Goal: Task Accomplishment & Management: Use online tool/utility

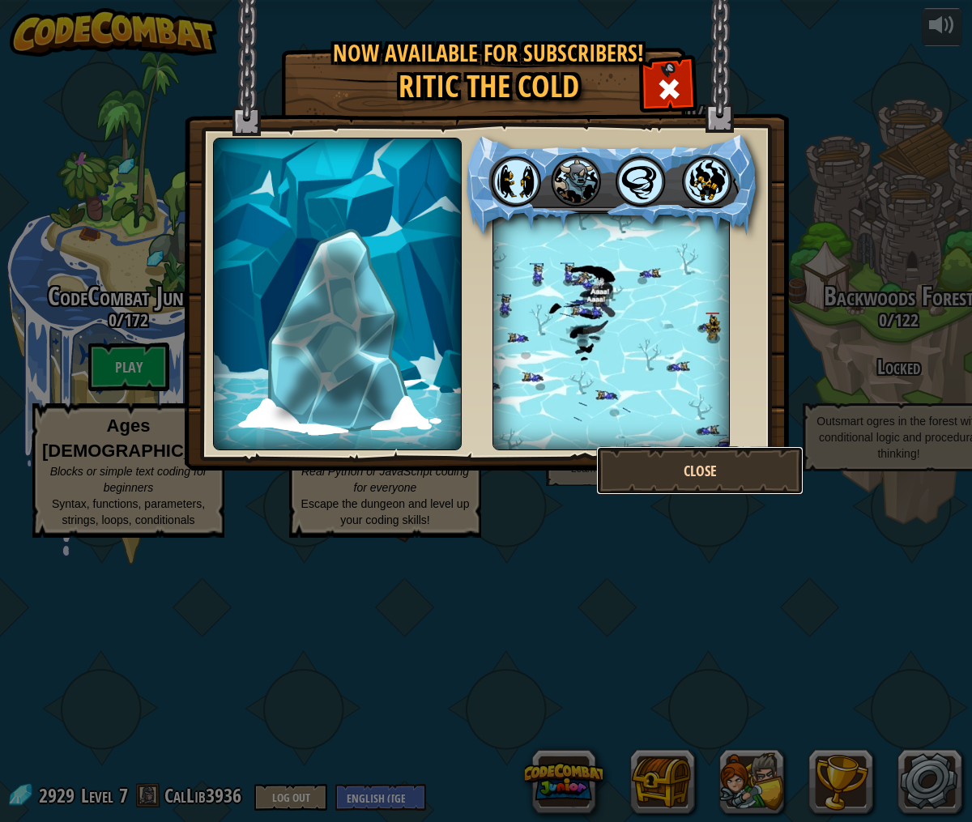
click at [698, 477] on button "Close" at bounding box center [699, 470] width 207 height 49
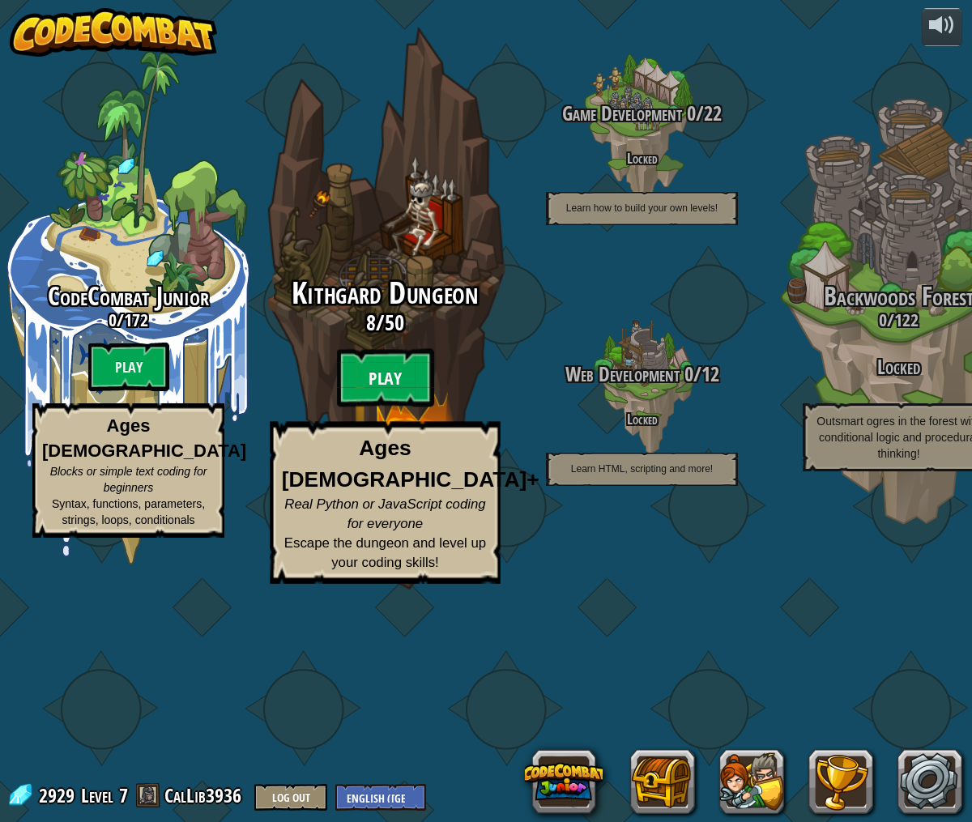
click at [385, 407] on btn "Play" at bounding box center [385, 378] width 97 height 58
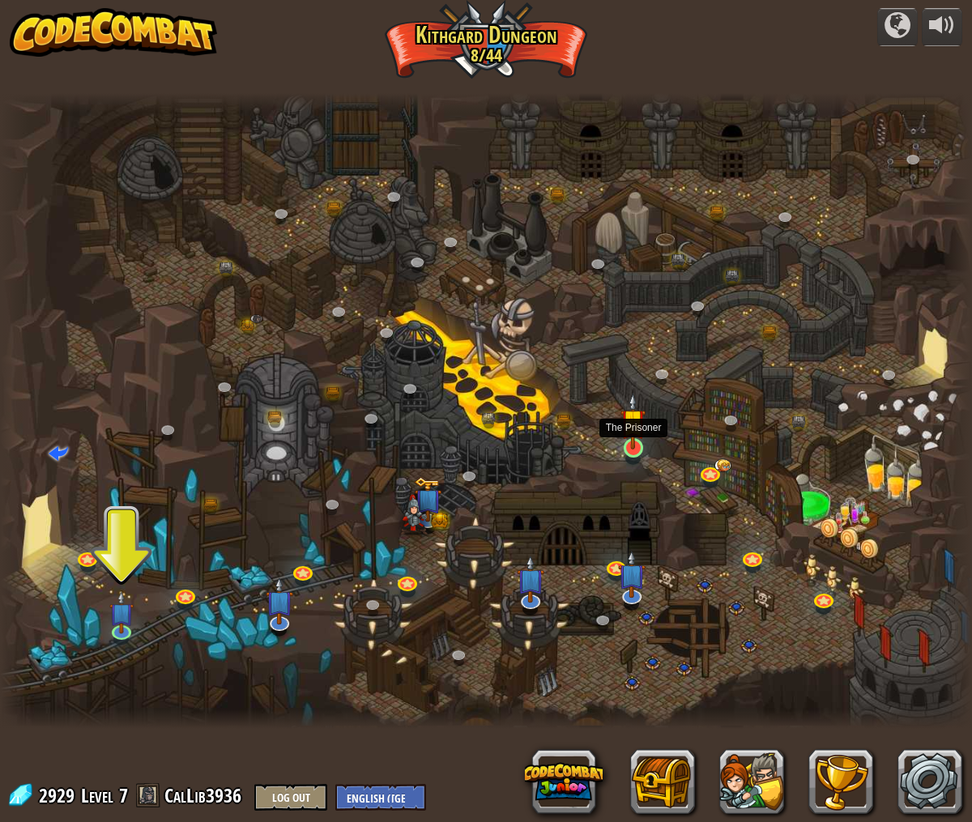
click at [640, 446] on img at bounding box center [632, 421] width 25 height 57
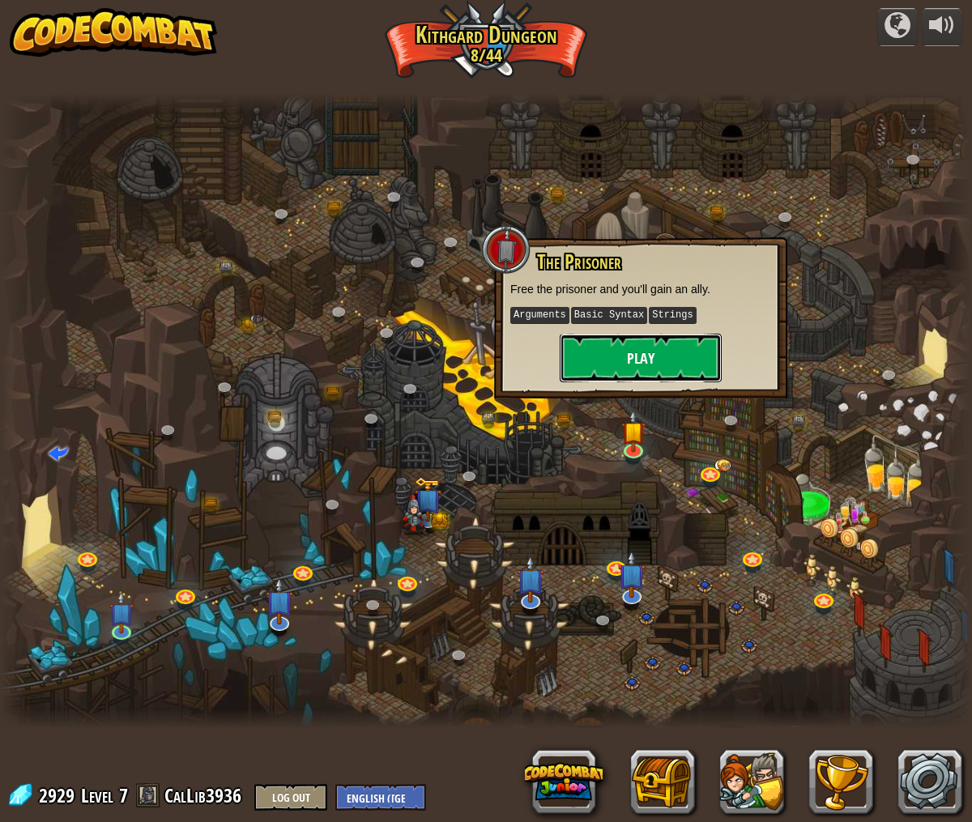
click at [650, 354] on button "Play" at bounding box center [641, 358] width 162 height 49
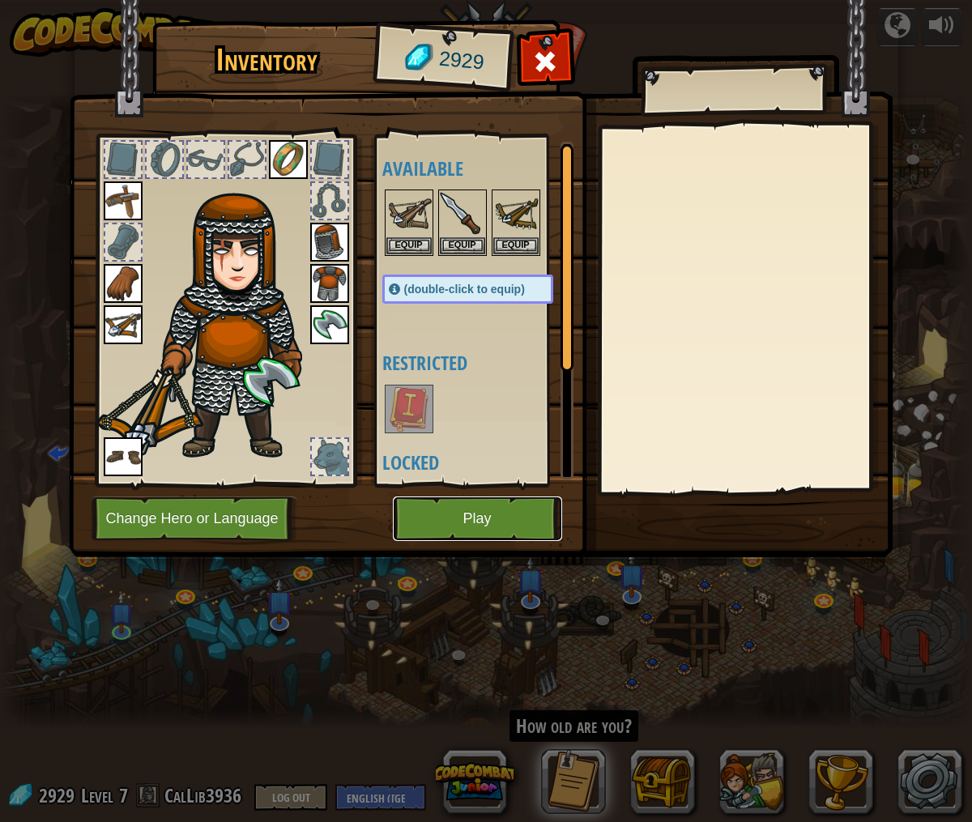
click at [514, 526] on button "Play" at bounding box center [477, 518] width 169 height 45
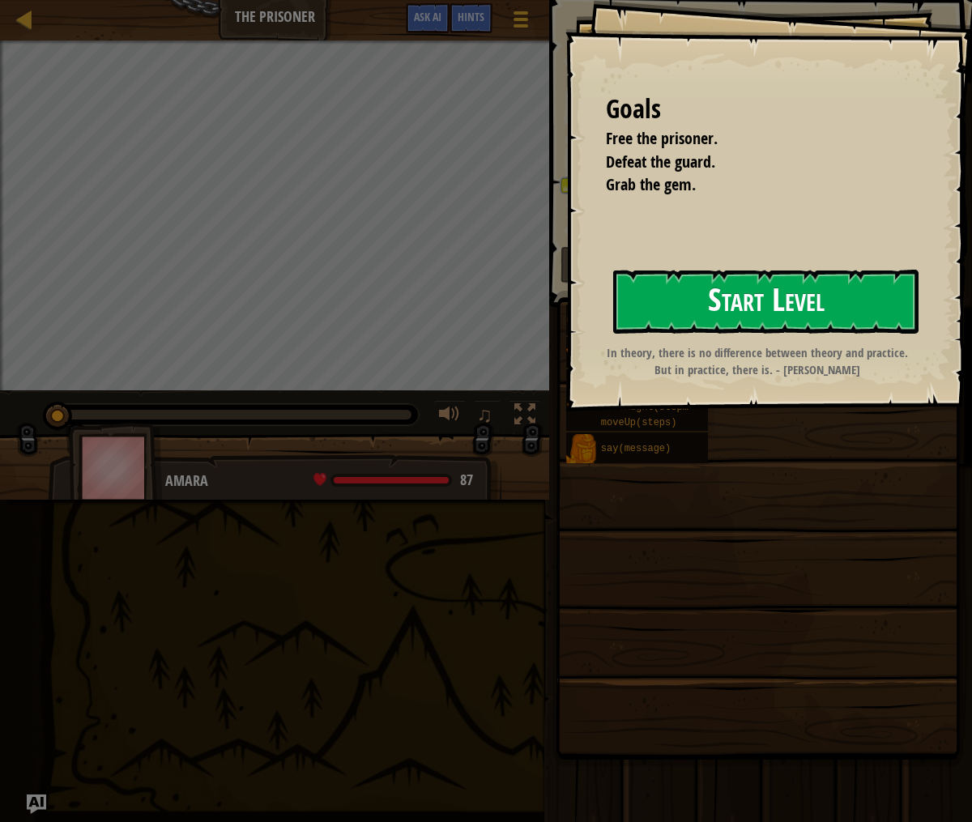
click at [634, 320] on button "Start Level" at bounding box center [765, 302] width 305 height 64
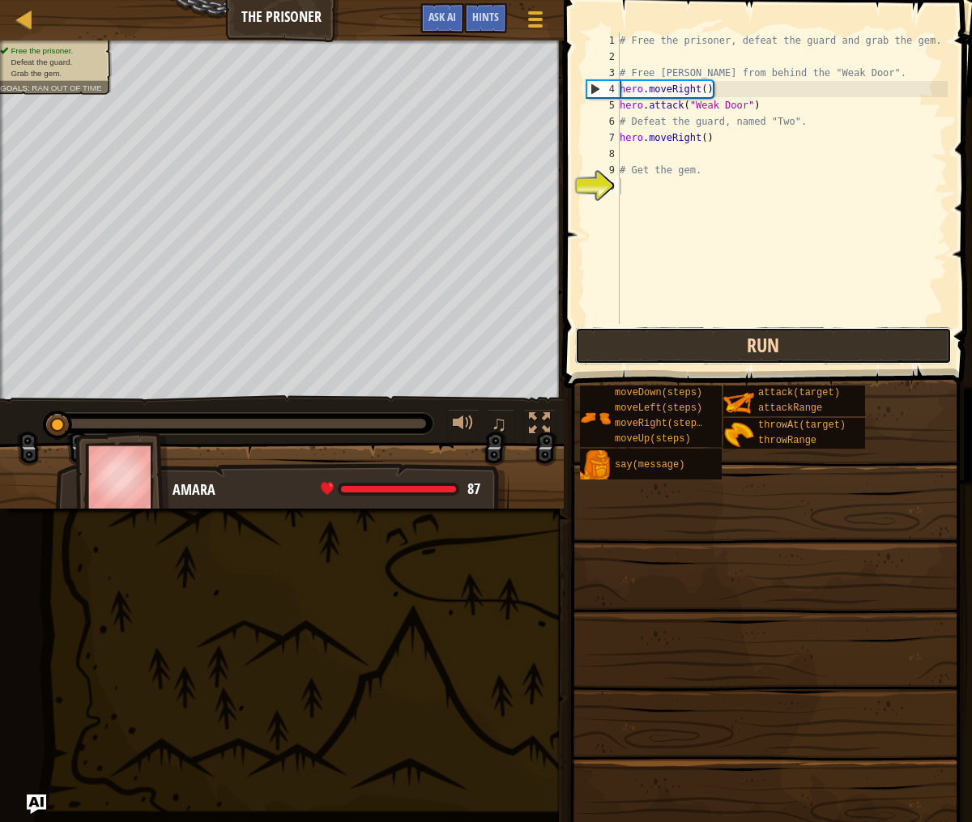
click at [721, 345] on button "Run" at bounding box center [763, 345] width 377 height 37
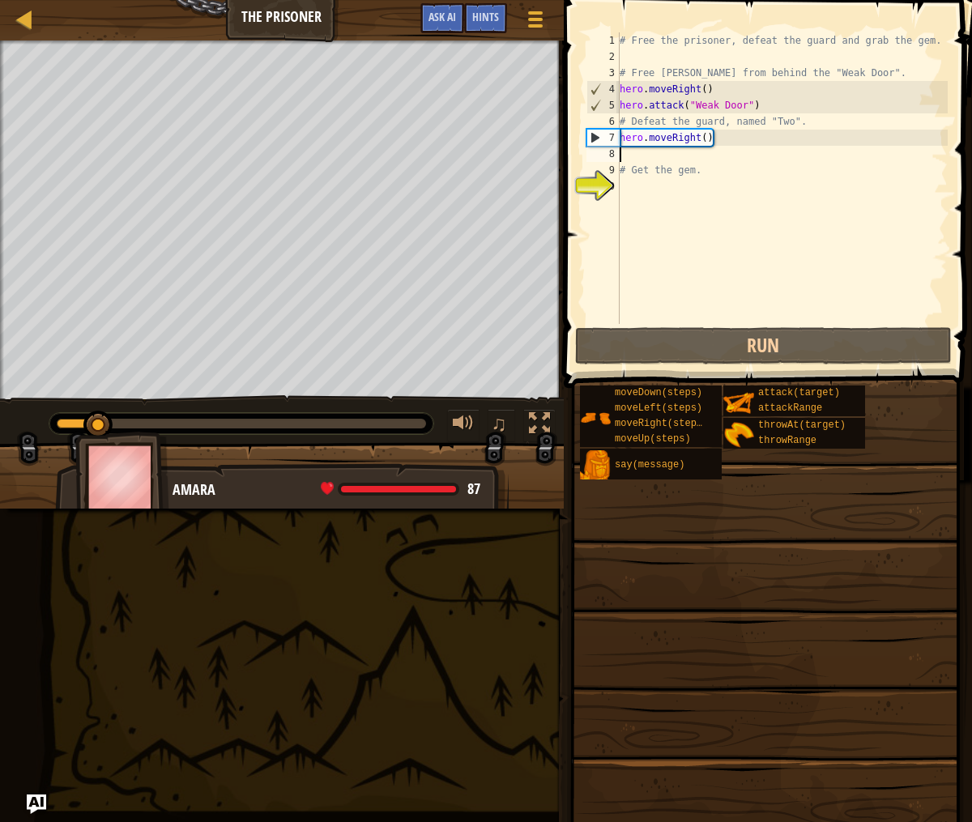
click at [704, 152] on div "# Free the prisoner, defeat the guard and grab the gem. # Free Patrick from beh…" at bounding box center [781, 194] width 331 height 324
click at [706, 137] on div "# Free the prisoner, defeat the guard and grab the gem. # Free Patrick from beh…" at bounding box center [781, 194] width 331 height 324
type textarea "hero.moveRight(3)"
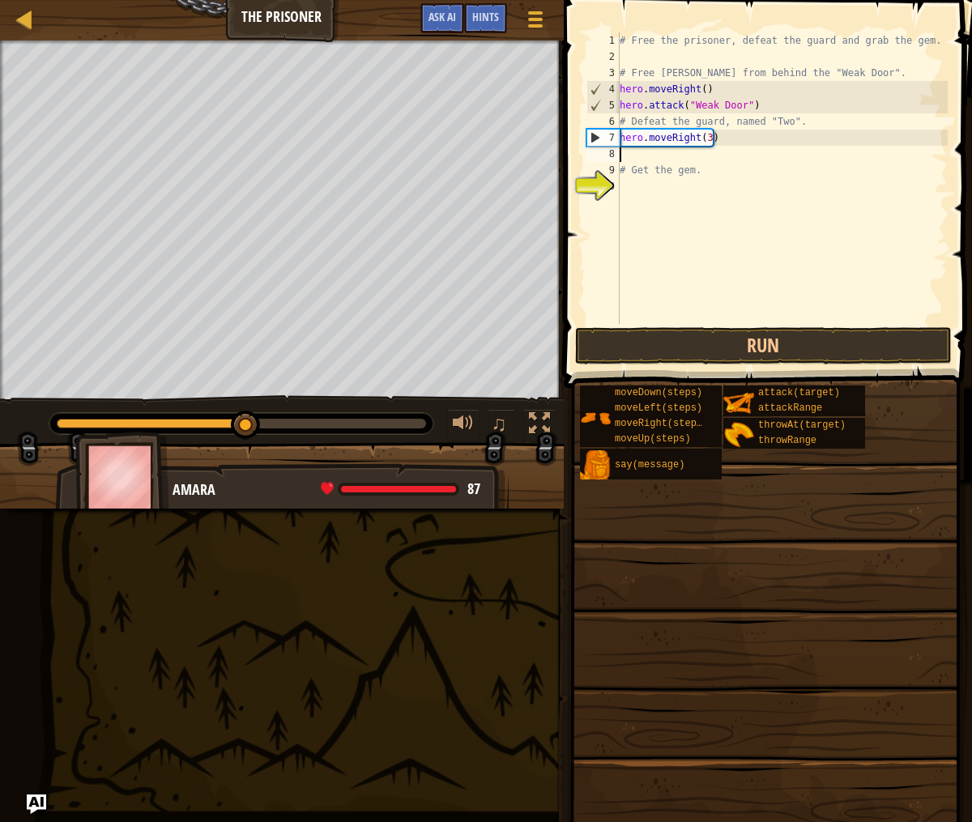
click at [658, 160] on div "# Free the prisoner, defeat the guard and grab the gem. # Free Patrick from beh…" at bounding box center [781, 194] width 331 height 324
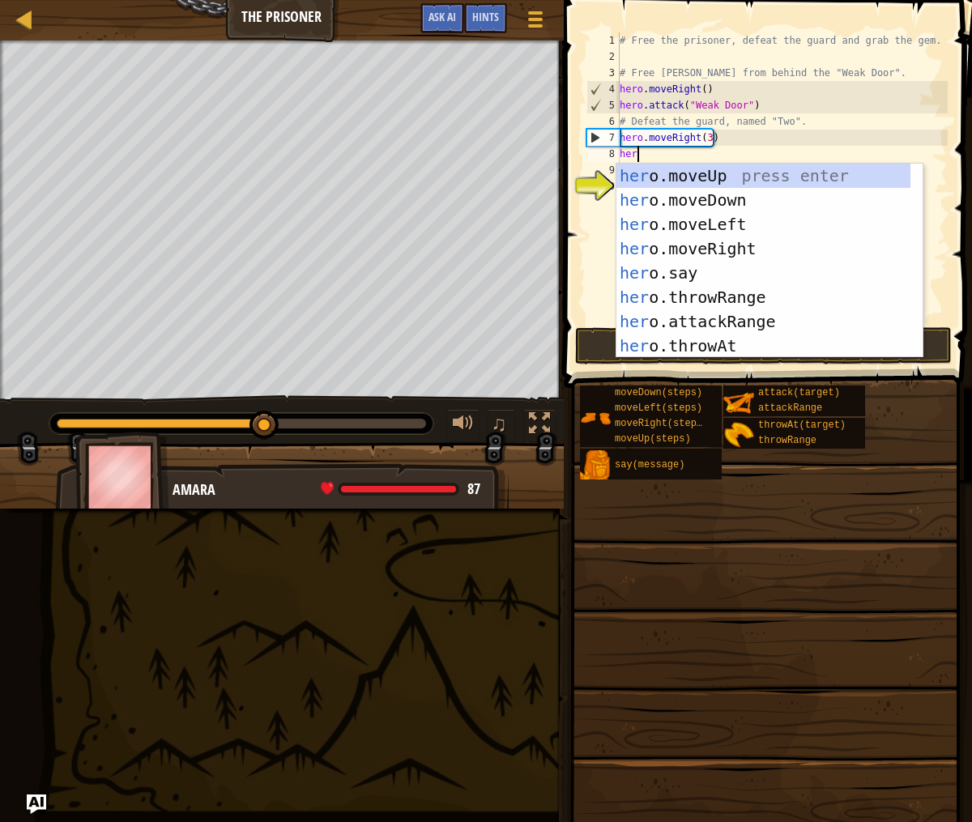
type textarea "hero"
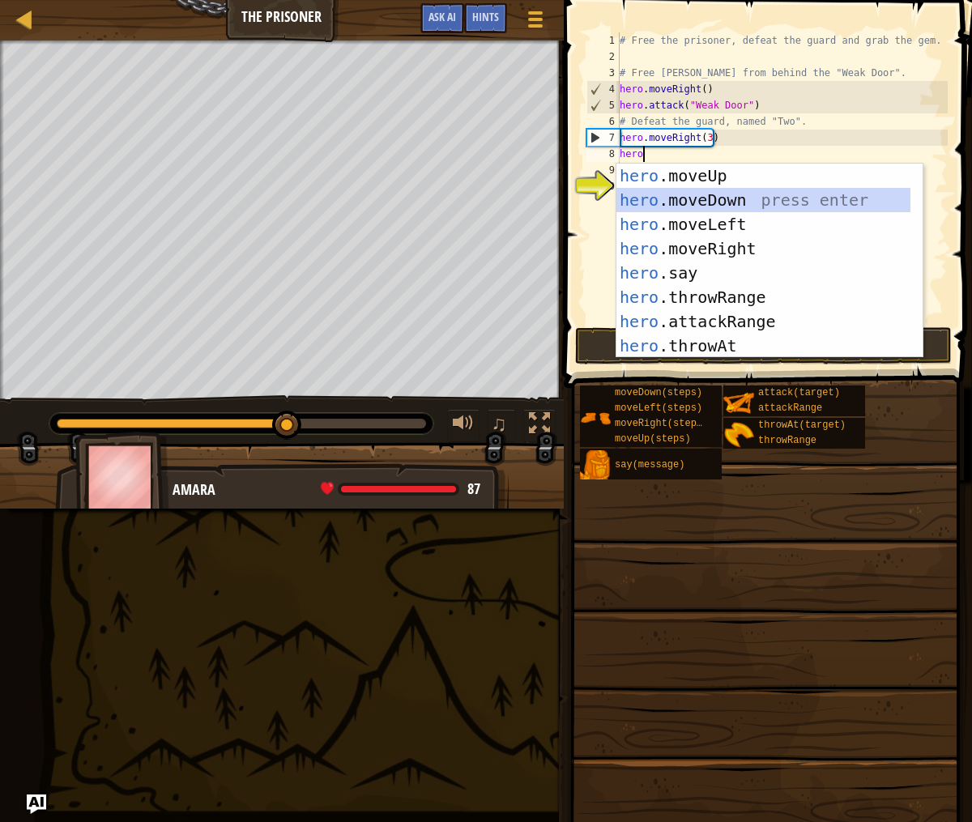
click at [700, 202] on div "hero .moveUp press enter hero .moveDown press enter hero .moveLeft press enter …" at bounding box center [763, 285] width 294 height 243
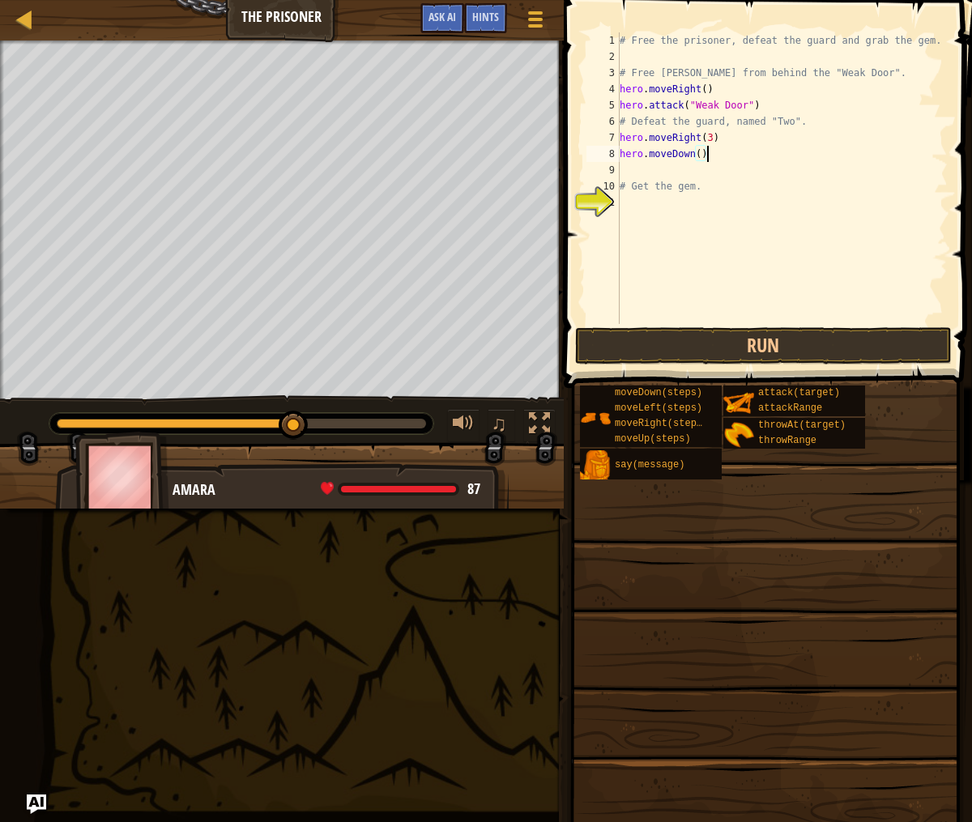
click at [704, 155] on div "# Free the prisoner, defeat the guard and grab the gem. # Free Patrick from beh…" at bounding box center [781, 194] width 331 height 324
click at [698, 155] on div "# Free the prisoner, defeat the guard and grab the gem. # Free Patrick from beh…" at bounding box center [781, 194] width 331 height 324
type textarea "hero.moveDown(3)"
click at [695, 176] on div "# Free the prisoner, defeat the guard and grab the gem. # Free Patrick from beh…" at bounding box center [781, 194] width 331 height 324
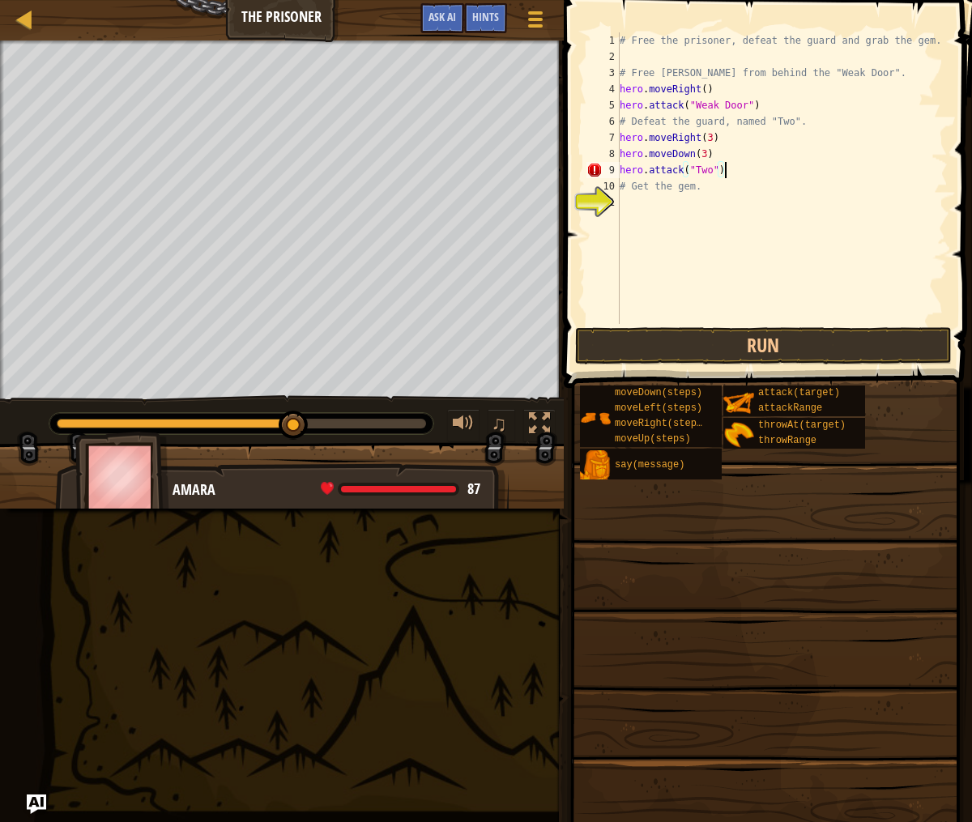
scroll to position [7, 8]
type textarea "hero.attack("Two")"
click at [830, 341] on button "Run" at bounding box center [763, 345] width 377 height 37
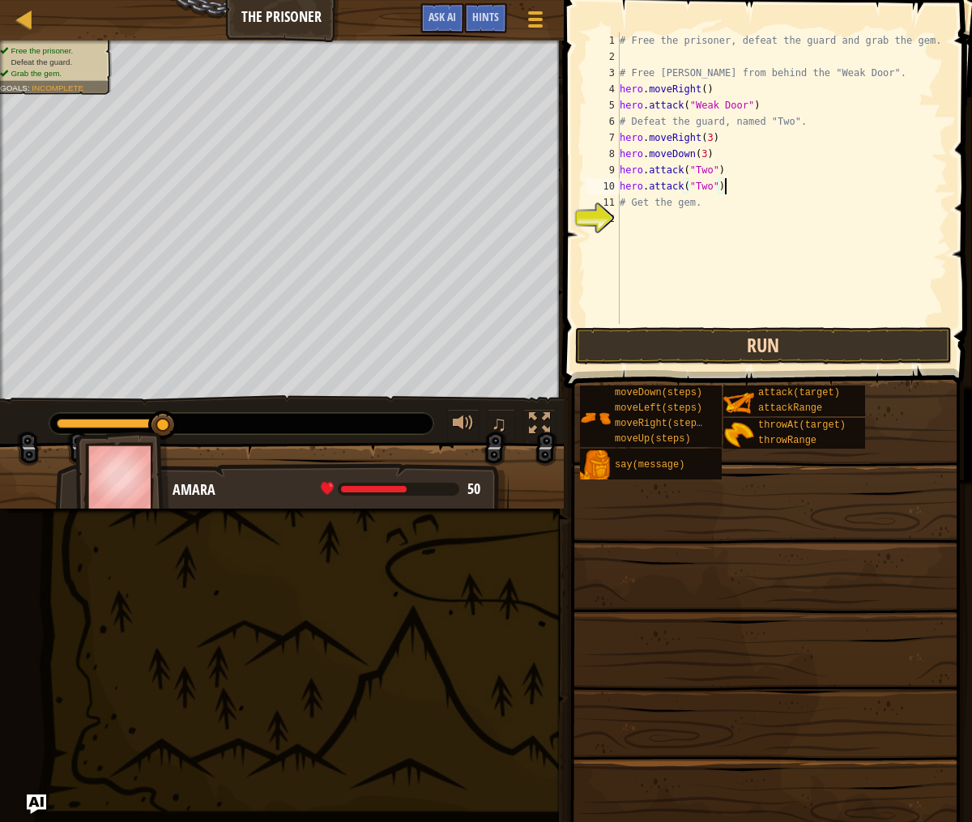
type textarea "hero.attack("Two")"
click at [683, 343] on button "Run" at bounding box center [763, 345] width 377 height 37
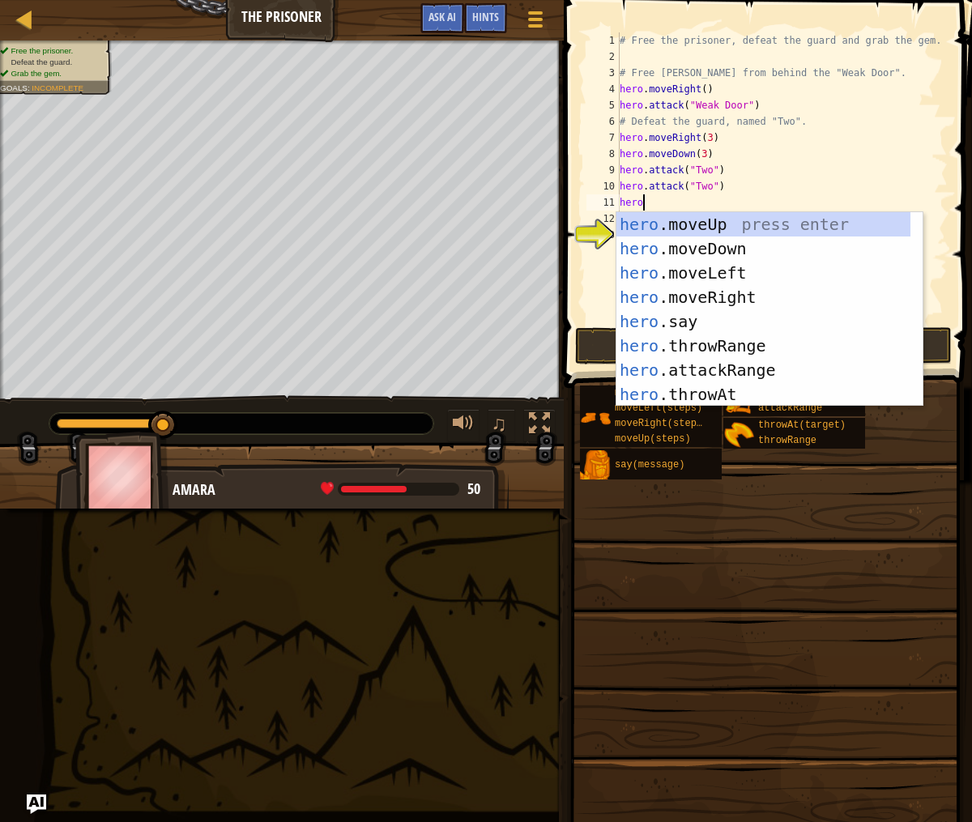
scroll to position [7, 2]
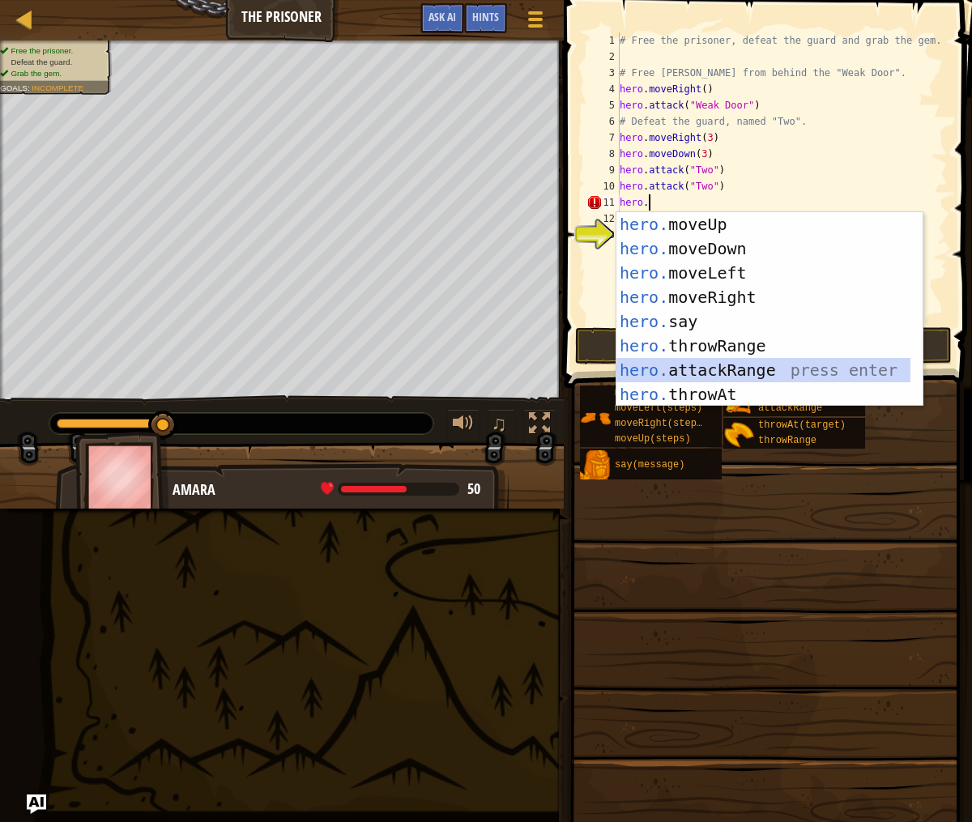
click at [696, 366] on div "hero. moveUp press enter hero. moveDown press enter hero. moveLeft press enter …" at bounding box center [763, 333] width 294 height 243
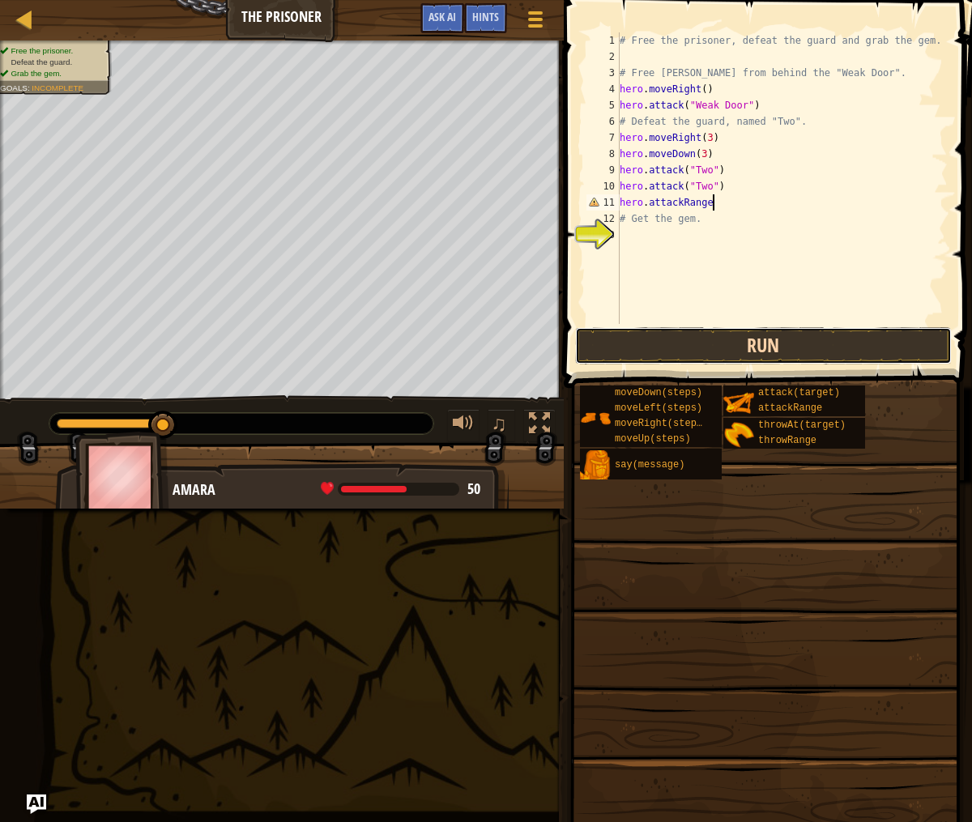
click at [683, 338] on button "Run" at bounding box center [763, 345] width 377 height 37
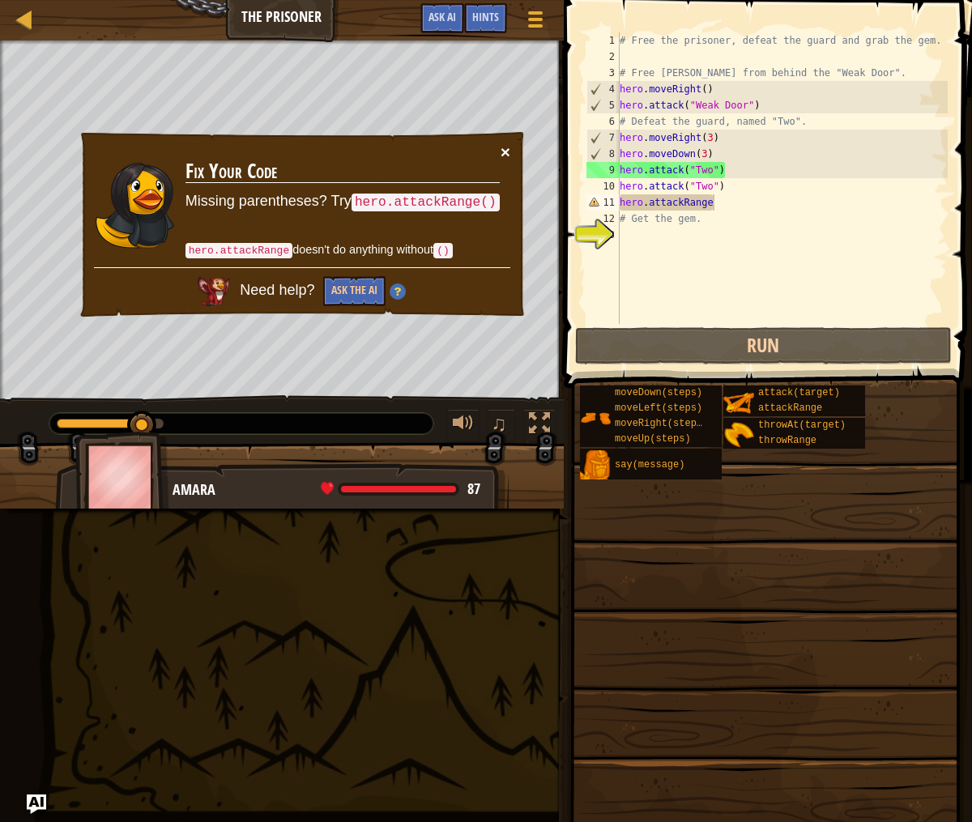
click at [509, 156] on button "×" at bounding box center [505, 151] width 10 height 17
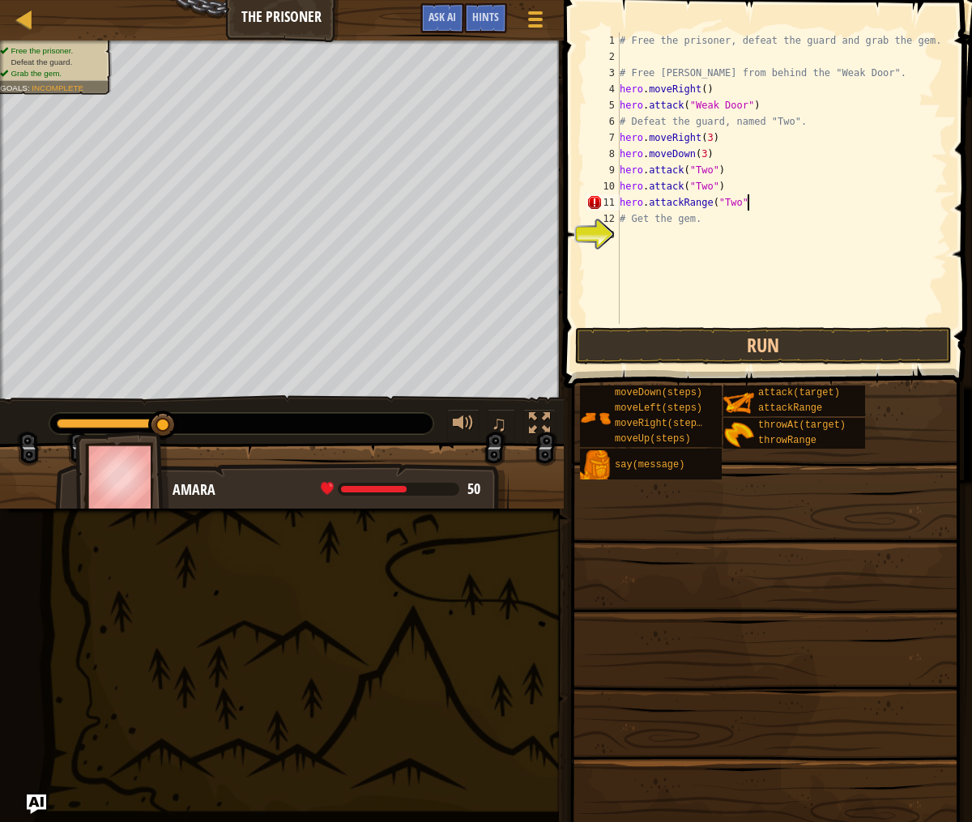
scroll to position [7, 11]
click at [696, 346] on button "Run" at bounding box center [763, 345] width 377 height 37
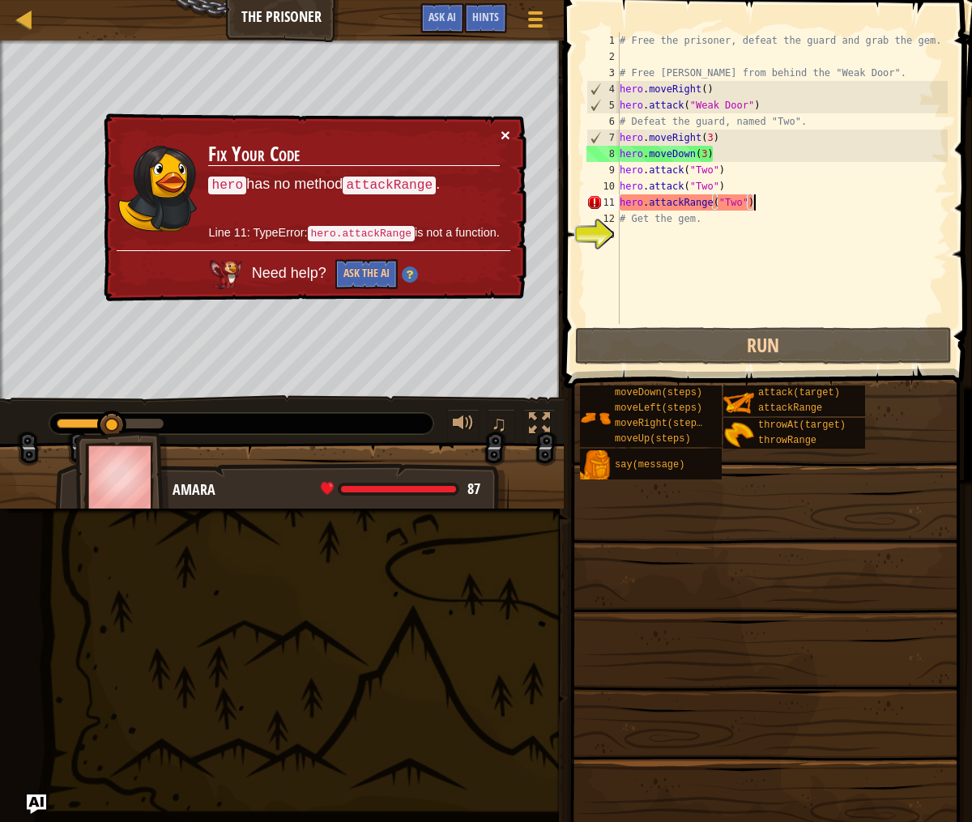
click at [507, 137] on button "×" at bounding box center [505, 134] width 10 height 17
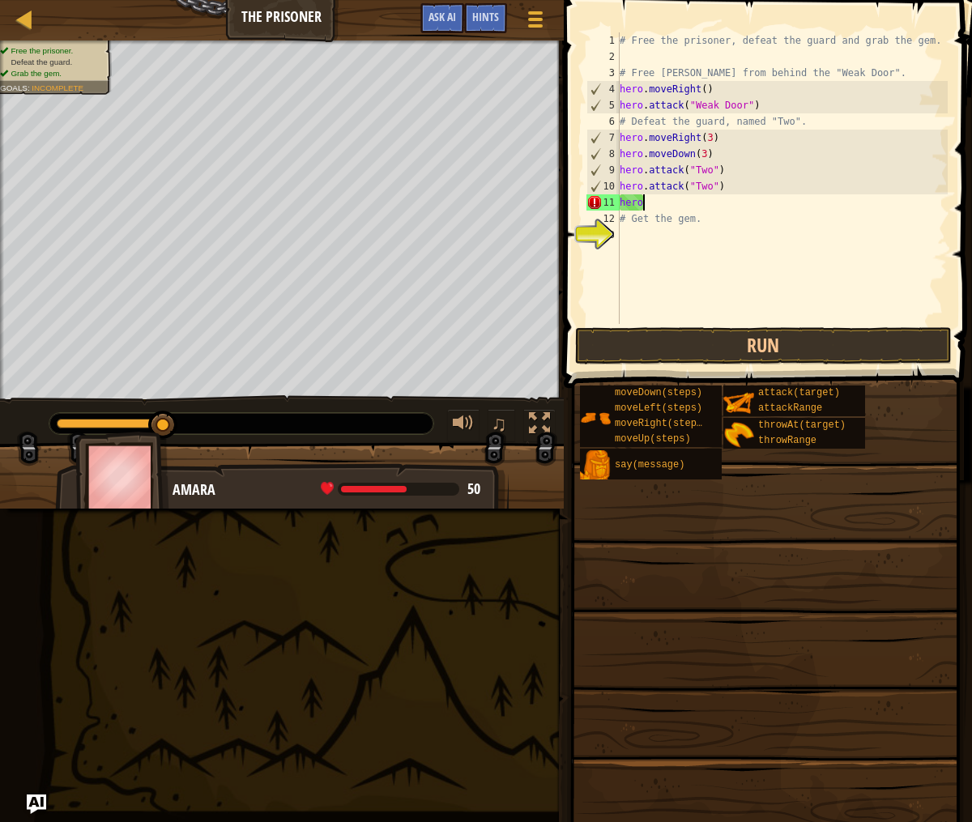
scroll to position [7, 0]
type textarea "h"
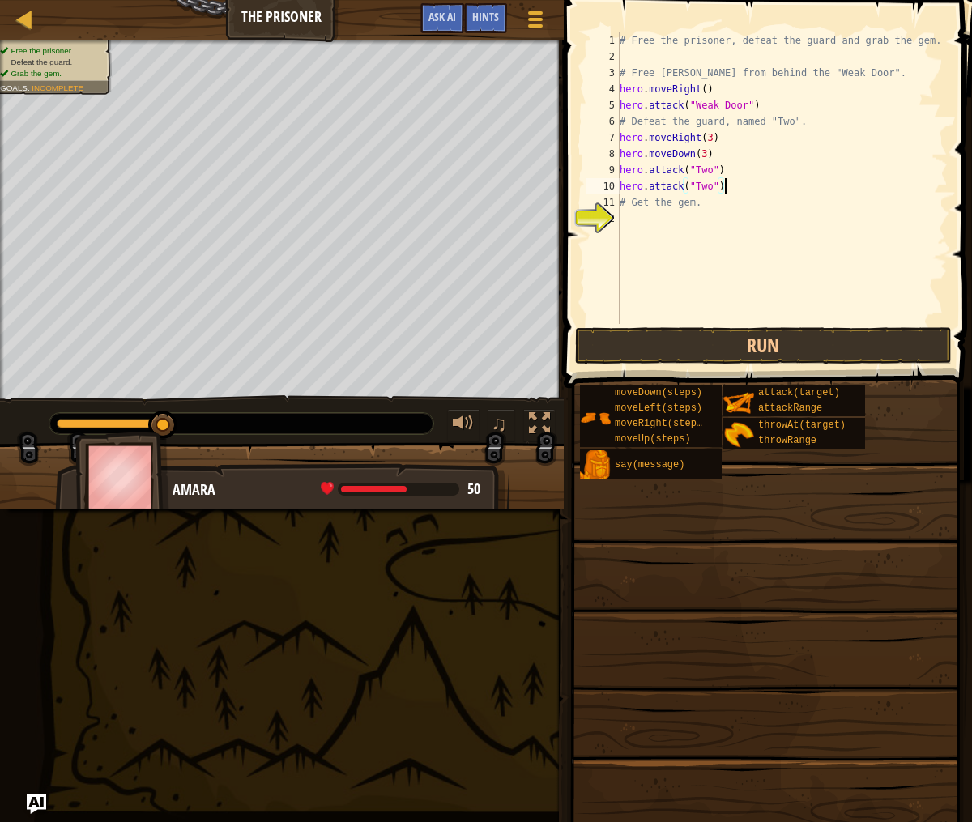
click at [730, 152] on div "# Free the prisoner, defeat the guard and grab the gem. # Free Patrick from beh…" at bounding box center [781, 194] width 331 height 324
type textarea "h"
click at [752, 191] on div "# Free the prisoner, defeat the guard and grab the gem. # Free Patrick from beh…" at bounding box center [781, 194] width 331 height 324
type textarea "hero.attack("Two")"
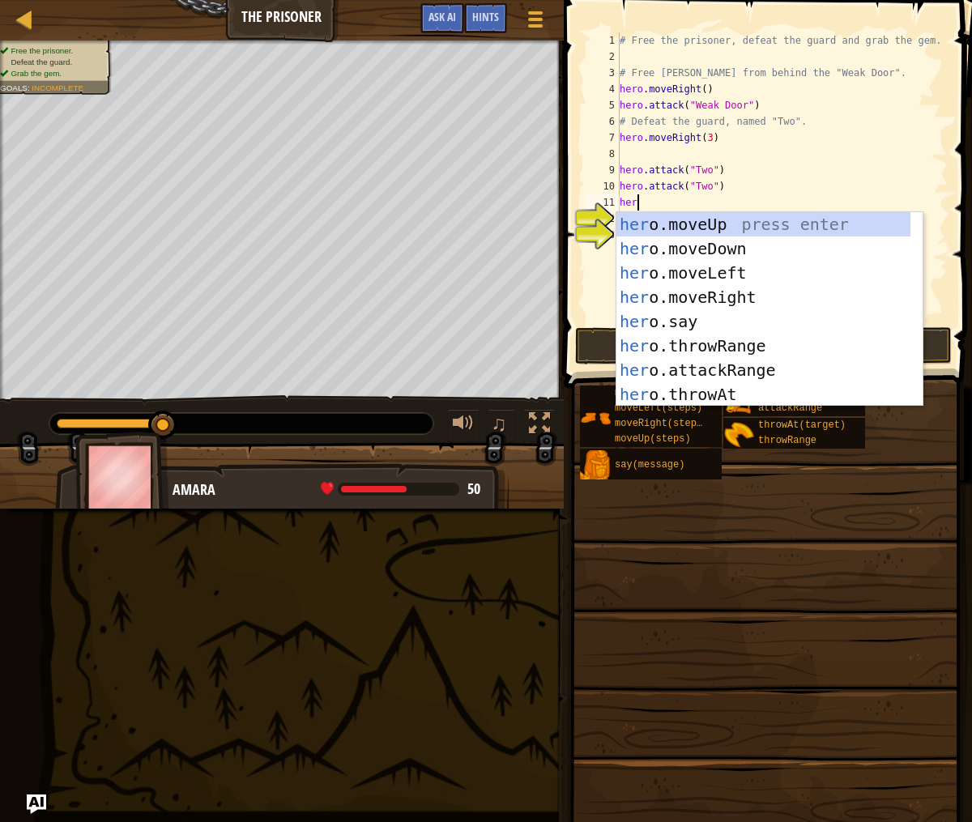
scroll to position [7, 1]
type textarea "hero."
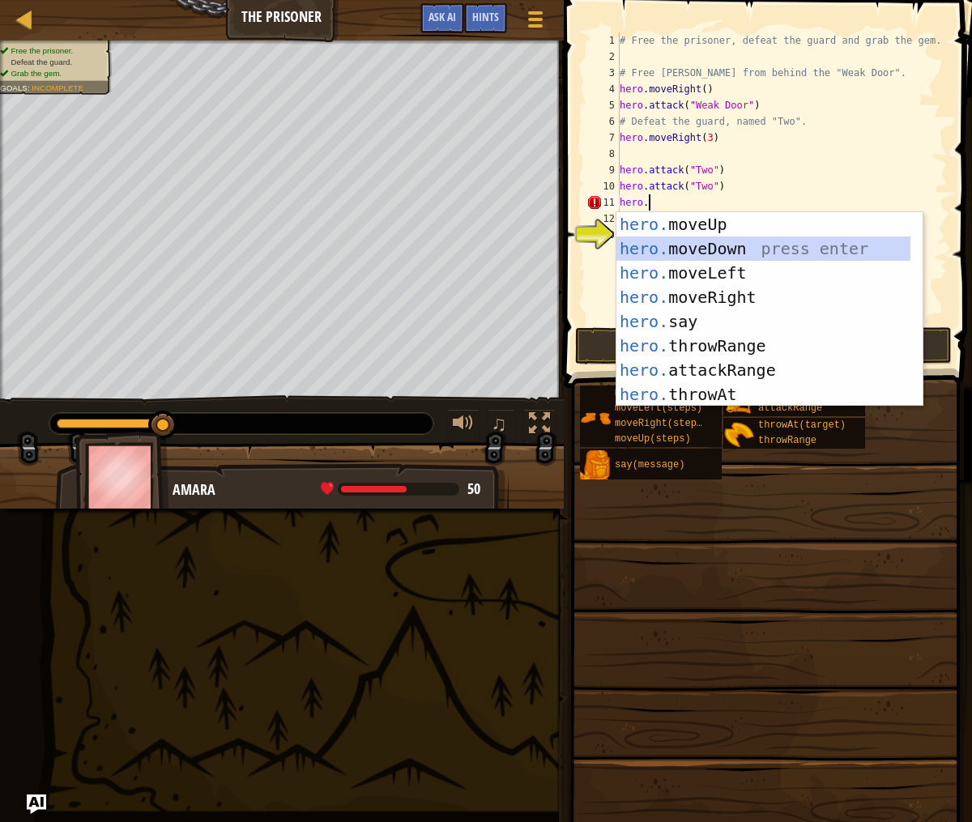
click at [771, 245] on div "hero. moveUp press enter hero. moveDown press enter hero. moveLeft press enter …" at bounding box center [763, 333] width 294 height 243
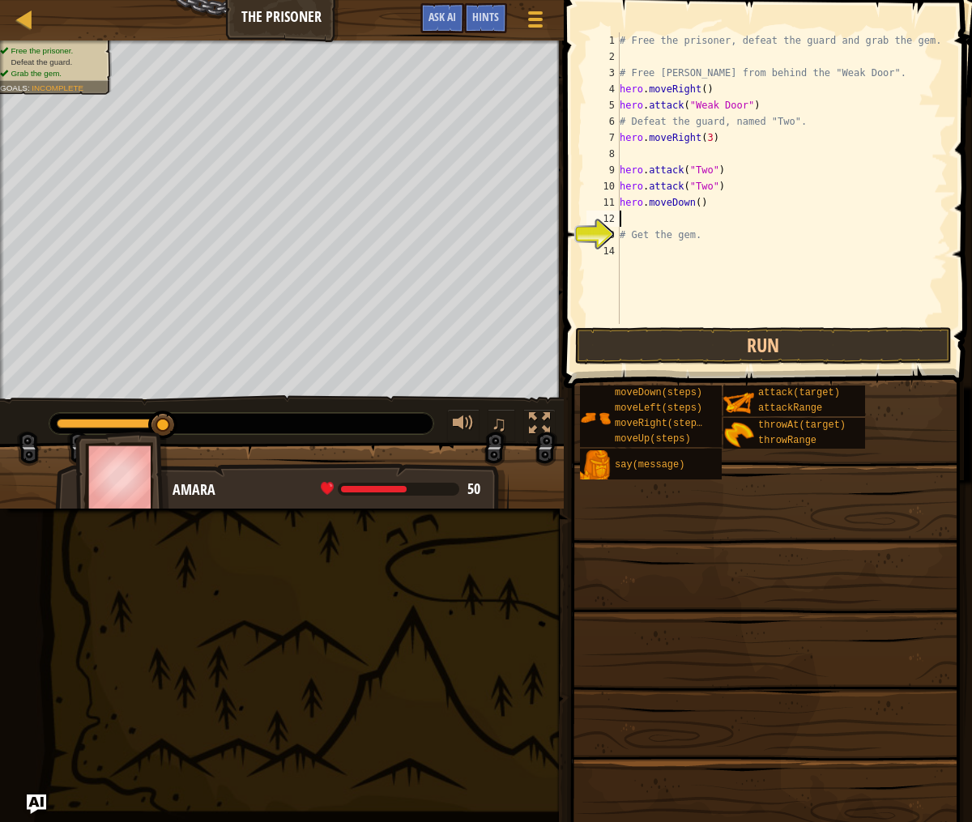
scroll to position [7, 0]
click at [697, 204] on div "# Free the prisoner, defeat the guard and grab the gem. # Free Patrick from beh…" at bounding box center [781, 194] width 331 height 324
click at [702, 202] on div "# Free the prisoner, defeat the guard and grab the gem. # Free Patrick from beh…" at bounding box center [781, 194] width 331 height 324
click at [722, 339] on button "Run" at bounding box center [763, 345] width 377 height 37
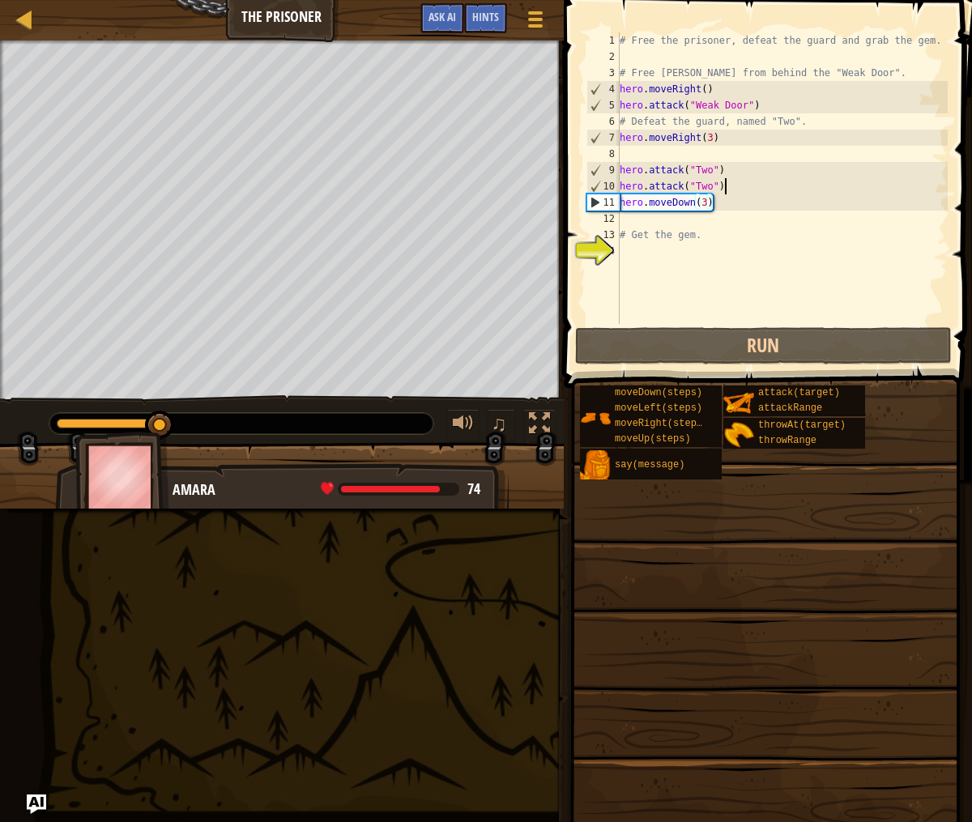
click at [734, 185] on div "# Free the prisoner, defeat the guard and grab the gem. # Free Patrick from beh…" at bounding box center [781, 194] width 331 height 324
type textarea "hero.attack("Two")"
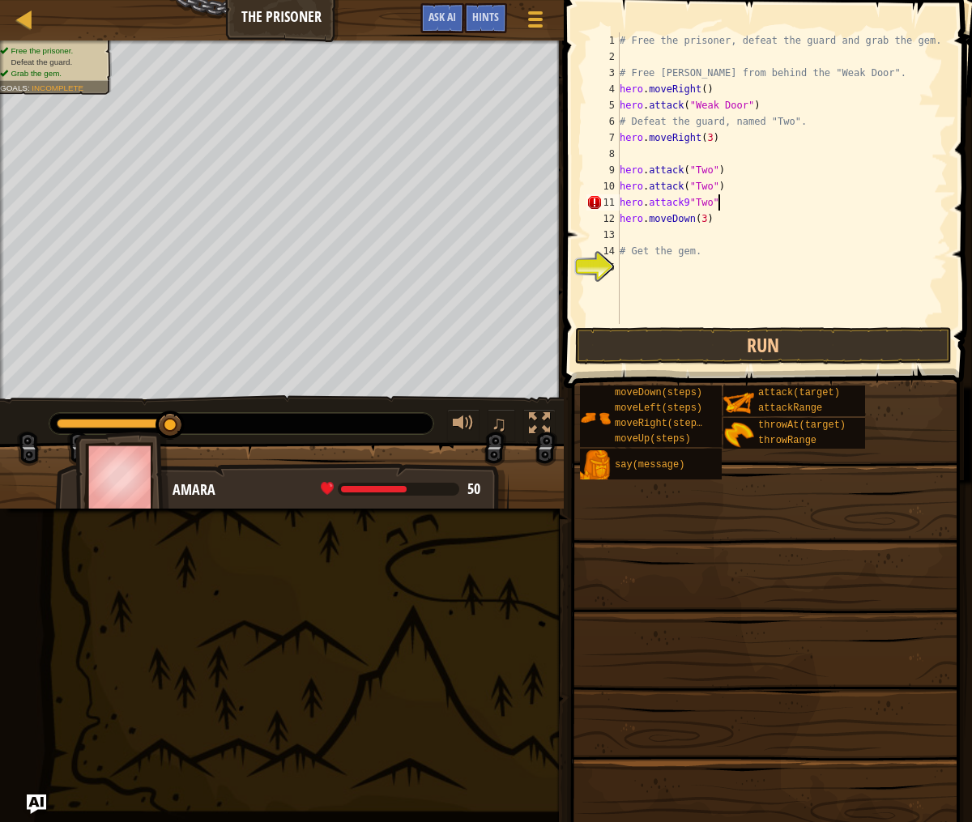
scroll to position [7, 8]
click at [743, 343] on button "Run" at bounding box center [763, 345] width 377 height 37
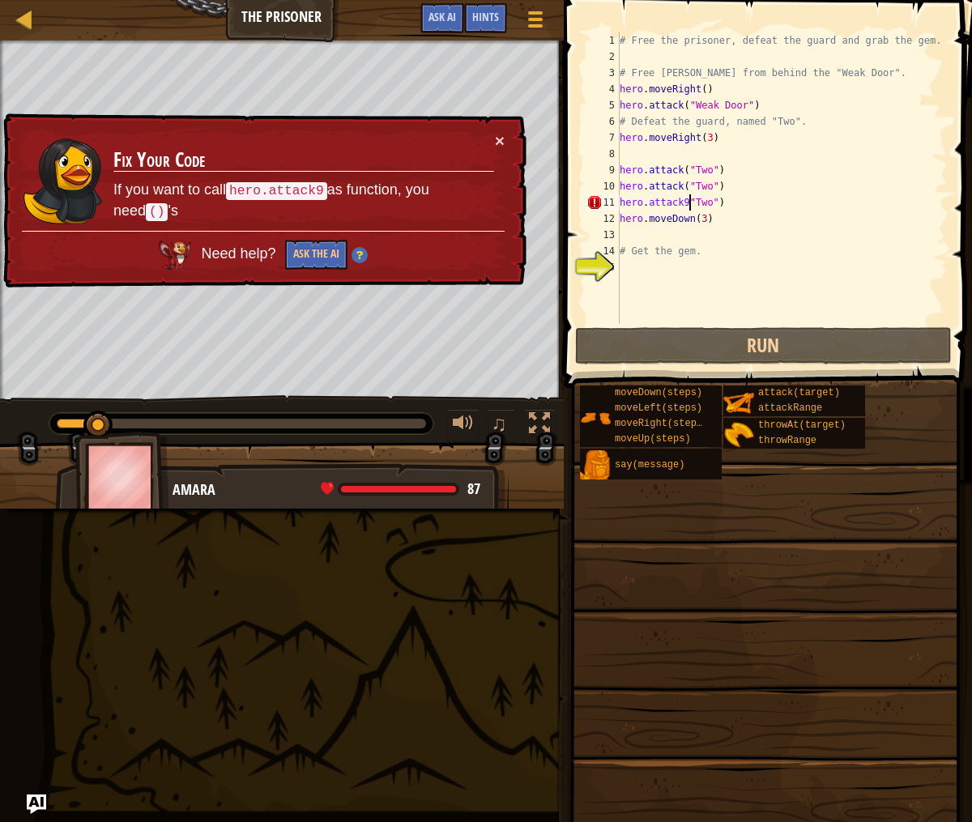
click at [690, 202] on div "# Free the prisoner, defeat the guard and grab the gem. # Free Patrick from beh…" at bounding box center [781, 194] width 331 height 324
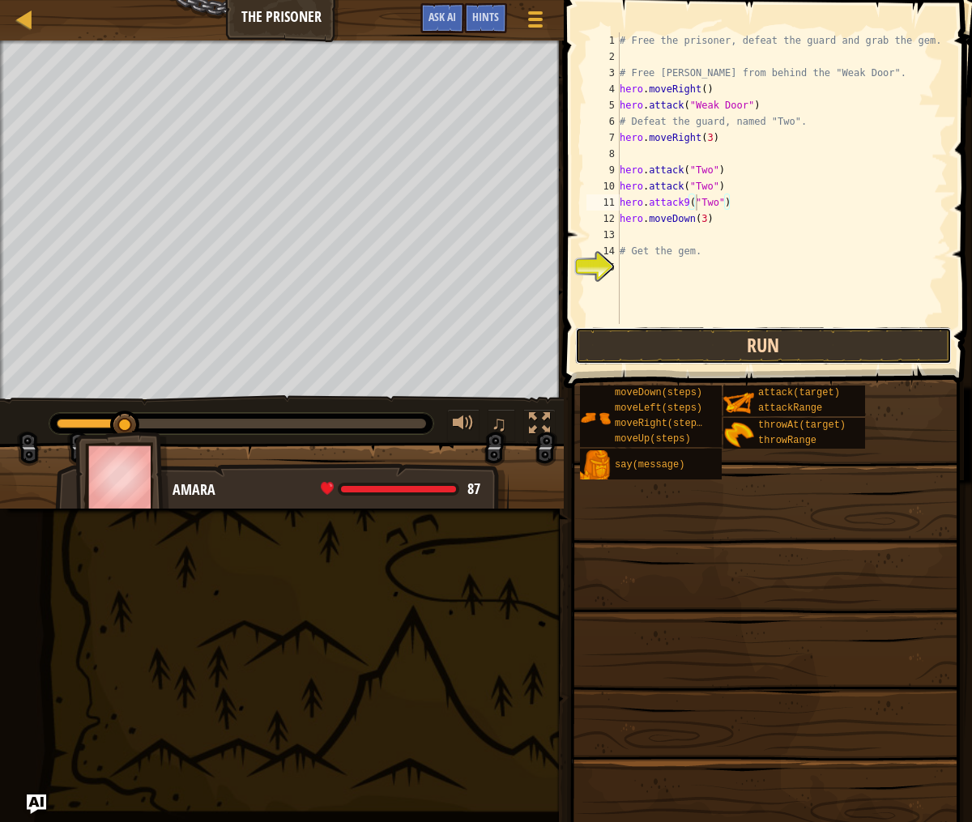
click at [712, 343] on button "Run" at bounding box center [763, 345] width 377 height 37
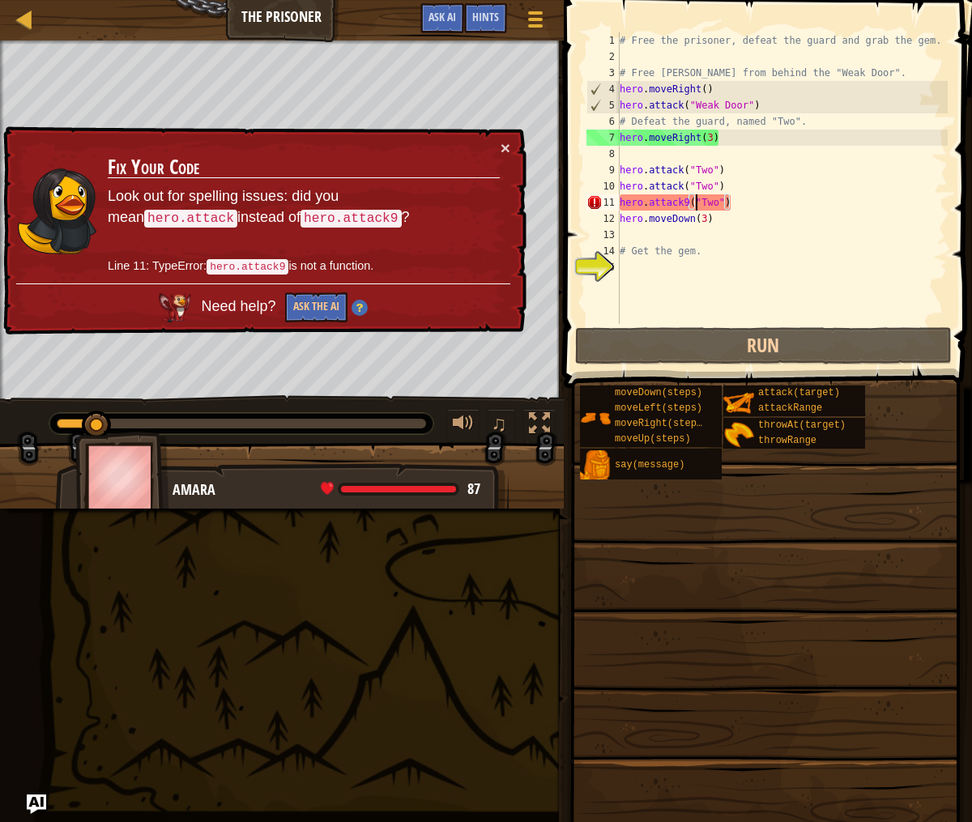
click at [685, 203] on div "# Free the prisoner, defeat the guard and grab the gem. # Free Patrick from beh…" at bounding box center [781, 194] width 331 height 324
click at [686, 204] on div "# Free the prisoner, defeat the guard and grab the gem. # Free Patrick from beh…" at bounding box center [781, 194] width 331 height 324
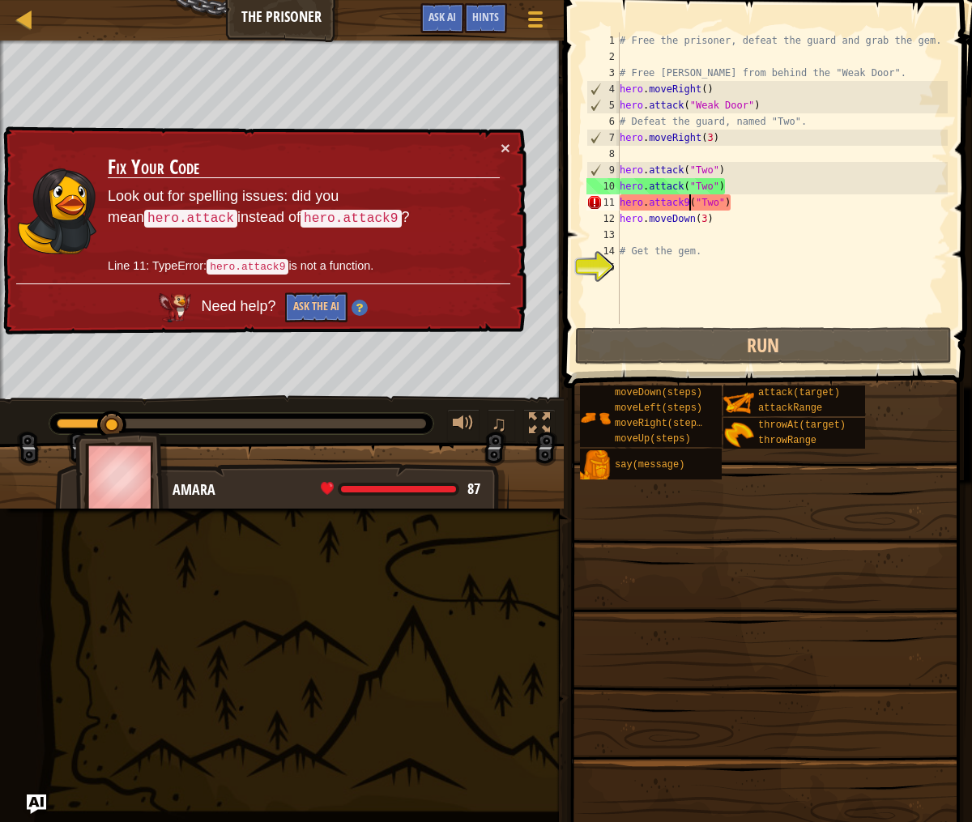
click at [689, 203] on div "# Free the prisoner, defeat the guard and grab the gem. # Free Patrick from beh…" at bounding box center [781, 194] width 331 height 324
type textarea "hero.attack("Two")"
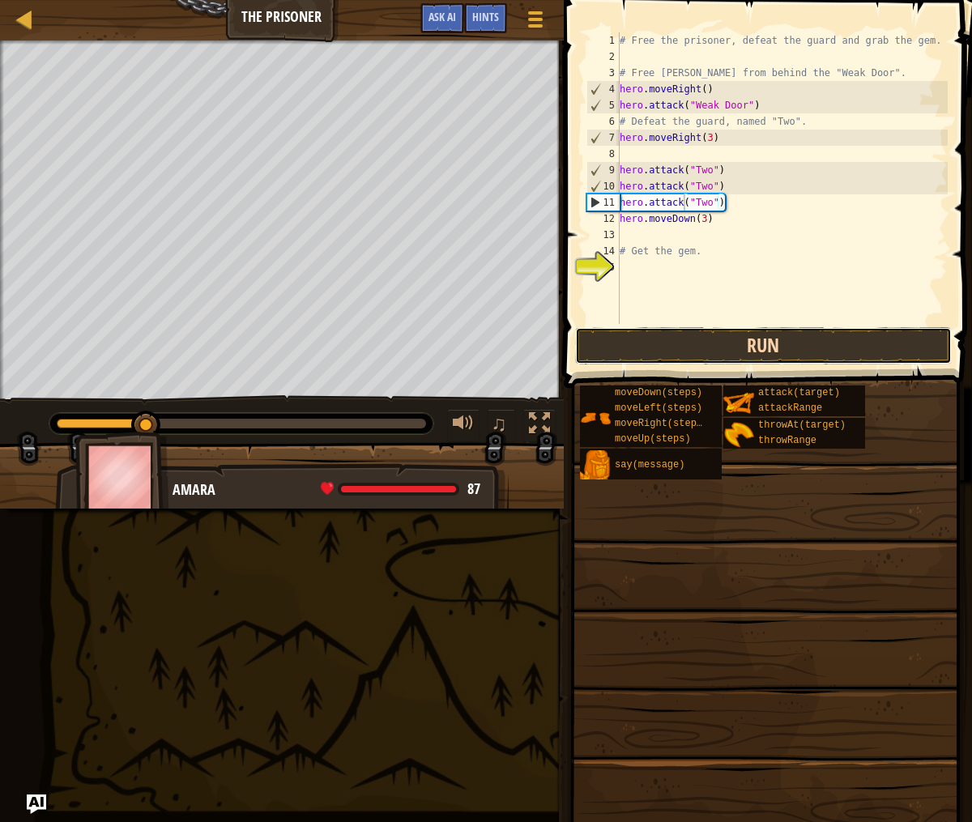
click at [751, 340] on button "Run" at bounding box center [763, 345] width 377 height 37
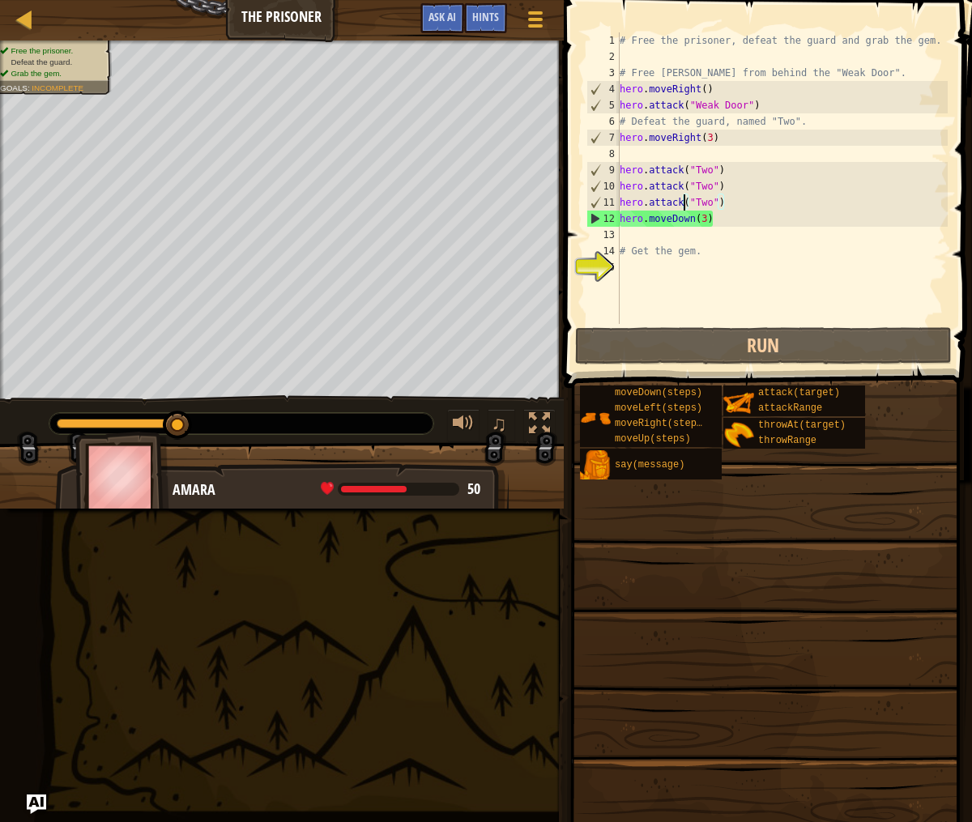
click at [738, 209] on div "# Free the prisoner, defeat the guard and grab the gem. # Free Patrick from beh…" at bounding box center [781, 194] width 331 height 324
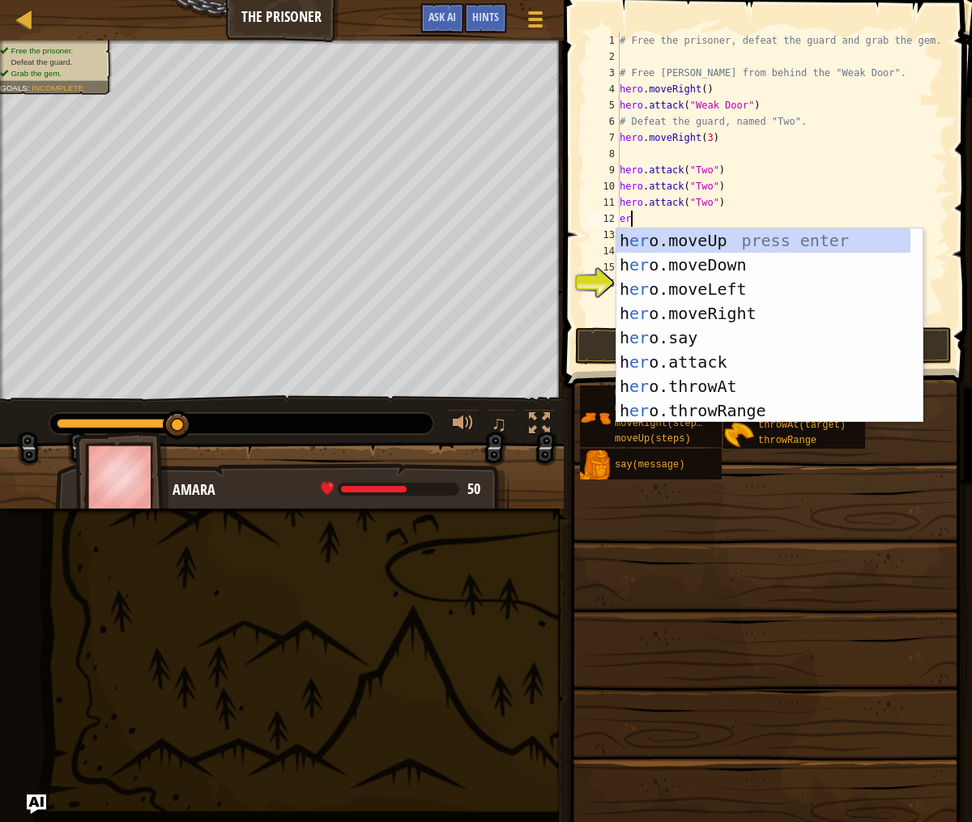
type textarea "e"
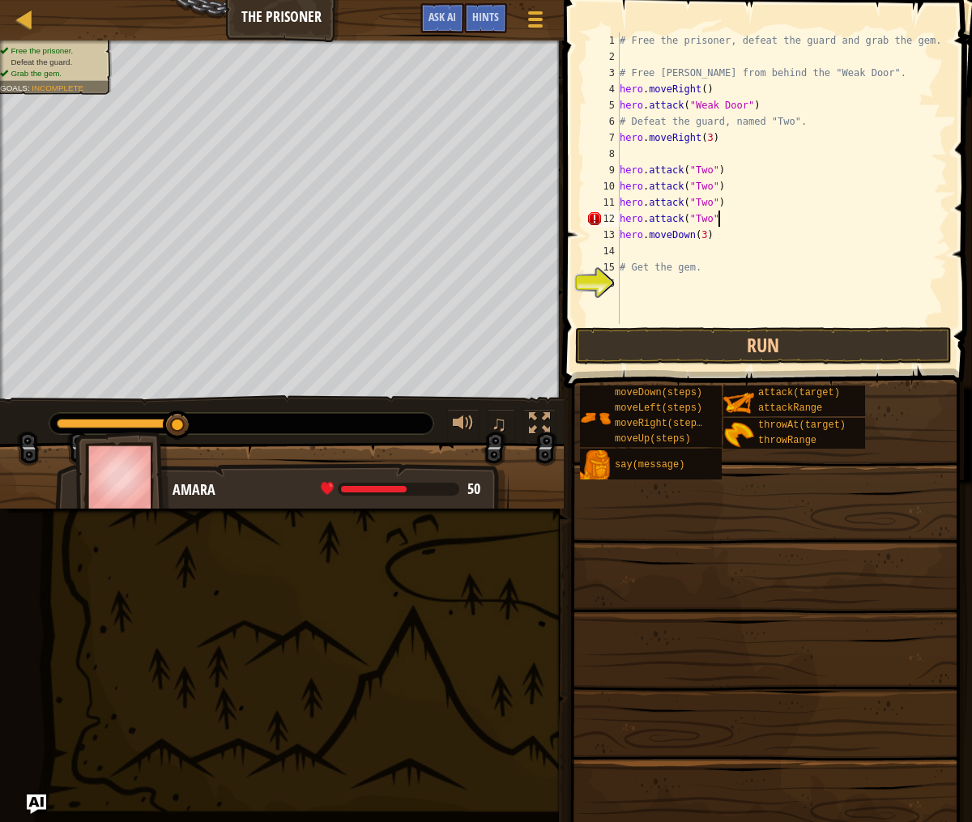
scroll to position [7, 8]
type textarea "hero.attack("Two")"
click at [721, 342] on button "Run" at bounding box center [763, 345] width 377 height 37
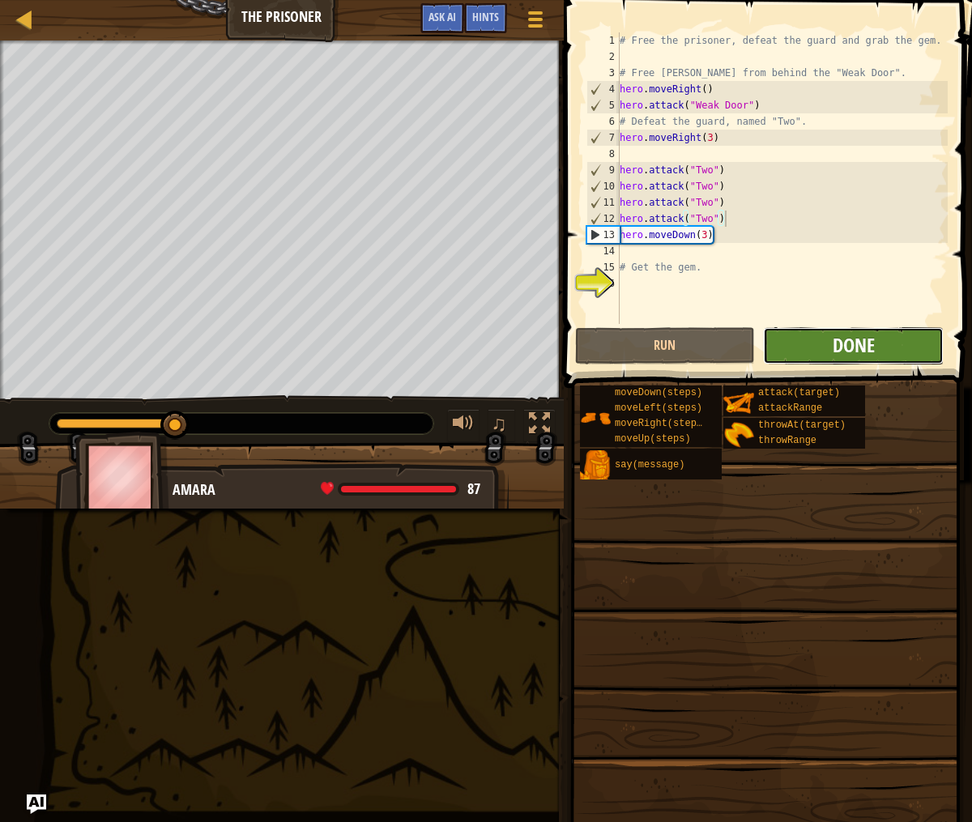
click at [874, 339] on span "Done" at bounding box center [853, 345] width 42 height 26
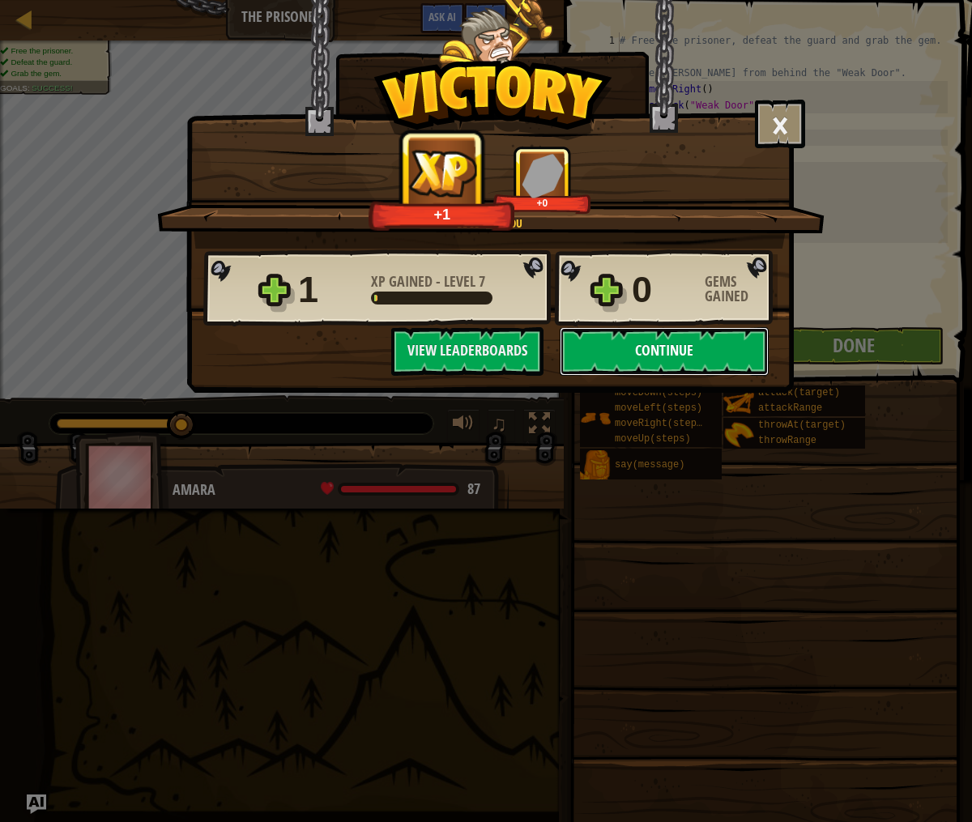
click at [688, 343] on button "Continue" at bounding box center [664, 351] width 209 height 49
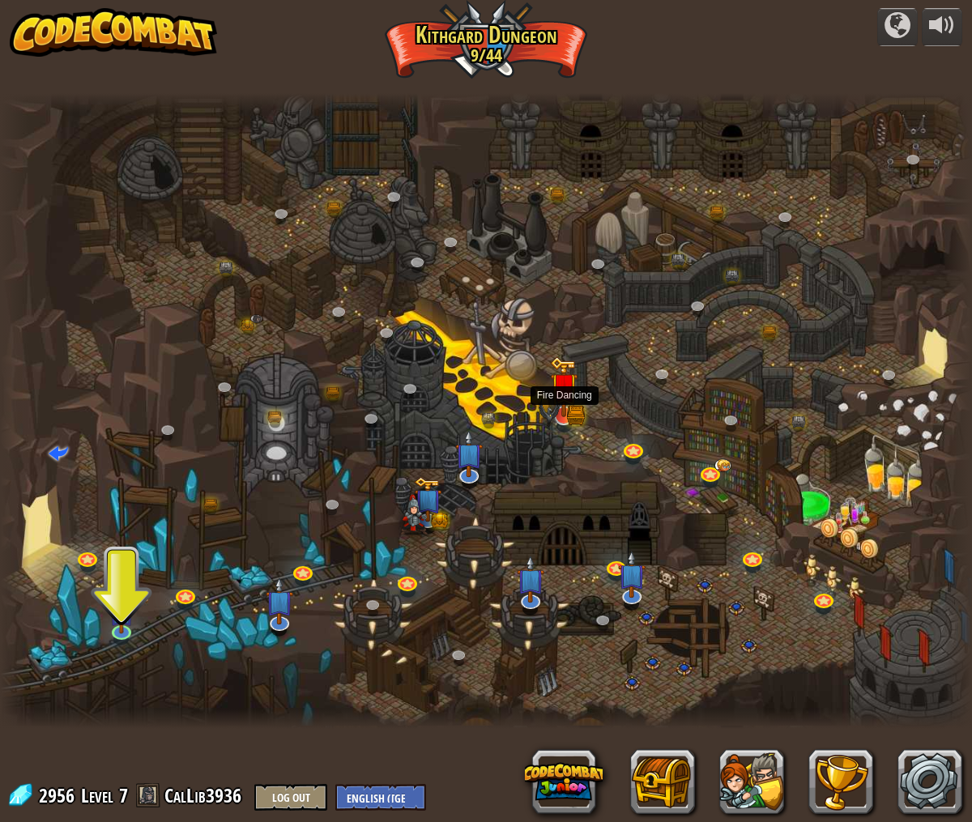
click at [568, 392] on img at bounding box center [564, 386] width 28 height 61
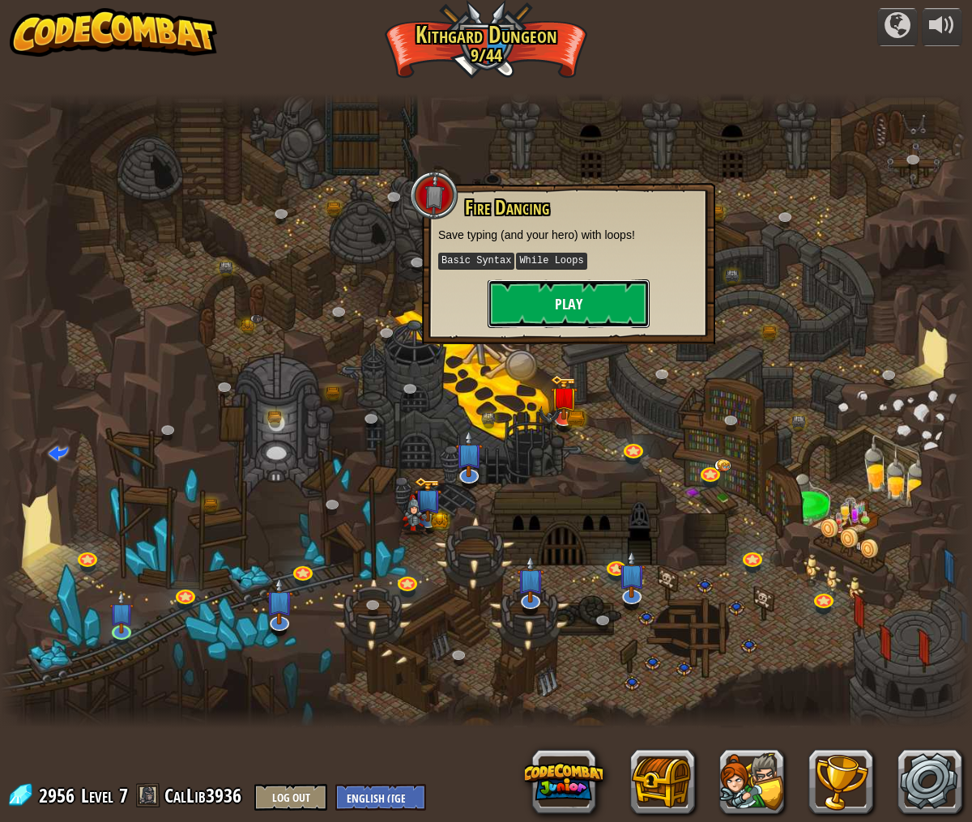
click at [577, 303] on button "Play" at bounding box center [568, 303] width 162 height 49
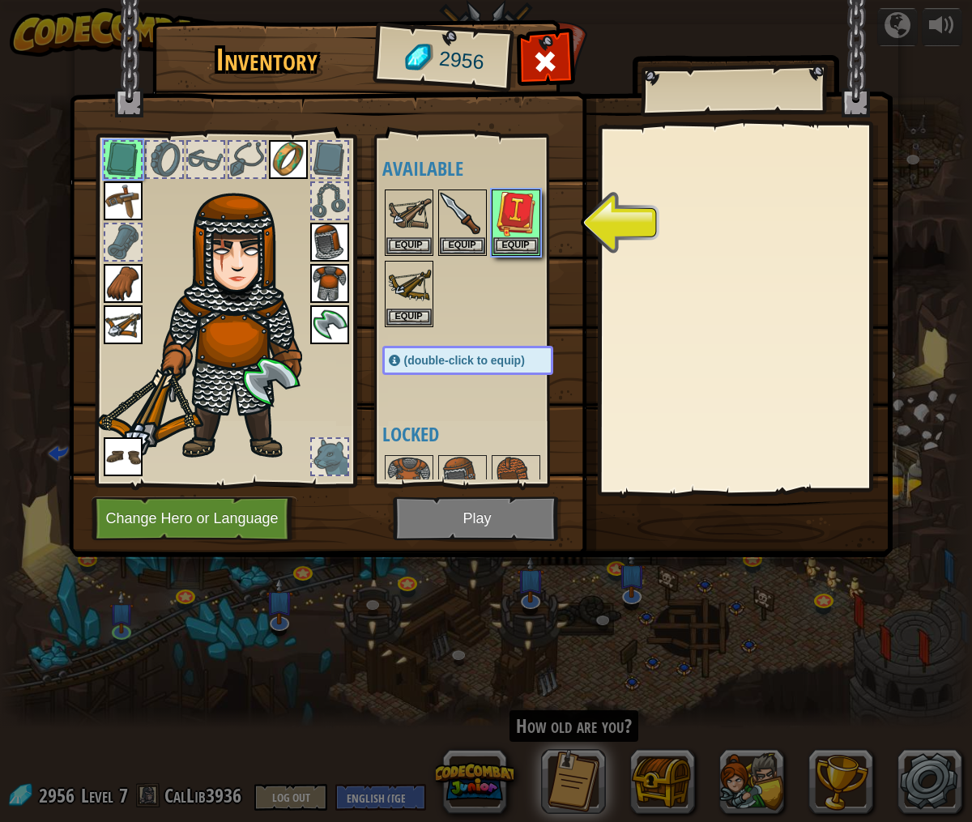
click at [438, 507] on img at bounding box center [480, 263] width 823 height 588
click at [506, 243] on button "Equip" at bounding box center [515, 244] width 45 height 17
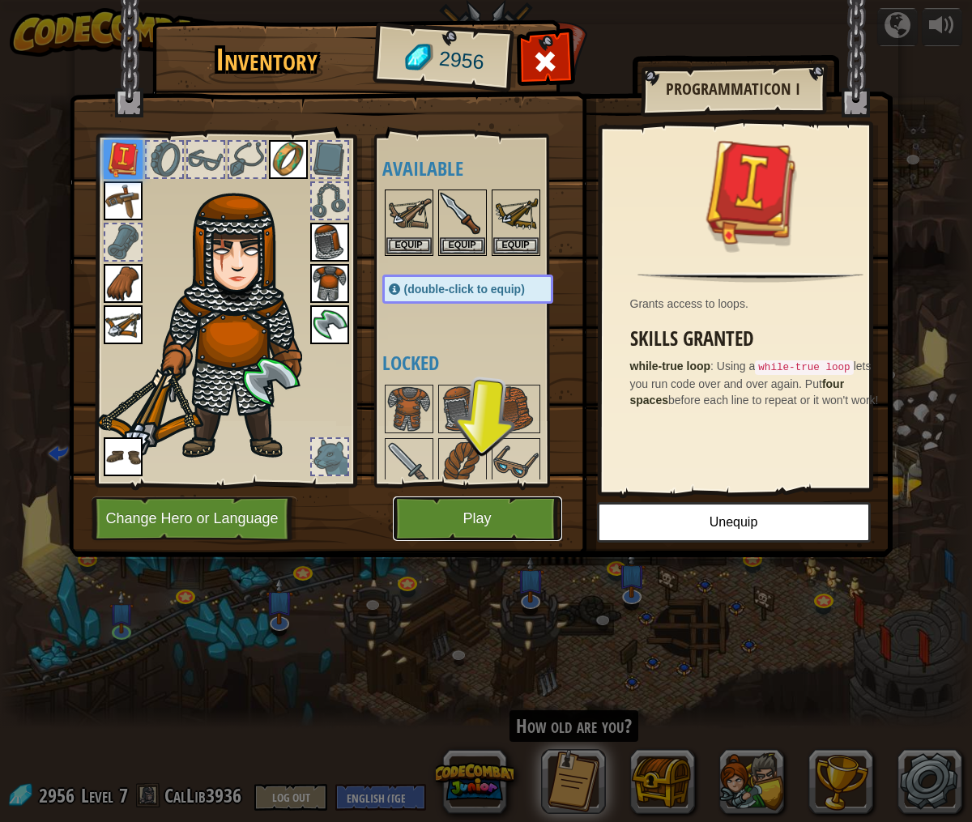
click at [517, 511] on button "Play" at bounding box center [477, 518] width 169 height 45
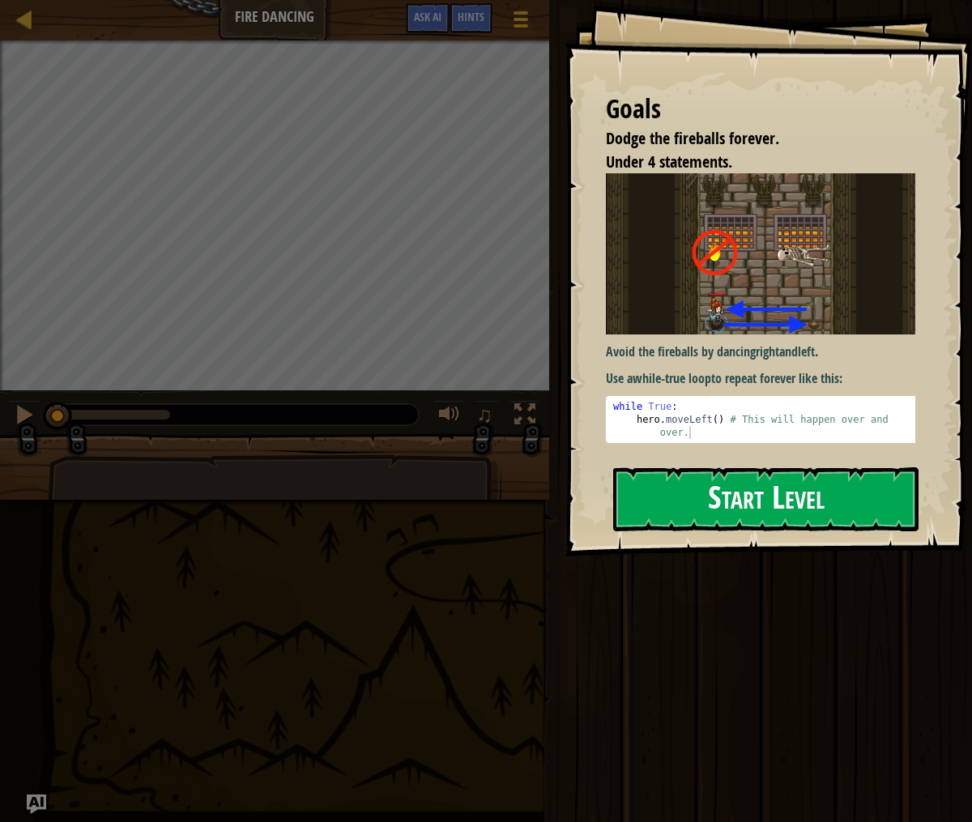
click at [649, 467] on button "Start Level" at bounding box center [765, 499] width 305 height 64
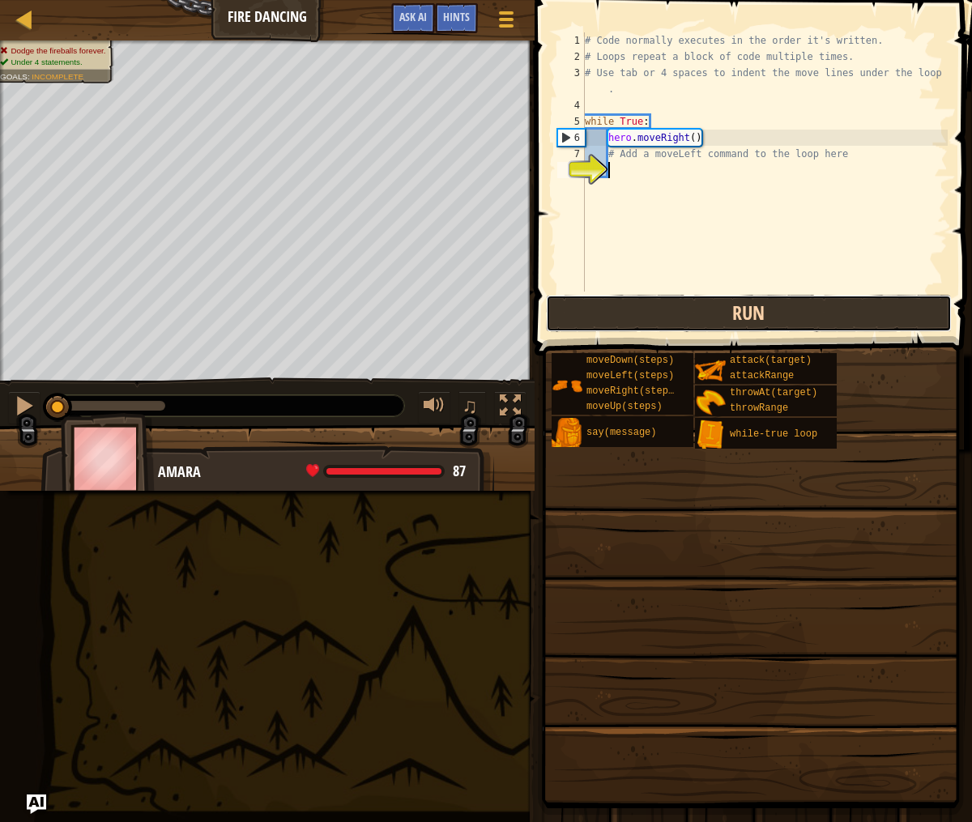
click at [709, 318] on button "Run" at bounding box center [749, 313] width 406 height 37
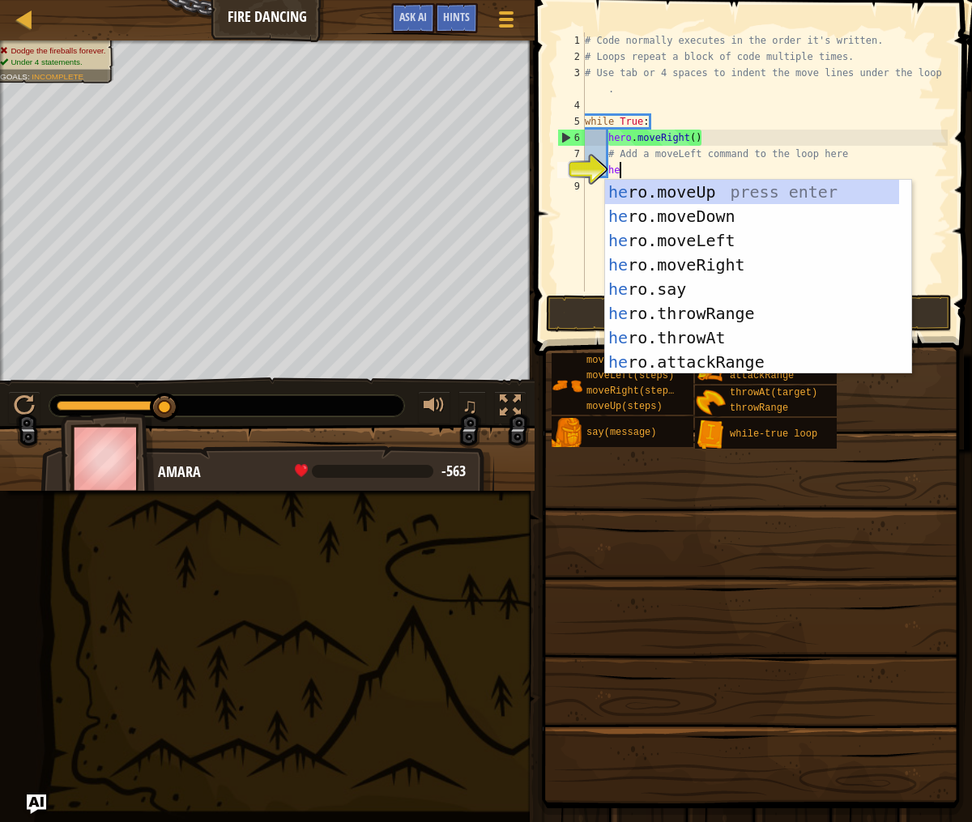
type textarea "hero"
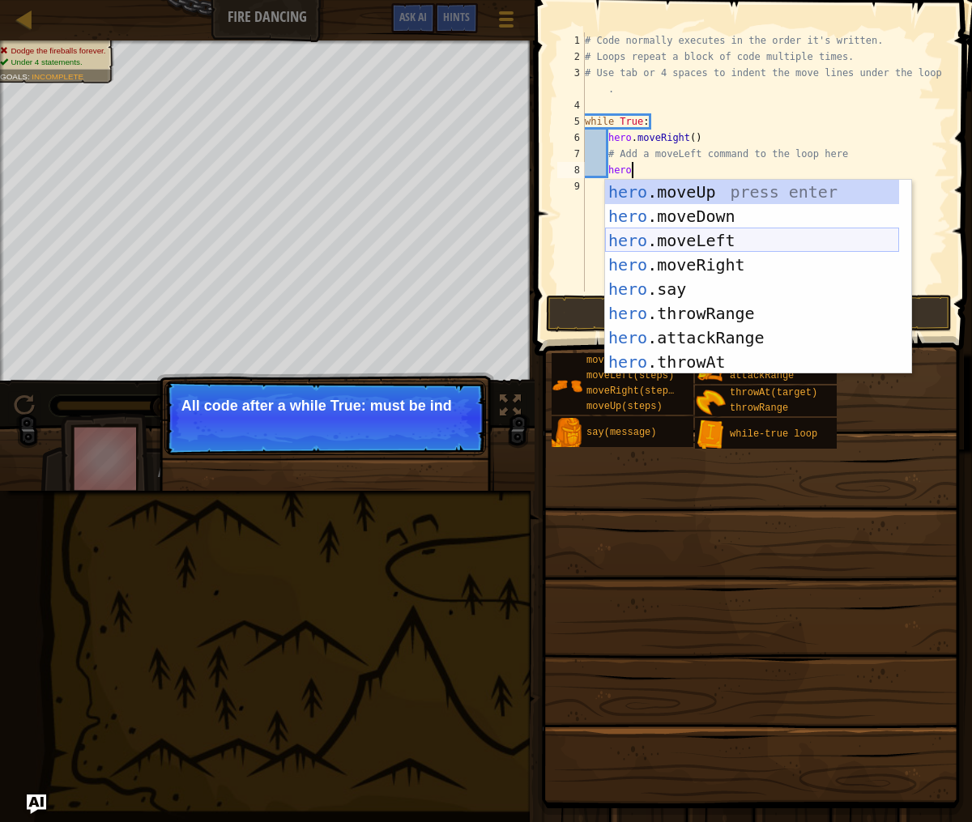
click at [776, 240] on div "hero .moveUp press enter hero .moveDown press enter hero .moveLeft press enter …" at bounding box center [752, 301] width 294 height 243
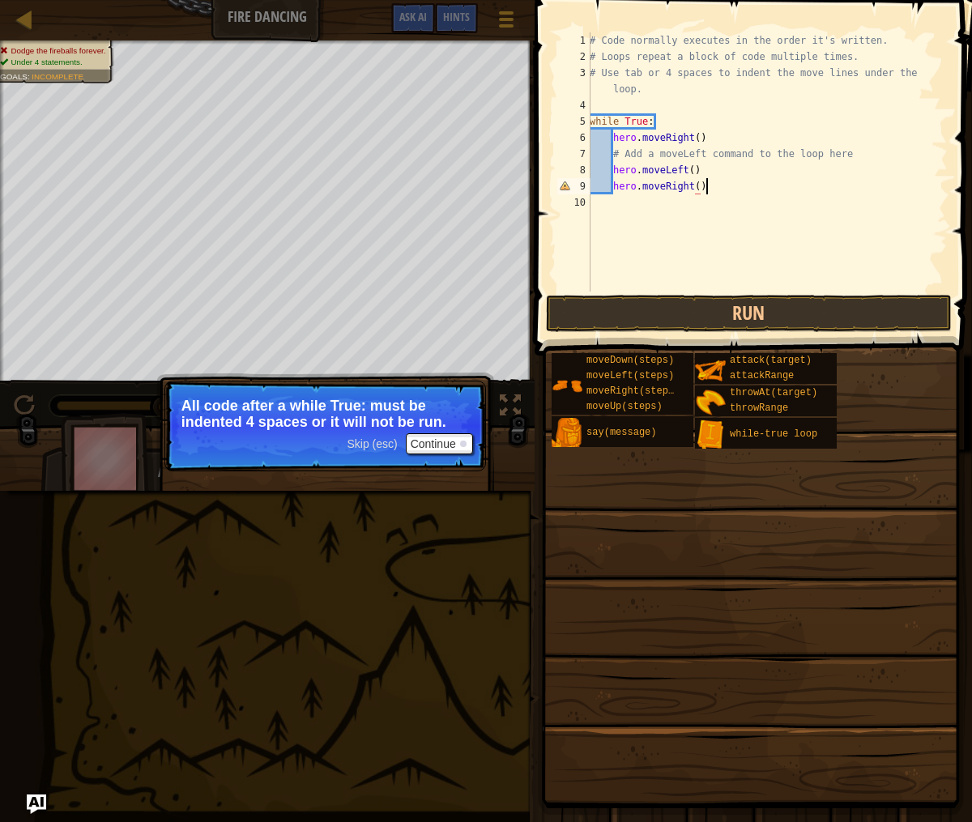
scroll to position [7, 9]
type textarea "hero.moveRight()"
click at [739, 309] on button "Run" at bounding box center [749, 313] width 406 height 37
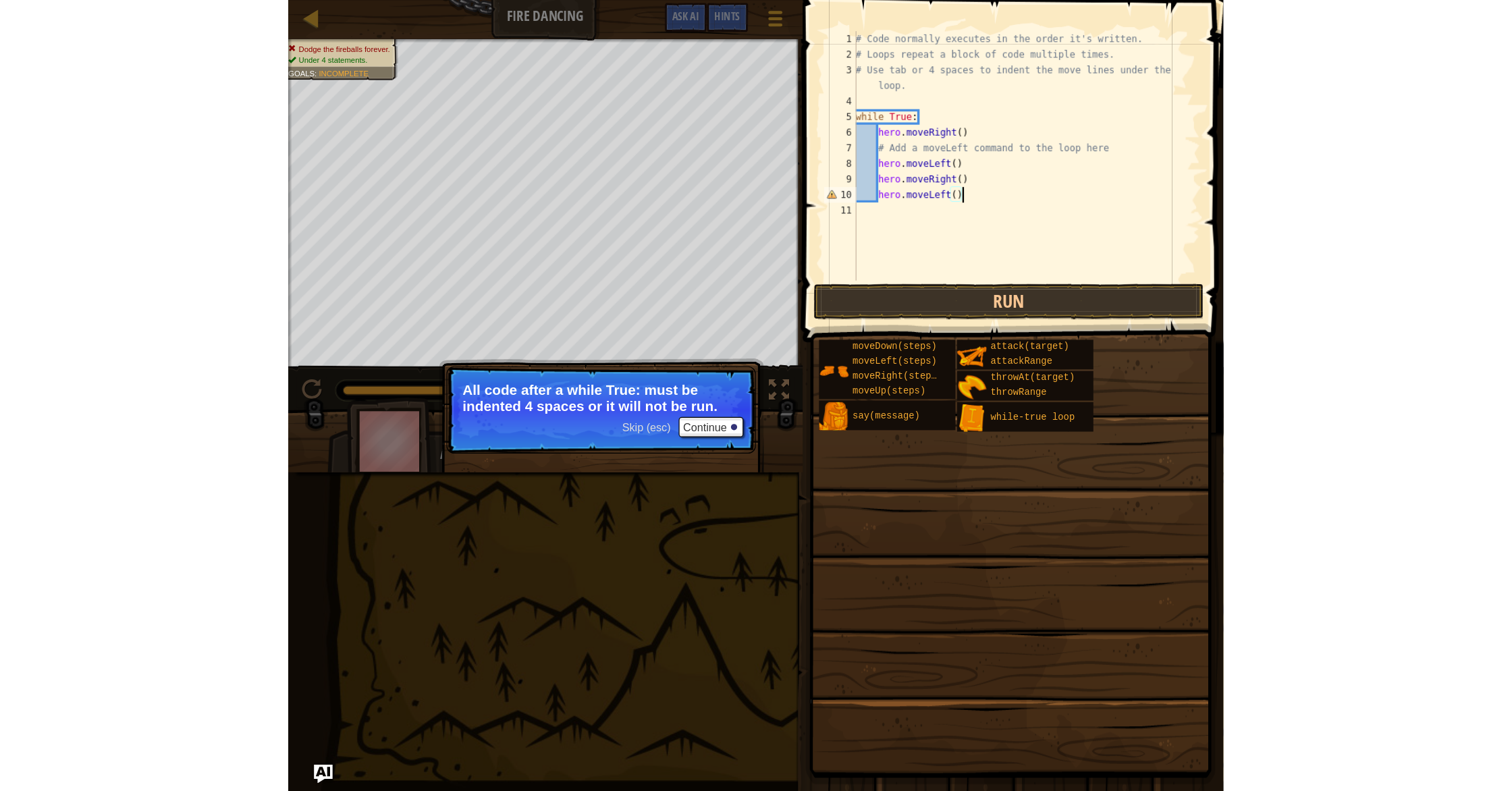
scroll to position [6, 7]
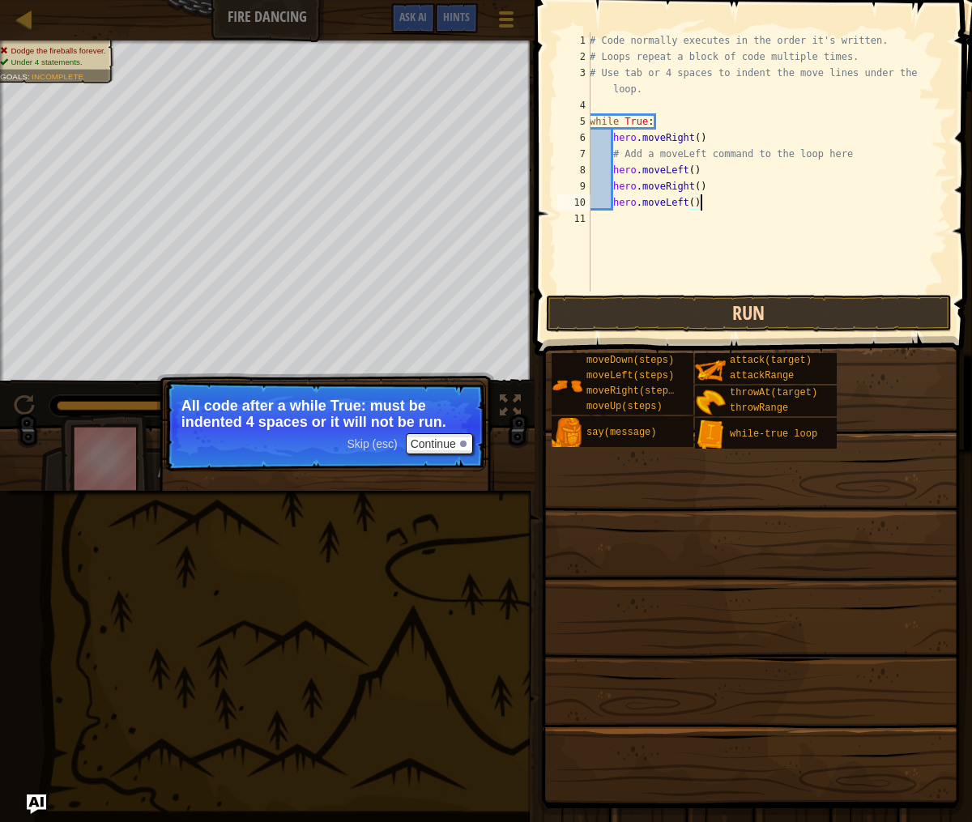
type textarea "hero.moveLeft()"
click at [657, 310] on button "Run" at bounding box center [749, 313] width 406 height 37
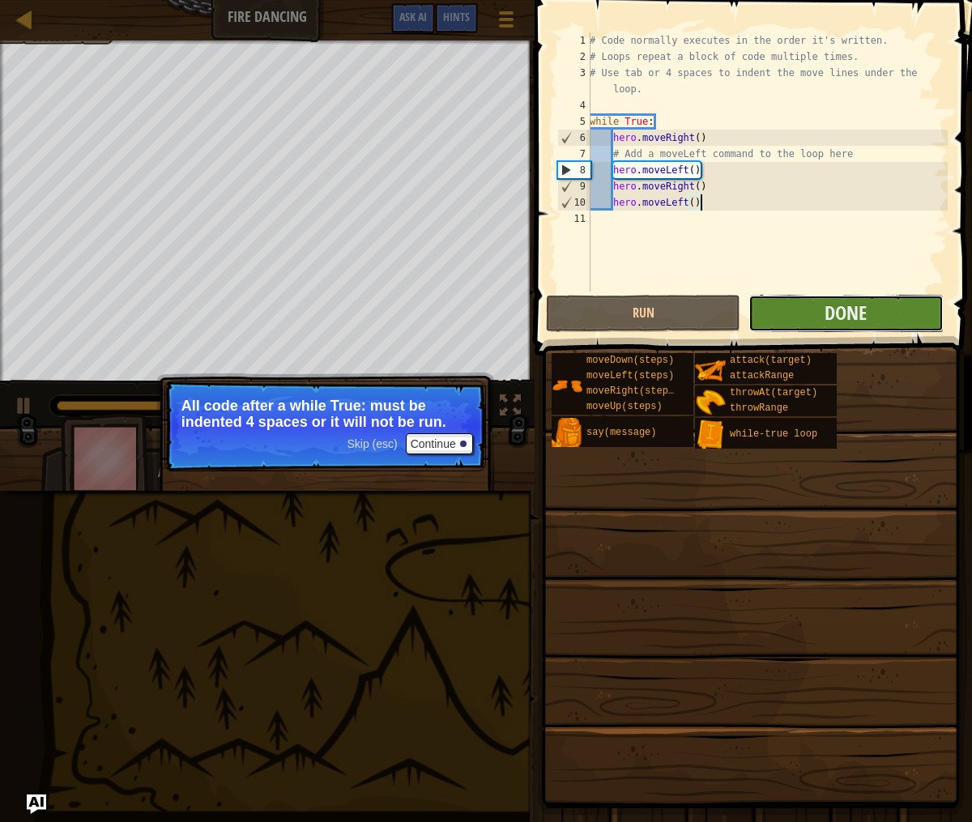
click at [785, 319] on button "Done" at bounding box center [845, 313] width 194 height 37
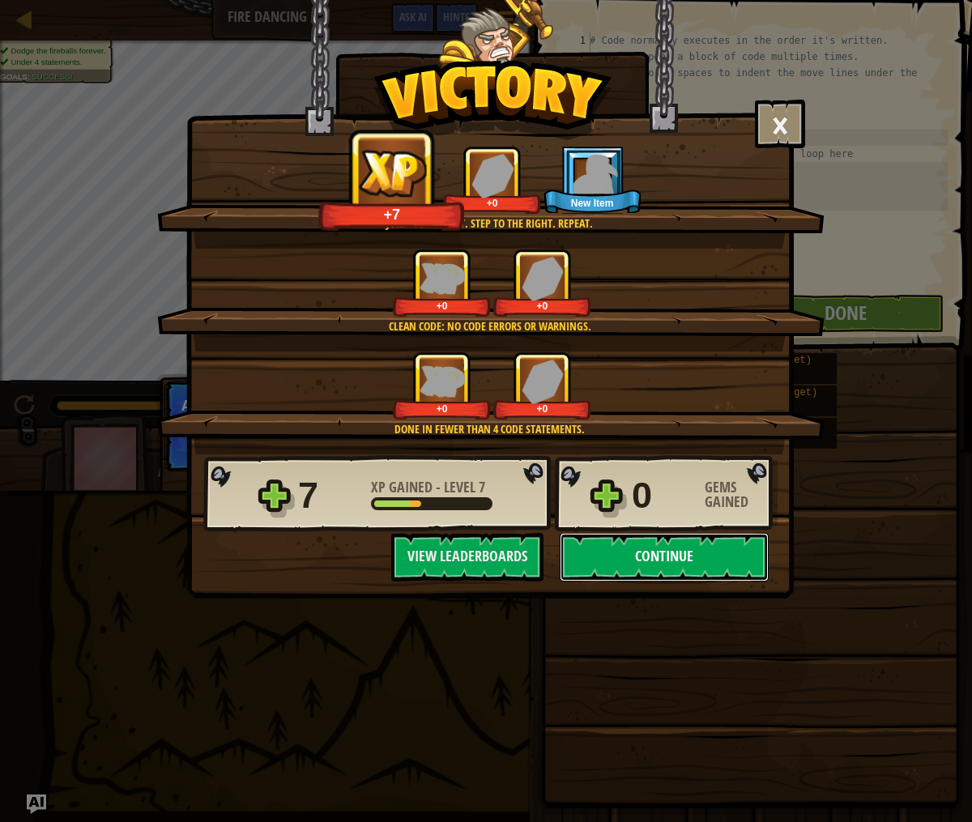
click at [636, 544] on button "Continue" at bounding box center [664, 557] width 209 height 49
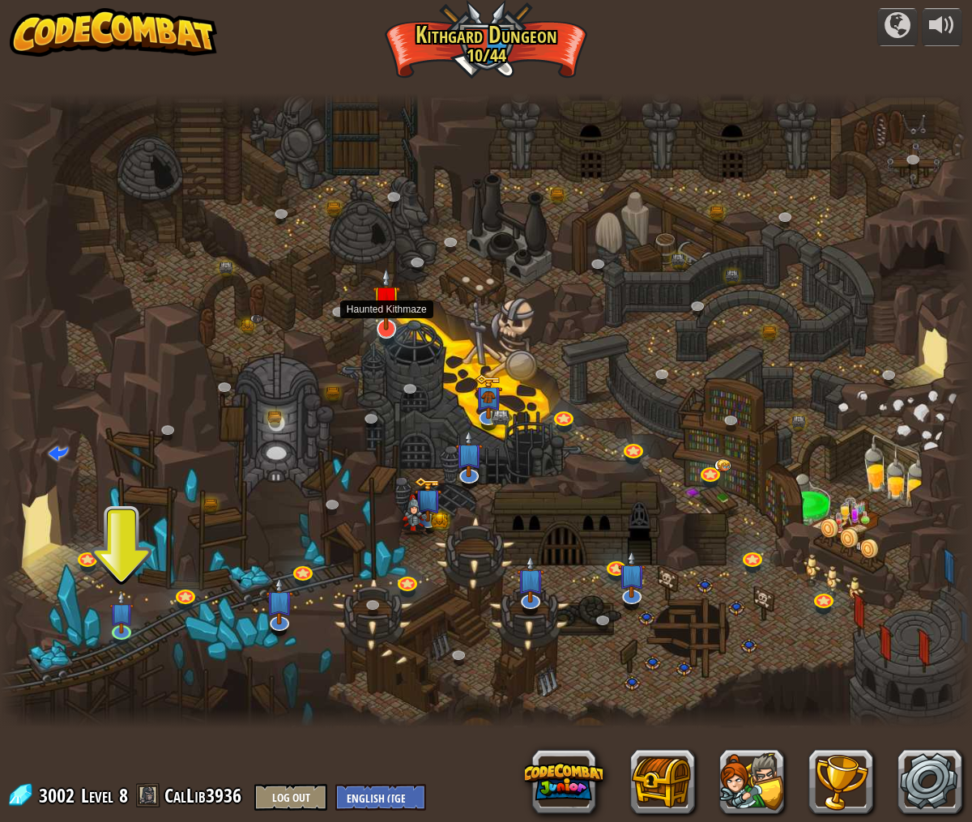
click at [391, 315] on img at bounding box center [386, 298] width 28 height 63
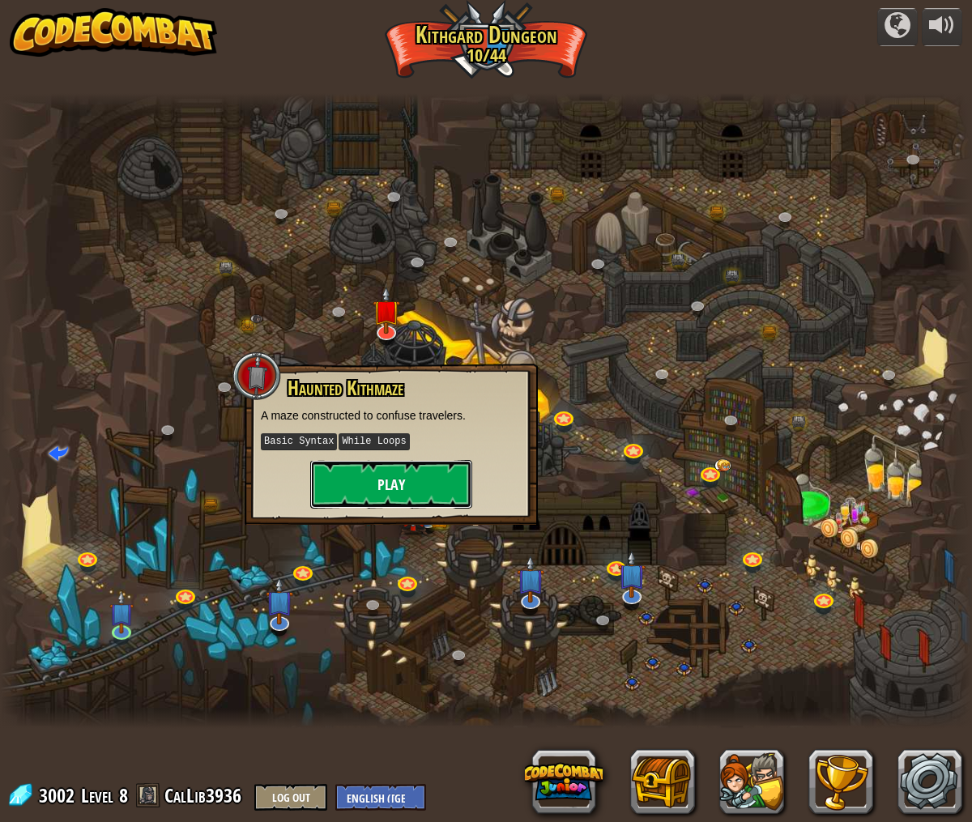
click at [409, 483] on button "Play" at bounding box center [391, 484] width 162 height 49
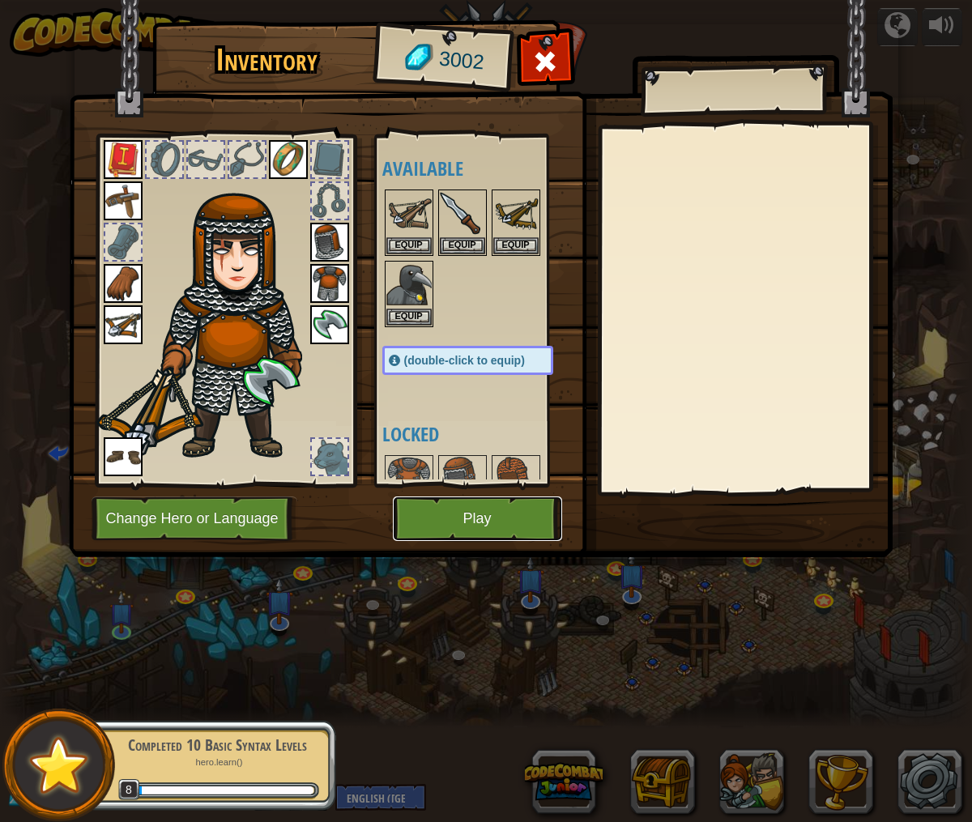
click at [455, 521] on button "Play" at bounding box center [477, 518] width 169 height 45
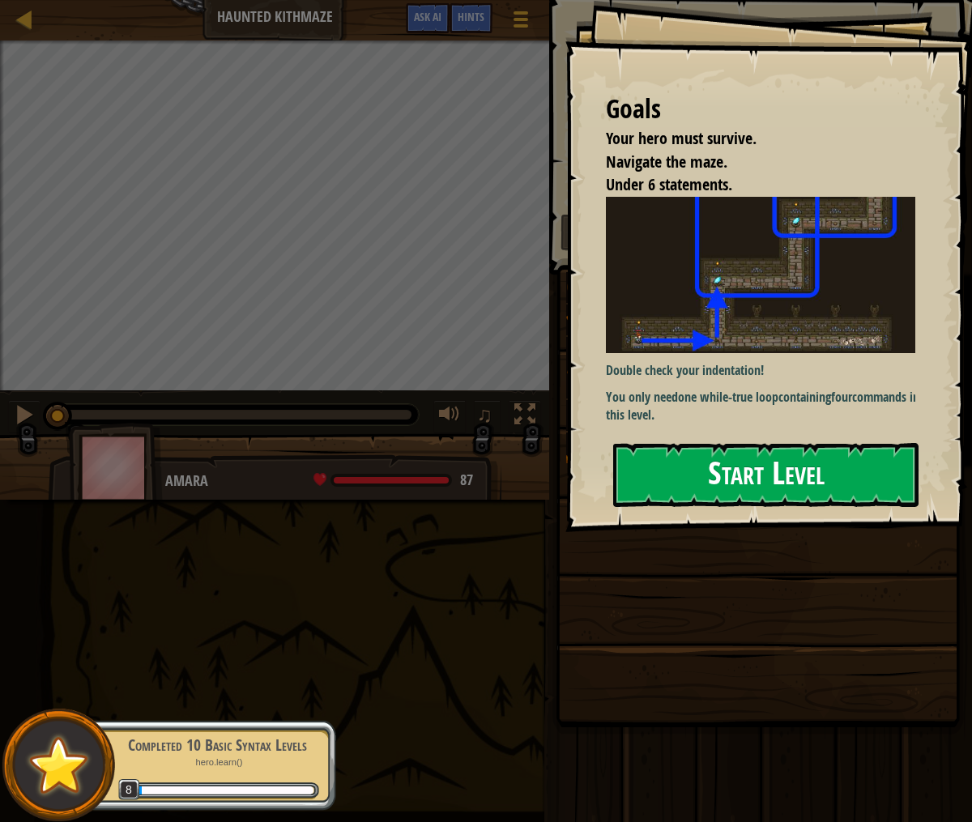
click at [715, 355] on div "Goals Your hero must survive. Navigate the maze. Under 6 statements. Double che…" at bounding box center [768, 266] width 406 height 532
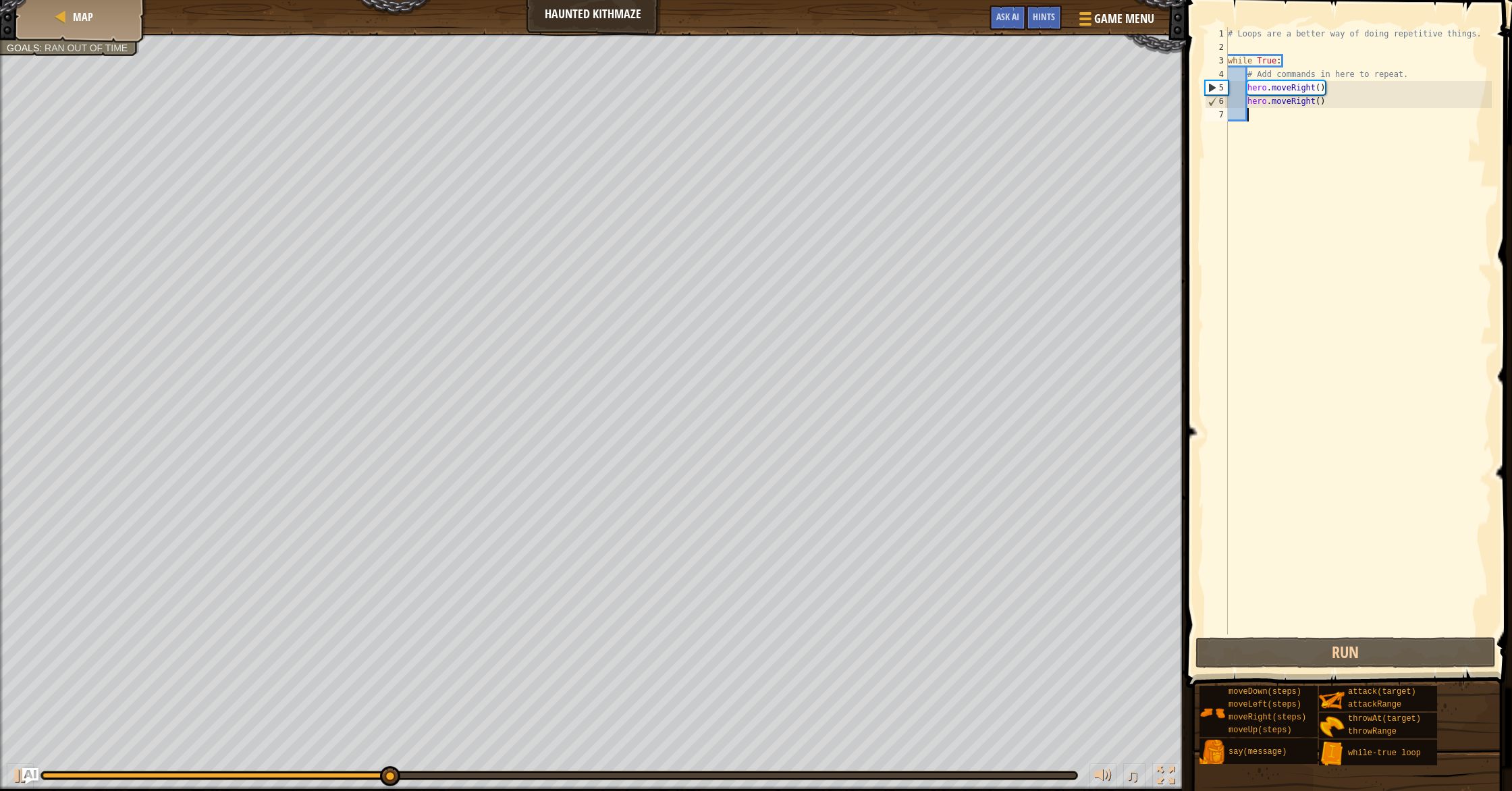
click at [809, 107] on div "# Loops are a better way of doing repetitive things. while True : # Add command…" at bounding box center [1359, 343] width 267 height 634
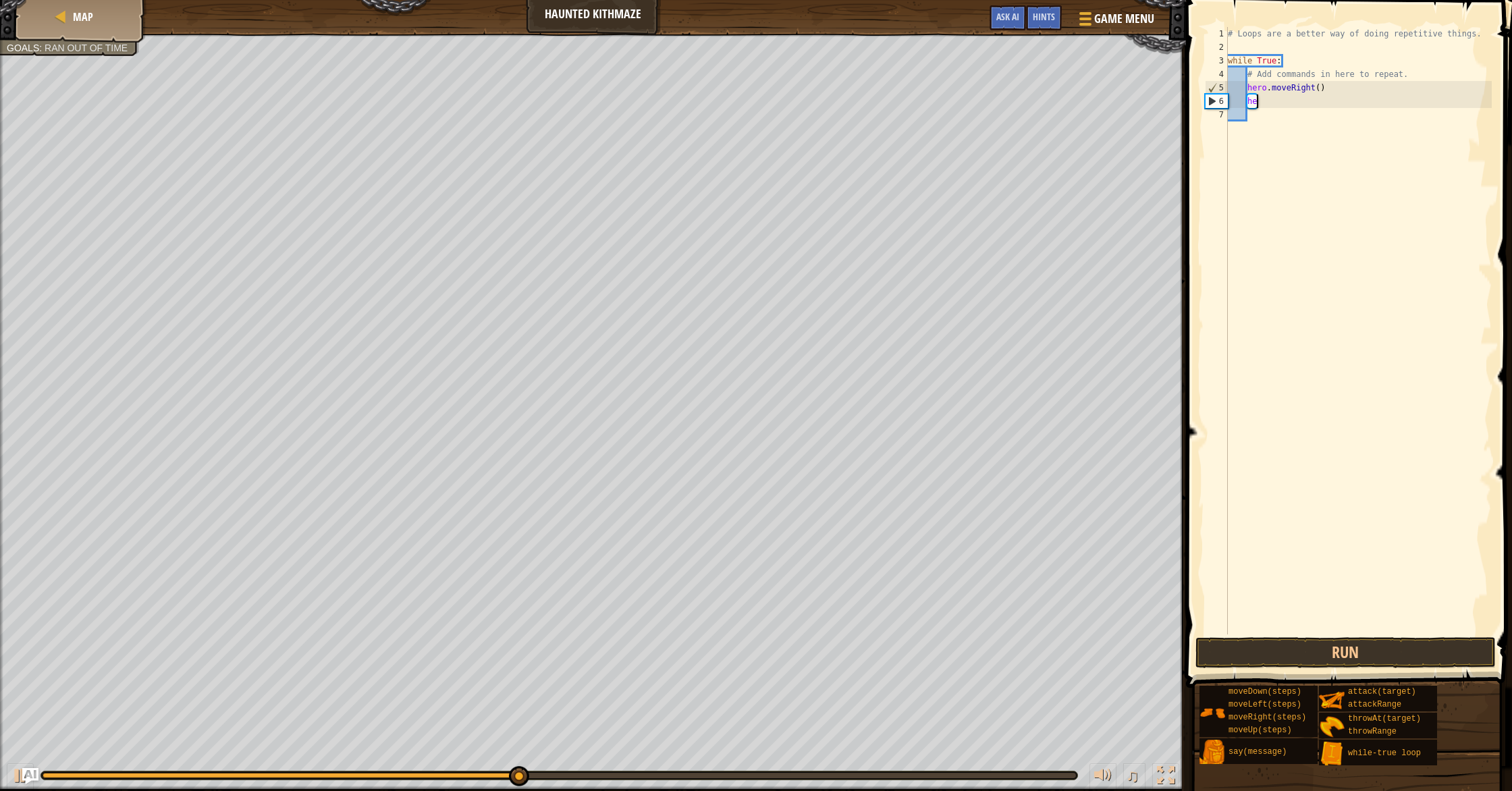
type textarea "h"
click at [809, 649] on button "Run" at bounding box center [1345, 652] width 300 height 31
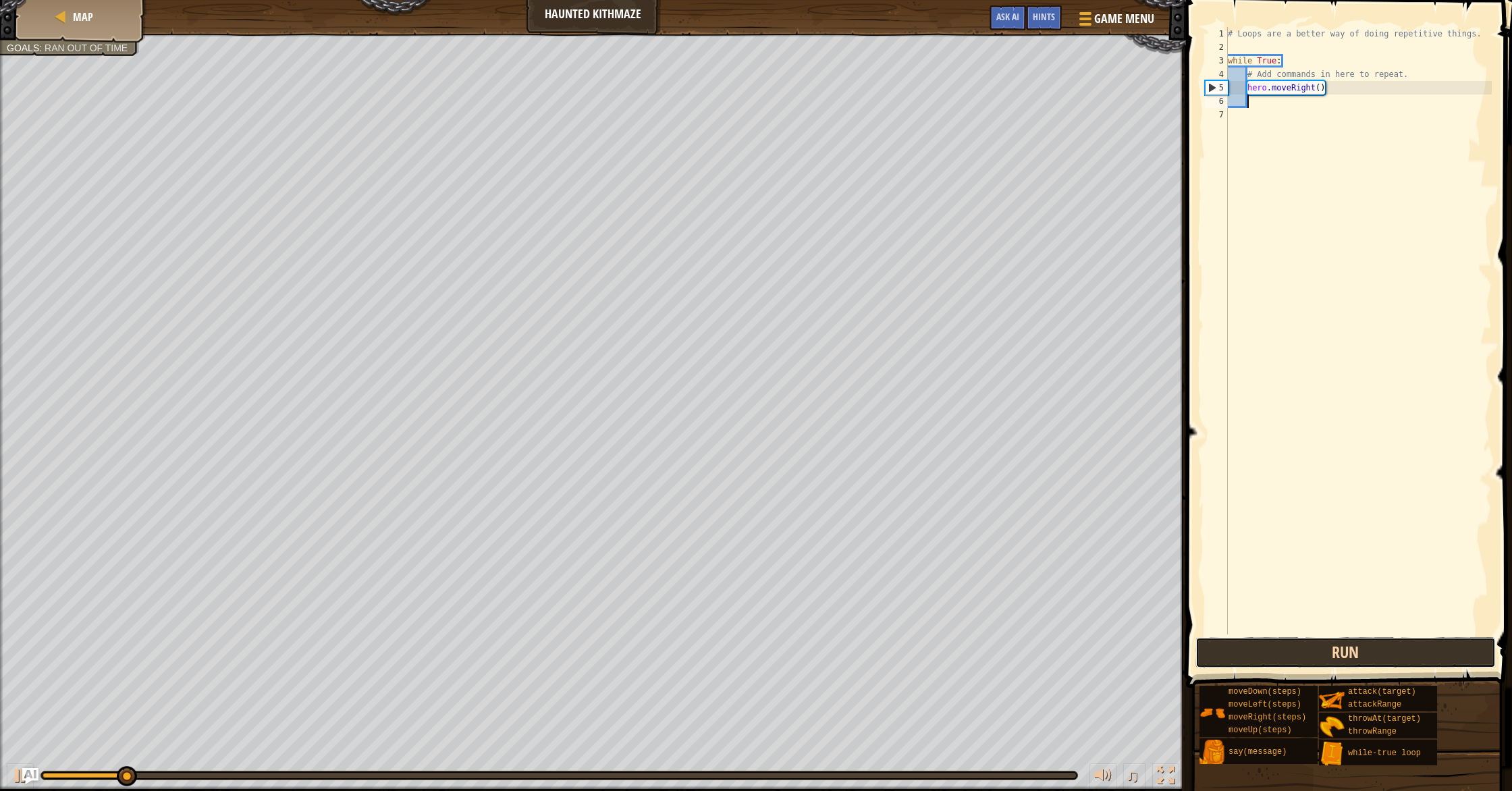
click at [809, 650] on button "Run" at bounding box center [1345, 652] width 300 height 31
click at [809, 651] on button "Run" at bounding box center [1345, 652] width 300 height 31
click at [809, 86] on div "# Loops are a better way of doing repetitive things. while True : # Add command…" at bounding box center [1359, 343] width 267 height 634
type textarea "hero.moveRight(2)"
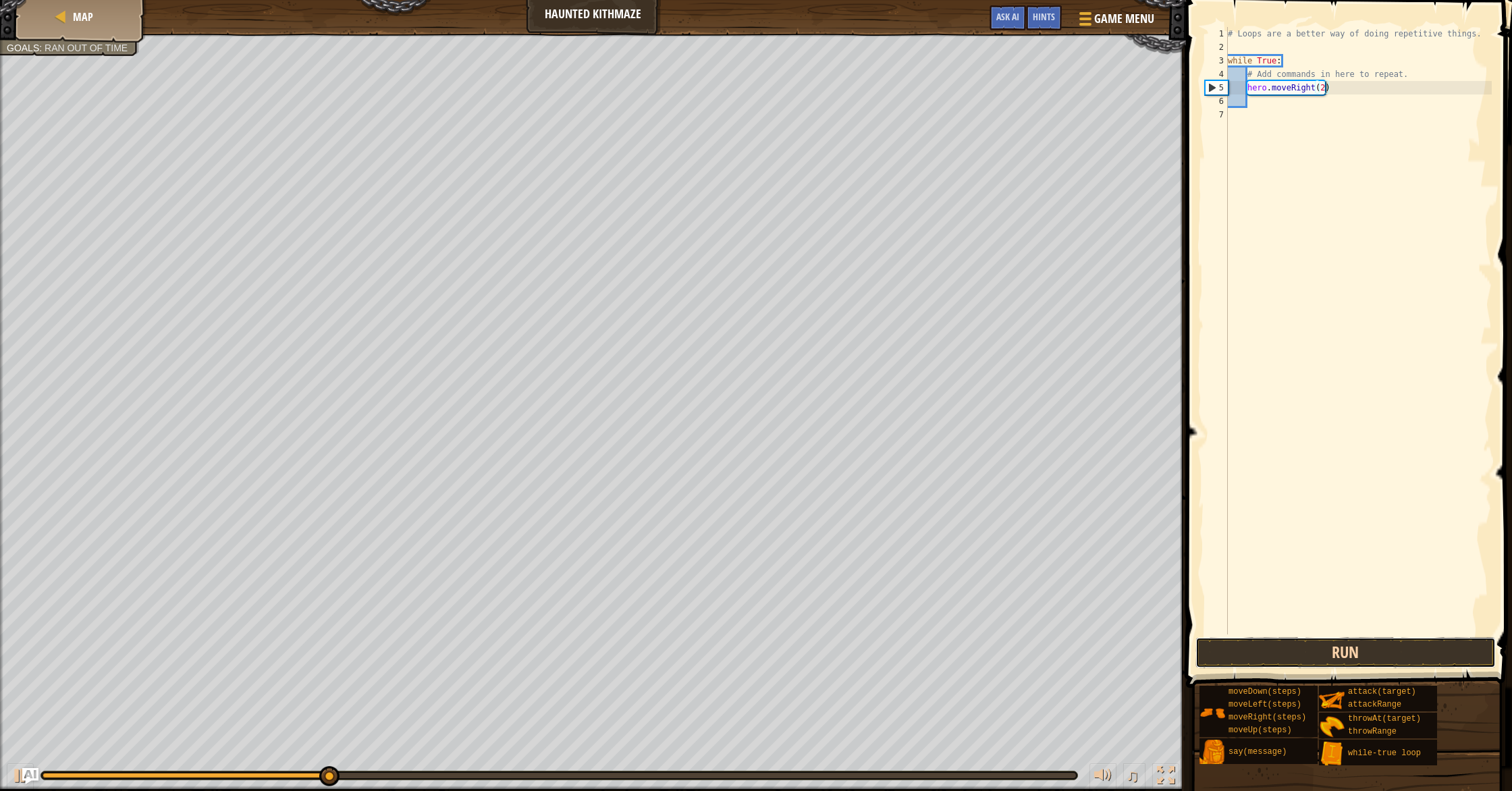
click at [809, 651] on button "Run" at bounding box center [1345, 652] width 300 height 31
click at [809, 105] on div "# Loops are a better way of doing repetitive things. while True : # Add command…" at bounding box center [1359, 343] width 267 height 634
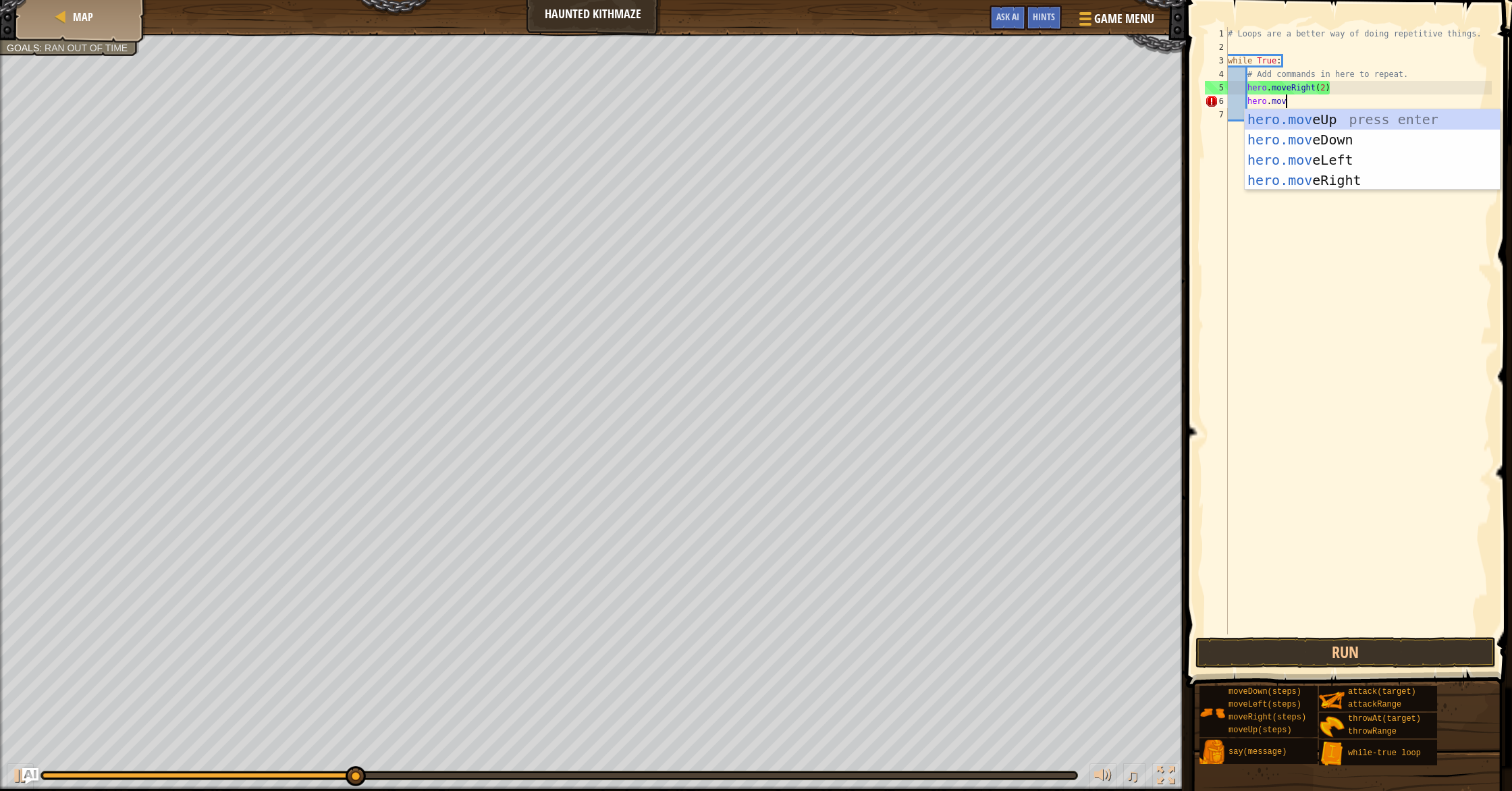
type textarea "hero.move"
click at [809, 121] on div "hero.move Up press enter hero.move Down press enter hero.move Left press enter …" at bounding box center [1372, 170] width 255 height 122
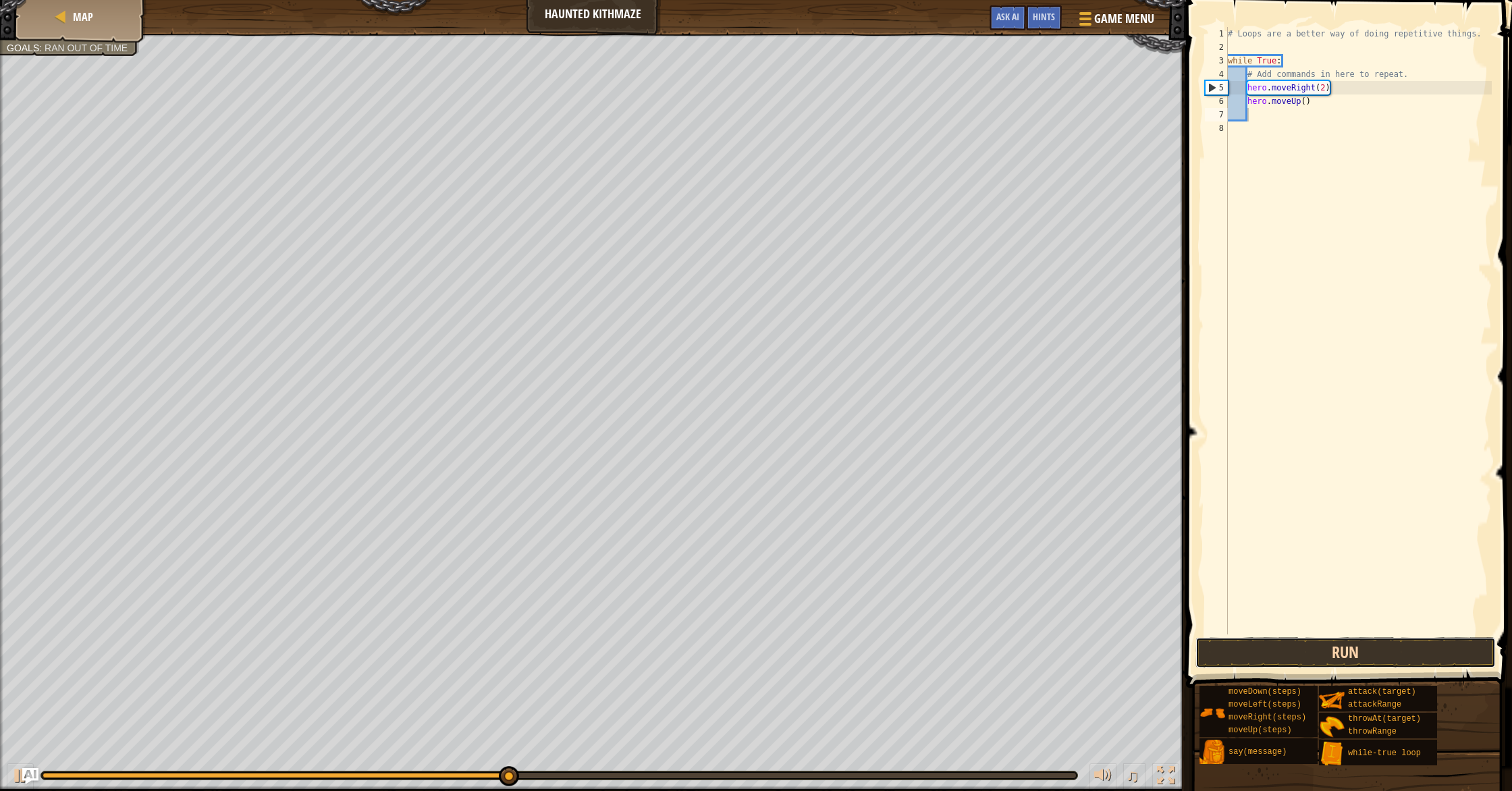
click at [809, 656] on button "Run" at bounding box center [1345, 652] width 300 height 31
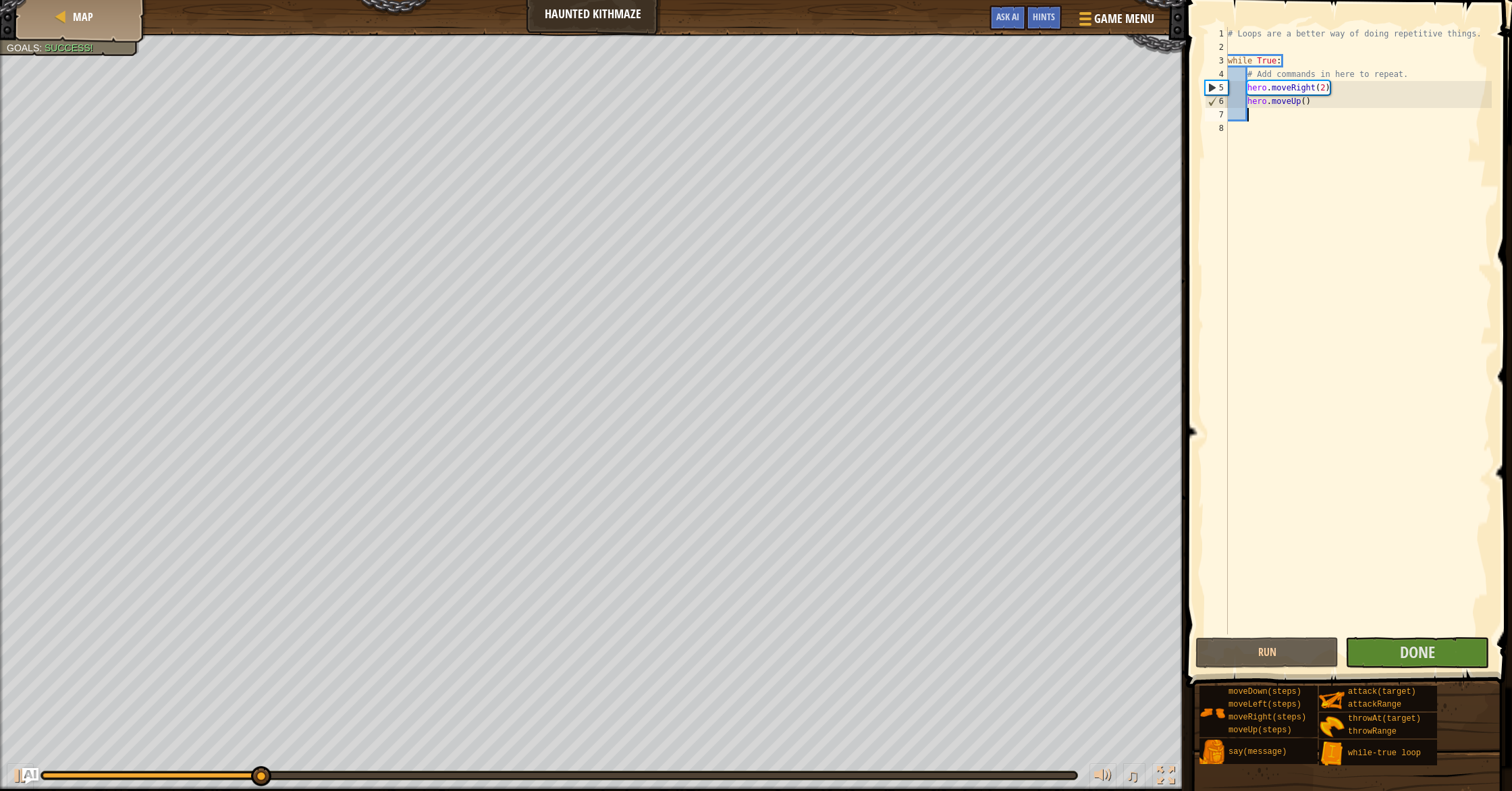
click at [809, 101] on div "# Loops are a better way of doing repetitive things. while True : # Add command…" at bounding box center [1359, 343] width 267 height 634
type textarea "hero.moveUp()"
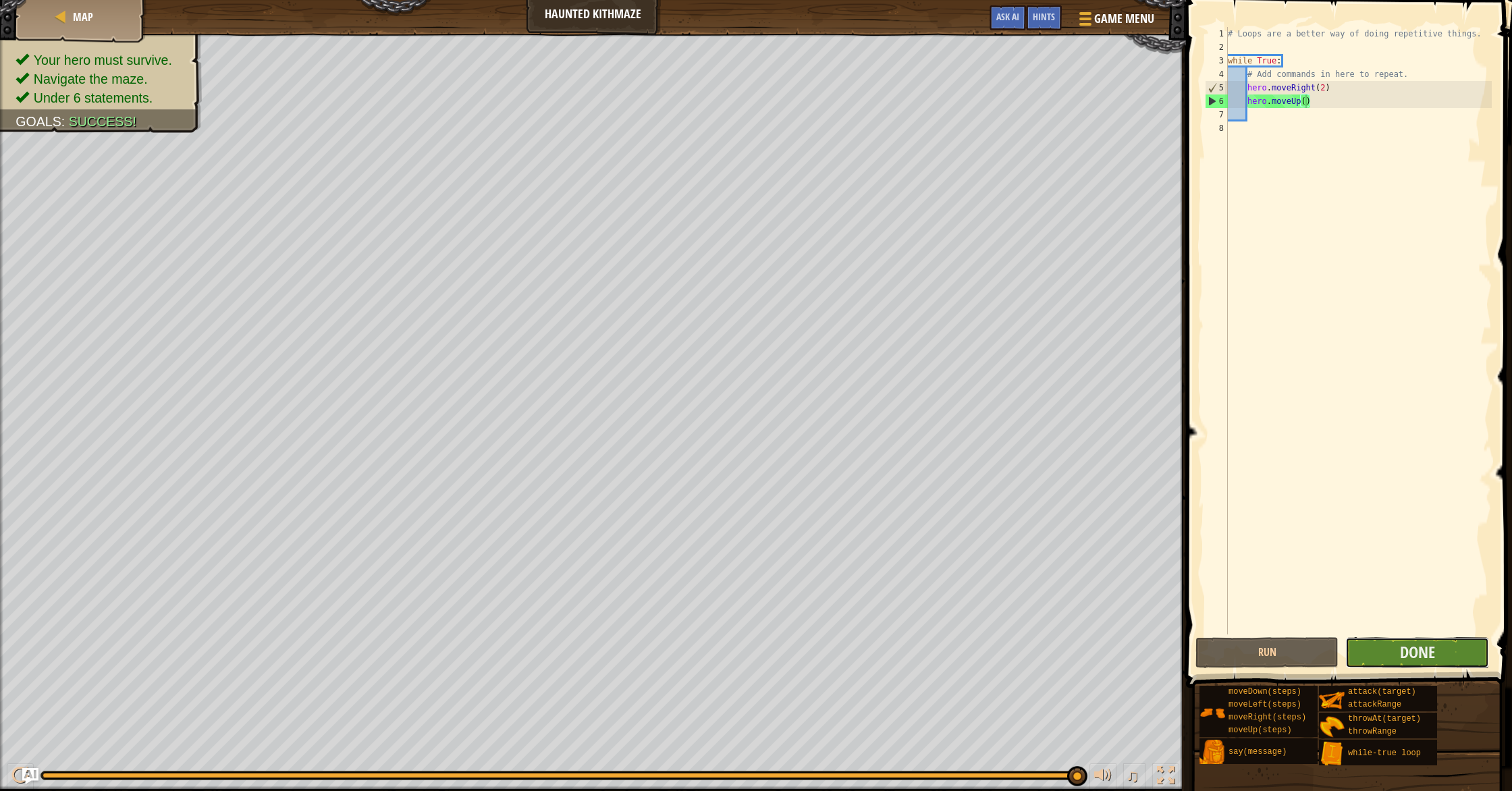
click at [809, 638] on button "Done" at bounding box center [1417, 652] width 143 height 31
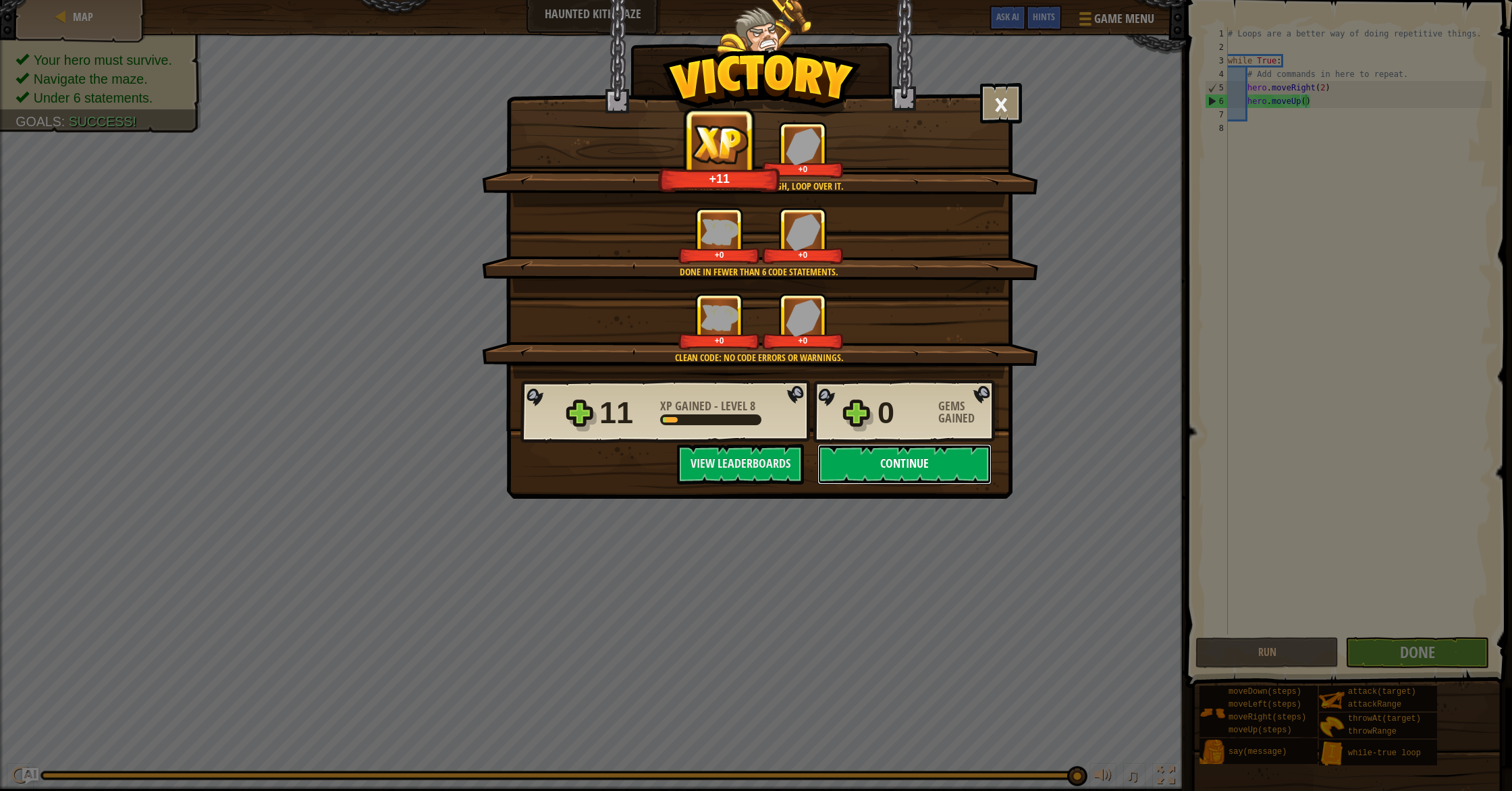
click at [809, 460] on button "Continue" at bounding box center [904, 464] width 174 height 41
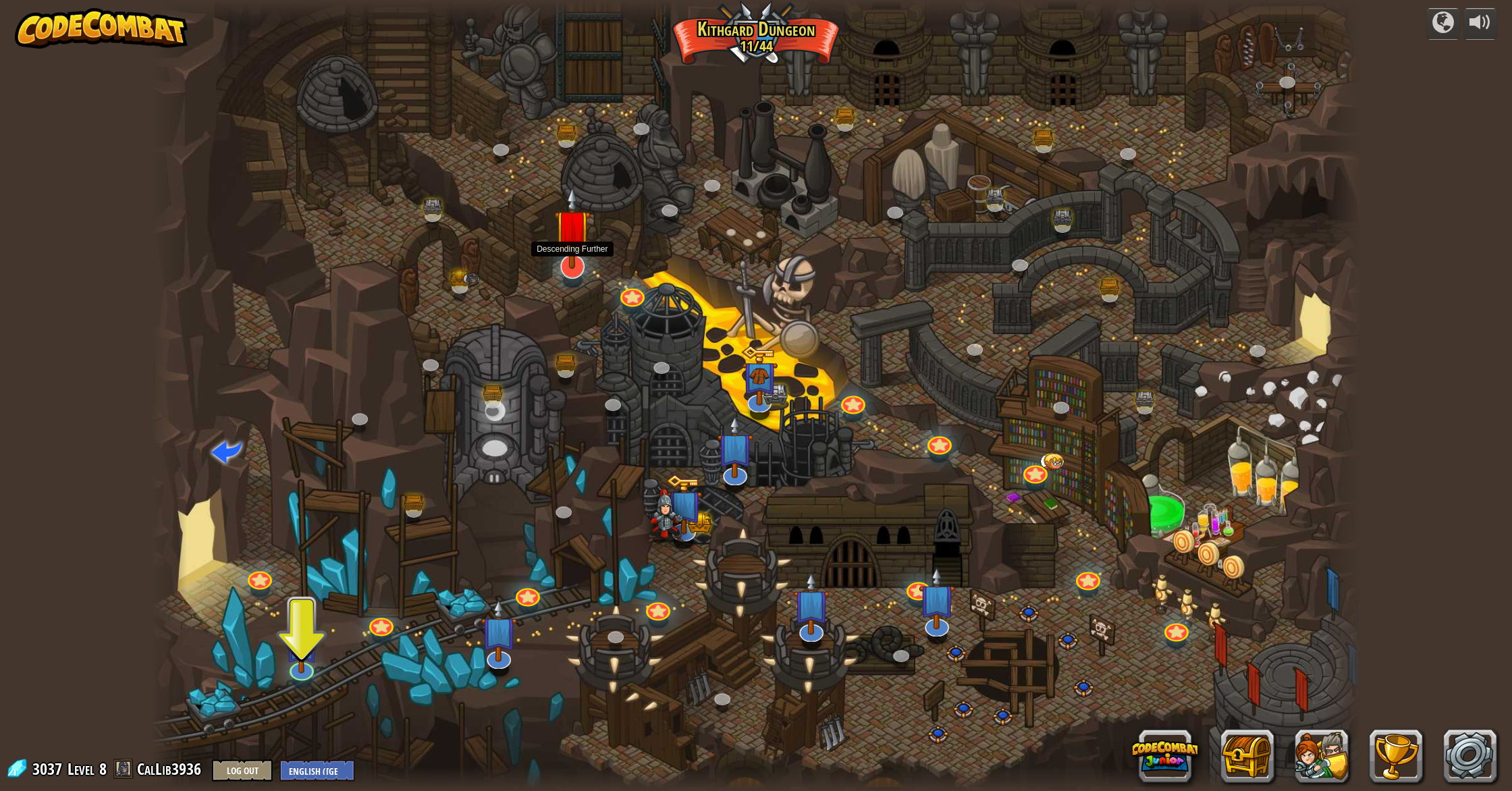
click at [579, 250] on img at bounding box center [573, 228] width 37 height 83
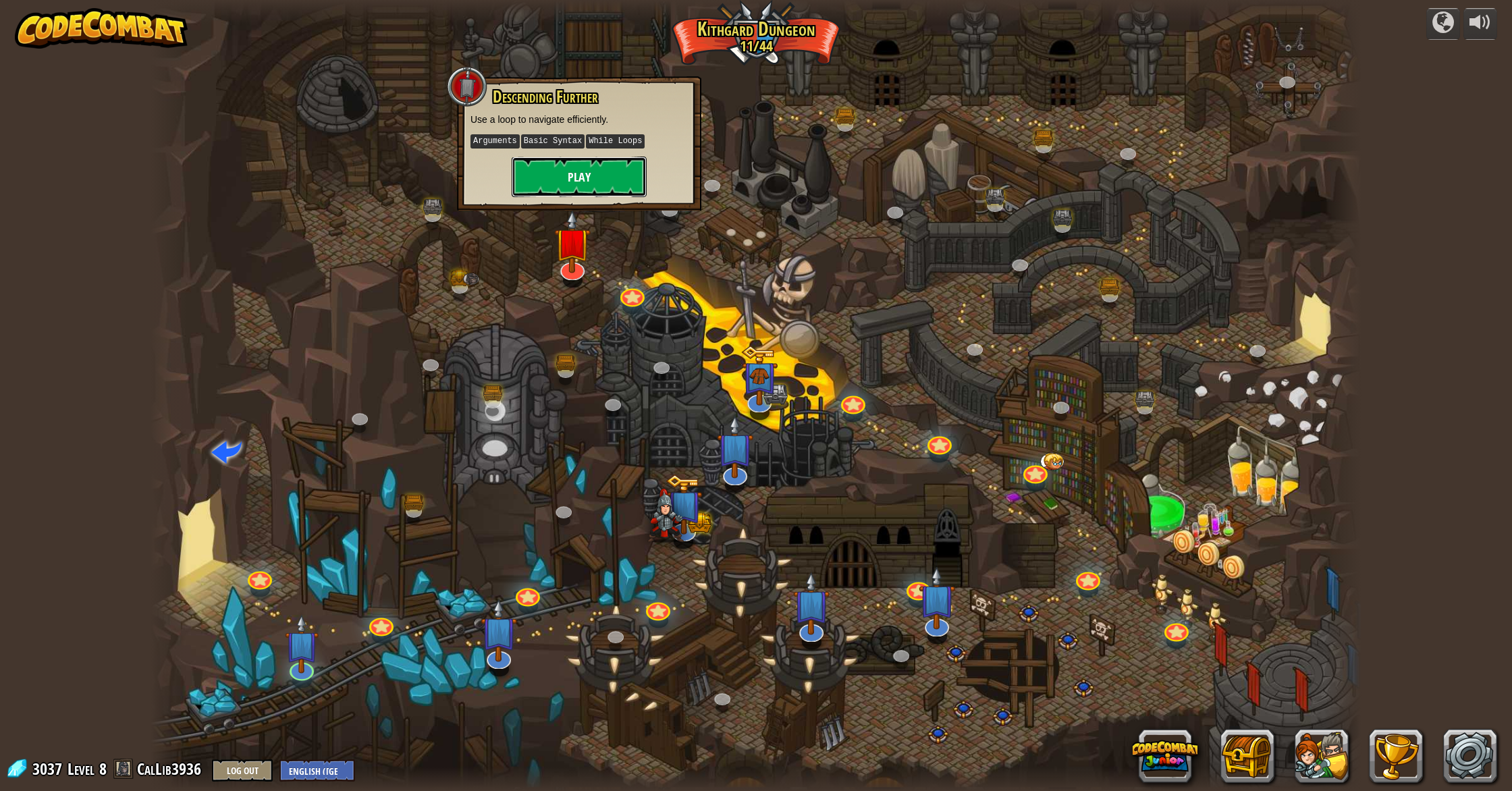
click at [541, 181] on button "Play" at bounding box center [579, 177] width 135 height 41
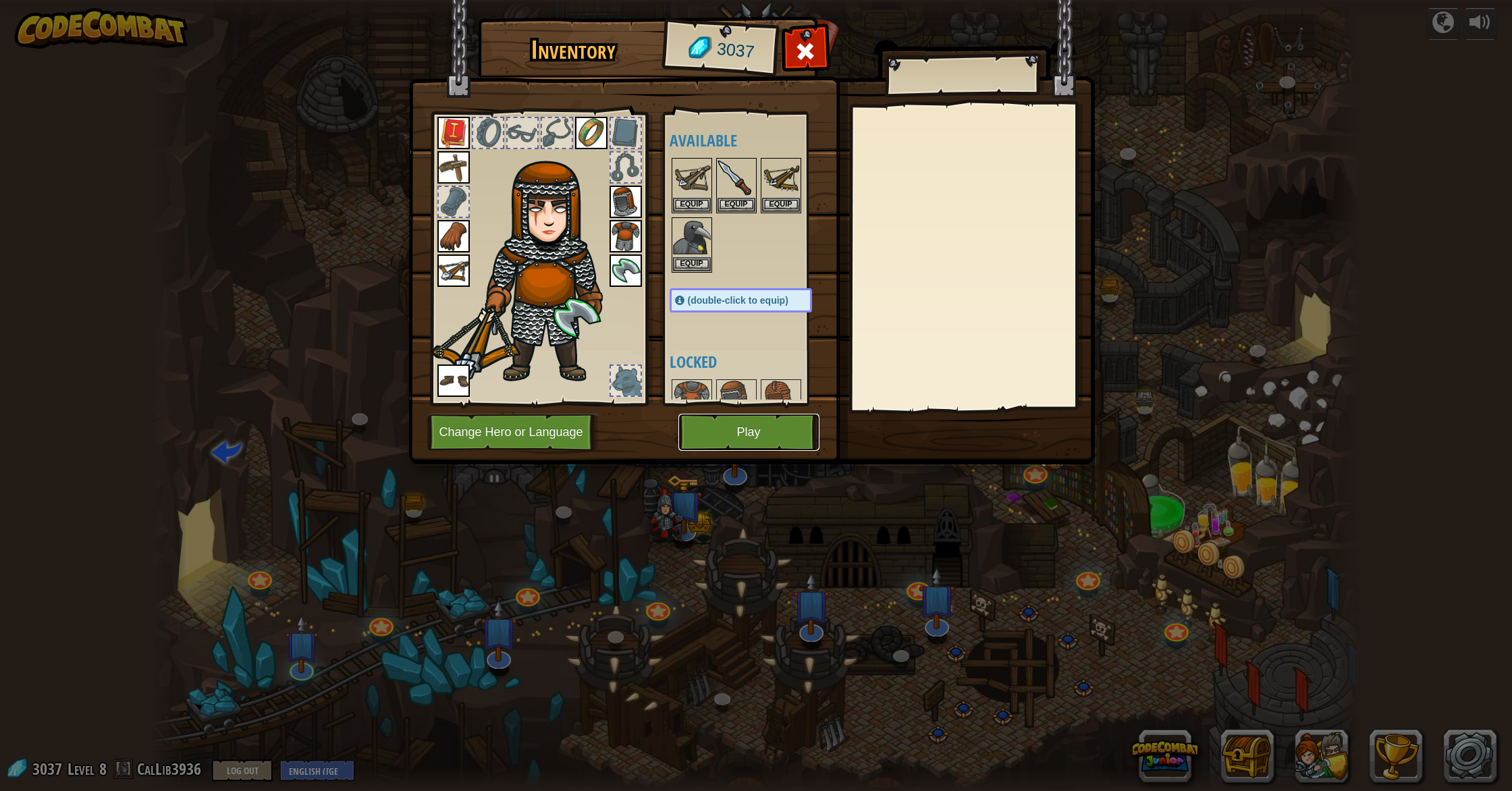
click at [703, 419] on button "Play" at bounding box center [748, 432] width 141 height 38
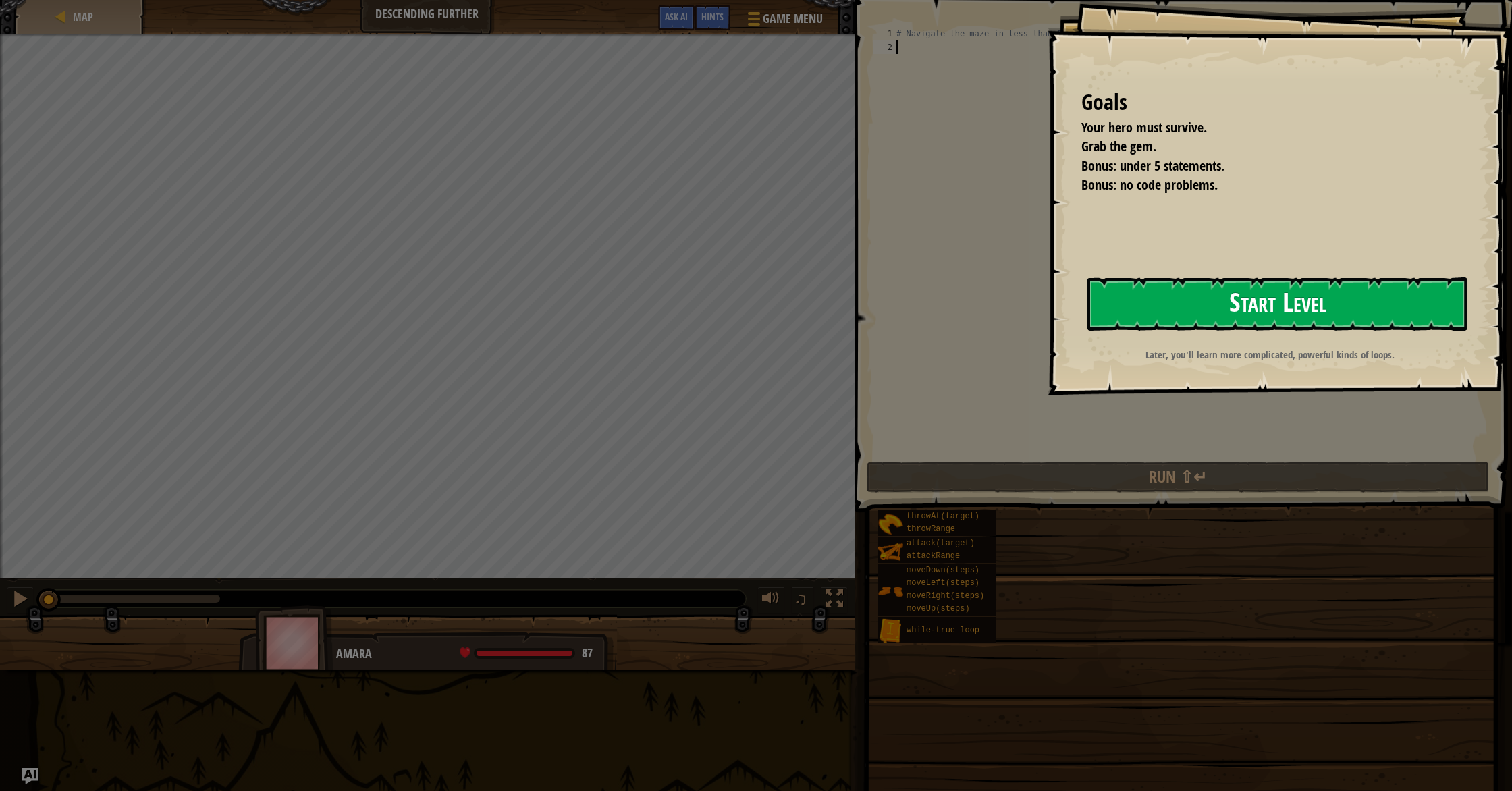
click at [809, 303] on button "Start Level" at bounding box center [1277, 304] width 380 height 53
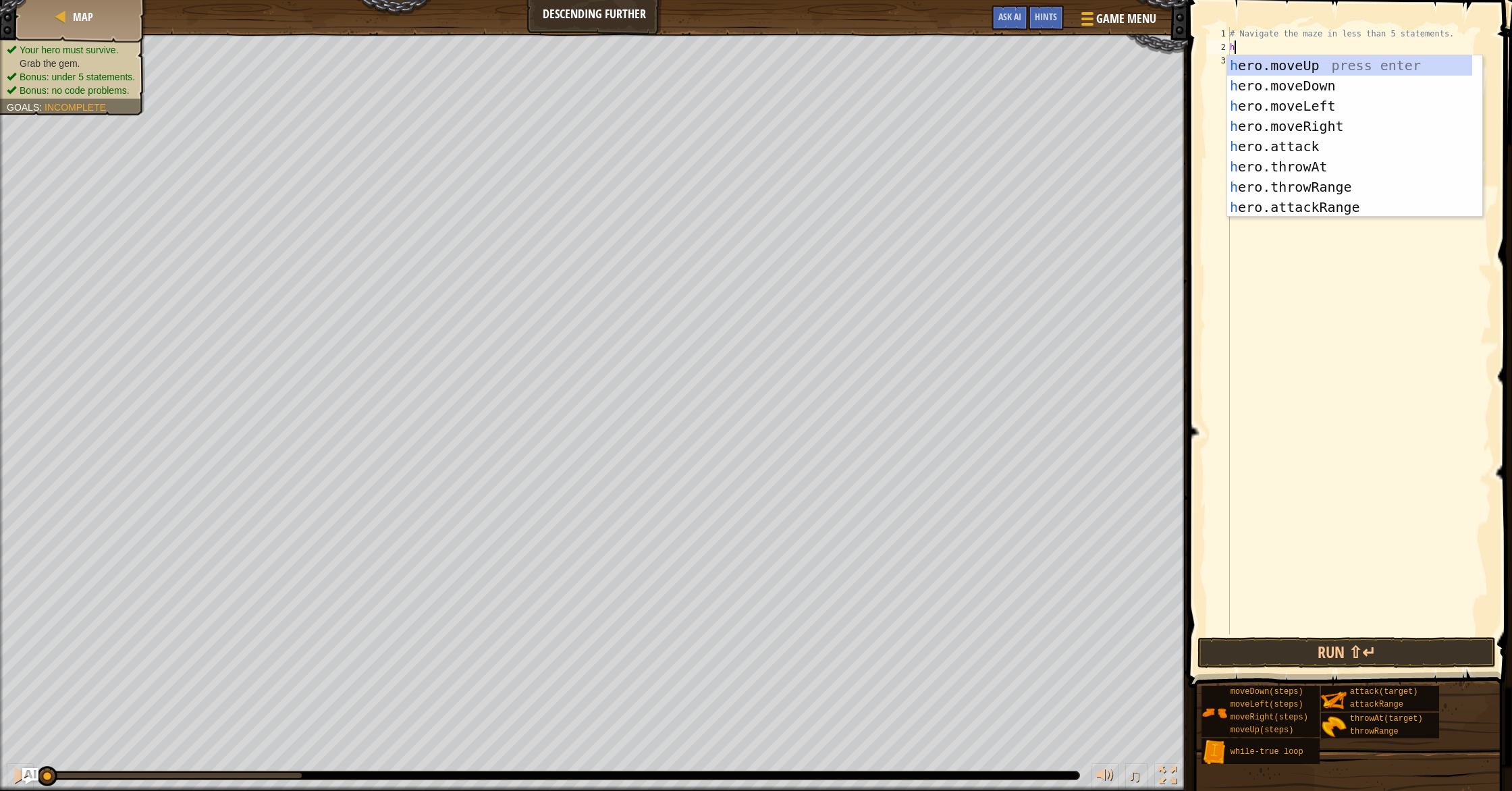
scroll to position [6, 0]
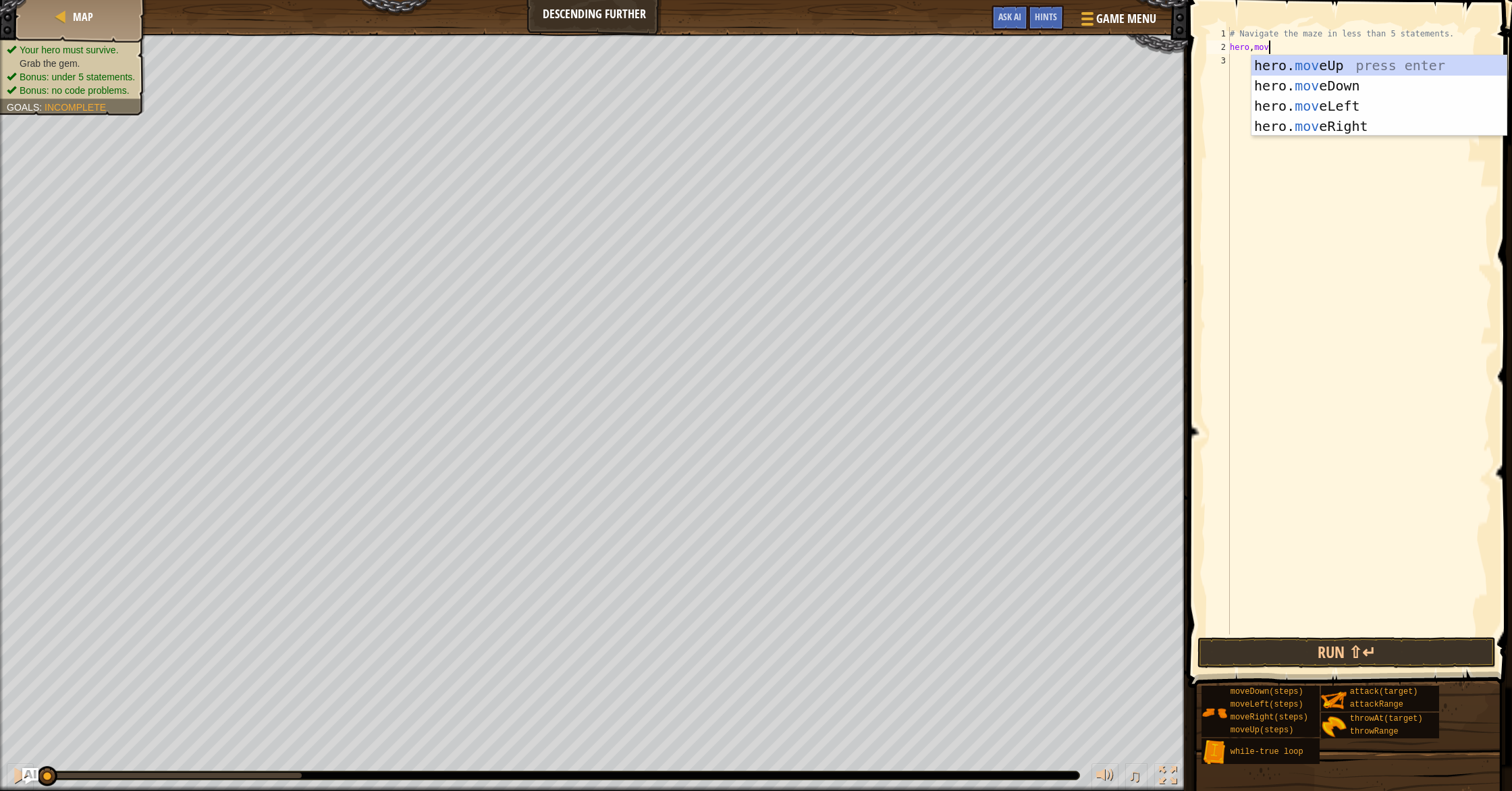
type textarea "hero,move"
click at [809, 124] on div "hero. move Up press enter hero. move Down press enter hero. move Left press ent…" at bounding box center [1379, 116] width 255 height 122
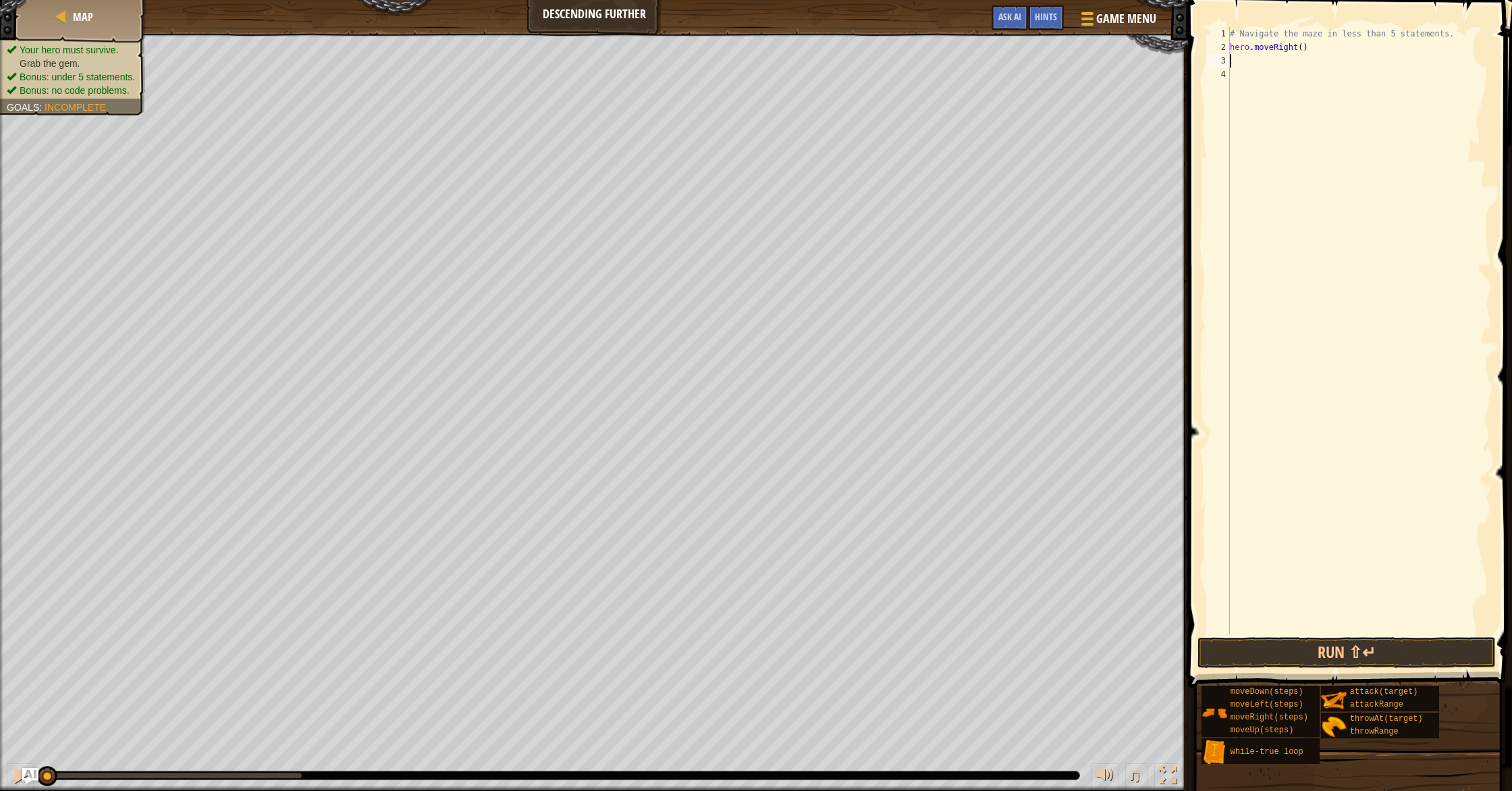
scroll to position [6, 0]
click at [809, 49] on div "# Navigate the maze in less than 5 statements. hero . moveRight ( )" at bounding box center [1359, 343] width 264 height 634
click at [809, 50] on div "# Navigate the maze in less than 5 statements. hero . moveRight ( )" at bounding box center [1359, 343] width 264 height 634
click at [809, 47] on div "# Navigate the maze in less than 5 statements. hero . moveRight ( )" at bounding box center [1359, 343] width 264 height 634
click at [809, 48] on div "# Navigate the maze in less than 5 statements. hero . moveRight ( )" at bounding box center [1359, 343] width 264 height 634
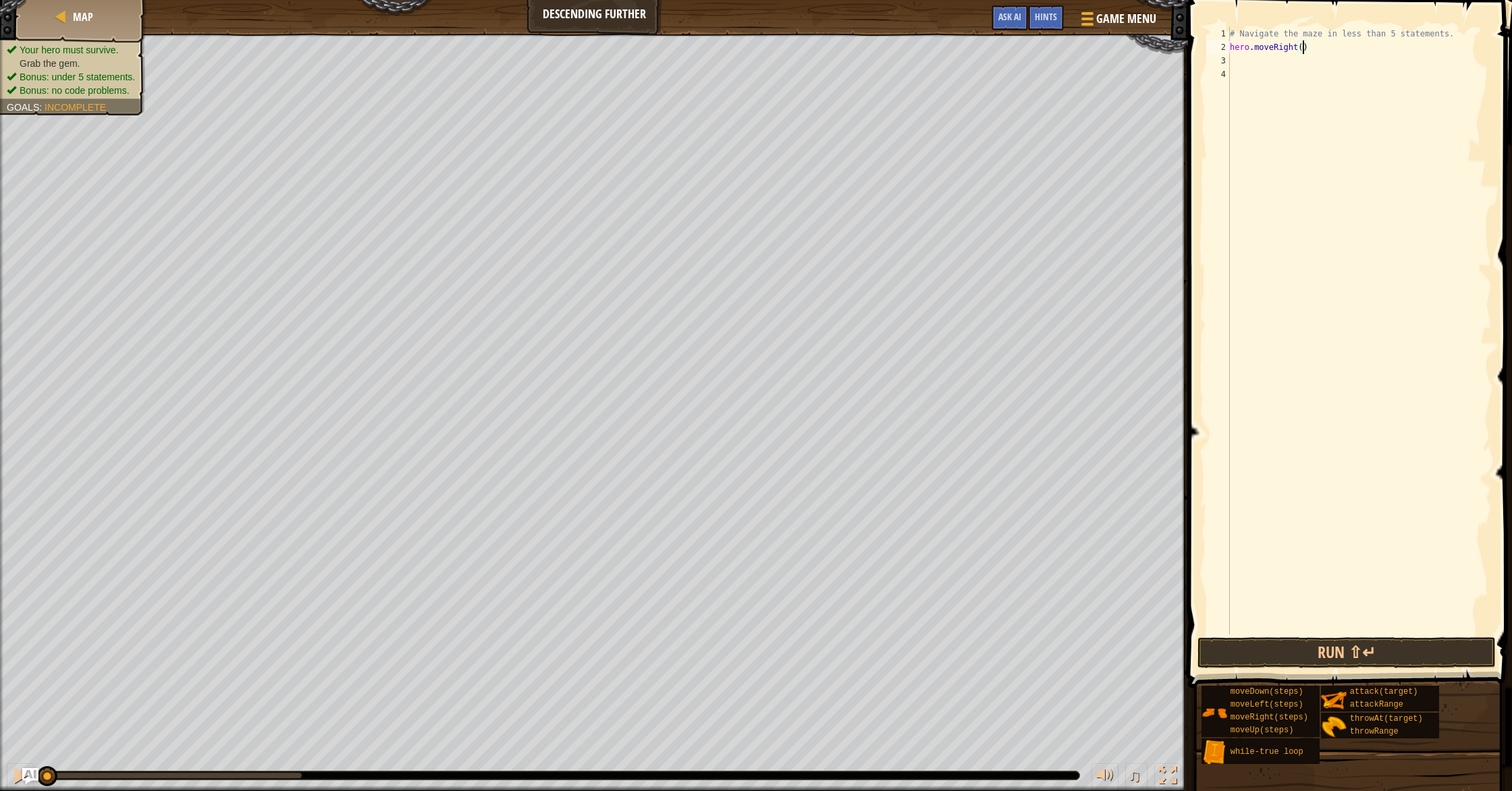
scroll to position [6, 6]
type textarea "hero.moveRight(2)"
click at [809, 645] on button "Run ⇧↵" at bounding box center [1346, 652] width 298 height 31
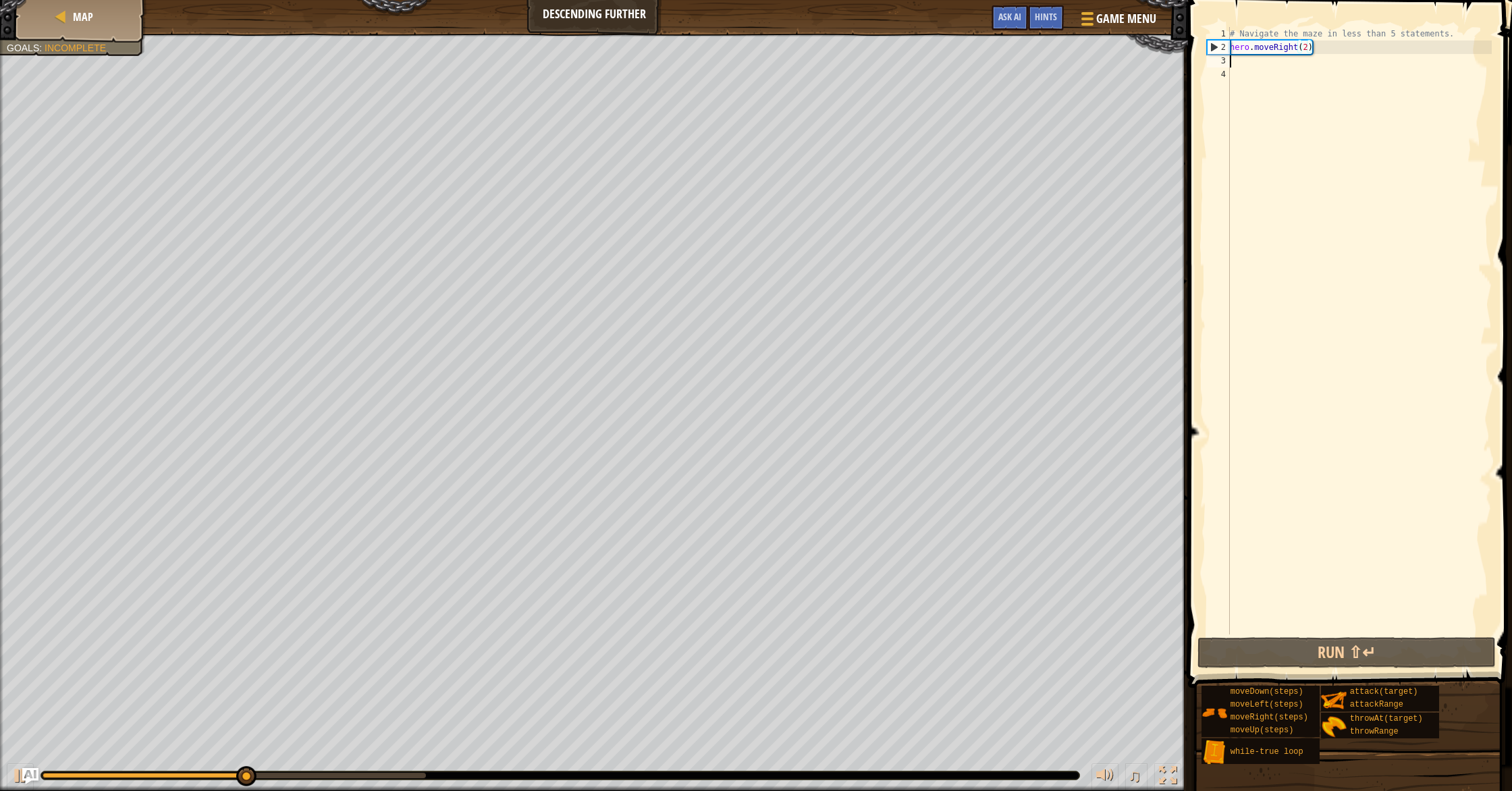
click at [809, 56] on div "# Navigate the maze in less than 5 statements. hero . moveRight ( 2 )" at bounding box center [1359, 343] width 264 height 634
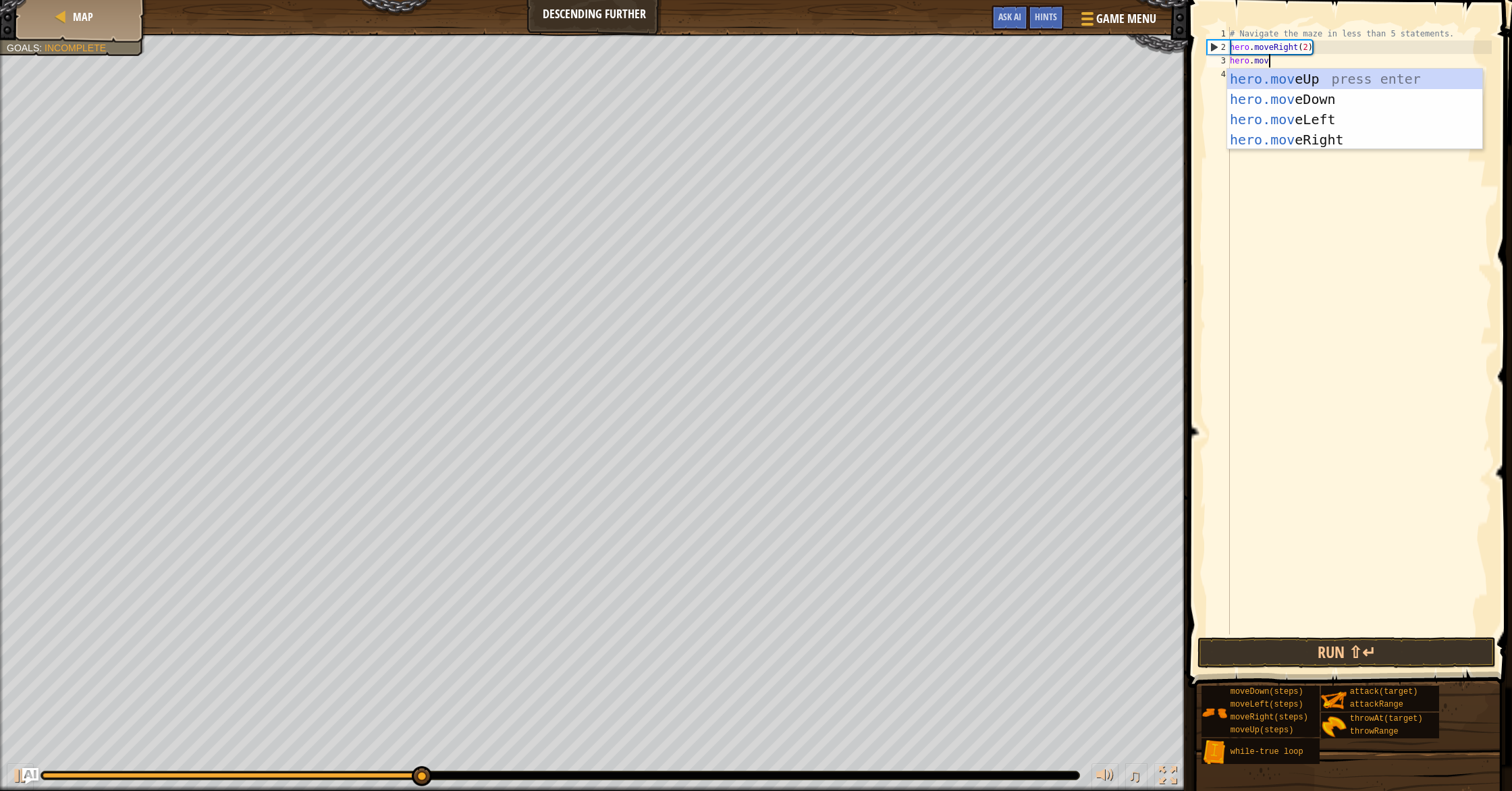
type textarea "hero.move"
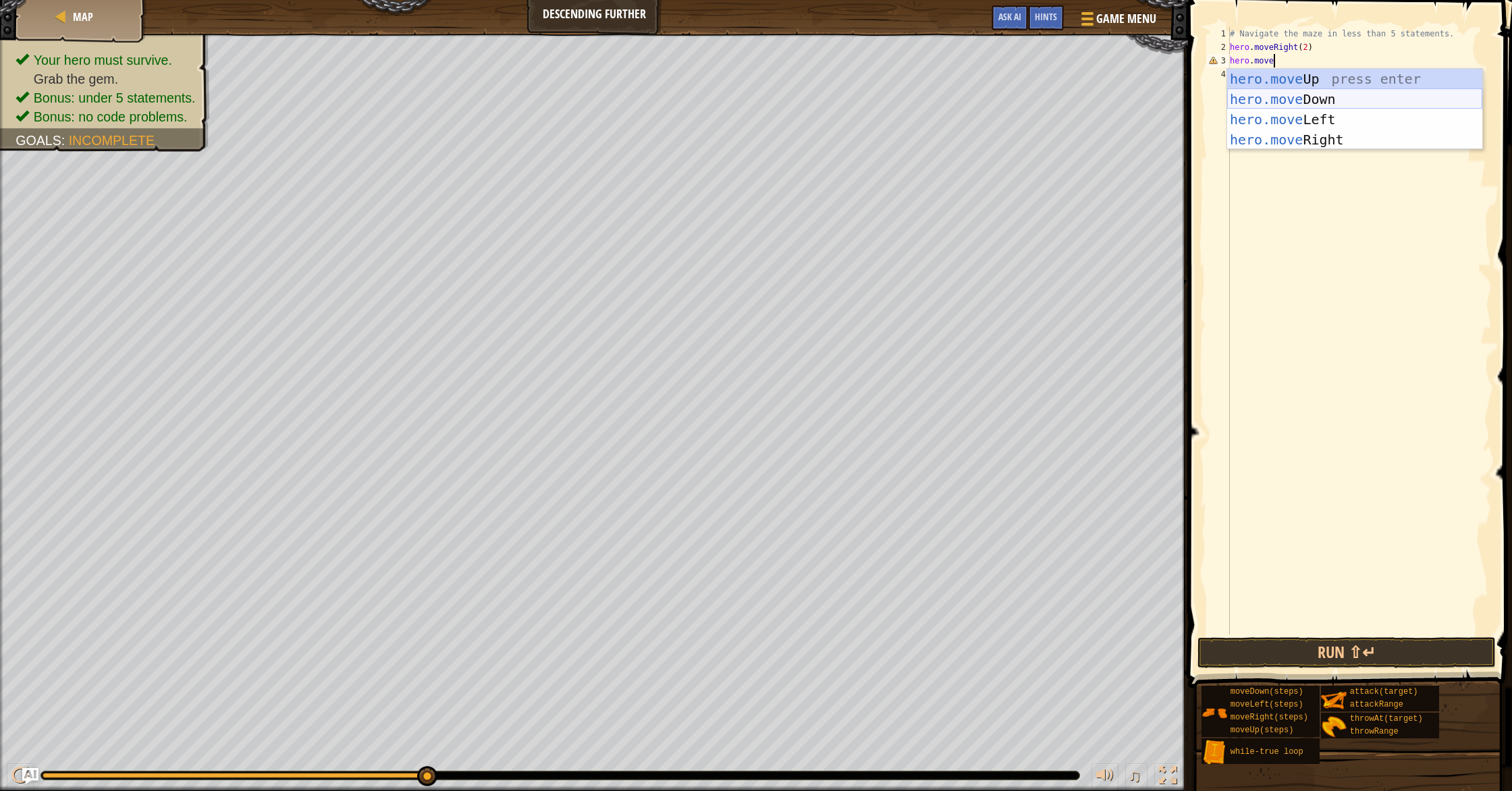
click at [809, 98] on div "hero.move Up press enter hero.move Down press enter hero.move Left press enter …" at bounding box center [1354, 130] width 255 height 122
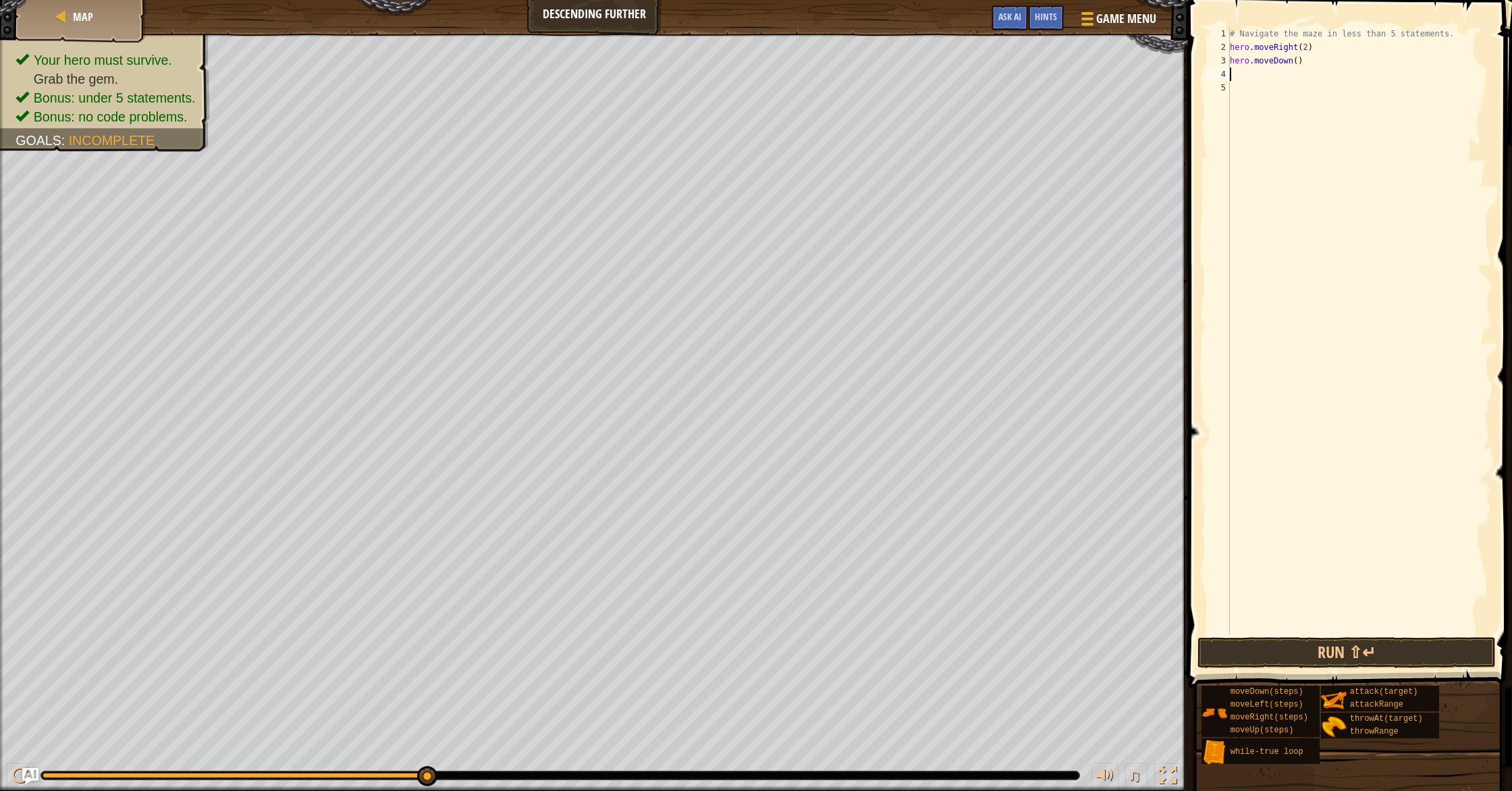
scroll to position [6, 0]
click at [809, 645] on button "Run ⇧↵" at bounding box center [1346, 652] width 298 height 31
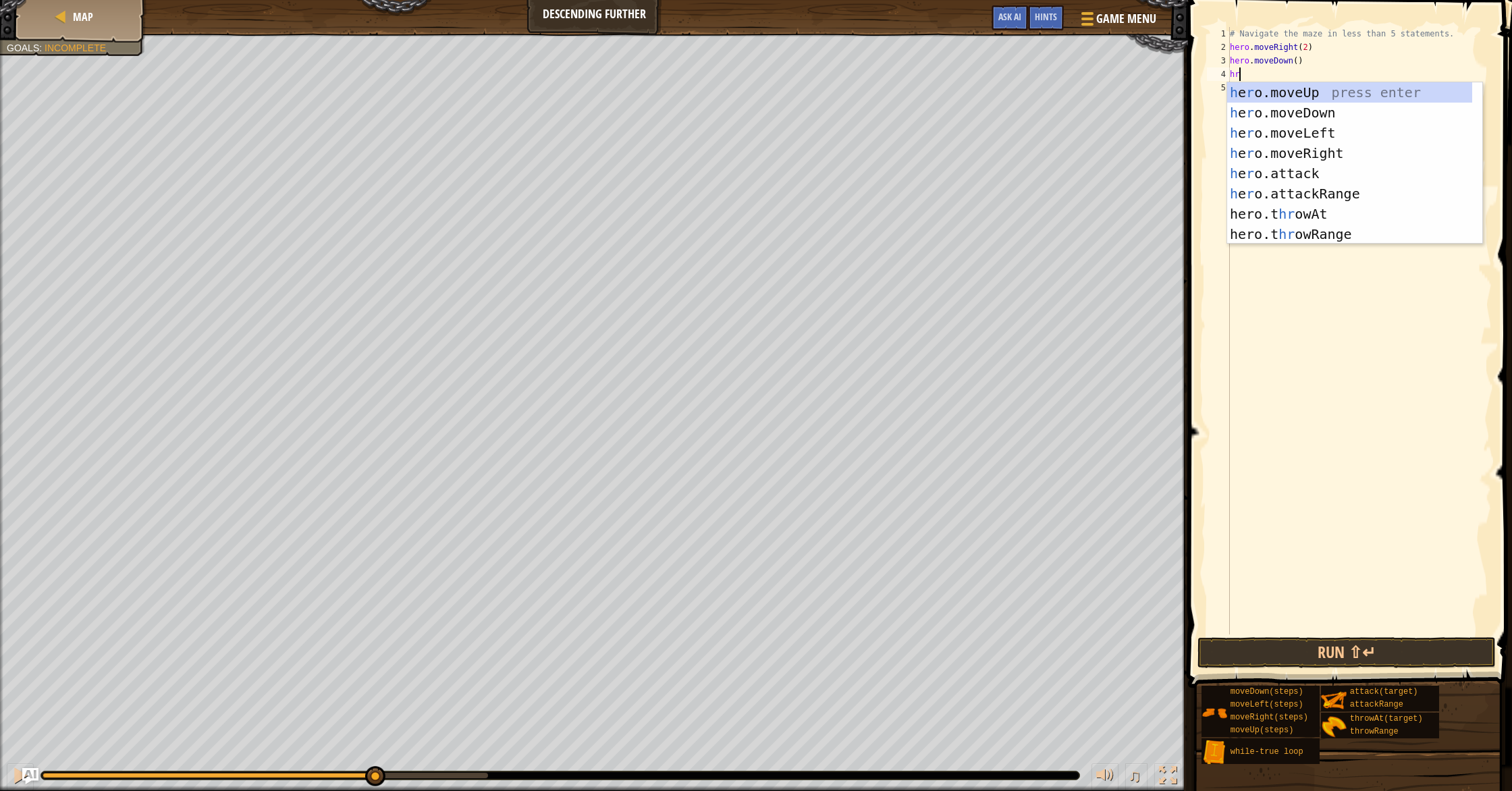
type textarea "h"
click at [809, 153] on div "h ero.moveUp press enter h ero.moveDown press enter h ero.moveLeft press enter …" at bounding box center [1349, 183] width 245 height 203
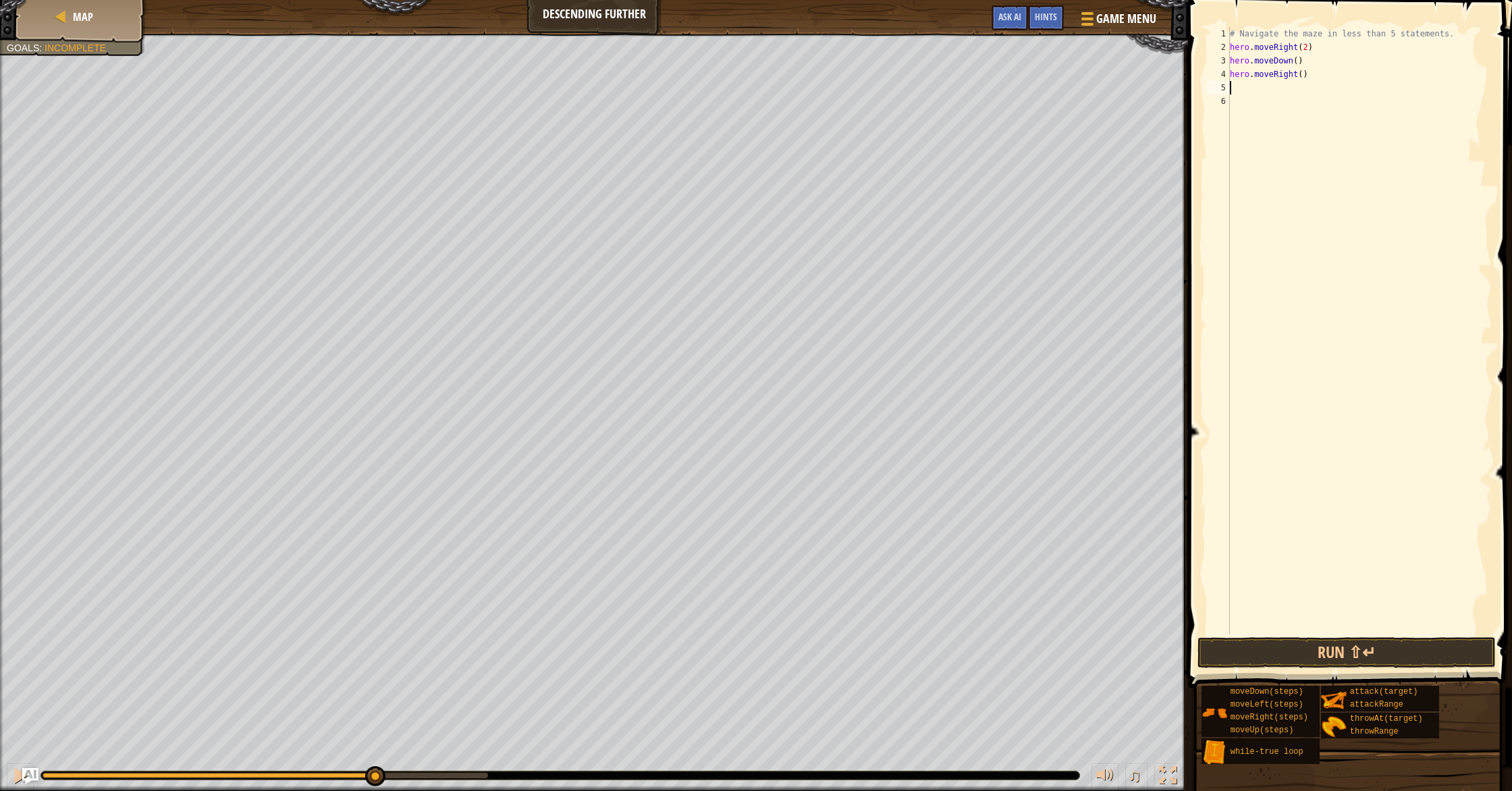
click at [809, 76] on div "# Navigate the maze in less than 5 statements. hero . moveRight ( 2 ) hero . mo…" at bounding box center [1359, 343] width 264 height 634
type textarea "hero.moveRight(2)"
click at [809, 73] on div "# Navigate the maze in less than 5 statements. hero . moveRight ( 2 ) hero . mo…" at bounding box center [1359, 343] width 264 height 634
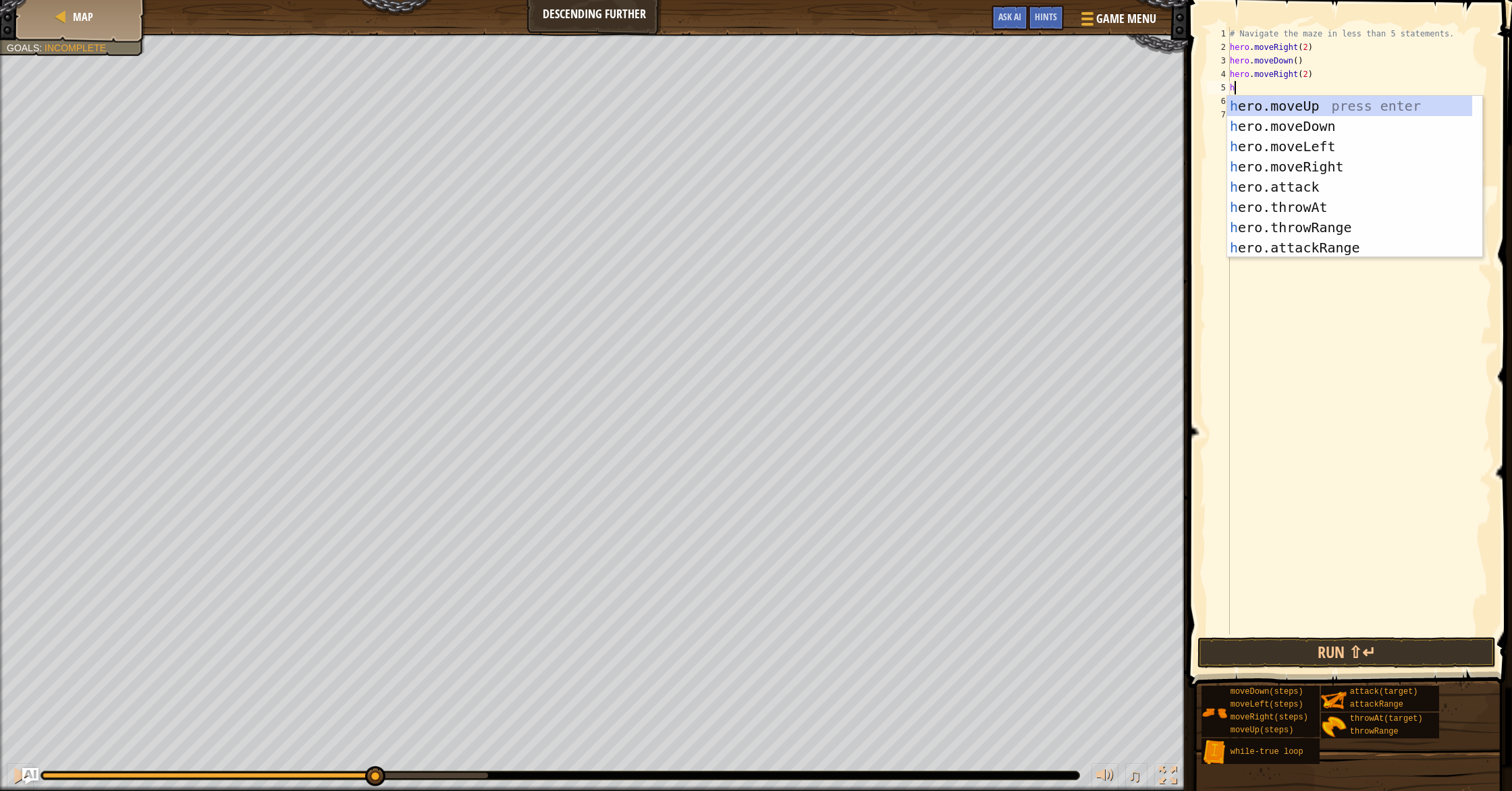
type textarea "he"
click at [809, 132] on div "he ro.moveUp press enter he ro.moveDown press enter he ro.moveLeft press enter …" at bounding box center [1349, 197] width 245 height 203
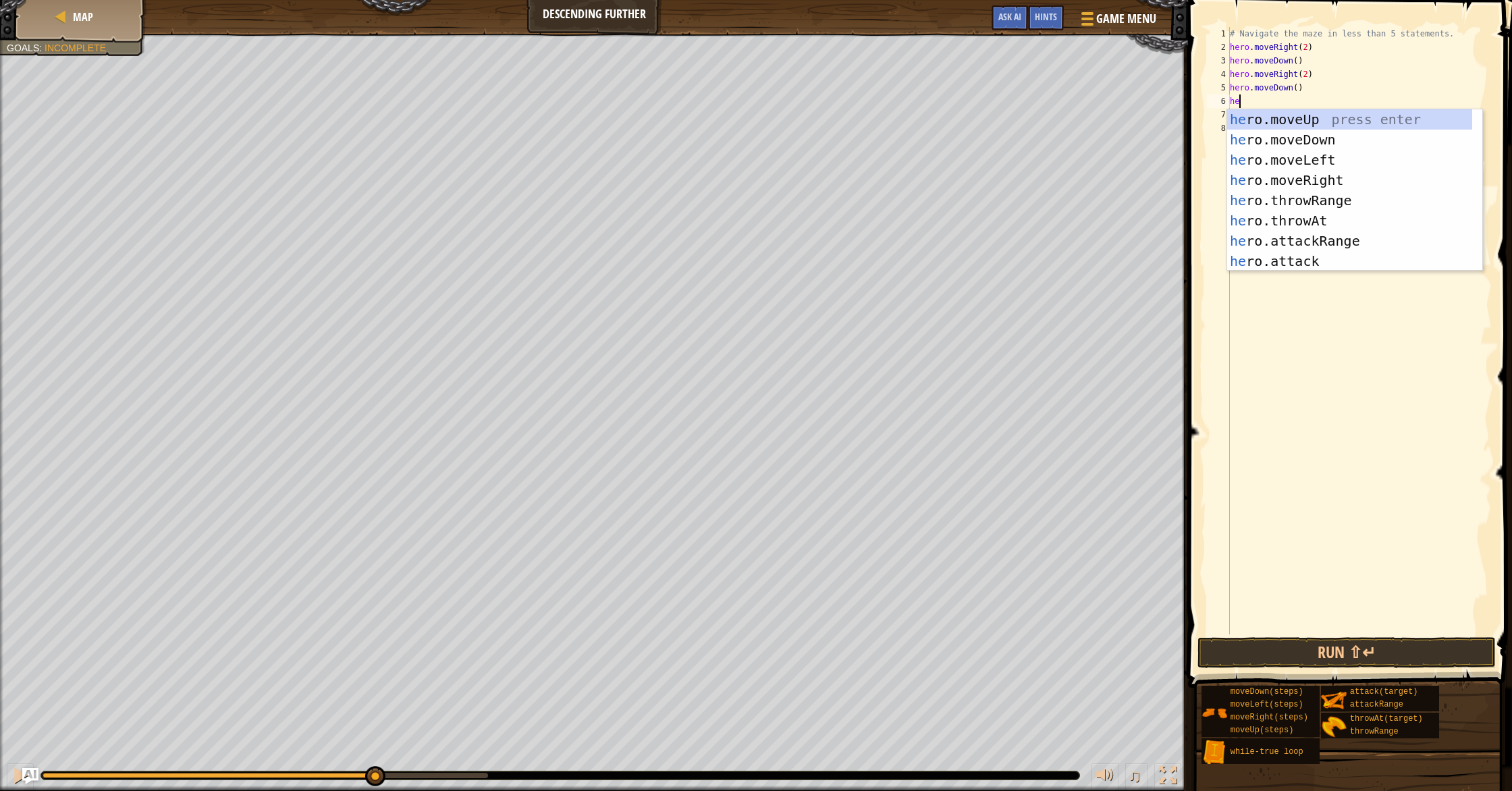
type textarea "hero"
click at [809, 184] on div "hero .moveUp press enter hero .moveDown press enter hero .moveLeft press enter …" at bounding box center [1349, 210] width 245 height 203
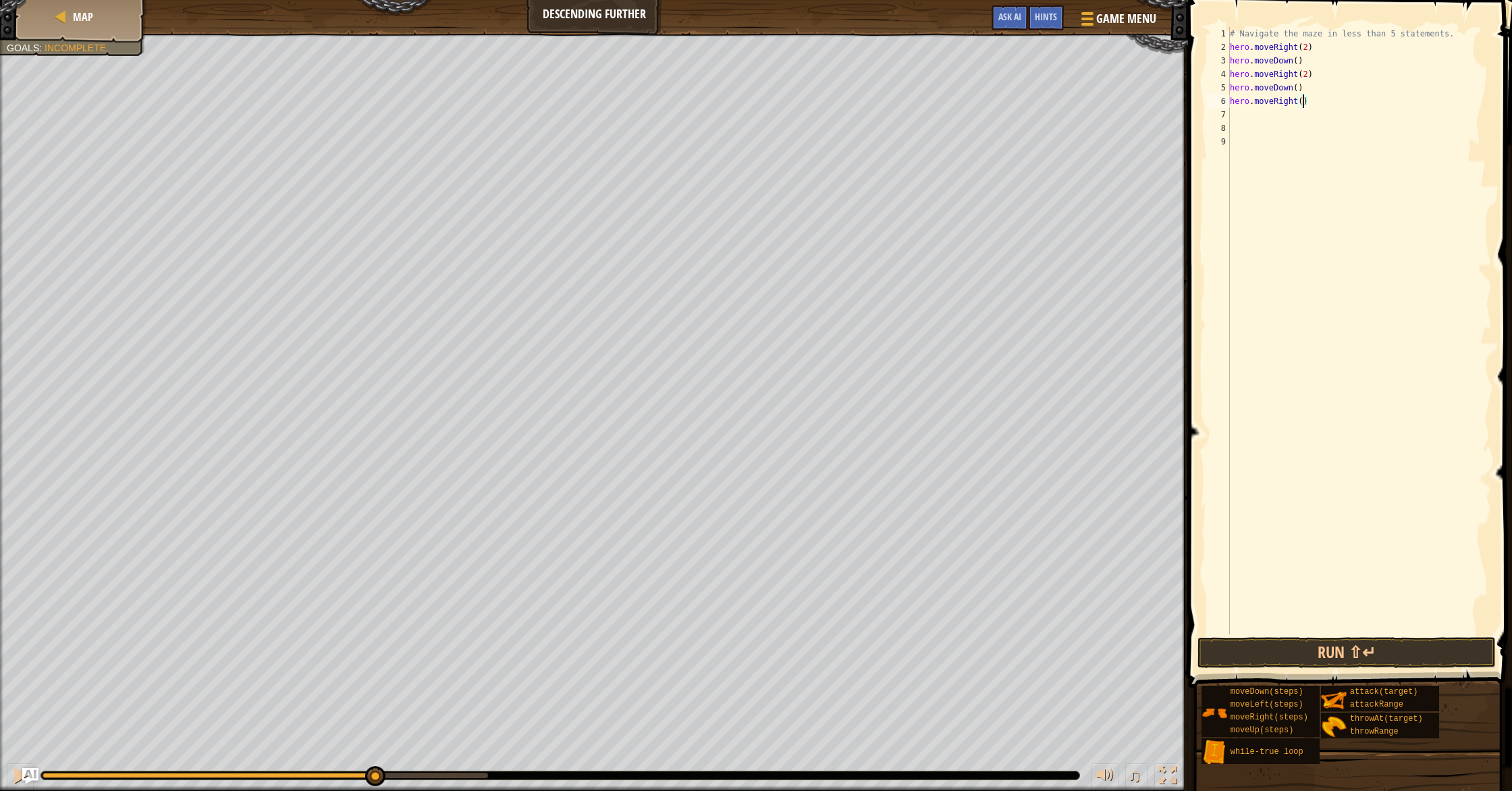
click at [809, 103] on div "# Navigate the maze in less than 5 statements. hero . moveRight ( 2 ) hero . mo…" at bounding box center [1359, 343] width 264 height 634
type textarea "hero.moveRight(2)"
click at [809, 660] on button "Run ⇧↵" at bounding box center [1346, 652] width 298 height 31
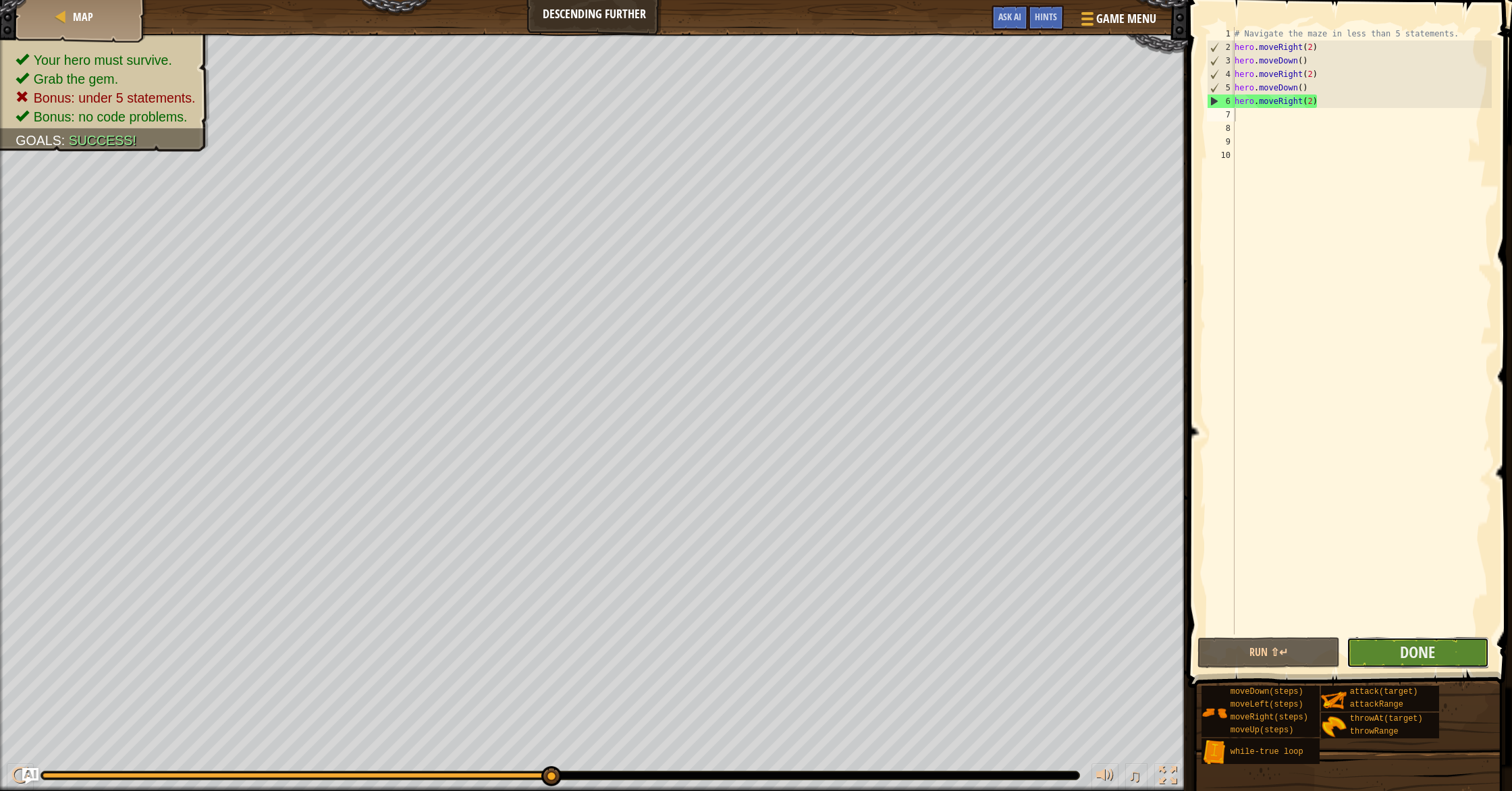
click at [809, 658] on button "Done" at bounding box center [1417, 652] width 143 height 31
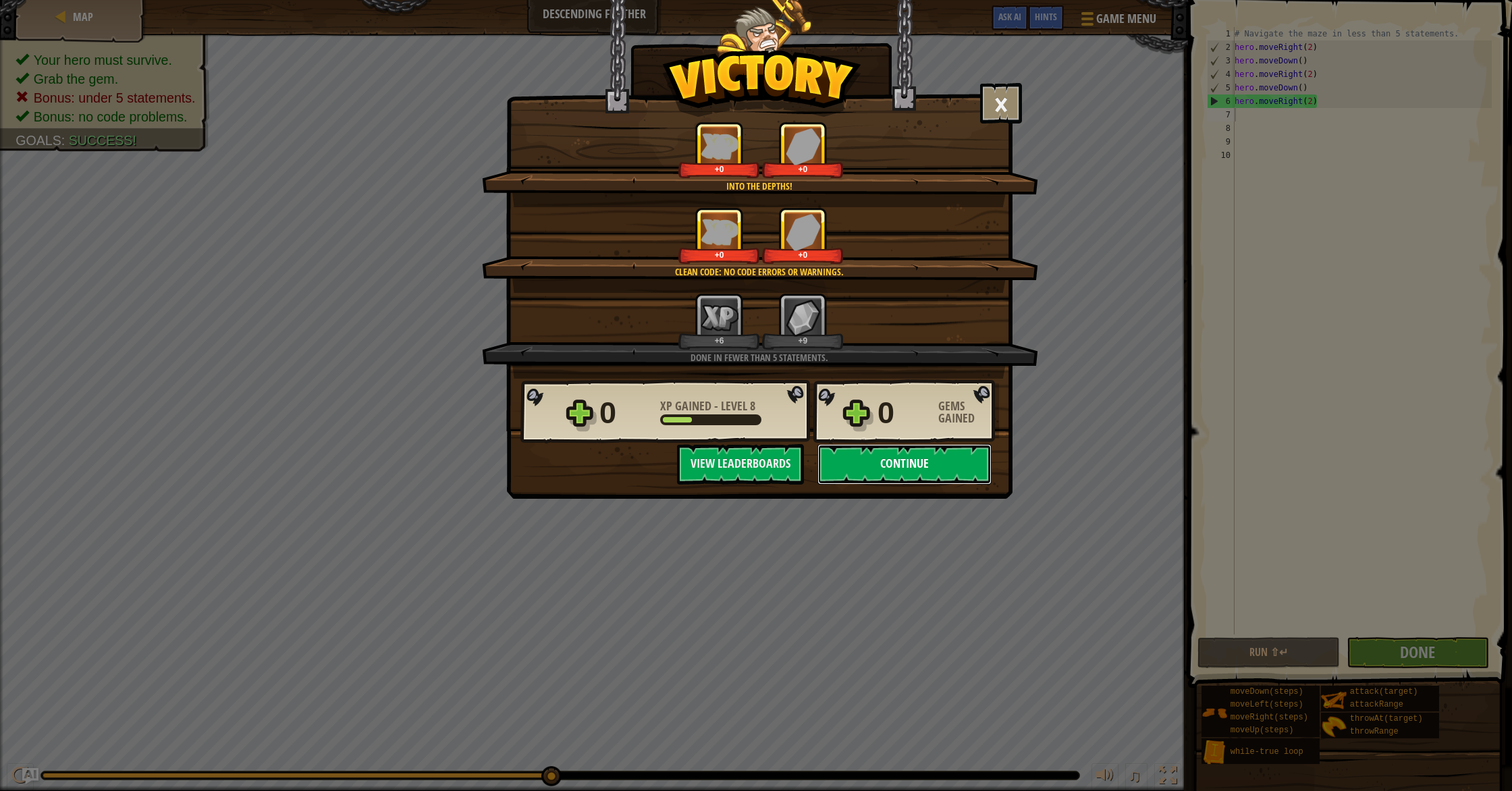
click at [809, 455] on button "Continue" at bounding box center [904, 464] width 174 height 41
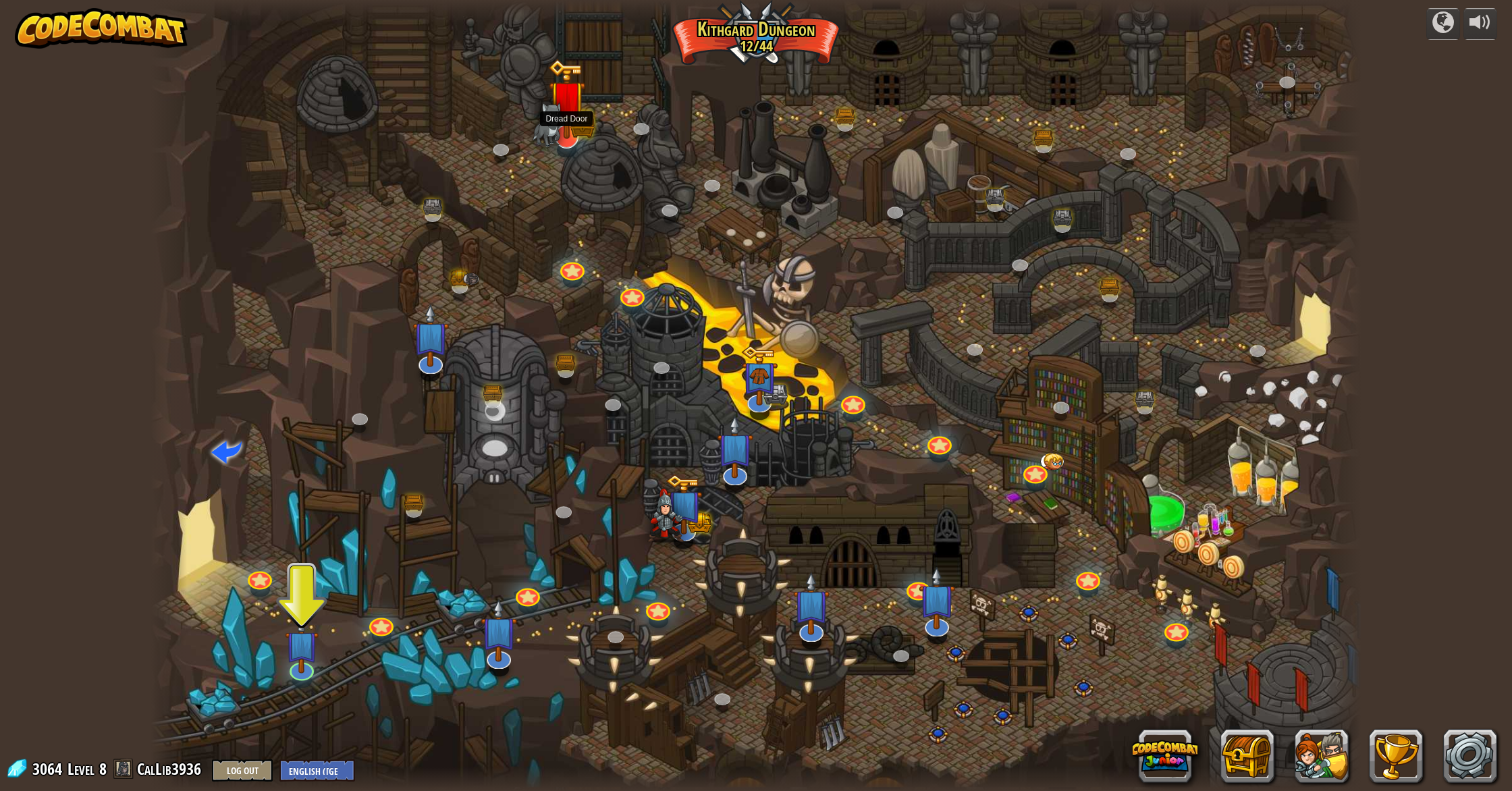
click at [568, 130] on img at bounding box center [566, 98] width 37 height 80
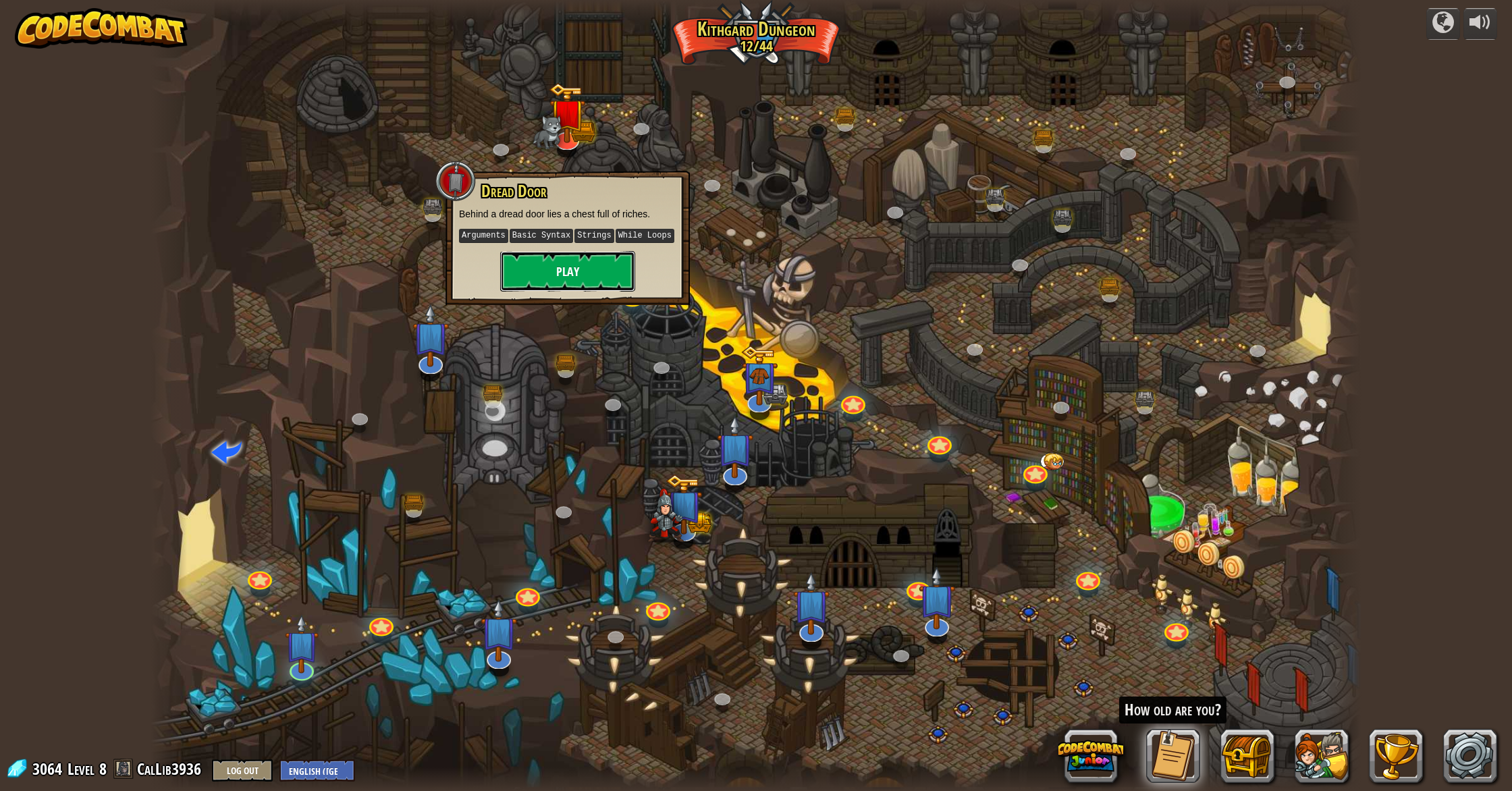
click at [587, 271] on button "Play" at bounding box center [568, 271] width 135 height 41
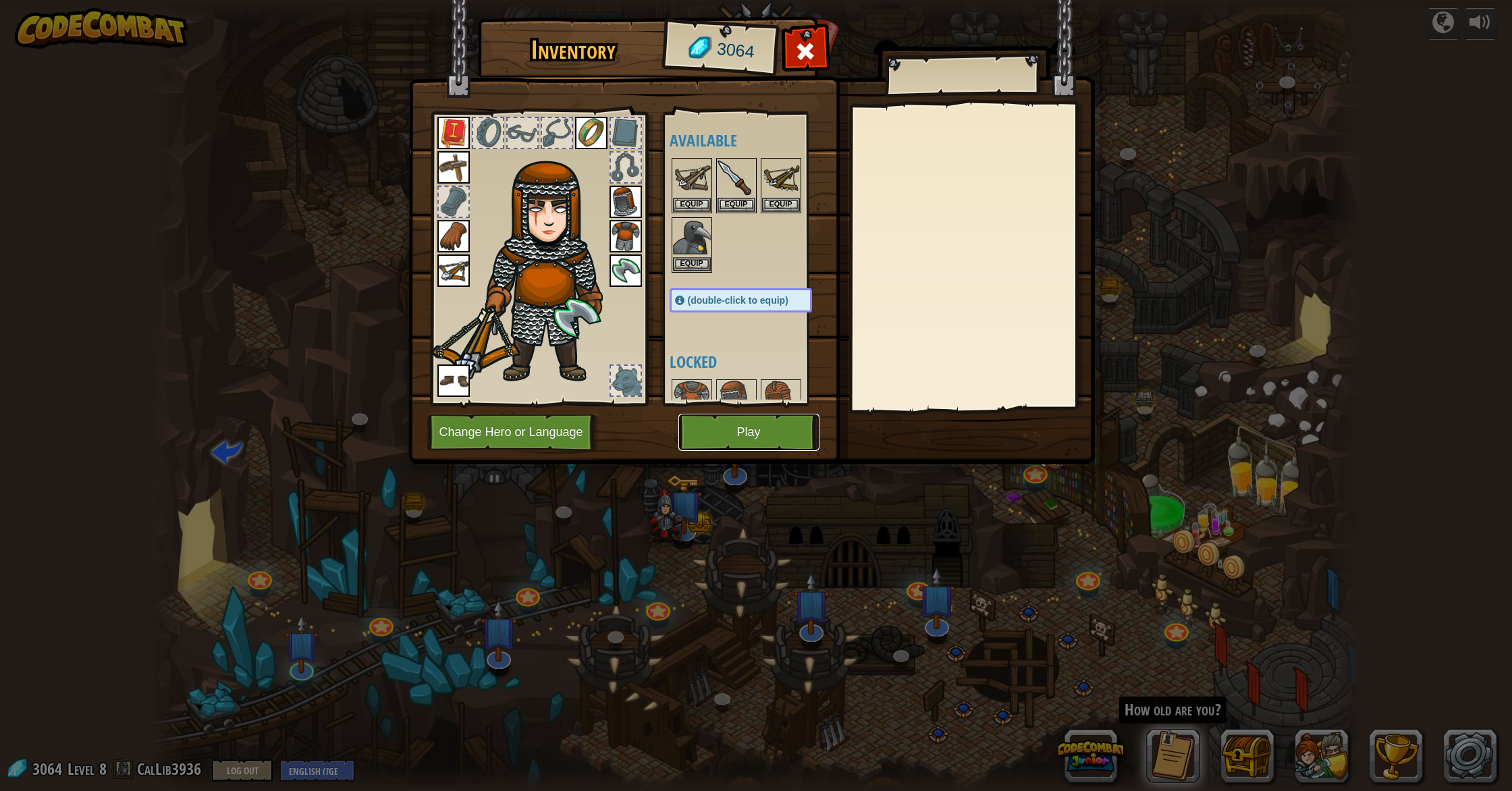
click at [737, 430] on button "Play" at bounding box center [748, 432] width 141 height 38
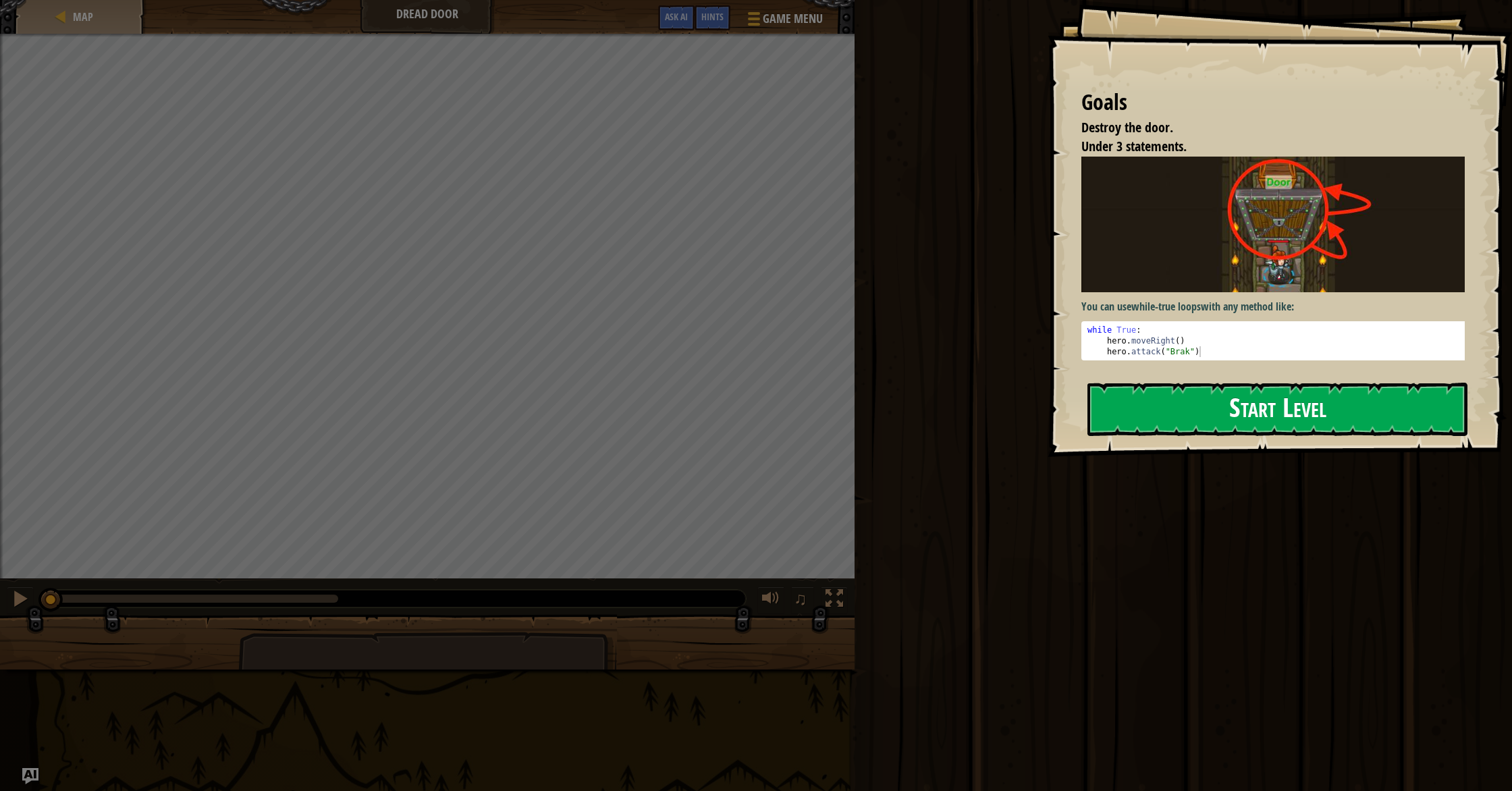
click at [809, 408] on button "Start Level" at bounding box center [1277, 409] width 380 height 53
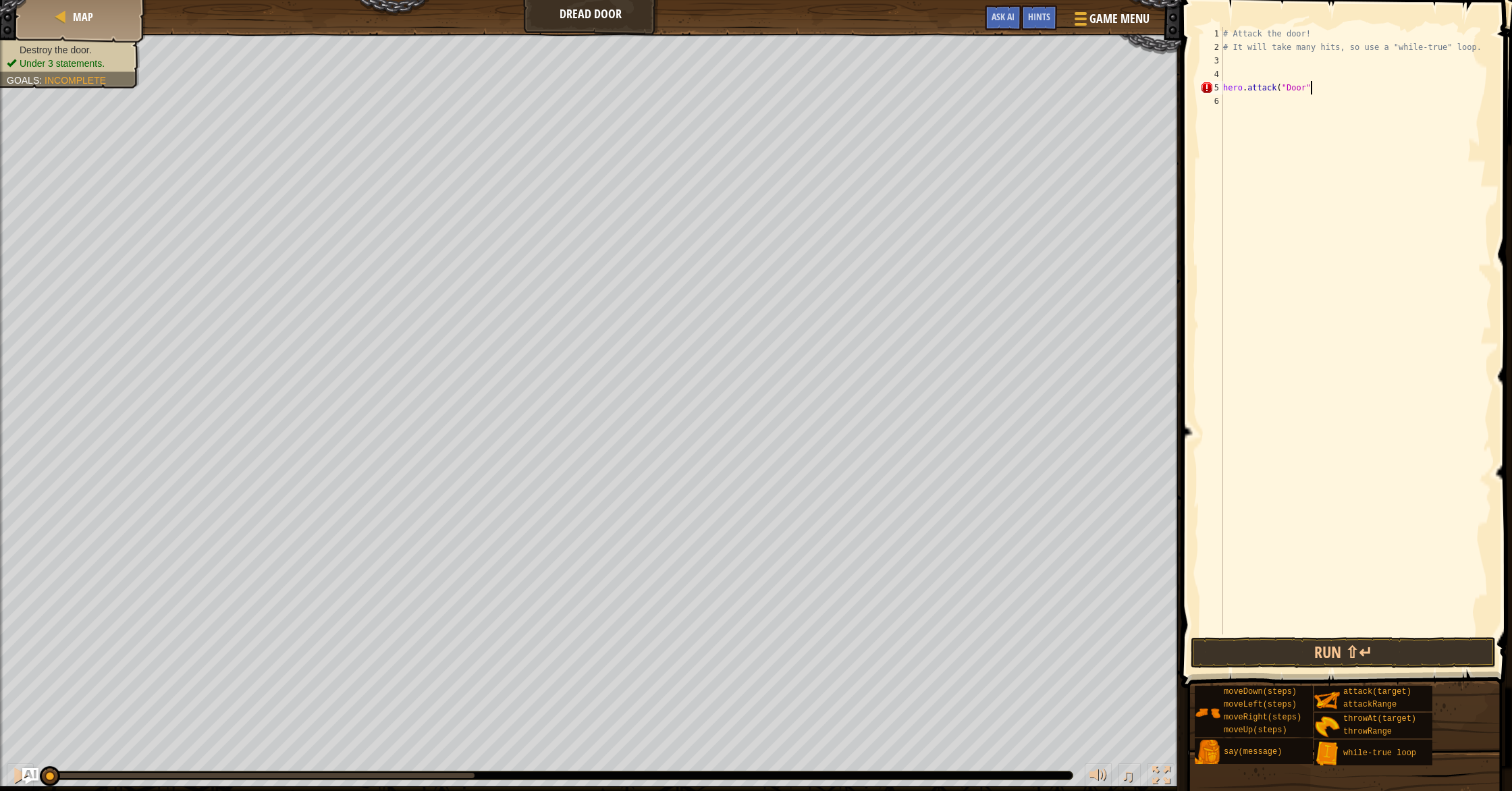
scroll to position [6, 7]
click at [809, 661] on button "Run ⇧↵" at bounding box center [1343, 652] width 305 height 31
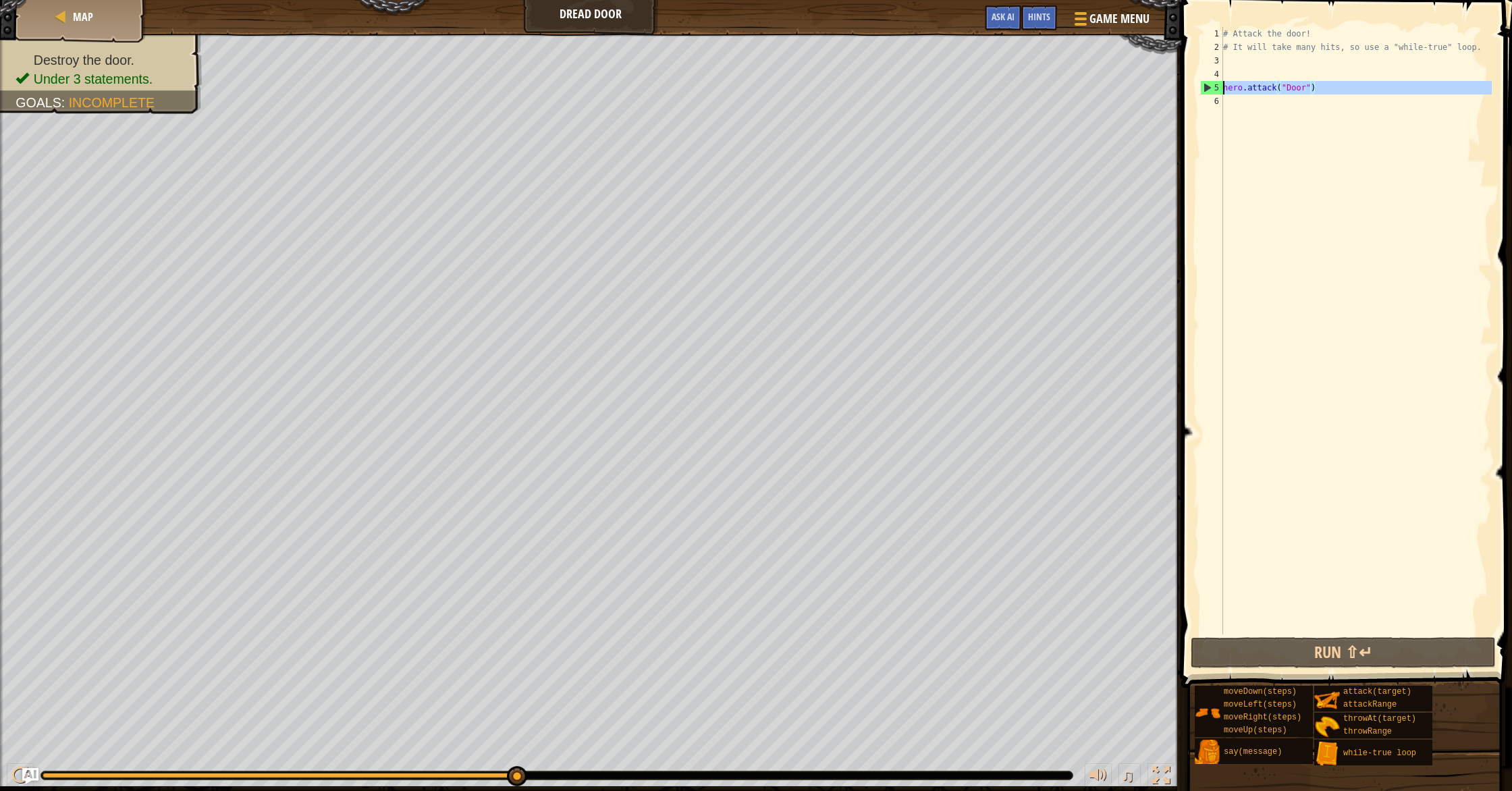
click at [809, 87] on div "5" at bounding box center [1211, 88] width 23 height 13
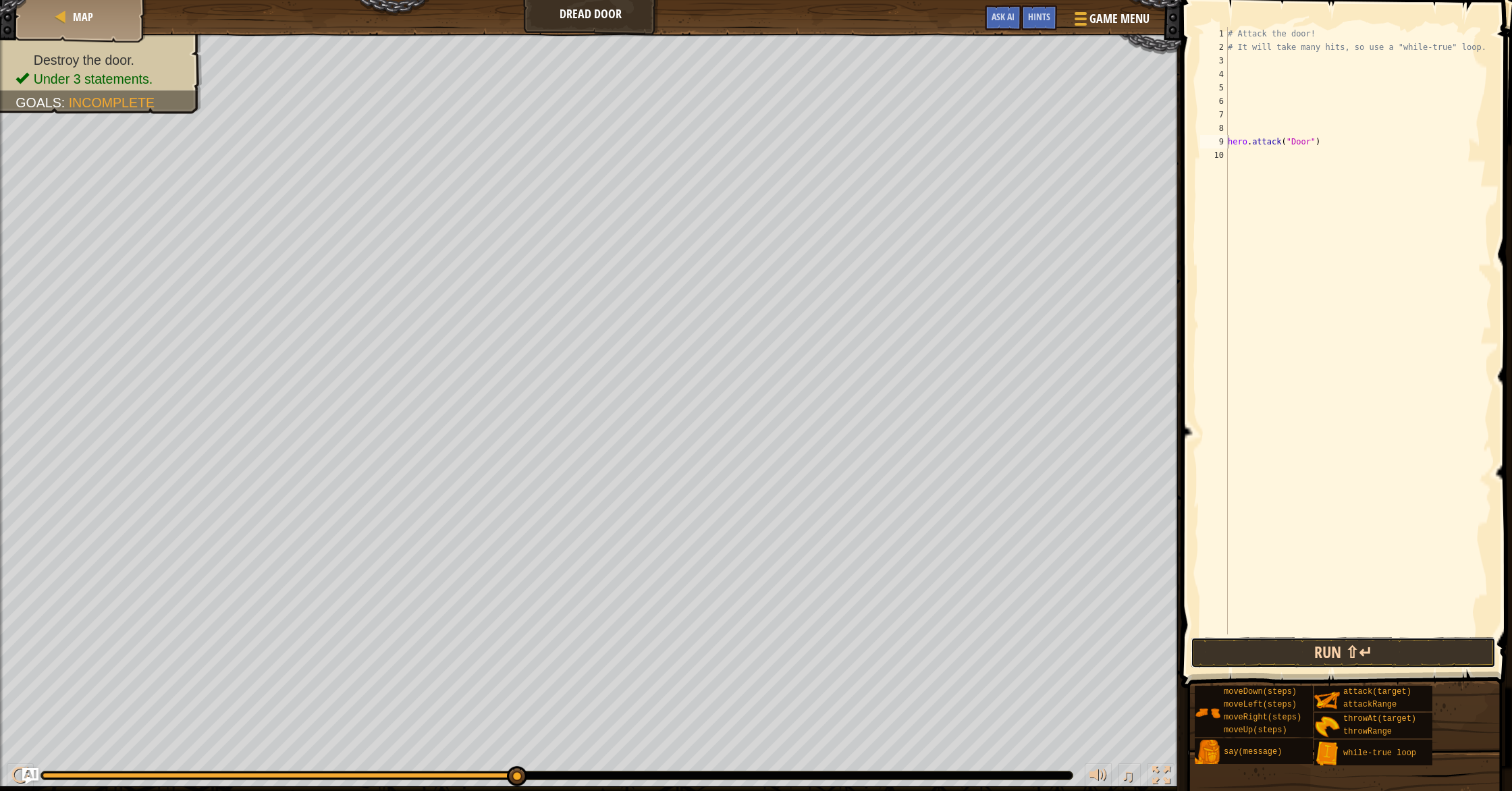
click at [809, 648] on button "Run ⇧↵" at bounding box center [1343, 652] width 305 height 31
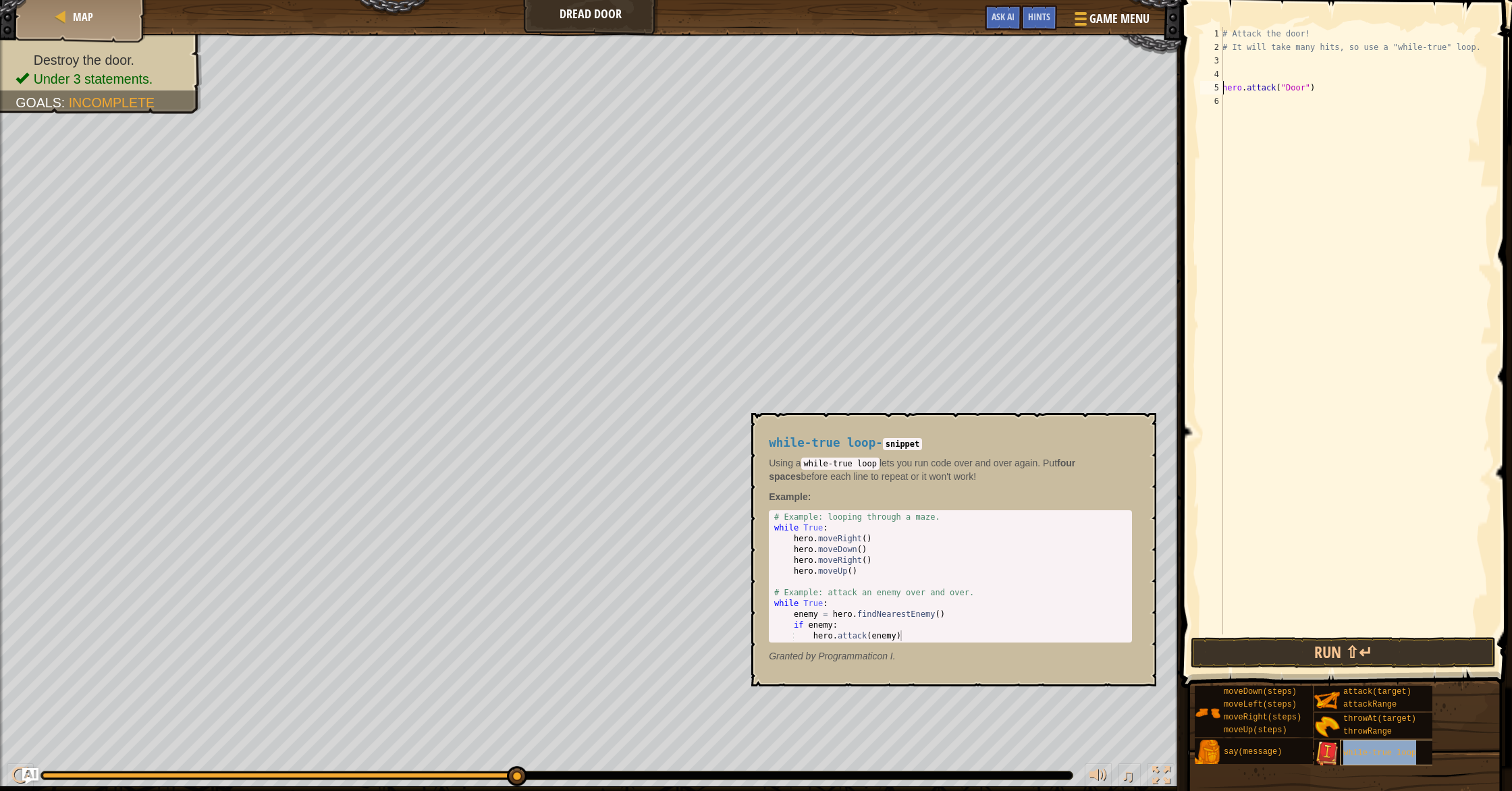
click at [809, 684] on span "while-true loop" at bounding box center [1379, 753] width 73 height 9
click at [809, 88] on div "# Attack the door! # It will take many hits, so use a "while-true" loop. hero .…" at bounding box center [1355, 343] width 272 height 634
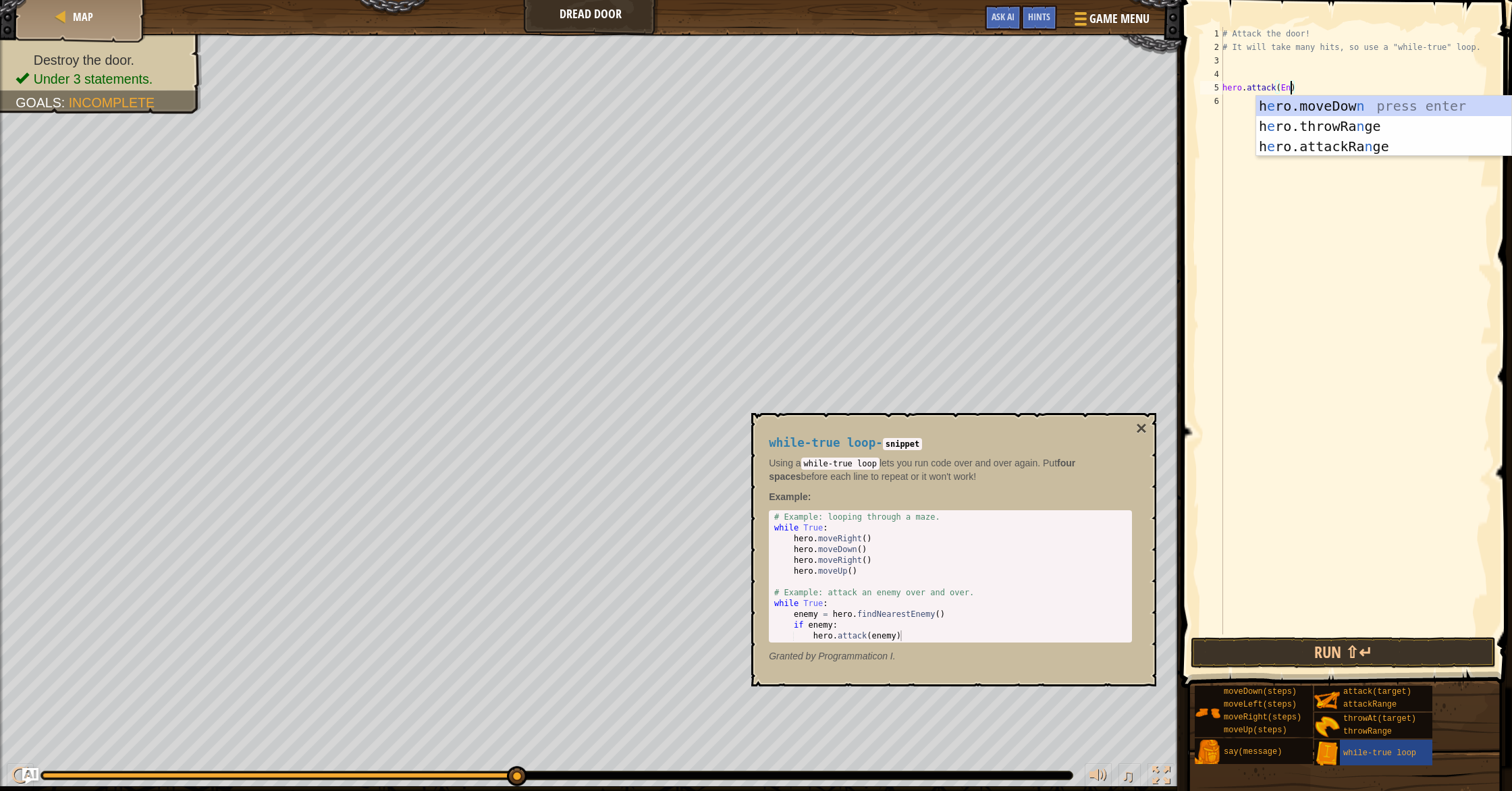
scroll to position [6, 5]
type textarea "hero.attack(Enemy)"
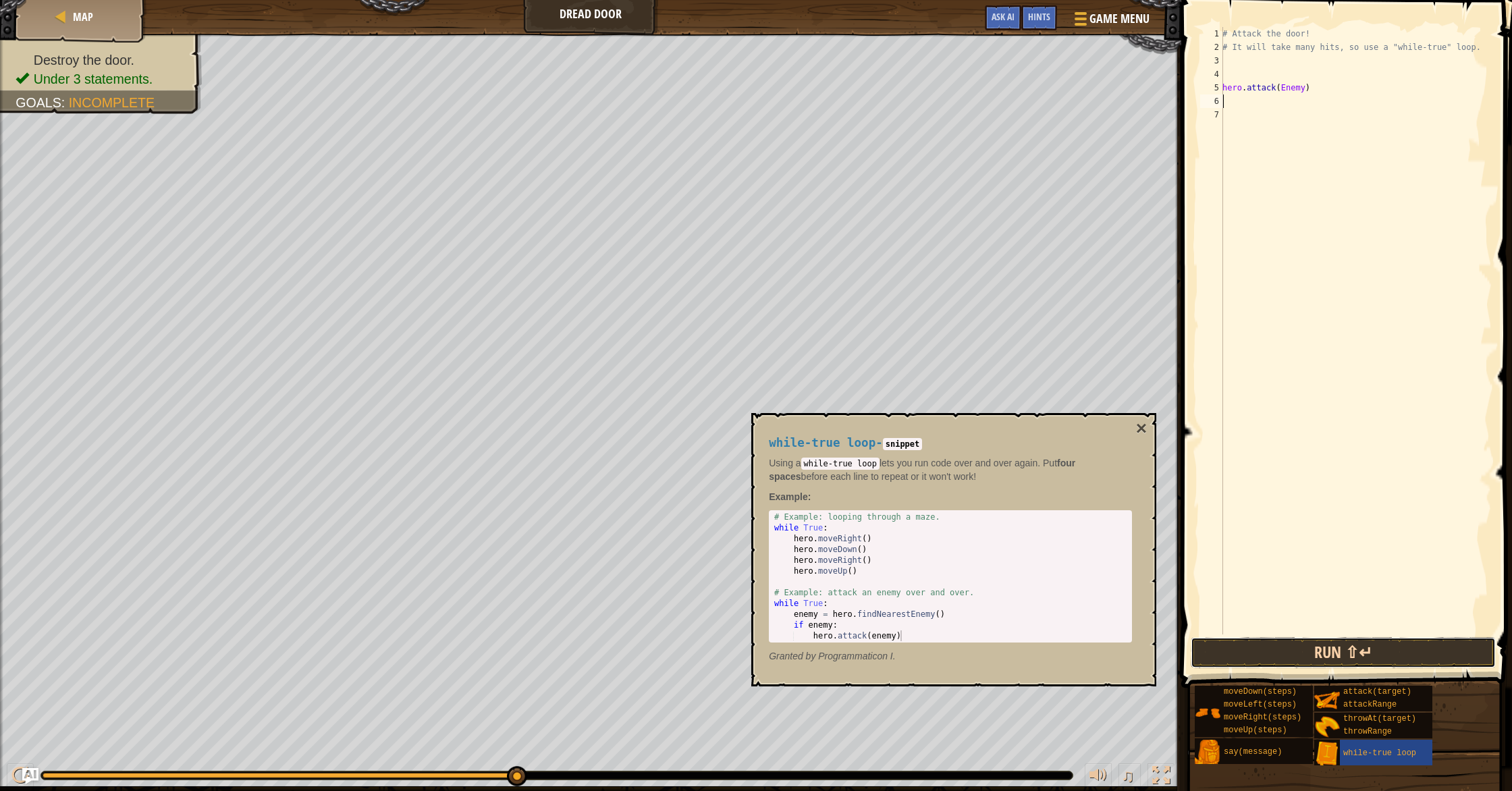
click at [809, 648] on button "Run ⇧↵" at bounding box center [1343, 652] width 305 height 31
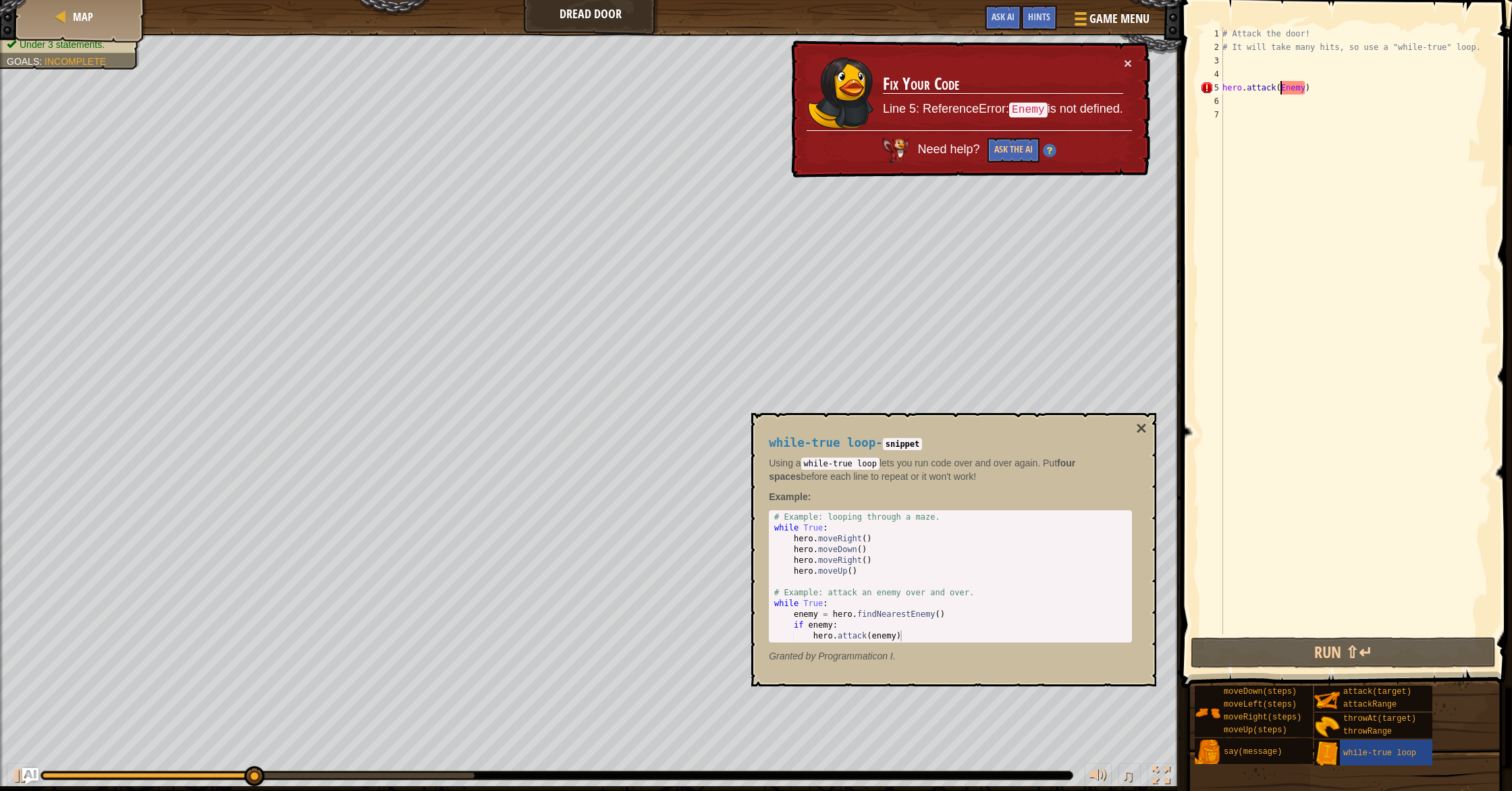
click at [809, 87] on div "# Attack the door! # It will take many hits, so use a "while-true" loop. hero .…" at bounding box center [1355, 343] width 272 height 634
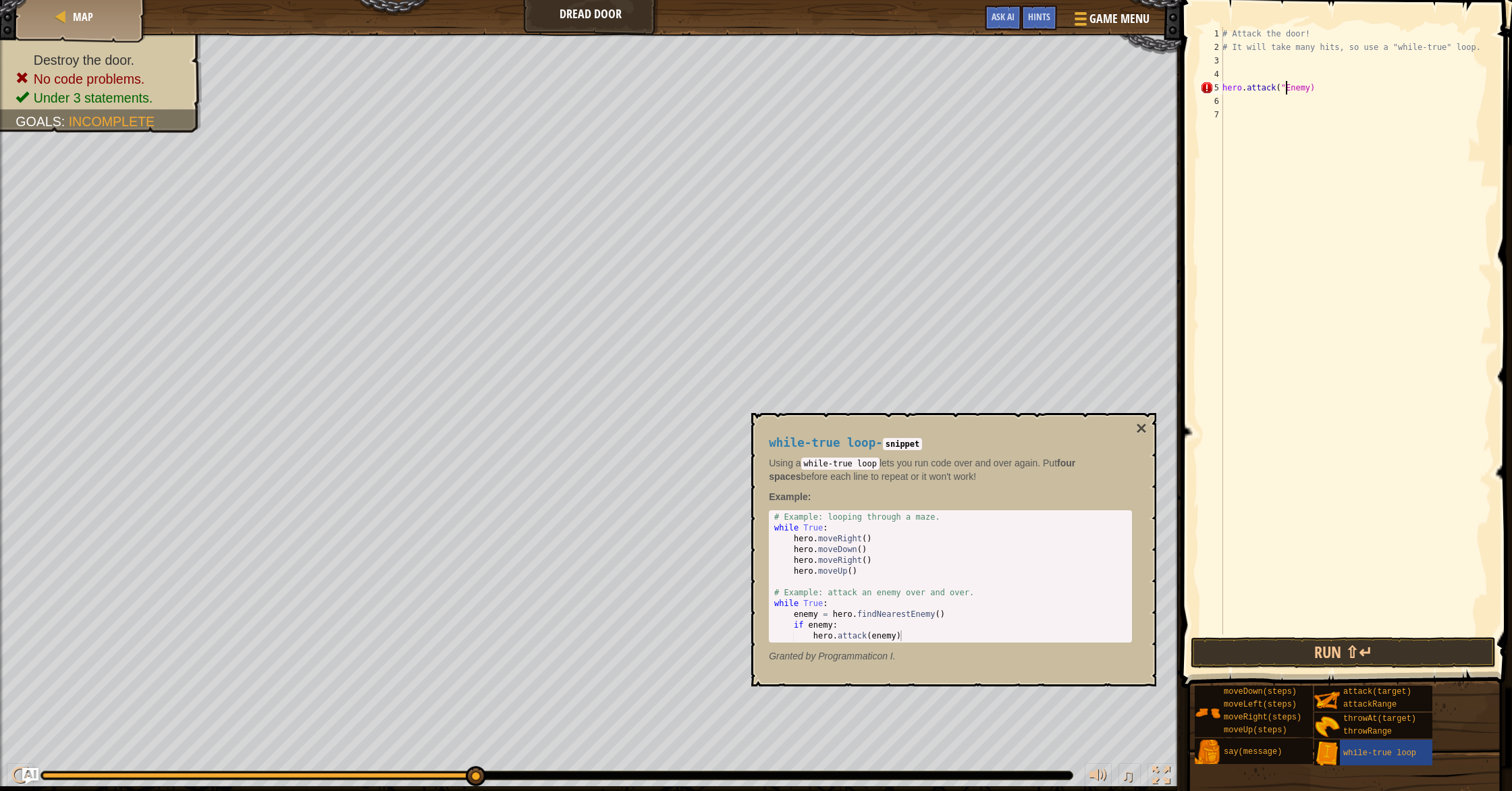
click at [809, 93] on div "# Attack the door! # It will take many hits, so use a "while-true" loop. hero .…" at bounding box center [1355, 343] width 272 height 634
click at [809, 653] on button "Run ⇧↵" at bounding box center [1343, 652] width 305 height 31
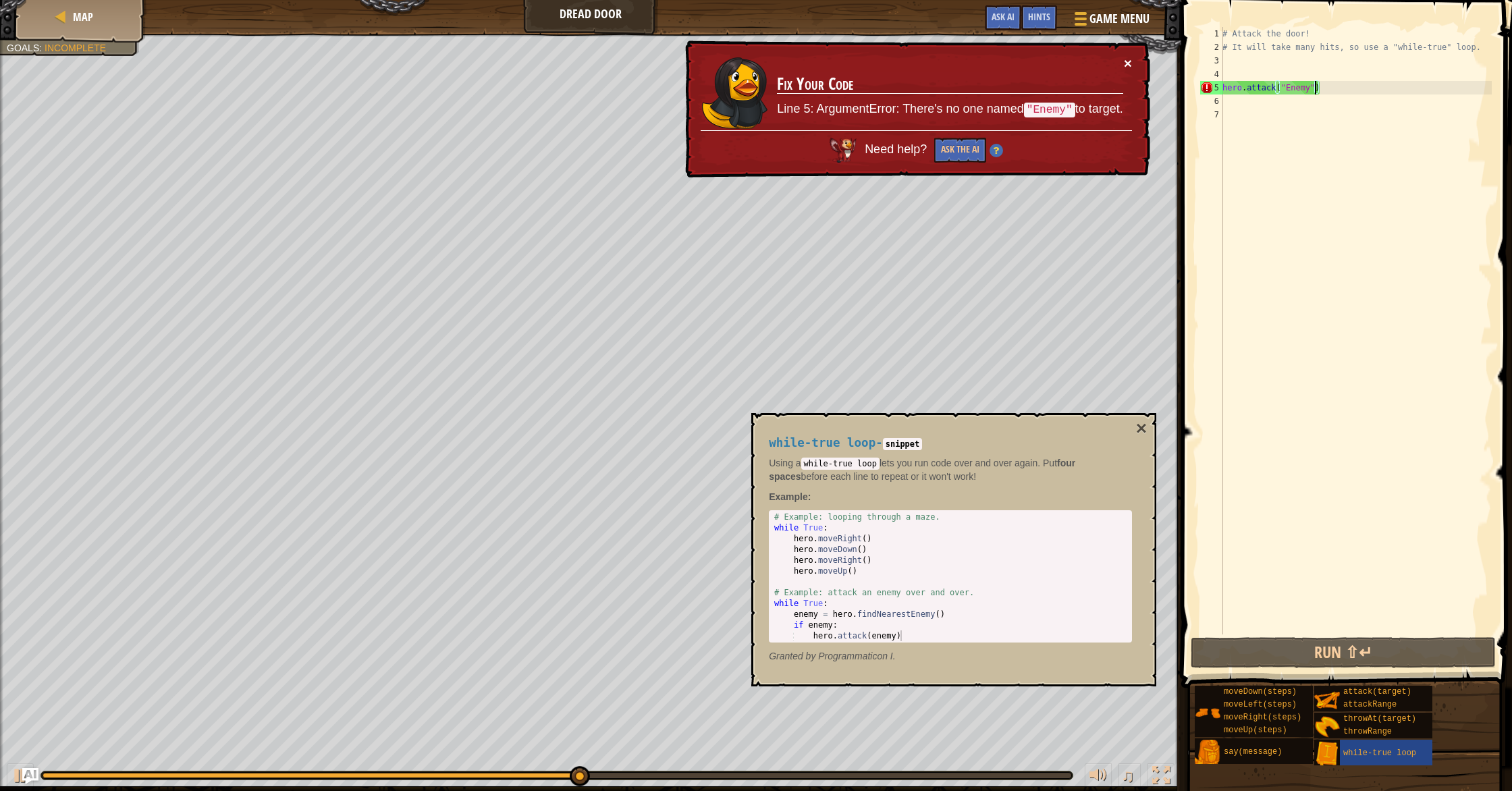
click at [809, 66] on button "×" at bounding box center [1128, 63] width 8 height 14
click at [809, 90] on div "# Attack the door! # It will take many hits, so use a "while-true" loop. hero .…" at bounding box center [1355, 343] width 272 height 634
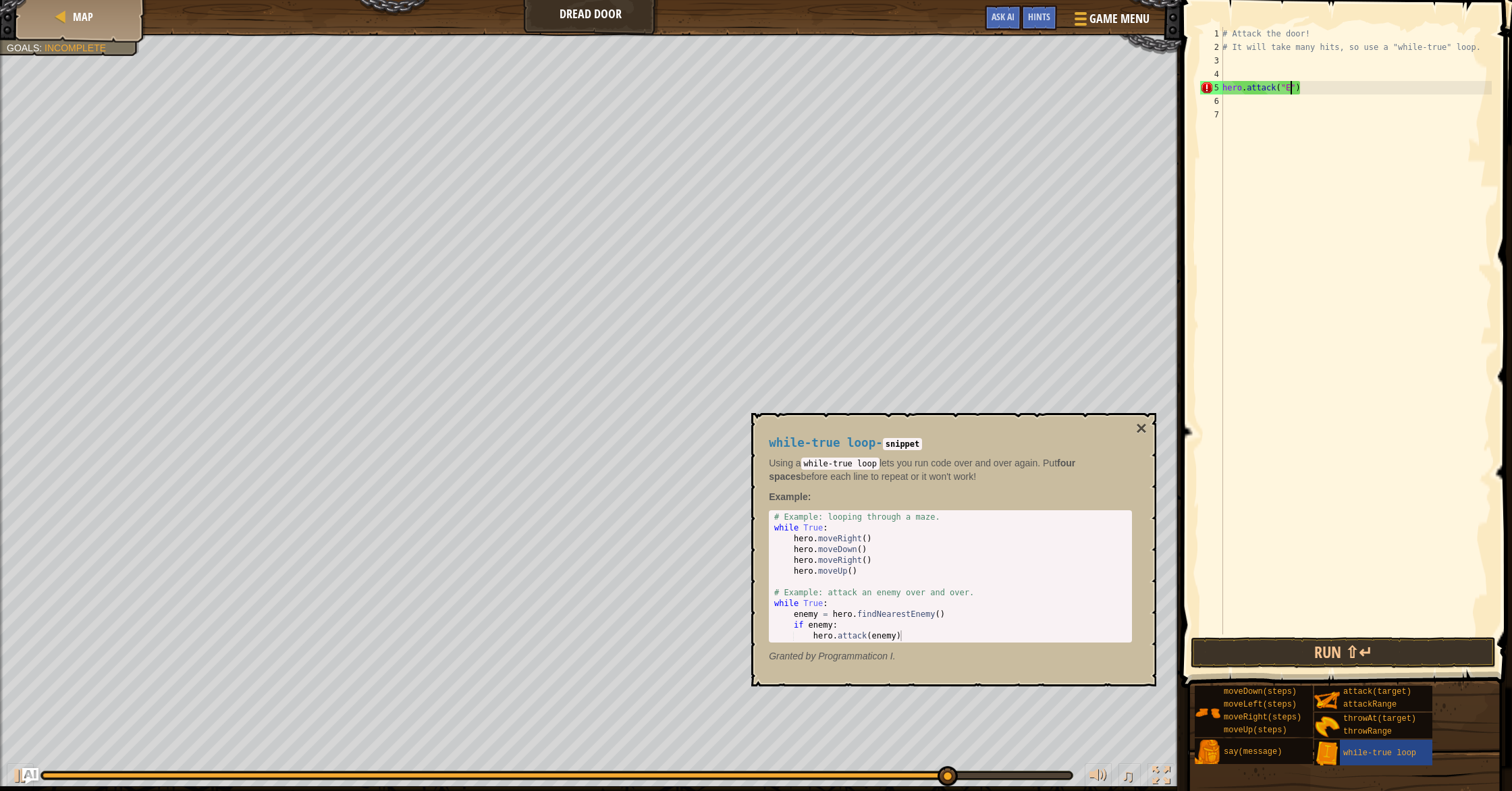
scroll to position [6, 5]
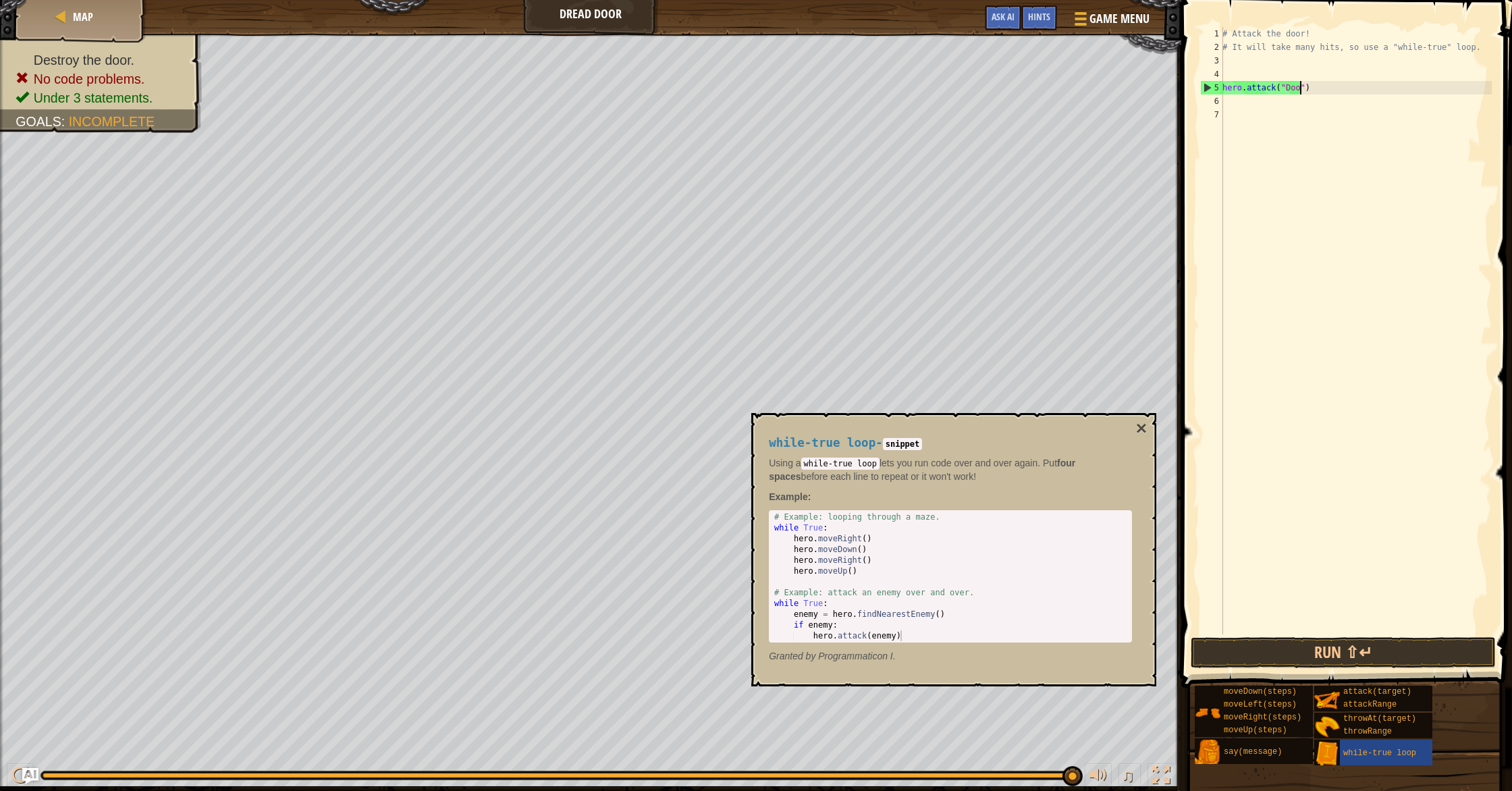
type textarea "hero.attack("Door")"
click at [809, 105] on div "# Attack the door! # It will take many hits, so use a "while-true" loop. hero .…" at bounding box center [1355, 343] width 272 height 634
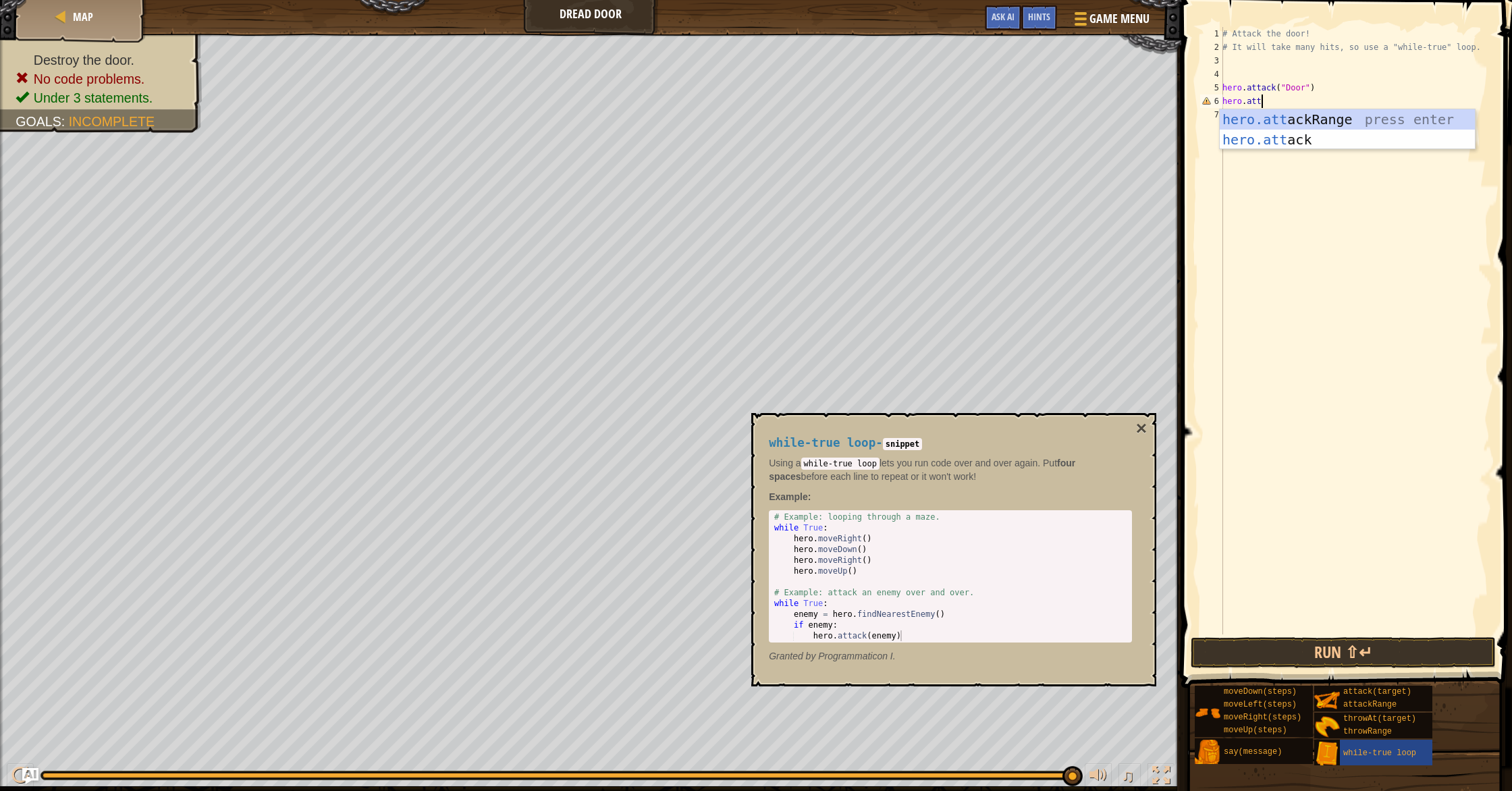
scroll to position [6, 3]
click at [809, 140] on div "hero.atta ckRange press enter hero.atta ck press enter" at bounding box center [1347, 149] width 255 height 81
type textarea "hero.attack("Door")"
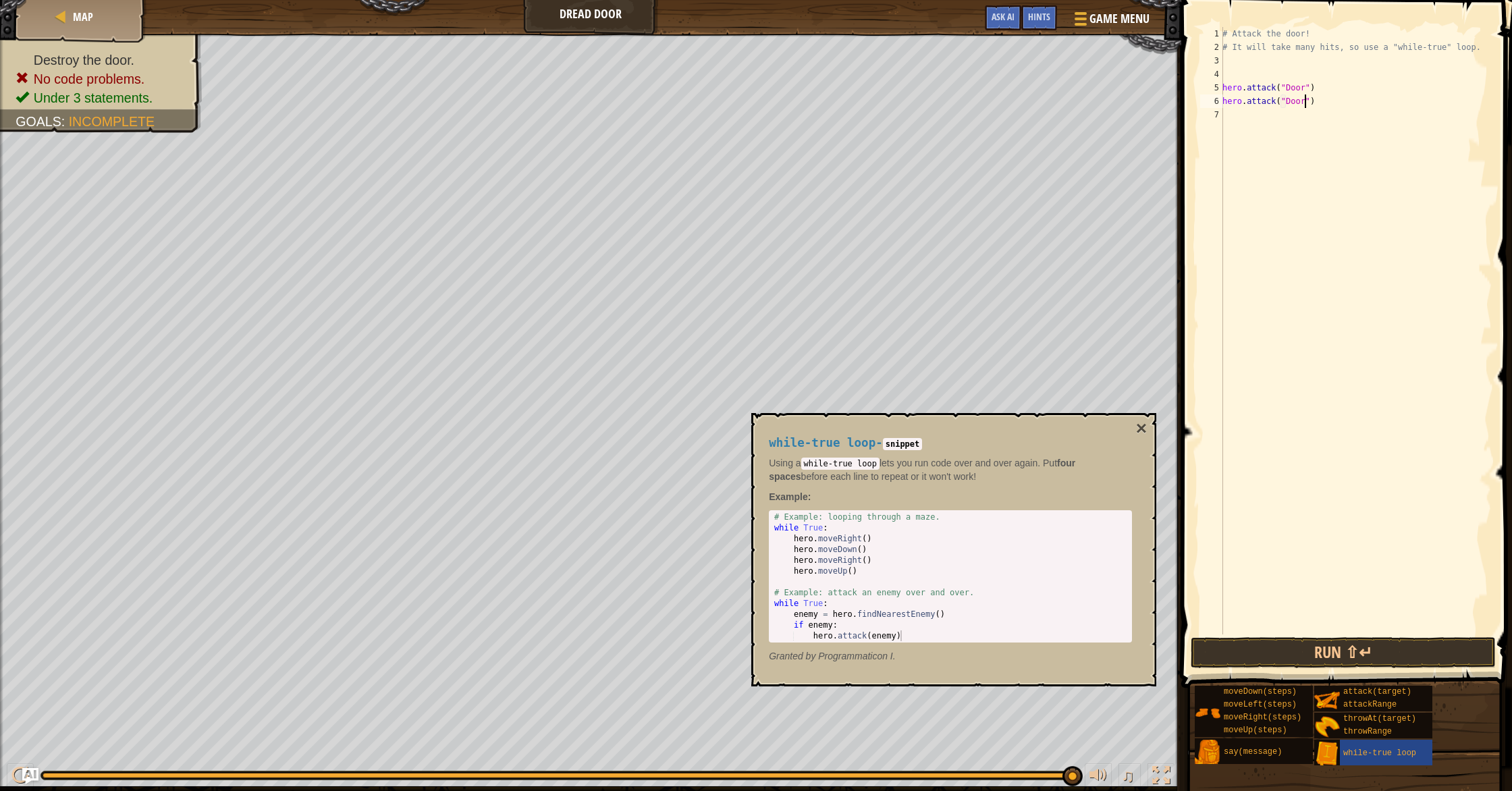
click at [809, 116] on div "# Attack the door! # It will take many hits, so use a "while-true" loop. hero .…" at bounding box center [1355, 343] width 272 height 634
type textarea "ero.attack("Door")"
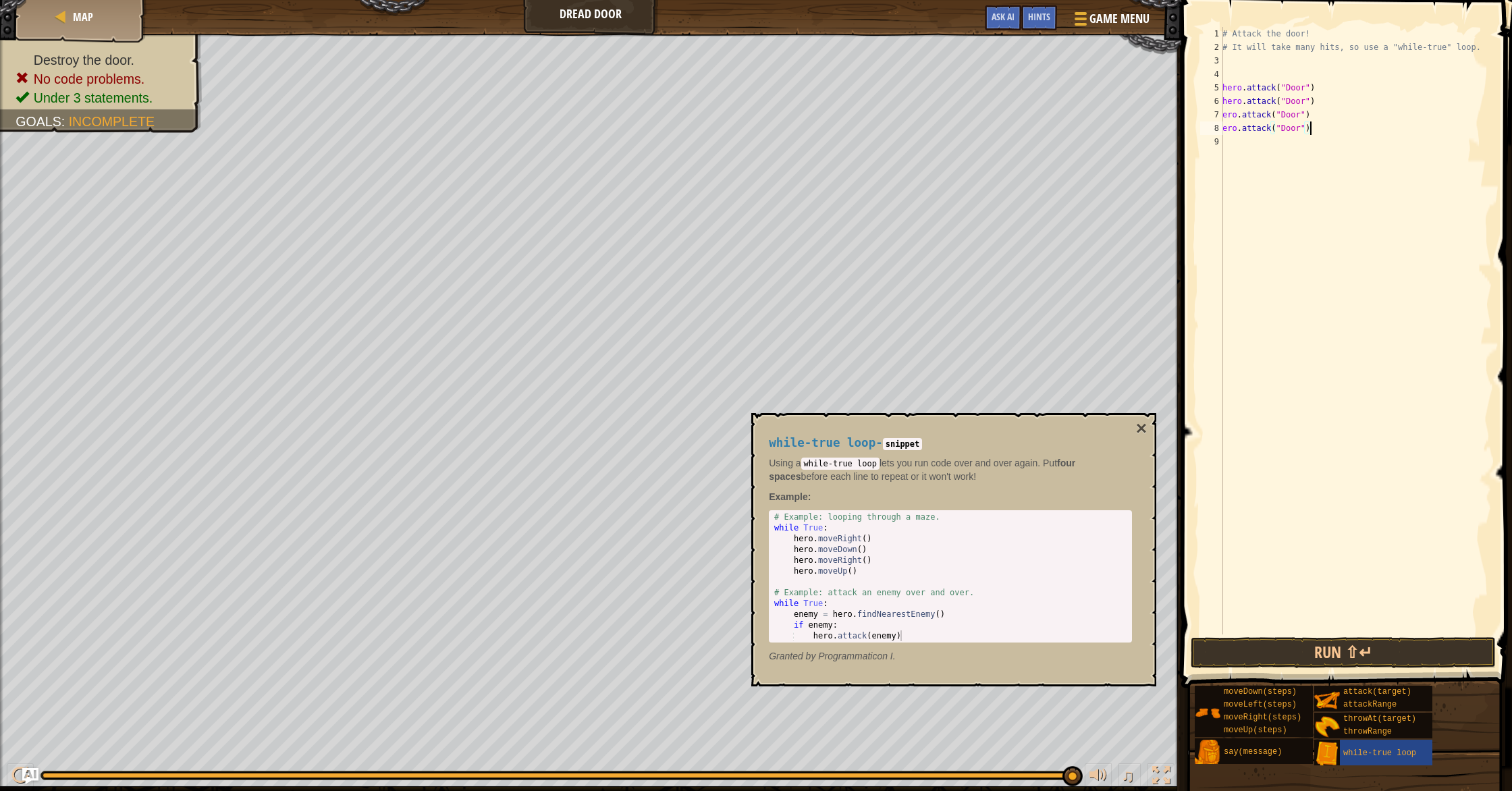
scroll to position [6, 0]
click at [809, 646] on button "Run ⇧↵" at bounding box center [1343, 652] width 305 height 31
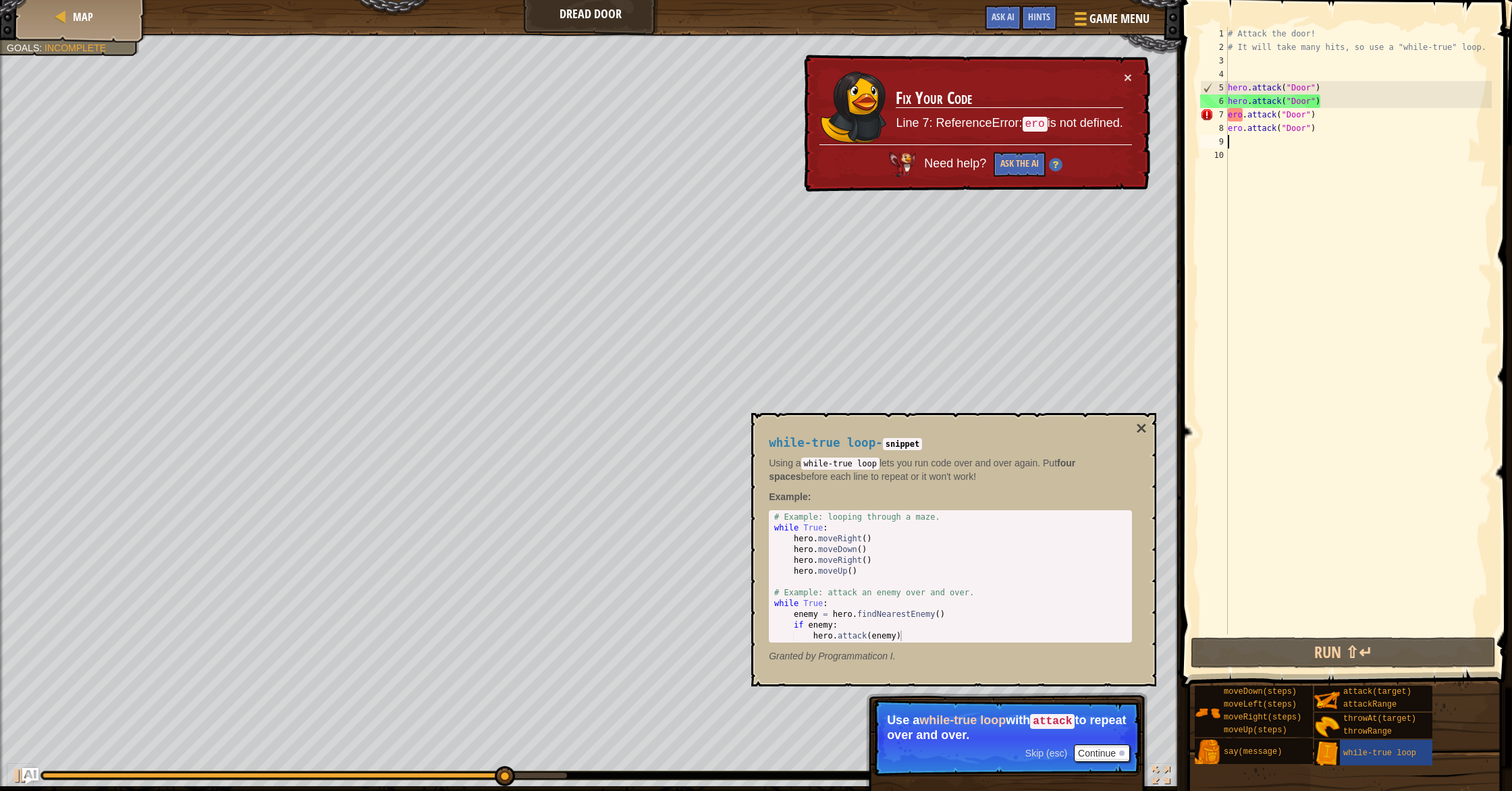
click at [809, 112] on div "# Attack the door! # It will take many hits, so use a "while-true" loop. hero .…" at bounding box center [1359, 343] width 268 height 634
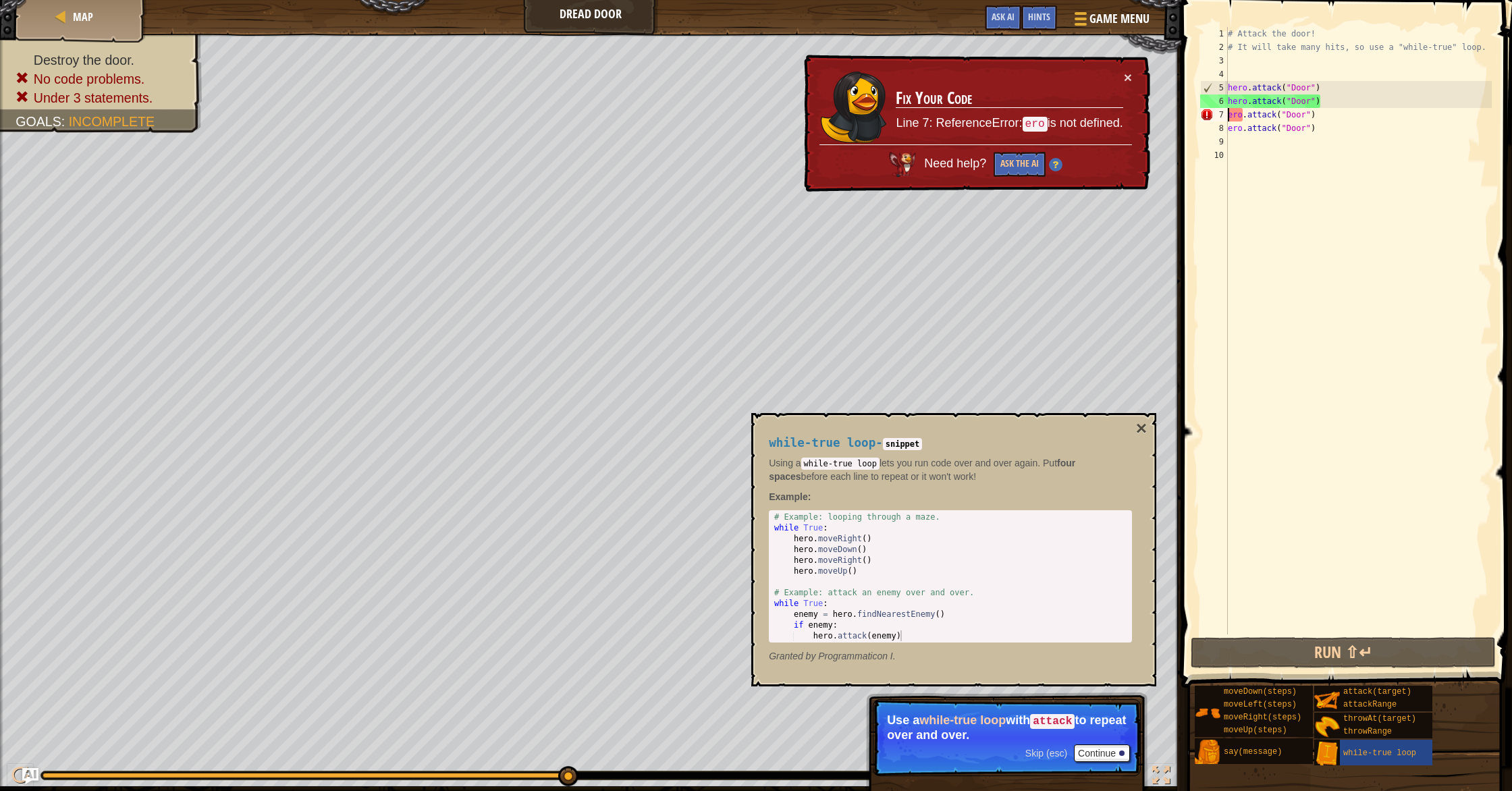
type textarea "hero.attack("Door")"
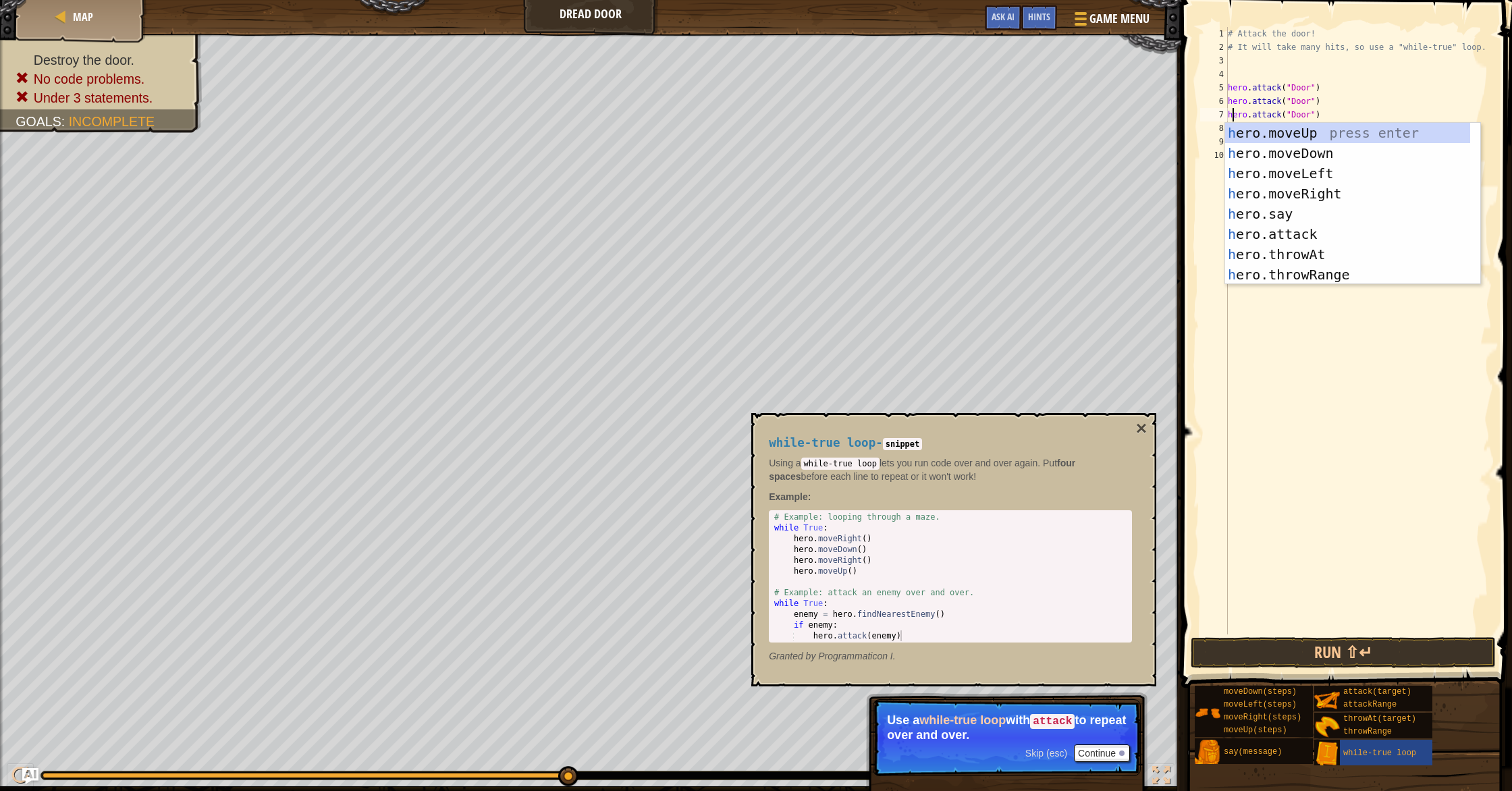
click at [809, 502] on div "# Attack the door! # It will take many hits, so use a "while-true" loop. hero .…" at bounding box center [1359, 343] width 268 height 634
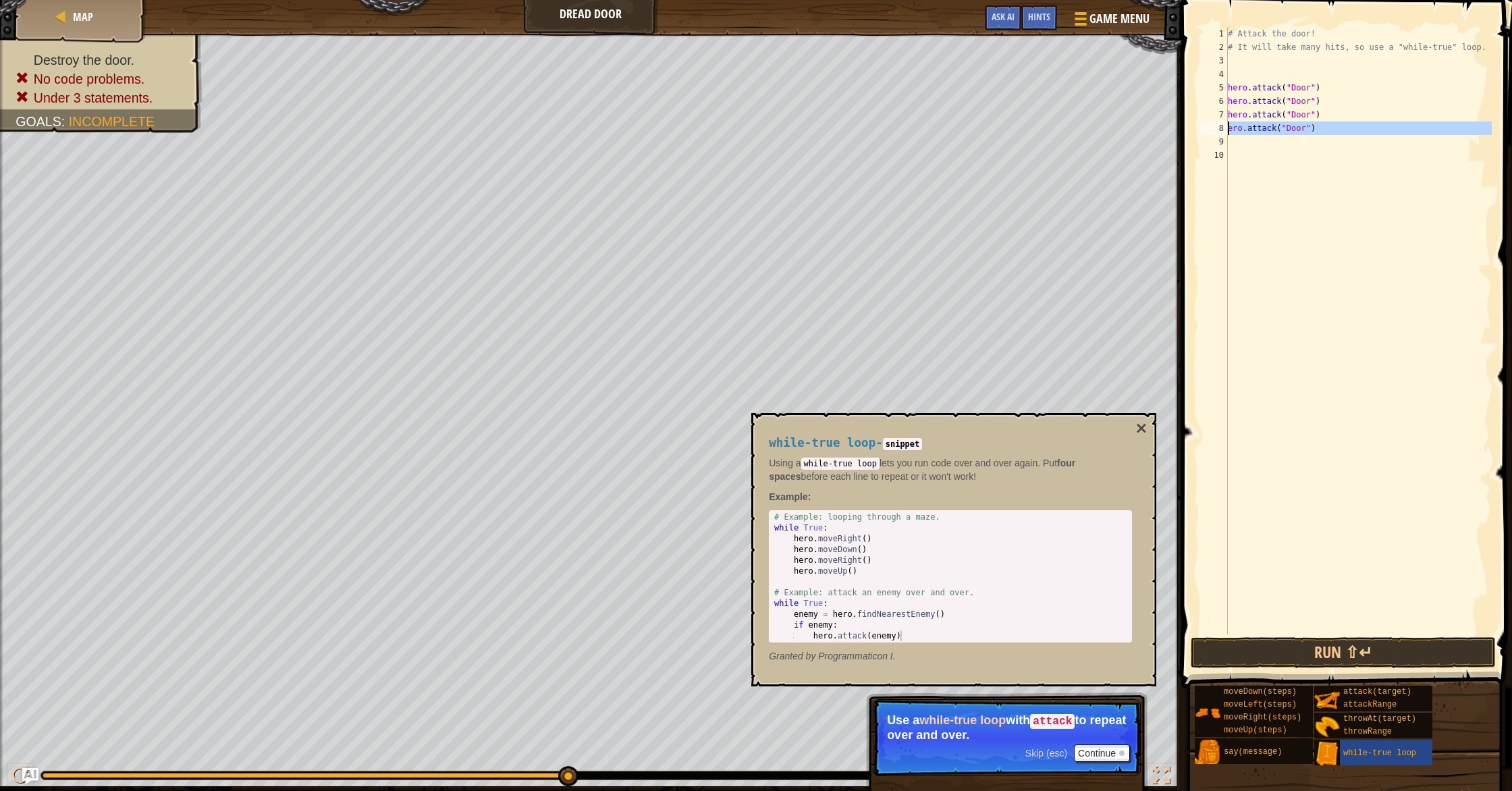
click at [809, 129] on div "8" at bounding box center [1214, 128] width 28 height 13
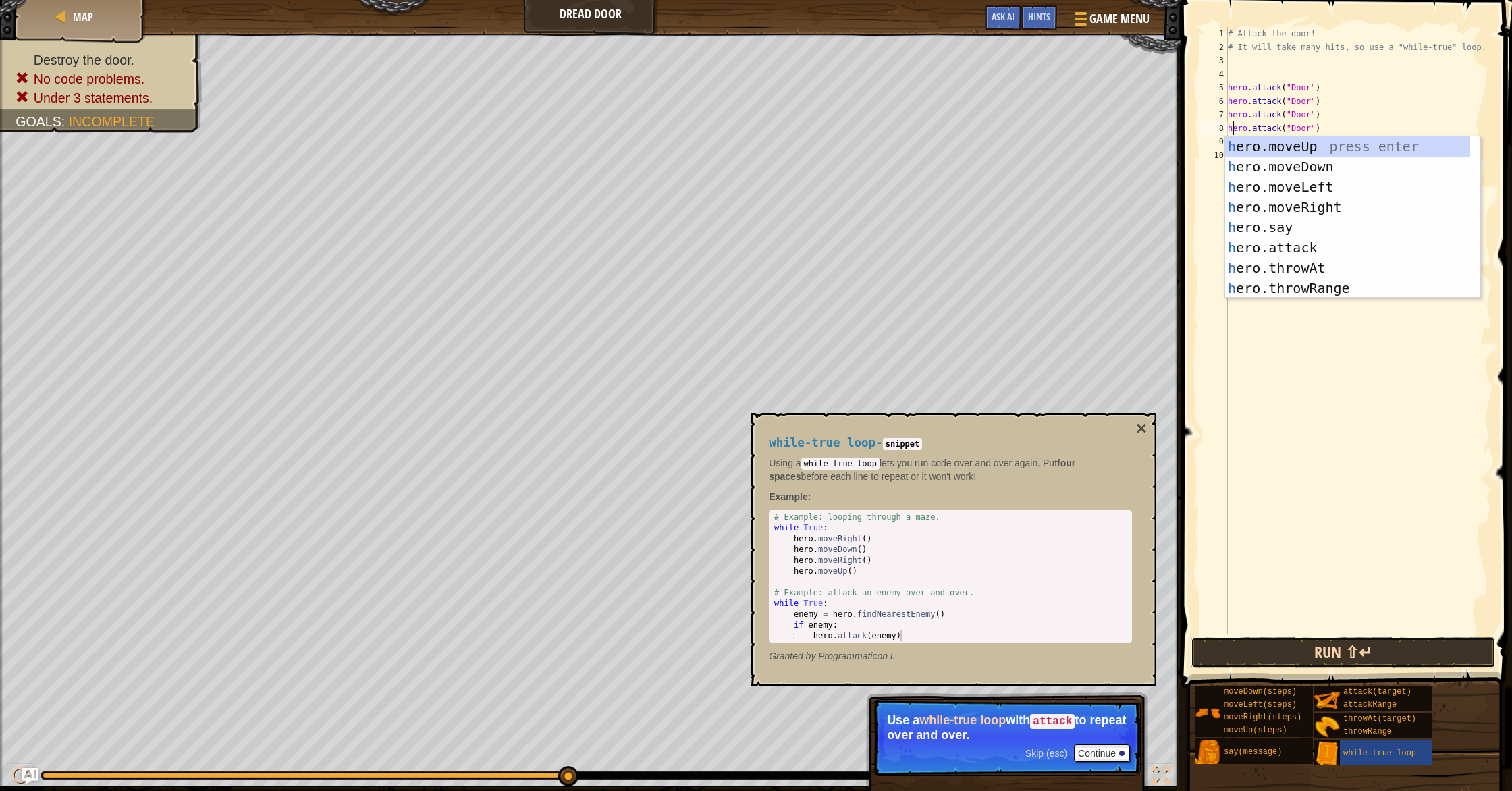
click at [809, 648] on button "Run ⇧↵" at bounding box center [1343, 652] width 305 height 31
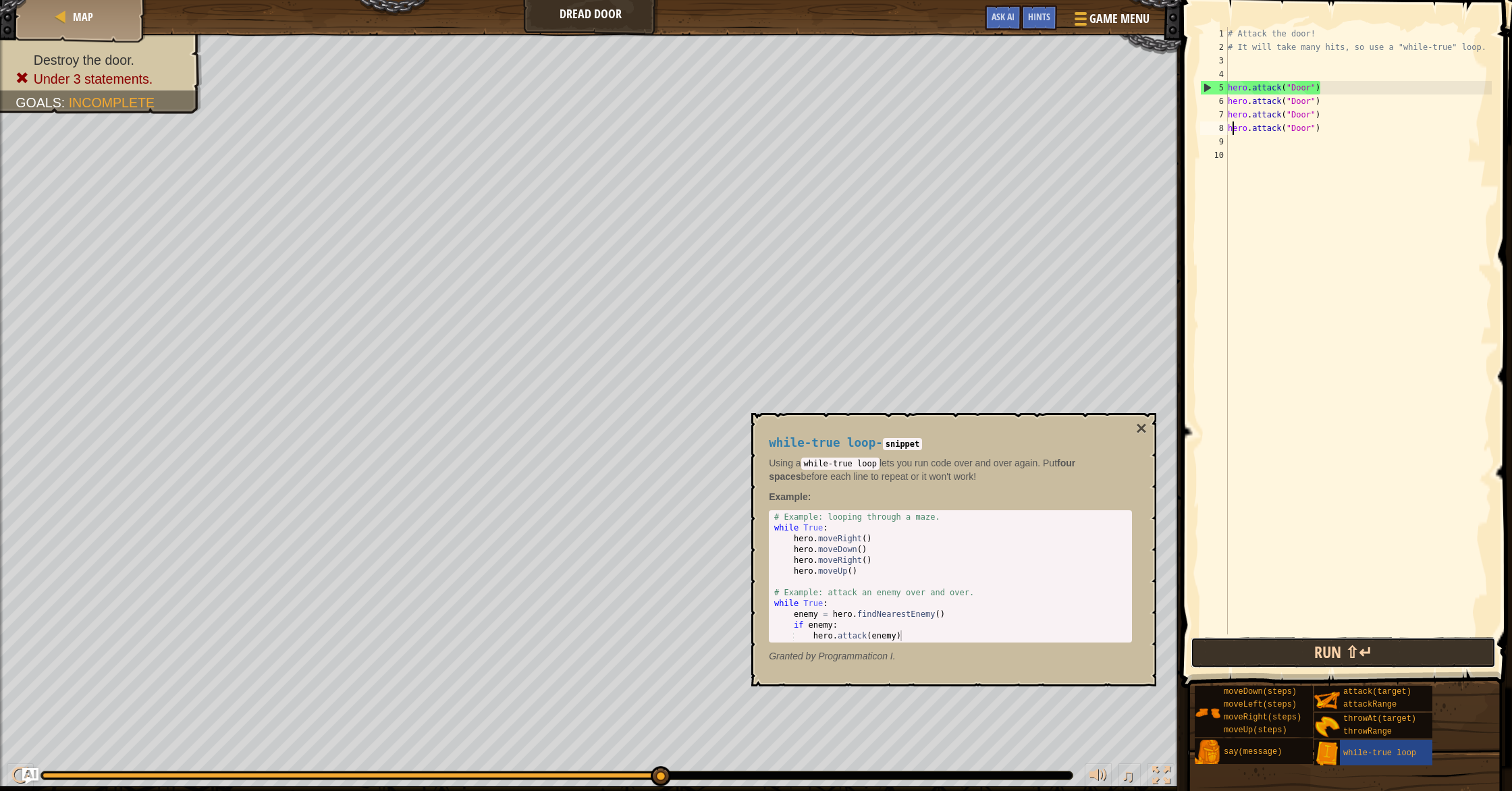
click at [809, 648] on button "Run ⇧↵" at bounding box center [1343, 652] width 305 height 31
click at [809, 18] on span "Hints" at bounding box center [1039, 16] width 23 height 13
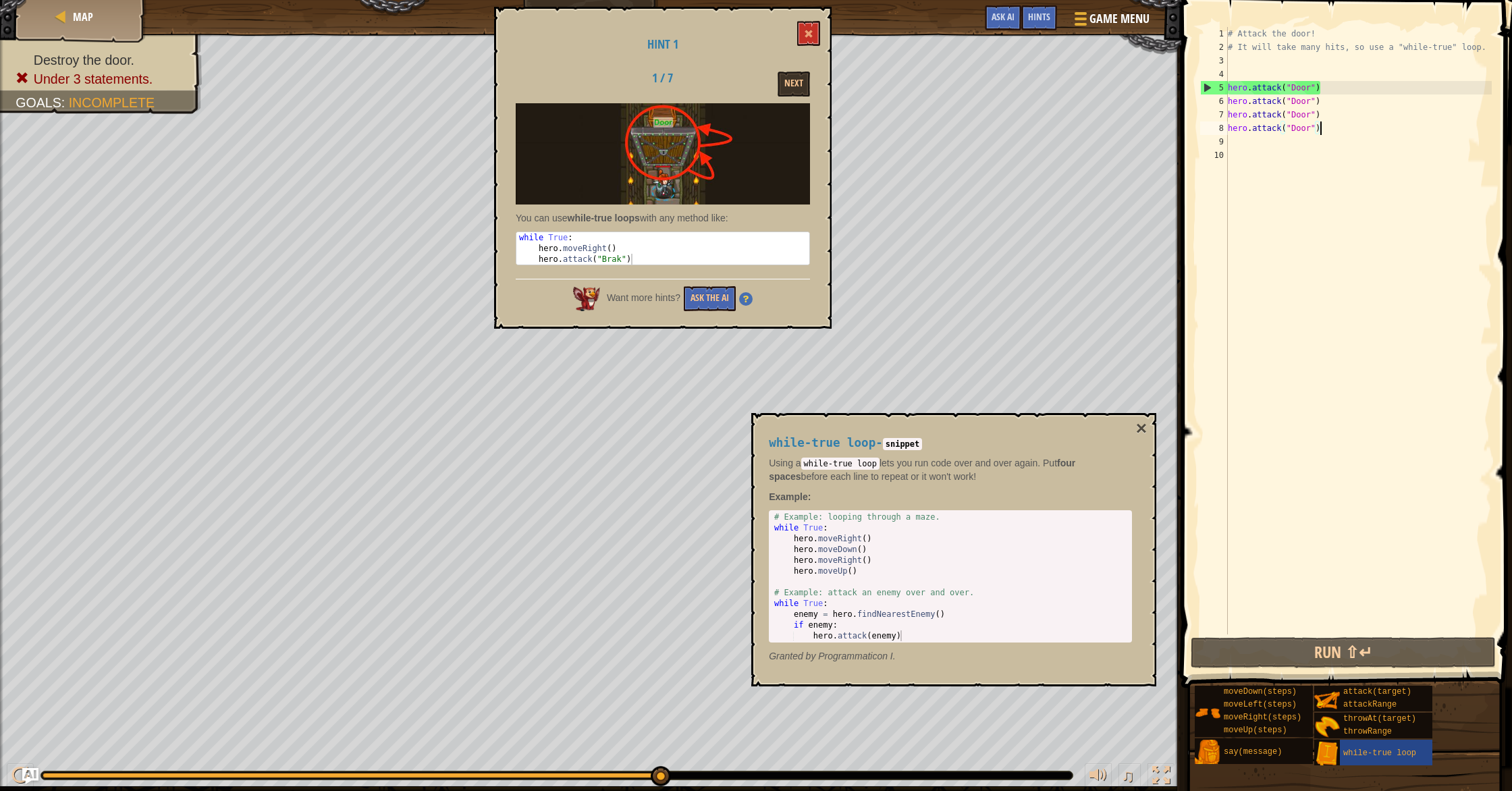
click at [809, 130] on div "# Attack the door! # It will take many hits, so use a "while-true" loop. hero .…" at bounding box center [1359, 343] width 268 height 634
type textarea "h"
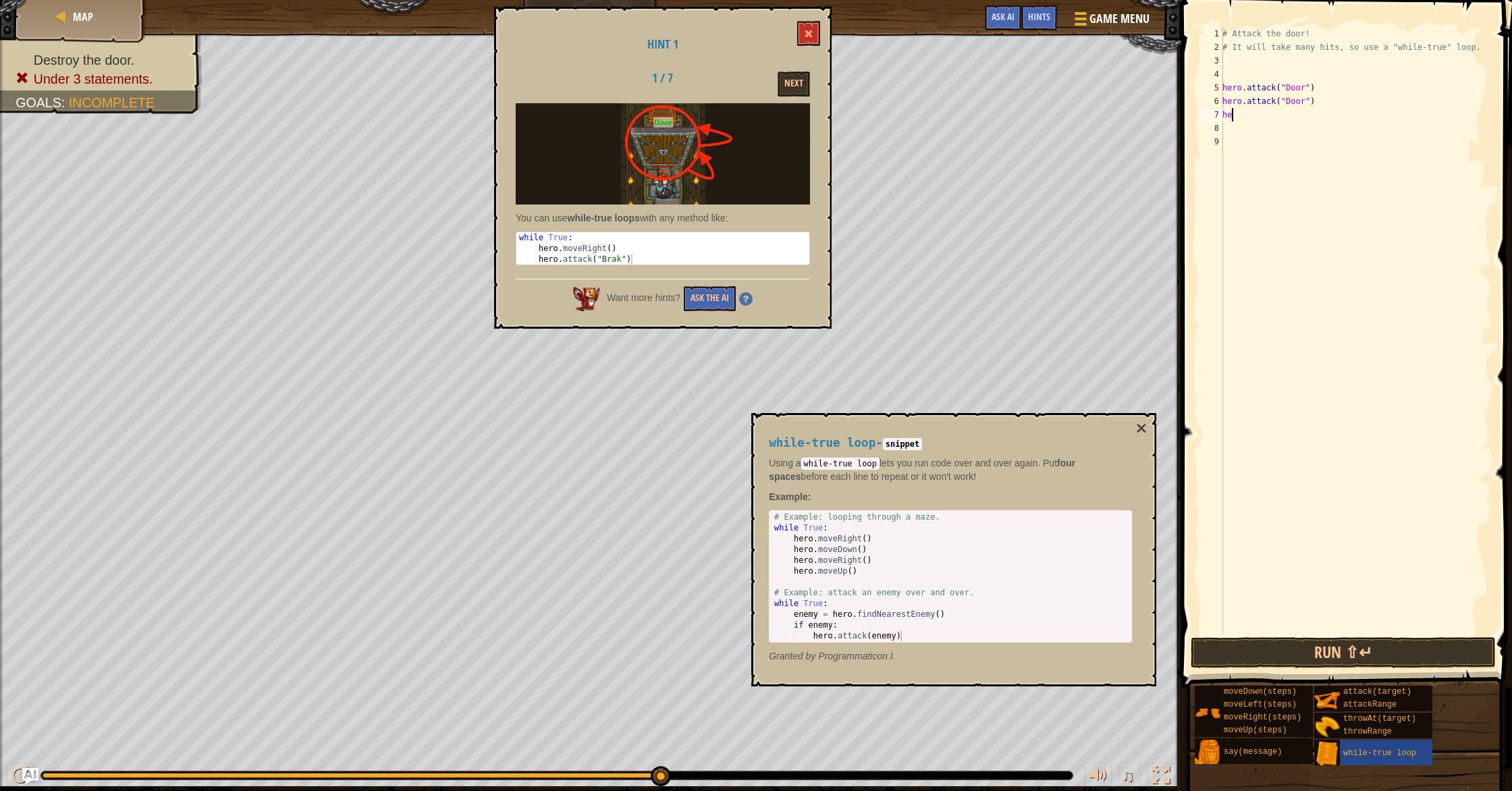
type textarea "h"
click at [809, 78] on div "# Attack the door! # It will take many hits, so use a "while-true" loop. hero .…" at bounding box center [1355, 343] width 272 height 634
click at [809, 652] on button "Run ⇧↵" at bounding box center [1343, 652] width 305 height 31
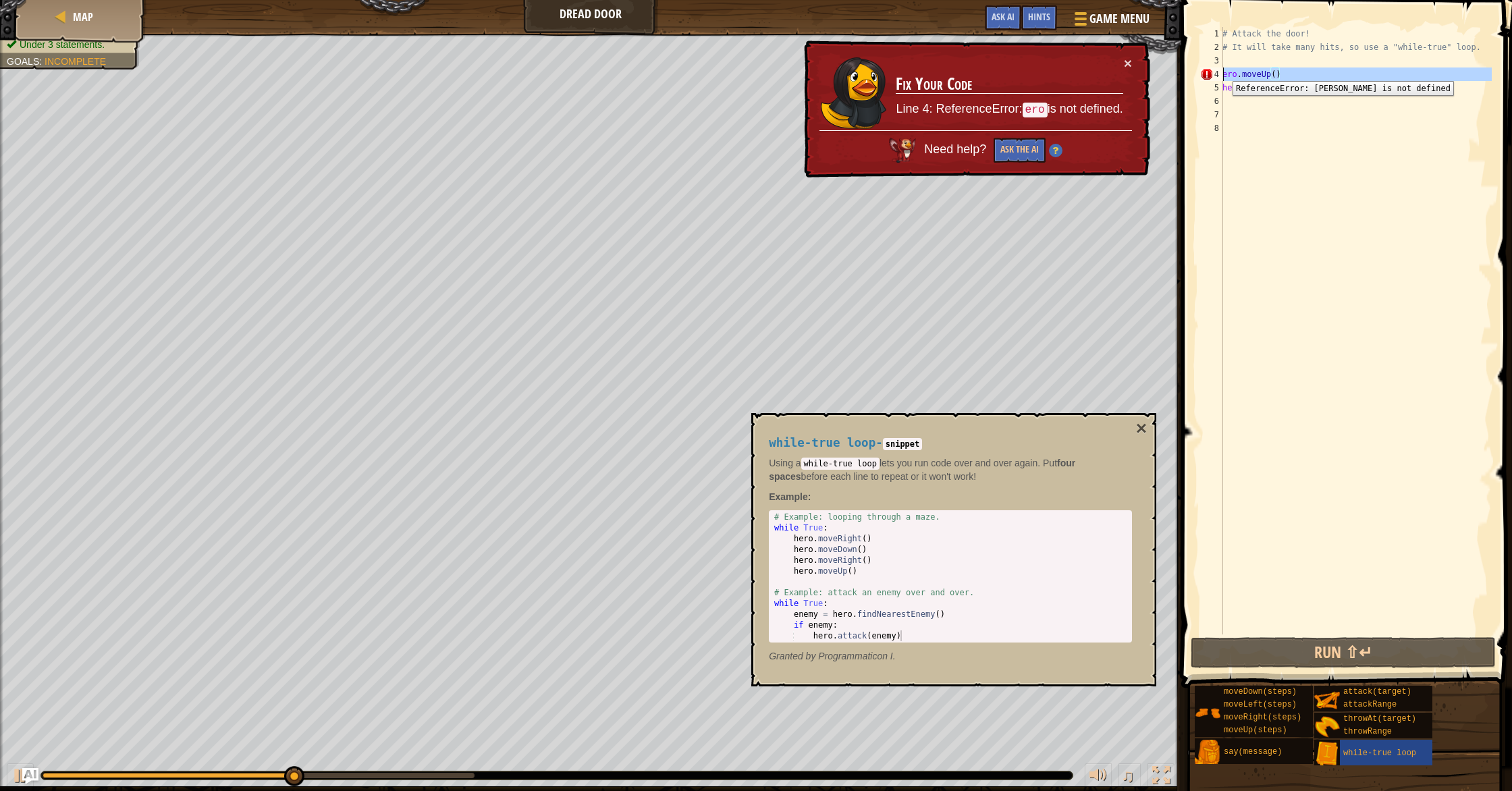
click at [809, 71] on div "4" at bounding box center [1212, 74] width 23 height 13
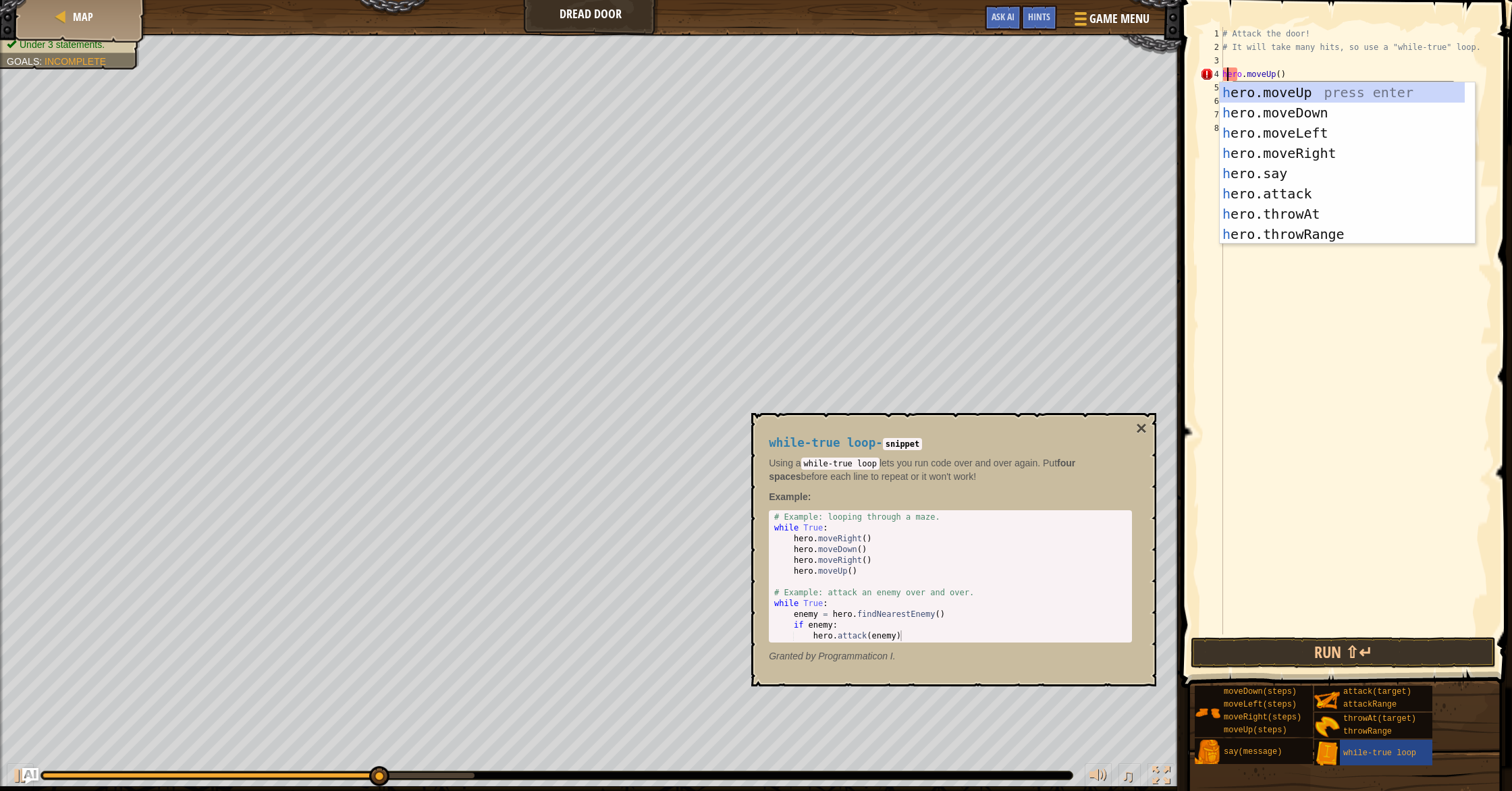
scroll to position [6, 1]
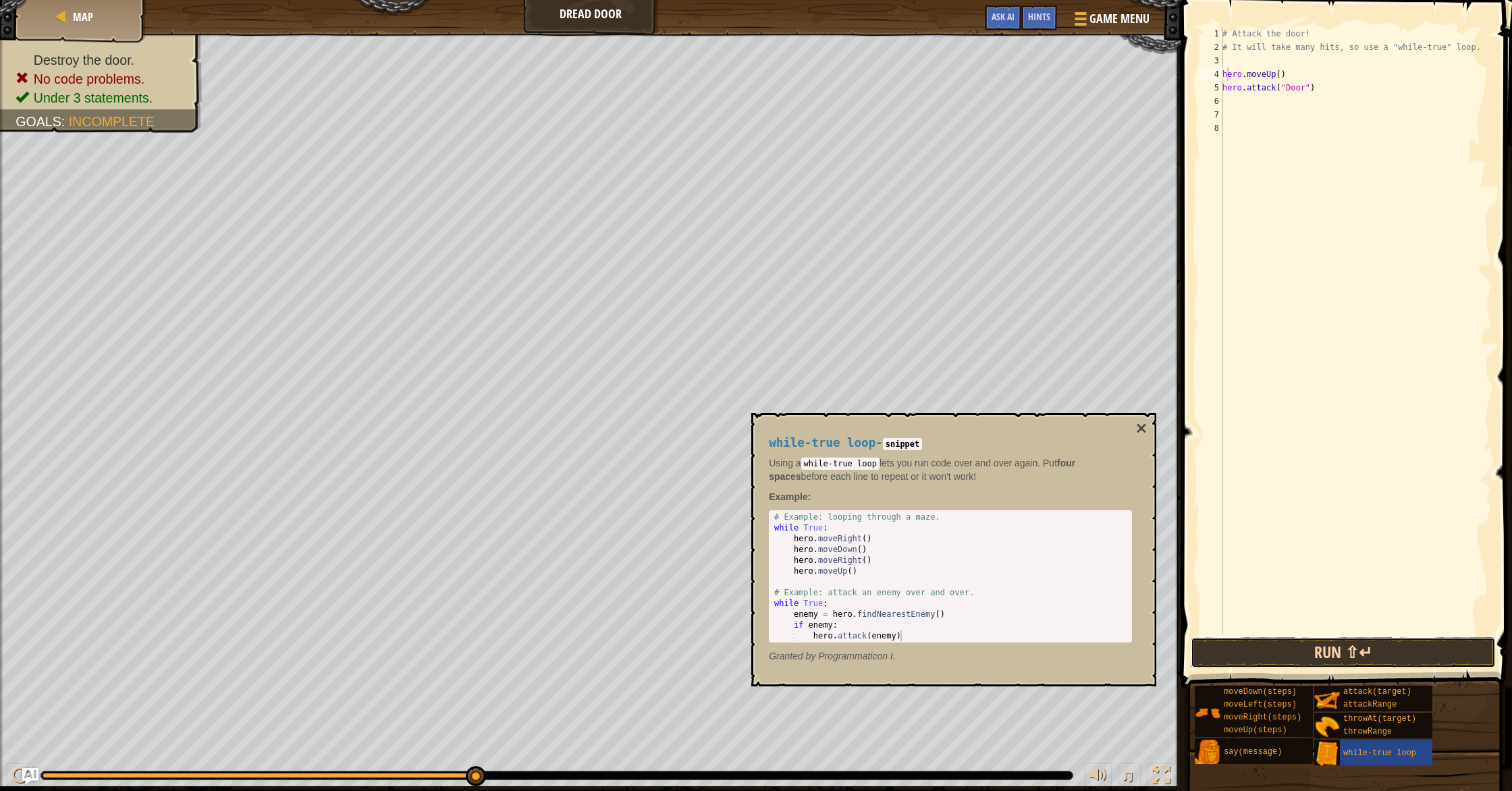
click at [809, 646] on button "Run ⇧↵" at bounding box center [1343, 652] width 305 height 31
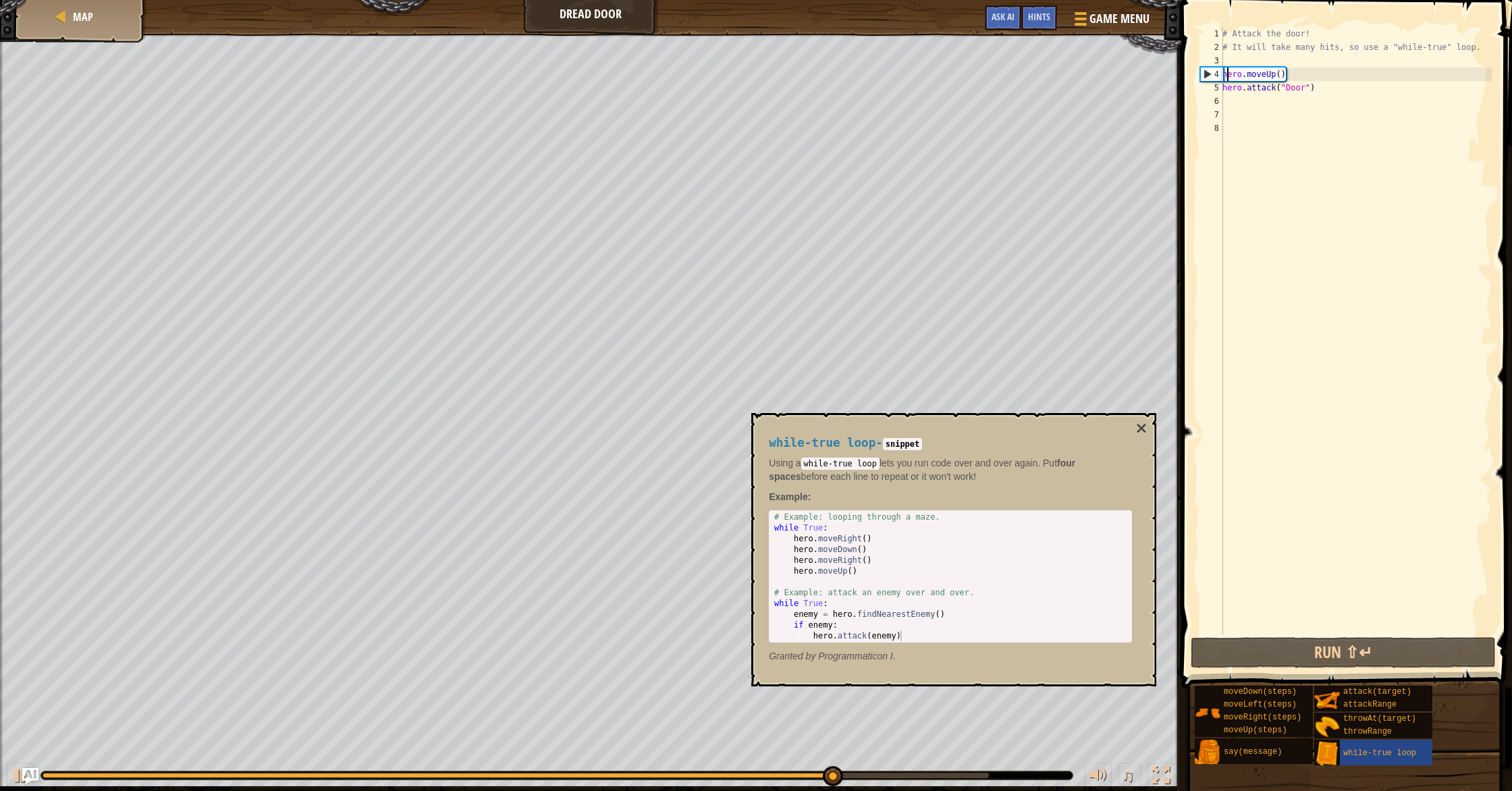
click at [809, 92] on div "# Attack the door! # It will take many hits, so use a "while-true" loop. hero .…" at bounding box center [1355, 343] width 272 height 634
type textarea "hero.attack("Door")"
click at [809, 94] on div "# Attack the door! # It will take many hits, so use a "while-true" loop. hero .…" at bounding box center [1355, 343] width 272 height 634
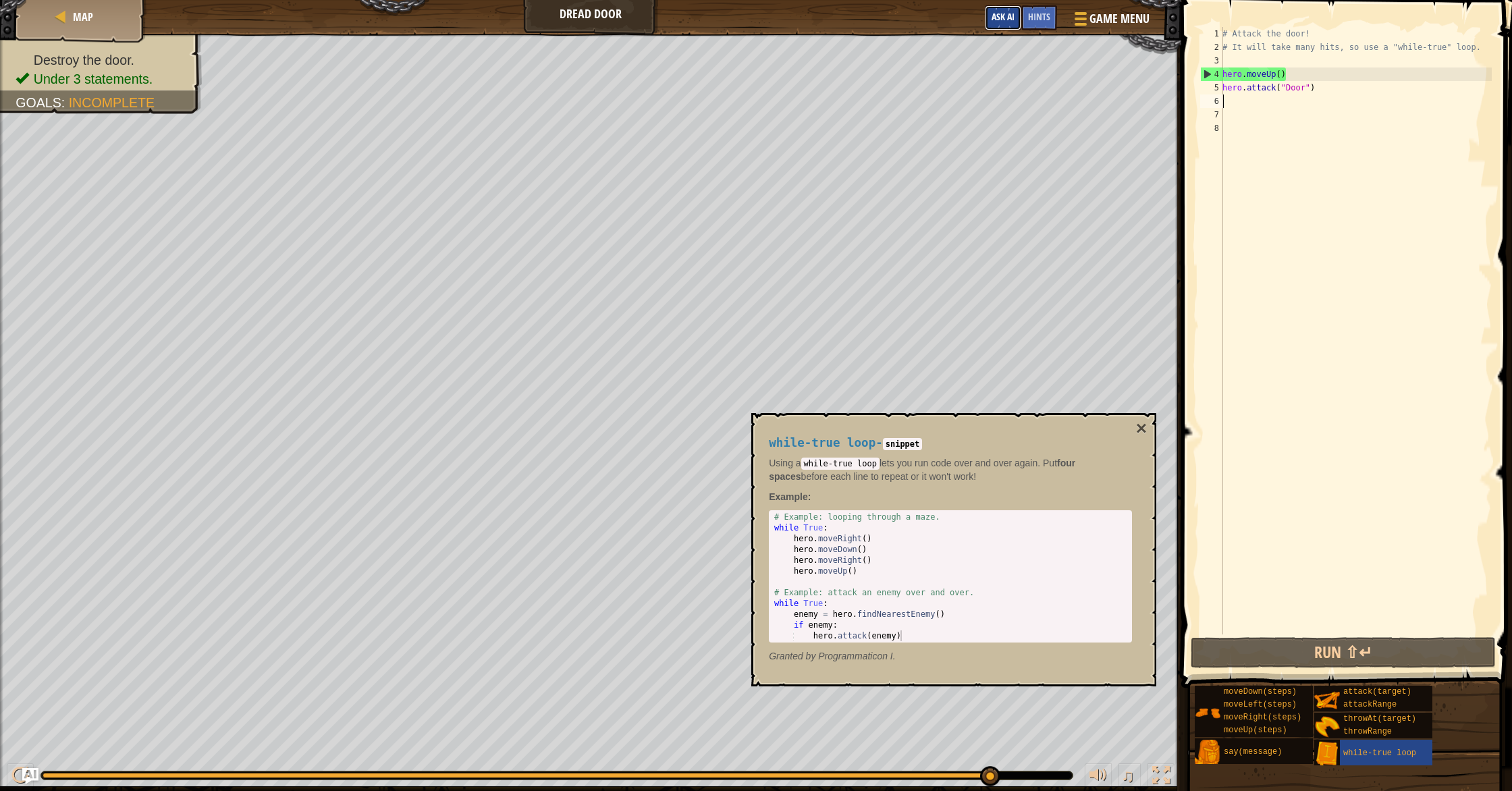
click at [809, 21] on span "Ask AI" at bounding box center [1003, 16] width 23 height 13
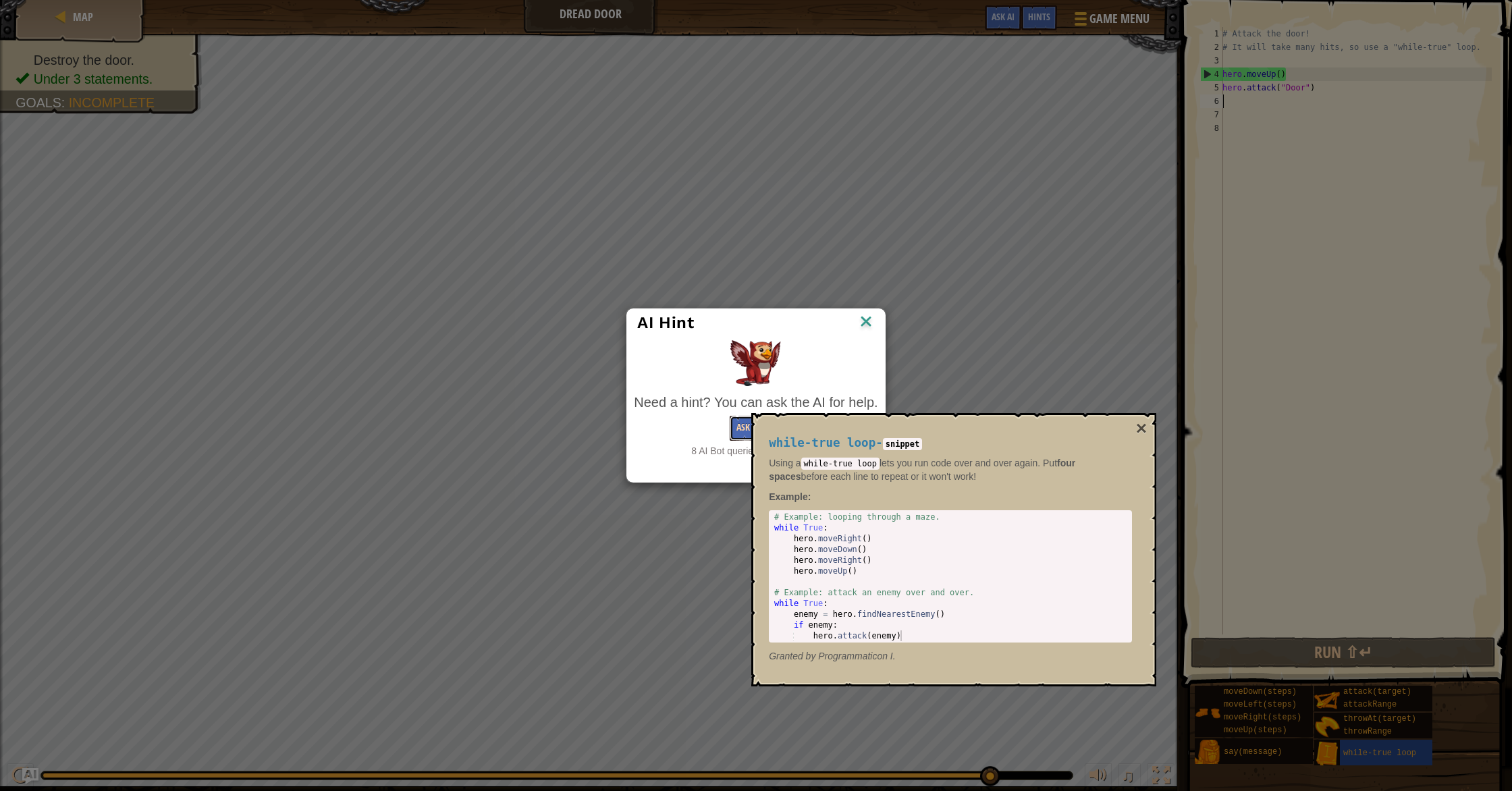
click at [740, 433] on button "Ask the AI" at bounding box center [755, 428] width 52 height 25
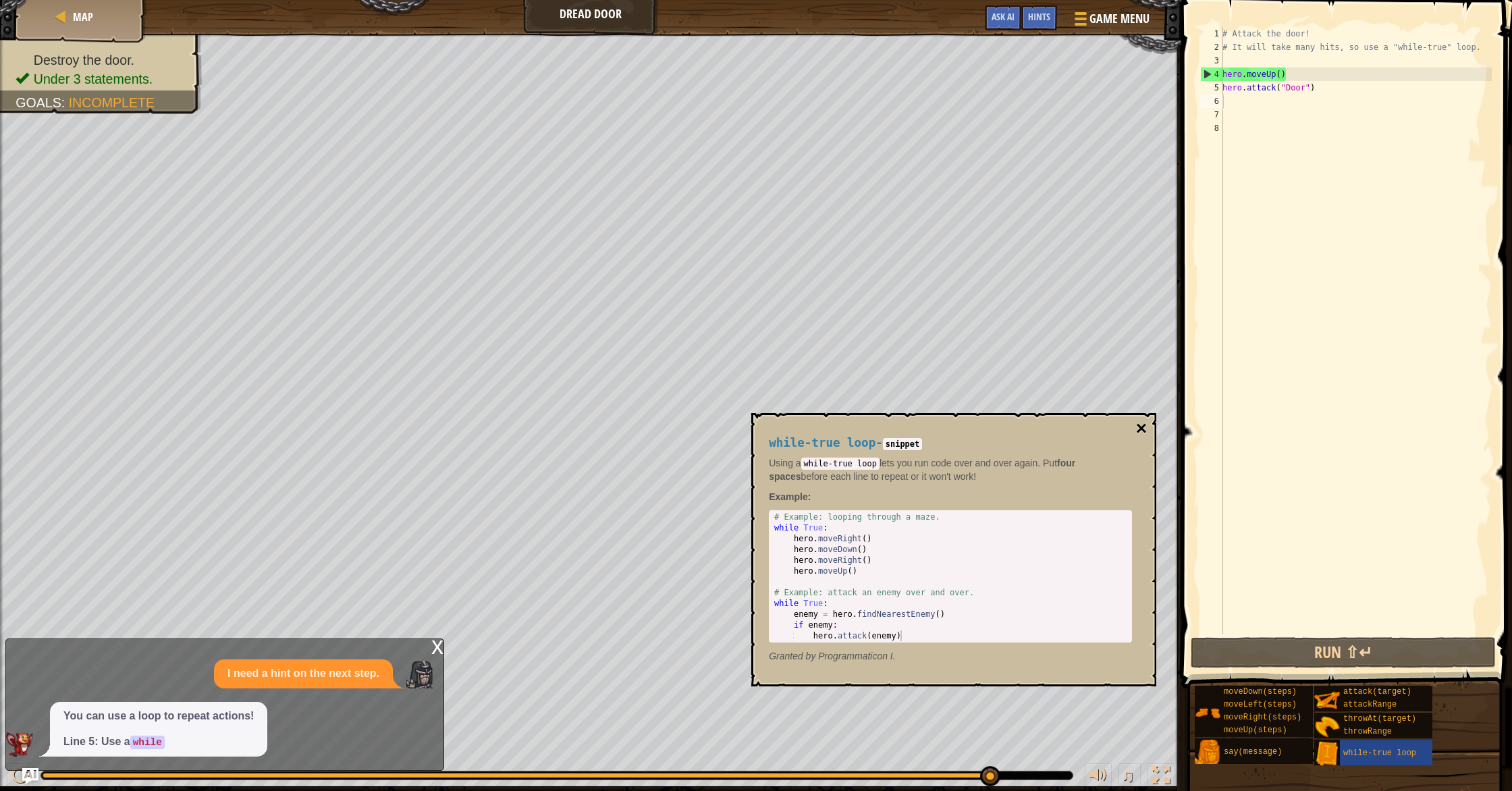
click at [809, 427] on button "×" at bounding box center [1141, 428] width 11 height 19
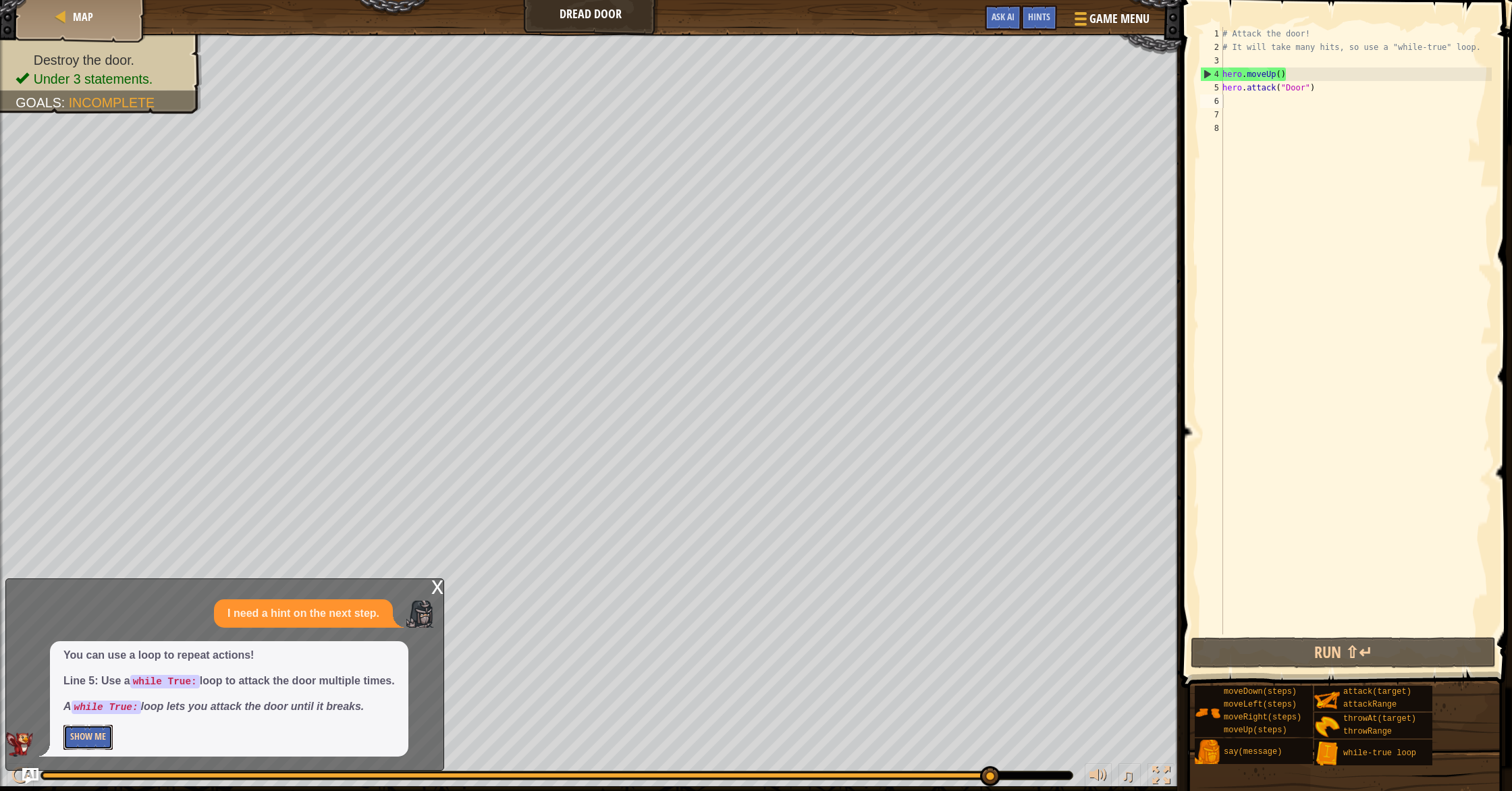
click at [84, 684] on button "Show Me" at bounding box center [88, 738] width 49 height 25
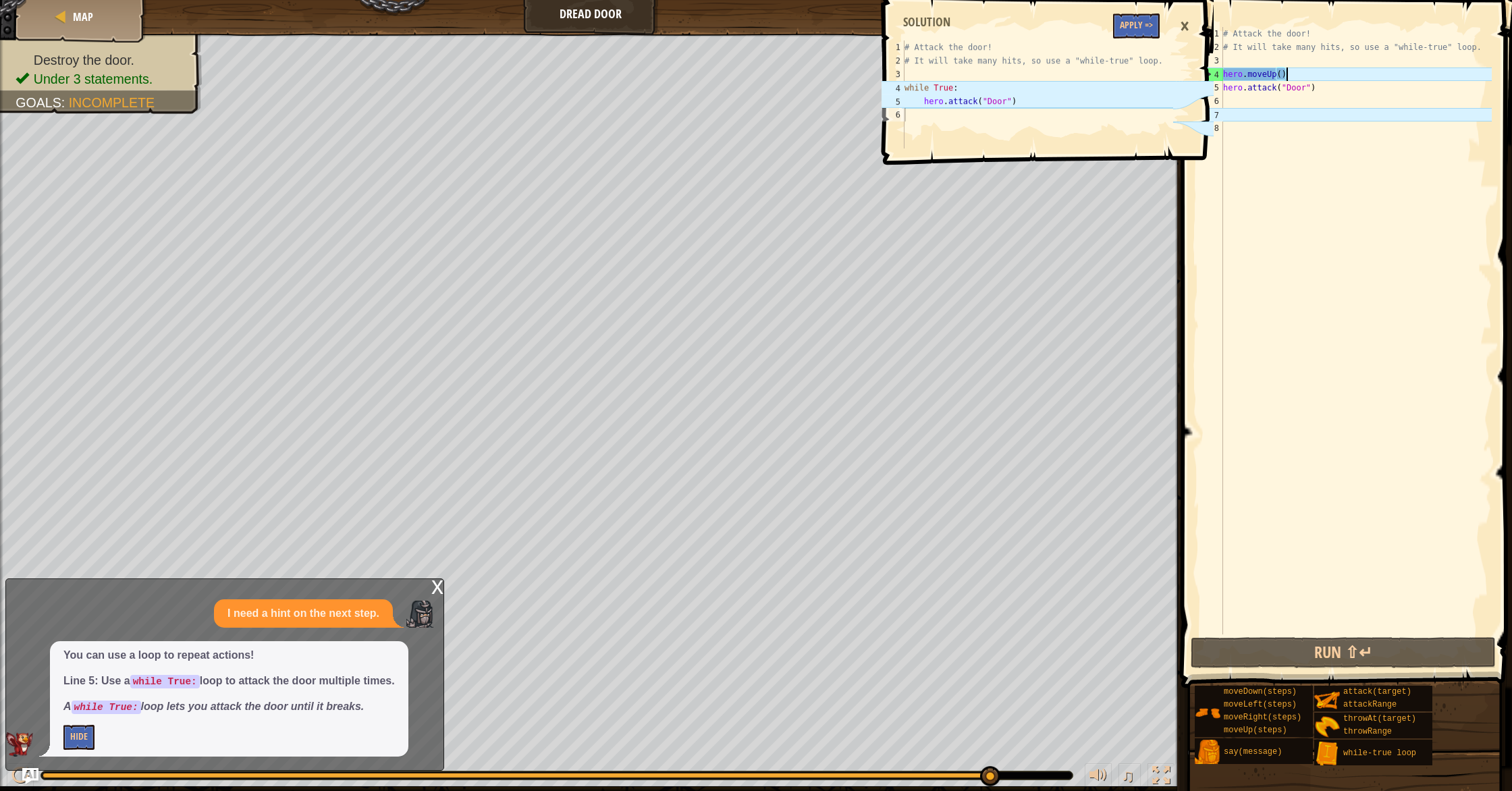
click at [809, 75] on div "# Attack the door! # It will take many hits, so use a "while-true" loop. hero .…" at bounding box center [1356, 343] width 272 height 634
type textarea "h"
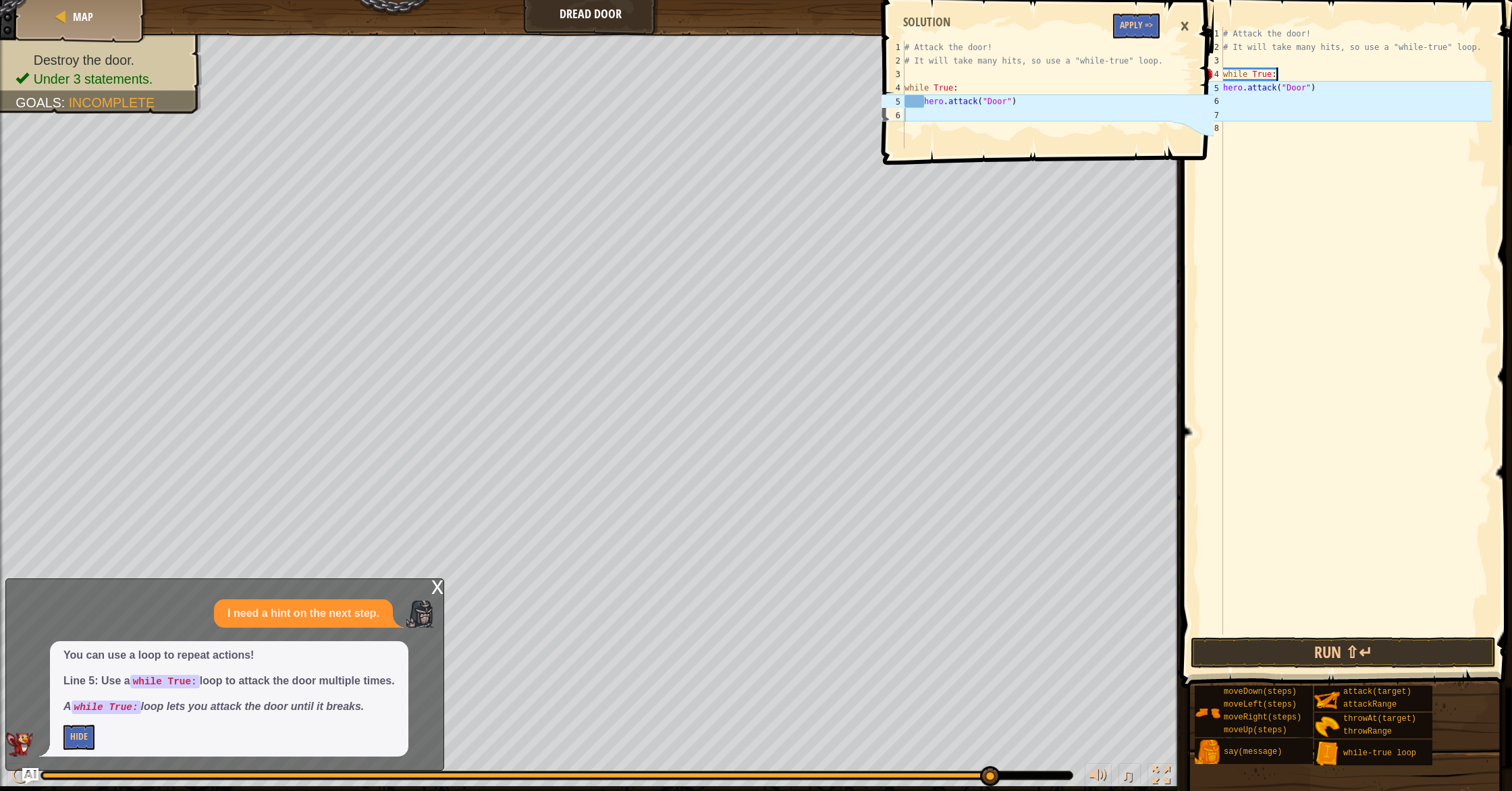
scroll to position [6, 3]
click at [809, 650] on button "Run ⇧↵" at bounding box center [1343, 652] width 305 height 31
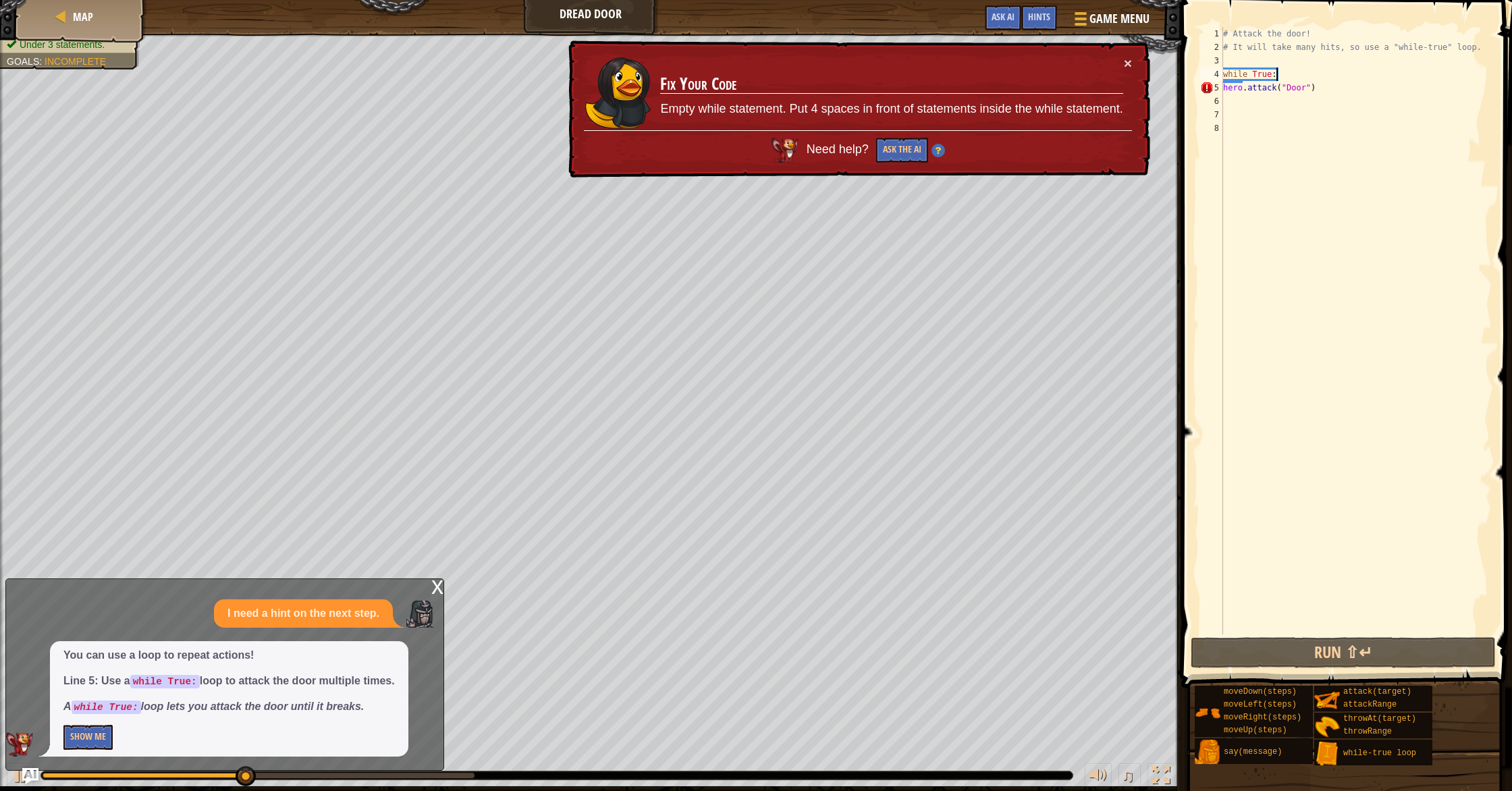
click at [809, 87] on div "# Attack the door! # It will take many hits, so use a "while-true" loop. while …" at bounding box center [1356, 343] width 272 height 634
click at [809, 90] on div "# Attack the door! # It will take many hits, so use a "while-true" loop. while …" at bounding box center [1356, 343] width 272 height 634
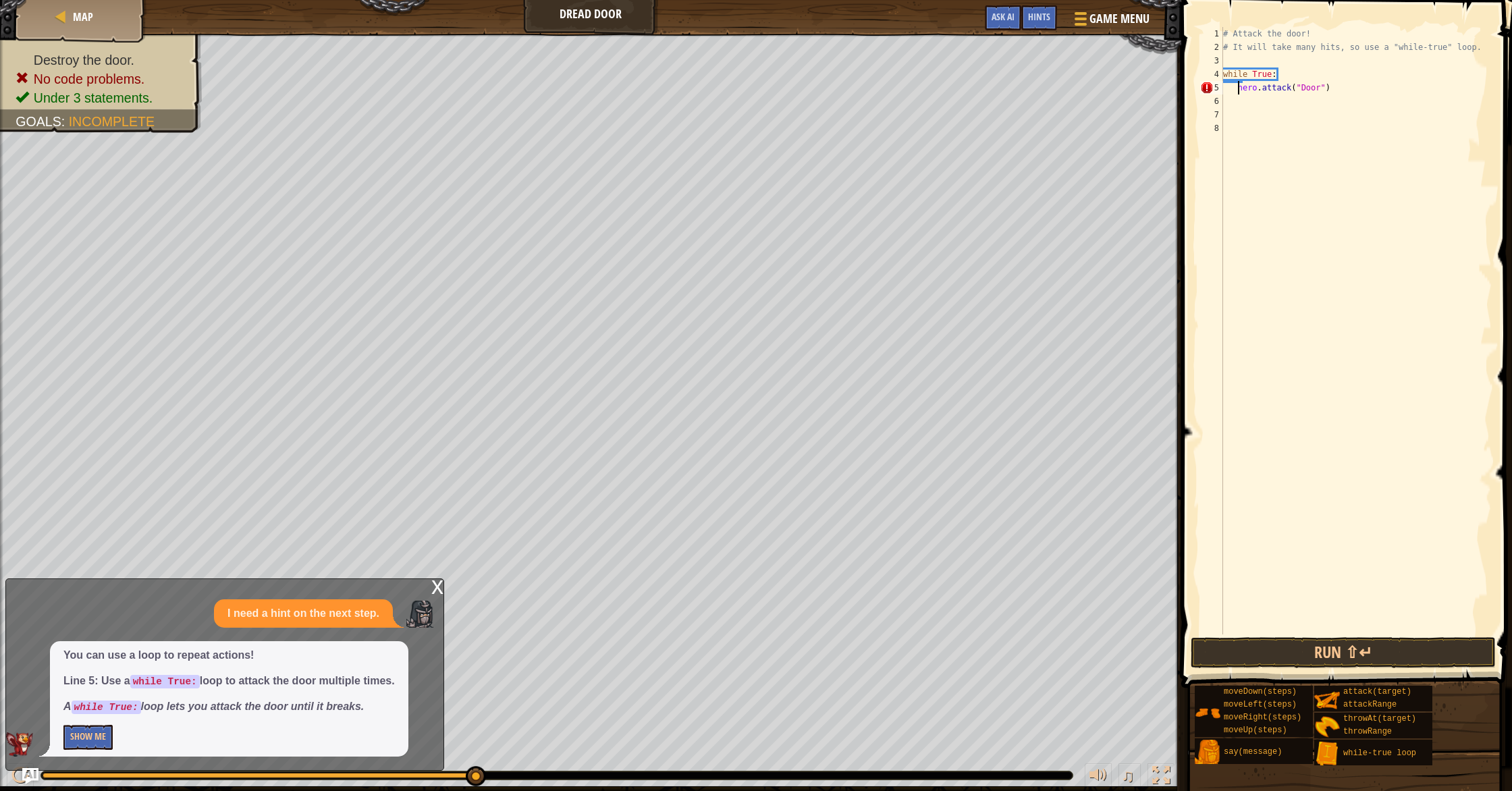
type textarea "hero.attack("Door")"
click at [809, 653] on button "Run ⇧↵" at bounding box center [1343, 652] width 305 height 31
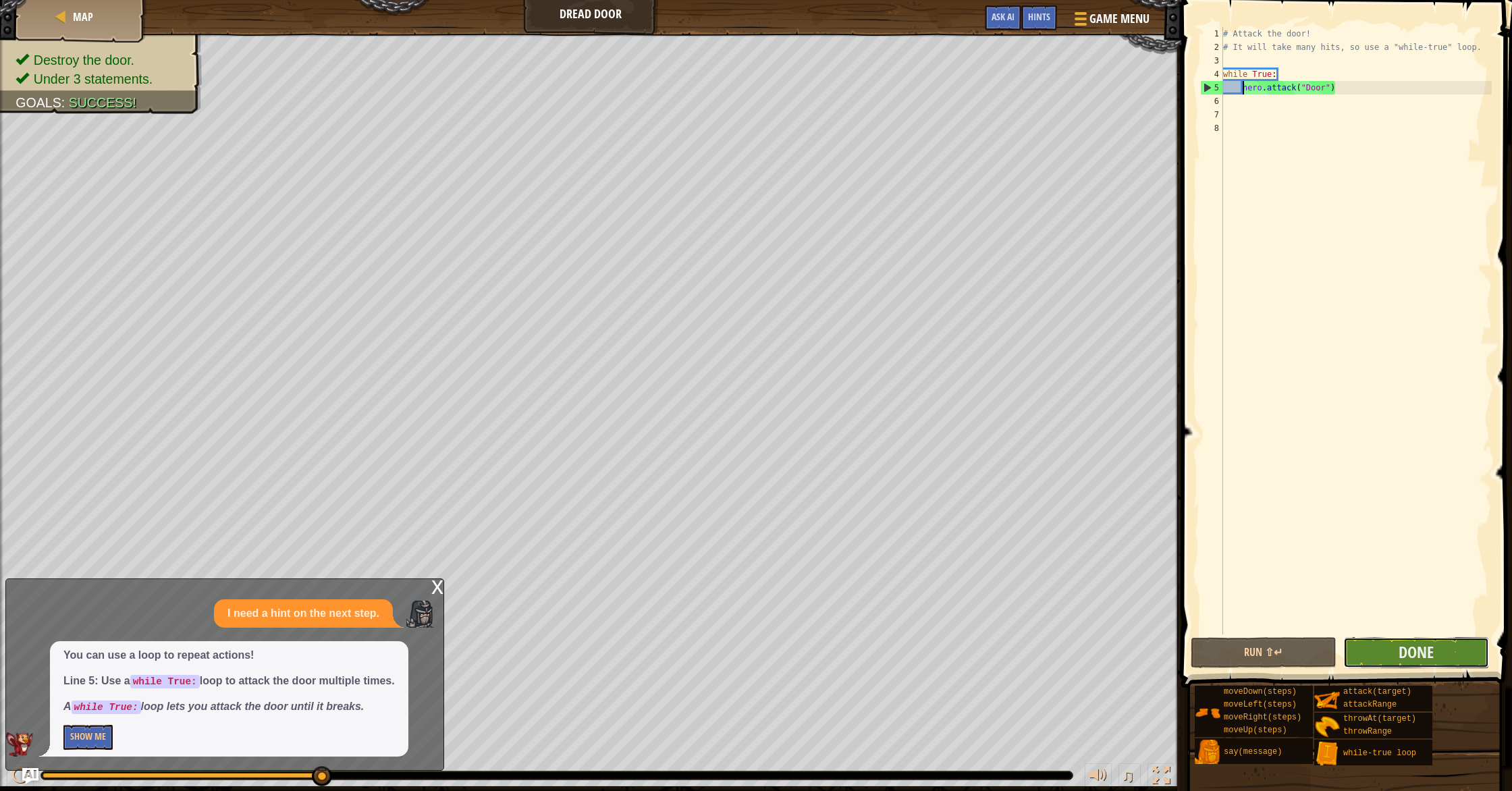
click at [809, 647] on button "Done" at bounding box center [1415, 652] width 146 height 31
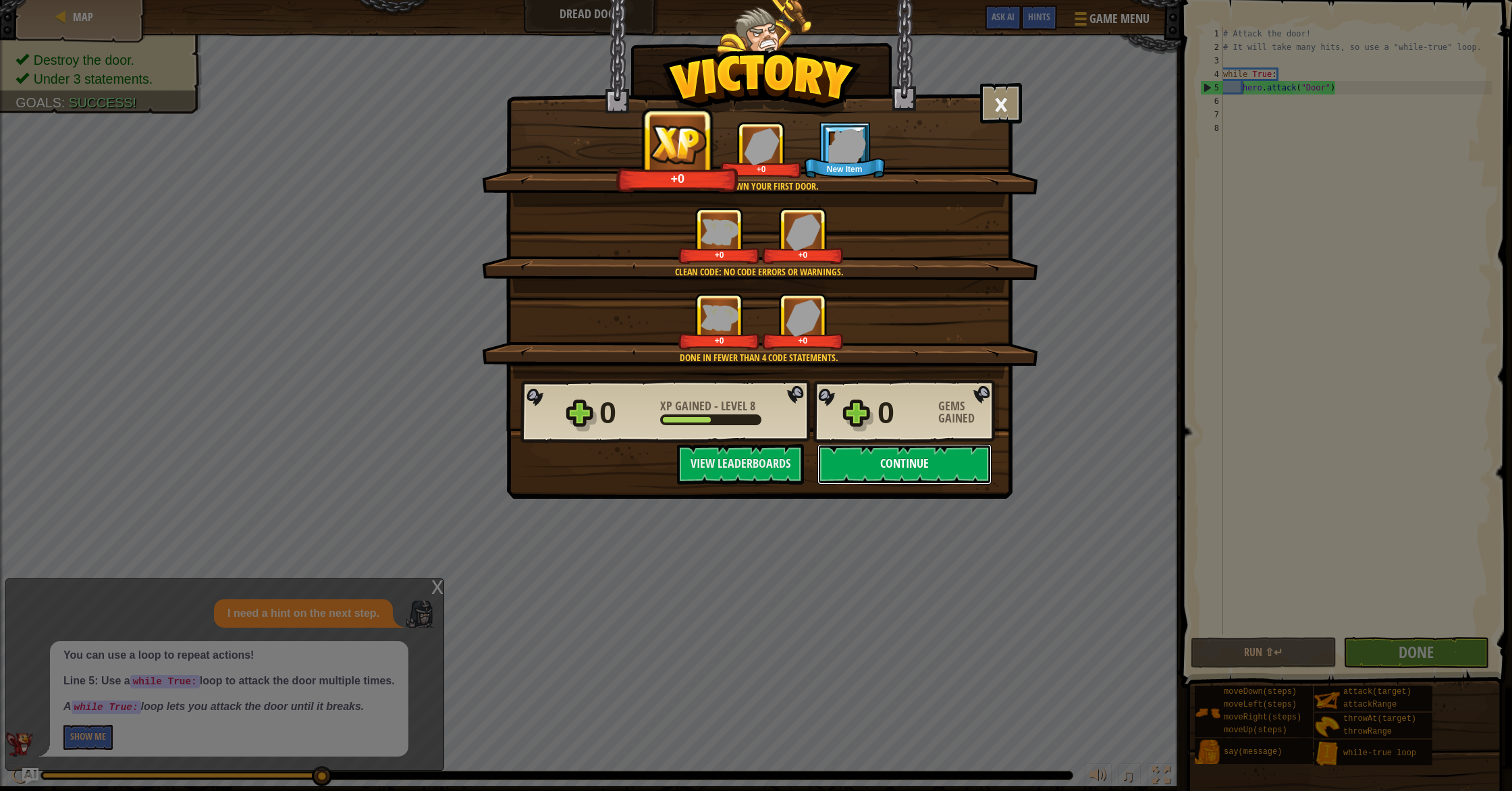
click at [809, 475] on button "Continue" at bounding box center [904, 464] width 174 height 41
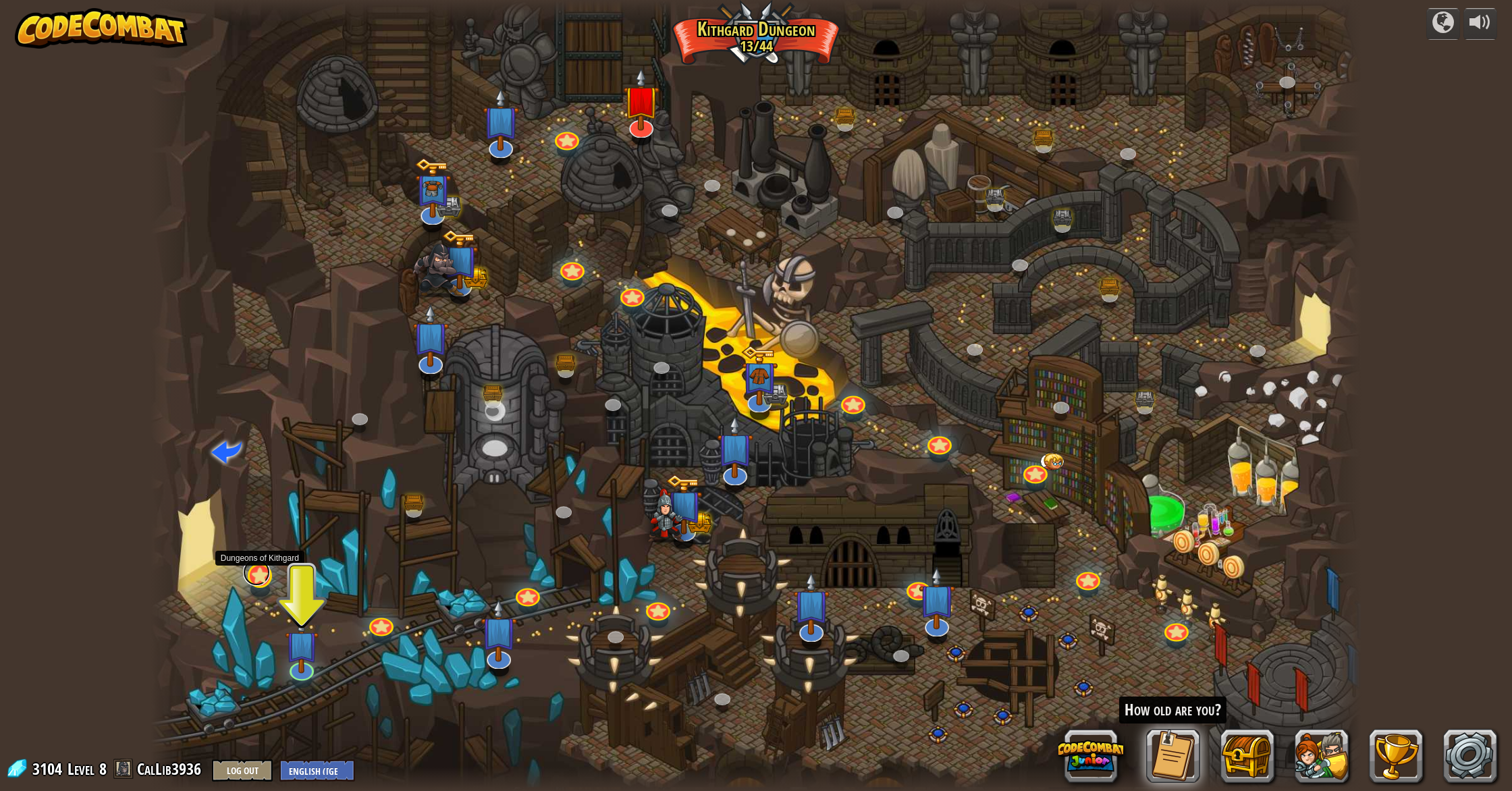
click at [253, 575] on link at bounding box center [256, 572] width 27 height 27
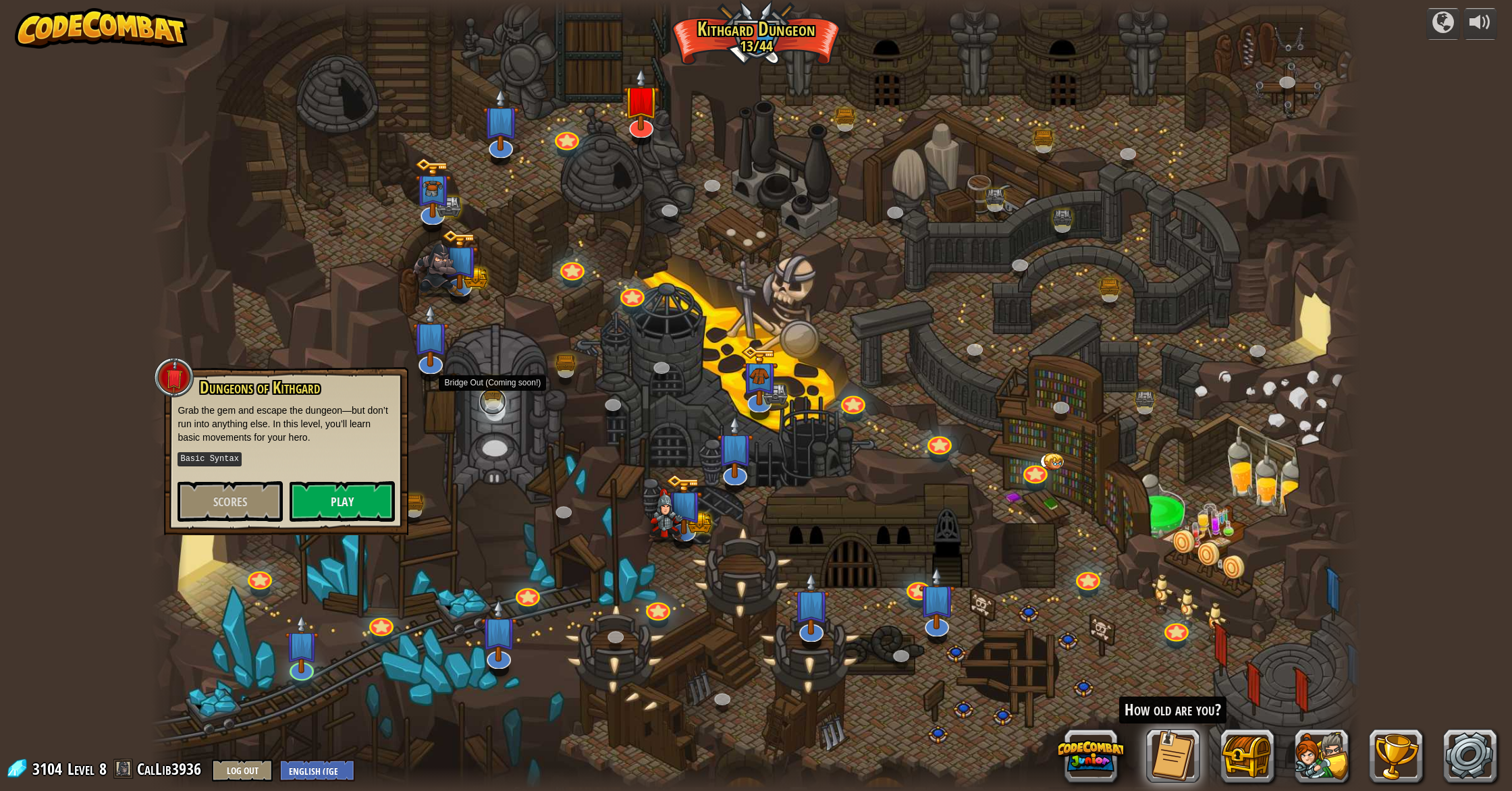
click at [479, 400] on link at bounding box center [493, 402] width 27 height 27
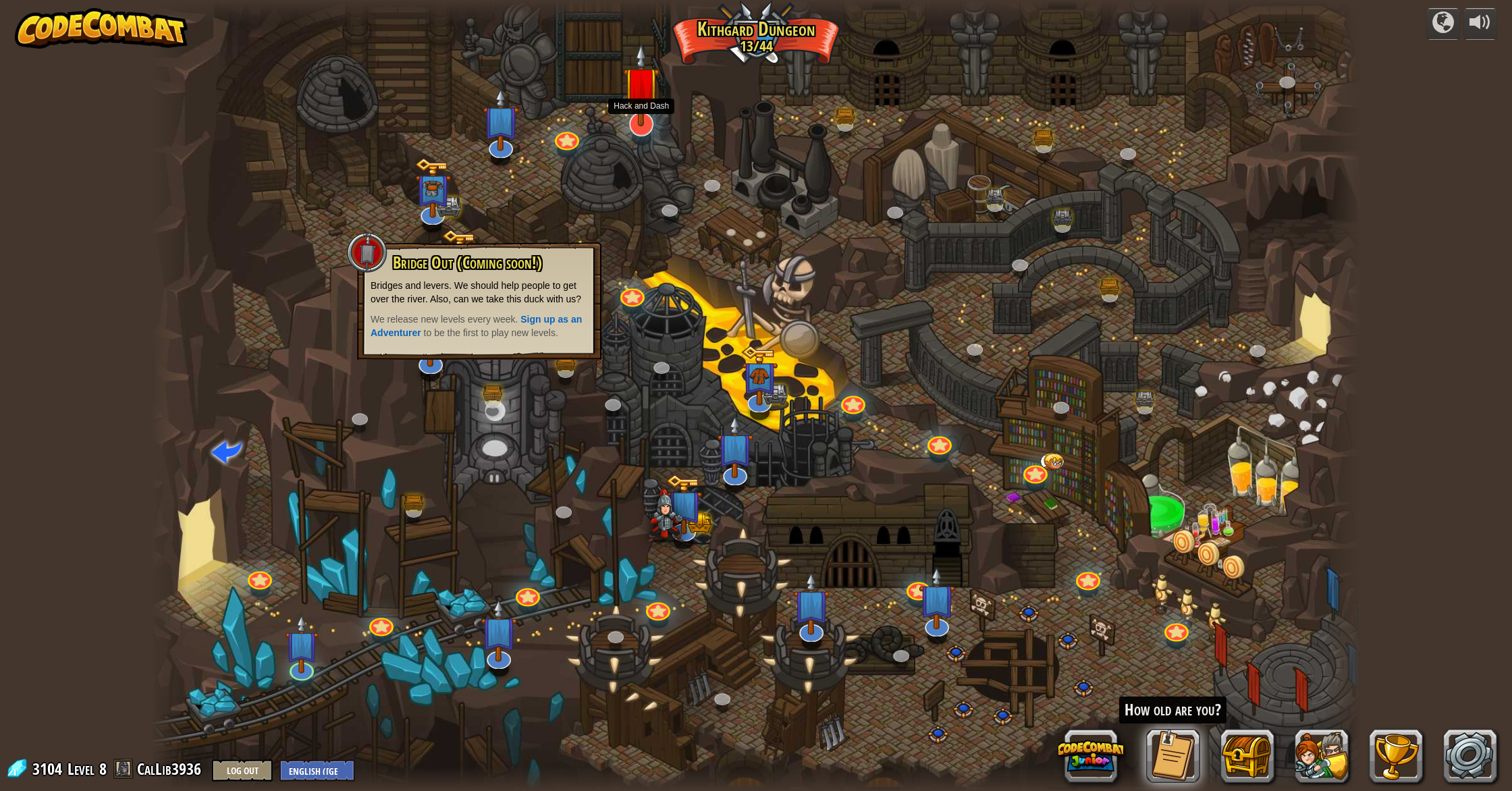
click at [637, 99] on img at bounding box center [641, 84] width 37 height 83
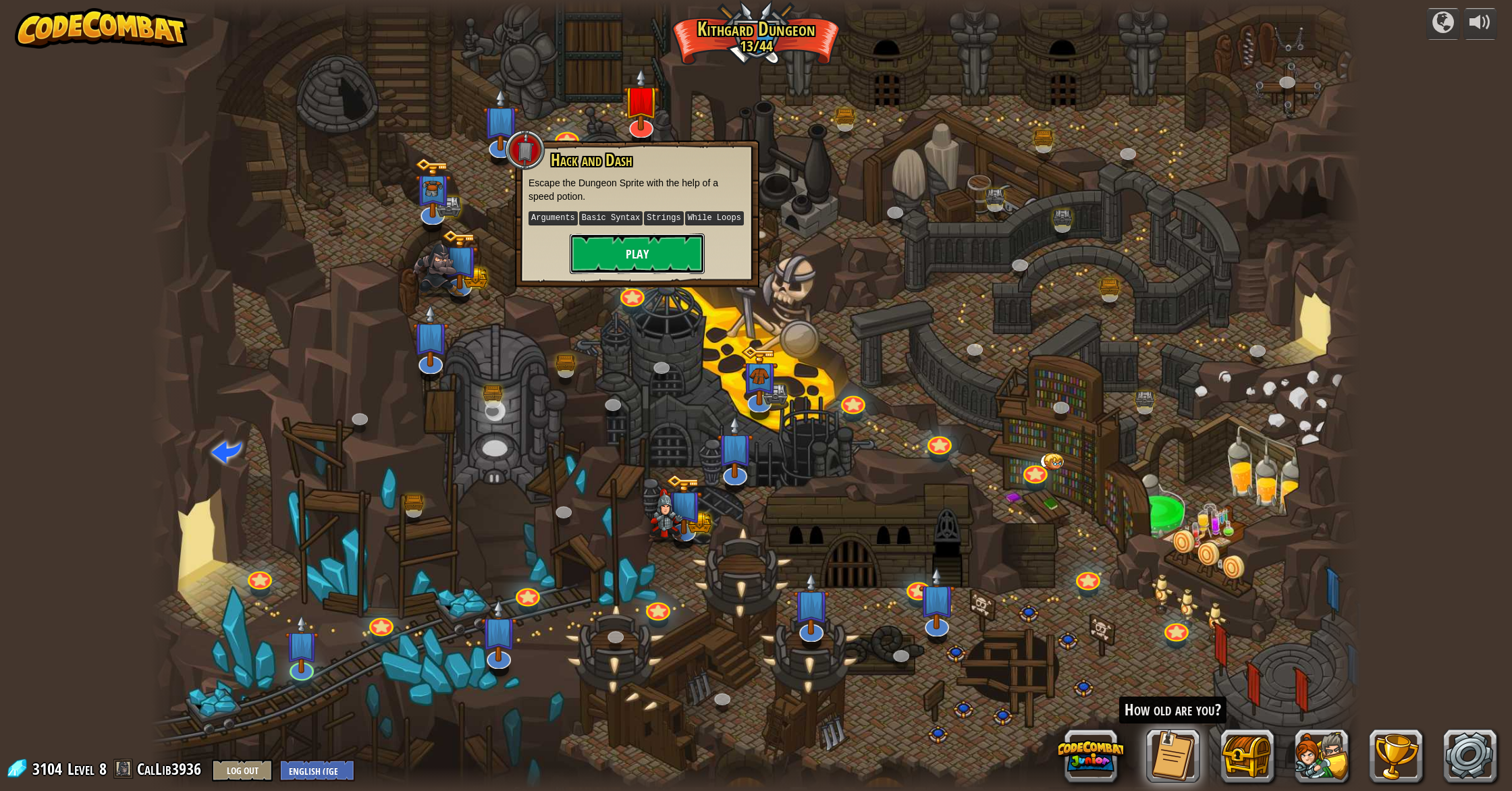
click at [623, 261] on button "Play" at bounding box center [637, 253] width 135 height 41
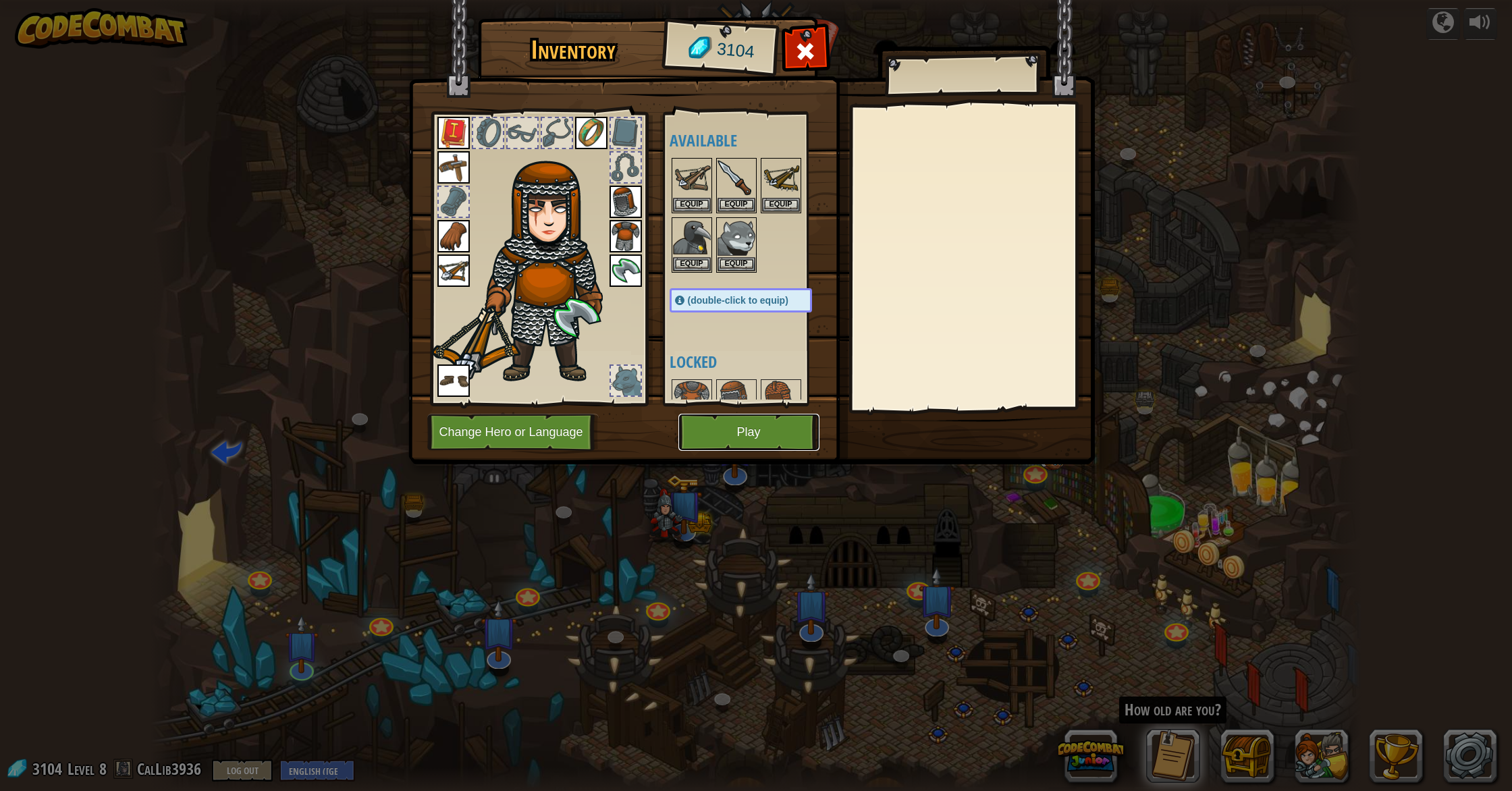
click at [704, 439] on button "Play" at bounding box center [748, 432] width 141 height 38
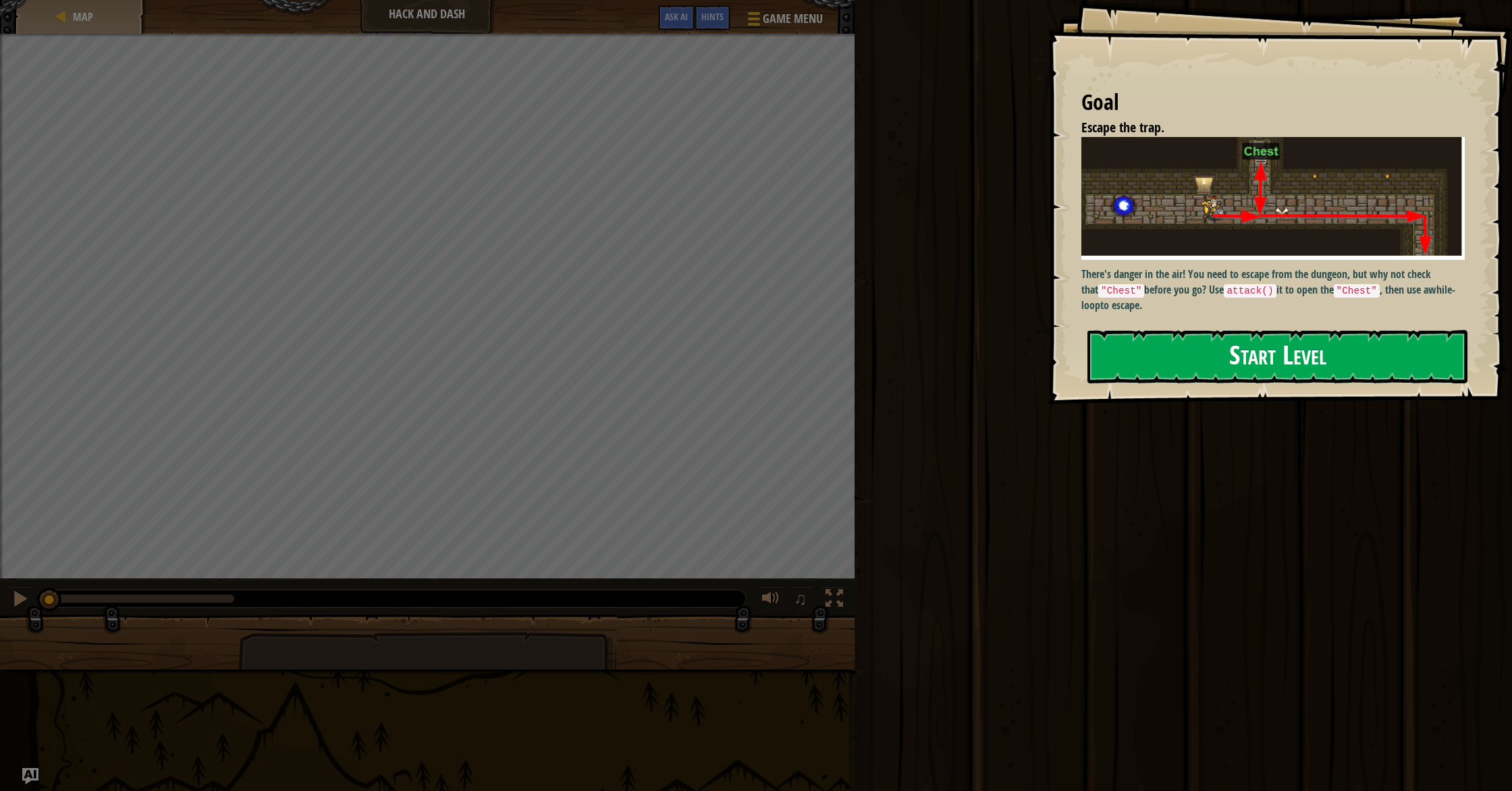
click at [809, 357] on button "Start Level" at bounding box center [1277, 357] width 380 height 53
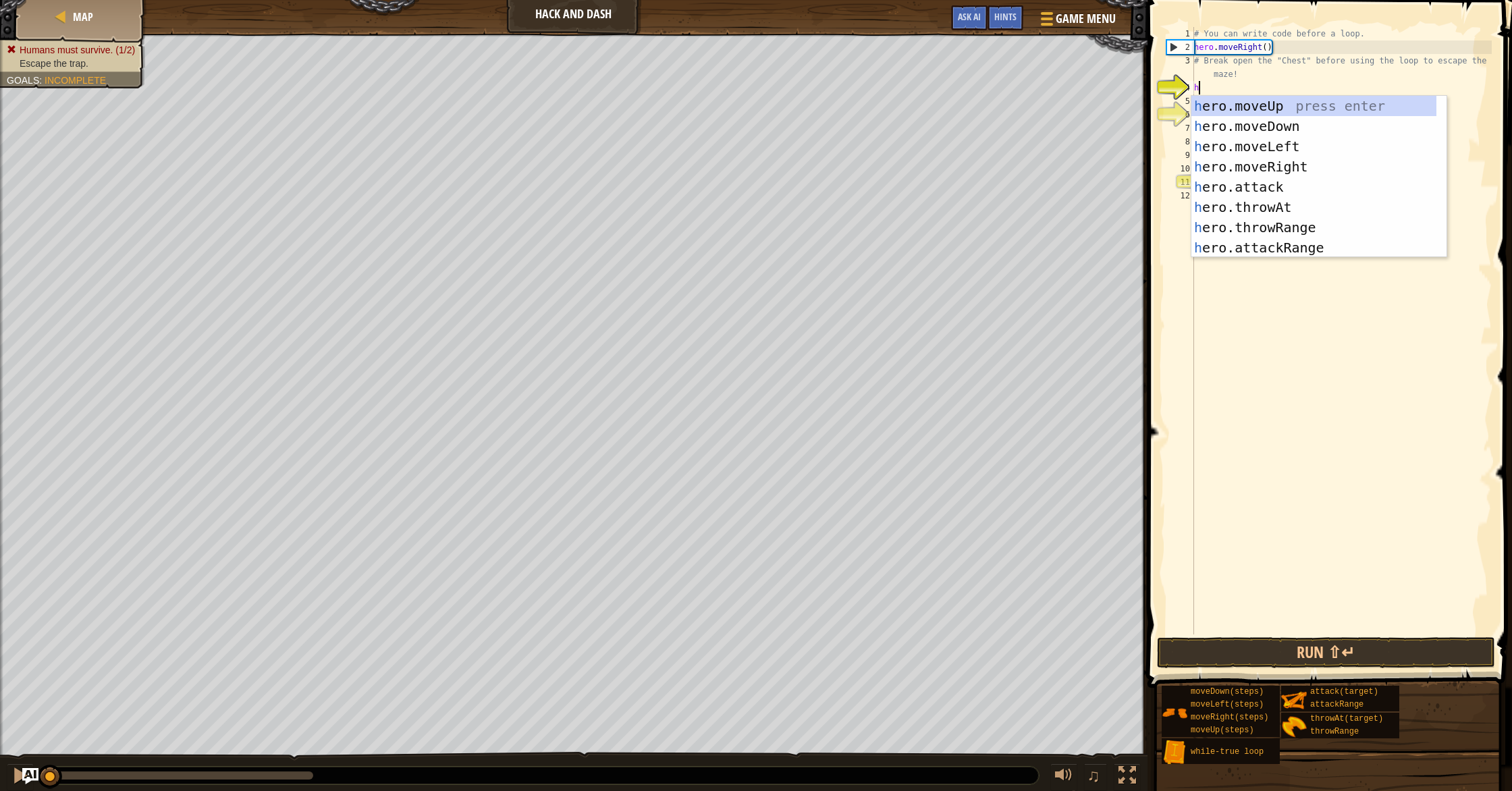
scroll to position [6, 0]
type textarea "hero."
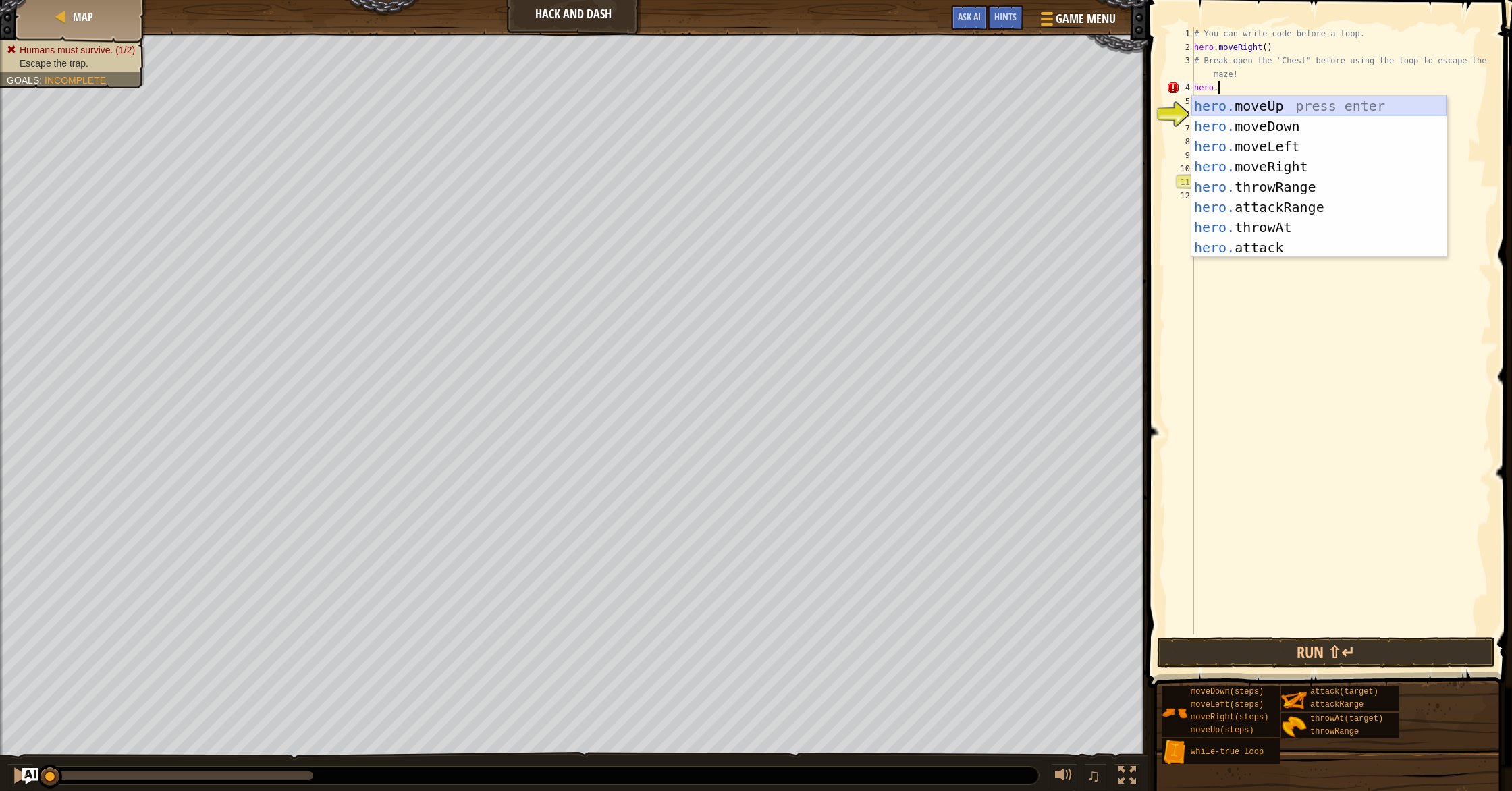
click at [809, 105] on div "hero. moveUp press enter hero. moveDown press enter hero. moveLeft press enter …" at bounding box center [1319, 197] width 255 height 203
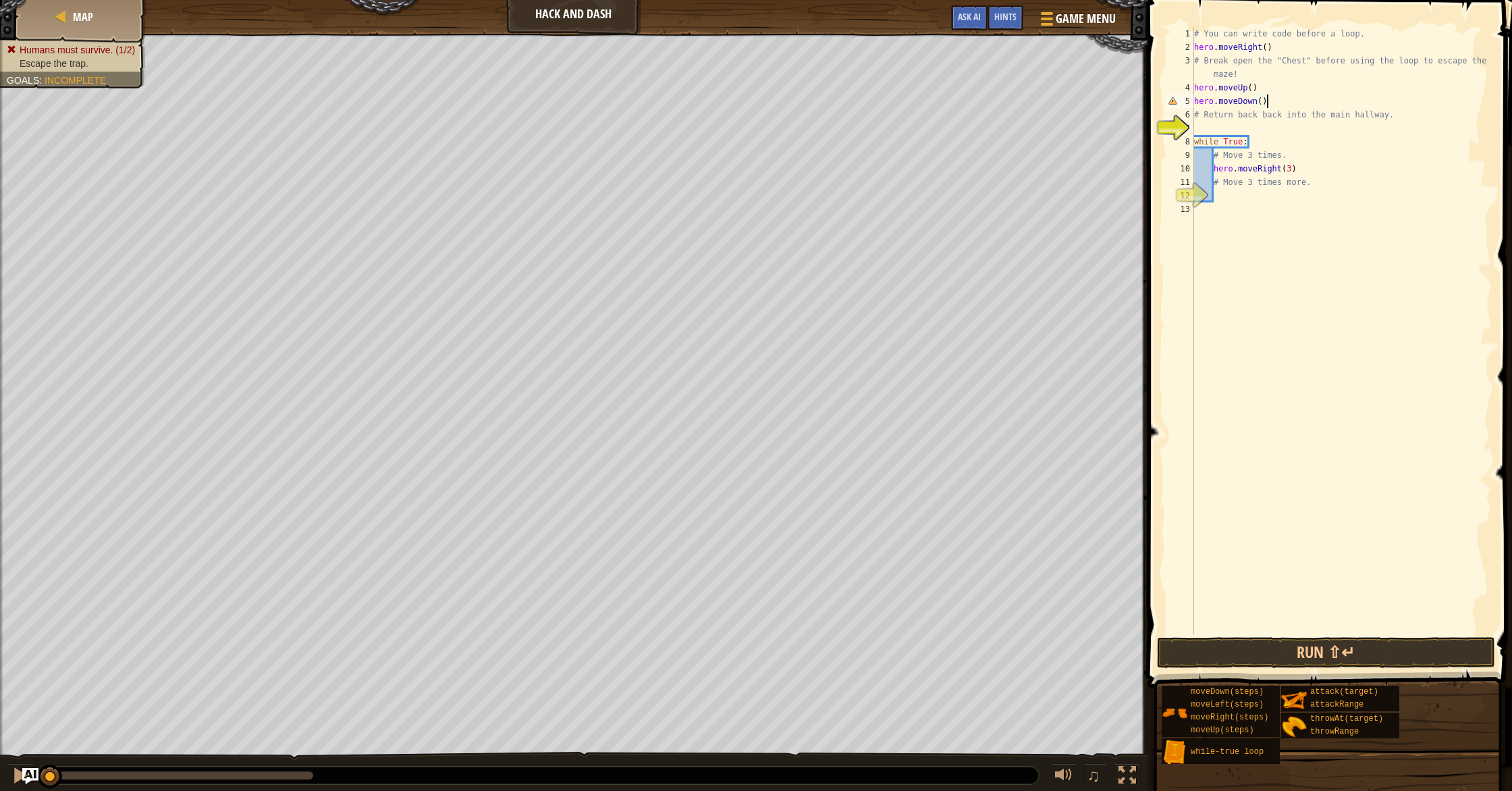
scroll to position [6, 5]
click at [809, 658] on button "Run ⇧↵" at bounding box center [1326, 652] width 338 height 31
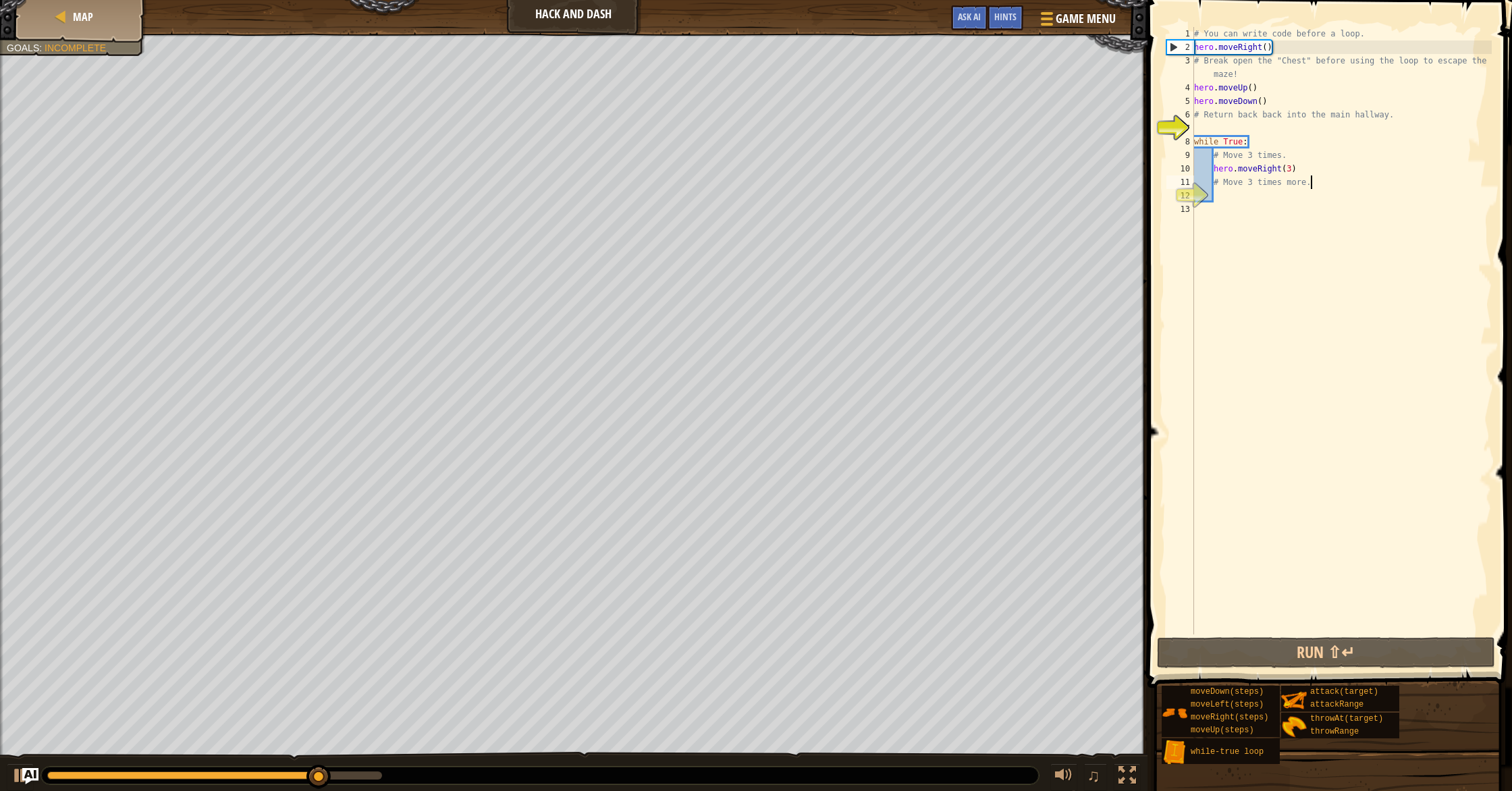
click at [809, 187] on div "# You can write code before a loop. hero . moveRight ( ) # Break open the "Ches…" at bounding box center [1341, 343] width 300 height 634
type textarea "# Move 3 times more."
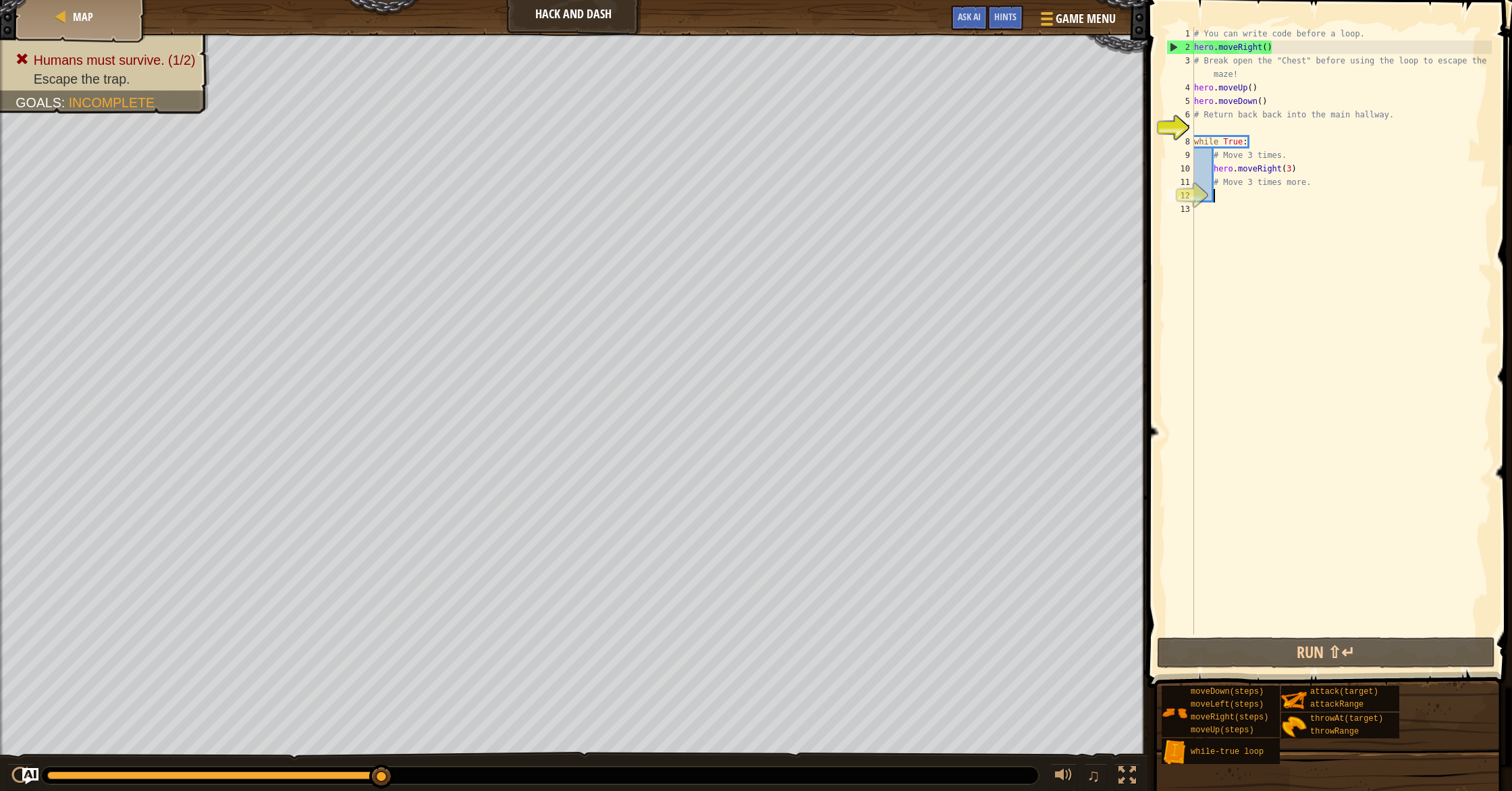
click at [809, 202] on div "# You can write code before a loop. hero . moveRight ( ) # Break open the "Ches…" at bounding box center [1341, 343] width 300 height 634
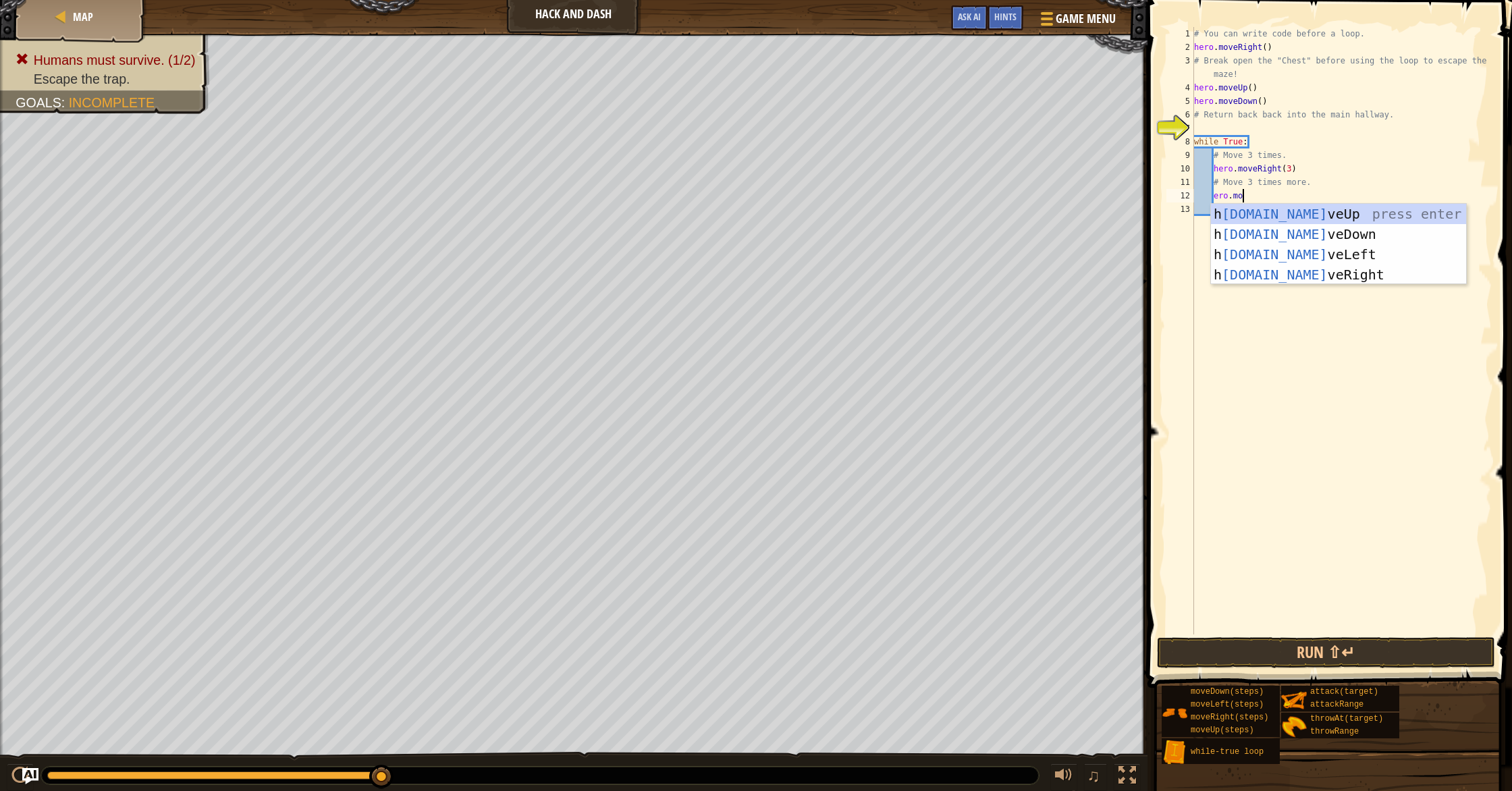
scroll to position [6, 3]
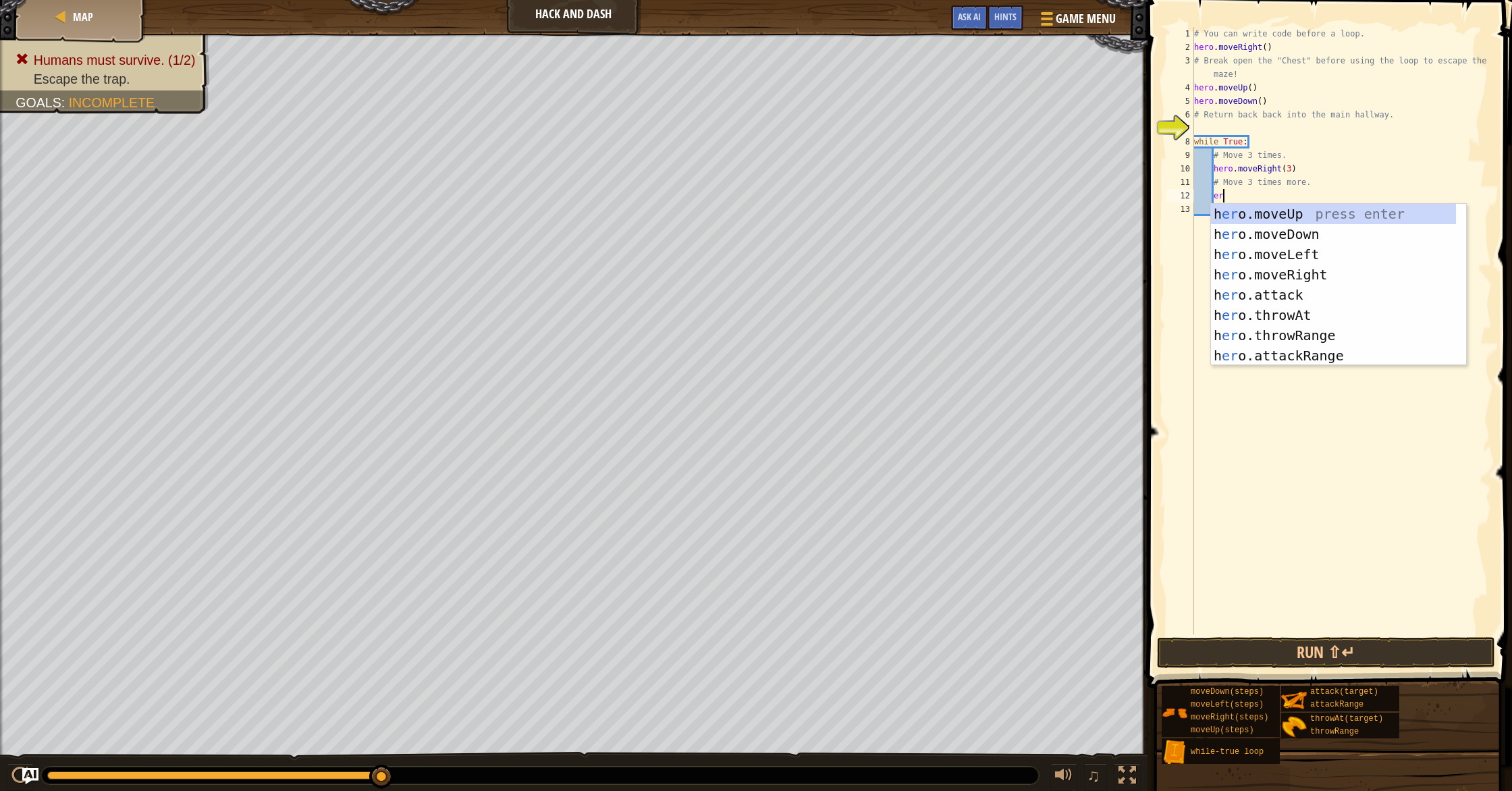
type textarea "e"
type textarea "er"
click at [809, 231] on div "h er o.moveUp press enter h er o.moveDown press enter h er o.moveLeft press ent…" at bounding box center [1334, 305] width 245 height 203
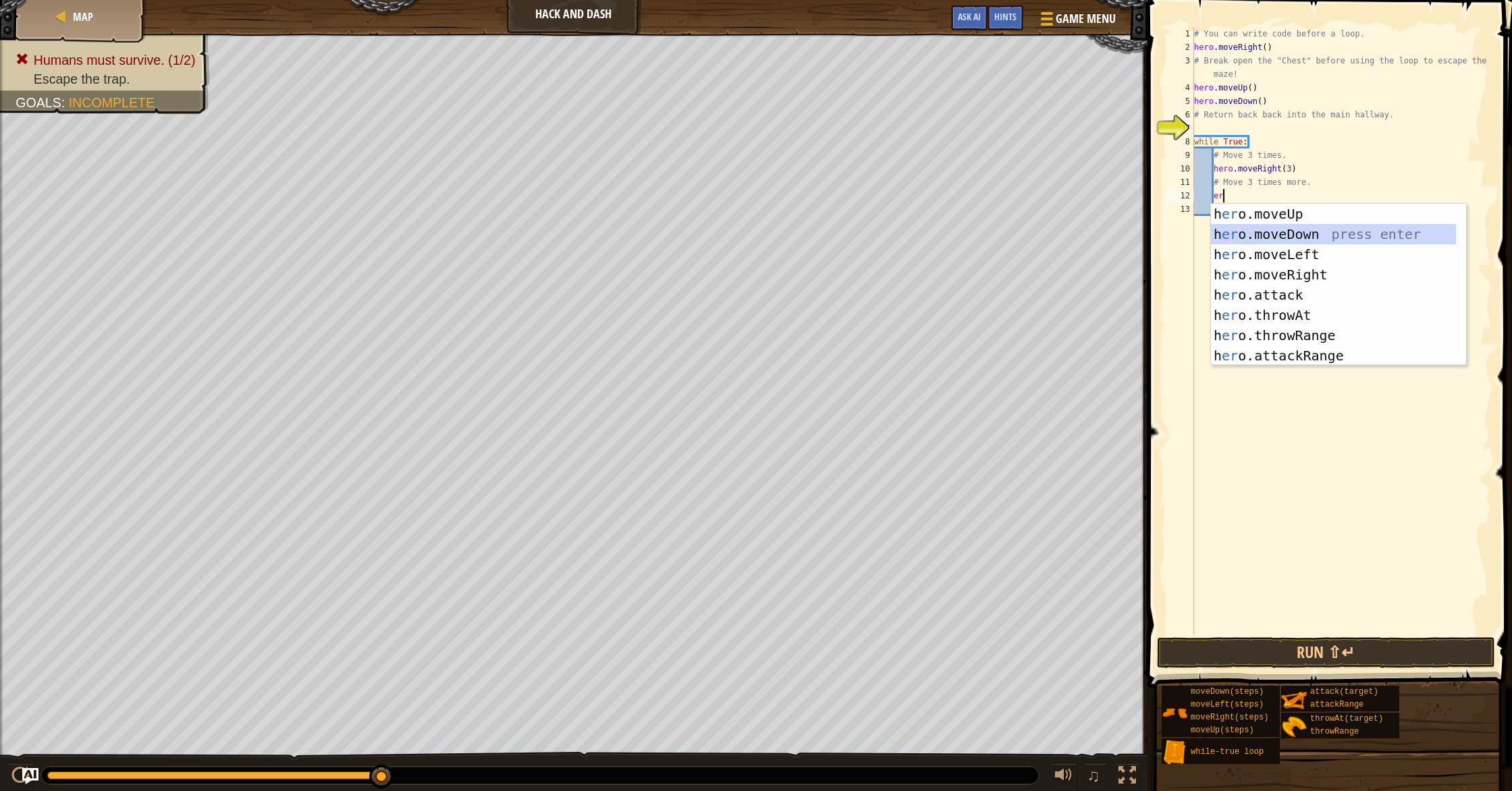
scroll to position [6, 1]
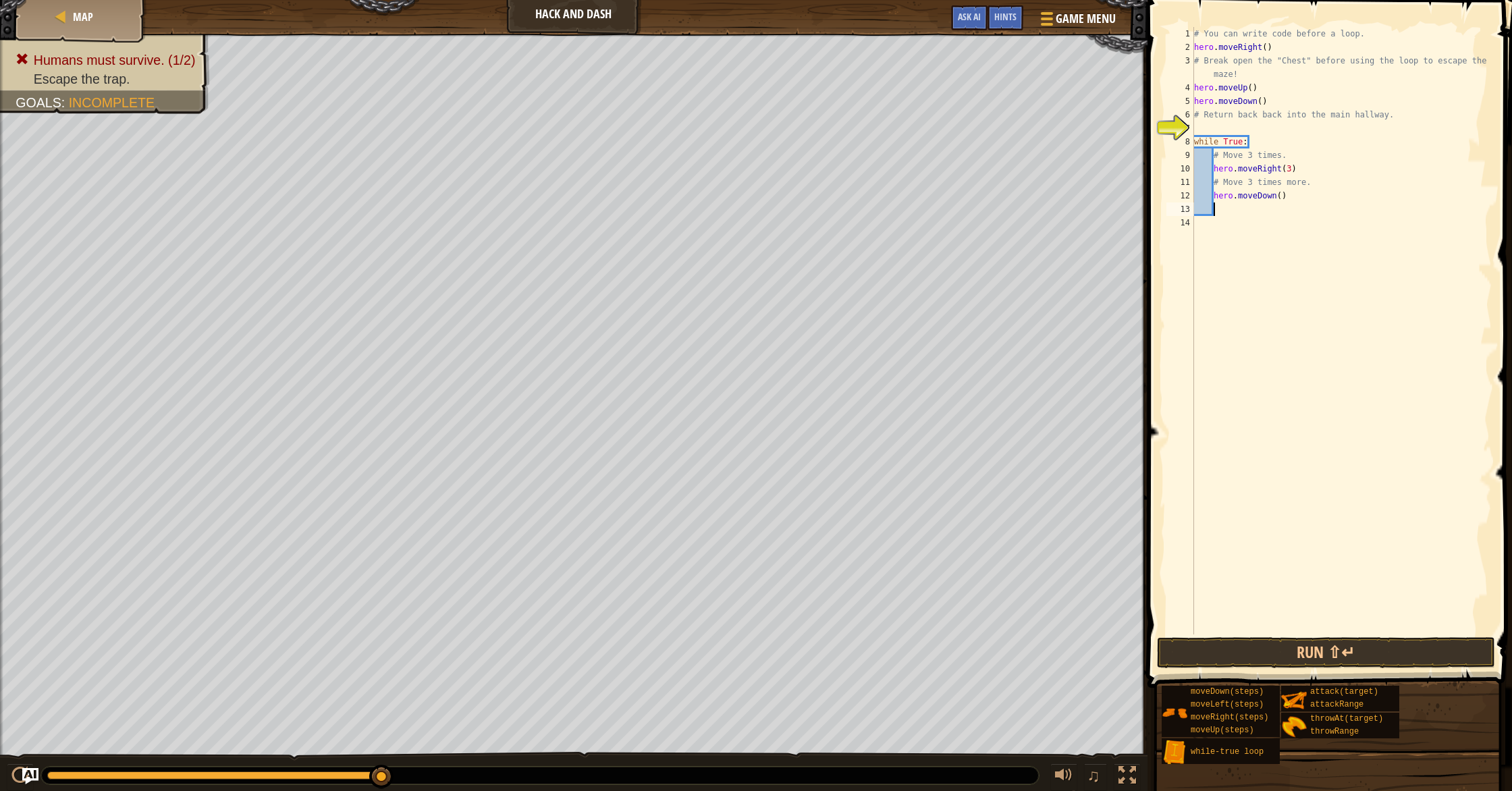
click at [809, 198] on div "# You can write code before a loop. hero . moveRight ( ) # Break open the "Ches…" at bounding box center [1341, 343] width 300 height 634
click at [809, 651] on button "Run ⇧↵" at bounding box center [1326, 652] width 338 height 31
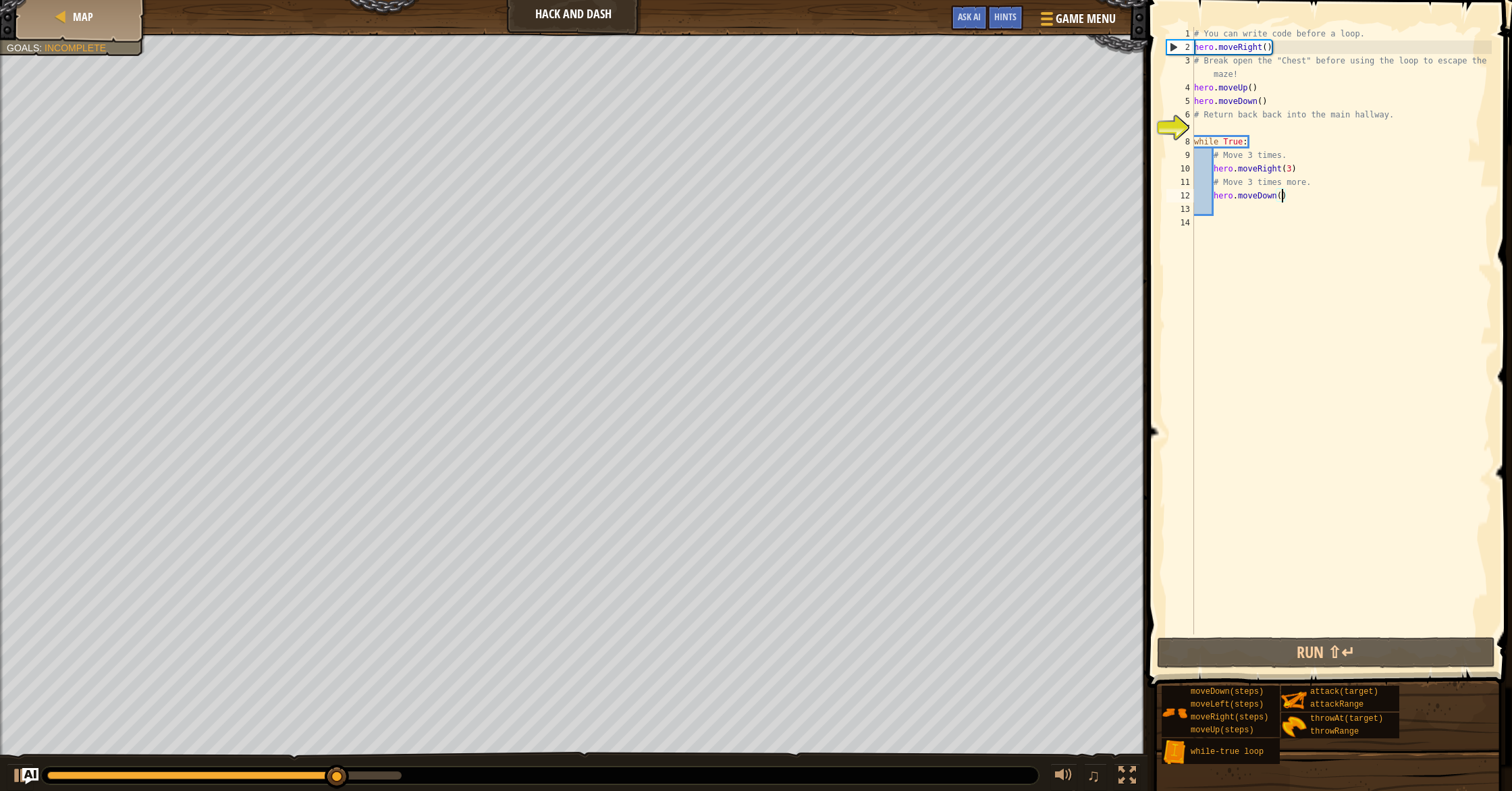
click at [809, 196] on div "# You can write code before a loop. hero . moveRight ( ) # Break open the "Ches…" at bounding box center [1341, 343] width 300 height 634
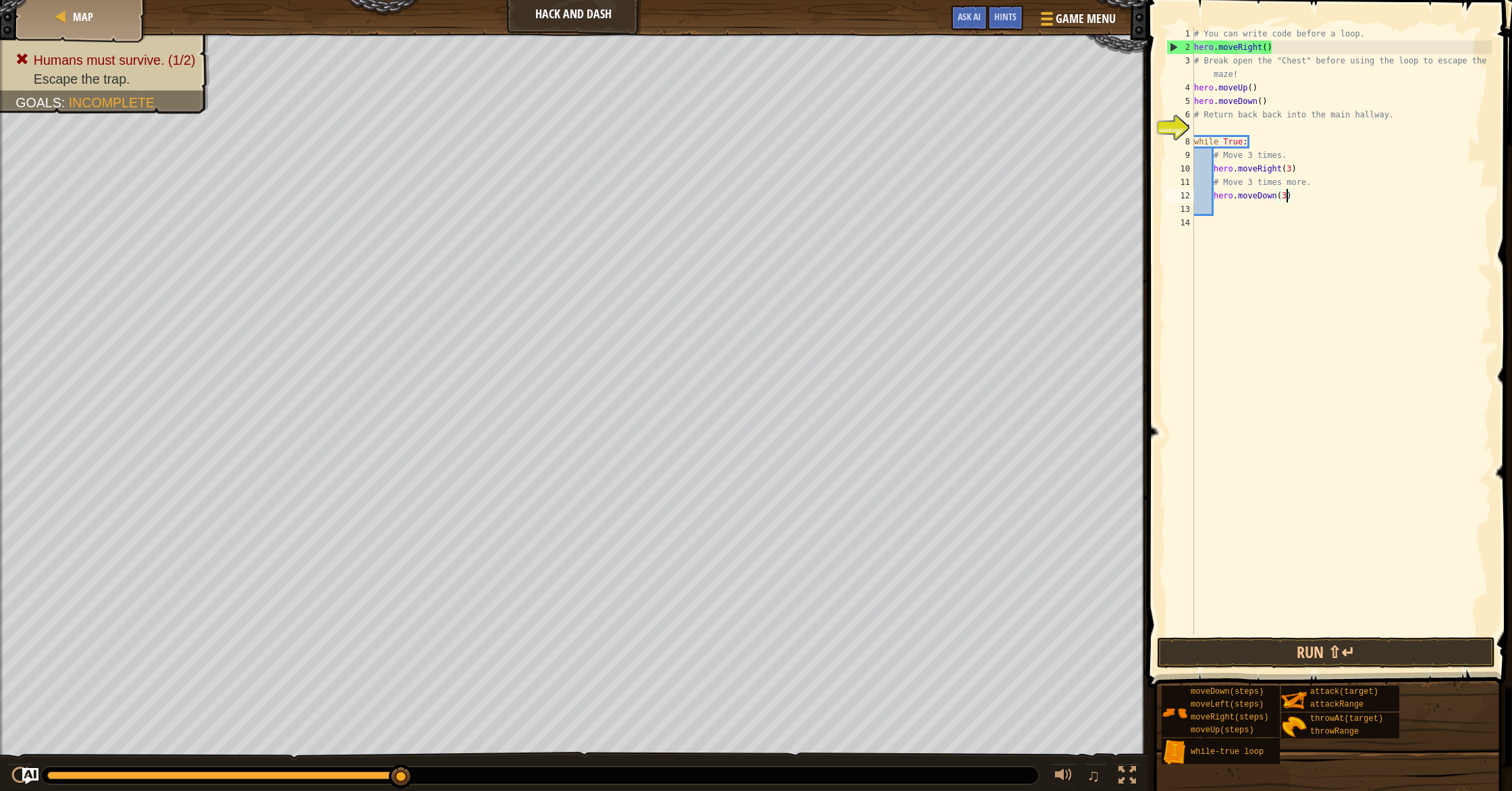
scroll to position [6, 8]
click at [809, 659] on button "Run ⇧↵" at bounding box center [1326, 652] width 338 height 31
click at [809, 86] on div "# You can write code before a loop. hero . moveRight ( ) # Break open the "Ches…" at bounding box center [1341, 343] width 300 height 634
type textarea "hero.moveUp()"
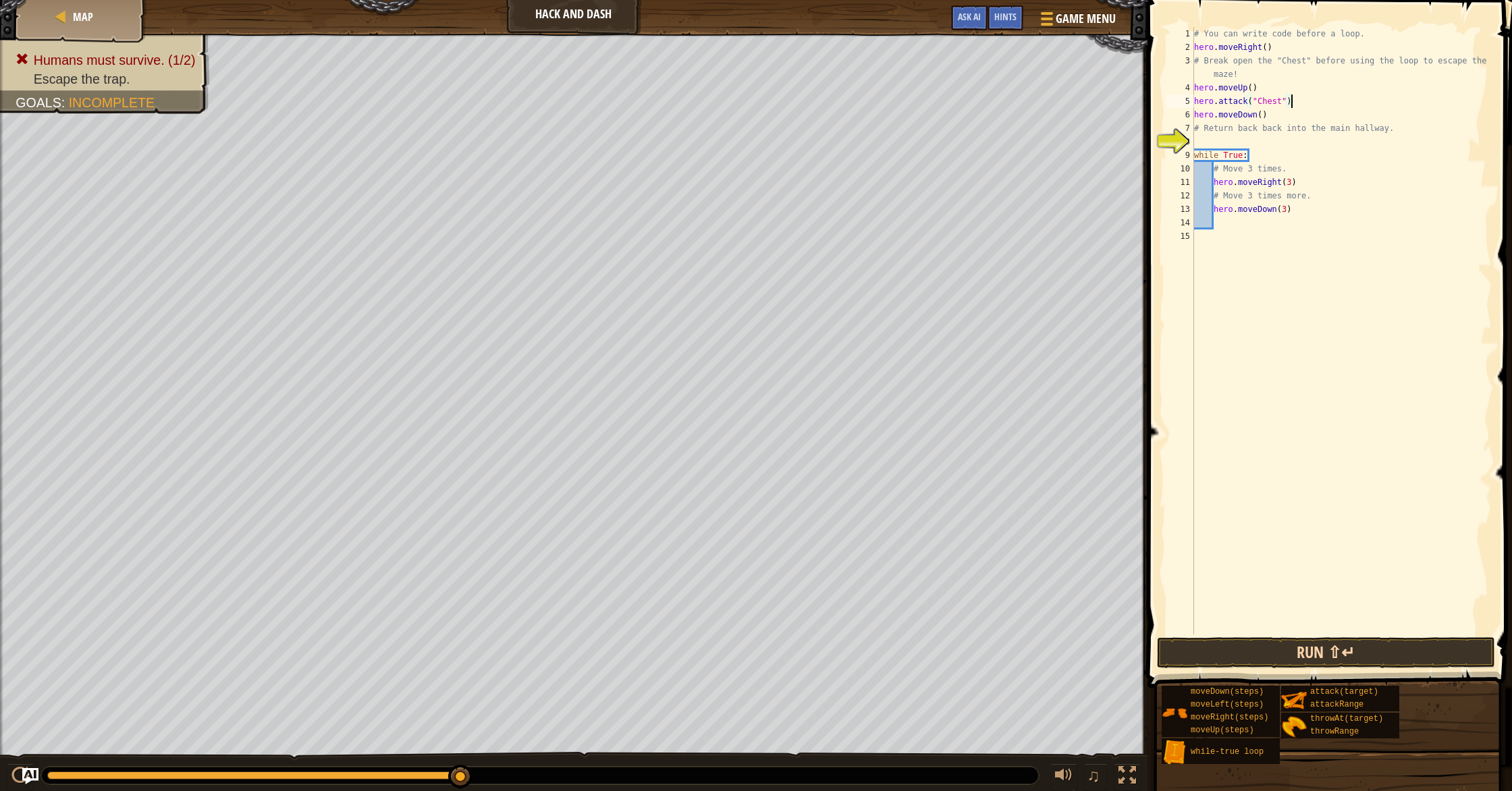
type textarea "hero.attack("Chest")"
click at [809, 648] on button "Run ⇧↵" at bounding box center [1326, 652] width 338 height 31
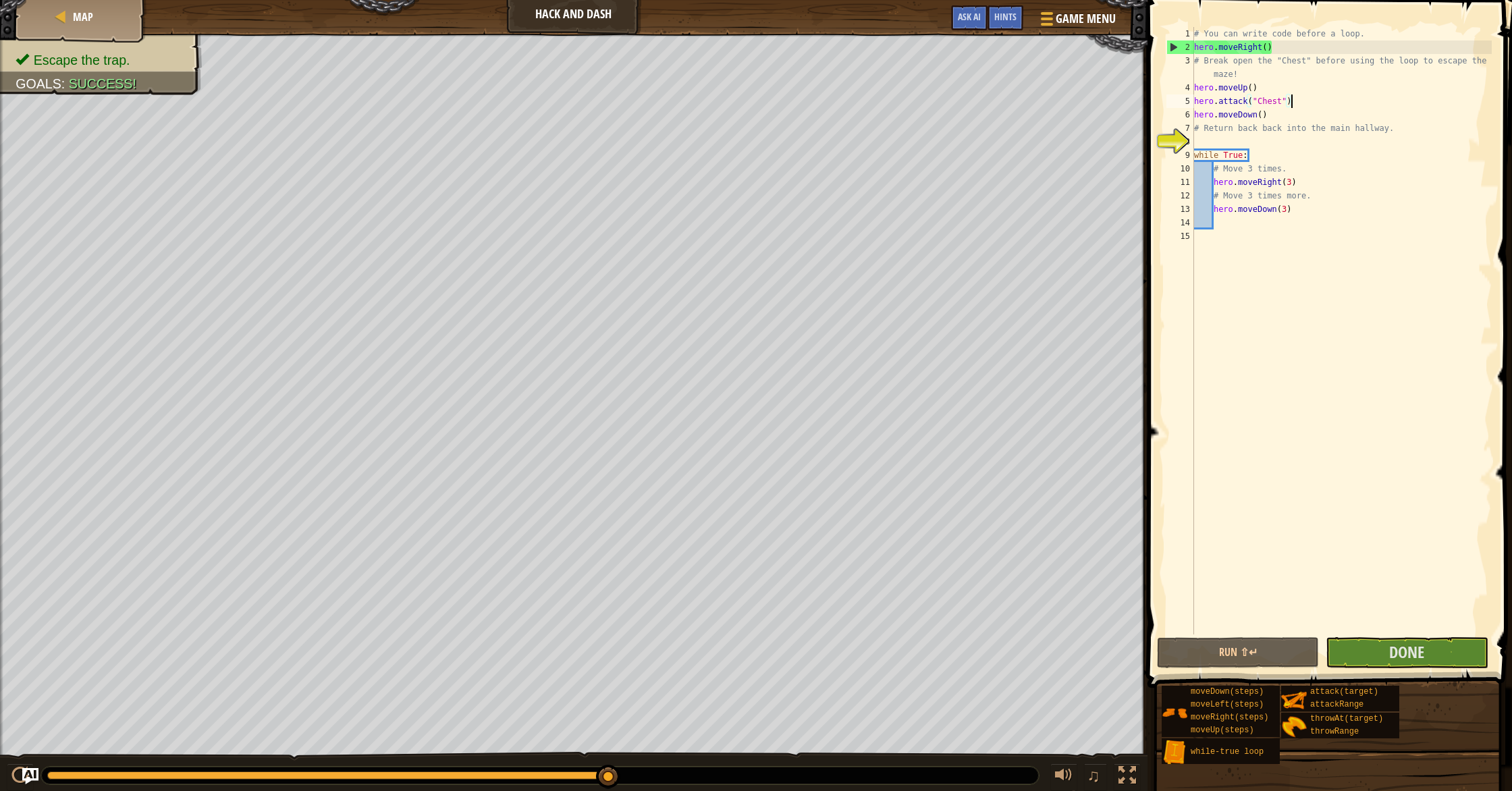
click at [809, 236] on div "# You can write code before a loop. hero . moveRight ( ) # Break open the "Ches…" at bounding box center [1341, 343] width 300 height 634
type textarea "ero.moveRight()"
click at [809, 657] on span "Done" at bounding box center [1406, 652] width 35 height 22
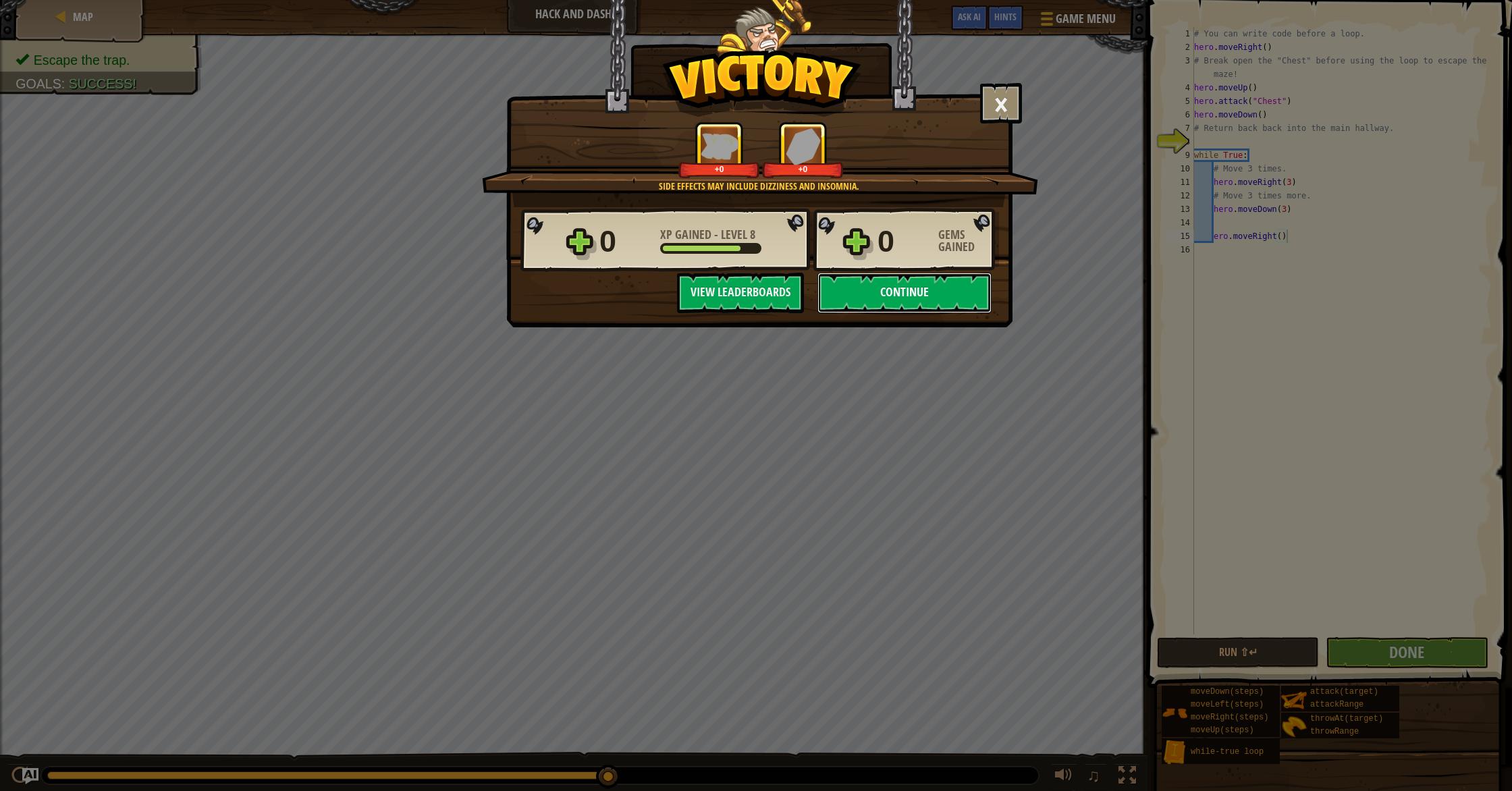
click at [809, 279] on button "Continue" at bounding box center [904, 293] width 174 height 41
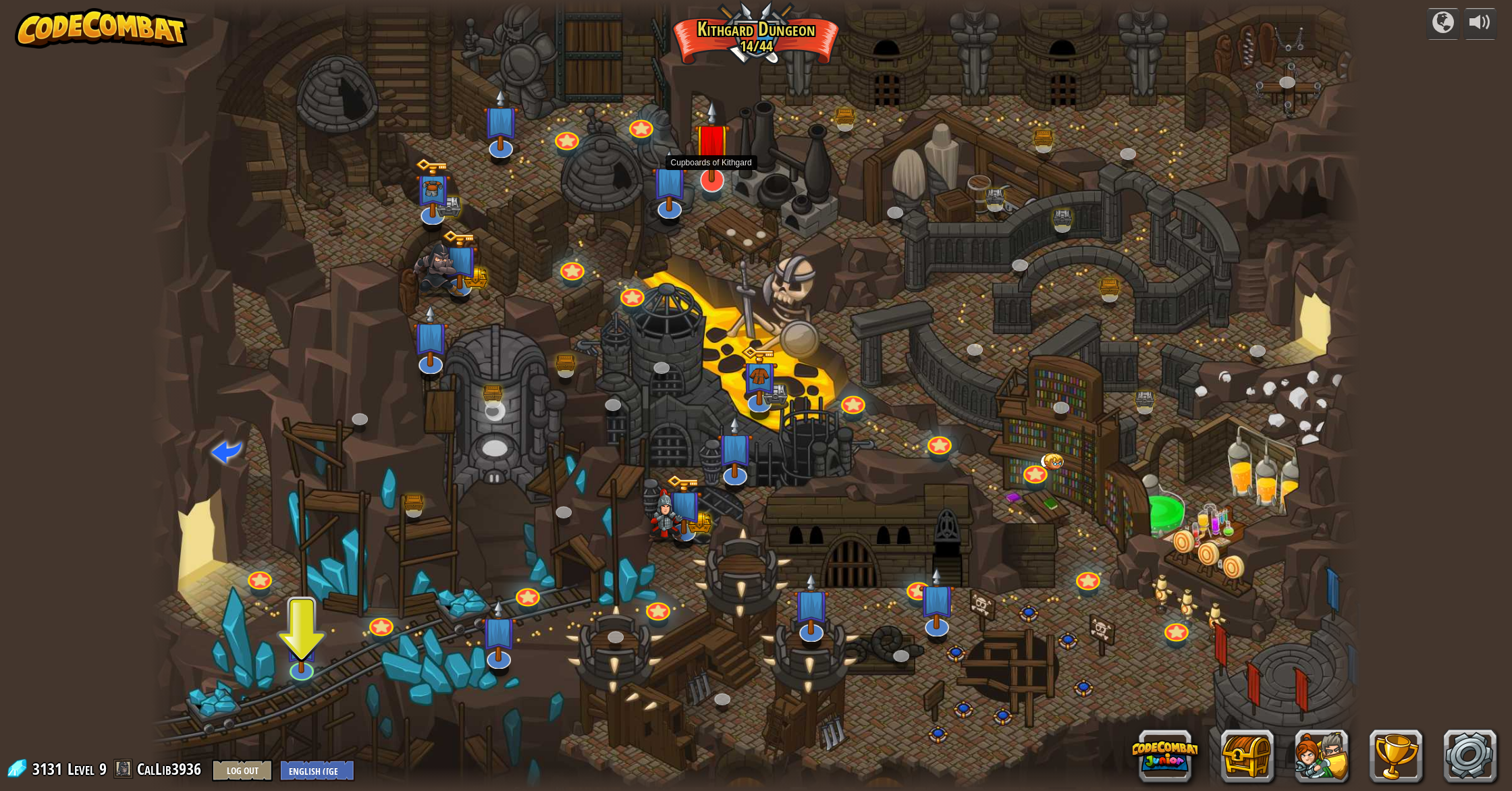
click at [714, 165] on img at bounding box center [712, 141] width 37 height 83
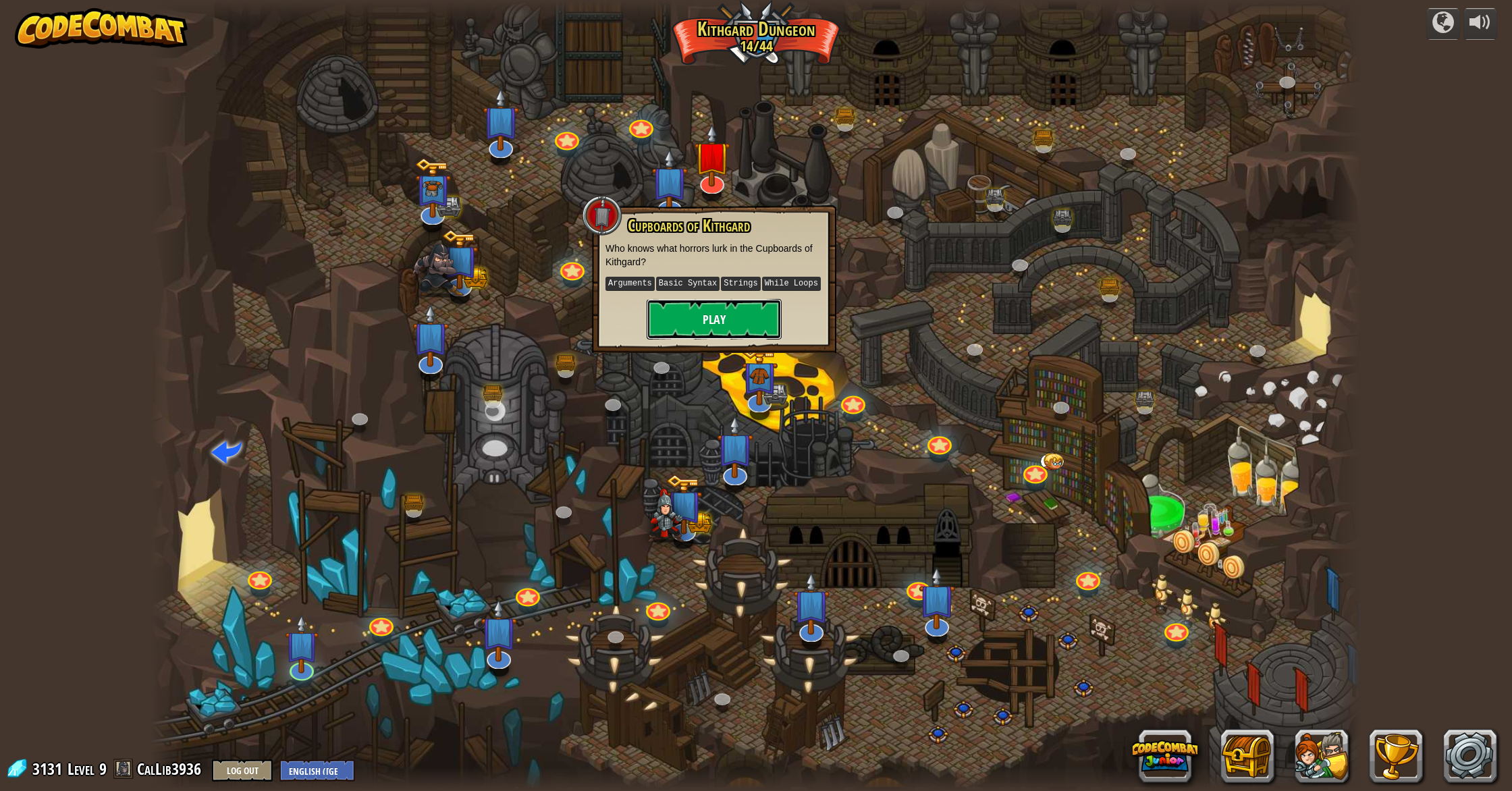
click at [679, 309] on button "Play" at bounding box center [714, 319] width 135 height 41
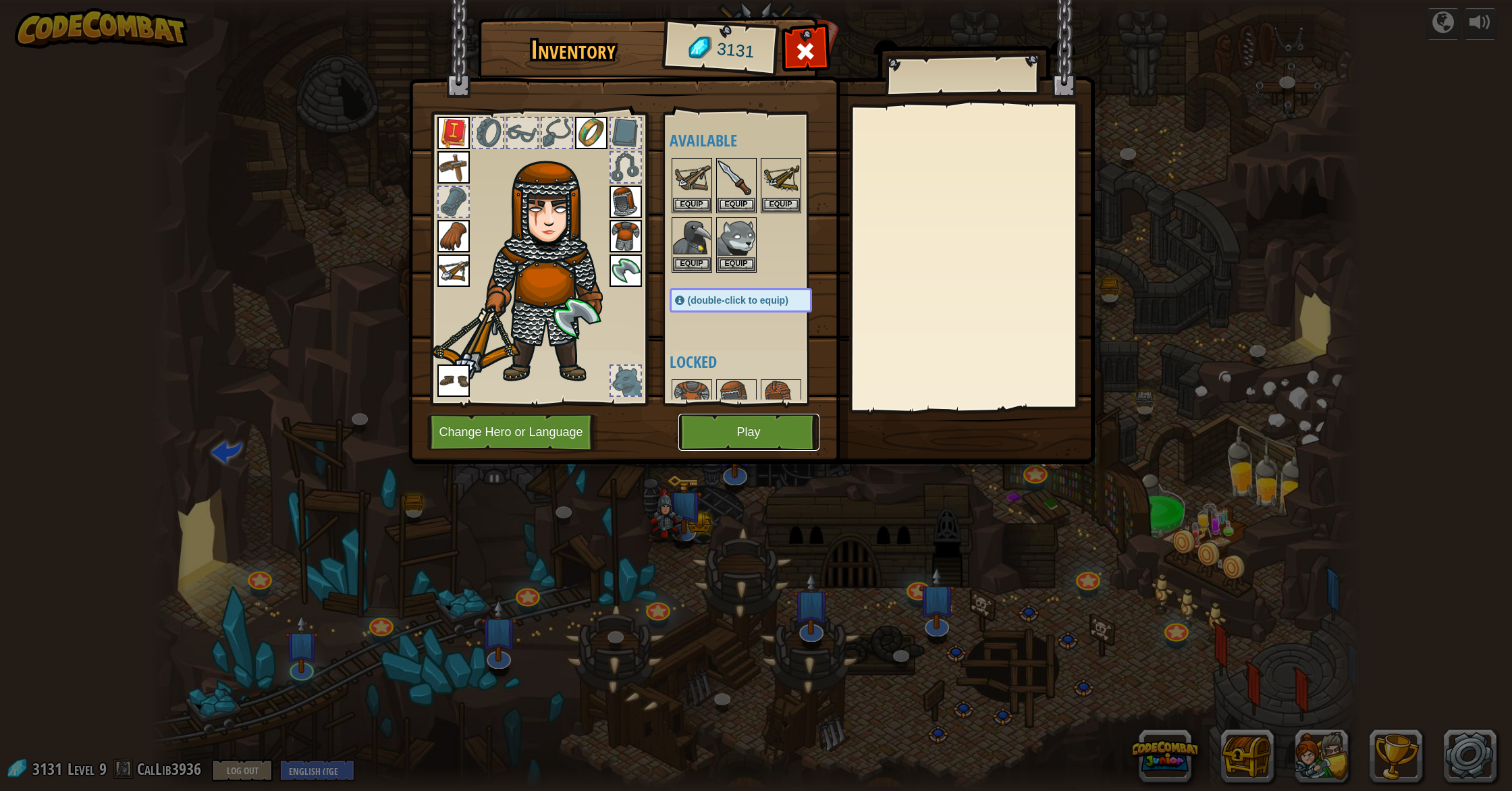
click at [711, 426] on button "Play" at bounding box center [748, 432] width 141 height 38
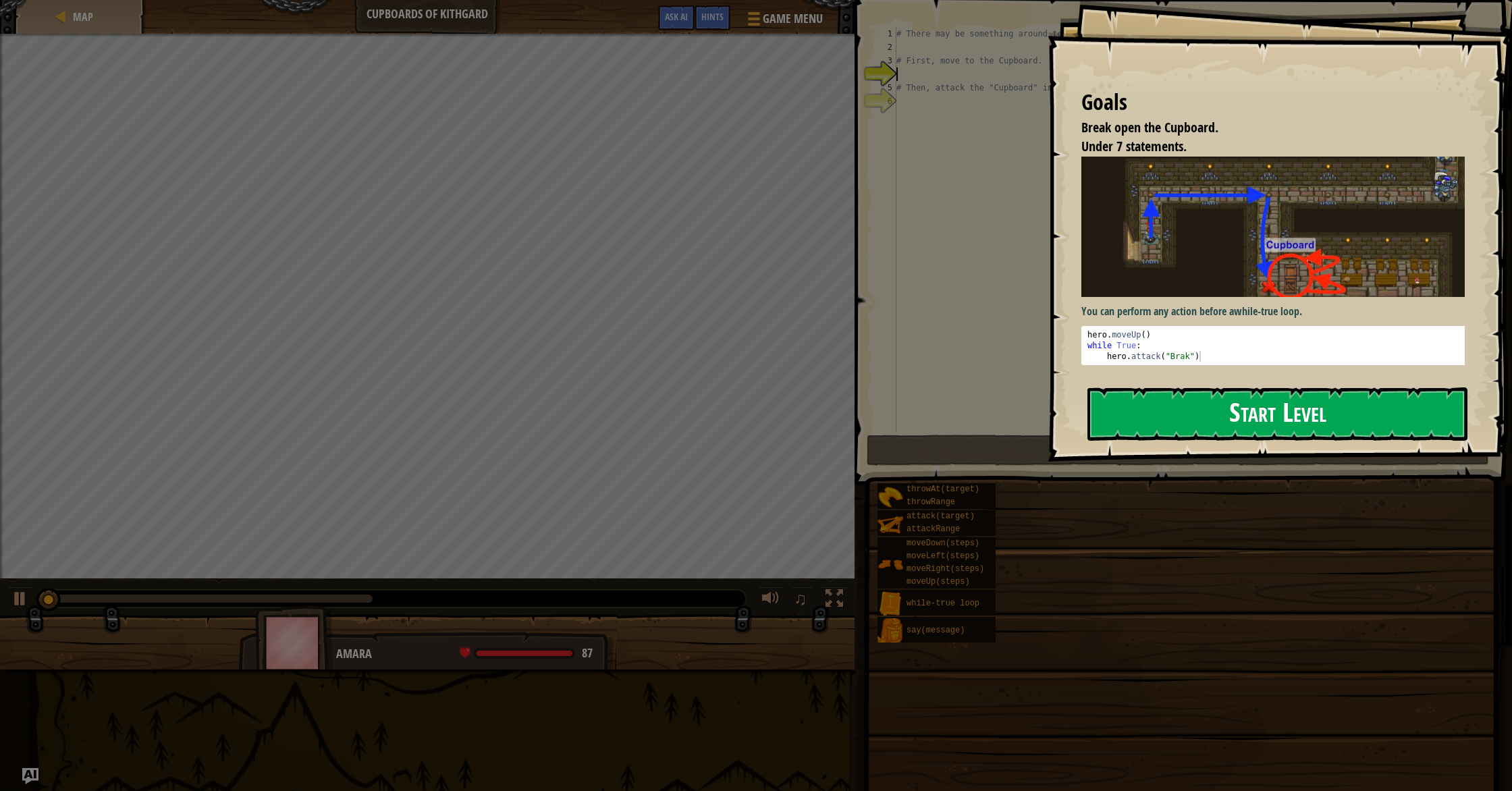
click at [809, 400] on button "Start Level" at bounding box center [1277, 414] width 380 height 53
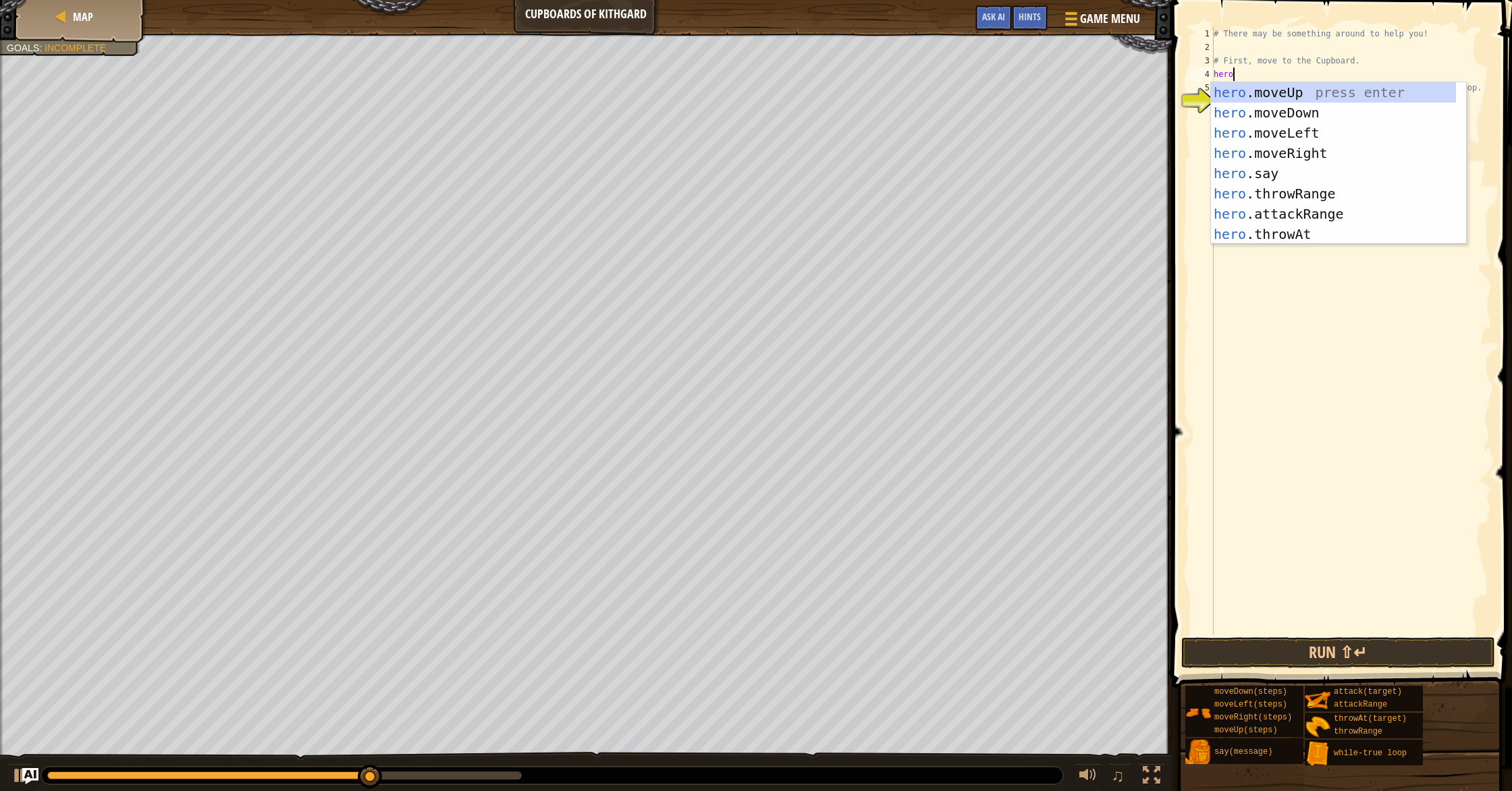
scroll to position [6, 2]
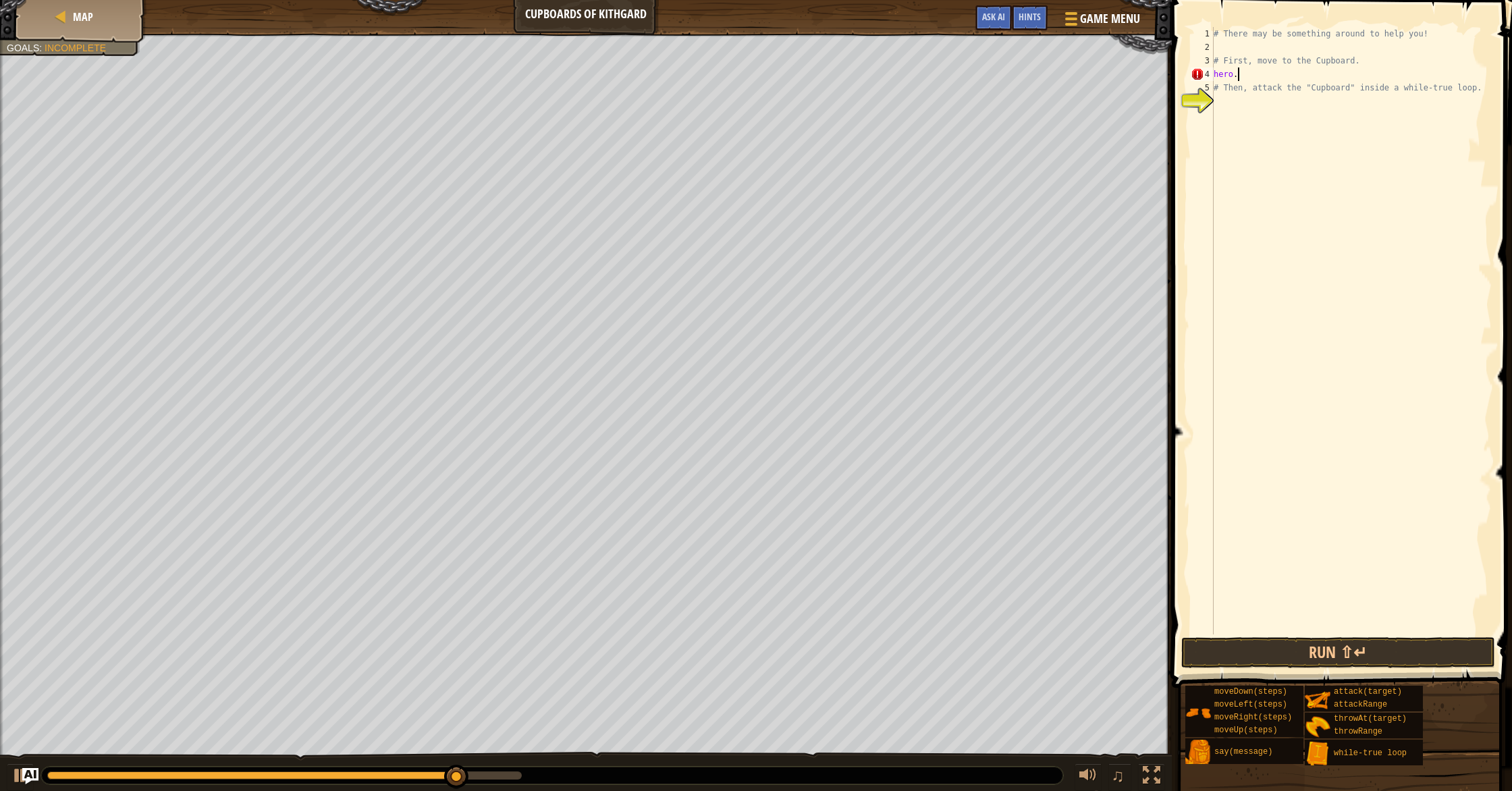
click at [809, 73] on div "# There may be something around to help you! # First, move to the Cupboard. her…" at bounding box center [1351, 343] width 281 height 634
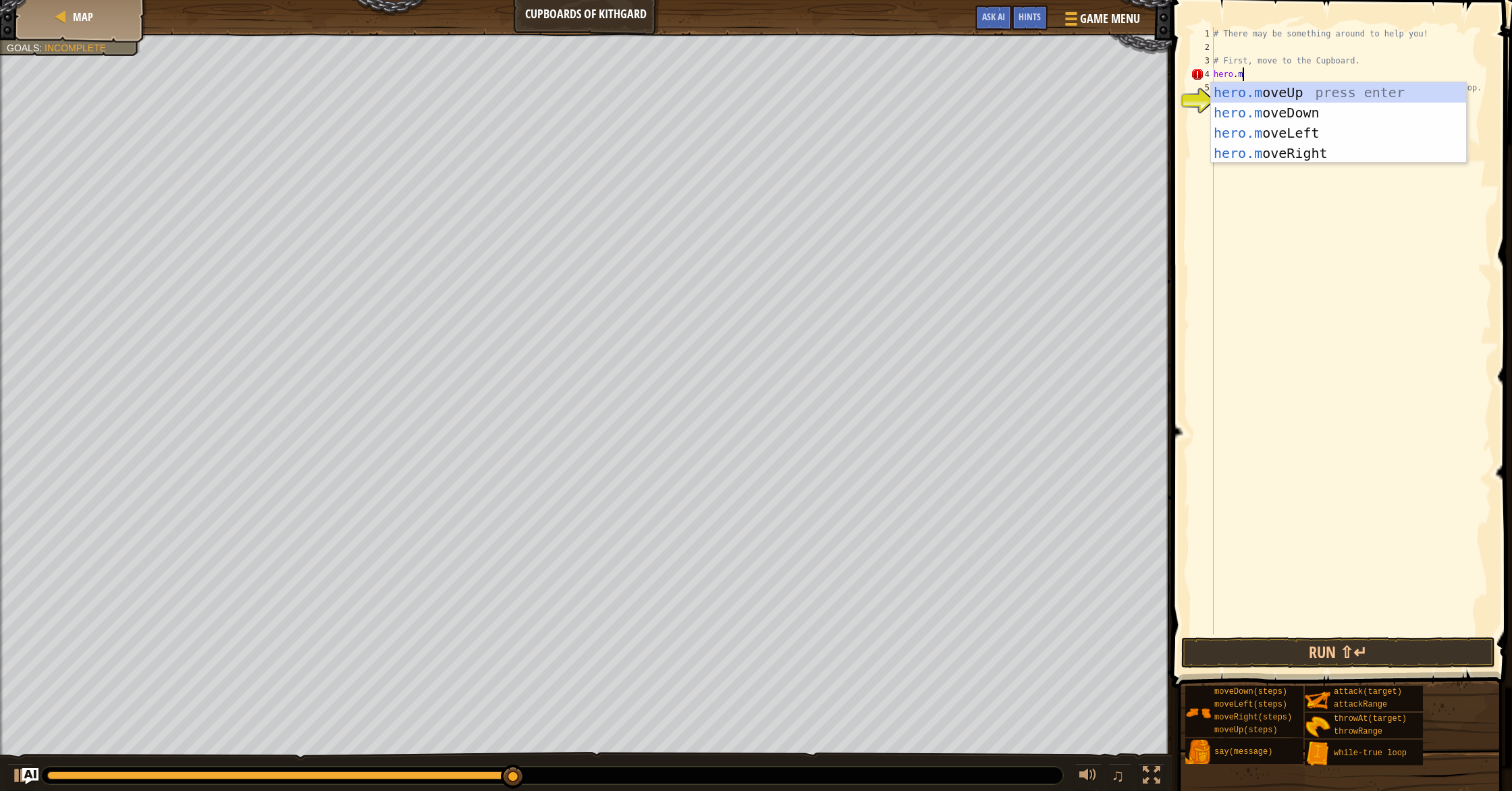
type textarea "[DOMAIN_NAME]"
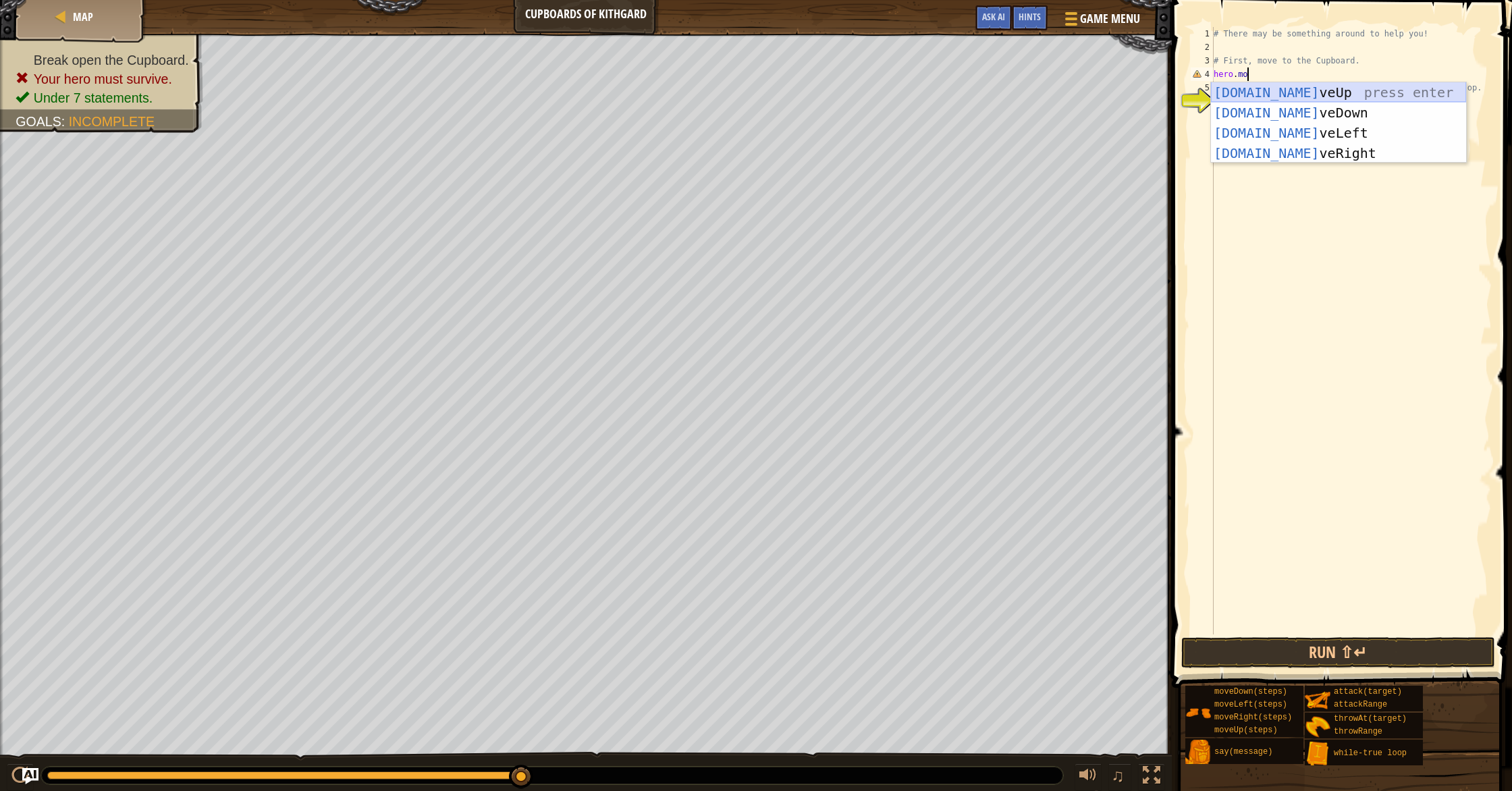
click at [809, 87] on div "[DOMAIN_NAME] veUp press enter [DOMAIN_NAME] veDown press enter [DOMAIN_NAME] v…" at bounding box center [1339, 143] width 255 height 122
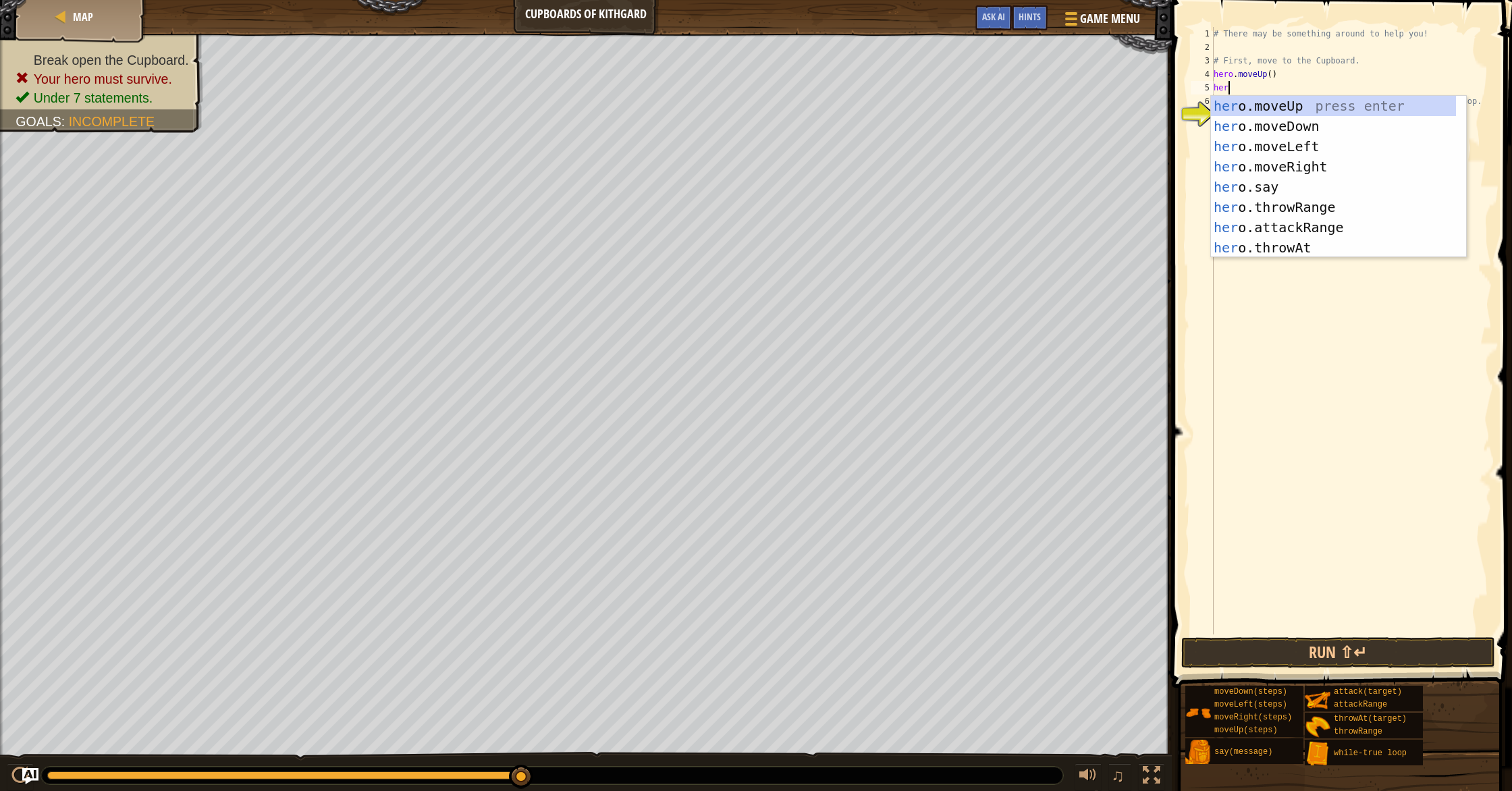
scroll to position [6, 1]
type textarea "hero."
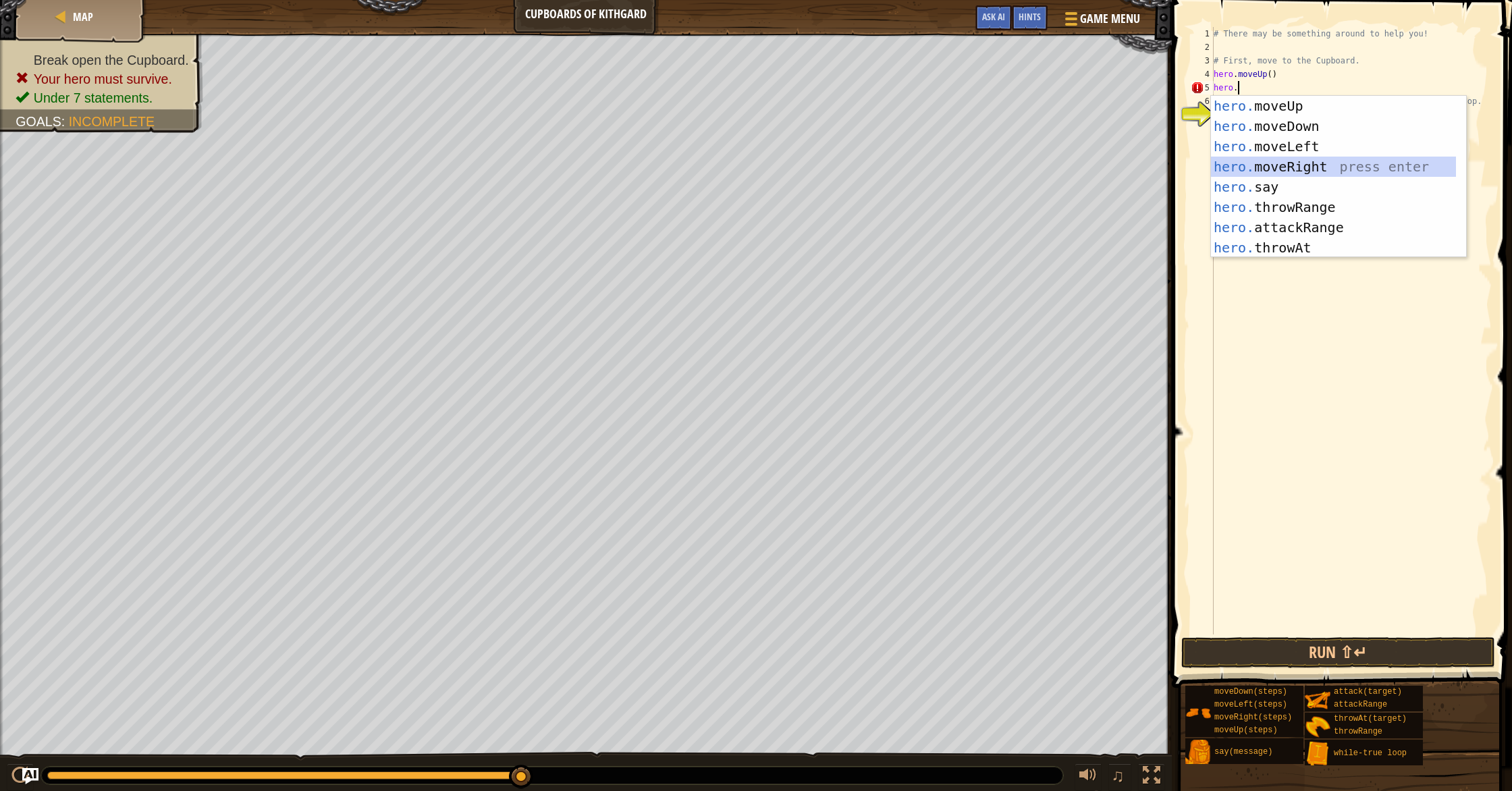
click at [809, 169] on div "hero. moveUp press enter hero. moveDown press enter hero. moveLeft press enter …" at bounding box center [1334, 197] width 245 height 203
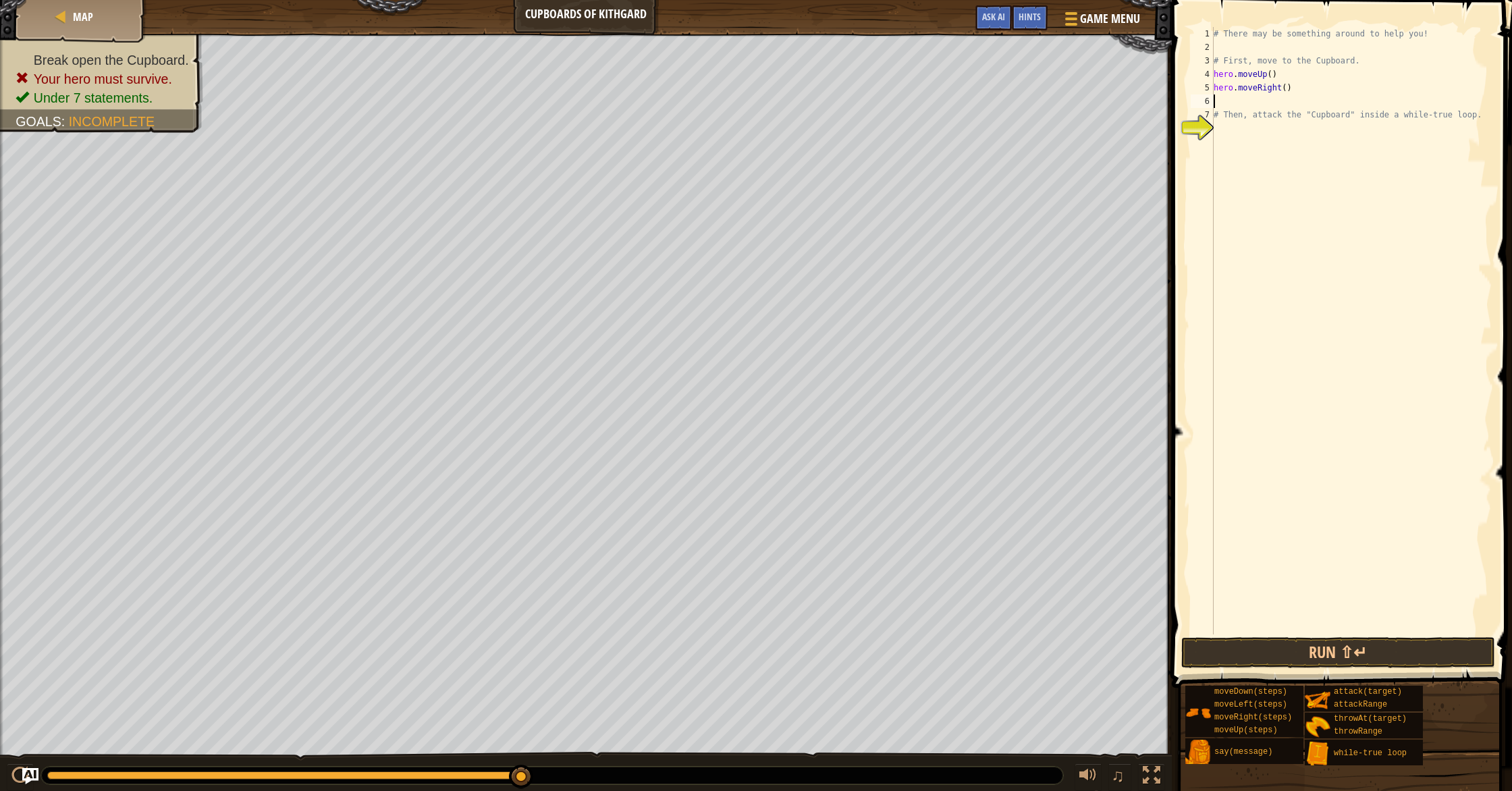
click at [809, 91] on div "# There may be something around to help you! # First, move to the Cupboard. her…" at bounding box center [1351, 343] width 281 height 634
click at [809, 112] on div "# There may be something around to help you! # First, move to the Cupboard. her…" at bounding box center [1351, 343] width 281 height 634
type textarea "# Then, attack the "Cupboard" inside a while-true loop."
click at [809, 101] on div "# There may be something around to help you! # First, move to the Cupboard. her…" at bounding box center [1351, 343] width 281 height 634
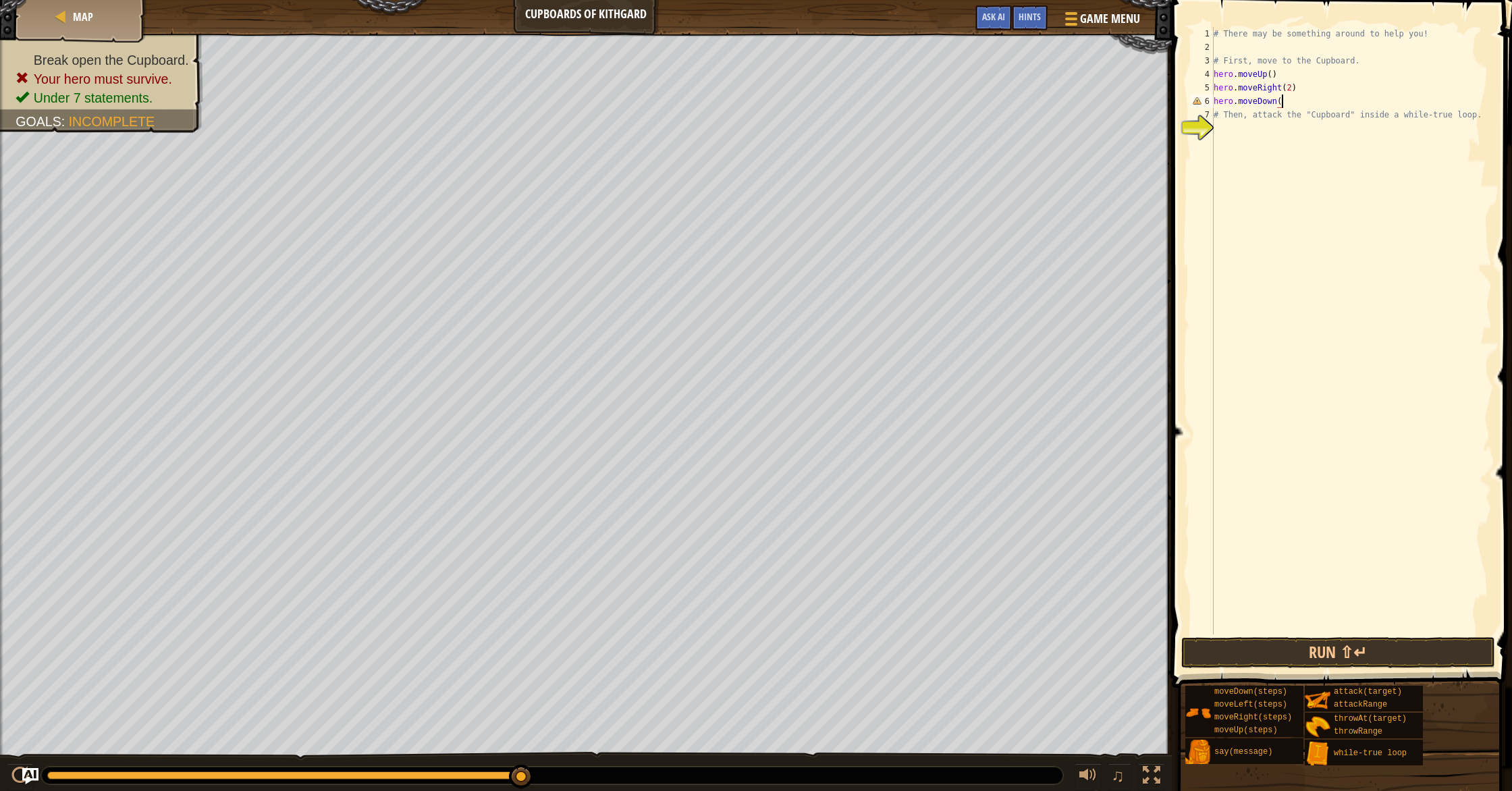
scroll to position [6, 5]
click at [809, 643] on button "Run ⇧↵" at bounding box center [1338, 652] width 314 height 31
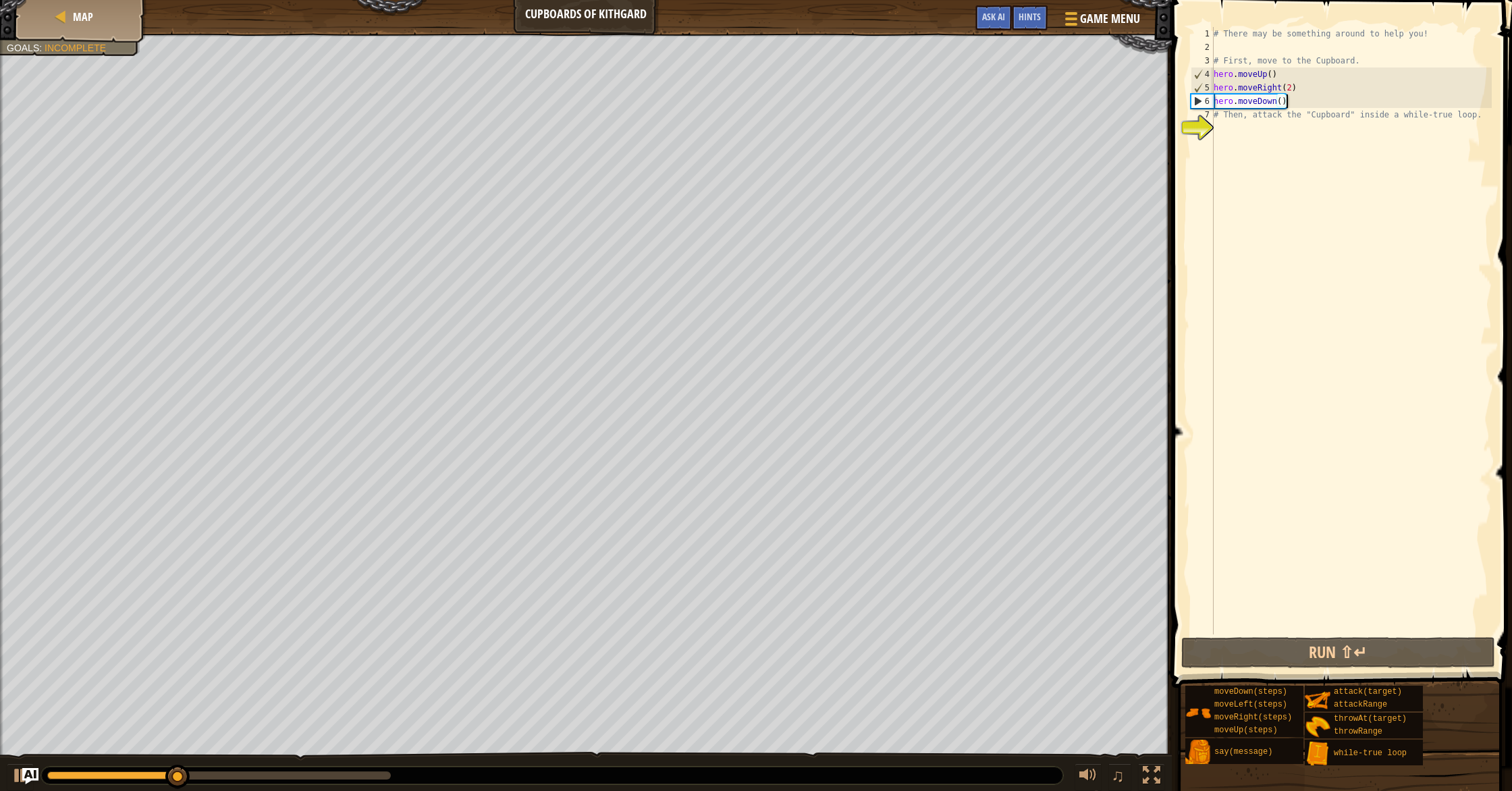
click at [809, 88] on div "# There may be something around to help you! # First, move to the Cupboard. her…" at bounding box center [1351, 343] width 281 height 634
click at [809, 646] on button "Run ⇧↵" at bounding box center [1338, 652] width 314 height 31
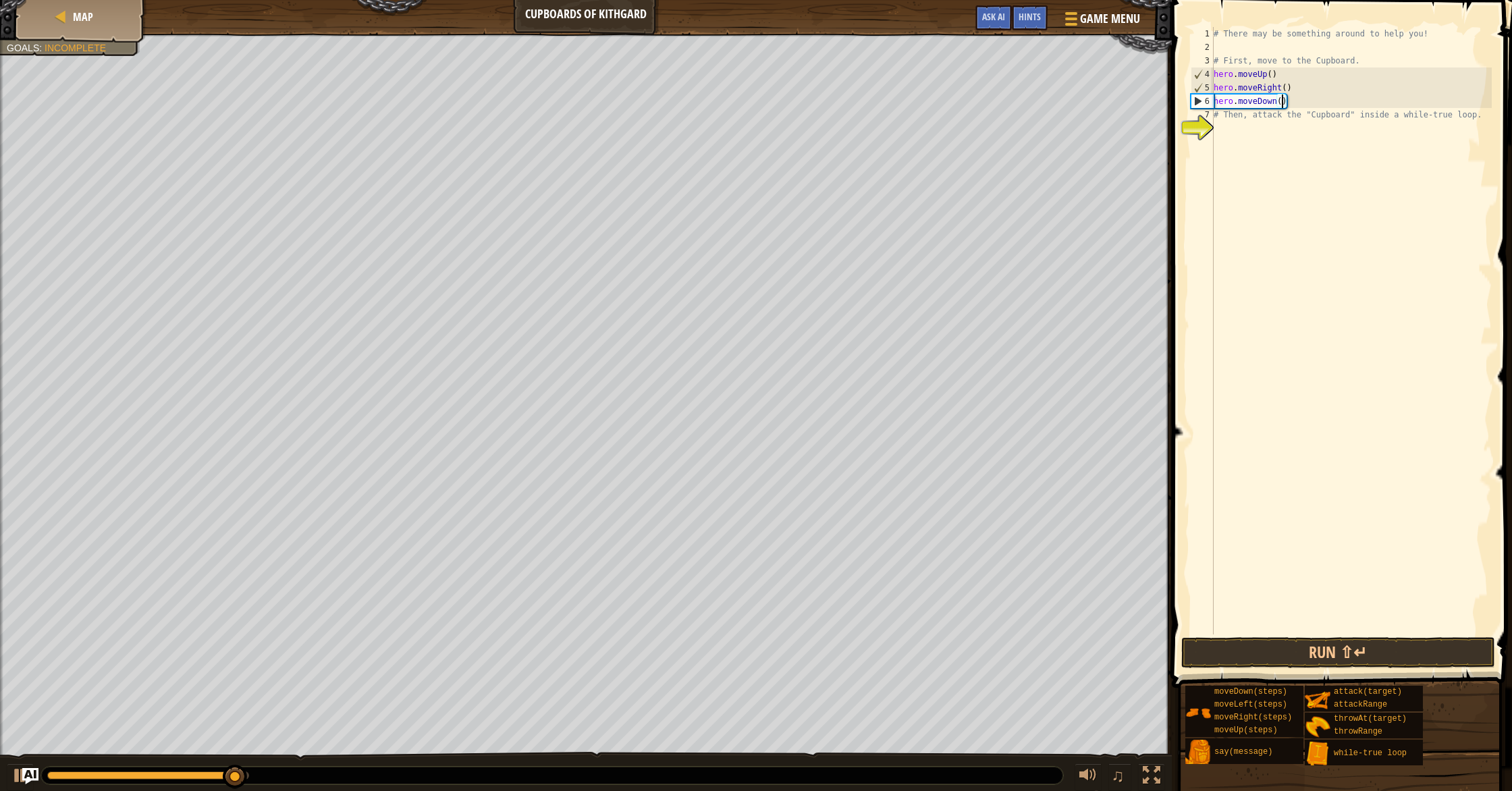
click at [809, 102] on div "# There may be something around to help you! # First, move to the Cupboard. her…" at bounding box center [1351, 343] width 281 height 634
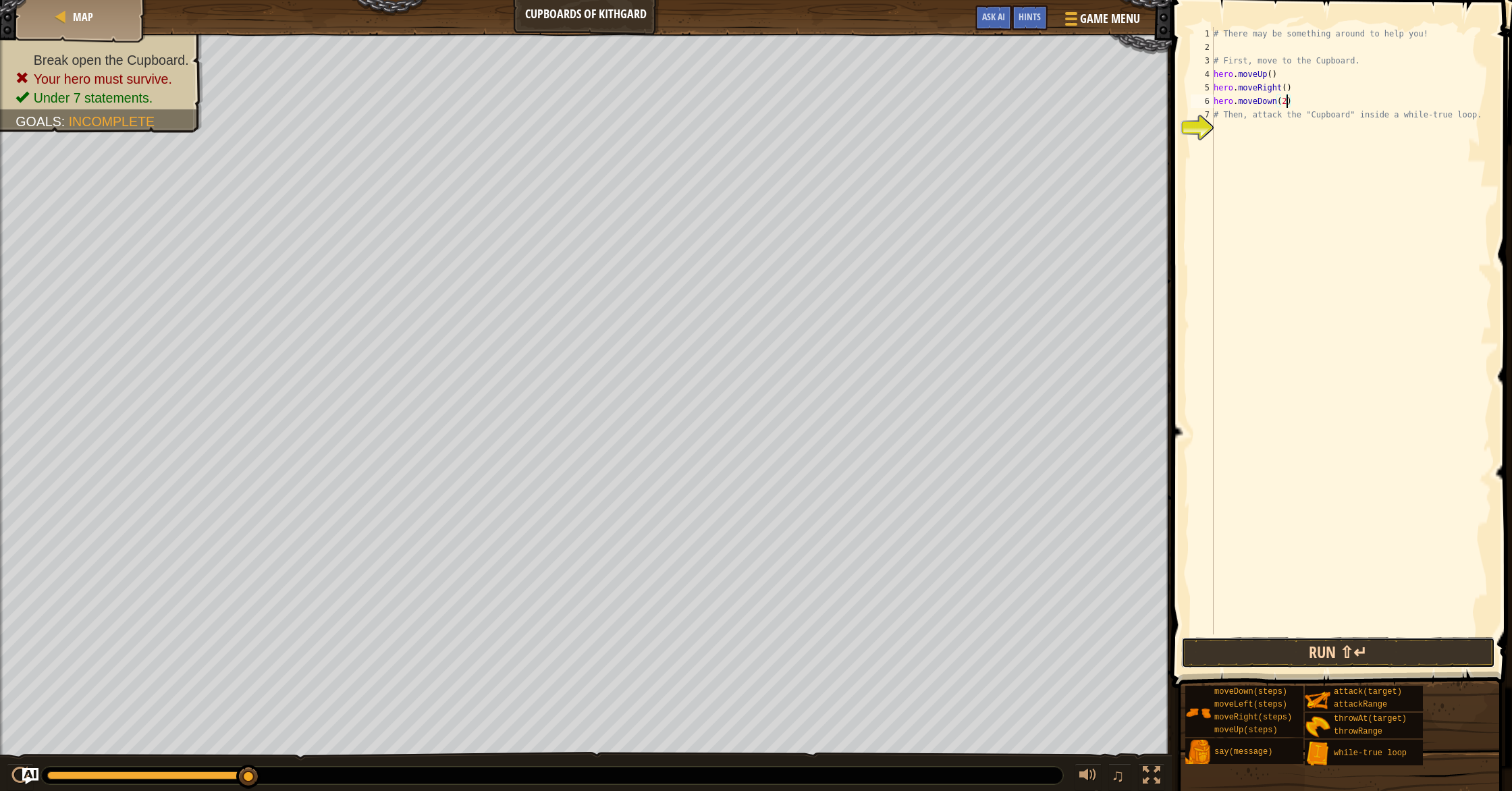
click at [809, 643] on button "Run ⇧↵" at bounding box center [1338, 652] width 314 height 31
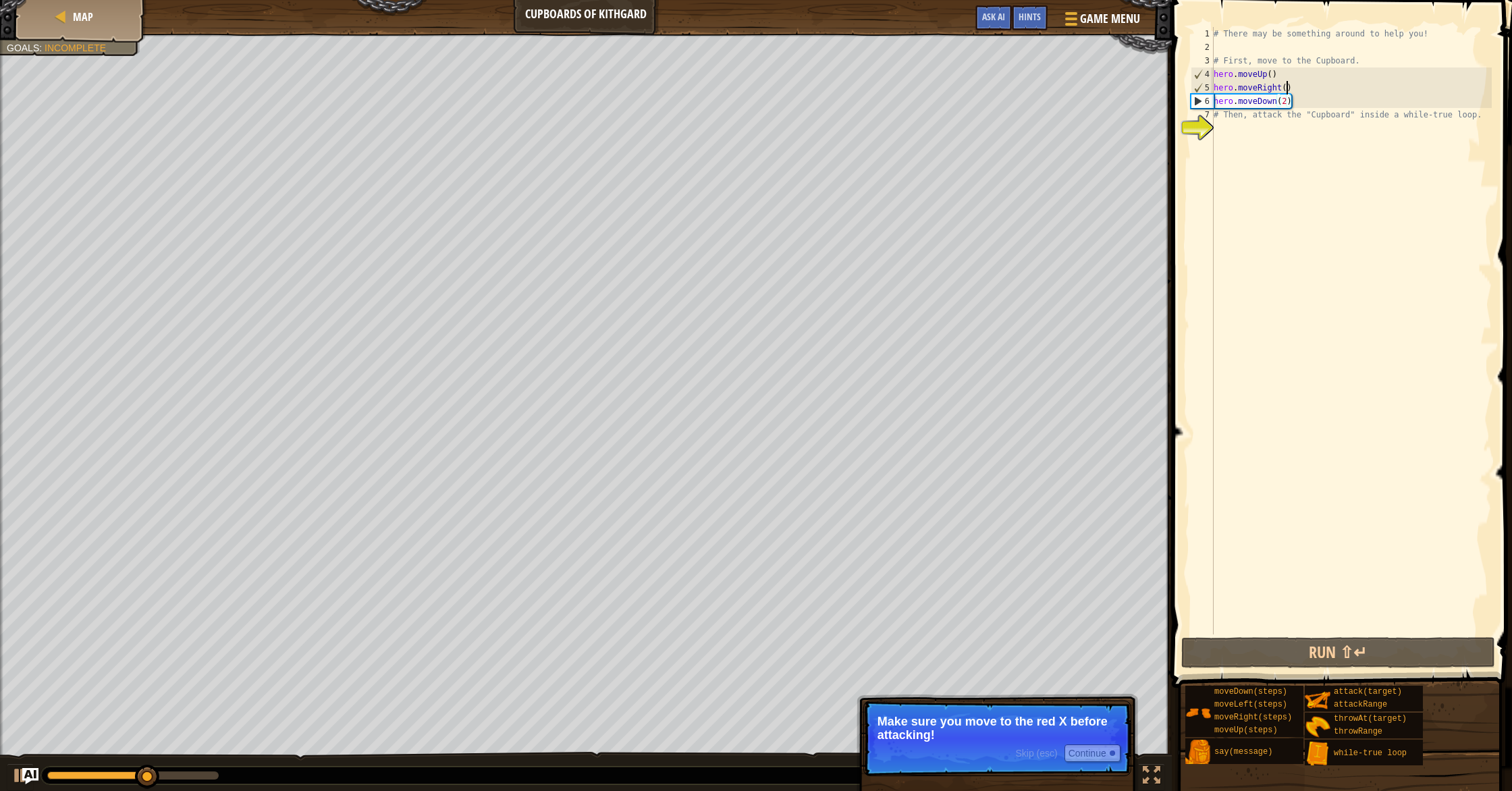
click at [809, 83] on div "# There may be something around to help you! # First, move to the Cupboard. her…" at bounding box center [1351, 343] width 281 height 634
click at [809, 648] on button "Run ⇧↵" at bounding box center [1338, 652] width 314 height 31
click at [809, 645] on button "Run ⇧↵" at bounding box center [1338, 652] width 314 height 31
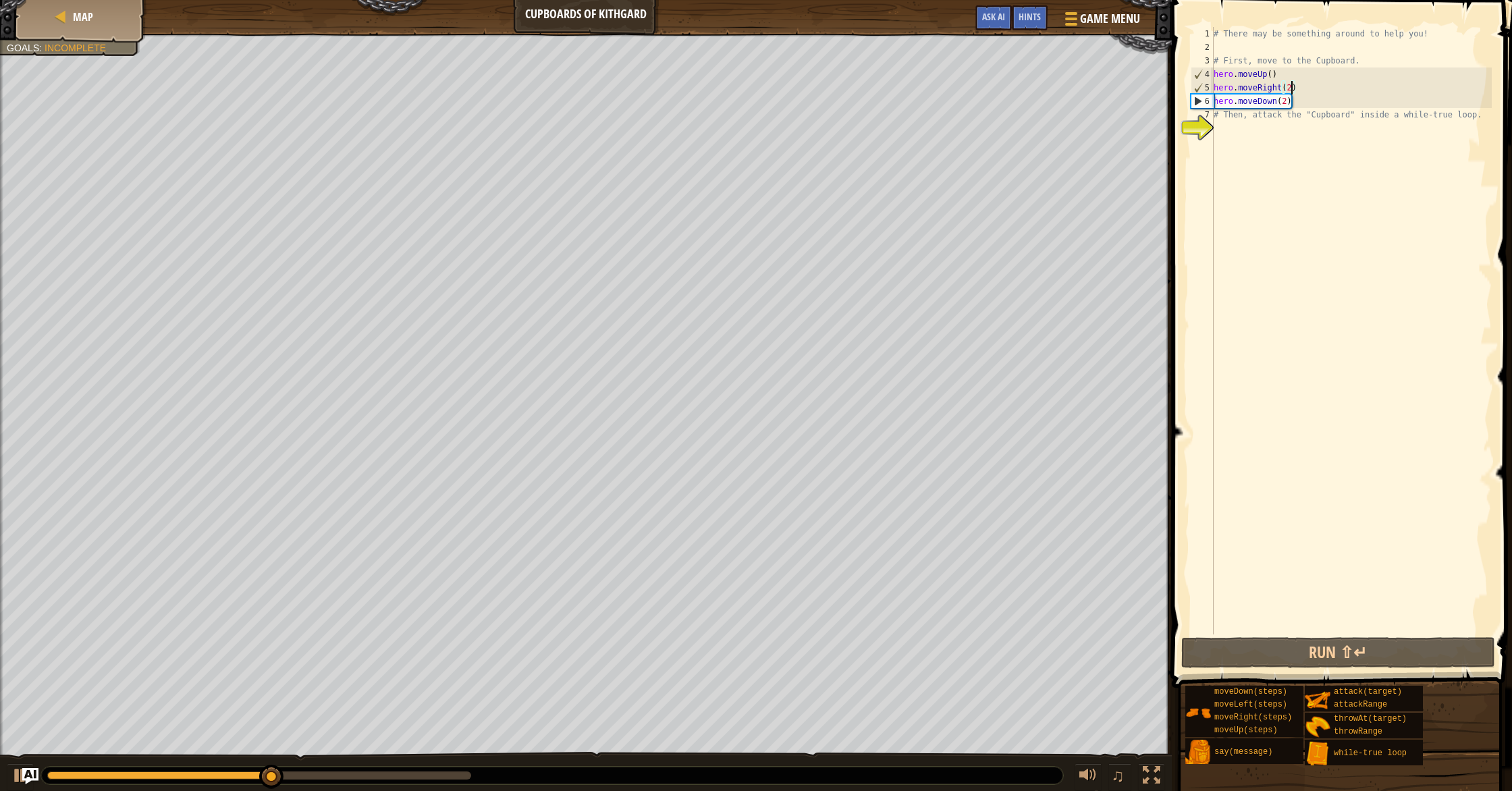
click at [809, 94] on div "# There may be something around to help you! # First, move to the Cupboard. her…" at bounding box center [1351, 343] width 281 height 634
type textarea "hero.moveDown(2)"
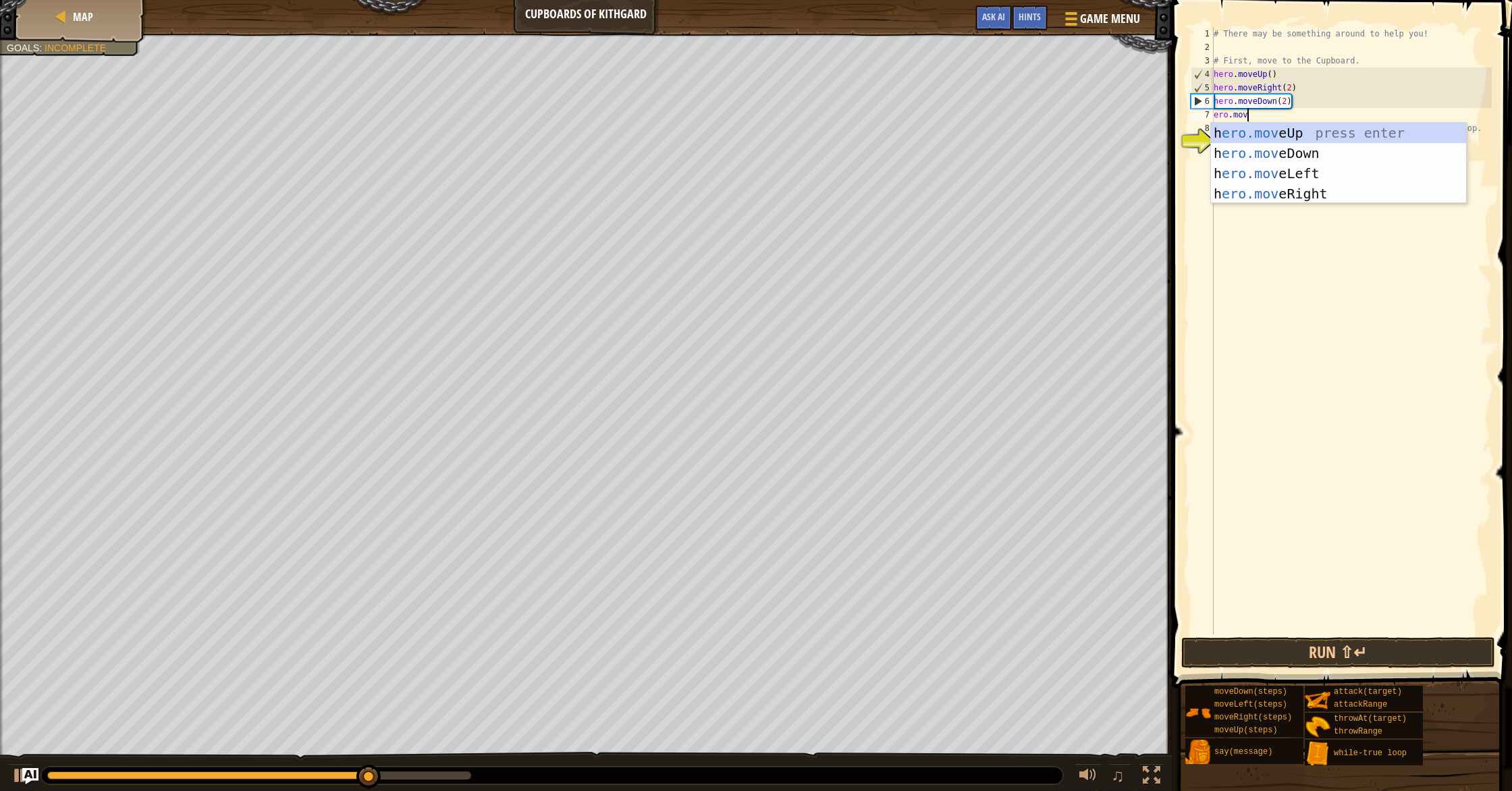
type textarea "ero.move"
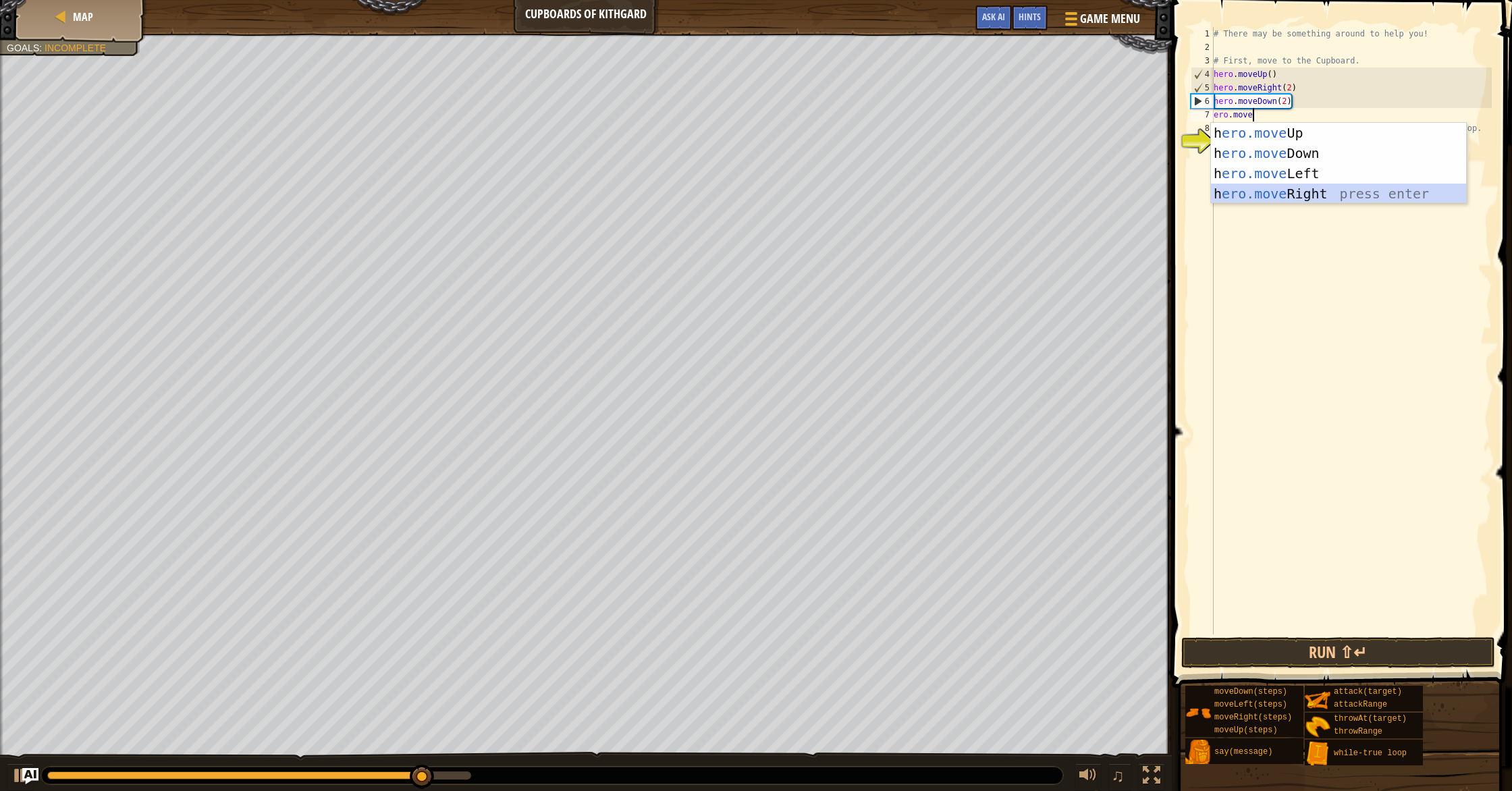
click at [809, 193] on div "h ero.move Up press enter h ero.move Down press enter h ero.move Left press ent…" at bounding box center [1339, 183] width 255 height 122
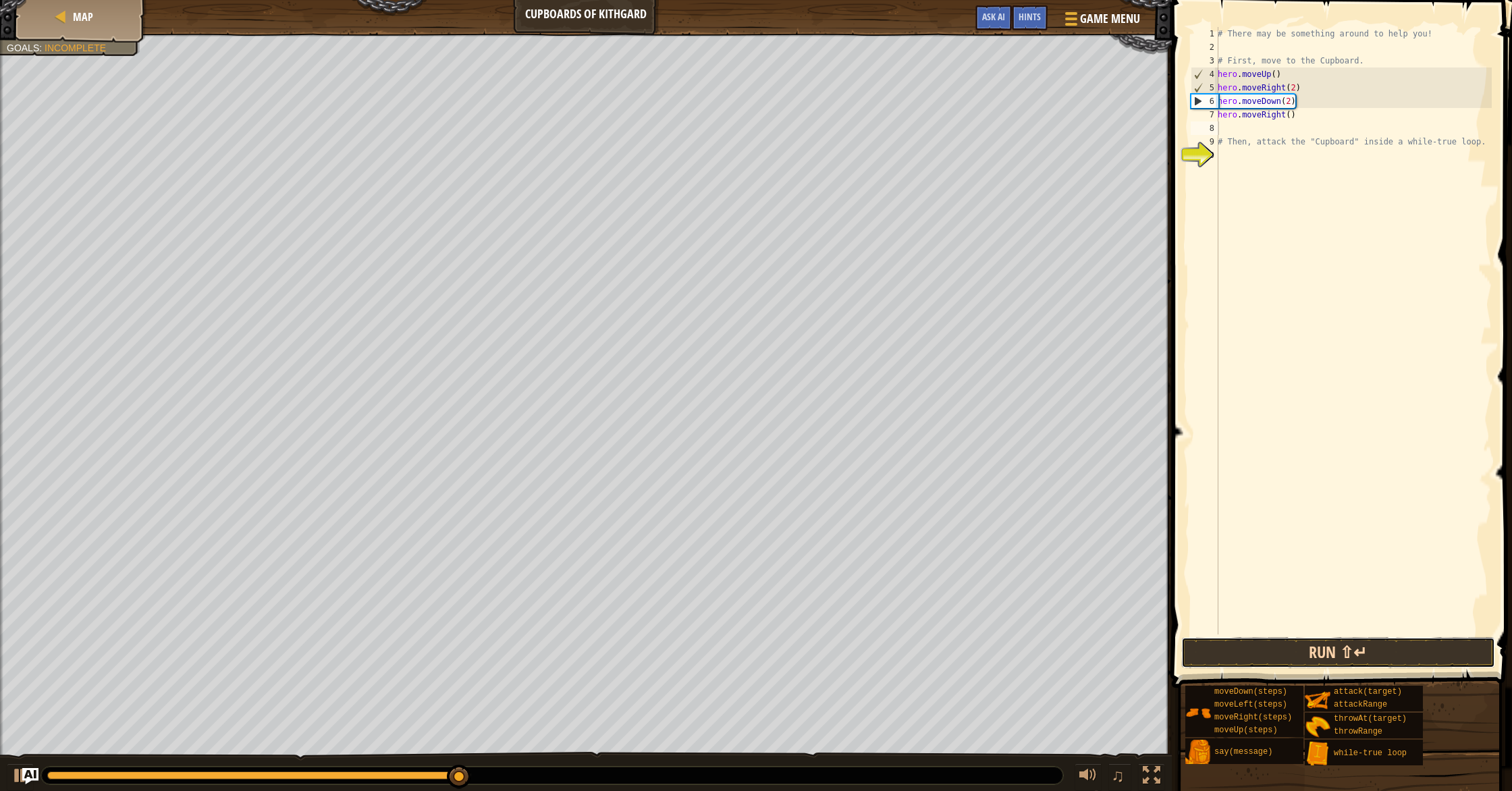
click at [809, 642] on button "Run ⇧↵" at bounding box center [1338, 652] width 314 height 31
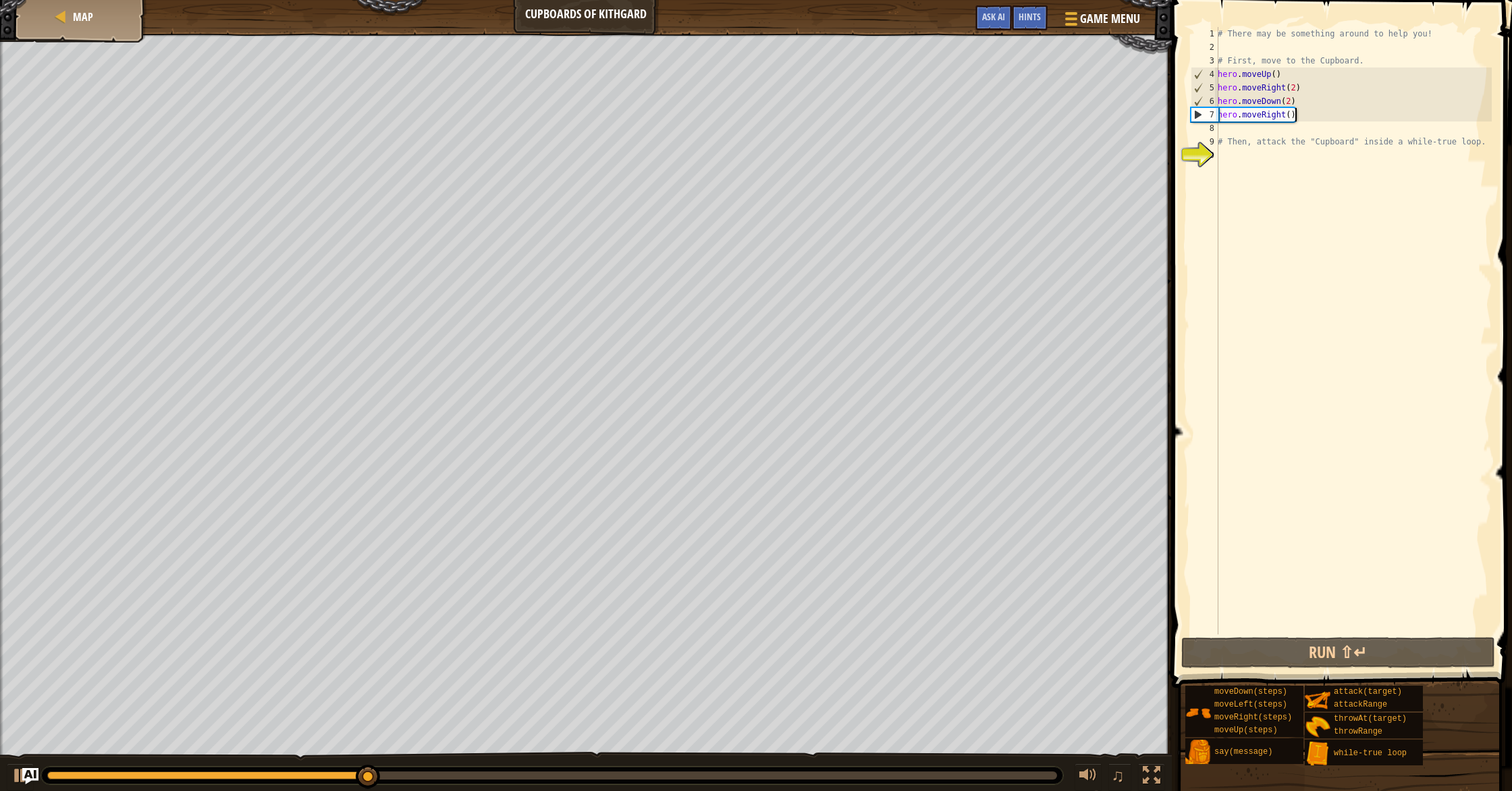
click at [809, 115] on div "# There may be something around to help you! # First, move to the Cupboard. her…" at bounding box center [1353, 343] width 277 height 634
click at [809, 112] on div "# There may be something around to help you! # First, move to the Cupboard. her…" at bounding box center [1353, 343] width 277 height 634
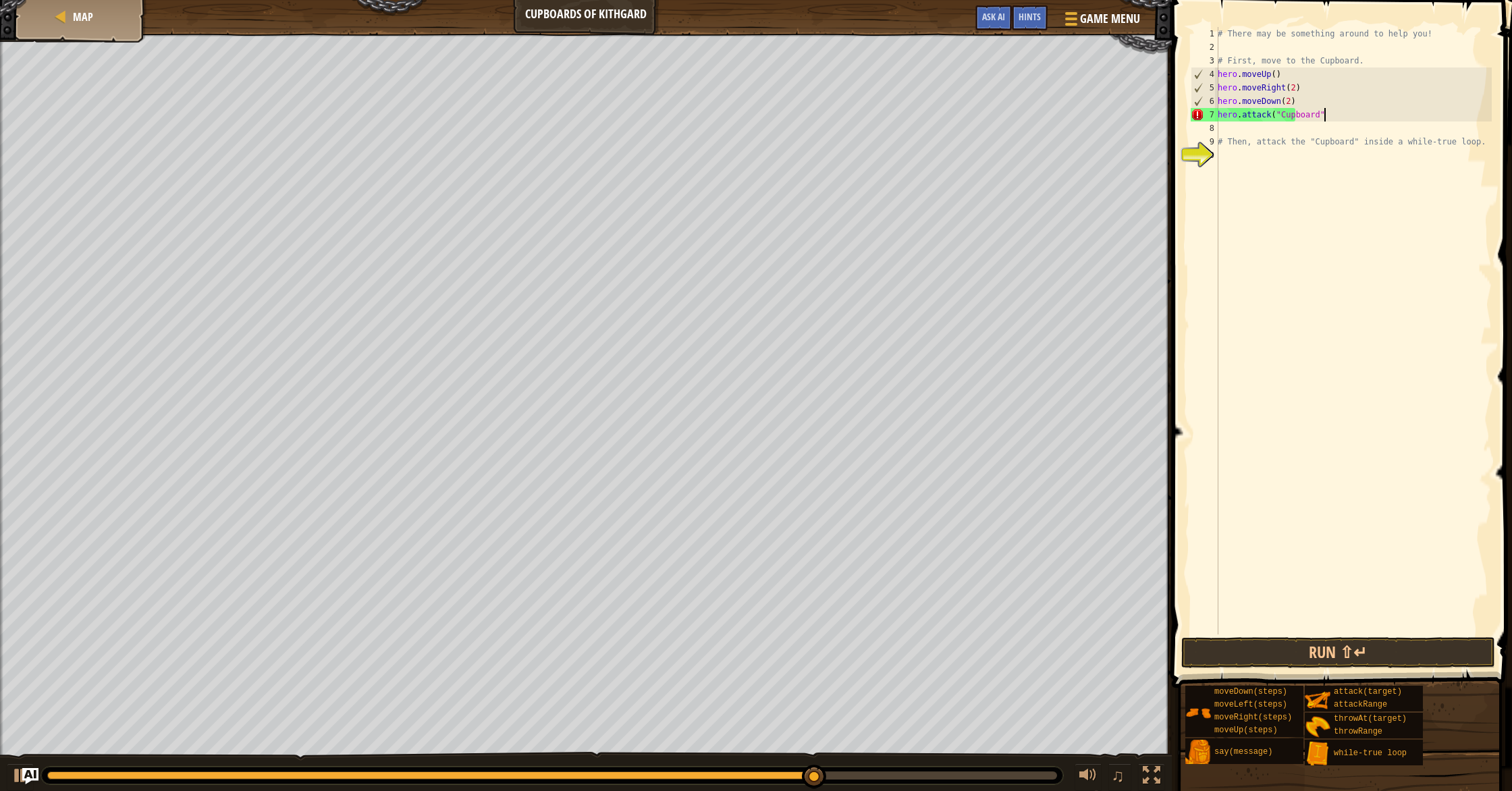
scroll to position [6, 9]
type textarea "hero.attack("Cupboard")"
click at [809, 651] on button "Run ⇧↵" at bounding box center [1338, 652] width 314 height 31
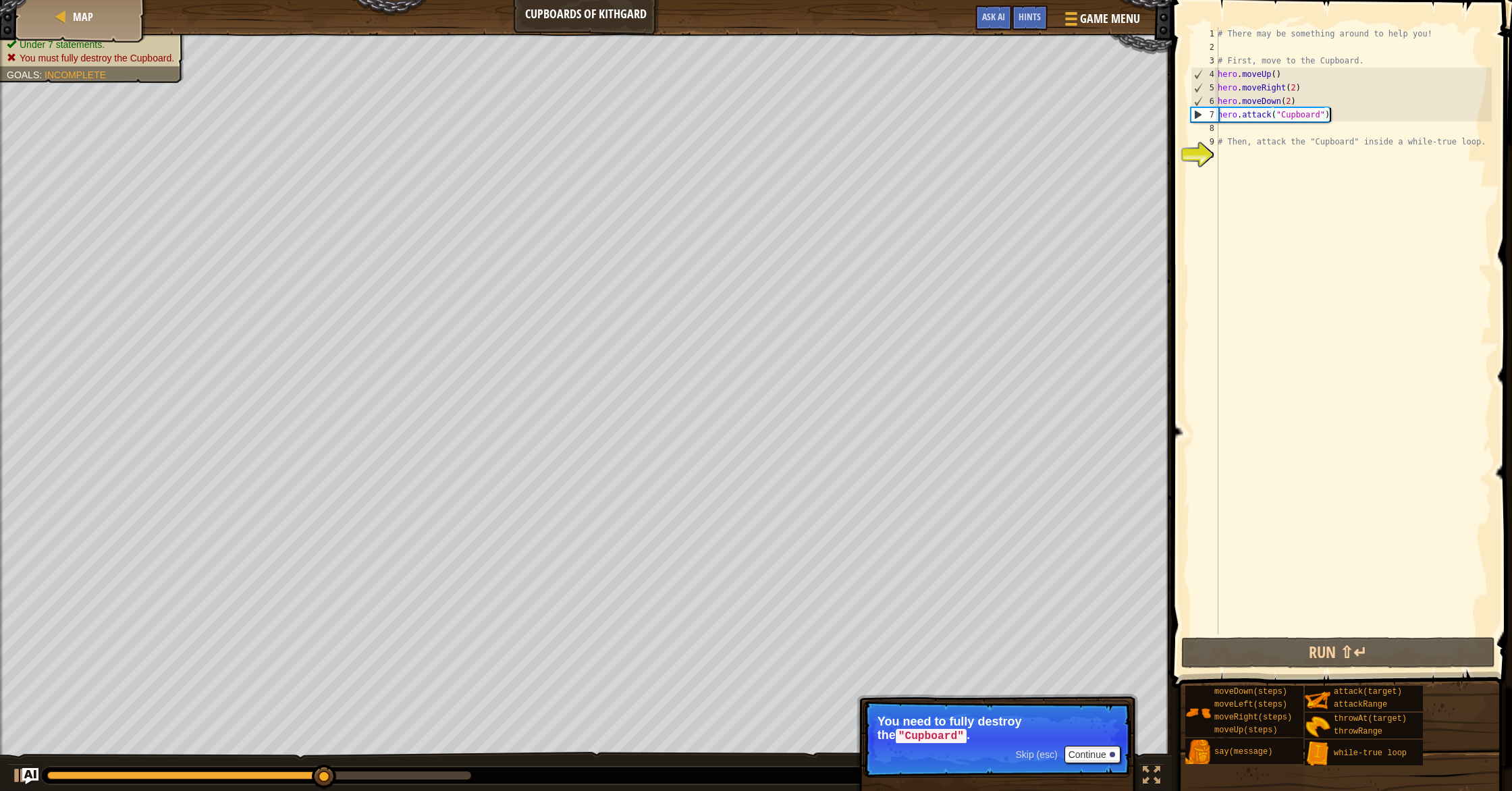
click at [809, 115] on div "# There may be something around to help you! # First, move to the Cupboard. her…" at bounding box center [1353, 343] width 277 height 634
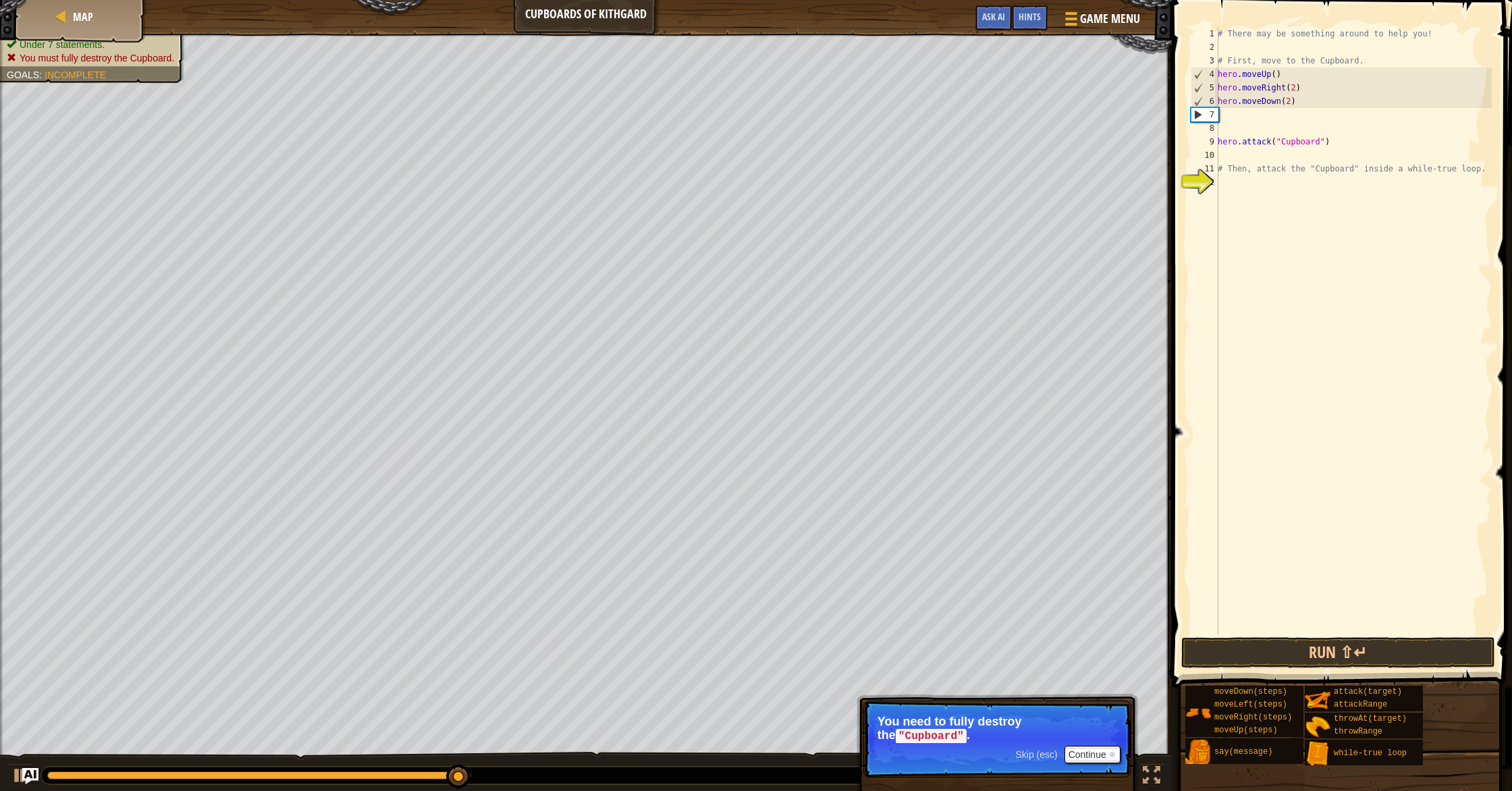
drag, startPoint x: 1233, startPoint y: 116, endPoint x: 1232, endPoint y: 124, distance: 8.1
click at [809, 116] on div "# There may be something around to help you! # First, move to the Cupboard. her…" at bounding box center [1353, 343] width 277 height 634
click at [809, 124] on div "# There may be something around to help you! # First, move to the Cupboard. her…" at bounding box center [1353, 343] width 277 height 634
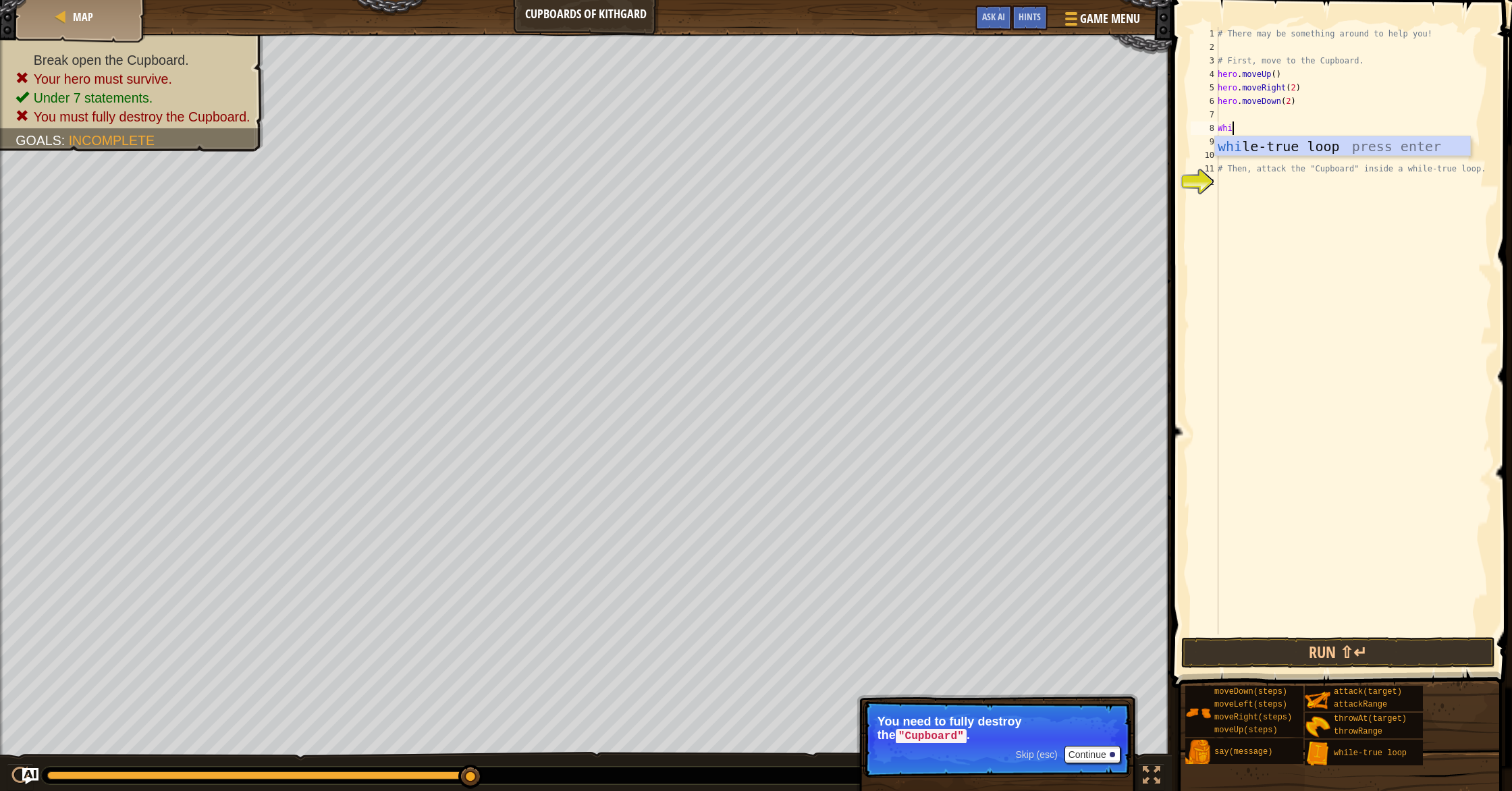
type textarea "Whi"
click at [809, 152] on div "whi le-true loop press enter" at bounding box center [1342, 167] width 255 height 61
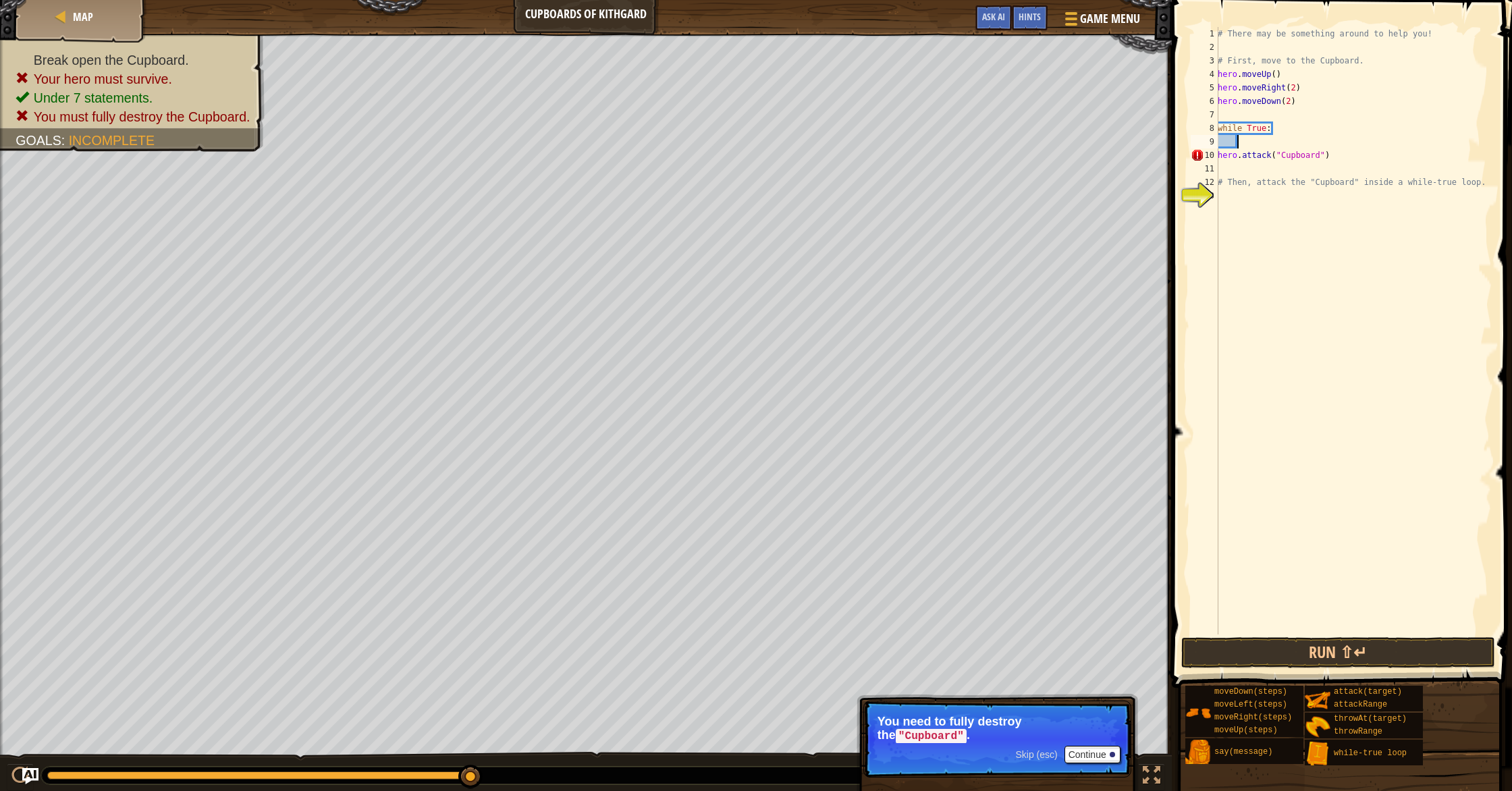
click at [809, 136] on div "# There may be something around to help you! # First, move to the Cupboard. her…" at bounding box center [1353, 343] width 277 height 634
click at [809, 157] on div "# There may be something around to help you! # First, move to the Cupboard. her…" at bounding box center [1353, 343] width 277 height 634
click at [809, 160] on div "# There may be something around to help you! # First, move to the Cupboard. her…" at bounding box center [1353, 343] width 277 height 634
type textarea "hero.attack("Cupboard")"
click at [809, 651] on button "Run ⇧↵" at bounding box center [1338, 652] width 314 height 31
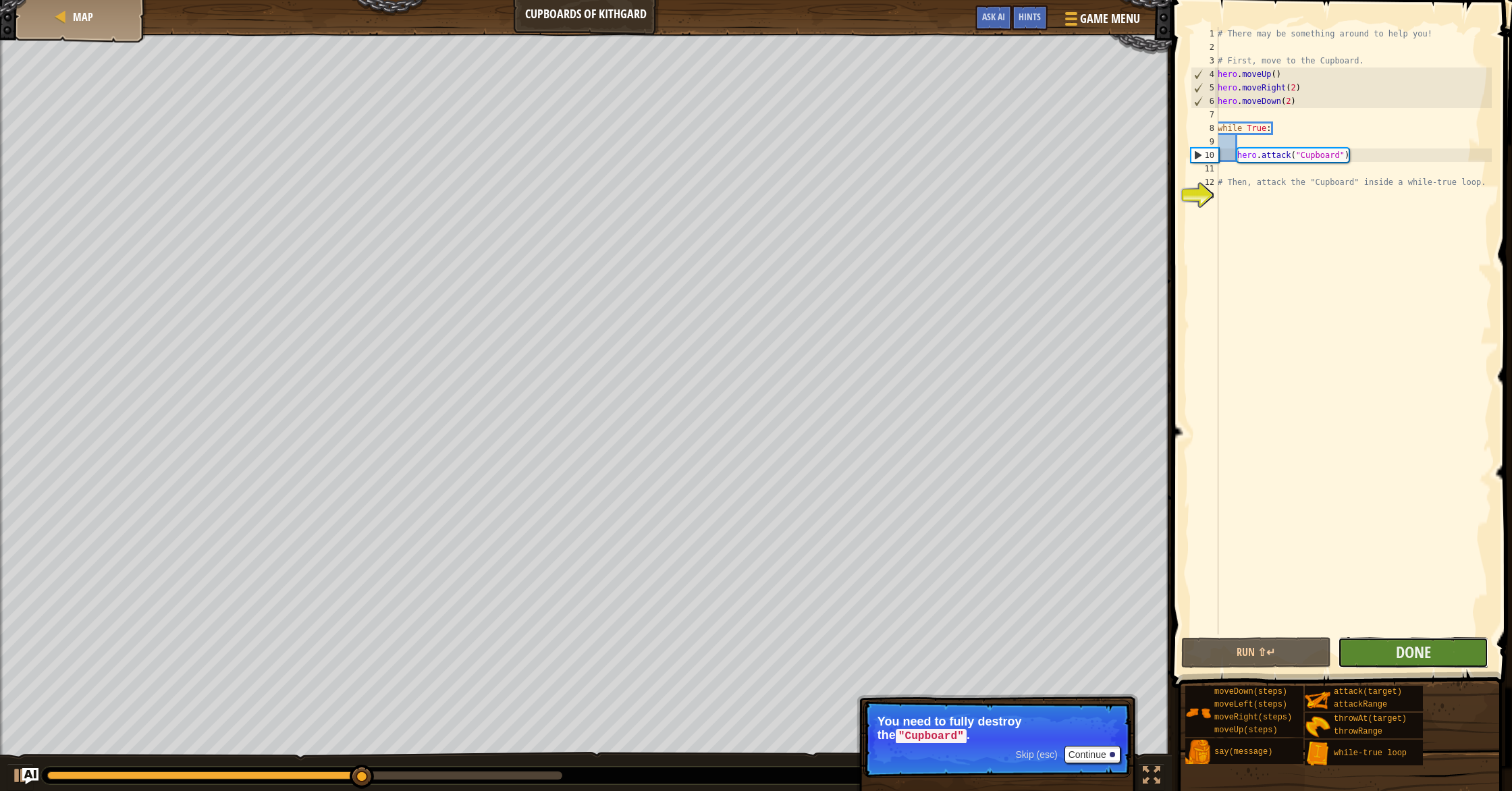
click at [809, 645] on button "Done" at bounding box center [1413, 652] width 151 height 31
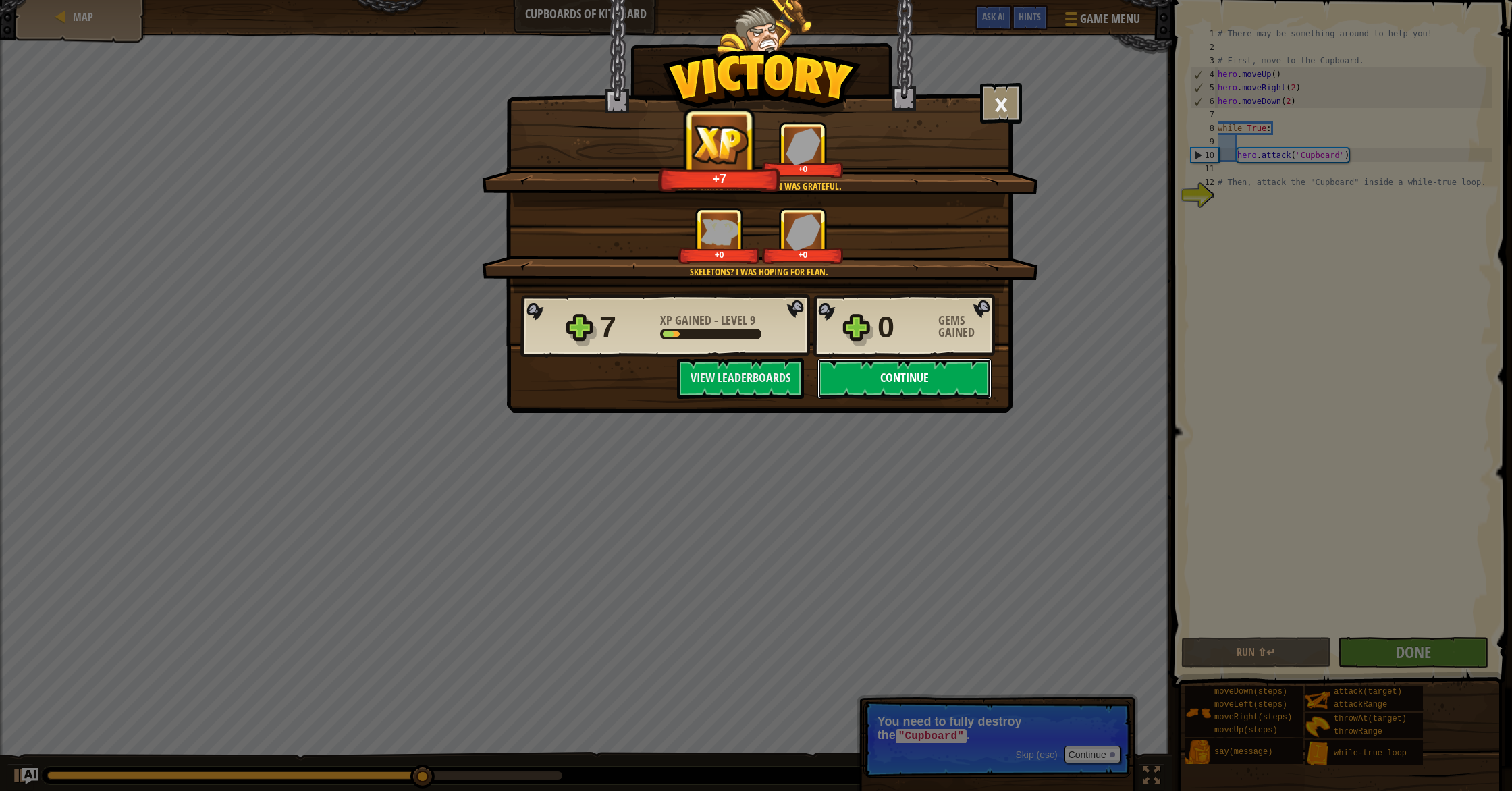
click at [809, 374] on button "Continue" at bounding box center [904, 378] width 174 height 41
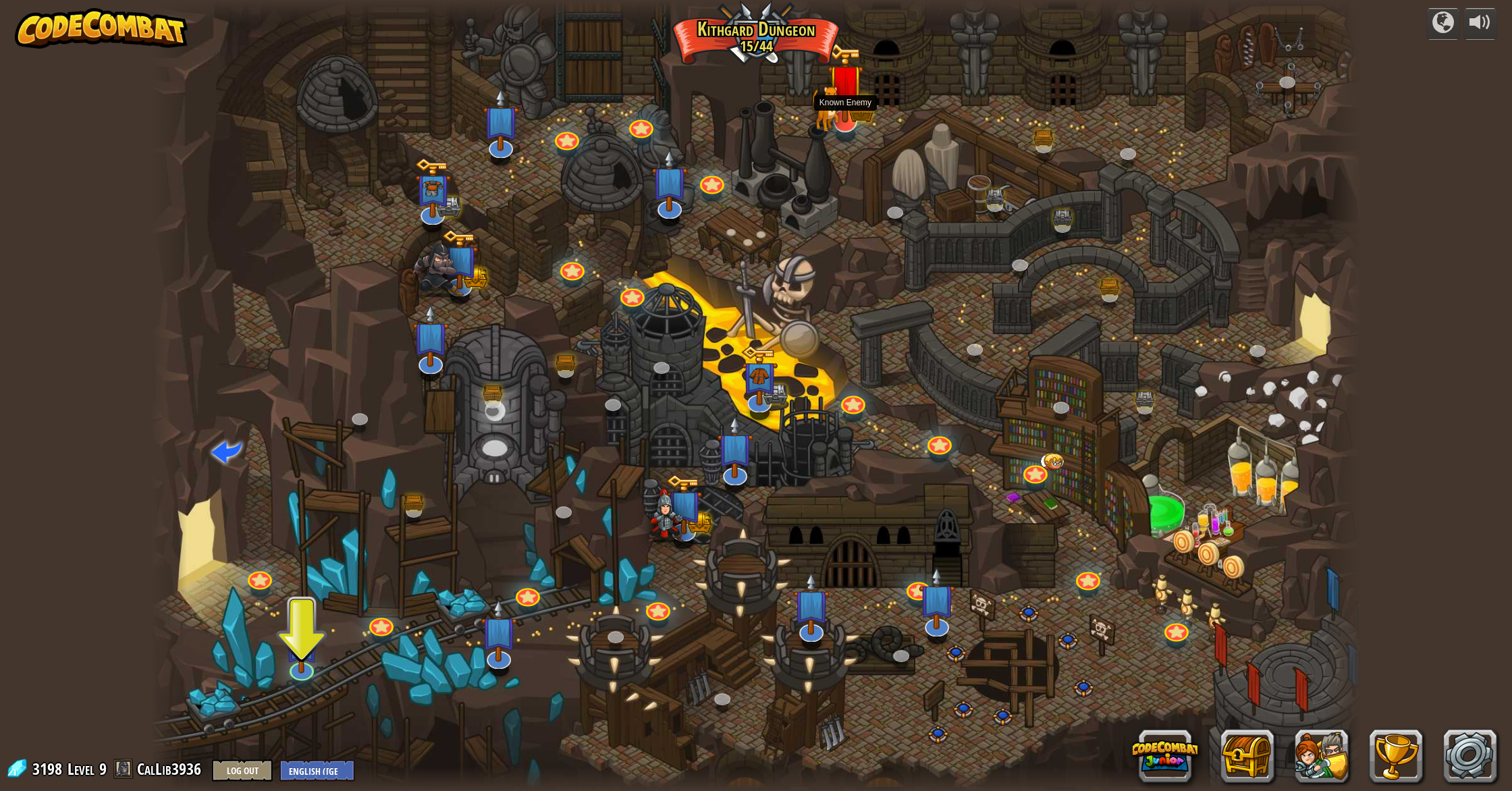
click at [809, 91] on img at bounding box center [845, 83] width 37 height 80
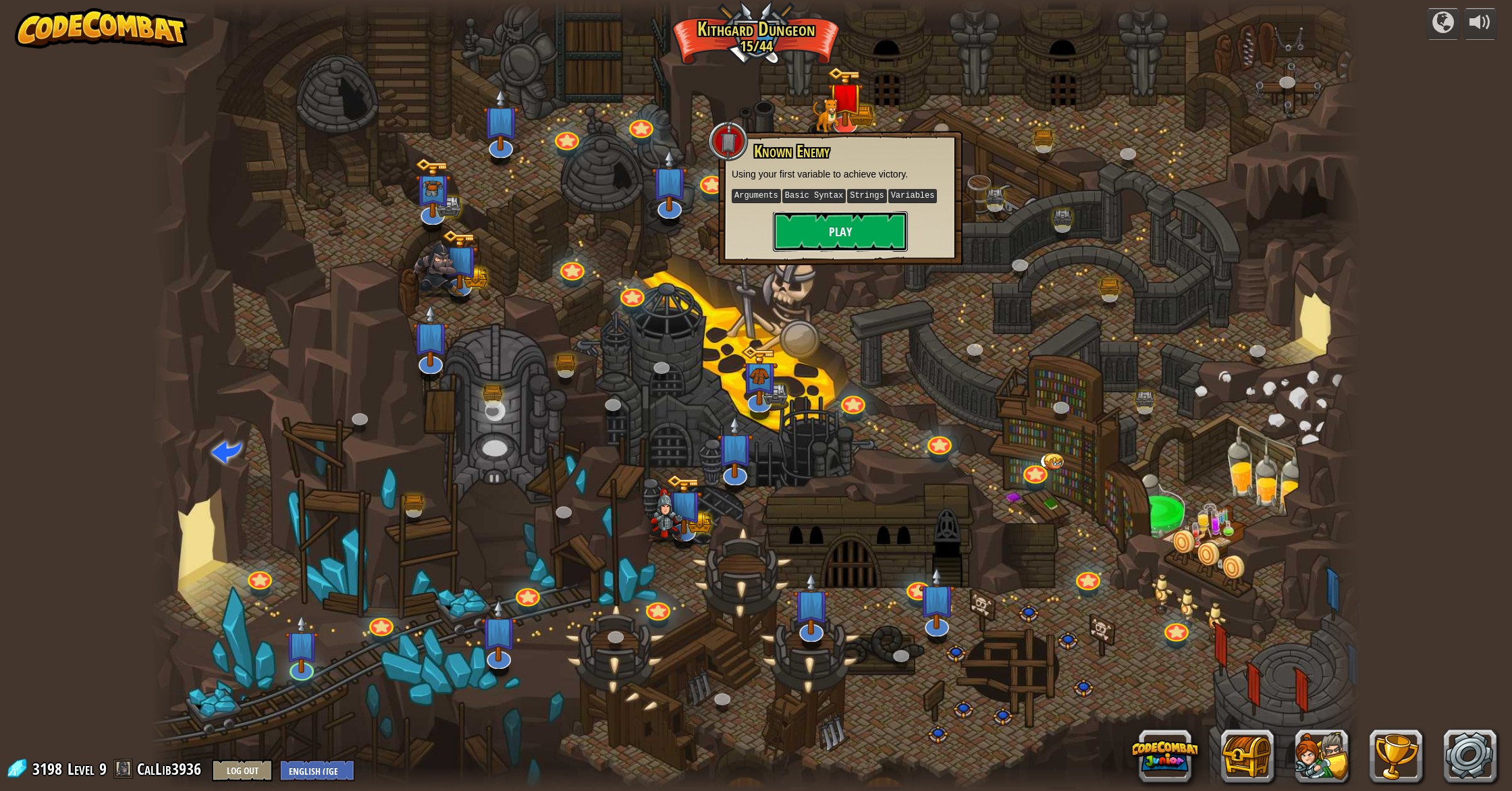
click at [809, 213] on button "Play" at bounding box center [840, 231] width 135 height 41
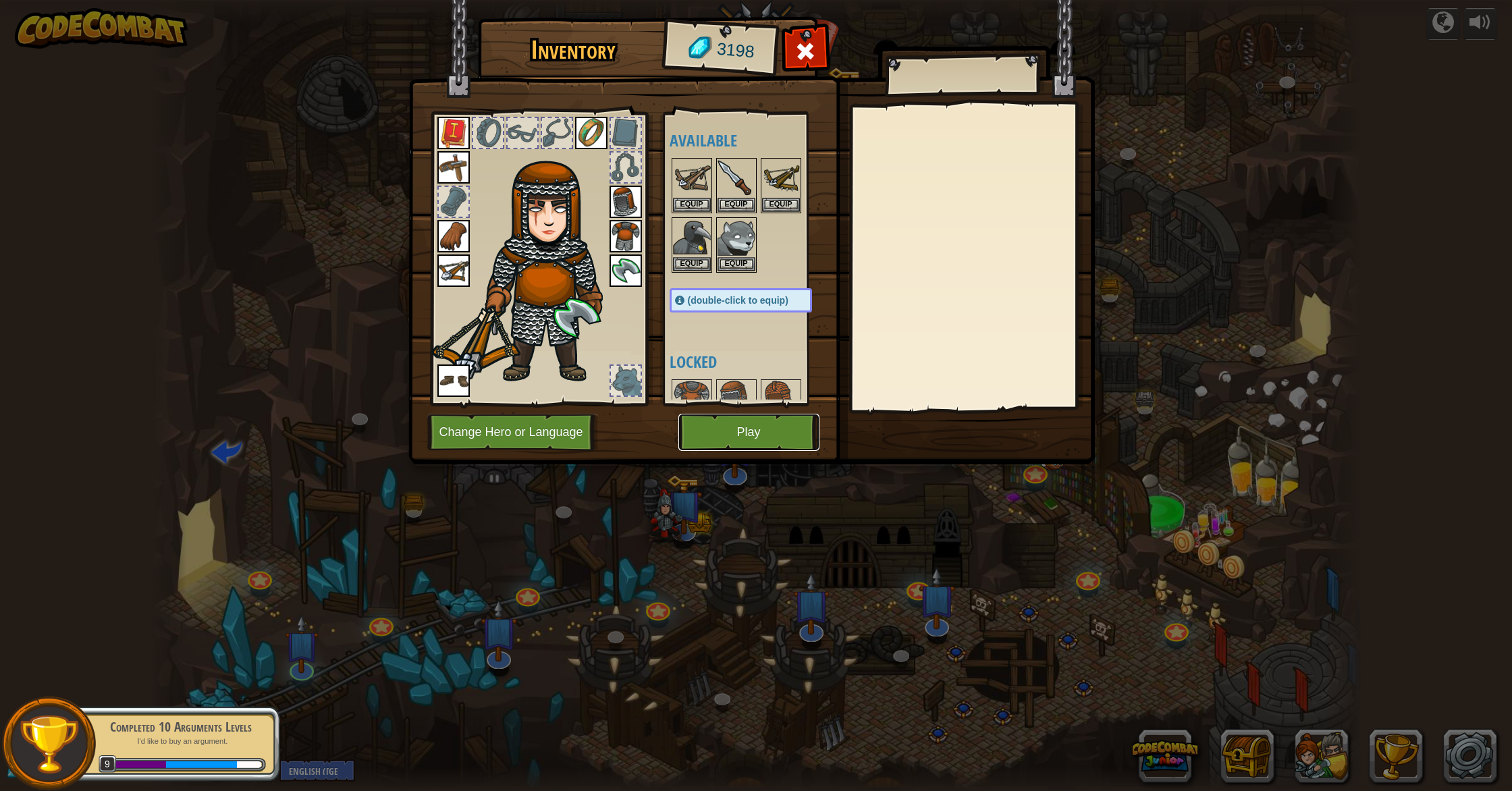
click at [721, 423] on button "Play" at bounding box center [748, 432] width 141 height 38
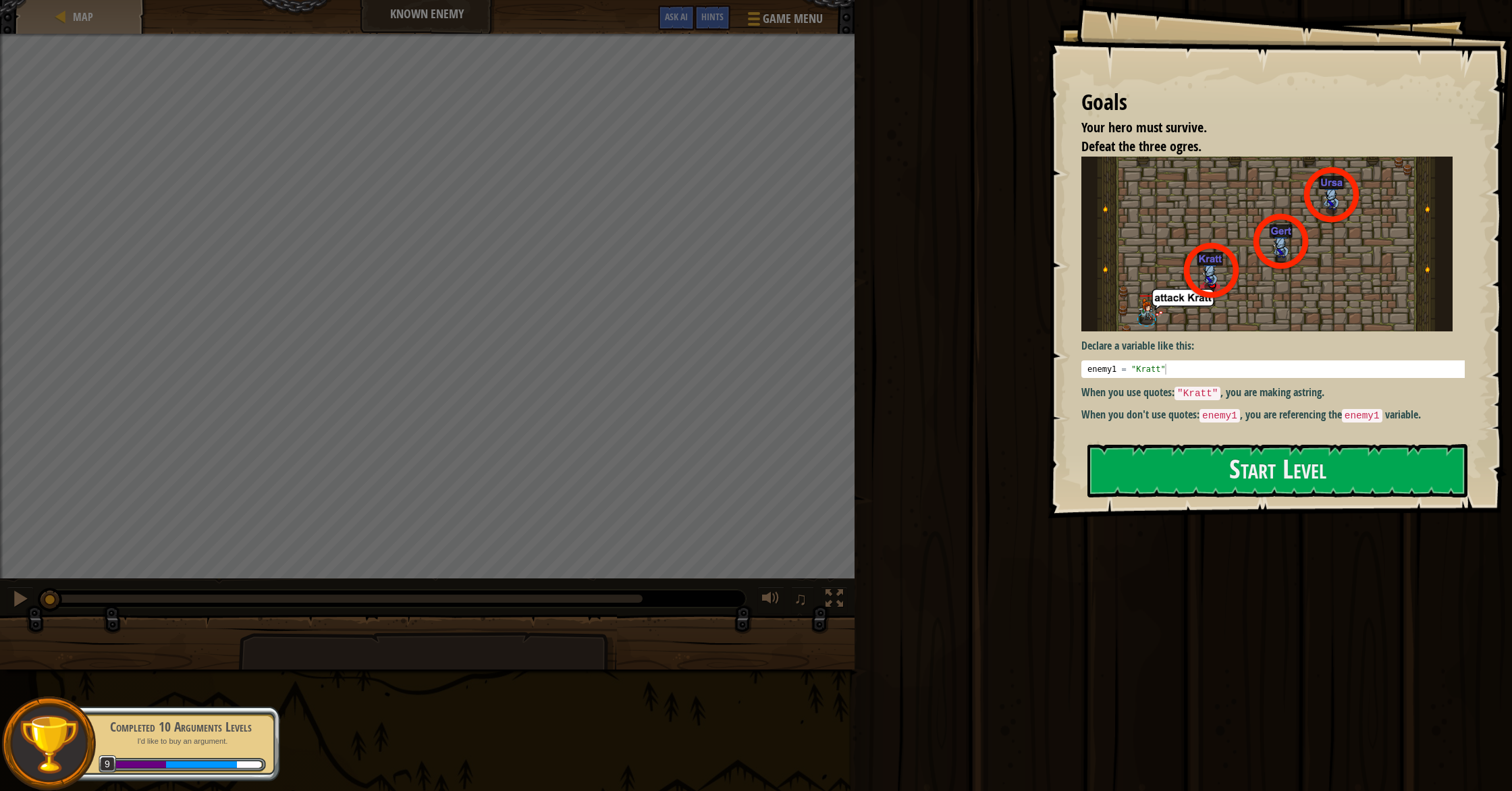
click at [809, 342] on p "Declare a variable like this:" at bounding box center [1278, 346] width 393 height 16
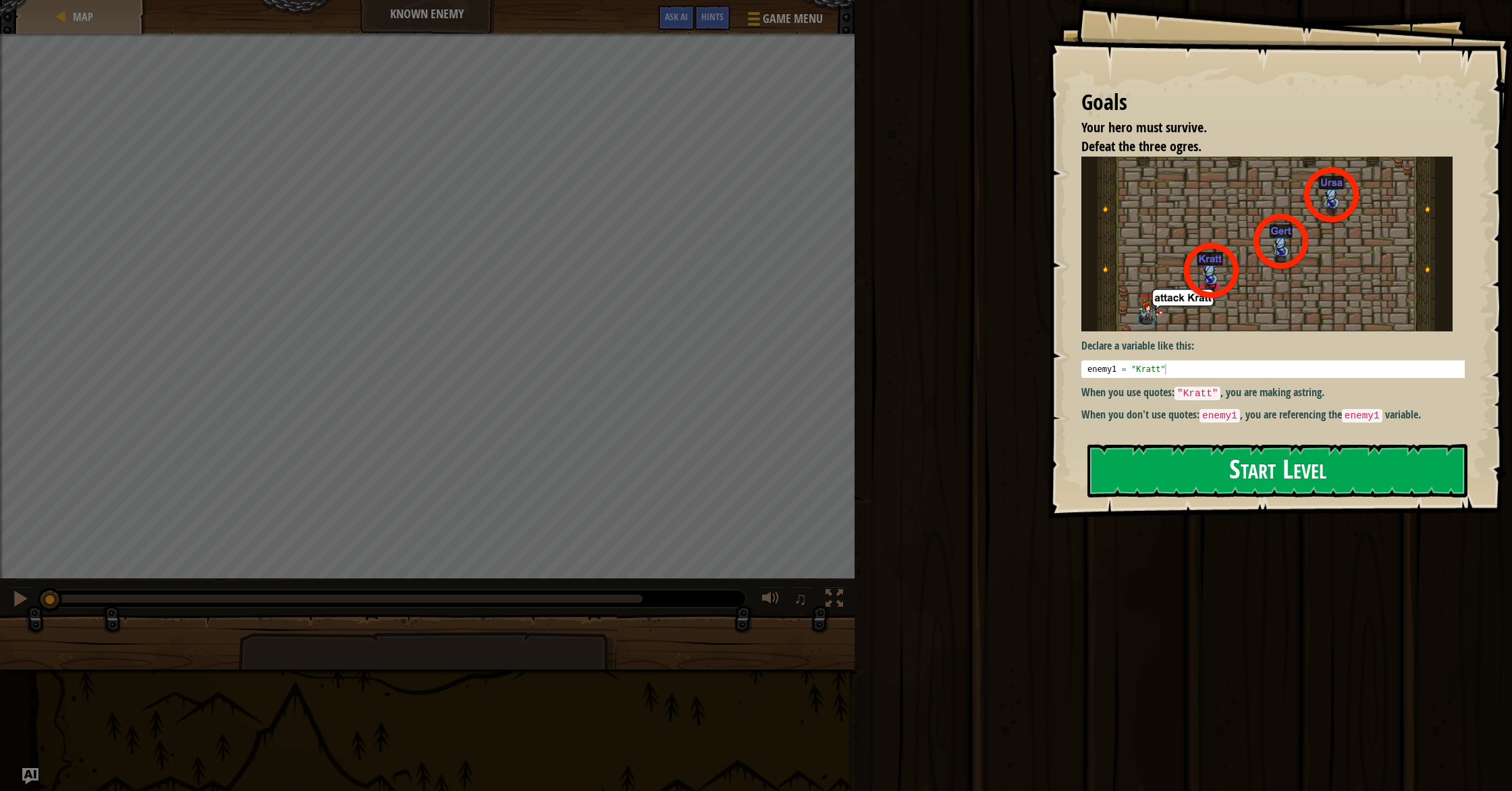
click at [809, 489] on button "Start Level" at bounding box center [1277, 471] width 380 height 53
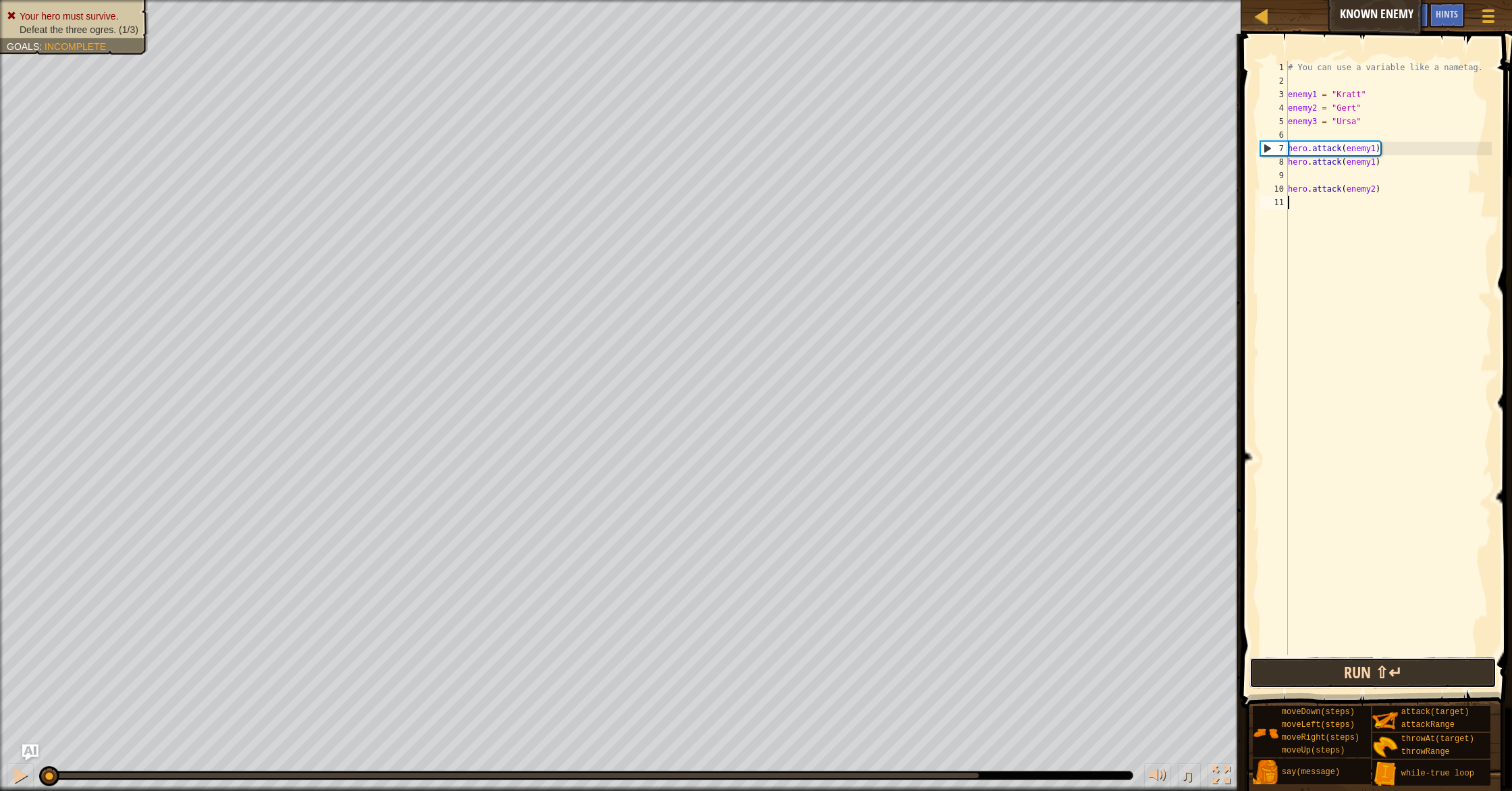
click at [809, 678] on button "Run ⇧↵" at bounding box center [1373, 673] width 247 height 31
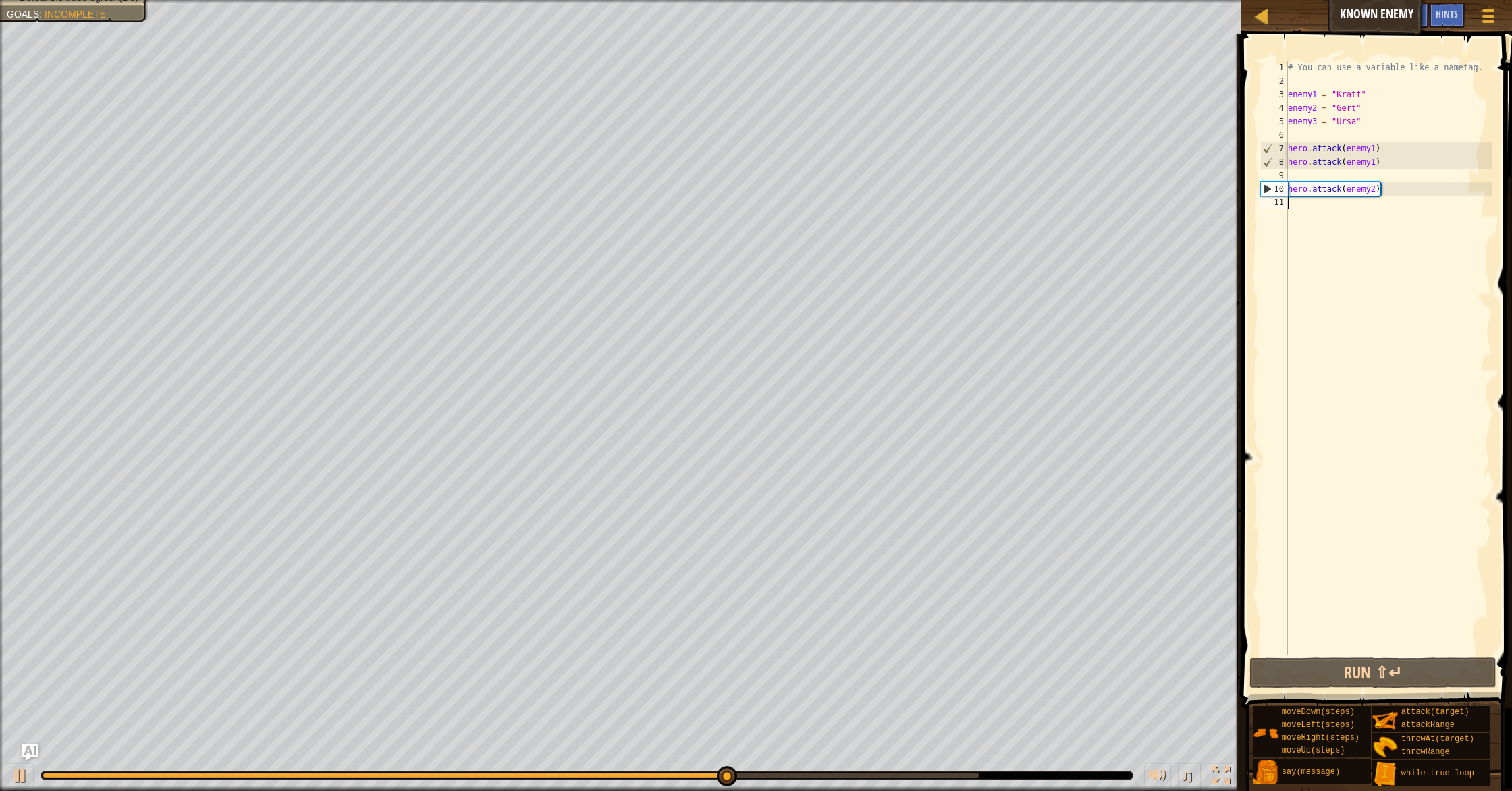
click at [809, 199] on div "# You can use a variable like a nametag. enemy1 = "Kratt" enemy2 = "Gert" enemy…" at bounding box center [1389, 371] width 207 height 621
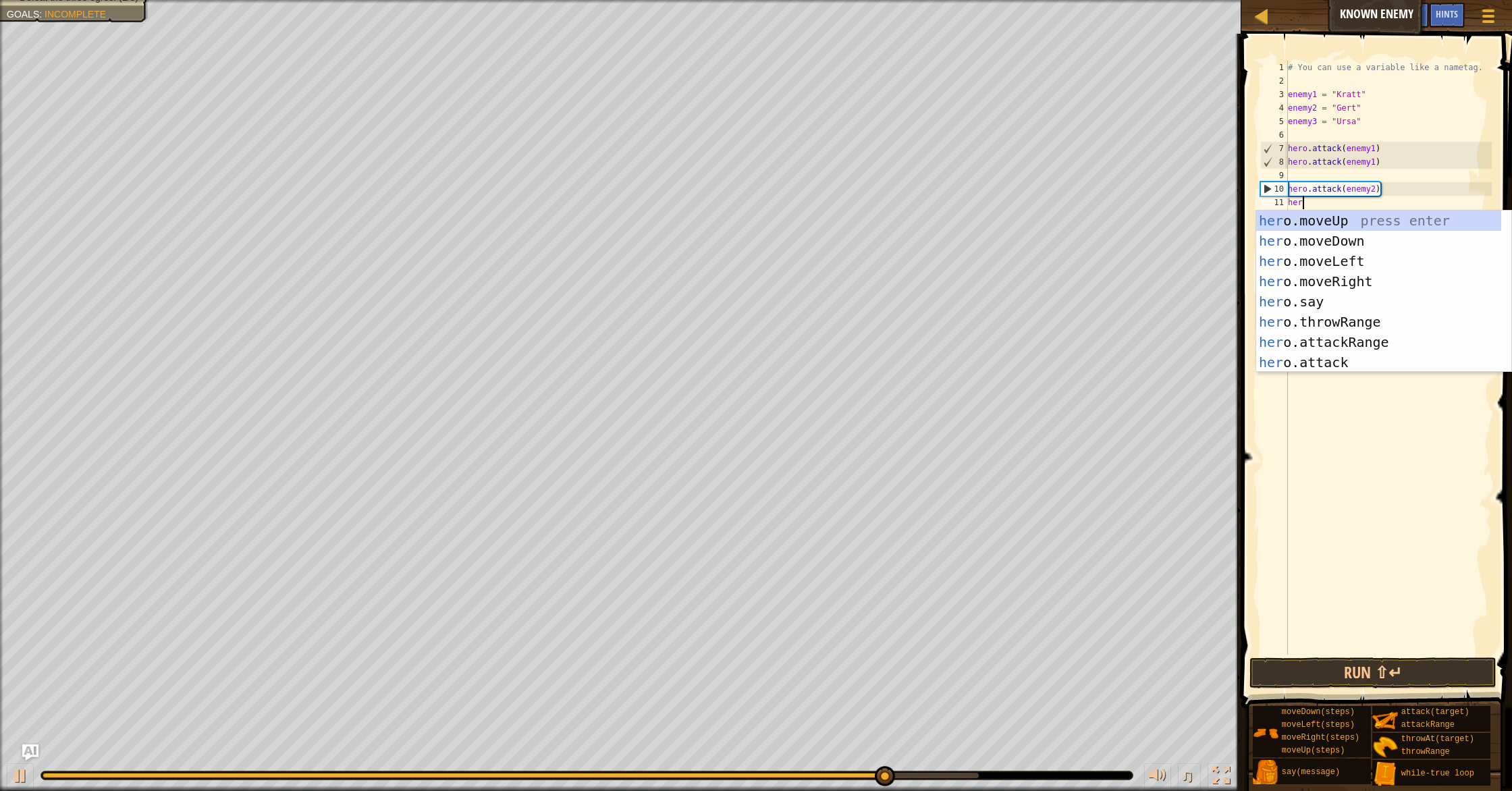
scroll to position [6, 1]
click at [809, 364] on div "hero .moveUp press enter hero .moveDown press enter hero .moveLeft press enter …" at bounding box center [1379, 312] width 245 height 203
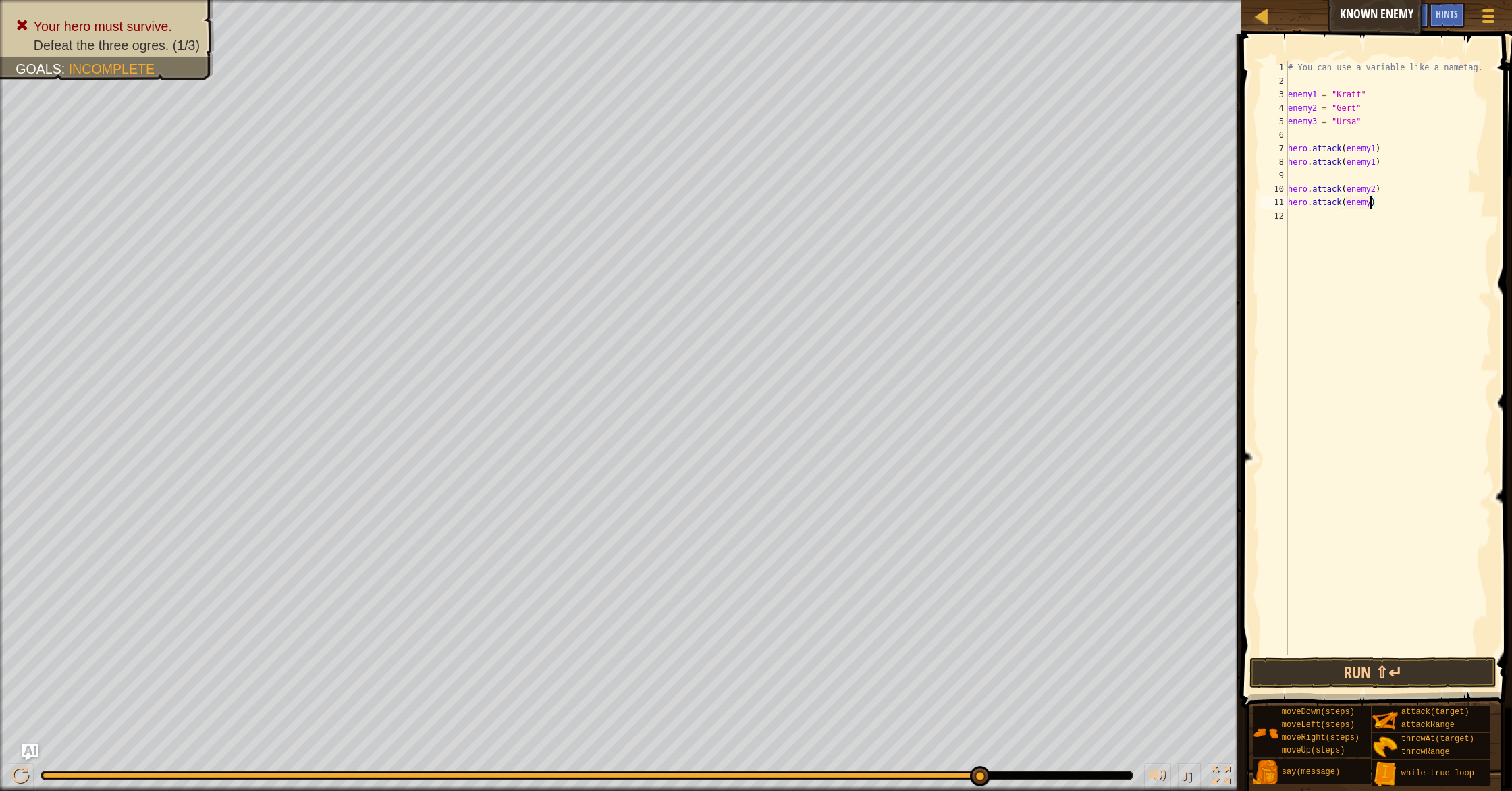
scroll to position [6, 7]
type textarea "hero.attack(enemy2)"
click at [809, 208] on div "# You can use a variable like a nametag. enemy1 = "Kratt" enemy2 = "Gert" enemy…" at bounding box center [1389, 371] width 207 height 621
type textarea "hero.attack(enemy3)"
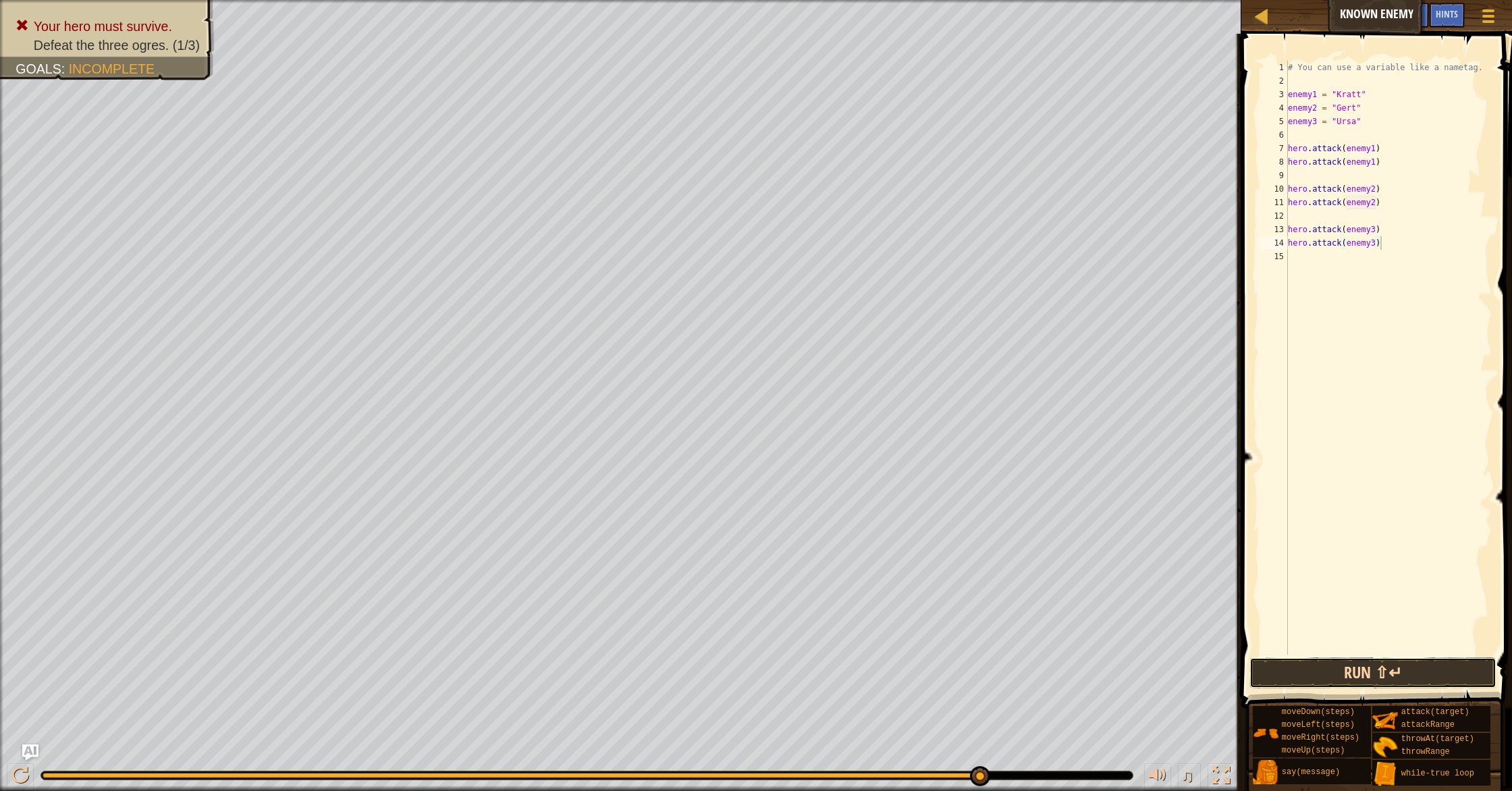
click at [809, 675] on button "Run ⇧↵" at bounding box center [1373, 673] width 247 height 31
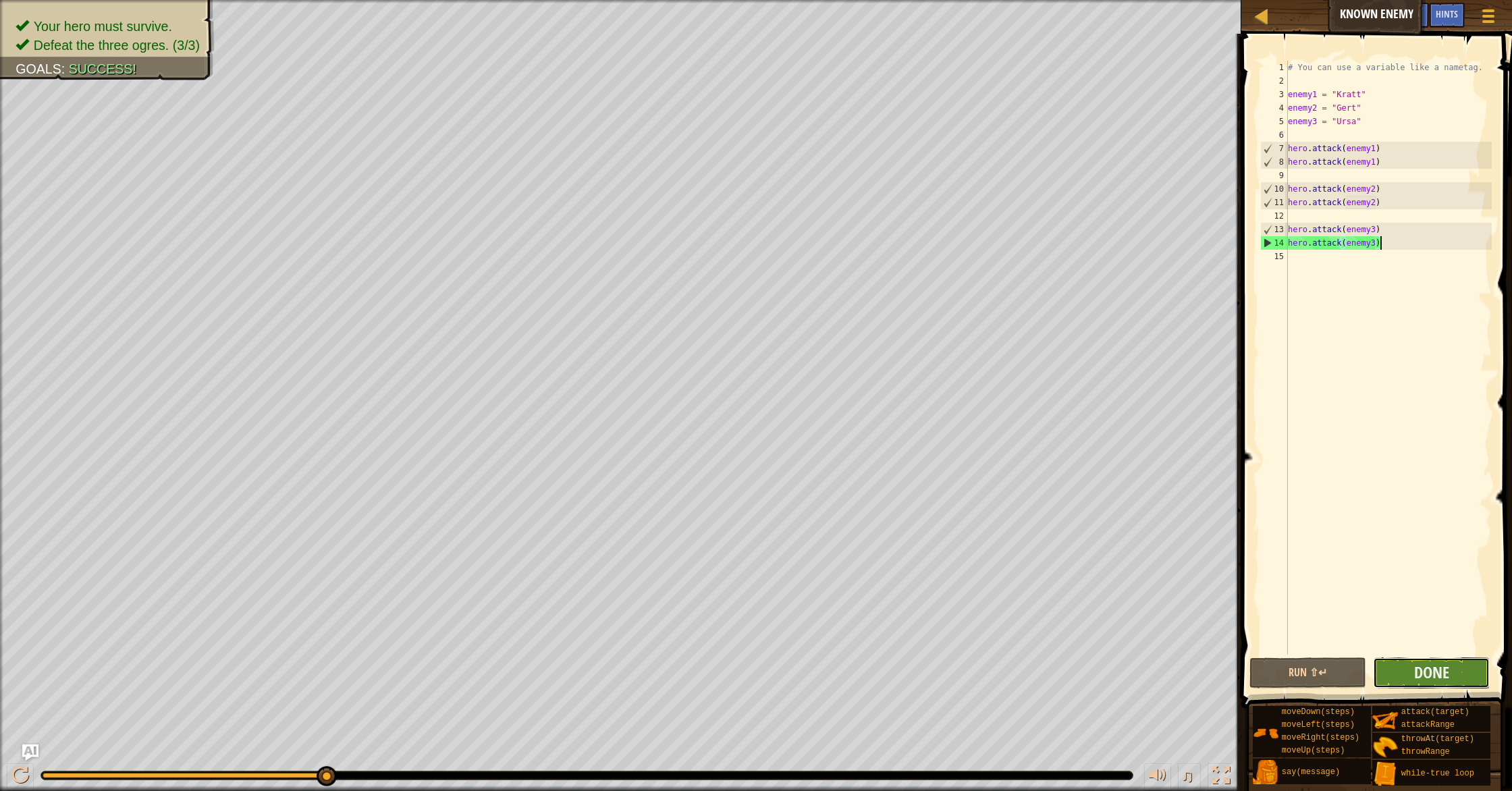
click at [809, 675] on button "Done" at bounding box center [1431, 673] width 117 height 31
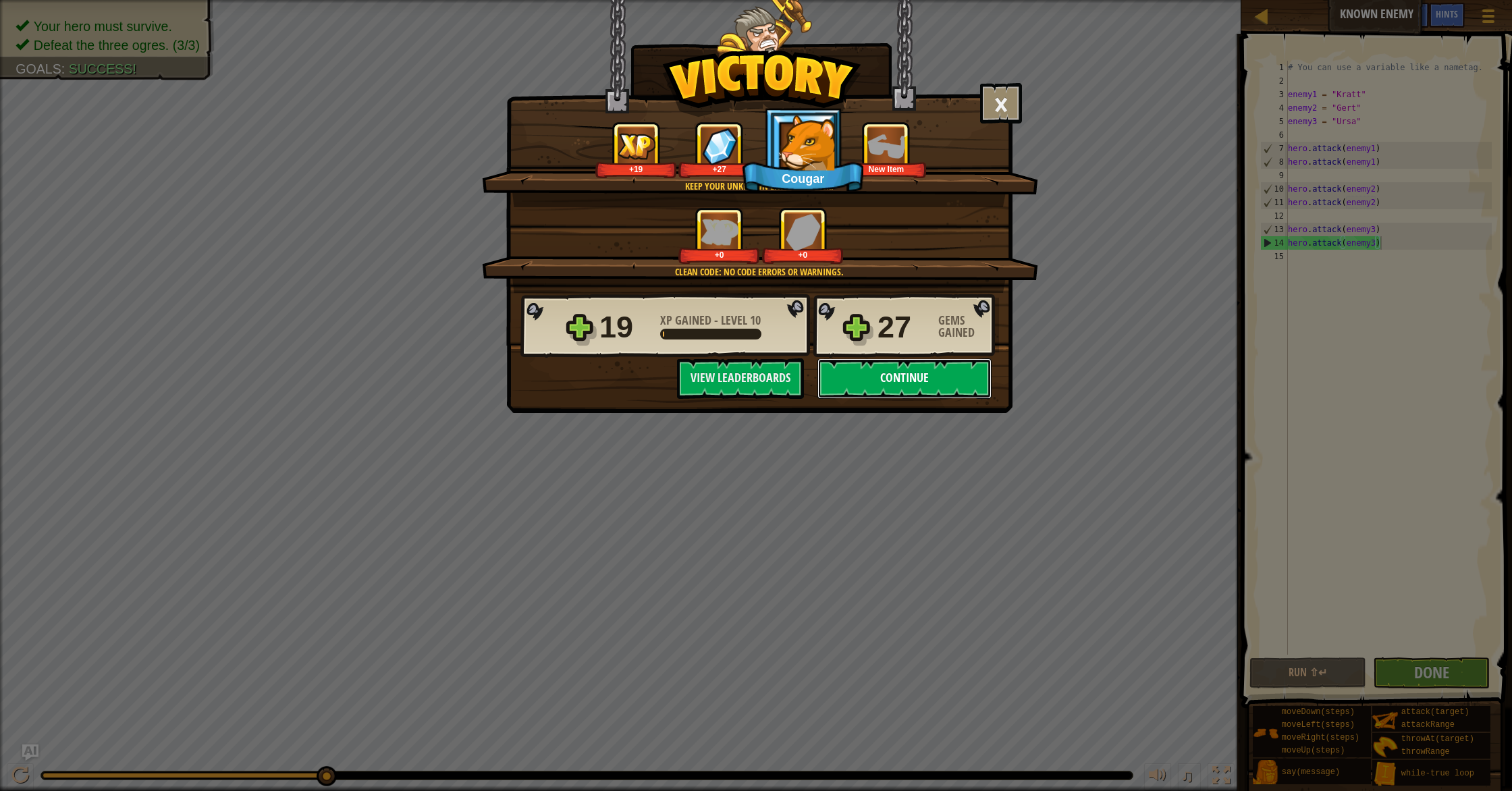
click at [809, 381] on button "Continue" at bounding box center [904, 378] width 174 height 41
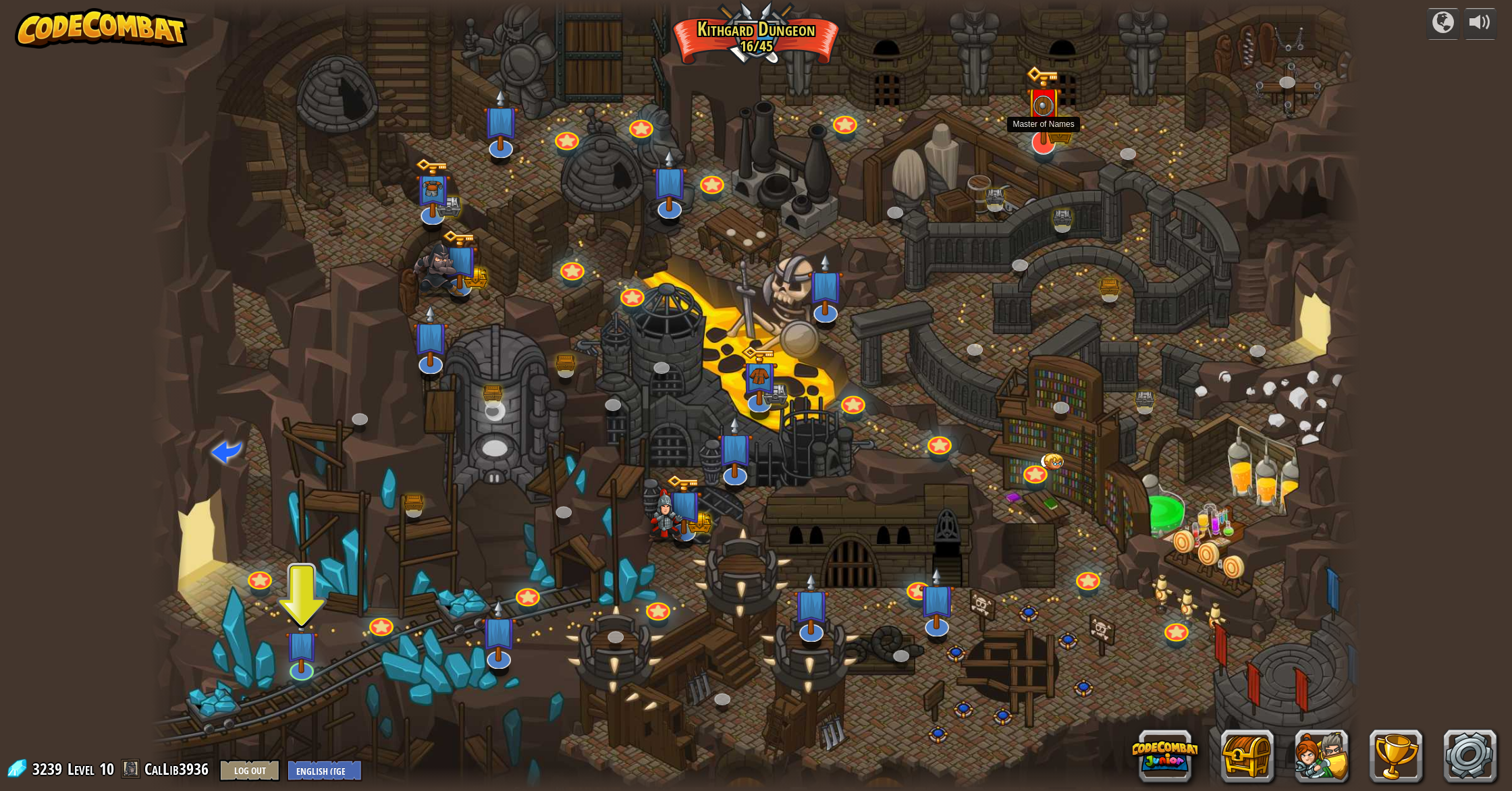
click at [809, 112] on img at bounding box center [1044, 106] width 22 height 22
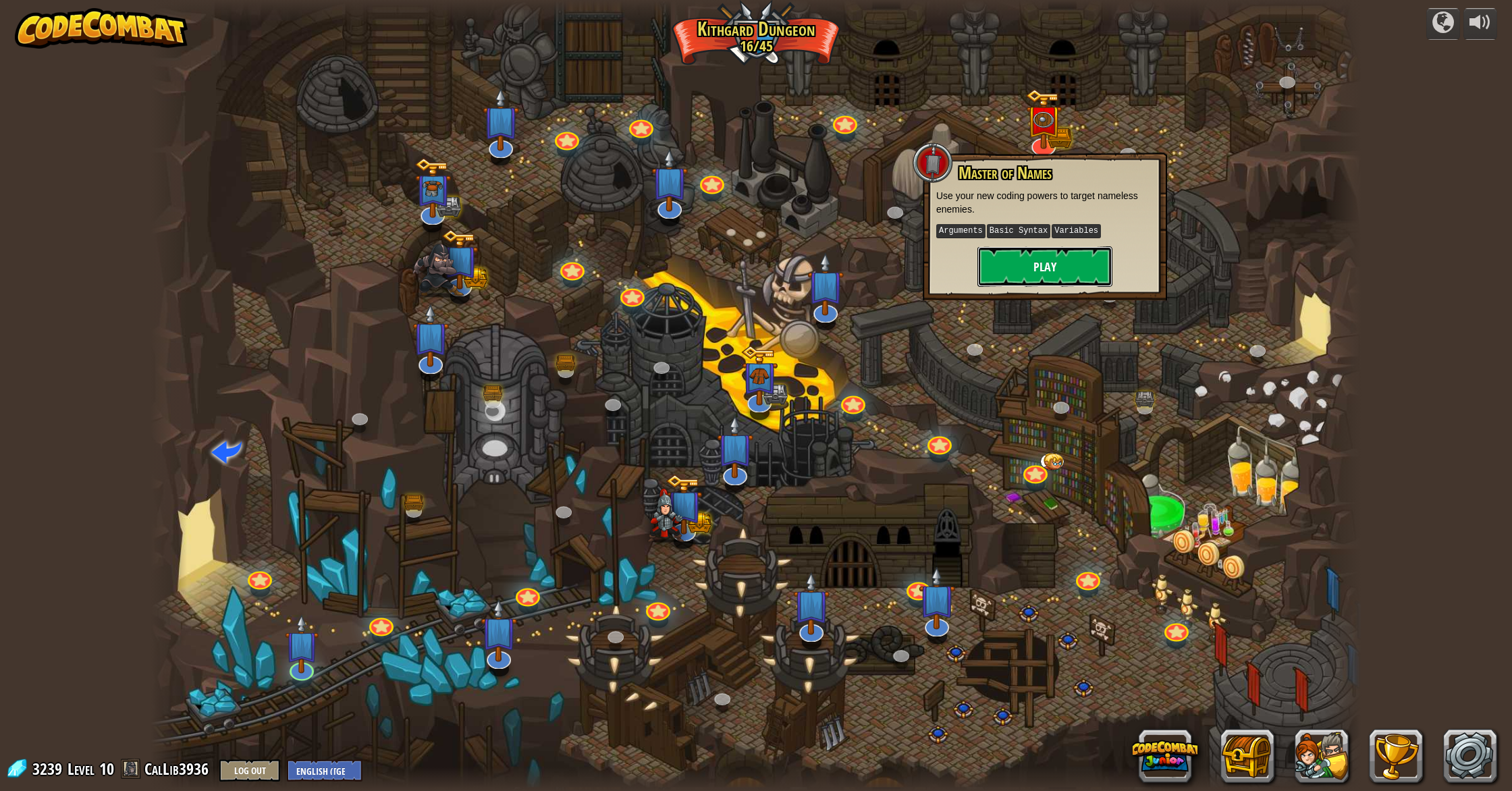
click at [809, 274] on button "Play" at bounding box center [1044, 267] width 135 height 41
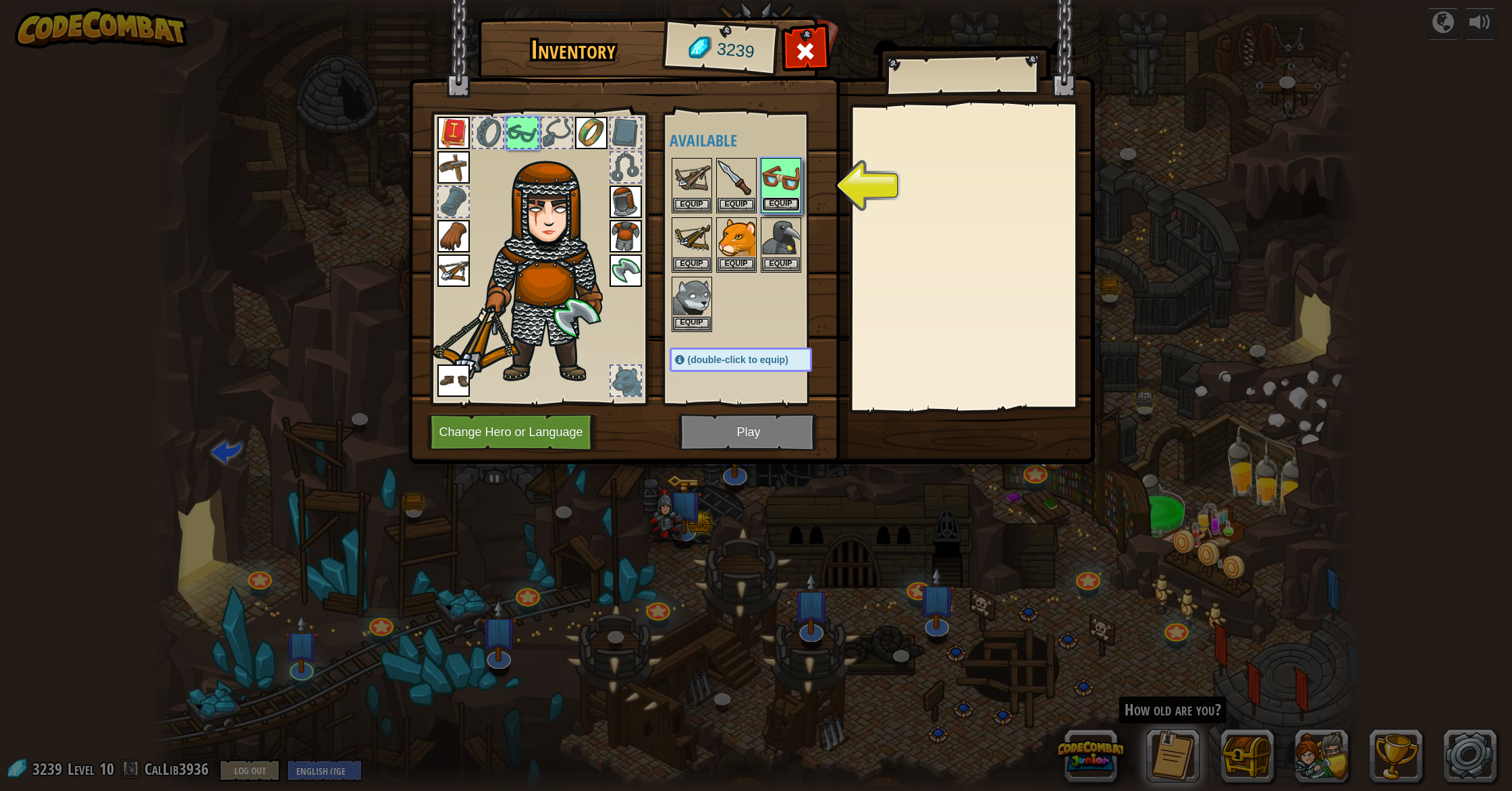
click at [772, 199] on button "Equip" at bounding box center [780, 203] width 38 height 14
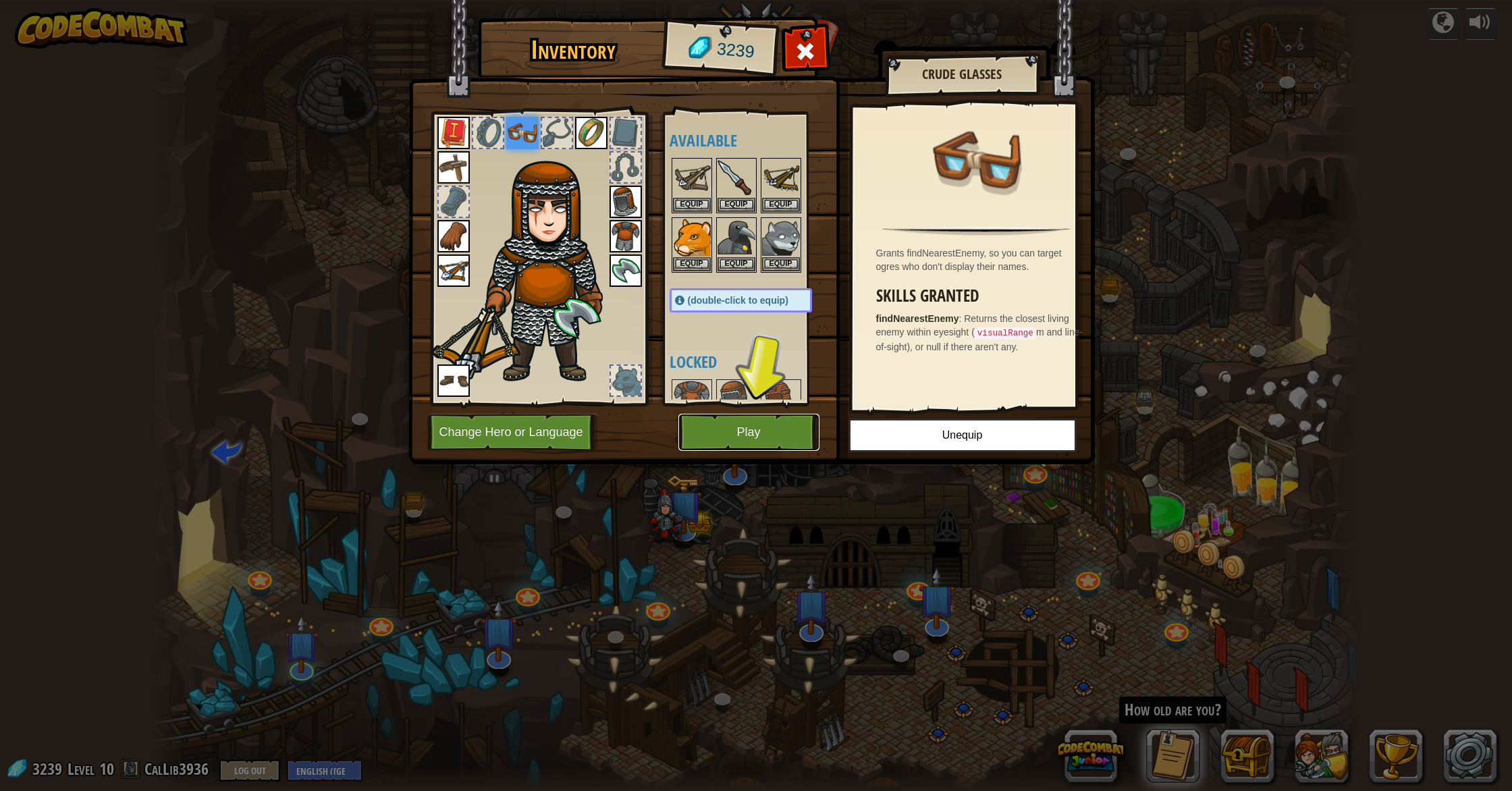
click at [748, 442] on button "Play" at bounding box center [748, 432] width 141 height 38
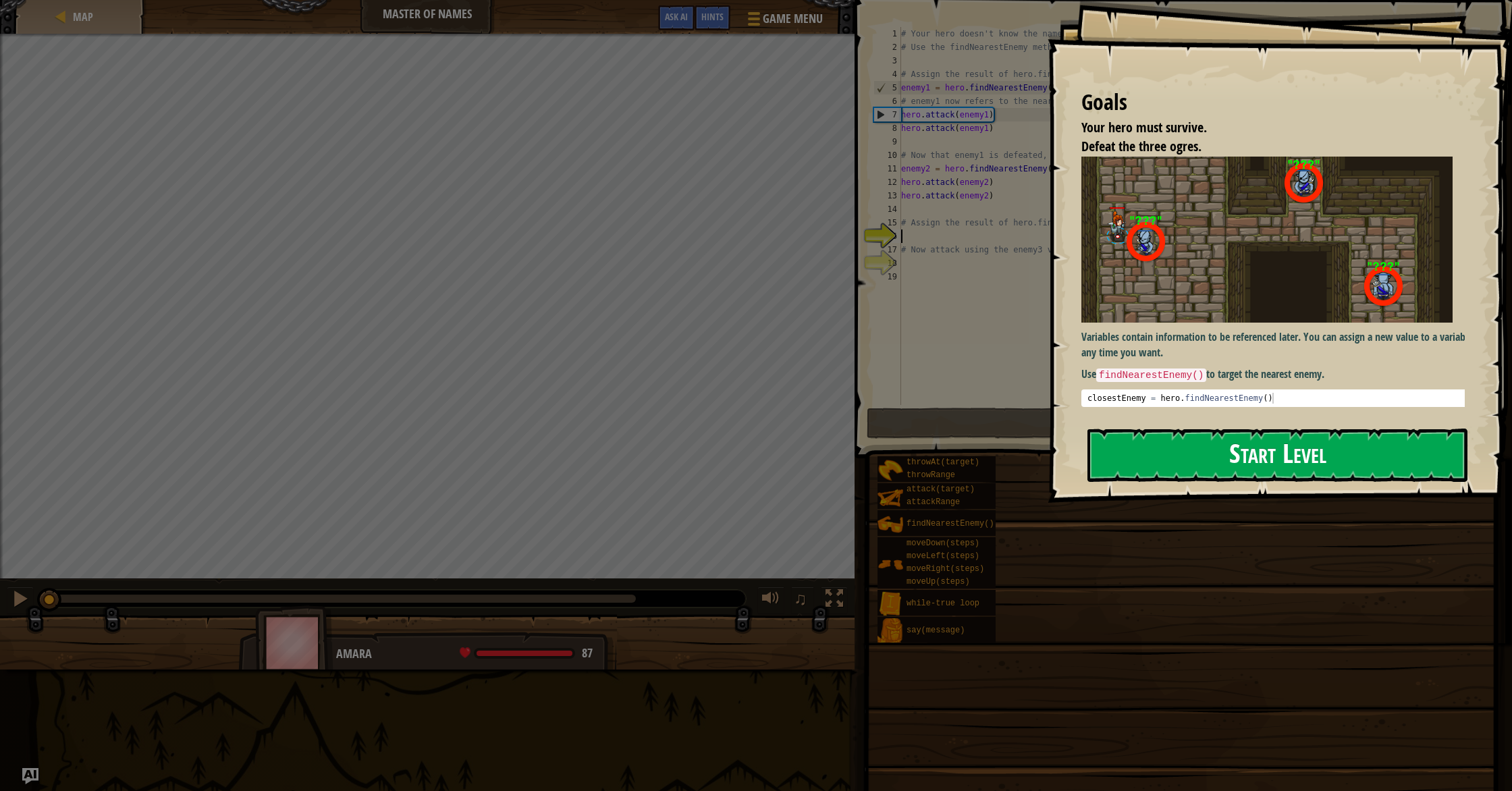
click at [809, 451] on button "Start Level" at bounding box center [1277, 455] width 380 height 53
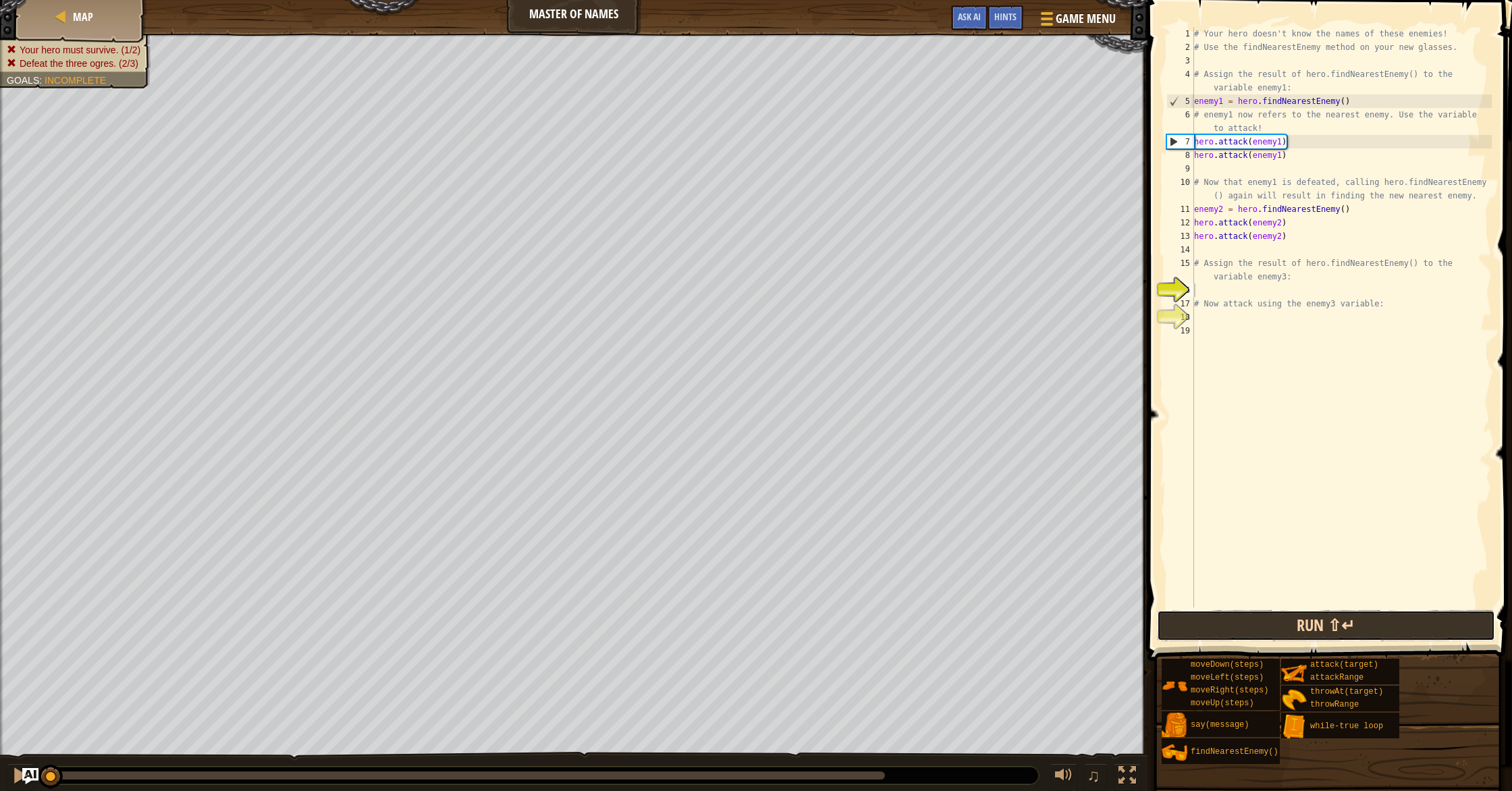
click at [809, 629] on button "Run ⇧↵" at bounding box center [1326, 625] width 338 height 31
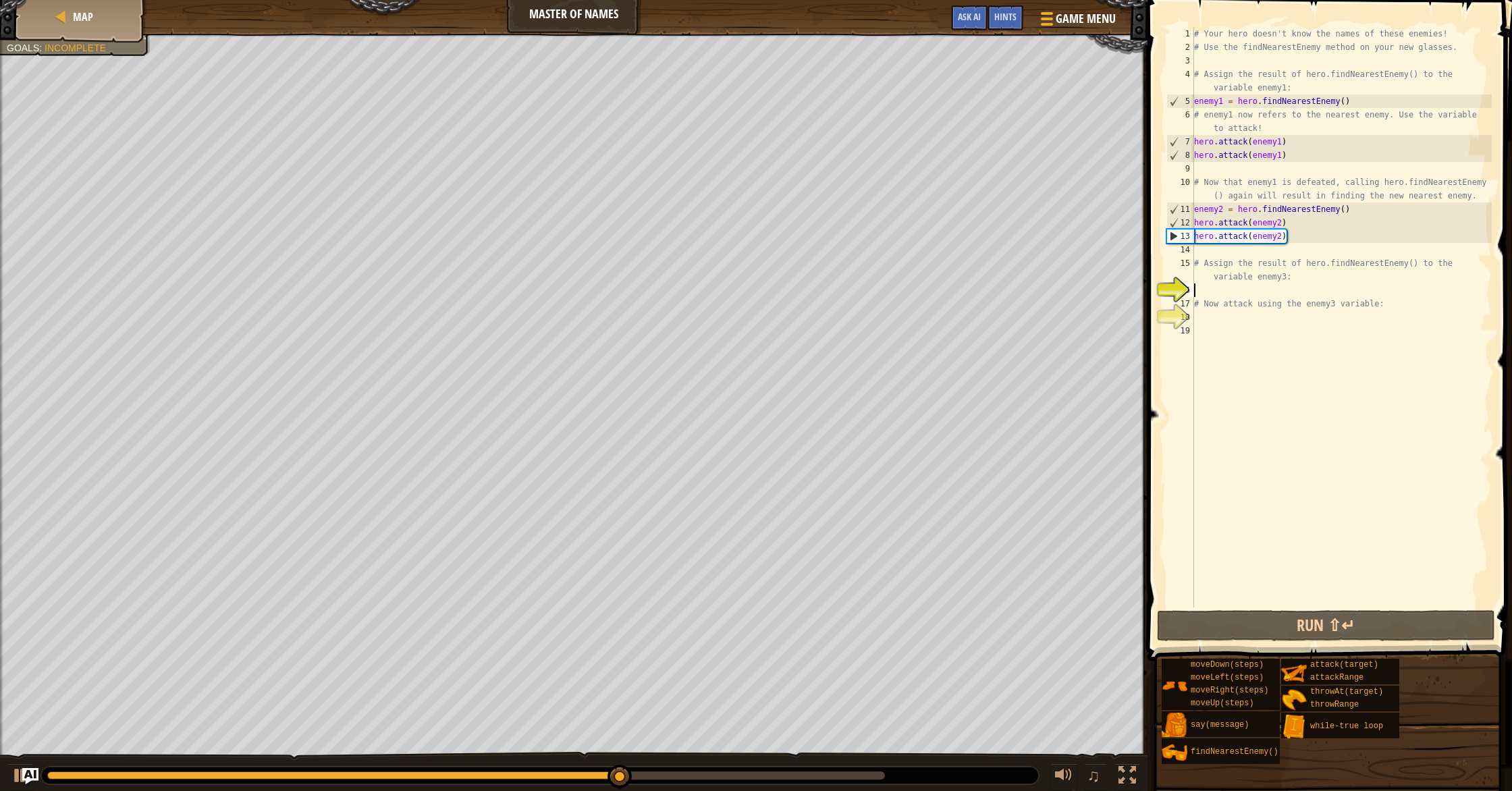
scroll to position [6, 0]
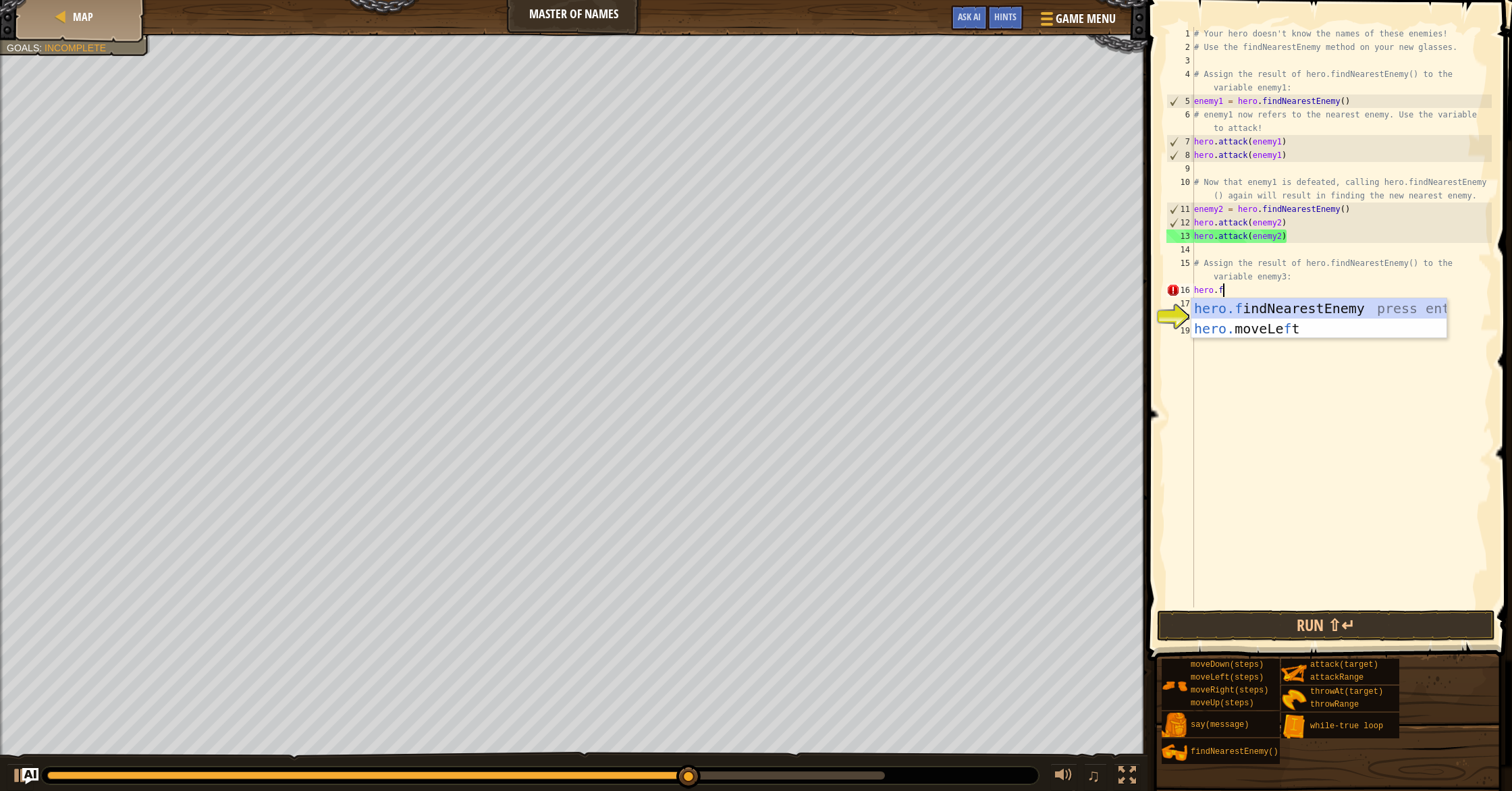
type textarea "[DOMAIN_NAME]"
click at [809, 309] on div "hero.fi ndNearestEnemy press enter" at bounding box center [1319, 328] width 255 height 61
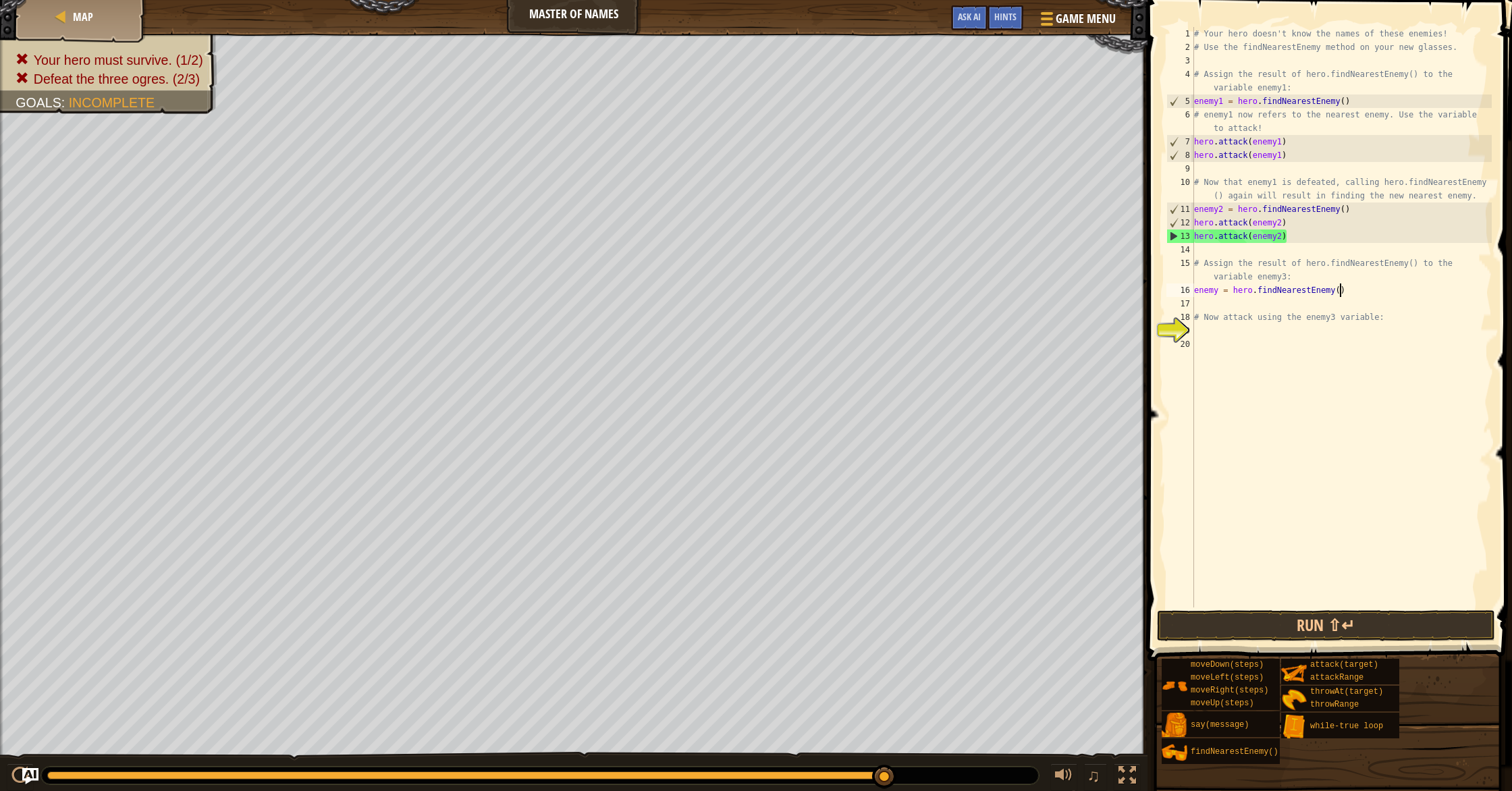
click at [809, 290] on div "# Your hero doesn't know the names of these enemies! # Use the findNearestEnemy…" at bounding box center [1341, 330] width 300 height 608
click at [809, 318] on div "# Your hero doesn't know the names of these enemies! # Use the findNearestEnemy…" at bounding box center [1341, 330] width 300 height 608
type textarea "# Now attack using the enemy3 variable:"
click at [809, 311] on div "# Your hero doesn't know the names of these enemies! # Use the findNearestEnemy…" at bounding box center [1341, 330] width 300 height 608
click at [809, 305] on div "# Your hero doesn't know the names of these enemies! # Use the findNearestEnemy…" at bounding box center [1341, 330] width 300 height 608
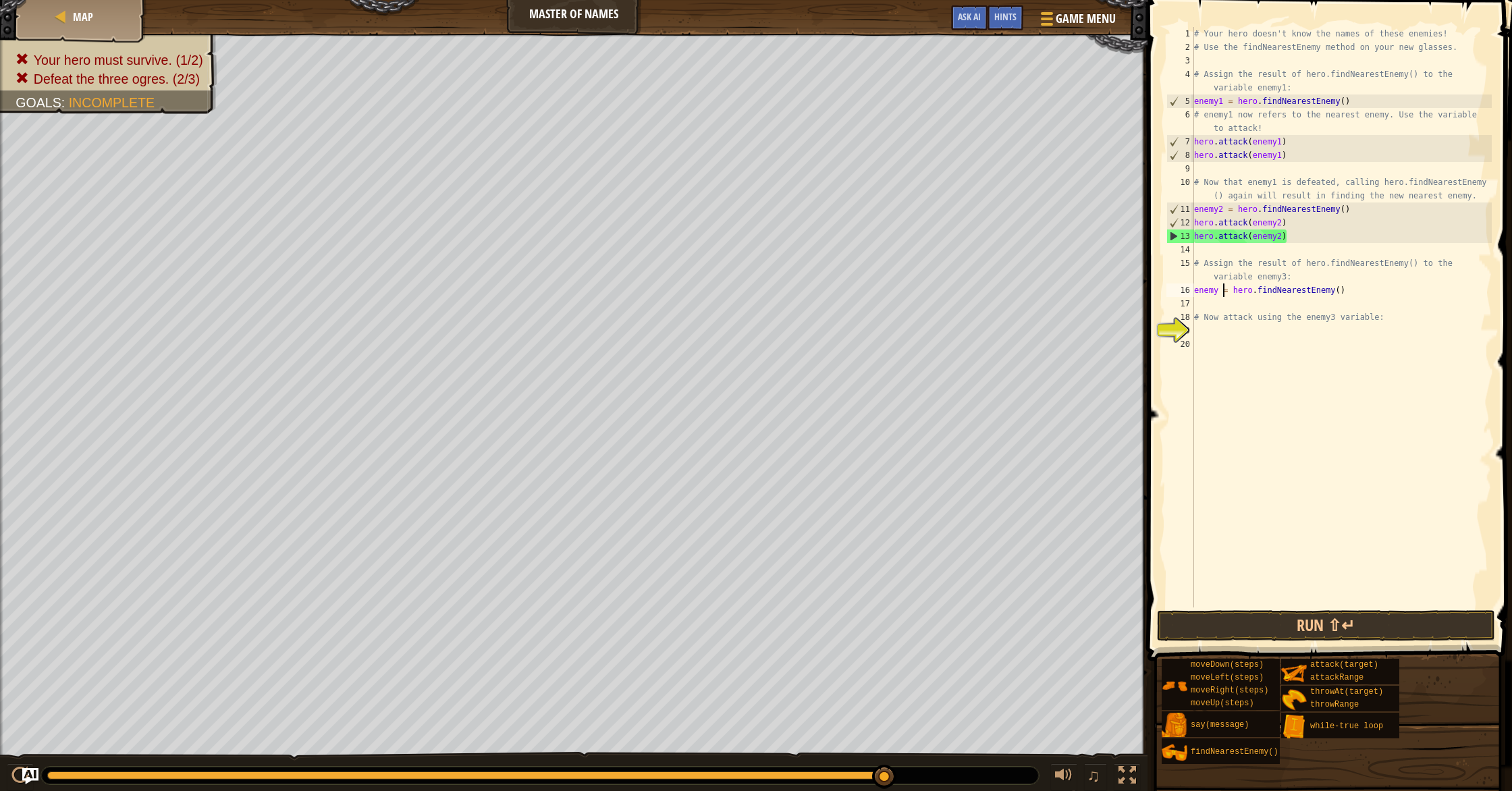
click at [809, 289] on div "# Your hero doesn't know the names of these enemies! # Use the findNearestEnemy…" at bounding box center [1341, 330] width 300 height 608
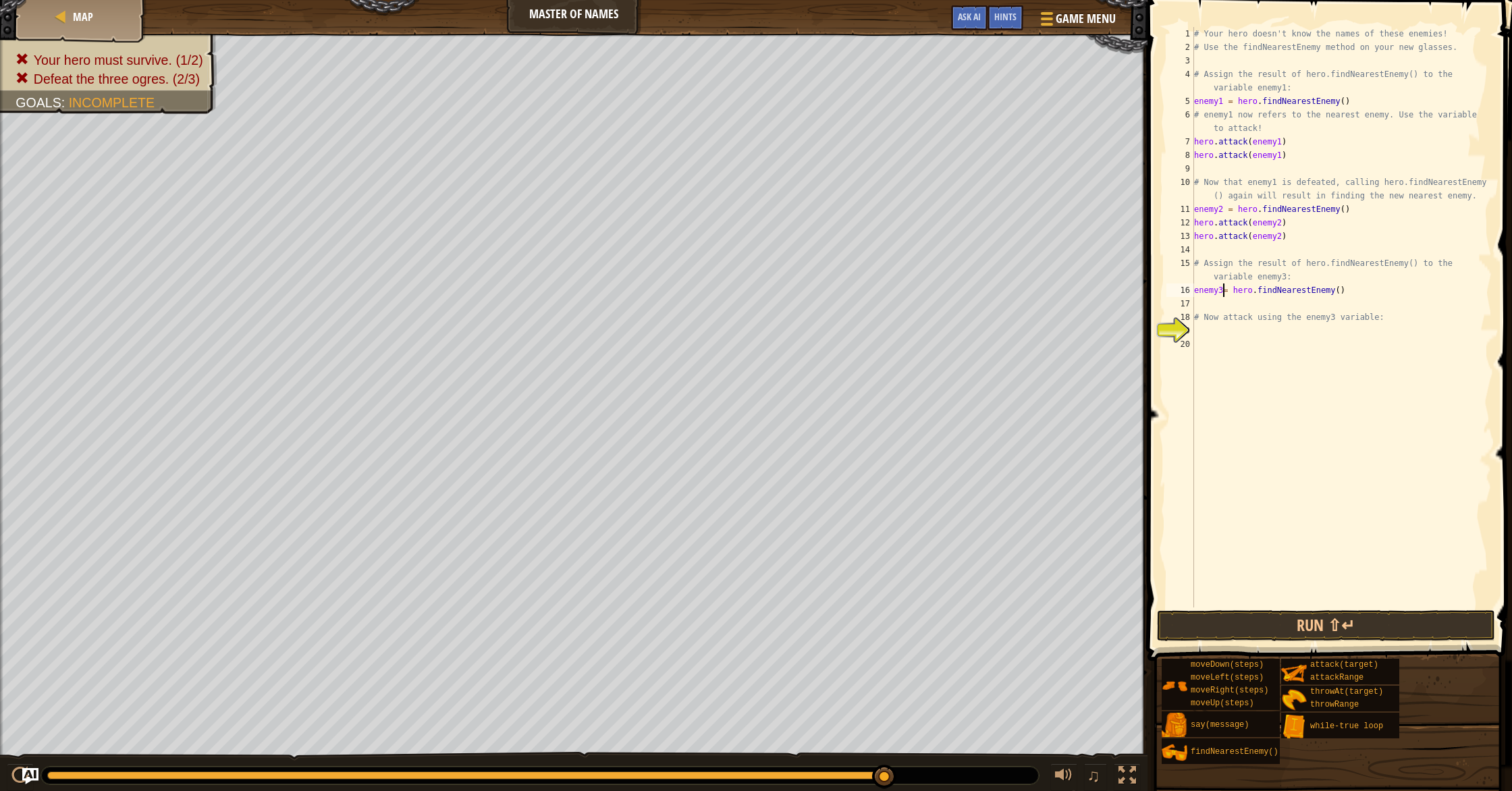
scroll to position [6, 2]
click at [809, 318] on div "# Your hero doesn't know the names of these enemies! # Use the findNearestEnemy…" at bounding box center [1341, 330] width 300 height 608
type textarea "# Now attack using the enemy3 variable:"
click at [809, 307] on div "# Your hero doesn't know the names of these enemies! # Use the findNearestEnemy…" at bounding box center [1341, 330] width 300 height 608
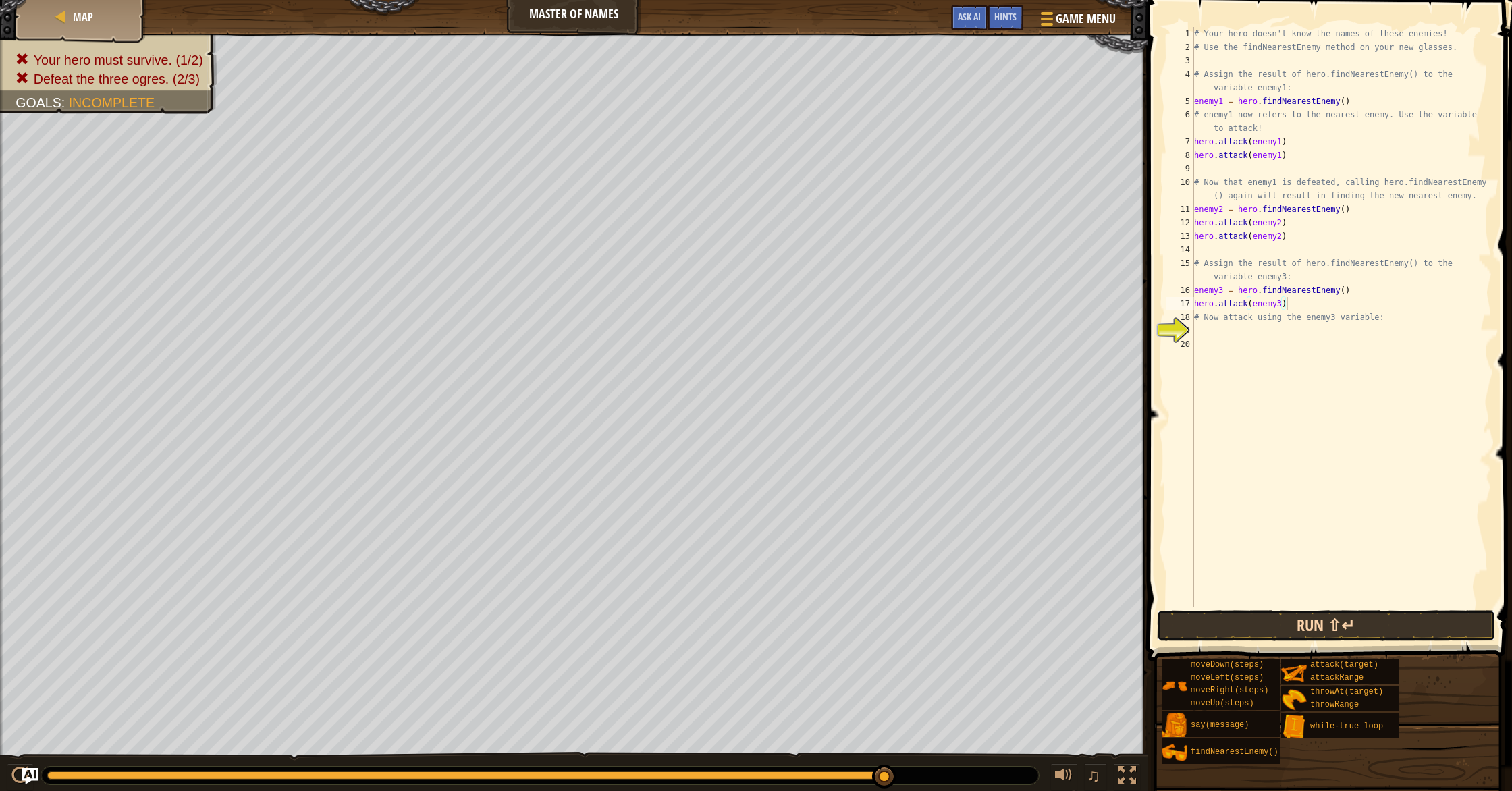
click at [809, 630] on button "Run ⇧↵" at bounding box center [1326, 625] width 338 height 31
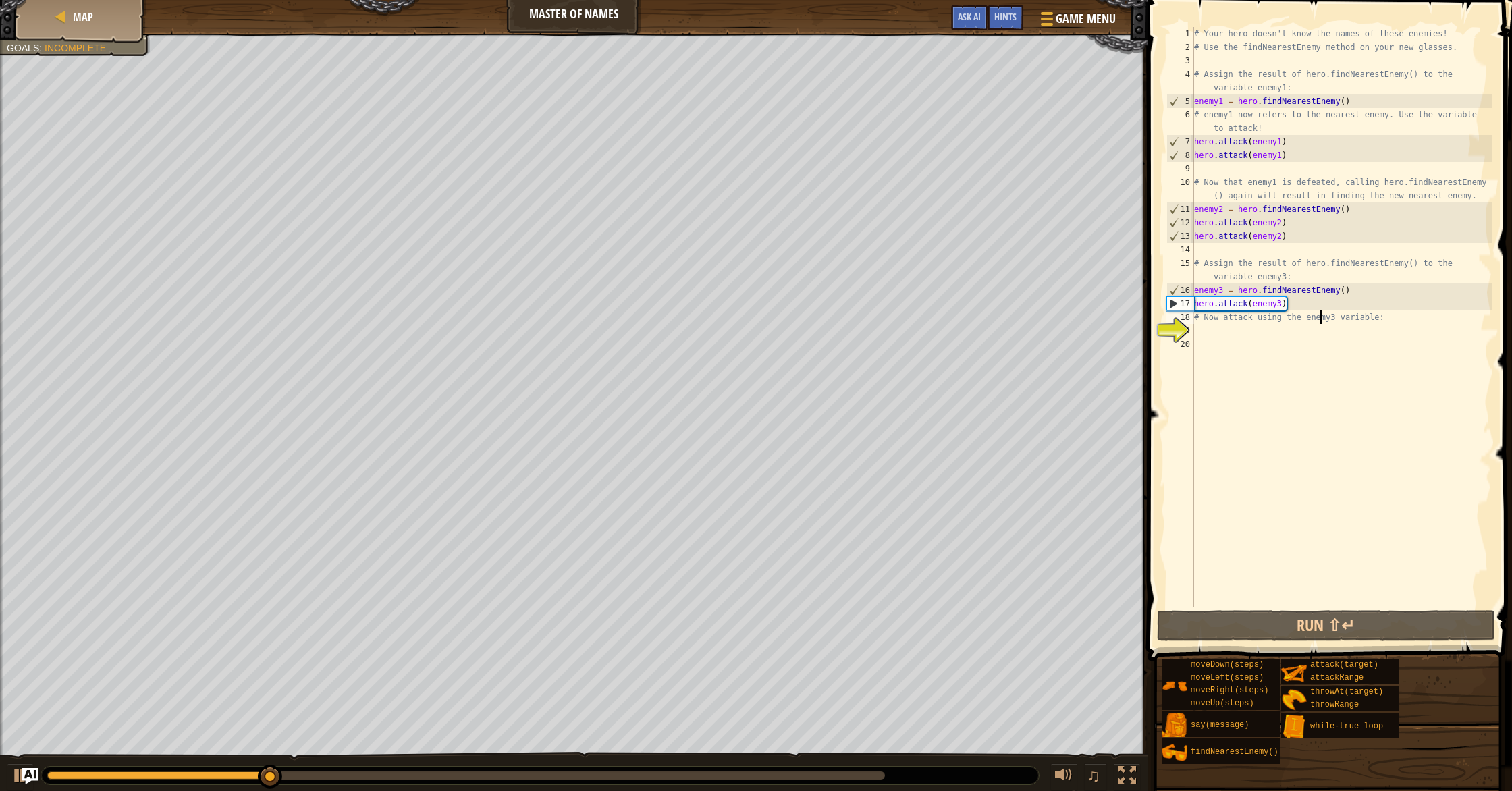
click at [809, 313] on div "# Your hero doesn't know the names of these enemies! # Use the findNearestEnemy…" at bounding box center [1341, 330] width 300 height 608
click at [809, 309] on div "# Your hero doesn't know the names of these enemies! # Use the findNearestEnemy…" at bounding box center [1341, 330] width 300 height 608
type textarea "hero.attack(enemy3)"
click at [809, 309] on div "# Your hero doesn't know the names of these enemies! # Use the findNearestEnemy…" at bounding box center [1341, 330] width 300 height 608
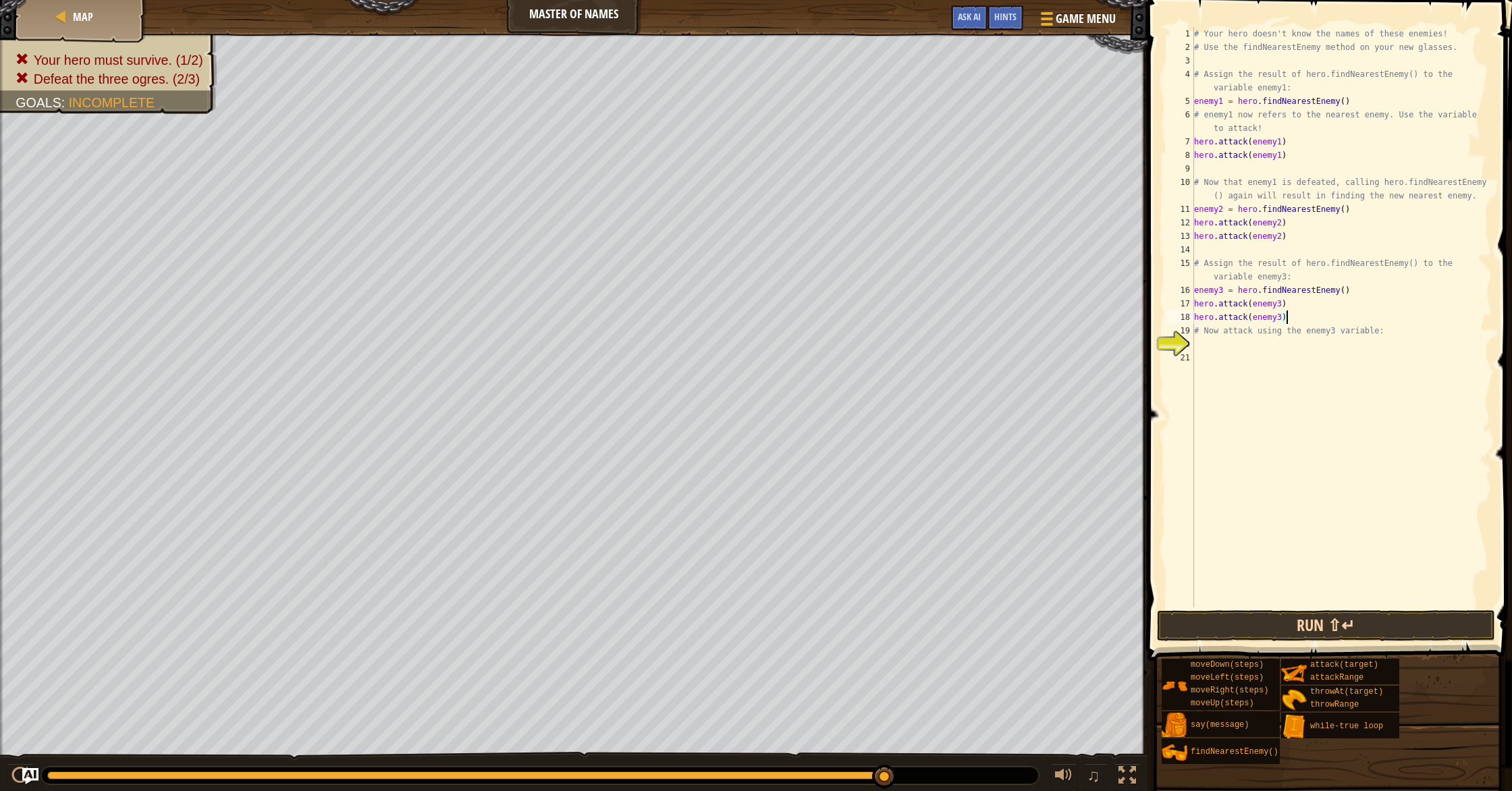
type textarea "hero.attack(enemy3)"
click at [809, 623] on button "Run ⇧↵" at bounding box center [1326, 625] width 338 height 31
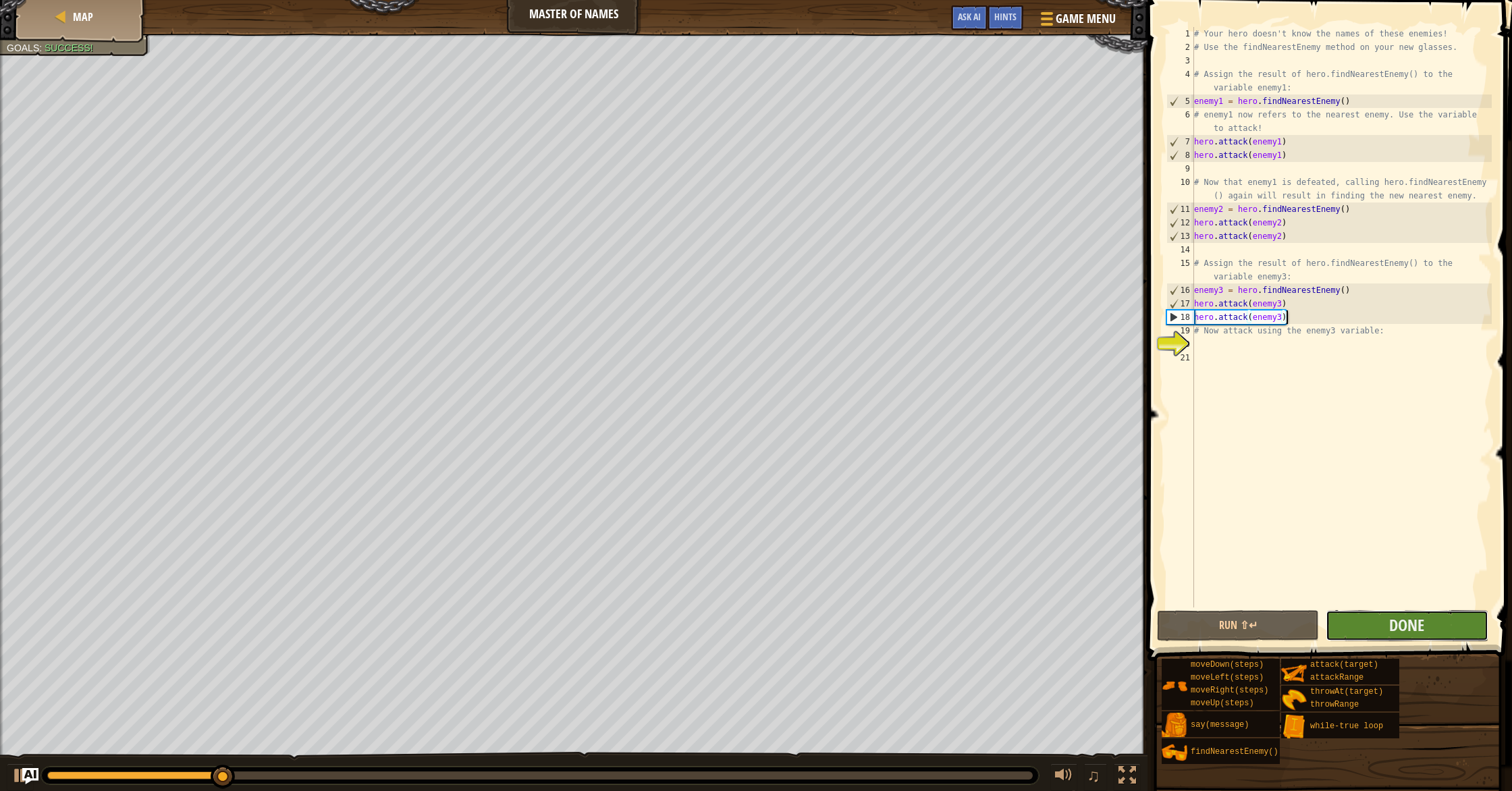
click at [809, 633] on button "Done" at bounding box center [1406, 625] width 162 height 31
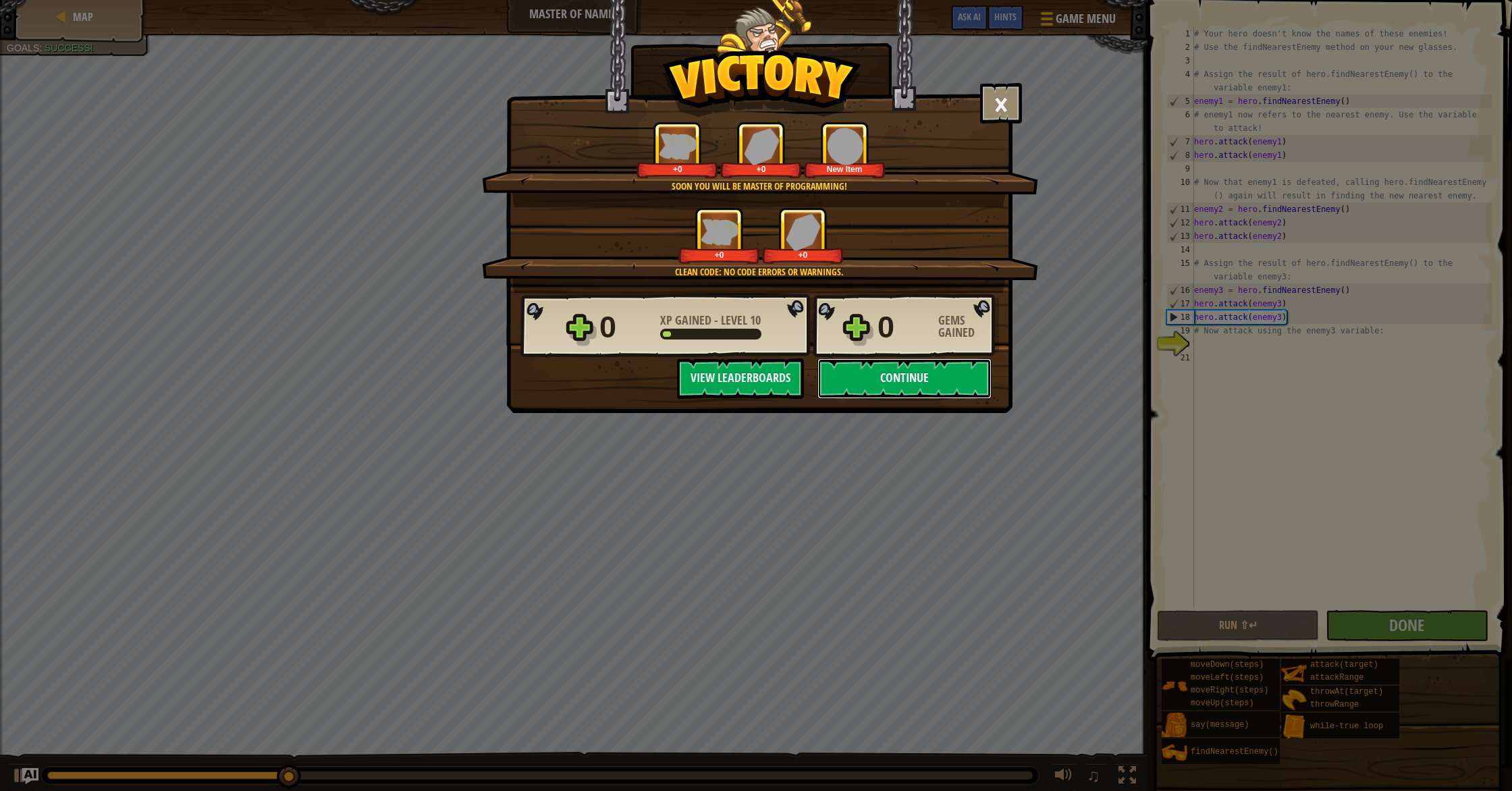
click at [809, 383] on button "Continue" at bounding box center [904, 378] width 174 height 41
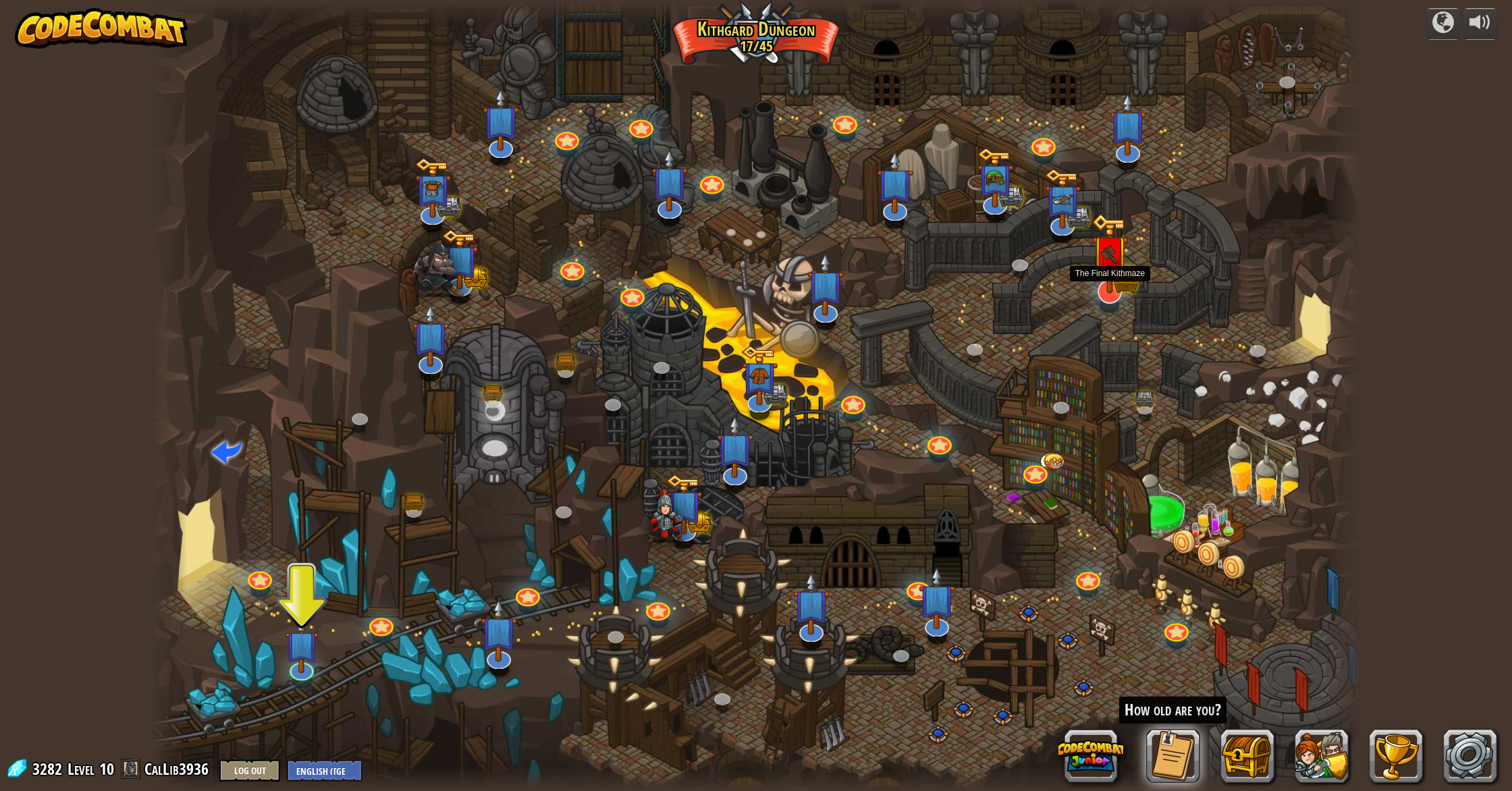
click at [809, 280] on img at bounding box center [1109, 253] width 37 height 80
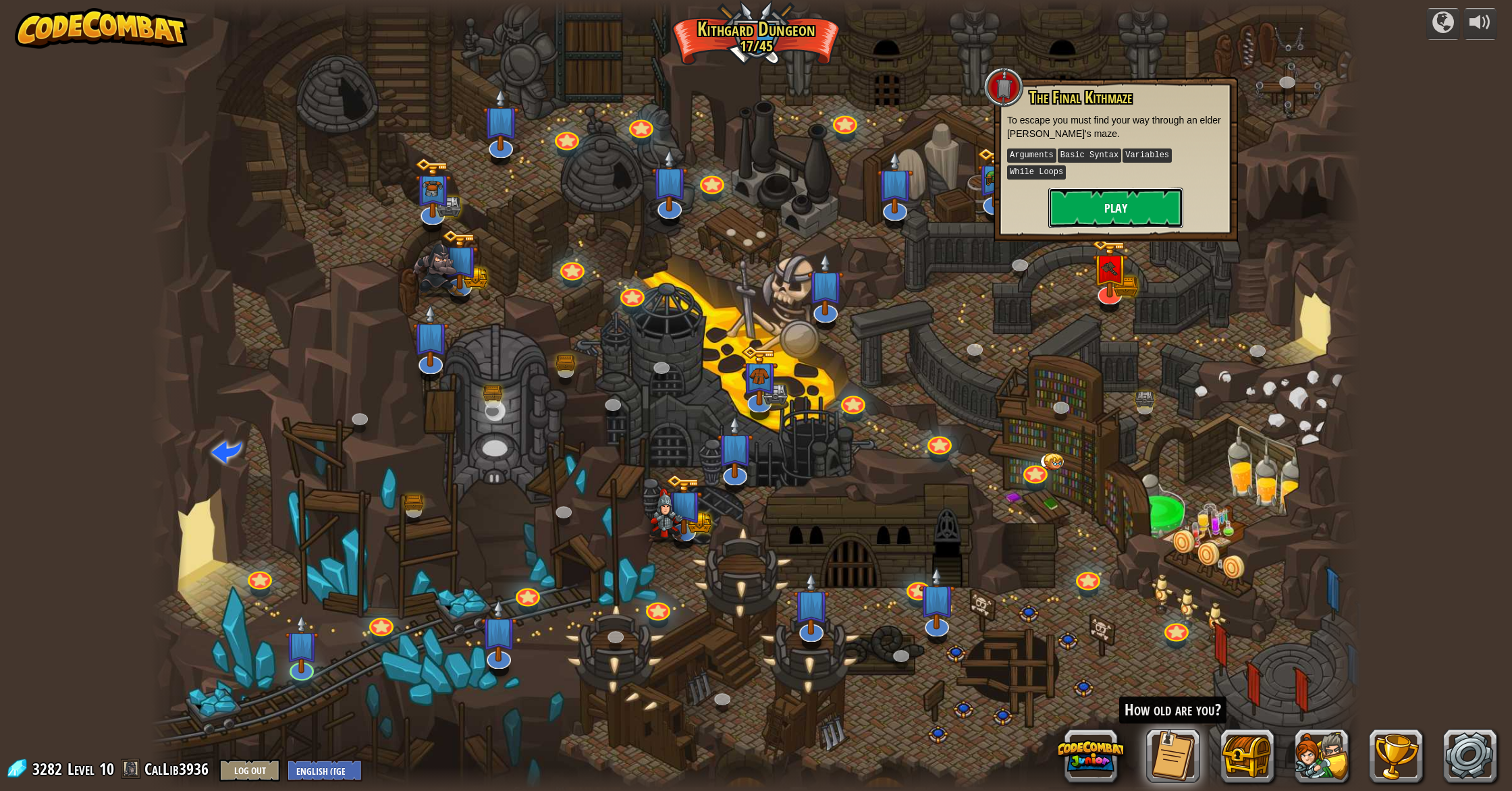
click at [809, 218] on button "Play" at bounding box center [1115, 208] width 135 height 41
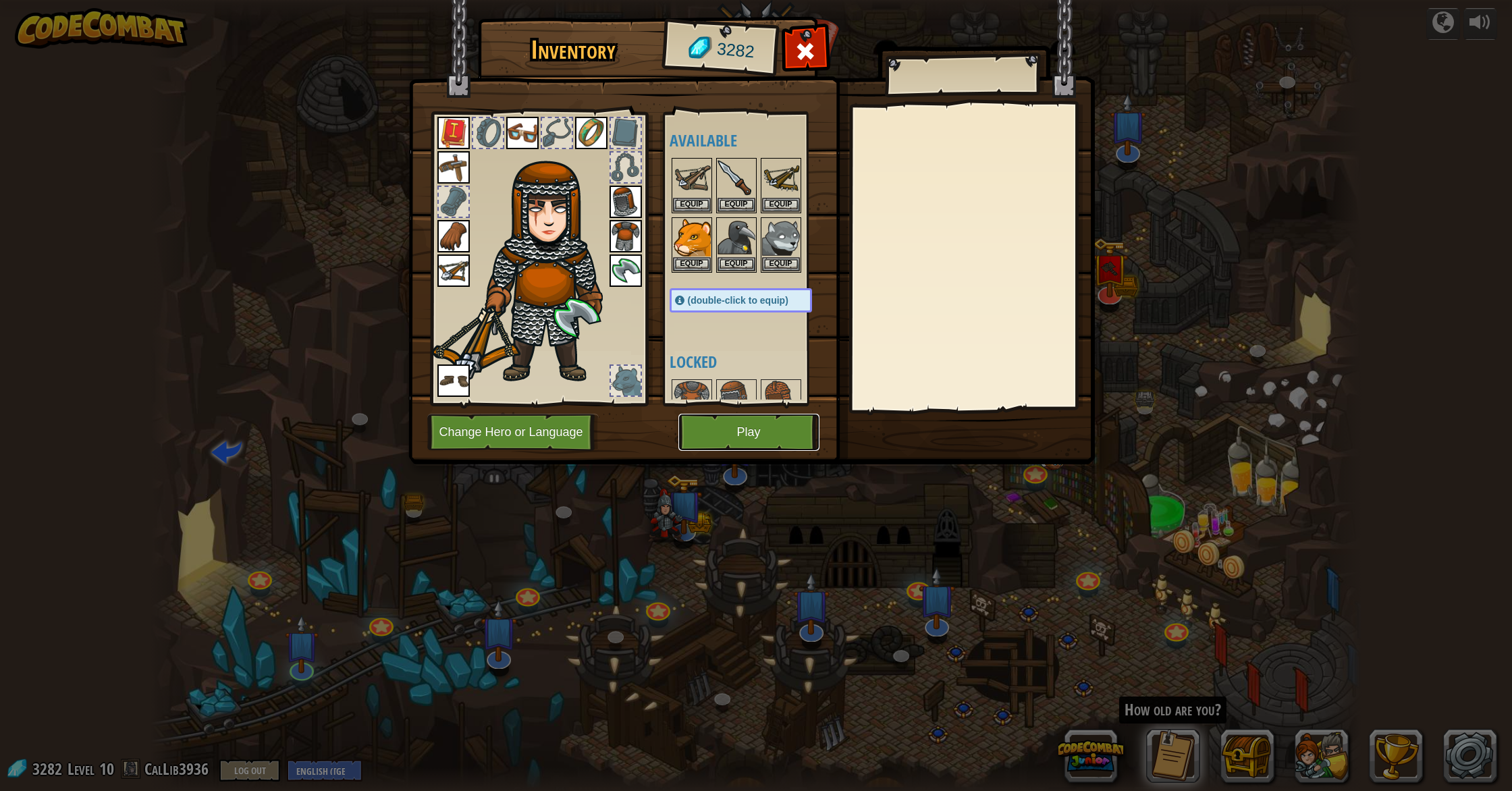
click at [768, 431] on button "Play" at bounding box center [748, 432] width 141 height 38
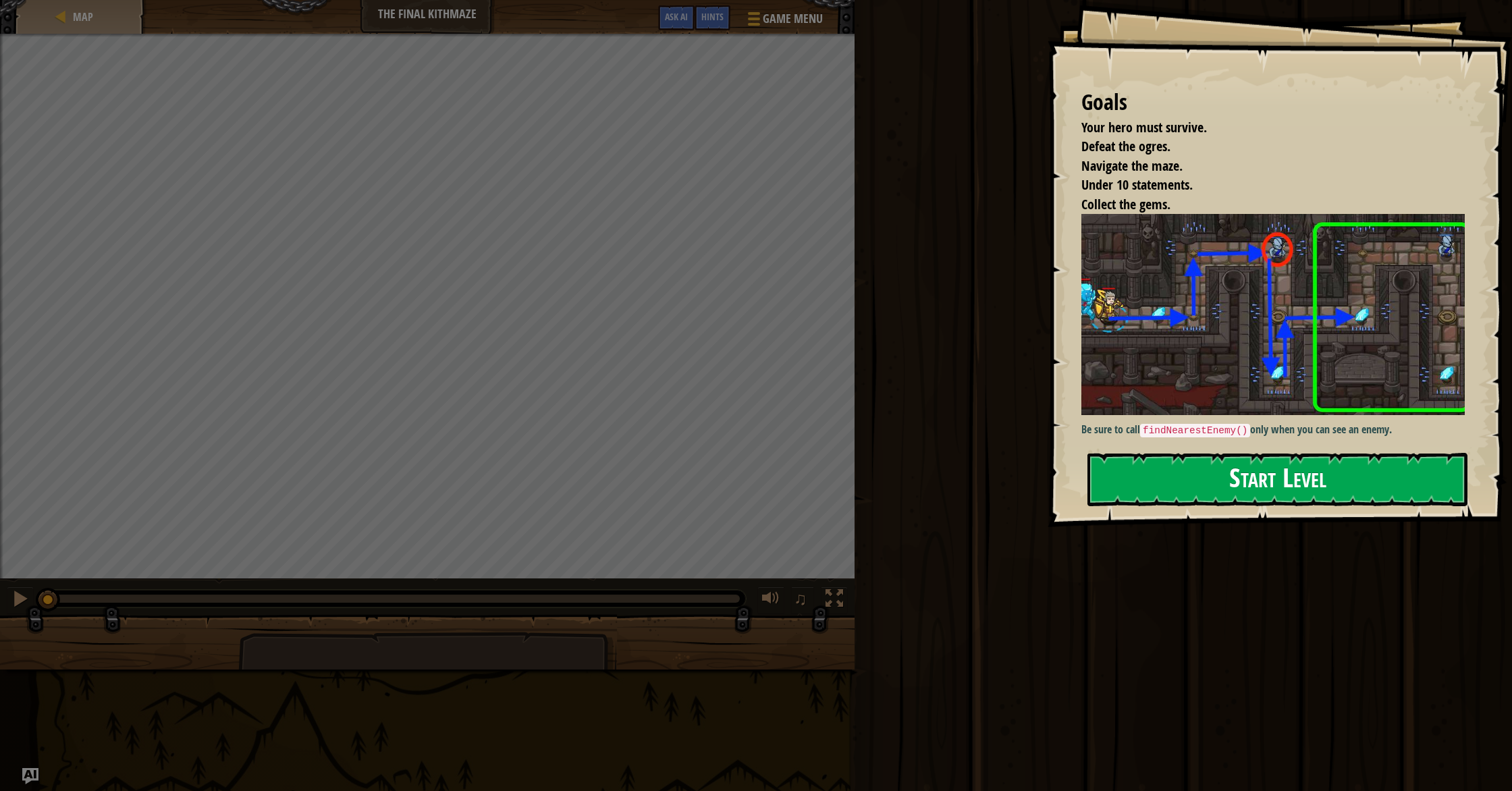
click at [809, 349] on img at bounding box center [1278, 314] width 393 height 201
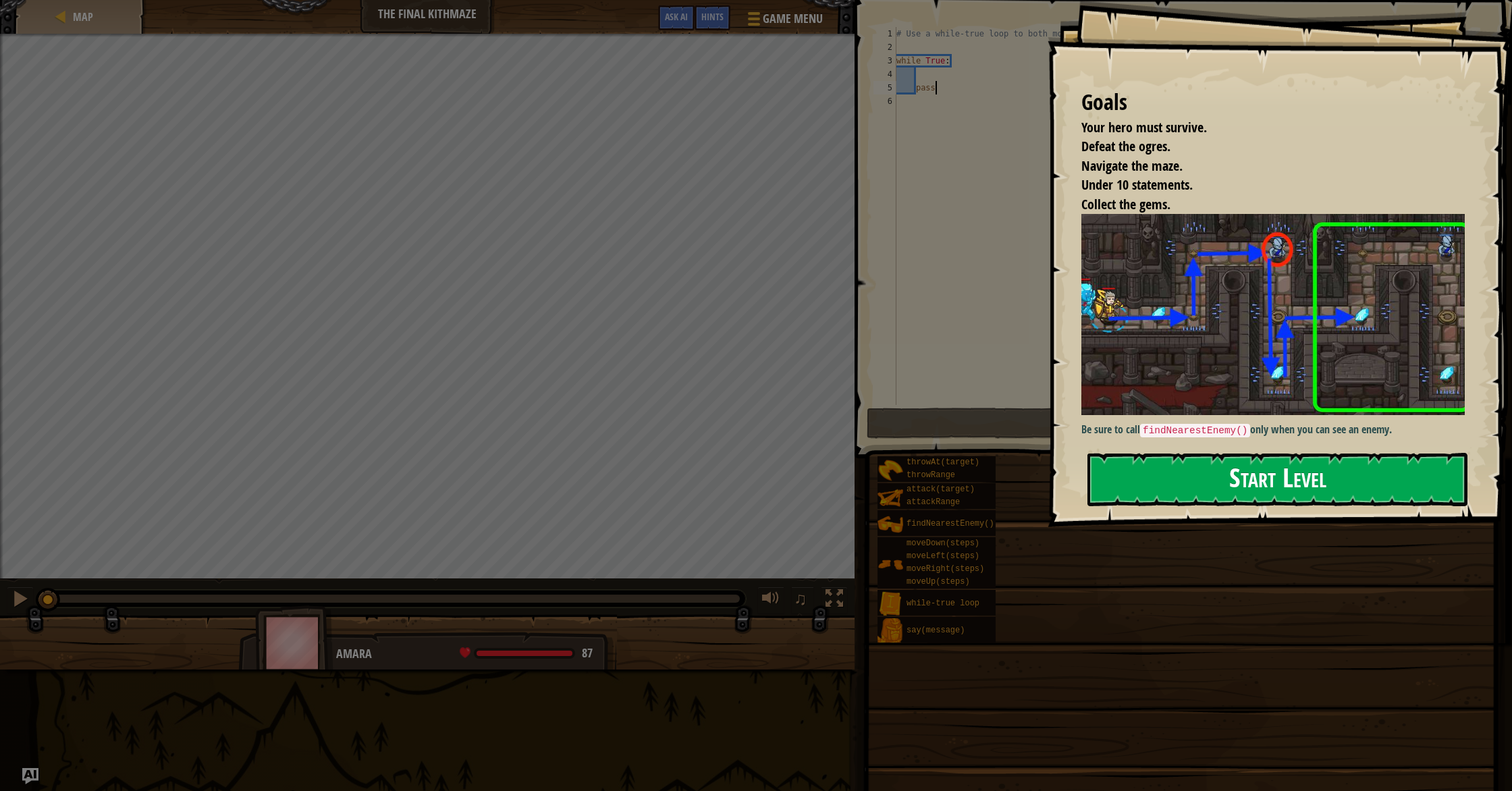
click at [809, 488] on button "Start Level" at bounding box center [1277, 479] width 380 height 53
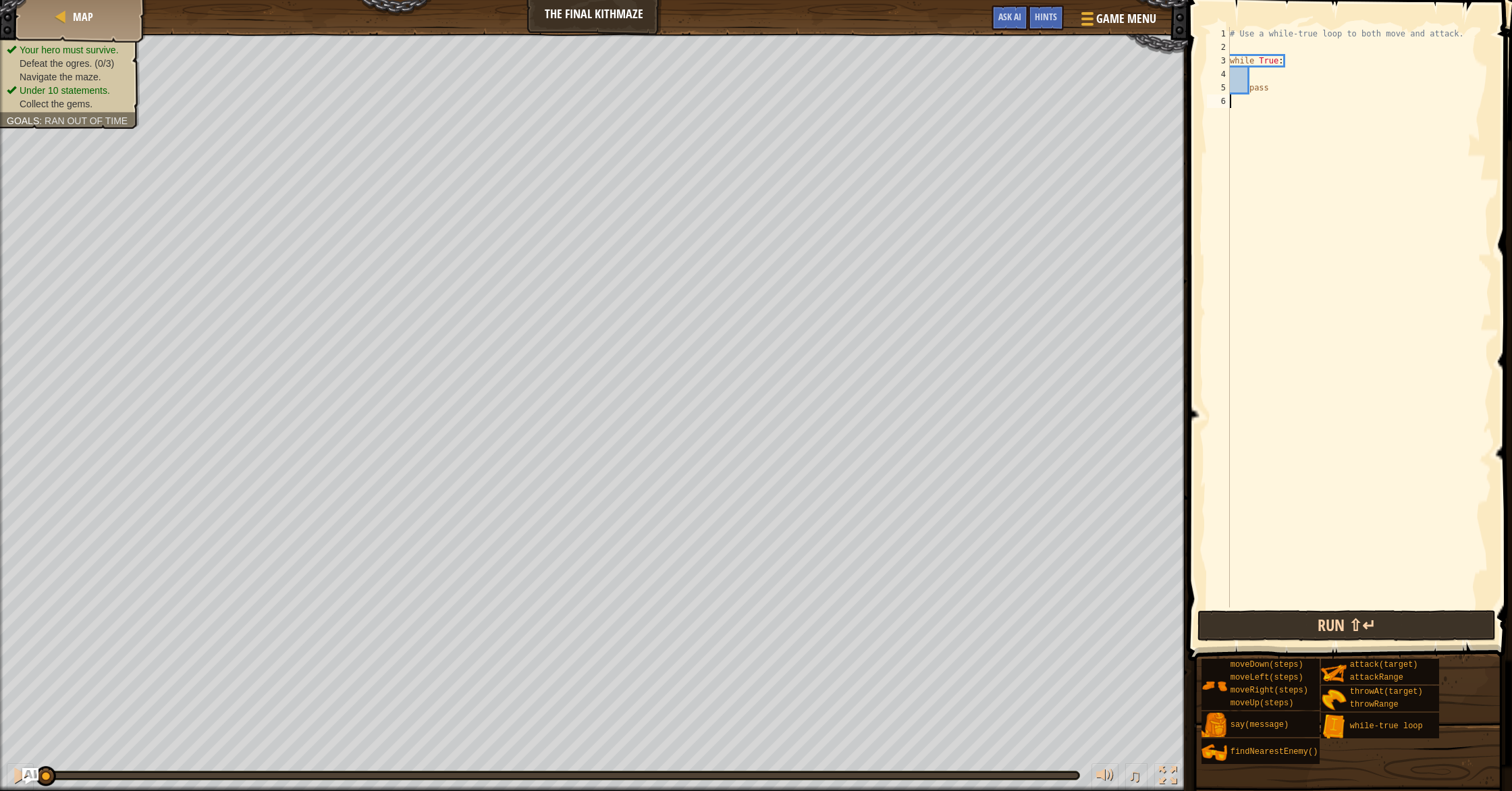
drag, startPoint x: 1241, startPoint y: 605, endPoint x: 1243, endPoint y: 618, distance: 13.2
click at [809, 606] on div "# Use a while-true loop to both move and attack. while True : pass" at bounding box center [1359, 330] width 264 height 608
click at [809, 621] on button "Run ⇧↵" at bounding box center [1346, 625] width 298 height 31
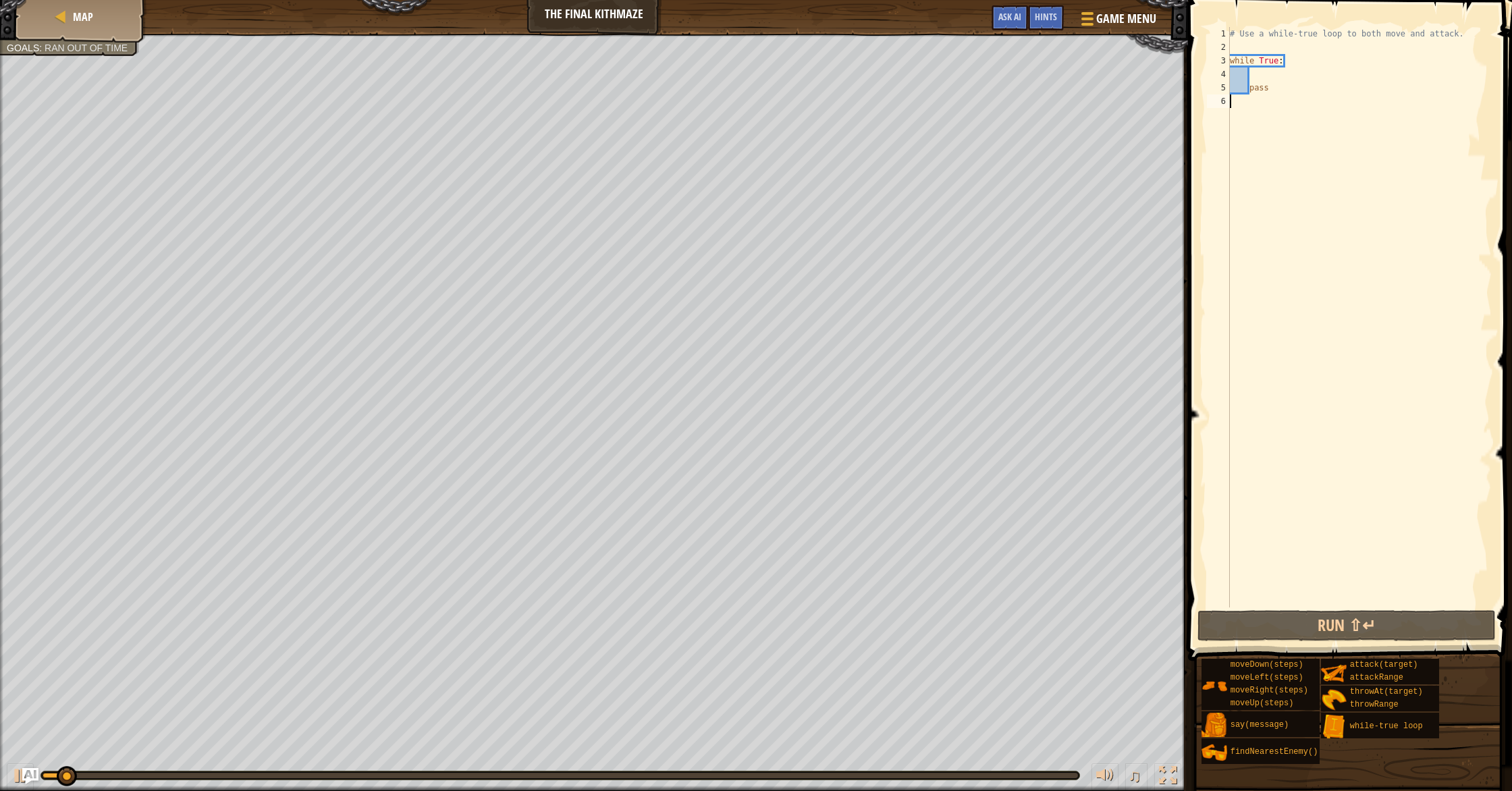
click at [809, 83] on div "# Use a while-true loop to both move and attack. while True : pass" at bounding box center [1359, 330] width 264 height 608
type textarea "pass"
click at [809, 83] on div "# Use a while-true loop to both move and attack. while True : pass" at bounding box center [1359, 330] width 264 height 608
click at [809, 101] on div "# Use a while-true loop to both move and attack. while True : pass" at bounding box center [1359, 330] width 264 height 608
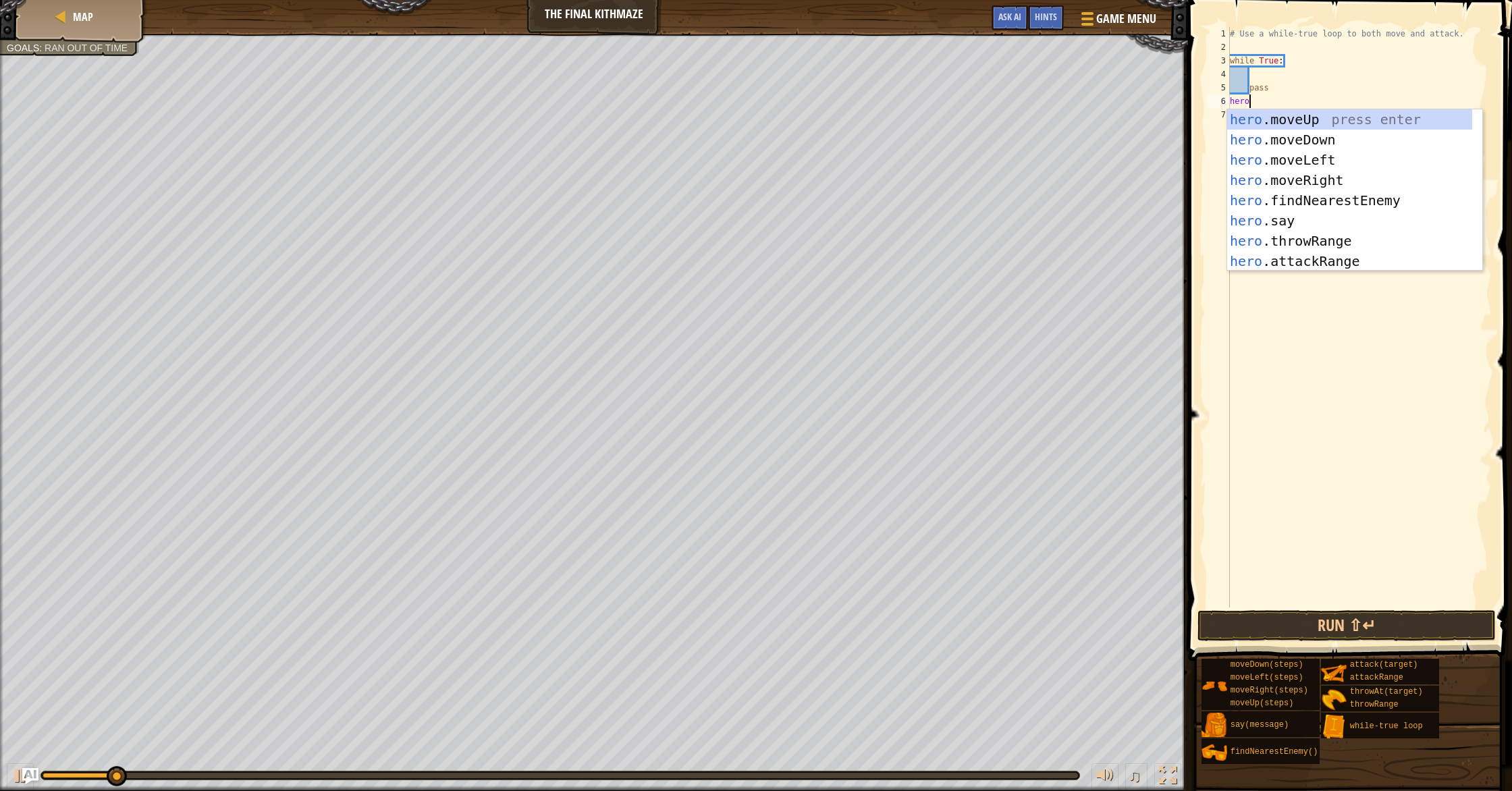
scroll to position [6, 1]
type textarea "hero."
click at [809, 178] on div "hero. moveUp press enter hero. moveDown press enter hero. moveLeft press enter …" at bounding box center [1349, 210] width 245 height 203
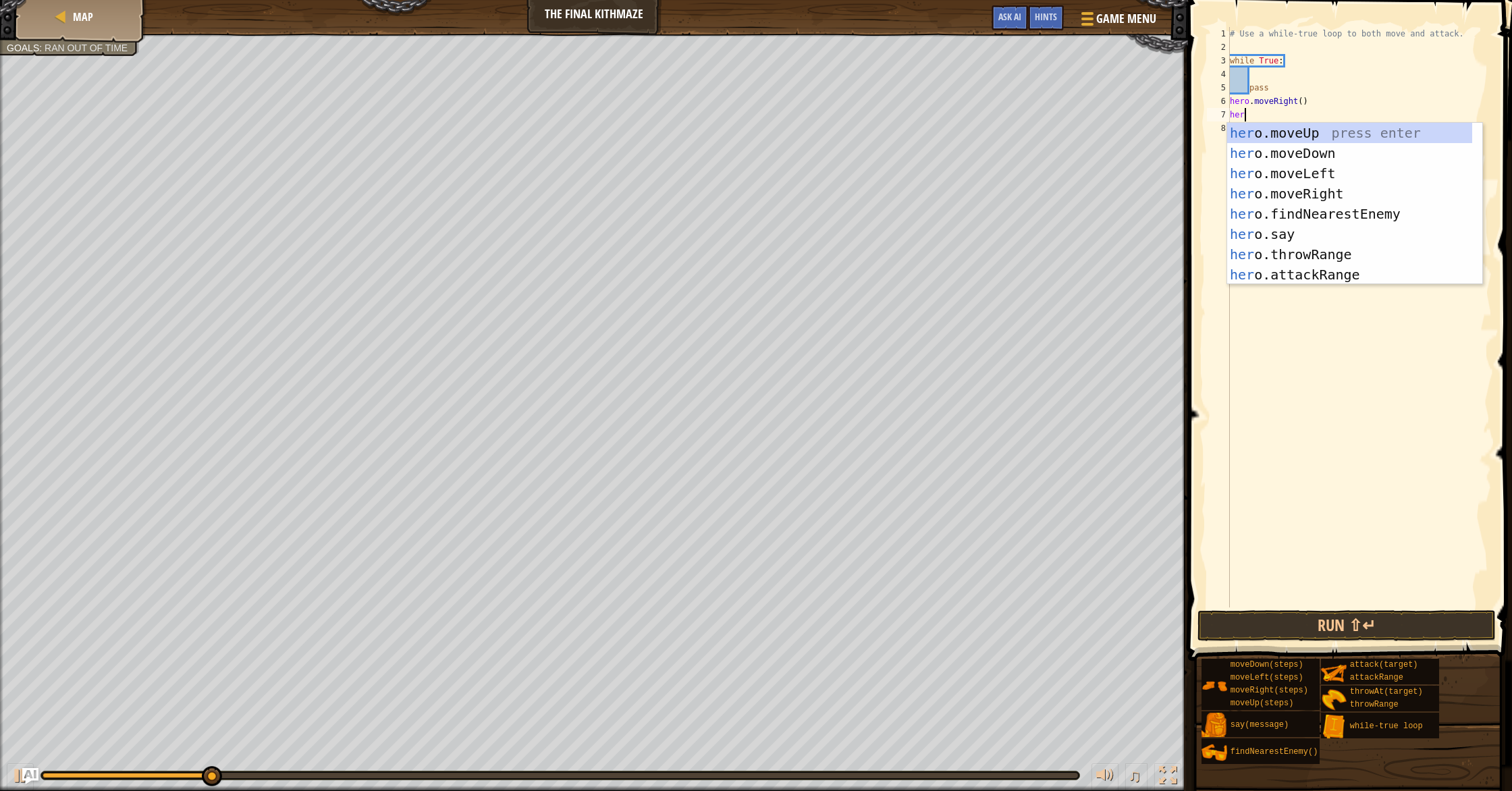
scroll to position [6, 1]
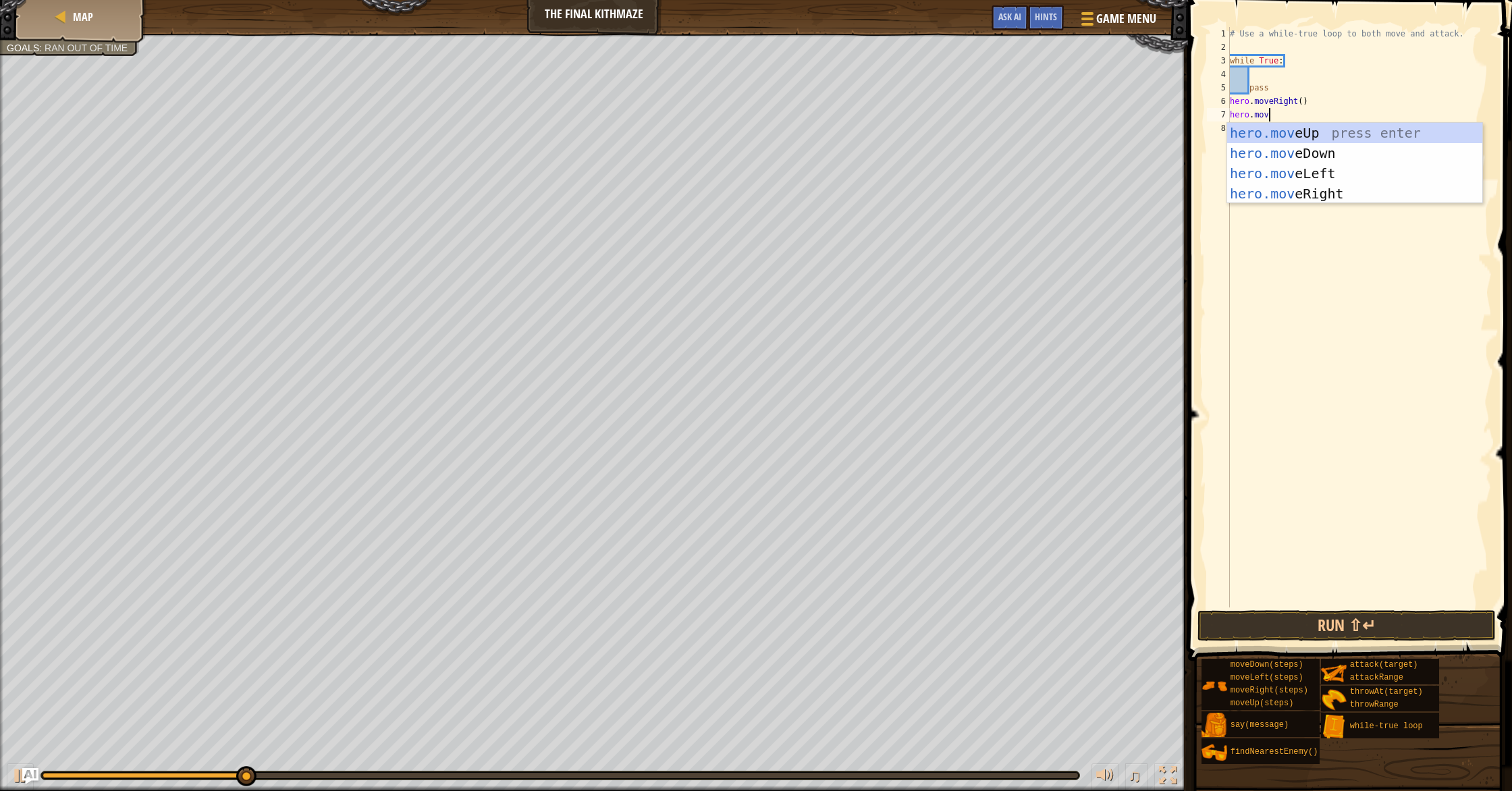
type textarea "hero.move"
click at [809, 129] on div "hero.move Up press enter hero.move Down press enter hero.move Left press enter …" at bounding box center [1354, 183] width 255 height 122
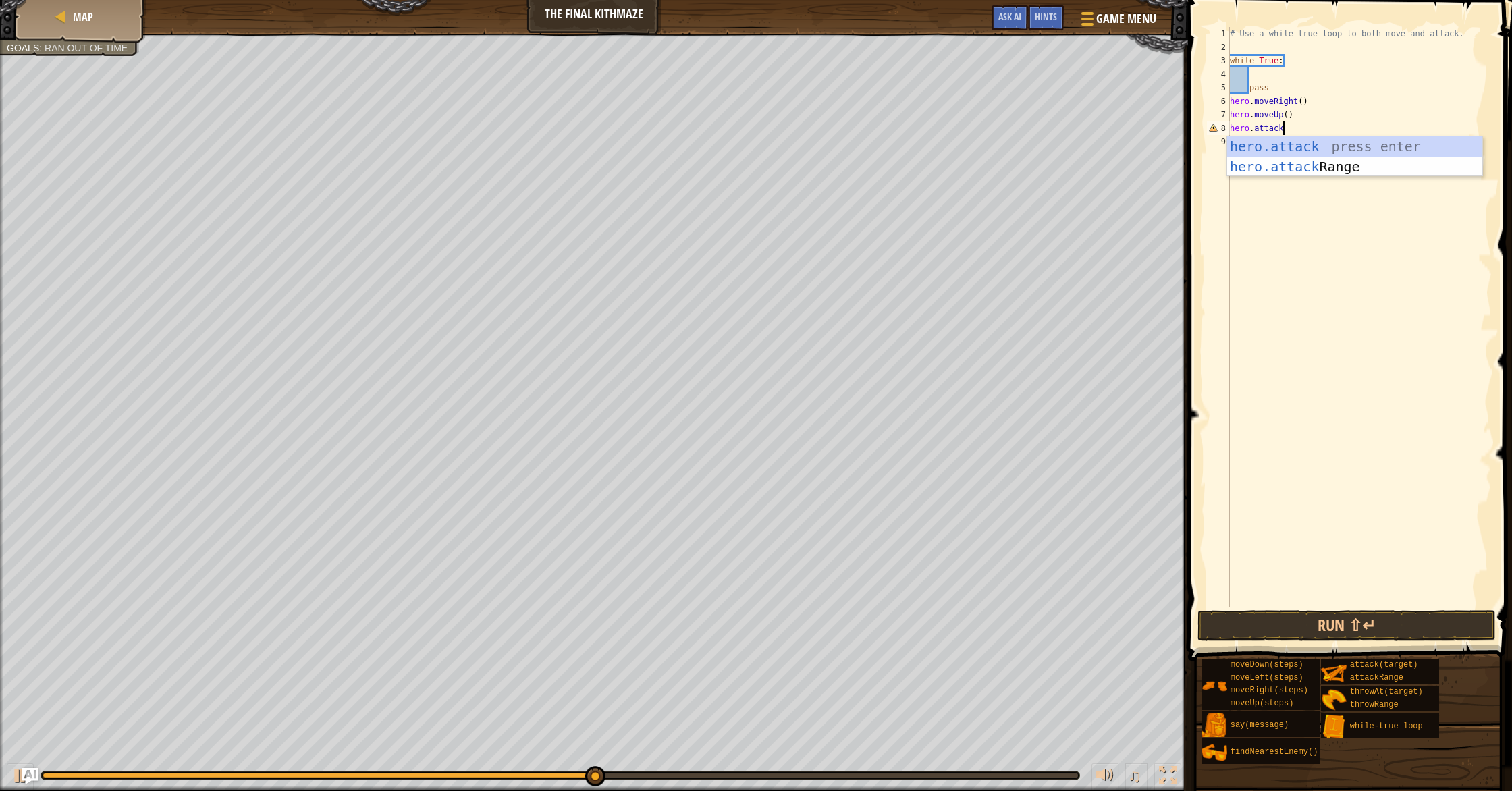
scroll to position [6, 3]
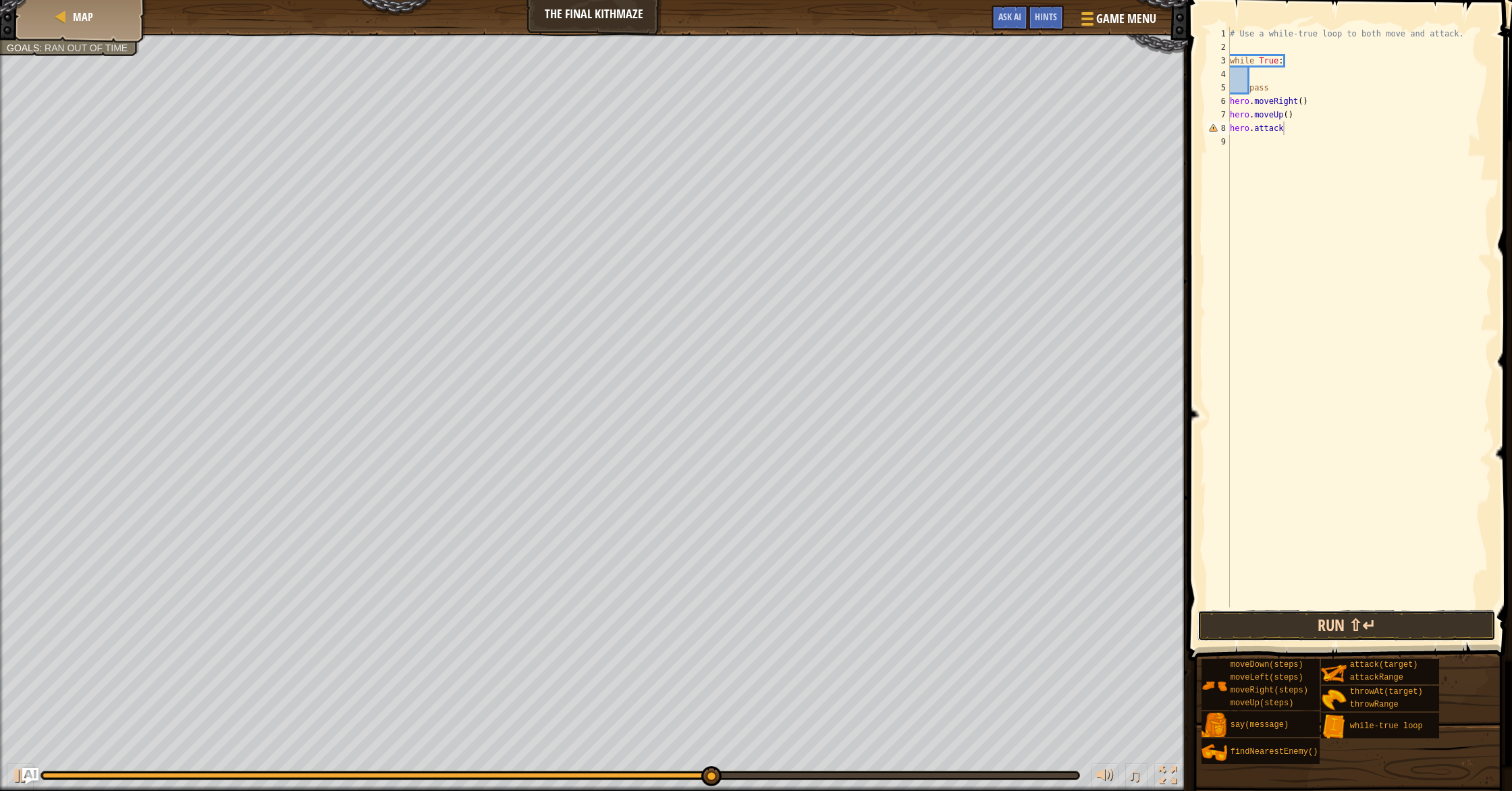
click at [809, 623] on button "Run ⇧↵" at bounding box center [1346, 625] width 298 height 31
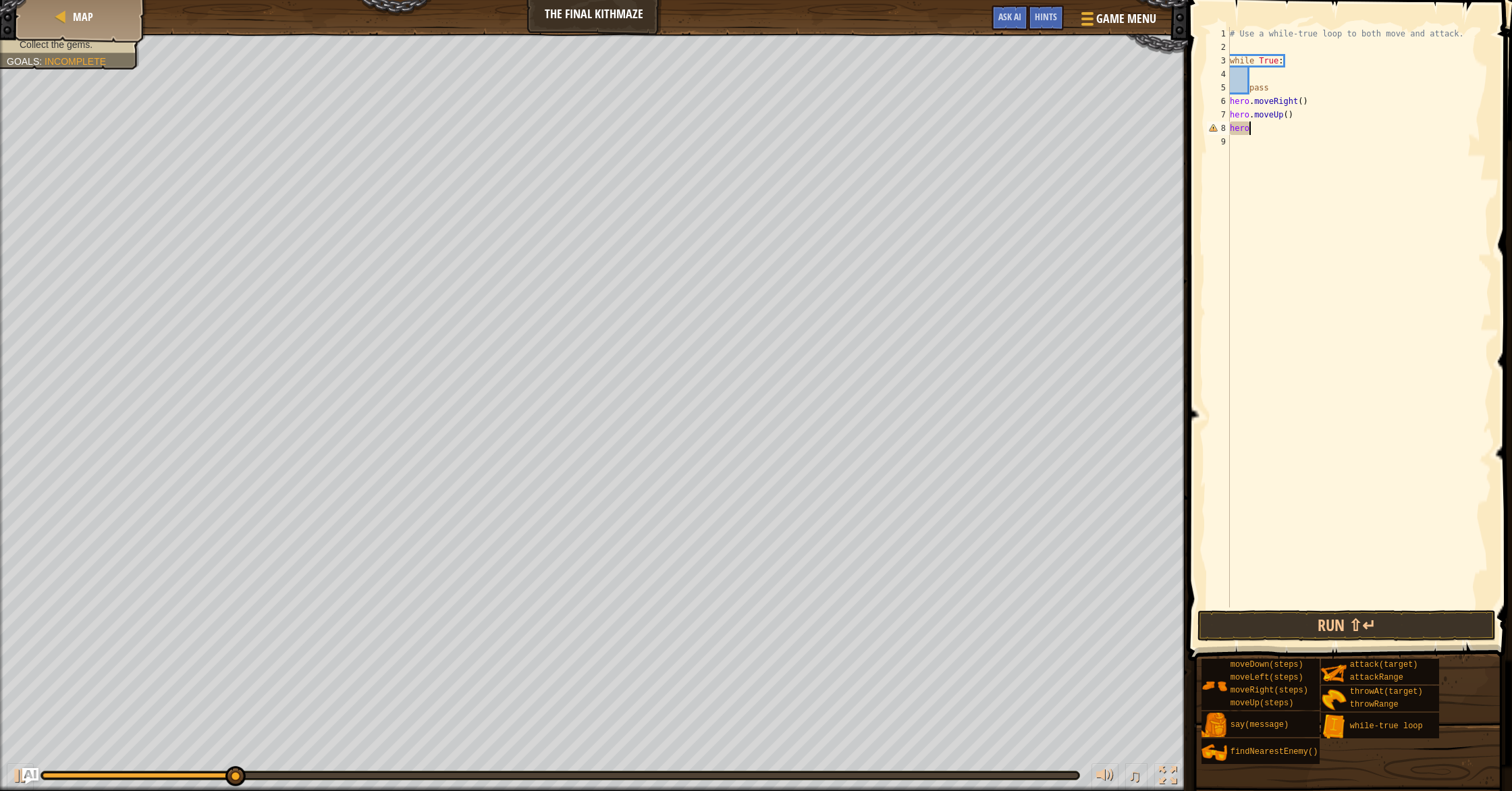
scroll to position [6, 0]
type textarea "h"
click at [809, 116] on div "# Use a while-true loop to both move and attack. while True : pass hero . moveR…" at bounding box center [1359, 330] width 264 height 608
type textarea "h"
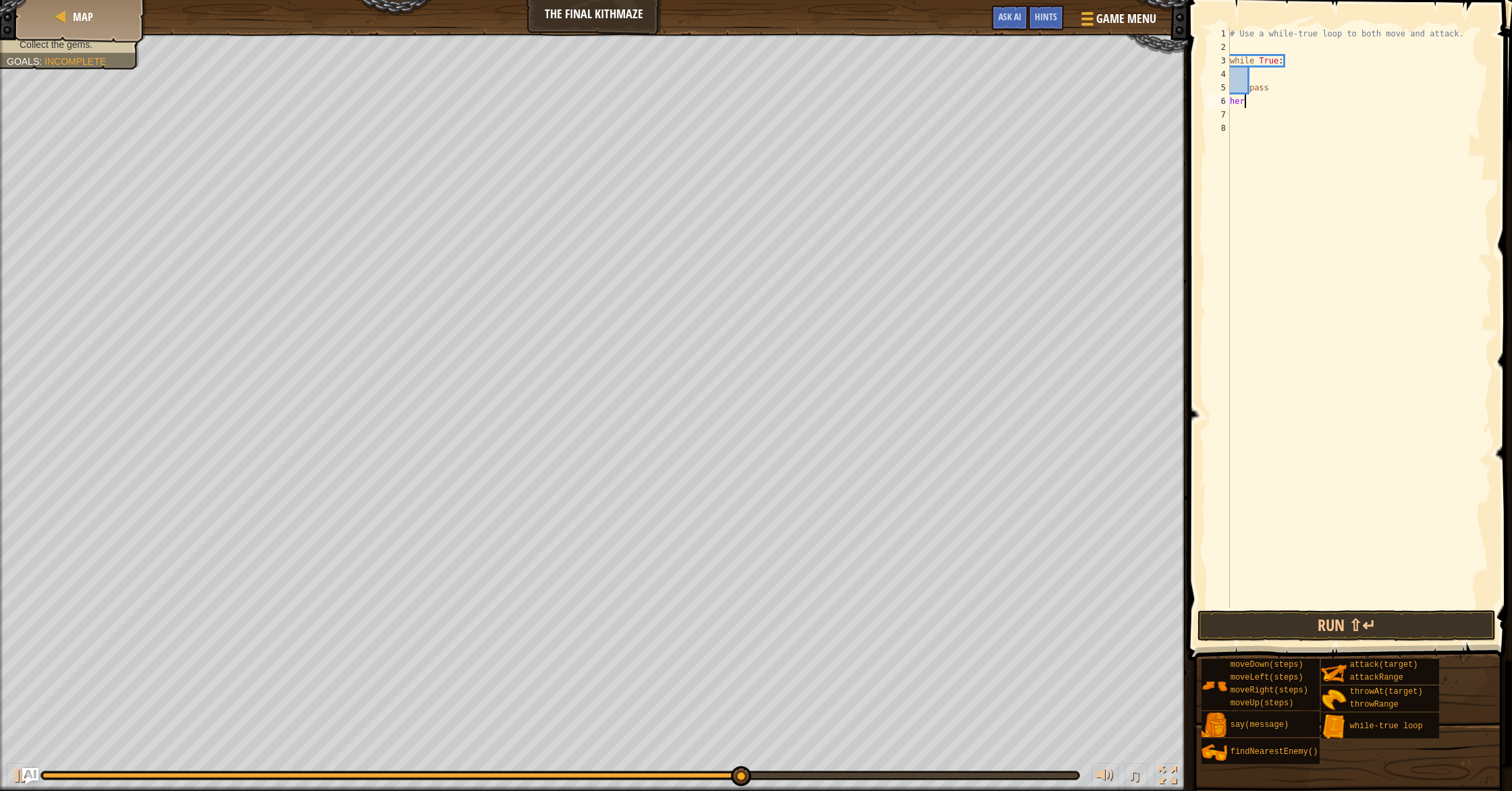
type textarea "h"
type textarea "pass"
click at [809, 80] on div "# Use a while-true loop to both move and attack. while True : pass" at bounding box center [1359, 330] width 264 height 608
type textarea "e"
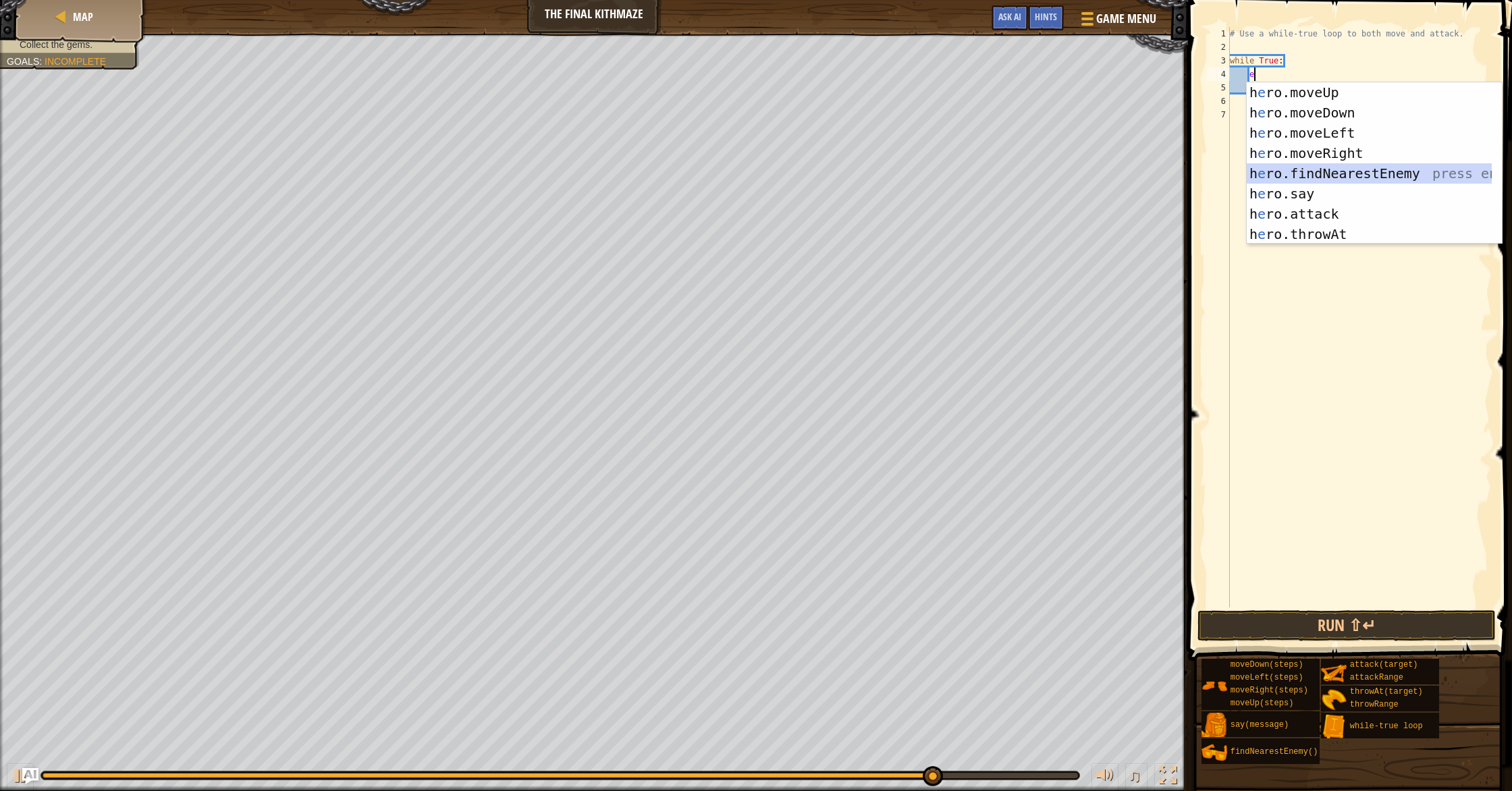
click at [809, 168] on div "h e ro.moveUp press enter h e ro.moveDown press enter h e ro.moveLeft press ent…" at bounding box center [1374, 183] width 255 height 203
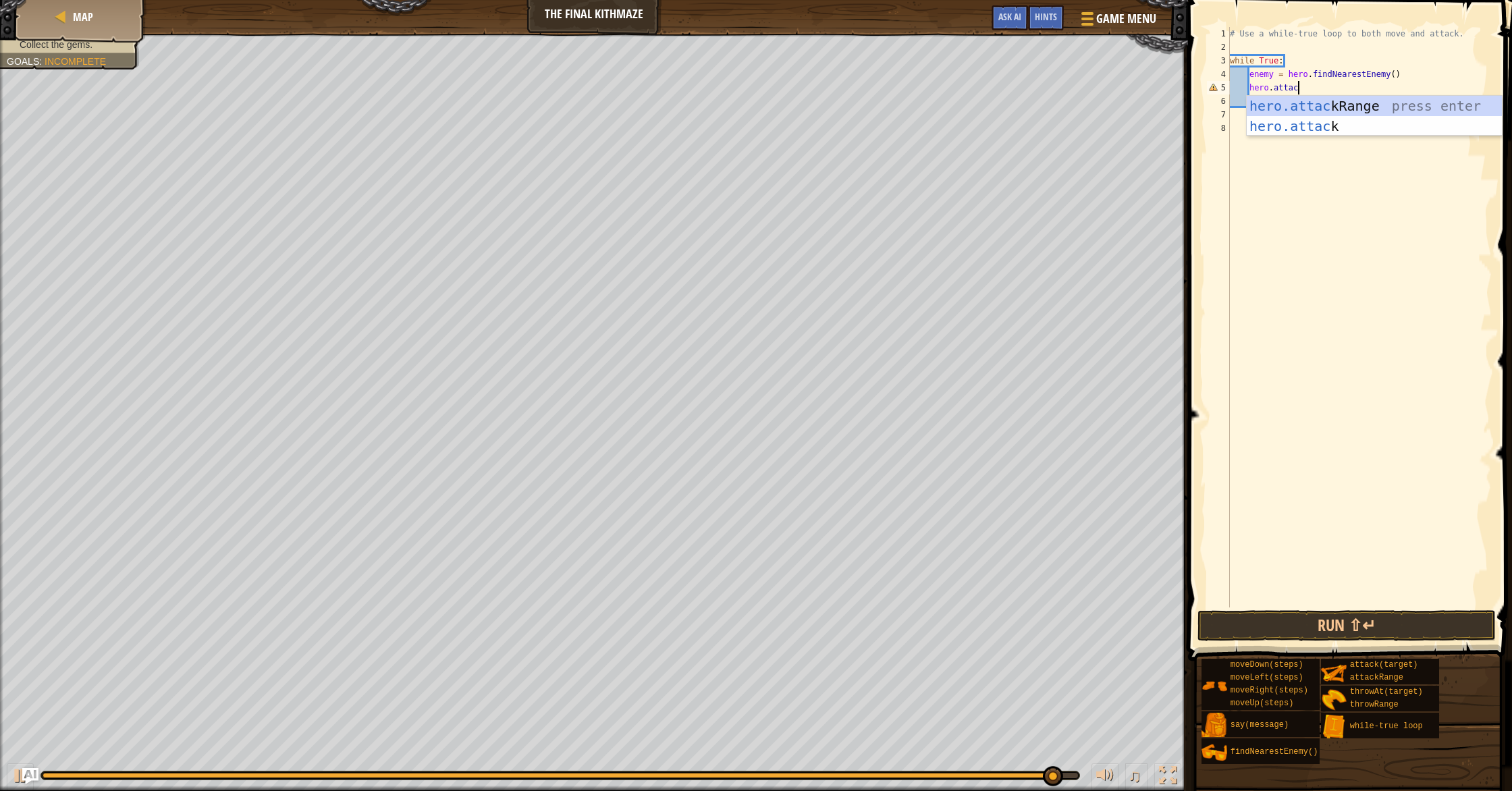
scroll to position [6, 5]
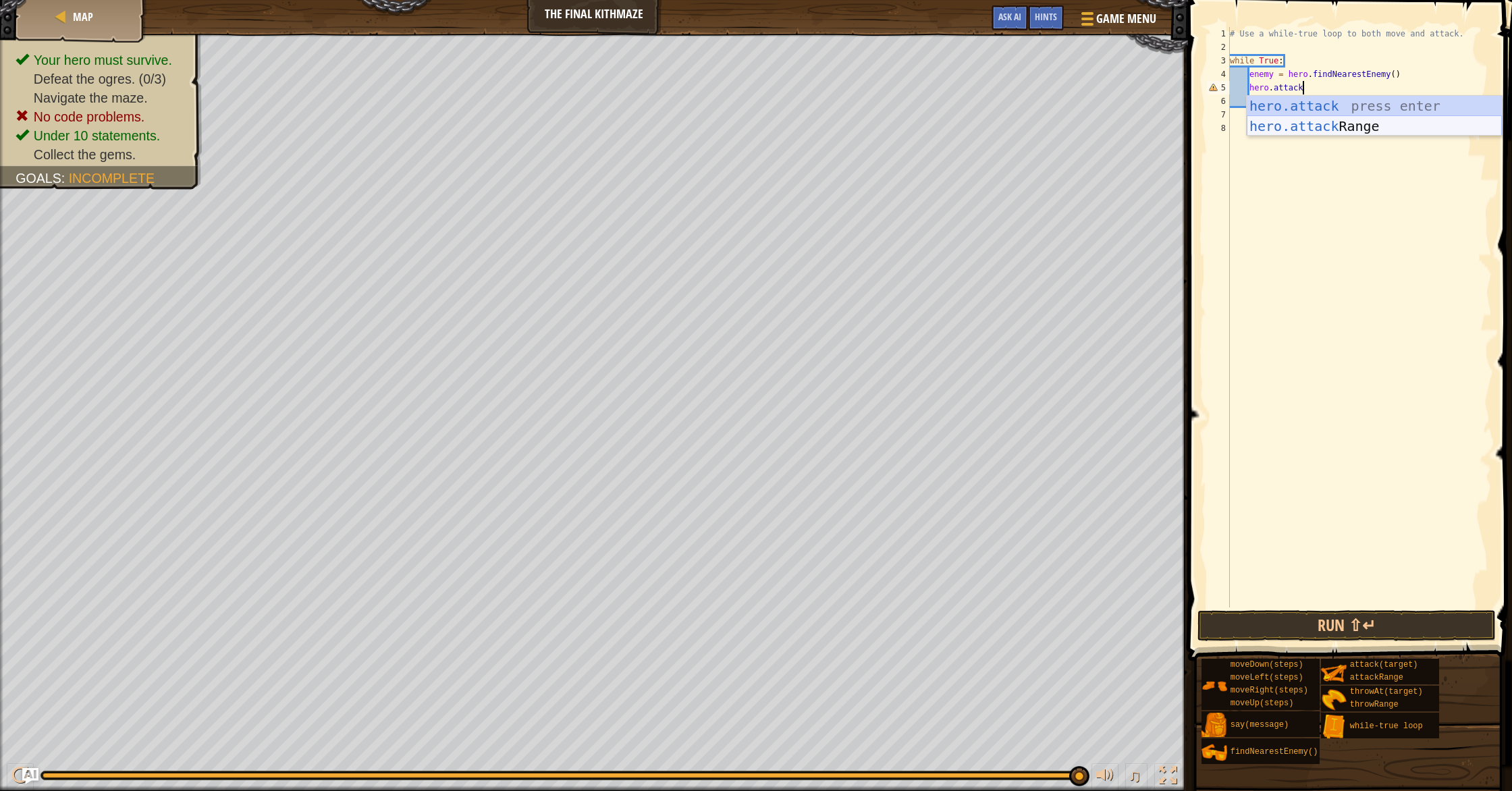
click at [809, 123] on div "hero.attack press enter hero.attack Range press enter" at bounding box center [1374, 136] width 255 height 81
click at [809, 100] on div "# Use a while-true loop to both move and attack. while True : enemy = hero . fi…" at bounding box center [1359, 330] width 264 height 608
click at [809, 93] on div "# Use a while-true loop to both move and attack. while True : enemy = hero . fi…" at bounding box center [1359, 330] width 264 height 608
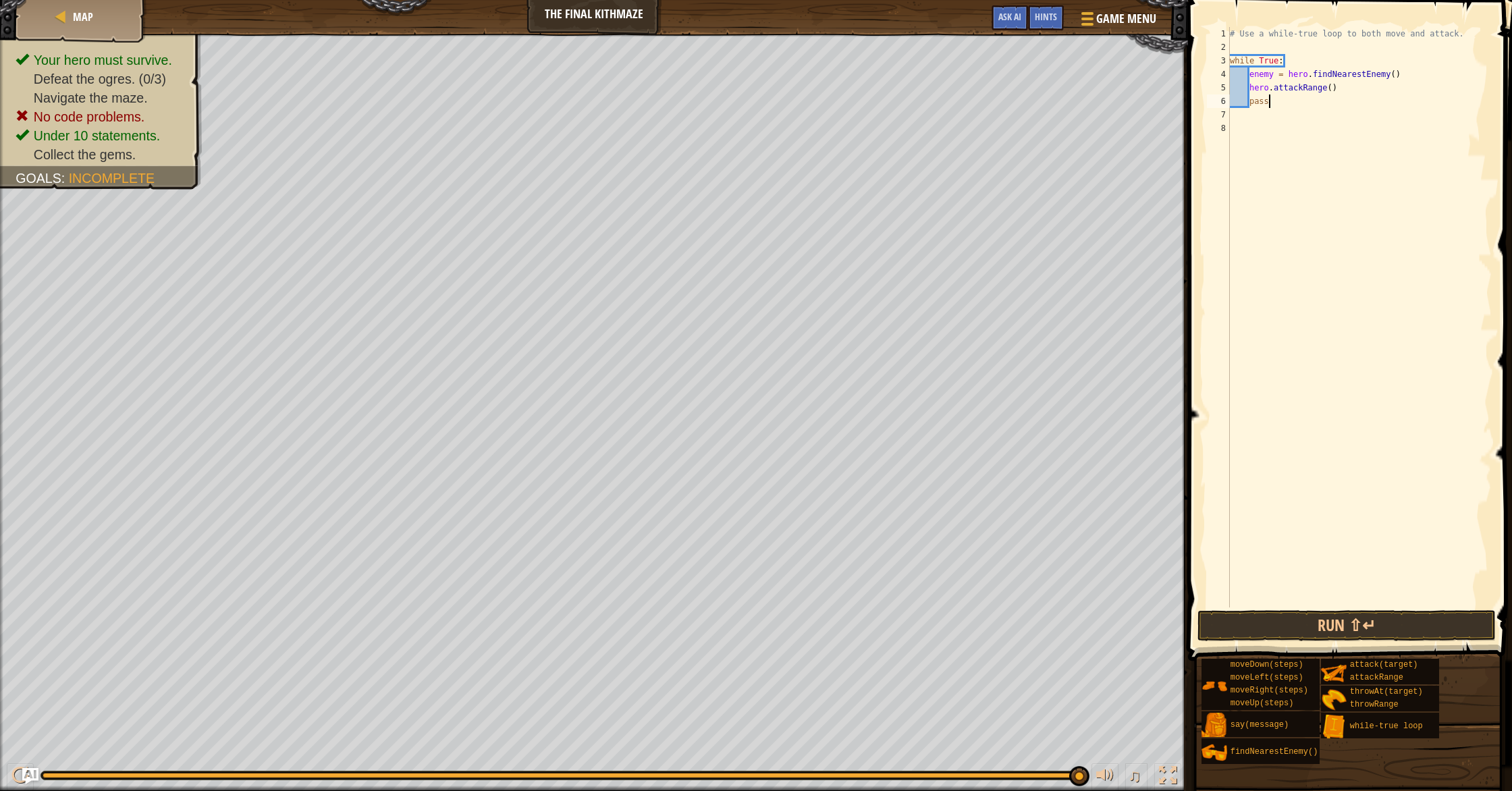
type textarea "hero.attackRange()"
click at [809, 87] on div "# Use a while-true loop to both move and attack. while True : enemy = hero . fi…" at bounding box center [1359, 330] width 264 height 608
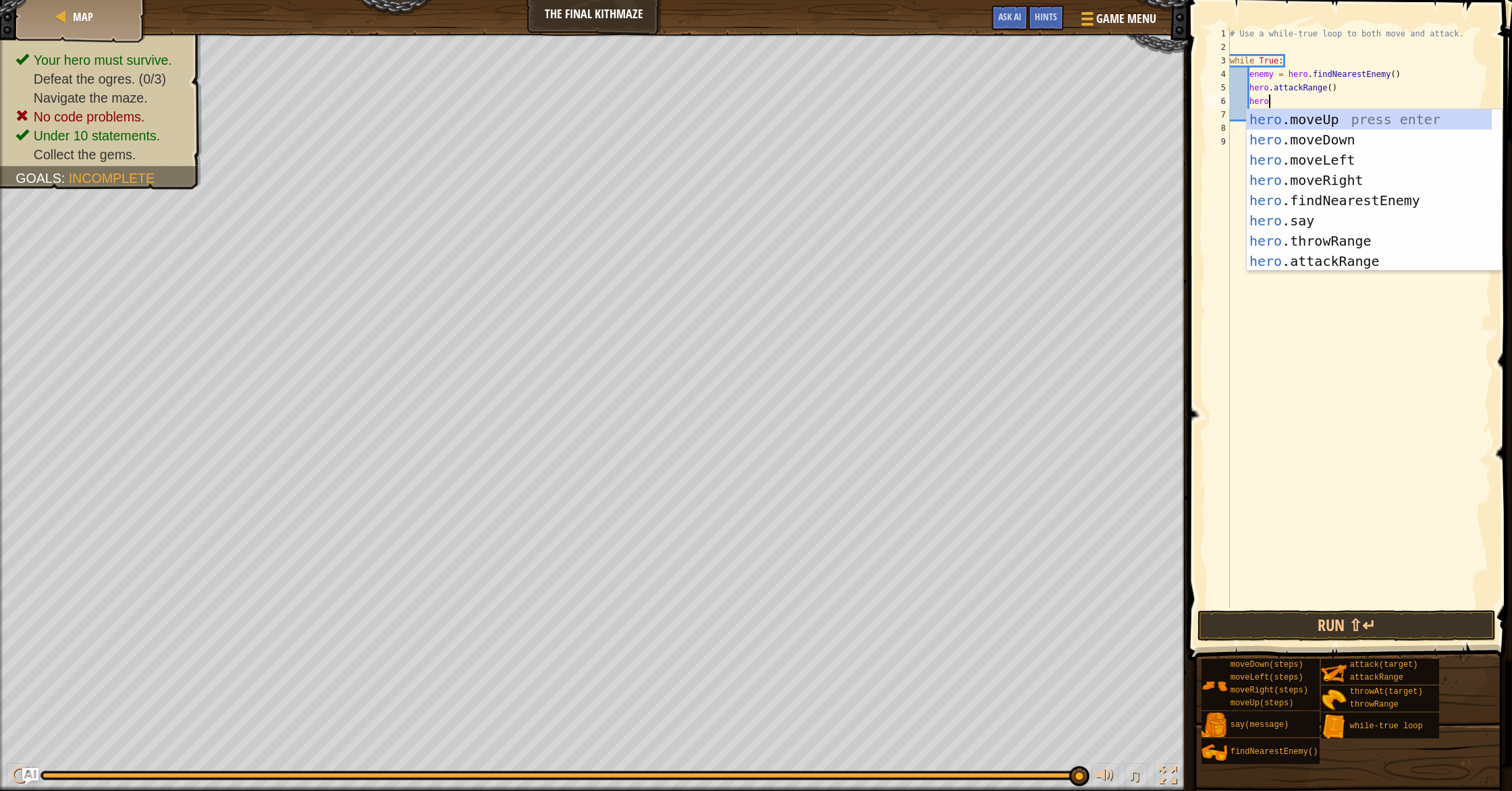
type textarea "hero."
click at [809, 133] on div "hero. moveUp press enter hero. moveDown press enter hero. moveLeft press enter …" at bounding box center [1369, 210] width 245 height 203
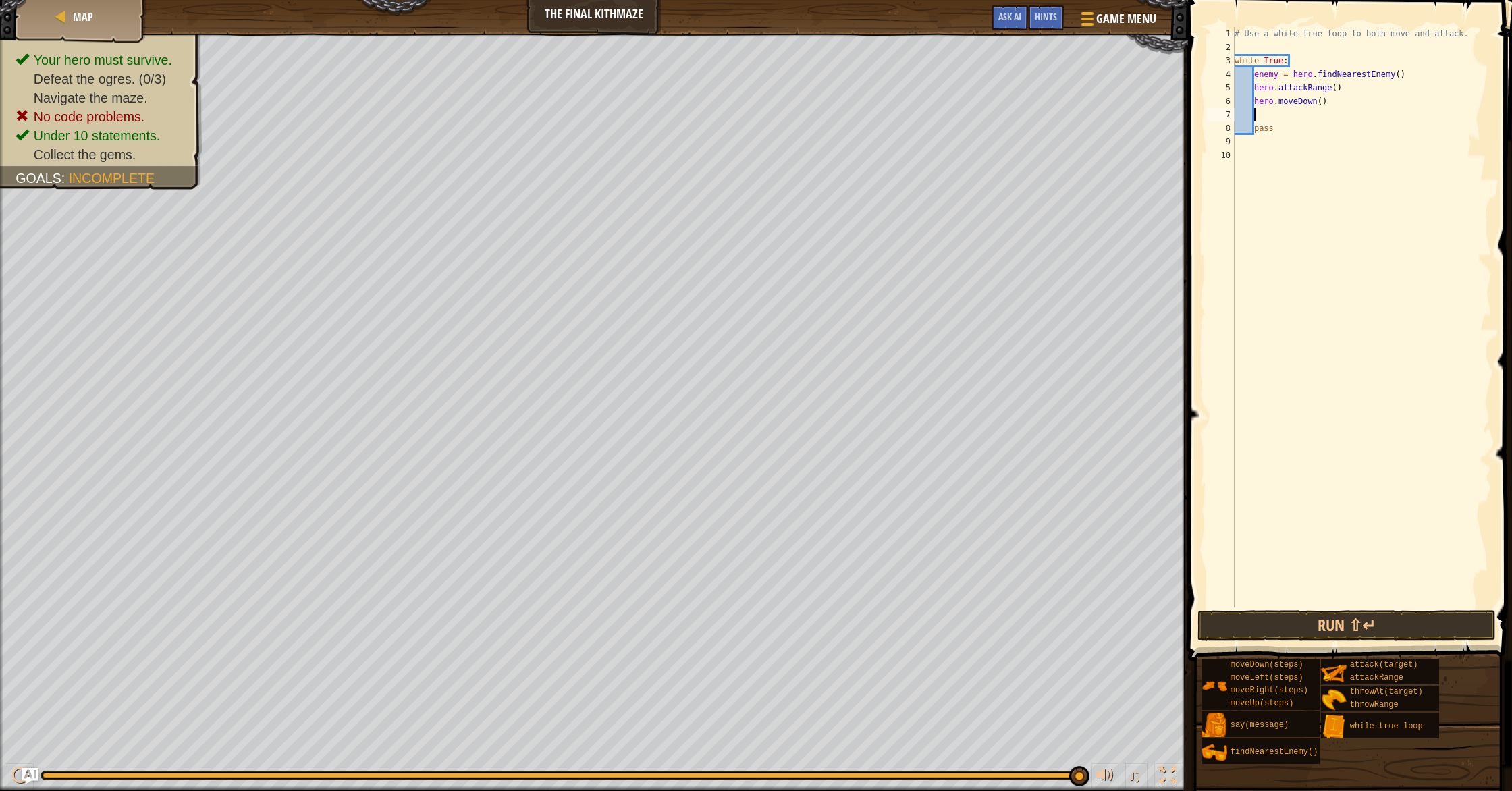
click at [809, 100] on div "# Use a while-true loop to both move and attack. while True : enemy = hero . fi…" at bounding box center [1362, 330] width 261 height 608
click at [809, 618] on button "Run ⇧↵" at bounding box center [1346, 625] width 298 height 31
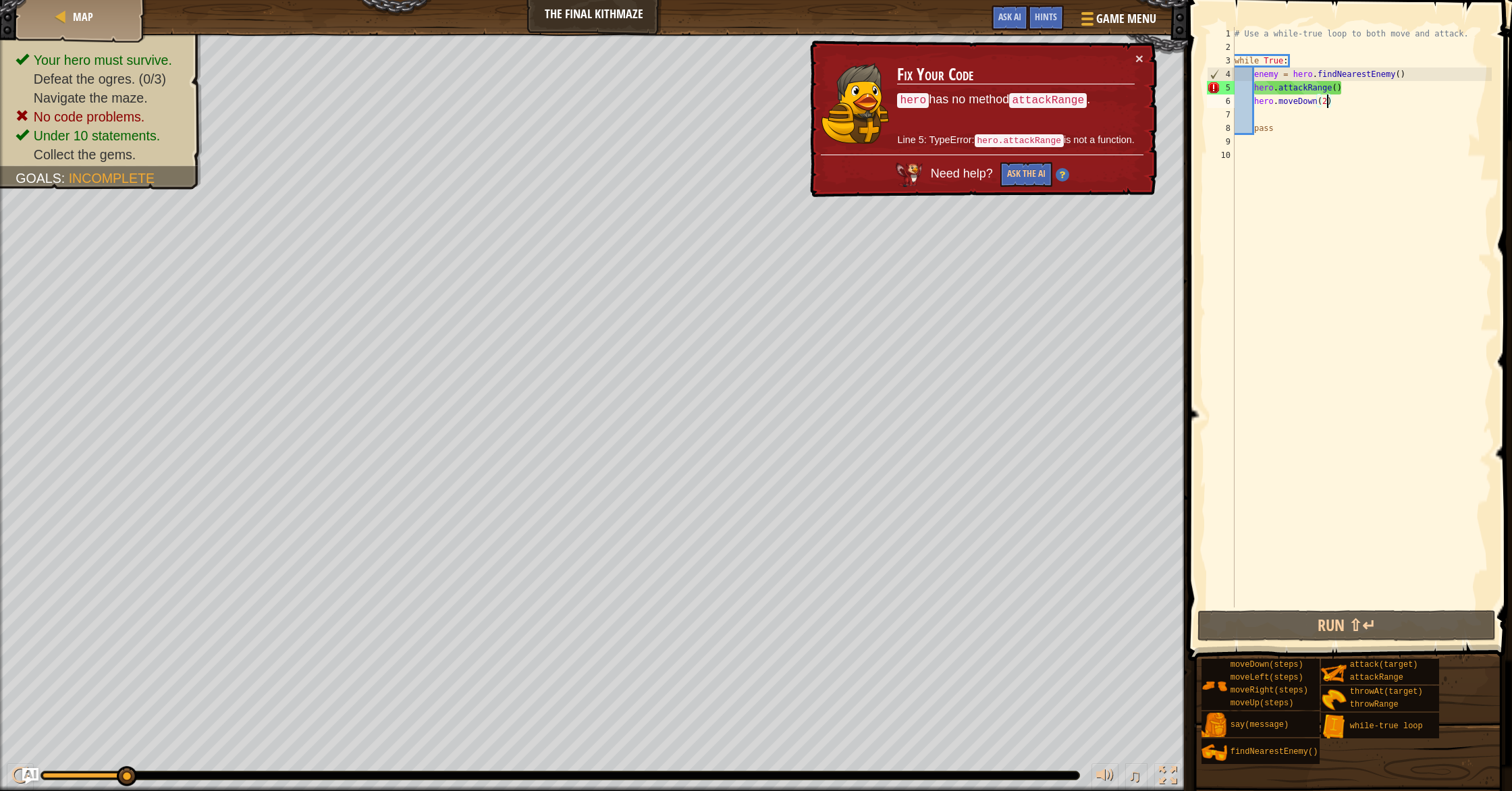
click at [809, 77] on div "# Use a while-true loop to both move and attack. while True : enemy = hero . fi…" at bounding box center [1362, 330] width 261 height 608
type textarea "enemy = hero.findNearestEnemy()"
click at [809, 78] on div "# Use a while-true loop to both move and attack. while True : enemy = hero . fi…" at bounding box center [1362, 330] width 261 height 608
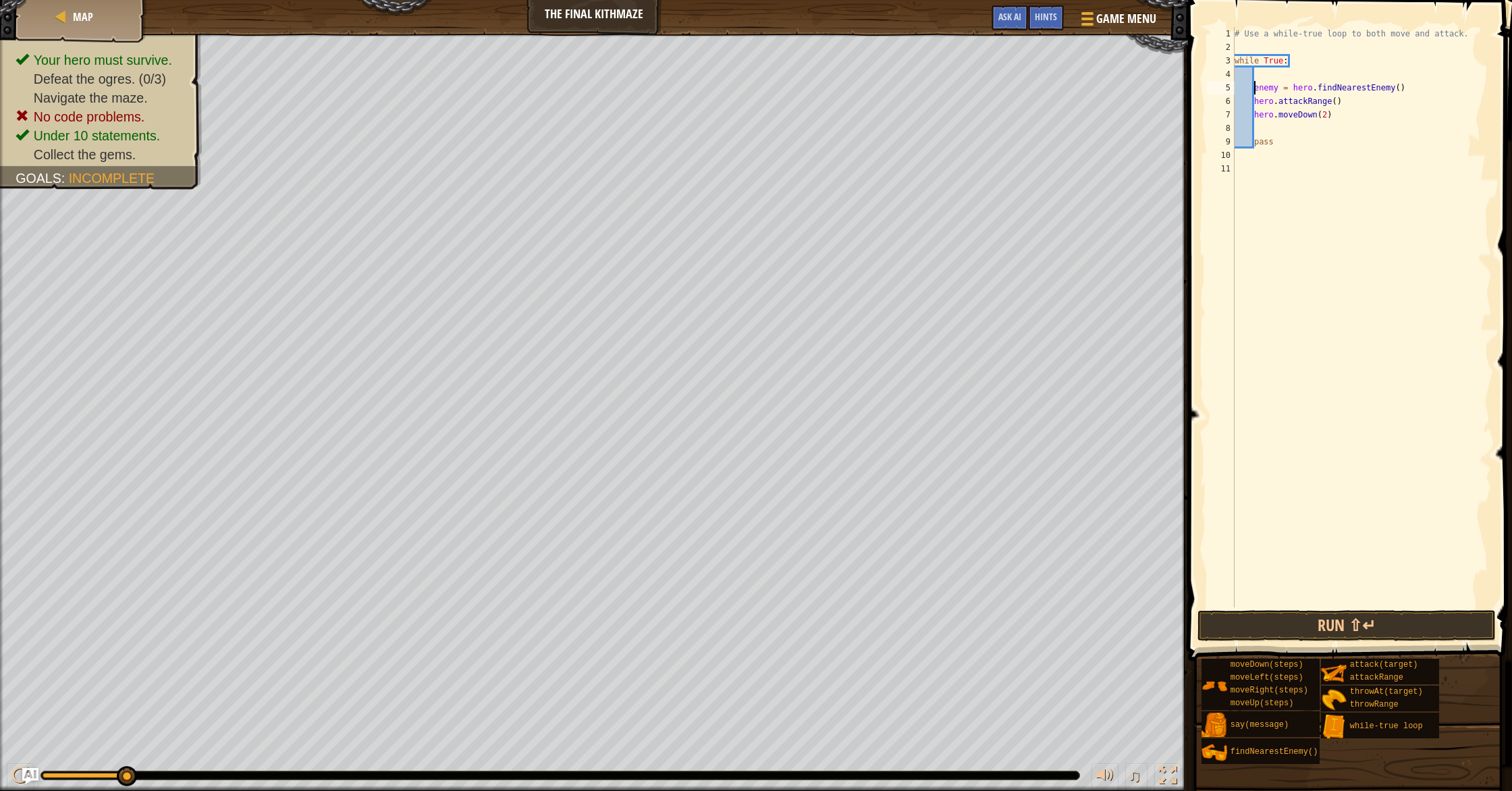
click at [809, 69] on div "# Use a while-true loop to both move and attack. while True : enemy = hero . fi…" at bounding box center [1362, 330] width 261 height 608
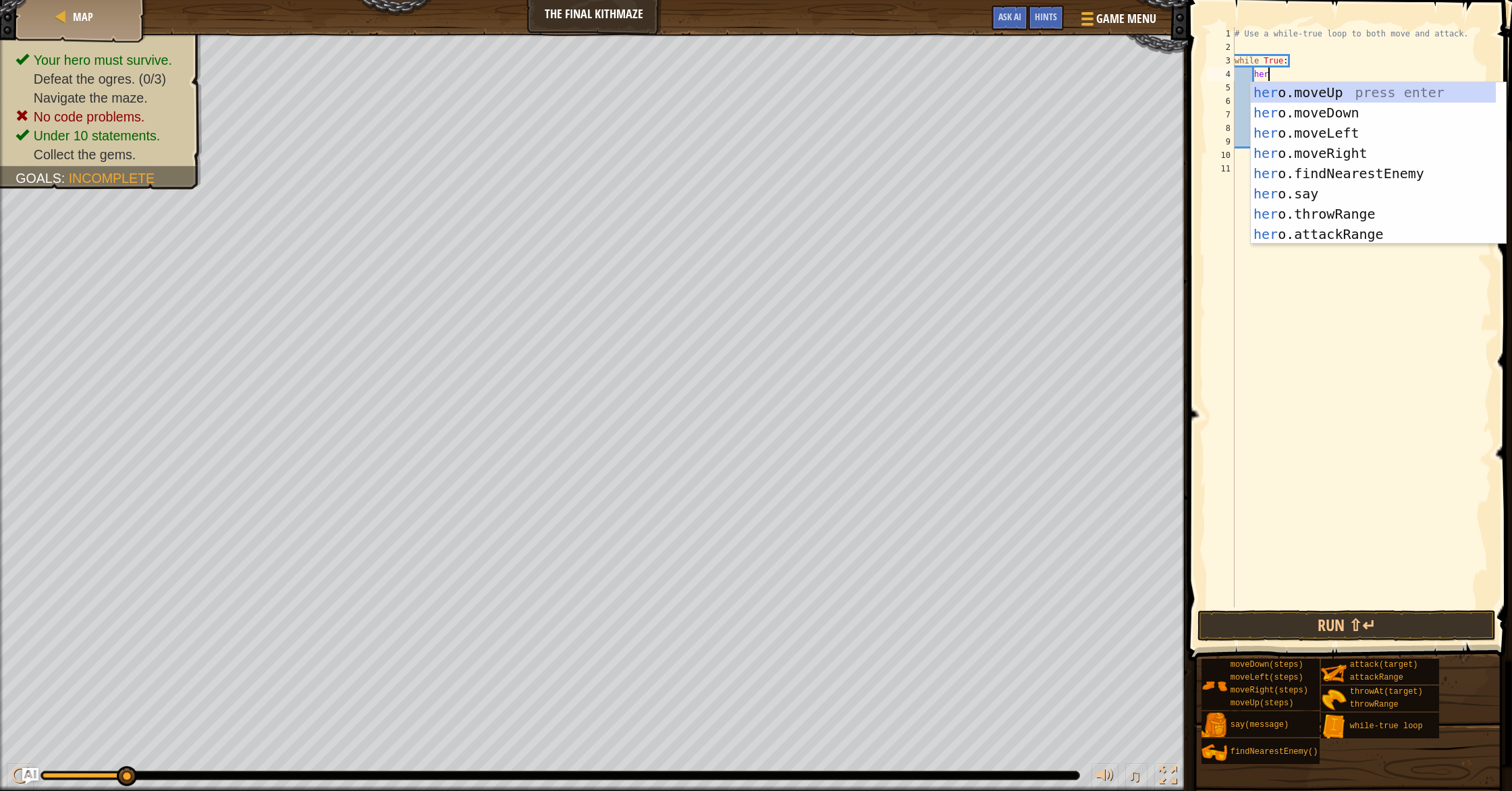
type textarea "hero"
click at [809, 150] on div "hero .moveUp press enter hero .moveDown press enter hero .moveLeft press enter …" at bounding box center [1373, 183] width 245 height 203
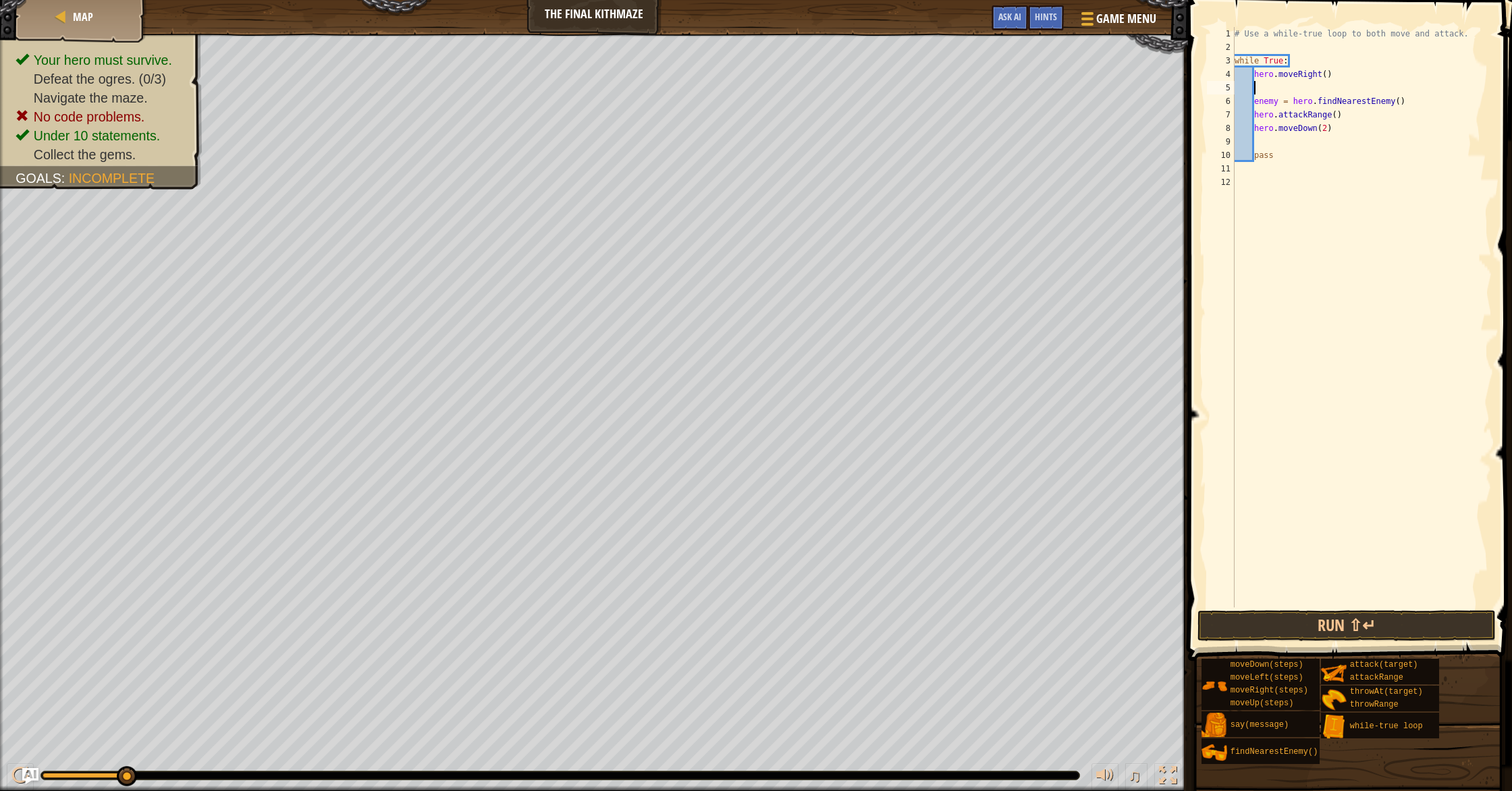
scroll to position [6, 1]
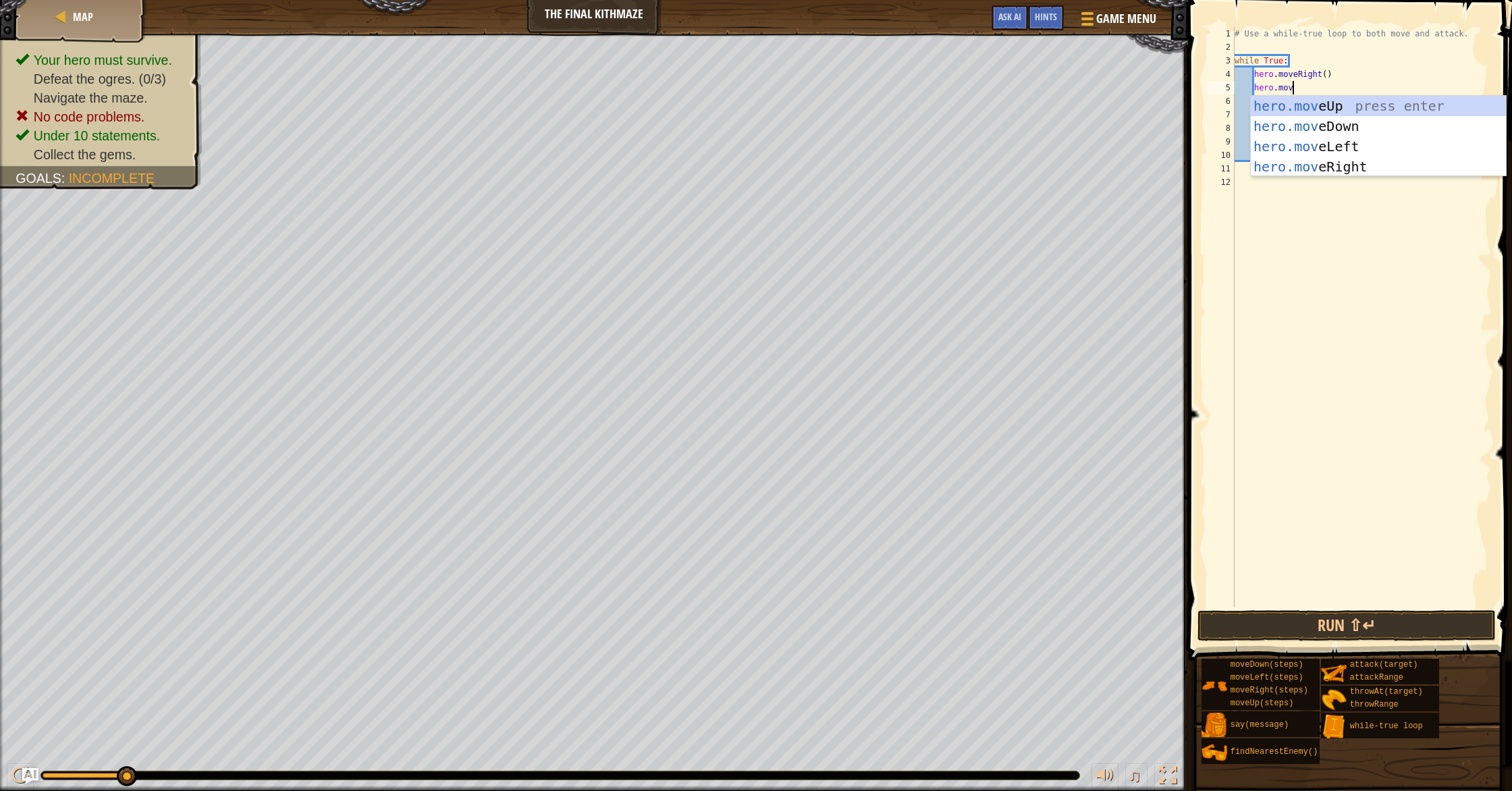
type textarea "hero.move"
click at [809, 108] on div "hero.move Up press enter hero.move Down press enter hero.move Left press enter …" at bounding box center [1378, 157] width 255 height 122
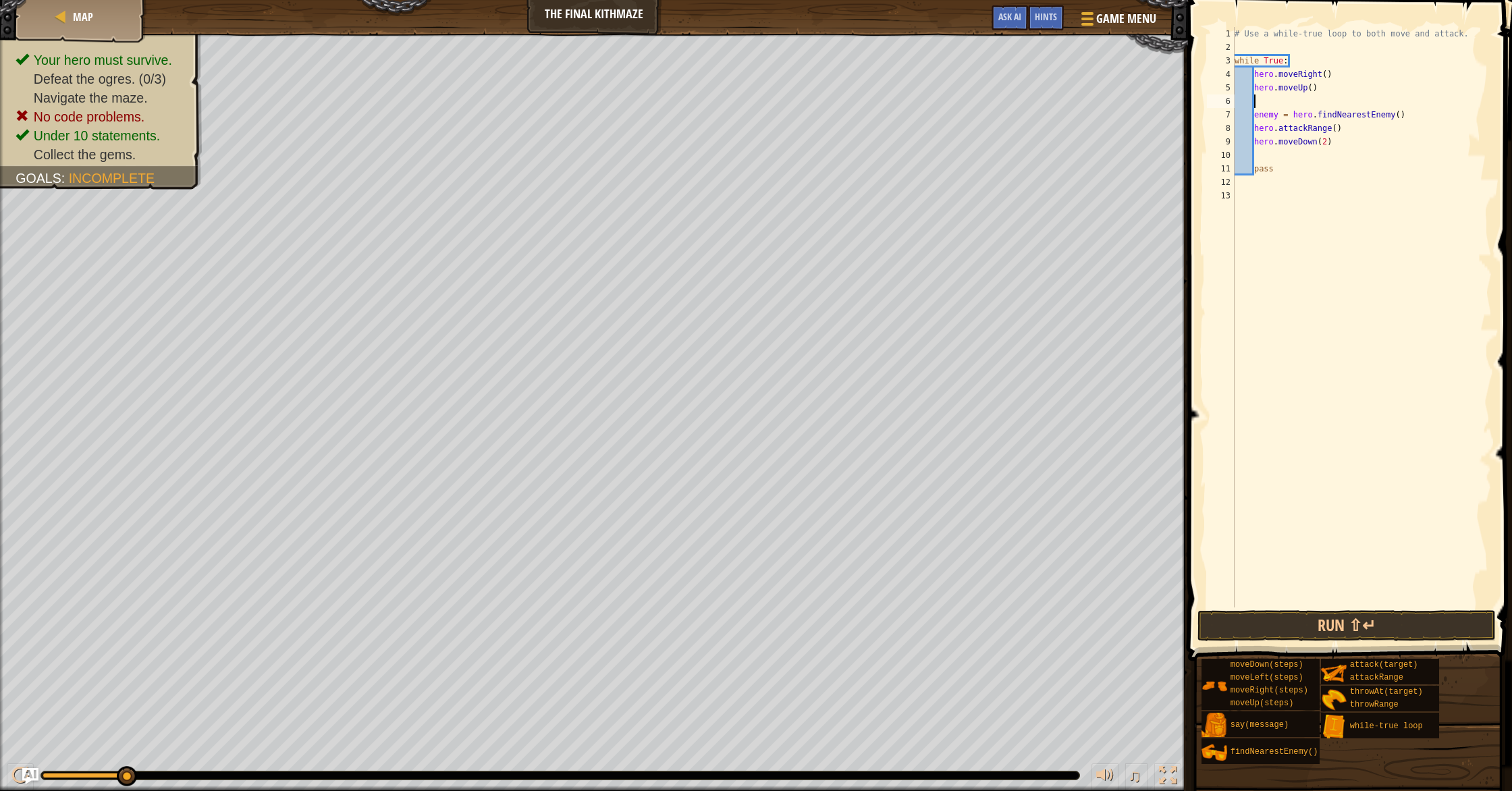
scroll to position [6, 1]
click at [809, 631] on button "Run ⇧↵" at bounding box center [1346, 625] width 298 height 31
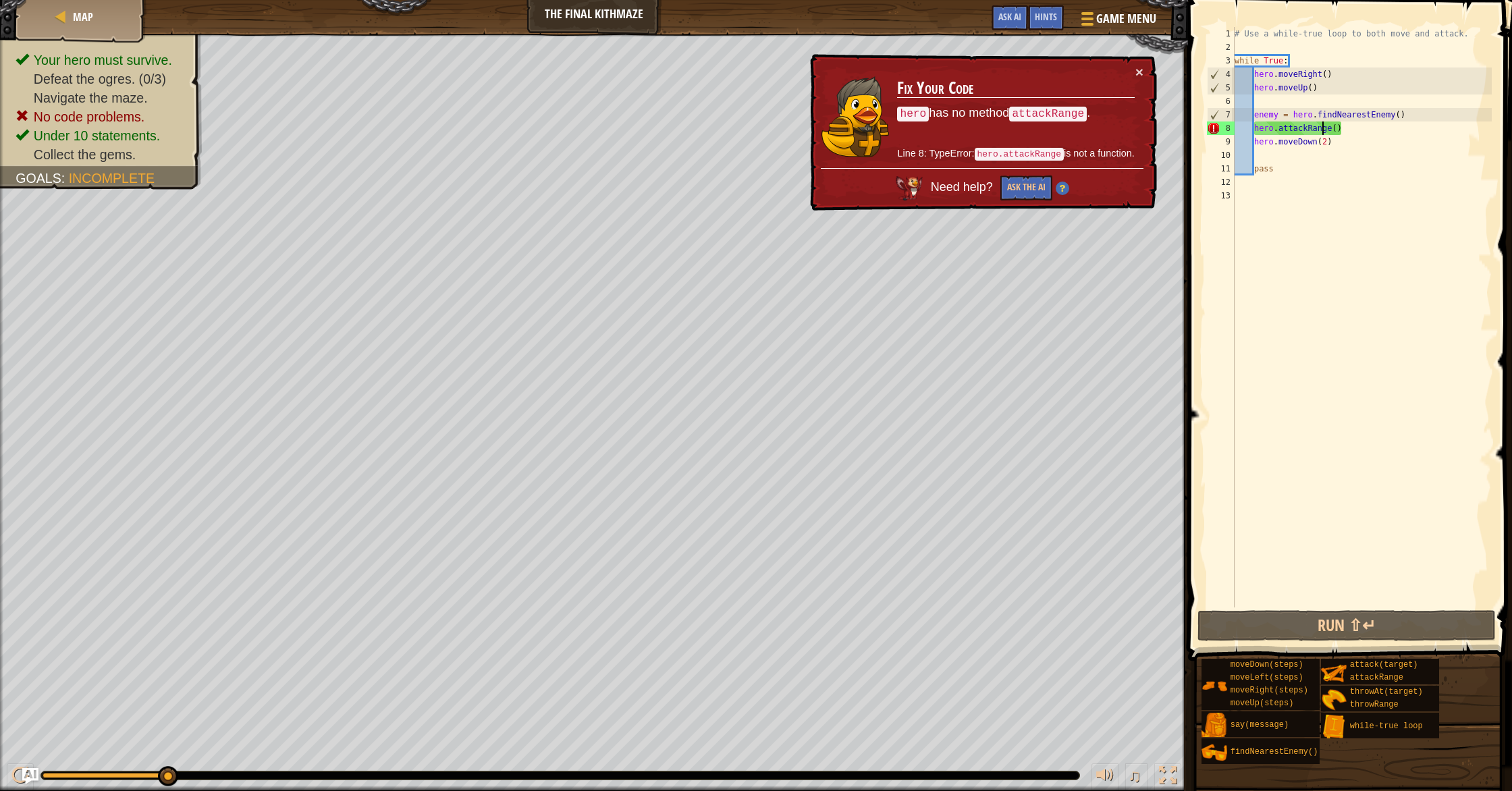
click at [809, 123] on div "# Use a while-true loop to both move and attack. while True : hero . moveRight …" at bounding box center [1362, 330] width 261 height 608
click at [809, 125] on div "# Use a while-true loop to both move and attack. while True : hero . moveRight …" at bounding box center [1362, 330] width 261 height 608
click at [809, 129] on div "# Use a while-true loop to both move and attack. while True : hero . moveRight …" at bounding box center [1362, 330] width 261 height 608
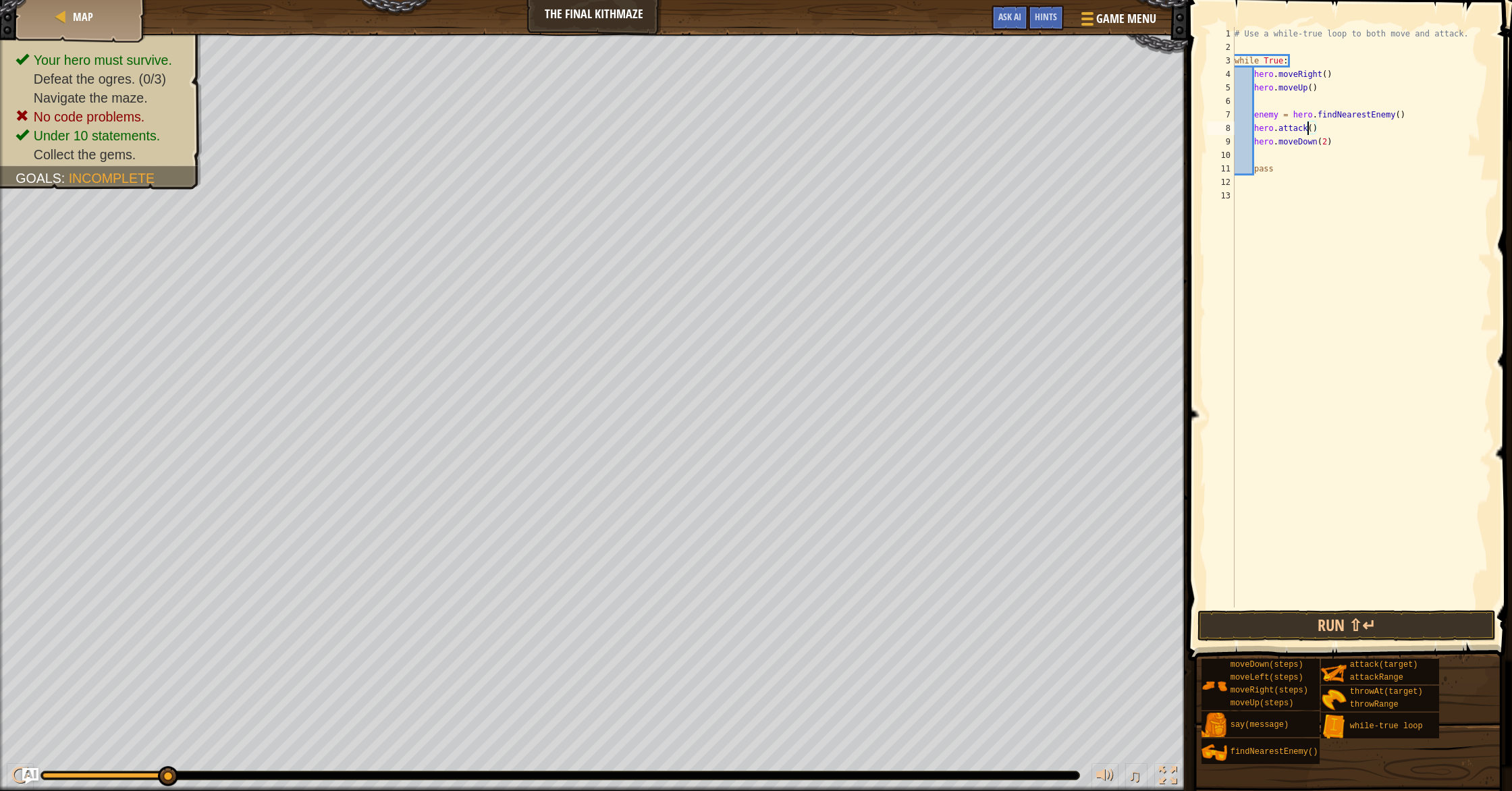
click at [809, 125] on div "# Use a while-true loop to both move and attack. while True : hero . moveRight …" at bounding box center [1362, 330] width 261 height 608
type textarea "hero.attack(enemy)"
click at [809, 631] on button "Run ⇧↵" at bounding box center [1346, 625] width 298 height 31
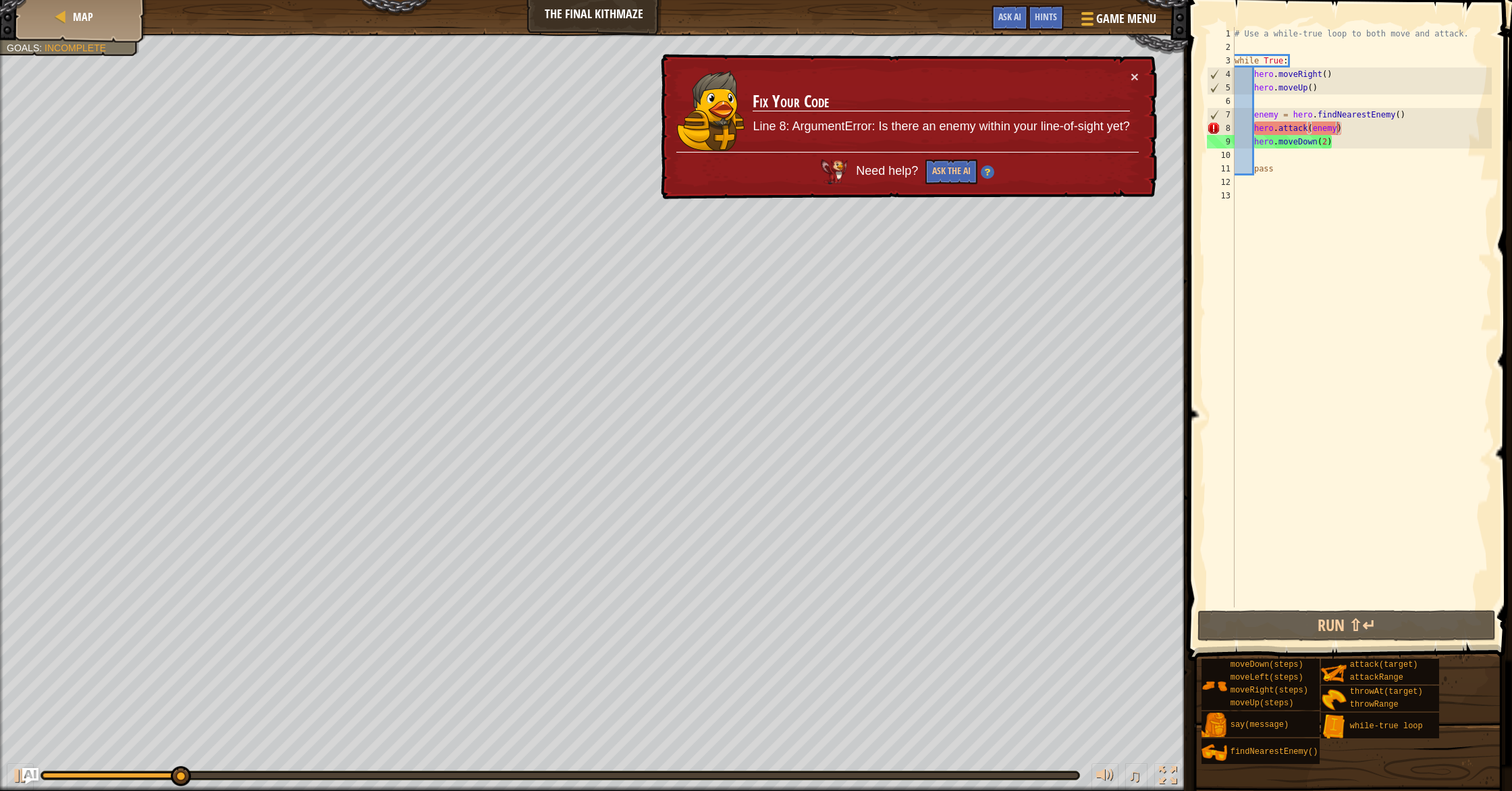
click at [809, 79] on div "× Fix Your Code Line 8: ArgumentError: Is there an enemy within your line-of-si…" at bounding box center [907, 127] width 498 height 146
click at [809, 78] on div "× Fix Your Code Line 8: ArgumentError: Is there an enemy within your line-of-si…" at bounding box center [907, 127] width 498 height 146
click at [809, 81] on button "×" at bounding box center [1134, 76] width 8 height 14
click at [809, 158] on div "# Use a while-true loop to both move and attack. while True : hero . moveRight …" at bounding box center [1362, 330] width 261 height 608
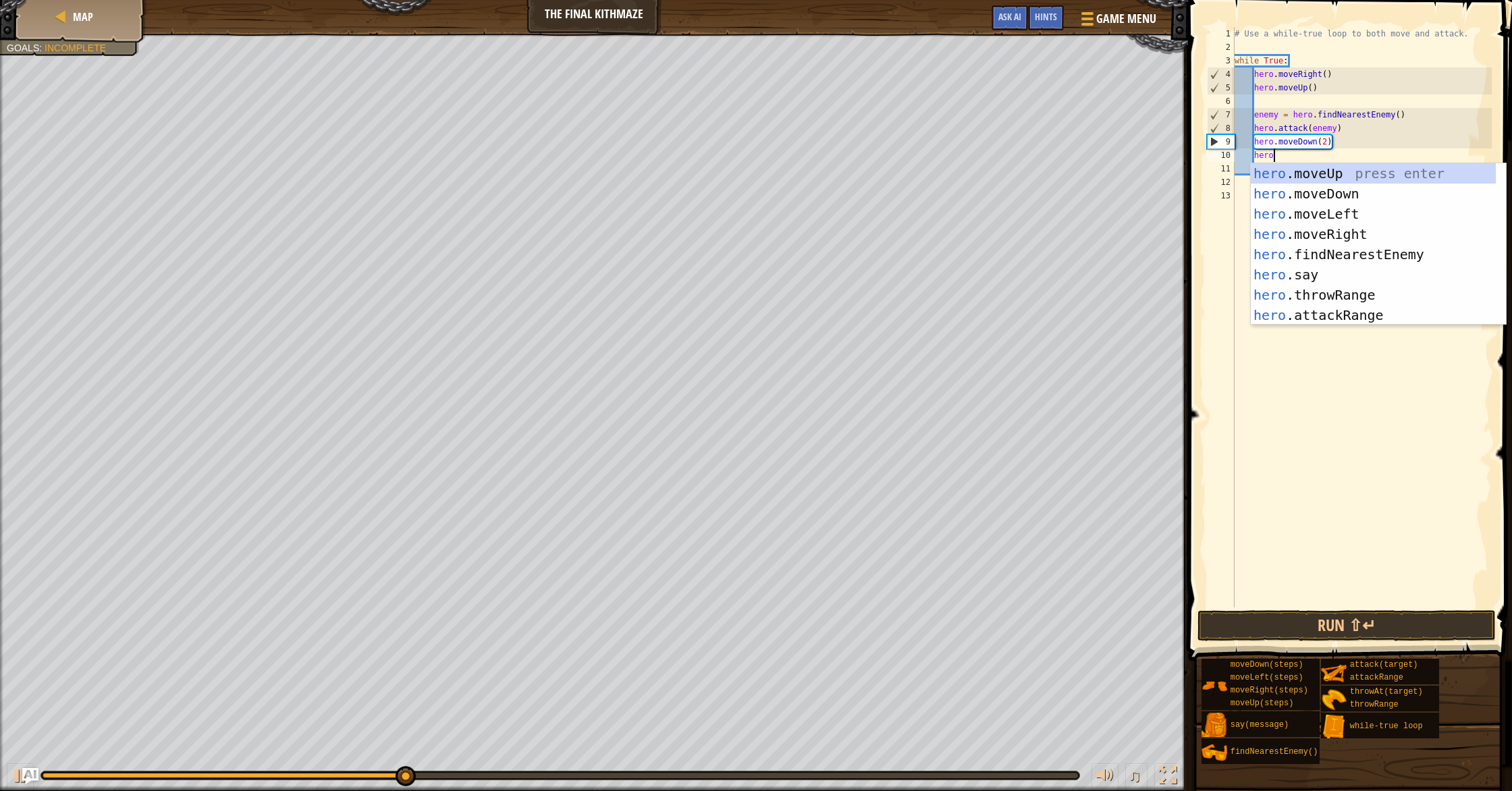
scroll to position [6, 3]
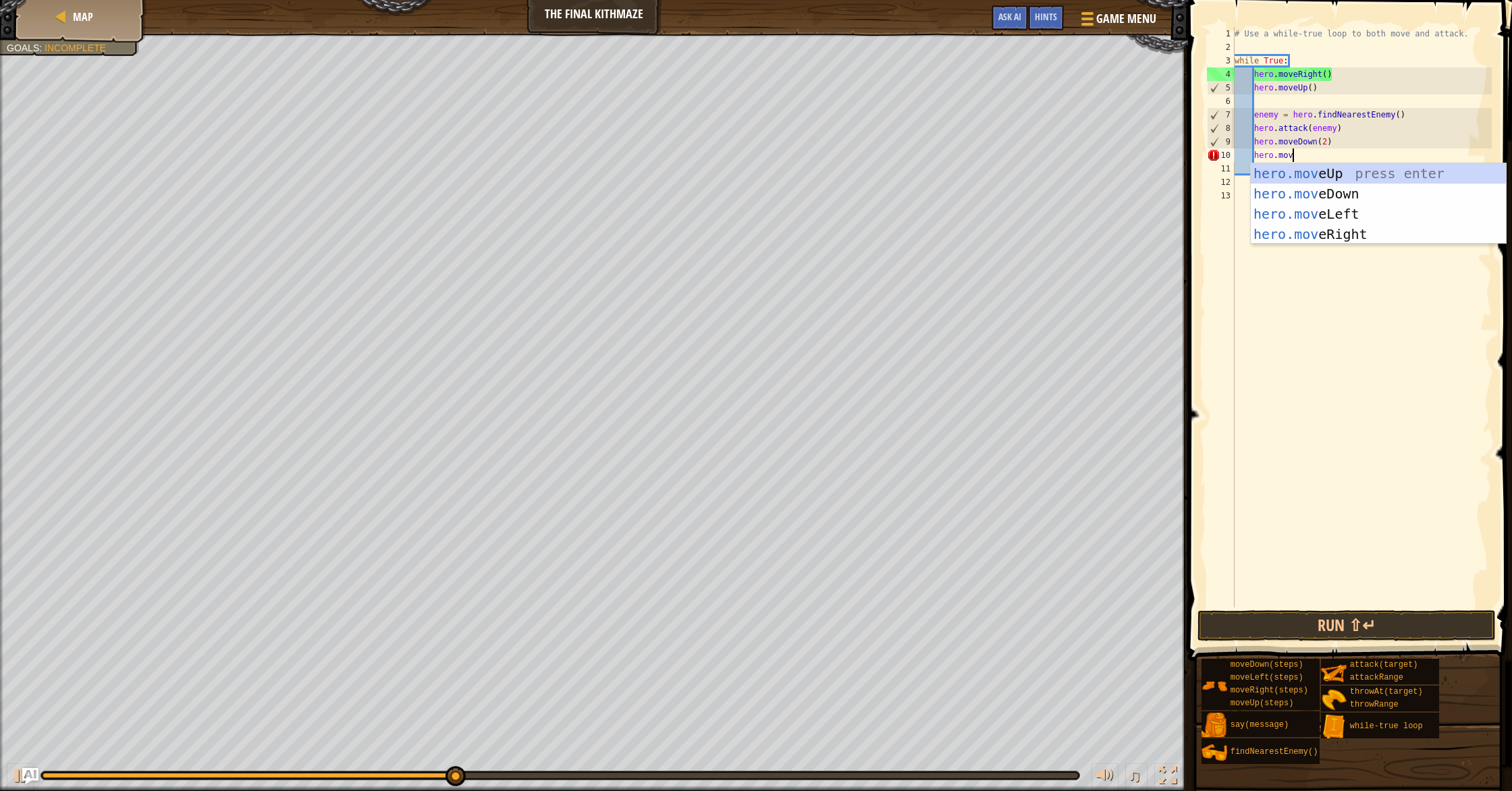
type textarea "hero.move"
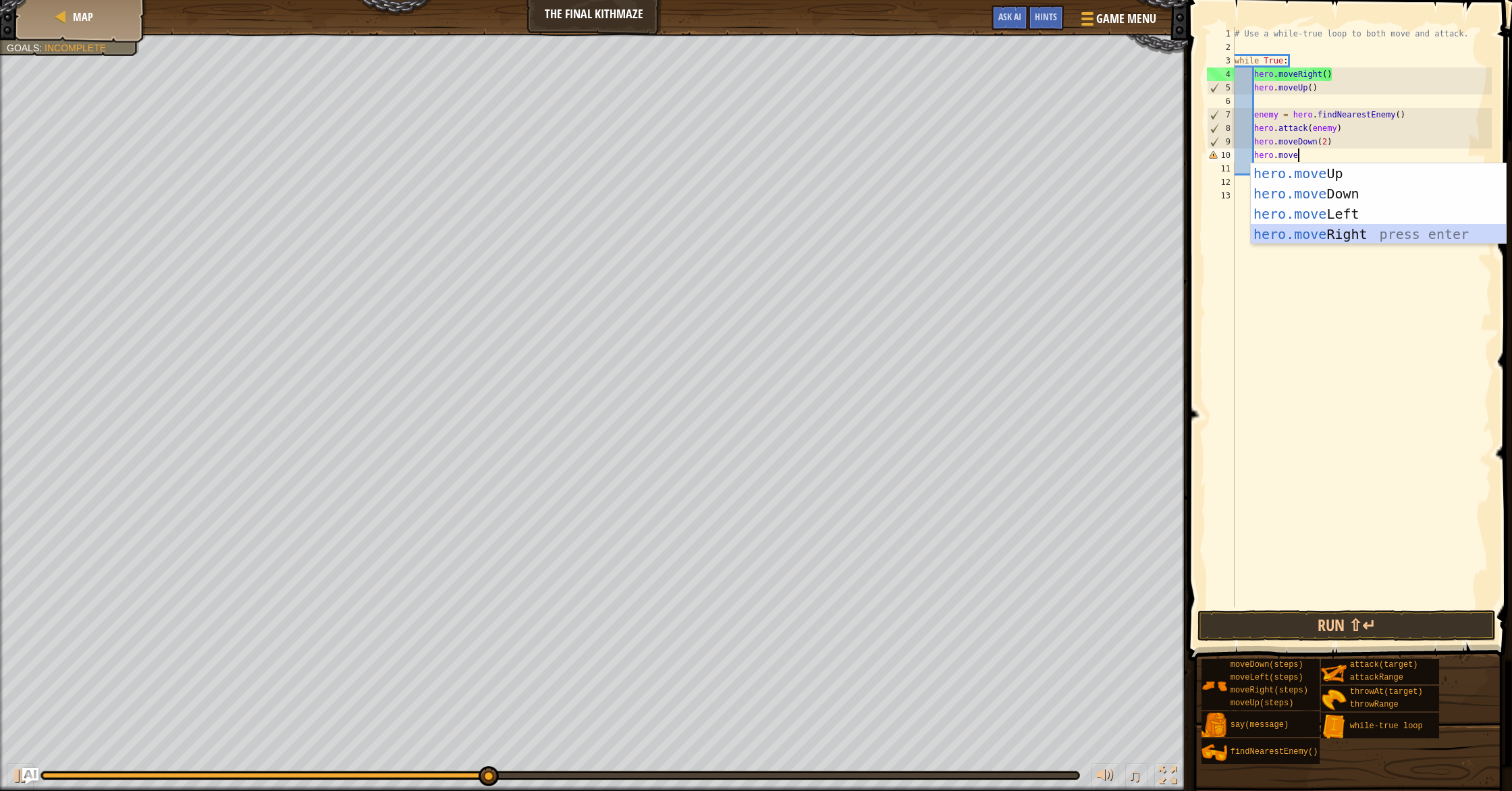
click at [809, 236] on div "hero.move Up press enter hero.move Down press enter hero.move Left press enter …" at bounding box center [1378, 224] width 255 height 122
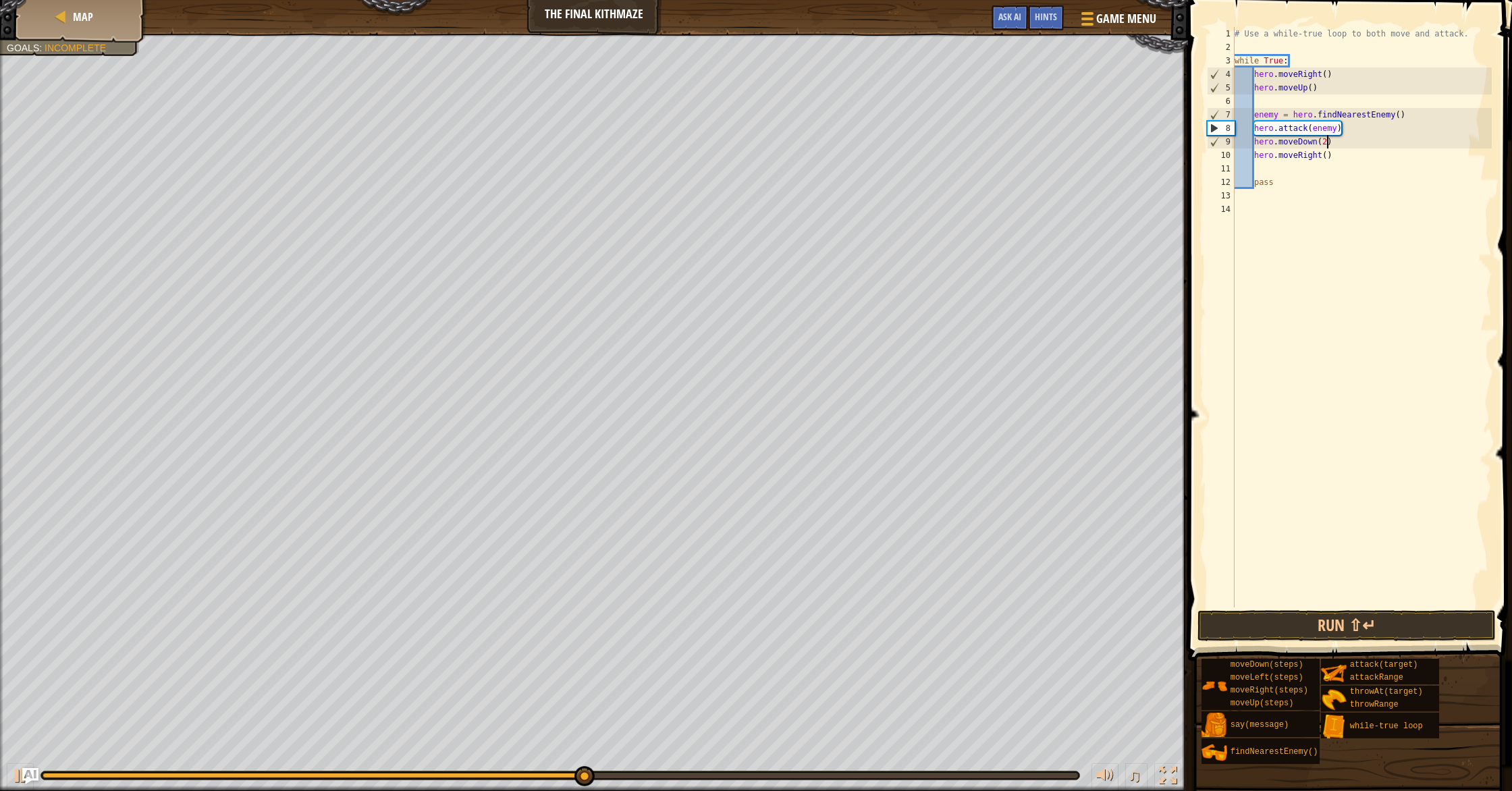
click at [809, 143] on div "# Use a while-true loop to both move and attack. while True : hero . moveRight …" at bounding box center [1362, 330] width 261 height 608
click at [809, 145] on div "# Use a while-true loop to both move and attack. while True : hero . moveRight …" at bounding box center [1362, 330] width 261 height 608
type textarea "h"
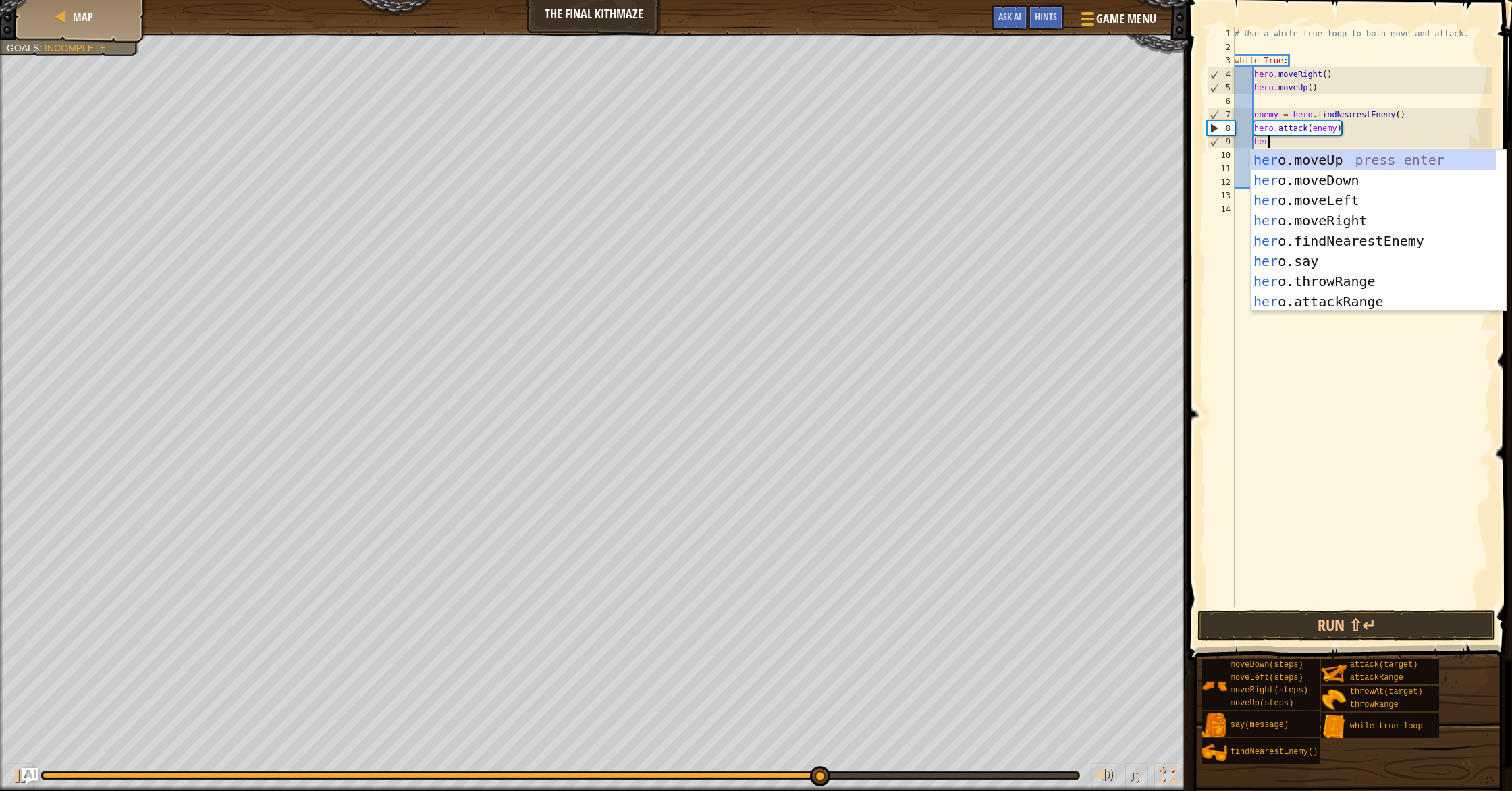
scroll to position [6, 3]
type textarea "h"
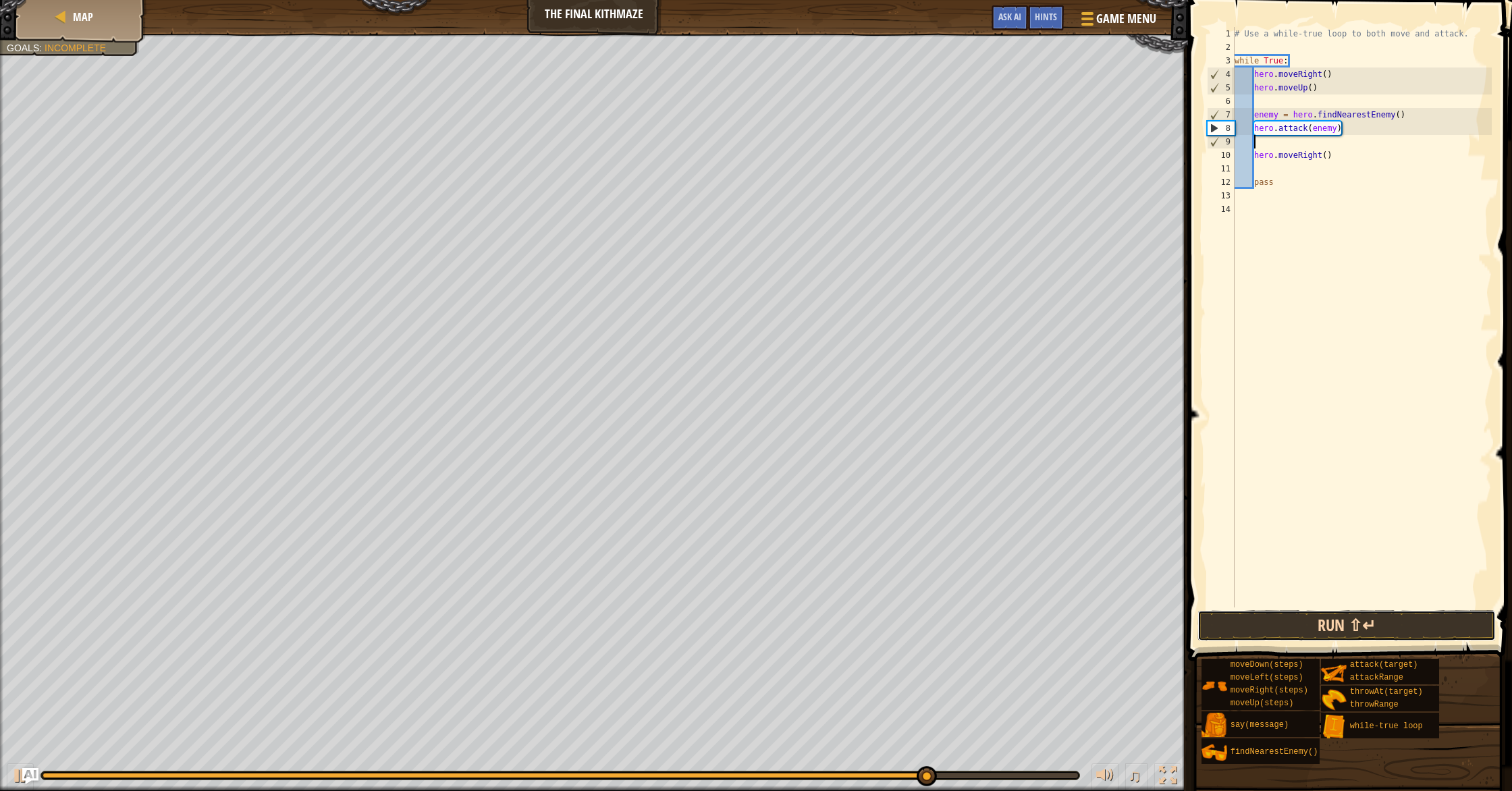
click at [809, 624] on button "Run ⇧↵" at bounding box center [1346, 625] width 298 height 31
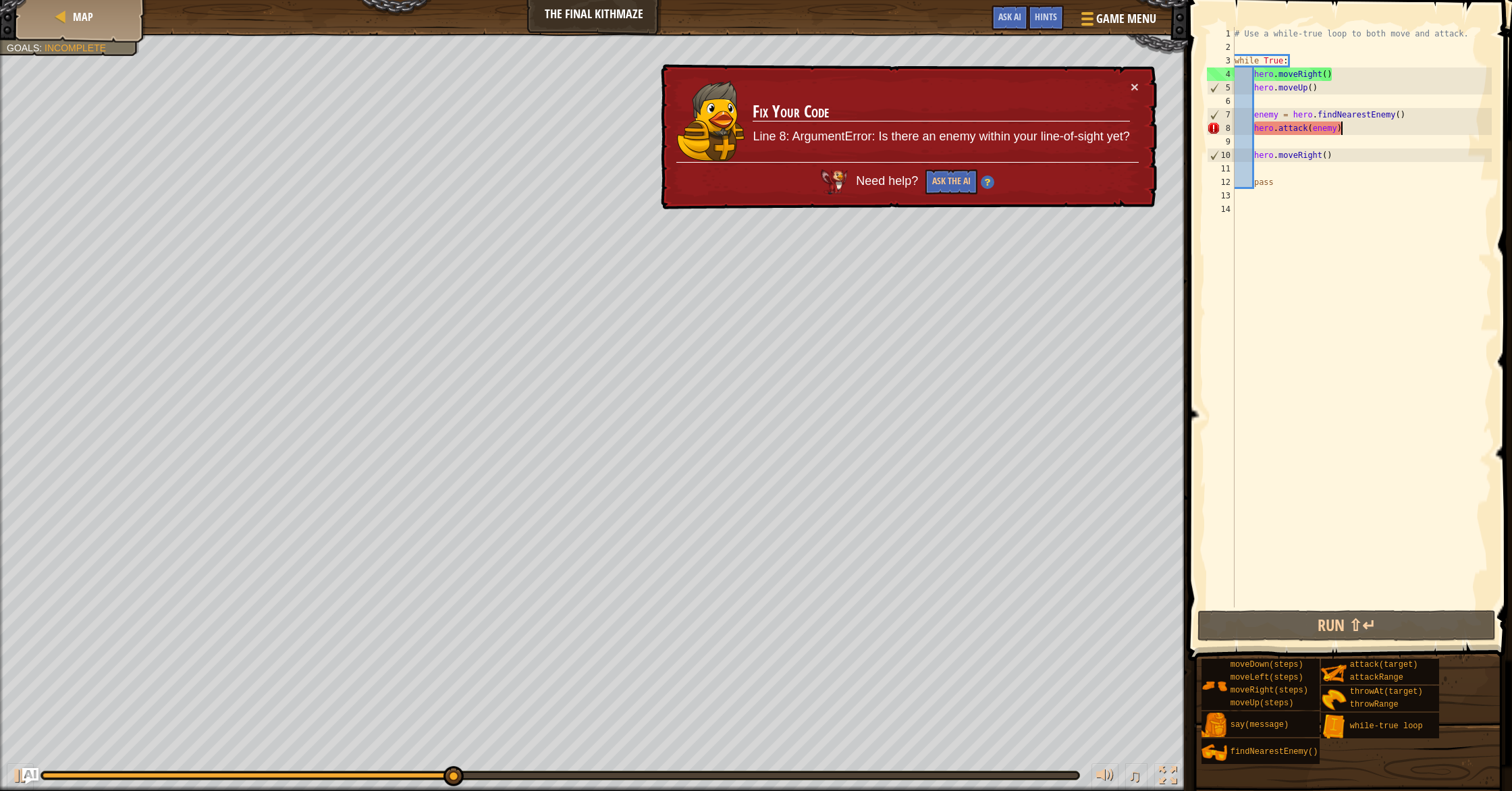
click at [809, 127] on div "# Use a while-true loop to both move and attack. while True : hero . moveRight …" at bounding box center [1362, 330] width 261 height 608
click at [809, 128] on div "# Use a while-true loop to both move and attack. while True : hero . moveRight …" at bounding box center [1362, 330] width 261 height 608
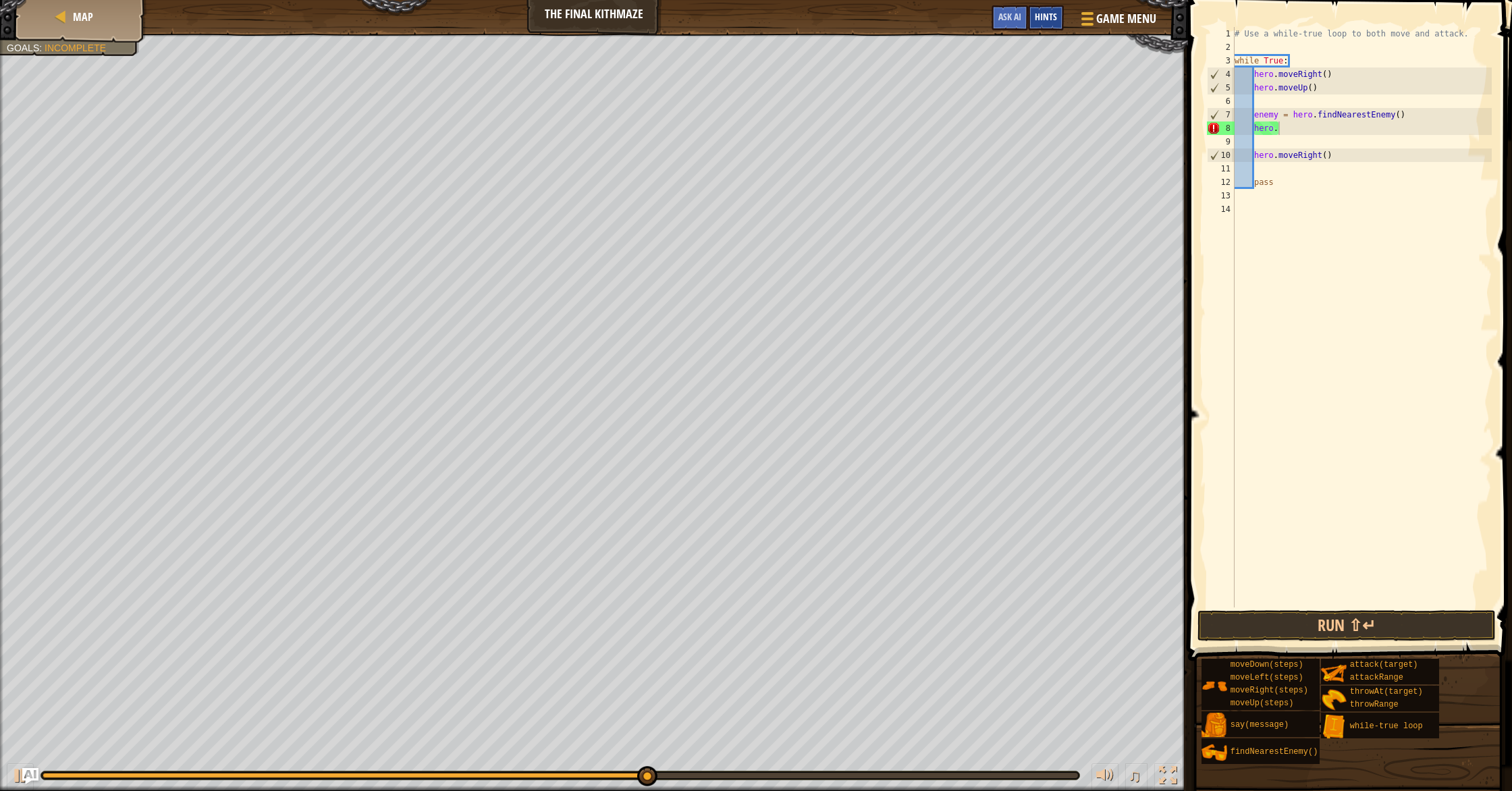
click at [809, 22] on span "Hints" at bounding box center [1045, 16] width 23 height 13
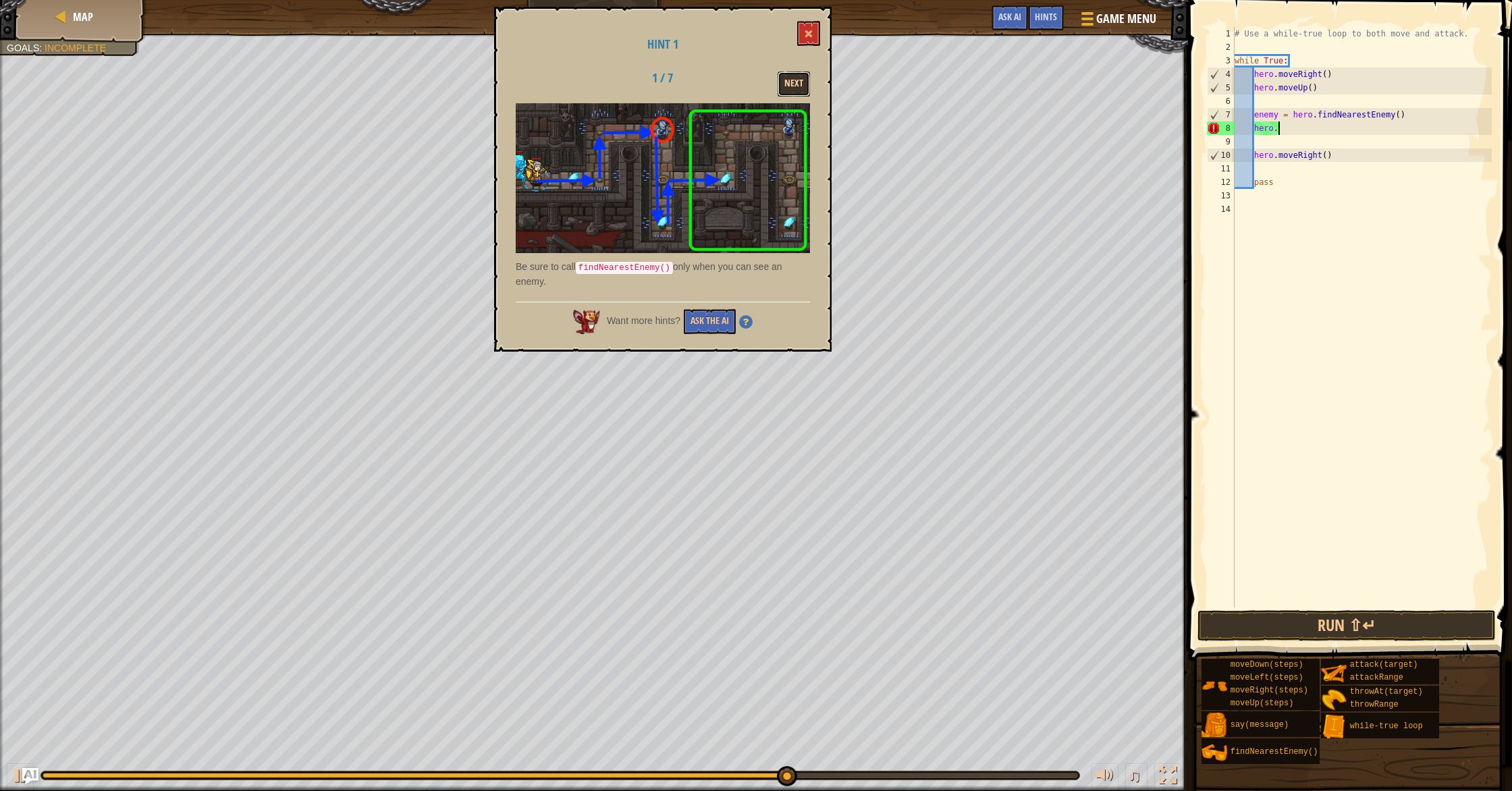
click at [793, 88] on button "Next" at bounding box center [794, 84] width 33 height 25
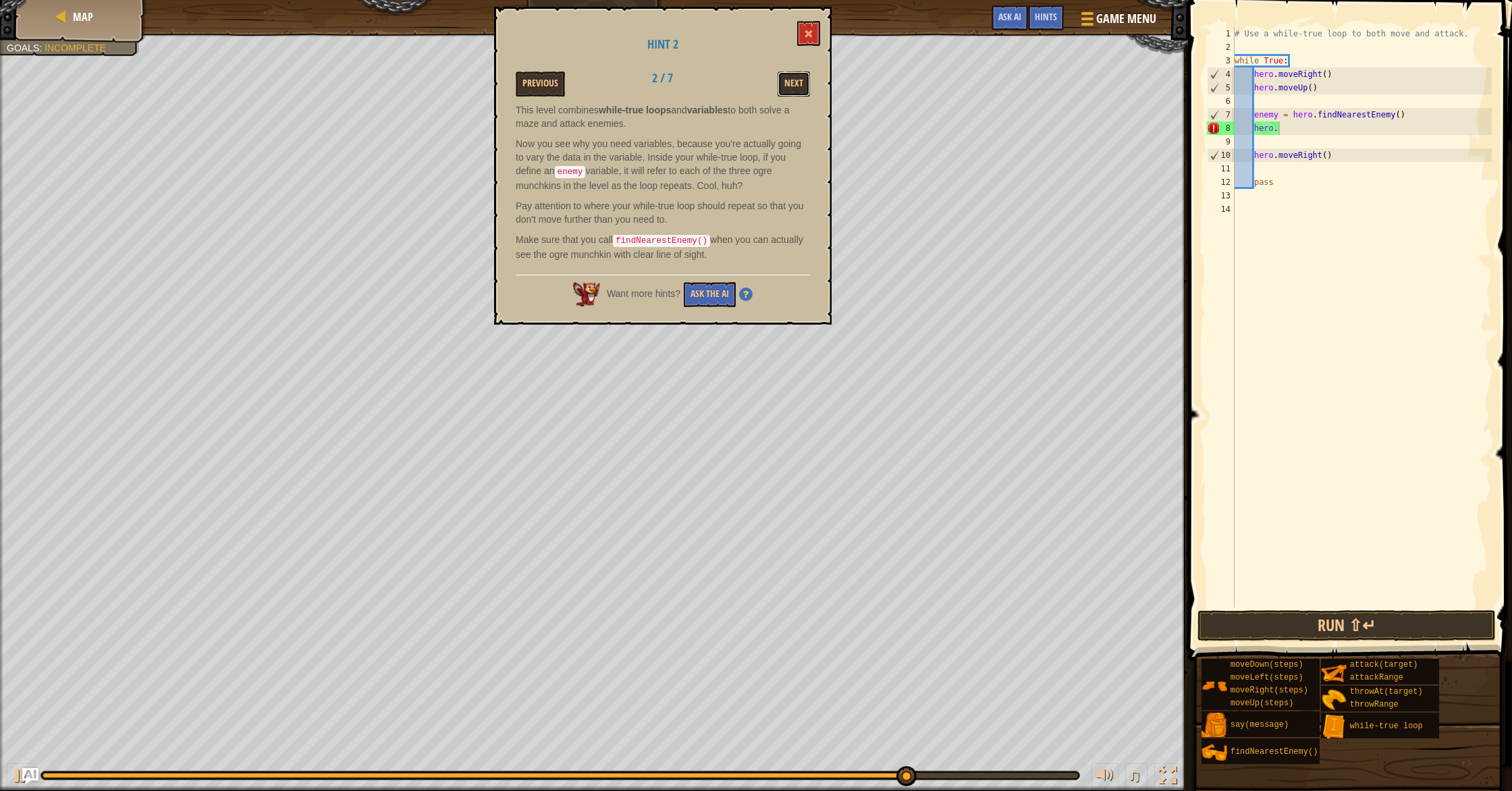
click at [793, 88] on button "Next" at bounding box center [794, 84] width 33 height 25
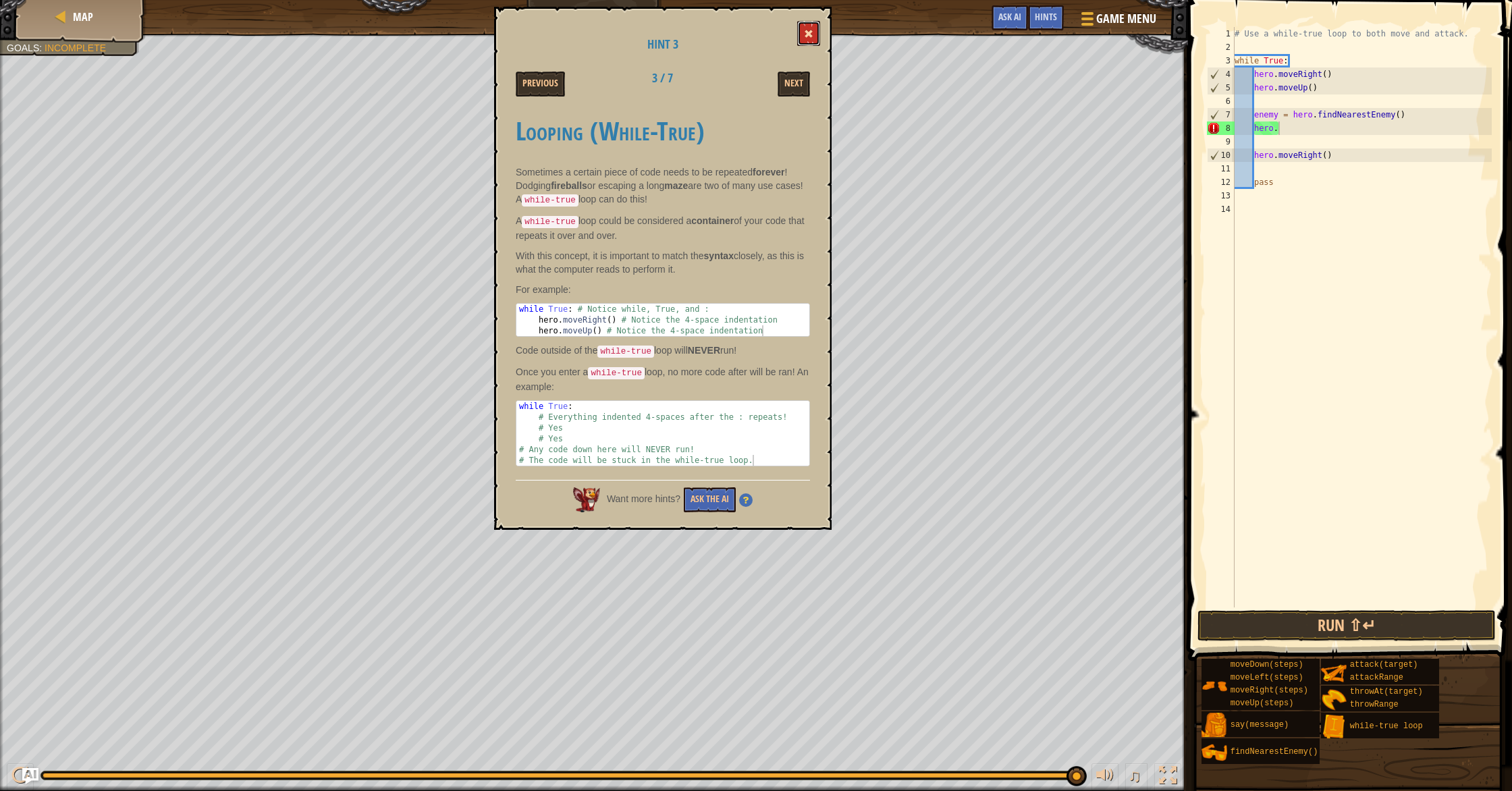
click at [809, 33] on button at bounding box center [809, 33] width 23 height 25
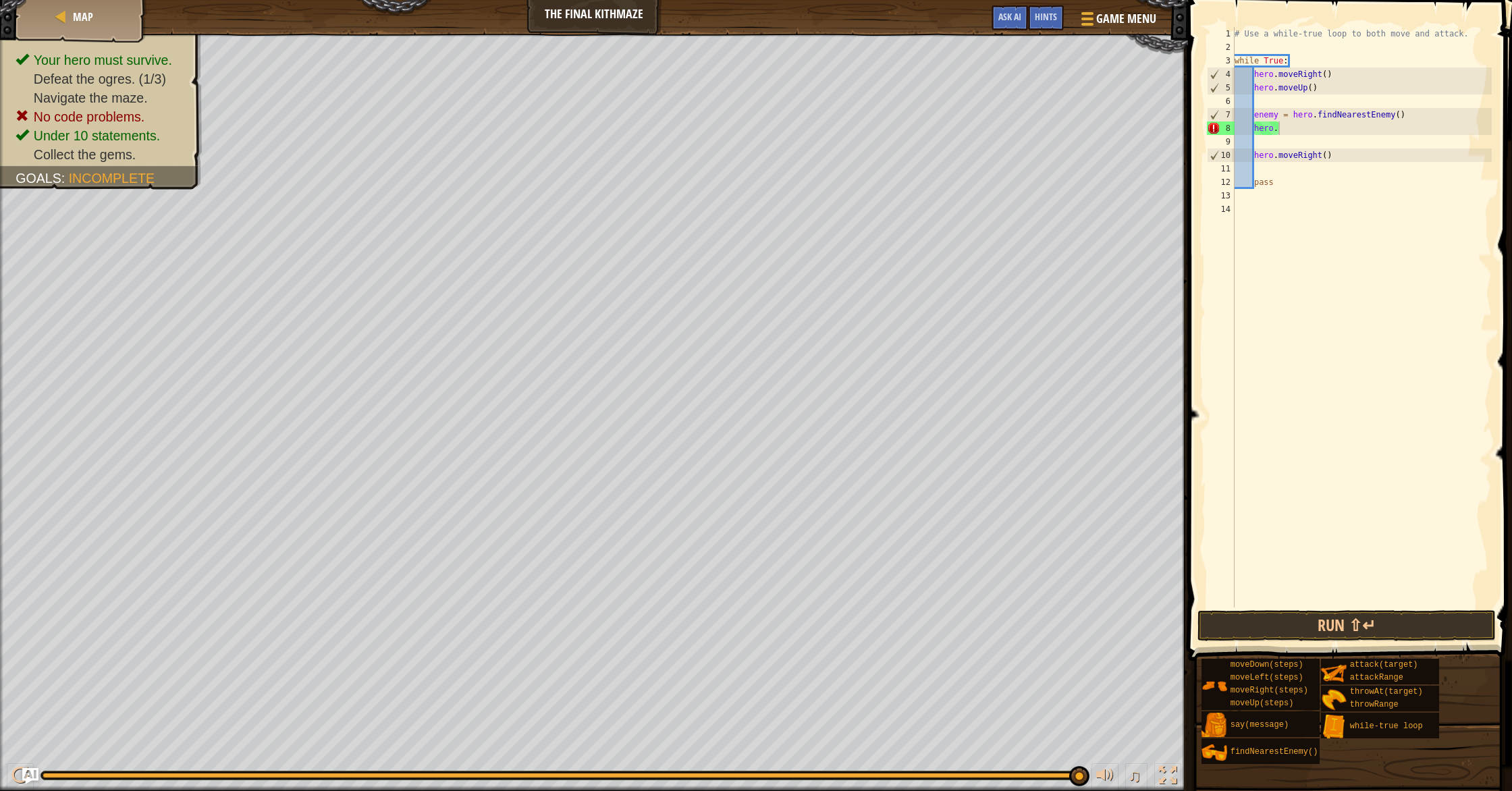
click at [809, 126] on div "# Use a while-true loop to both move and attack. while True : hero . moveRight …" at bounding box center [1362, 330] width 261 height 608
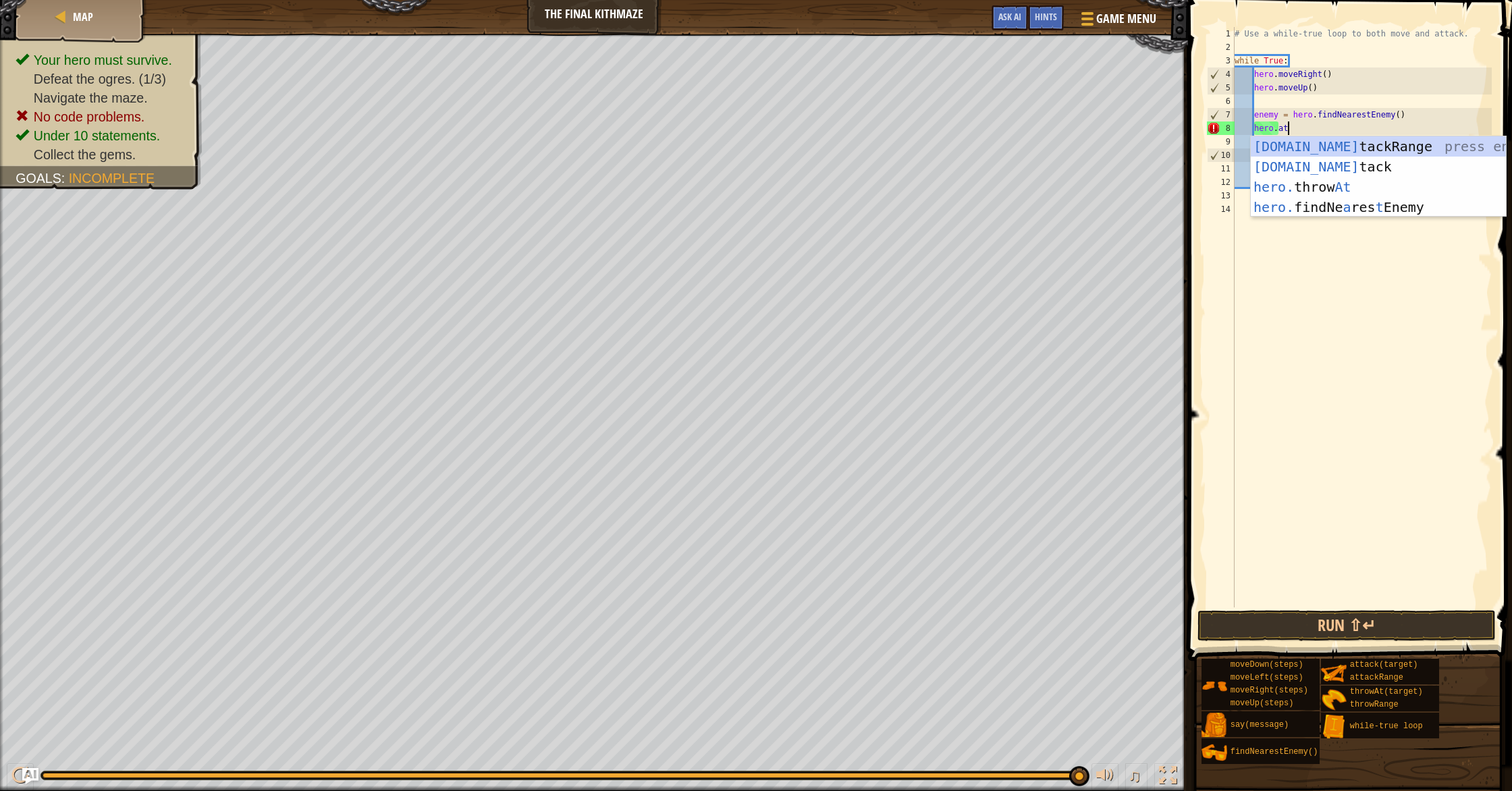
scroll to position [6, 4]
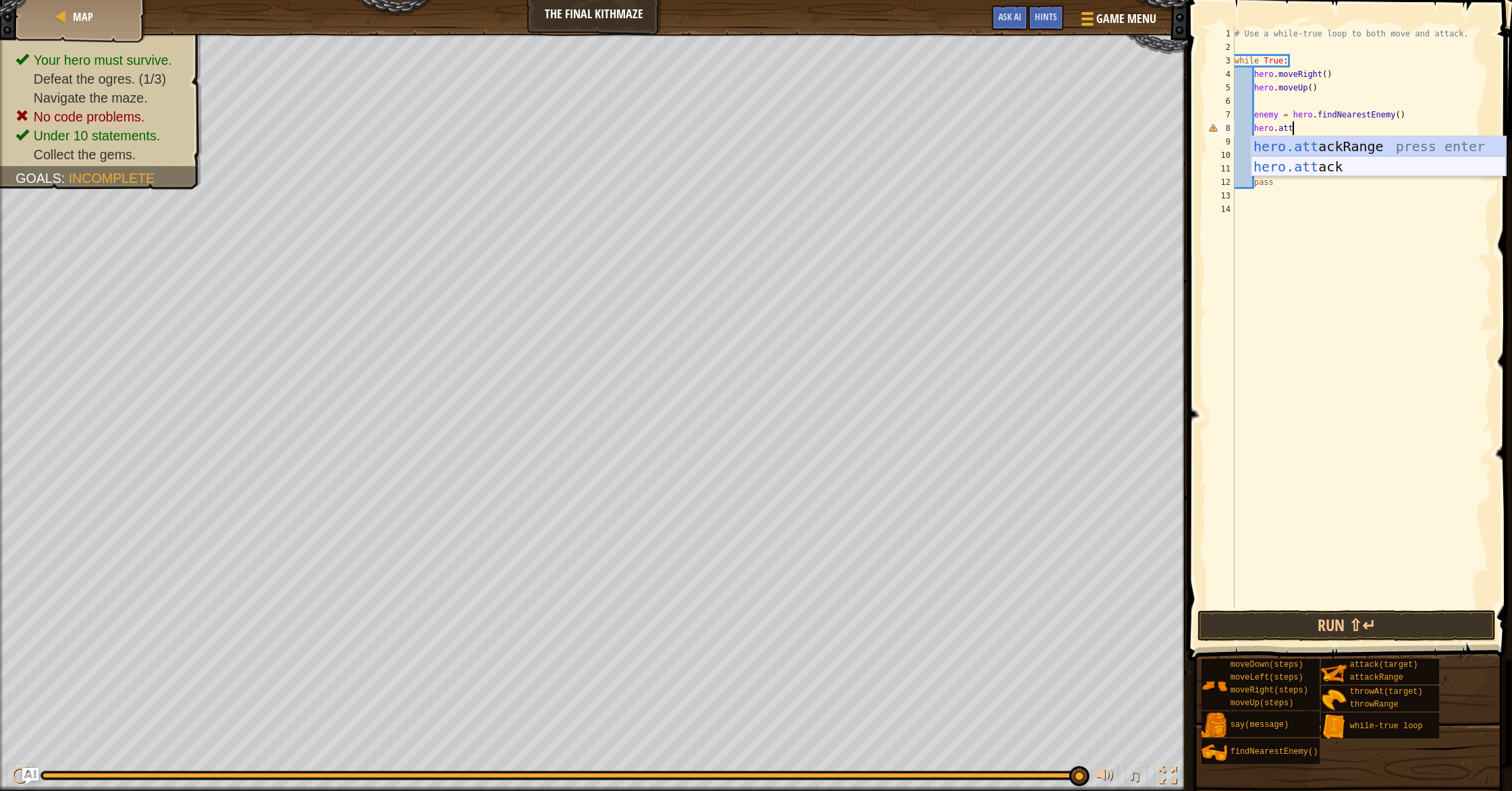
click at [809, 161] on div "hero.att ackRange press enter hero.att ack press enter" at bounding box center [1378, 177] width 255 height 81
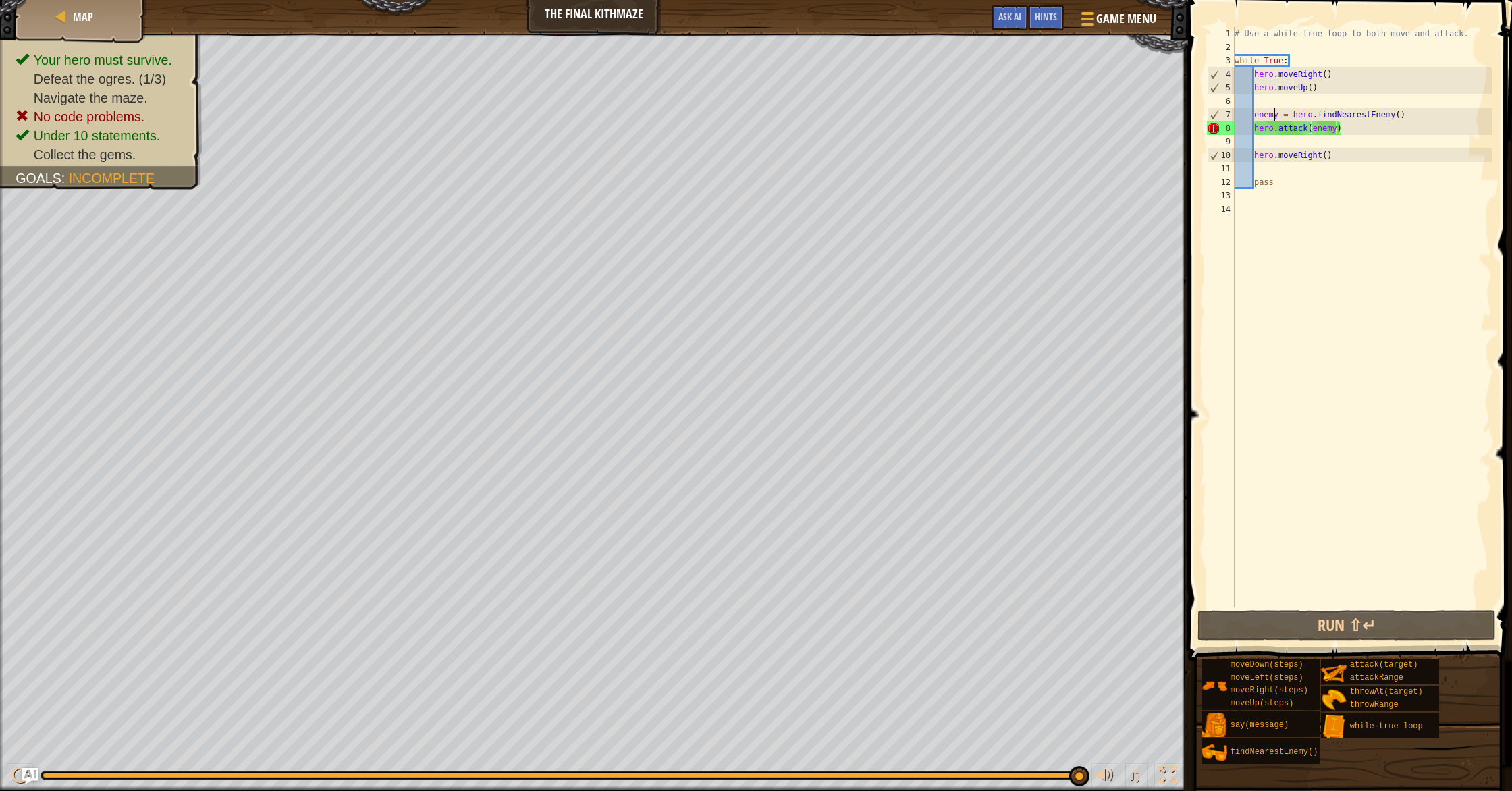
click at [809, 113] on div "# Use a while-true loop to both move and attack. while True : hero . moveRight …" at bounding box center [1362, 330] width 261 height 608
click at [809, 115] on div "# Use a while-true loop to both move and attack. while True : hero . moveRight …" at bounding box center [1362, 330] width 261 height 608
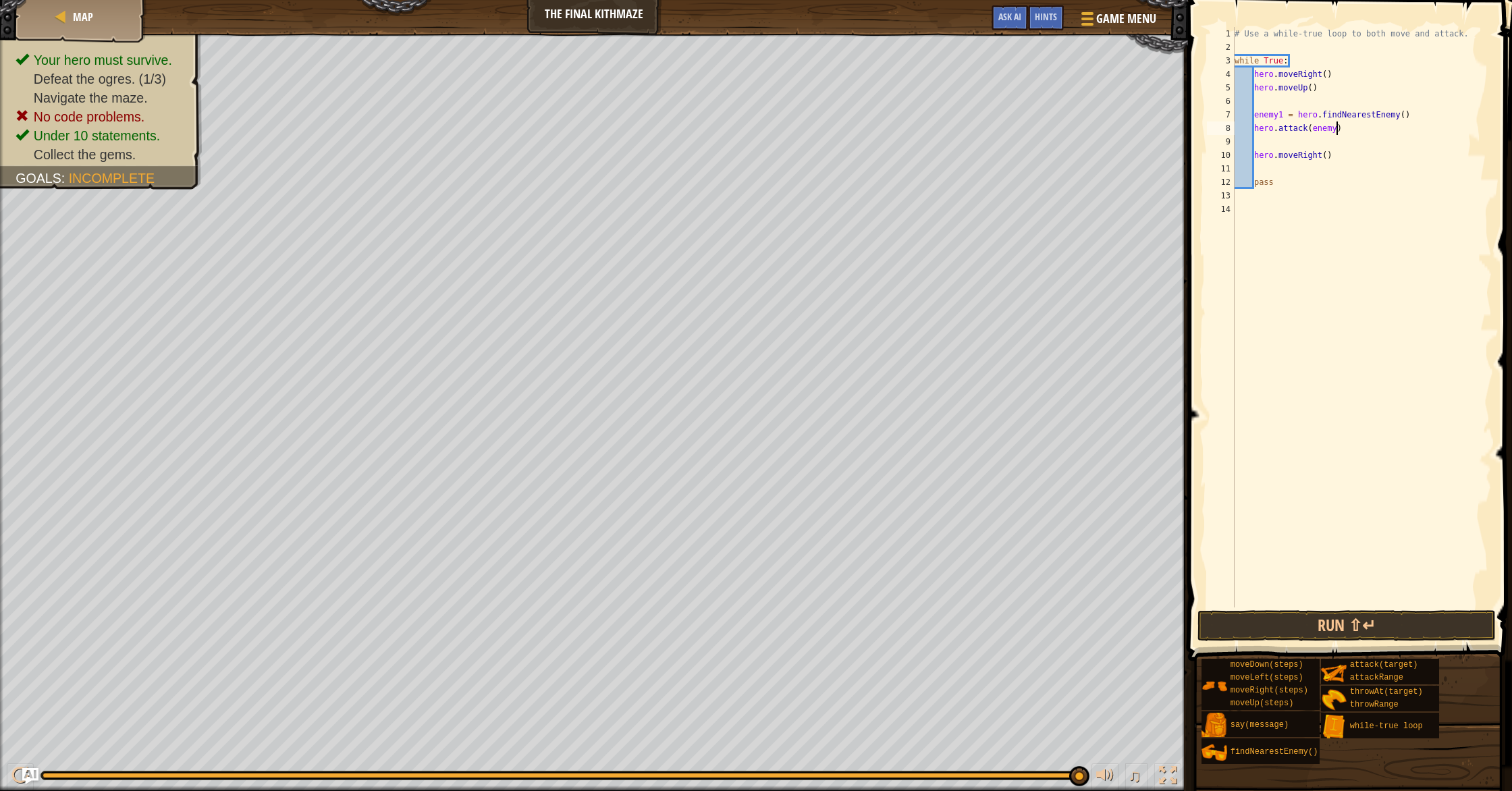
click at [809, 132] on div "# Use a while-true loop to both move and attack. while True : hero . moveRight …" at bounding box center [1362, 330] width 261 height 608
click at [809, 628] on button "Run ⇧↵" at bounding box center [1346, 625] width 298 height 31
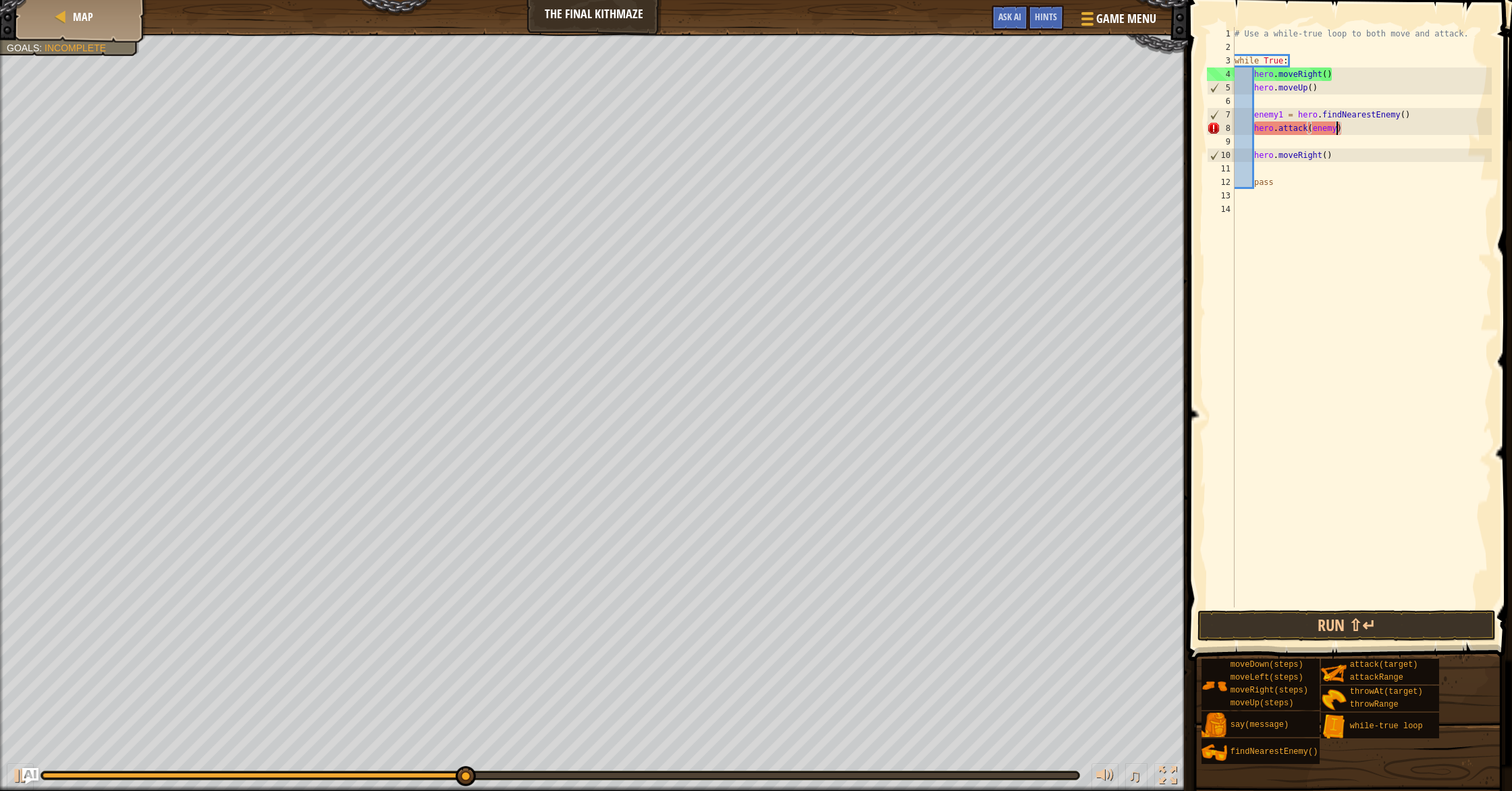
scroll to position [6, 8]
click at [809, 119] on div "# Use a while-true loop to both move and attack. while True : hero . moveRight …" at bounding box center [1362, 330] width 261 height 608
click at [809, 13] on span "Hints" at bounding box center [1045, 16] width 23 height 13
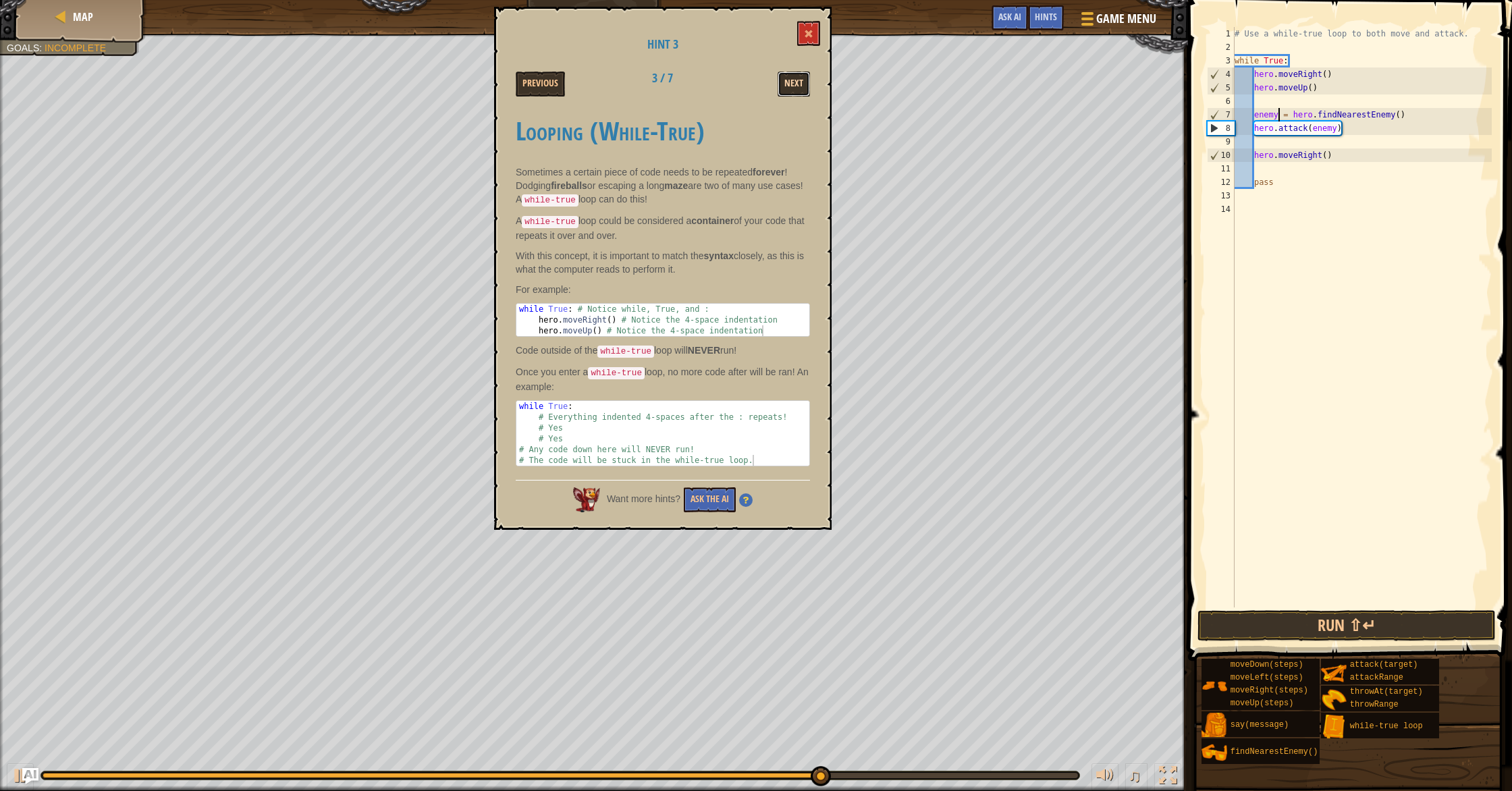
click at [787, 78] on button "Next" at bounding box center [794, 84] width 33 height 25
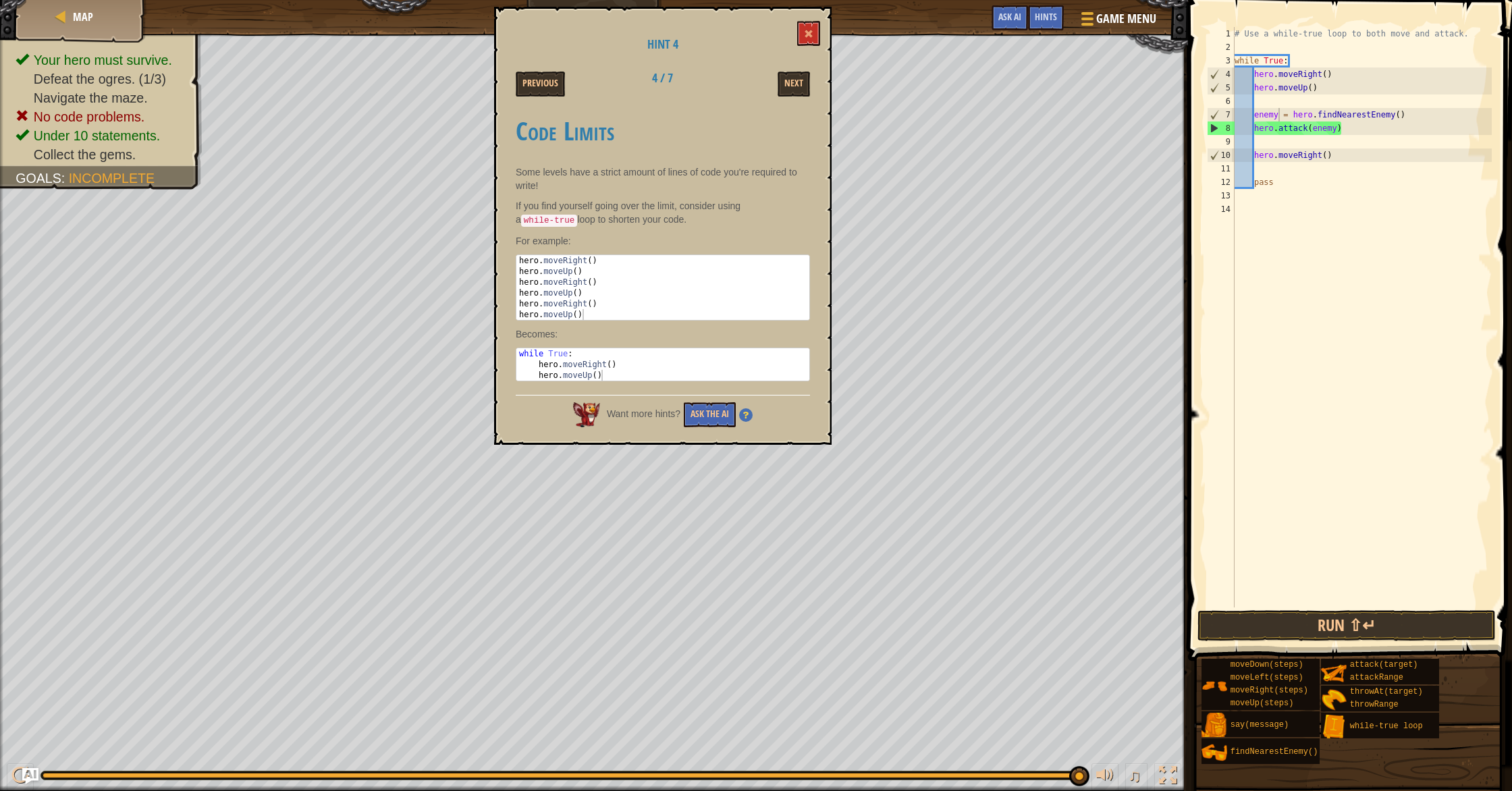
type textarea "hero.moveUp()"
click at [809, 88] on div "# Use a while-true loop to both move and attack. while True : hero . moveRight …" at bounding box center [1362, 330] width 261 height 608
click at [809, 139] on div "# Use a while-true loop to both move and attack. while True : hero . moveRight …" at bounding box center [1362, 330] width 261 height 608
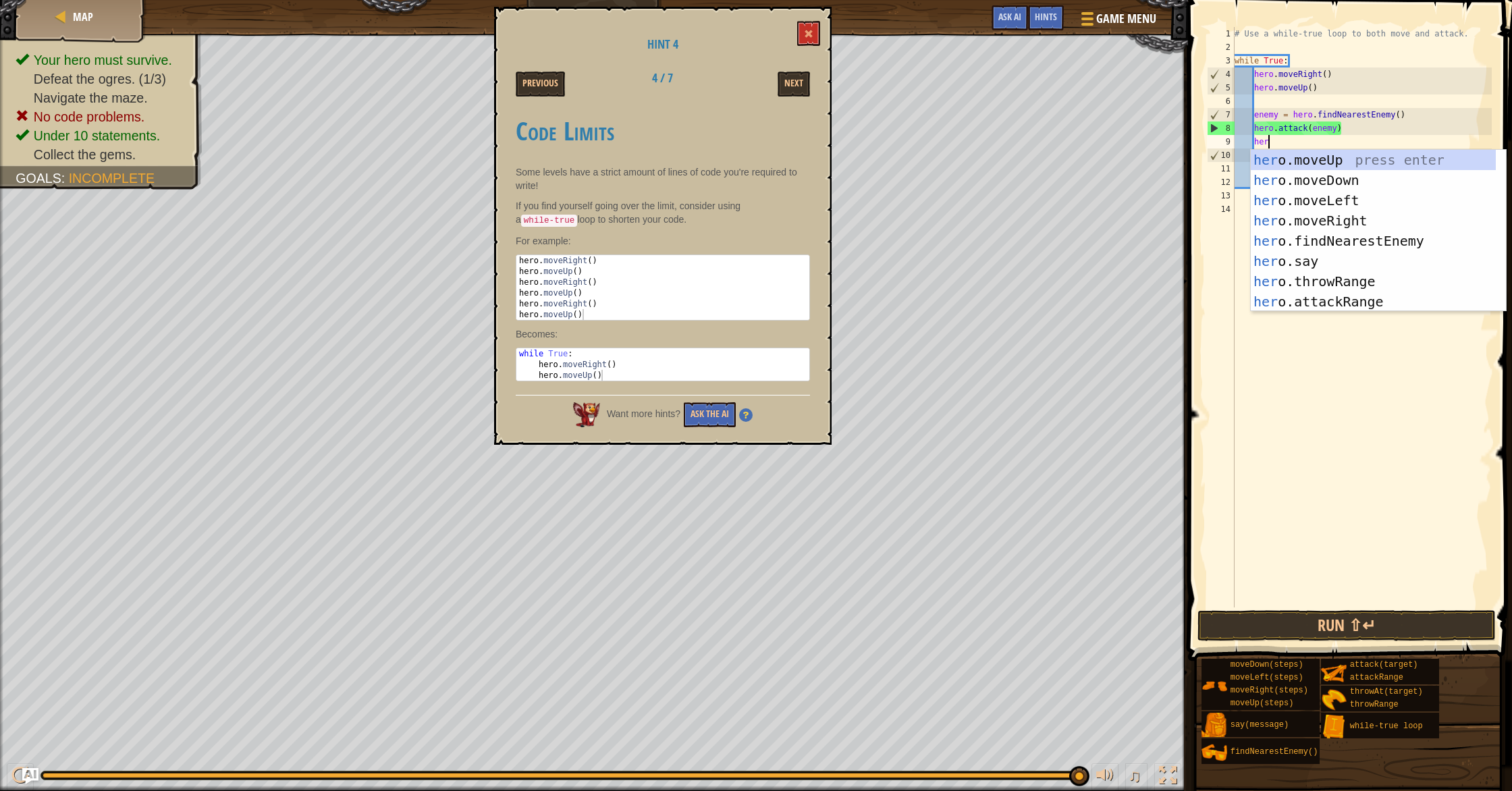
scroll to position [6, 3]
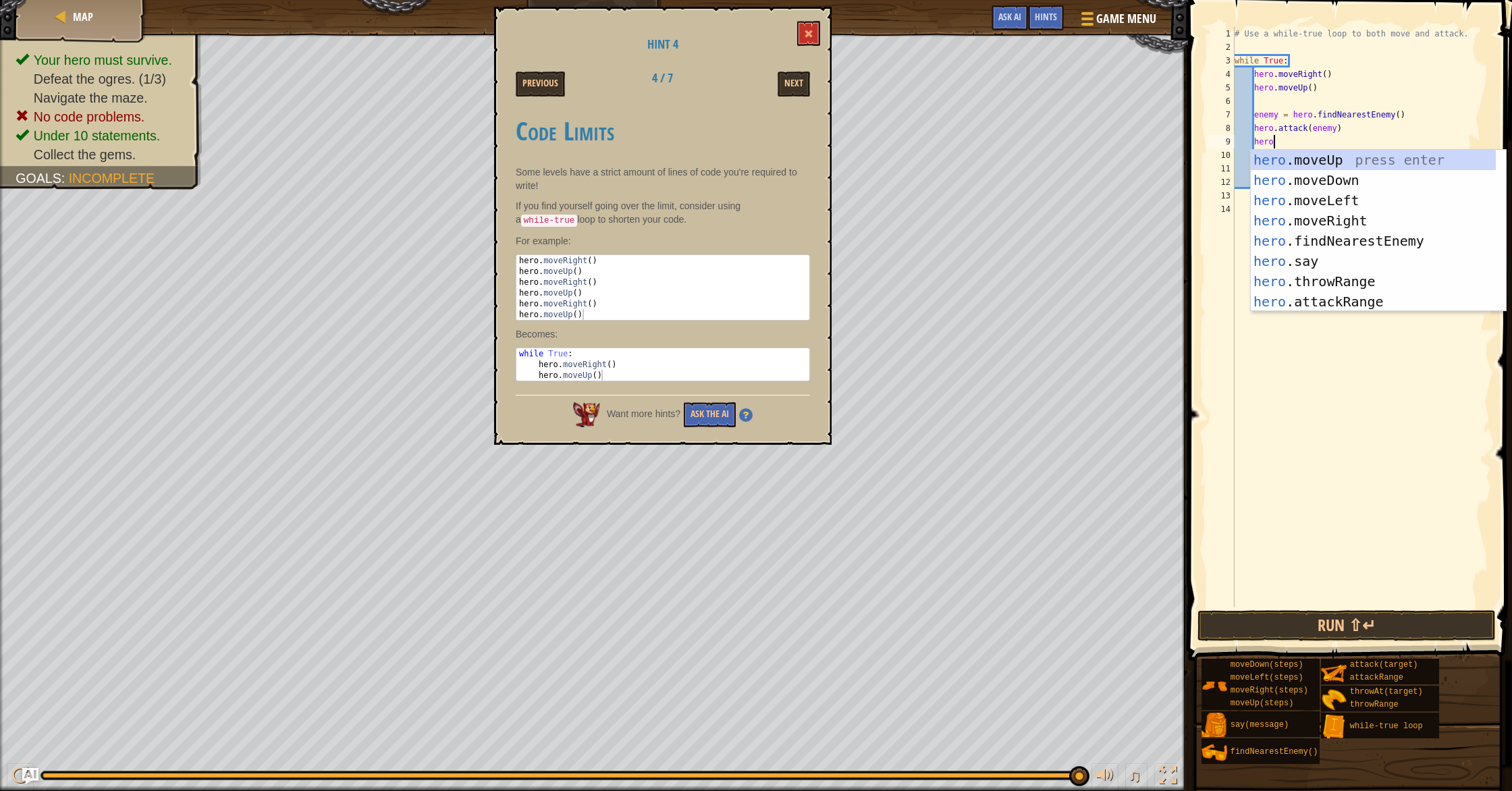
type textarea "hero."
click at [809, 179] on div "hero. moveUp press enter hero. moveDown press enter hero. moveLeft press enter …" at bounding box center [1373, 251] width 245 height 203
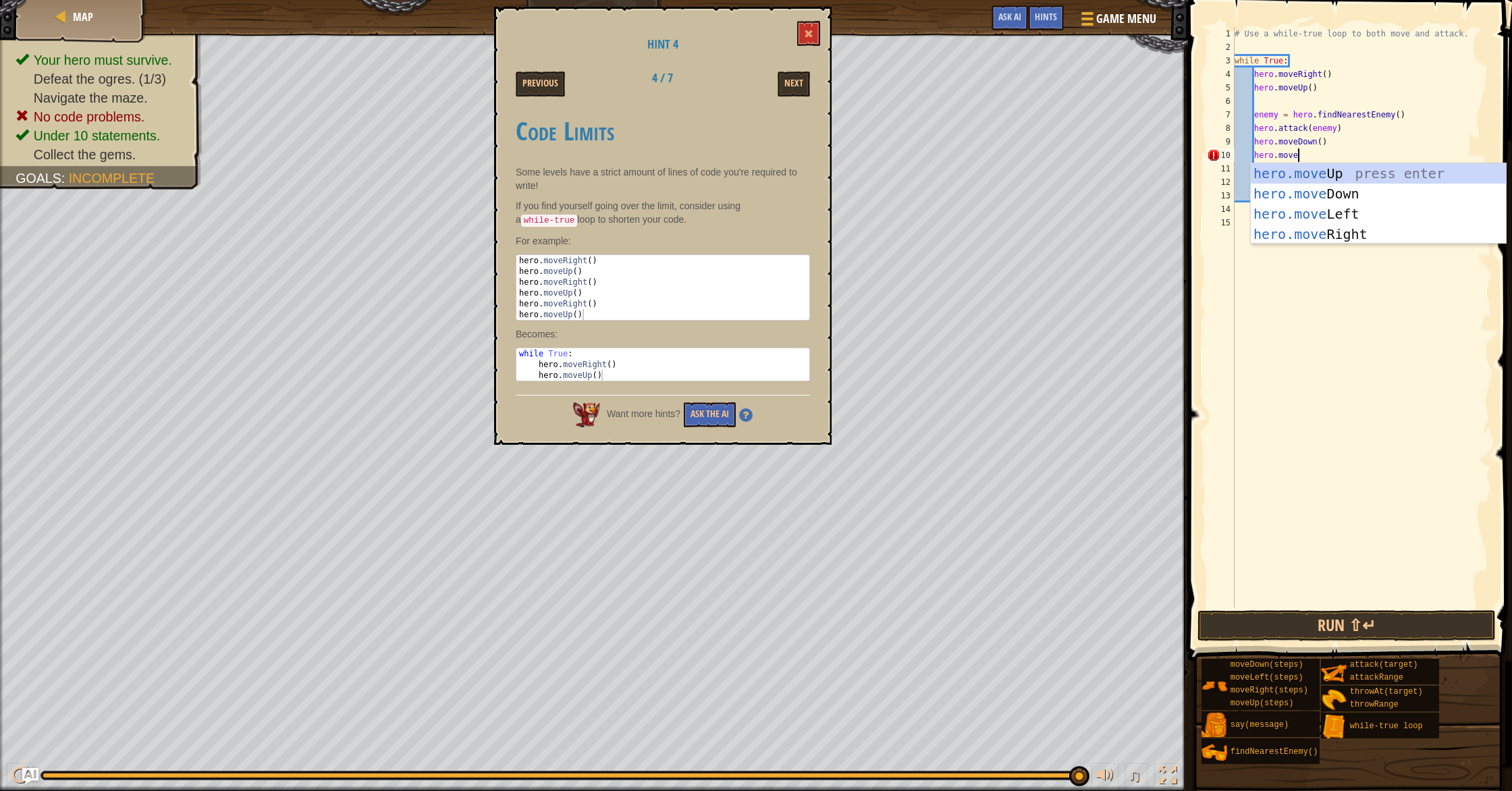
scroll to position [6, 5]
type textarea "hero.moveU"
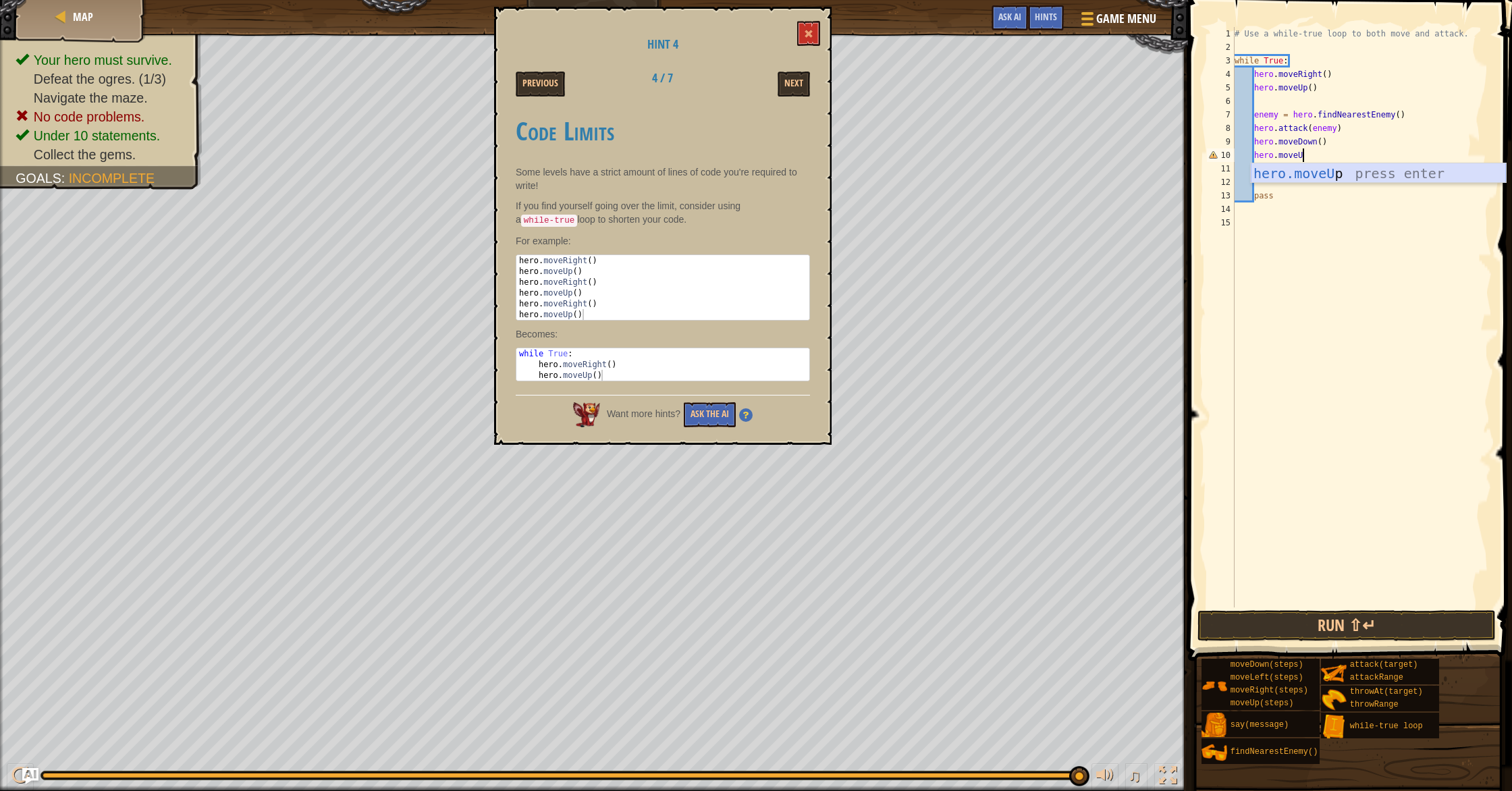
click at [809, 172] on div "hero.moveU p press enter" at bounding box center [1378, 193] width 255 height 61
click at [809, 197] on div "# Use a while-true loop to both move and attack. while True : hero . moveRight …" at bounding box center [1362, 330] width 261 height 608
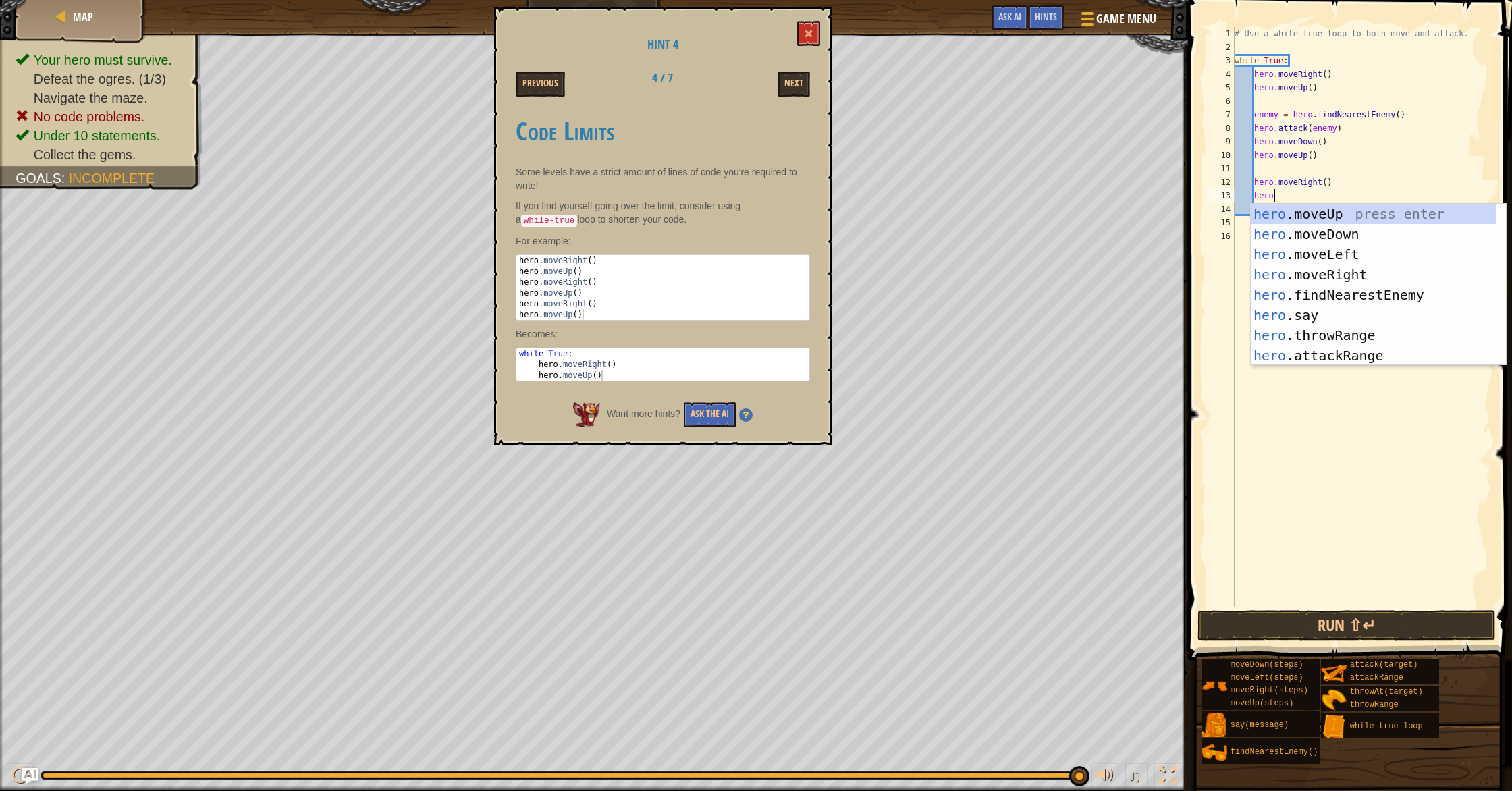
type textarea "hero."
click at [809, 217] on div "hero. moveUp press enter hero. moveDown press enter hero. moveLeft press enter …" at bounding box center [1373, 305] width 245 height 203
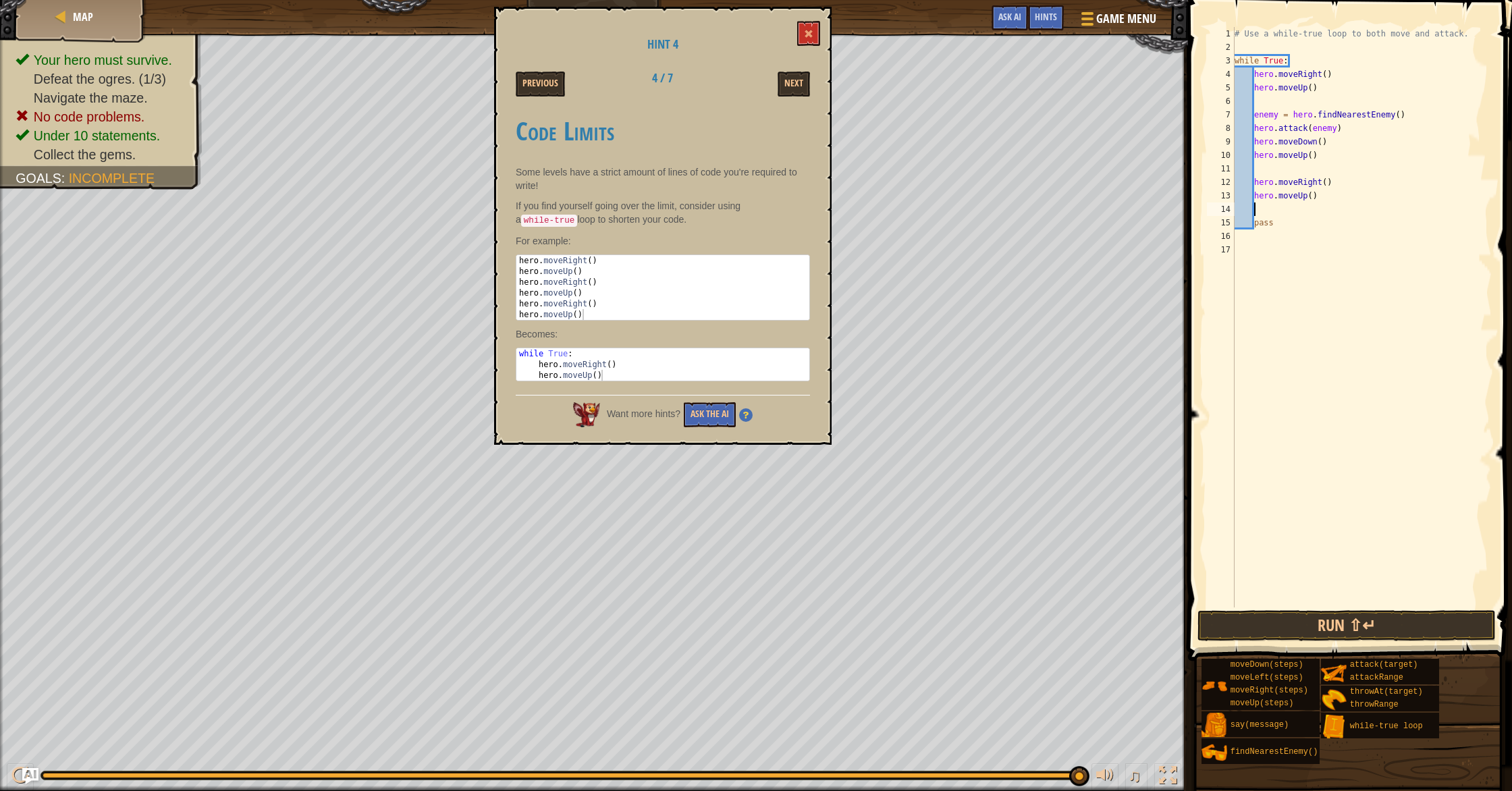
scroll to position [6, 1]
click at [809, 617] on button "Run ⇧↵" at bounding box center [1346, 625] width 298 height 31
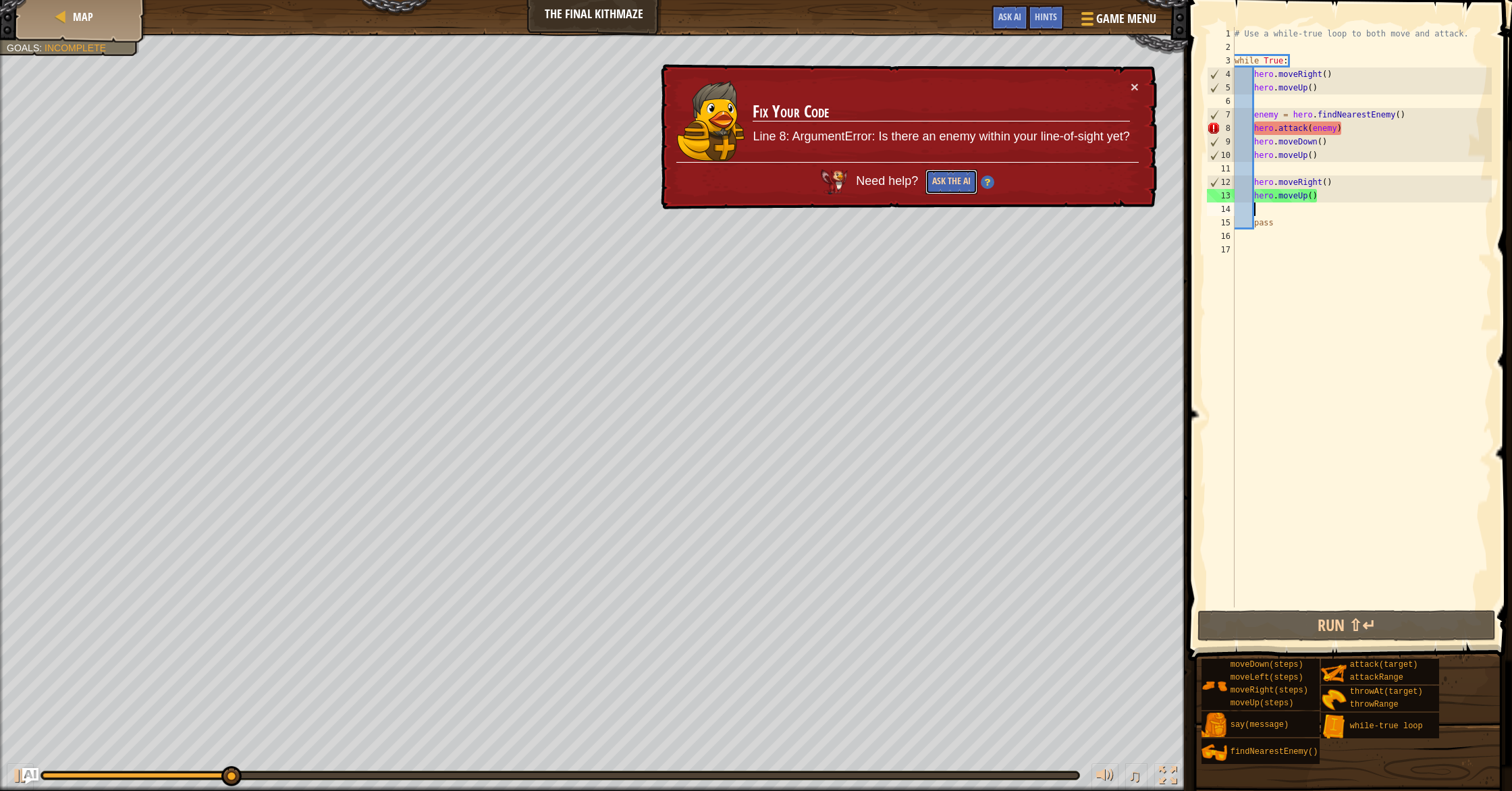
click at [809, 187] on button "Ask the AI" at bounding box center [951, 182] width 52 height 25
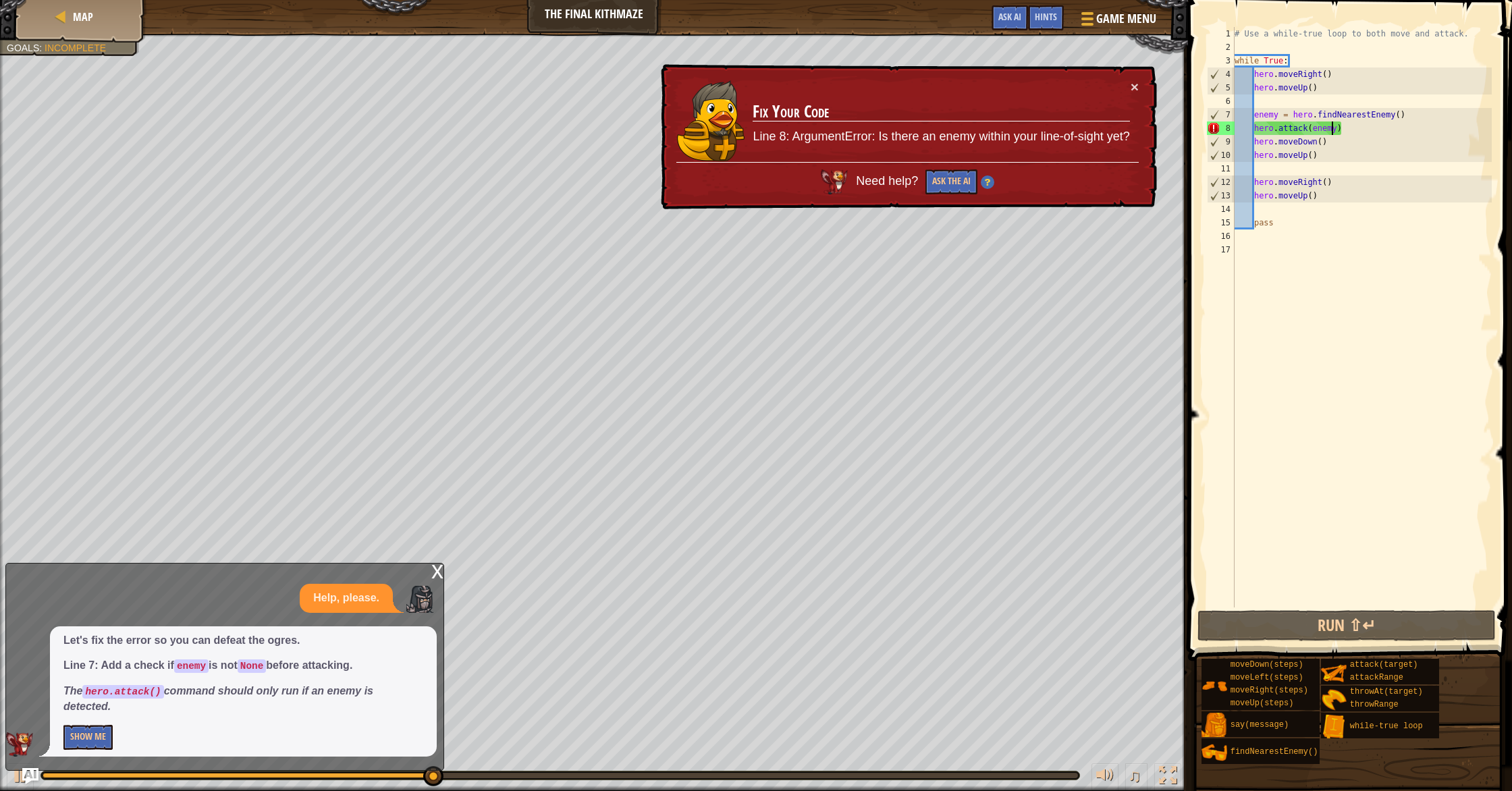
click at [809, 128] on div "# Use a while-true loop to both move and attack. while True : hero . moveRight …" at bounding box center [1362, 330] width 261 height 608
click at [809, 131] on div "# Use a while-true loop to both move and attack. while True : hero . moveRight …" at bounding box center [1362, 330] width 261 height 608
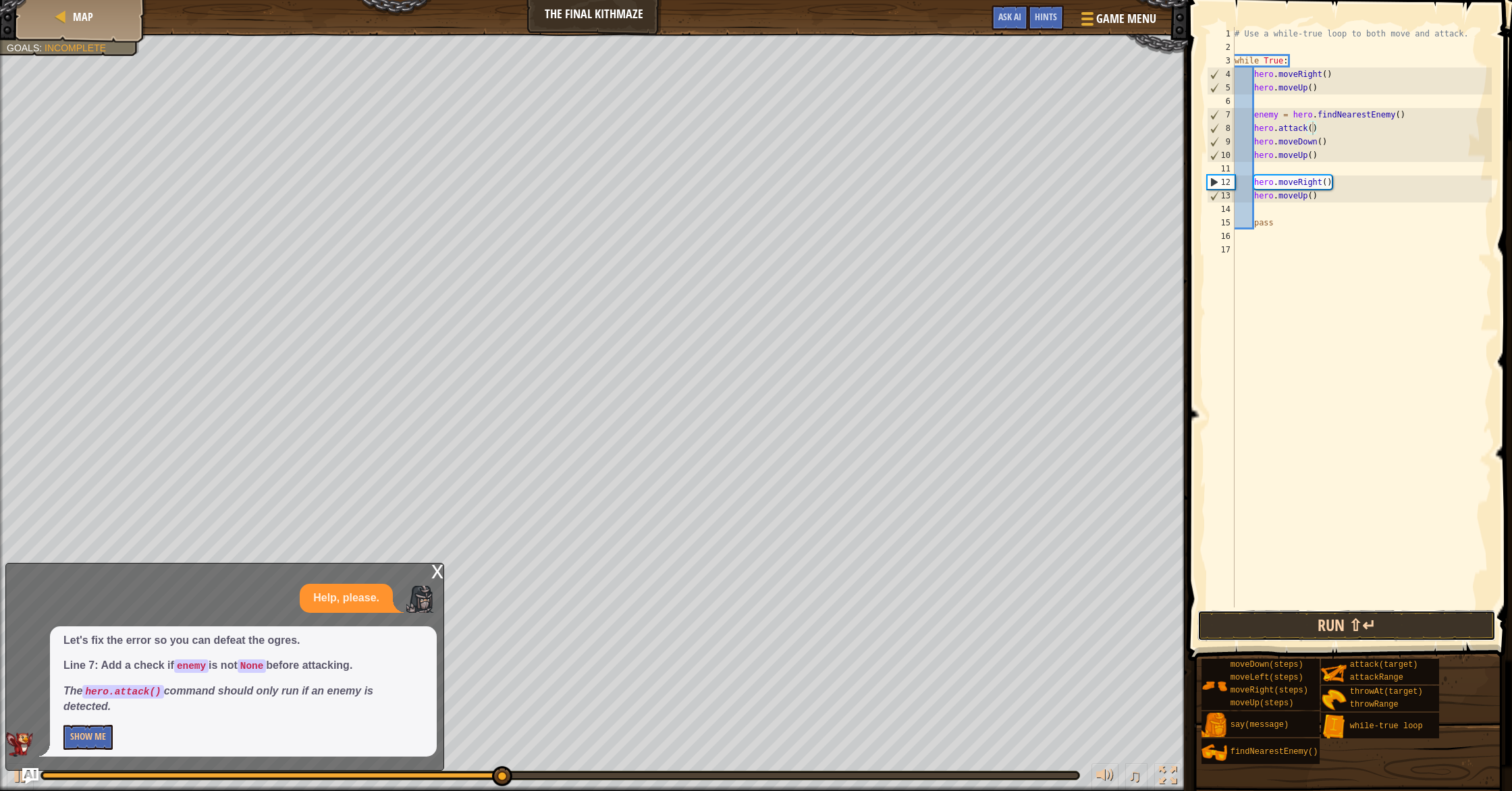
click at [809, 630] on button "Run ⇧↵" at bounding box center [1346, 625] width 298 height 31
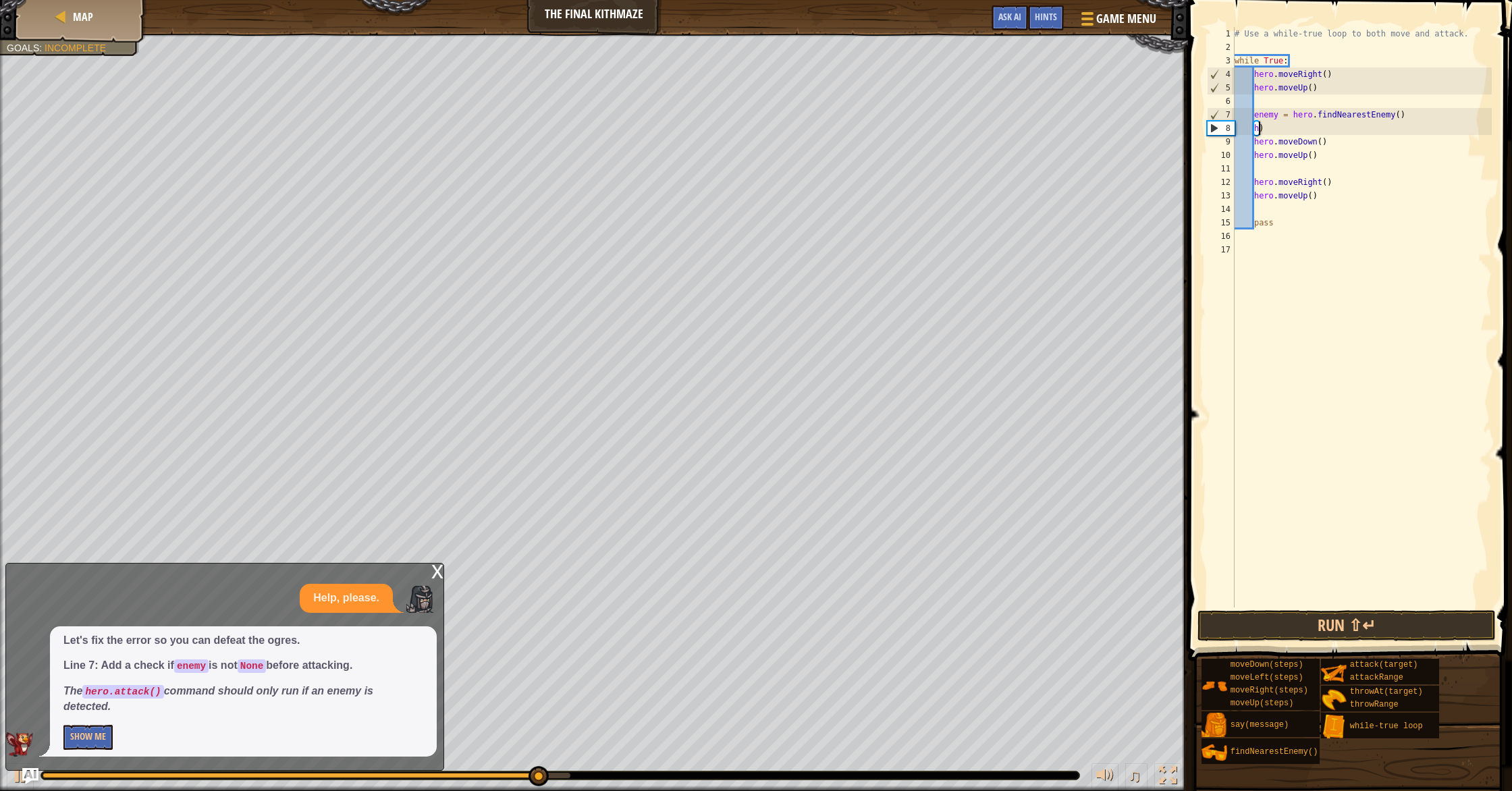
scroll to position [6, 2]
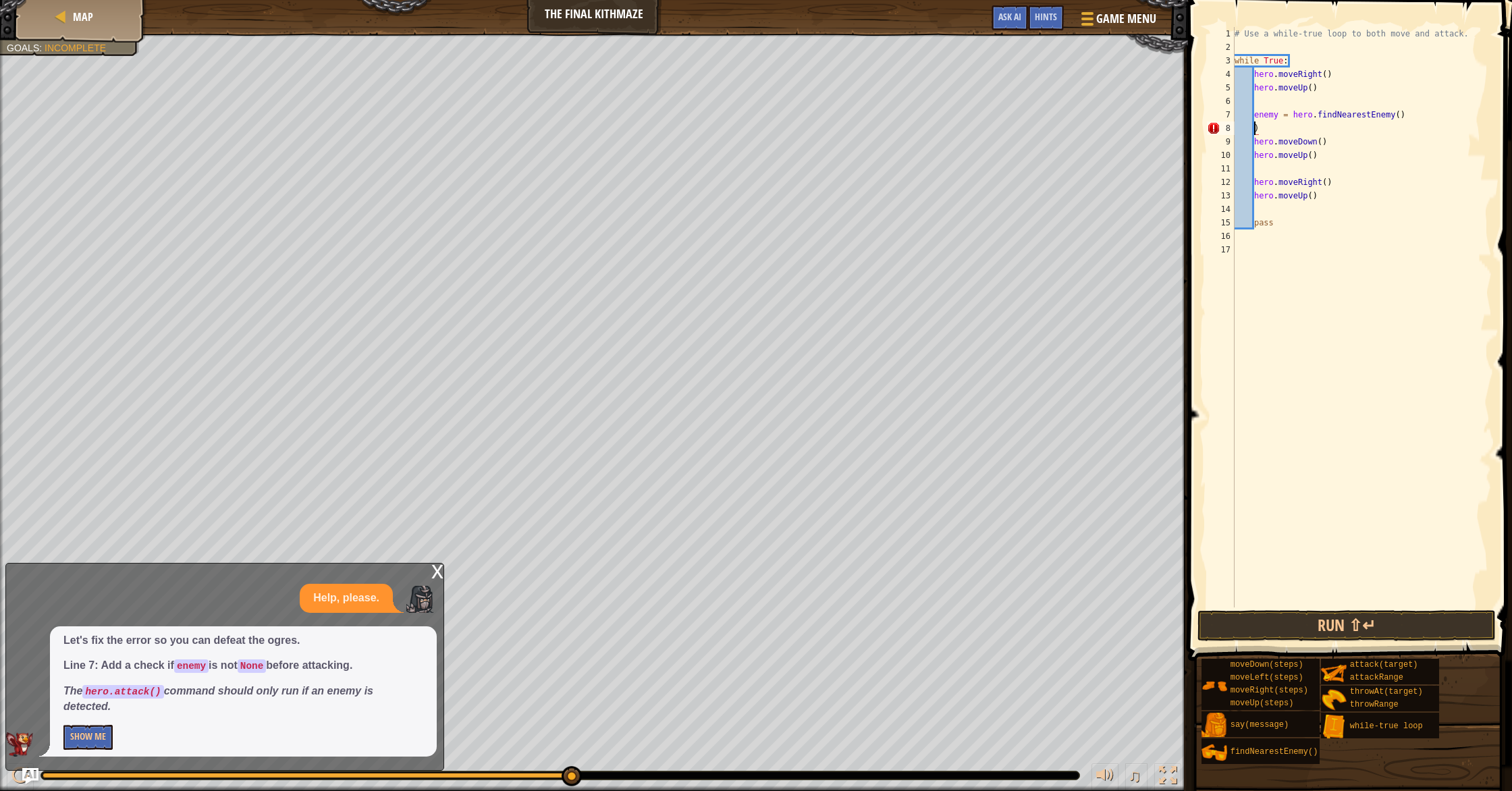
click at [809, 193] on div "# Use a while-true loop to both move and attack. while True : hero . moveRight …" at bounding box center [1362, 330] width 261 height 608
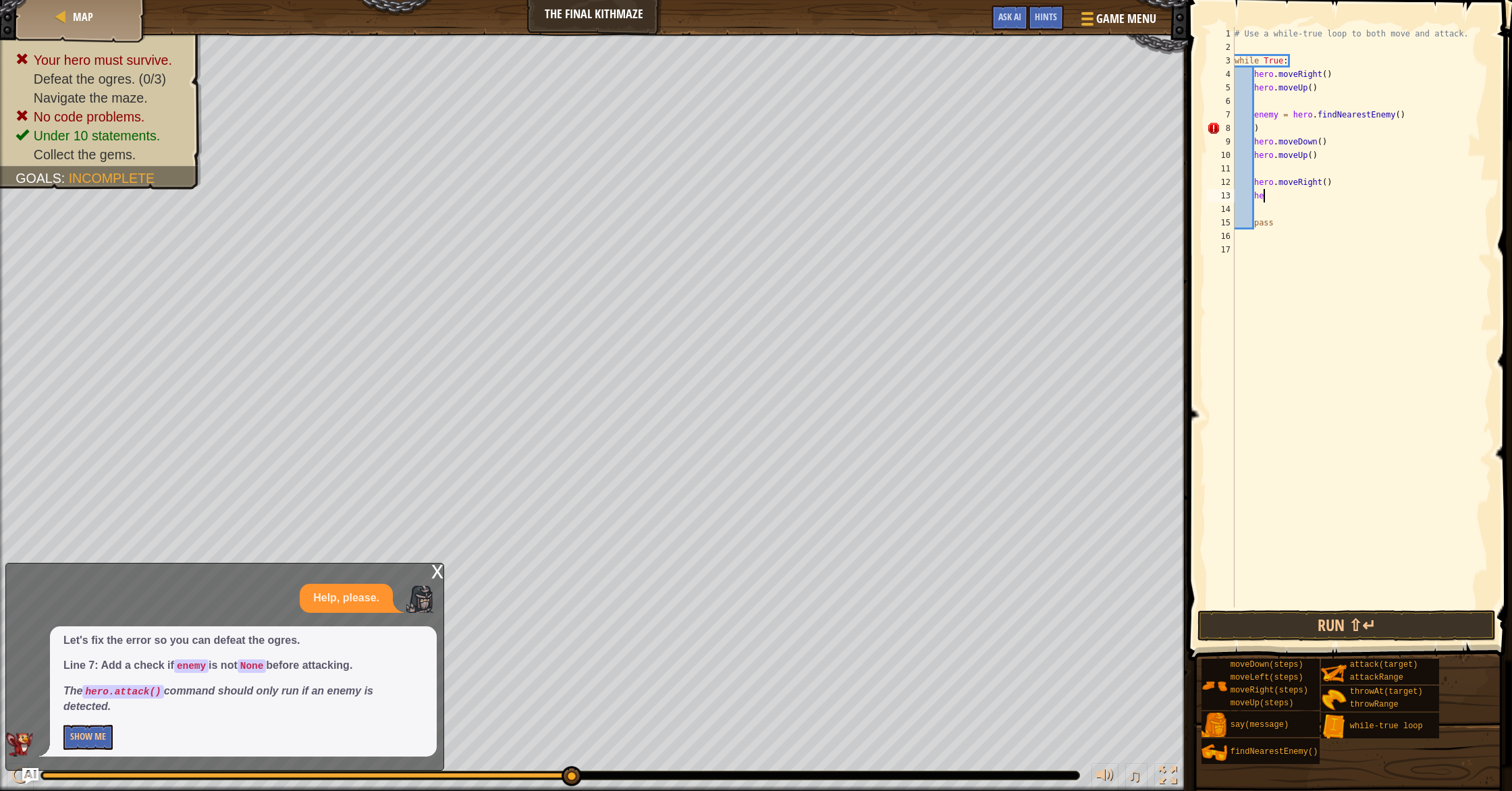
type textarea "h"
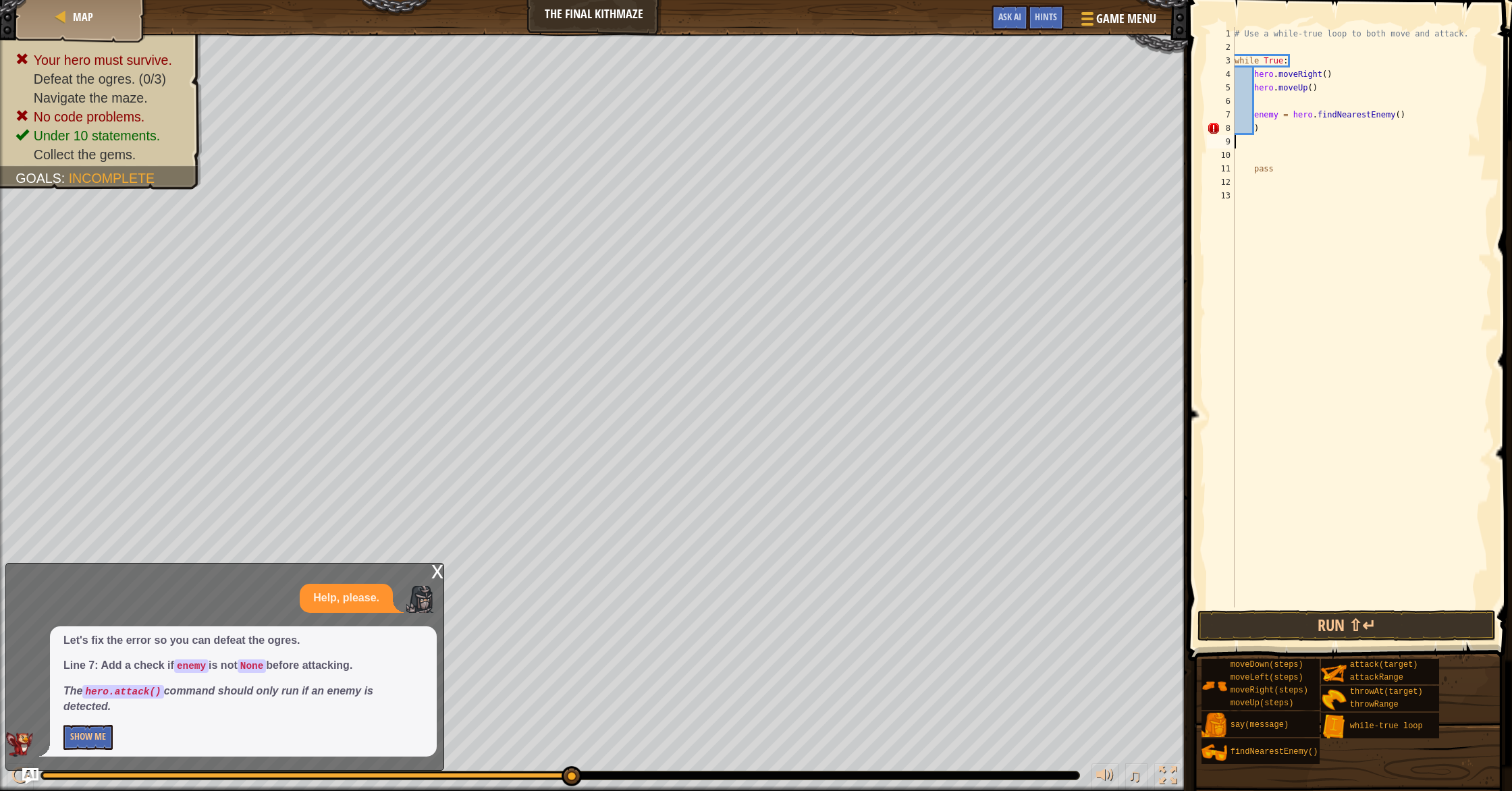
type textarea ")"
type textarea "e"
type textarea "hero.moveUp()"
click at [809, 628] on button "Run ⇧↵" at bounding box center [1346, 625] width 298 height 31
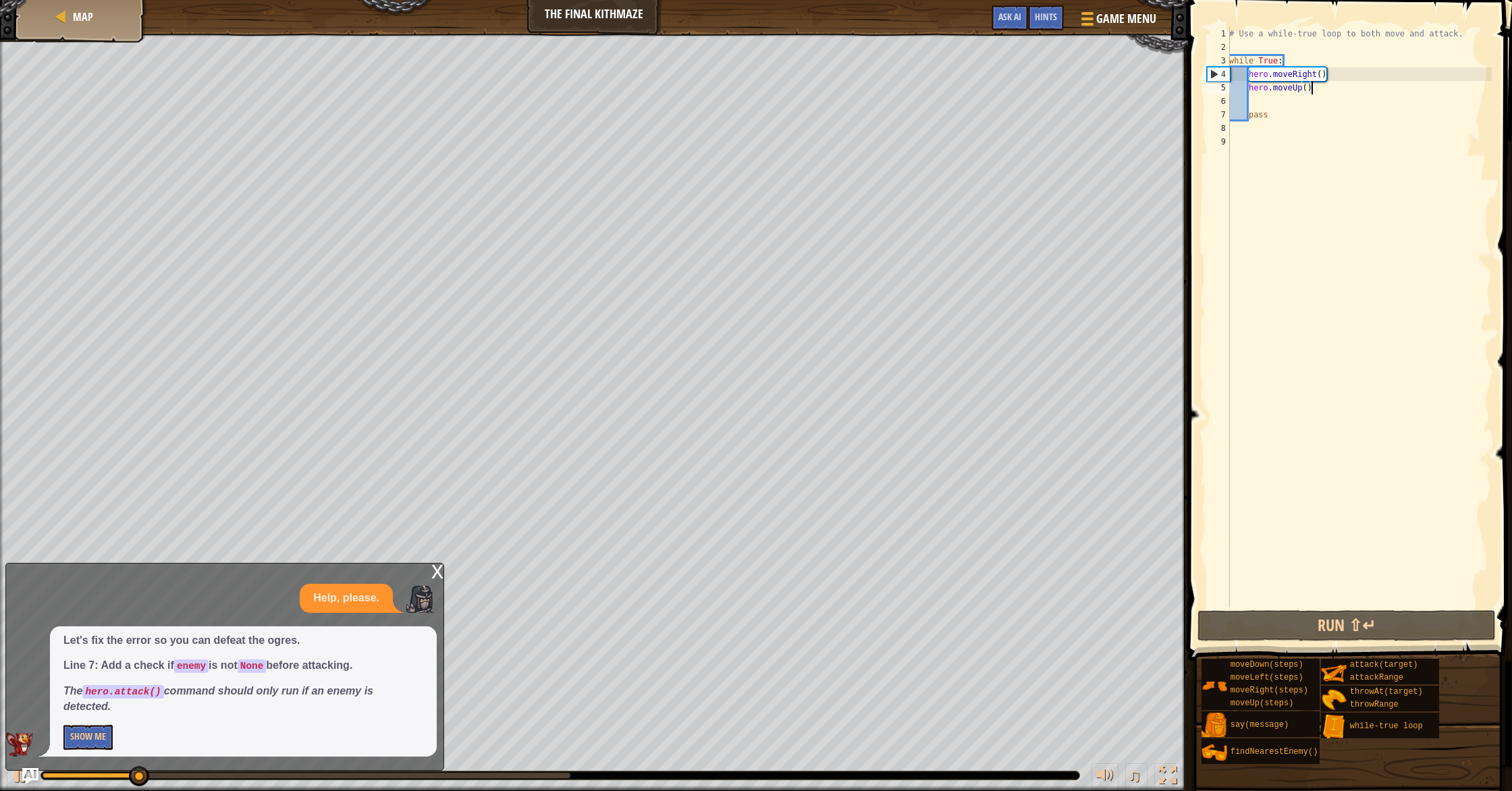
click at [809, 89] on div "# Use a while-true loop to both move and attack. while True : hero . moveRight …" at bounding box center [1359, 330] width 265 height 608
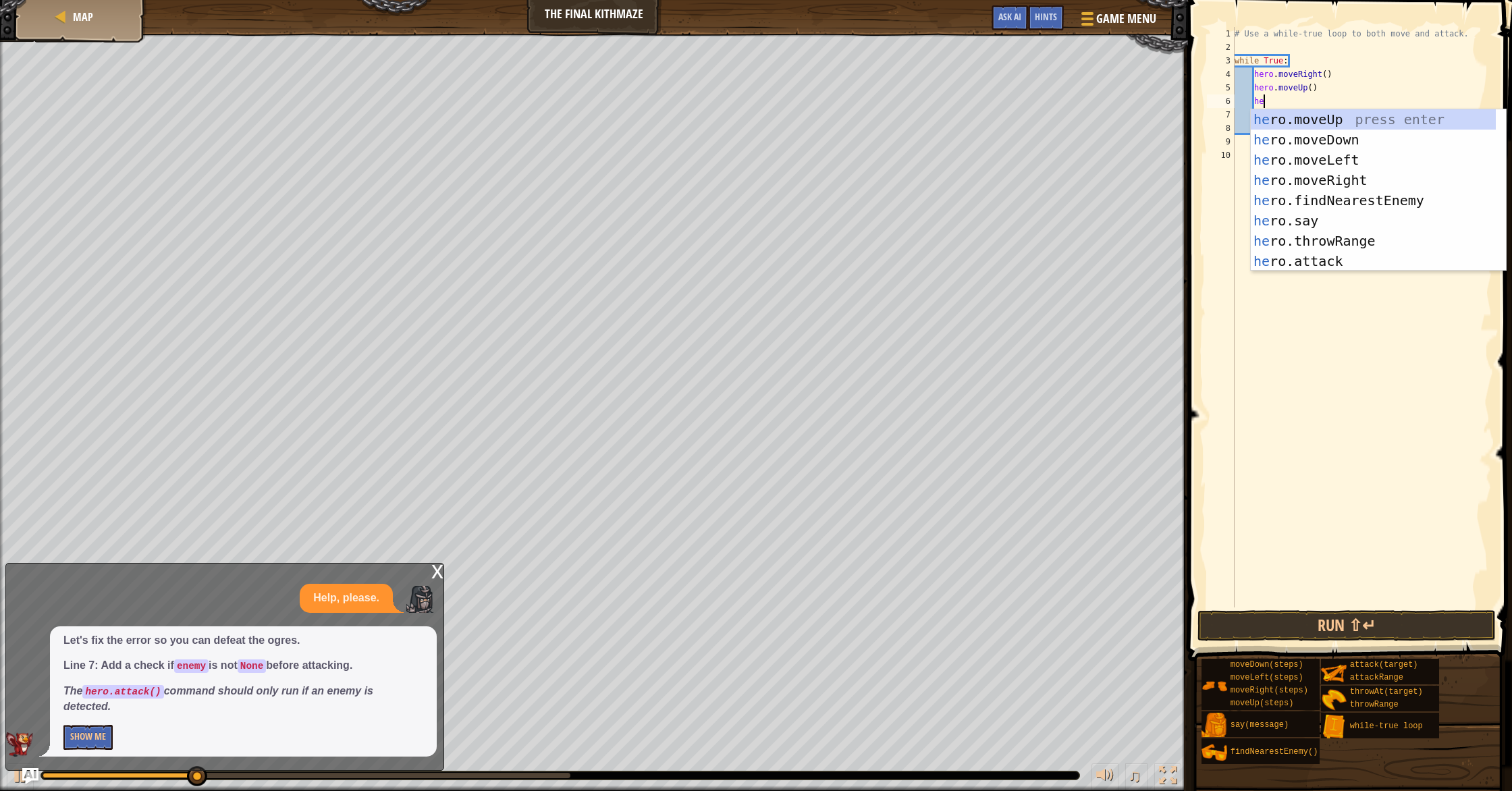
type textarea "her"
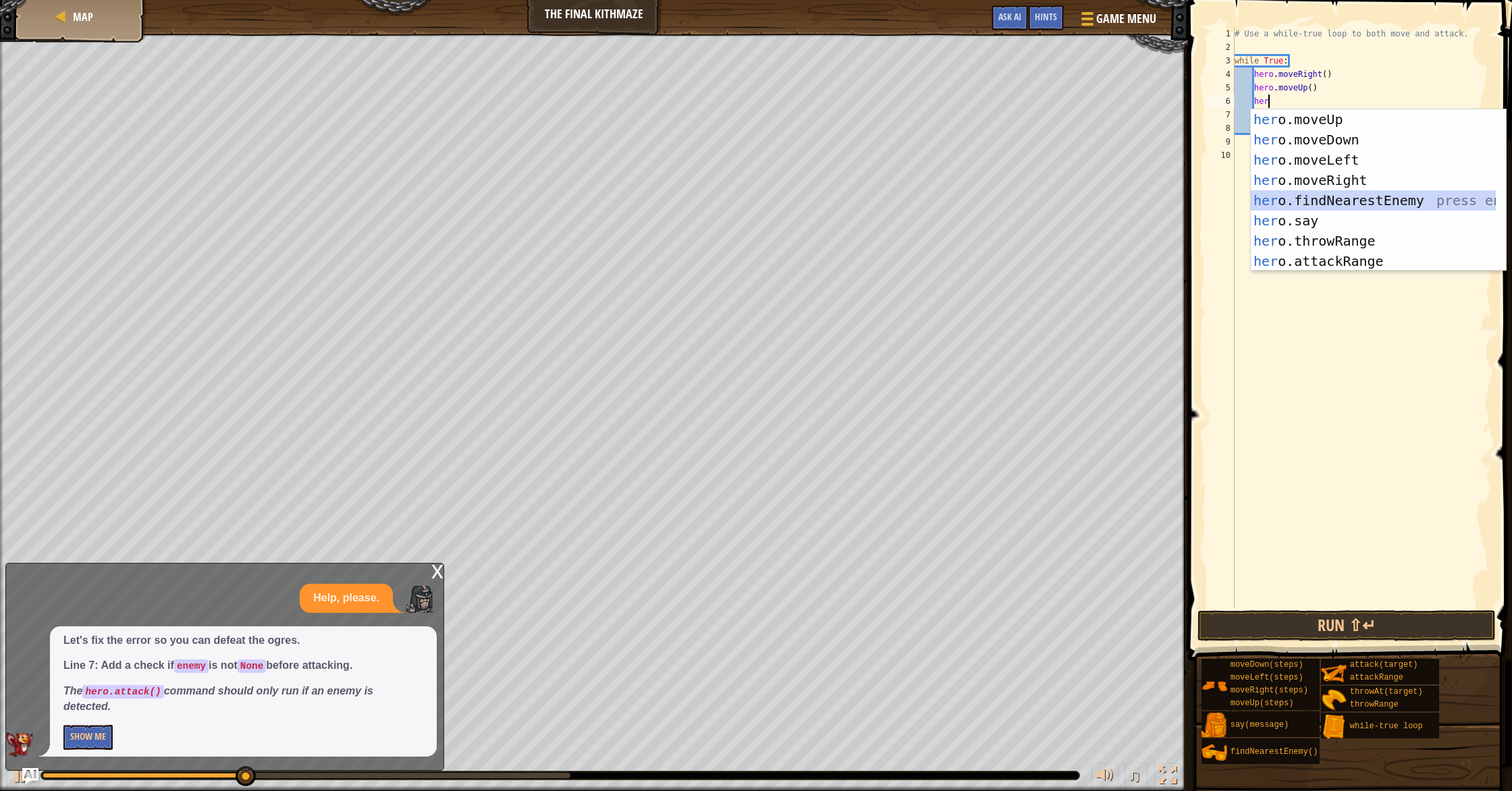
click at [809, 198] on div "her o.moveUp press enter her o.moveDown press enter her o.moveLeft press enter …" at bounding box center [1373, 210] width 245 height 203
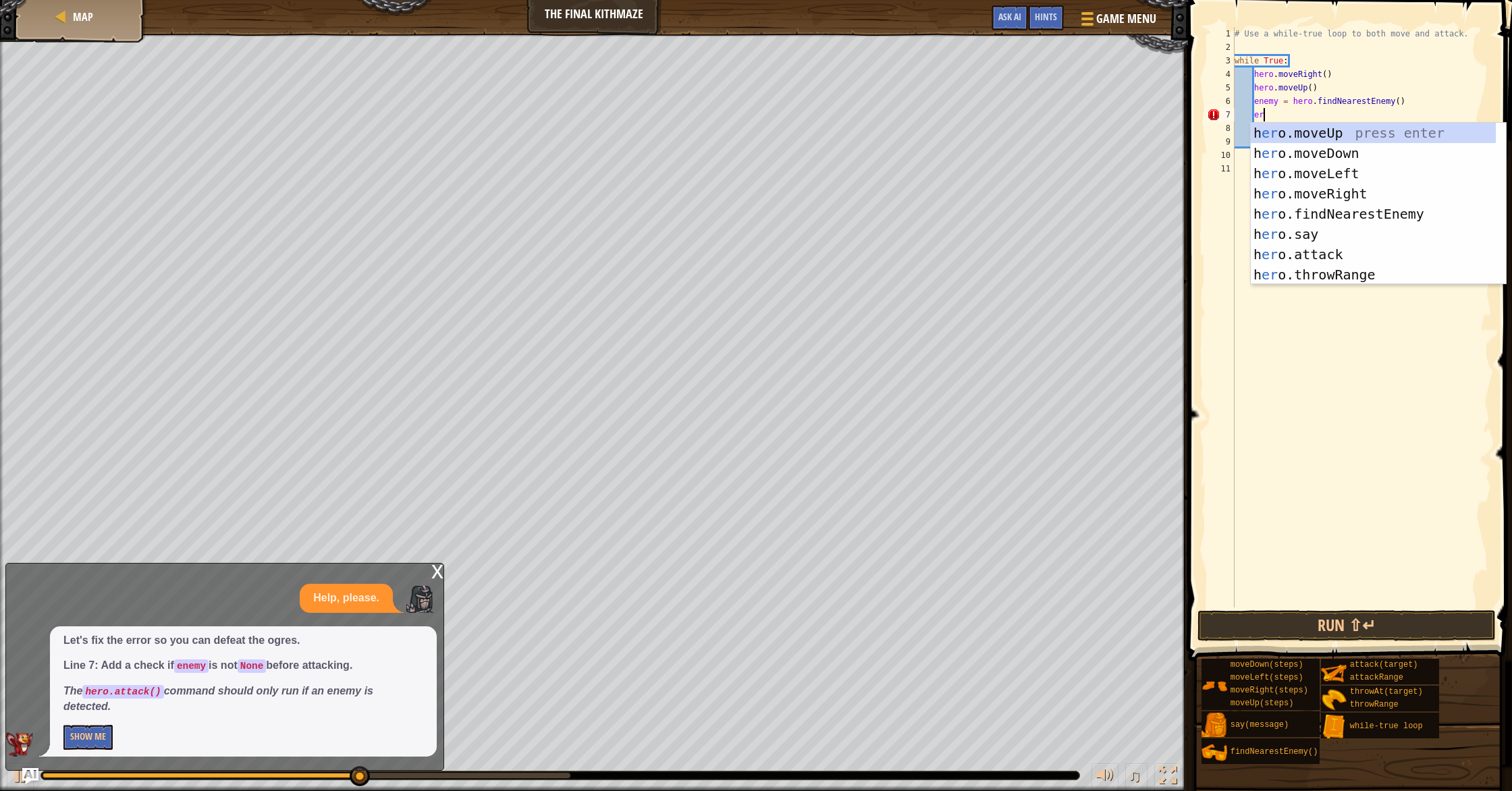
type textarea "e"
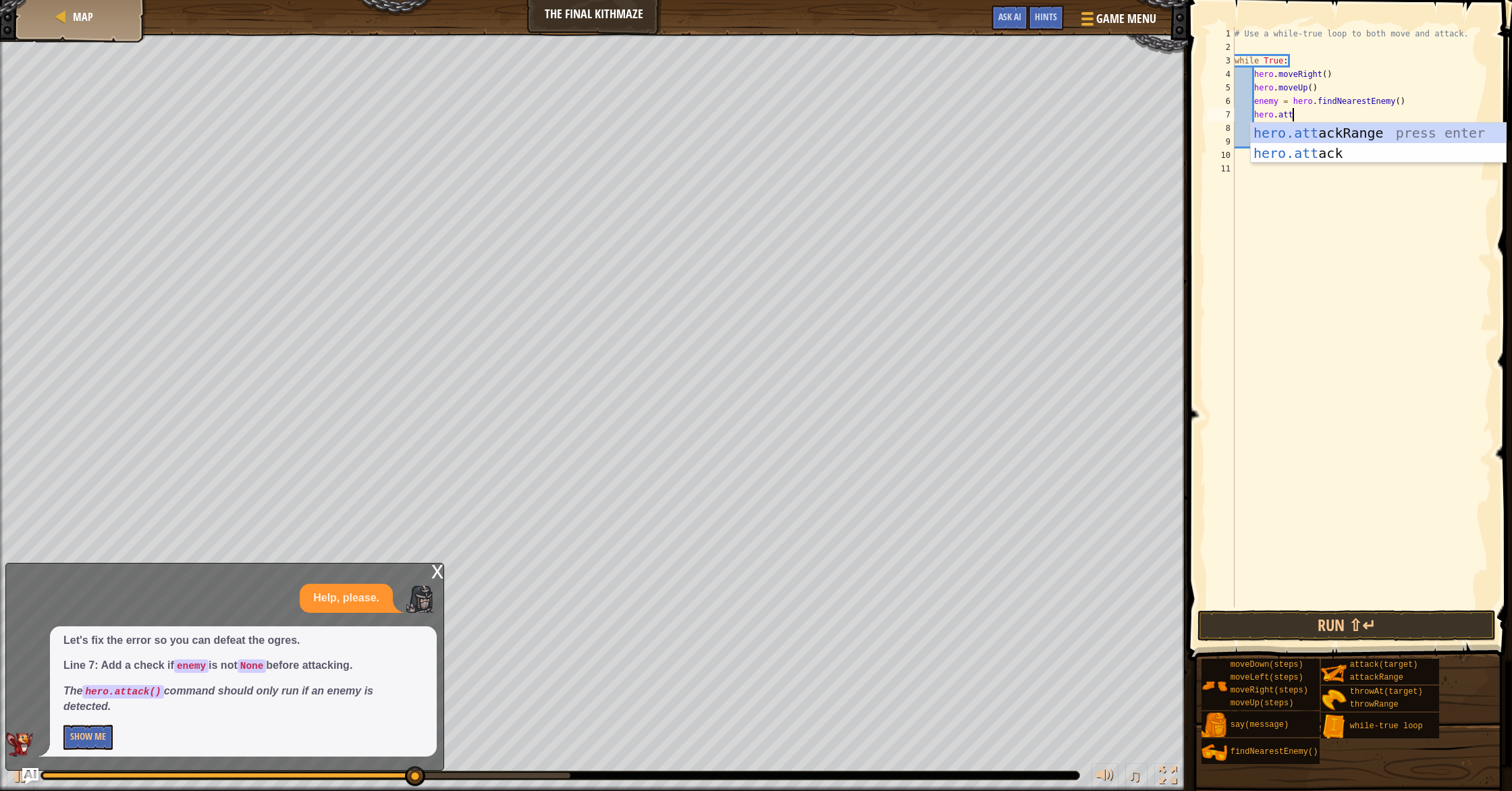
type textarea "hero.atta"
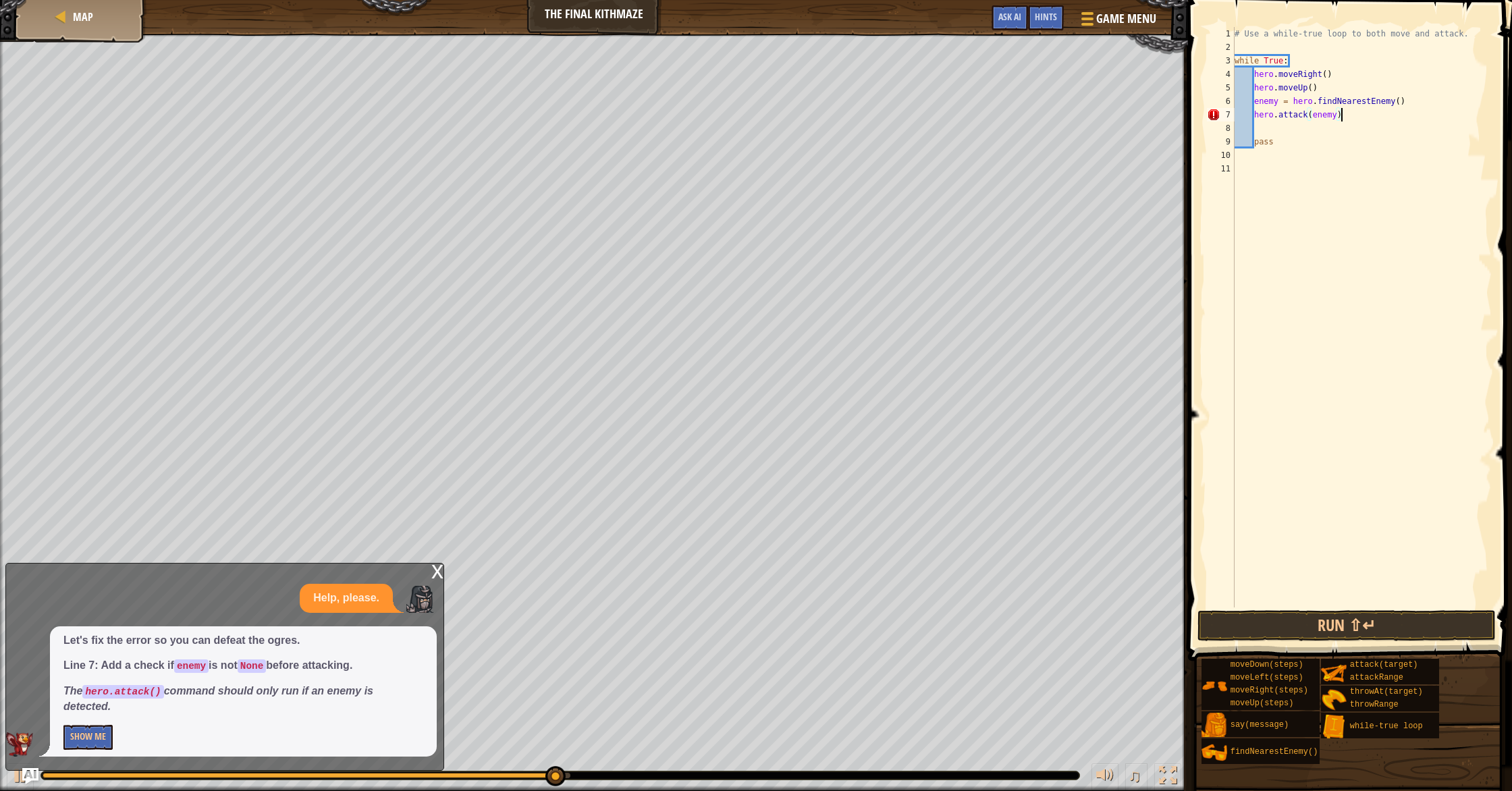
scroll to position [6, 8]
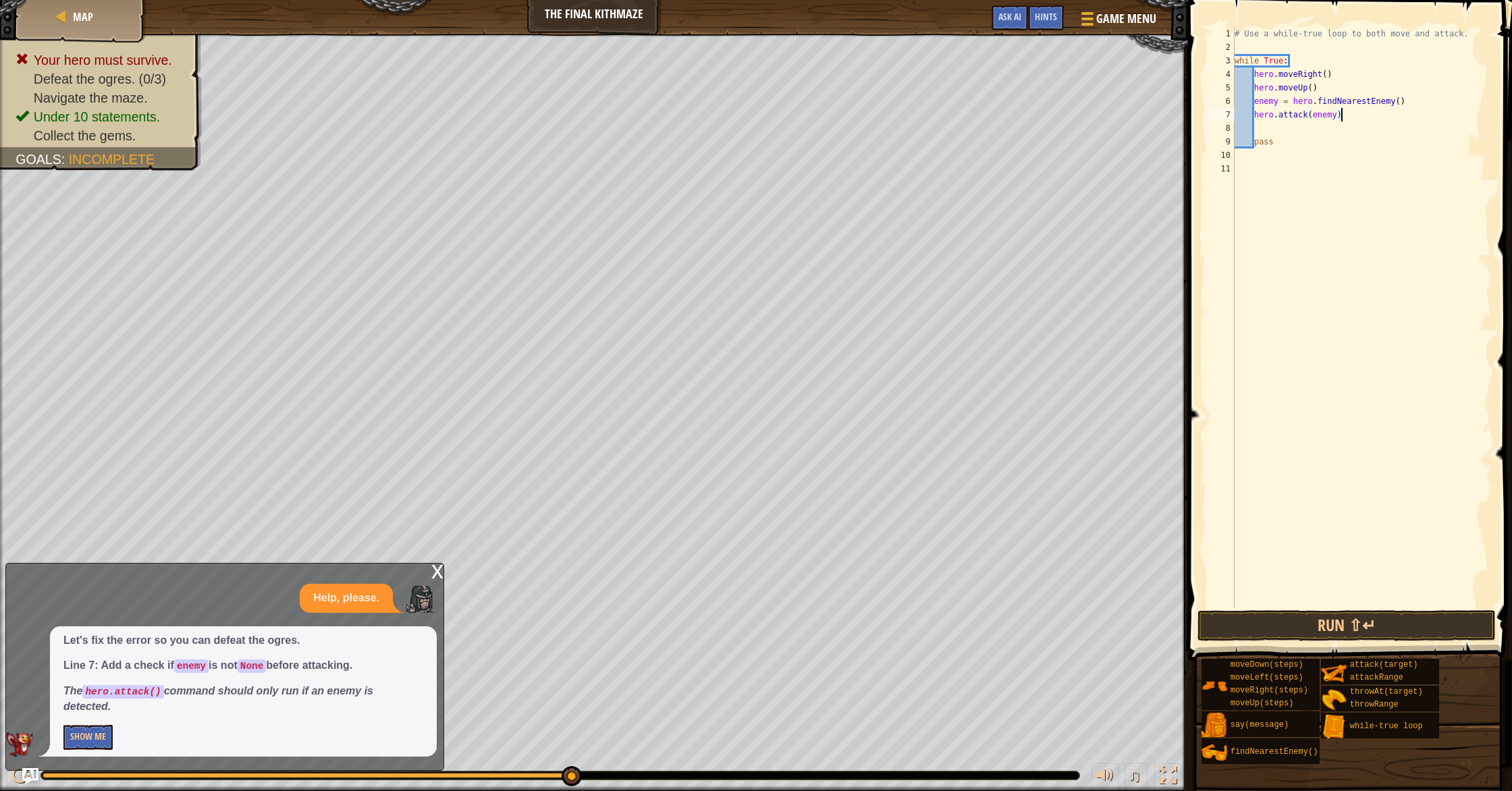
click at [1314, 118] on div "# Use a while-true loop to both move and attack. while True : hero . moveRight …" at bounding box center [1362, 330] width 261 height 608
click at [1323, 623] on button "Run ⇧↵" at bounding box center [1346, 625] width 298 height 31
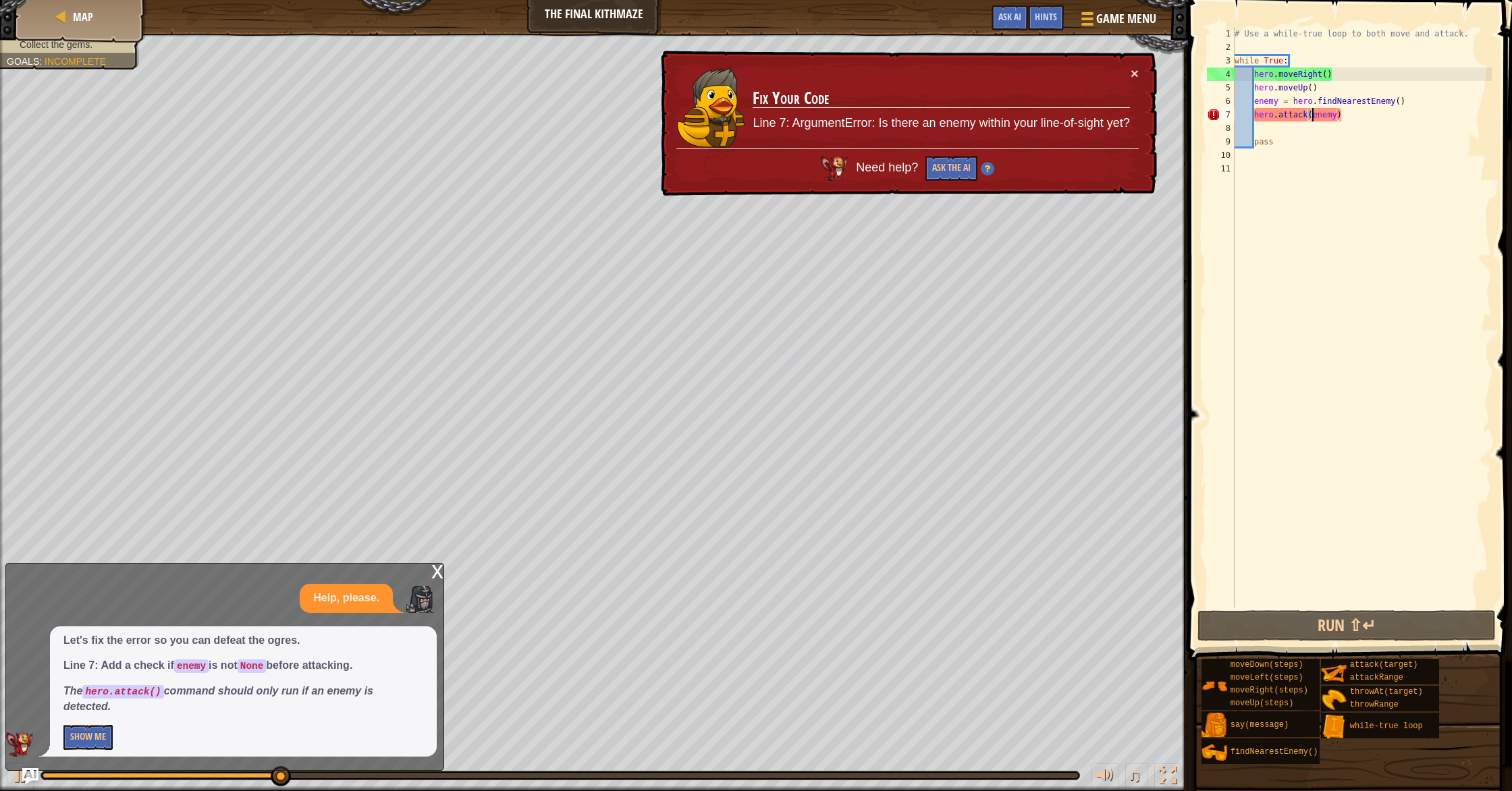
click at [1369, 117] on div "# Use a while-true loop to both move and attack. while True : hero . moveRight …" at bounding box center [1362, 330] width 261 height 608
click at [80, 739] on button "Show Me" at bounding box center [88, 738] width 49 height 25
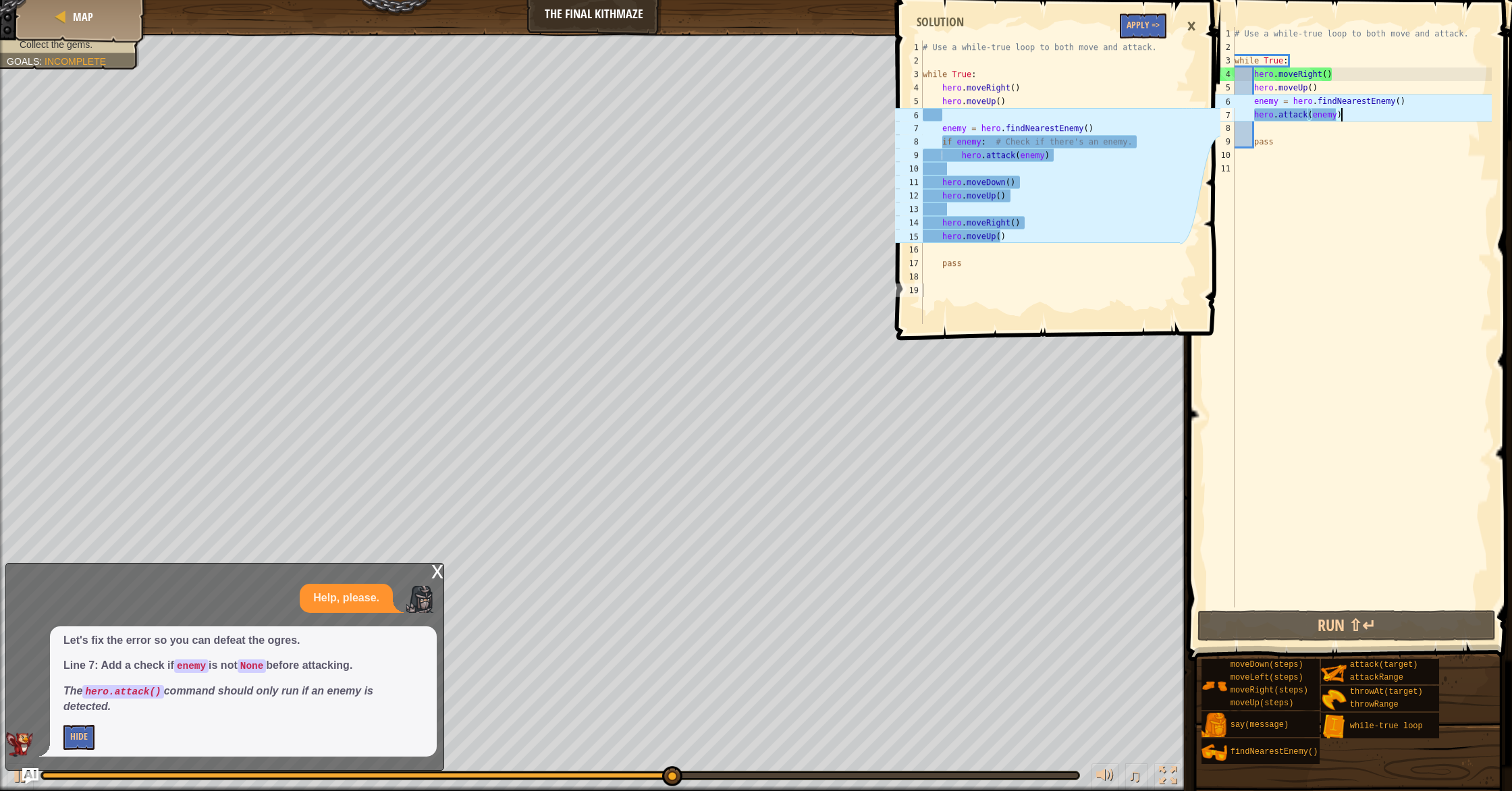
click at [1190, 25] on div "×" at bounding box center [1191, 26] width 23 height 31
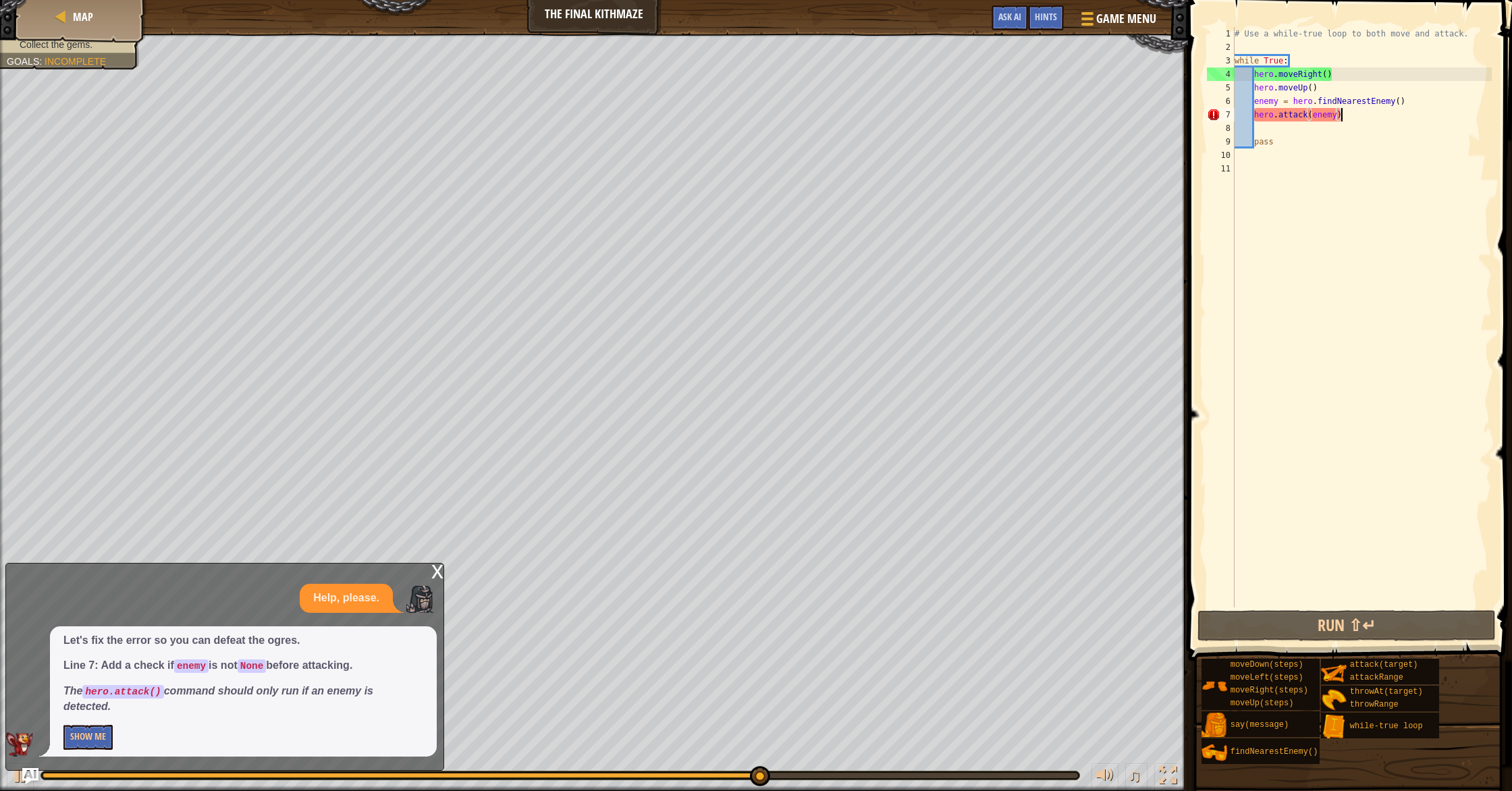
click at [1347, 116] on div "# Use a while-true loop to both move and attack. while True : hero . moveRight …" at bounding box center [1362, 330] width 260 height 608
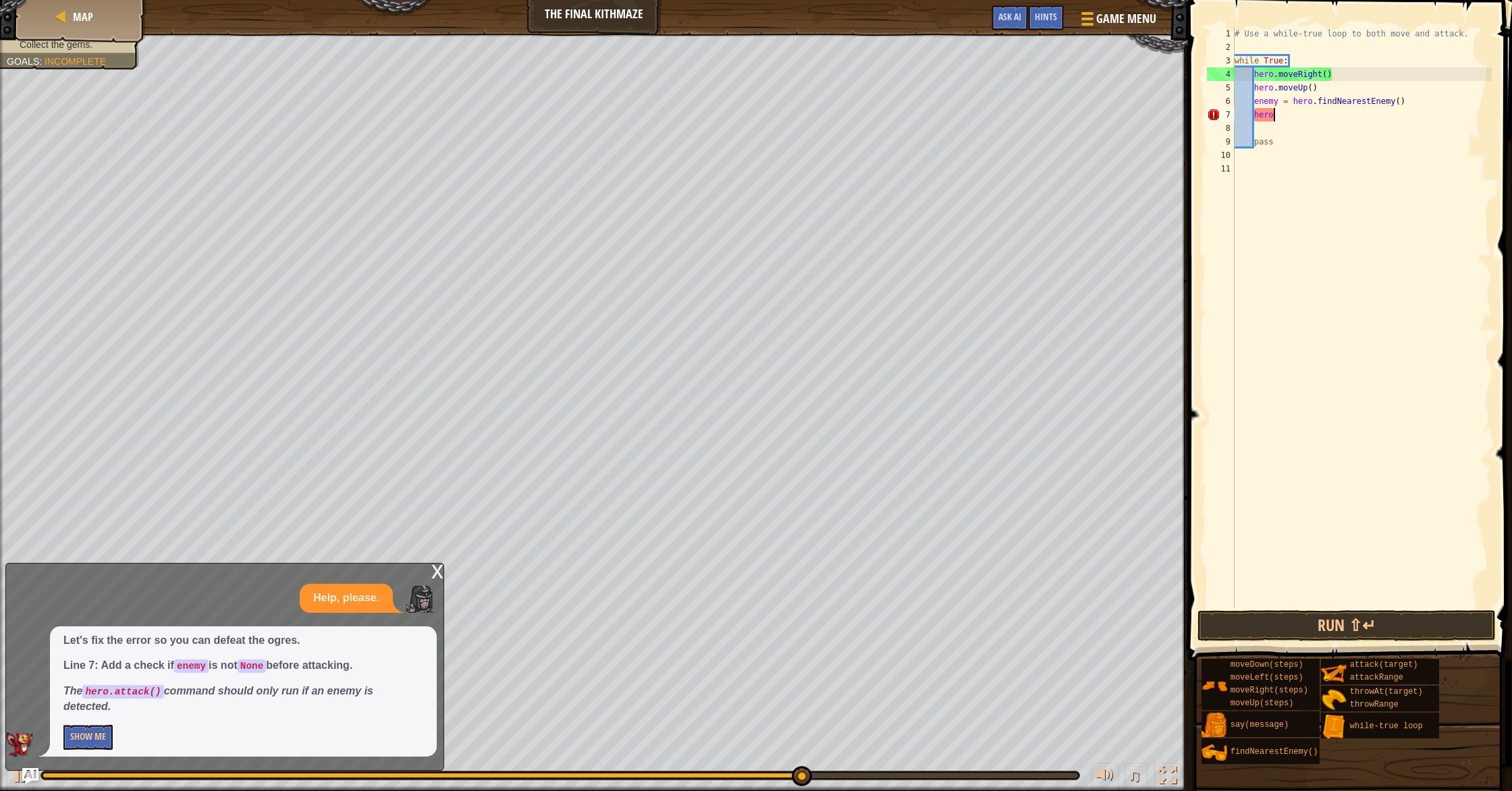
type textarea "h"
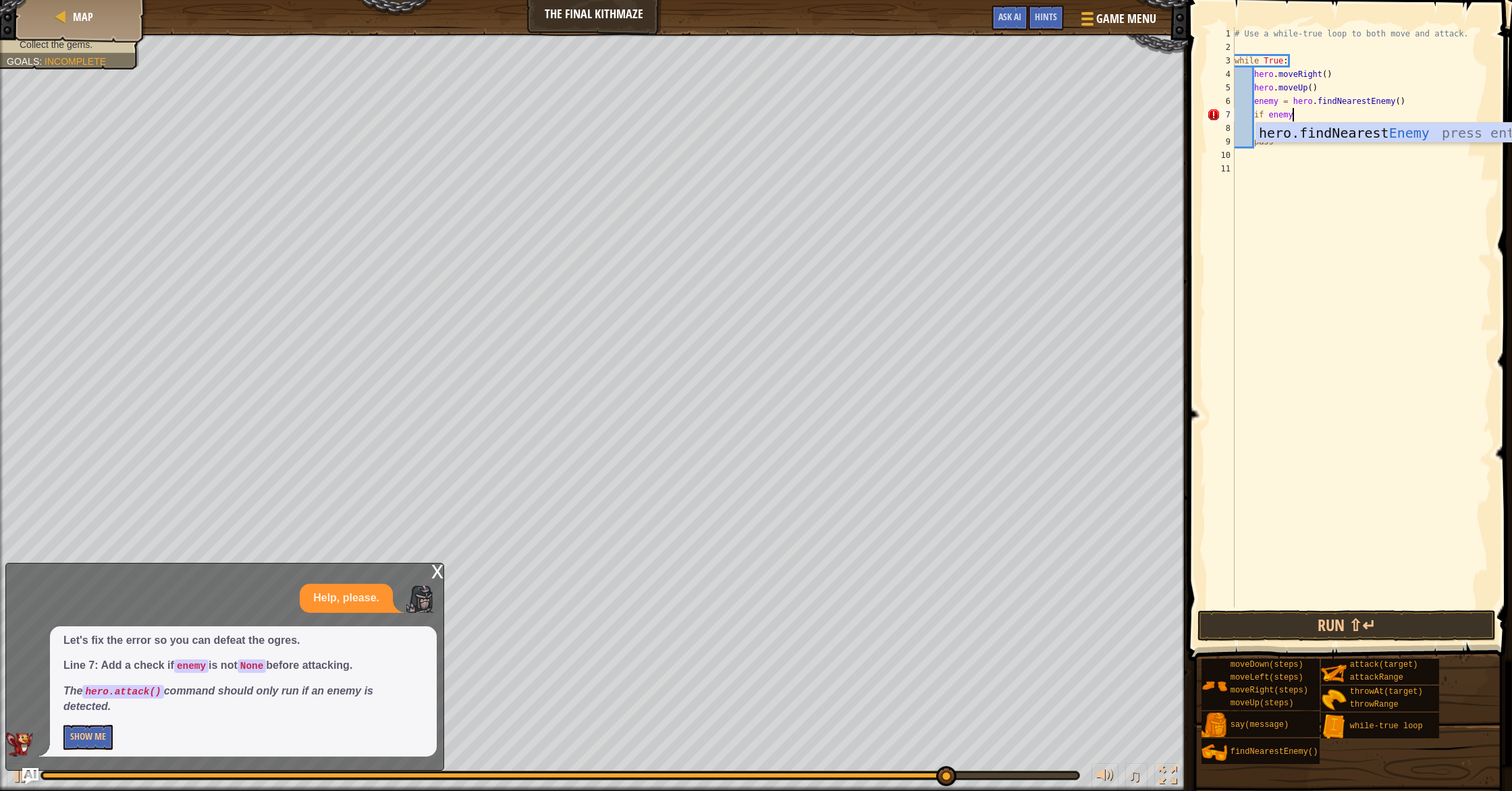
scroll to position [6, 4]
click at [83, 733] on button "Show Me" at bounding box center [88, 738] width 49 height 25
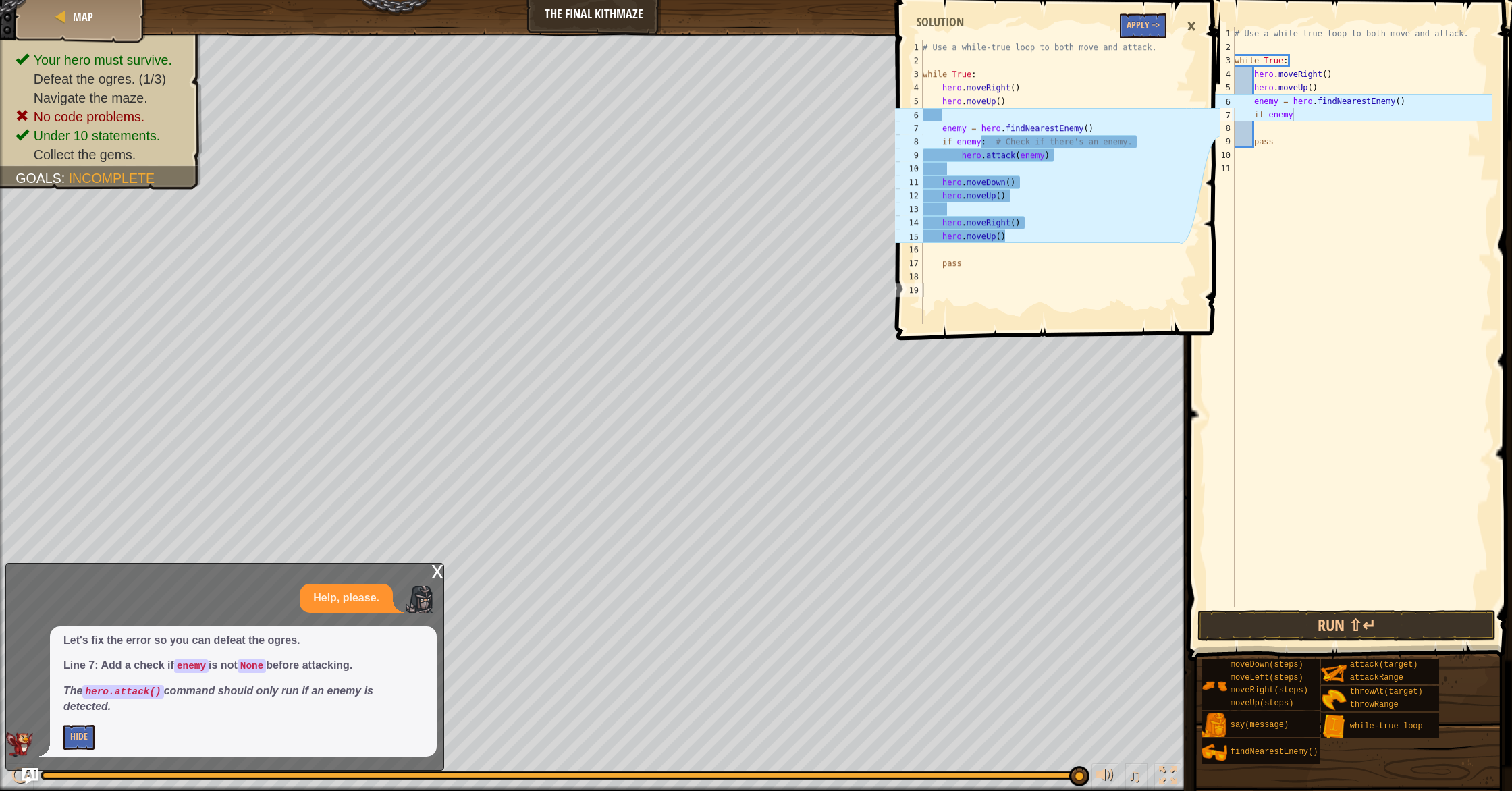
click at [1191, 23] on div "×" at bounding box center [1191, 26] width 23 height 31
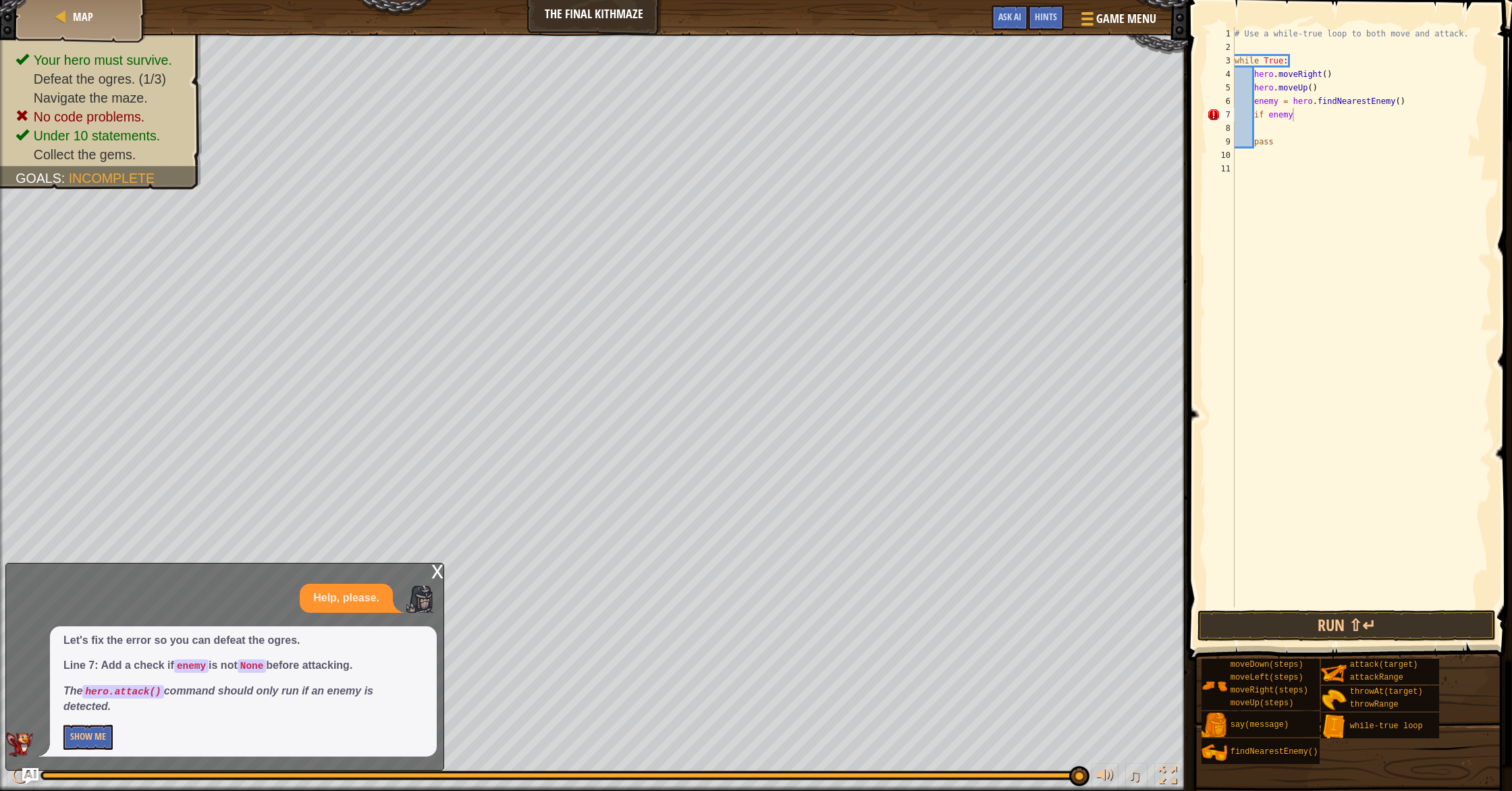
click at [1294, 109] on div "# Use a while-true loop to both move and attack. while True : hero . moveRight …" at bounding box center [1362, 330] width 260 height 608
click at [82, 743] on button "Show Me" at bounding box center [88, 738] width 49 height 25
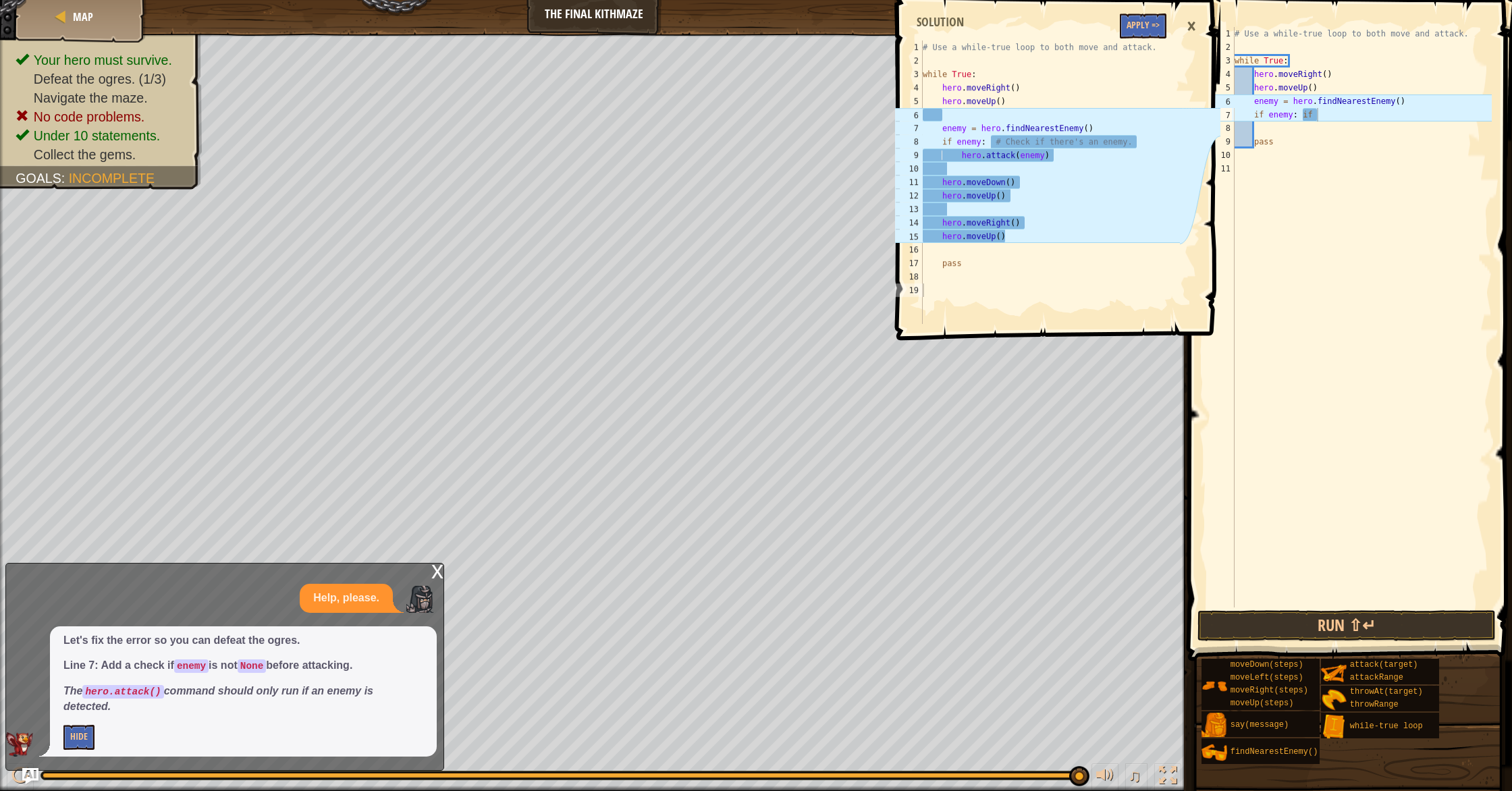
click at [1189, 25] on div "×" at bounding box center [1191, 26] width 23 height 31
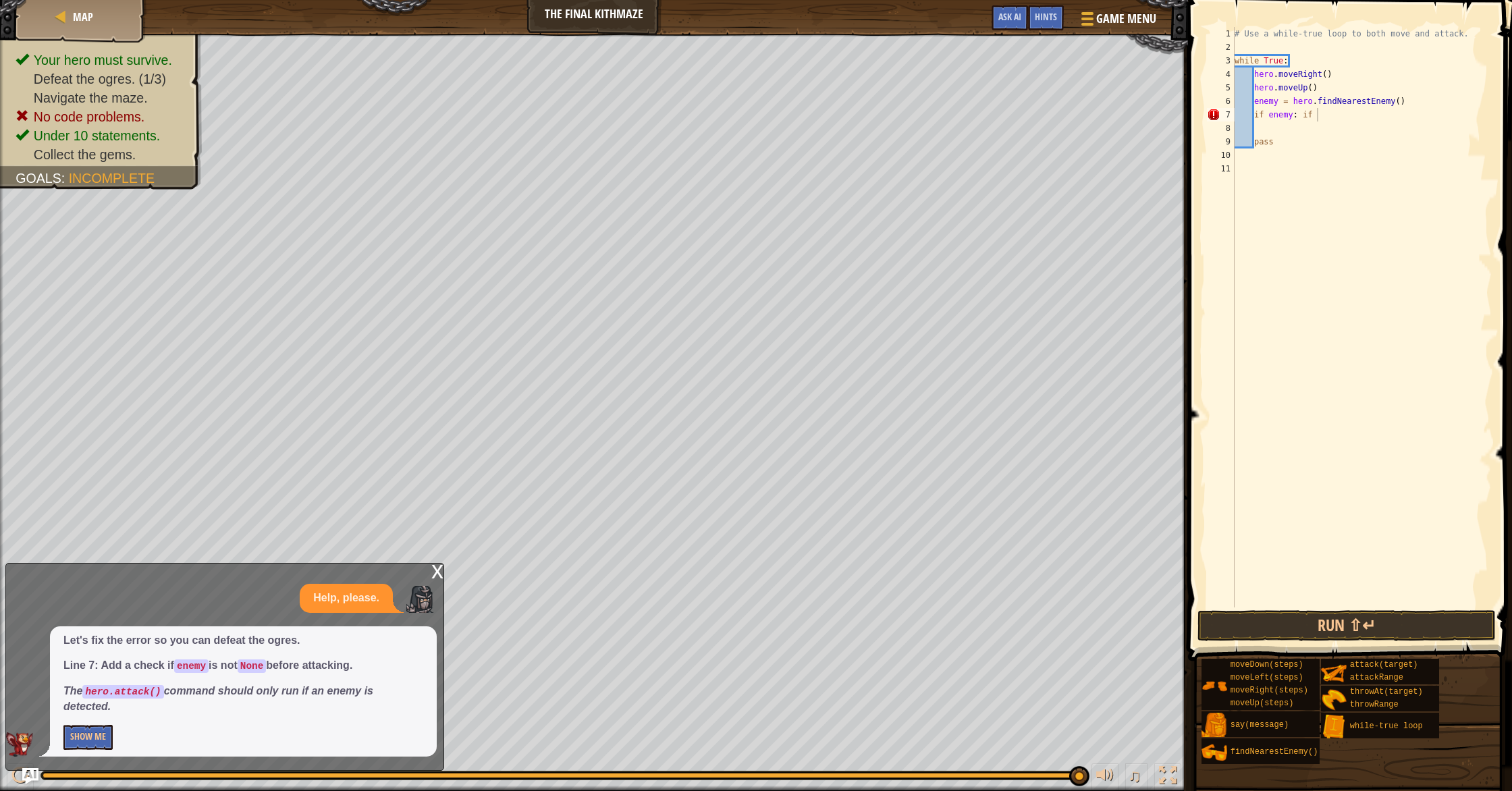
click at [1329, 118] on div "# Use a while-true loop to both move and attack. while True : hero . moveRight …" at bounding box center [1362, 330] width 260 height 608
click at [78, 732] on button "Show Me" at bounding box center [88, 738] width 49 height 25
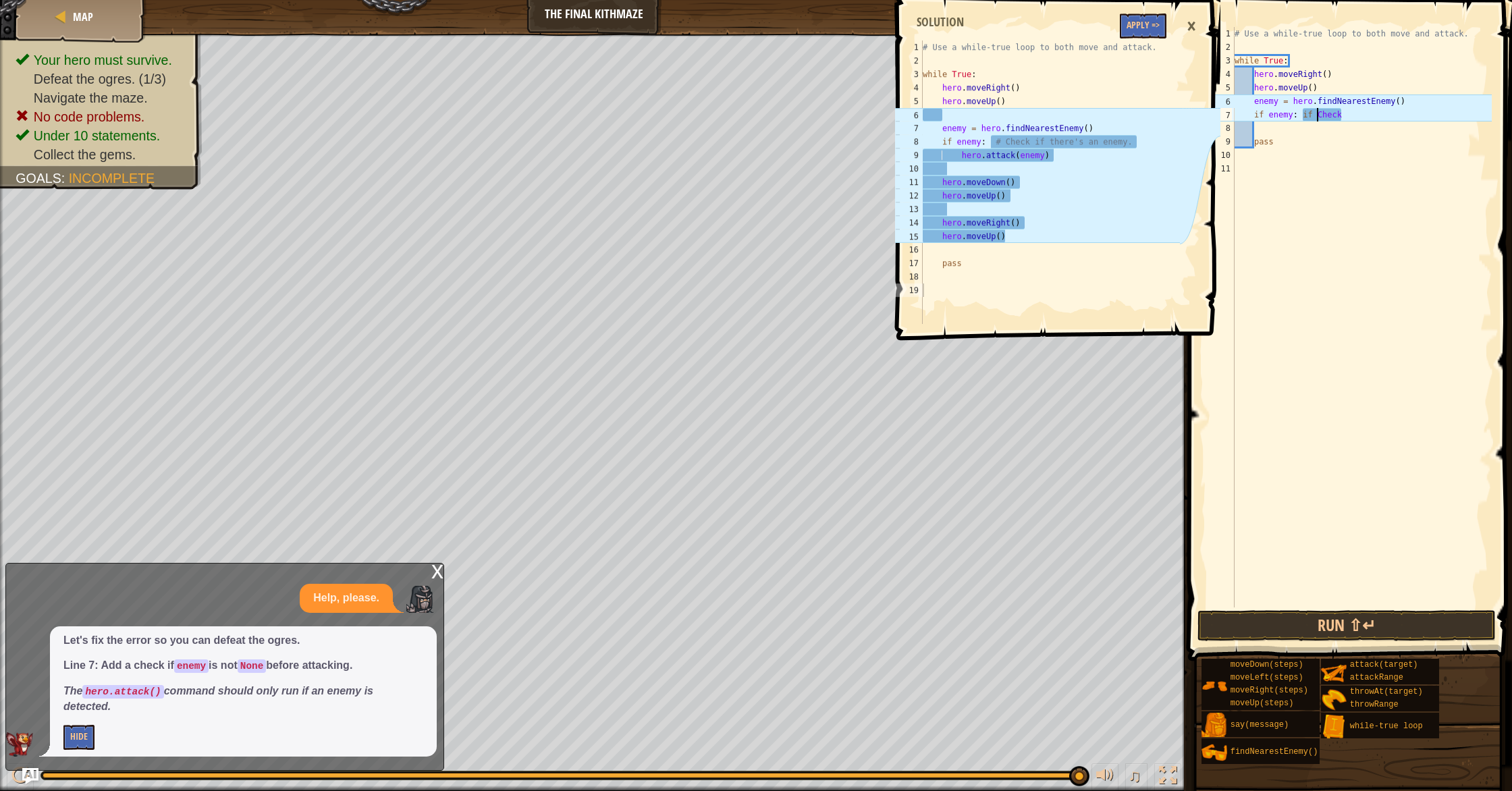
click at [1317, 119] on div "# Use a while-true loop to both move and attack. while True : hero . moveRight …" at bounding box center [1362, 330] width 260 height 608
click at [1298, 117] on div "# Use a while-true loop to both move and attack. while True : hero . moveRight …" at bounding box center [1362, 330] width 260 height 608
click at [1354, 116] on div "# Use a while-true loop to both move and attack. while True : hero . moveRight …" at bounding box center [1362, 330] width 260 height 608
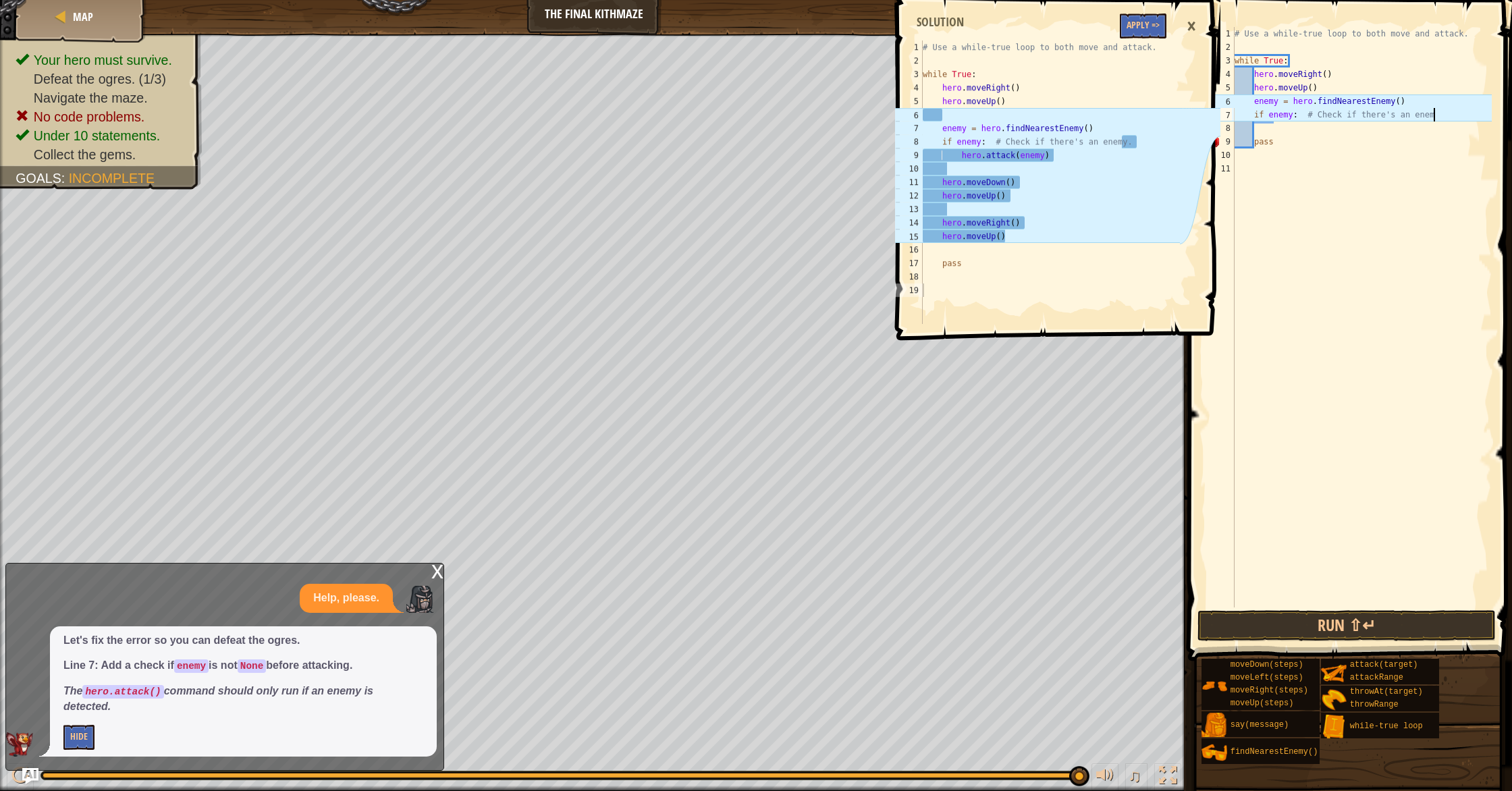
type textarea "if enemy: # Check if there's an enemy"
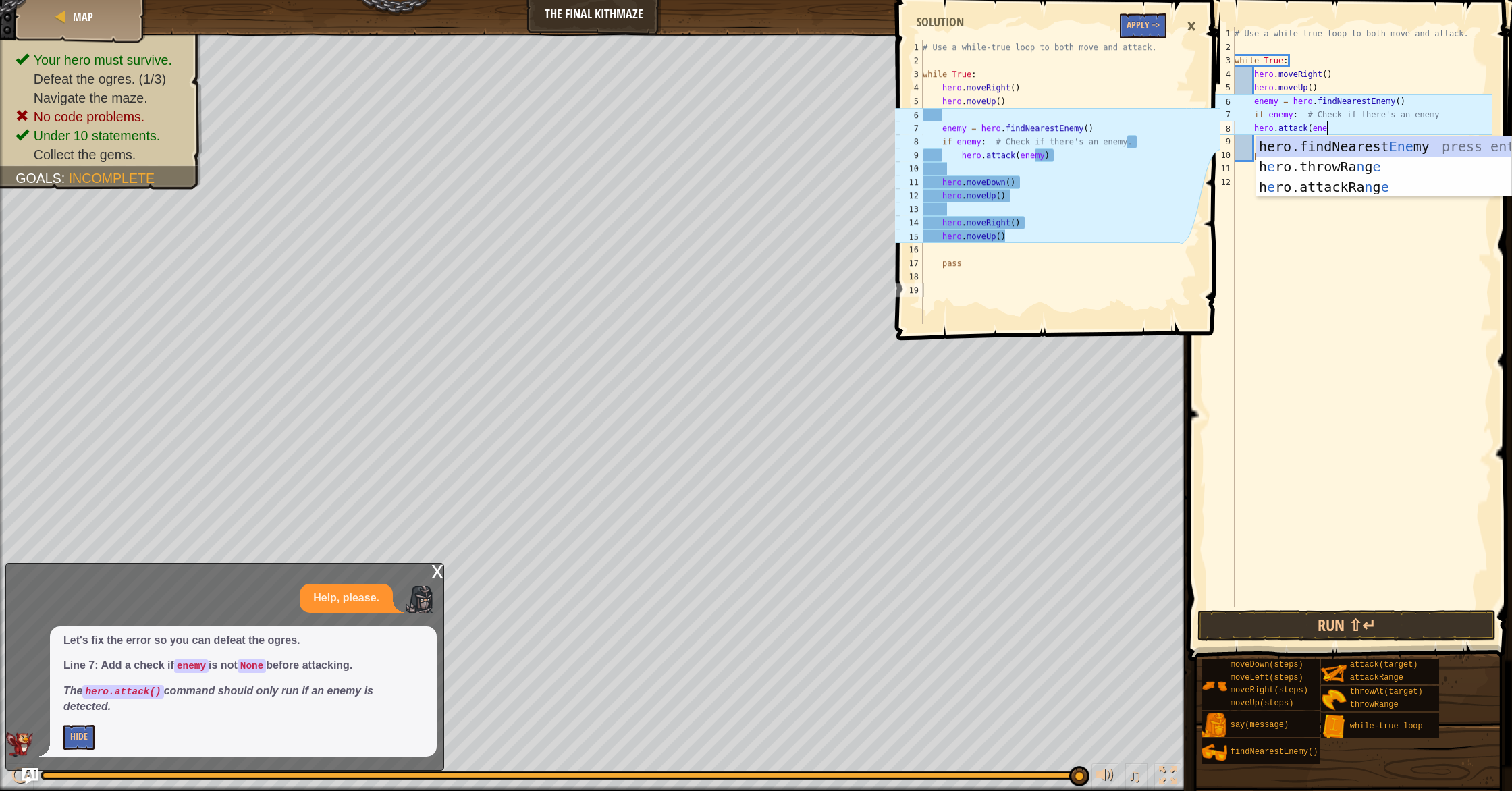
scroll to position [6, 8]
type textarea "hero.attack(enemy)"
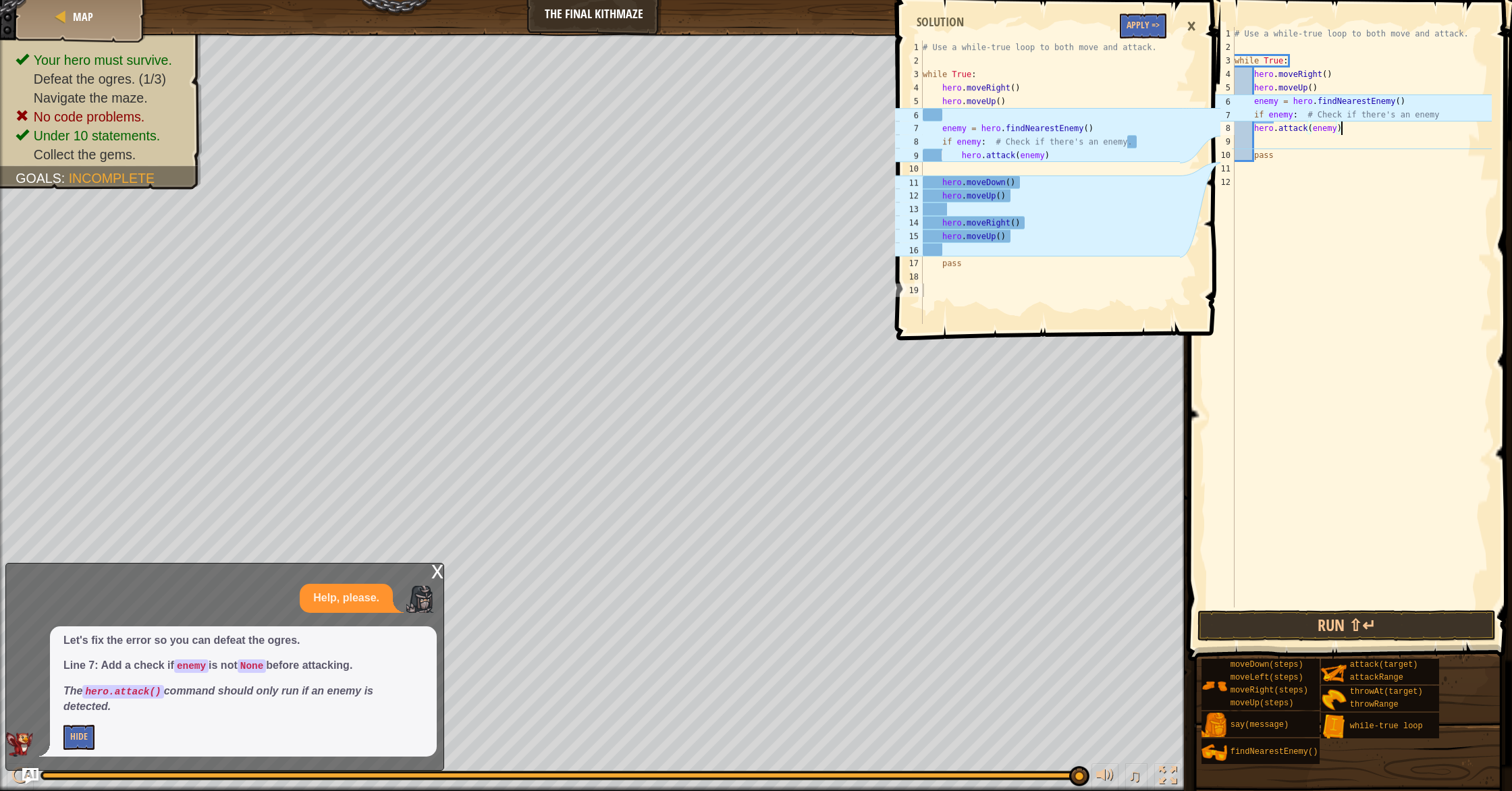
scroll to position [6, 1]
click at [1194, 20] on div "×" at bounding box center [1191, 26] width 23 height 31
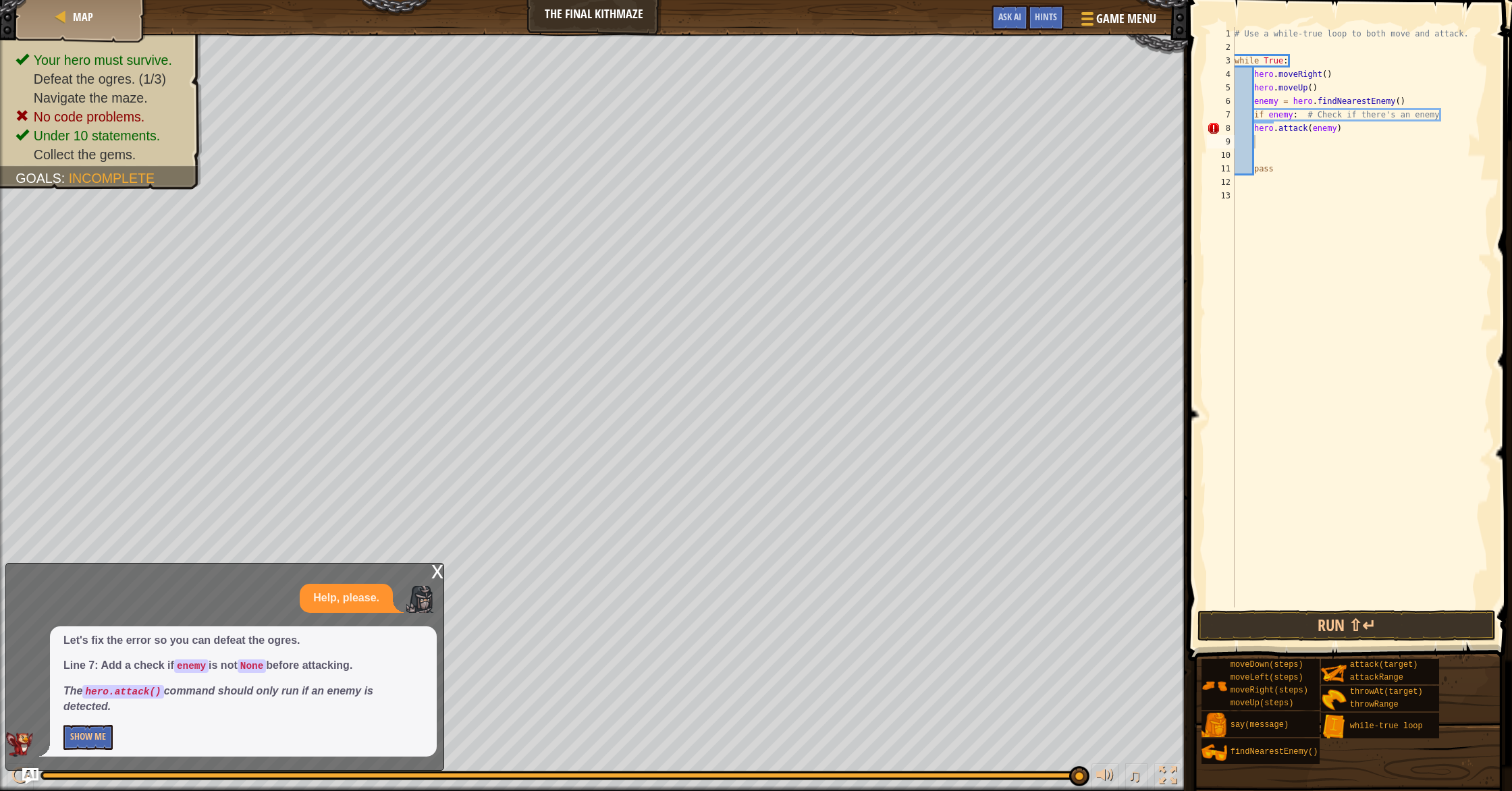
click at [1271, 140] on div "# Use a while-true loop to both move and attack. while True : hero . moveRight …" at bounding box center [1362, 330] width 260 height 608
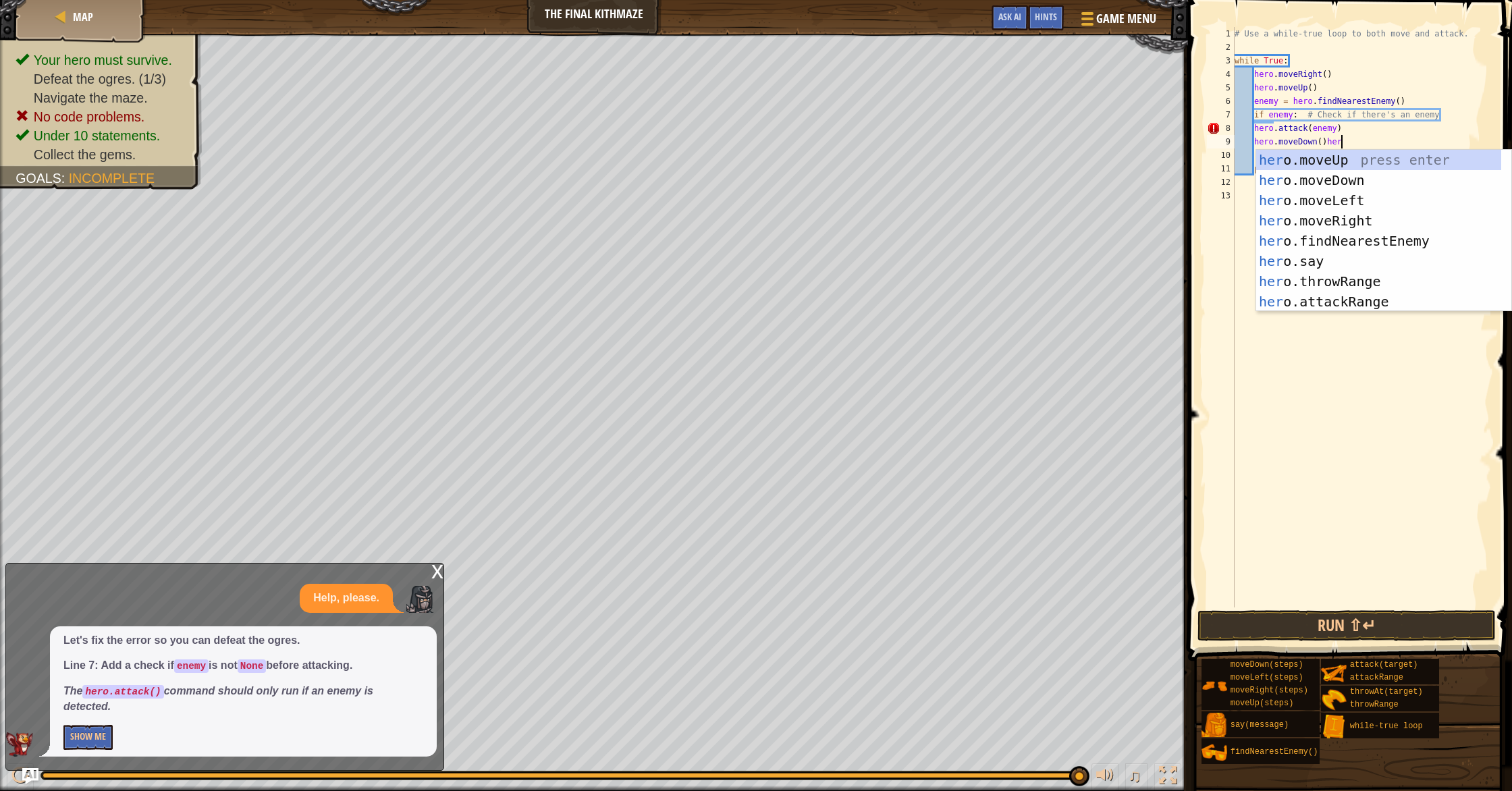
scroll to position [6, 9]
type textarea "hero.moveDown()"
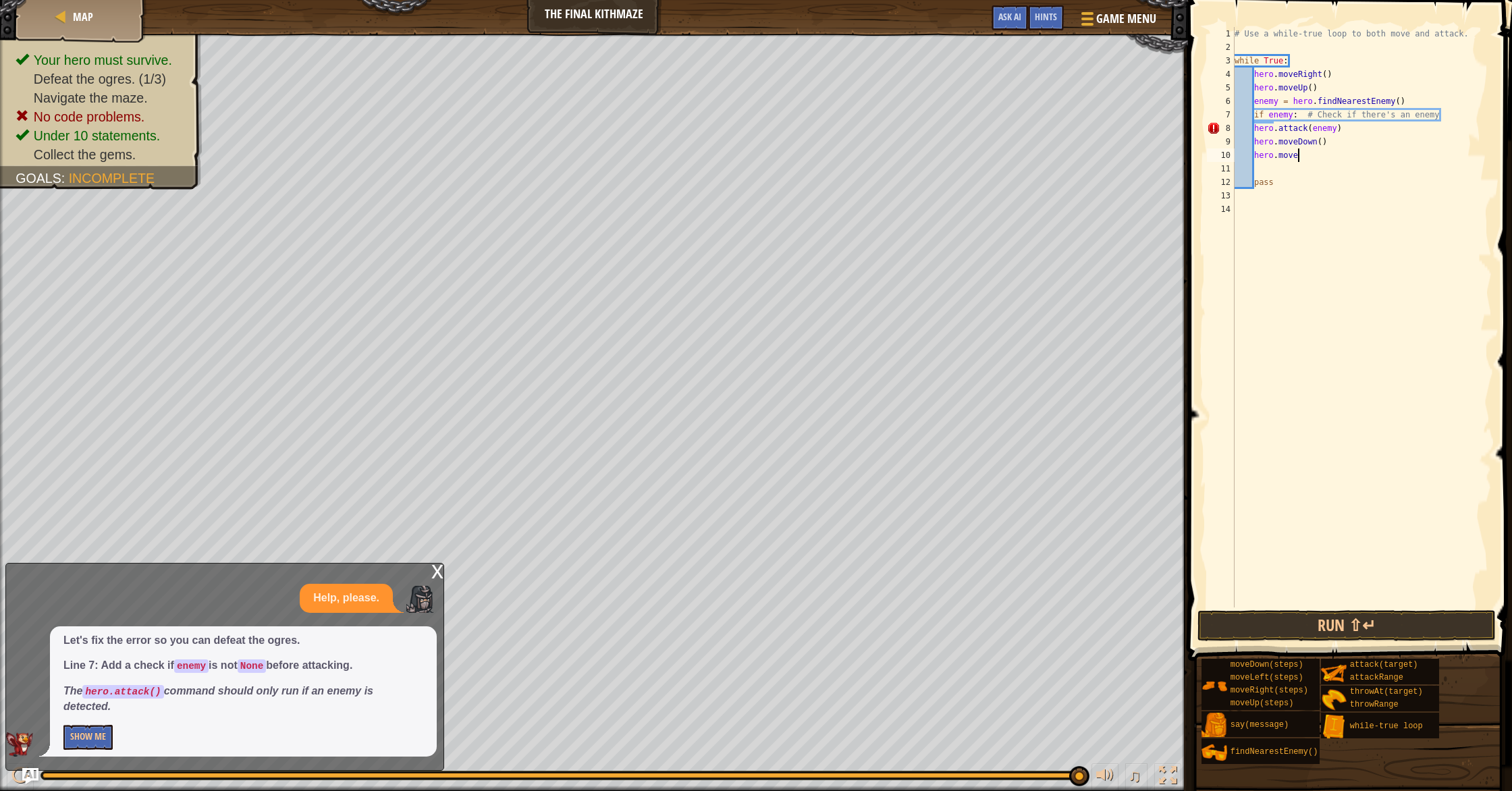
scroll to position [6, 5]
type textarea "hero.moveUp()"
type textarea "h"
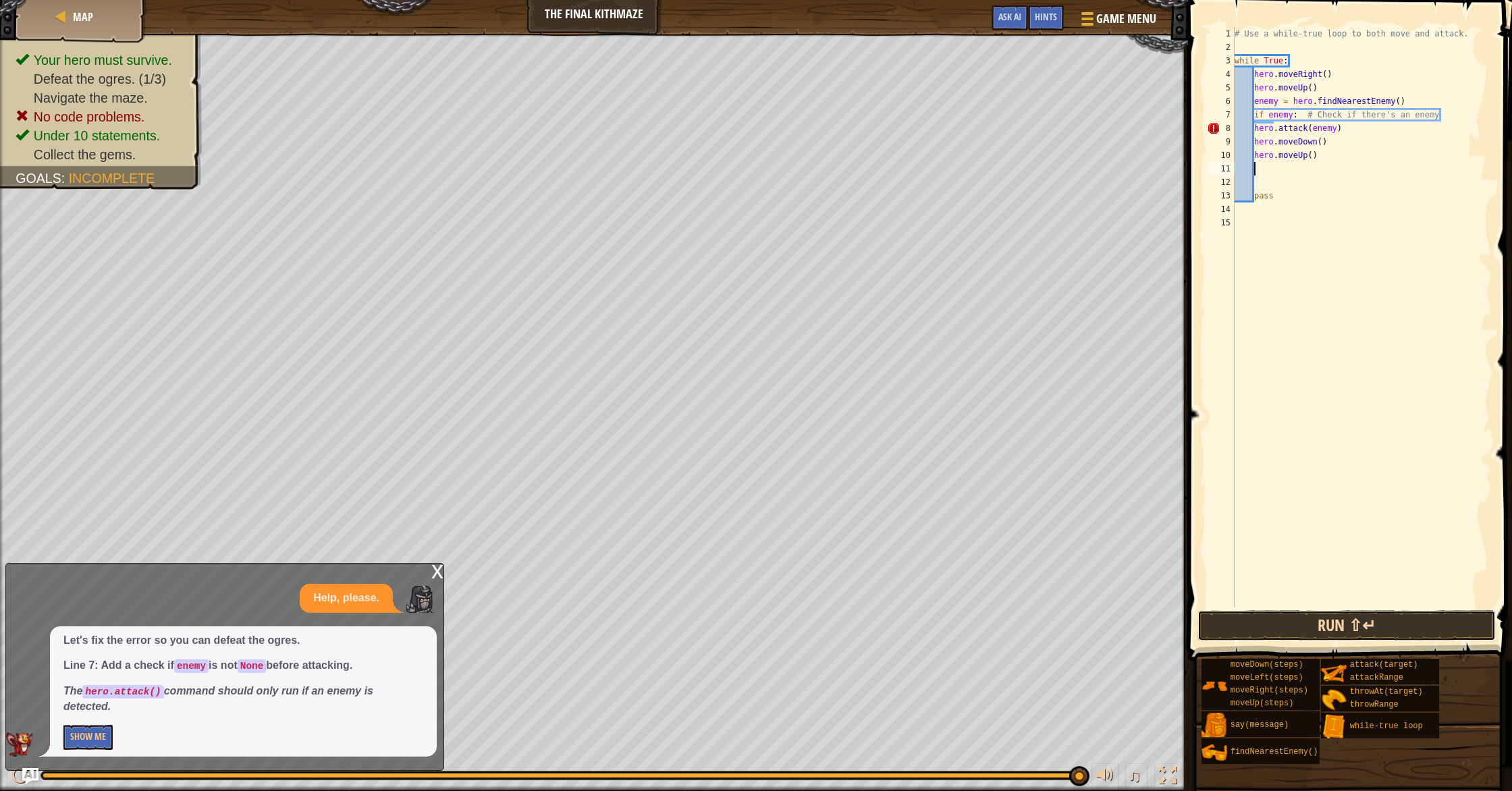
click at [1284, 620] on button "Run ⇧↵" at bounding box center [1346, 625] width 298 height 31
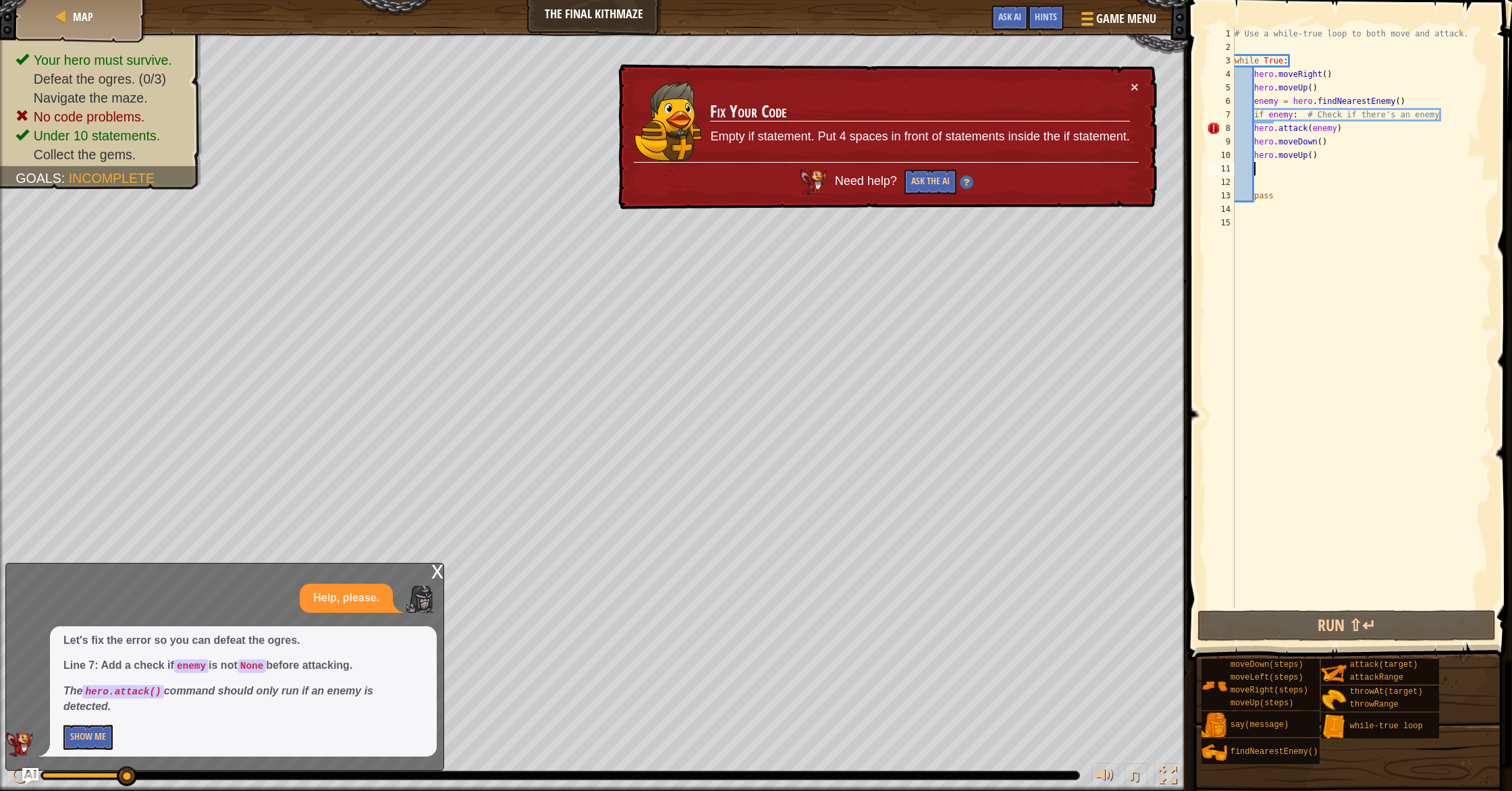
click at [1250, 129] on div "# Use a while-true loop to both move and attack. while True : hero . moveRight …" at bounding box center [1362, 330] width 260 height 608
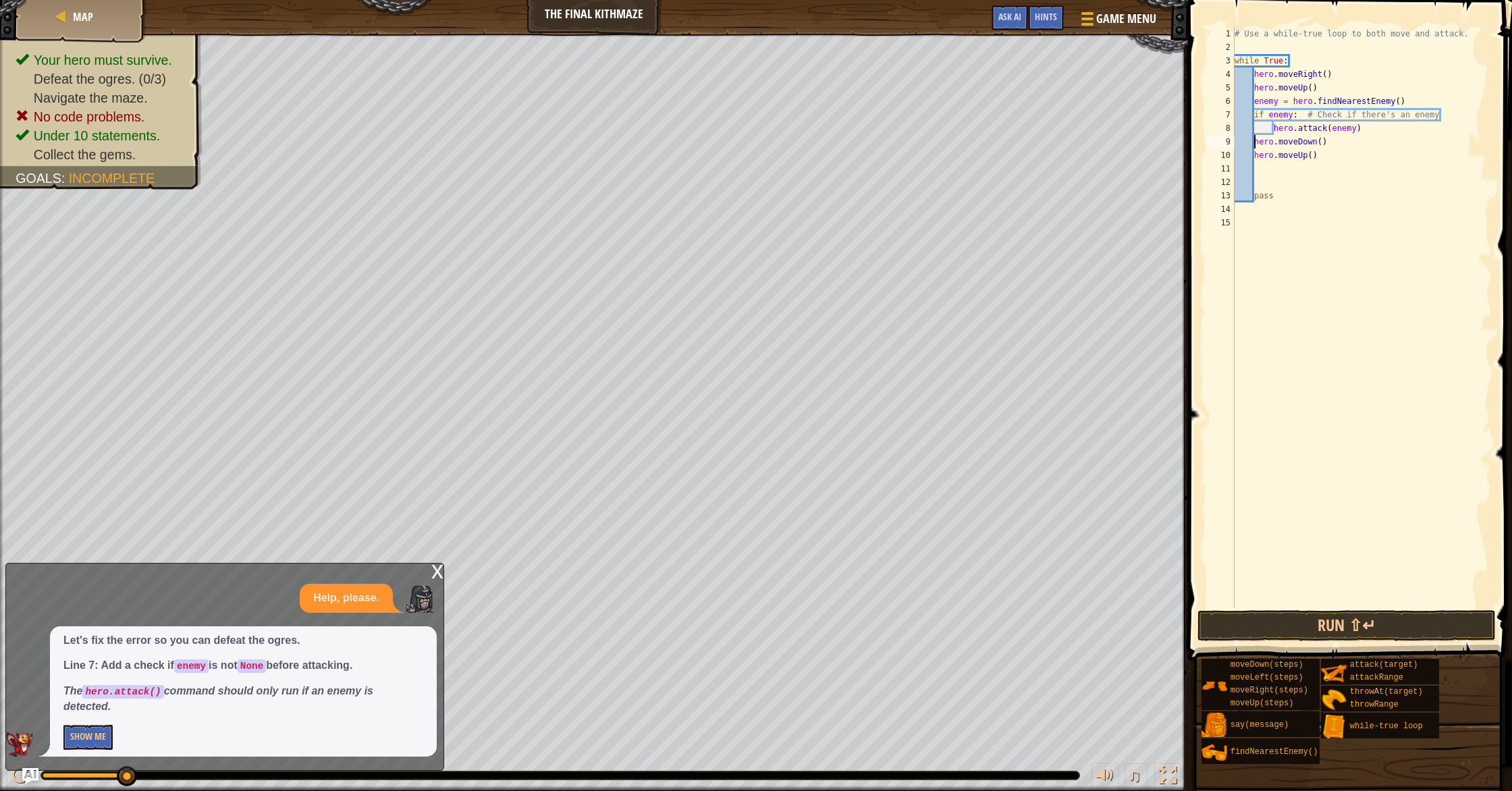
click at [1254, 141] on div "# Use a while-true loop to both move and attack. while True : hero . moveRight …" at bounding box center [1362, 330] width 260 height 608
click at [1253, 153] on div "# Use a while-true loop to both move and attack. while True : hero . moveRight …" at bounding box center [1362, 330] width 260 height 608
click at [1353, 626] on button "Run ⇧↵" at bounding box center [1346, 625] width 298 height 31
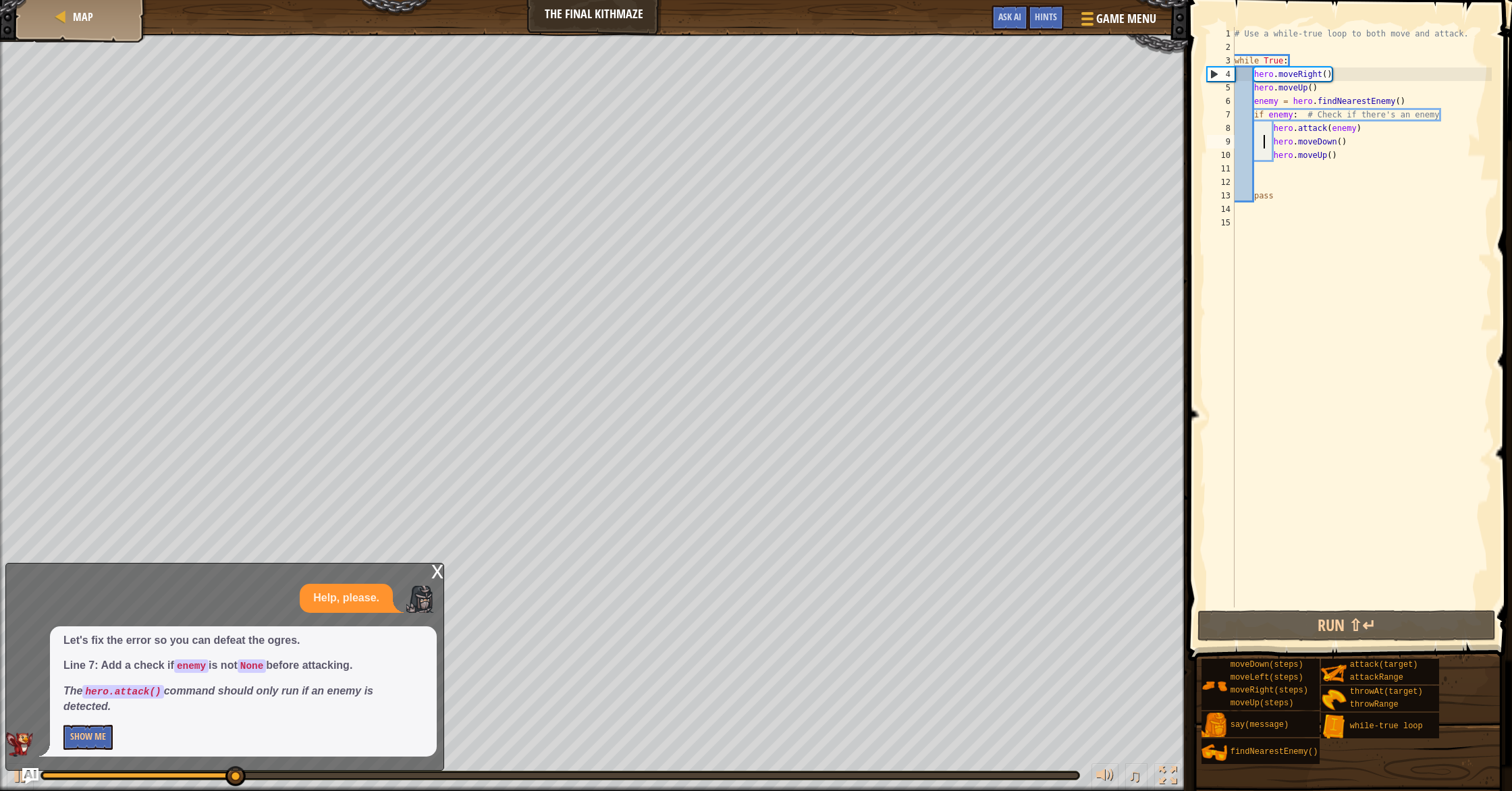
click at [1265, 142] on div "# Use a while-true loop to both move and attack. while True : hero . moveRight …" at bounding box center [1362, 330] width 260 height 608
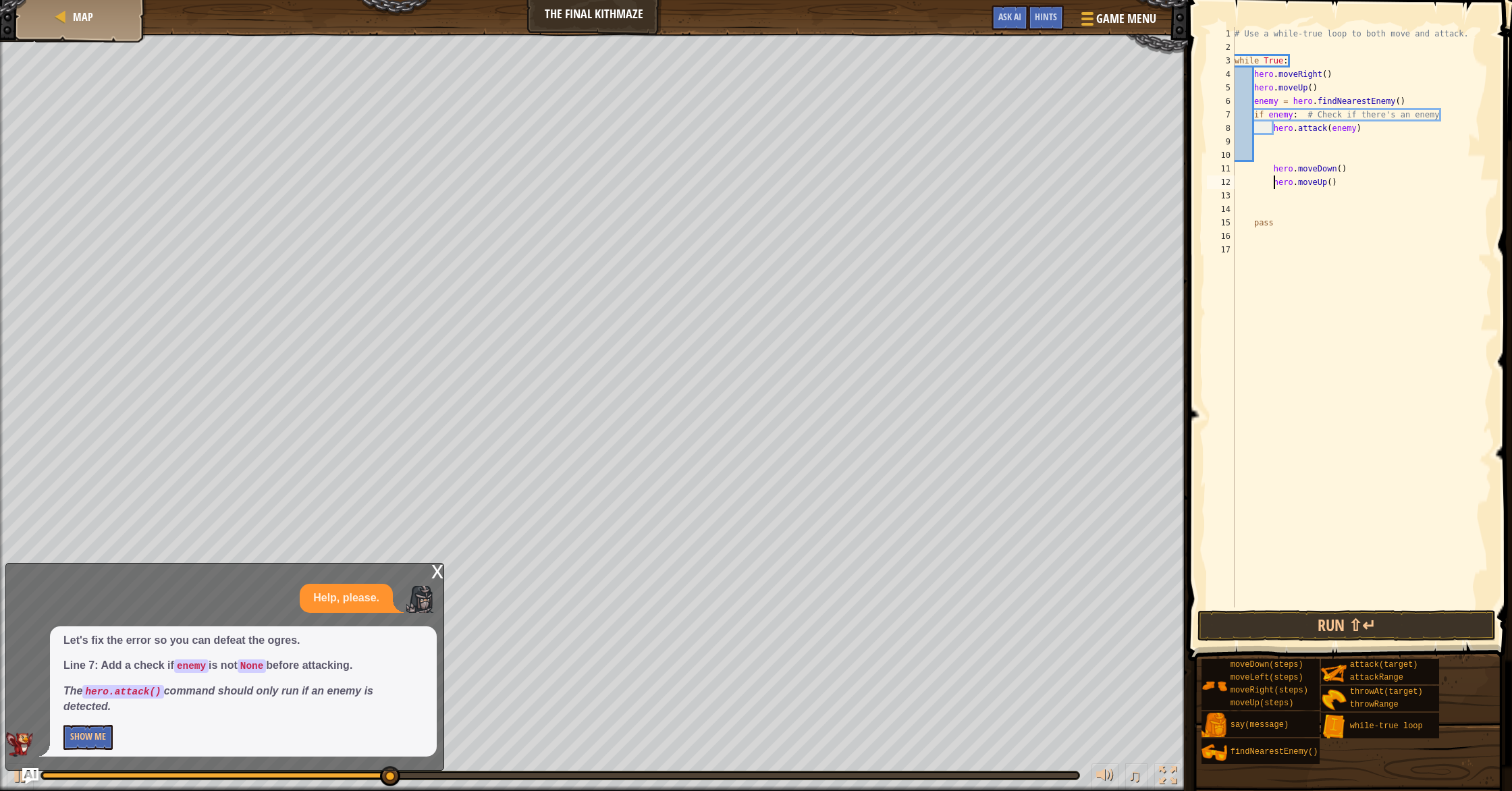
click at [1274, 186] on div "# Use a while-true loop to both move and attack. while True : hero . moveRight …" at bounding box center [1362, 330] width 260 height 608
click at [1349, 615] on button "Run ⇧↵" at bounding box center [1346, 625] width 298 height 31
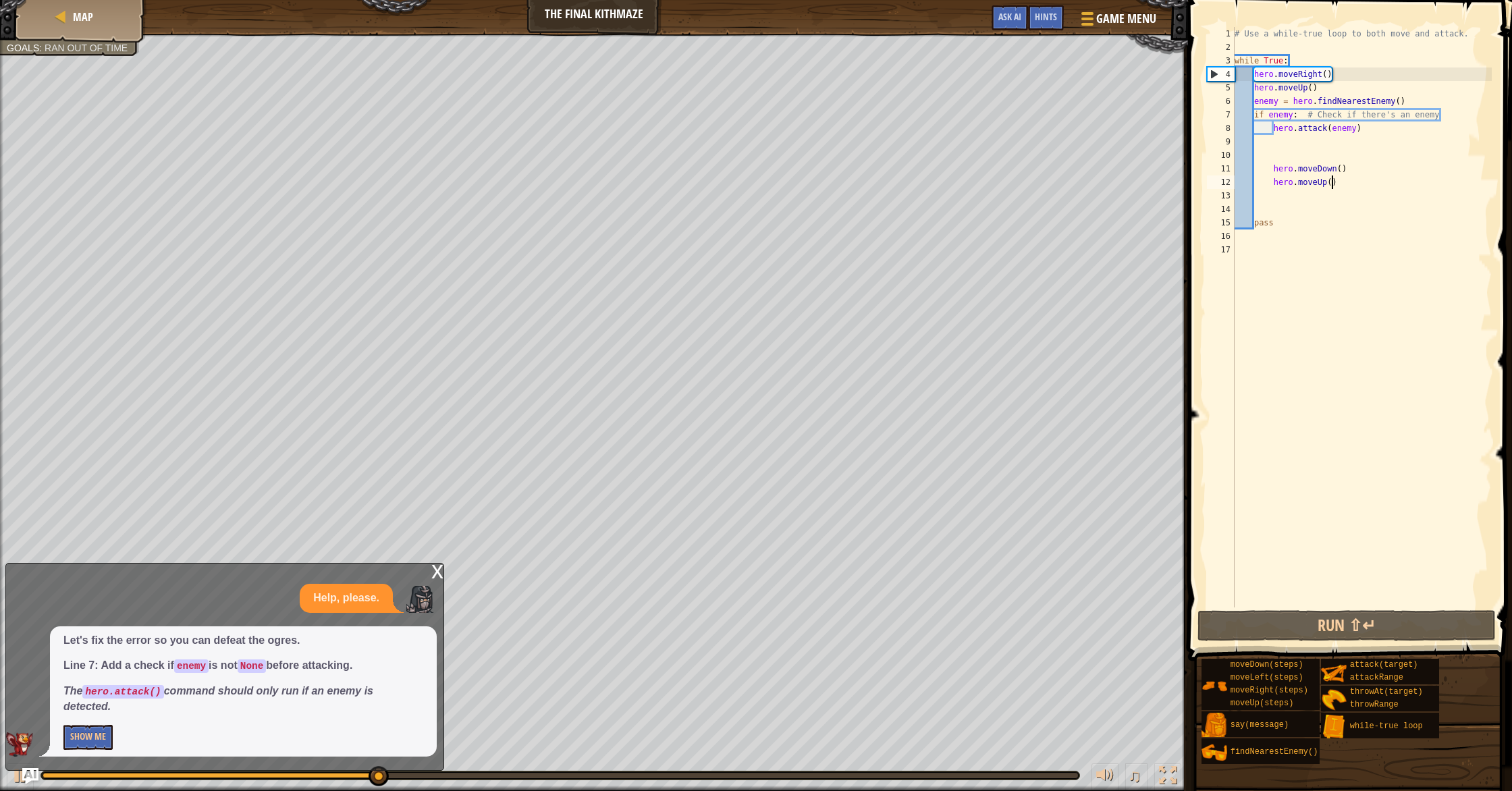
click at [1331, 186] on div "# Use a while-true loop to both move and attack. while True : hero . moveRight …" at bounding box center [1362, 330] width 260 height 608
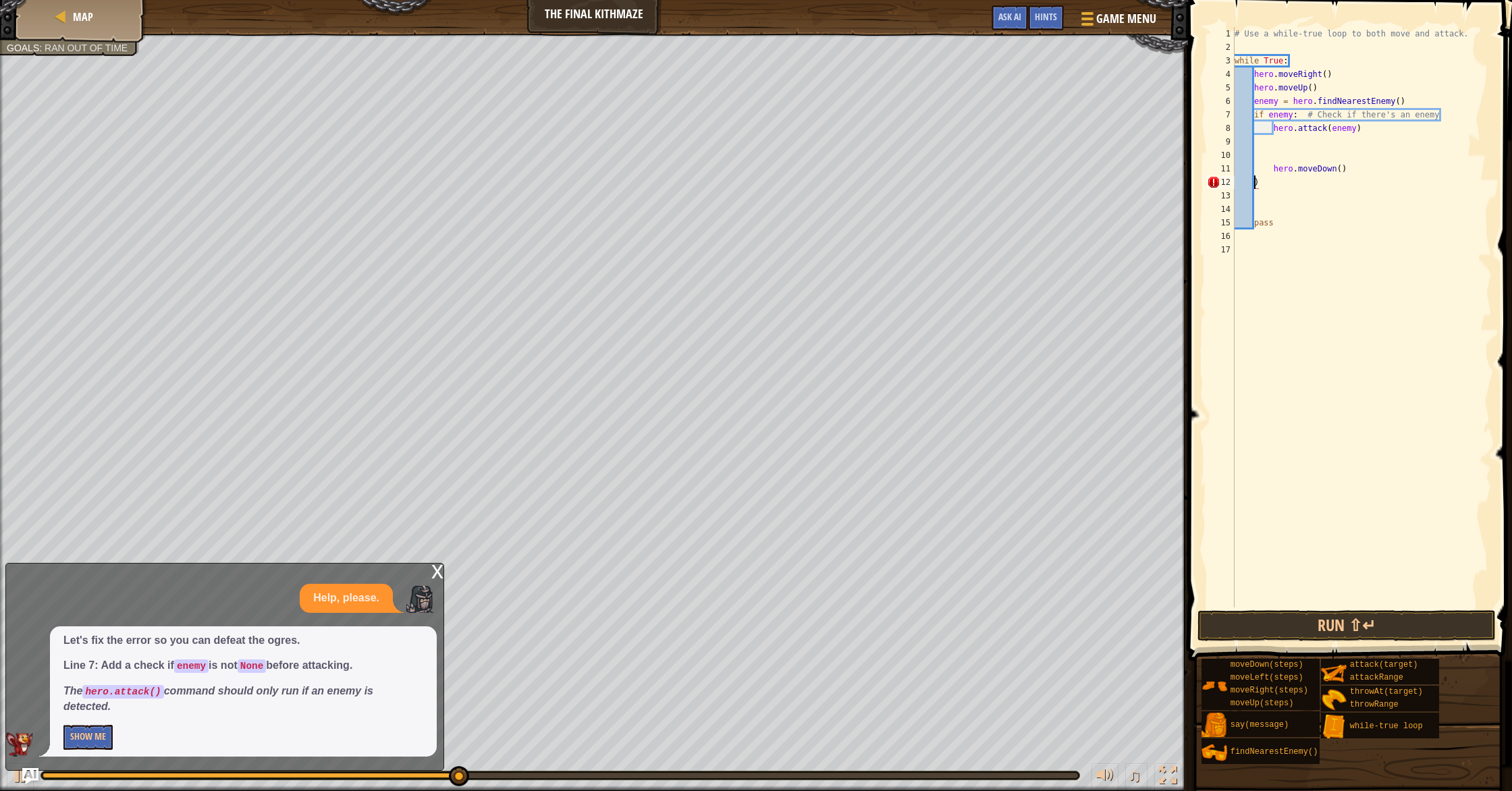
scroll to position [6, 0]
type textarea ")"
click at [1312, 183] on div "# Use a while-true loop to both move and attack. while True : hero . moveRight …" at bounding box center [1362, 330] width 260 height 608
click at [1296, 173] on div "# Use a while-true loop to both move and attack. while True : hero . moveRight …" at bounding box center [1362, 330] width 260 height 608
type textarea ")"
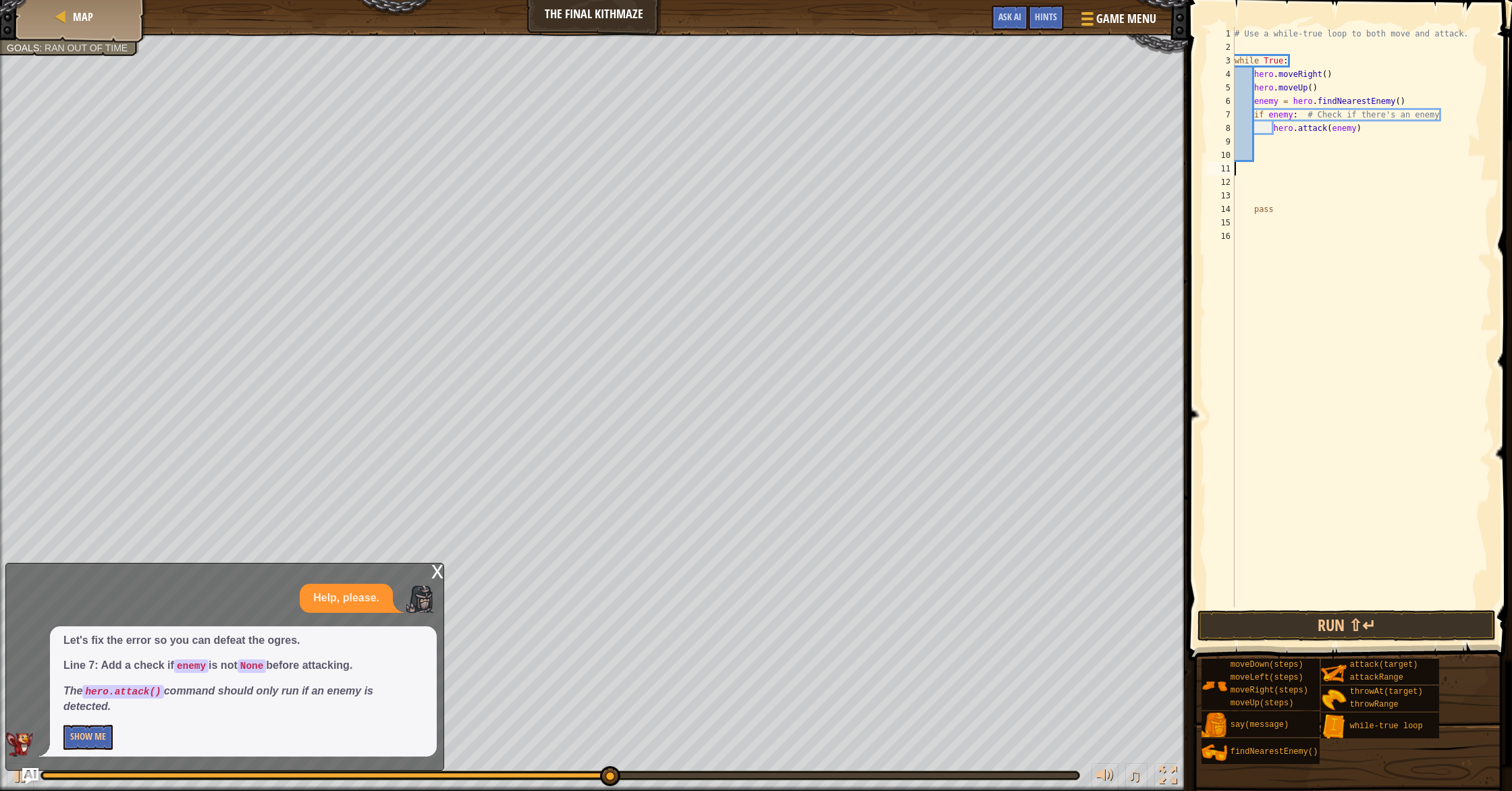
click at [1300, 642] on span at bounding box center [1351, 311] width 335 height 700
click at [1292, 612] on button "Run ⇧↵" at bounding box center [1346, 625] width 298 height 31
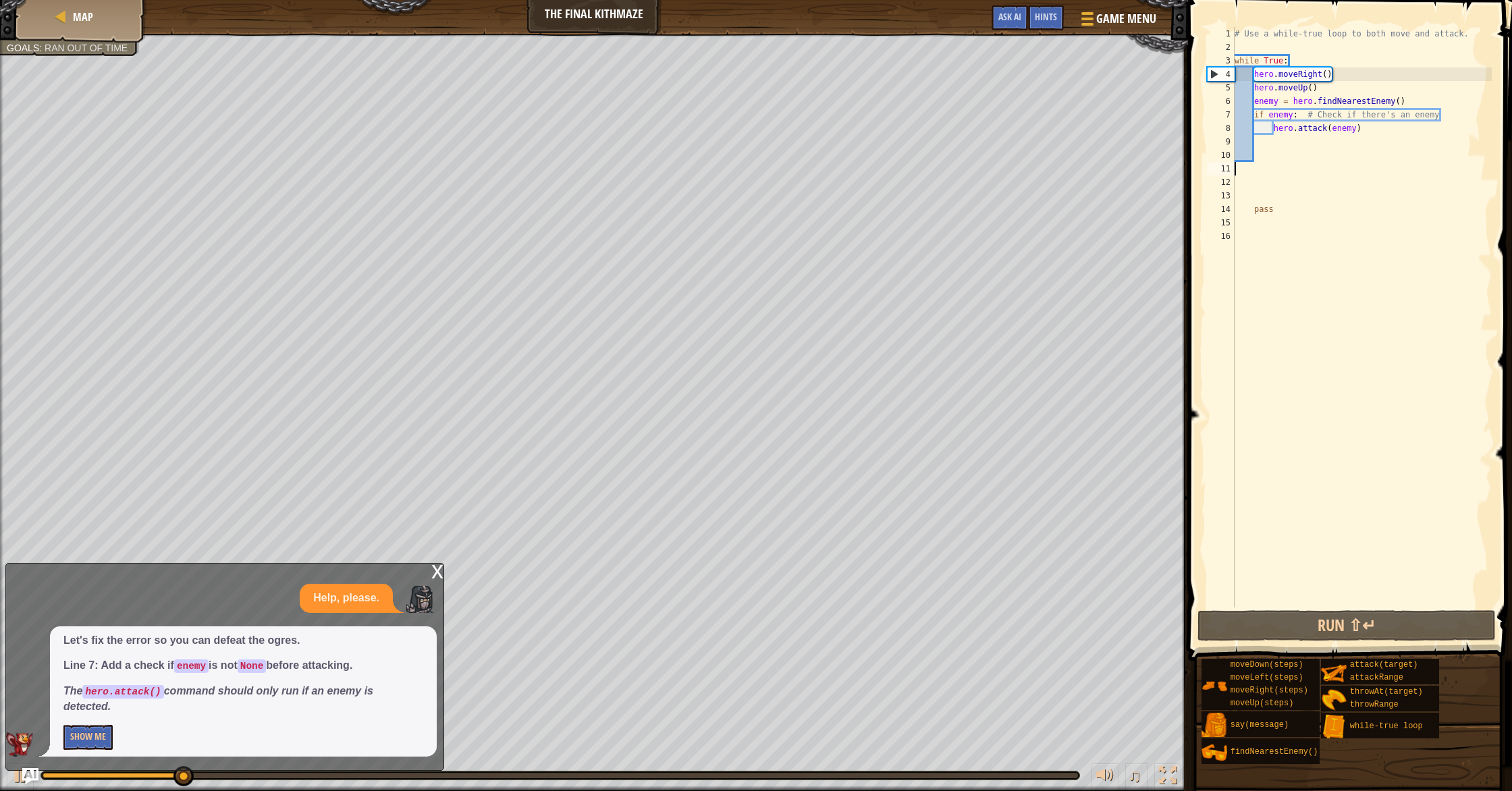
click at [1264, 143] on div "# Use a while-true loop to both move and attack. while True : hero . moveRight …" at bounding box center [1362, 330] width 260 height 608
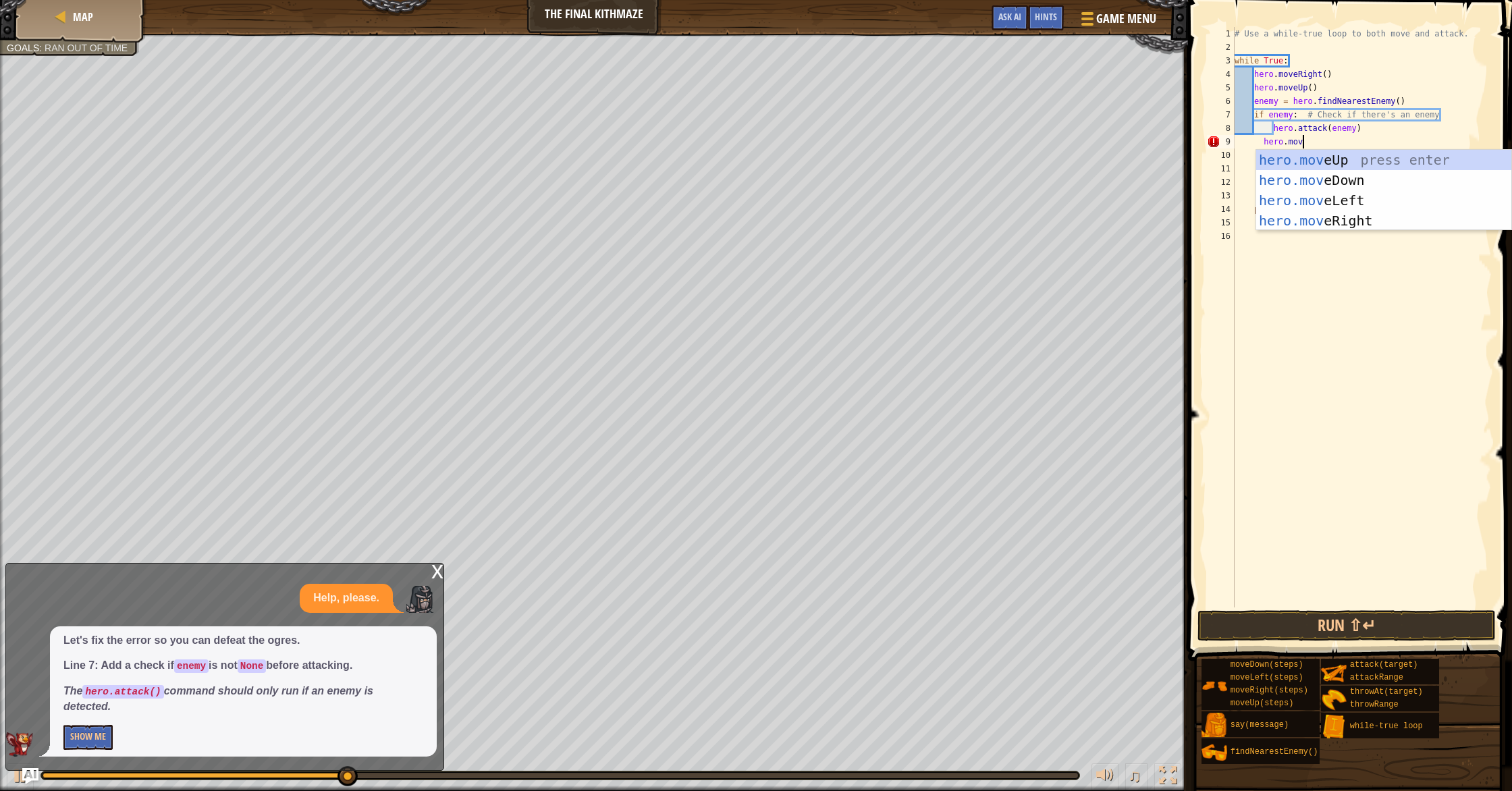
scroll to position [6, 5]
type textarea "hero.move"
click at [1271, 175] on div "hero.move Up press enter hero.move Down press enter hero.move Left press enter …" at bounding box center [1384, 211] width 255 height 122
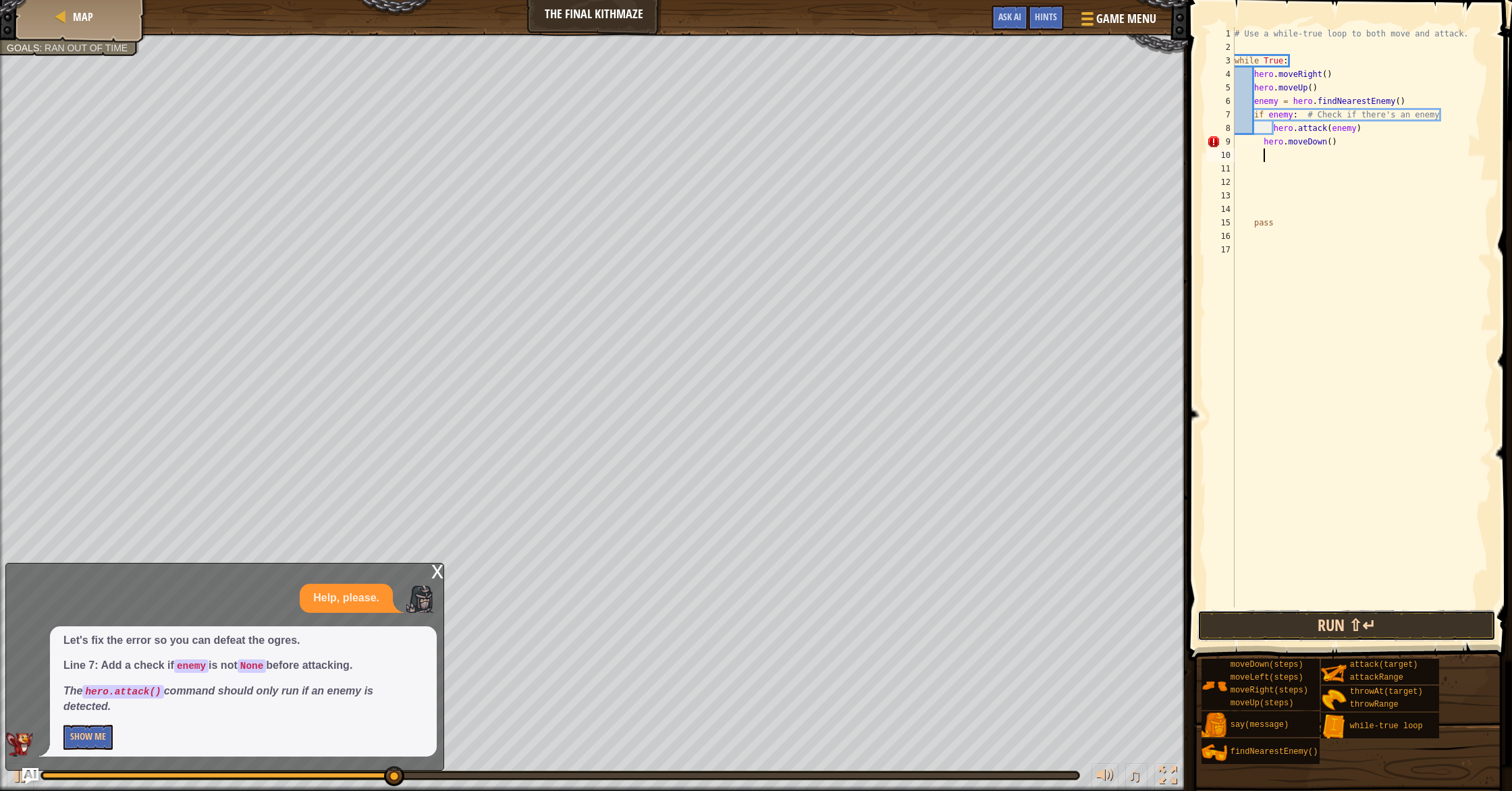
click at [1295, 631] on button "Run ⇧↵" at bounding box center [1346, 625] width 298 height 31
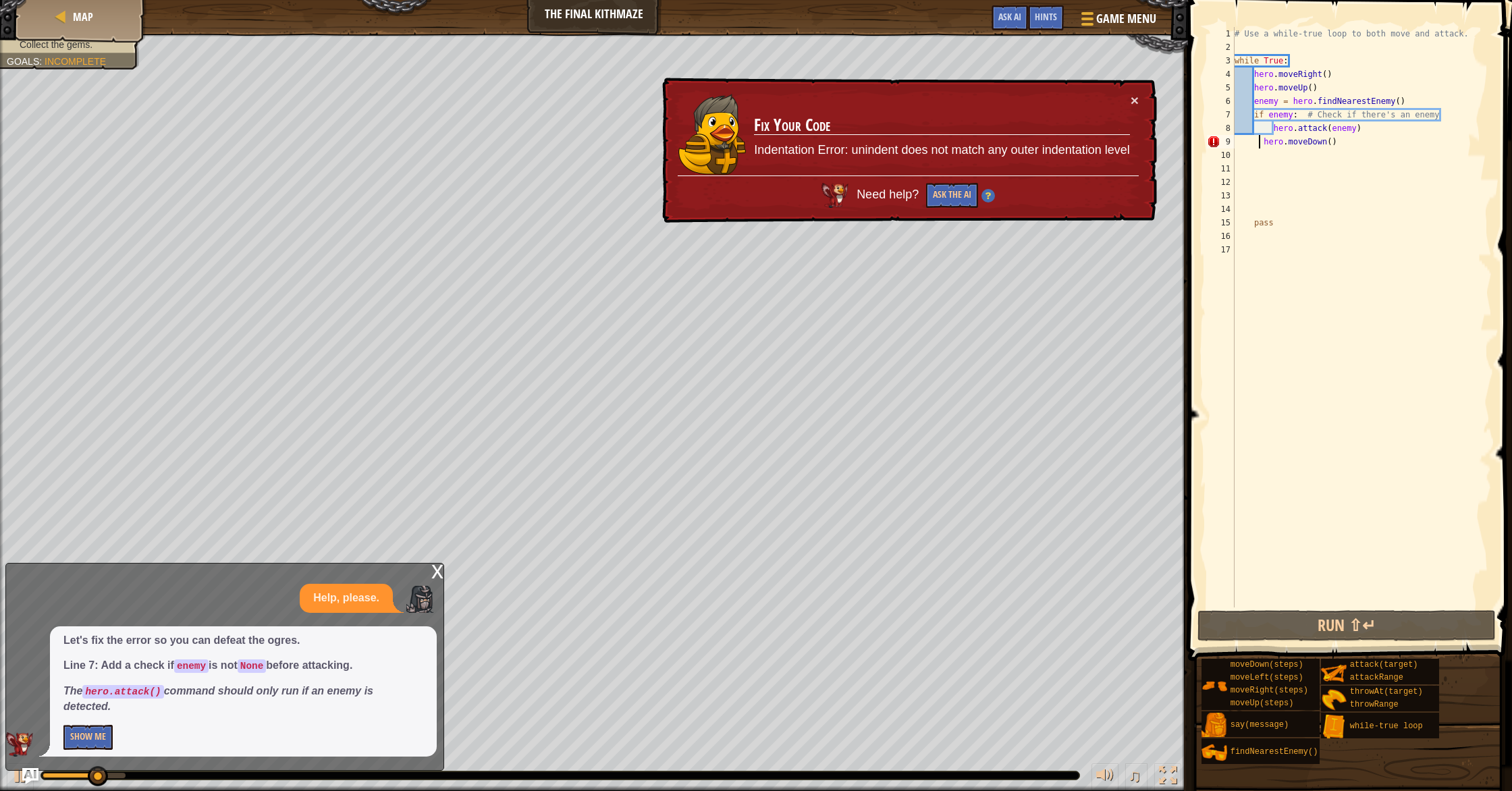
click at [1257, 137] on div "# Use a while-true loop to both move and attack. while True : hero . moveRight …" at bounding box center [1362, 330] width 260 height 608
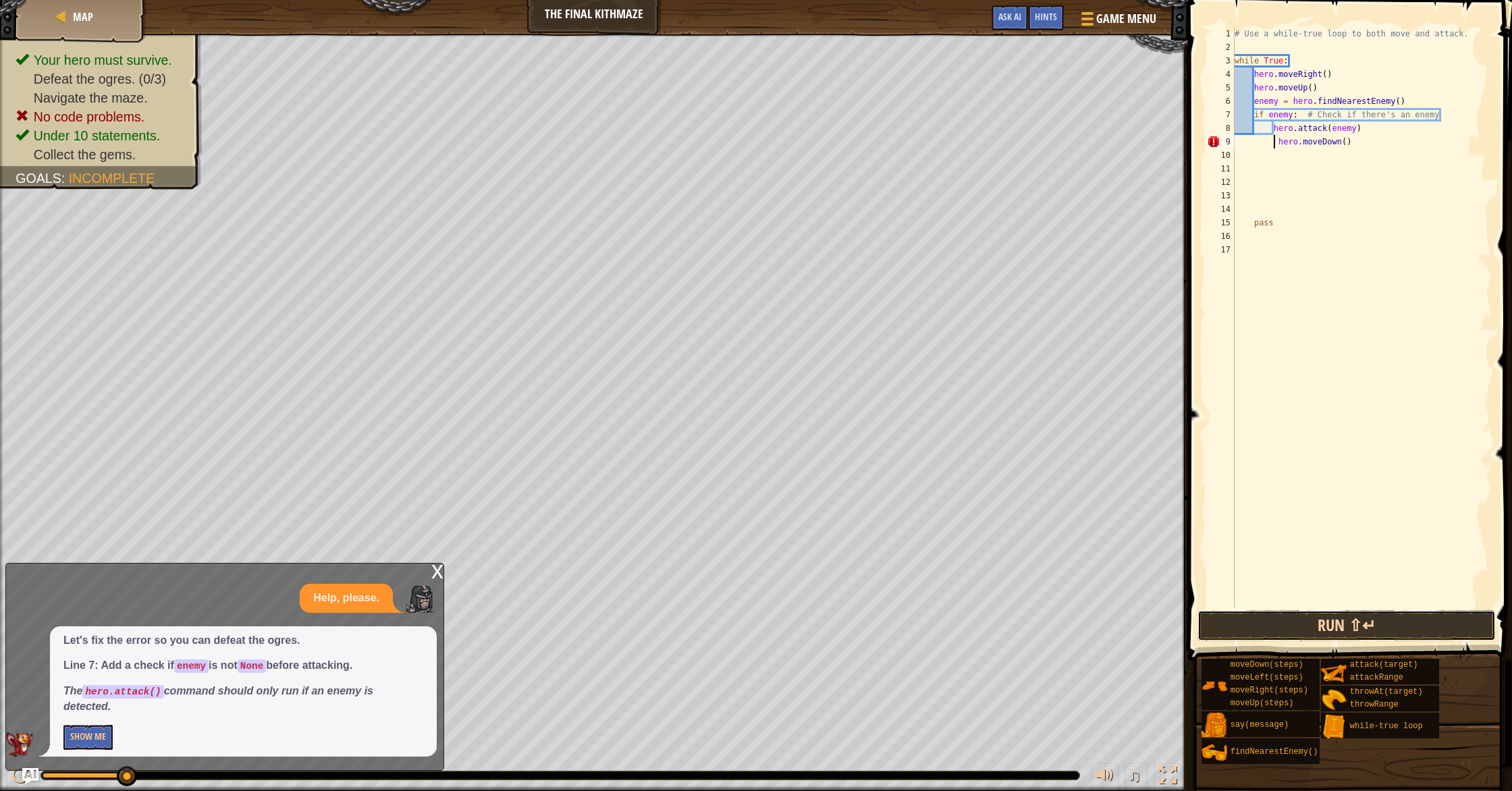
click at [1325, 636] on button "Run ⇧↵" at bounding box center [1346, 625] width 298 height 31
click at [1297, 615] on button "Run ⇧↵" at bounding box center [1346, 625] width 298 height 31
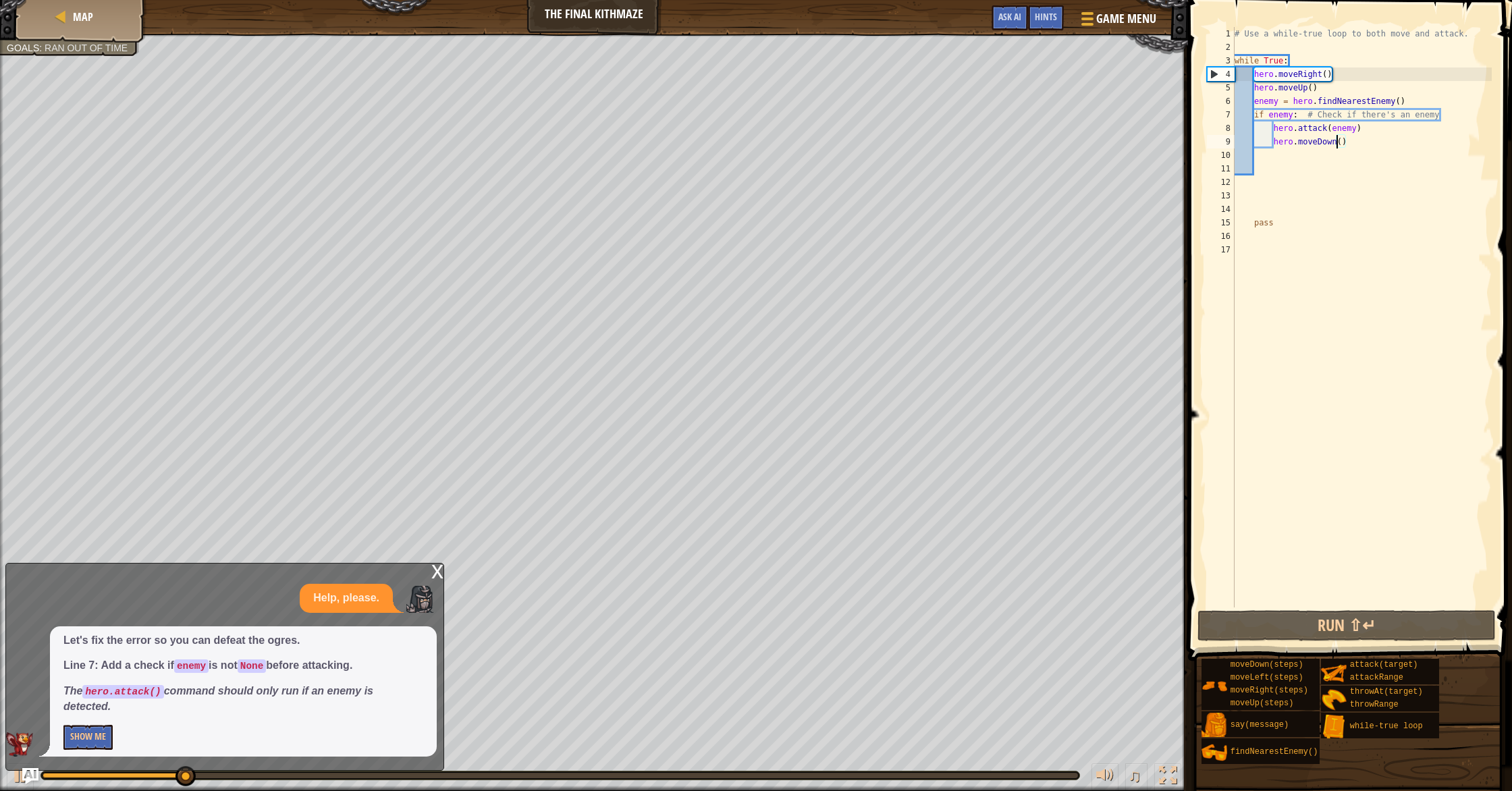
click at [1339, 146] on div "# Use a while-true loop to both move and attack. while True : hero . moveRight …" at bounding box center [1362, 330] width 260 height 608
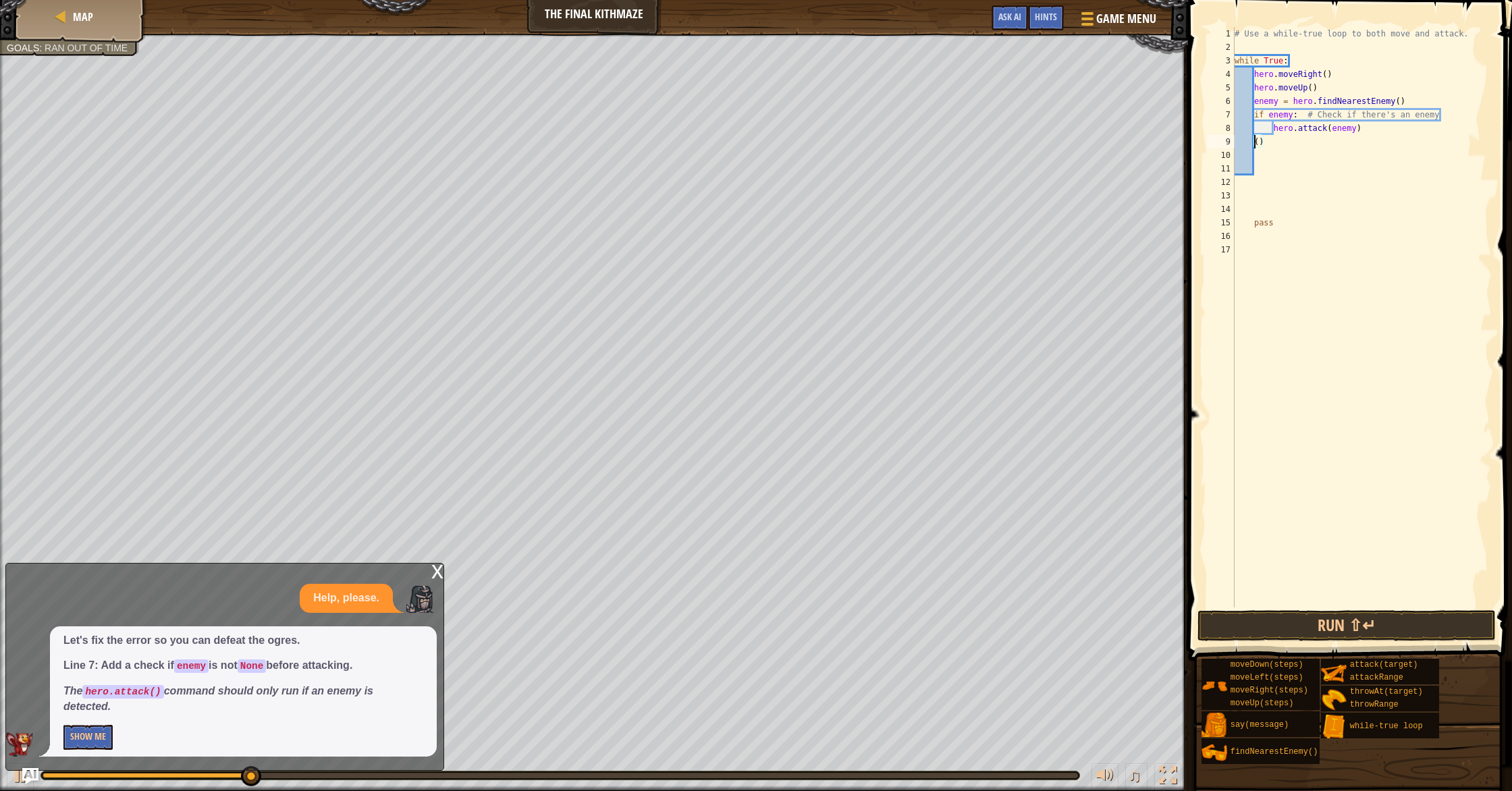
scroll to position [6, 0]
click at [1338, 146] on div "# Use a while-true loop to both move and attack. while True : hero . moveRight …" at bounding box center [1362, 330] width 260 height 608
type textarea "("
click at [1314, 618] on button "Run ⇧↵" at bounding box center [1346, 625] width 298 height 31
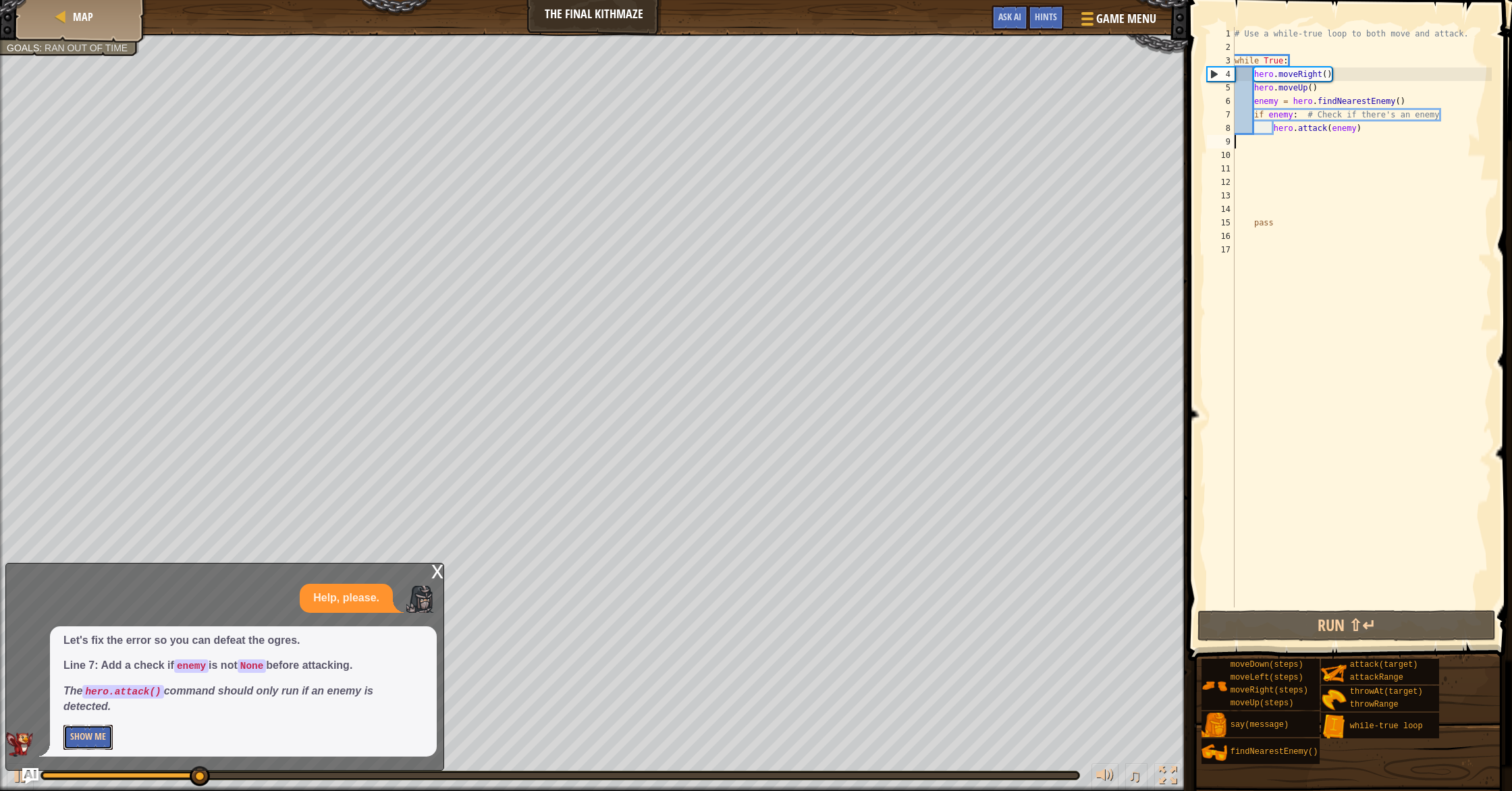
click at [102, 725] on button "Show Me" at bounding box center [88, 738] width 49 height 25
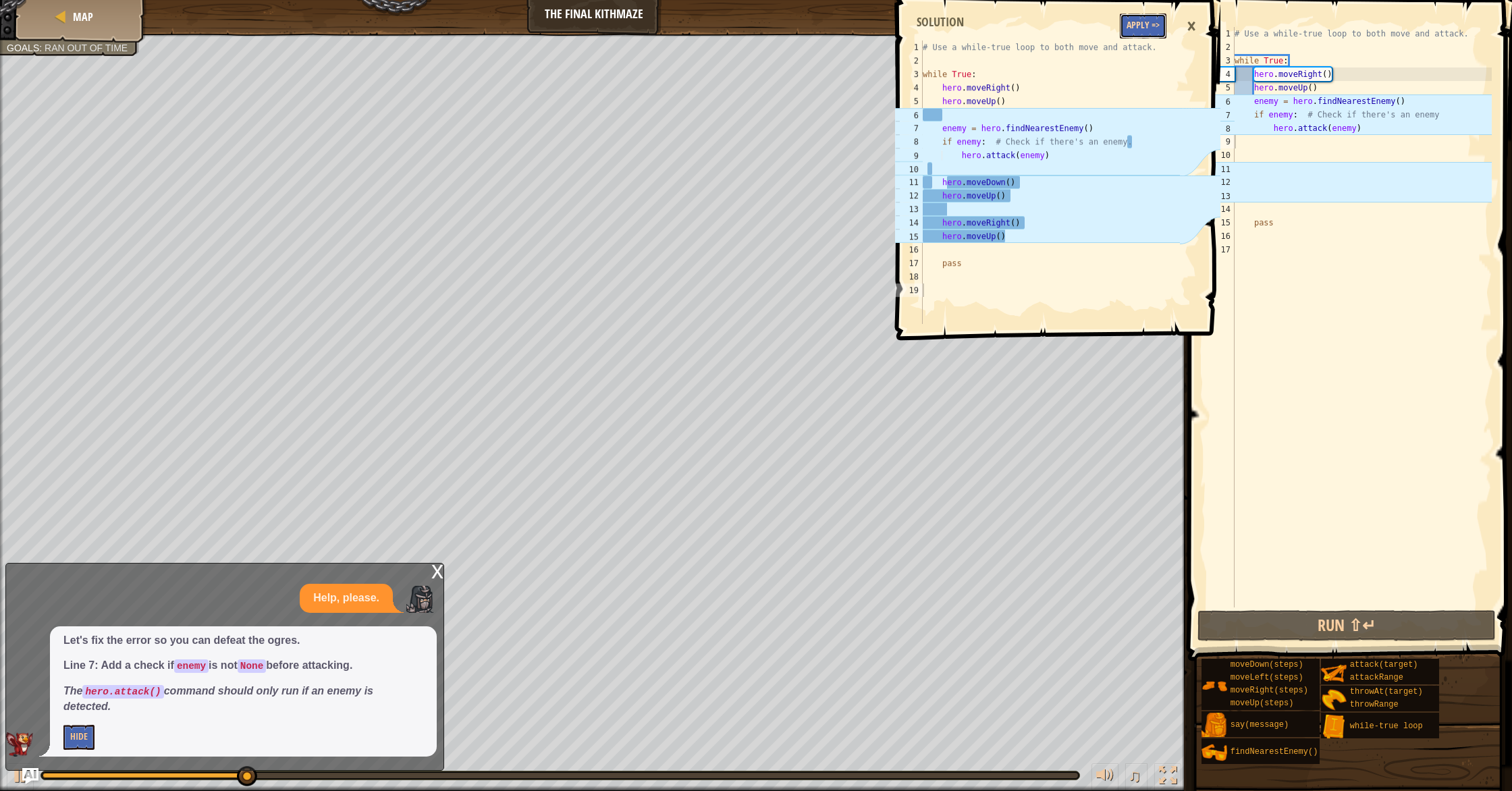
click at [1143, 19] on button "Apply =>" at bounding box center [1143, 26] width 47 height 25
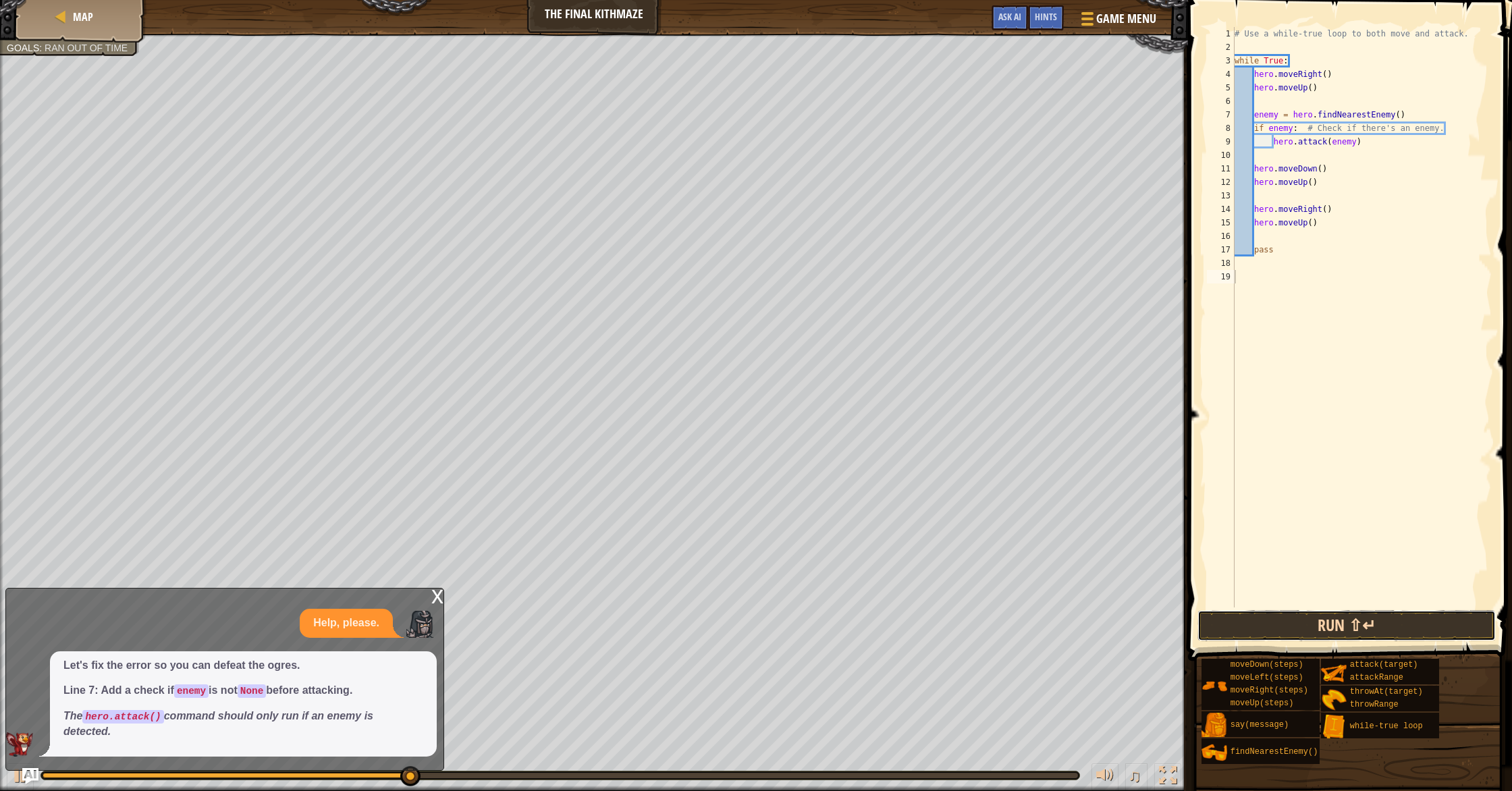
click at [1339, 613] on button "Run ⇧↵" at bounding box center [1346, 625] width 298 height 31
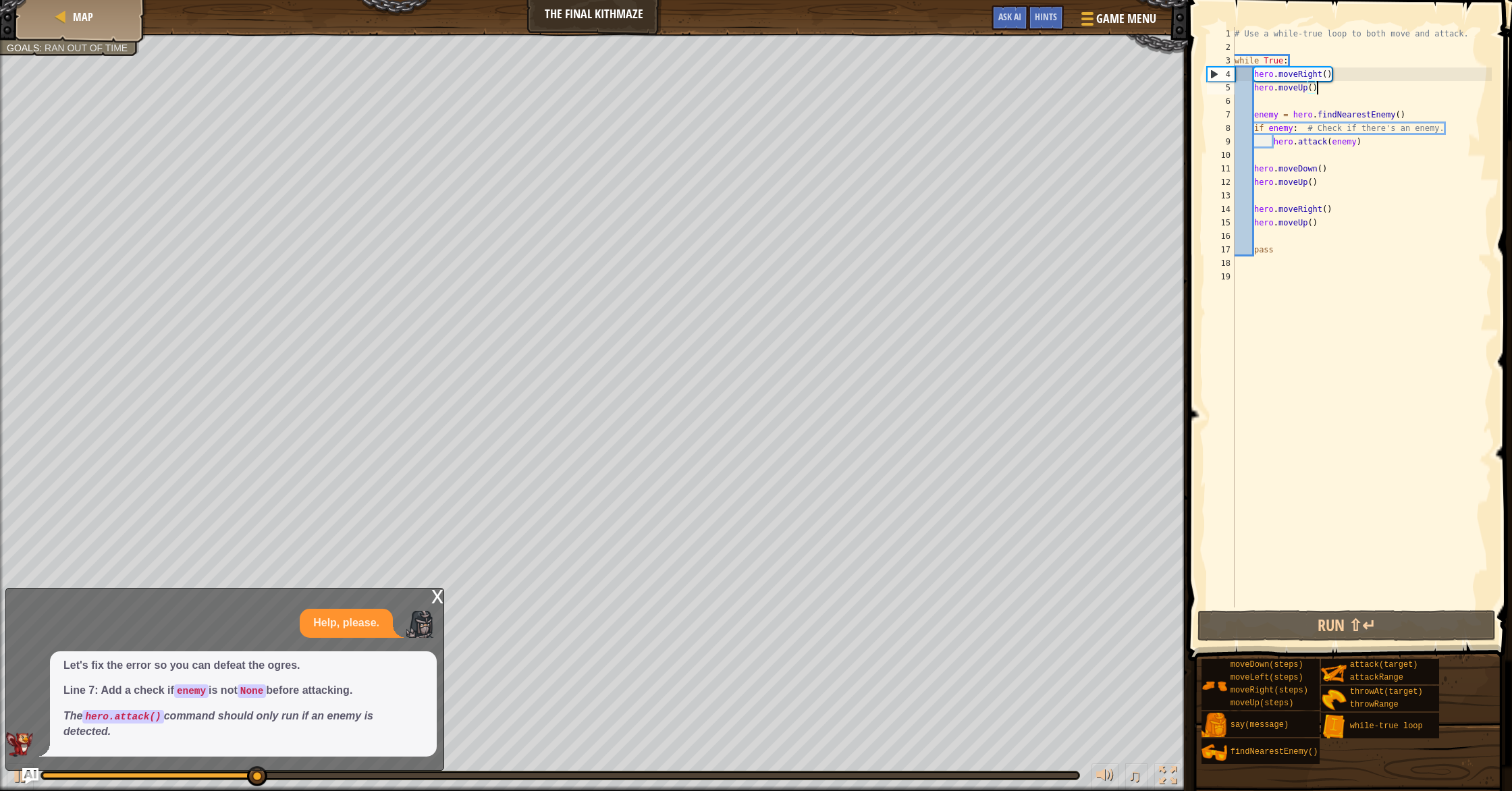
click at [1335, 84] on div "# Use a while-true loop to both move and attack. while True : hero . moveRight …" at bounding box center [1362, 330] width 260 height 608
click at [1239, 613] on button "Run ⇧↵" at bounding box center [1346, 625] width 298 height 31
click at [1323, 165] on div "# Use a while-true loop to both move and attack. while True : hero . moveRight …" at bounding box center [1362, 330] width 260 height 608
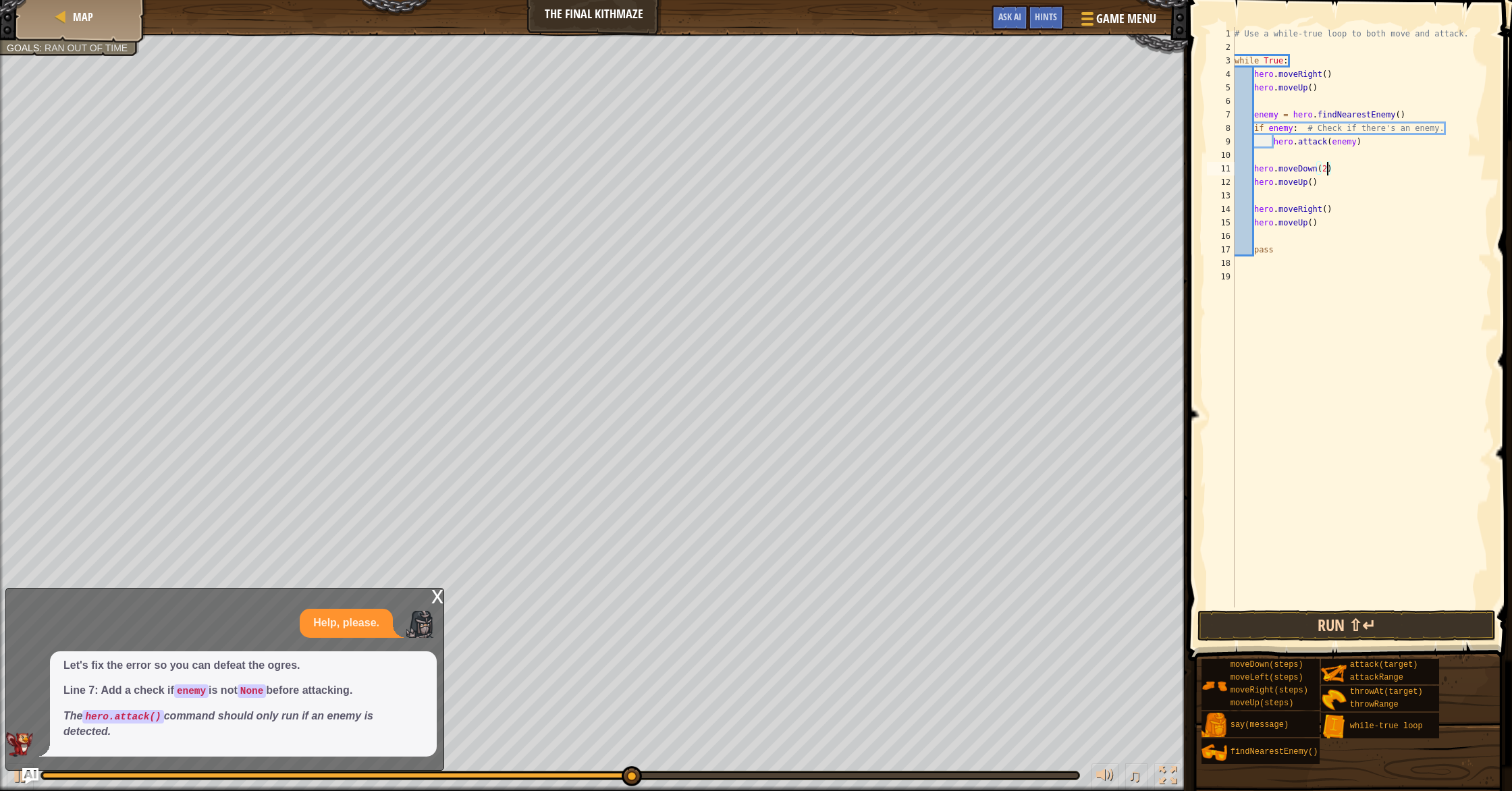
type textarea "hero.moveDown(2)"
click at [1238, 621] on button "Run ⇧↵" at bounding box center [1346, 625] width 298 height 31
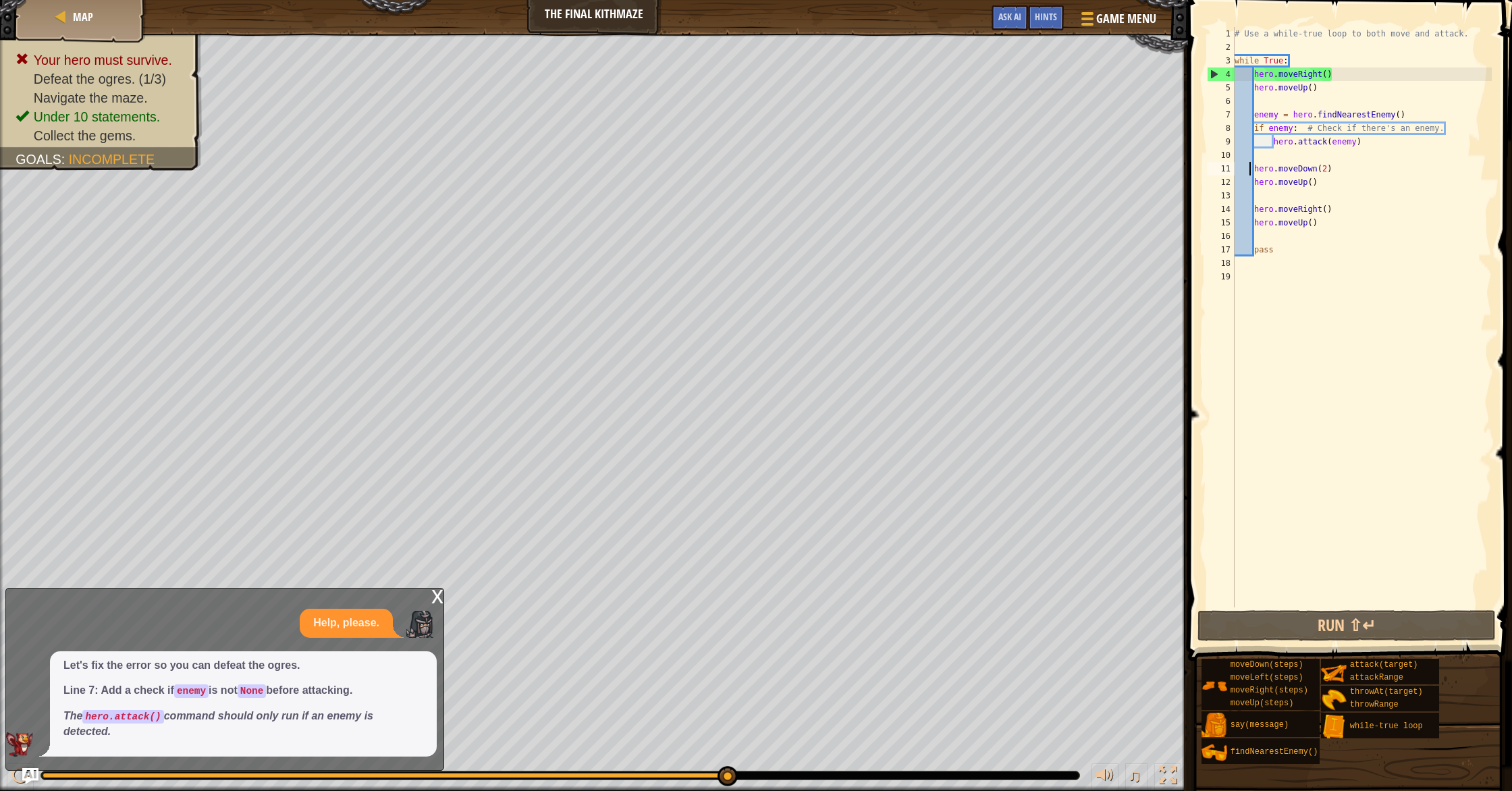
click at [1251, 172] on div "# Use a while-true loop to both move and attack. while True : hero . moveRight …" at bounding box center [1362, 330] width 260 height 608
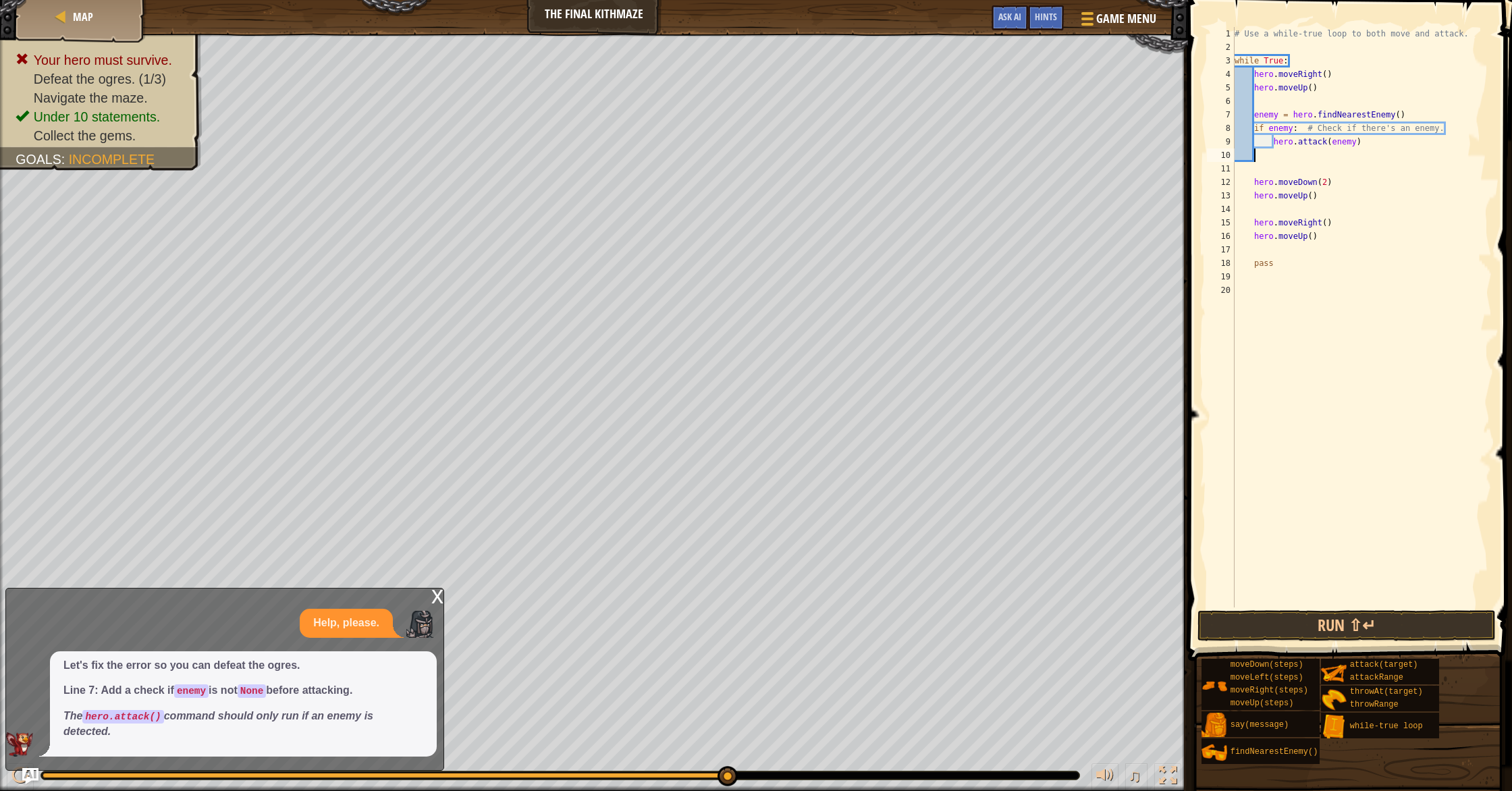
click at [1302, 158] on div "# Use a while-true loop to both move and attack. while True : hero . moveRight …" at bounding box center [1362, 330] width 260 height 608
type textarea "hero.attak(enemy)"
click at [1305, 632] on button "Run ⇧↵" at bounding box center [1346, 625] width 298 height 31
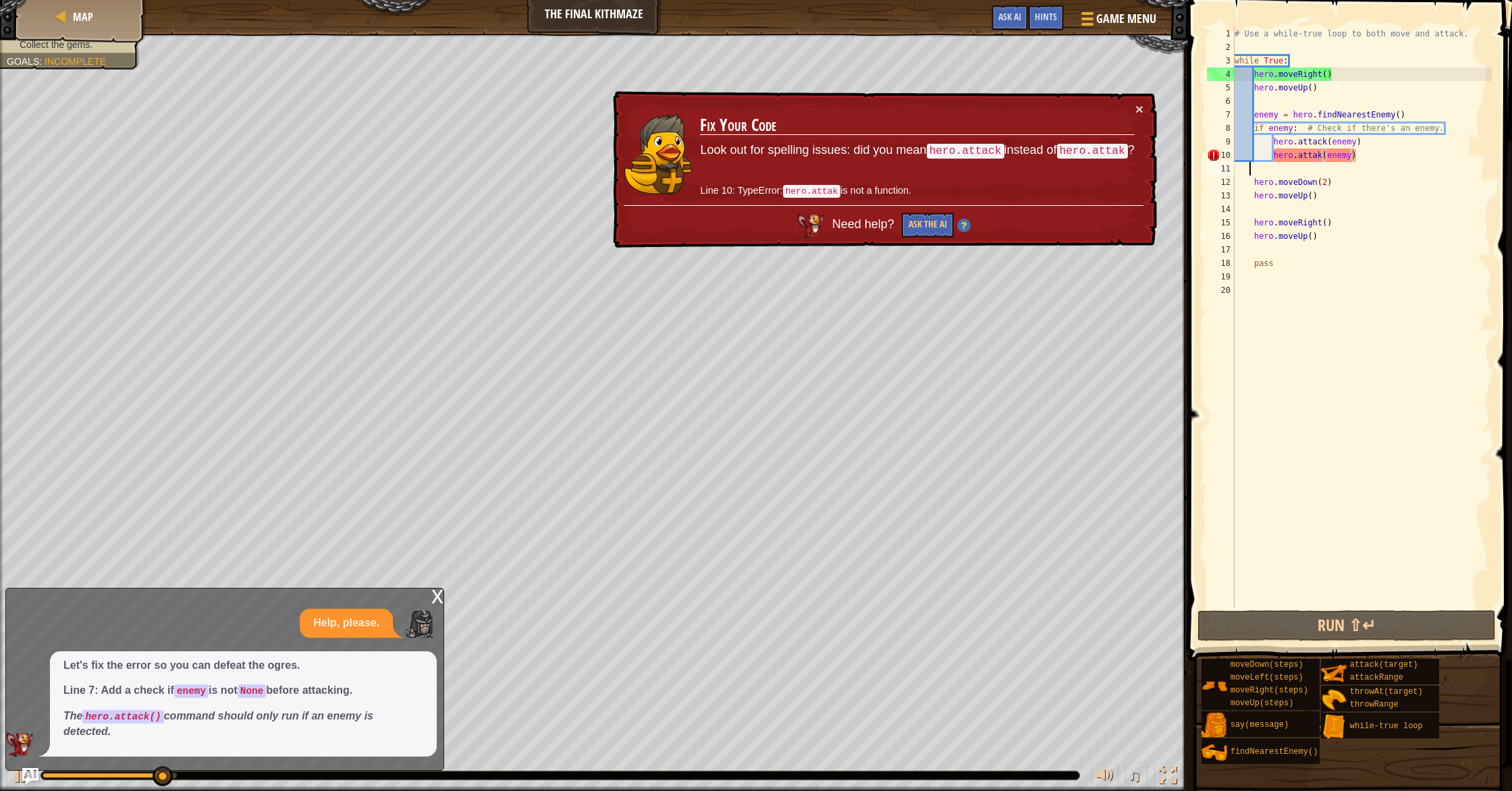
click at [1319, 163] on div "# Use a while-true loop to both move and attack. while True : hero . moveRight …" at bounding box center [1362, 330] width 260 height 608
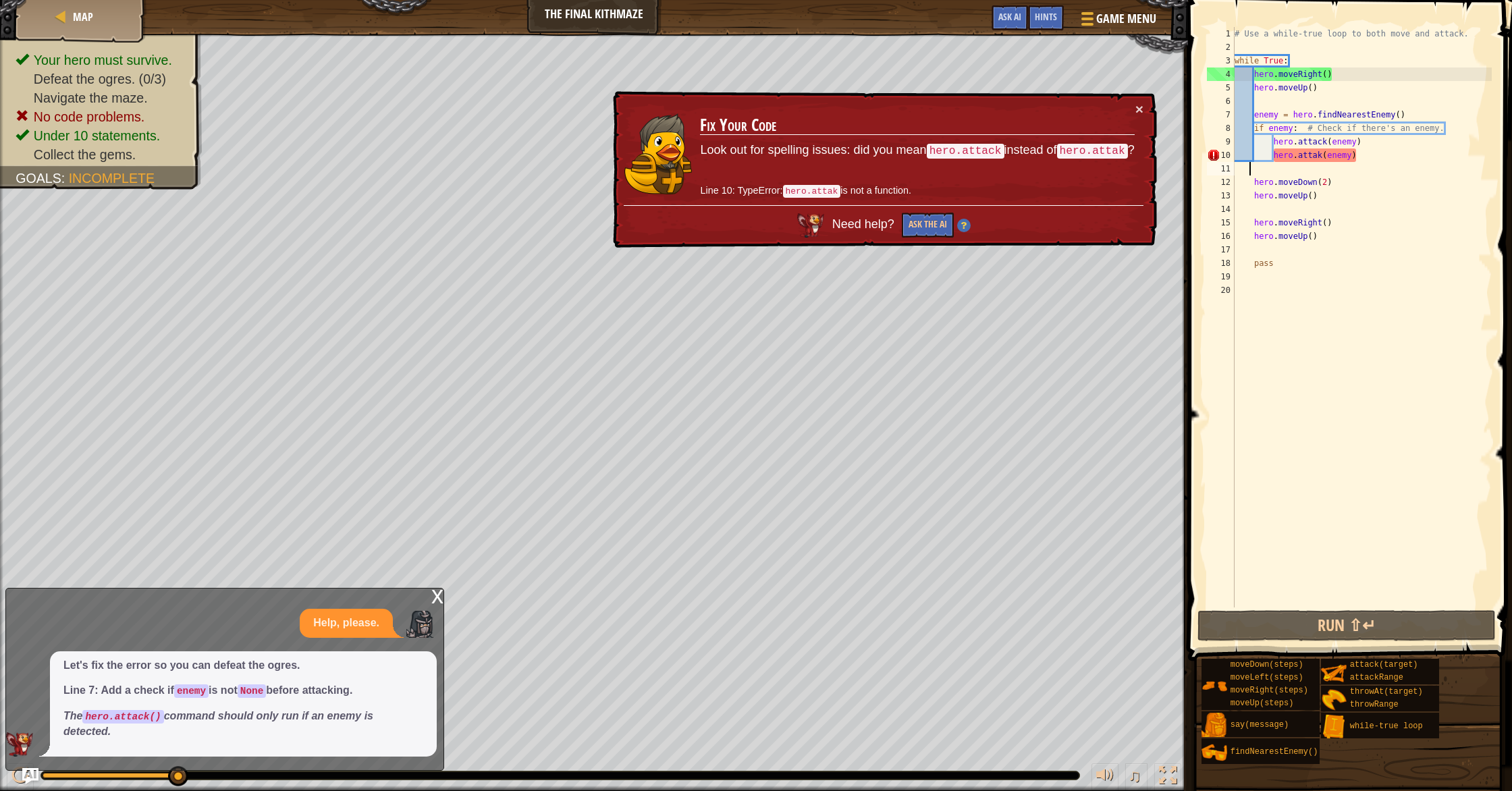
click at [1321, 158] on div "# Use a while-true loop to both move and attack. while True : hero . moveRight …" at bounding box center [1362, 330] width 260 height 608
click at [1320, 158] on div "# Use a while-true loop to both move and attack. while True : hero . moveRight …" at bounding box center [1362, 330] width 260 height 608
click at [1317, 161] on div "# Use a while-true loop to both move and attack. while True : hero . moveRight …" at bounding box center [1362, 330] width 260 height 608
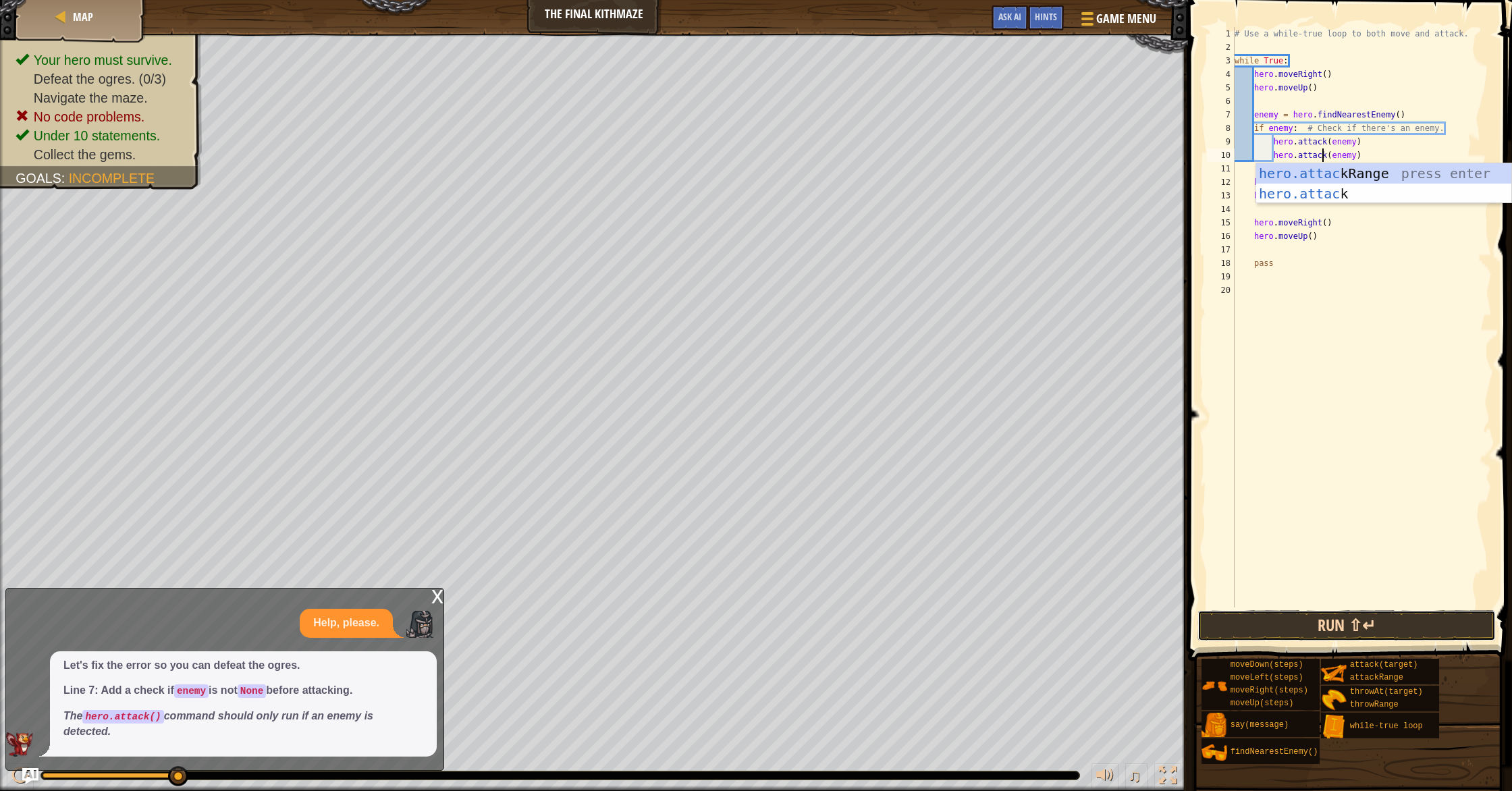
click at [1207, 621] on button "Run ⇧↵" at bounding box center [1346, 625] width 298 height 31
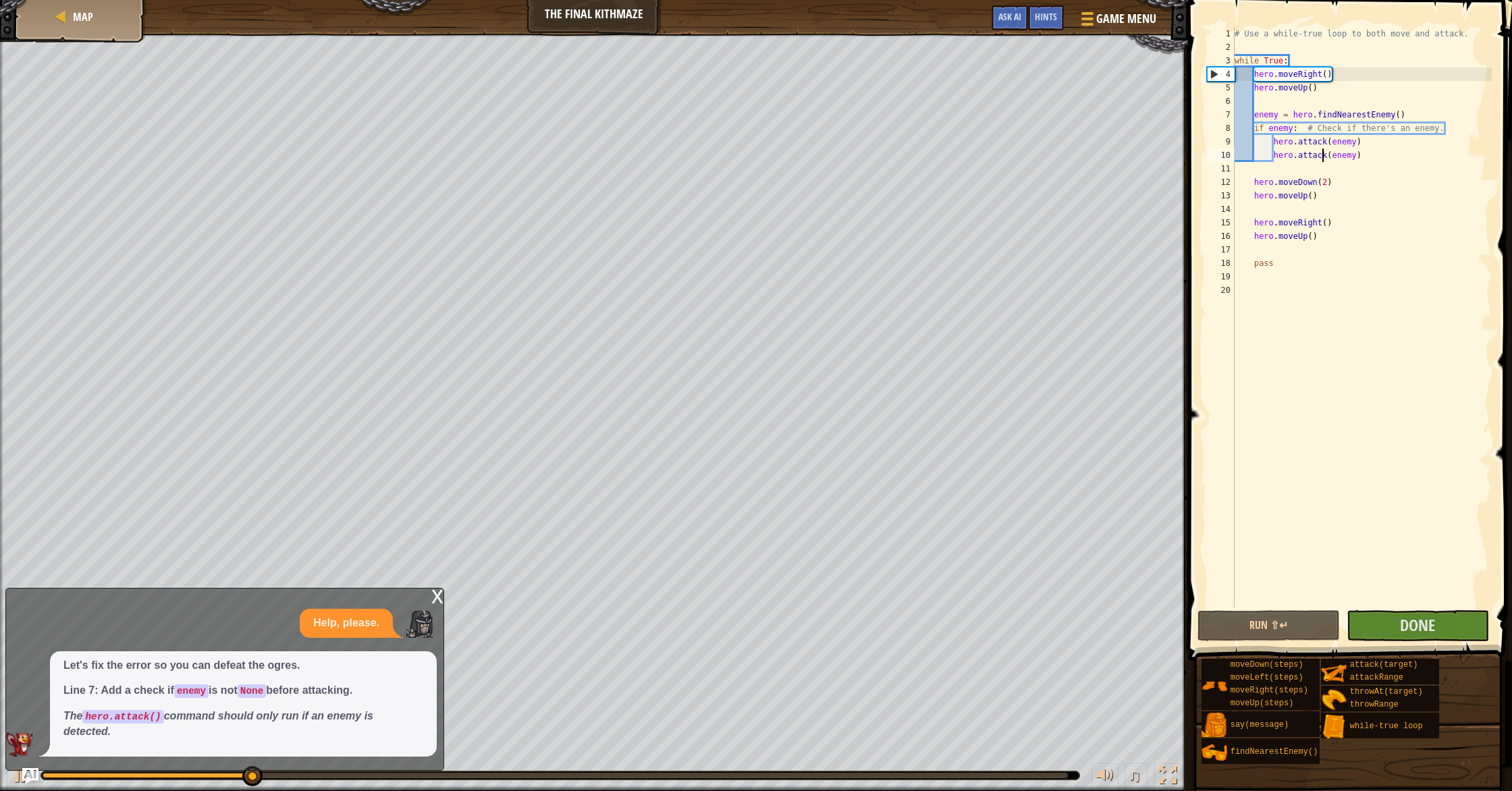
click at [1248, 179] on div "# Use a while-true loop to both move and attack. while True : hero . moveRight …" at bounding box center [1362, 330] width 260 height 608
type textarea "hero.moveDown(2)"
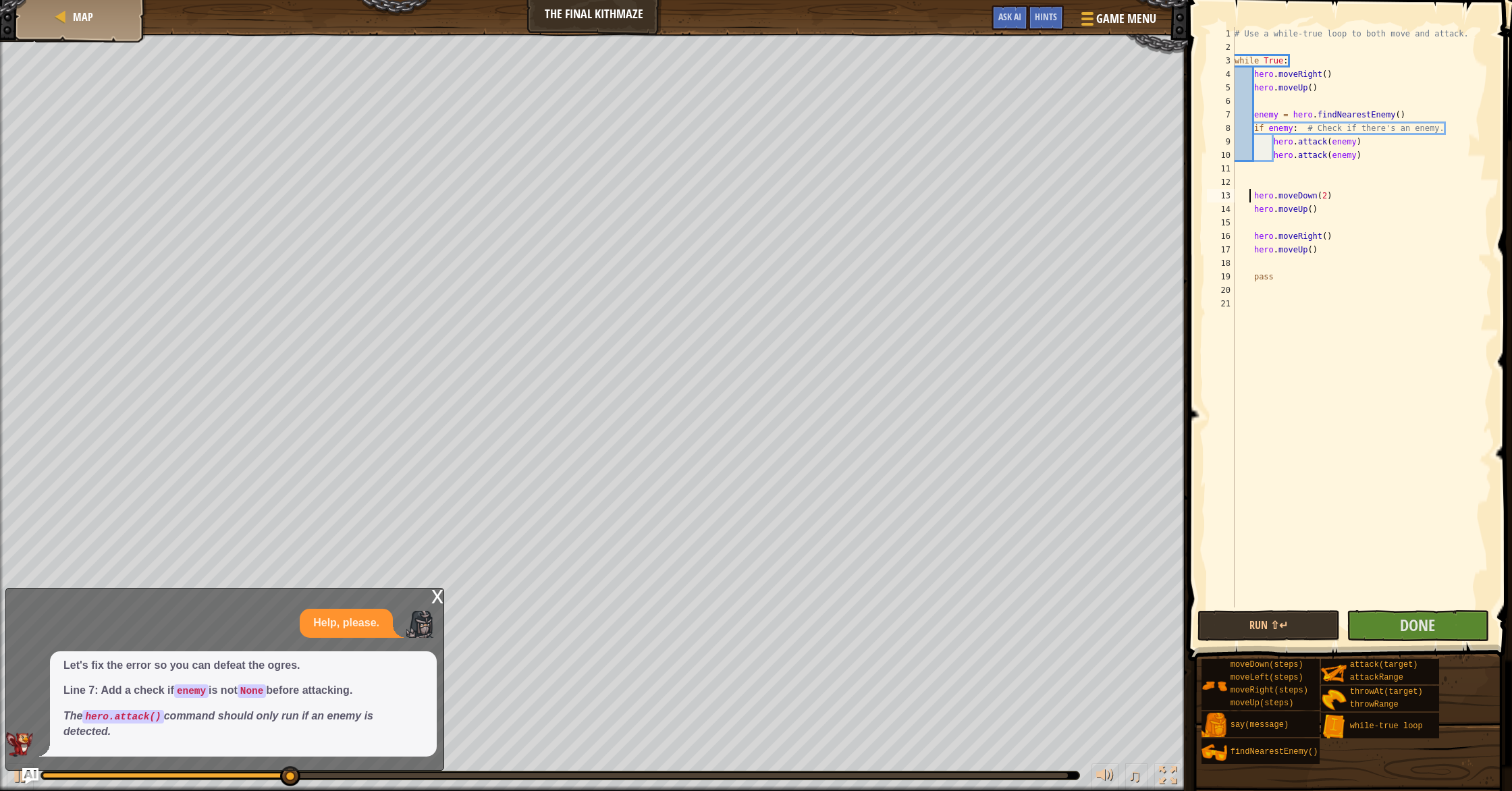
click at [1263, 168] on div "# Use a while-true loop to both move and attack. while True : hero . moveRight …" at bounding box center [1362, 330] width 260 height 608
click at [1259, 178] on div "# Use a while-true loop to both move and attack. while True : hero . moveRight …" at bounding box center [1362, 330] width 260 height 608
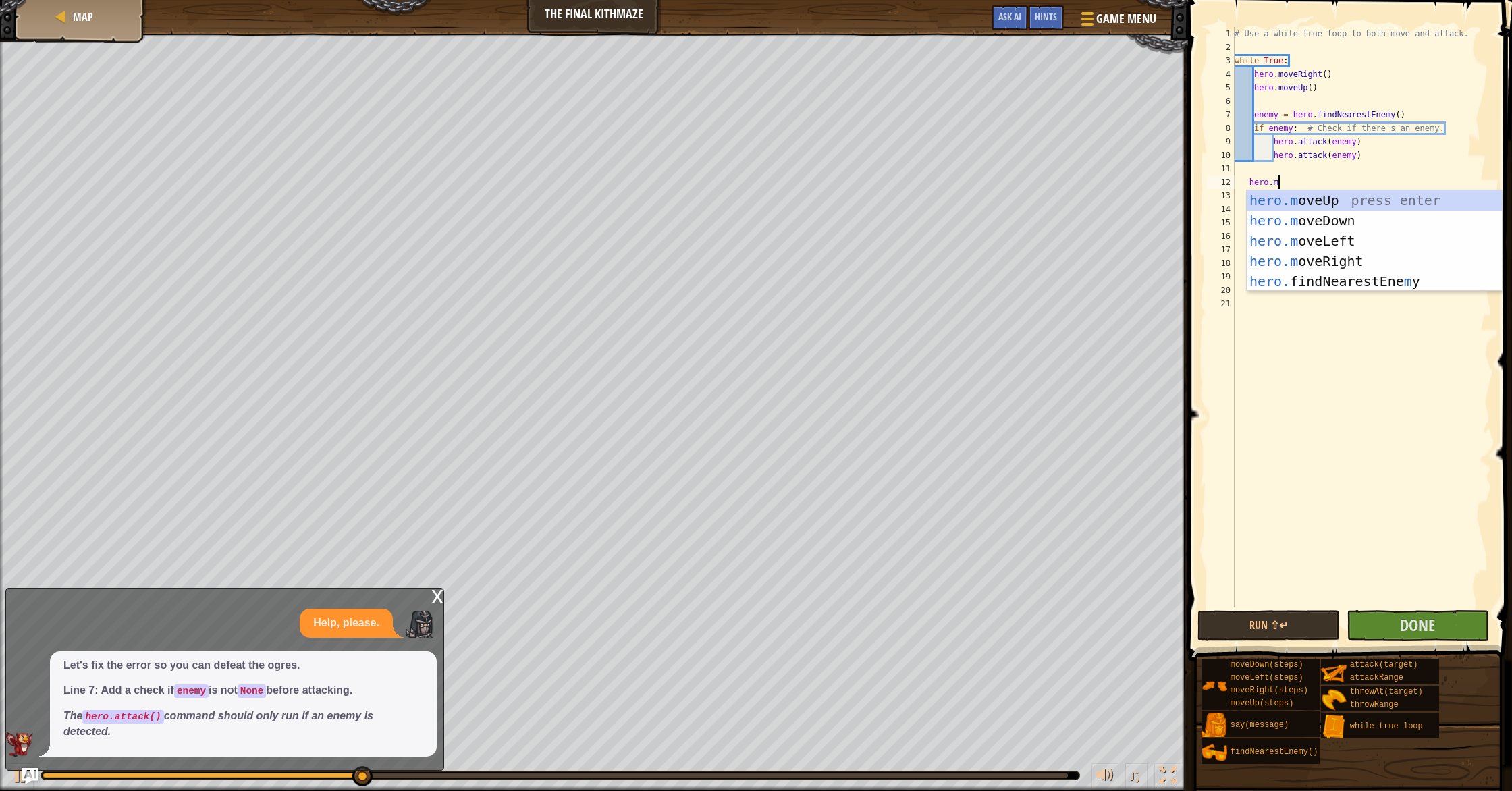
type textarea "[DOMAIN_NAME]"
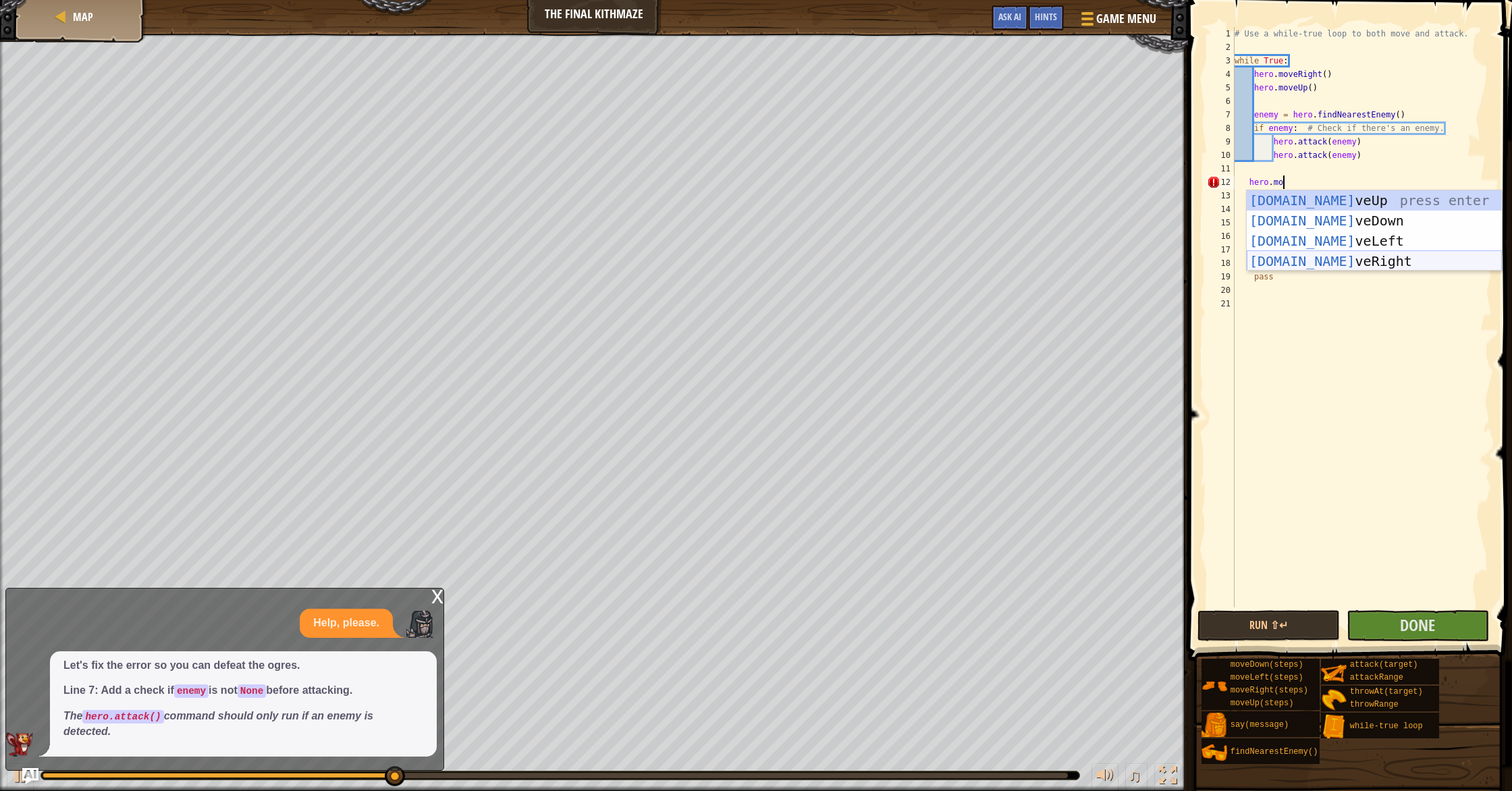
click at [1347, 263] on div "[DOMAIN_NAME] veUp press enter [DOMAIN_NAME] veDown press enter [DOMAIN_NAME] v…" at bounding box center [1374, 251] width 255 height 122
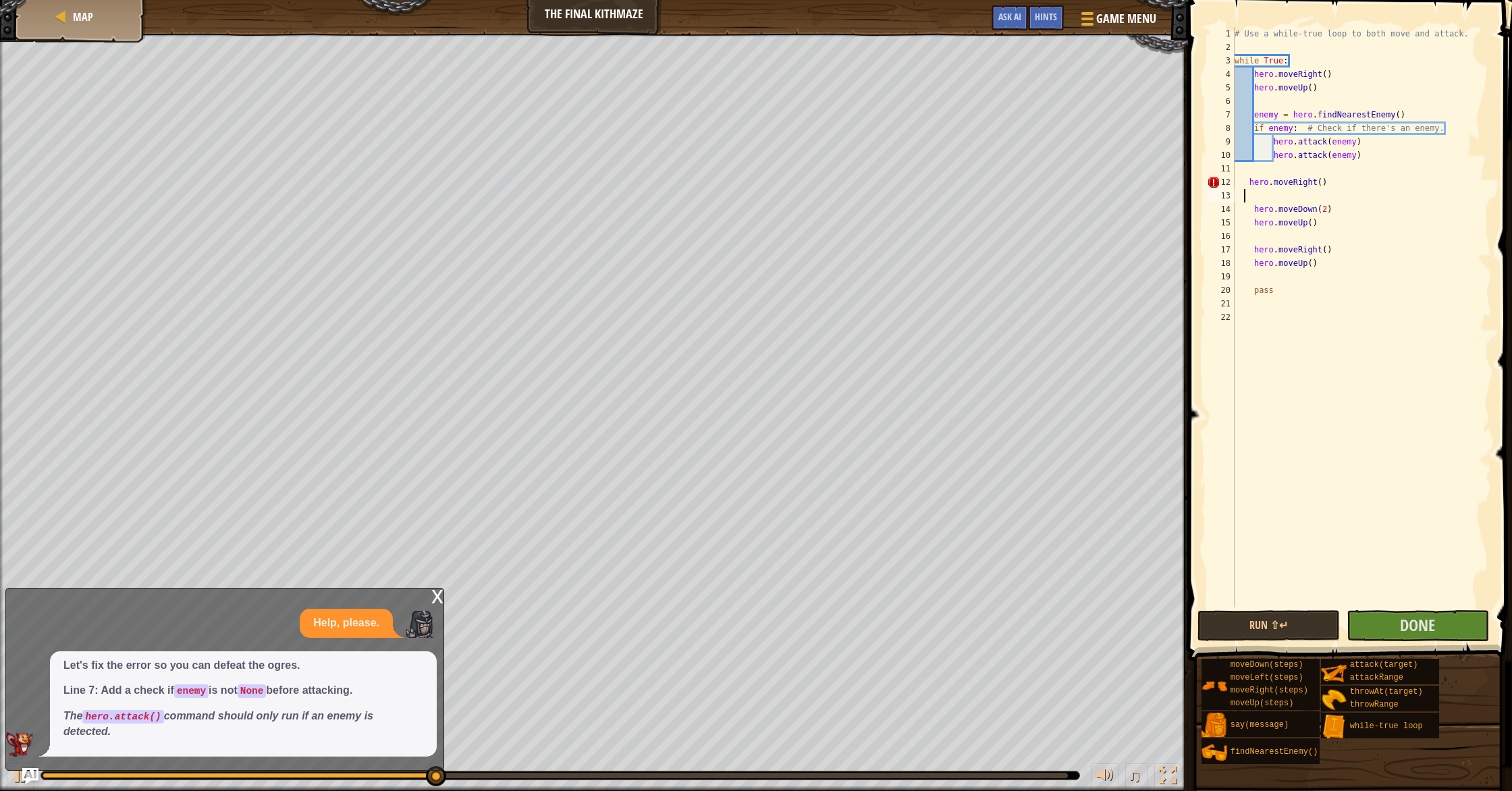
scroll to position [6, 0]
click at [1249, 186] on div "# Use a while-true loop to both move and attack. while True : hero . moveRight …" at bounding box center [1362, 330] width 260 height 608
type textarea "hero.moveRight()"
click at [1381, 615] on button "Done" at bounding box center [1417, 625] width 143 height 31
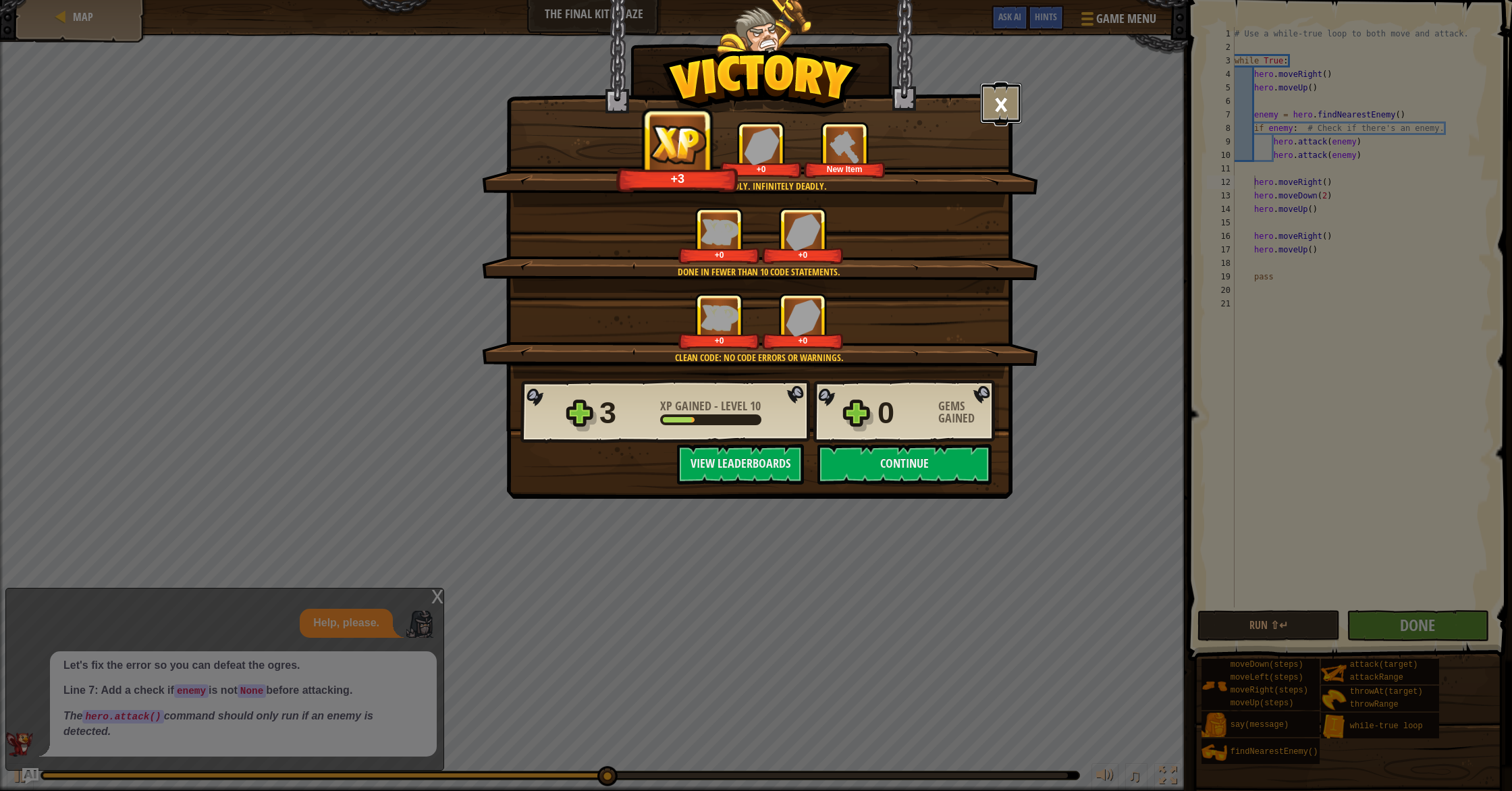
click at [995, 101] on button "×" at bounding box center [1001, 103] width 42 height 41
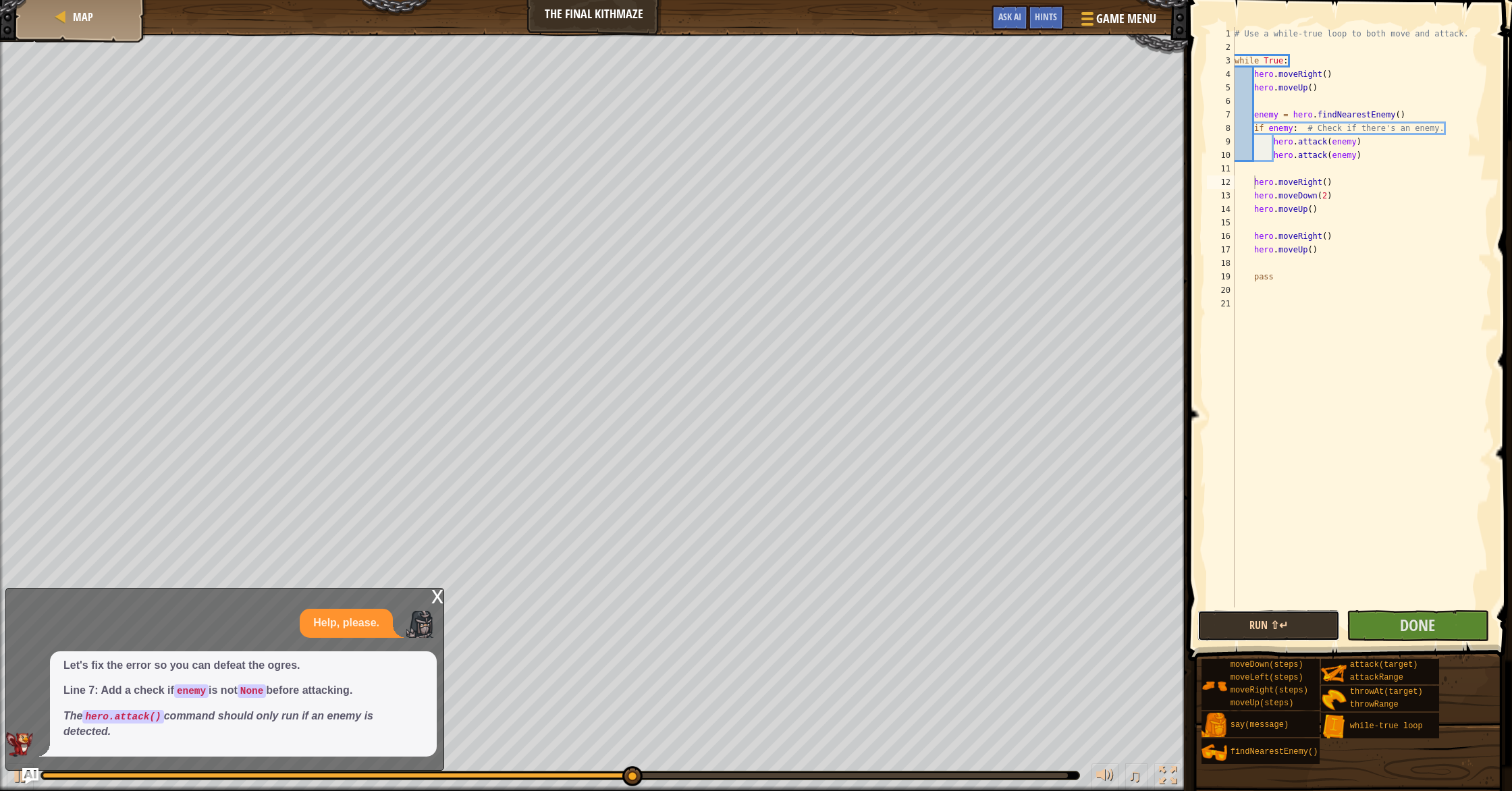
click at [1264, 622] on button "Run ⇧↵" at bounding box center [1268, 625] width 143 height 31
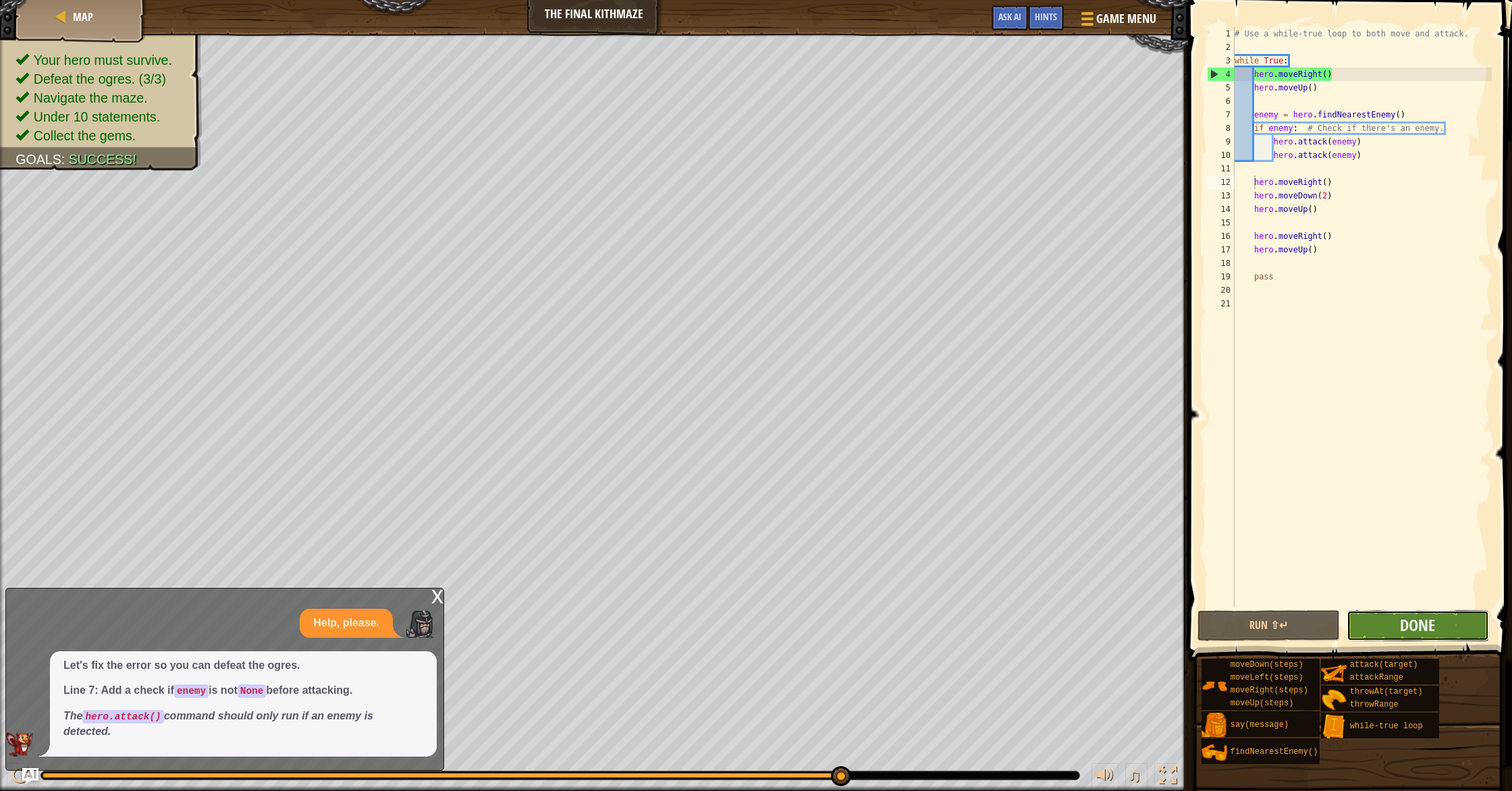
click at [1378, 623] on button "Done" at bounding box center [1417, 625] width 143 height 31
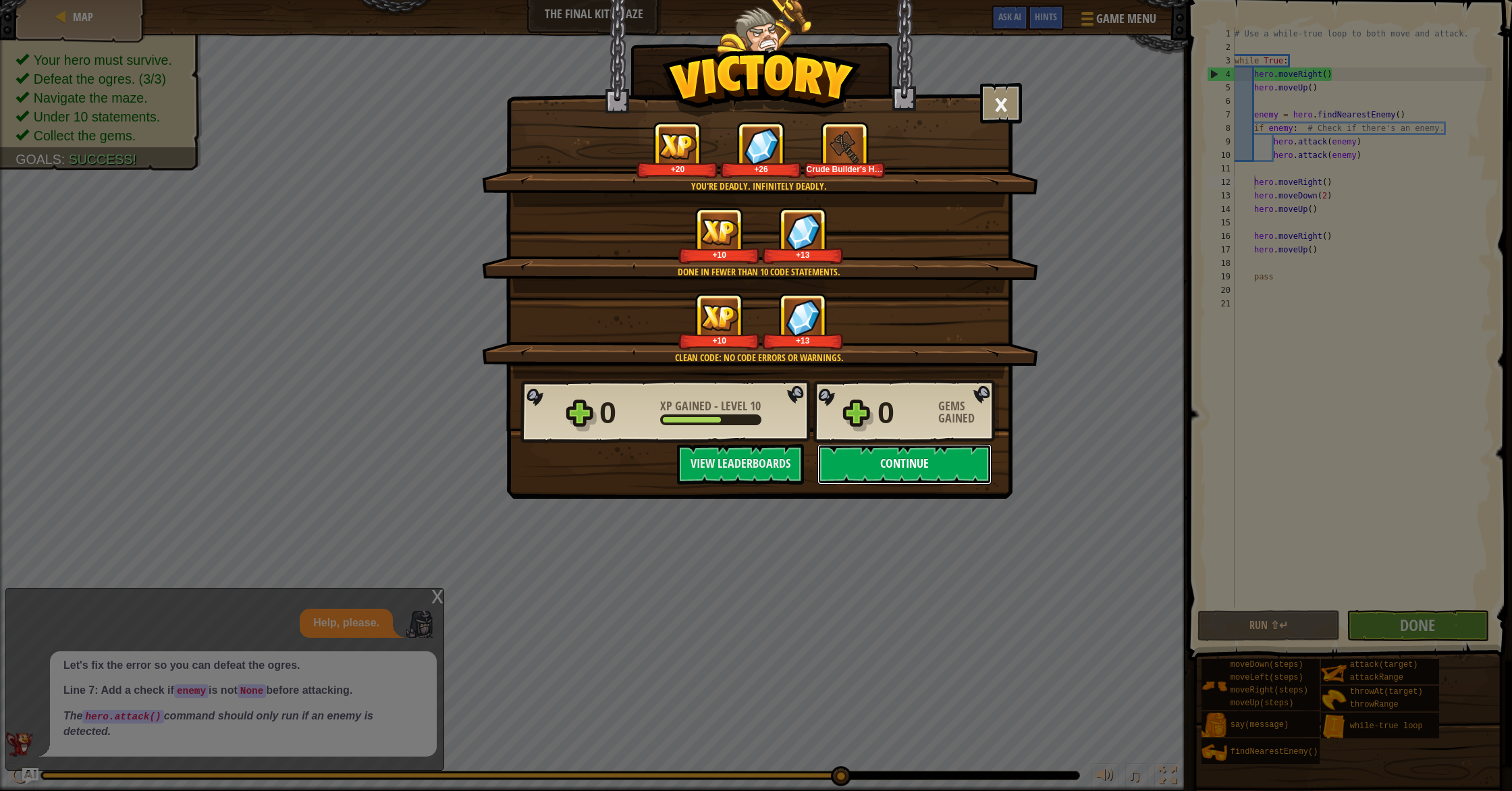
click at [889, 460] on button "Continue" at bounding box center [904, 464] width 174 height 41
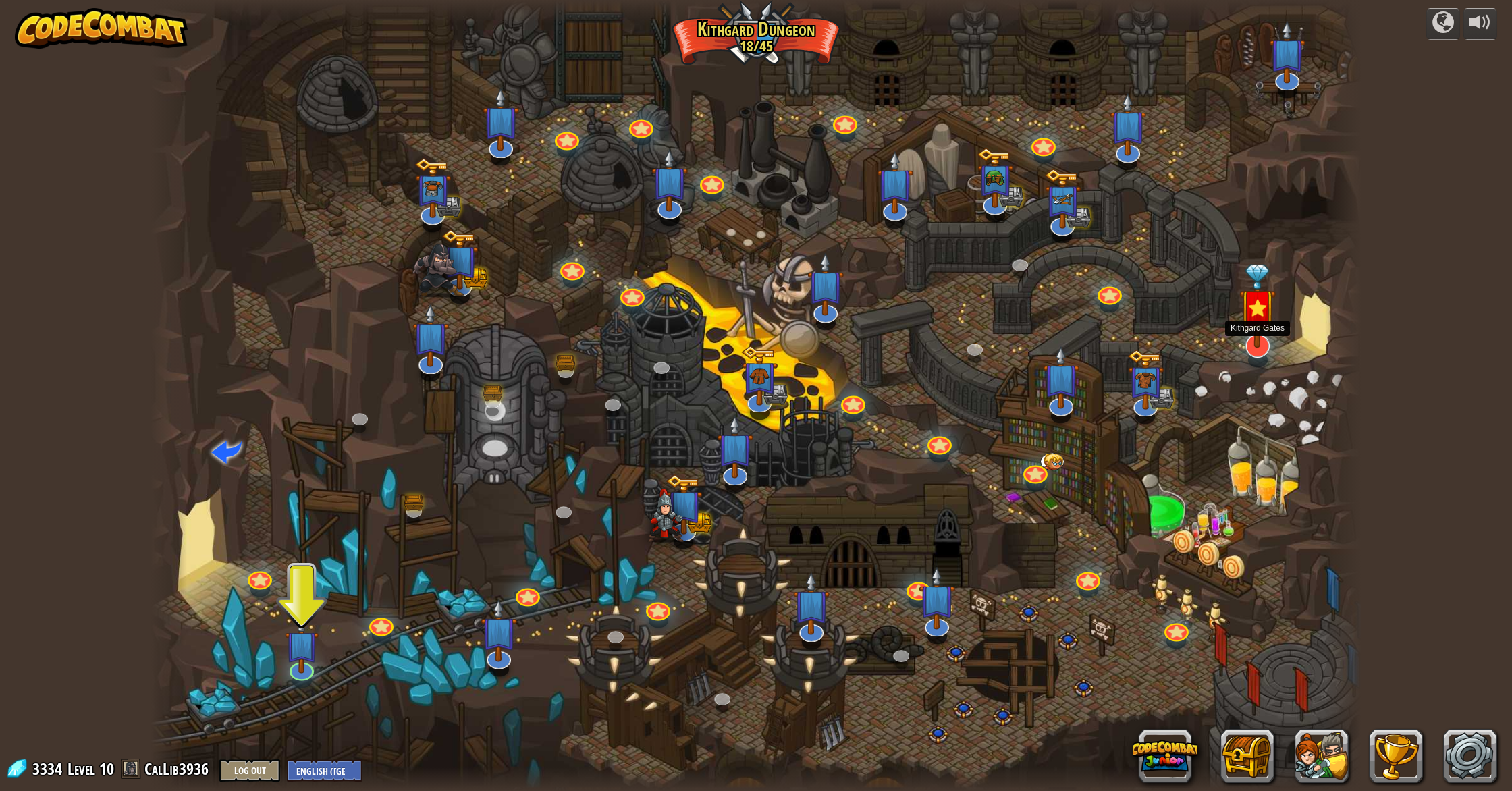
click at [1263, 340] on img at bounding box center [1258, 306] width 37 height 84
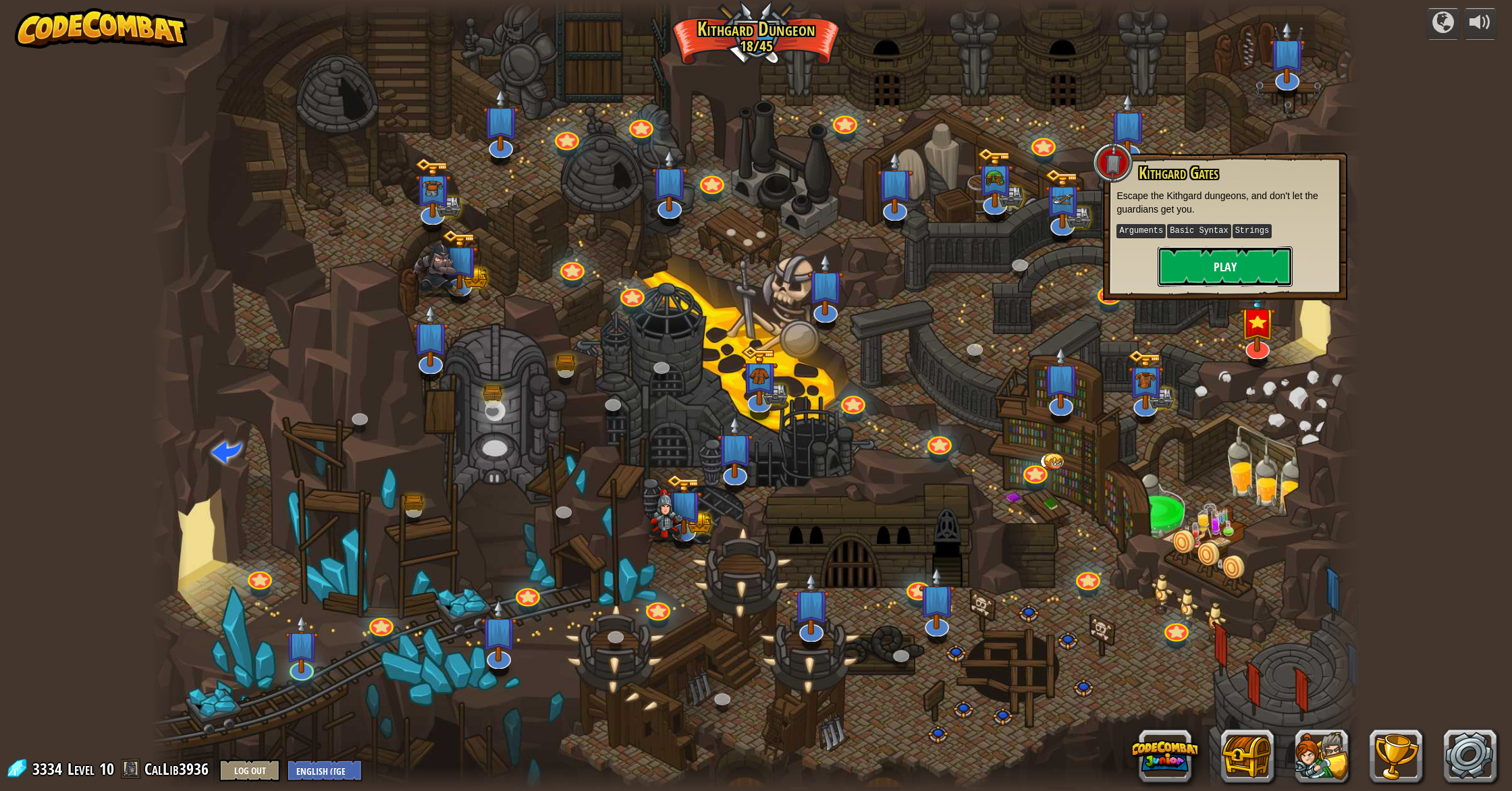
click at [1220, 256] on button "Play" at bounding box center [1225, 267] width 135 height 41
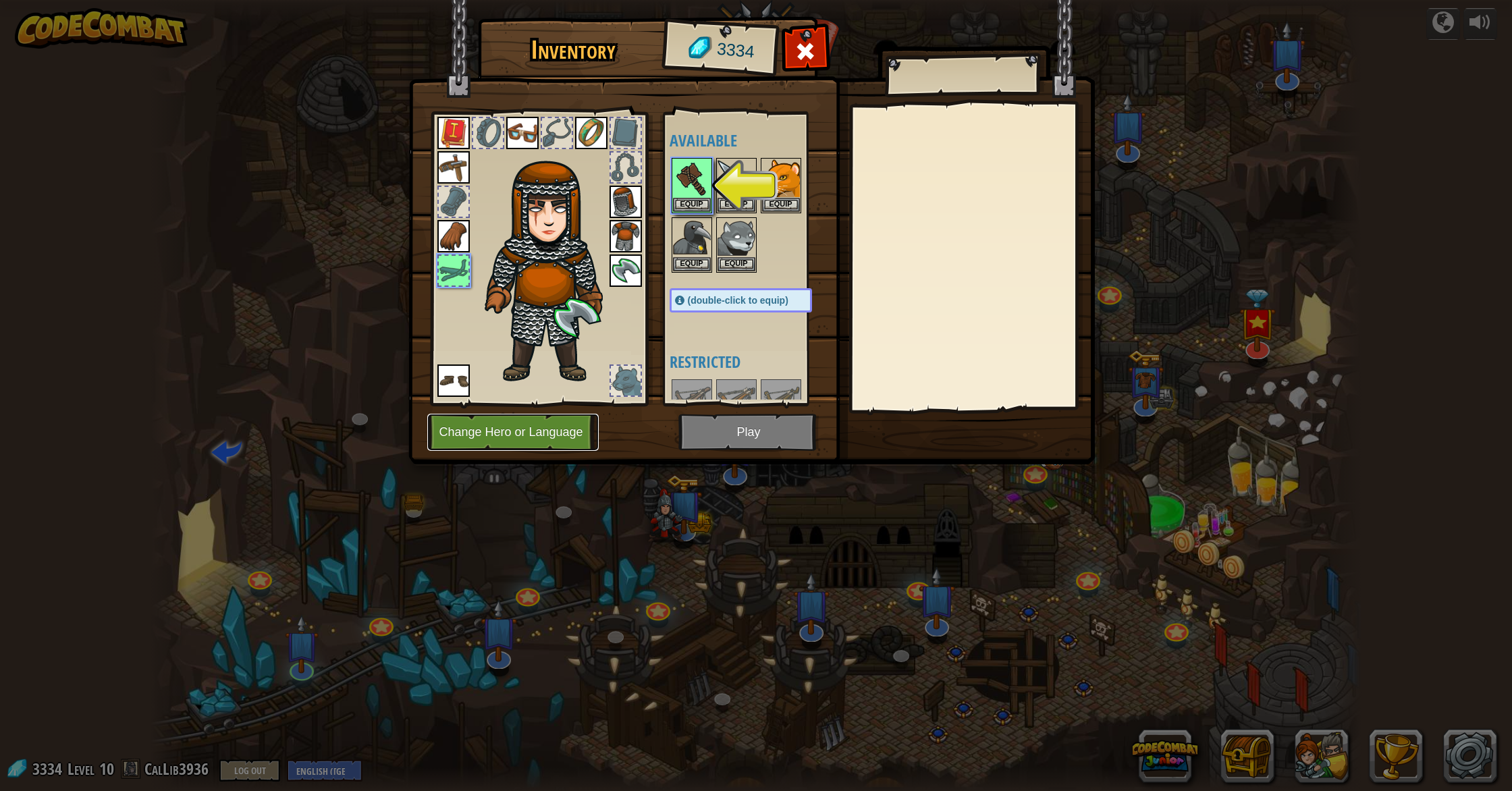
click at [542, 442] on button "Change Hero or Language" at bounding box center [513, 432] width 172 height 38
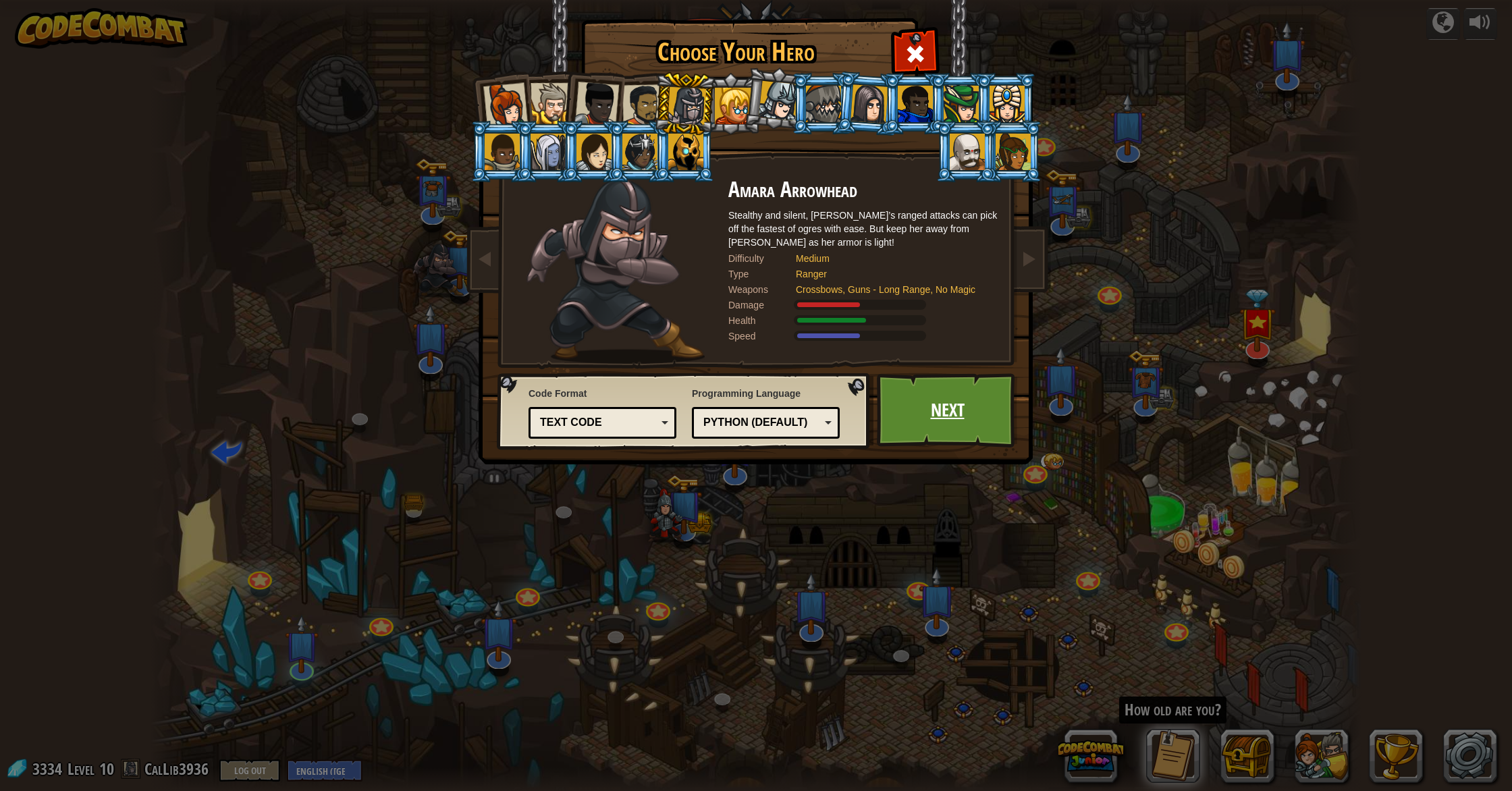
click at [904, 418] on link "Next" at bounding box center [947, 410] width 141 height 74
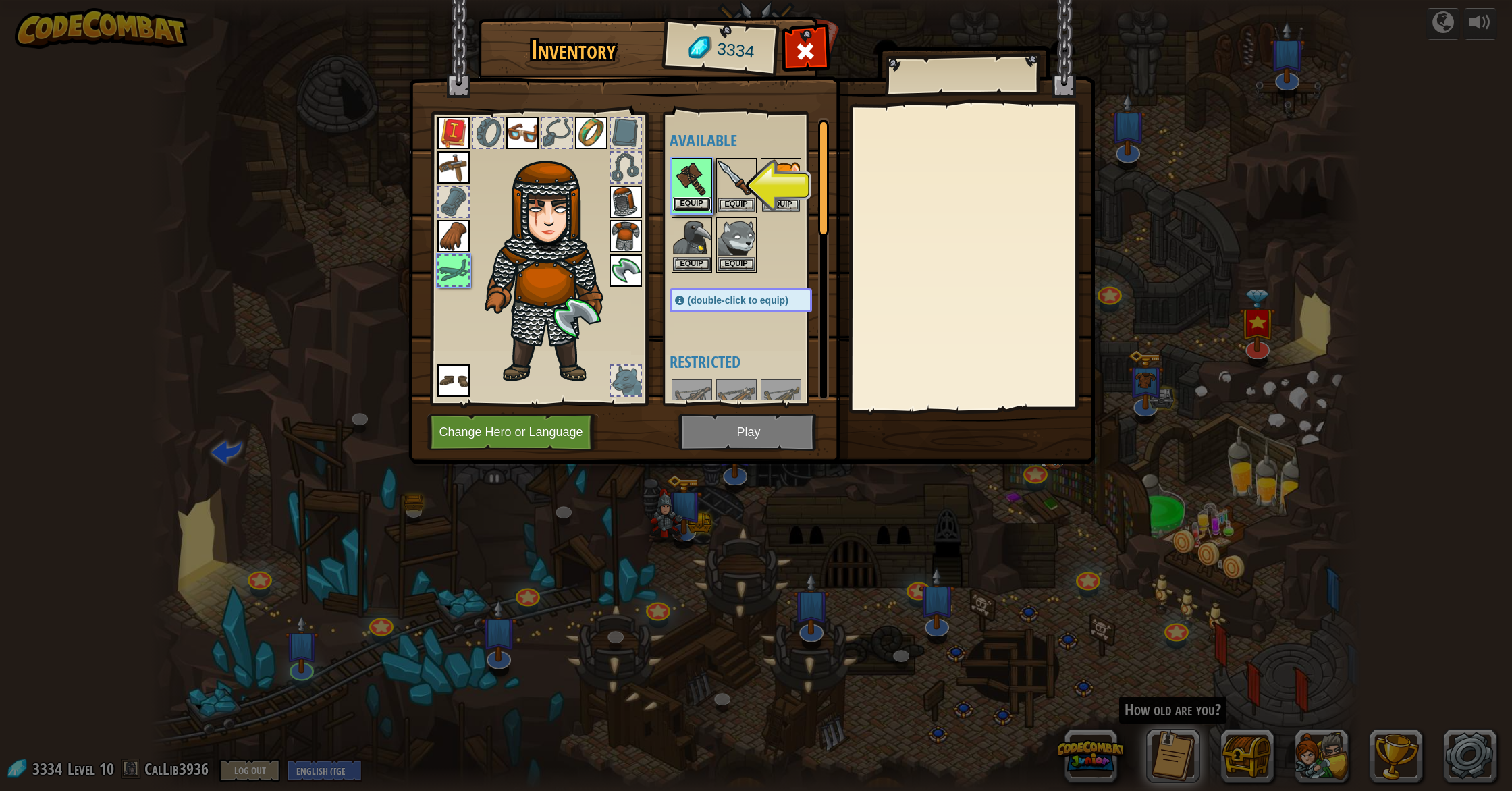
click at [693, 200] on button "Equip" at bounding box center [691, 203] width 38 height 14
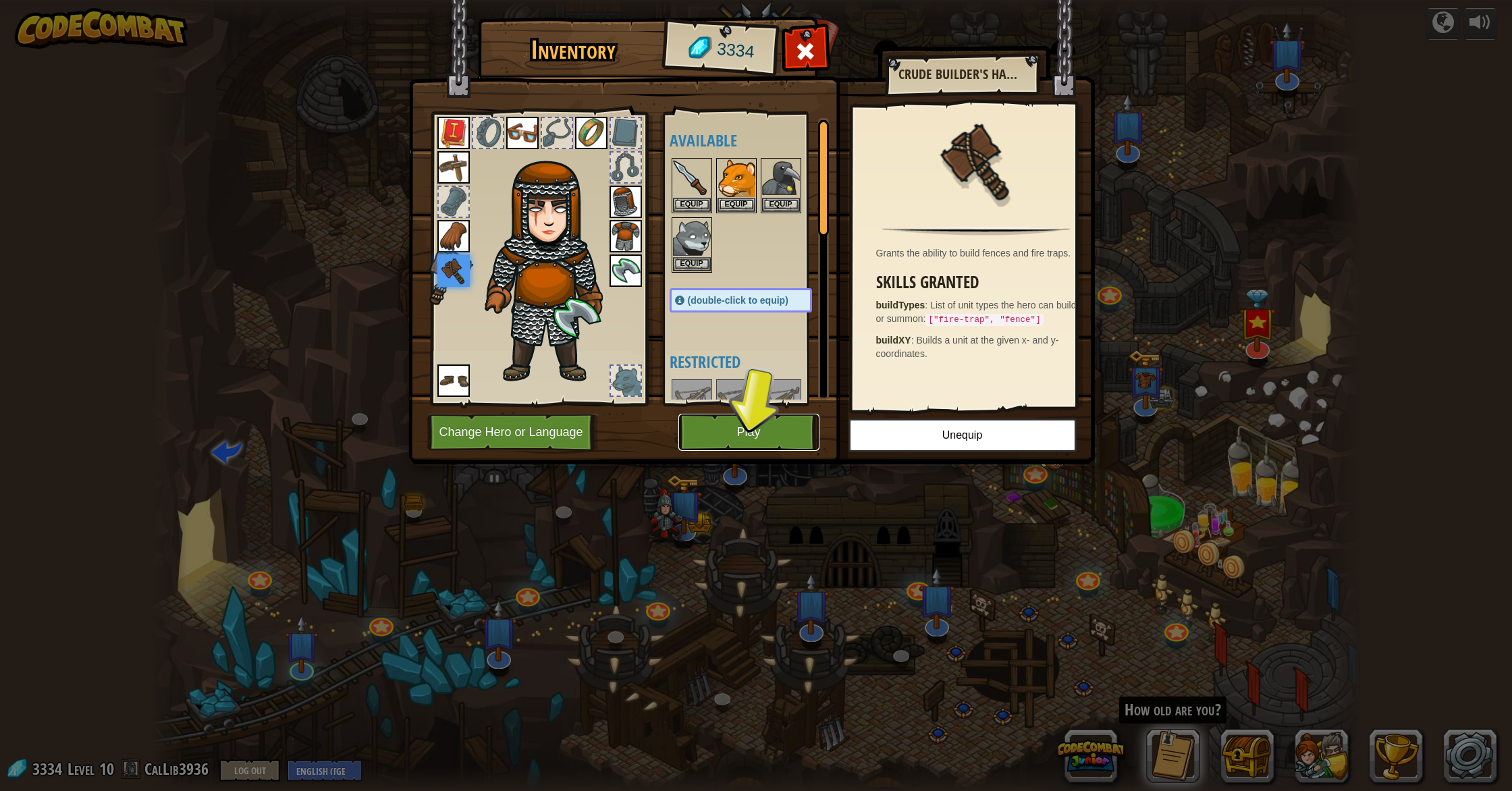
click at [743, 434] on button "Play" at bounding box center [748, 432] width 141 height 38
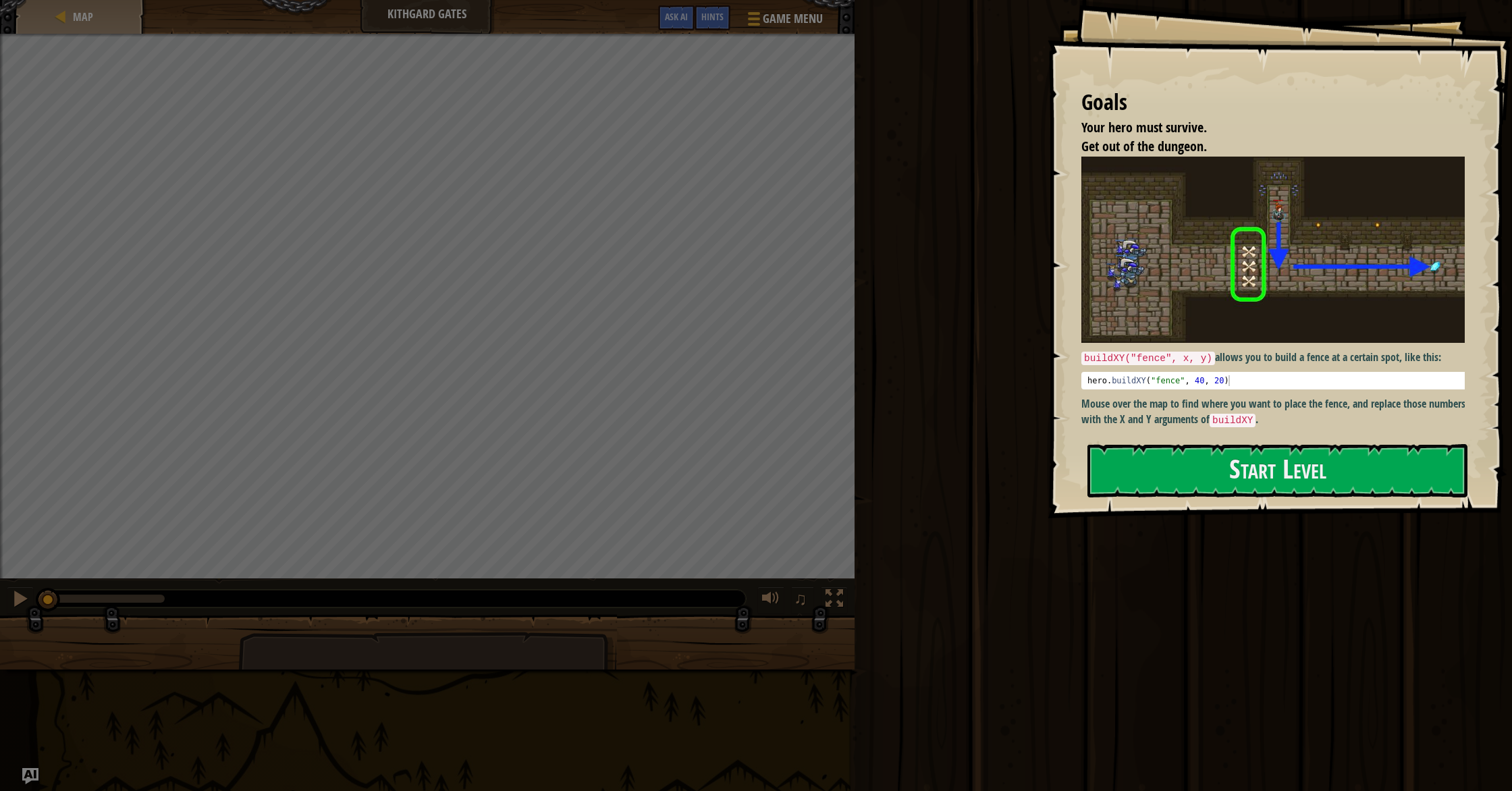
click at [1142, 378] on pre "1 hero . buildXY ( "fence" , 40 , 20 ) הההההההההההההההההההההההההההההההההההההההה…" at bounding box center [1278, 380] width 393 height 18
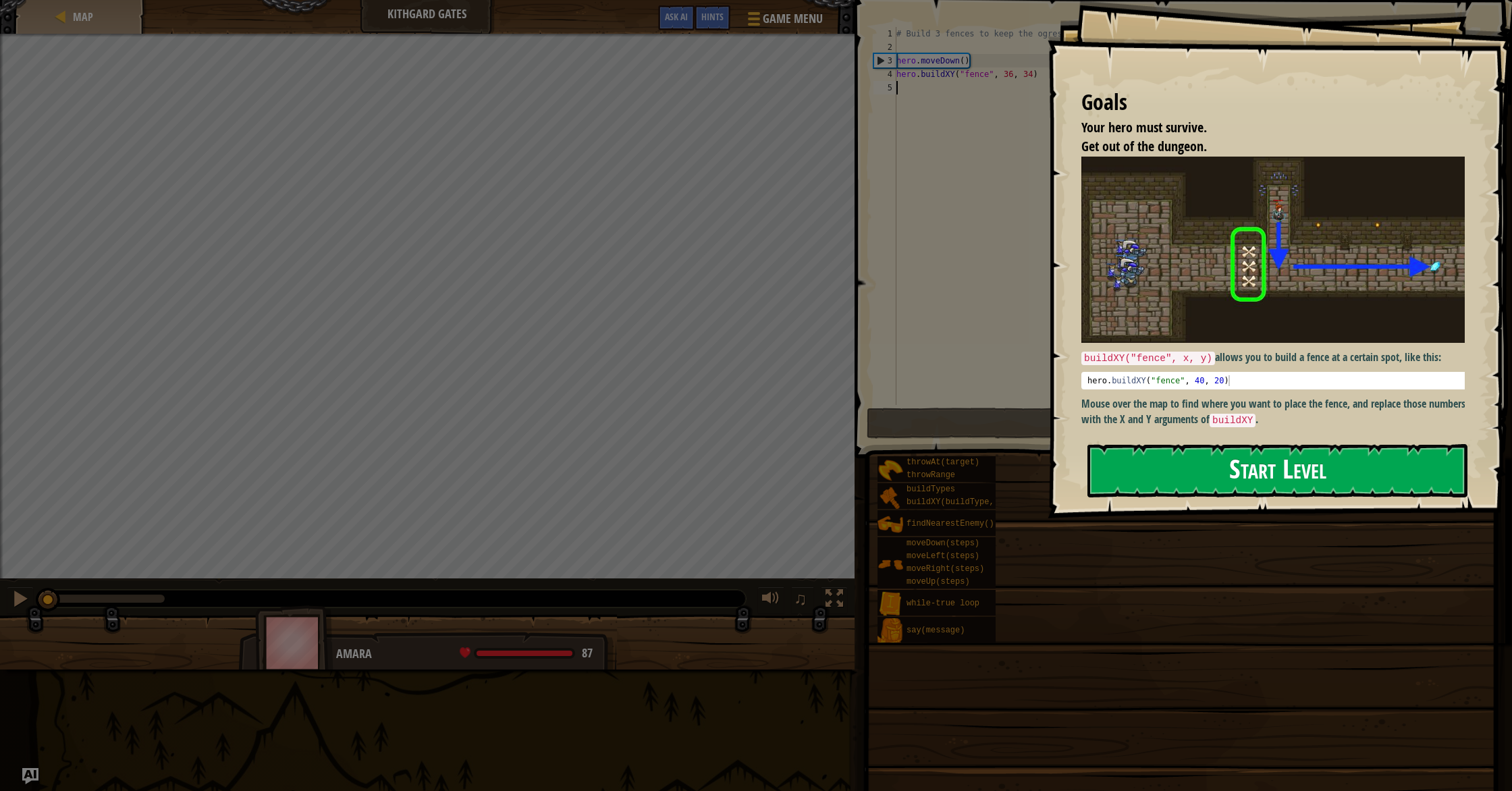
click at [1179, 470] on button "Start Level" at bounding box center [1277, 471] width 380 height 53
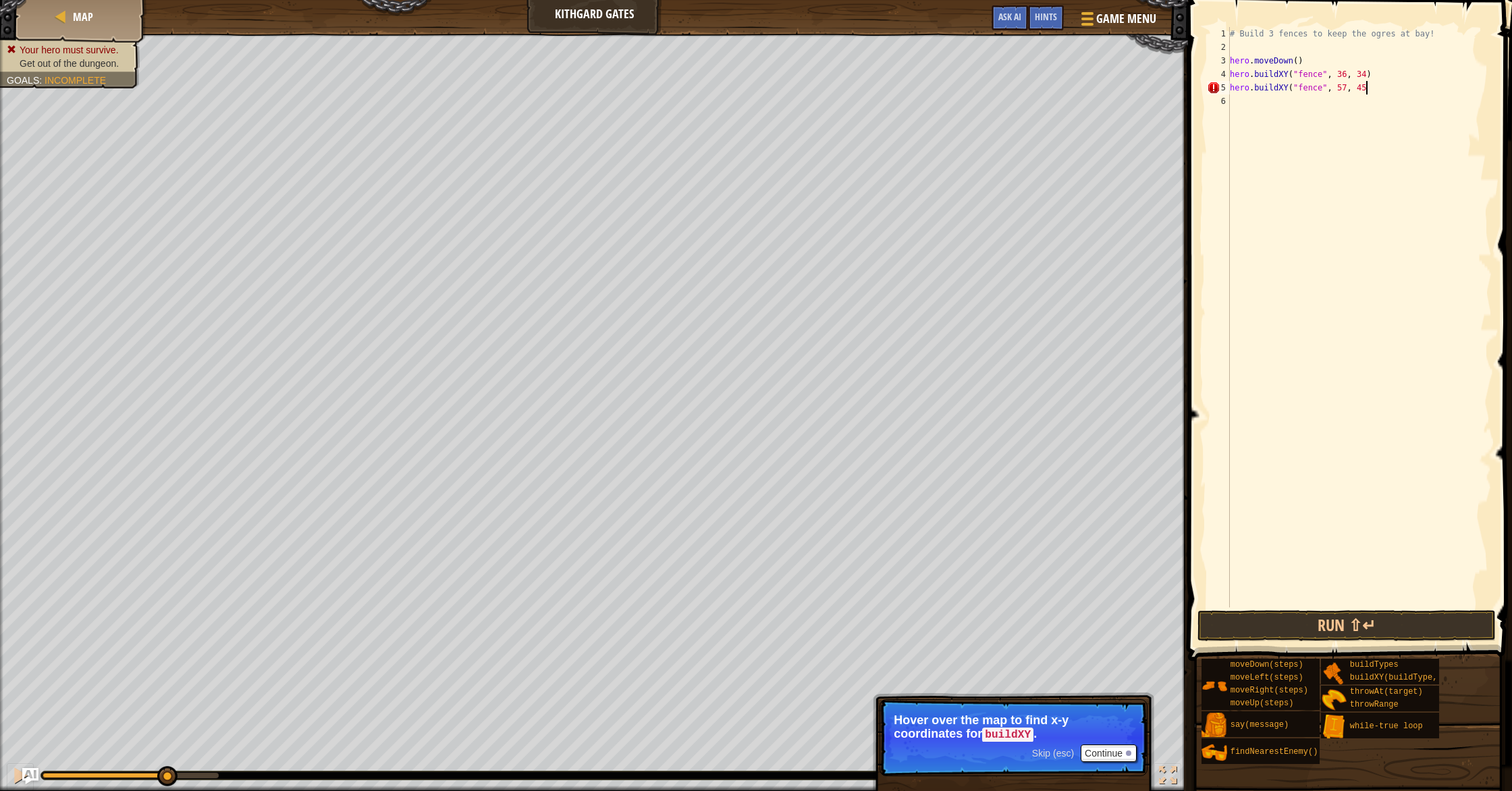
scroll to position [6, 11]
click at [1324, 628] on button "Run ⇧↵" at bounding box center [1346, 625] width 298 height 31
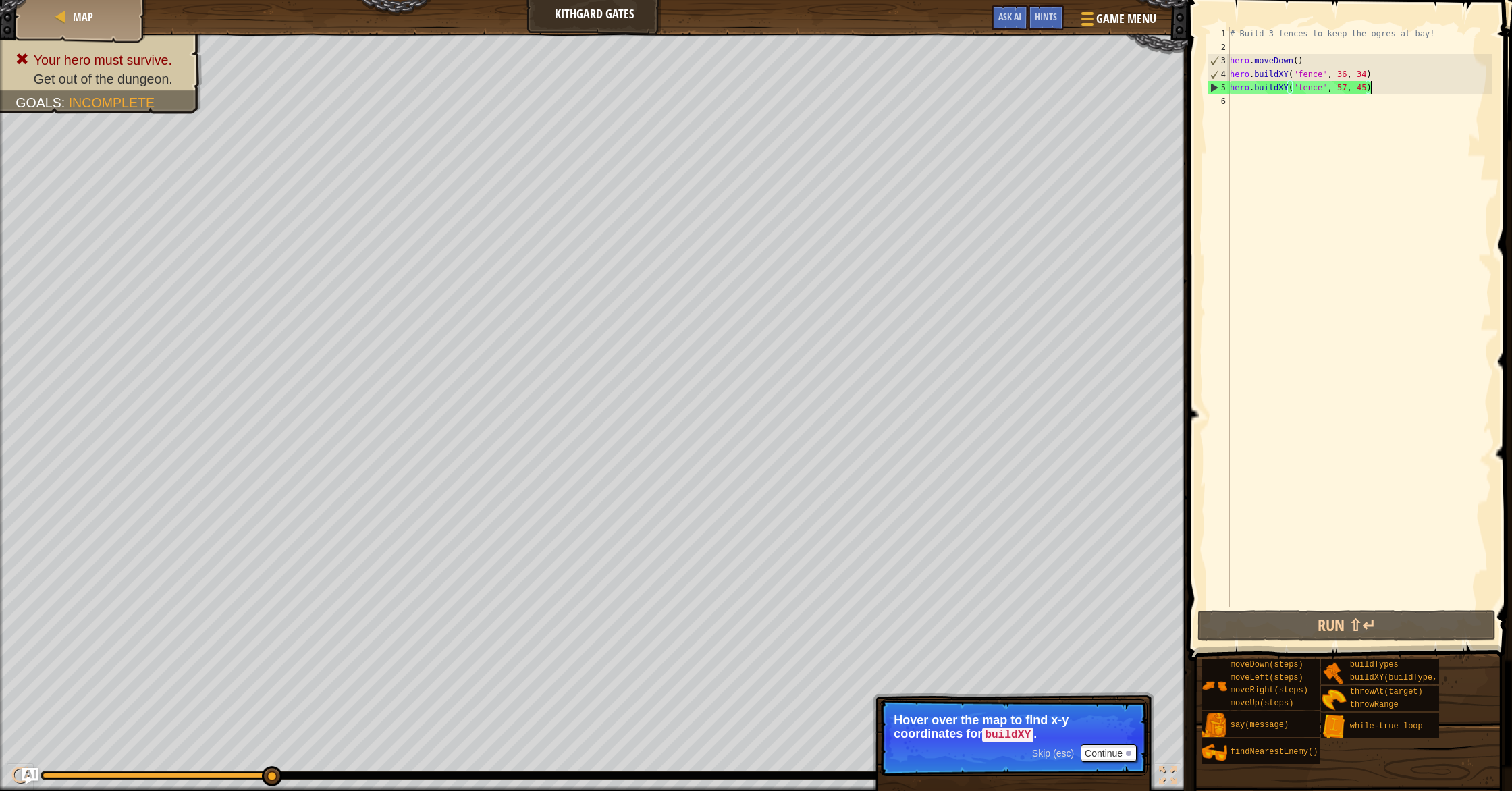
click at [1381, 73] on div "# Build 3 fences to keep the ogres at bay! hero . moveDown ( ) hero . buildXY (…" at bounding box center [1359, 330] width 264 height 608
type textarea "hero.buildXY("fence", 36, 34)"
click at [1374, 612] on button "Run ⇧↵" at bounding box center [1346, 625] width 298 height 31
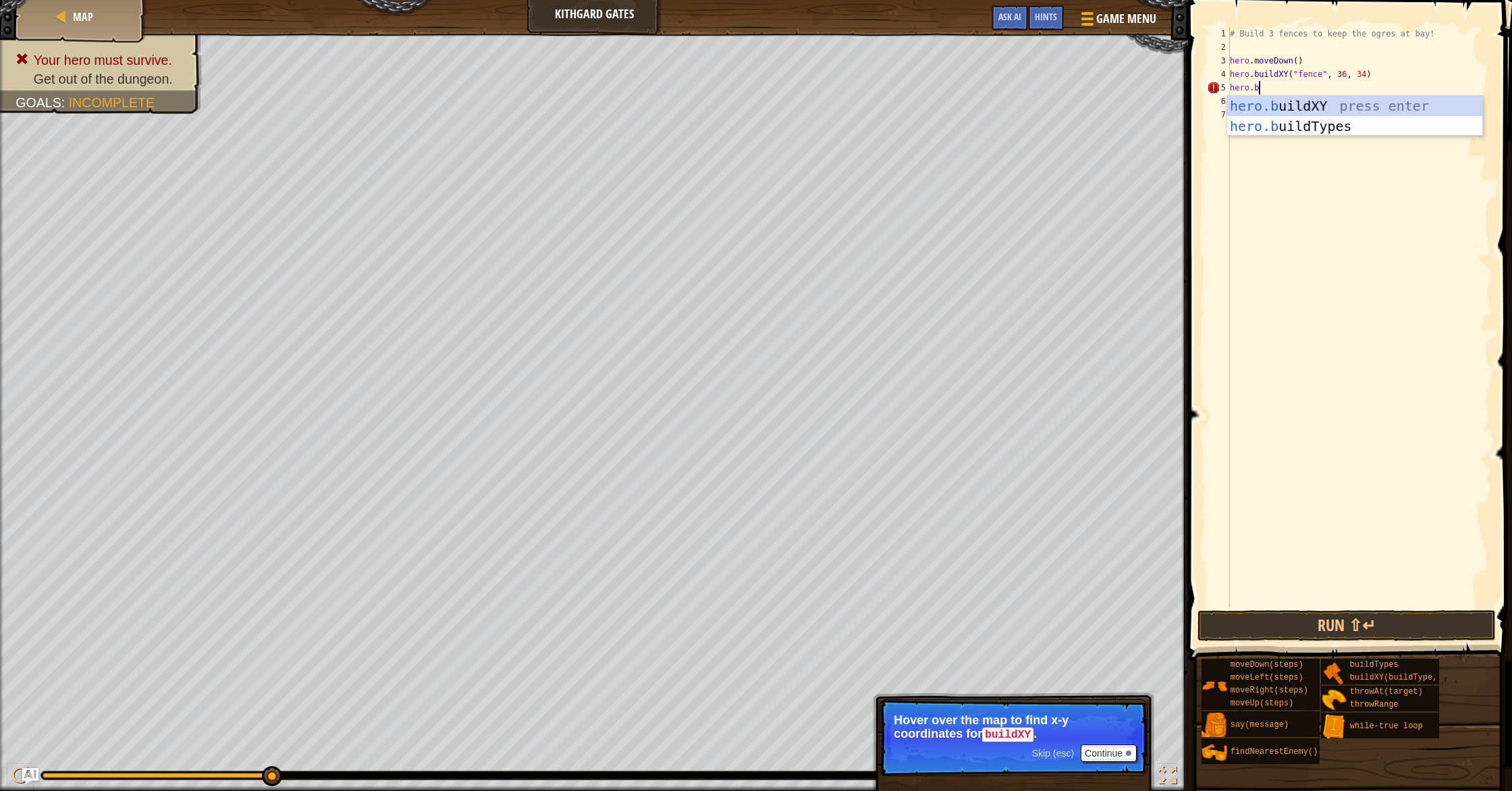
scroll to position [6, 2]
drag, startPoint x: 1384, startPoint y: 78, endPoint x: 1232, endPoint y: 75, distance: 152.0
click at [1232, 75] on div "# Build 3 fences to keep the ogres at bay! hero . moveDown ( ) hero . buildXY (…" at bounding box center [1359, 330] width 264 height 608
click at [1273, 91] on div "# Build 3 fences to keep the ogres at bay! hero . moveDown ( ) hero . buildXY (…" at bounding box center [1359, 330] width 264 height 608
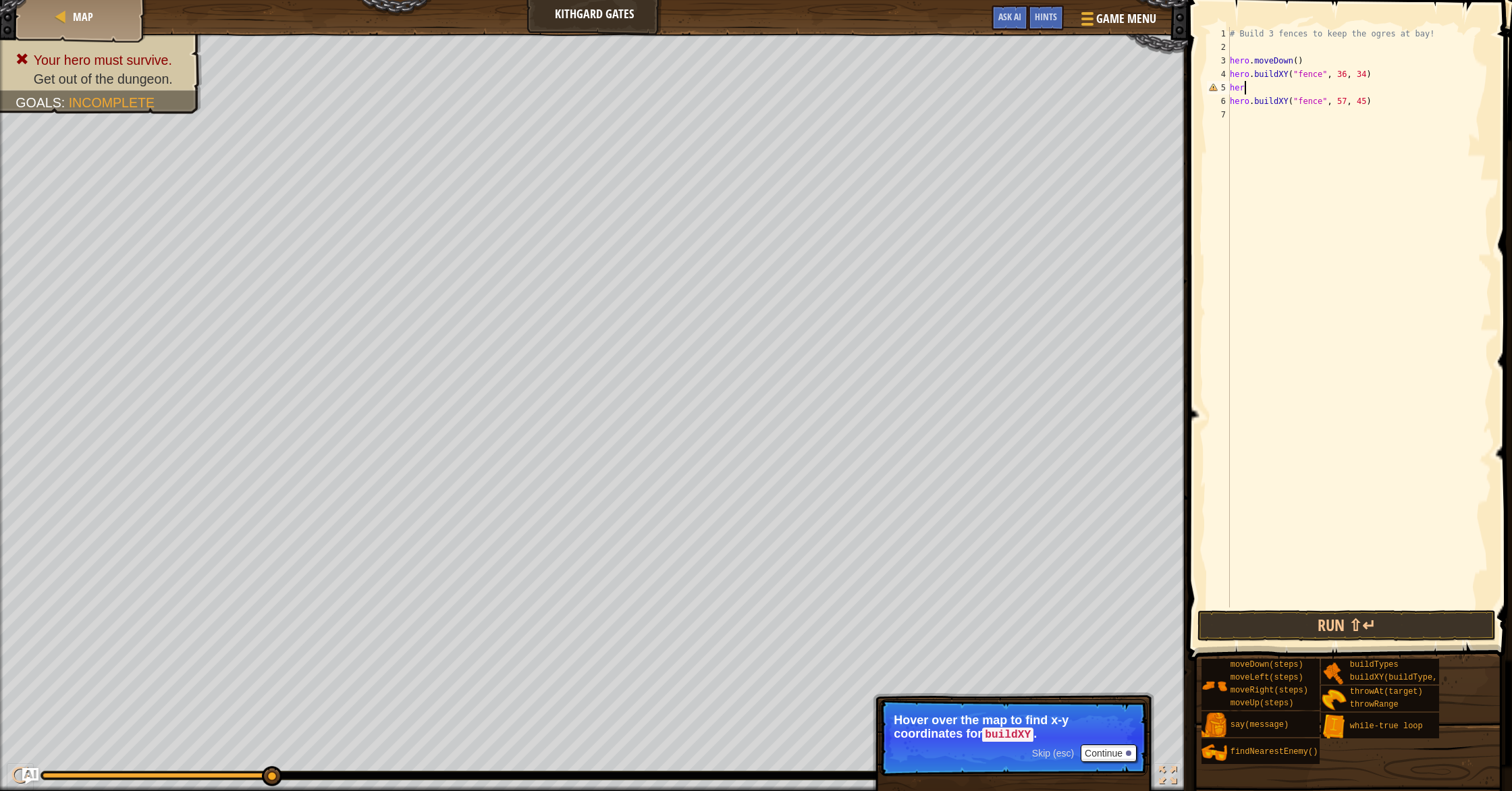
type textarea "h"
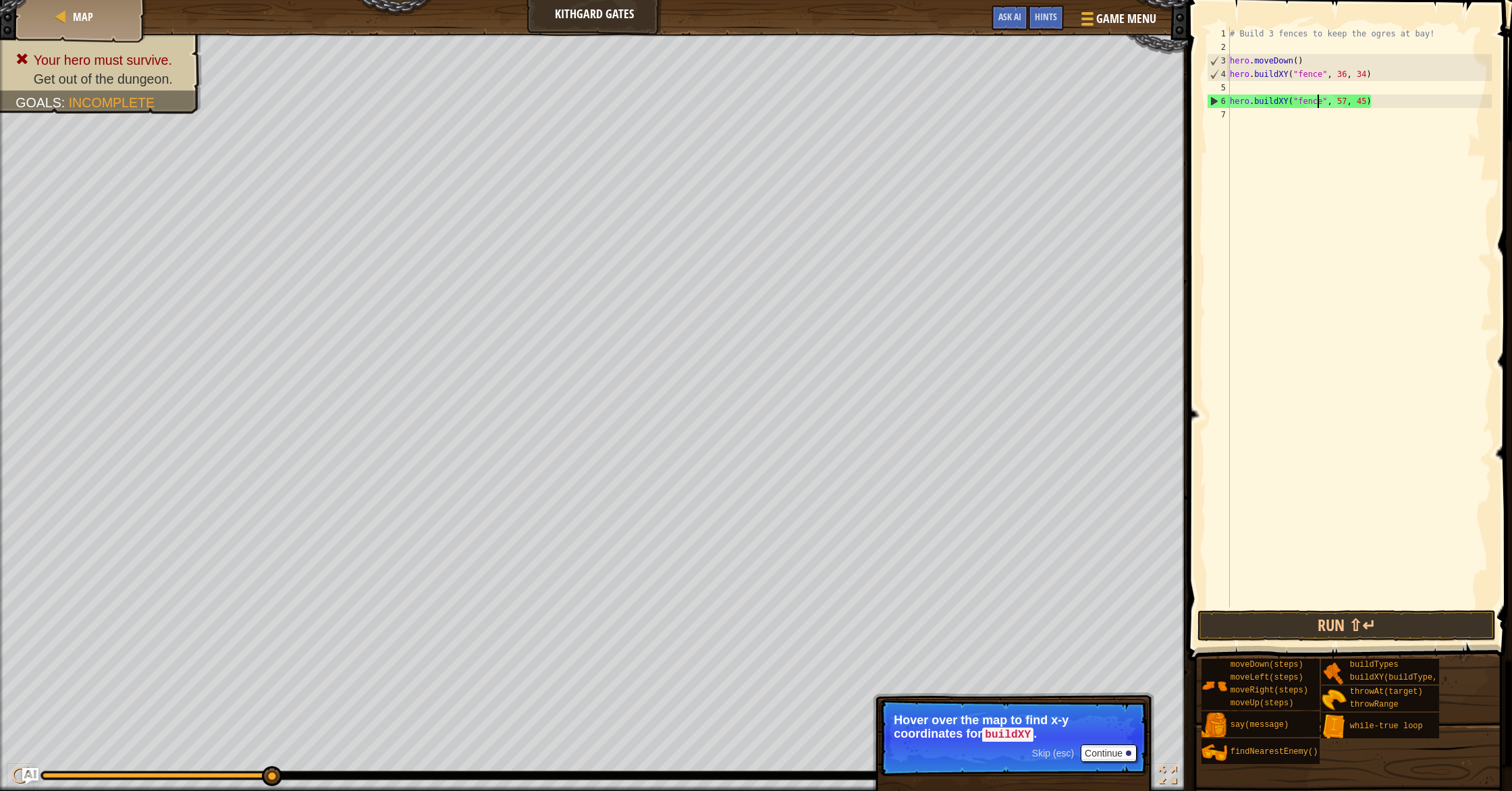
click at [1318, 98] on div "# Build 3 fences to keep the ogres at bay! hero . moveDown ( ) hero . buildXY (…" at bounding box center [1359, 330] width 264 height 608
type textarea "hero.buildXY("fence", 57, 45)"
click at [1309, 87] on div "# Build 3 fences to keep the ogres at bay! hero . moveDown ( ) hero . buildXY (…" at bounding box center [1359, 330] width 264 height 608
click at [1255, 88] on div "# Build 3 fences to keep the ogres at bay! hero . moveDown ( ) hero . buildXY (…" at bounding box center [1359, 330] width 264 height 608
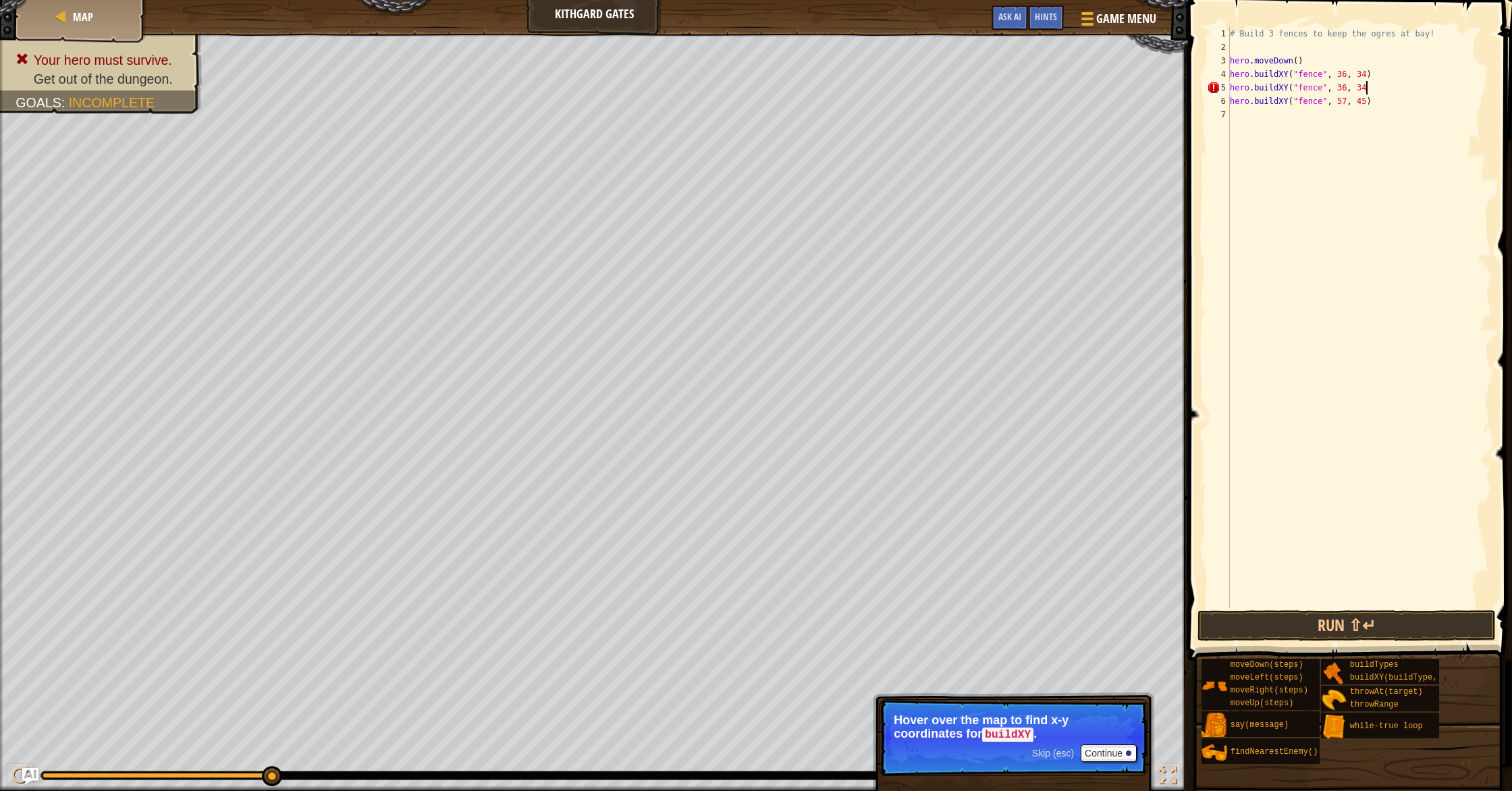
scroll to position [6, 11]
type textarea "hero.buildXY("fence", 36, 34)"
click at [1293, 629] on button "Run ⇧↵" at bounding box center [1346, 625] width 298 height 31
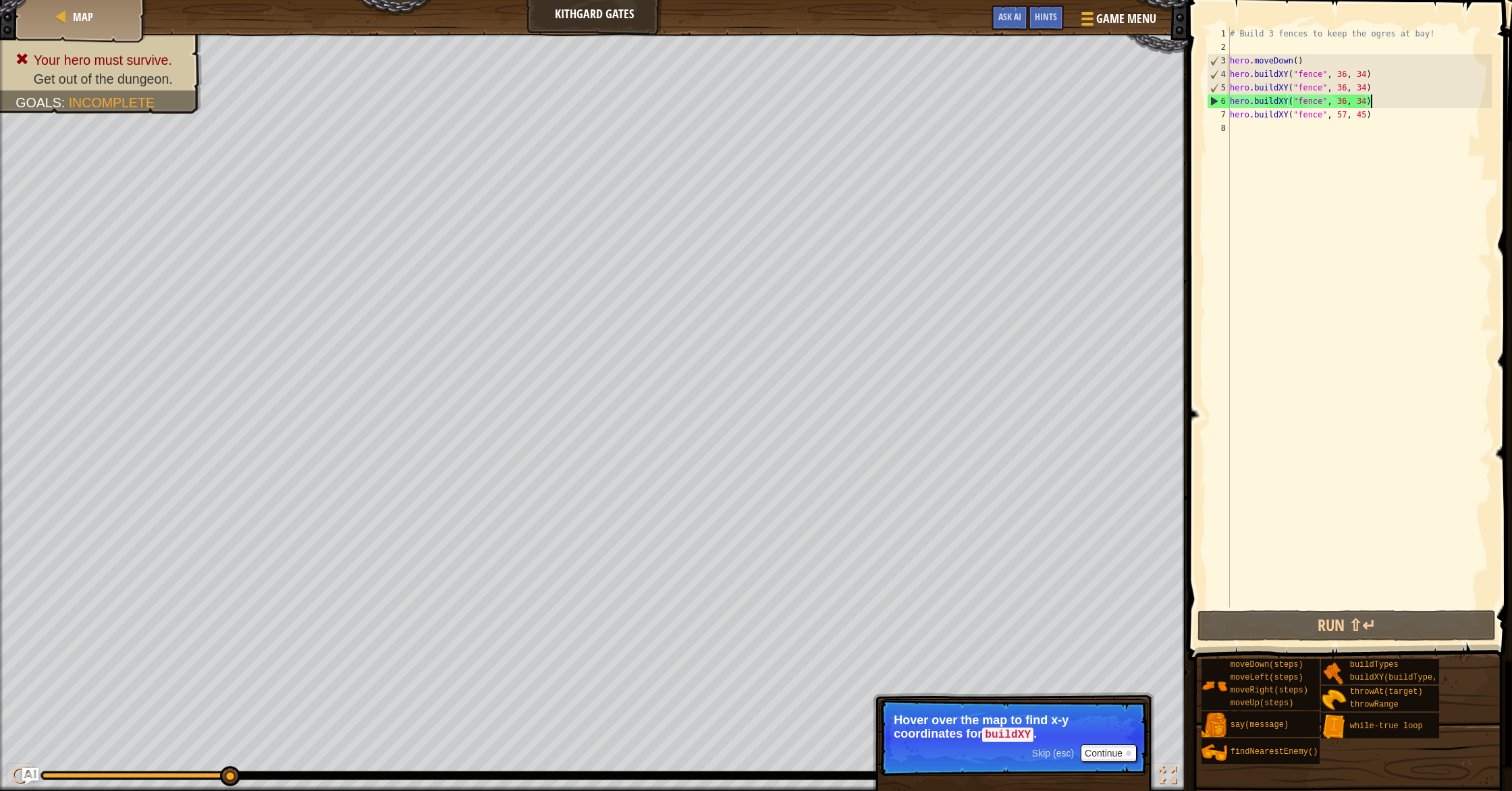
click at [1344, 88] on div "# Build 3 fences to keep the ogres at bay! hero . moveDown ( ) hero . buildXY (…" at bounding box center [1359, 330] width 264 height 608
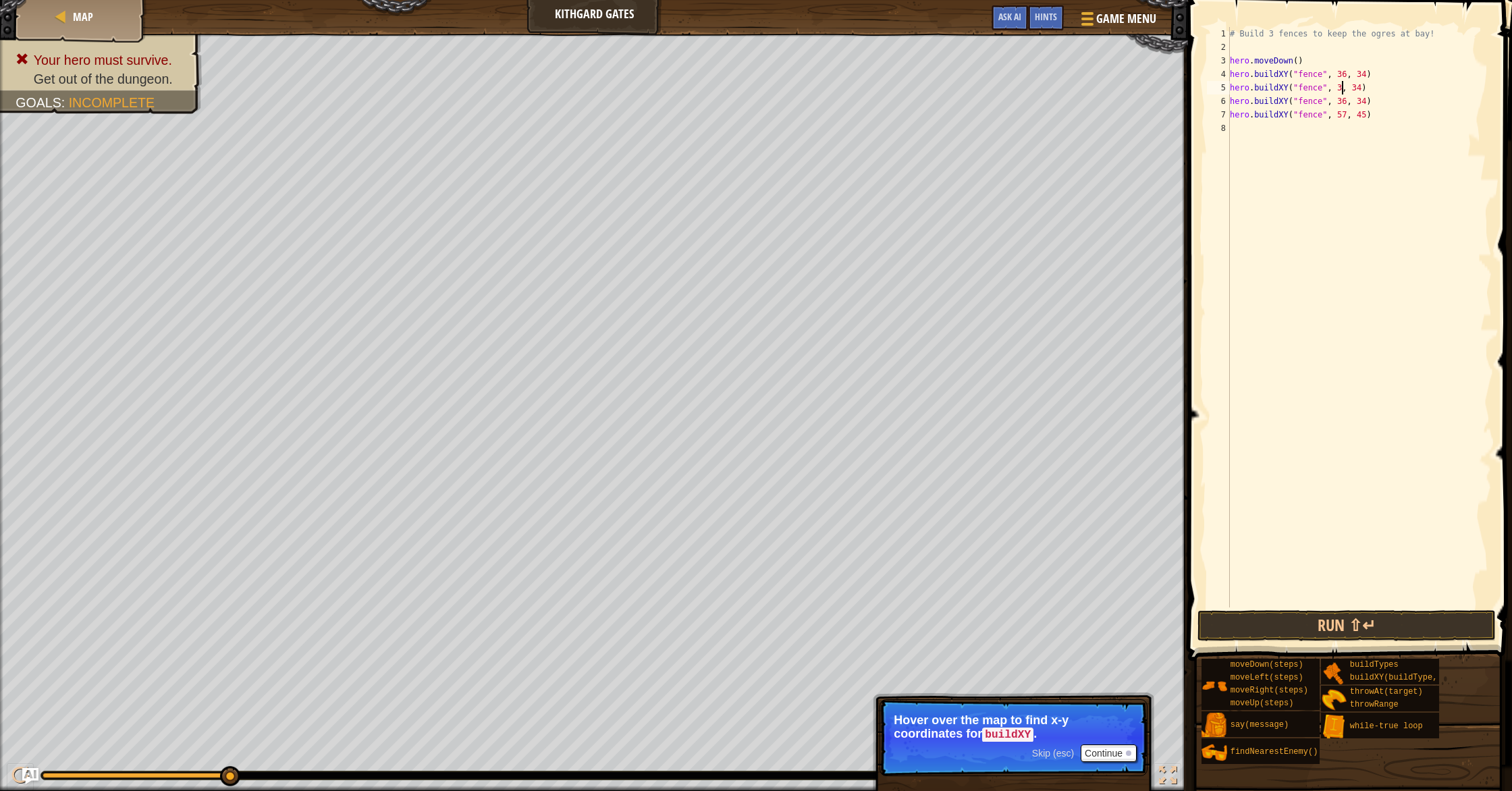
scroll to position [6, 10]
click at [1345, 105] on div "# Build 3 fences to keep the ogres at bay! hero . moveDown ( ) hero . buildXY (…" at bounding box center [1359, 330] width 264 height 608
click at [1250, 623] on button "Run ⇧↵" at bounding box center [1346, 625] width 298 height 31
click at [1345, 90] on div "# Build 3 fences to keep the ogres at bay! hero . moveDown ( ) hero . buildXY (…" at bounding box center [1359, 330] width 264 height 608
click at [1364, 88] on div "# Build 3 fences to keep the ogres at bay! hero . moveDown ( ) hero . buildXY (…" at bounding box center [1359, 330] width 264 height 608
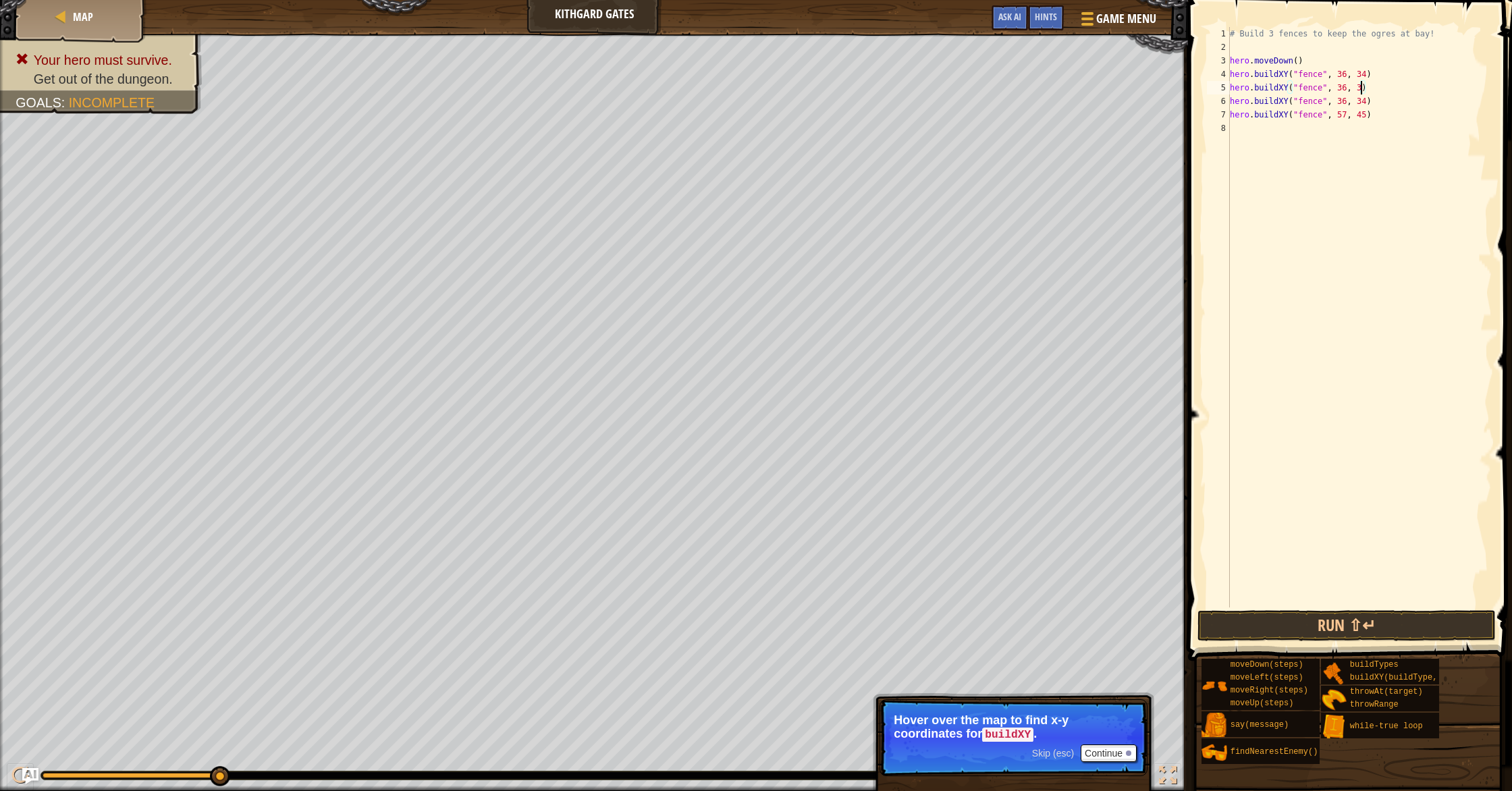
scroll to position [6, 11]
click at [1365, 106] on div "# Build 3 fences to keep the ogres at bay! hero . moveDown ( ) hero . buildXY (…" at bounding box center [1359, 330] width 264 height 608
click at [1363, 623] on button "Run ⇧↵" at bounding box center [1346, 625] width 298 height 31
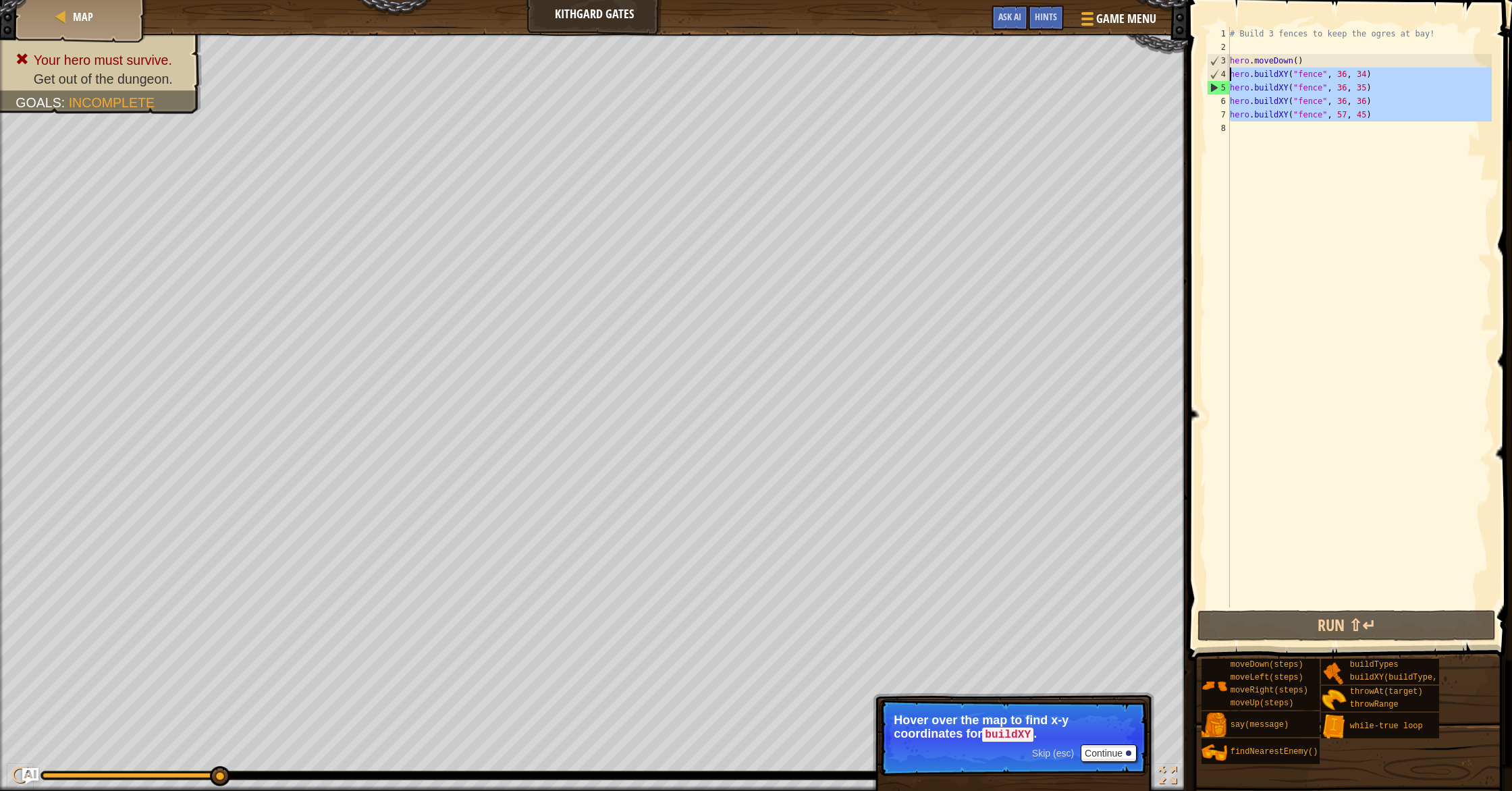
drag, startPoint x: 1377, startPoint y: 123, endPoint x: 1229, endPoint y: 78, distance: 154.7
click at [1229, 78] on div "hero.buildXY("fence", 36, 36) 1 2 3 4 5 6 7 8 # Build 3 fences to keep the ogre…" at bounding box center [1348, 317] width 288 height 580
type textarea "hero.buildXY("fence", 36, 34) hero.buildXY("fence", 36, 35)"
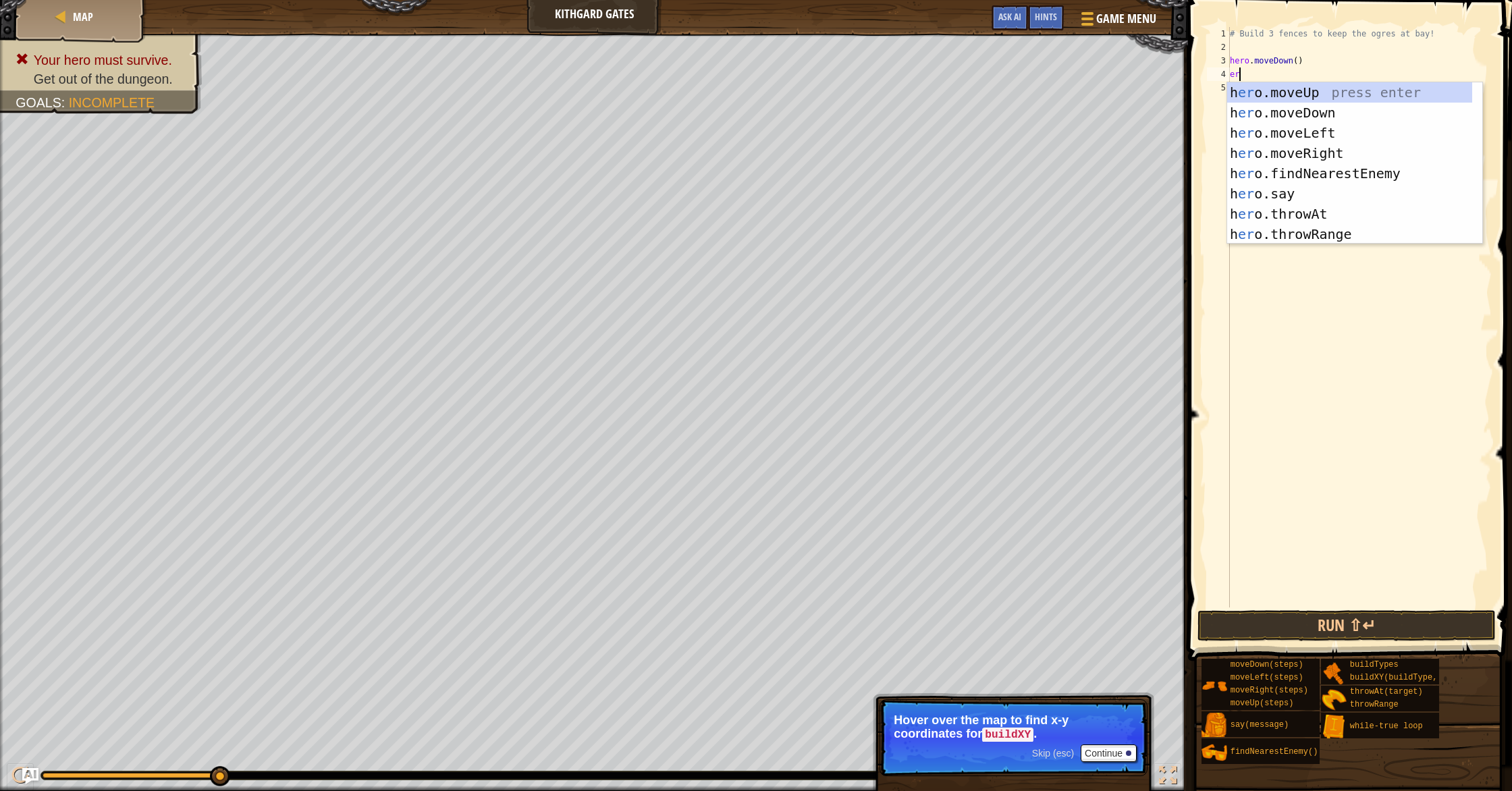
scroll to position [6, 0]
type textarea "e"
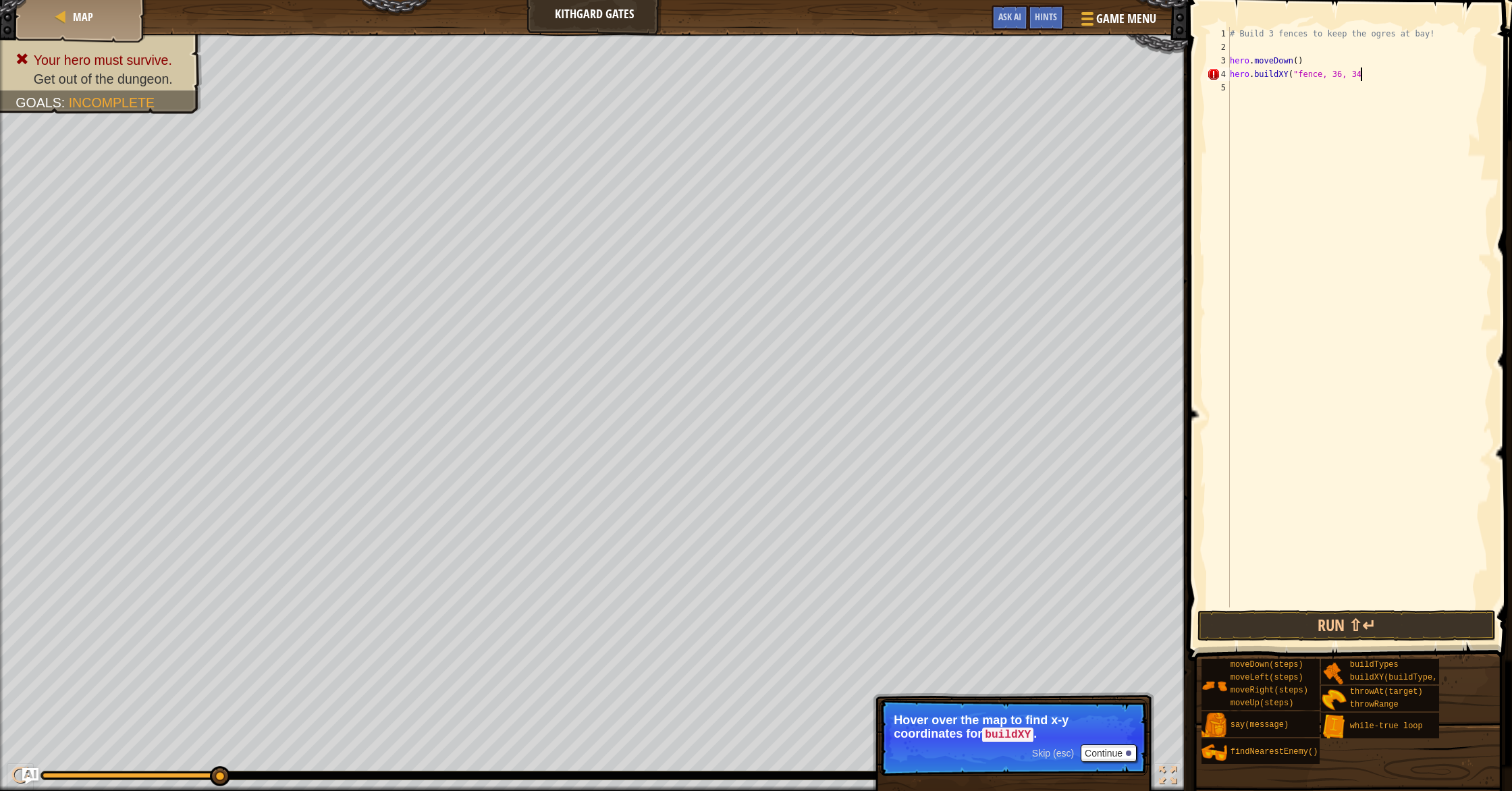
scroll to position [6, 11]
click at [1322, 73] on div "# Build 3 fences to keep the ogres at bay! hero . moveDown ( ) hero . buildXY (…" at bounding box center [1359, 330] width 264 height 608
type textarea "hero.buildXY("fence", 36, 34)"
click at [1312, 629] on button "Run ⇧↵" at bounding box center [1346, 625] width 298 height 31
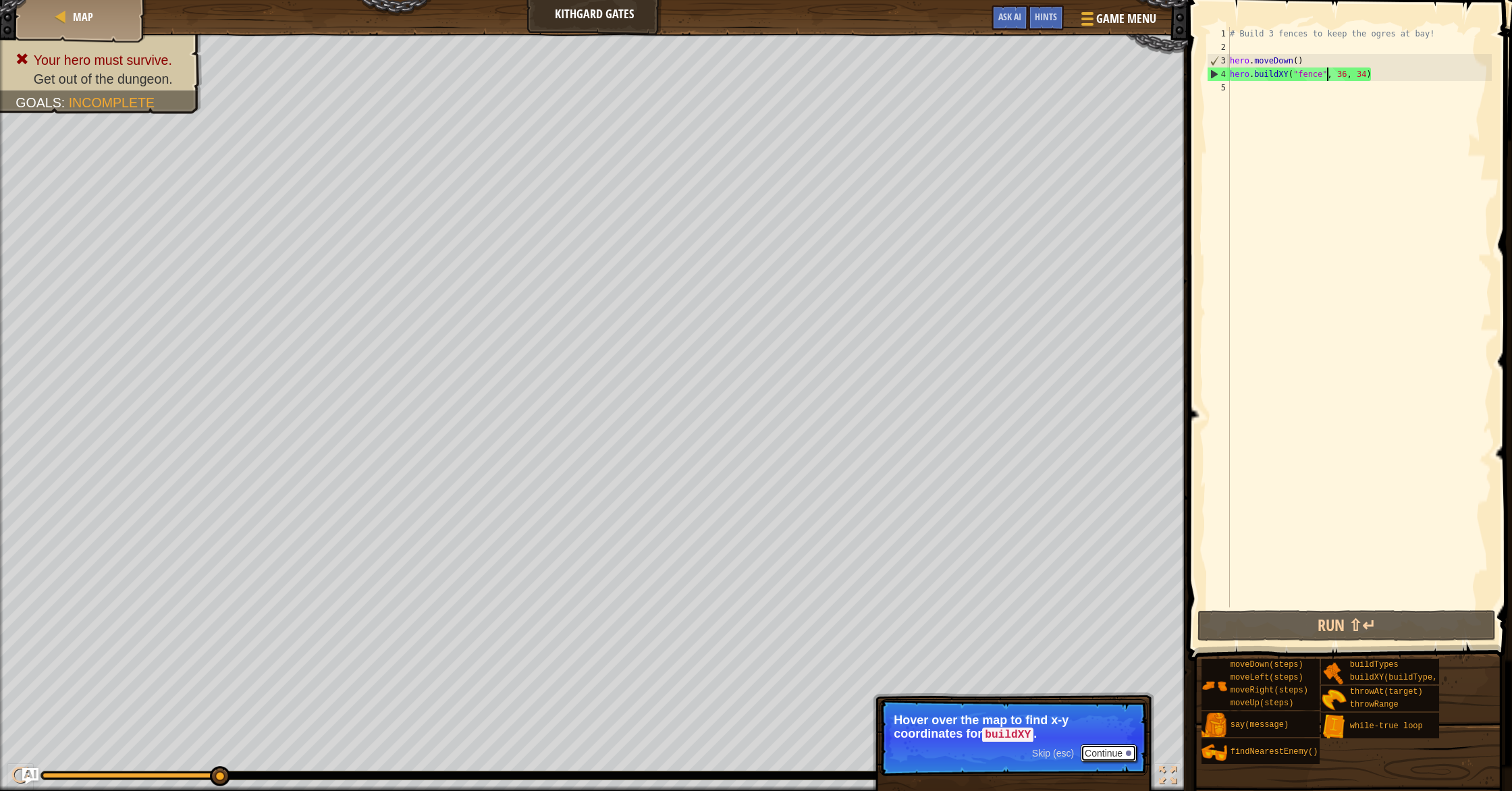
click at [1102, 749] on button "Continue" at bounding box center [1108, 753] width 56 height 18
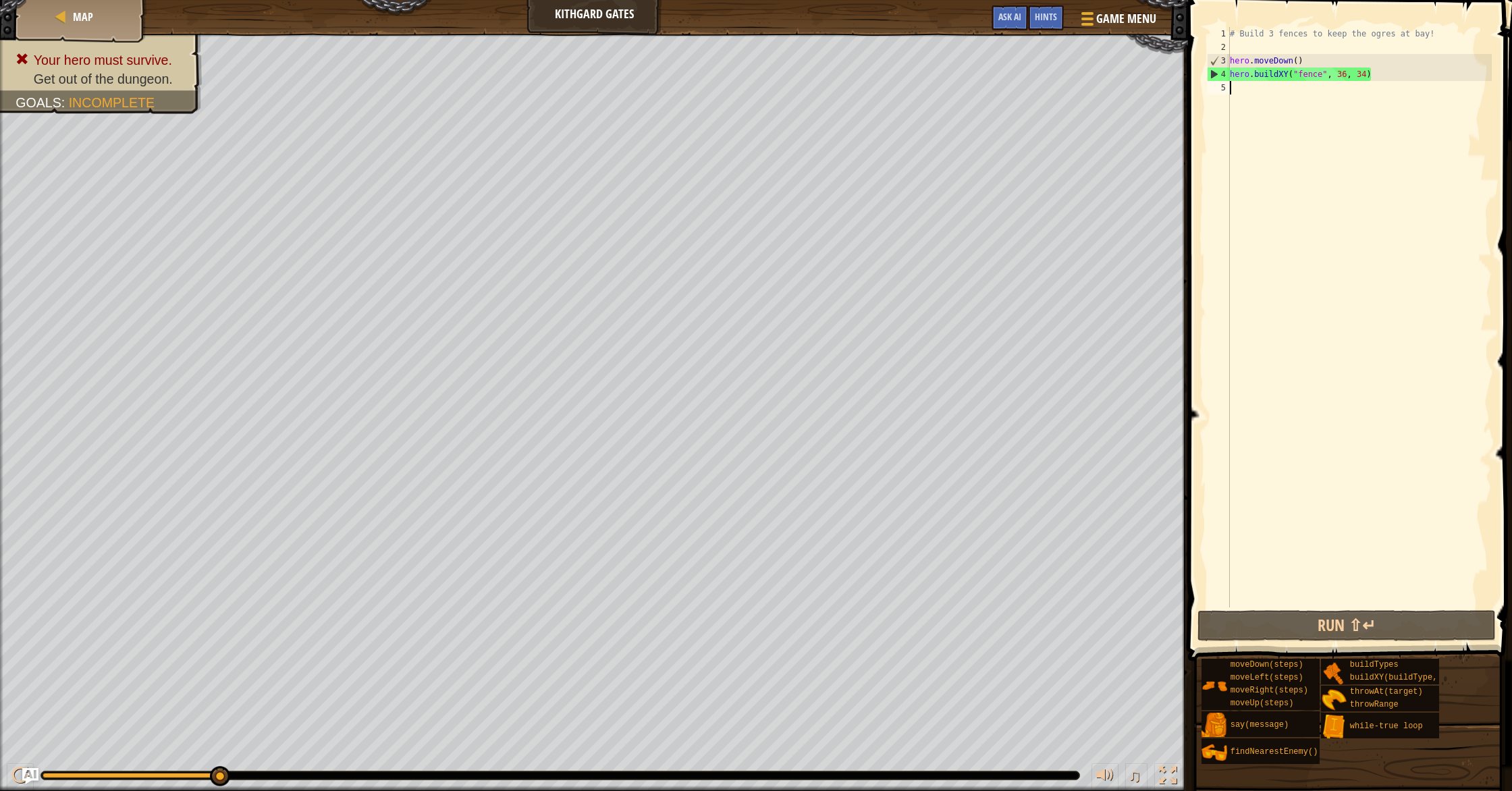
click at [1257, 94] on div "# Build 3 fences to keep the ogres at bay! hero . moveDown ( ) hero . buildXY (…" at bounding box center [1359, 330] width 264 height 608
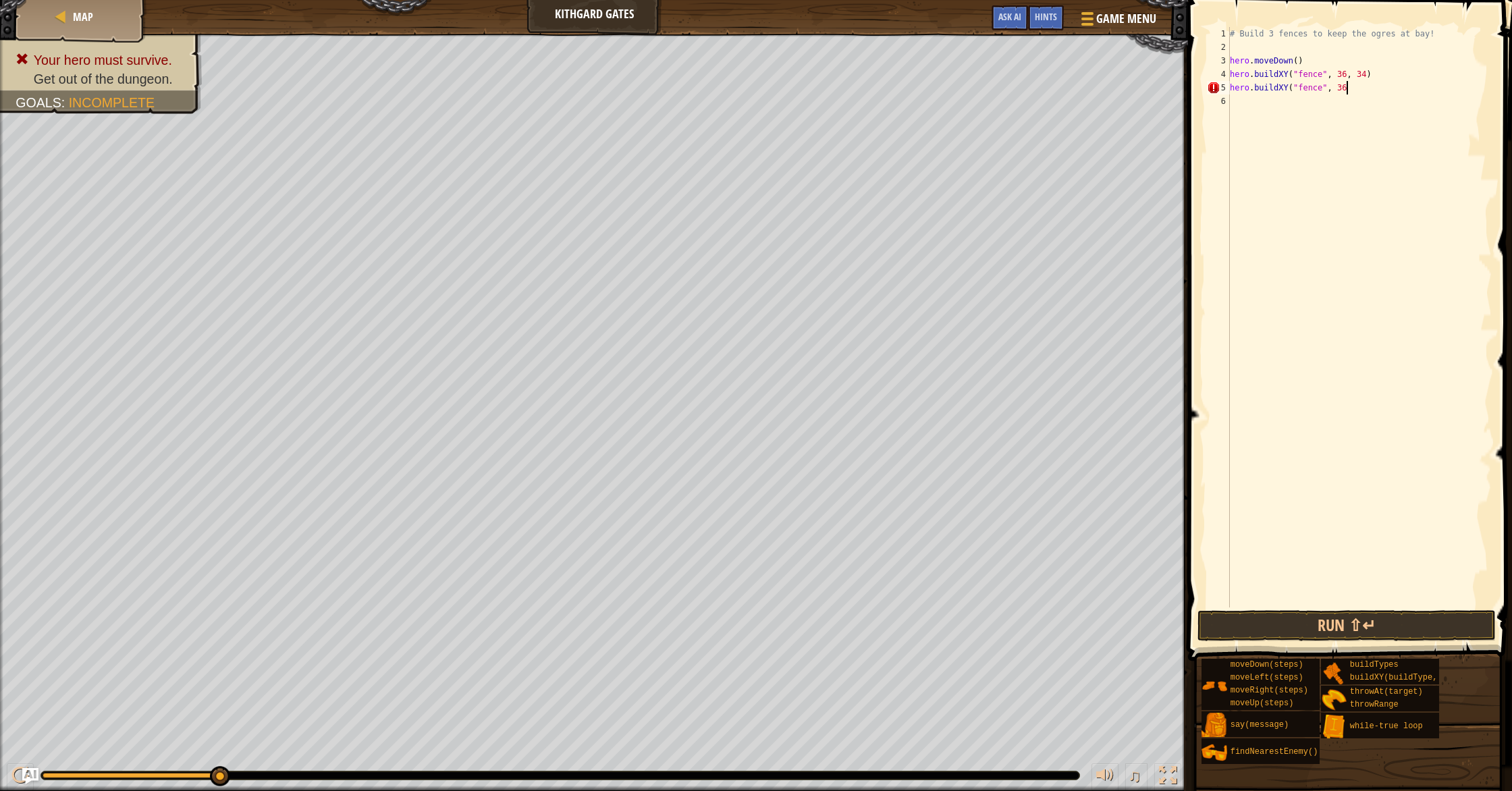
scroll to position [6, 9]
type textarea "hero.buildXY("fence", 36, 31"
click at [1287, 105] on div "# Build 3 fences to keep the ogres at bay! hero . moveDown ( ) hero . buildXY (…" at bounding box center [1359, 330] width 264 height 608
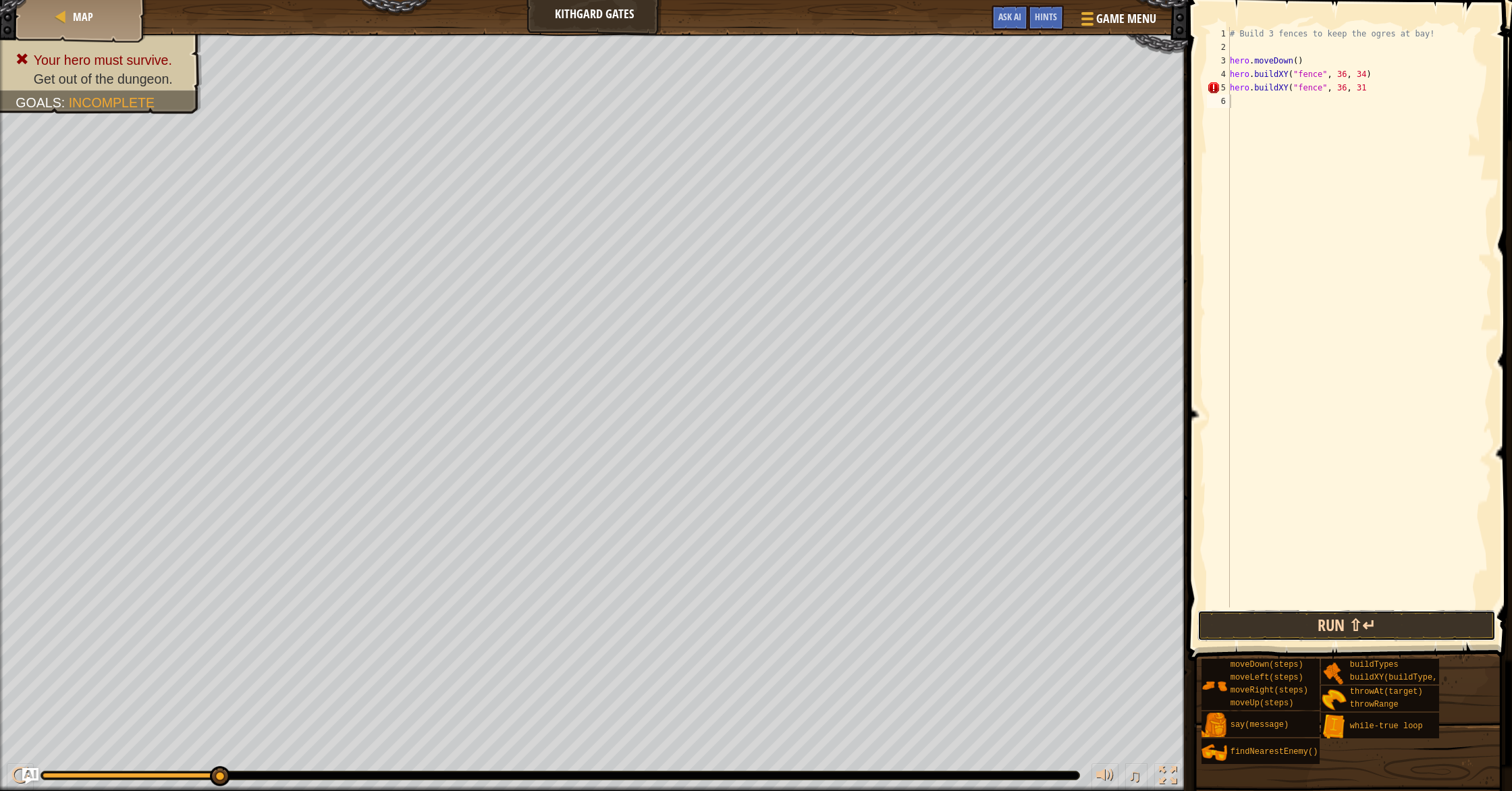
click at [1434, 633] on button "Run ⇧↵" at bounding box center [1346, 625] width 298 height 31
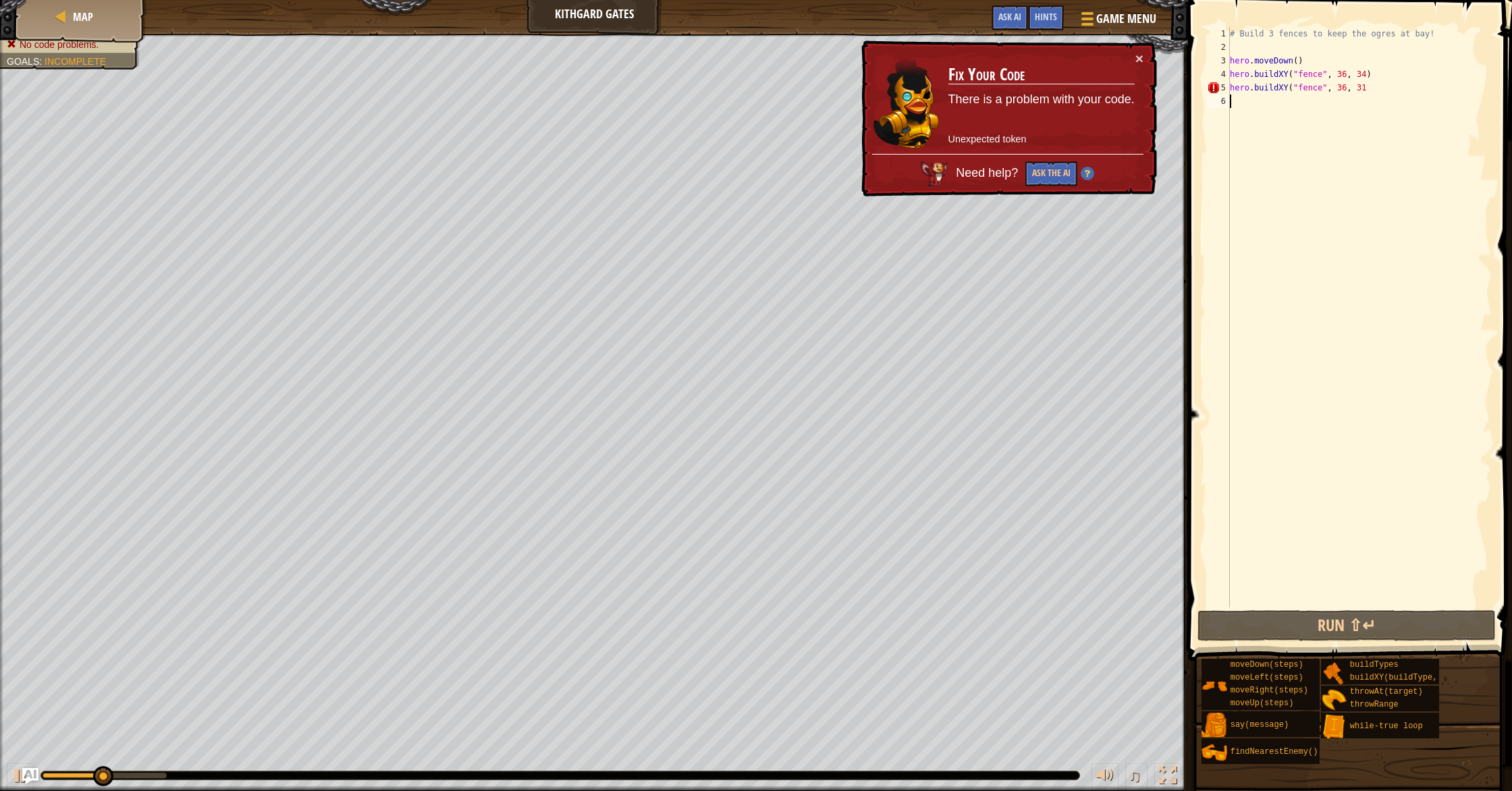
click at [1378, 82] on div "# Build 3 fences to keep the ogres at bay! hero . moveDown ( ) hero . buildXY (…" at bounding box center [1359, 330] width 264 height 608
click at [1377, 93] on div "# Build 3 fences to keep the ogres at bay! hero . moveDown ( ) hero . buildXY (…" at bounding box center [1359, 330] width 264 height 608
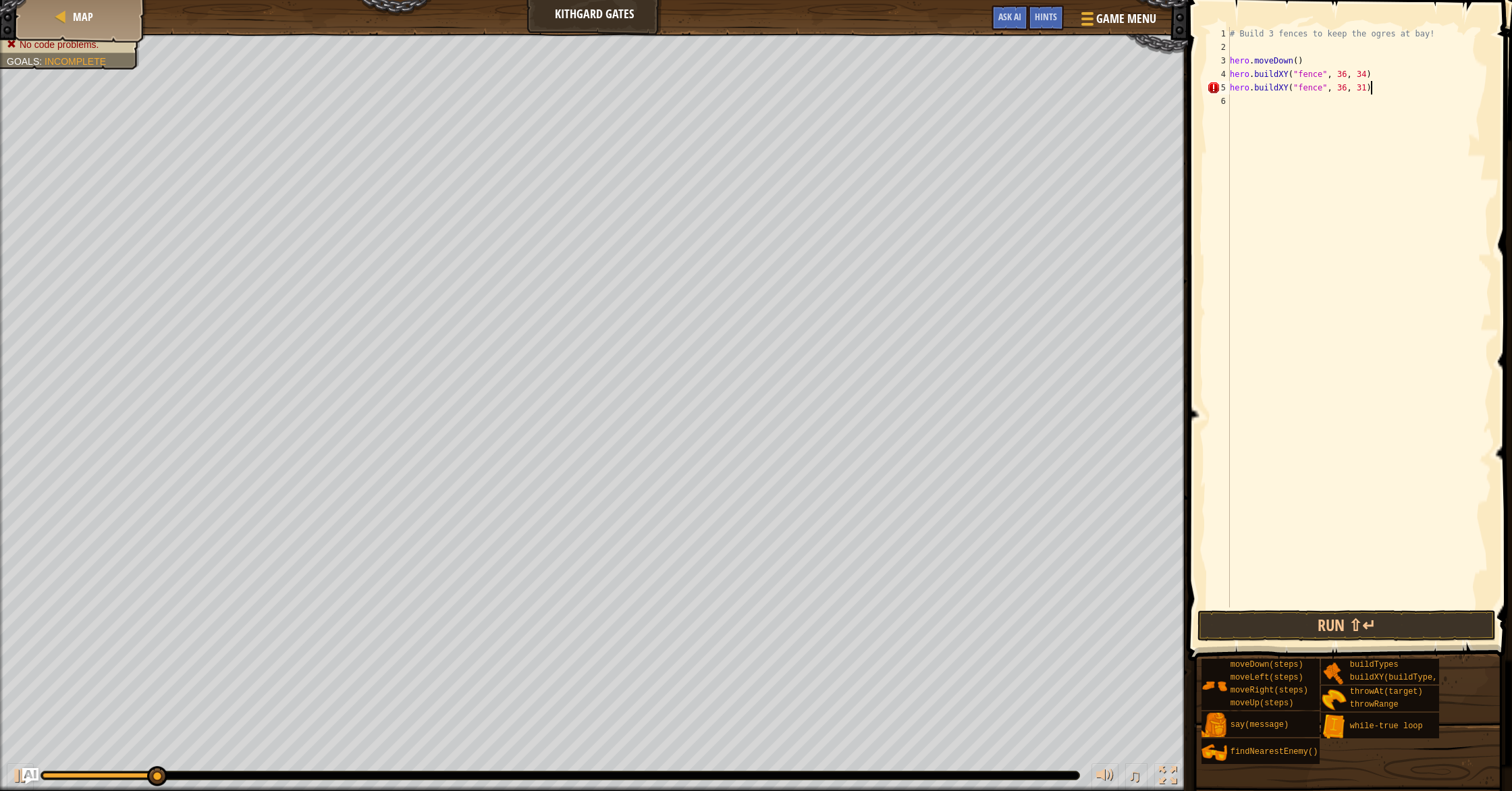
scroll to position [6, 11]
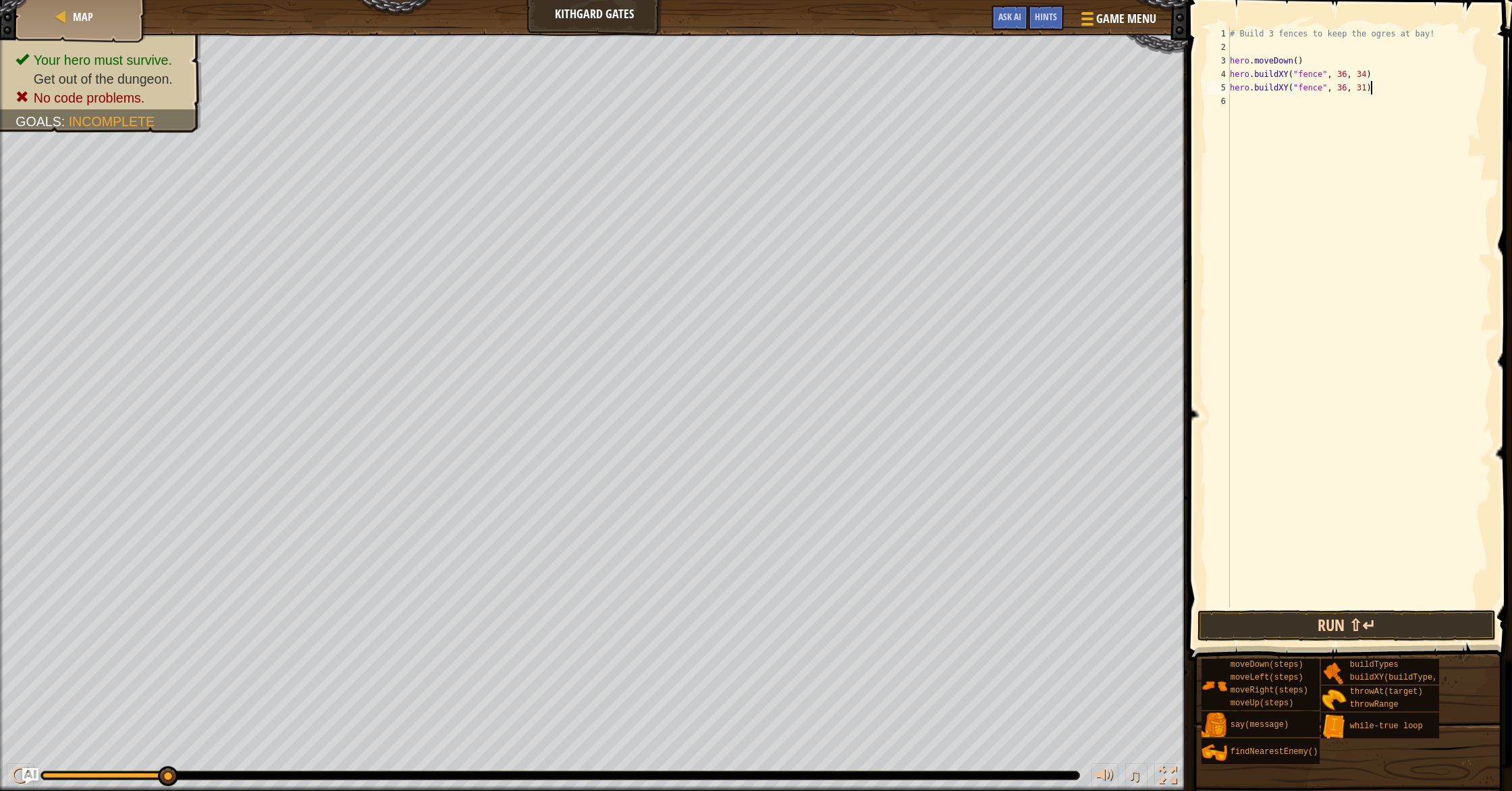
type textarea "hero.buildXY("fence", 36, 31)"
click at [1340, 613] on button "Run ⇧↵" at bounding box center [1346, 625] width 298 height 31
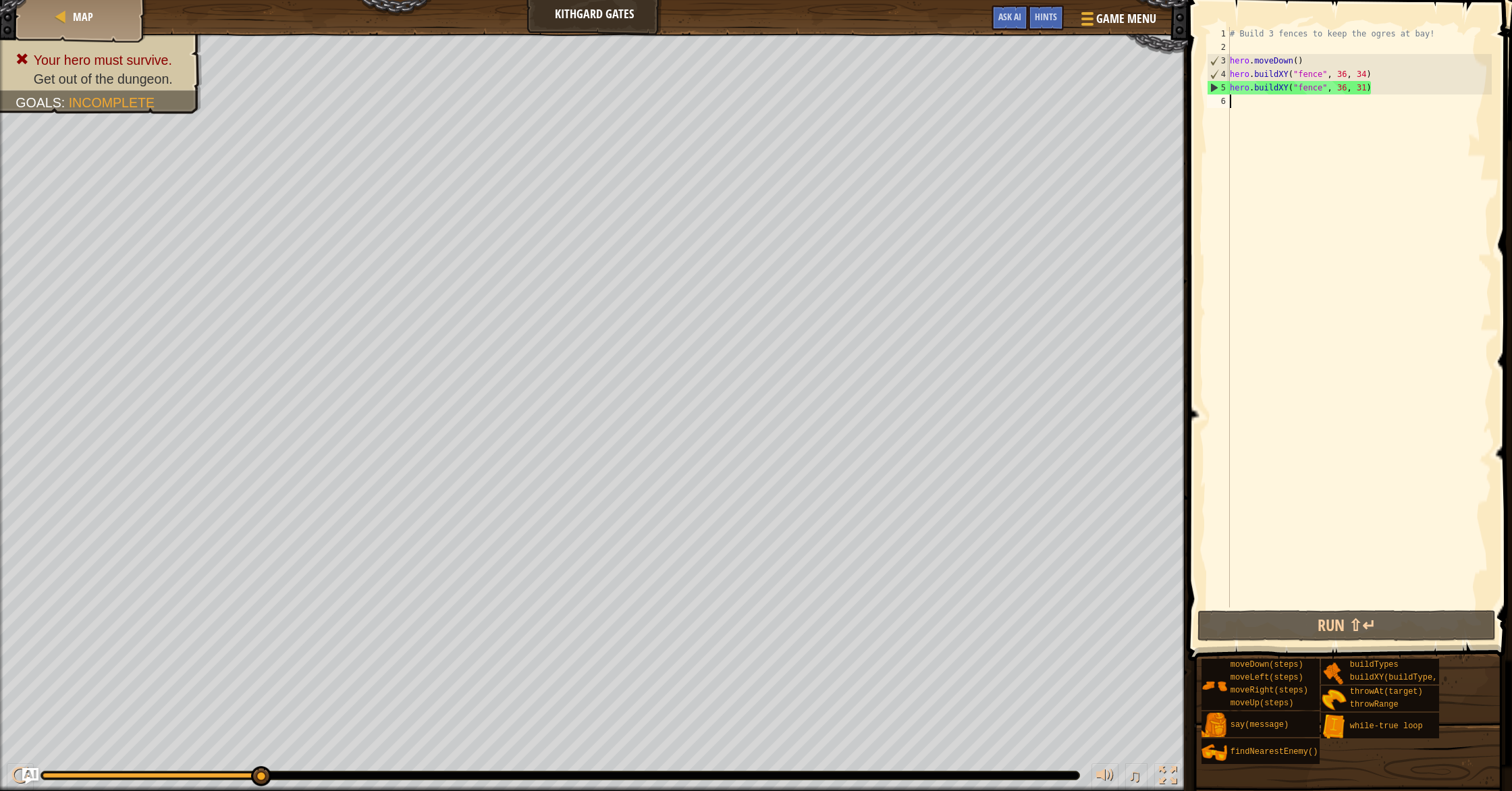
click at [1244, 112] on div "# Build 3 fences to keep the ogres at bay! hero . moveDown ( ) hero . buildXY (…" at bounding box center [1359, 330] width 264 height 608
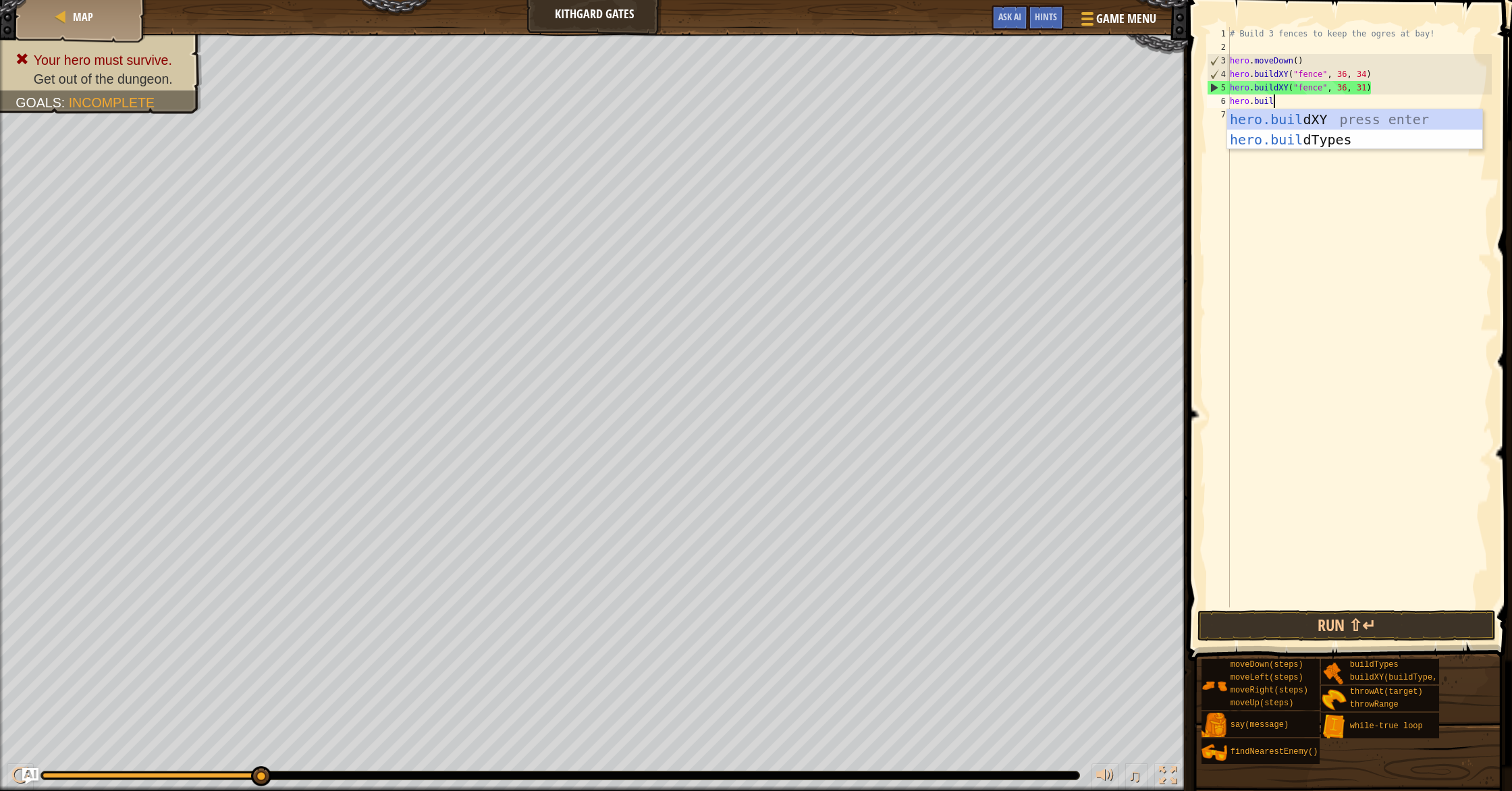
scroll to position [6, 3]
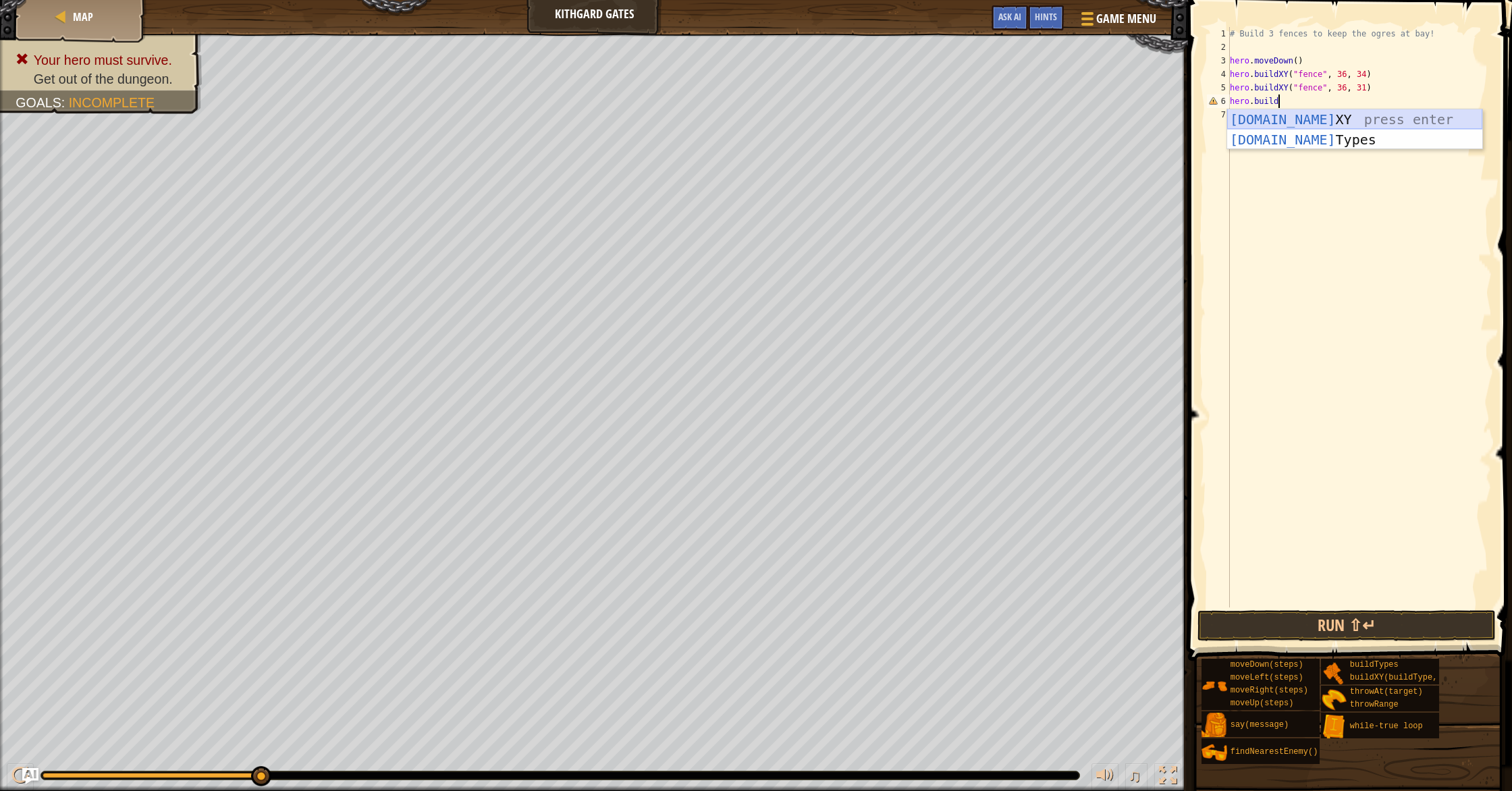
click at [1298, 115] on div "[DOMAIN_NAME] XY press enter [DOMAIN_NAME] Types press enter" at bounding box center [1354, 149] width 255 height 81
click at [1335, 615] on button "Run ⇧↵" at bounding box center [1346, 625] width 298 height 31
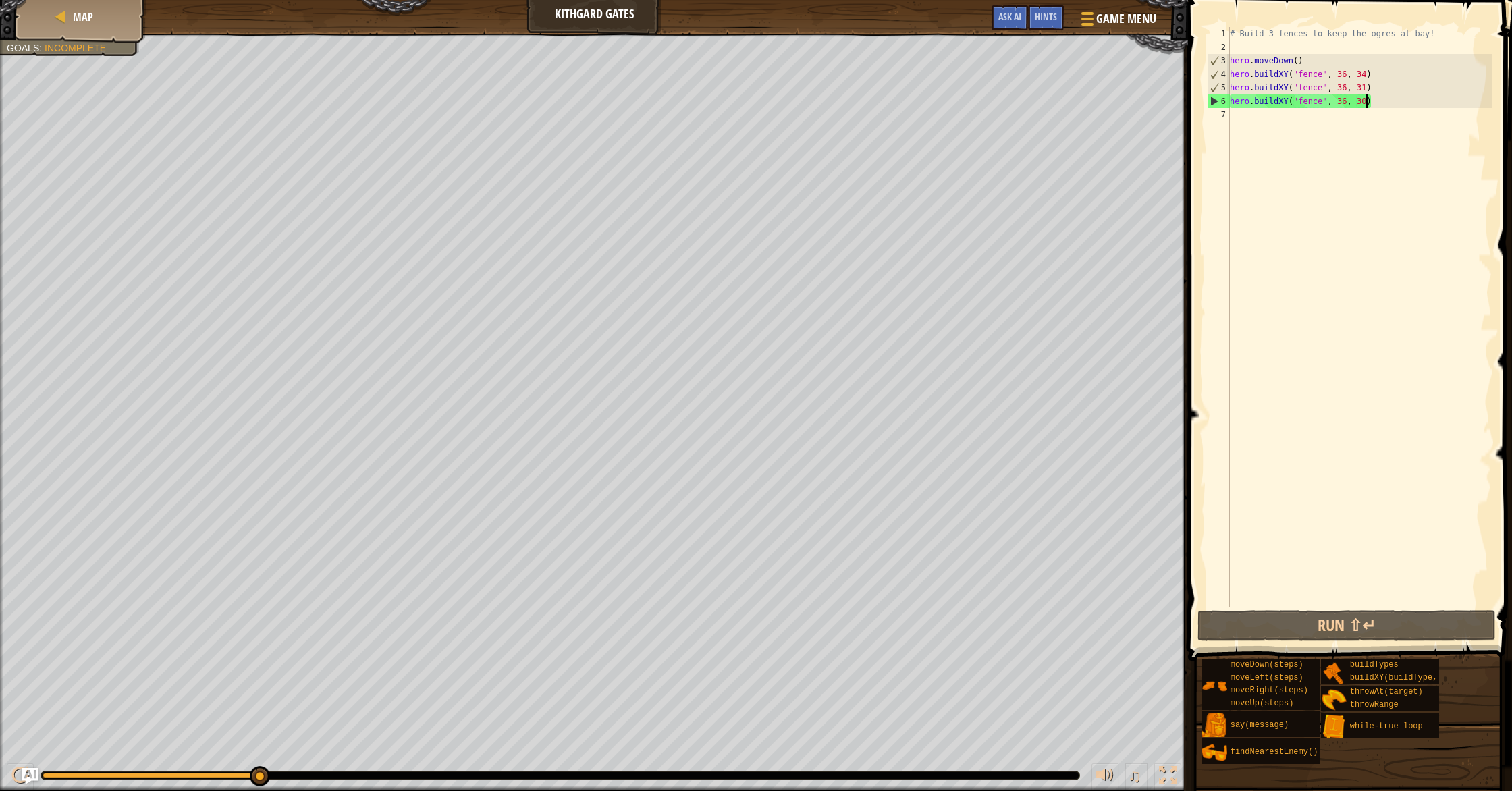
click at [1364, 101] on div "# Build 3 fences to keep the ogres at bay! hero . moveDown ( ) hero . buildXY (…" at bounding box center [1359, 330] width 264 height 608
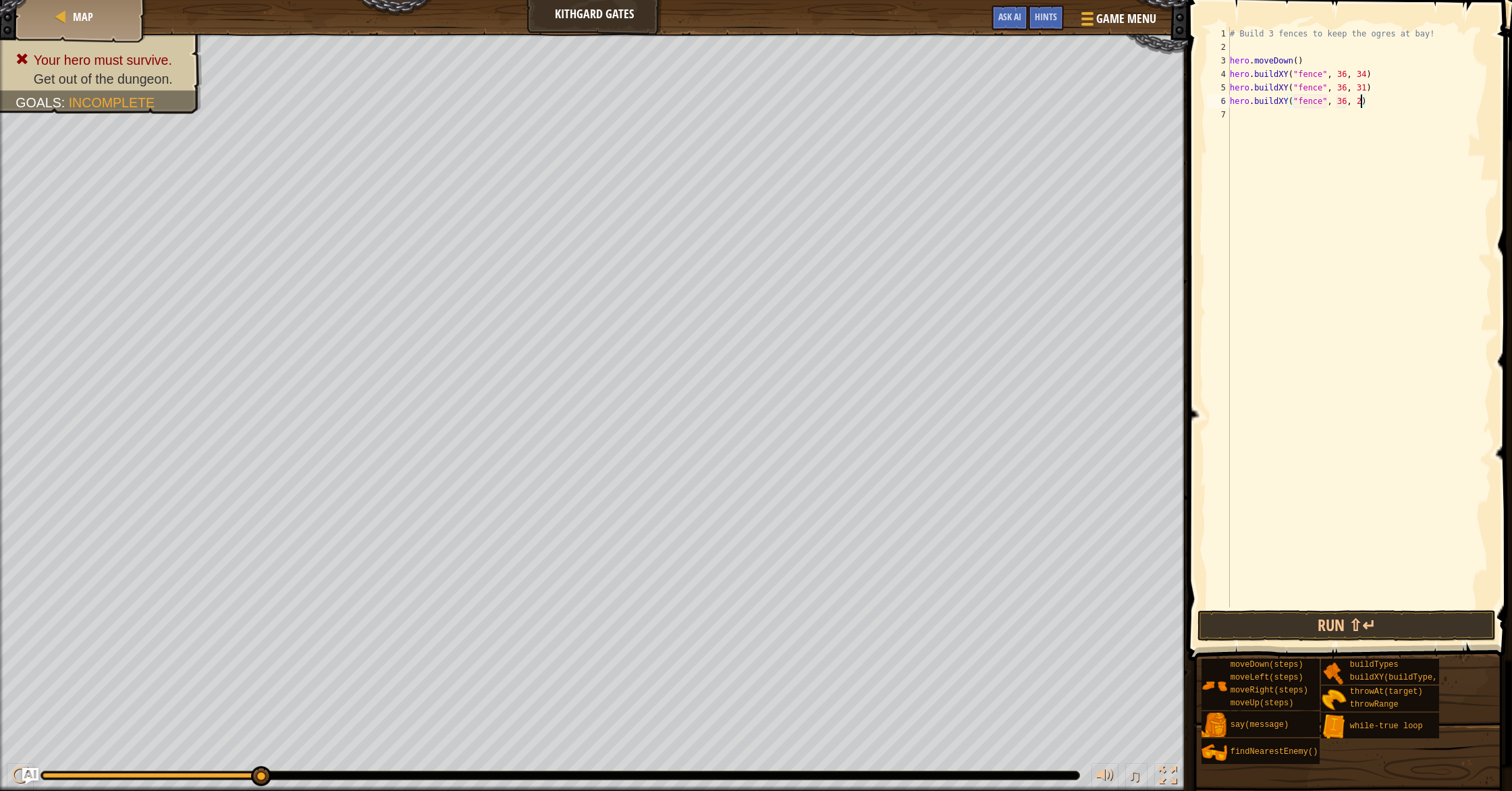
scroll to position [6, 11]
type textarea "hero.buildXY("fence", 36, 27)"
click at [1364, 617] on button "Run ⇧↵" at bounding box center [1346, 625] width 298 height 31
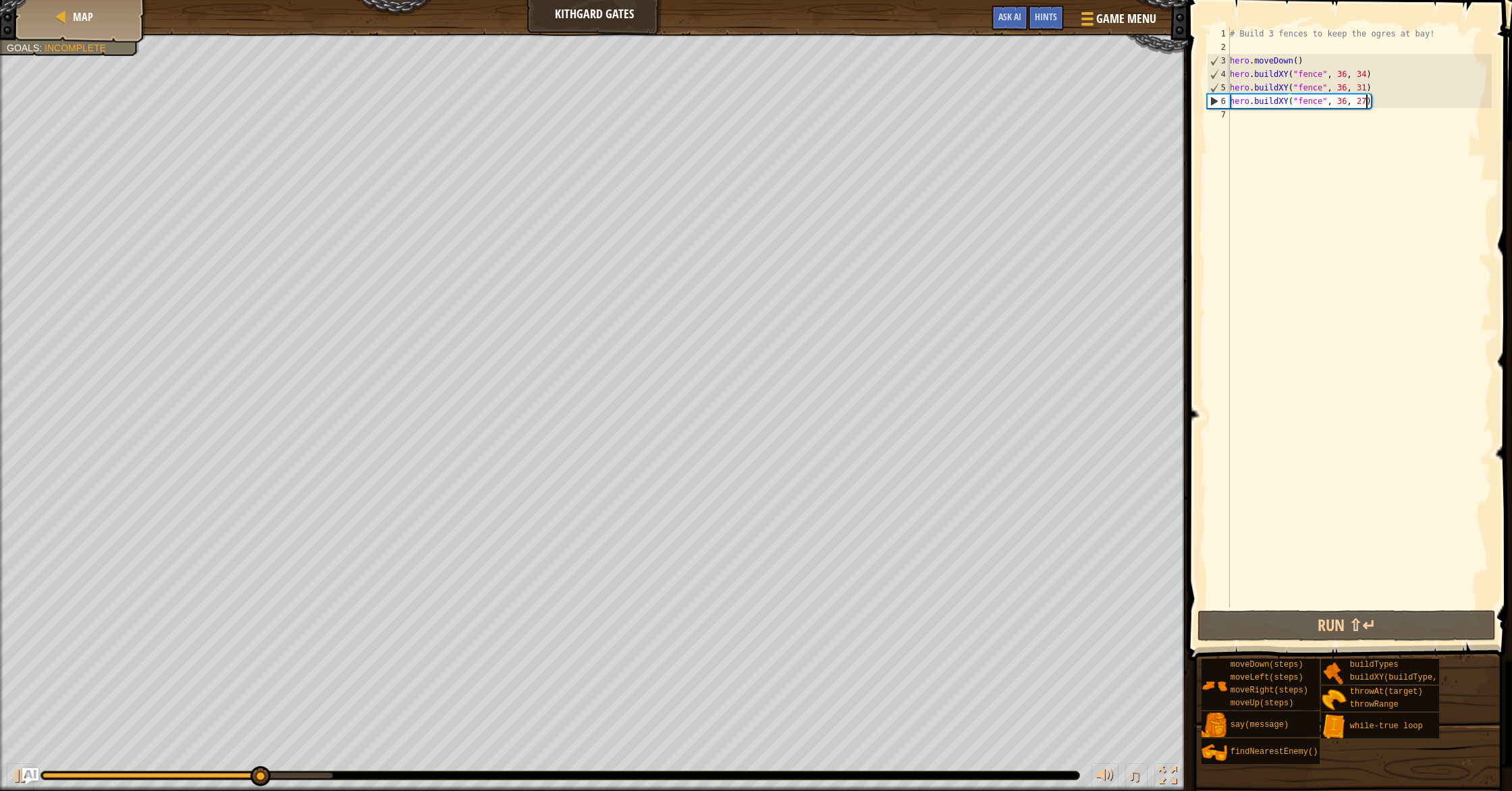
click at [1286, 126] on div "# Build 3 fences to keep the ogres at bay! hero . moveDown ( ) hero . buildXY (…" at bounding box center [1359, 330] width 264 height 608
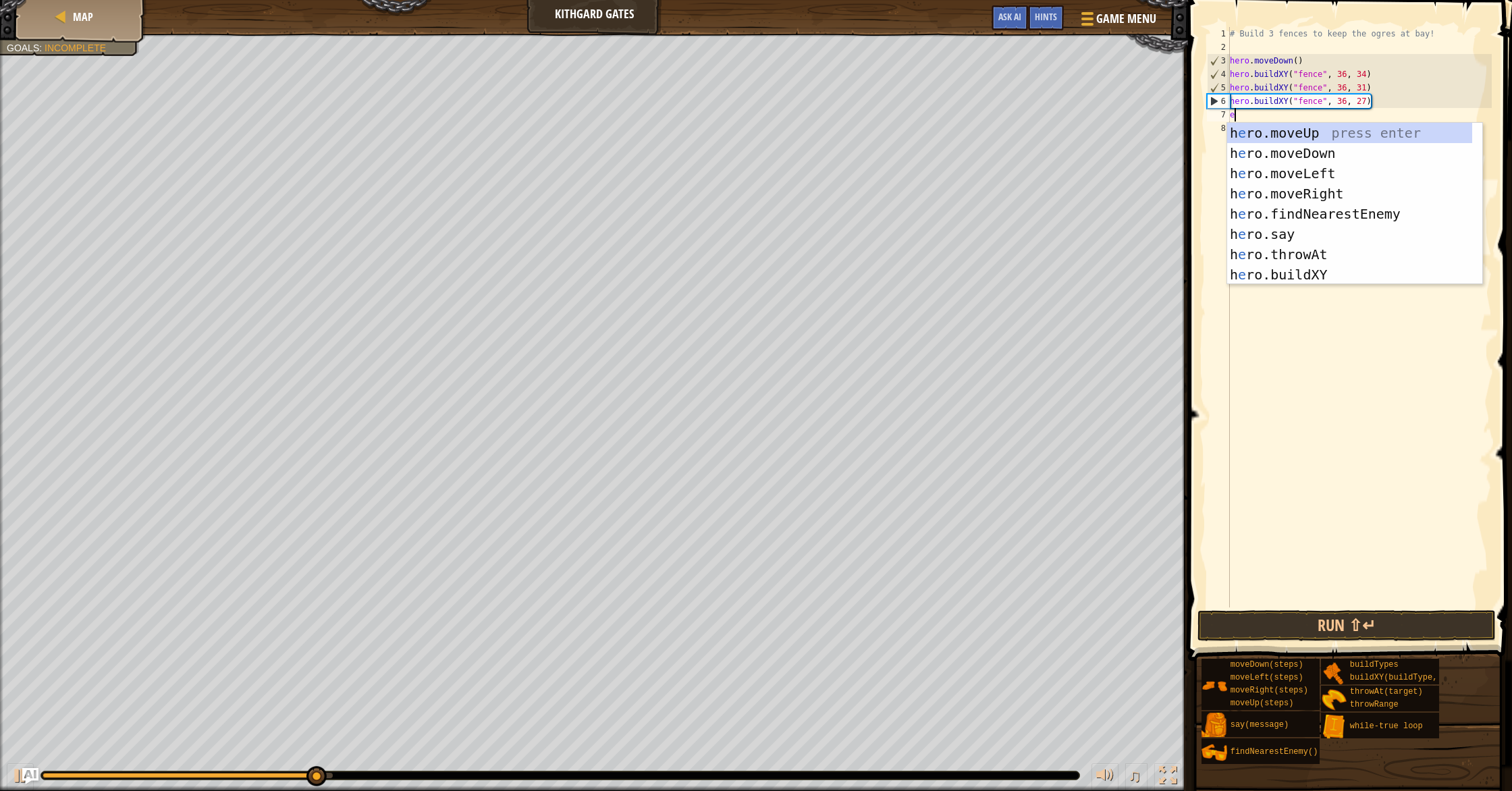
type textarea "er"
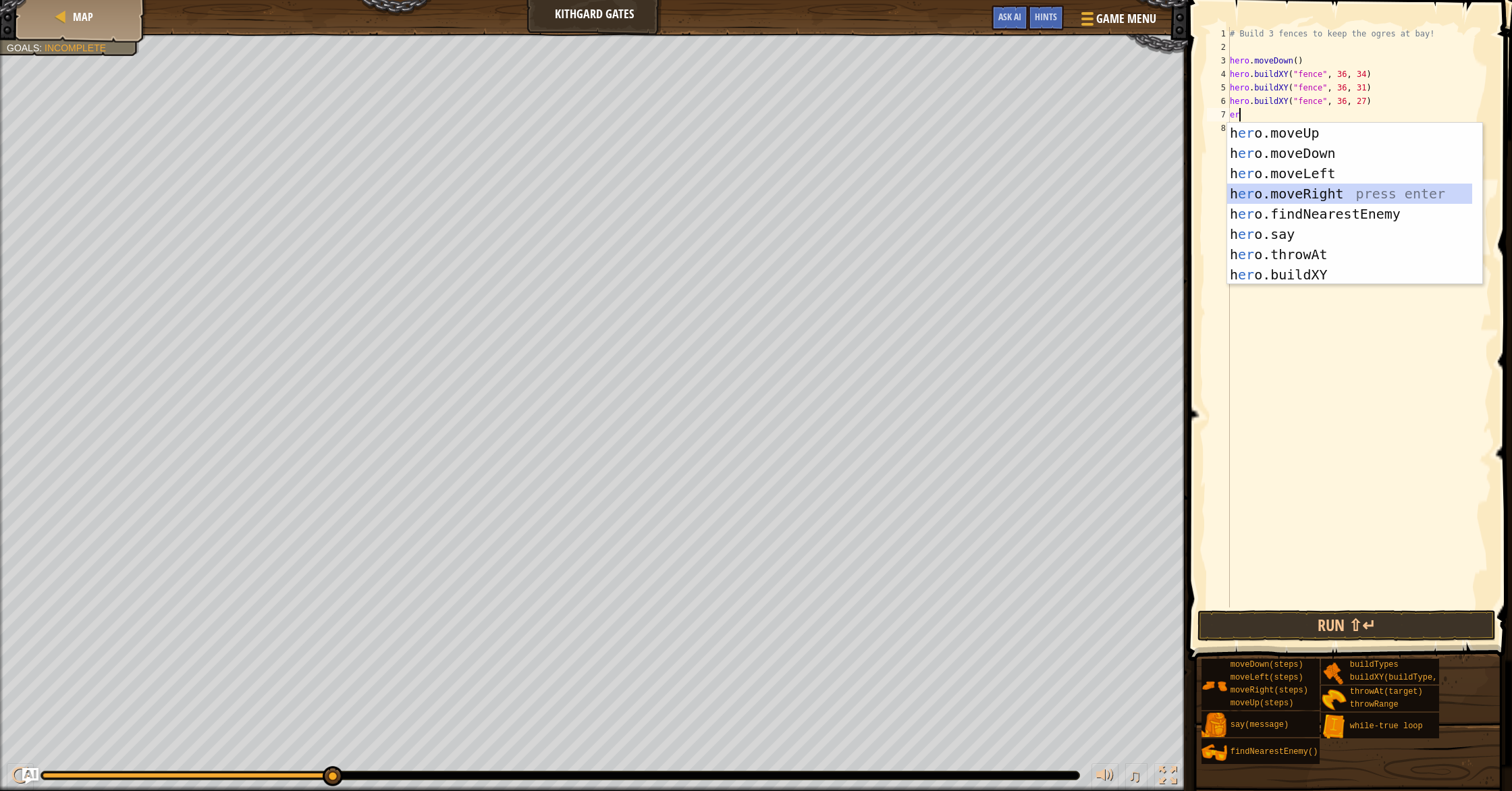
click at [1339, 189] on div "h [PERSON_NAME]moveUp press enter h [PERSON_NAME]moveDown press enter h [PERSON…" at bounding box center [1349, 223] width 245 height 203
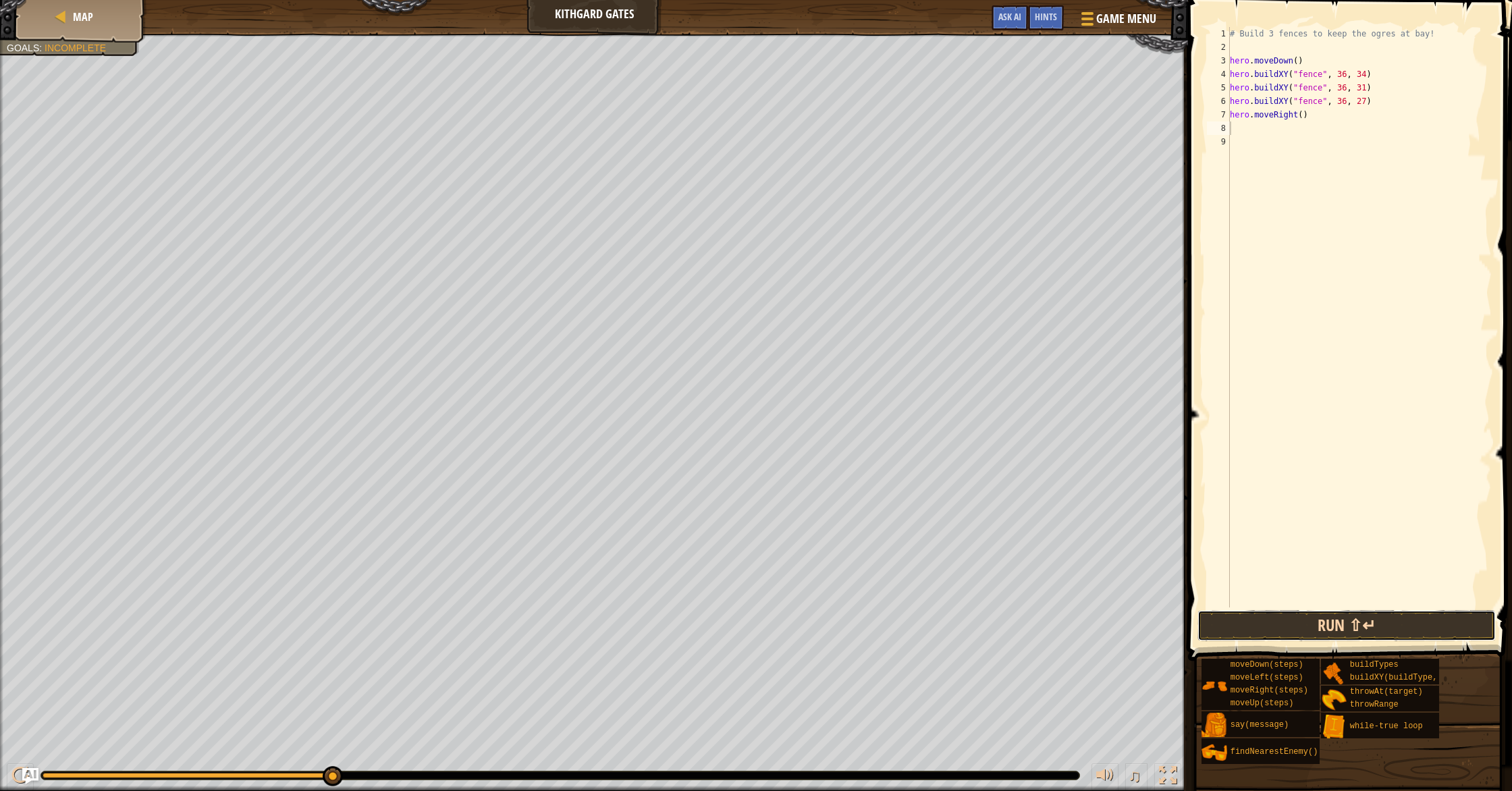
click at [1249, 623] on button "Run ⇧↵" at bounding box center [1346, 625] width 298 height 31
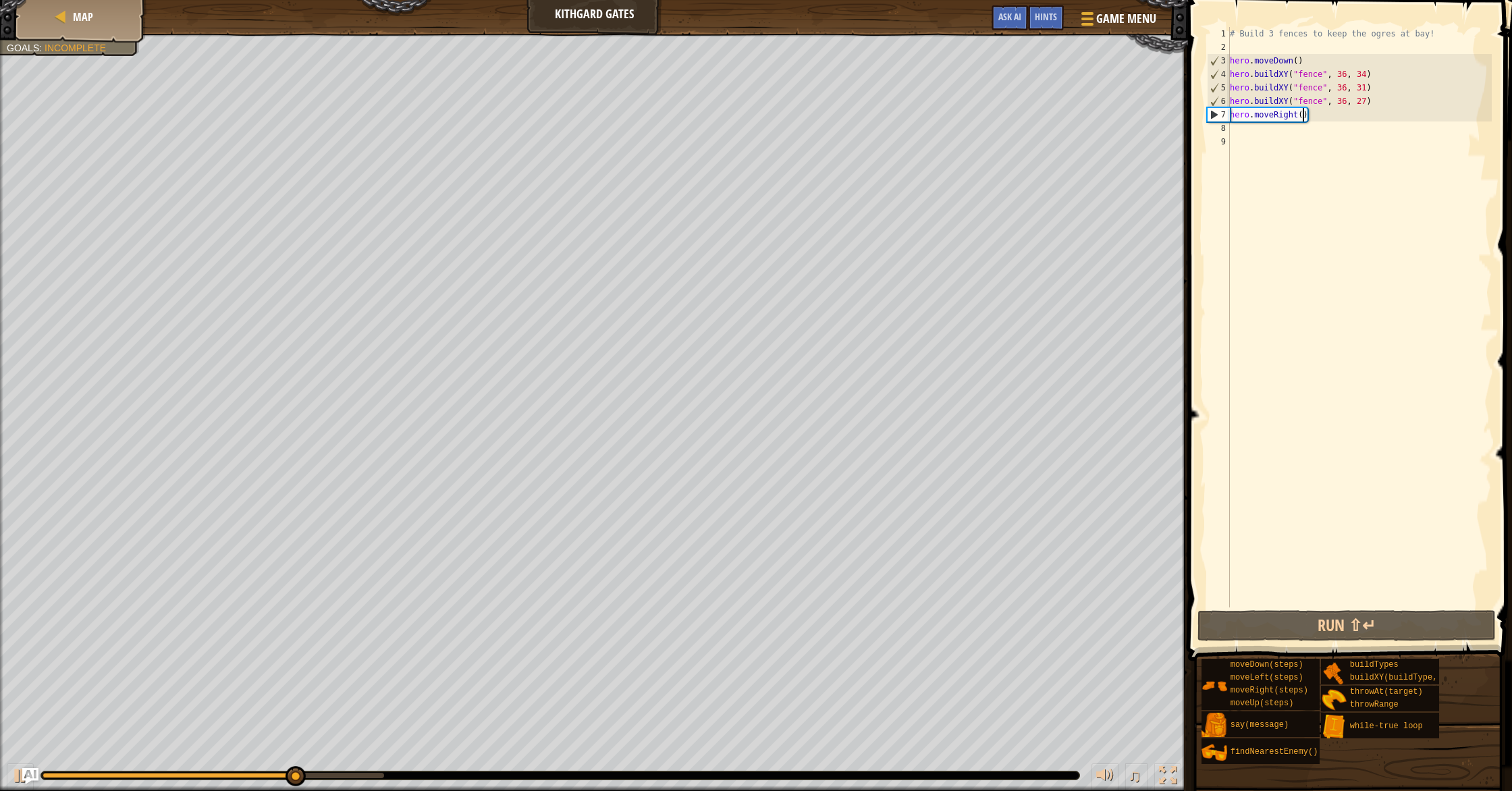
click at [1304, 116] on div "# Build 3 fences to keep the ogres at bay! hero . moveDown ( ) hero . buildXY (…" at bounding box center [1359, 330] width 264 height 608
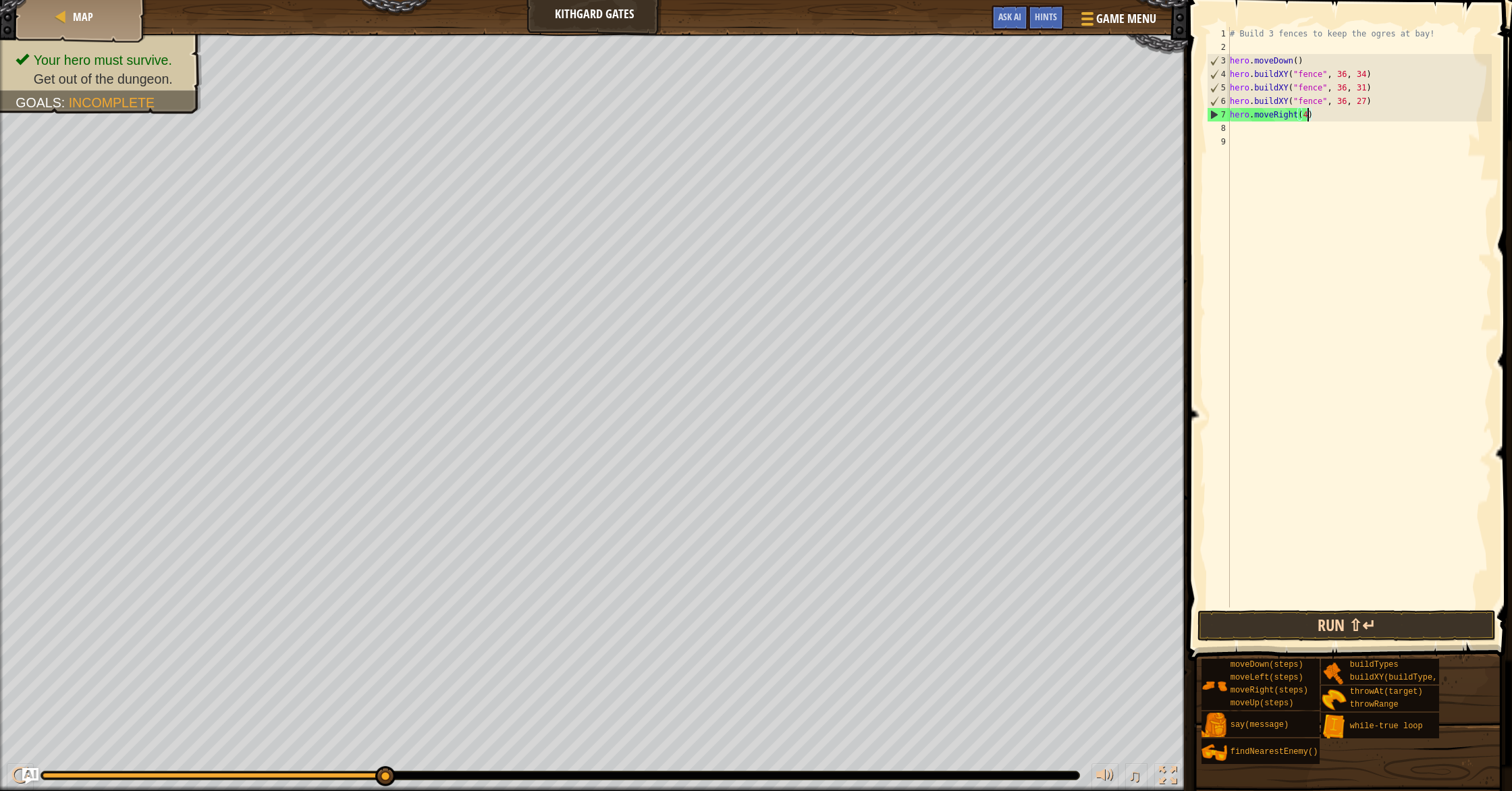
type textarea "hero.moveRight(4)"
click at [1268, 623] on button "Run ⇧↵" at bounding box center [1346, 625] width 298 height 31
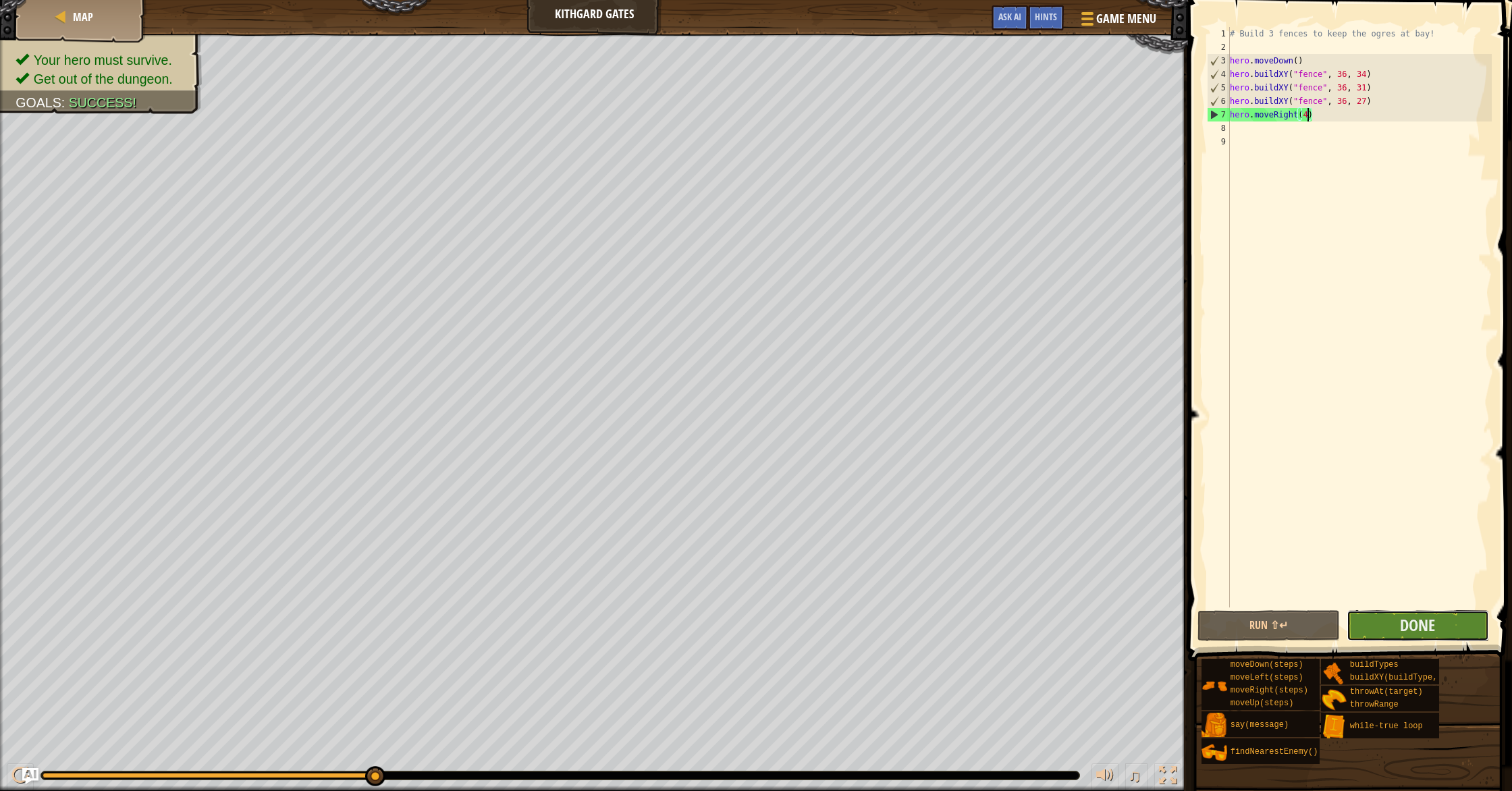
click at [1375, 629] on button "Done" at bounding box center [1417, 625] width 143 height 31
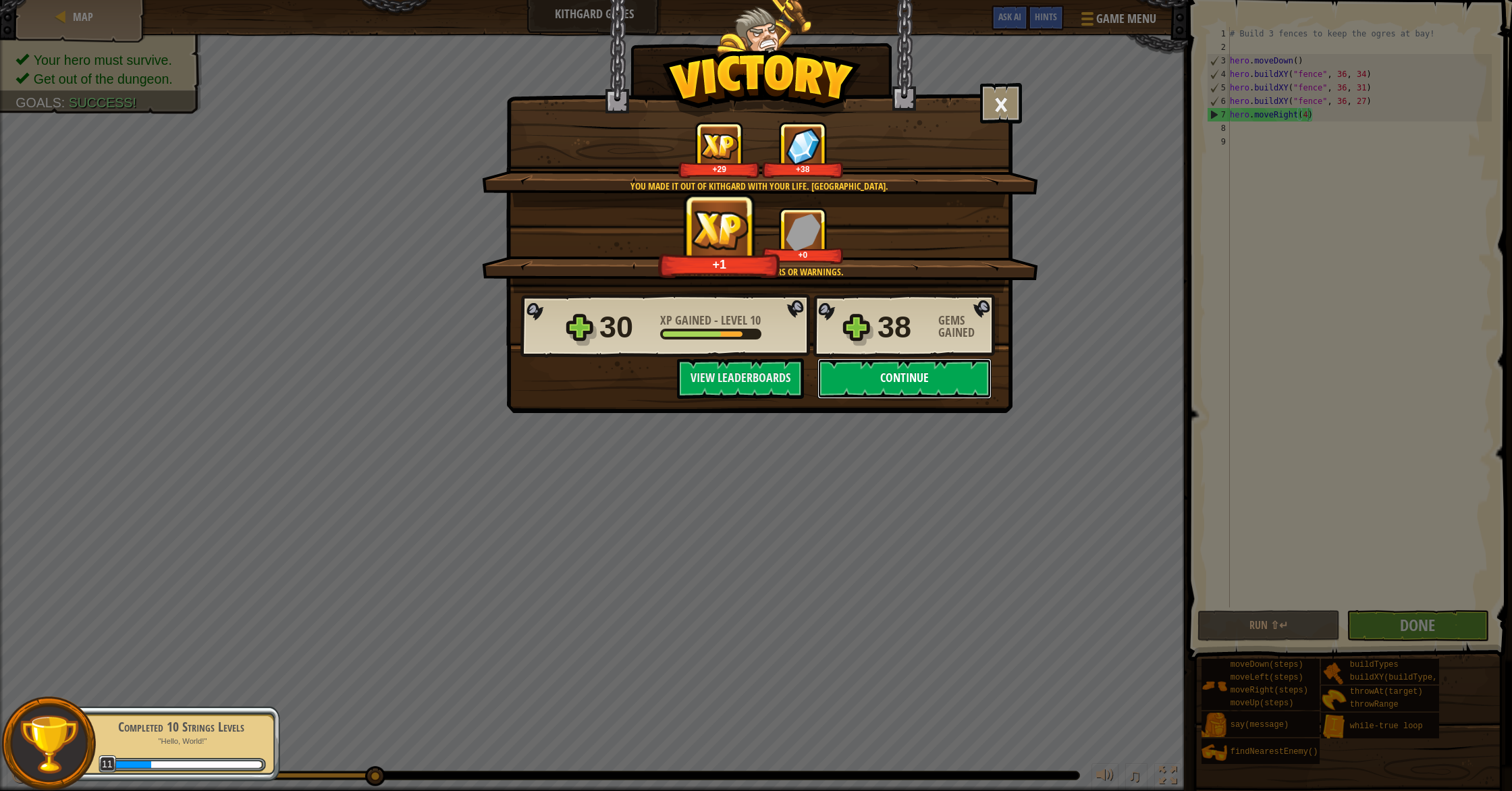
click at [954, 370] on button "Continue" at bounding box center [904, 378] width 174 height 41
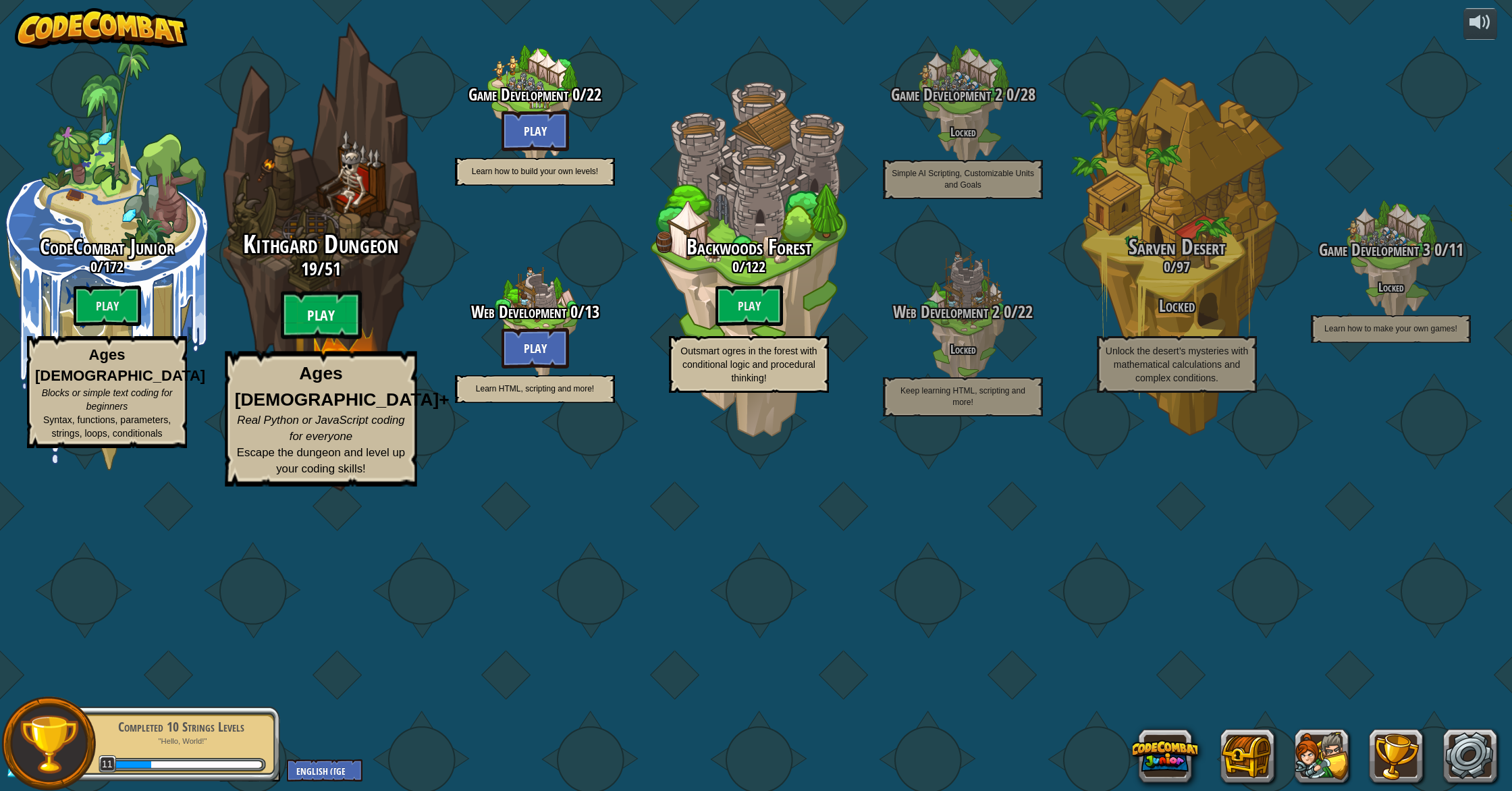
click at [302, 339] on btn "Play" at bounding box center [321, 315] width 81 height 48
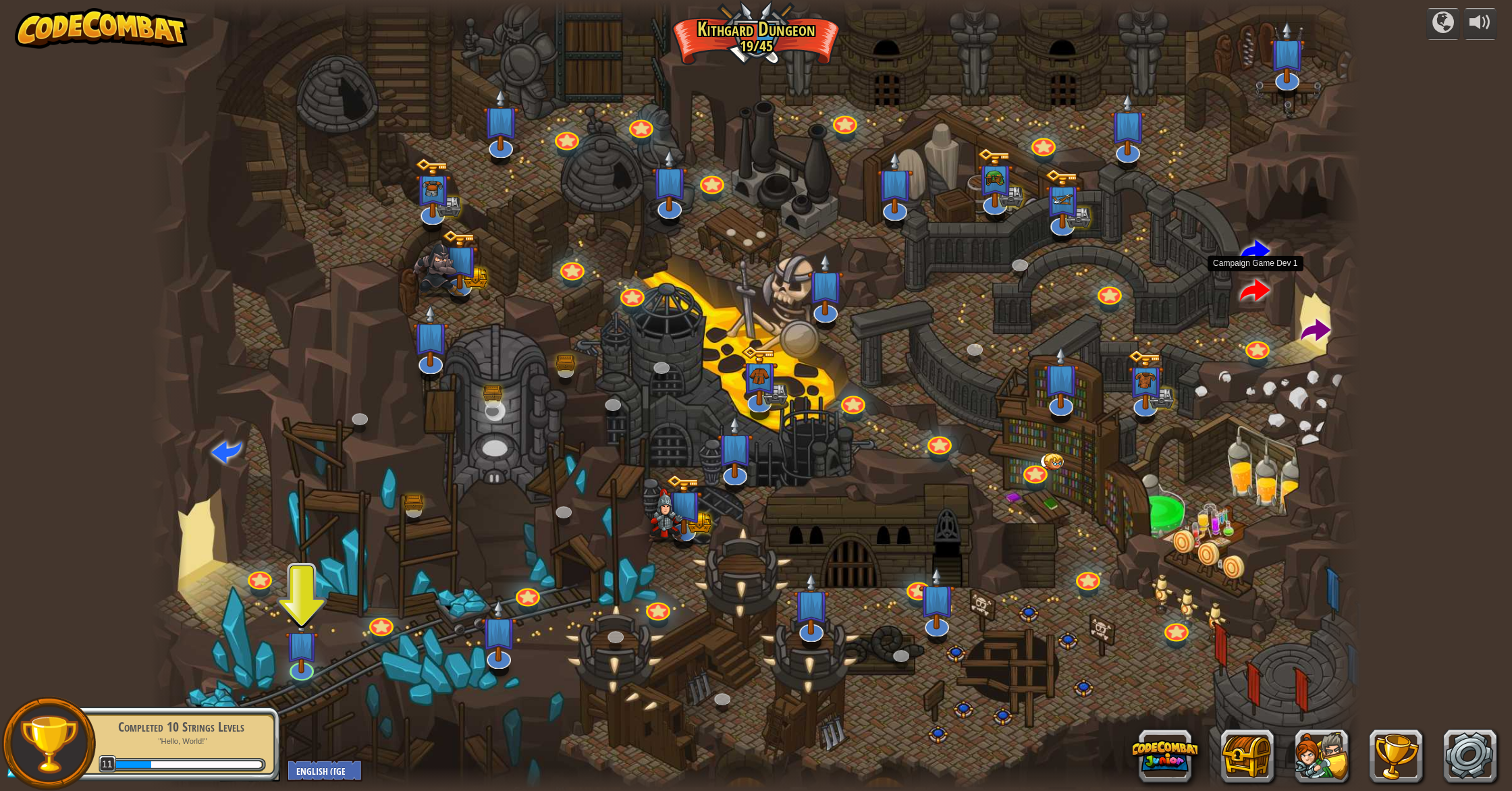
click at [1253, 290] on span at bounding box center [1254, 292] width 30 height 30
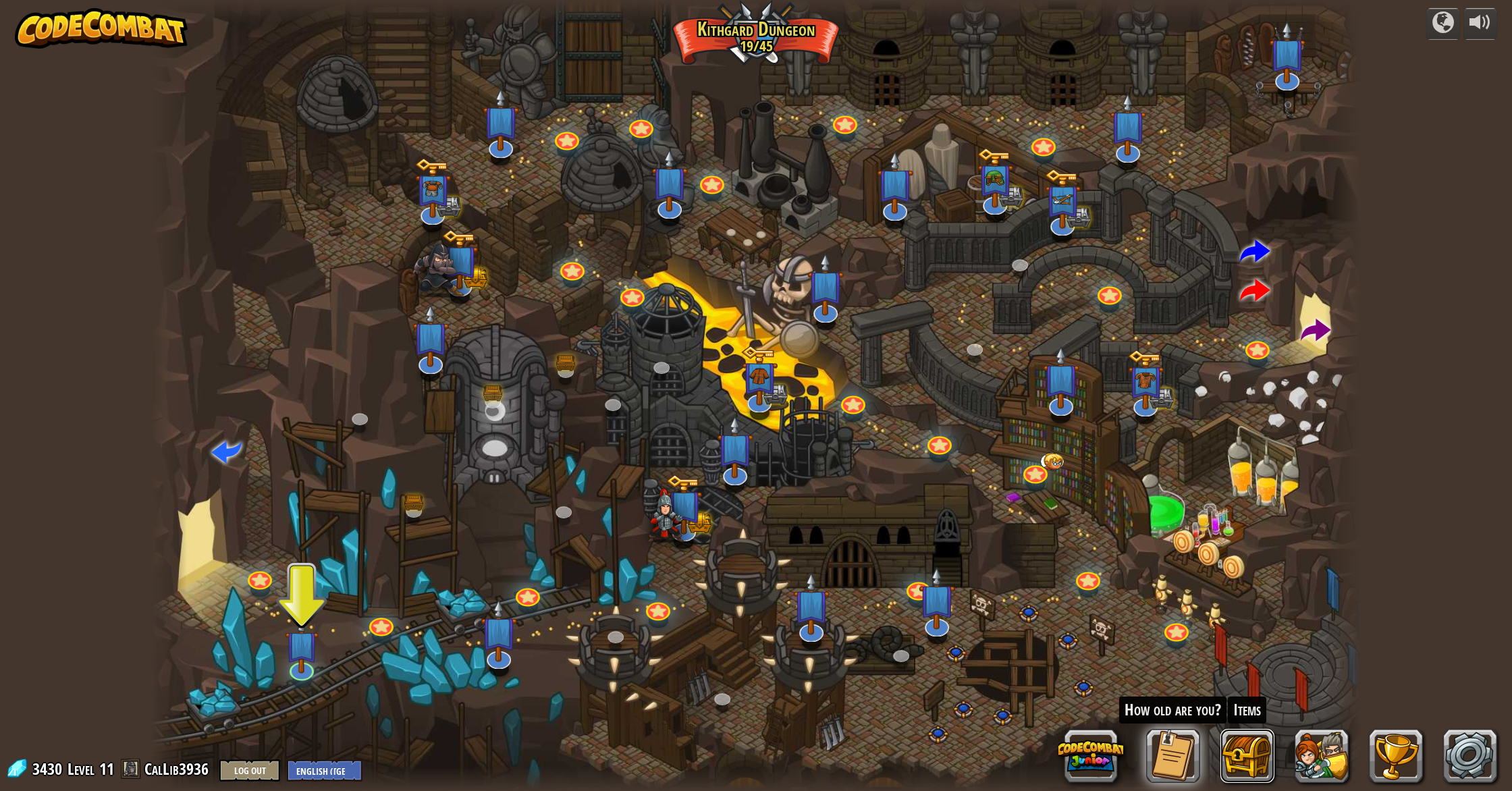
drag, startPoint x: 1239, startPoint y: 747, endPoint x: 1189, endPoint y: 693, distance: 73.6
click at [1204, 728] on div "How old are you? Items" at bounding box center [1284, 755] width 425 height 54
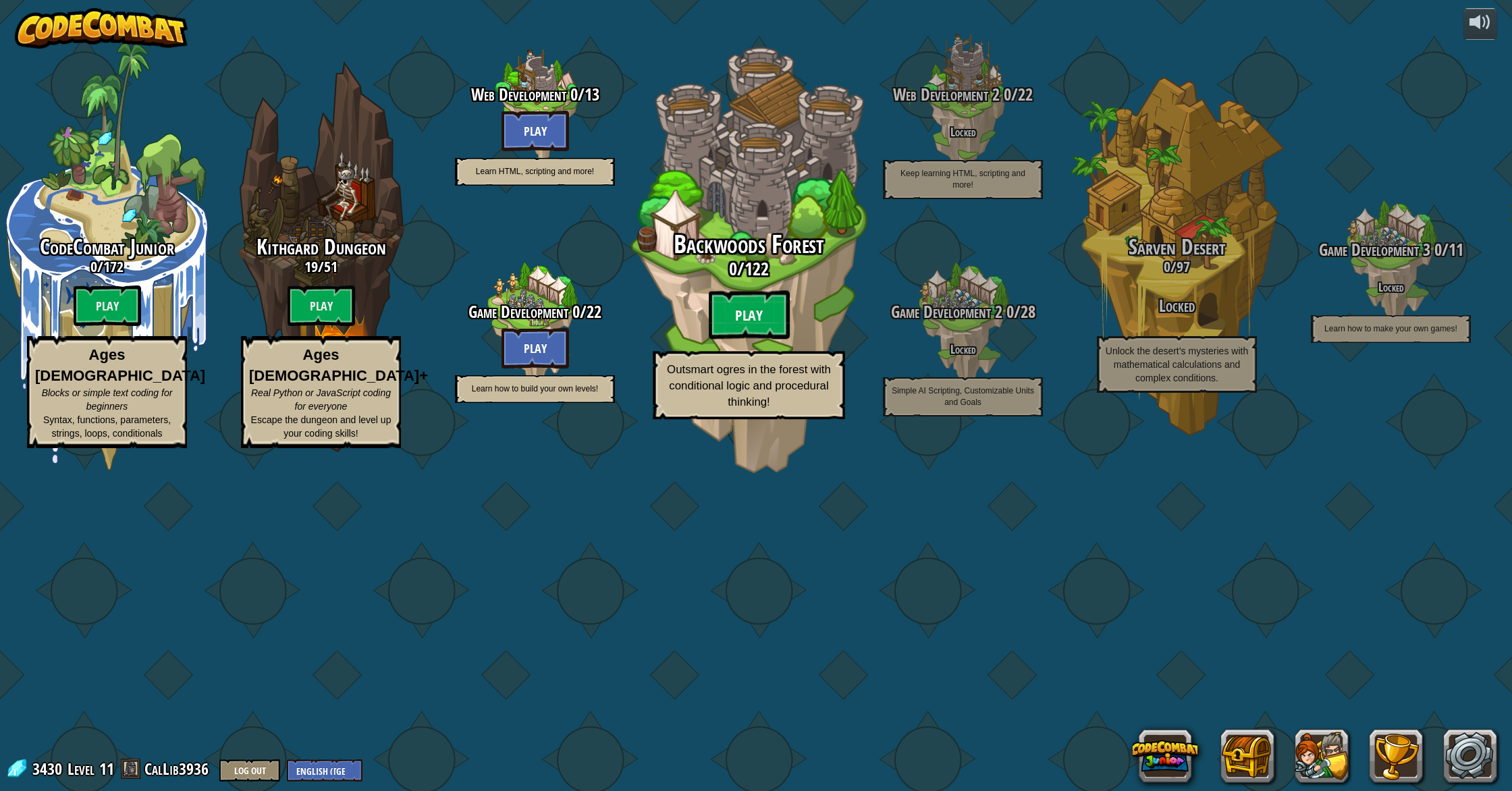
click at [730, 339] on btn "Play" at bounding box center [748, 315] width 81 height 48
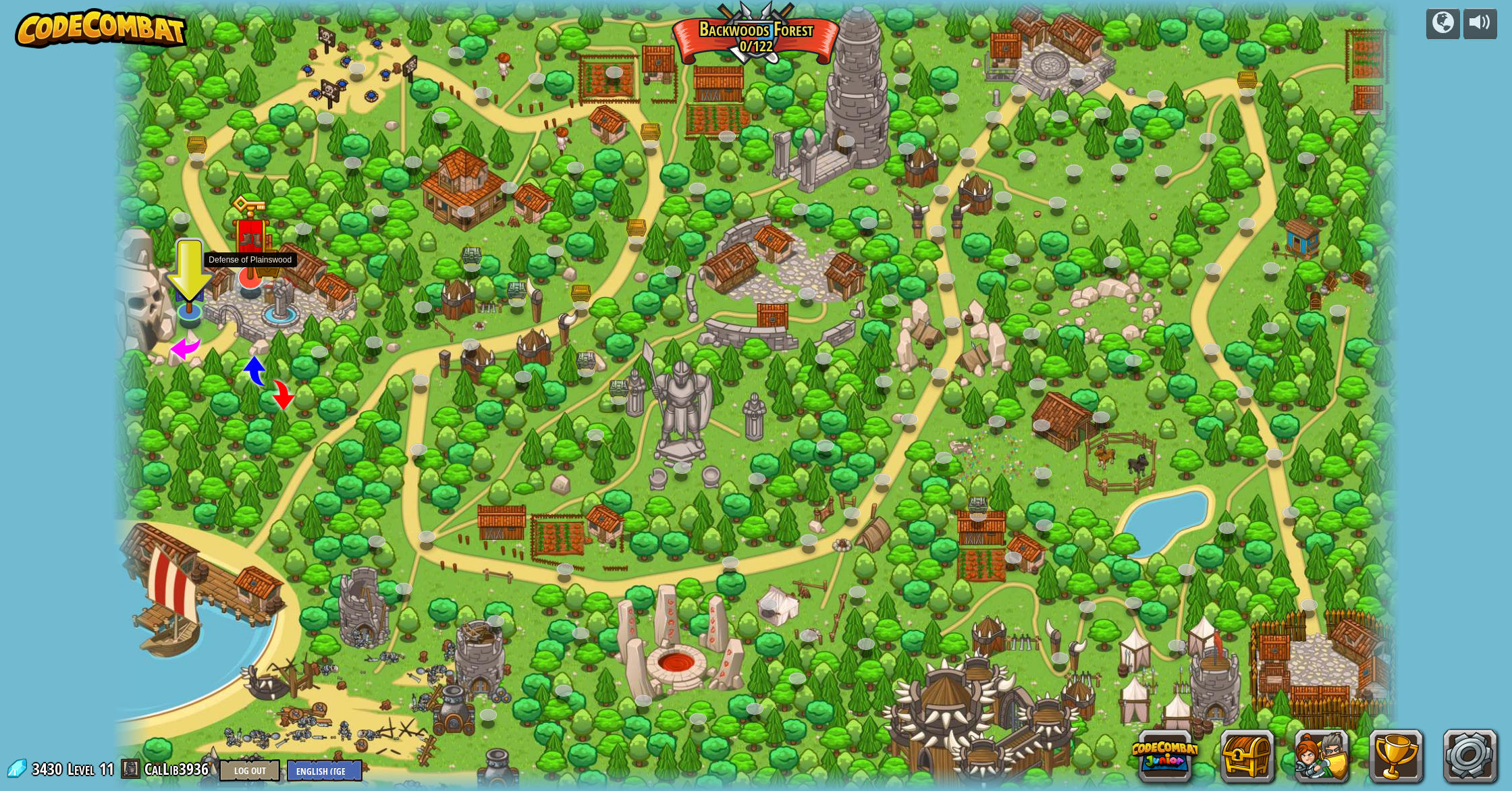
click at [255, 244] on img at bounding box center [251, 240] width 23 height 23
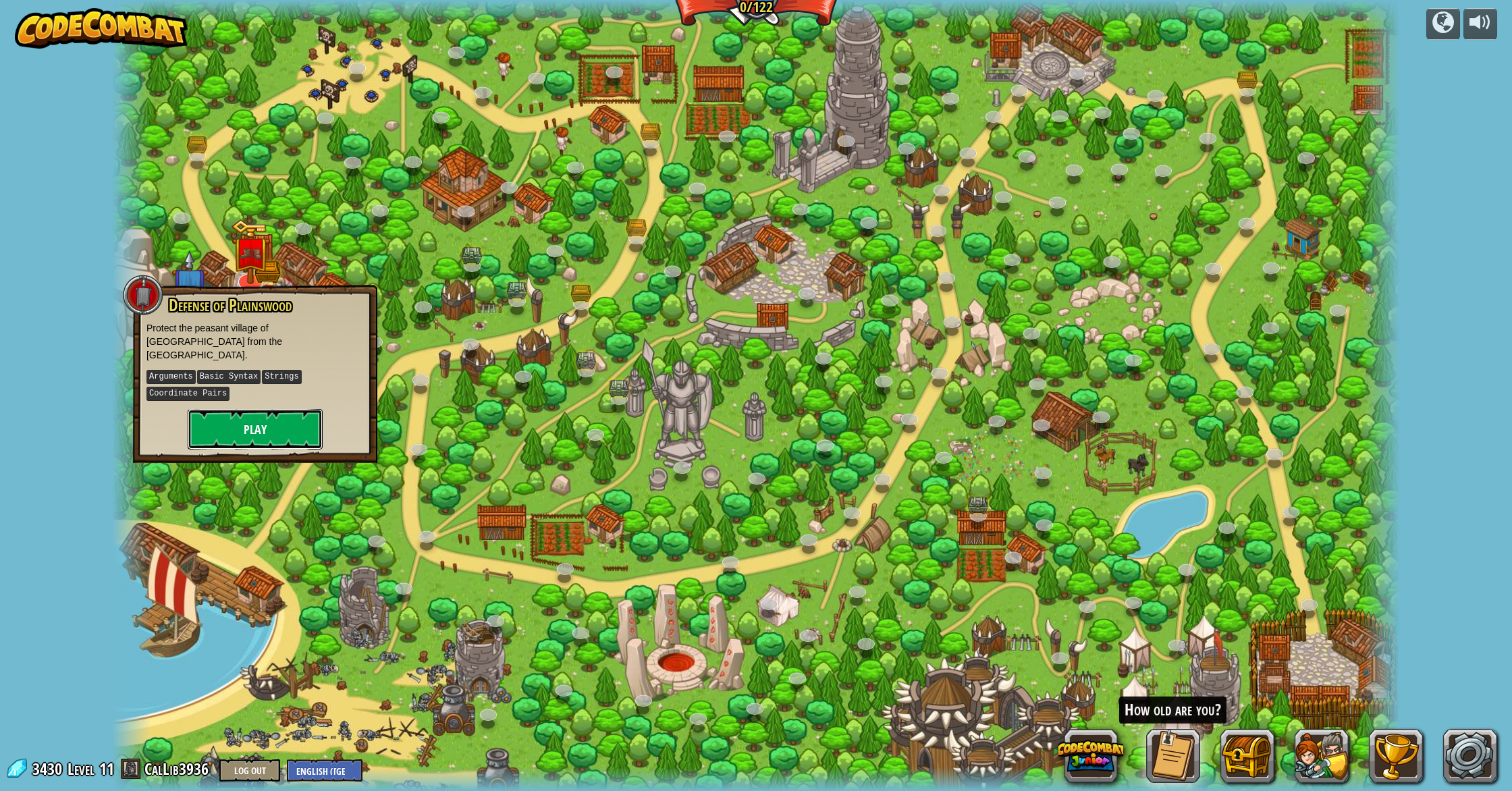
click at [228, 412] on button "Play" at bounding box center [255, 429] width 135 height 41
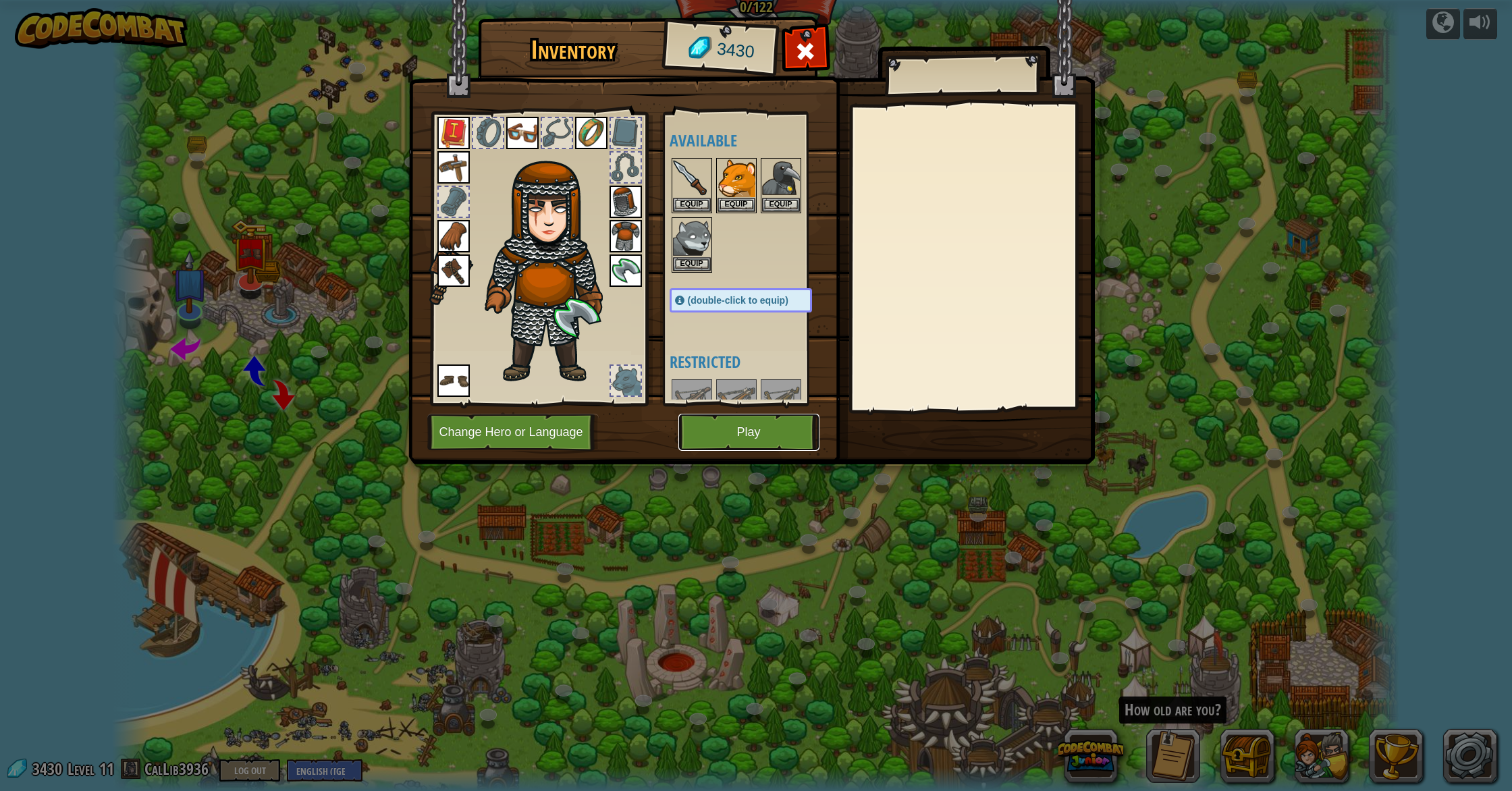
click at [756, 433] on button "Play" at bounding box center [748, 432] width 141 height 38
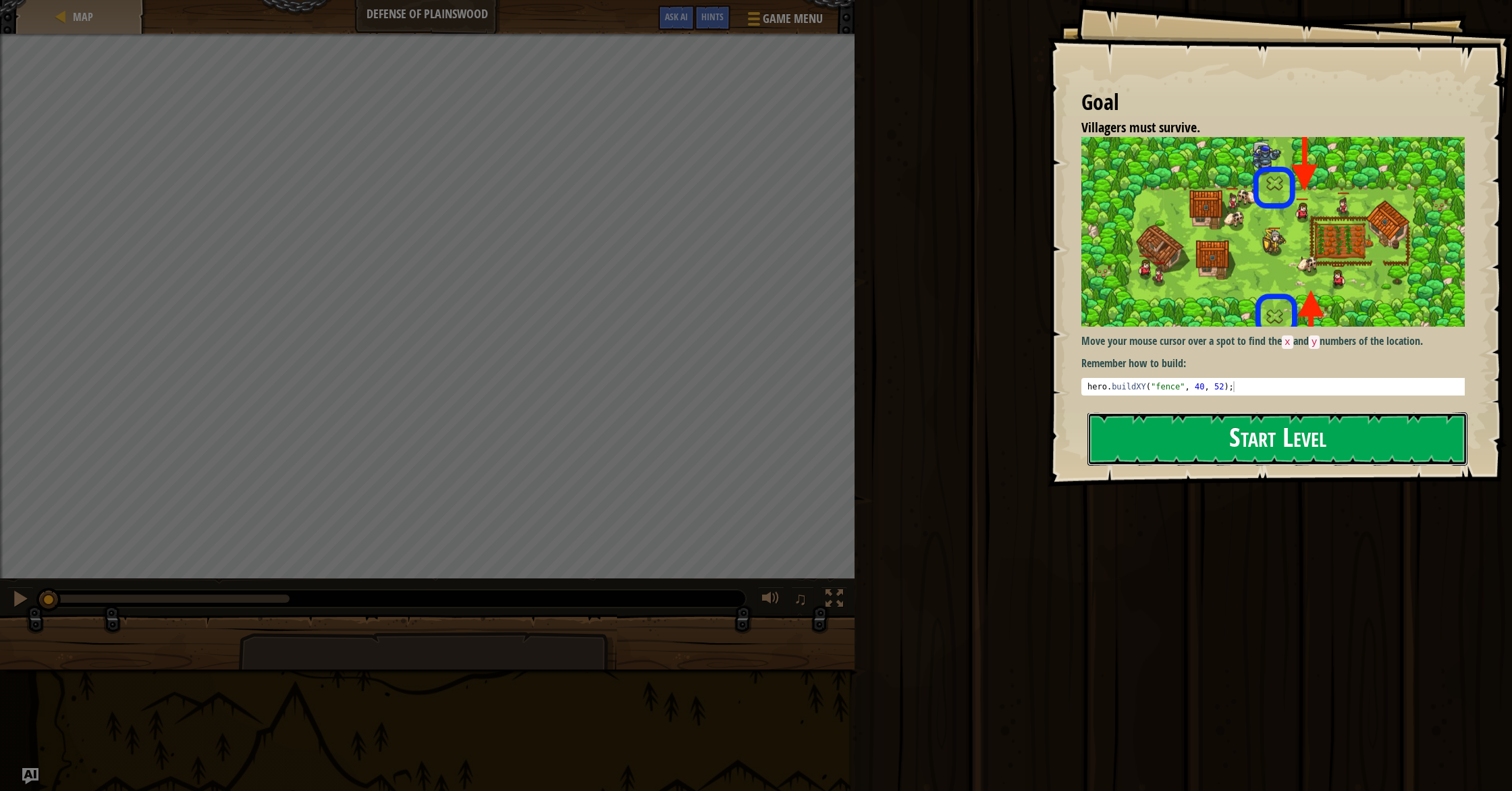
click at [1129, 447] on button "Start Level" at bounding box center [1277, 439] width 380 height 53
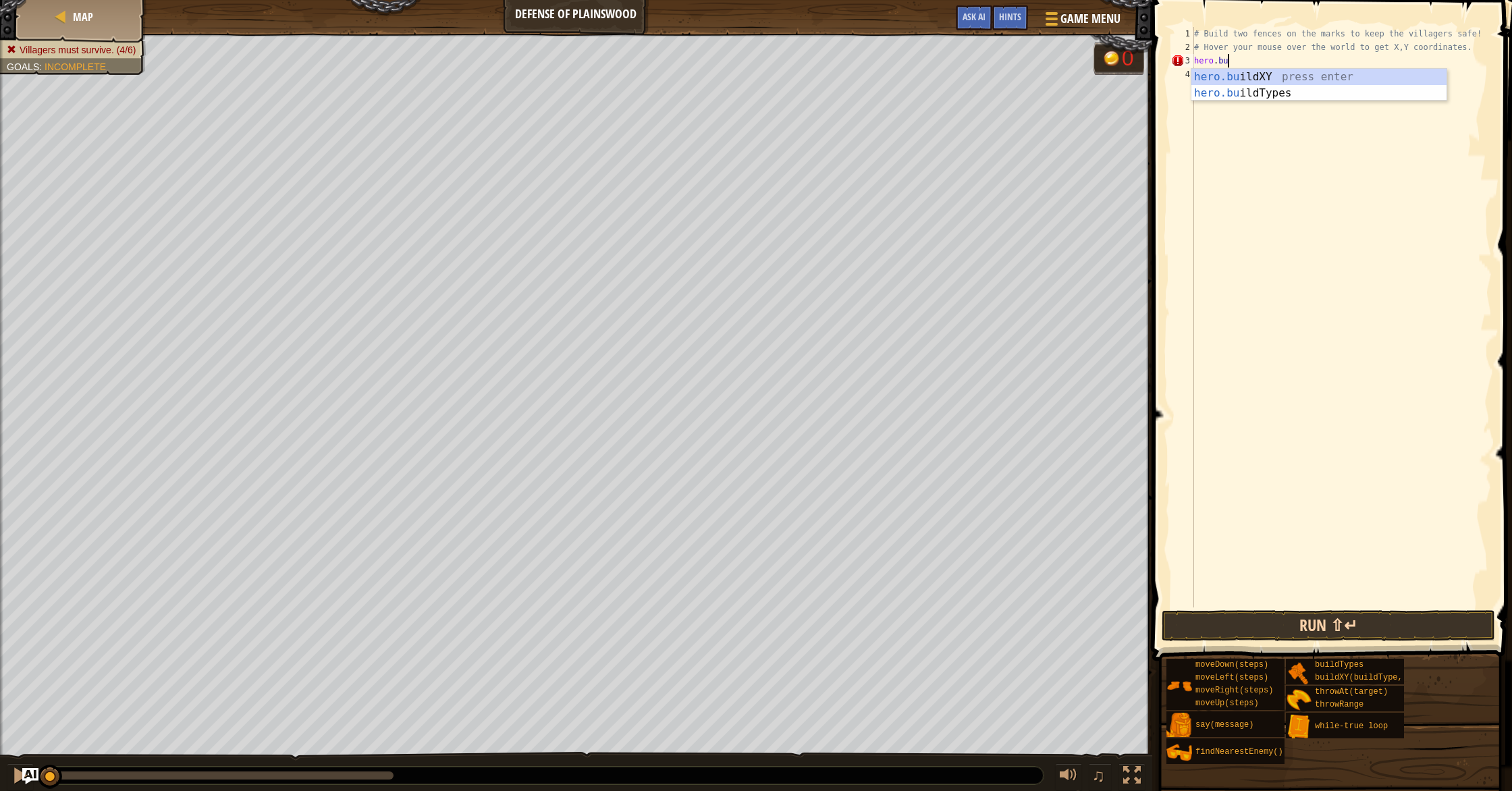
scroll to position [6, 2]
click at [1209, 73] on div "hero.bu ildXY press enter hero.bu ildTypes press enter" at bounding box center [1319, 102] width 255 height 65
click at [1311, 58] on div "# Build two fences on the marks to keep the villagers safe! # Hover your mouse …" at bounding box center [1341, 330] width 300 height 608
click at [1329, 58] on div "# Build two fences on the marks to keep the villagers safe! # Hover your mouse …" at bounding box center [1341, 330] width 300 height 608
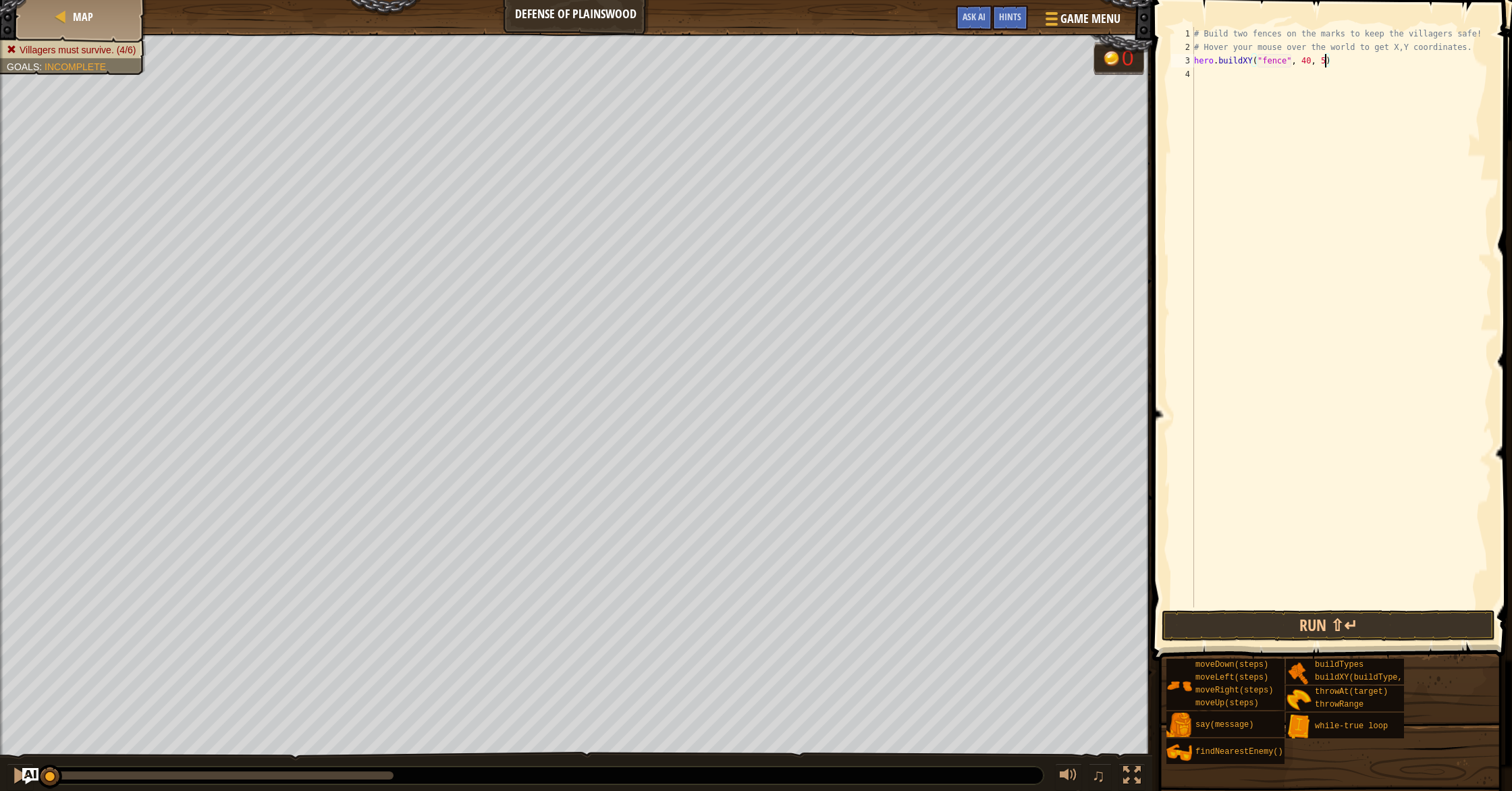
scroll to position [6, 11]
type textarea "hero.buildXY("fence", 40, 52)"
click at [1385, 626] on button "Run ⇧↵" at bounding box center [1329, 625] width 333 height 31
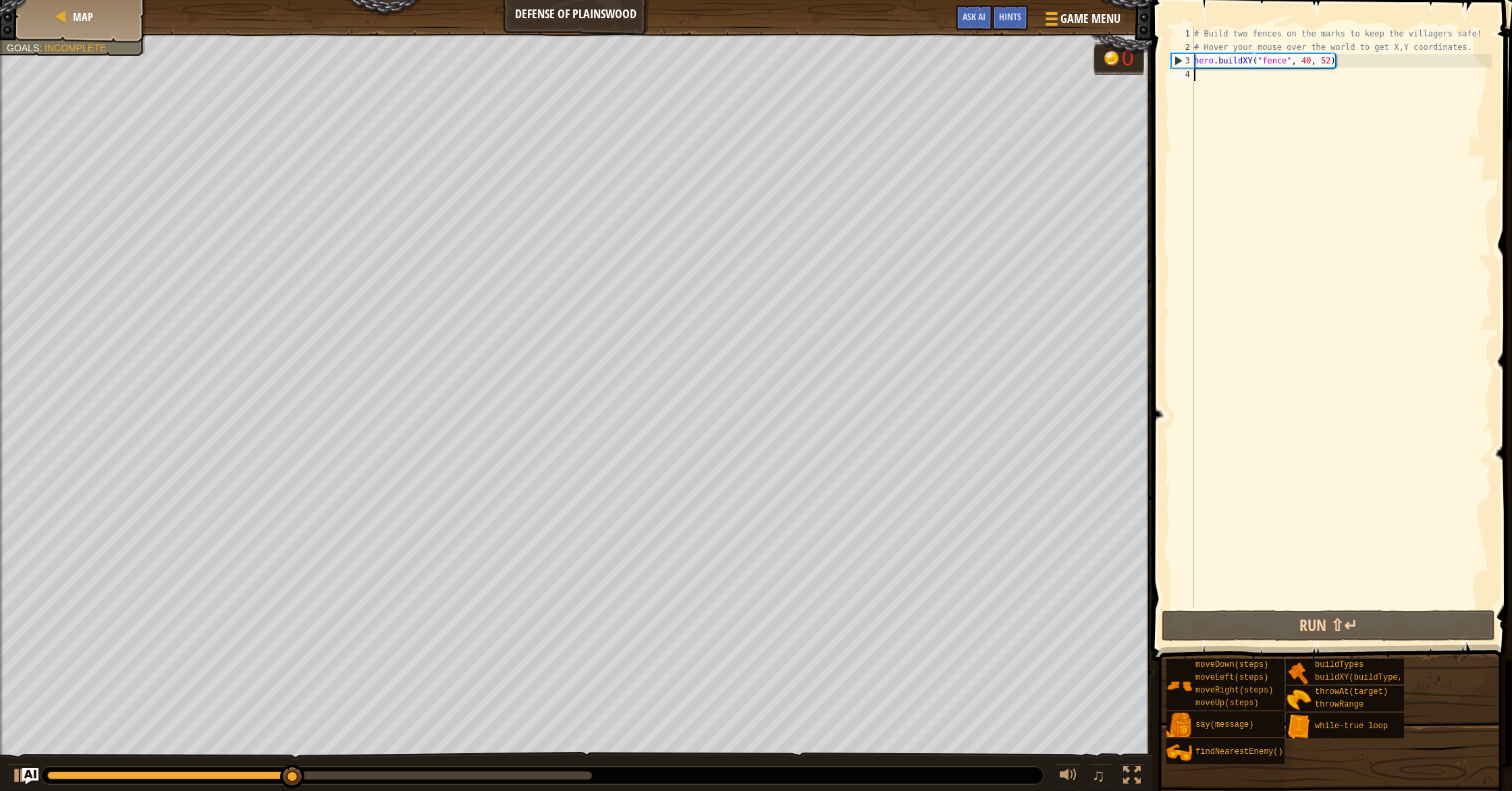
click at [1229, 78] on div "# Build two fences on the marks to keep the villagers safe! # Hover your mouse …" at bounding box center [1341, 330] width 300 height 608
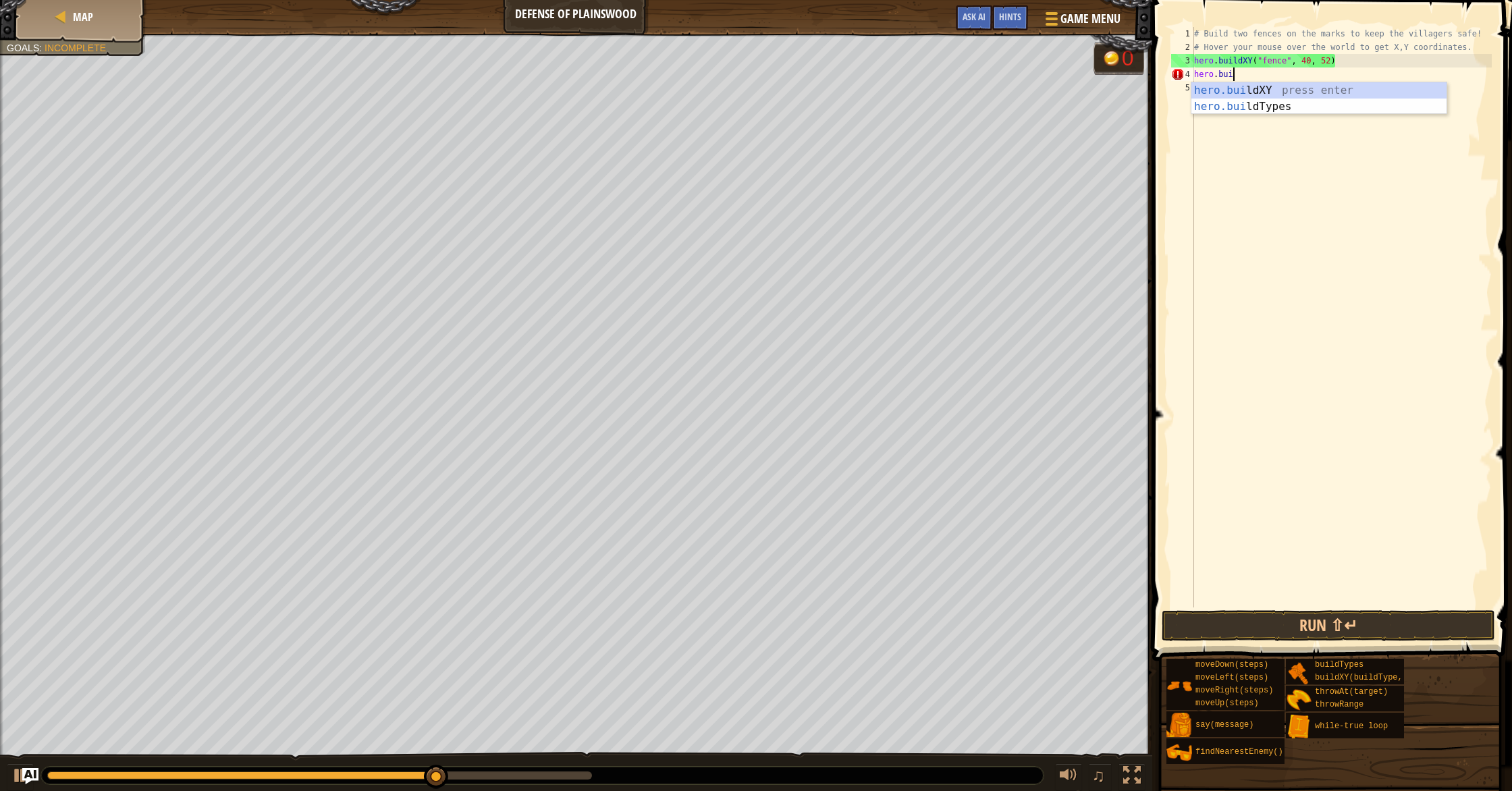
scroll to position [6, 2]
click at [1254, 97] on div "hero.[PERSON_NAME] ldXY press enter hero.[PERSON_NAME] ldTypes press enter" at bounding box center [1319, 115] width 255 height 65
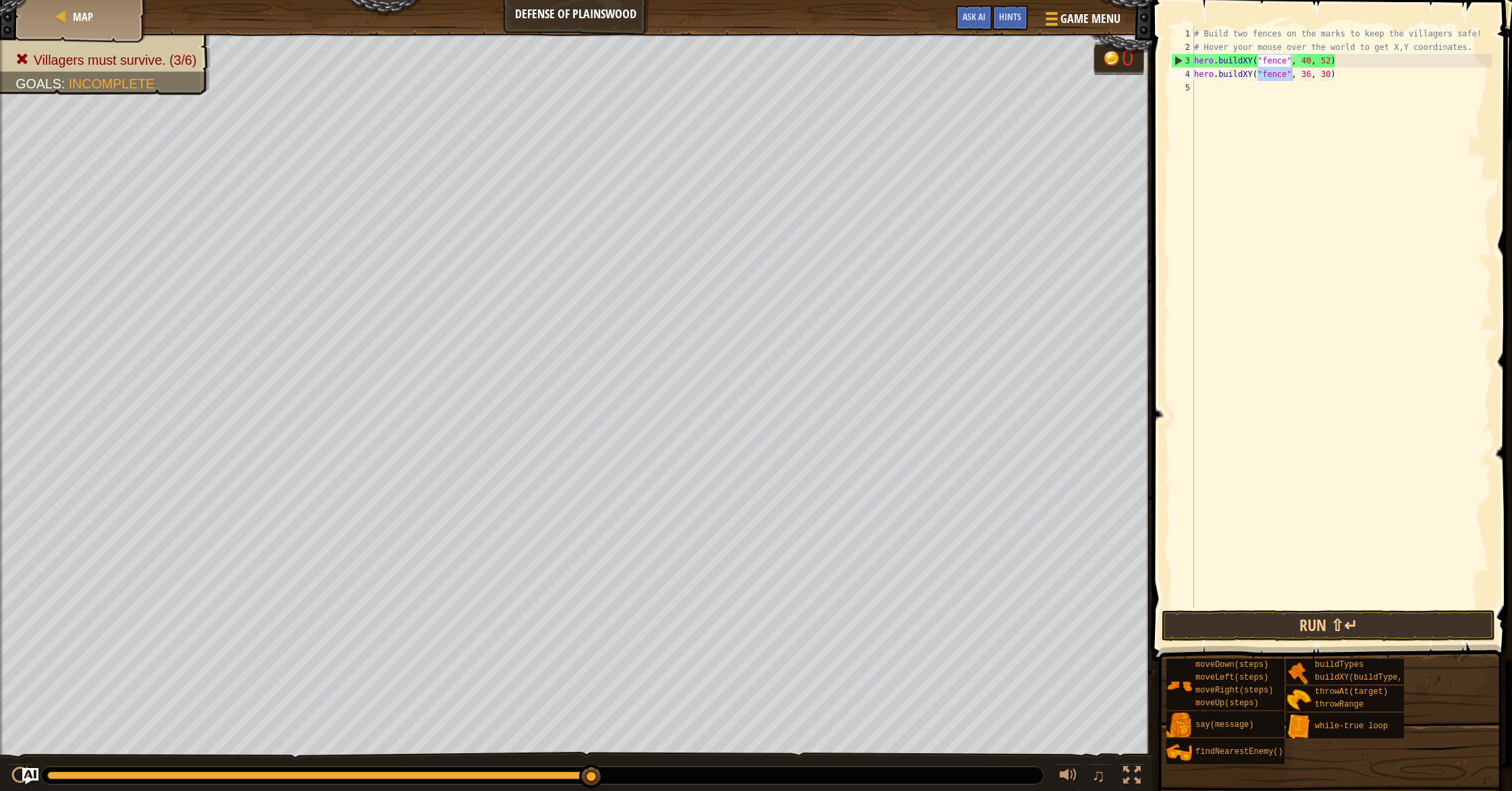
drag, startPoint x: 1218, startPoint y: 183, endPoint x: 1249, endPoint y: 157, distance: 40.5
click at [1233, 169] on div "hero.buildXY("fence", 36, 30) 1 2 3 4 5 # Build two fences on the marks to keep…" at bounding box center [1329, 357] width 363 height 700
click at [1312, 79] on div "# Build two fences on the marks to keep the villagers safe! # Hover your mouse …" at bounding box center [1341, 330] width 300 height 608
click at [1324, 77] on div "# Build two fences on the marks to keep the villagers safe! # Hover your mouse …" at bounding box center [1341, 330] width 300 height 608
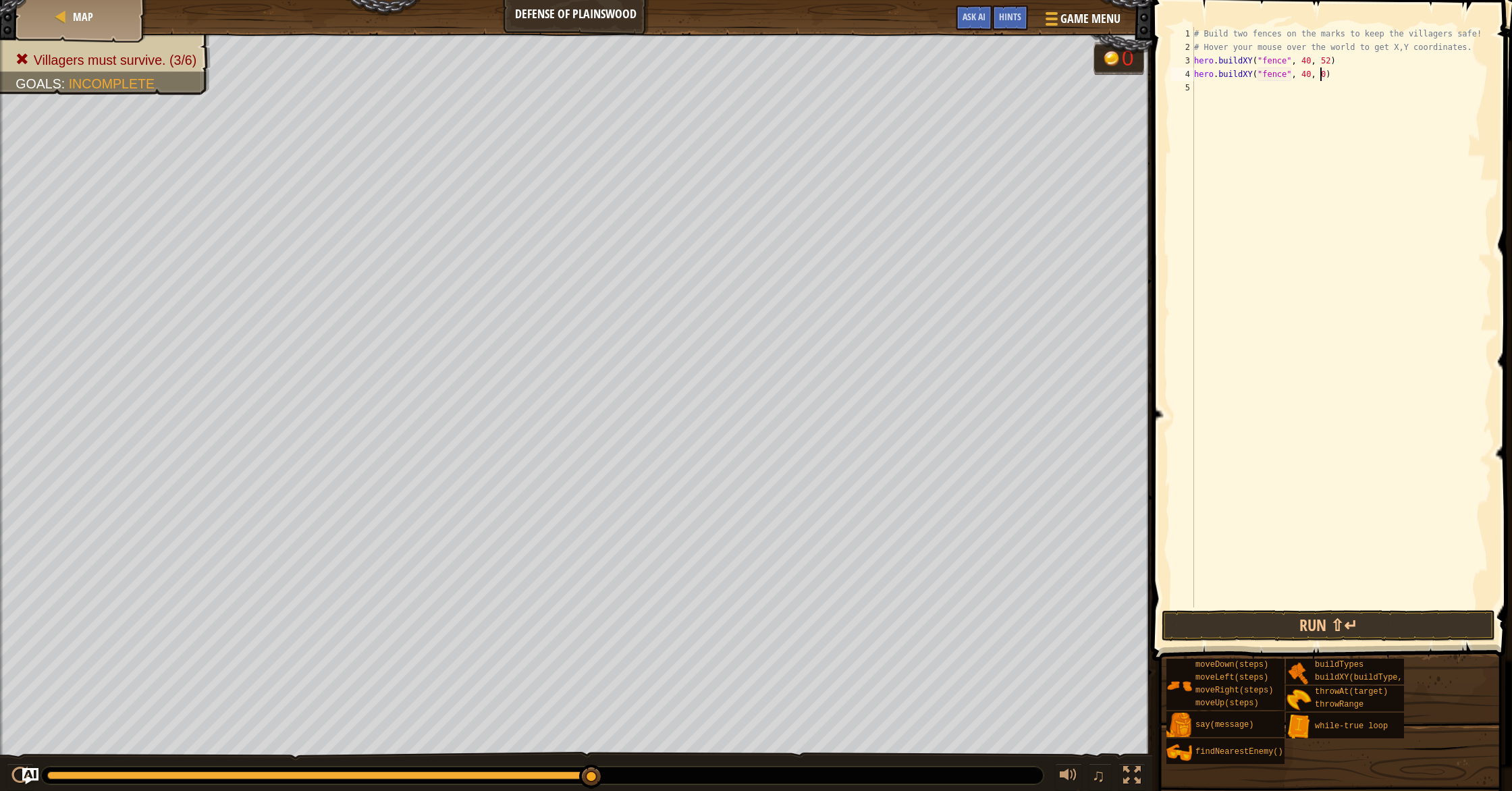
scroll to position [6, 10]
type textarea "hero.buildXY("fence", 40, 20)"
click at [1327, 628] on button "Run ⇧↵" at bounding box center [1329, 625] width 333 height 31
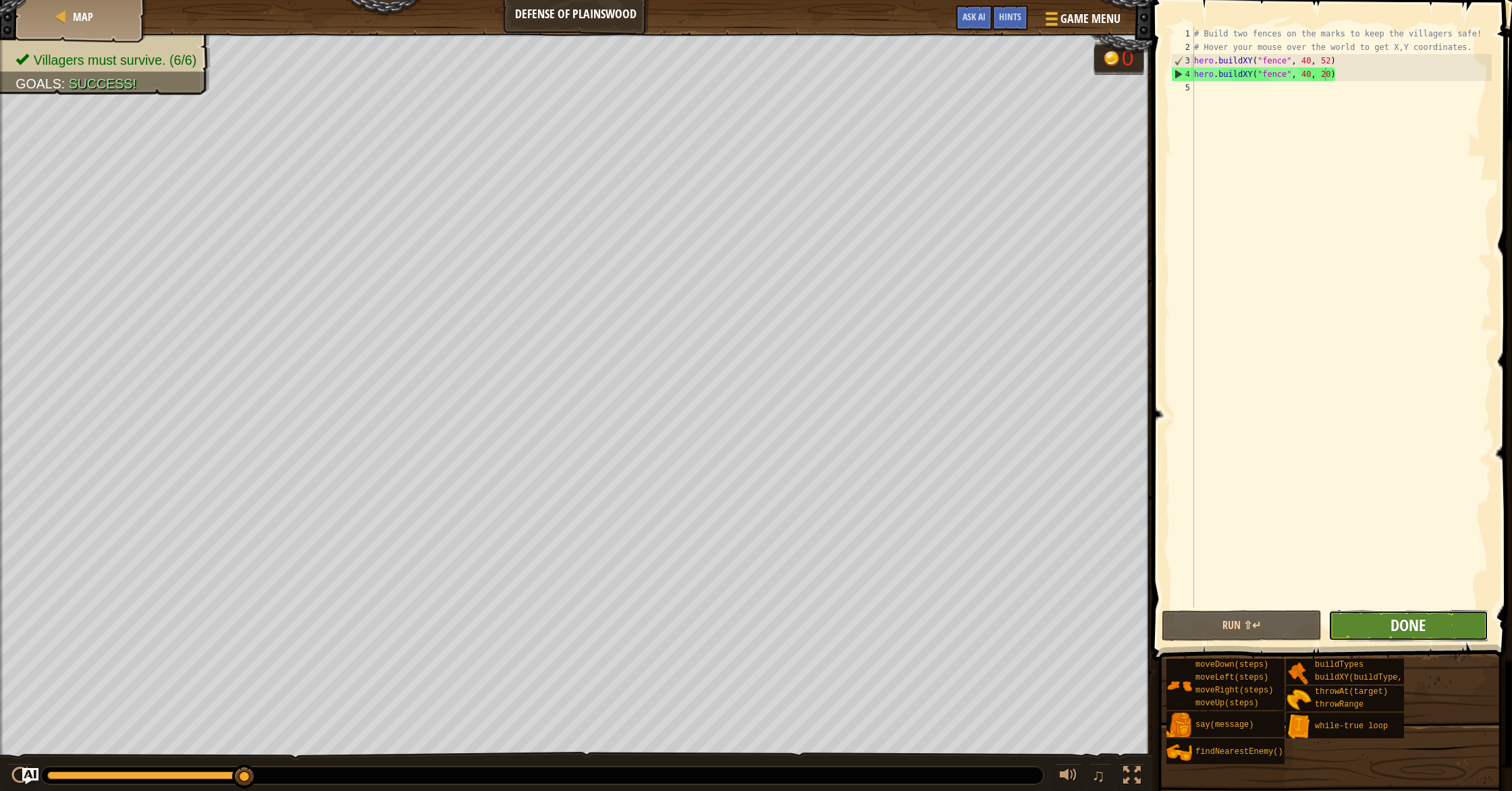
click at [1390, 627] on span "Done" at bounding box center [1408, 625] width 35 height 22
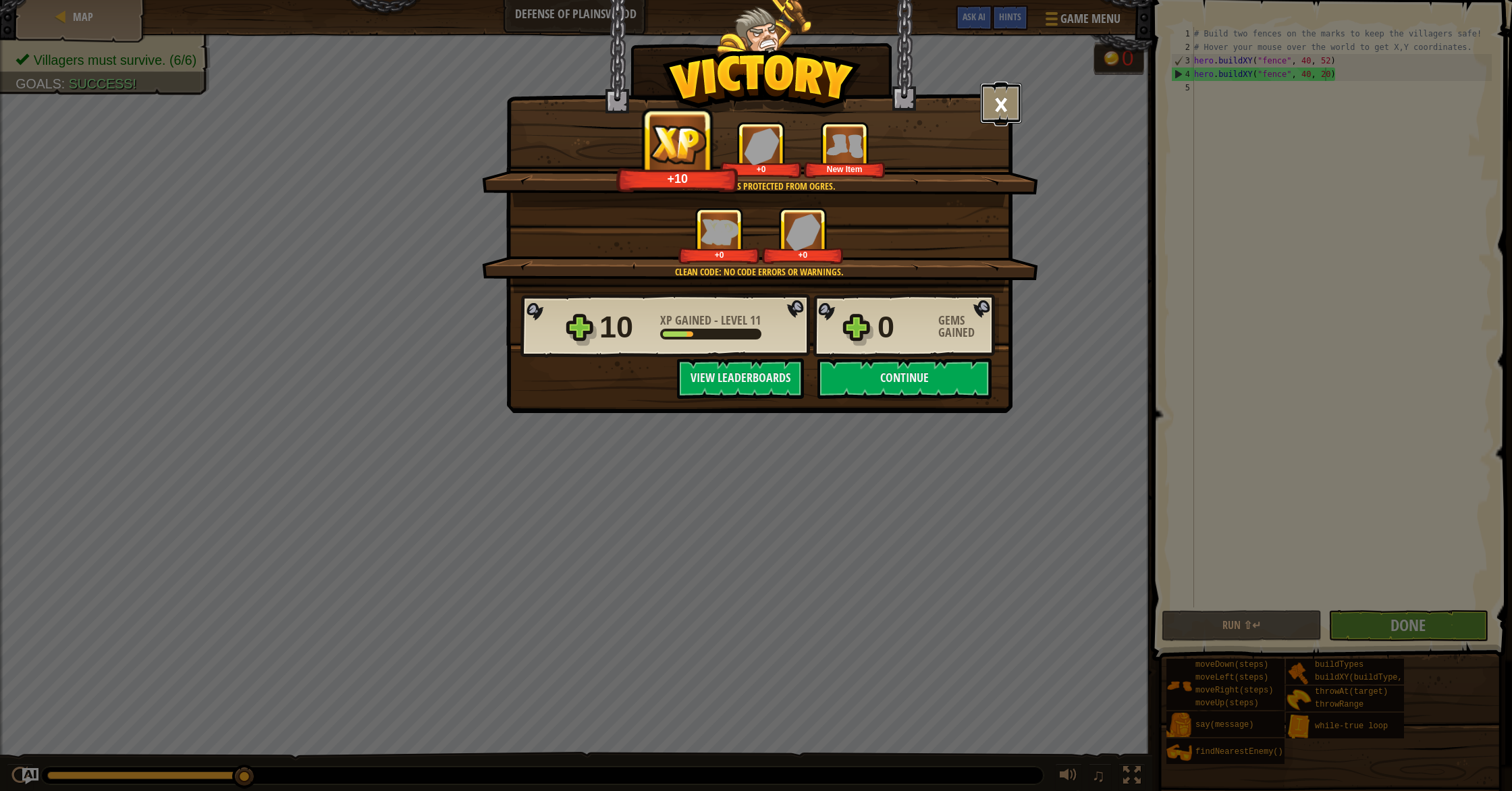
click at [991, 99] on button "×" at bounding box center [1001, 103] width 42 height 41
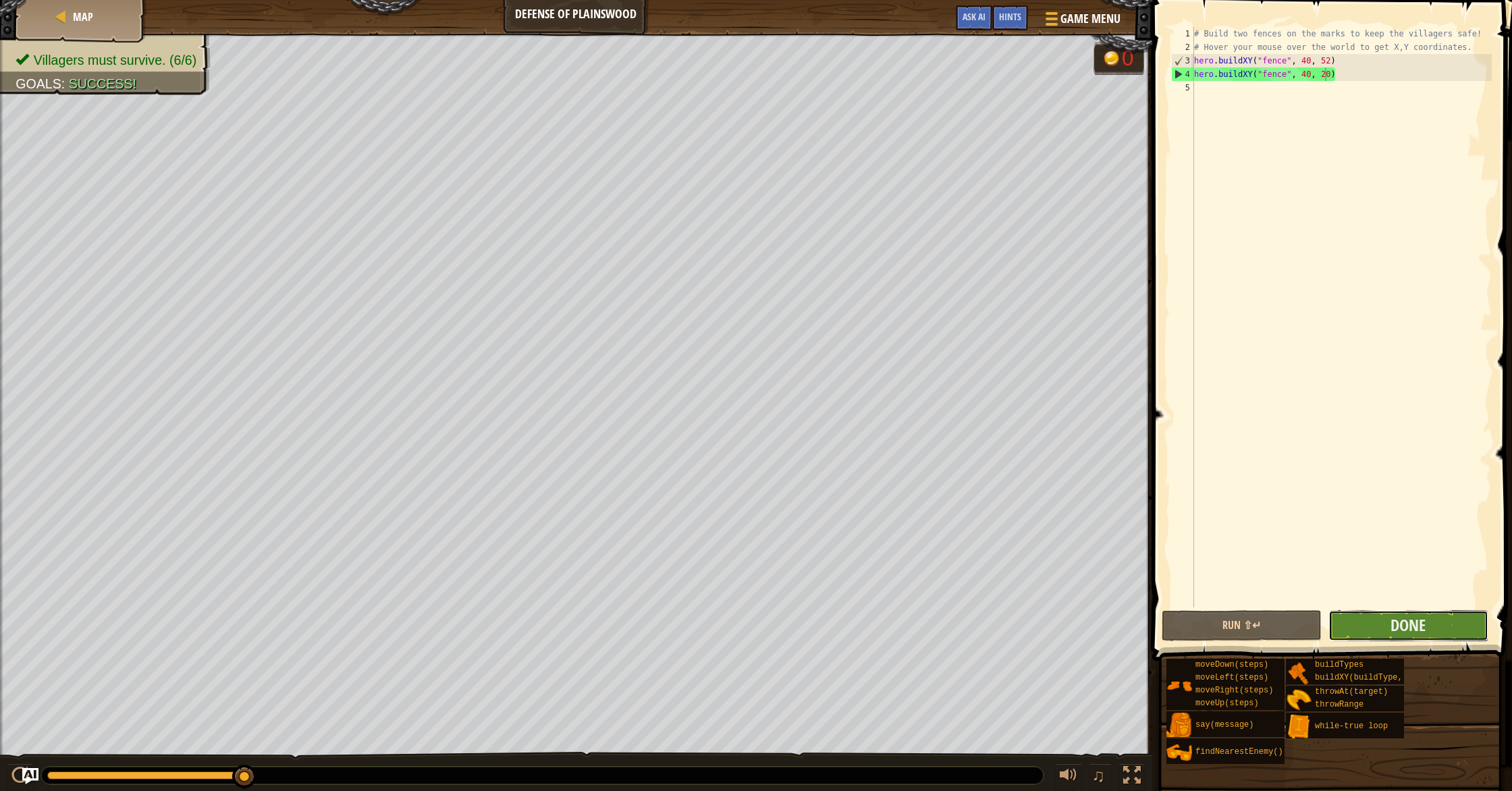
click at [1386, 624] on button "Done" at bounding box center [1409, 625] width 160 height 31
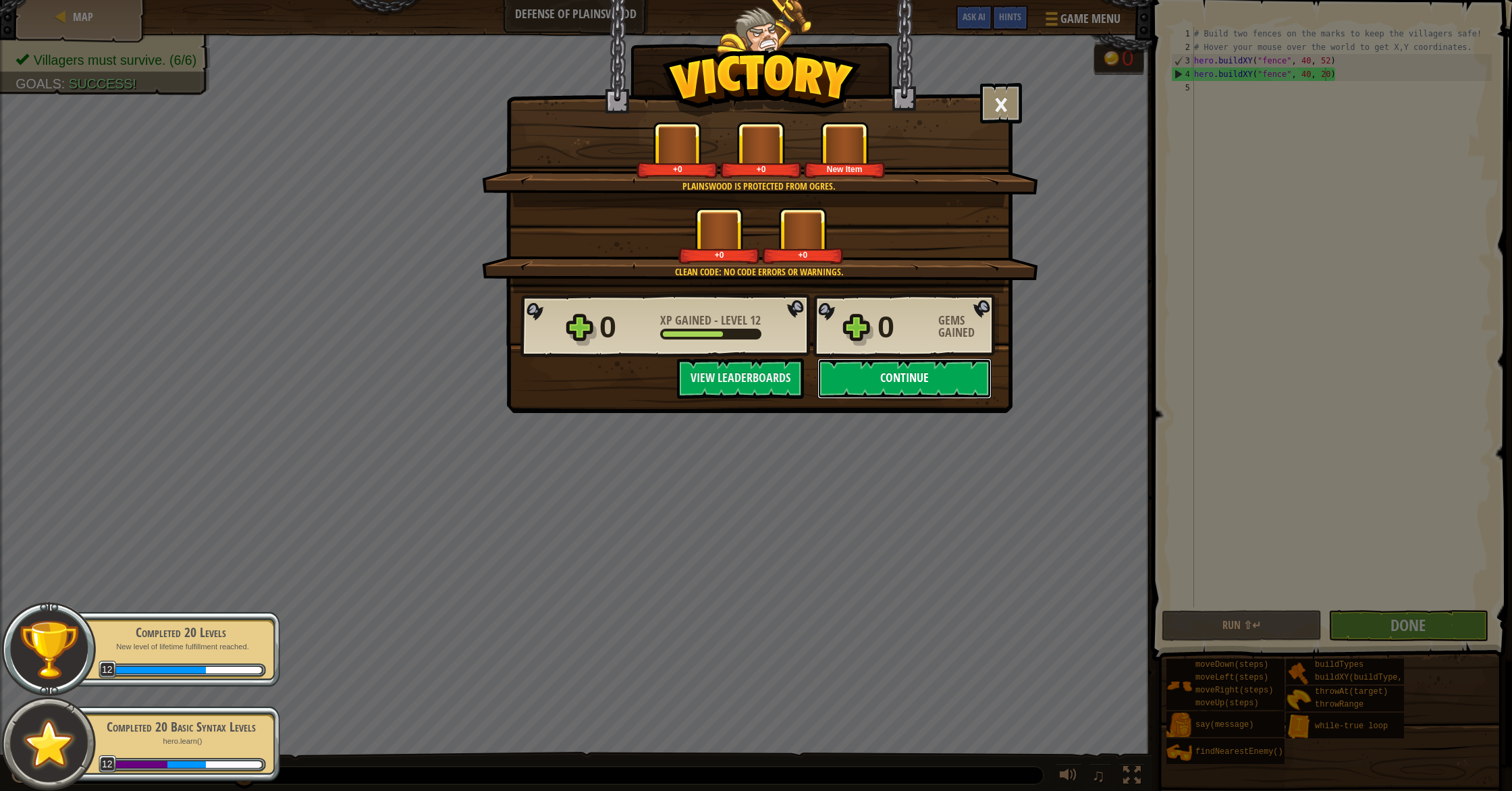
click at [914, 363] on button "Continue" at bounding box center [904, 378] width 174 height 41
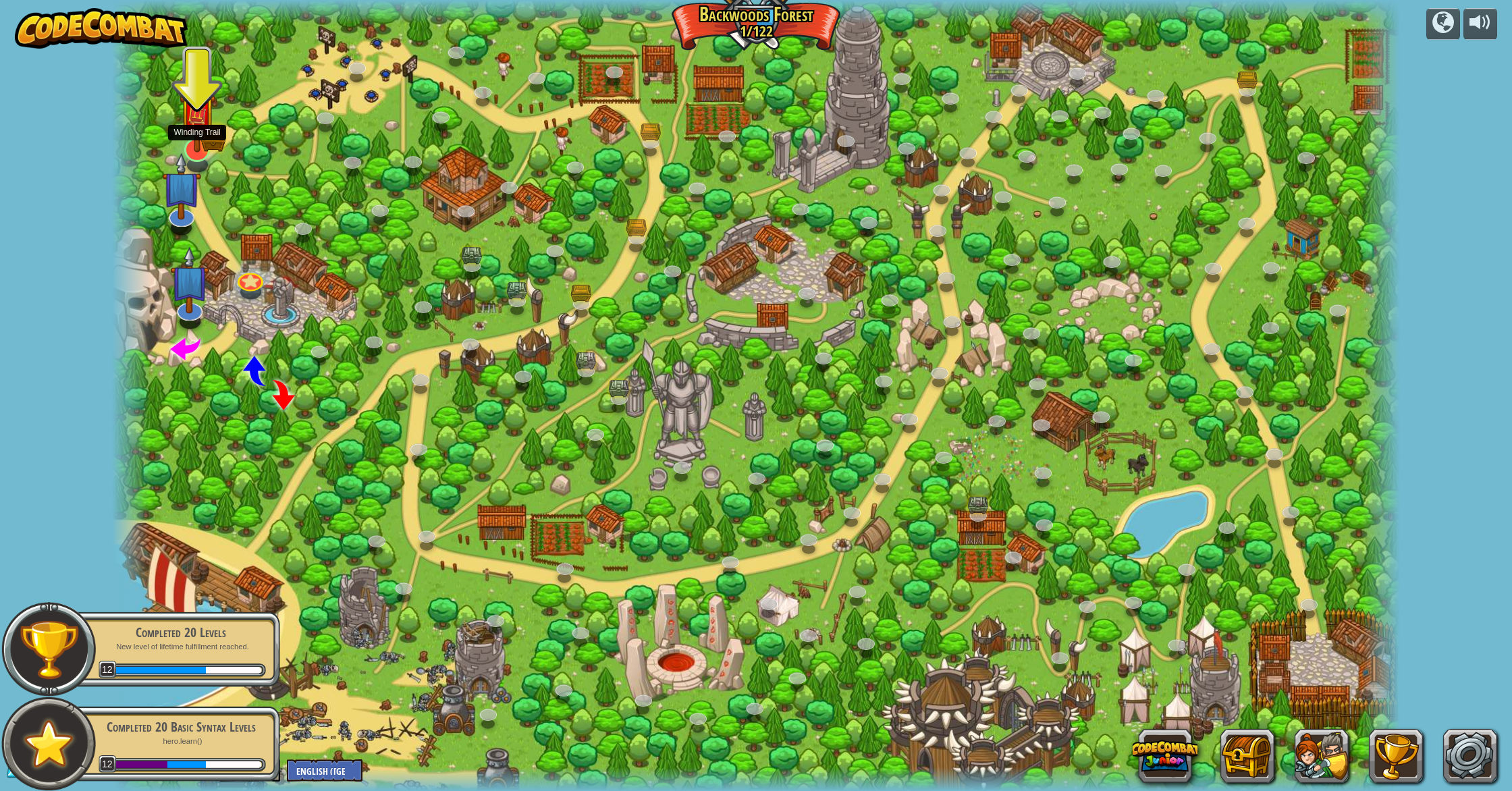
click at [198, 148] on img at bounding box center [198, 112] width 38 height 81
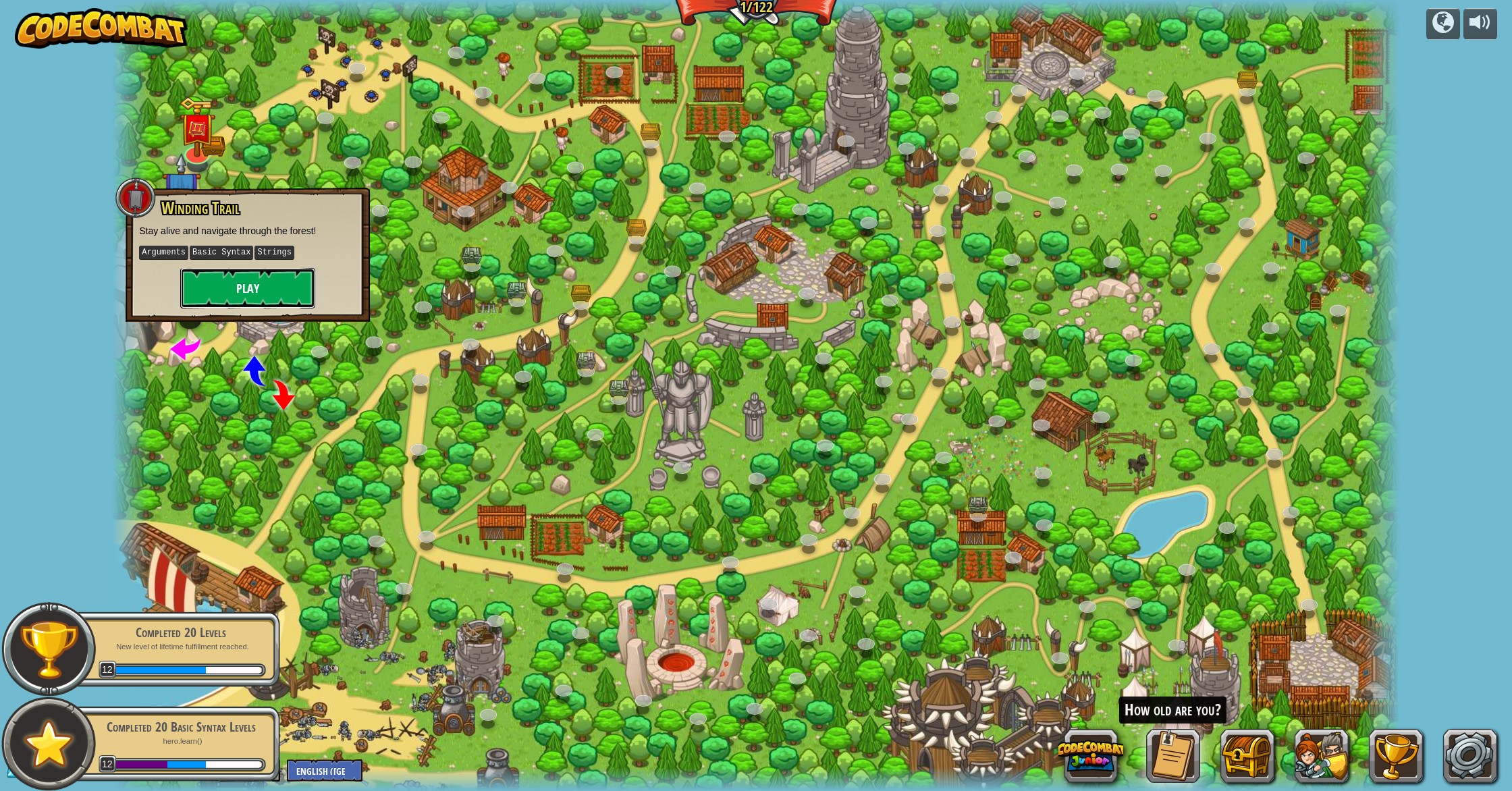
click at [239, 280] on button "Play" at bounding box center [248, 288] width 135 height 41
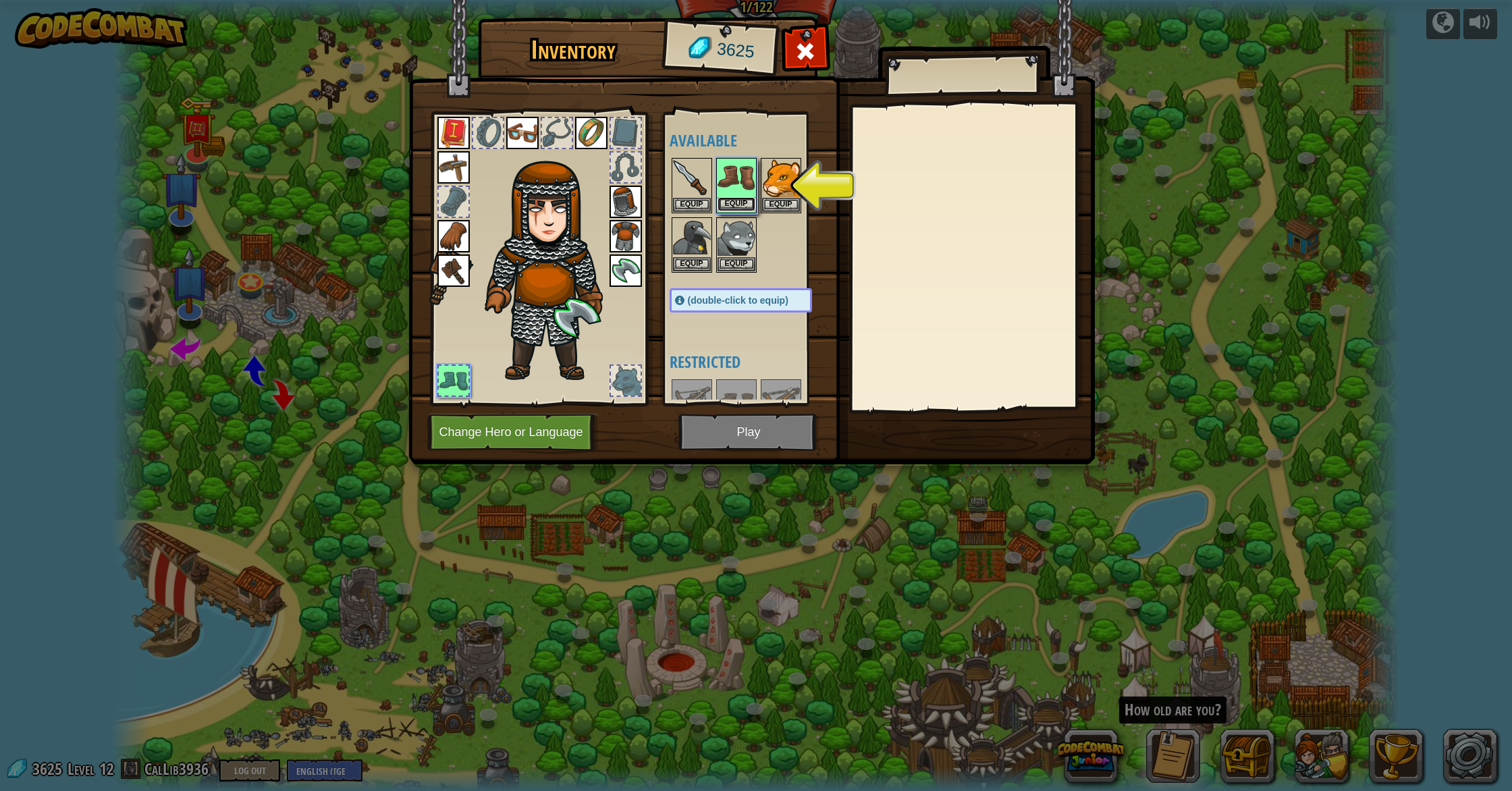
click at [734, 197] on button "Equip" at bounding box center [736, 203] width 38 height 14
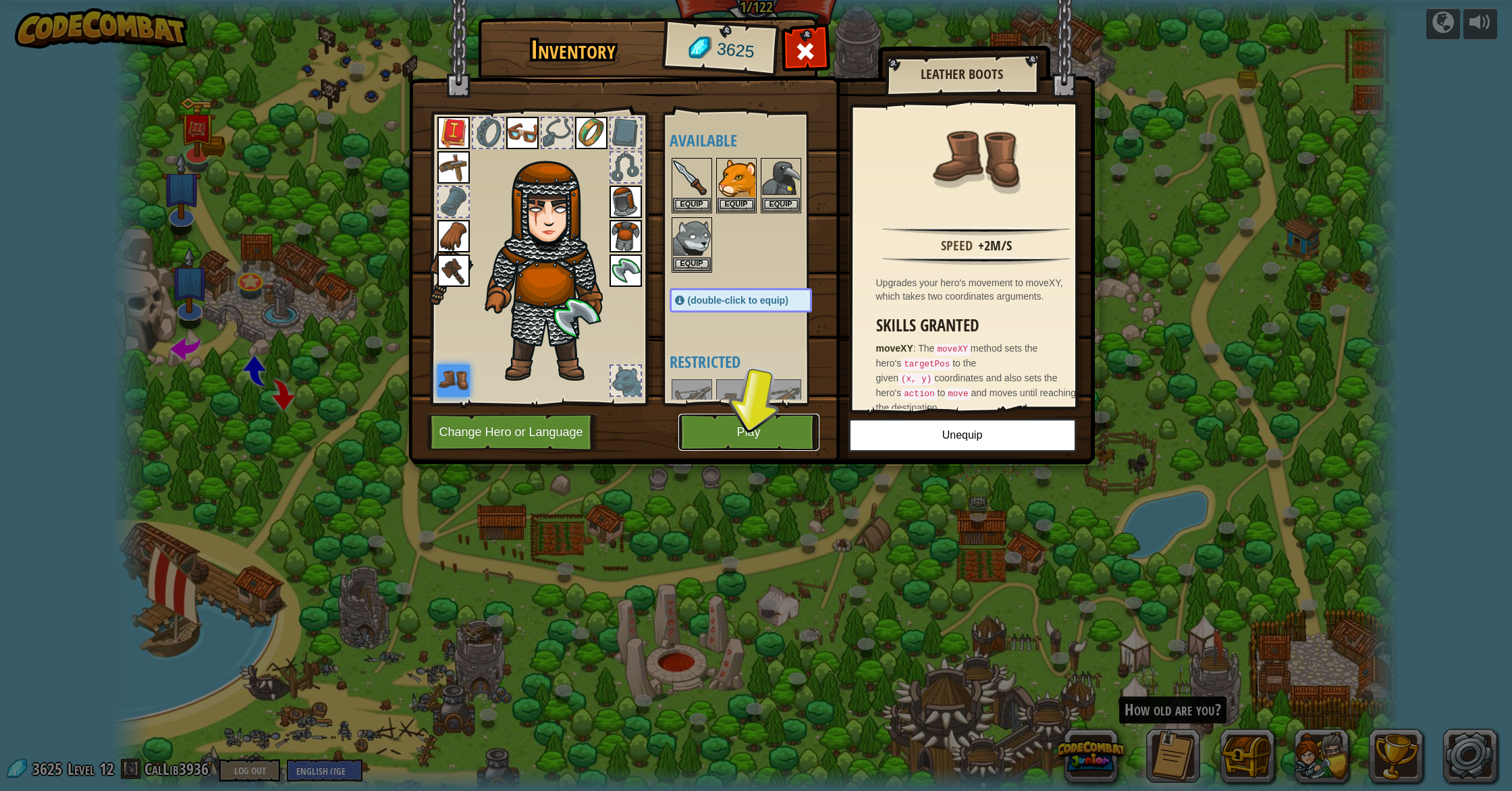
click at [769, 423] on button "Play" at bounding box center [748, 432] width 141 height 38
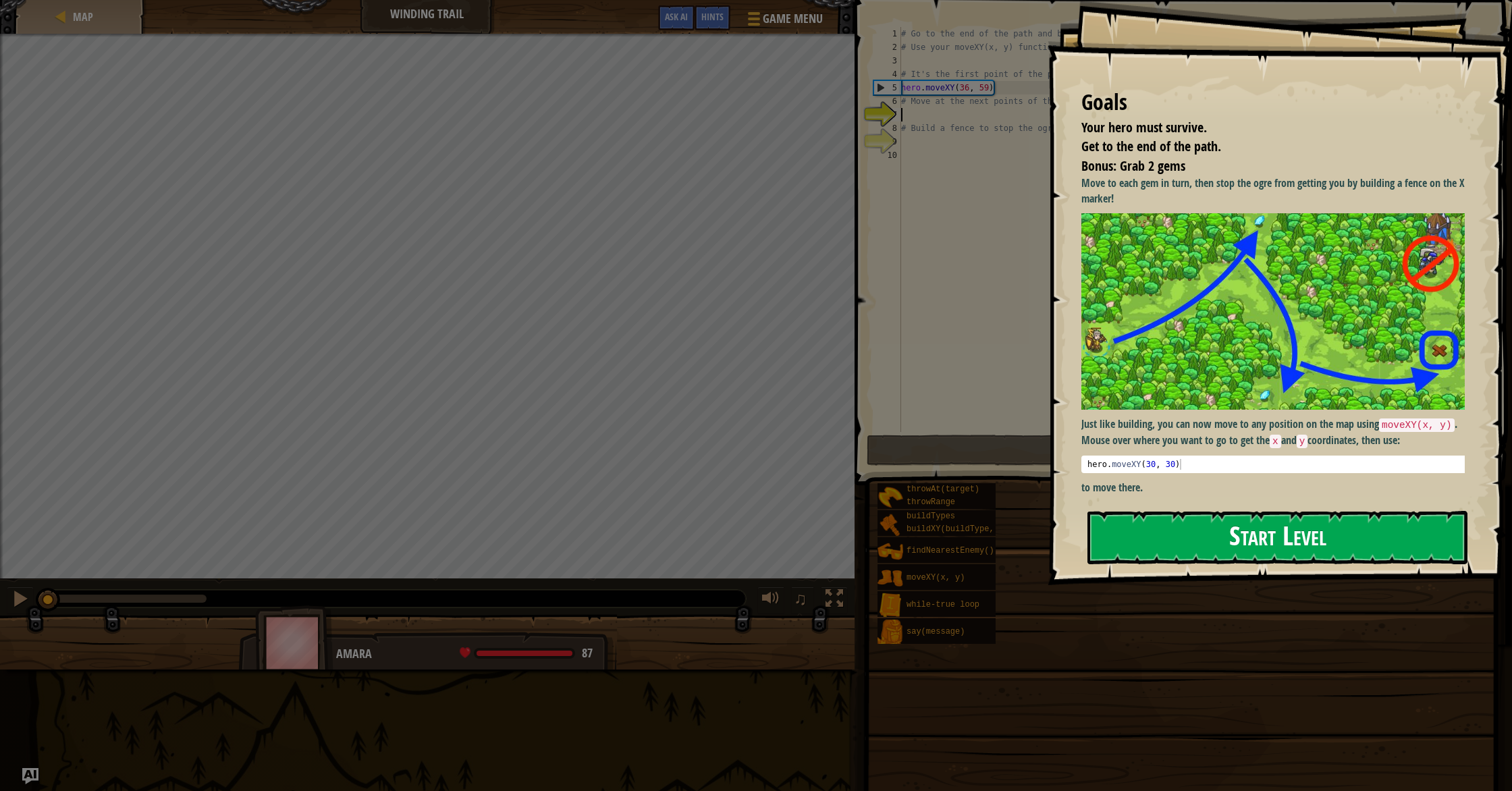
click at [1229, 553] on button "Start Level" at bounding box center [1277, 538] width 380 height 53
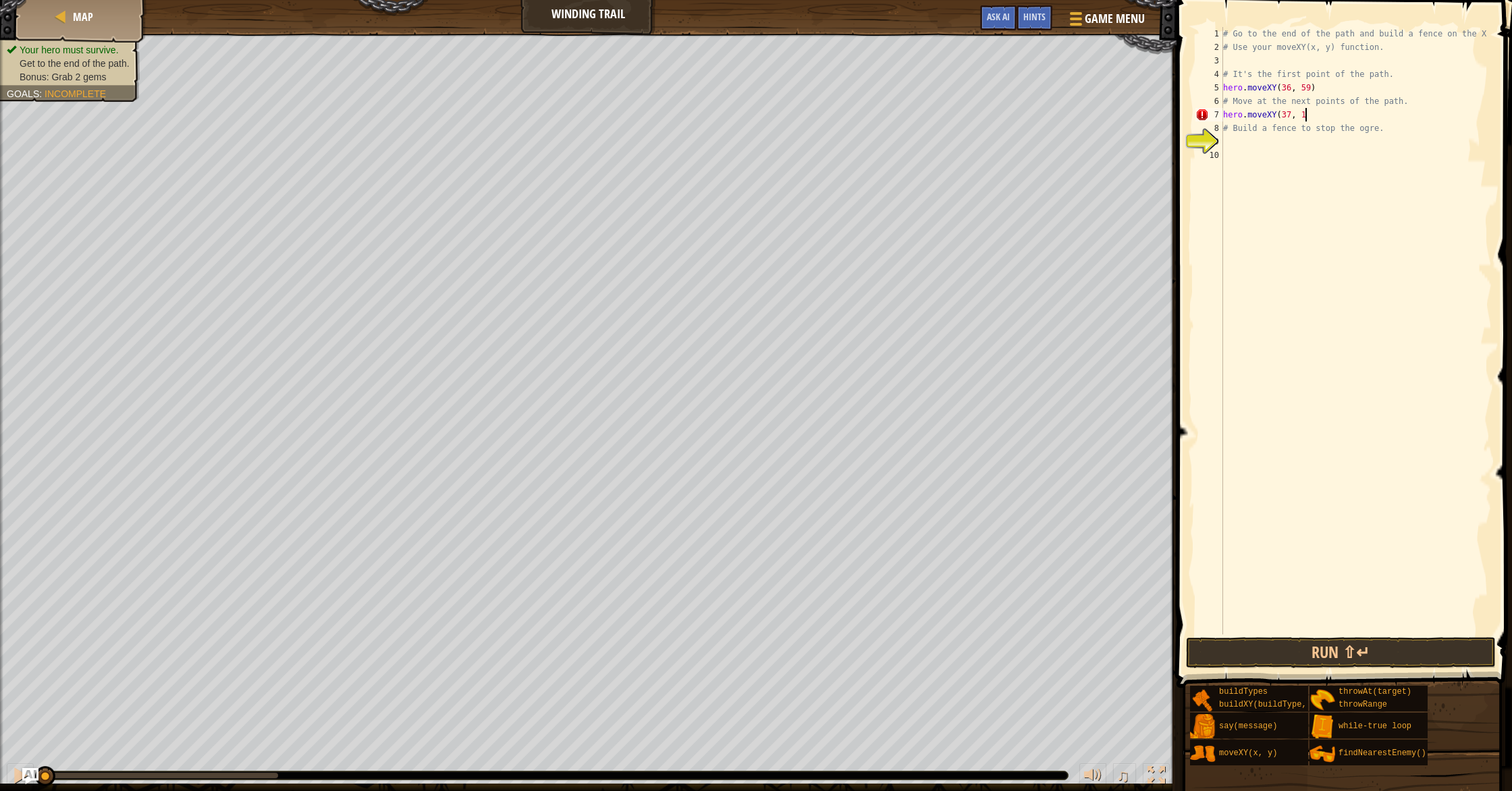
scroll to position [6, 6]
type textarea "hero.moveXY(37, 13)"
click at [1234, 148] on div "# Go to the end of the path and build a fence on the X # Use your moveXY(x, y) …" at bounding box center [1356, 343] width 272 height 634
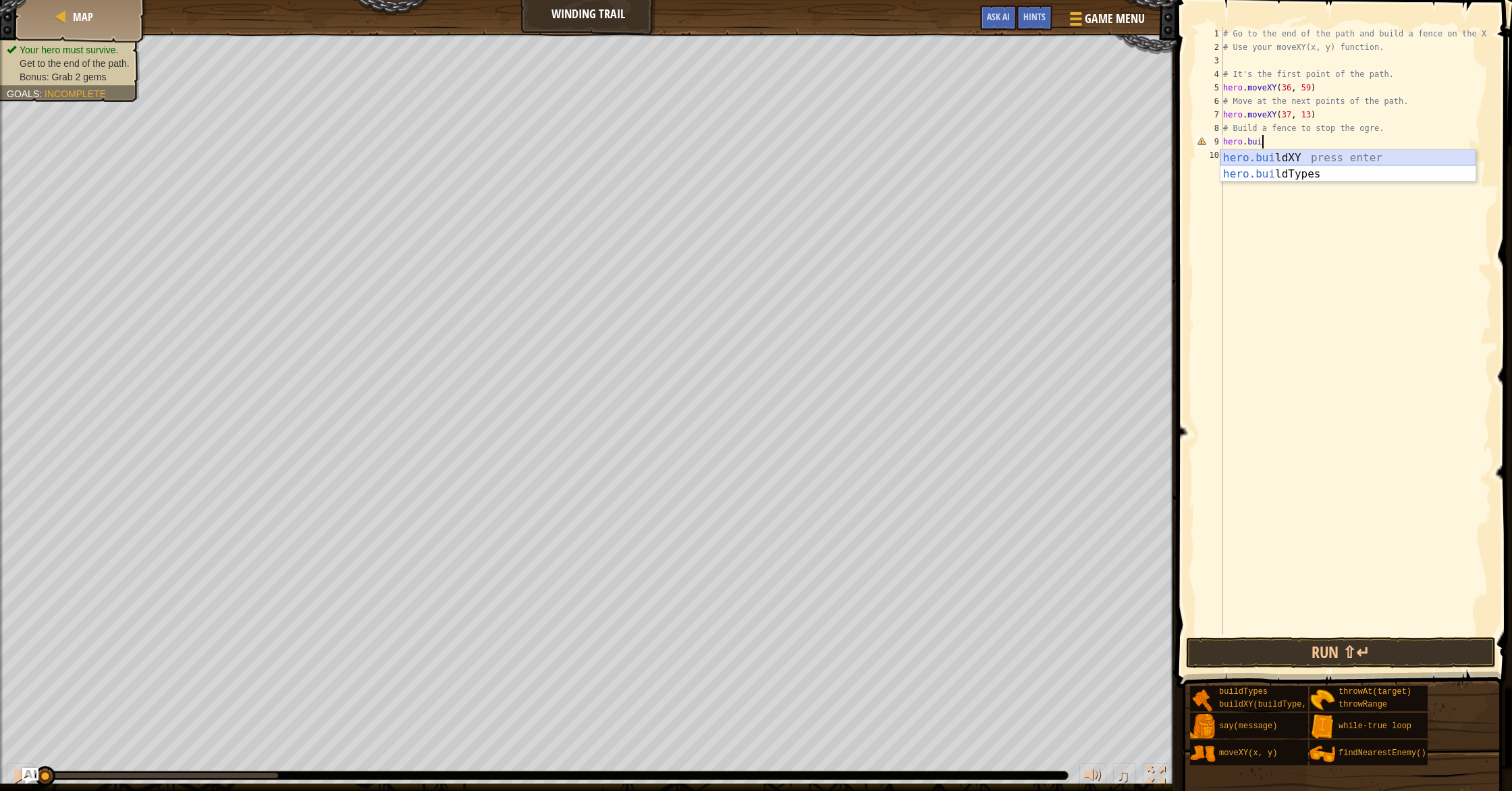
click at [1252, 162] on div "hero.[PERSON_NAME] ldXY press enter hero.[PERSON_NAME] ldTypes press enter" at bounding box center [1348, 183] width 255 height 65
click at [1344, 143] on div "# Go to the end of the path and build a fence on the X # Use your moveXY(x, y) …" at bounding box center [1356, 343] width 272 height 634
click at [1337, 144] on div "# Go to the end of the path and build a fence on the X # Use your moveXY(x, y) …" at bounding box center [1356, 343] width 272 height 634
click at [1339, 143] on div "# Go to the end of the path and build a fence on the X # Use your moveXY(x, y) …" at bounding box center [1356, 343] width 272 height 634
type textarea "hero.buildXY("fence", 72, 30)"
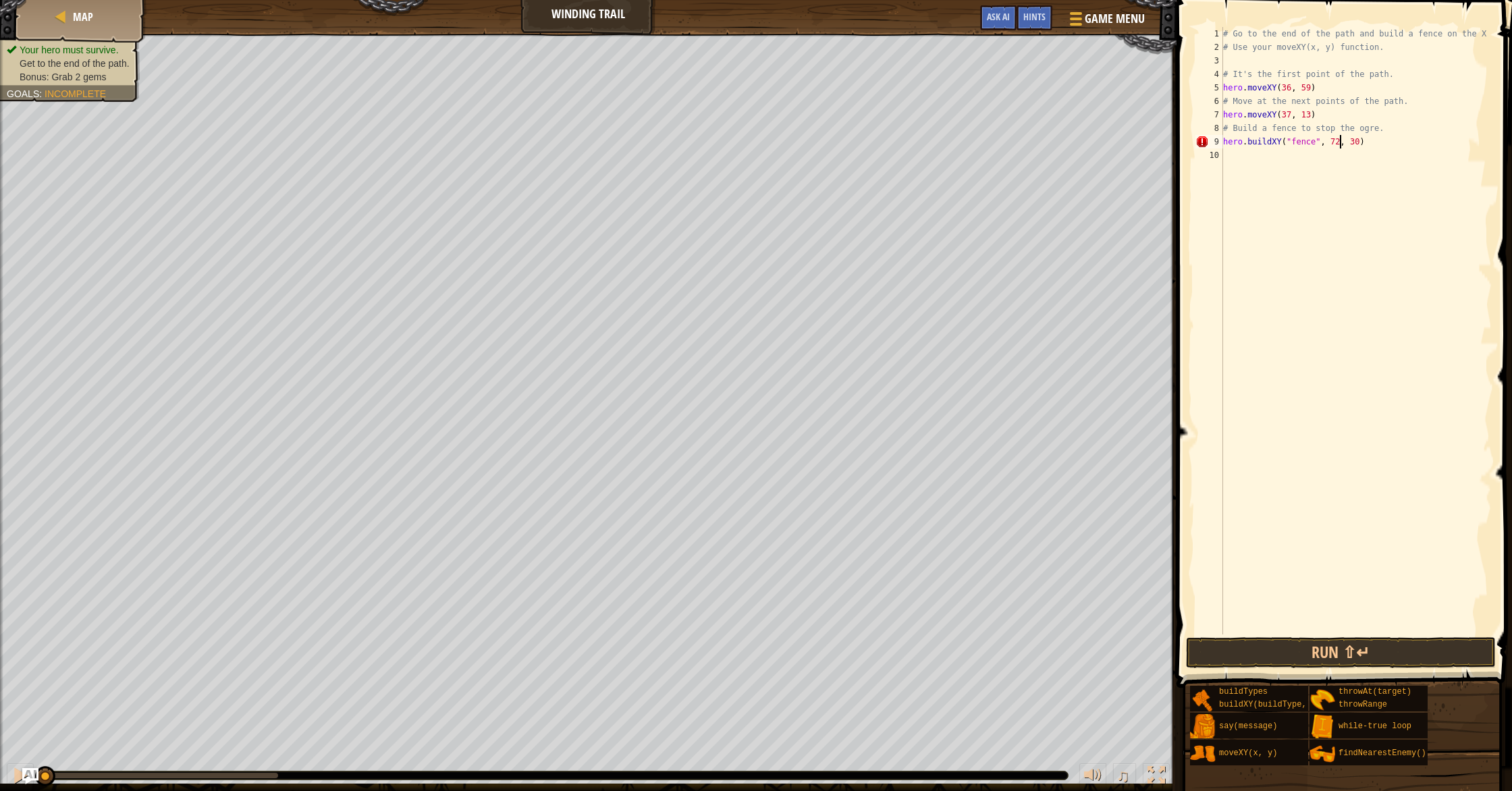
scroll to position [6, 9]
drag, startPoint x: 1301, startPoint y: 226, endPoint x: 1319, endPoint y: 203, distance: 29.2
click at [1319, 203] on div "# Go to the end of the path and build a fence on the X # Use your moveXY(x, y) …" at bounding box center [1356, 343] width 272 height 634
click at [1359, 147] on div "# Go to the end of the path and build a fence on the X # Use your moveXY(x, y) …" at bounding box center [1356, 343] width 272 height 634
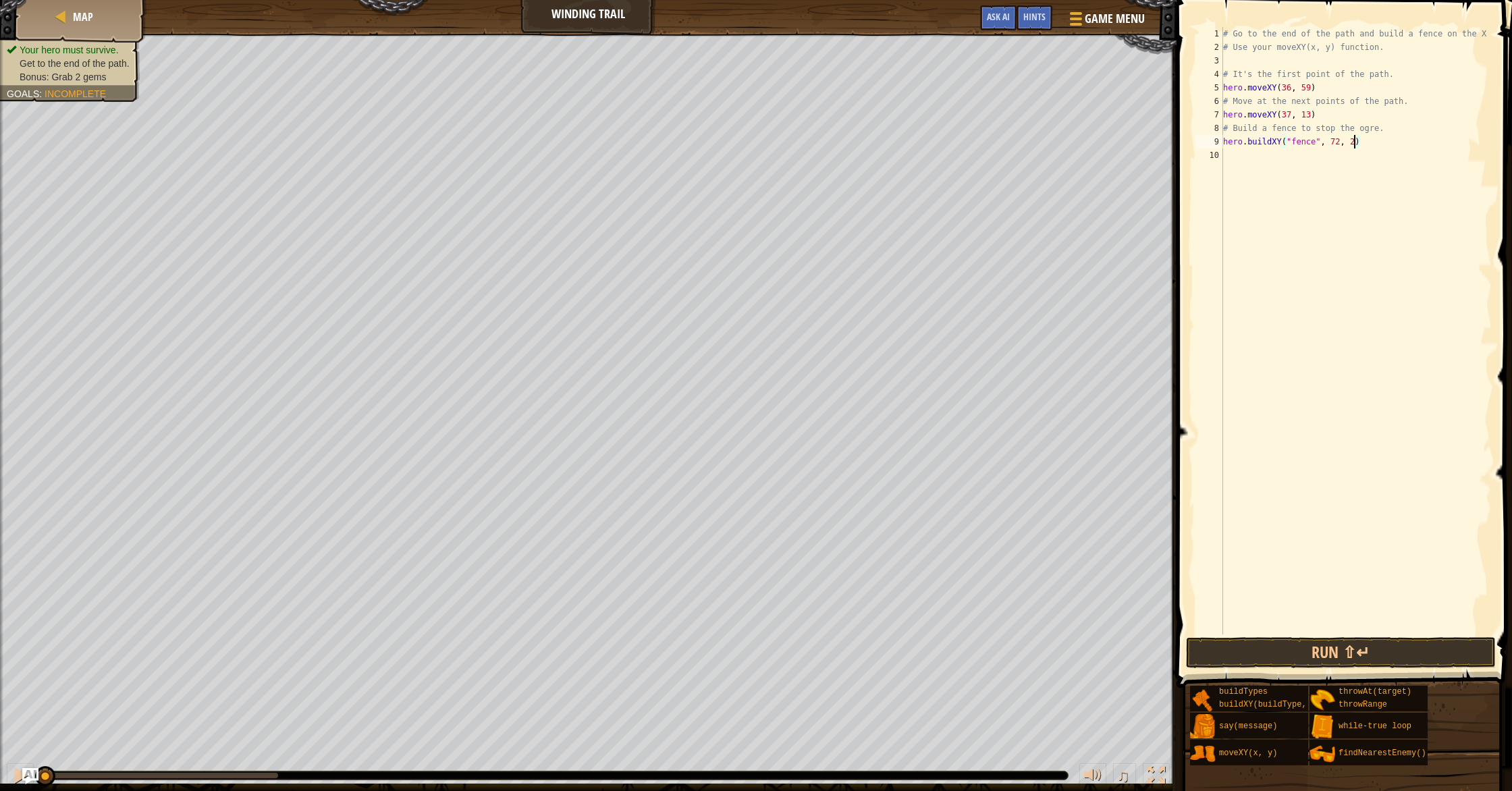
scroll to position [6, 11]
type textarea "hero.buildXY("fence", 72, 25)"
click at [1266, 649] on button "Run ⇧↵" at bounding box center [1341, 652] width 310 height 31
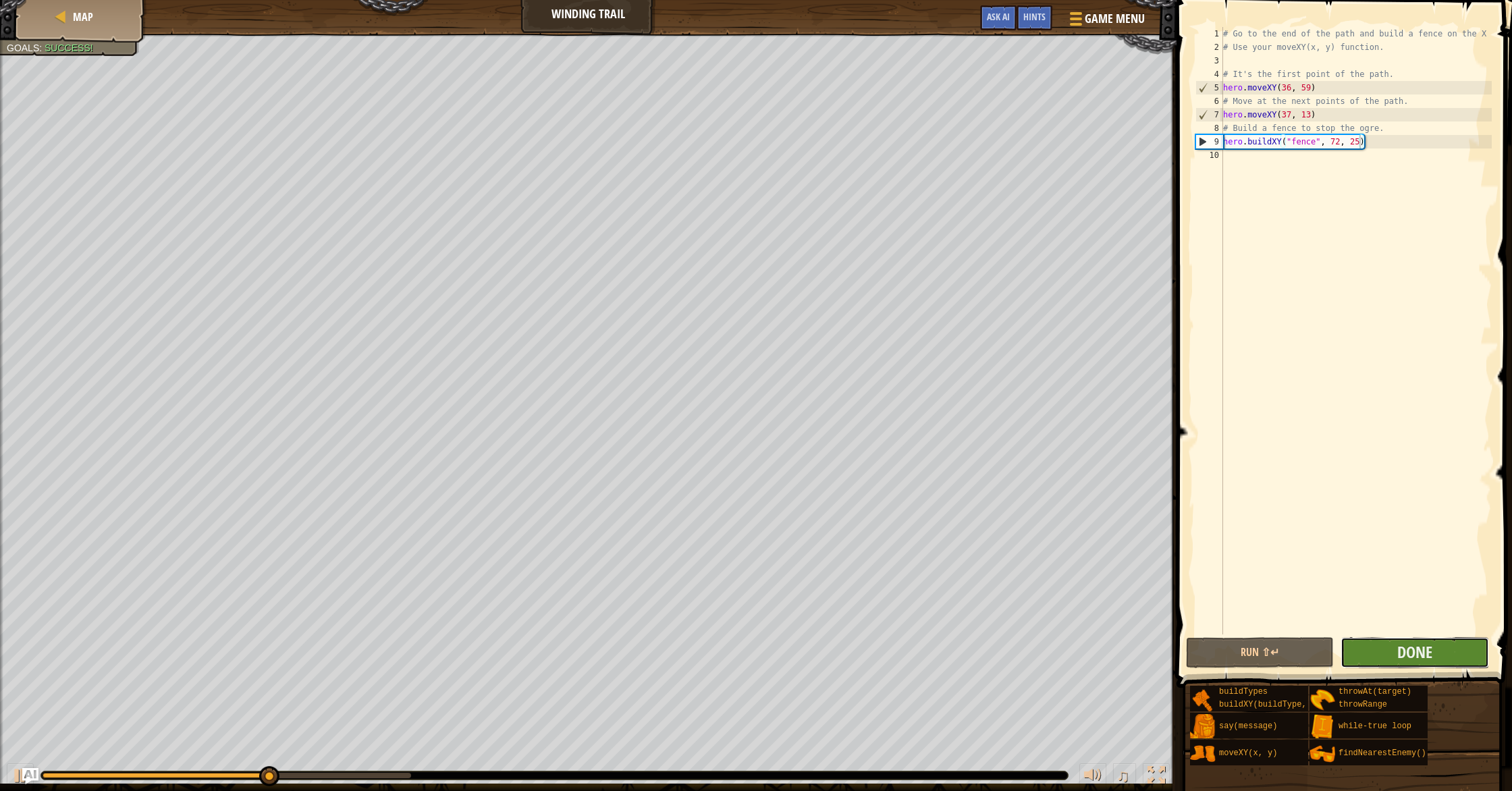
click at [1364, 653] on button "Done" at bounding box center [1414, 652] width 148 height 31
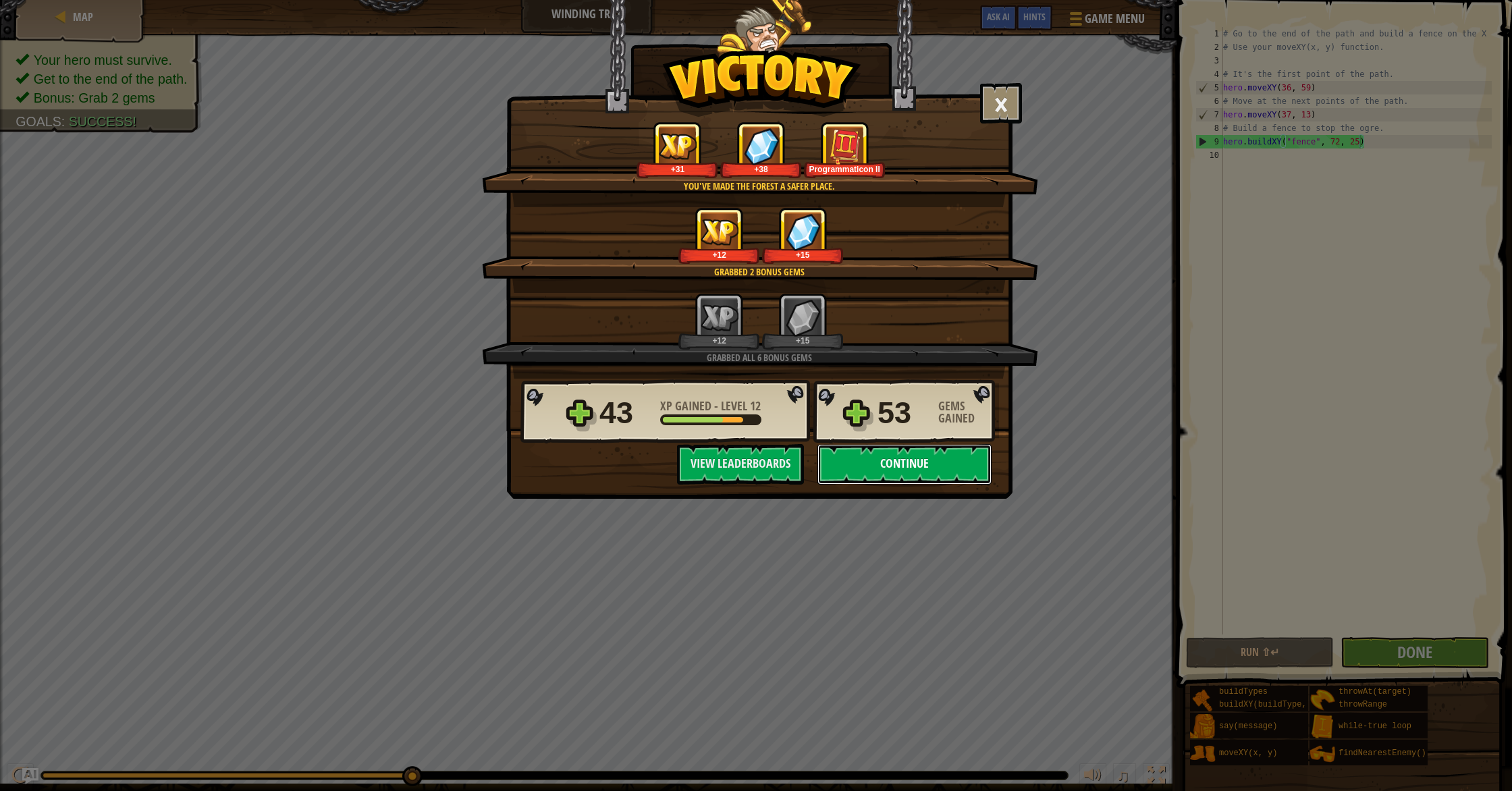
click at [947, 477] on button "Continue" at bounding box center [904, 464] width 174 height 41
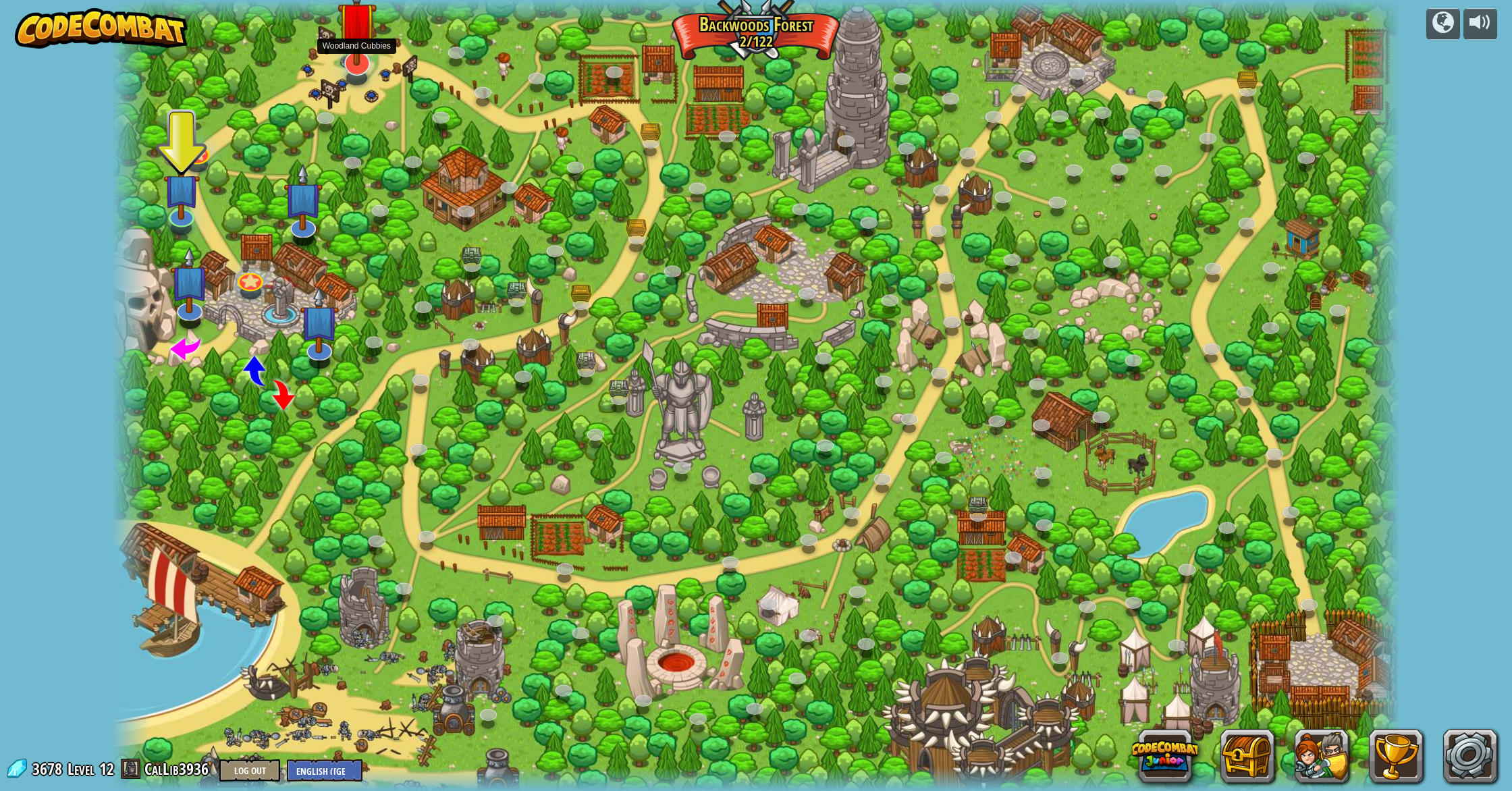
click at [358, 62] on img at bounding box center [357, 22] width 39 height 90
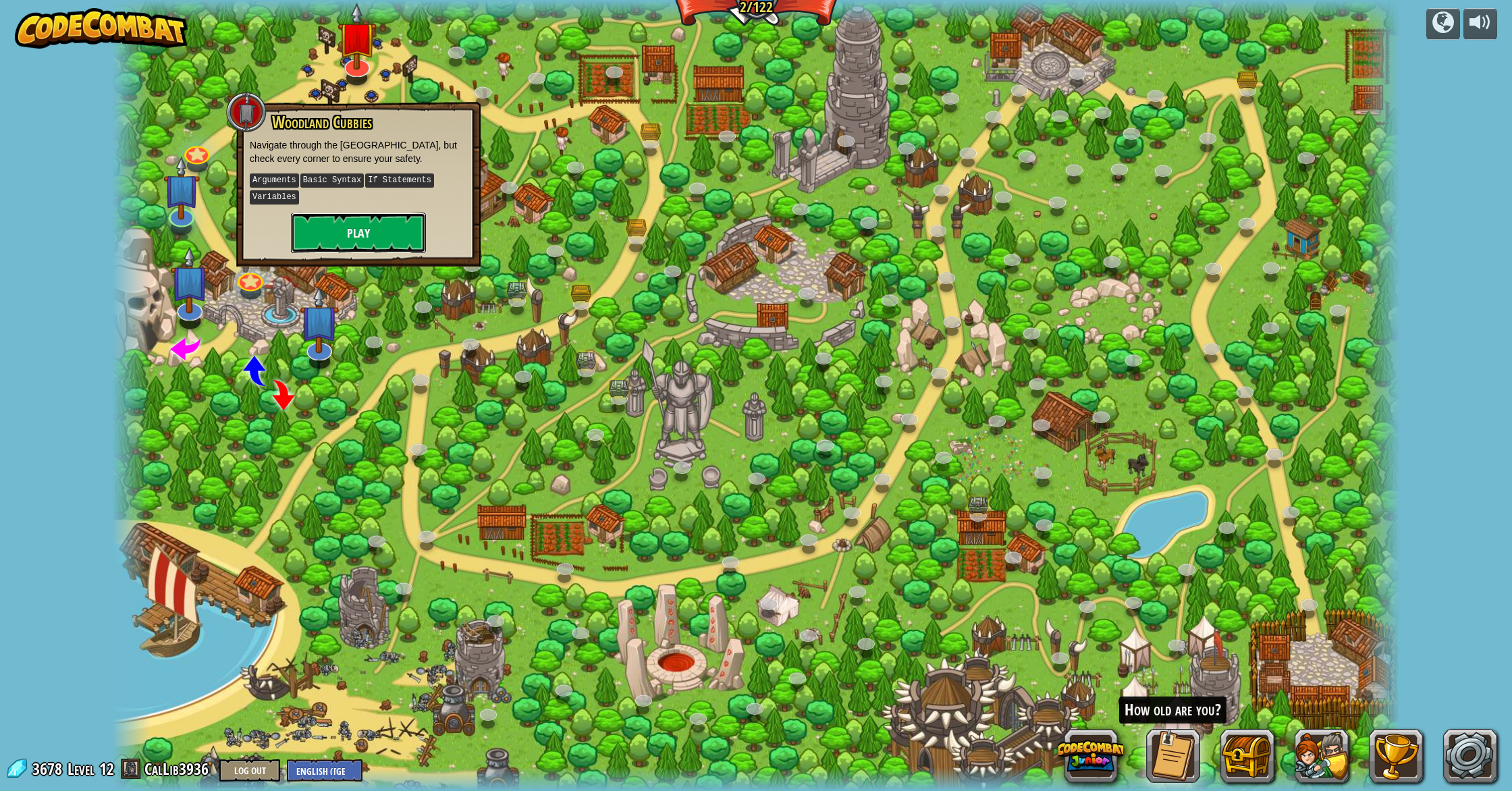
click at [369, 235] on button "Play" at bounding box center [358, 233] width 135 height 41
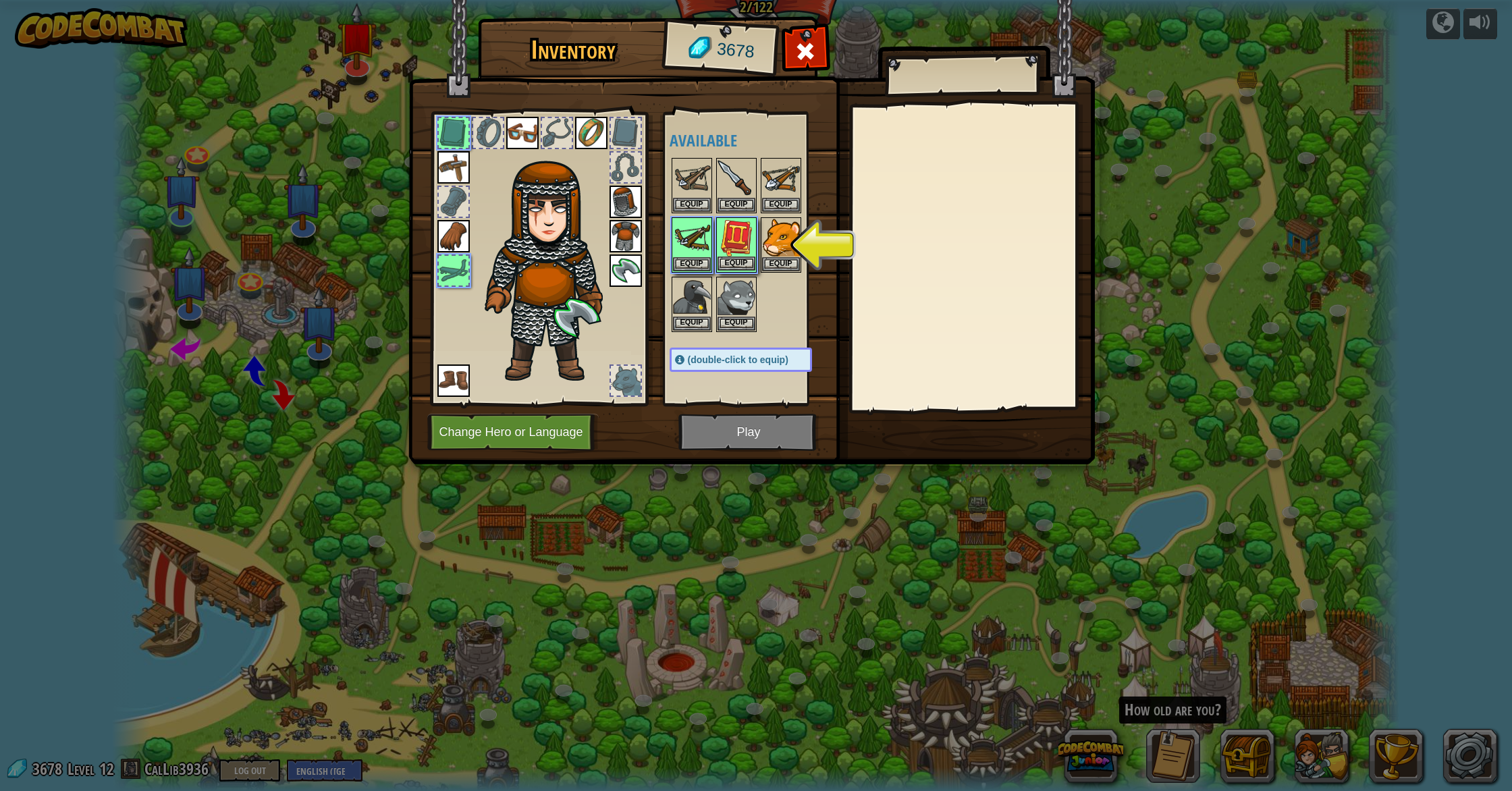
click at [747, 239] on img at bounding box center [736, 237] width 38 height 38
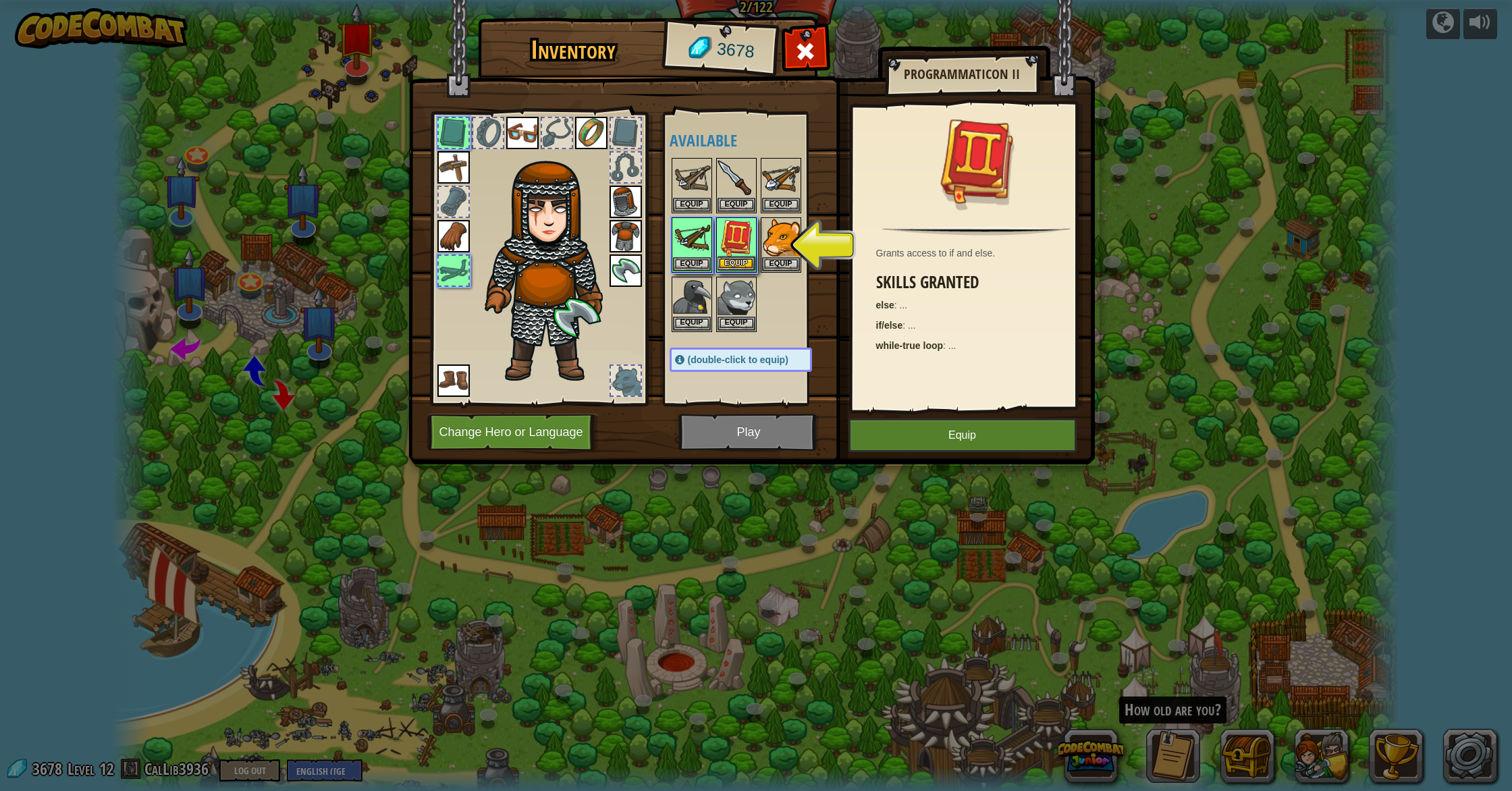
click at [747, 239] on img at bounding box center [736, 237] width 38 height 38
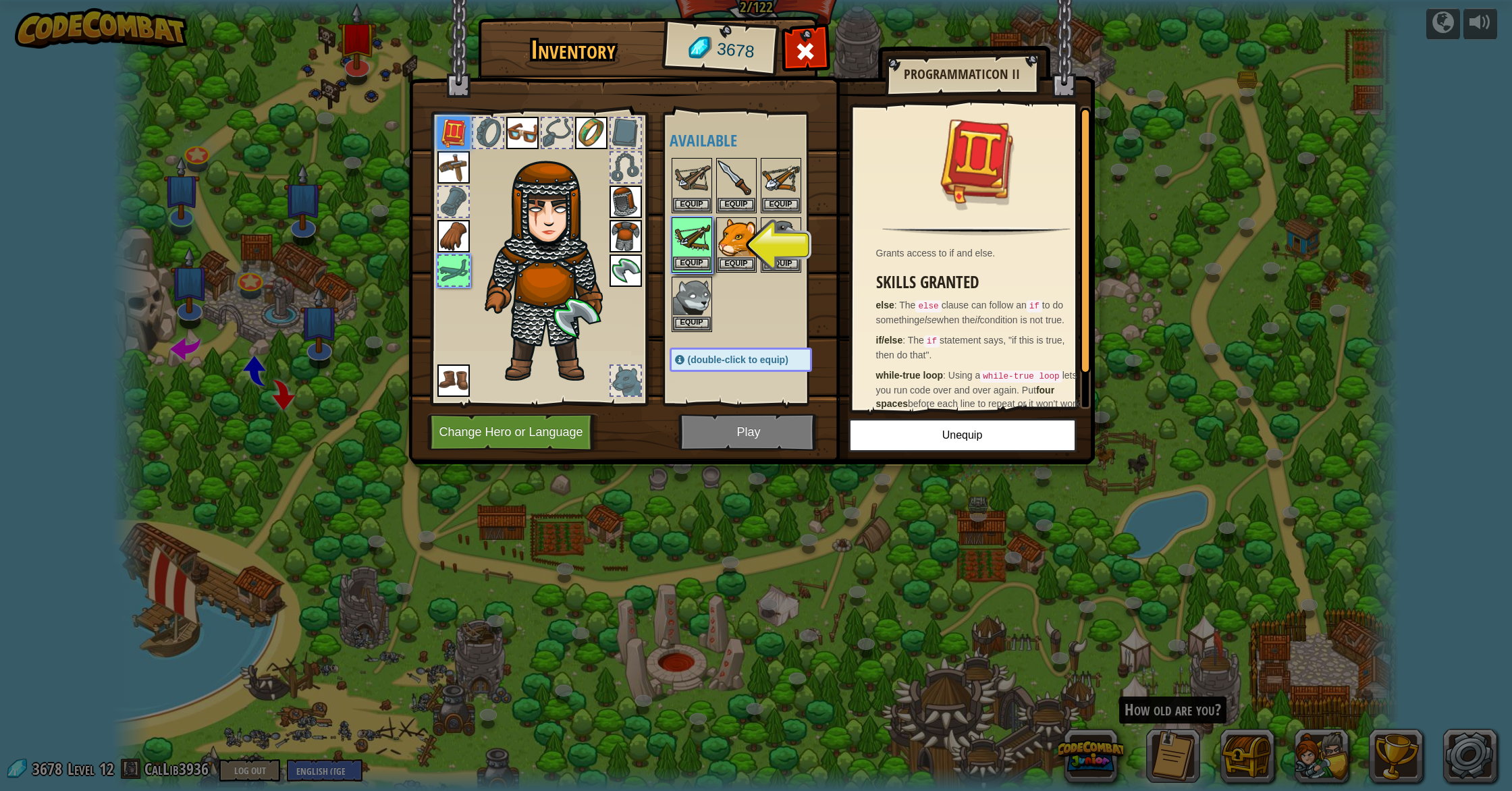
click at [708, 238] on img at bounding box center [691, 237] width 38 height 38
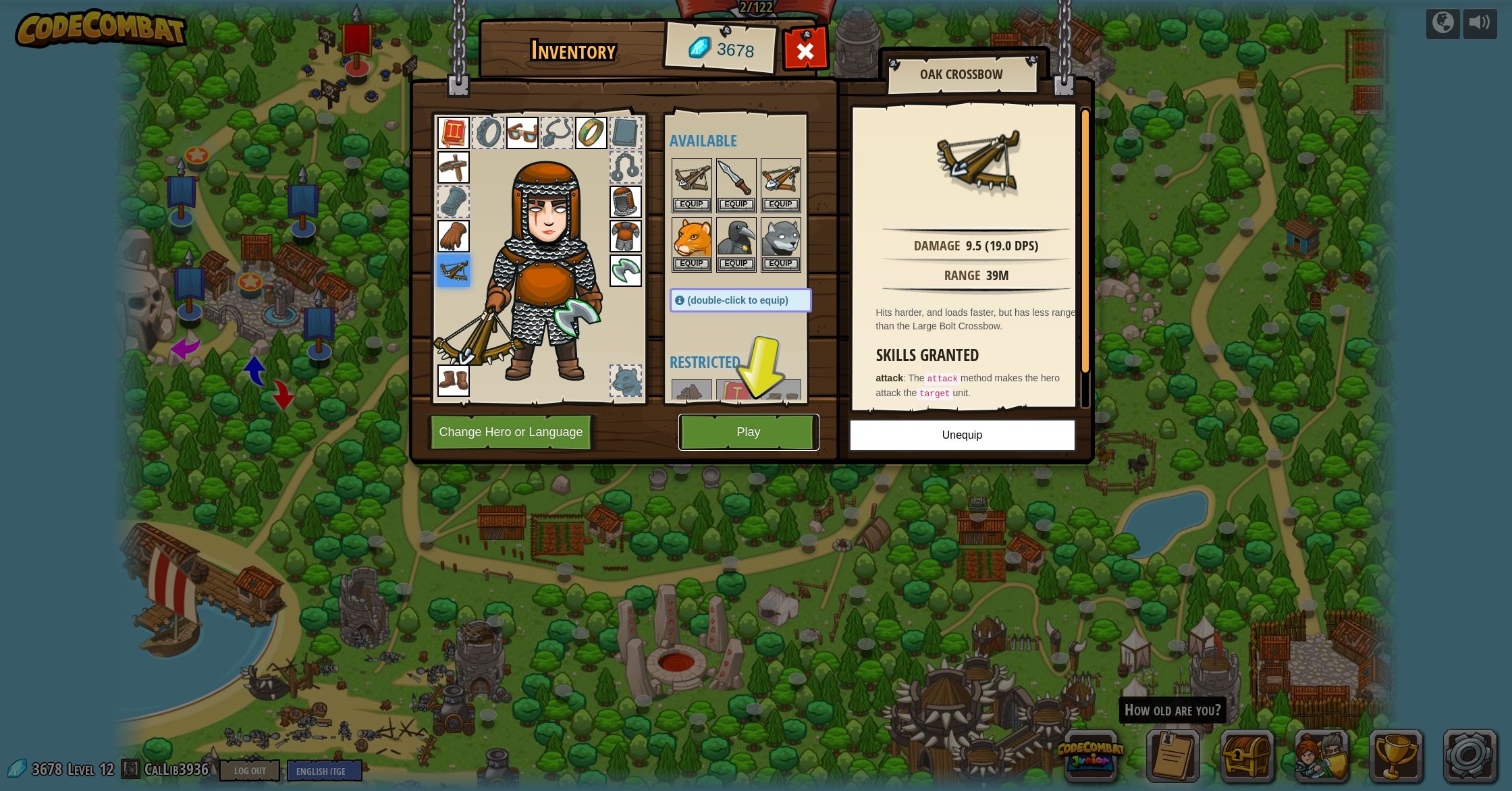
click at [718, 438] on button "Play" at bounding box center [748, 432] width 141 height 38
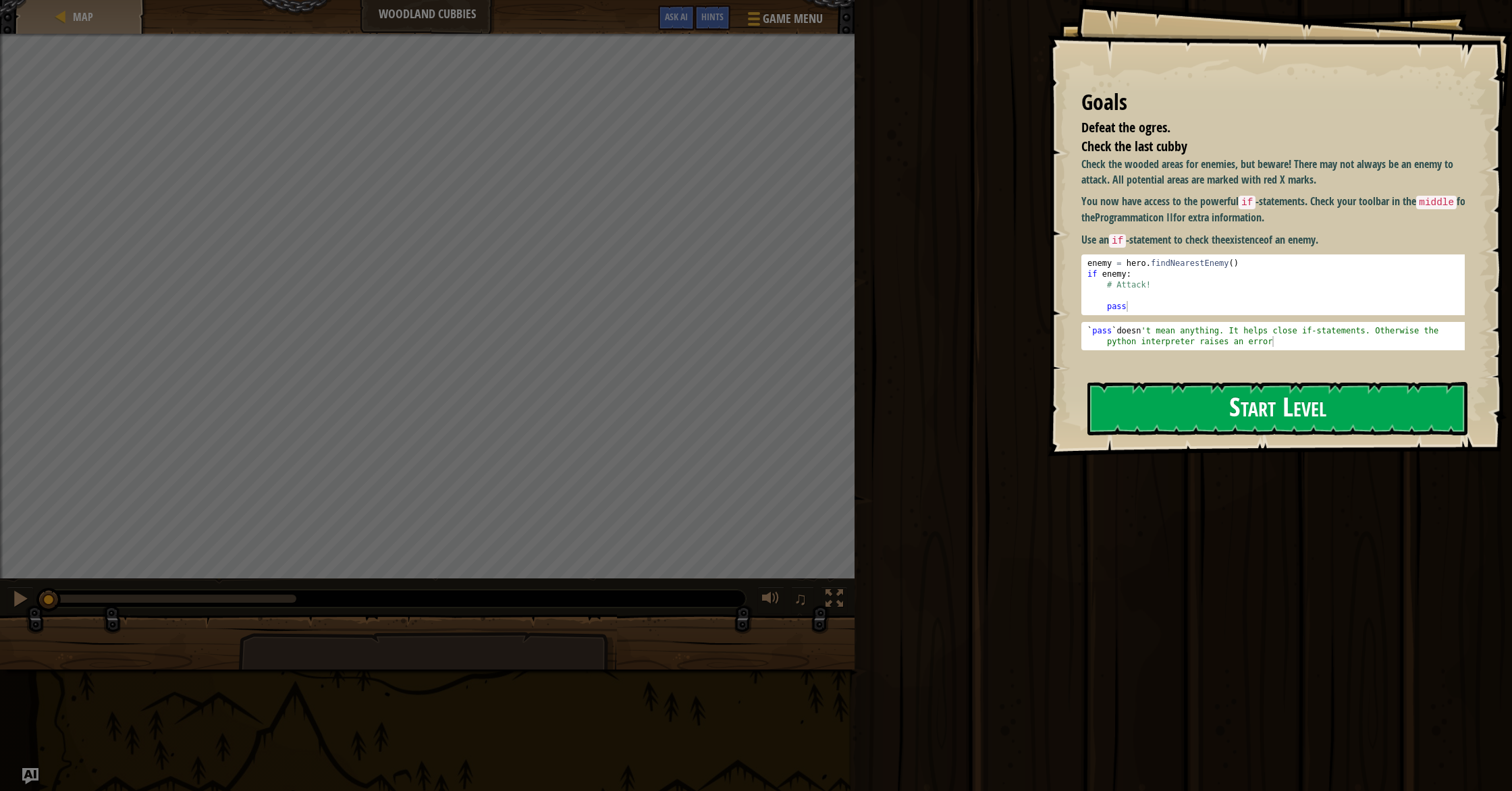
click at [1141, 418] on button "Start Level" at bounding box center [1277, 408] width 380 height 53
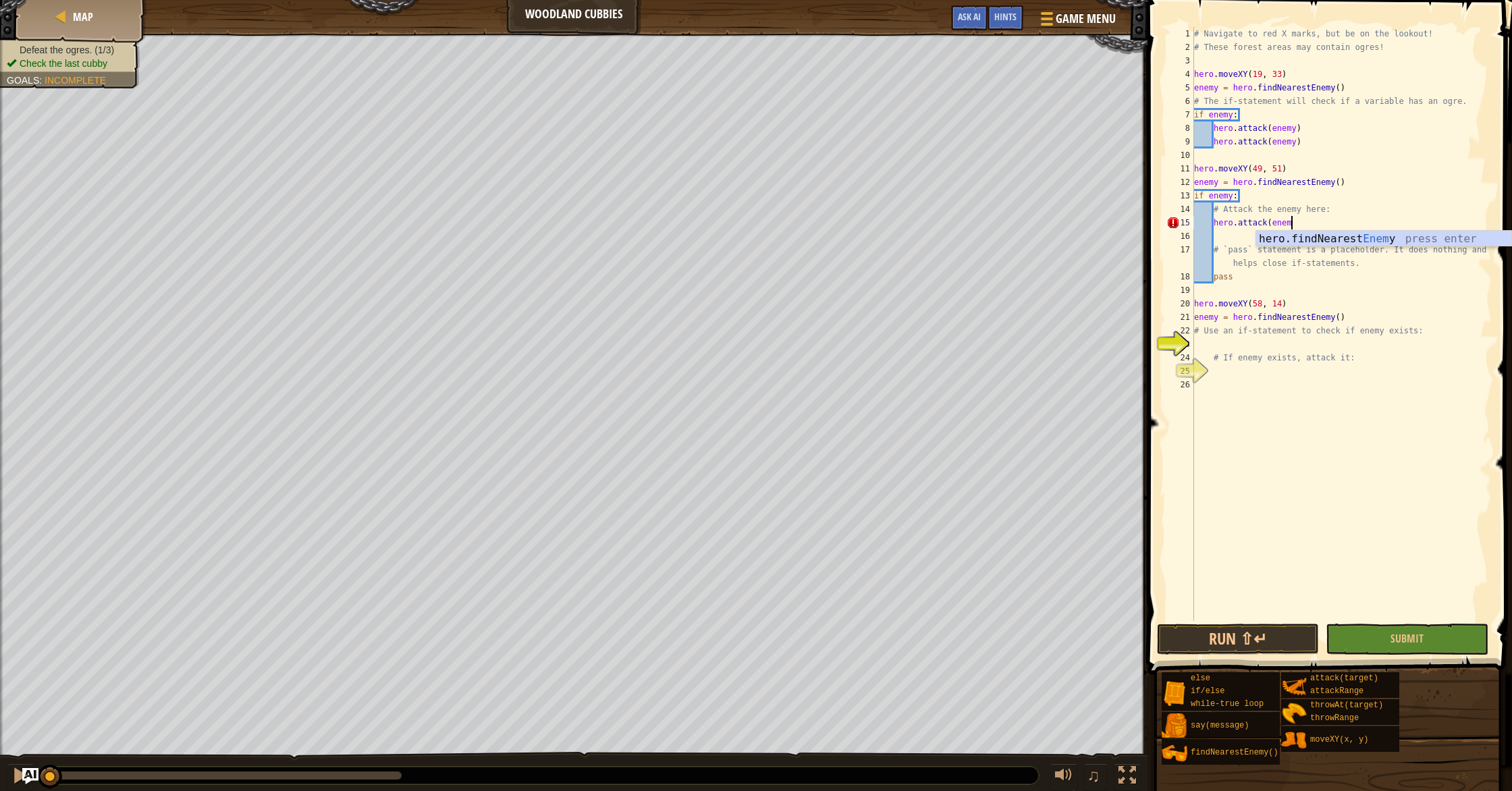
scroll to position [6, 8]
type textarea "hero.attack(enemy)"
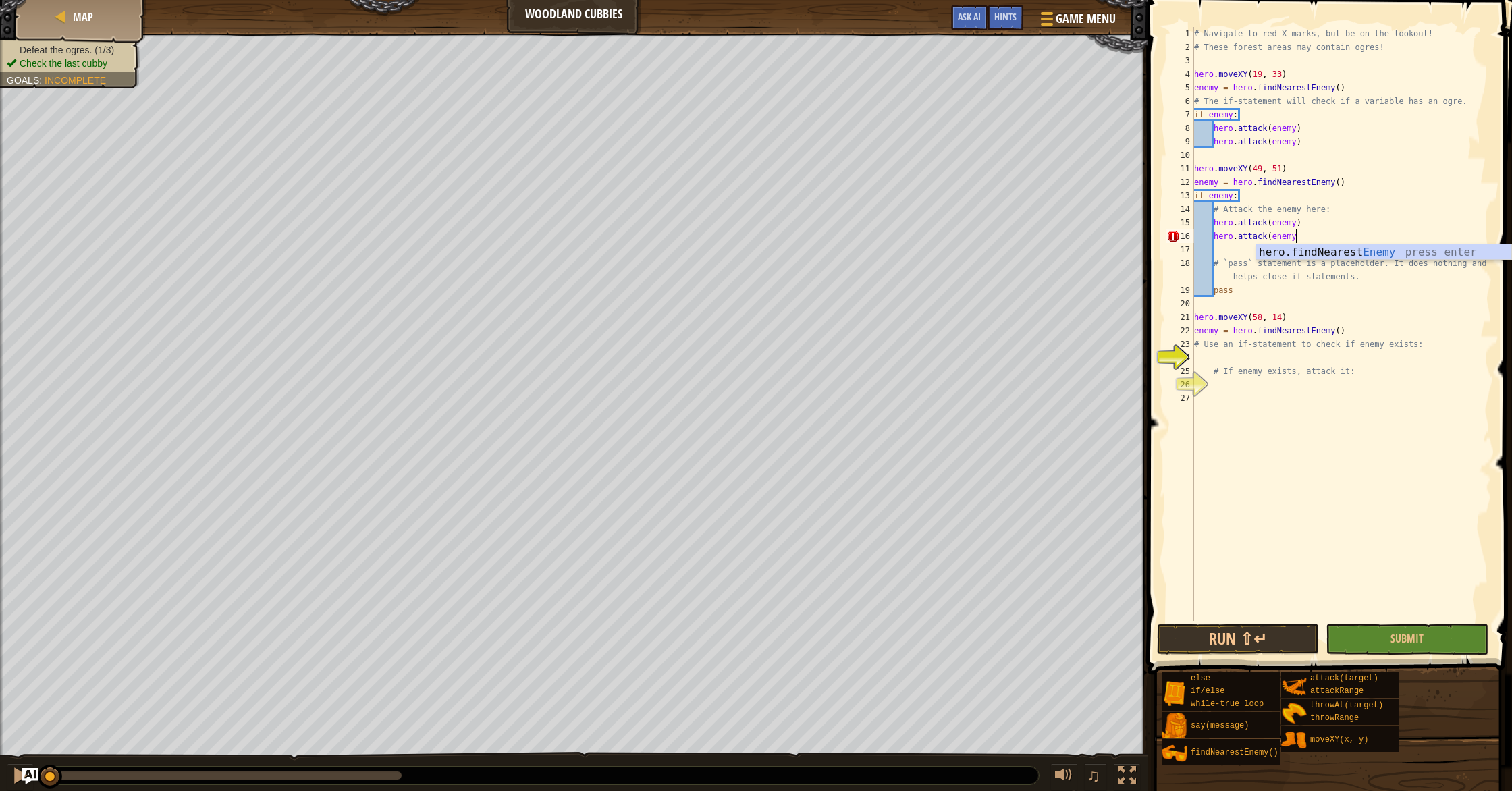
type textarea "hero.attack(enemy)"
click at [1218, 351] on div "# Navigate to red X marks, but be on the lookout! # These forest areas may cont…" at bounding box center [1341, 337] width 300 height 621
type textarea "#"
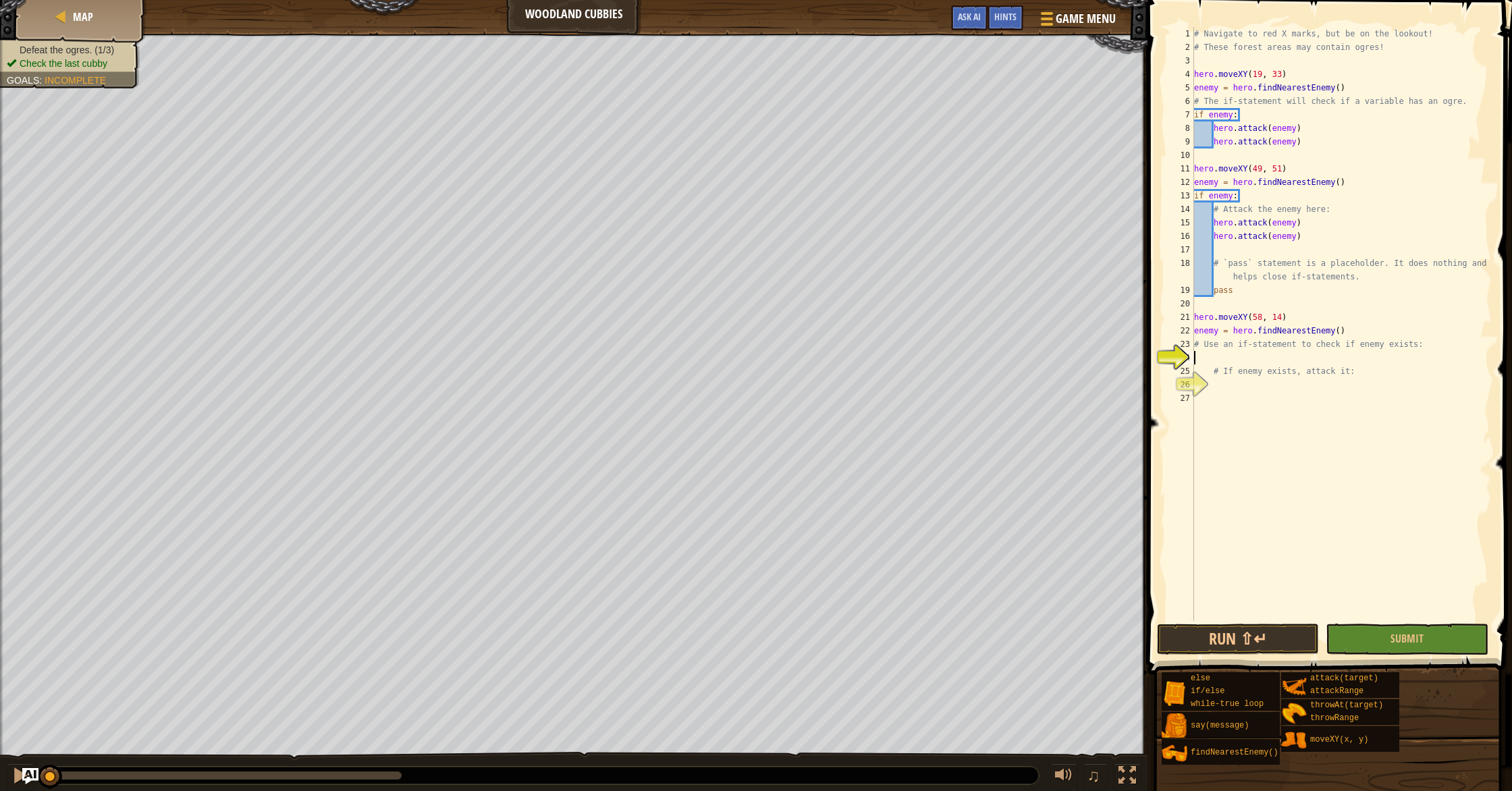
type textarea "#"
click at [1208, 387] on div "# Navigate to red X marks, but be on the lookout! # These forest areas may cont…" at bounding box center [1341, 337] width 300 height 621
click at [1209, 392] on div "# Navigate to red X marks, but be on the lookout! # These forest areas may cont…" at bounding box center [1341, 337] width 300 height 621
click at [1209, 387] on div "# Navigate to red X marks, but be on the lookout! # These forest areas may cont…" at bounding box center [1341, 337] width 300 height 621
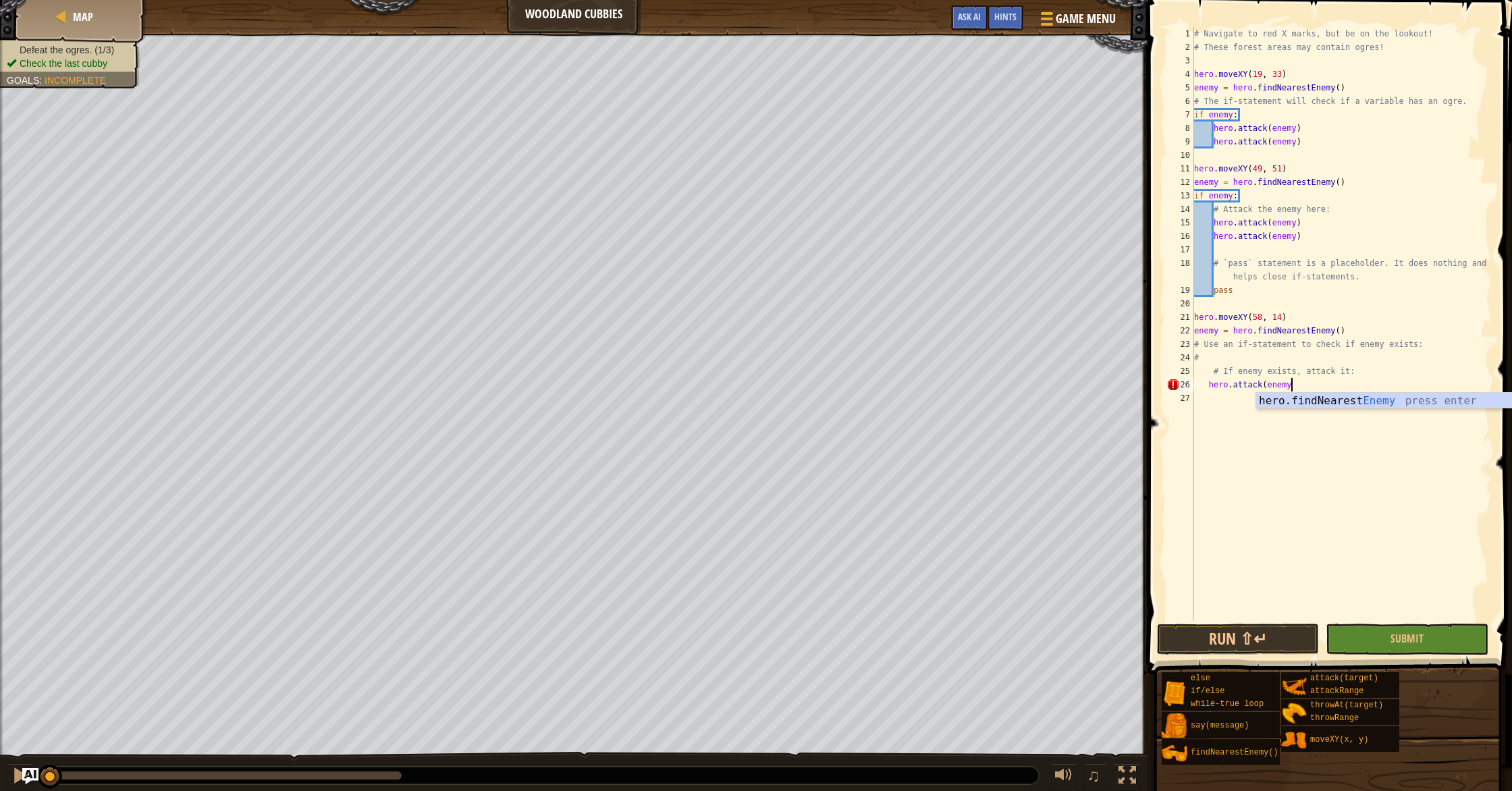
type textarea "hero.attack(enemy)"
click at [1208, 379] on div "# Navigate to red X marks, but be on the lookout! # These forest areas may cont…" at bounding box center [1341, 337] width 300 height 621
click at [1214, 404] on div "# Navigate to red X marks, but be on the lookout! # These forest areas may cont…" at bounding box center [1341, 337] width 300 height 621
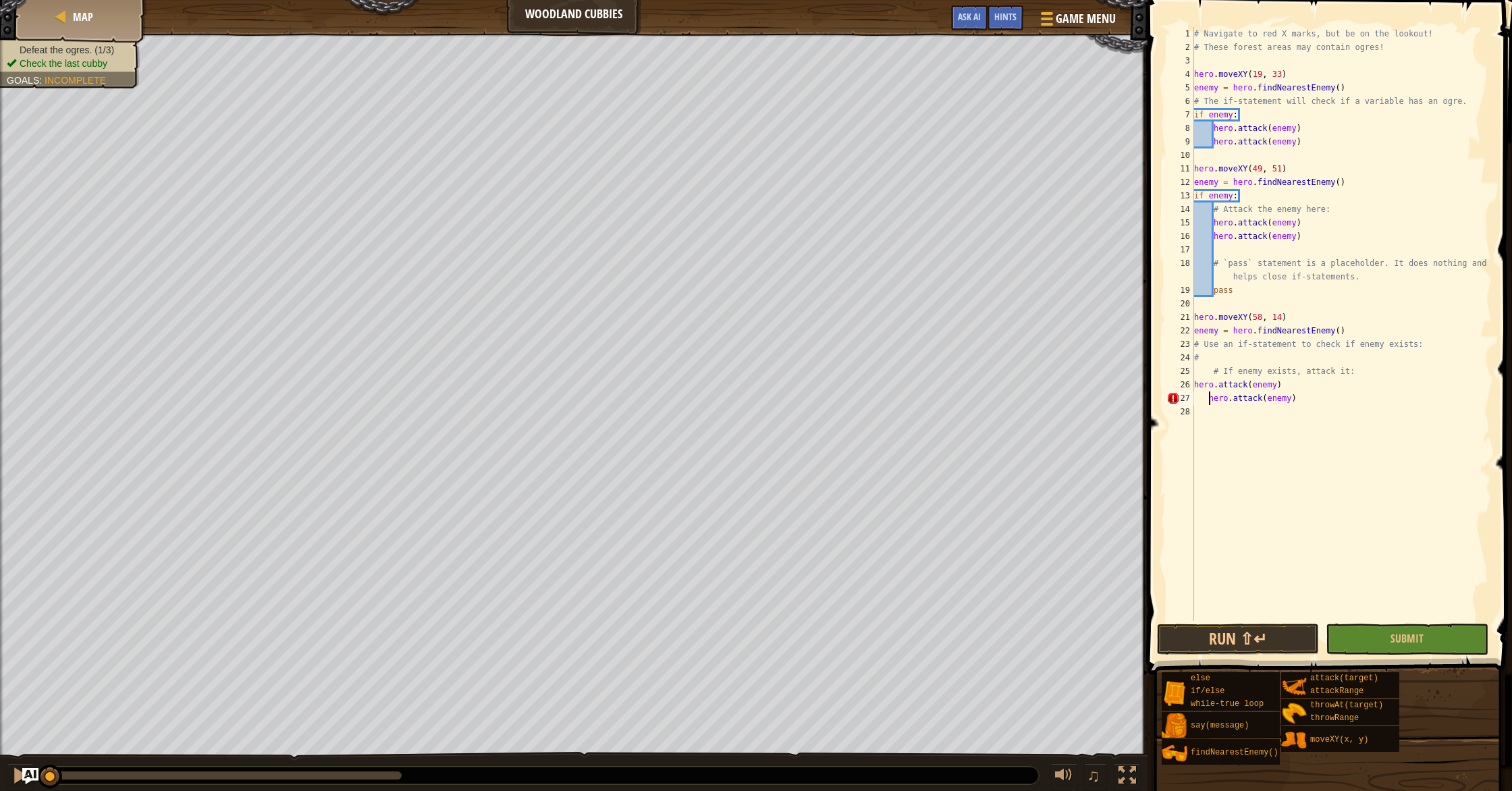
click at [1210, 404] on div "# Navigate to red X marks, but be on the lookout! # These forest areas may cont…" at bounding box center [1341, 337] width 300 height 621
click at [1367, 644] on button "Submit" at bounding box center [1406, 638] width 162 height 31
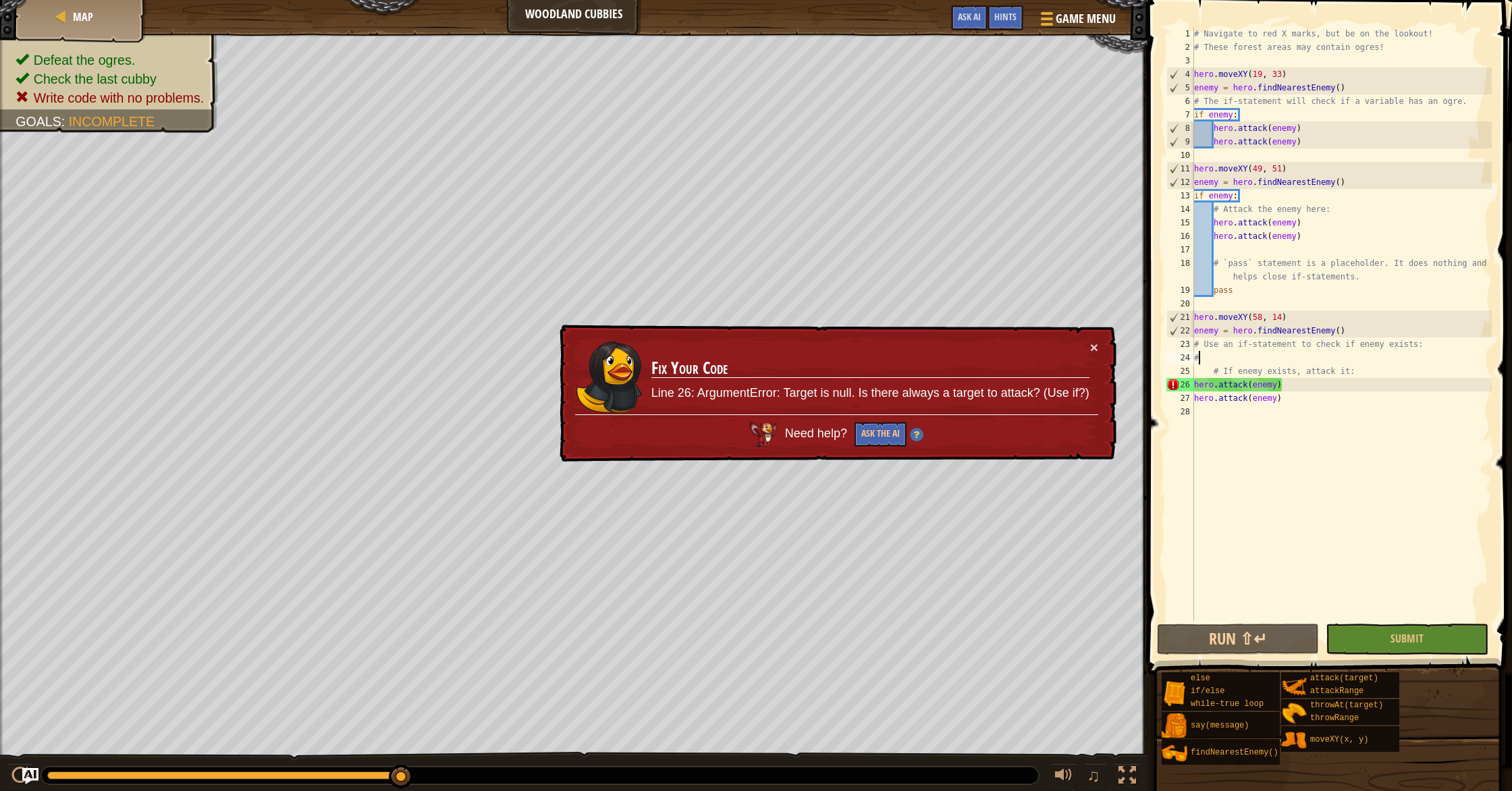
scroll to position [6, 0]
click at [1226, 358] on div "# Navigate to red X marks, but be on the lookout! # These forest areas may cont…" at bounding box center [1341, 337] width 300 height 621
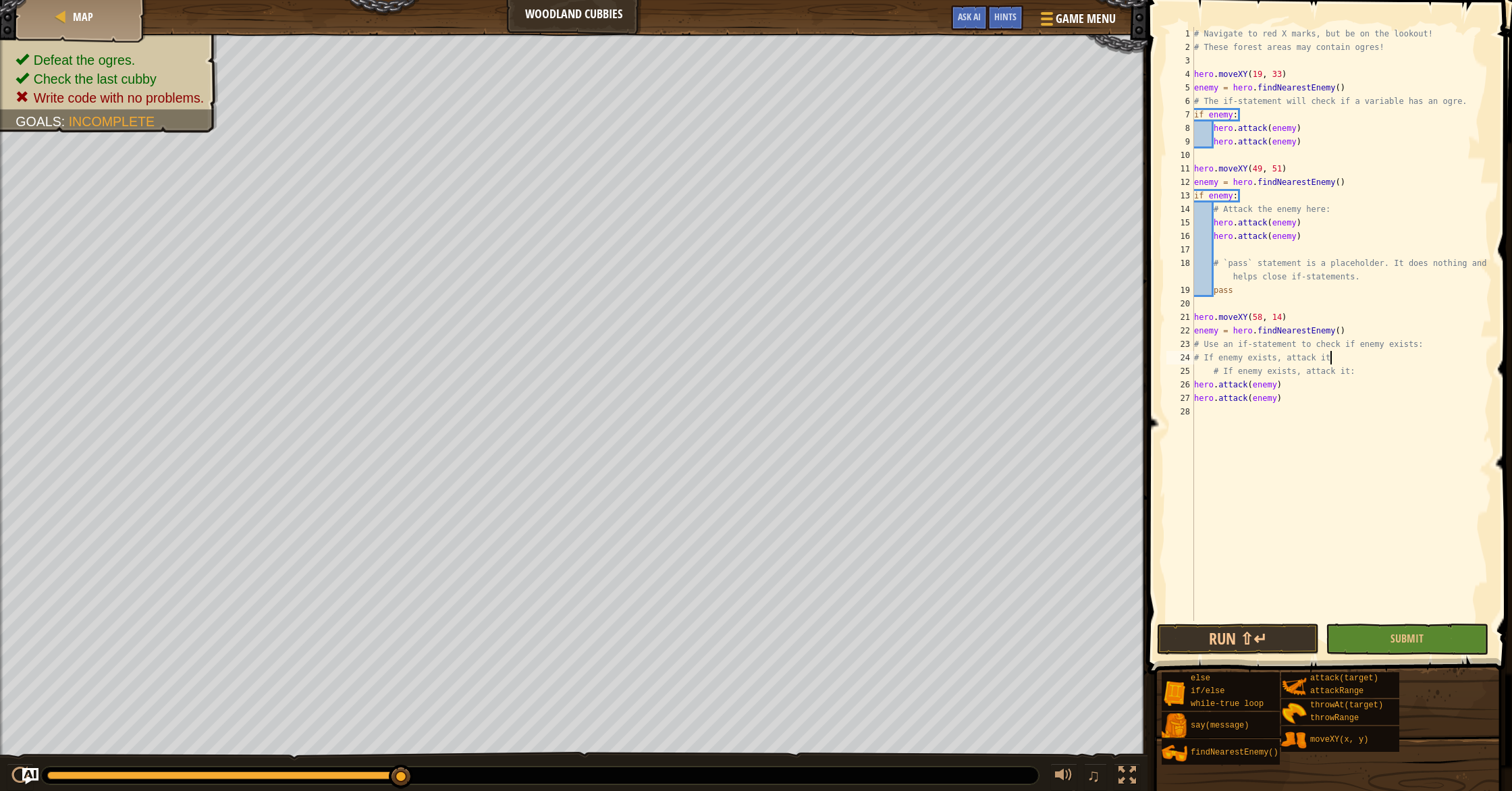
scroll to position [6, 11]
type textarea "# If enemy exists, attack it:"
click at [1378, 637] on button "Submit" at bounding box center [1406, 638] width 162 height 31
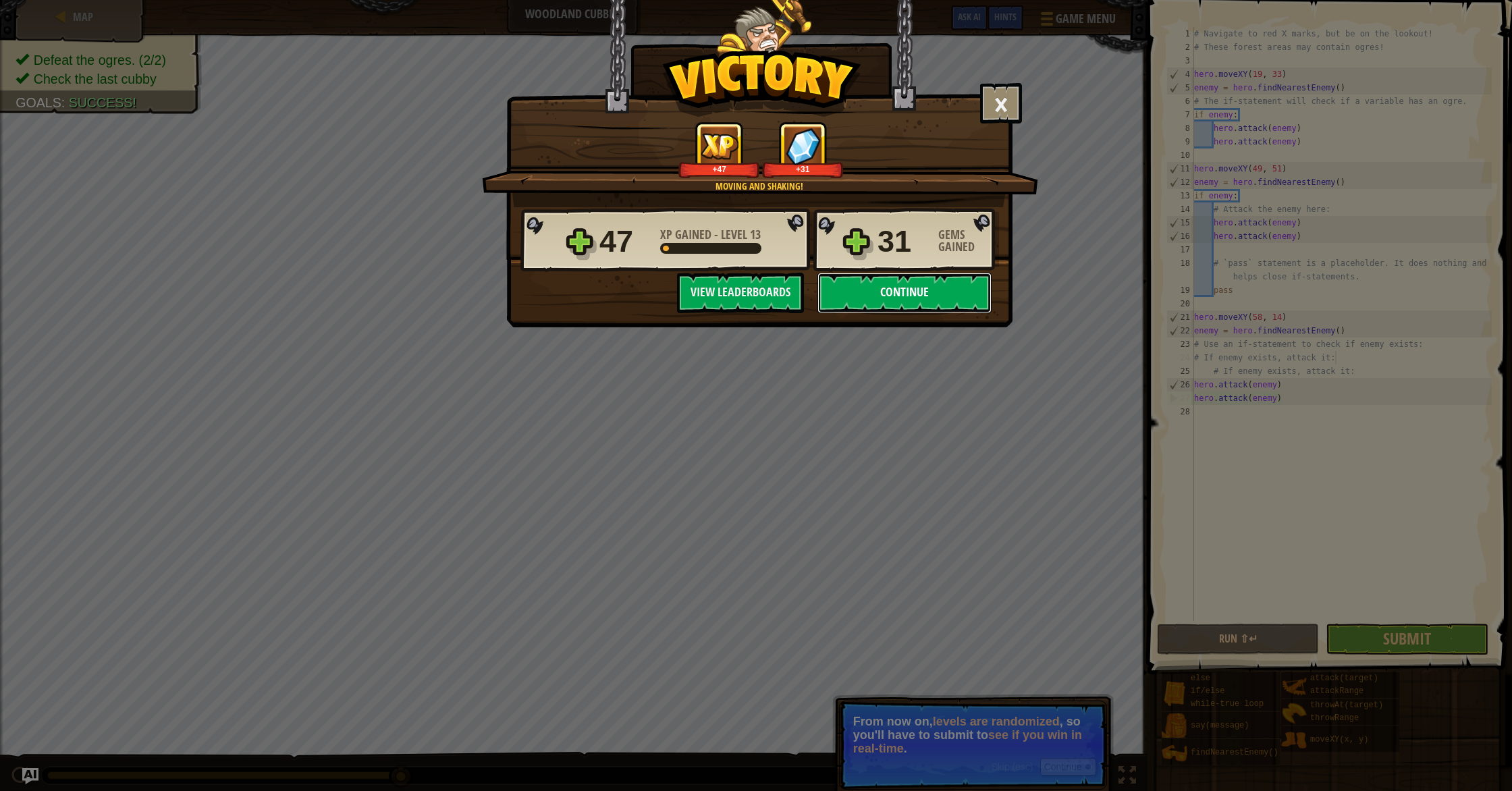
click at [903, 284] on button "Continue" at bounding box center [904, 293] width 174 height 41
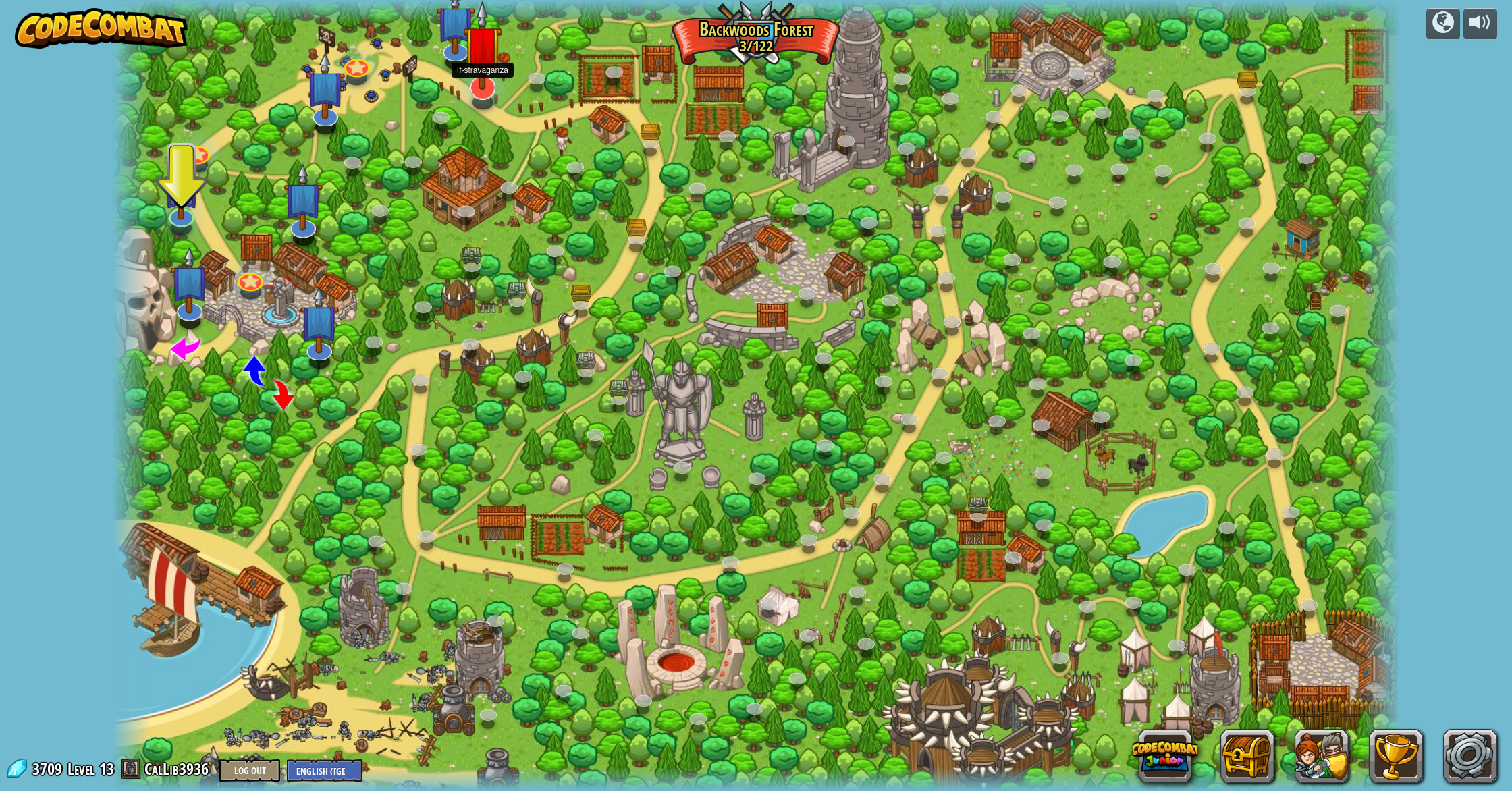
click at [483, 45] on img at bounding box center [482, 45] width 39 height 90
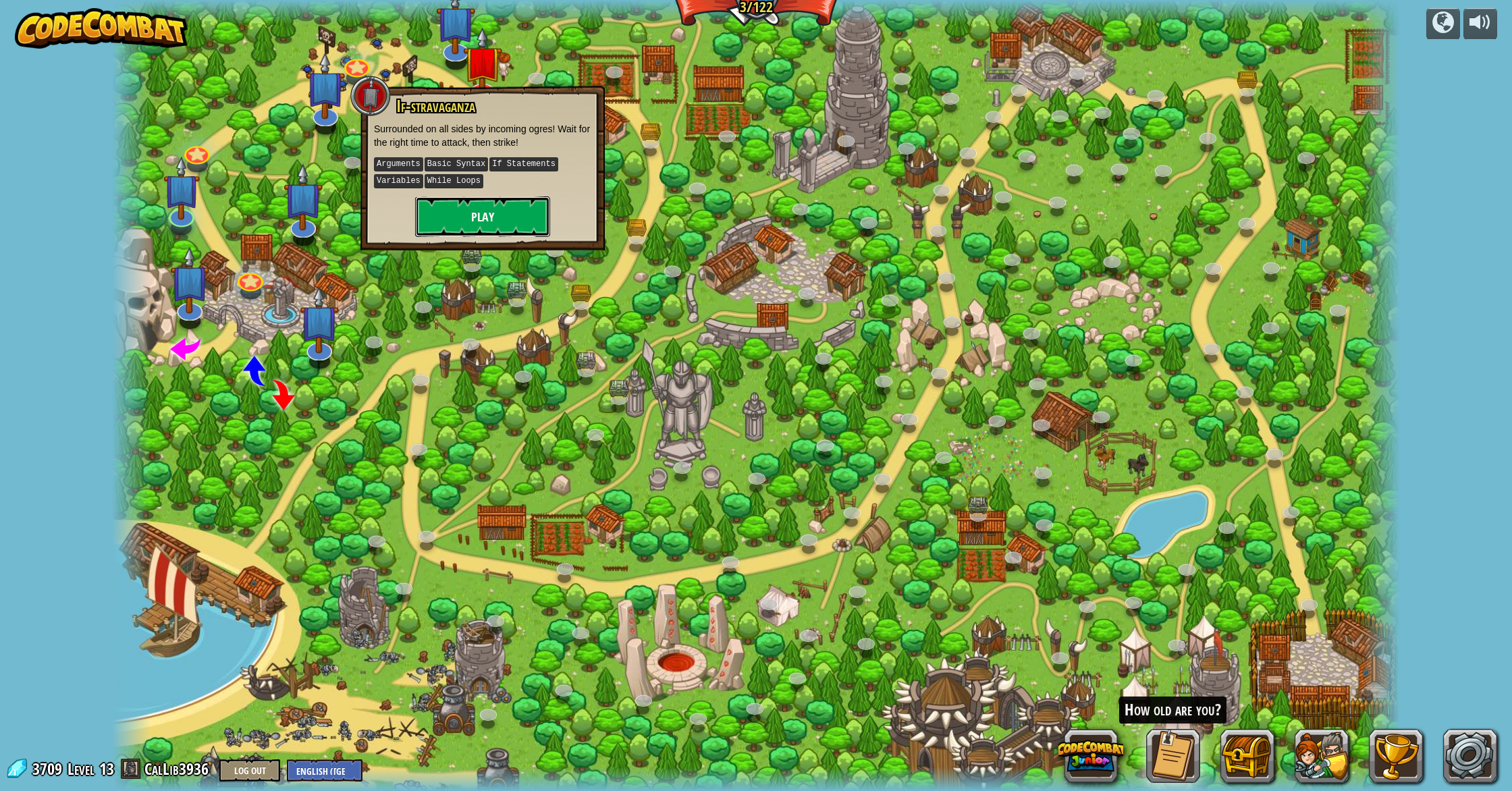
click at [453, 211] on button "Play" at bounding box center [483, 217] width 135 height 41
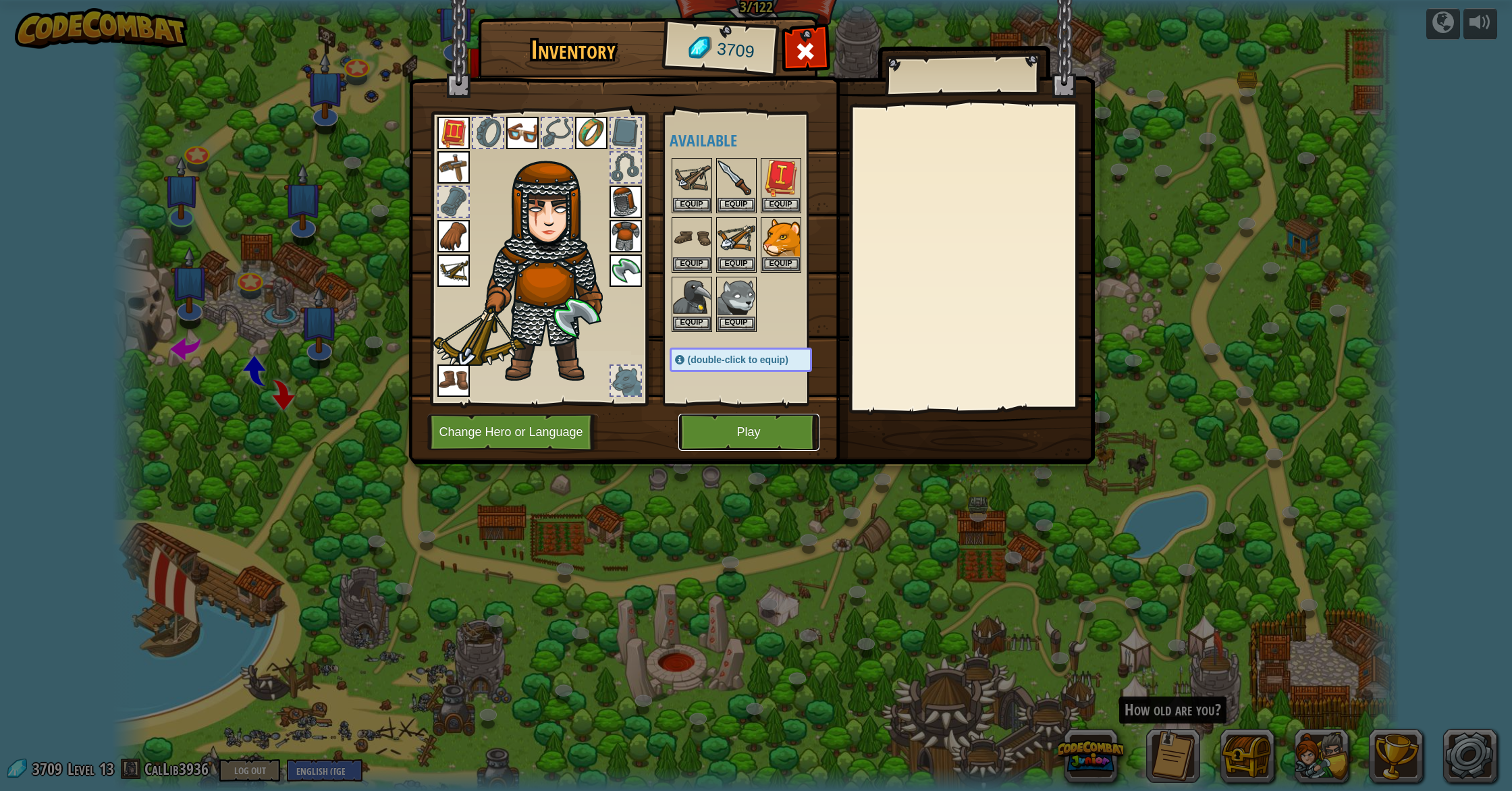
click at [804, 425] on button "Play" at bounding box center [748, 432] width 141 height 38
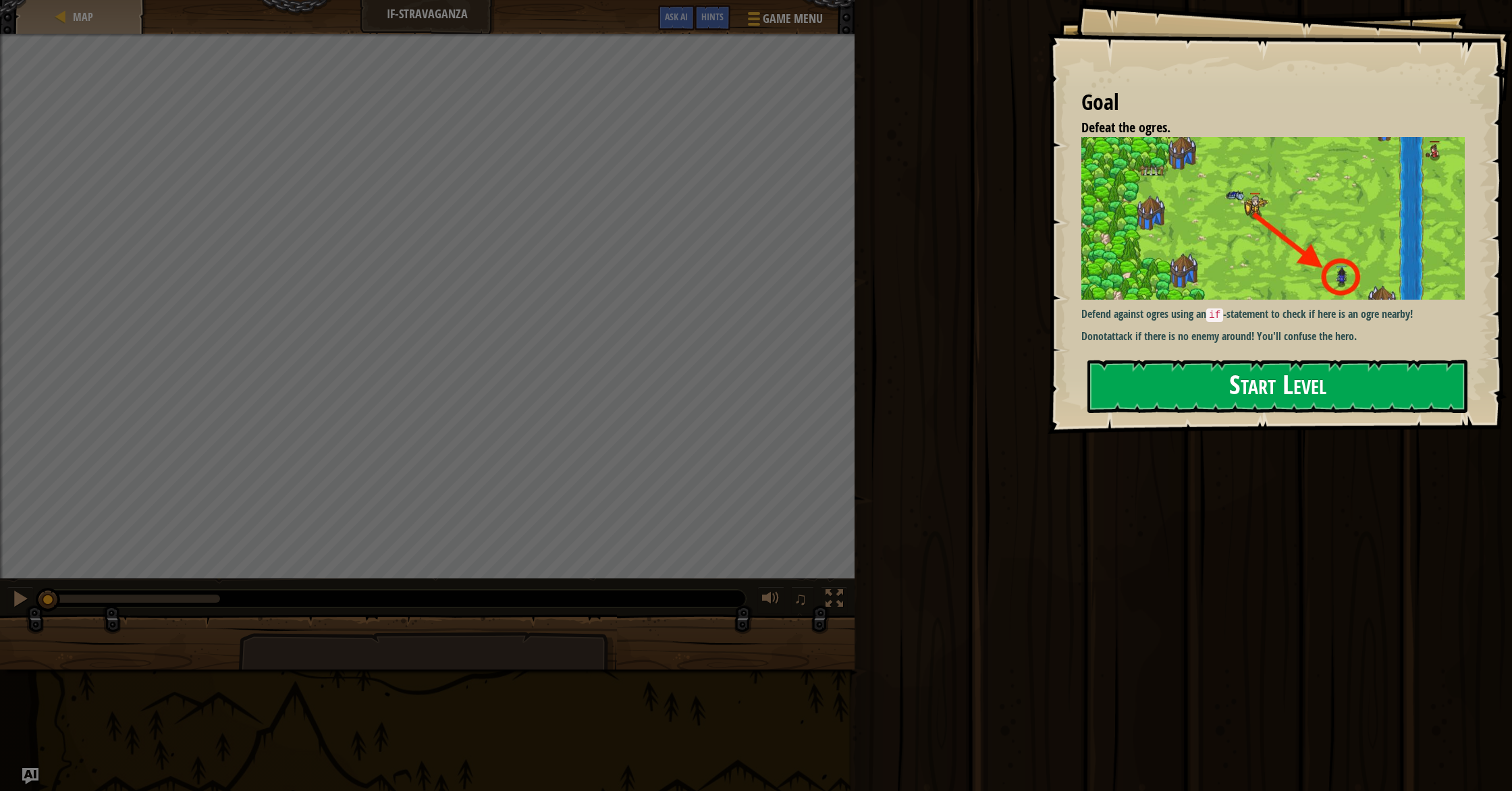
click at [1208, 403] on button "Start Level" at bounding box center [1277, 387] width 380 height 53
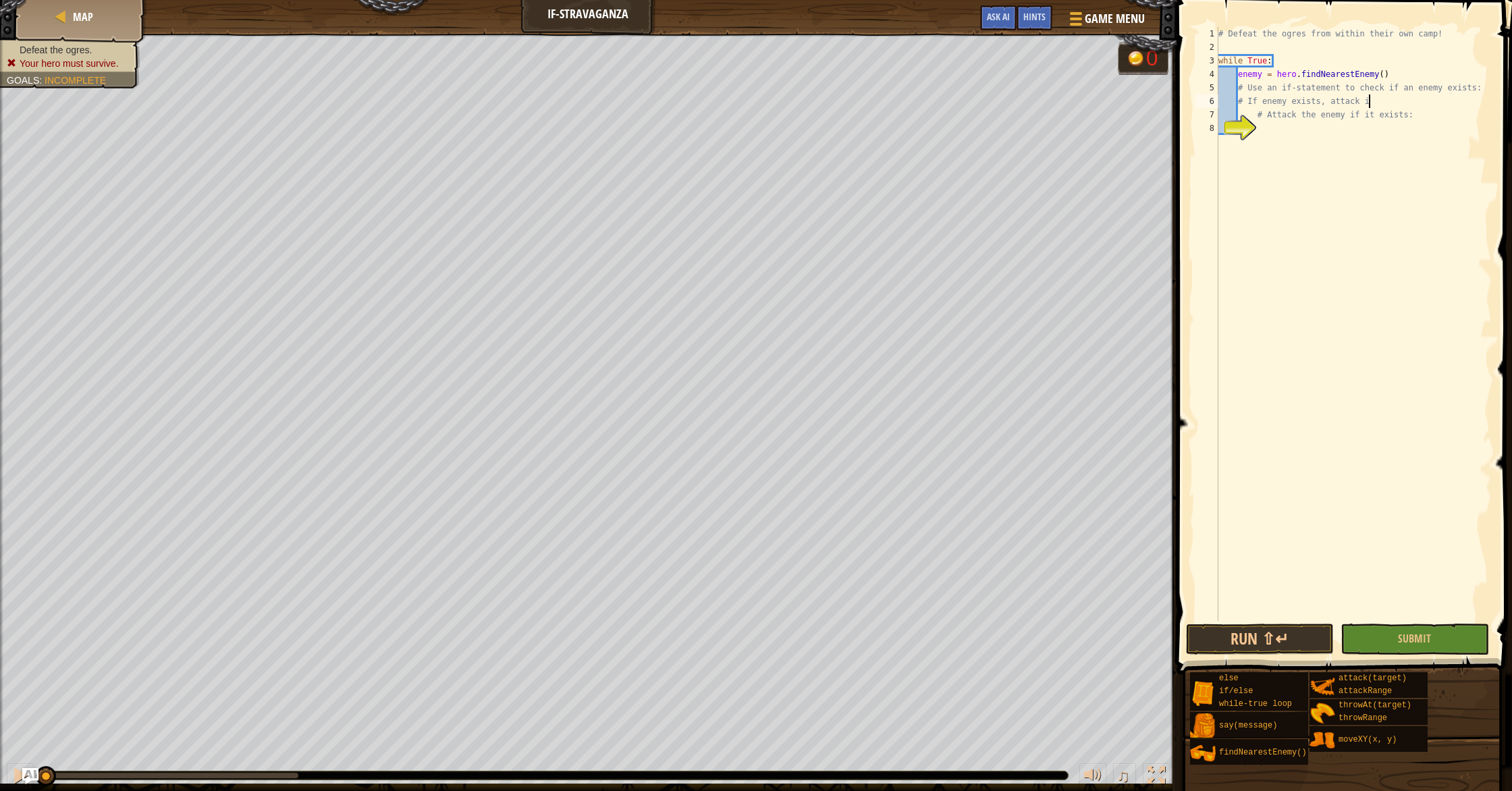
scroll to position [6, 13]
type textarea "# If enemy exists, attack it:"
click at [1314, 128] on div "# Defeat the ogres from within their own camp! while True : enemy = hero . find…" at bounding box center [1353, 337] width 276 height 621
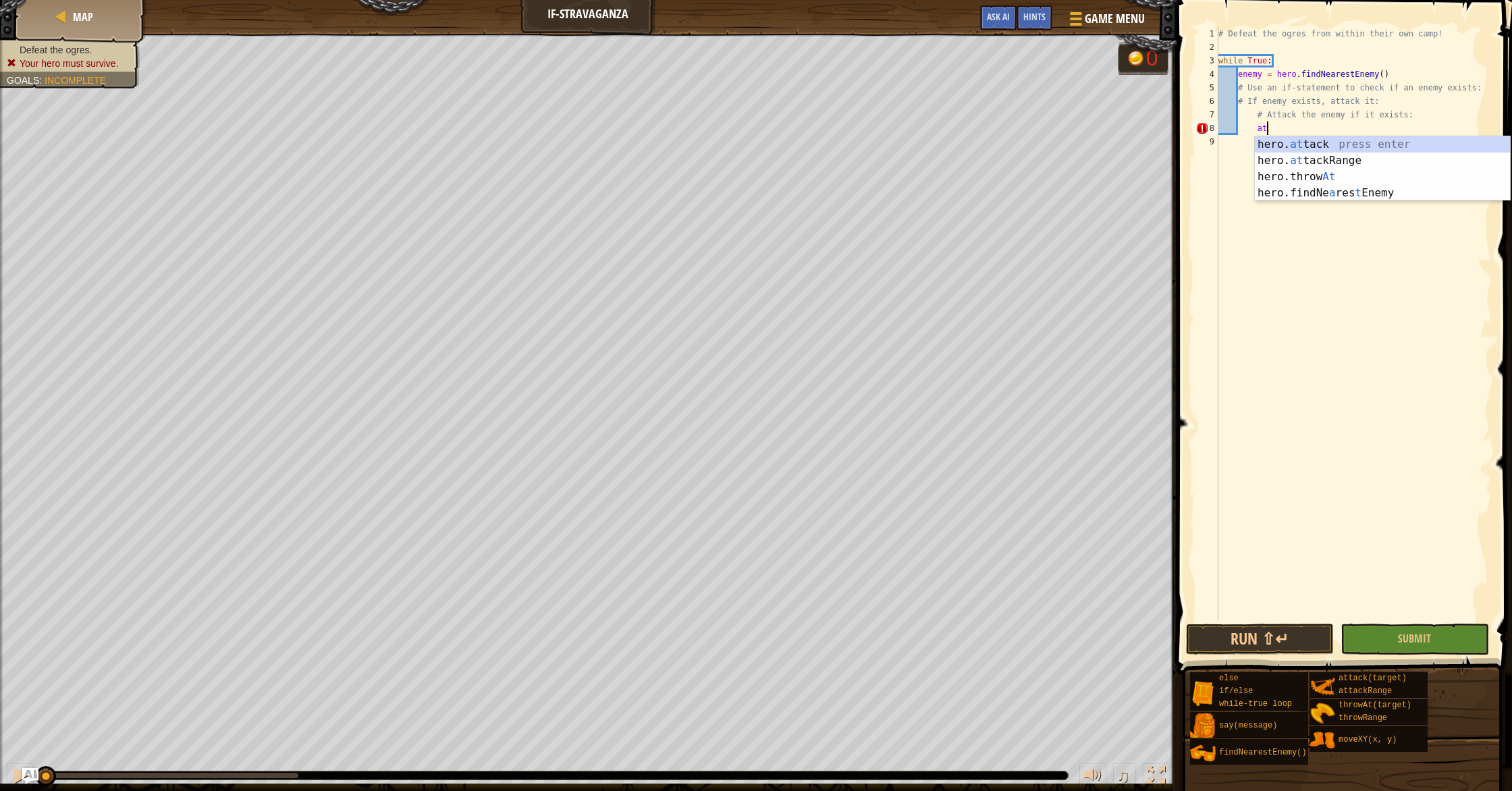
type textarea "a"
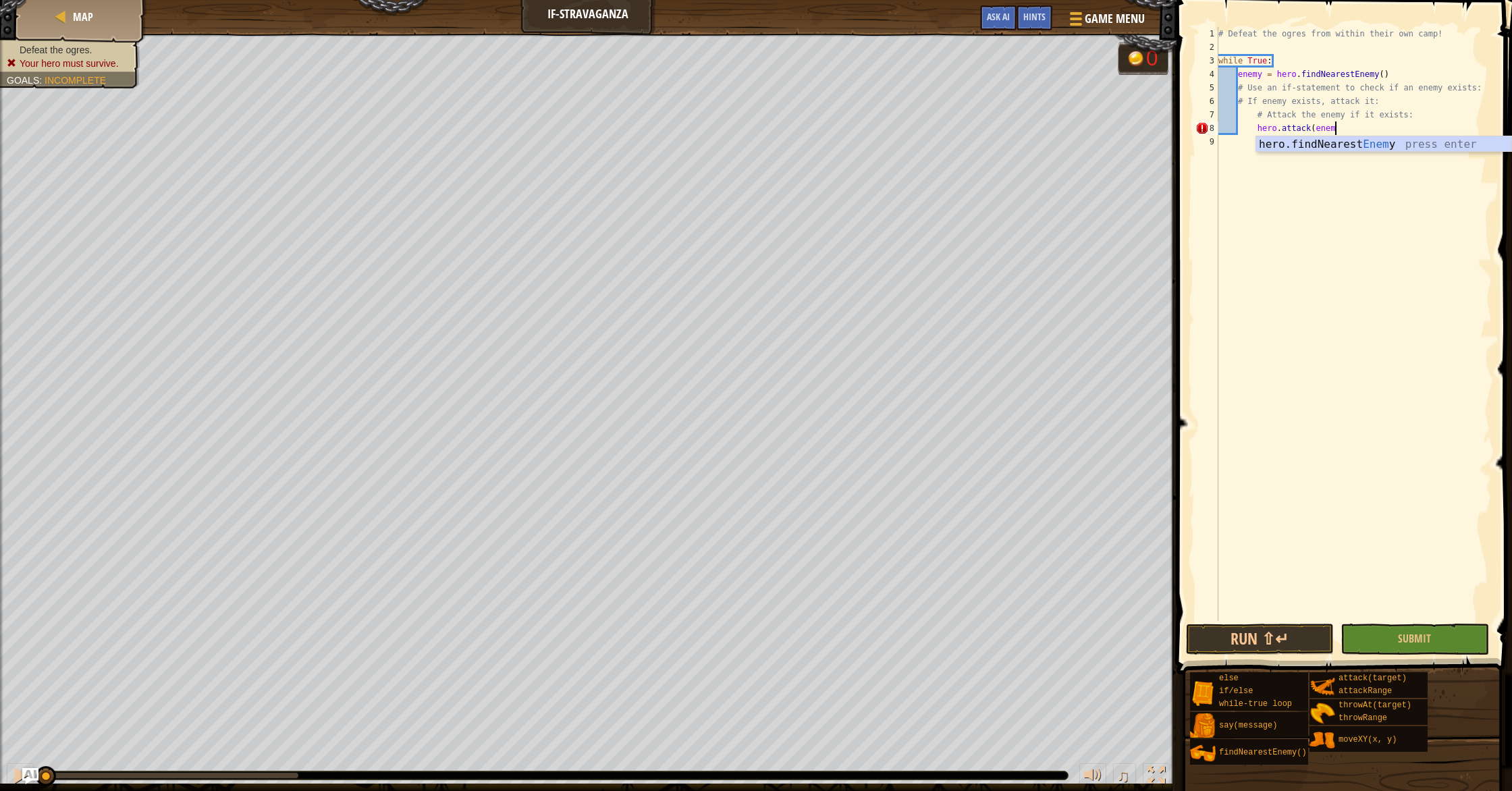
scroll to position [6, 9]
type textarea "hero.attack(enemy)"
click at [1254, 130] on div "# Defeat the ogres from within their own camp! while True : enemy = hero . find…" at bounding box center [1355, 337] width 272 height 621
type textarea "hero.attack(enemy)"
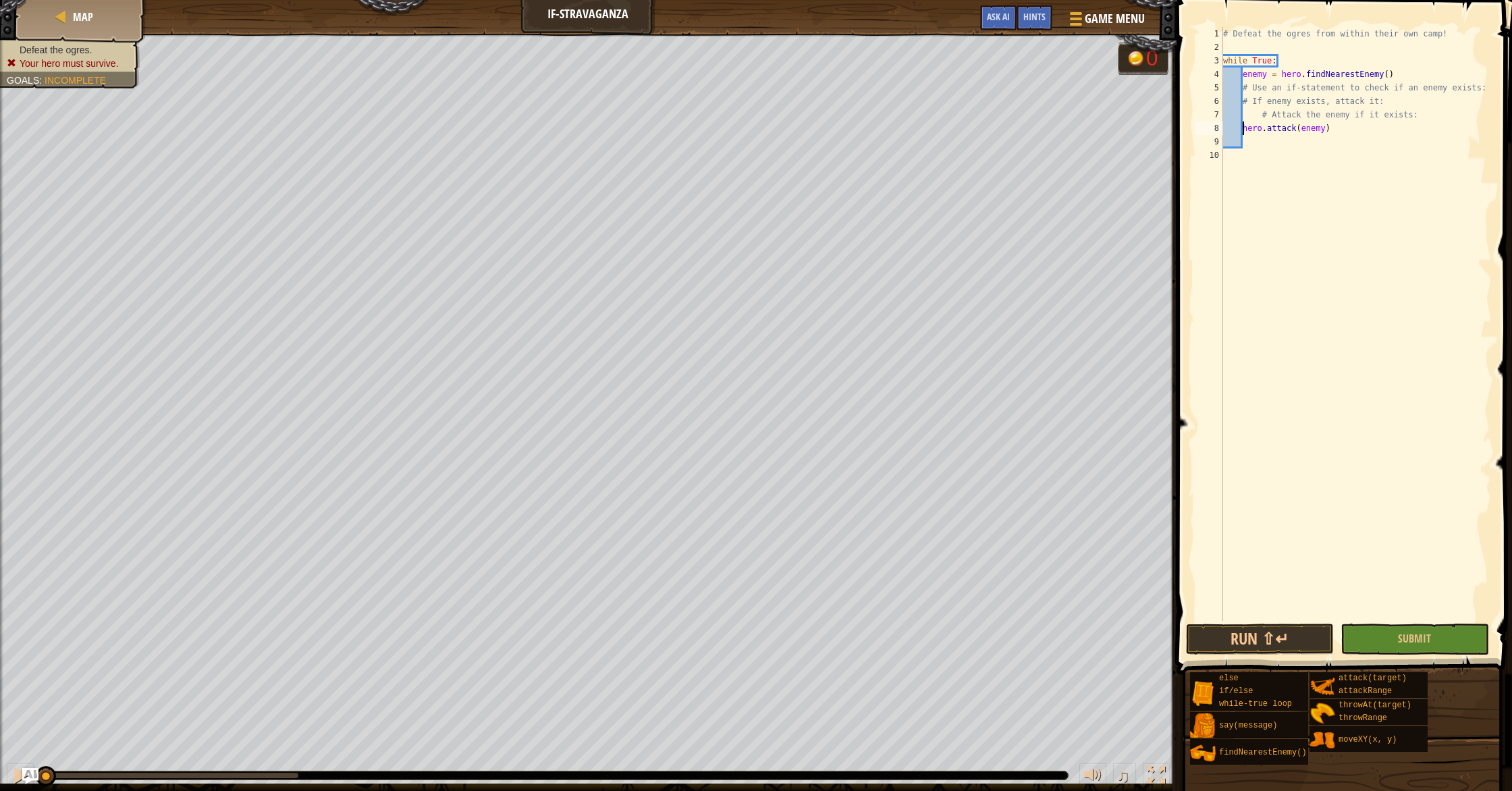
click at [1271, 153] on div "# Defeat the ogres from within their own camp! while True : enemy = hero . find…" at bounding box center [1356, 337] width 272 height 621
click at [1269, 143] on div "# Defeat the ogres from within their own camp! while True : enemy = hero . find…" at bounding box center [1356, 337] width 272 height 621
click at [1430, 636] on span "Submit" at bounding box center [1414, 638] width 33 height 15
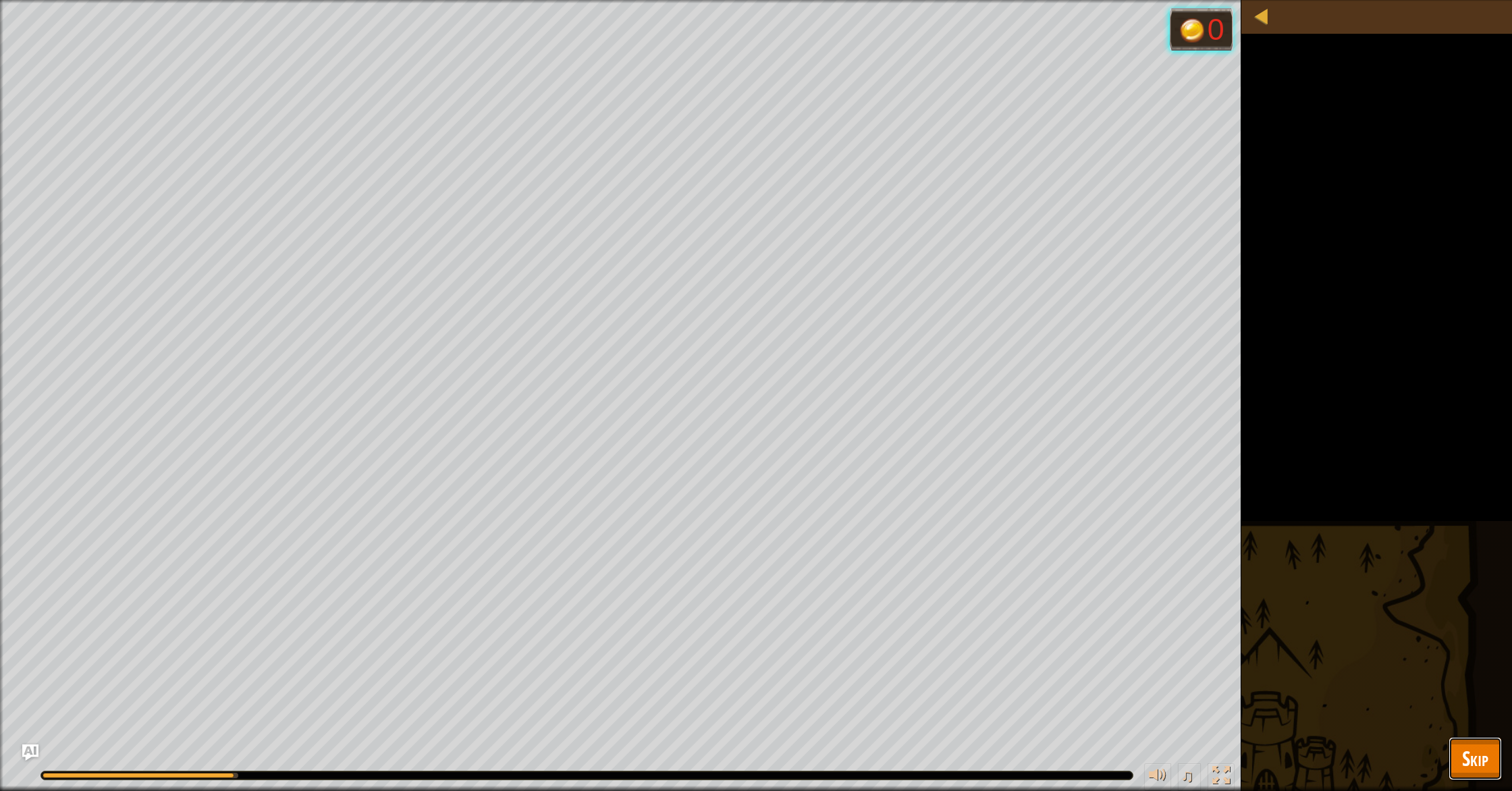
click at [1483, 752] on span "Skip" at bounding box center [1475, 758] width 27 height 28
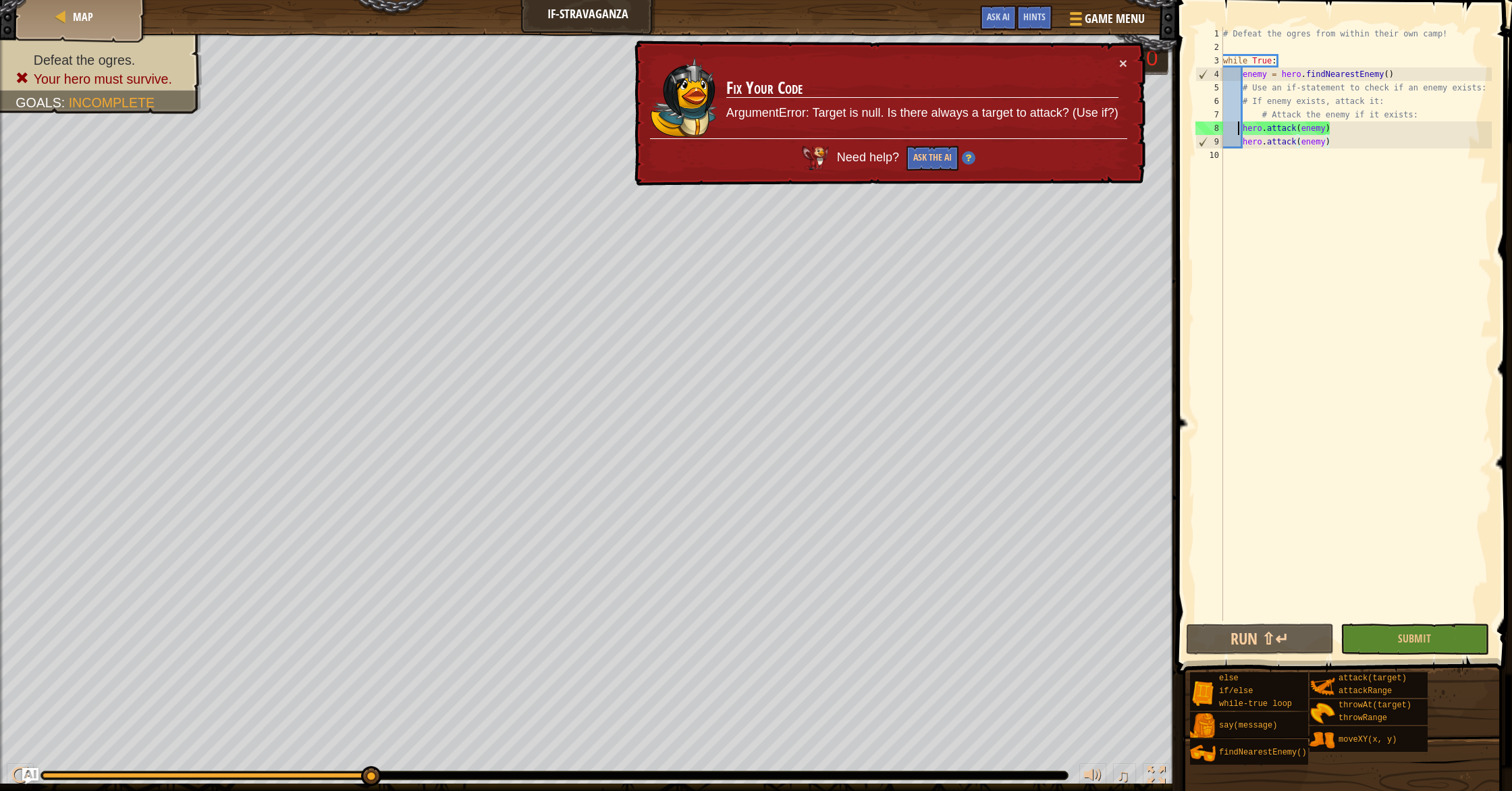
click at [1239, 126] on div "# Defeat the ogres from within their own camp! while True : enemy = hero . find…" at bounding box center [1356, 337] width 272 height 621
click at [1245, 134] on div "# Defeat the ogres from within their own camp! while True : enemy = hero . find…" at bounding box center [1356, 337] width 272 height 621
drag, startPoint x: 1244, startPoint y: 136, endPoint x: 1237, endPoint y: 140, distance: 8.1
click at [1244, 137] on div "# Defeat the ogres from within their own camp! while True : enemy = hero . find…" at bounding box center [1356, 337] width 272 height 621
click at [1345, 117] on div "# Defeat the ogres from within their own camp! while True : enemy = hero . find…" at bounding box center [1356, 337] width 272 height 621
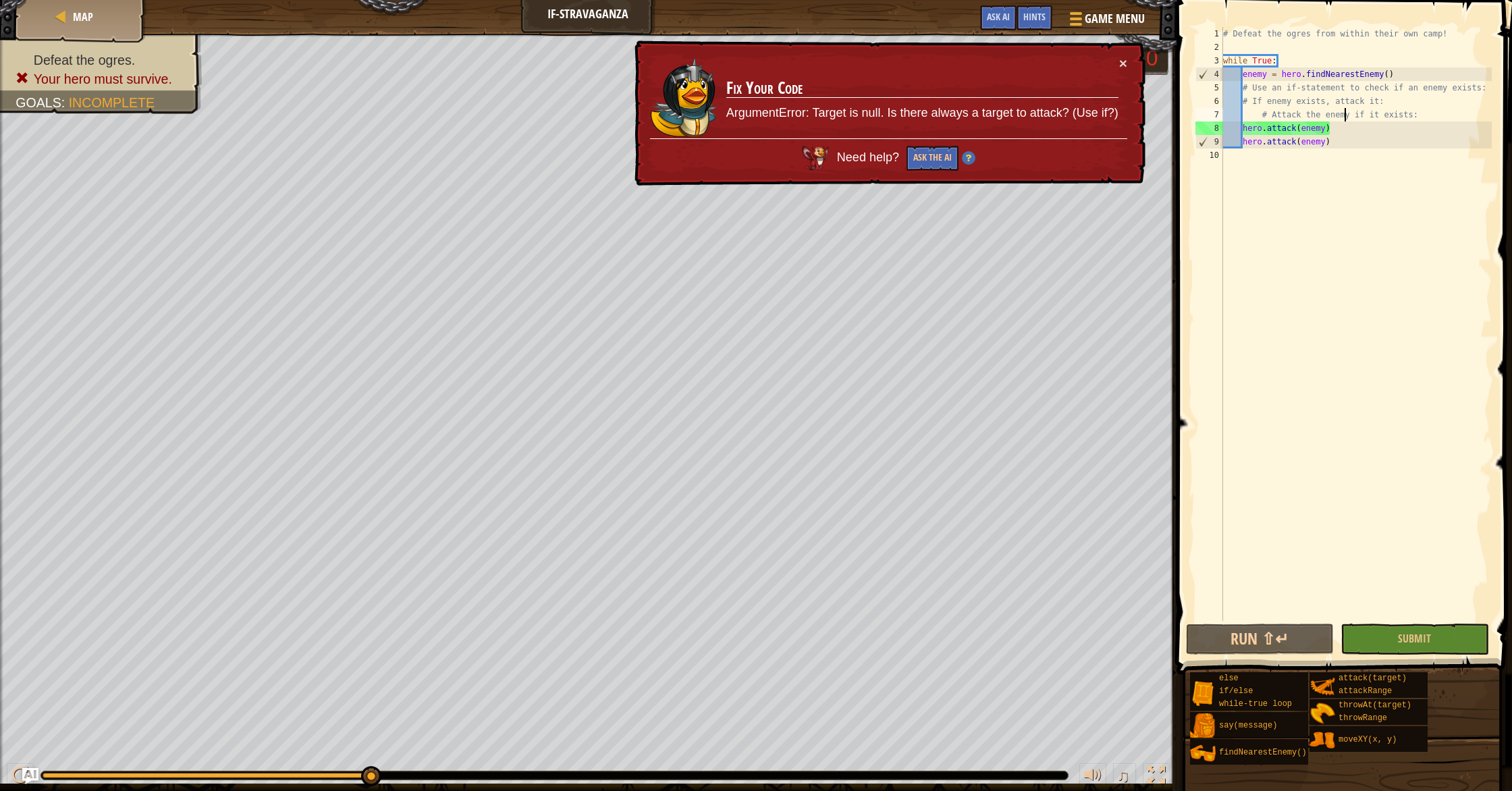
type textarea "# Attack the enemy if it exists:"
click at [1034, 13] on span "Hints" at bounding box center [1034, 16] width 23 height 13
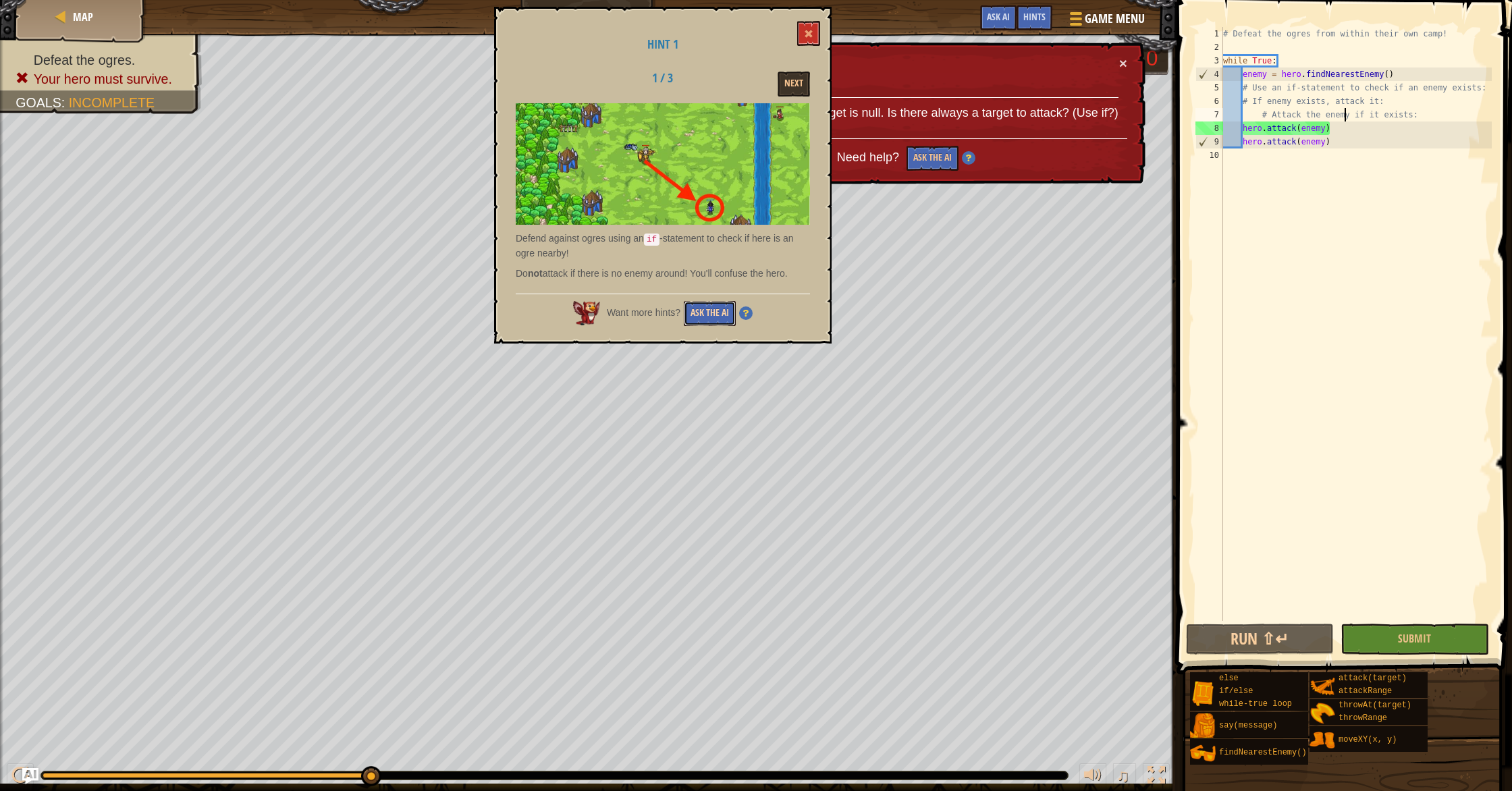
click at [689, 313] on button "Ask the AI" at bounding box center [709, 313] width 52 height 25
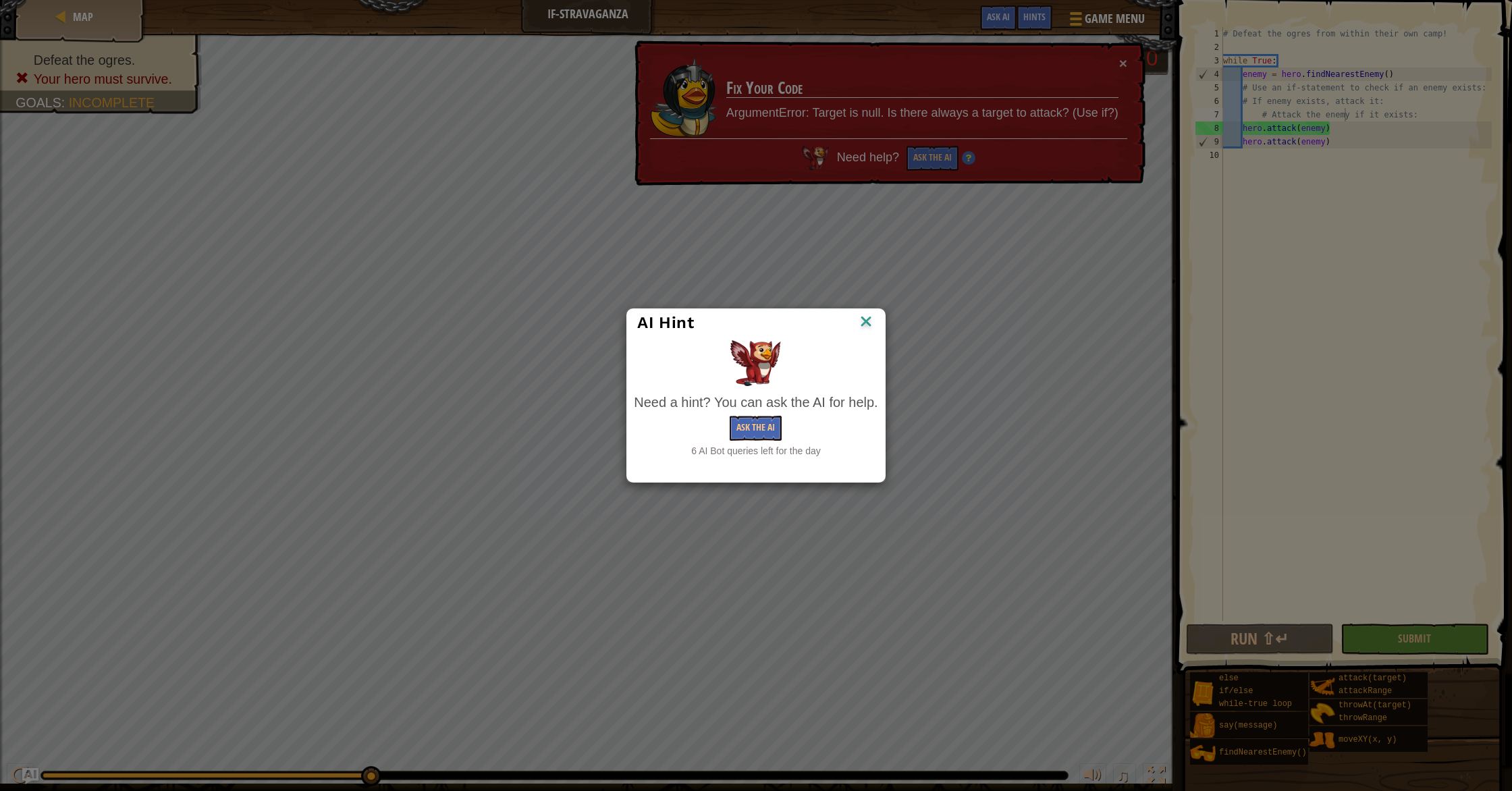
click at [864, 324] on img at bounding box center [865, 323] width 18 height 20
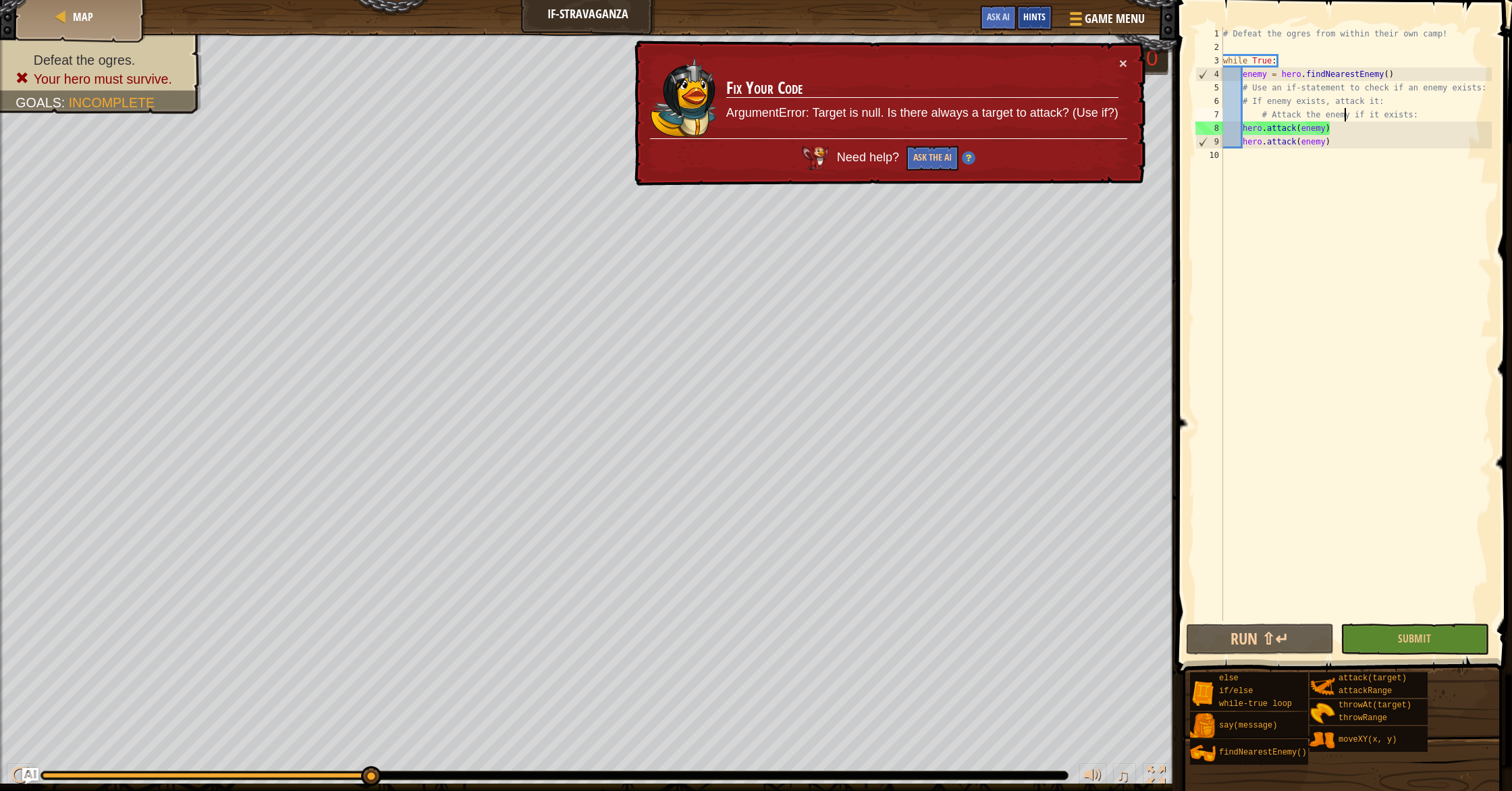
click at [1041, 13] on span "Hints" at bounding box center [1034, 16] width 23 height 13
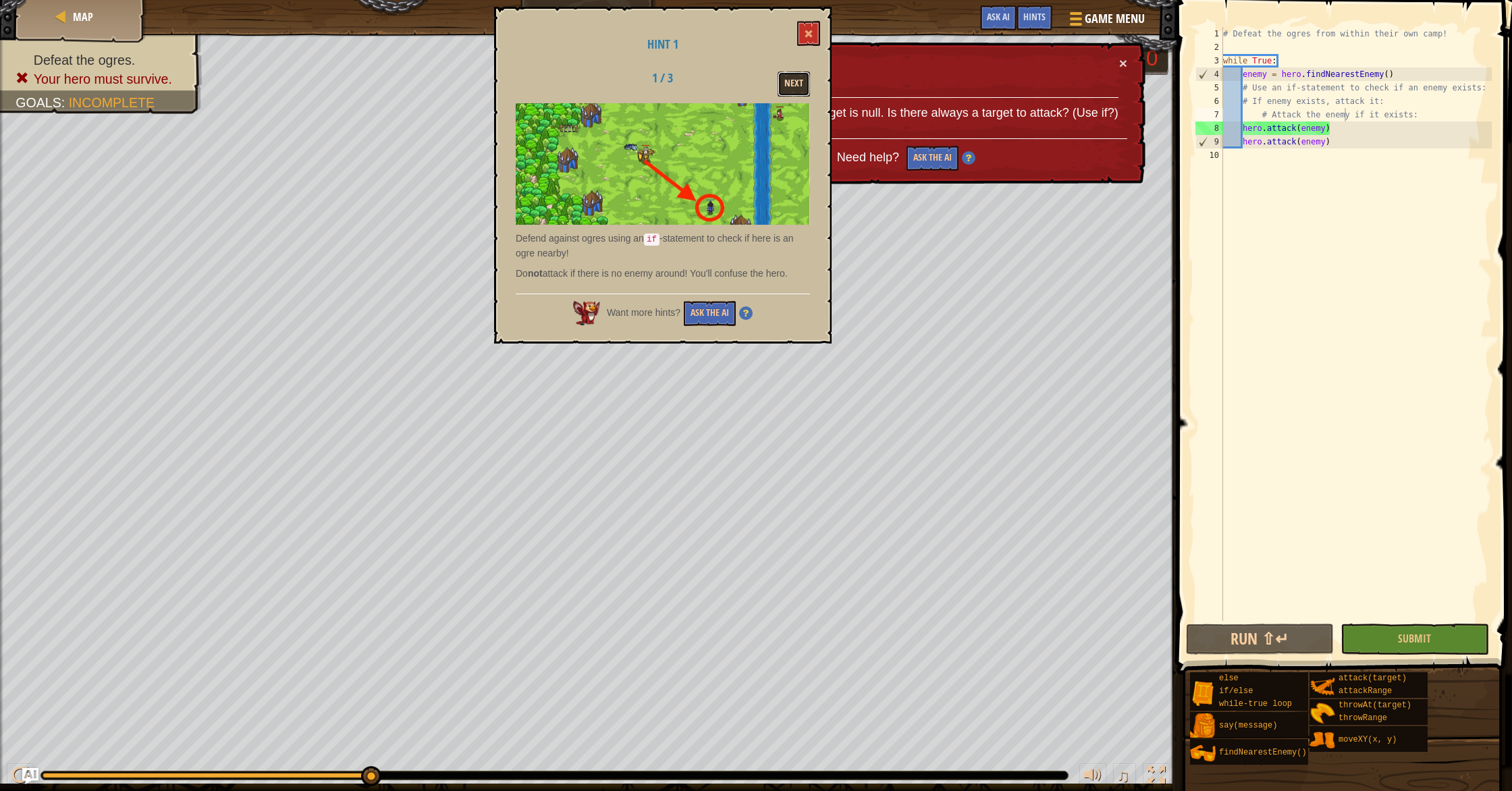
click at [786, 80] on button "Next" at bounding box center [794, 84] width 33 height 25
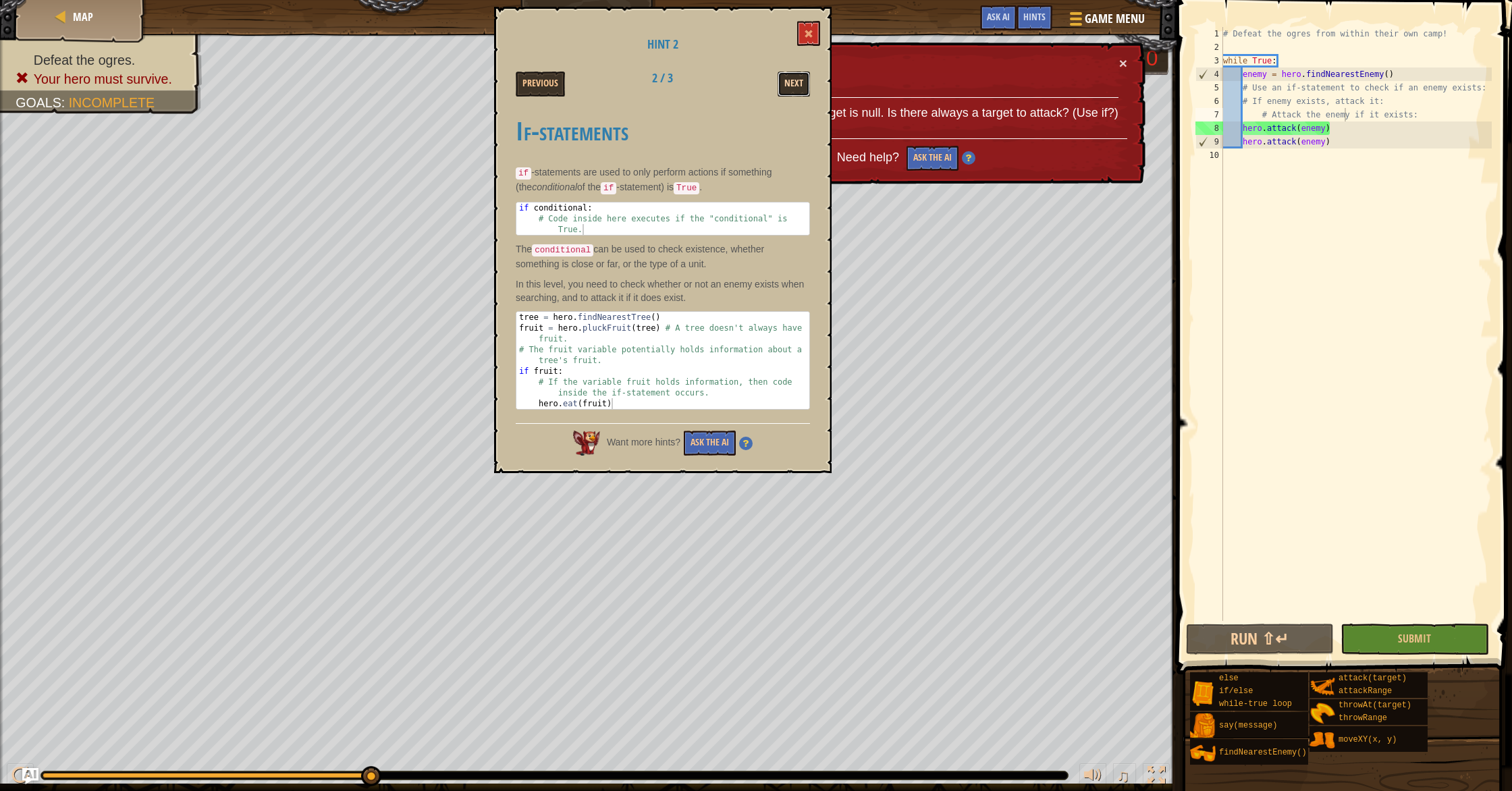
click at [785, 96] on button "Next" at bounding box center [794, 84] width 33 height 25
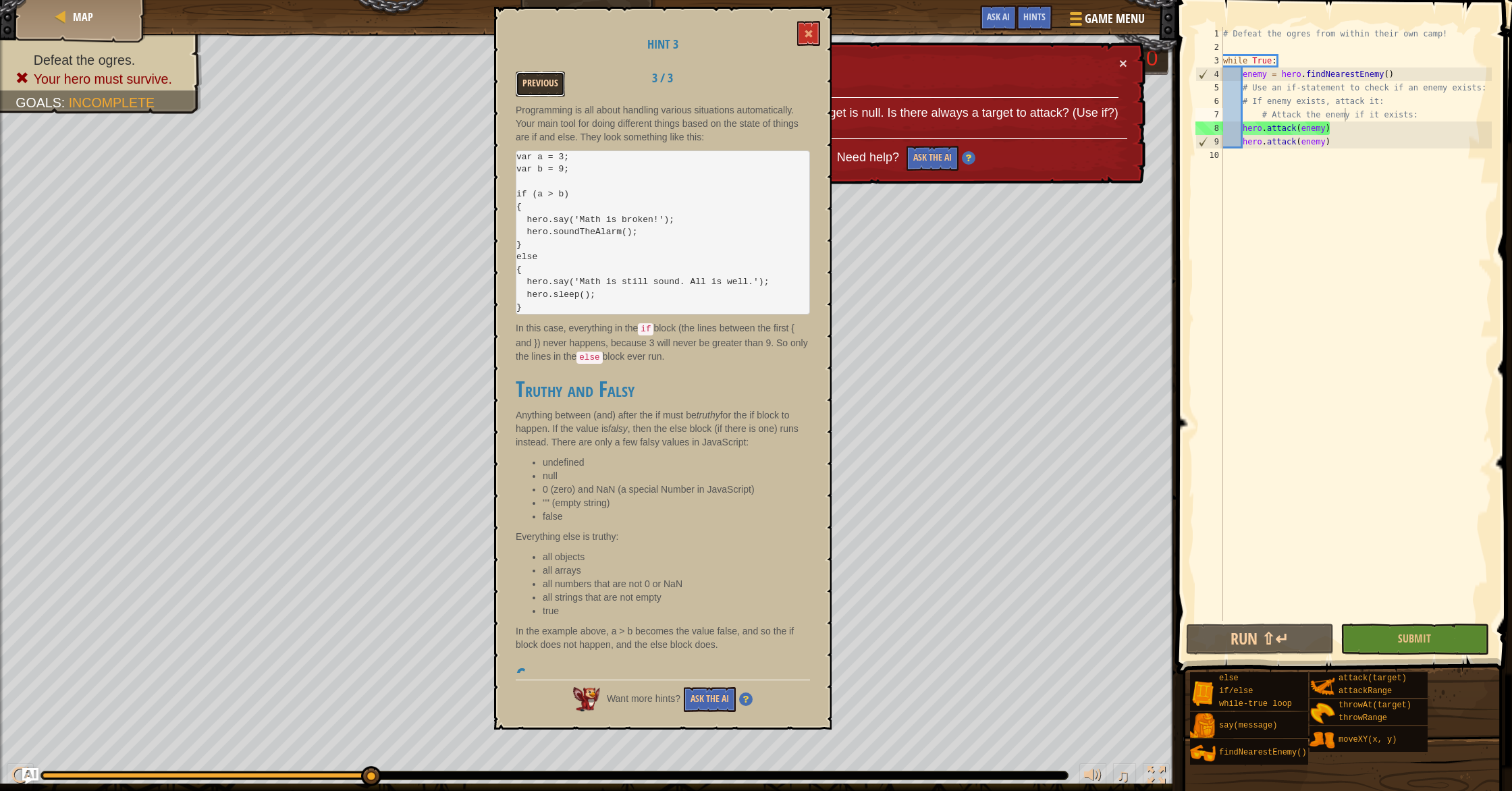
click at [531, 84] on button "Previous" at bounding box center [540, 84] width 49 height 25
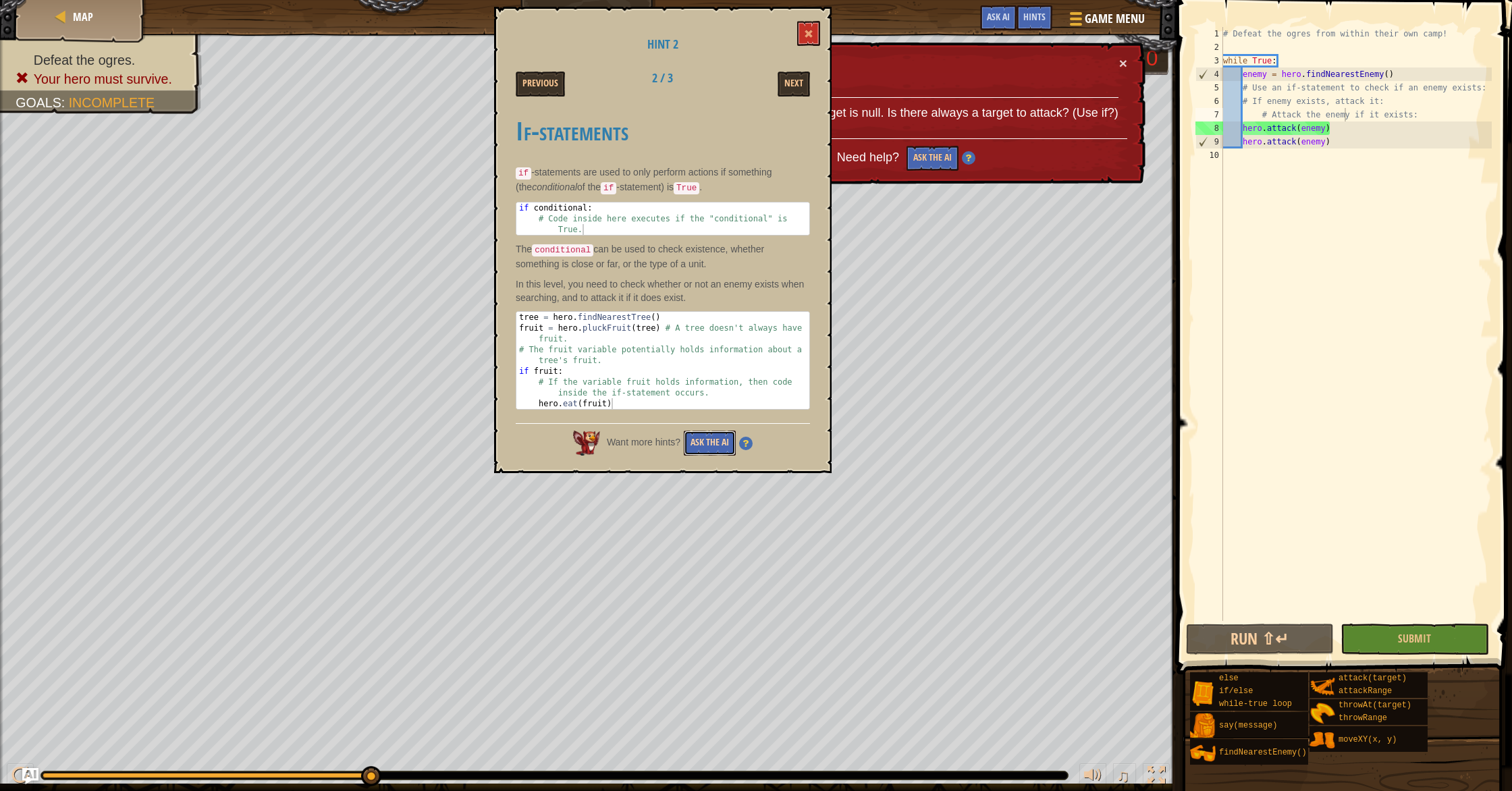
click at [702, 438] on button "Ask the AI" at bounding box center [709, 443] width 52 height 25
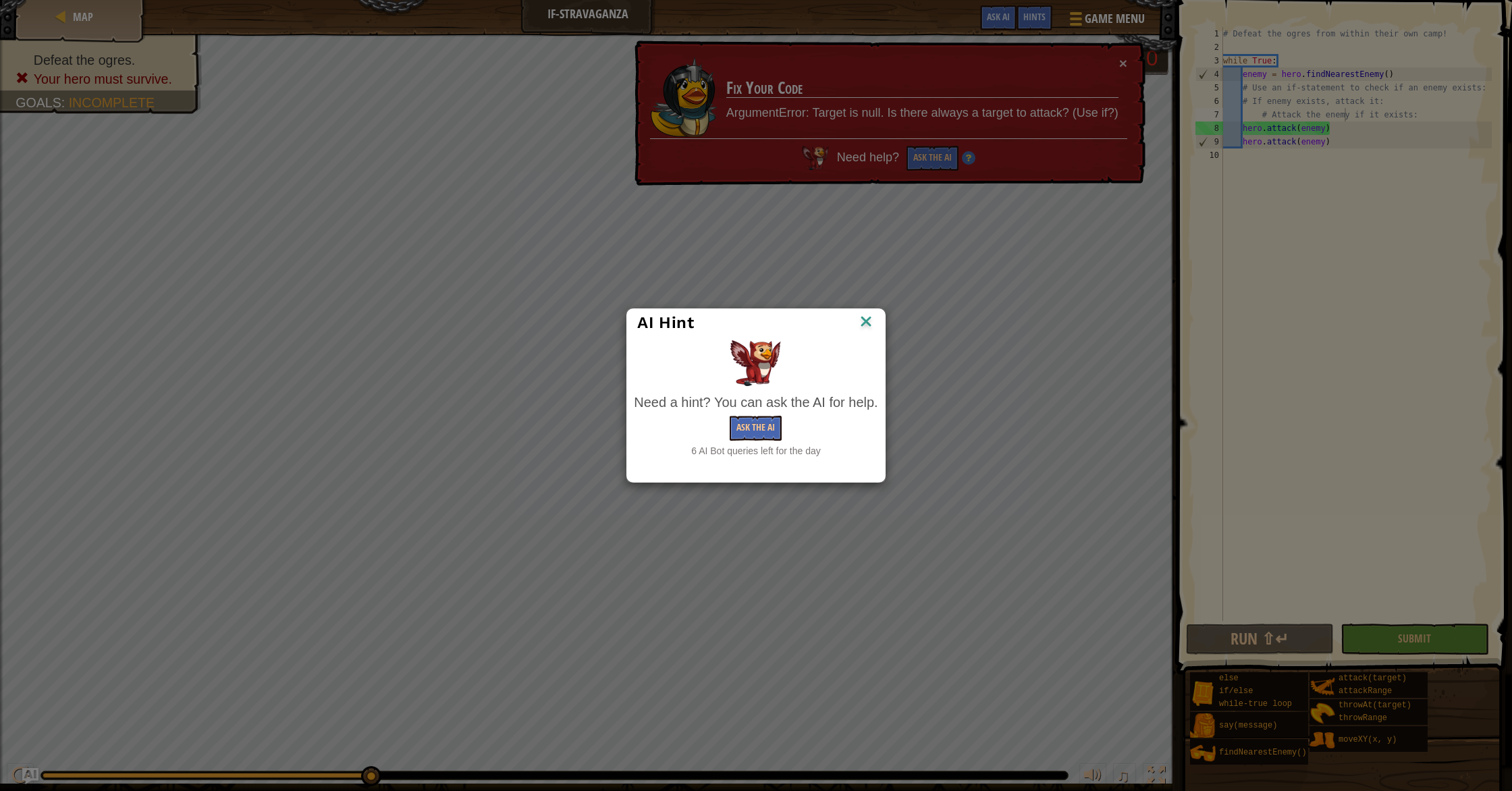
click at [870, 314] on img at bounding box center [865, 323] width 18 height 20
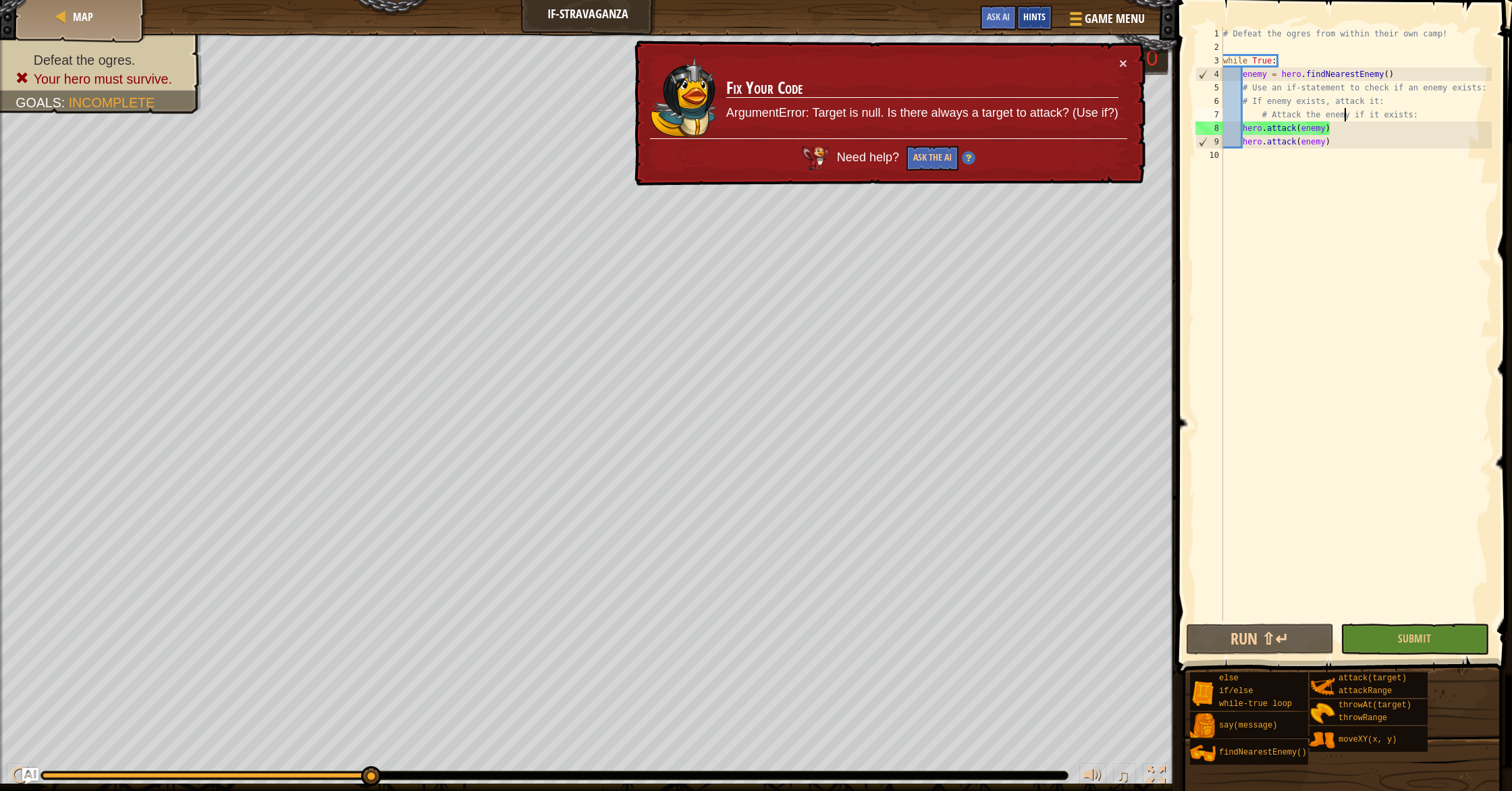
click at [1032, 16] on span "Hints" at bounding box center [1034, 16] width 23 height 13
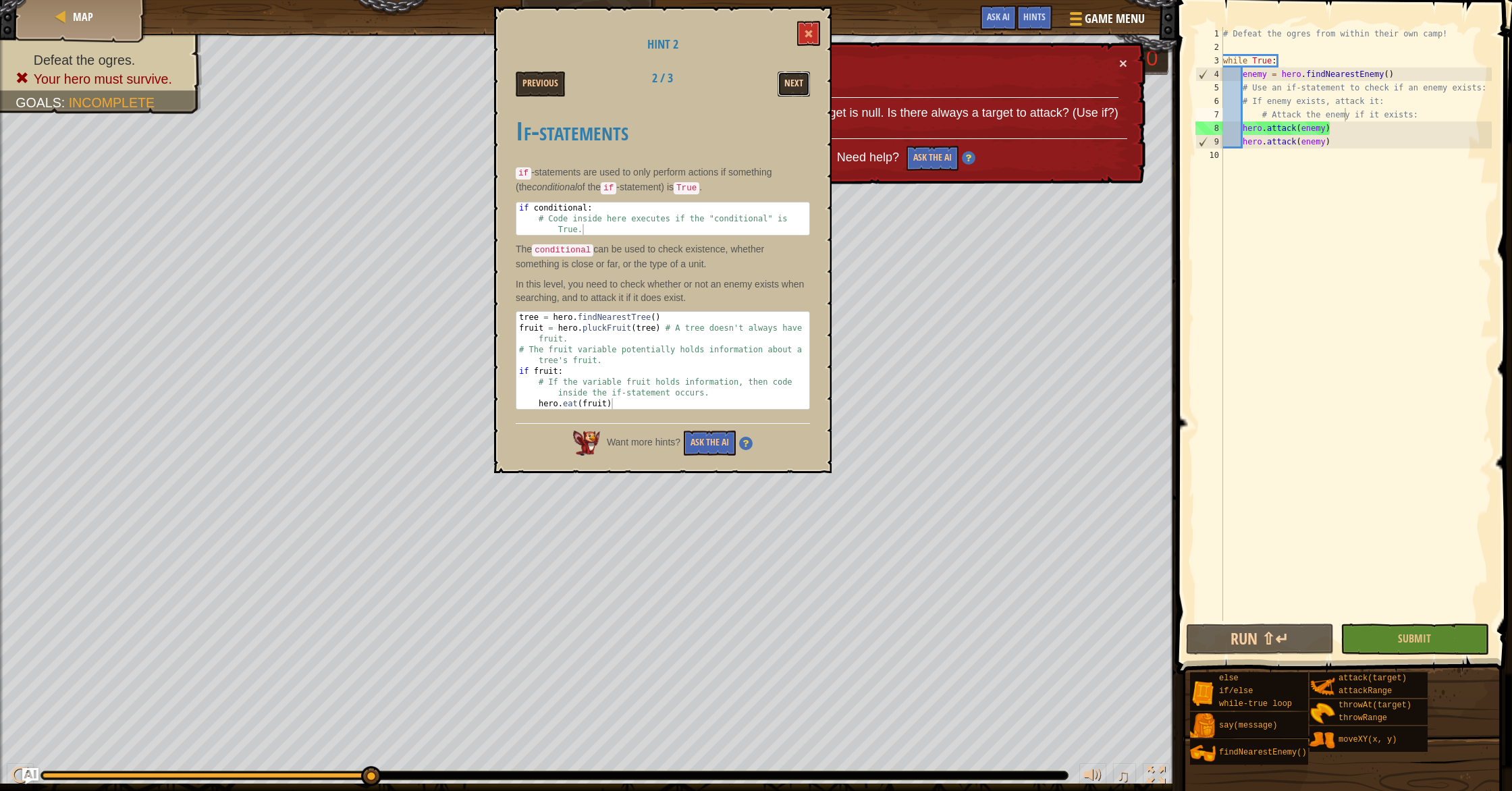
click at [793, 86] on button "Next" at bounding box center [794, 84] width 33 height 25
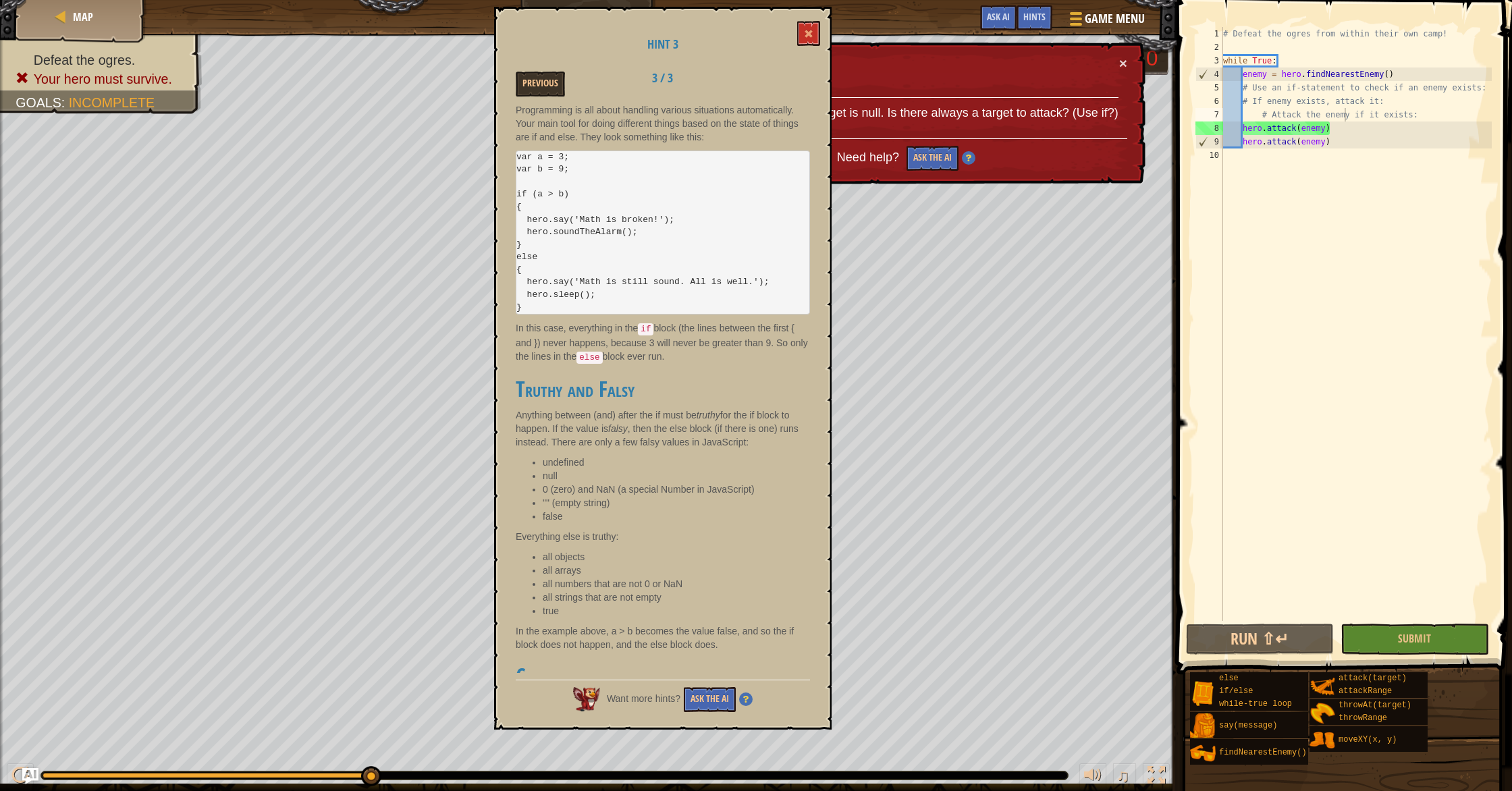
scroll to position [6, 0]
click at [1279, 153] on div "# Defeat the ogres from within their own camp! while True : enemy = hero . find…" at bounding box center [1356, 337] width 272 height 621
click at [917, 155] on button "Ask the AI" at bounding box center [932, 158] width 52 height 25
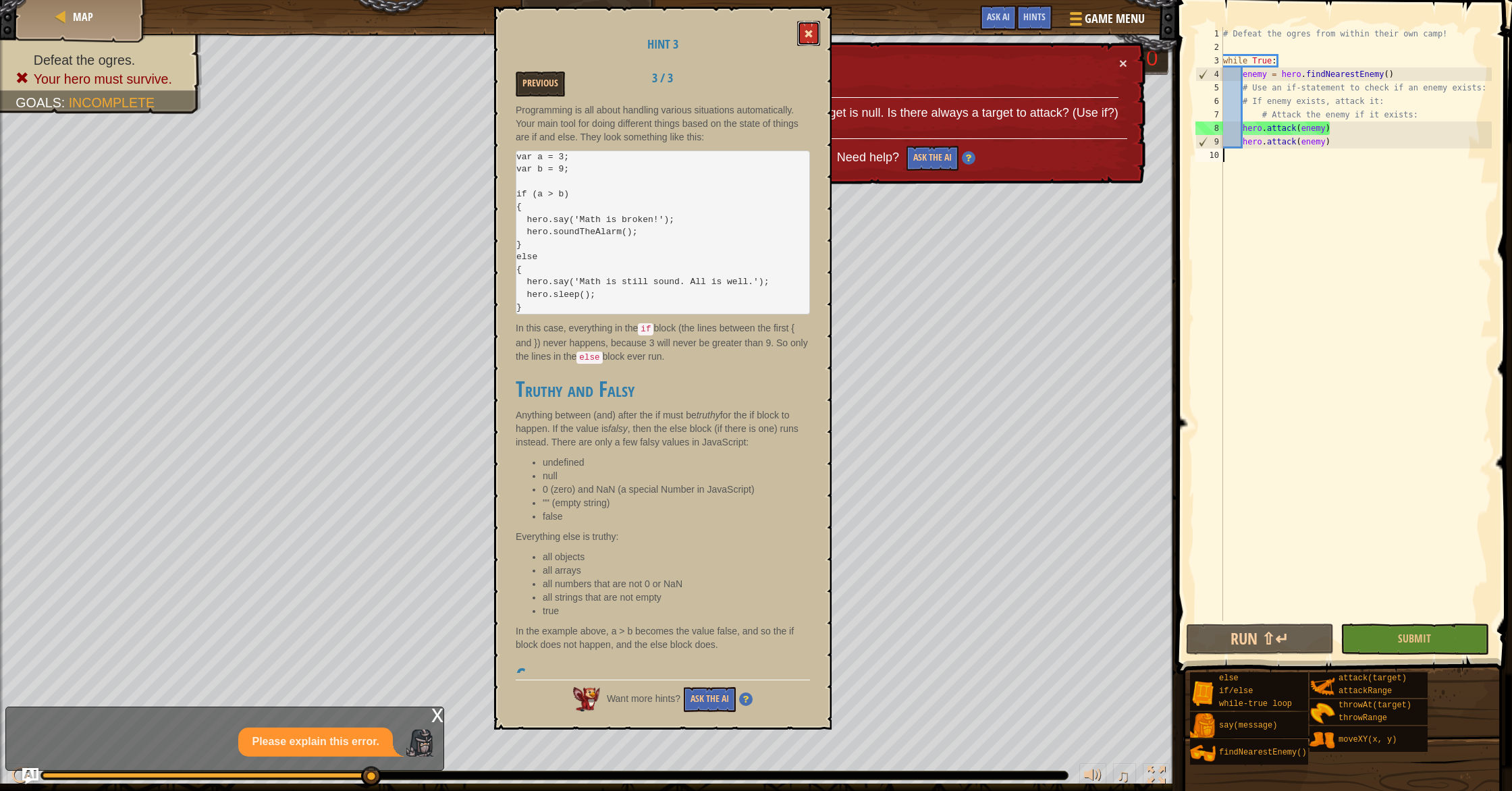
click at [812, 33] on span at bounding box center [808, 33] width 9 height 9
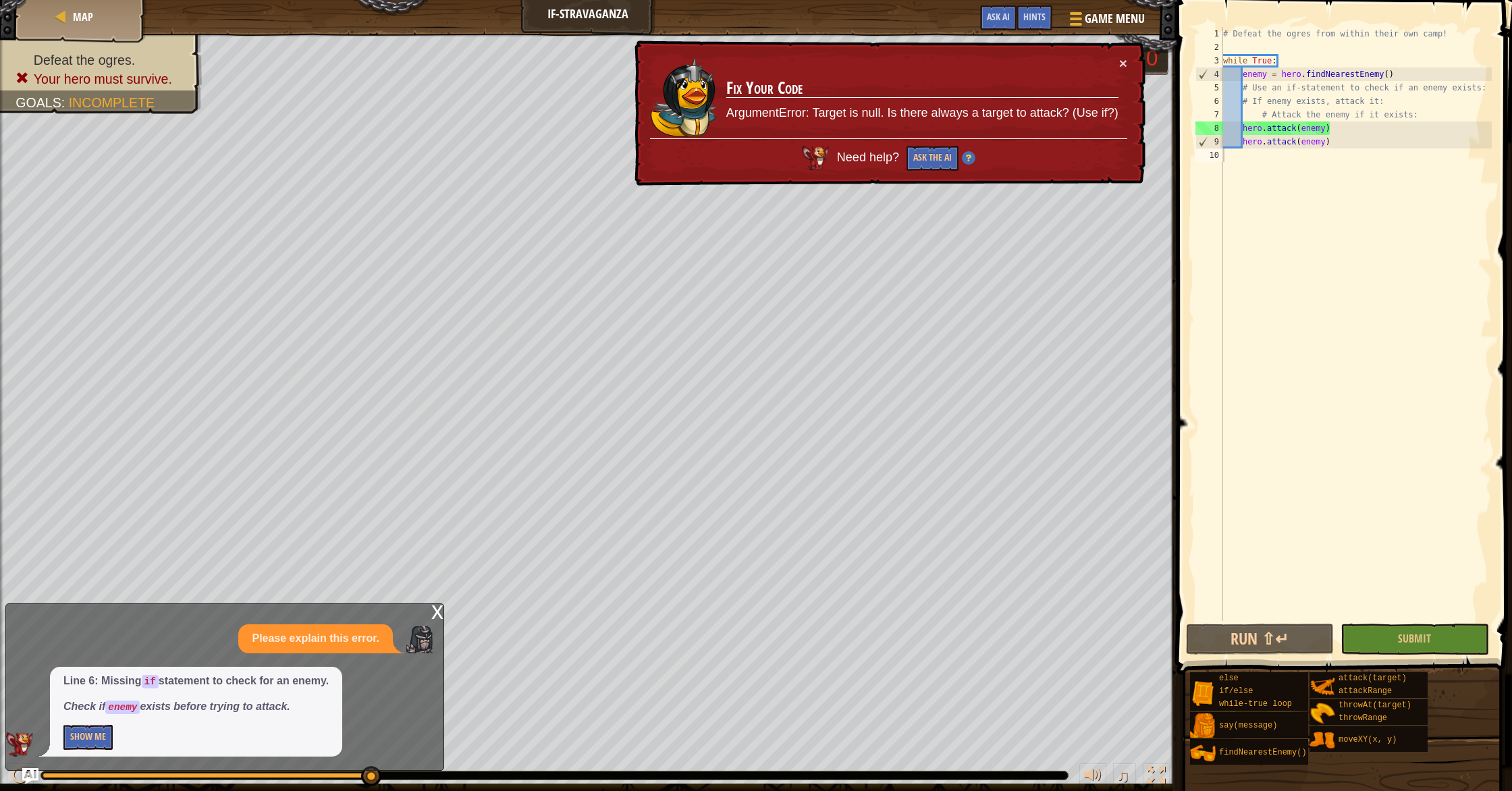
type textarea "hero.attack(enemy)"
click at [1349, 138] on div "# Defeat the ogres from within their own camp! while True : enemy = hero . find…" at bounding box center [1356, 337] width 272 height 621
click at [1436, 637] on button "Submit" at bounding box center [1414, 638] width 148 height 31
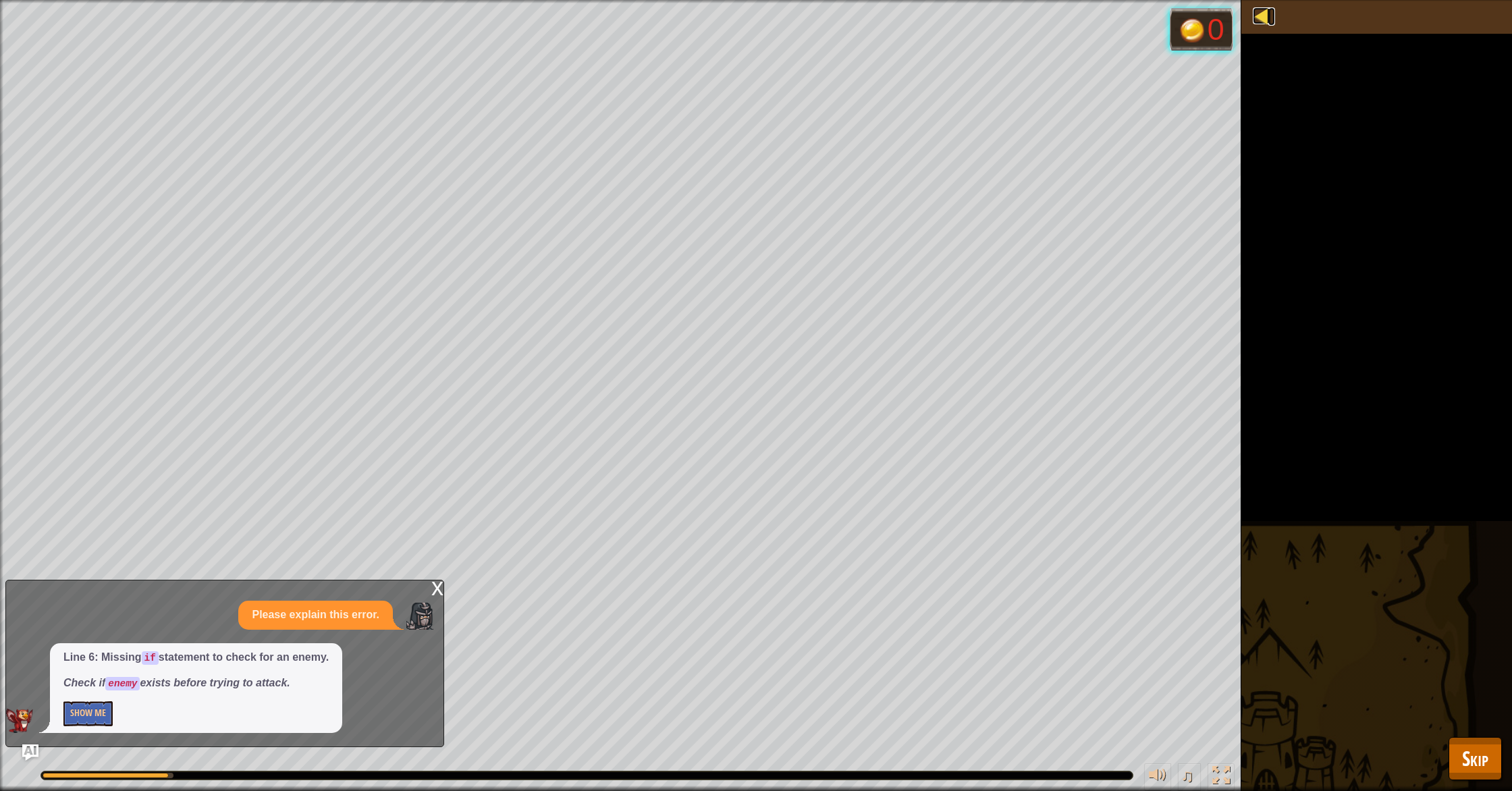
click at [1259, 13] on div at bounding box center [1261, 16] width 17 height 17
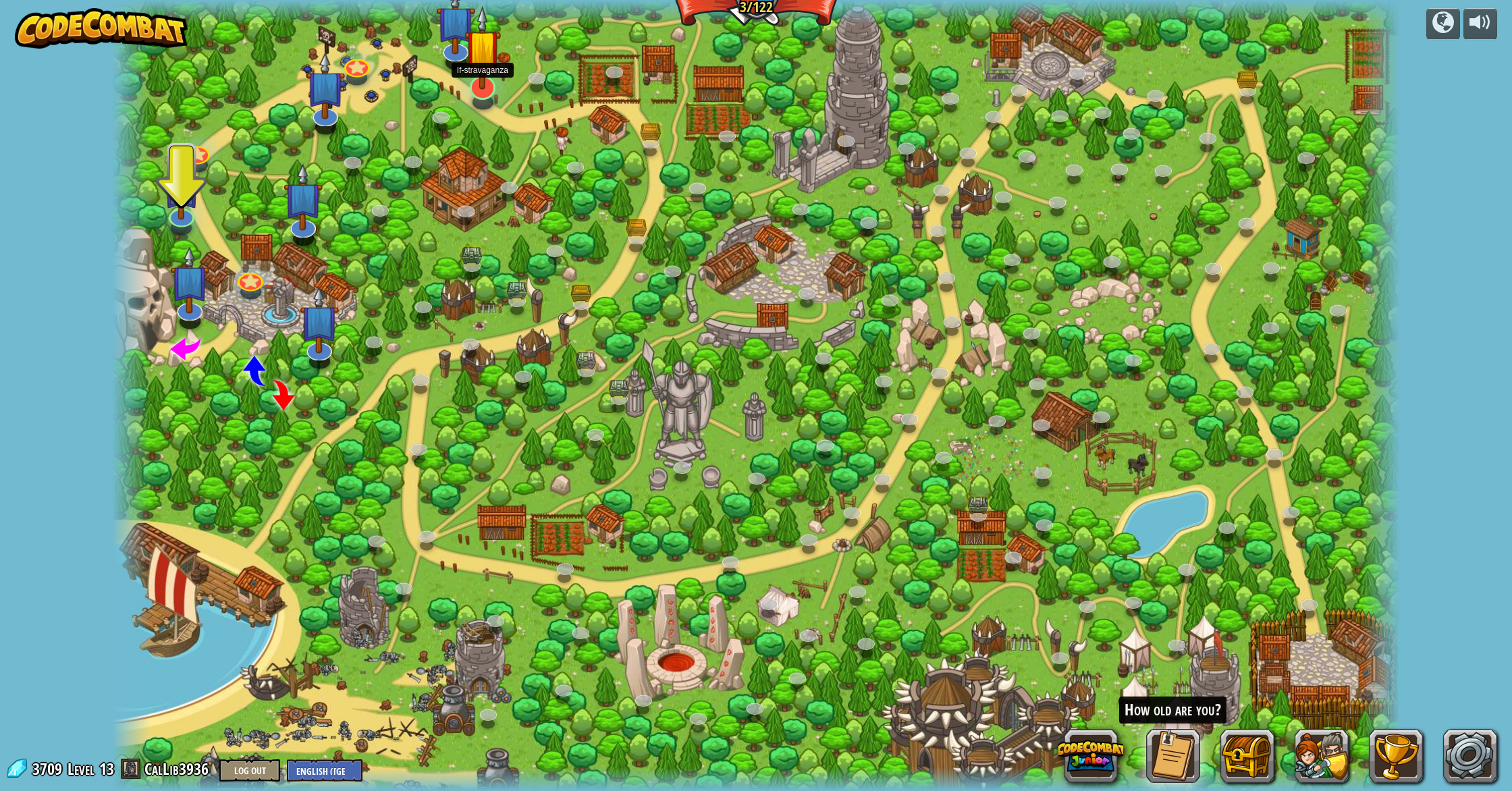
click at [476, 85] on img at bounding box center [483, 47] width 38 height 84
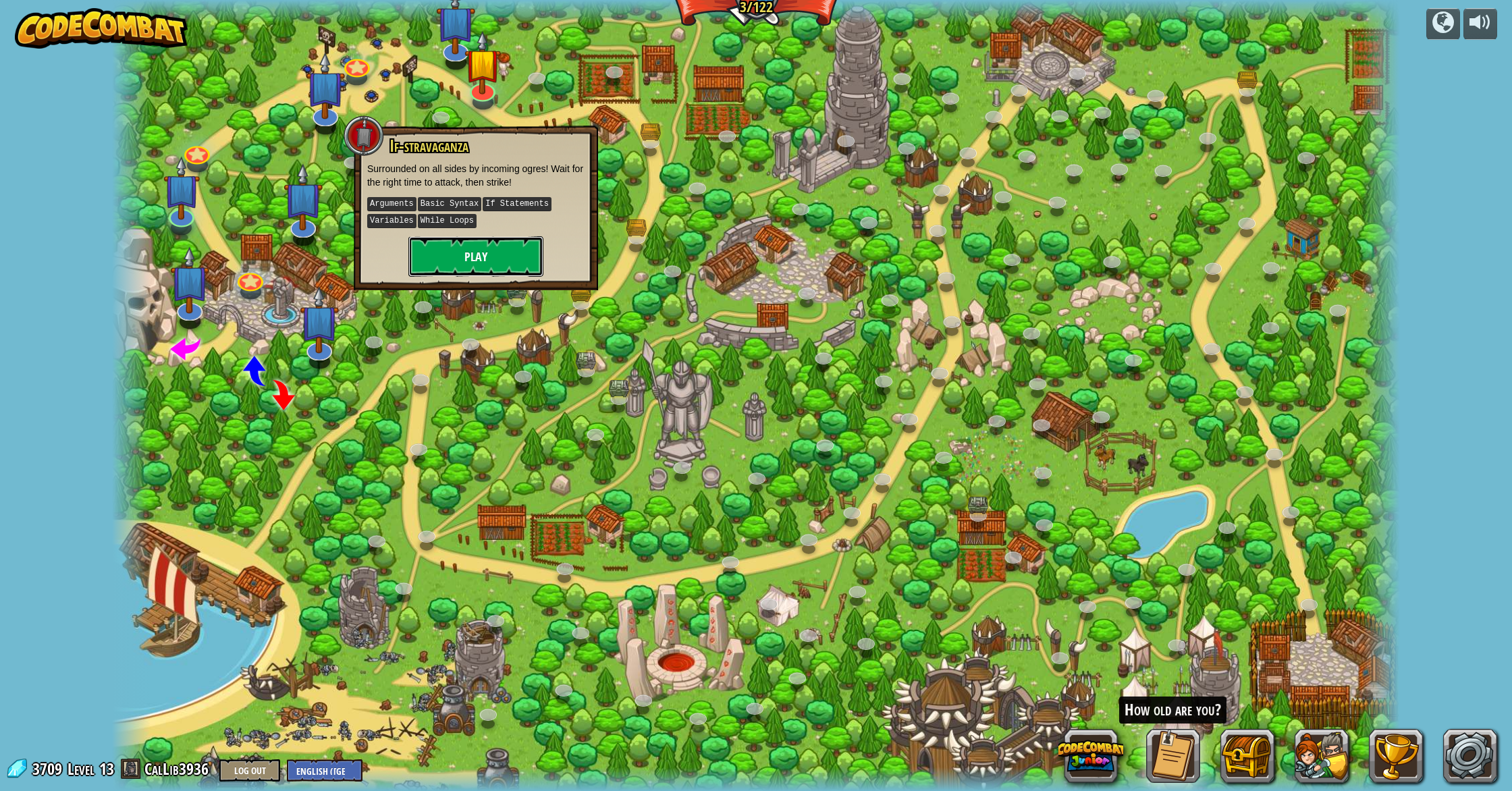
click at [470, 252] on button "Play" at bounding box center [476, 256] width 135 height 41
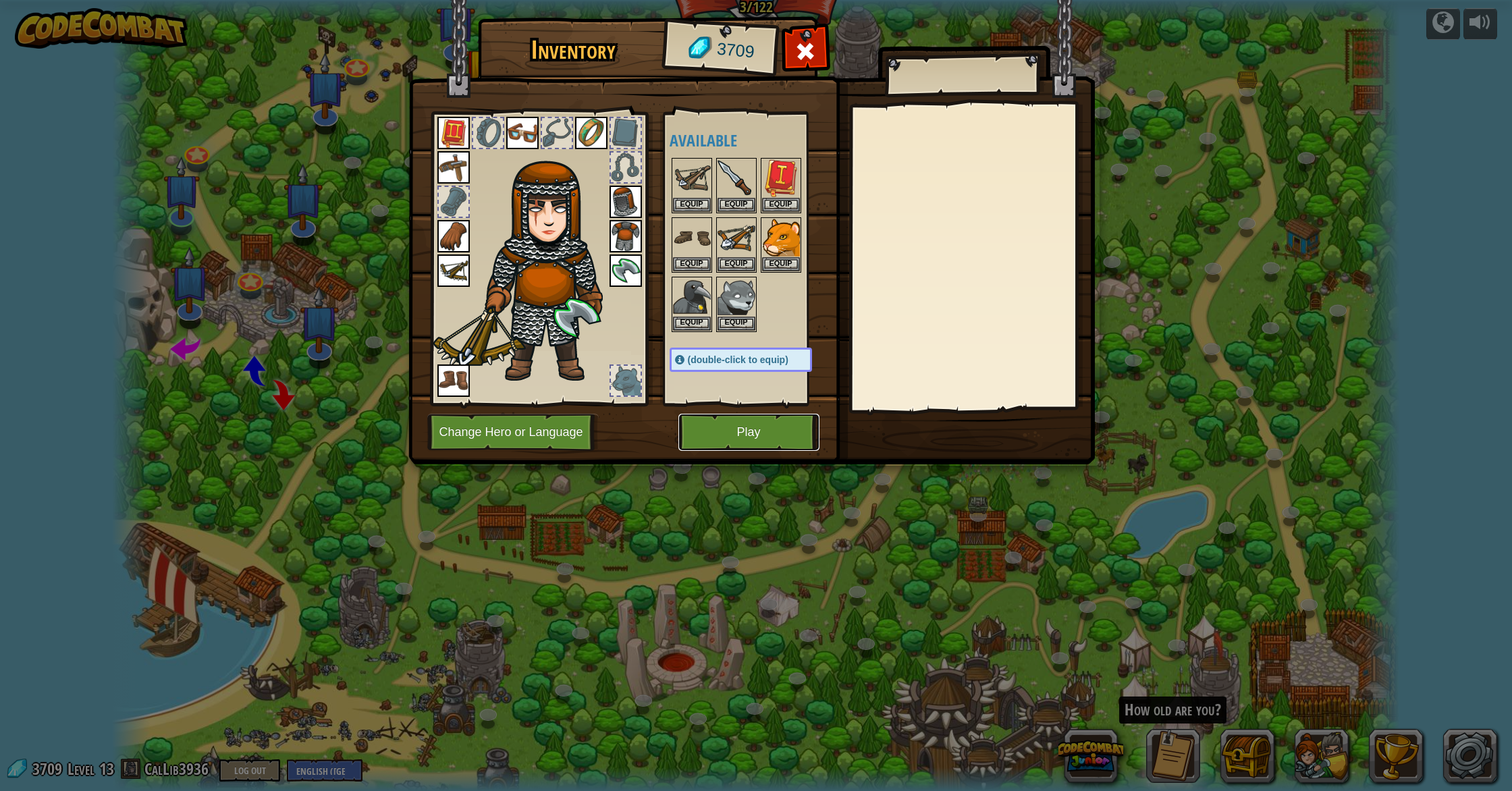
click at [713, 443] on button "Play" at bounding box center [748, 432] width 141 height 38
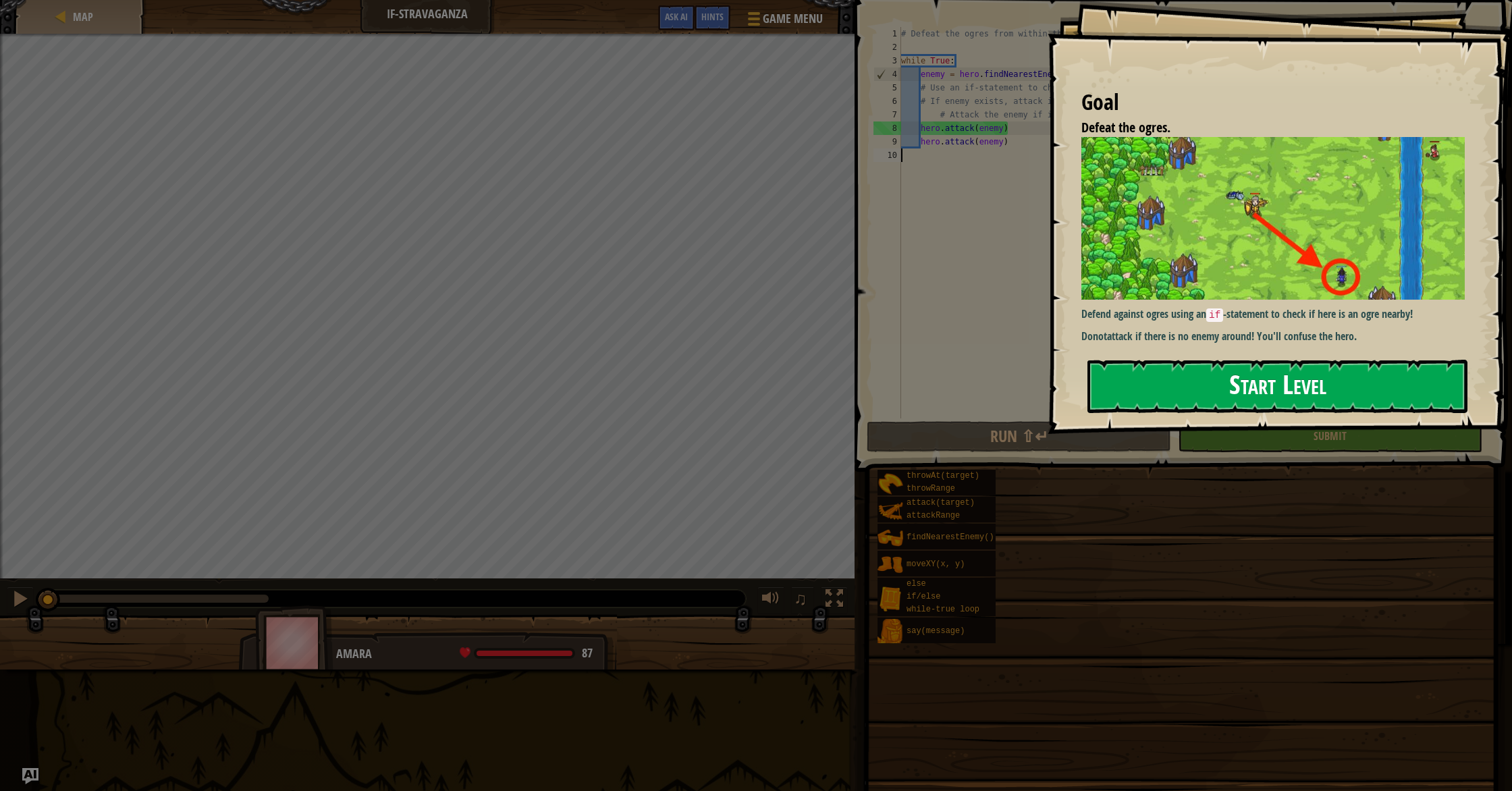
click at [1155, 404] on button "Start Level" at bounding box center [1277, 387] width 380 height 53
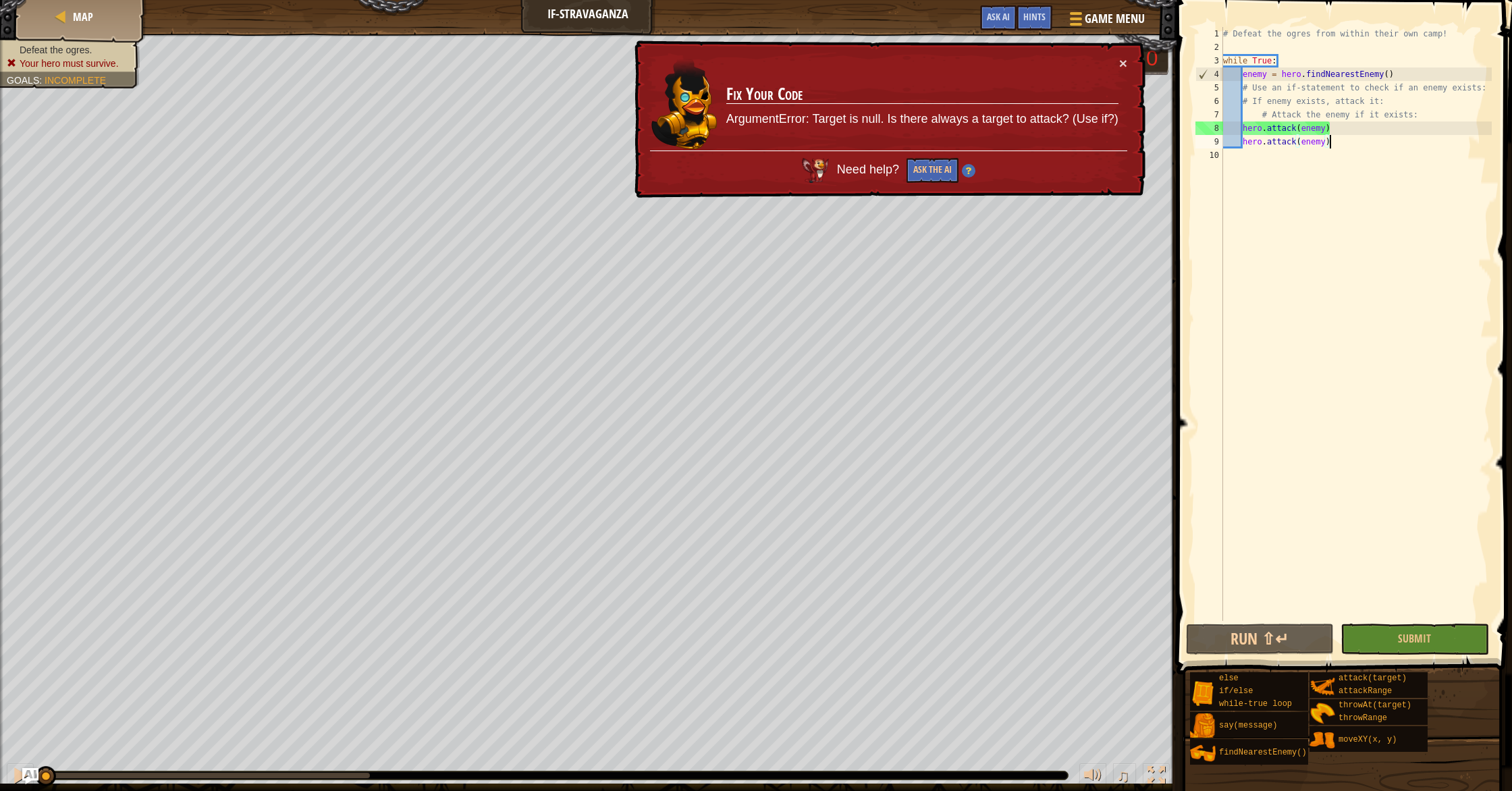
click at [1333, 147] on div "# Defeat the ogres from within their own camp! while True : enemy = hero . find…" at bounding box center [1356, 337] width 272 height 621
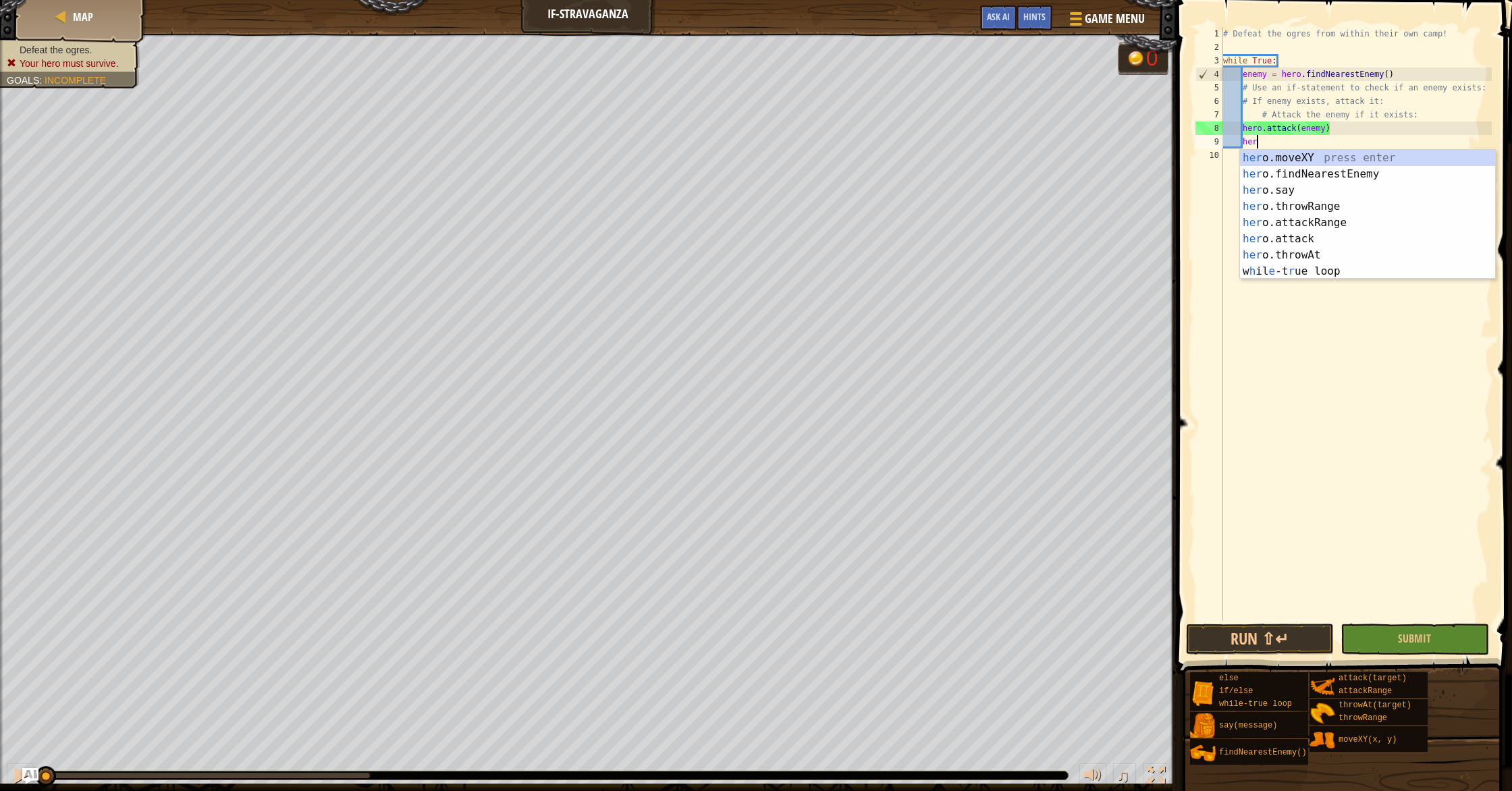
type textarea "h"
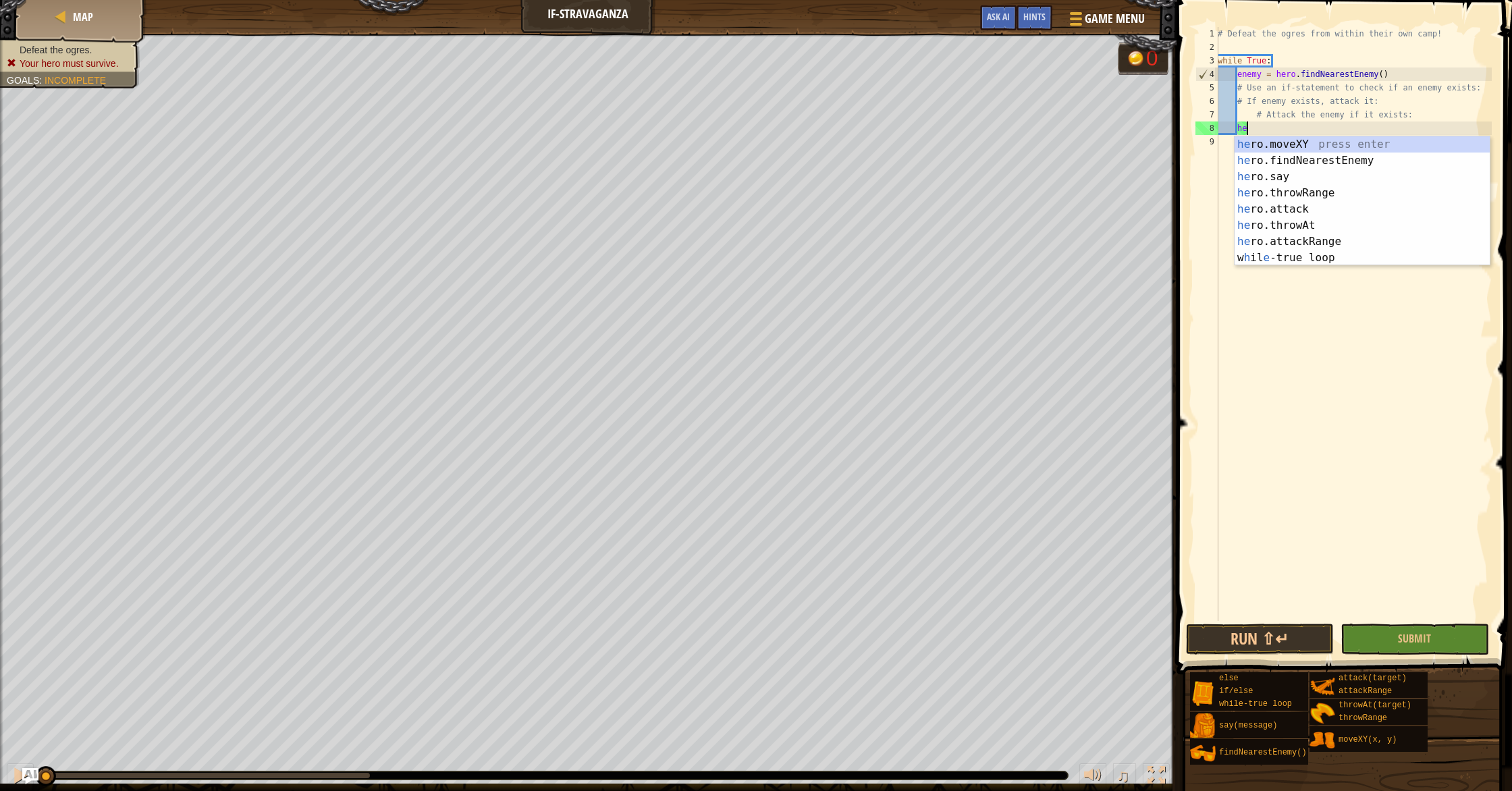
type textarea "h"
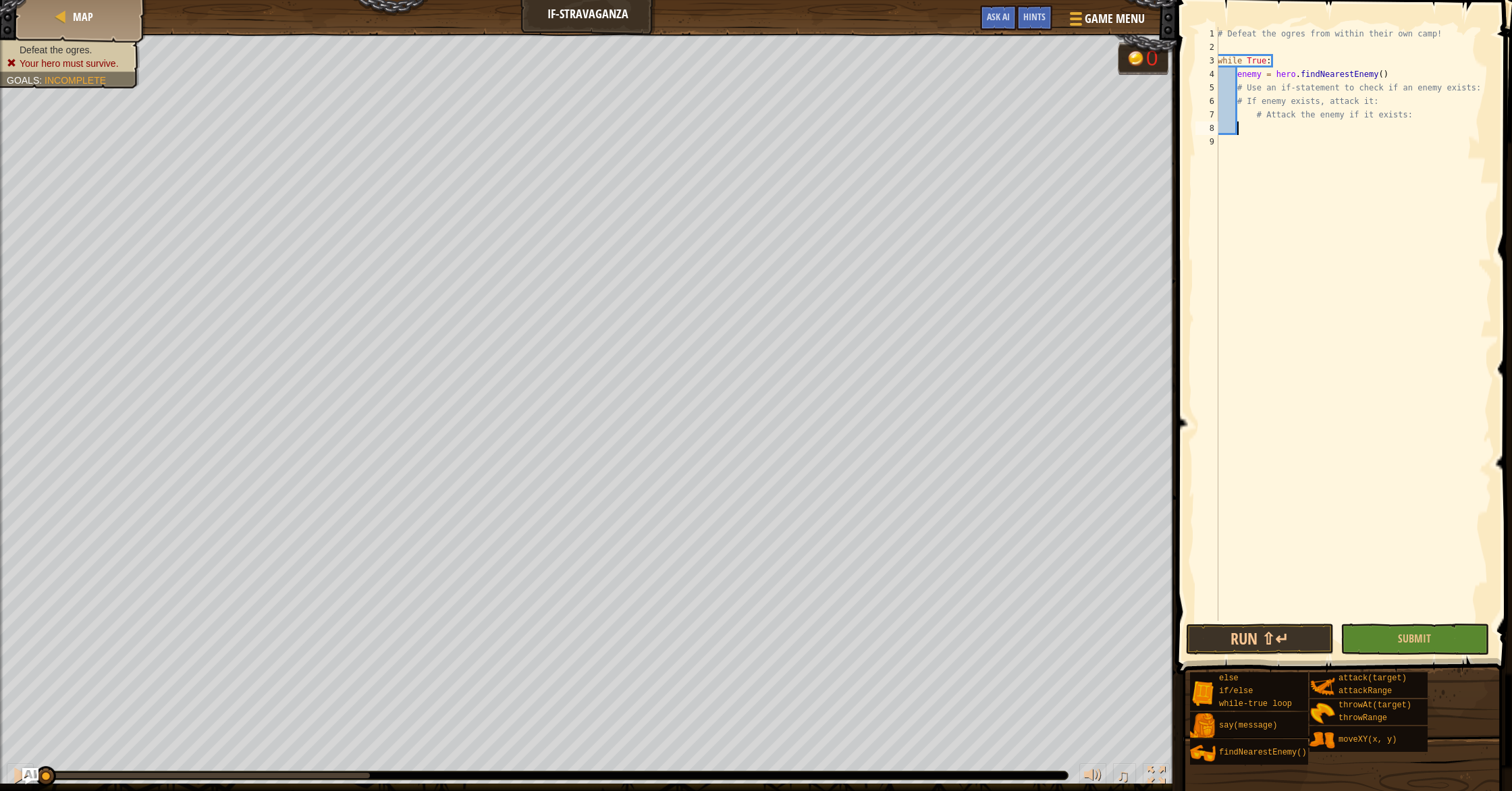
click at [1239, 98] on div "# Defeat the ogres from within their own camp! while True : enemy = hero . find…" at bounding box center [1353, 337] width 277 height 621
type textarea "# If enemy exists, attack it:"
click at [1394, 636] on button "Submit" at bounding box center [1414, 638] width 148 height 31
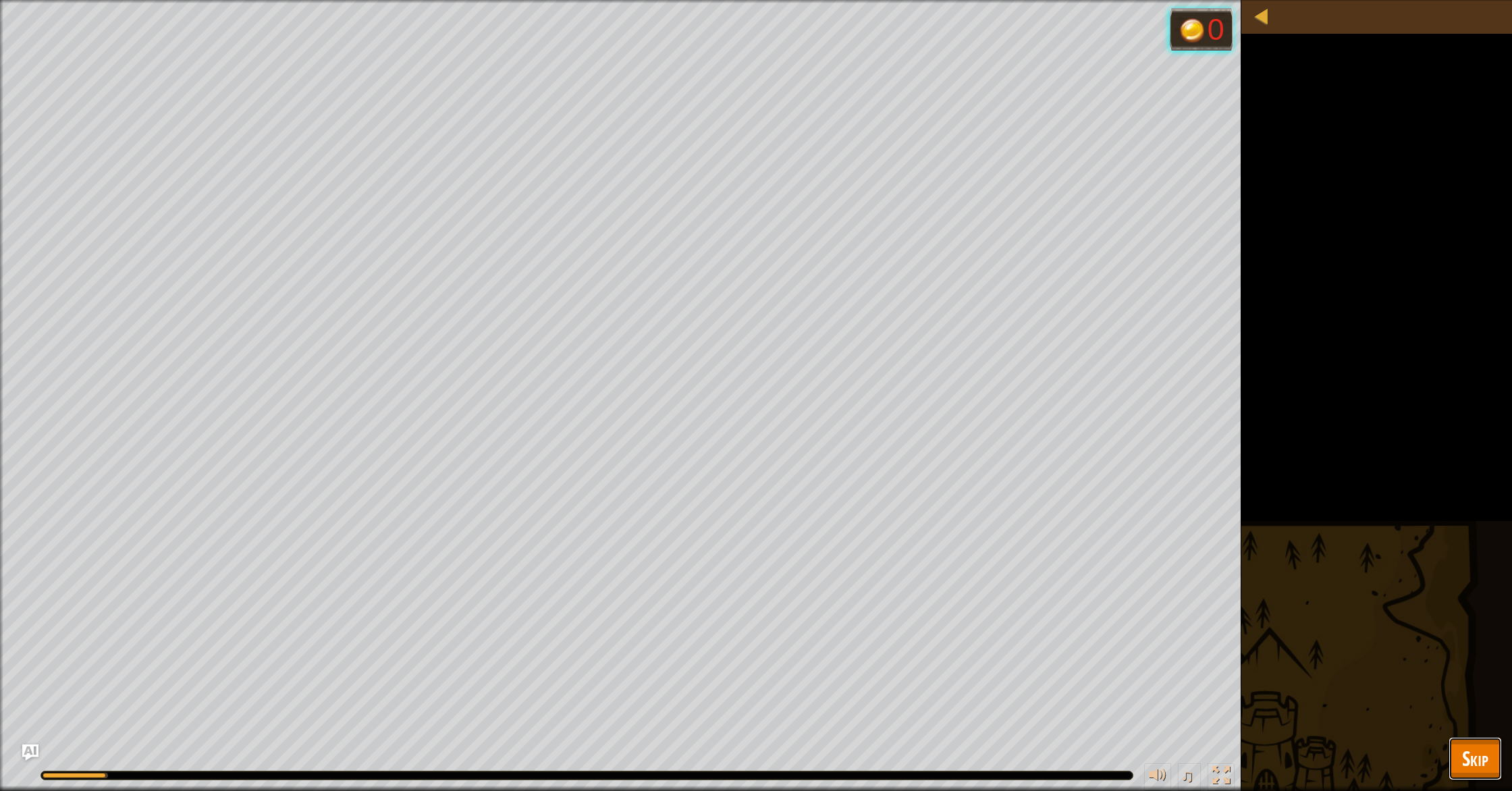
click at [1465, 753] on span "Skip" at bounding box center [1475, 758] width 27 height 28
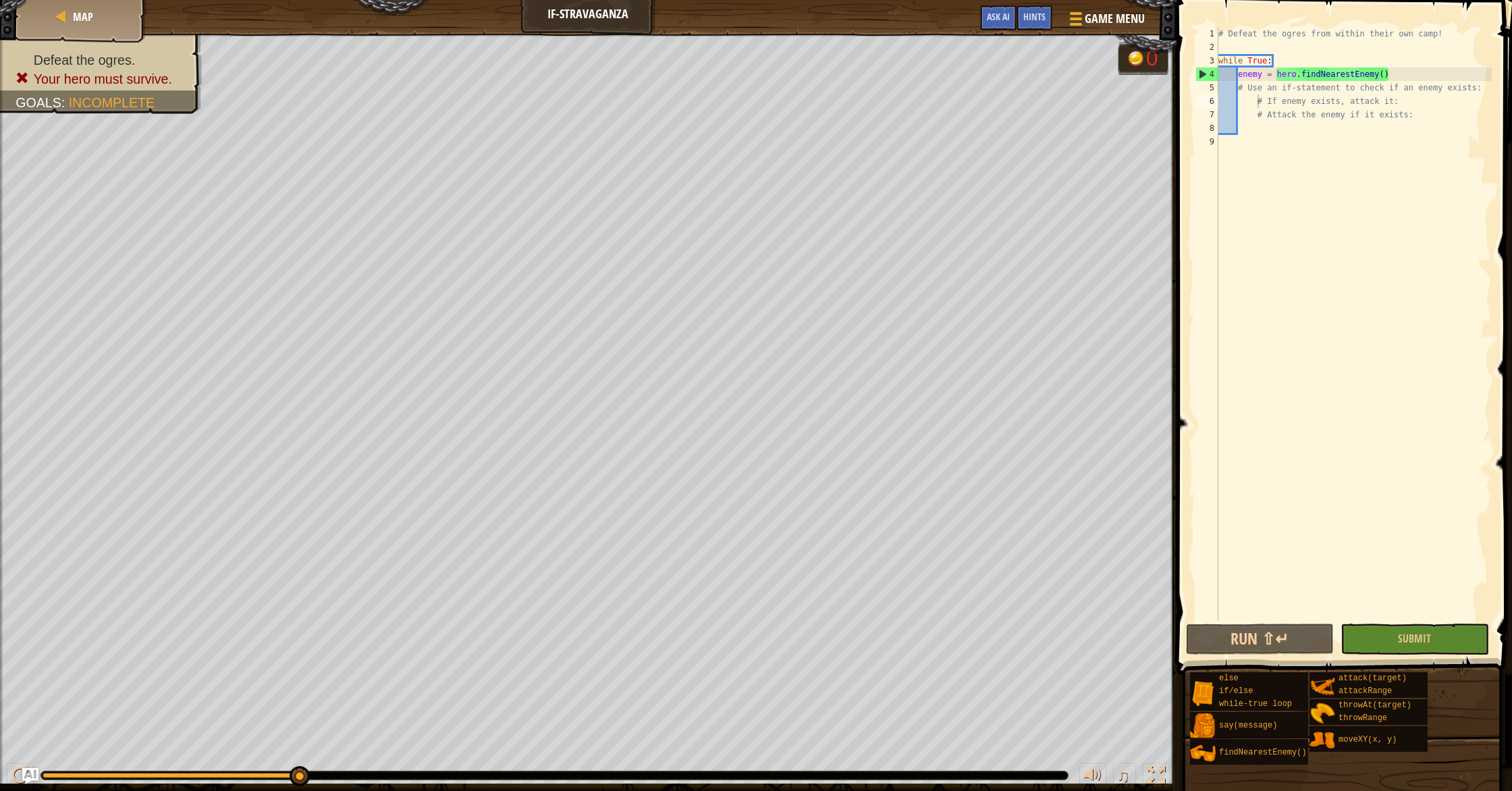
click at [1387, 128] on div "# Defeat the ogres from within their own camp! while True : enemy = hero . find…" at bounding box center [1353, 337] width 276 height 621
click at [1402, 115] on div "# Defeat the ogres from within their own camp! while True : enemy = hero . find…" at bounding box center [1353, 337] width 276 height 621
type textarea "# Attack the enemy if it exists:"
click at [1415, 119] on div "# Defeat the ogres from within their own camp! while True : enemy = hero . find…" at bounding box center [1353, 337] width 276 height 621
click at [1421, 118] on div "# Defeat the ogres from within their own camp! while True : enemy = hero . find…" at bounding box center [1353, 337] width 276 height 621
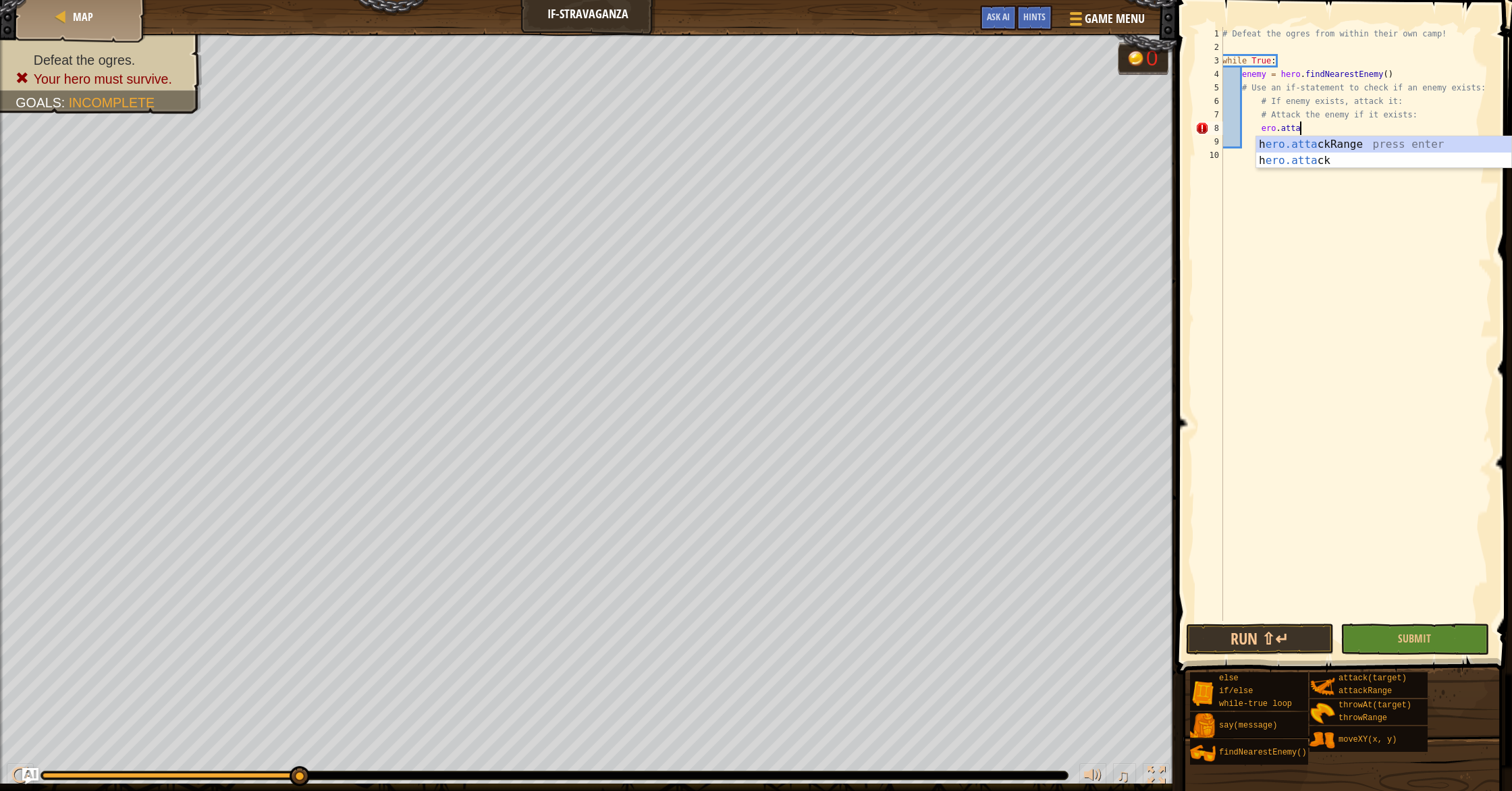
scroll to position [6, 5]
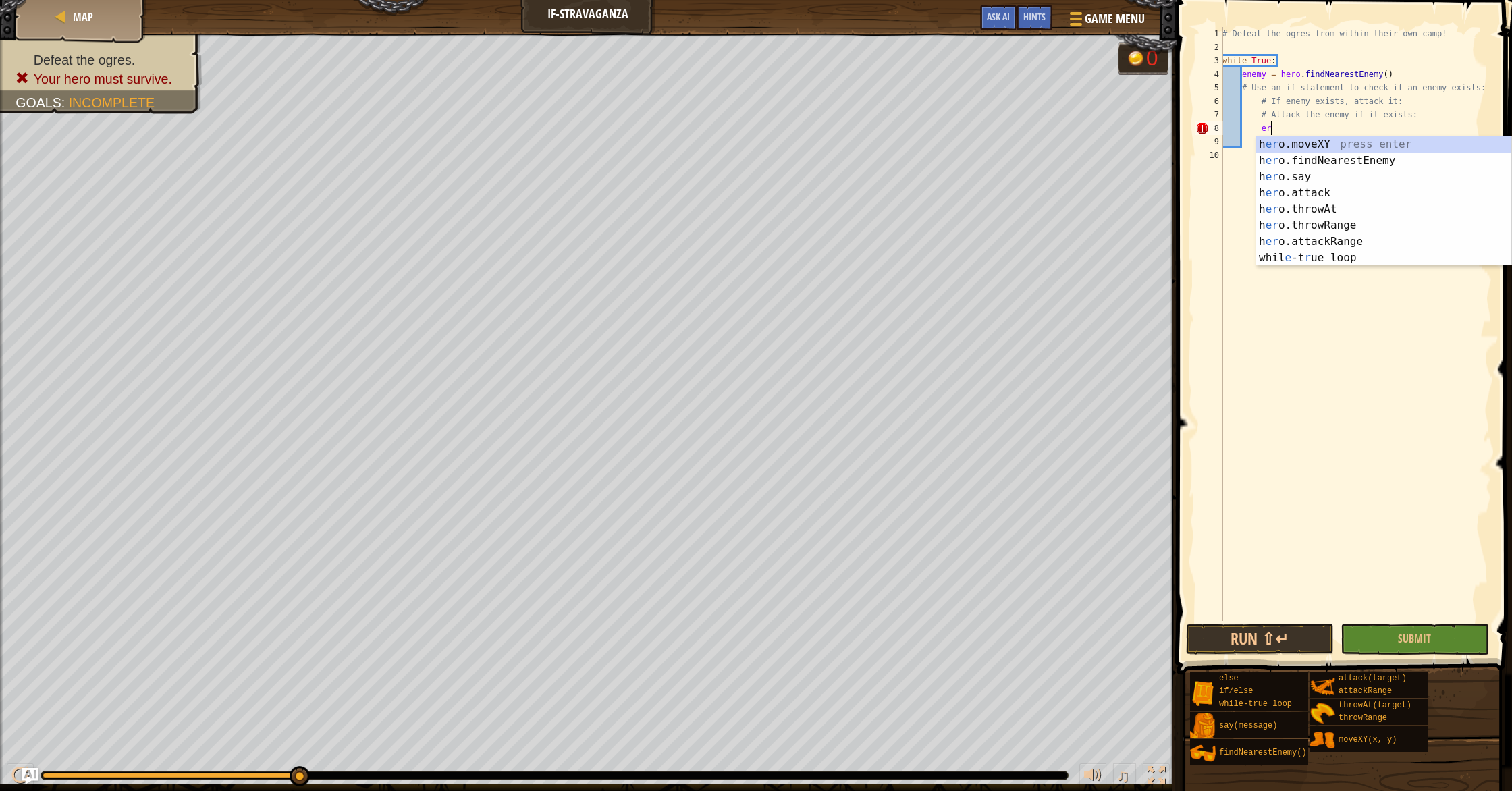
type textarea "e"
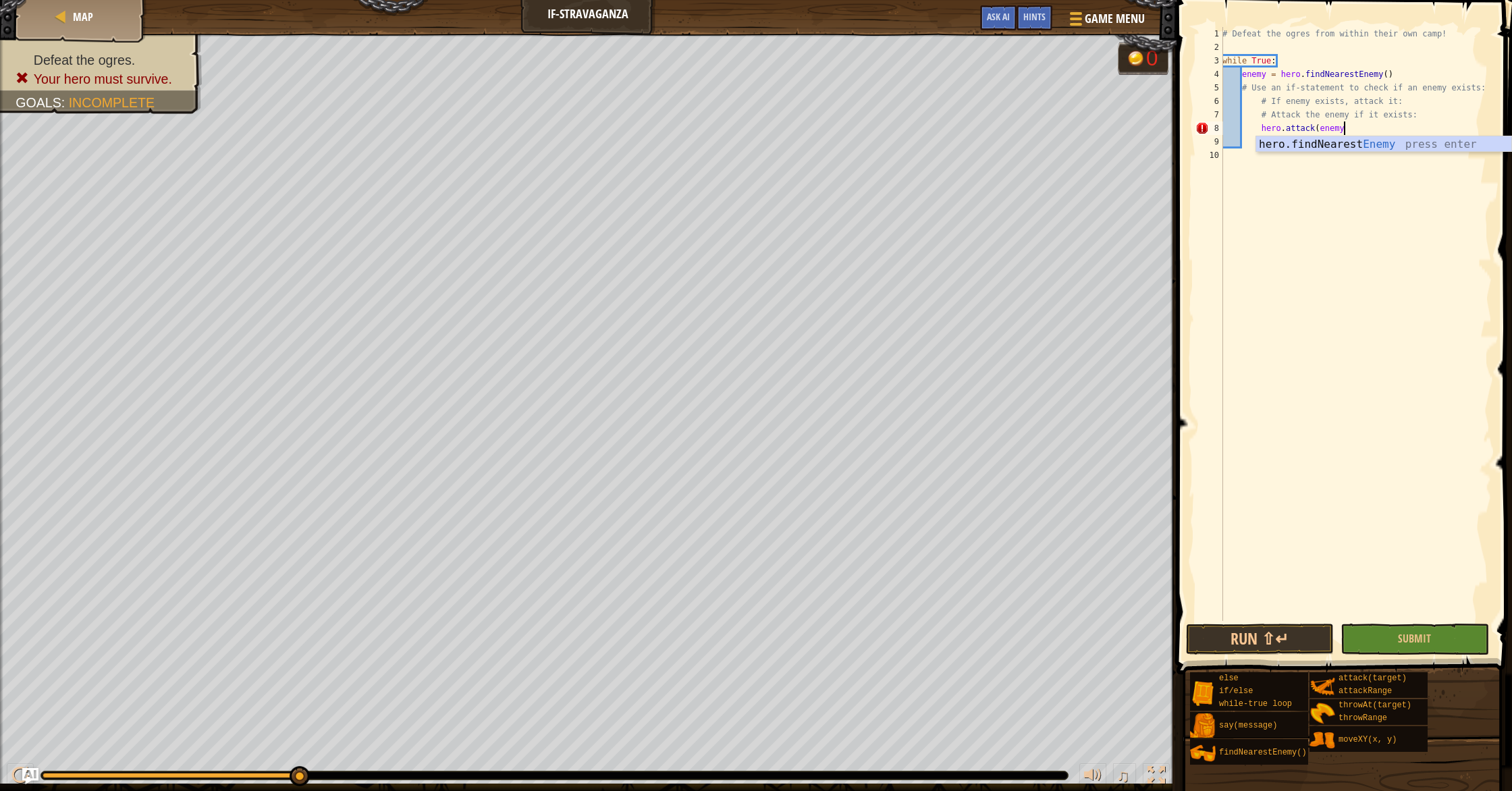
scroll to position [6, 9]
click at [1428, 631] on span "Submit" at bounding box center [1414, 638] width 33 height 15
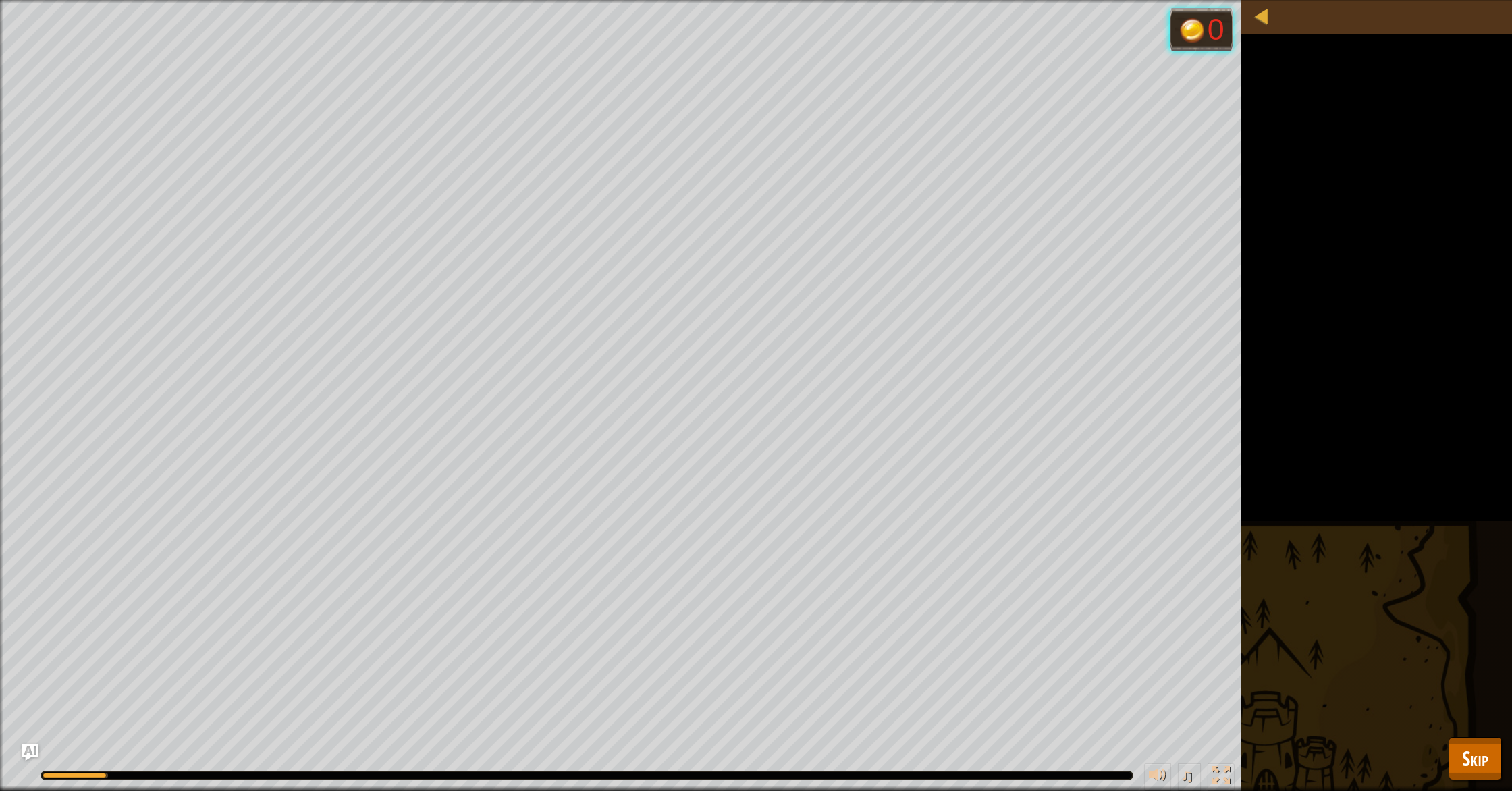
click at [1322, 338] on div "Defeat the ogres. Your hero must survive. Goals : Running... 0 ♫ Amara 87 x: 38…" at bounding box center [756, 395] width 1512 height 791
click at [1477, 736] on div "Defeat the ogres. Your hero must survive. Goals : Running... 0 ♫ Amara 87 x: 38…" at bounding box center [756, 395] width 1512 height 791
click at [1474, 743] on button "Skip" at bounding box center [1475, 758] width 53 height 43
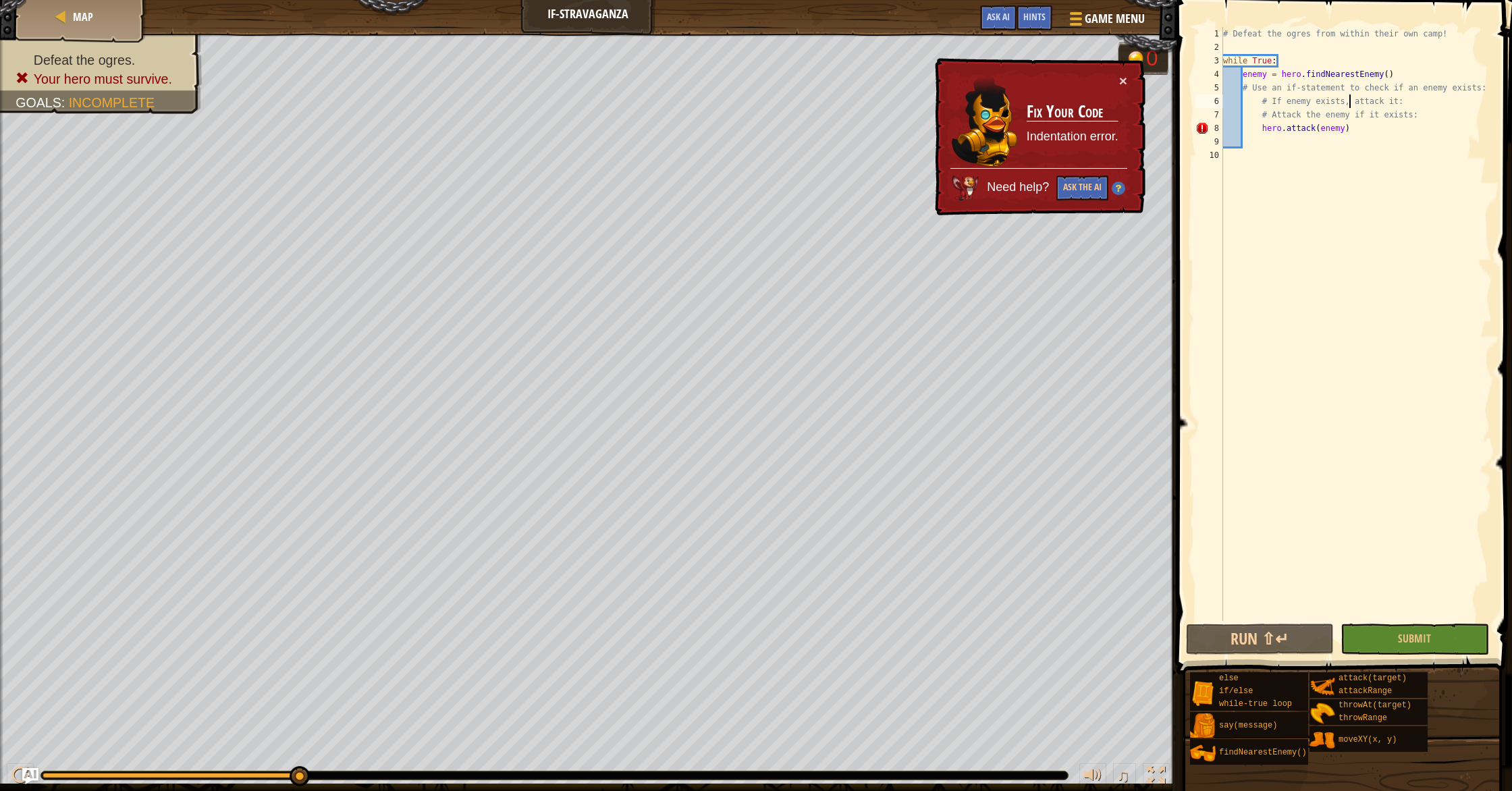
click at [1349, 103] on div "# Defeat the ogres from within their own camp! while True : enemy = hero . find…" at bounding box center [1356, 337] width 272 height 621
click at [1397, 102] on div "# Defeat the ogres from within their own camp! while True : enemy = hero . find…" at bounding box center [1356, 337] width 272 height 621
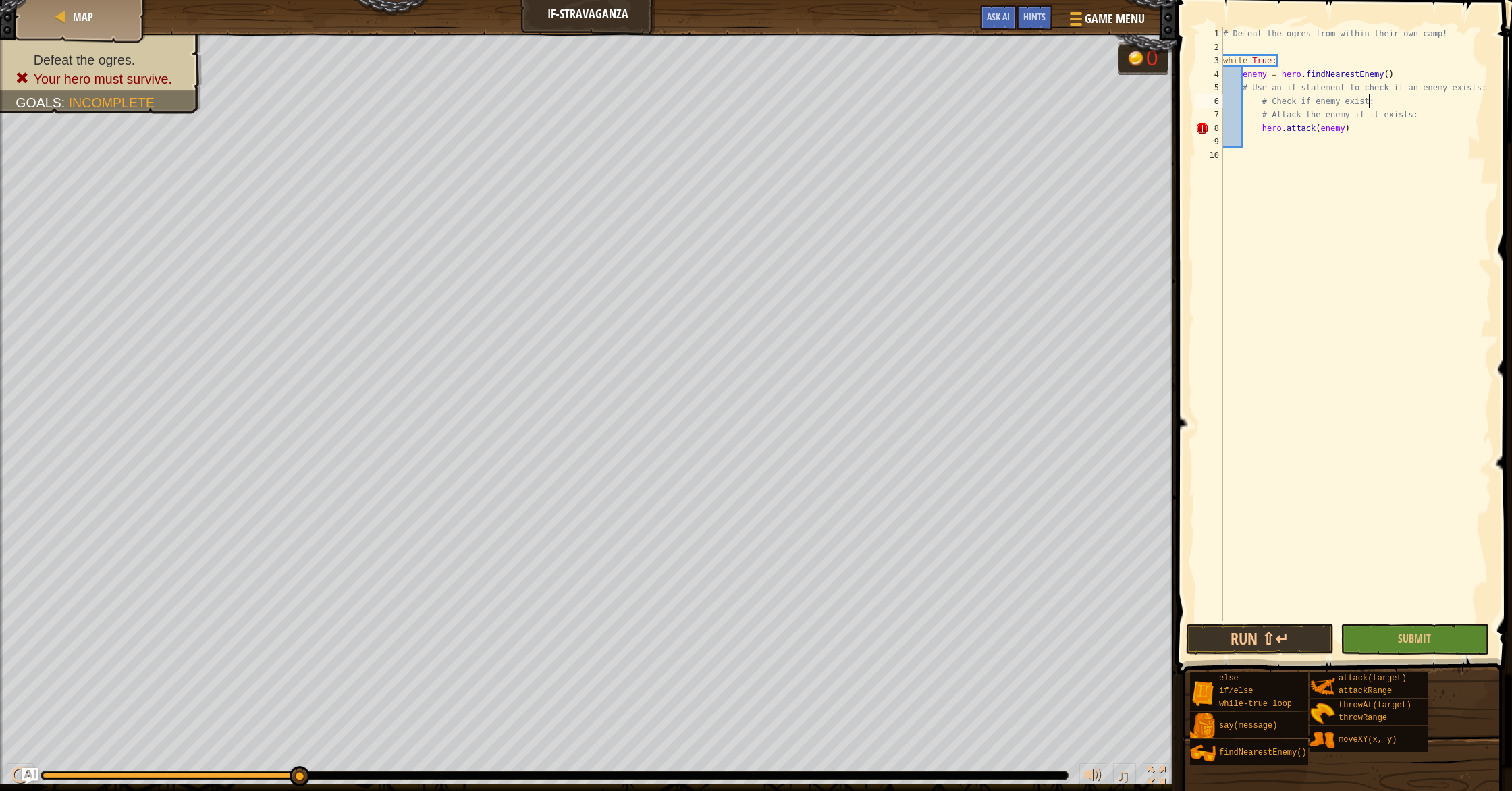
scroll to position [6, 13]
type textarea "# Check if enemy exists:"
click at [1389, 630] on button "Submit" at bounding box center [1414, 638] width 148 height 31
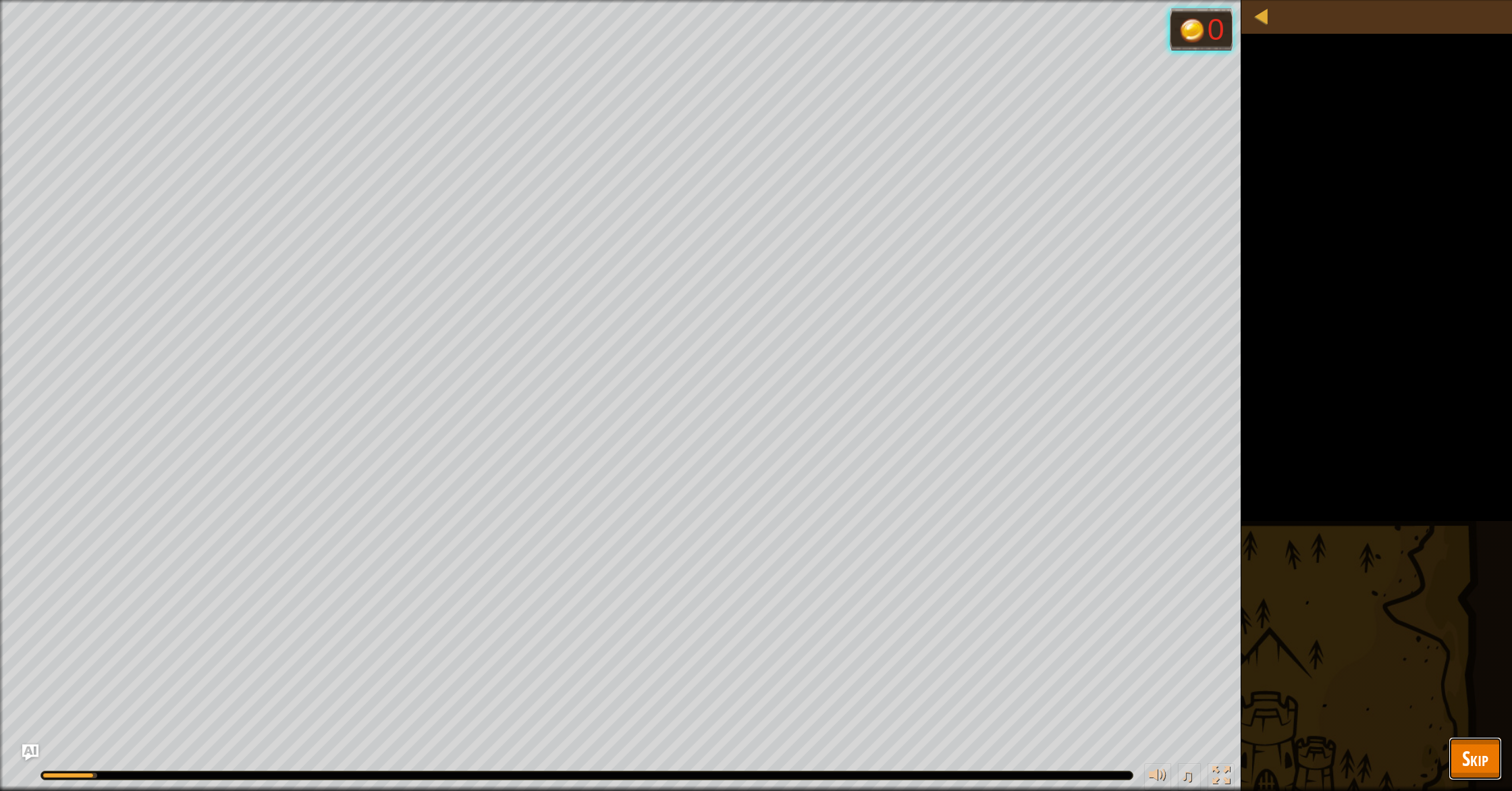
click at [1485, 769] on span "Skip" at bounding box center [1475, 758] width 27 height 28
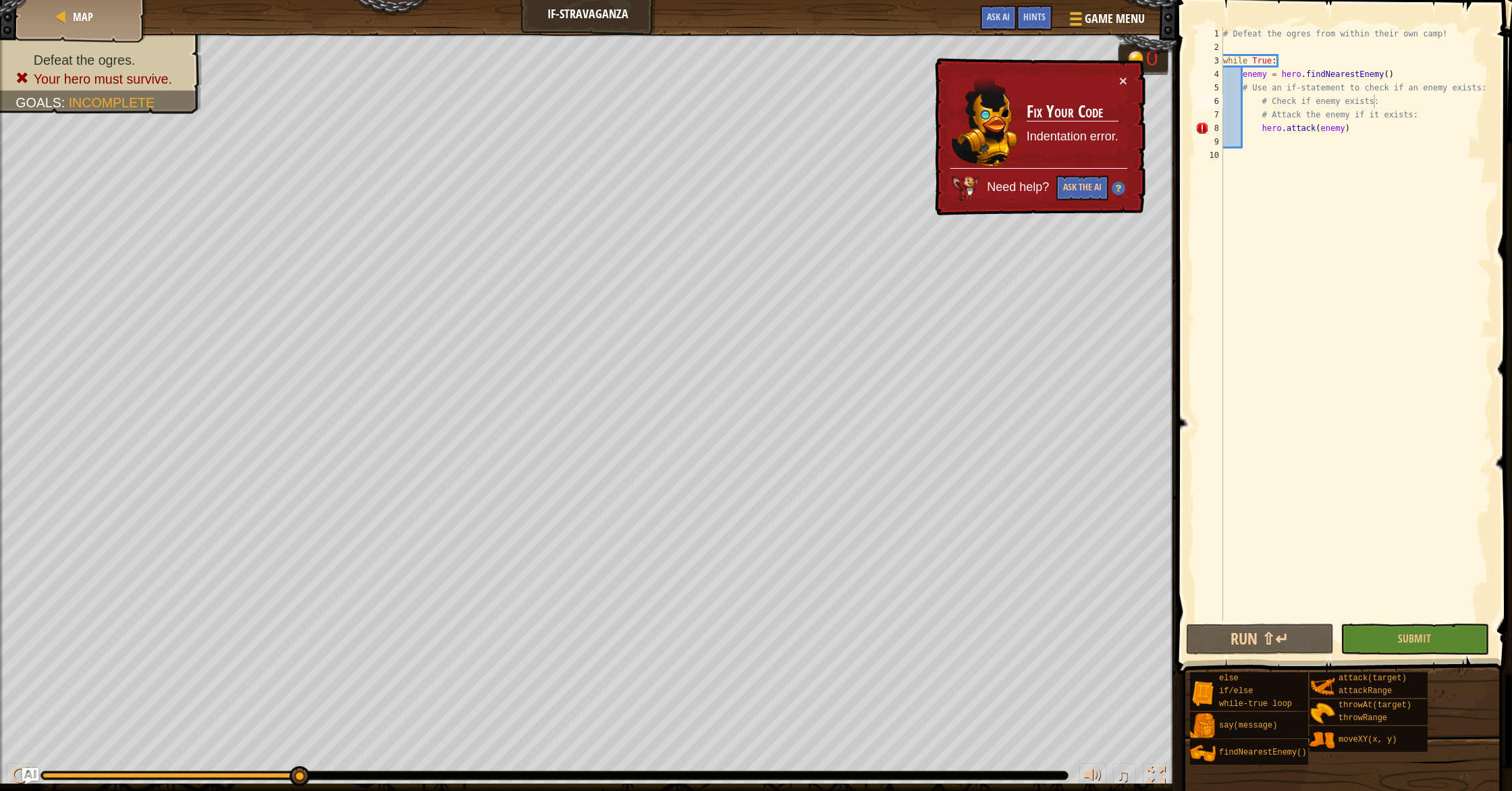
scroll to position [6, 1]
click at [1282, 143] on div "# Defeat the ogres from within their own camp! while True : enemy = hero . find…" at bounding box center [1356, 337] width 272 height 621
click at [1264, 131] on div "# Defeat the ogres from within their own camp! while True : enemy = hero . find…" at bounding box center [1356, 337] width 272 height 621
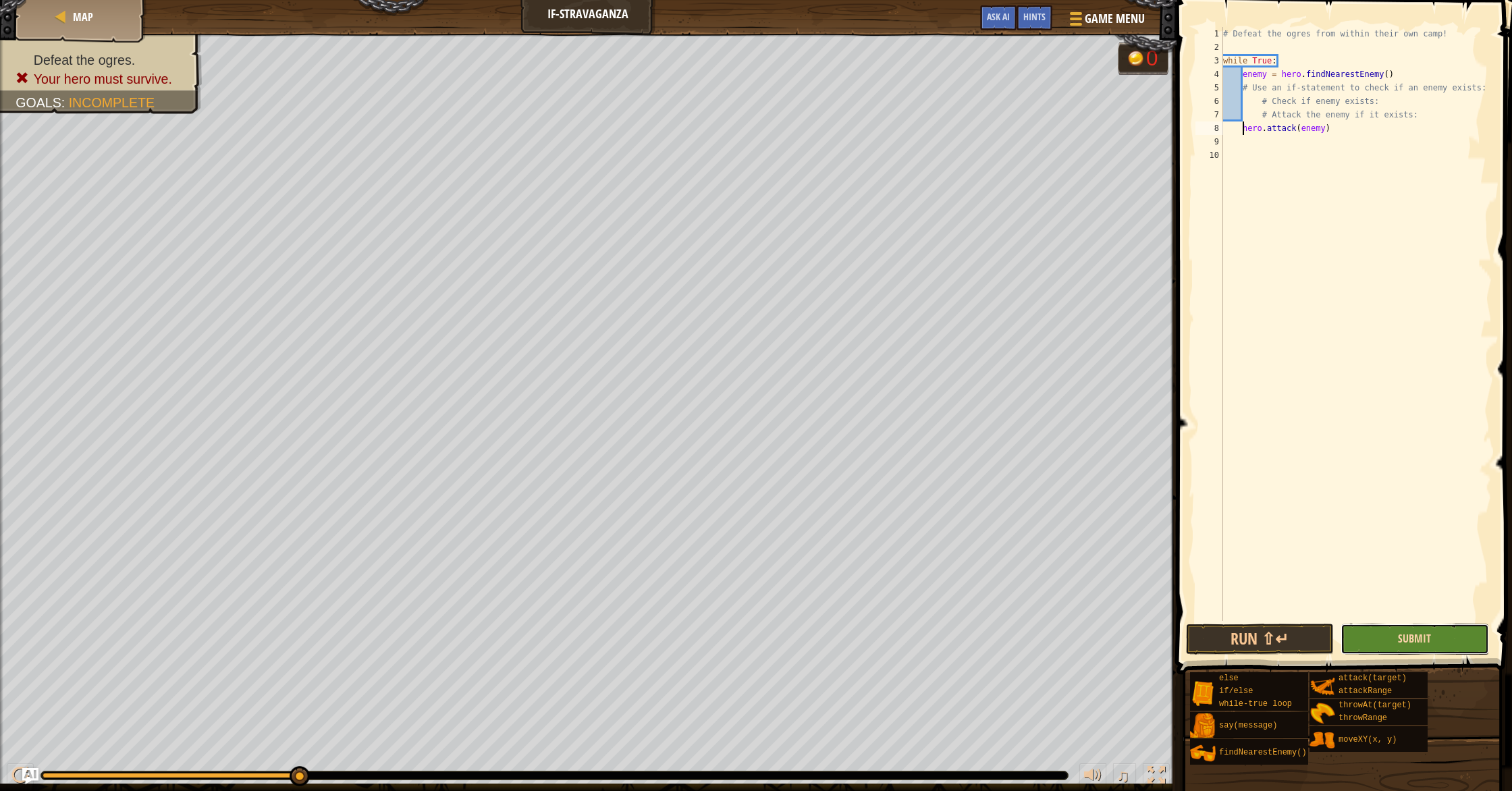
click at [1406, 640] on span "Submit" at bounding box center [1414, 638] width 33 height 15
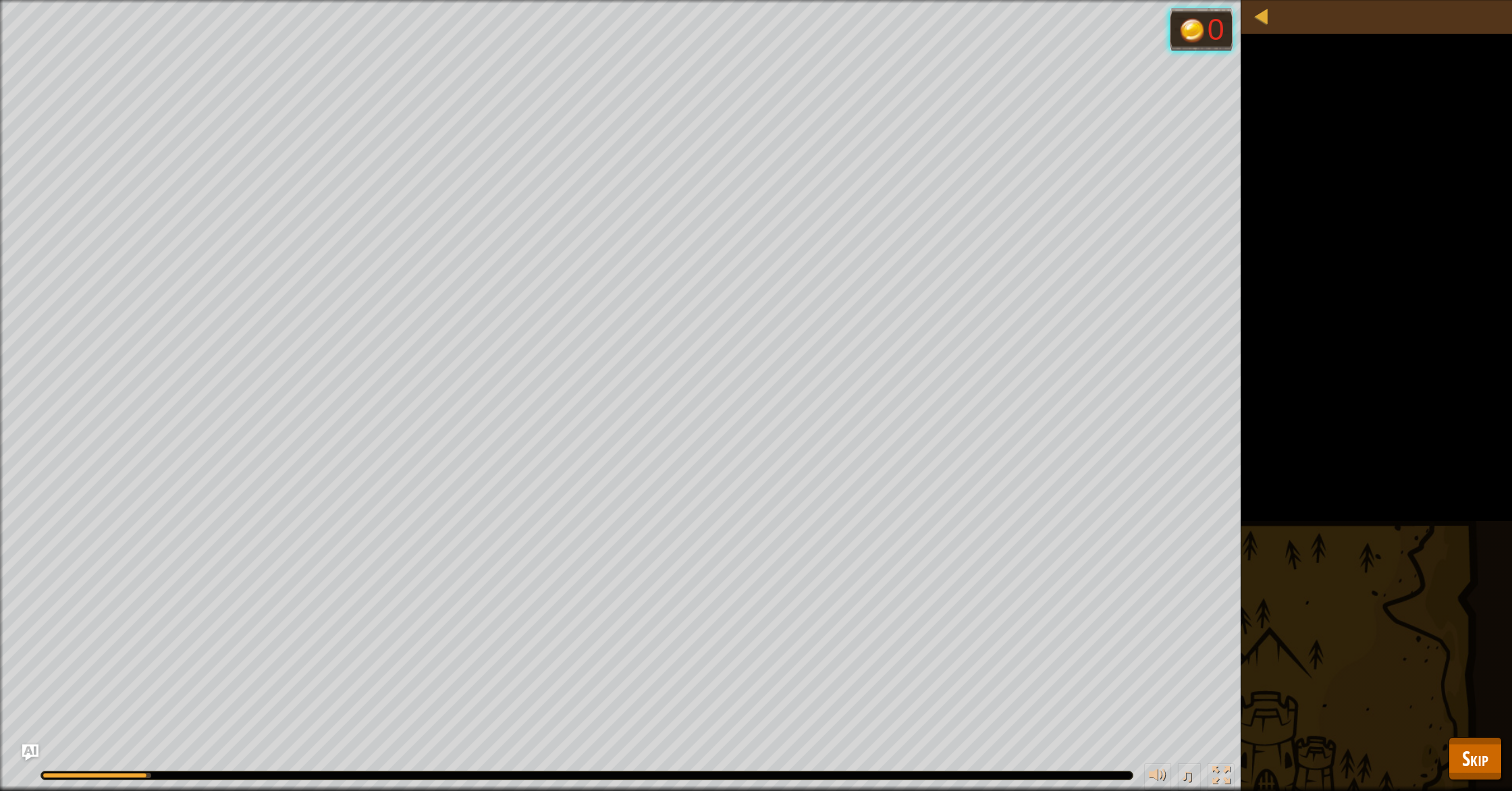
click at [1493, 734] on div "Defeat the ogres. Your hero must survive. Goals : Running... 0 ♫ Amara 87 x: 38…" at bounding box center [756, 395] width 1512 height 791
click at [1481, 745] on span "Skip" at bounding box center [1475, 758] width 27 height 28
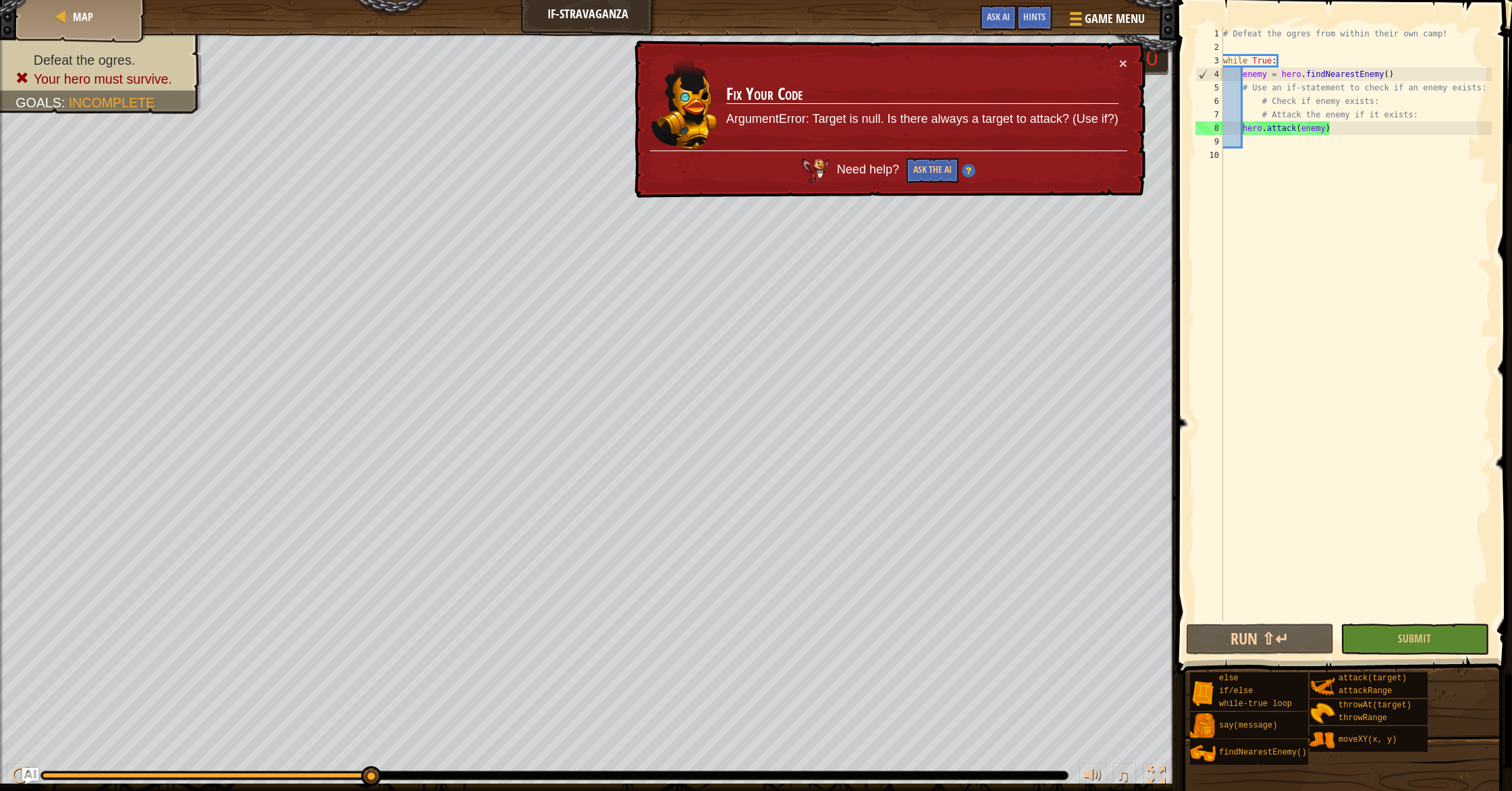
click at [1269, 105] on div "# Defeat the ogres from within their own camp! while True : enemy = hero . find…" at bounding box center [1356, 337] width 272 height 621
click at [1273, 118] on div "# Defeat the ogres from within their own camp! while True : enemy = hero . find…" at bounding box center [1356, 337] width 272 height 621
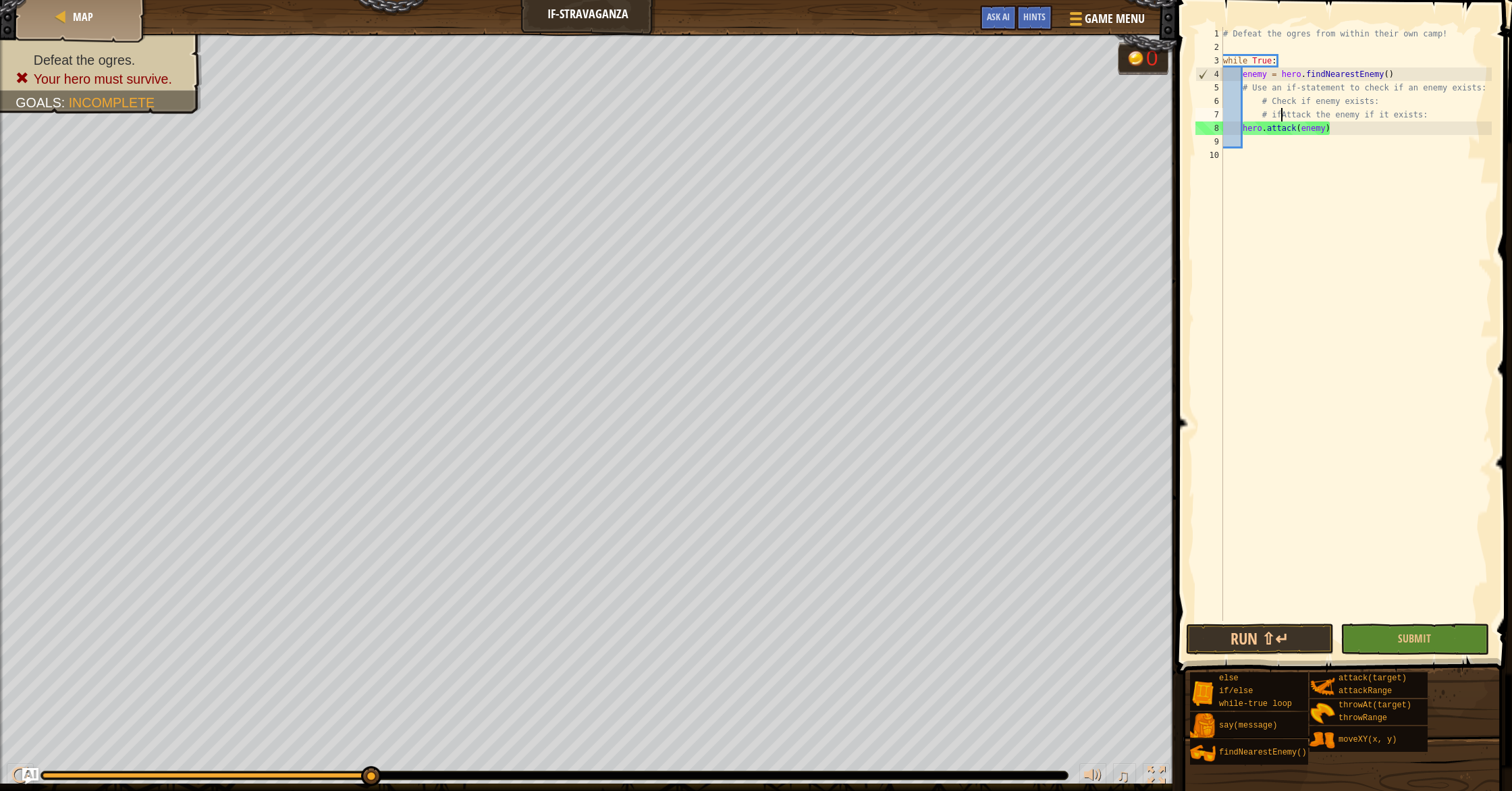
scroll to position [6, 4]
click at [1403, 640] on span "Submit" at bounding box center [1414, 638] width 33 height 15
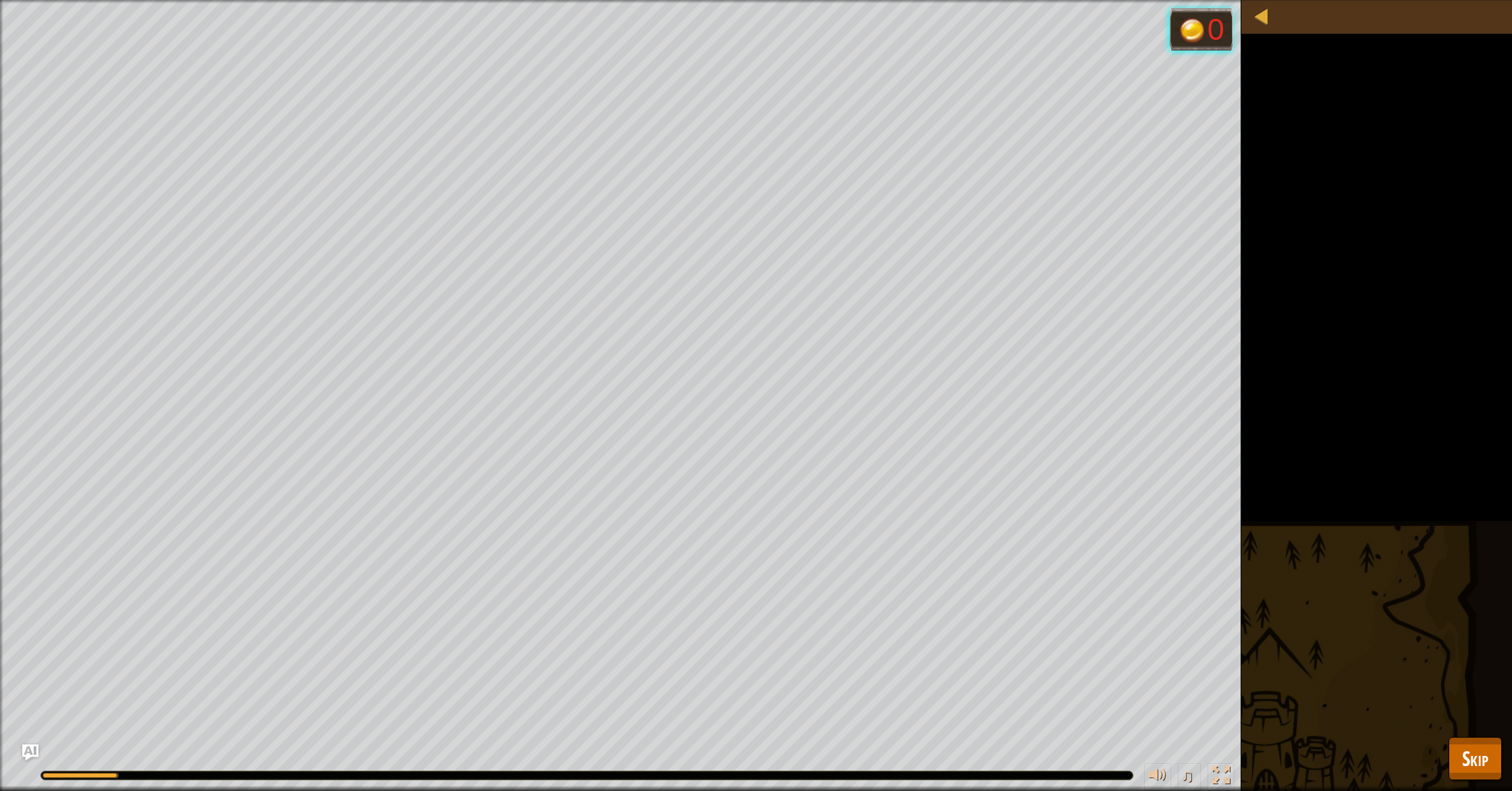
click at [1469, 733] on div "Defeat the ogres. Your hero must survive. Goals : Running... 0 ♫ Amara 87 x: 38…" at bounding box center [756, 395] width 1512 height 791
click at [1472, 750] on span "Skip" at bounding box center [1475, 758] width 27 height 28
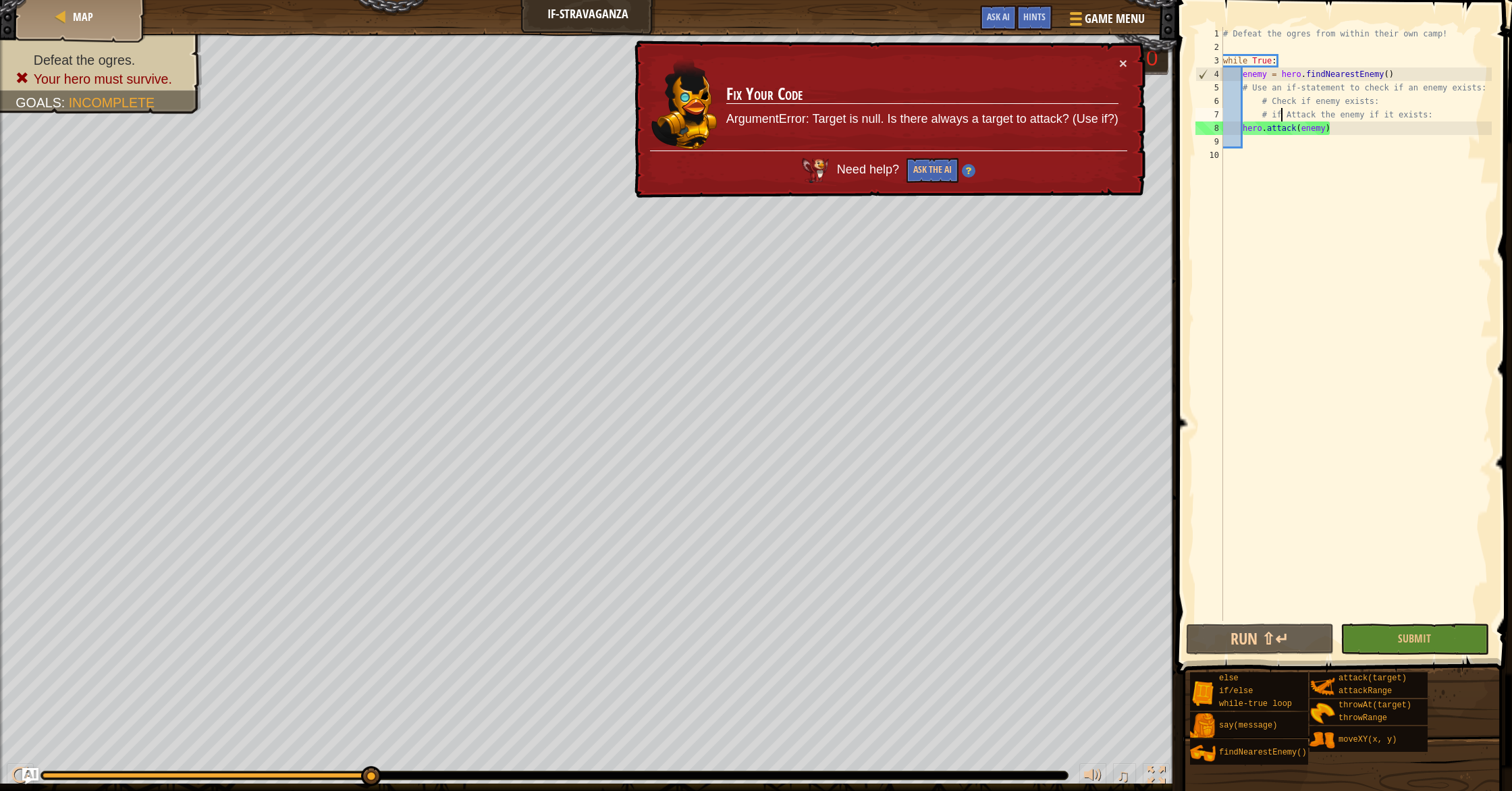
click at [1282, 115] on div "# Defeat the ogres from within their own camp! while True : enemy = hero . find…" at bounding box center [1356, 337] width 272 height 621
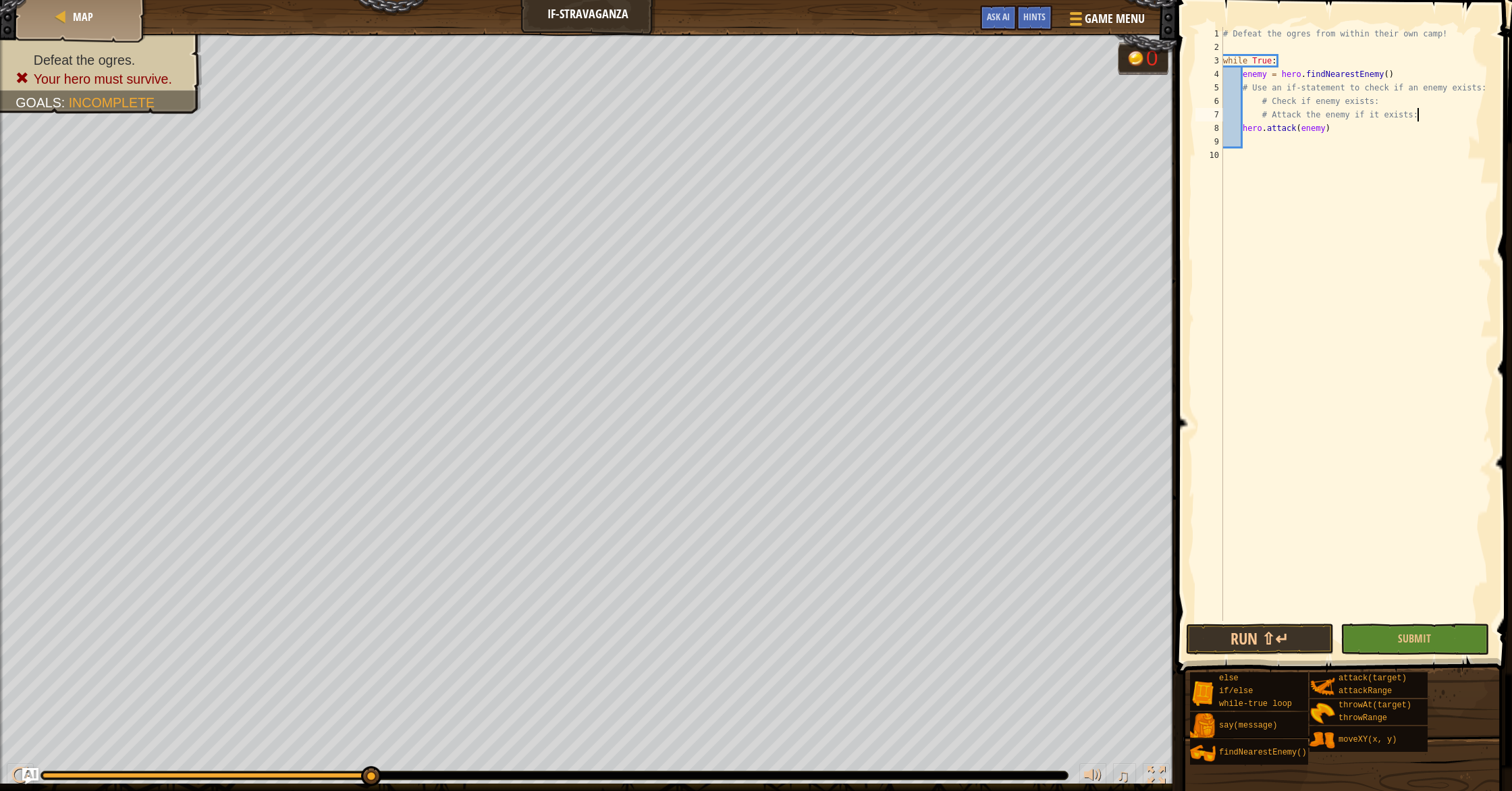
click at [1449, 115] on div "# Defeat the ogres from within their own camp! while True : enemy = hero . find…" at bounding box center [1356, 337] width 272 height 621
click at [1374, 103] on div "# Defeat the ogres from within their own camp! while True : enemy = hero . find…" at bounding box center [1356, 337] width 272 height 621
type textarea "# Check if there is enemies:"
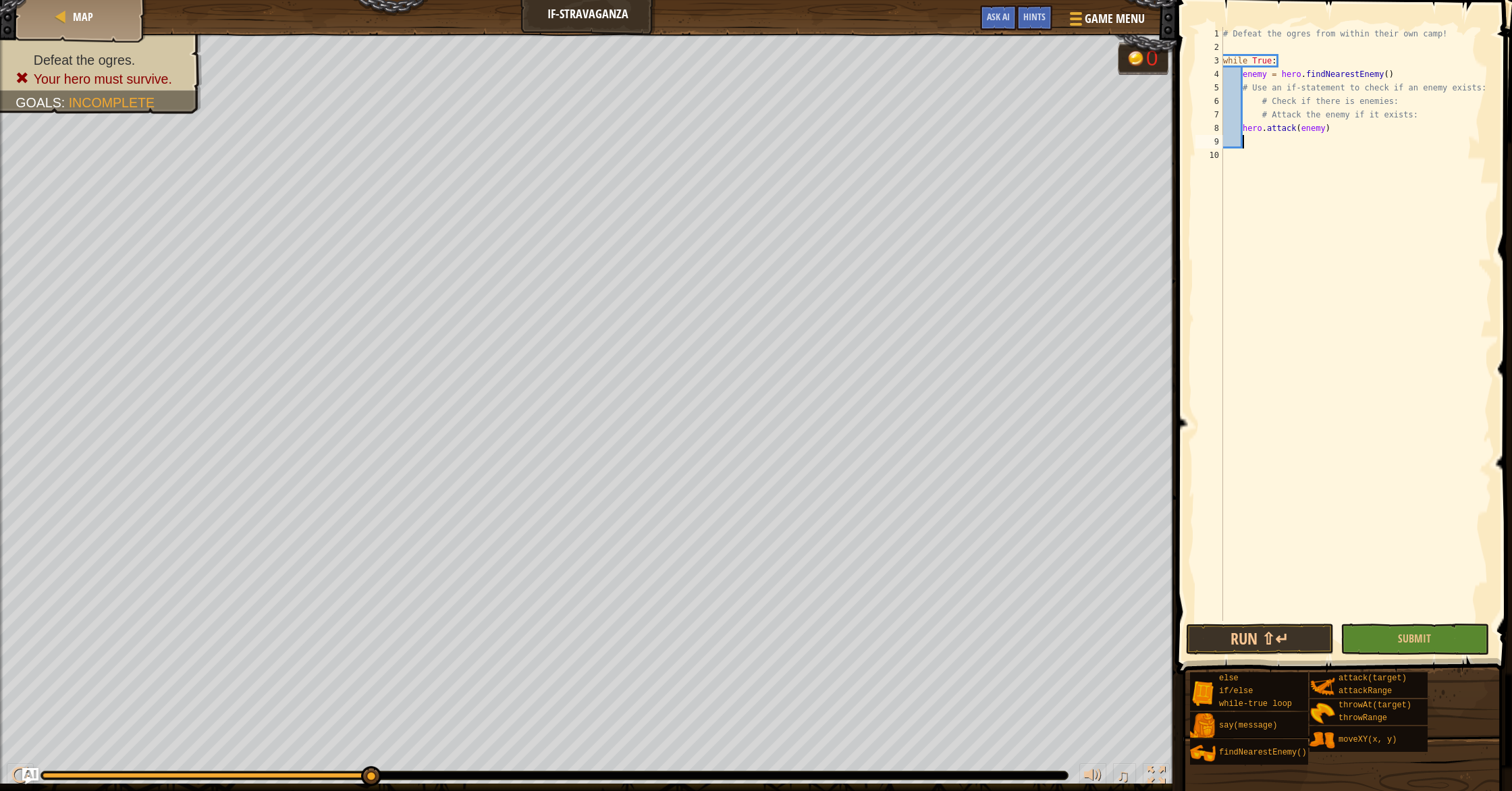
click at [1370, 138] on div "# Defeat the ogres from within their own camp! while True : enemy = hero . find…" at bounding box center [1356, 337] width 272 height 621
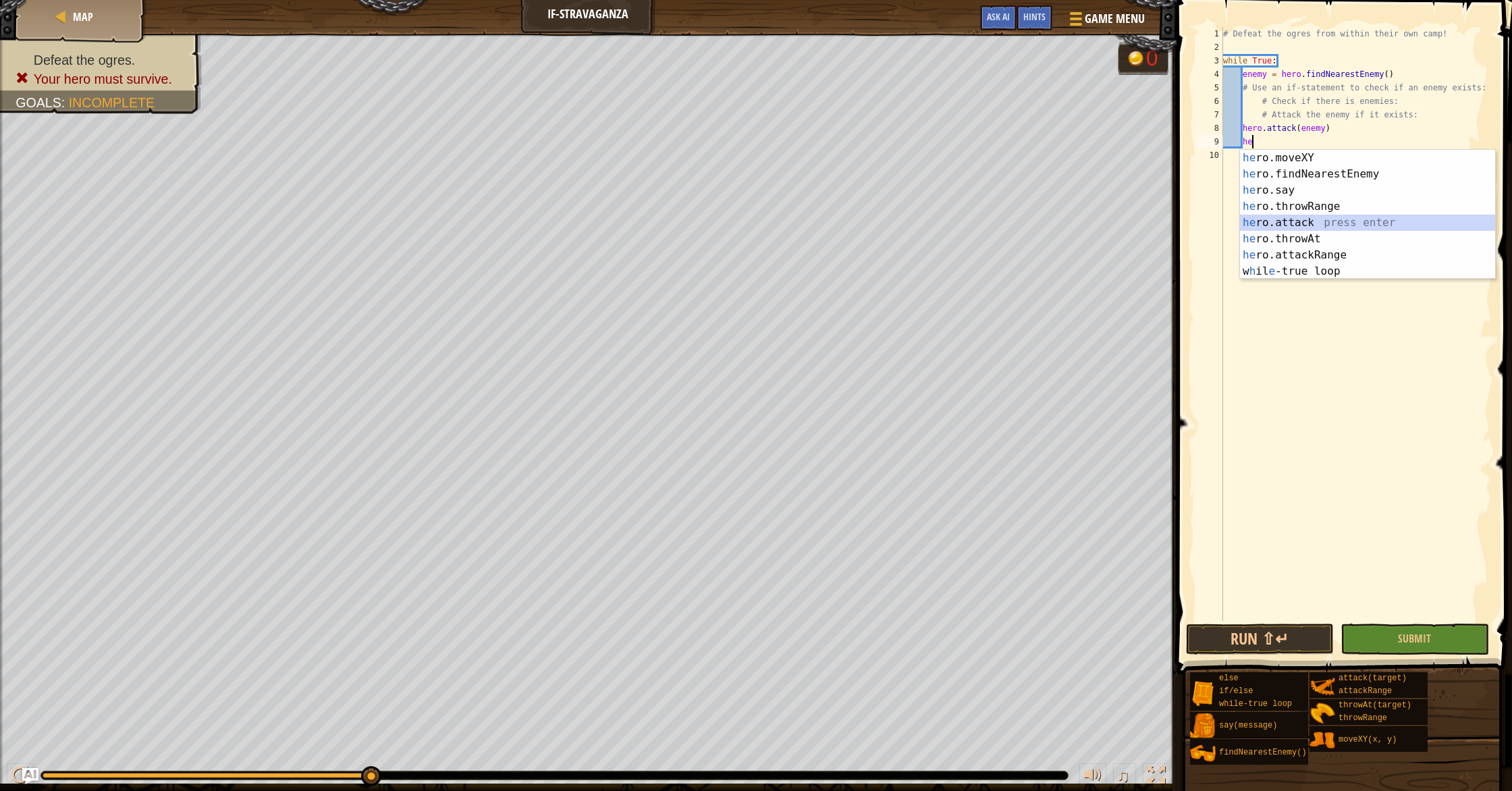
click at [1308, 215] on div "he ro.moveXY press enter he ro.findNearestEnemy press enter he ro.say press ent…" at bounding box center [1367, 231] width 255 height 162
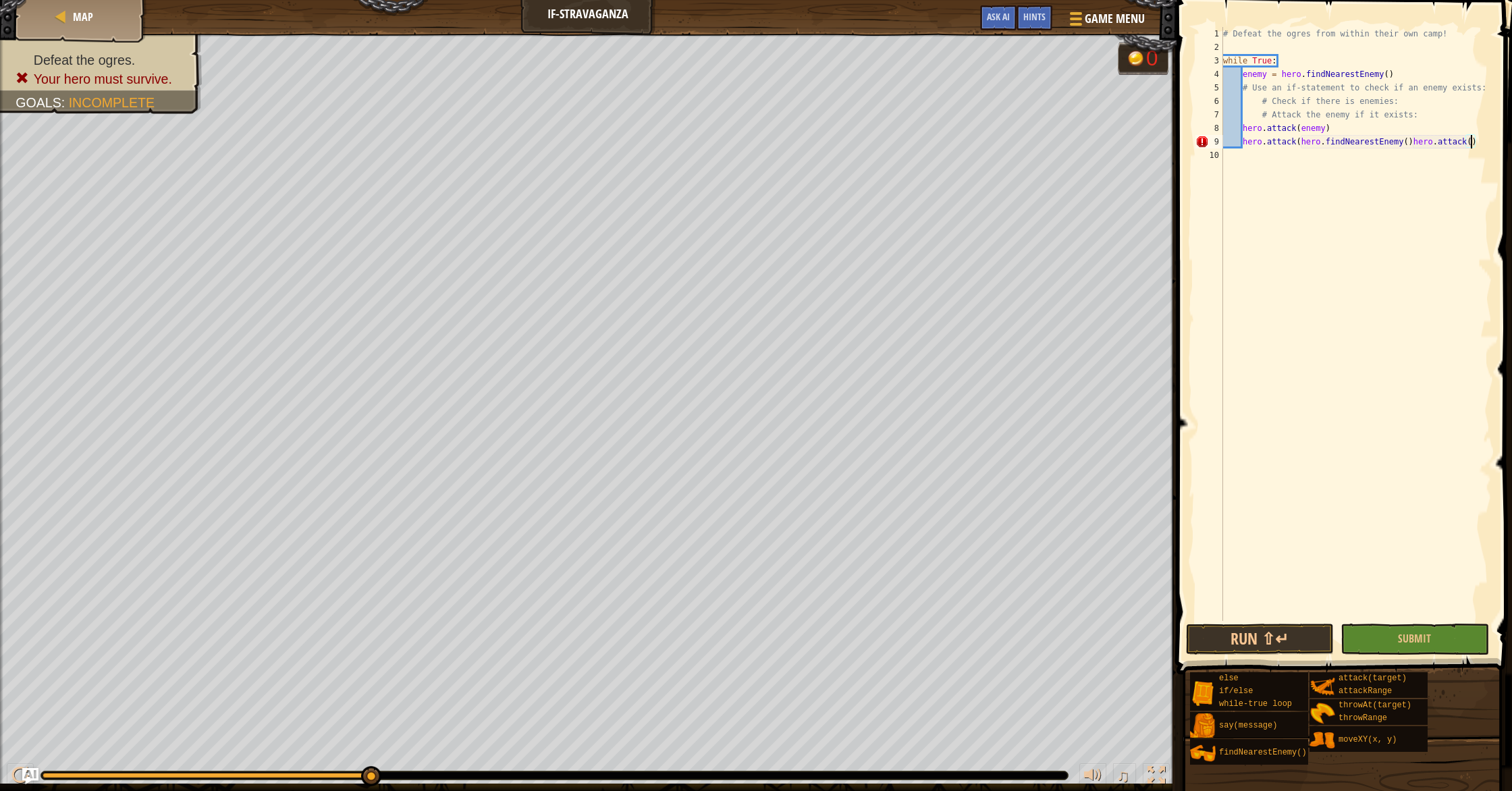
scroll to position [6, 20]
type textarea "hero.attack(enemy)"
click at [1361, 140] on div "# Defeat the ogres from within their own camp! while True : enemy = hero . find…" at bounding box center [1356, 337] width 272 height 621
click at [1397, 639] on button "Submit" at bounding box center [1414, 638] width 148 height 31
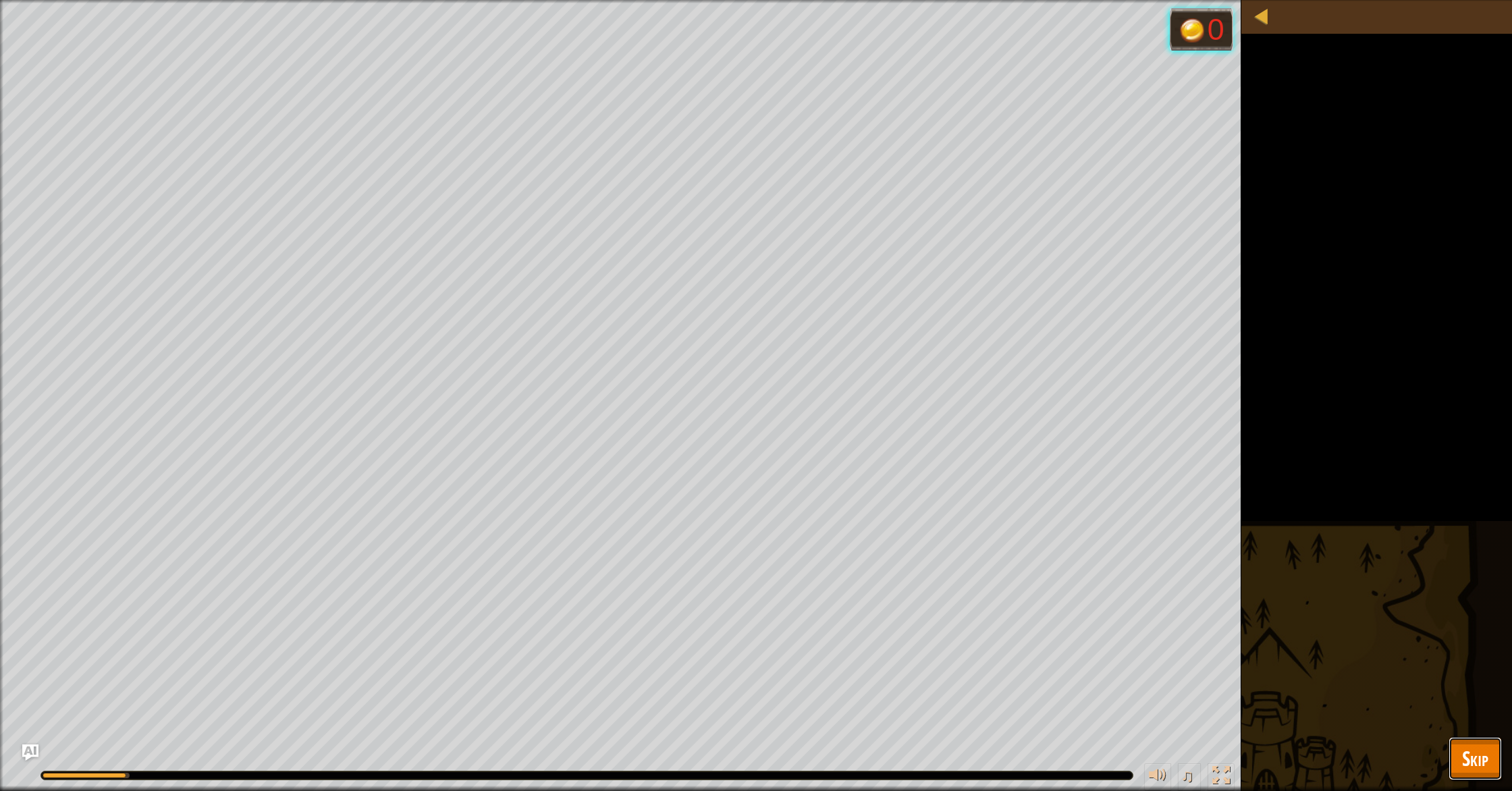
click at [1470, 739] on button "Skip" at bounding box center [1475, 758] width 53 height 43
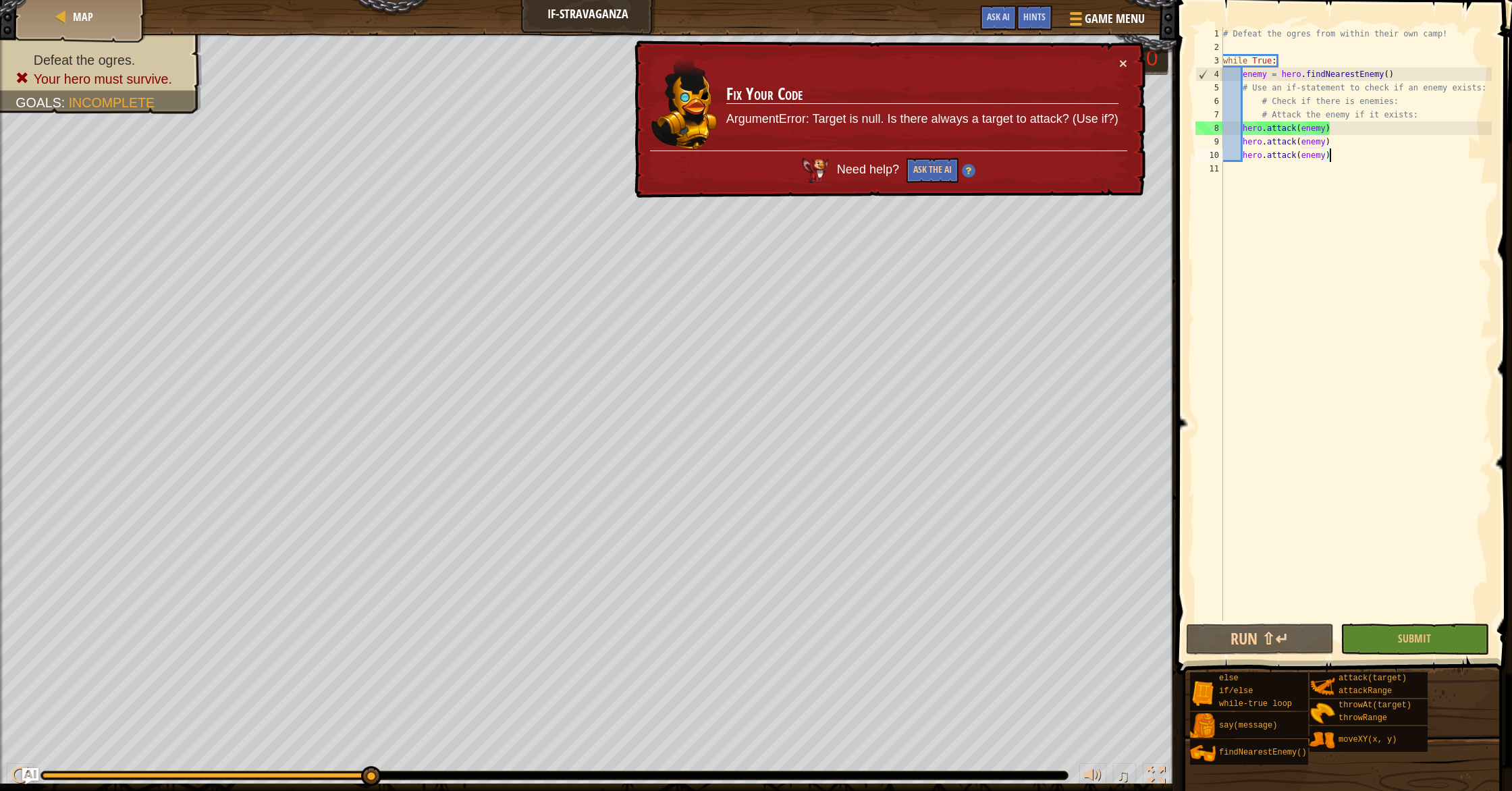
click at [1329, 153] on div "# Defeat the ogres from within their own camp! while True : enemy = hero . find…" at bounding box center [1356, 337] width 272 height 621
click at [1335, 157] on div "# Defeat the ogres from within their own camp! while True : enemy = hero . find…" at bounding box center [1356, 337] width 272 height 621
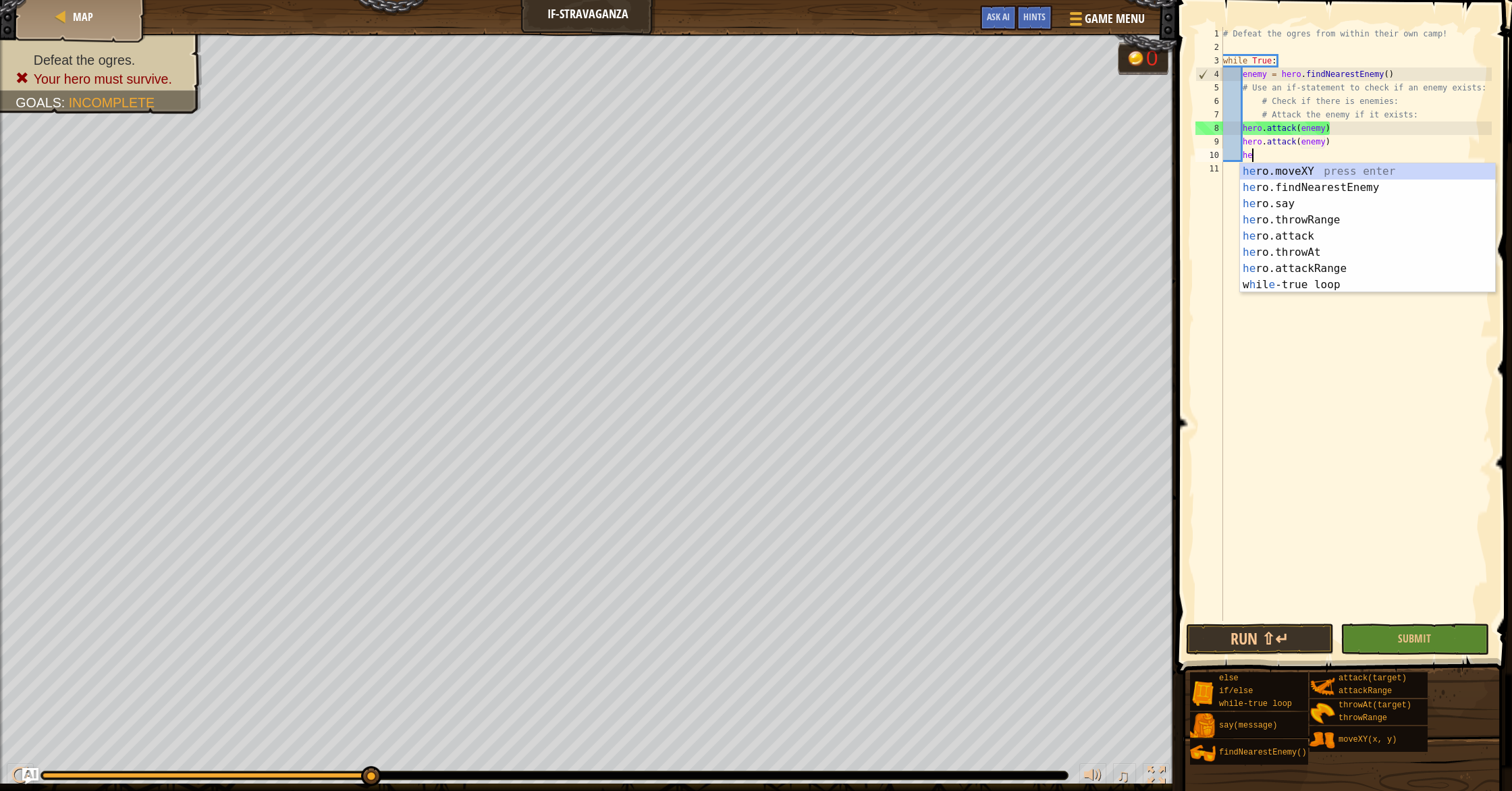
type textarea "h"
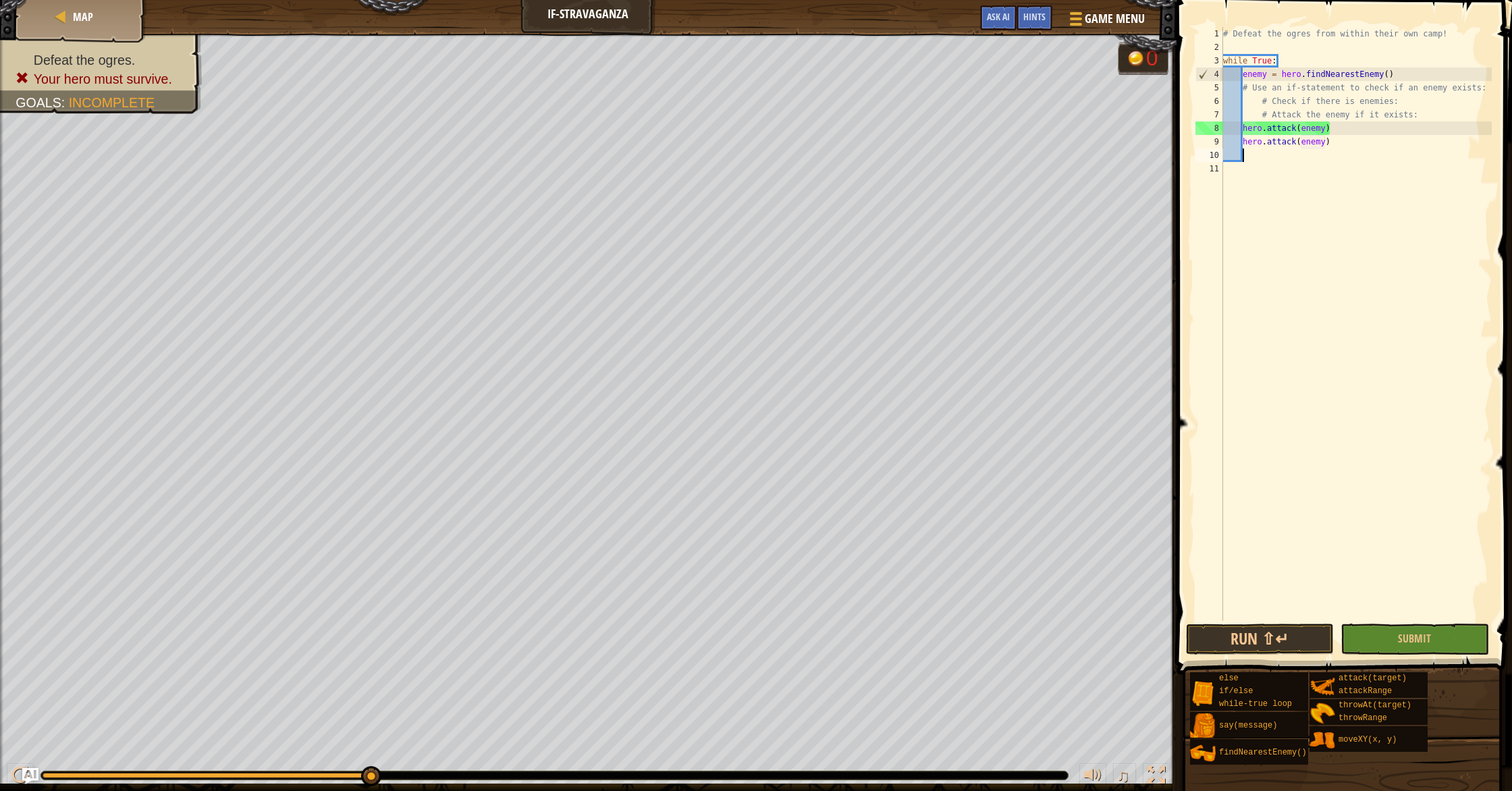
scroll to position [6, 0]
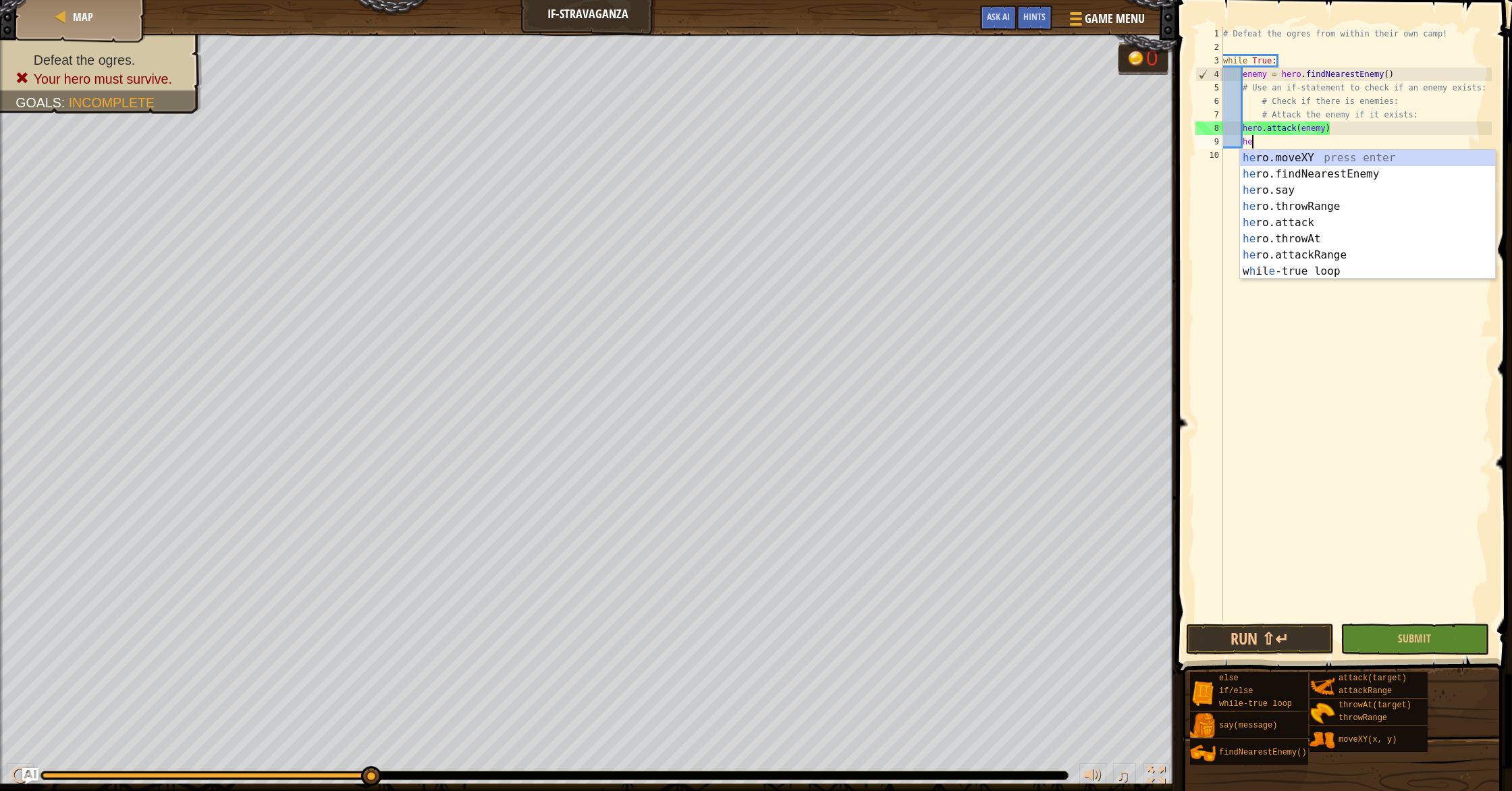
type textarea "h"
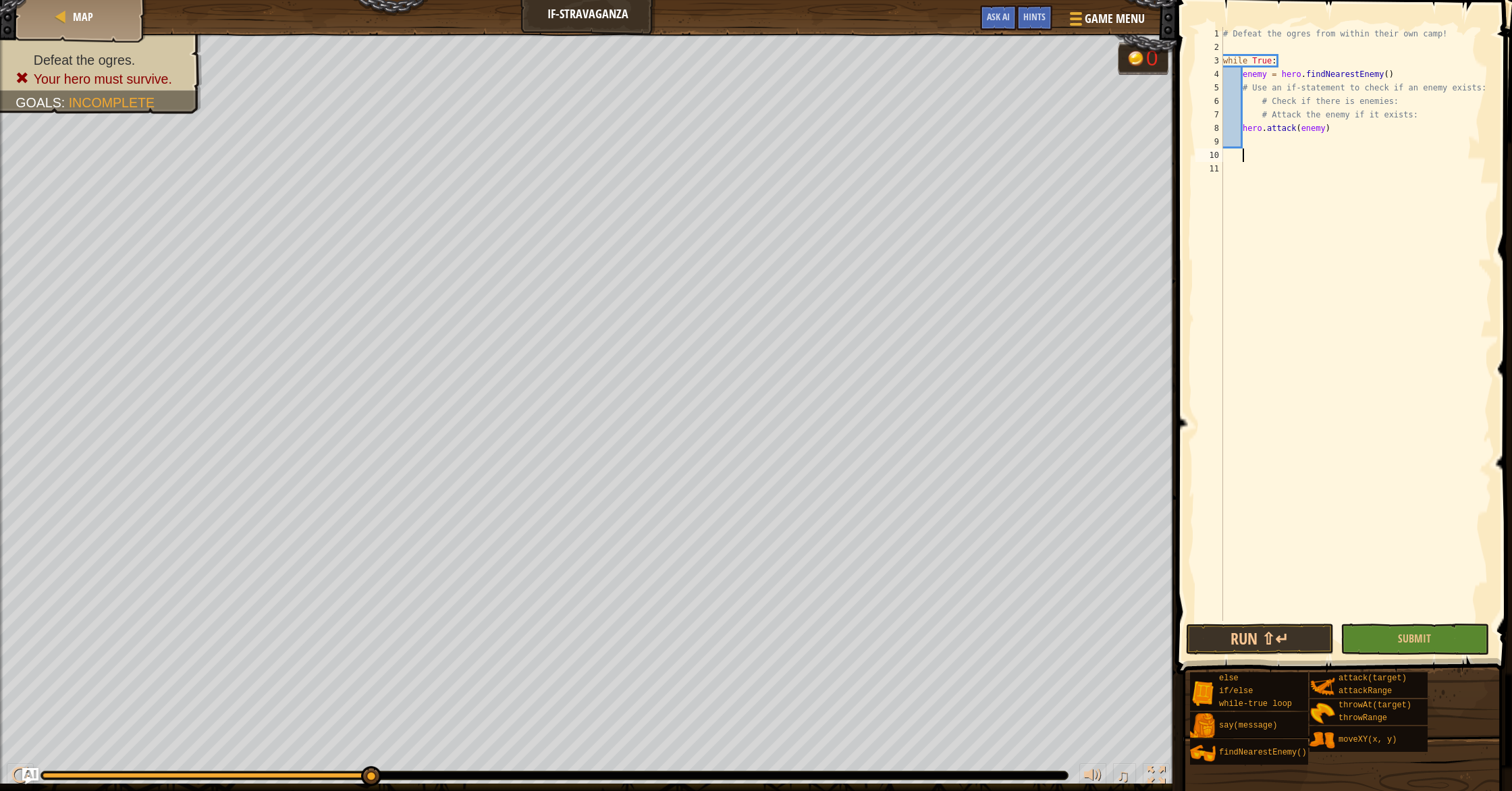
type textarea "3"
type textarea "# Check for nearby enemies"
click at [1386, 157] on div "# Defeat the ogres from within their own camp! while True : enemy = hero . find…" at bounding box center [1356, 337] width 272 height 621
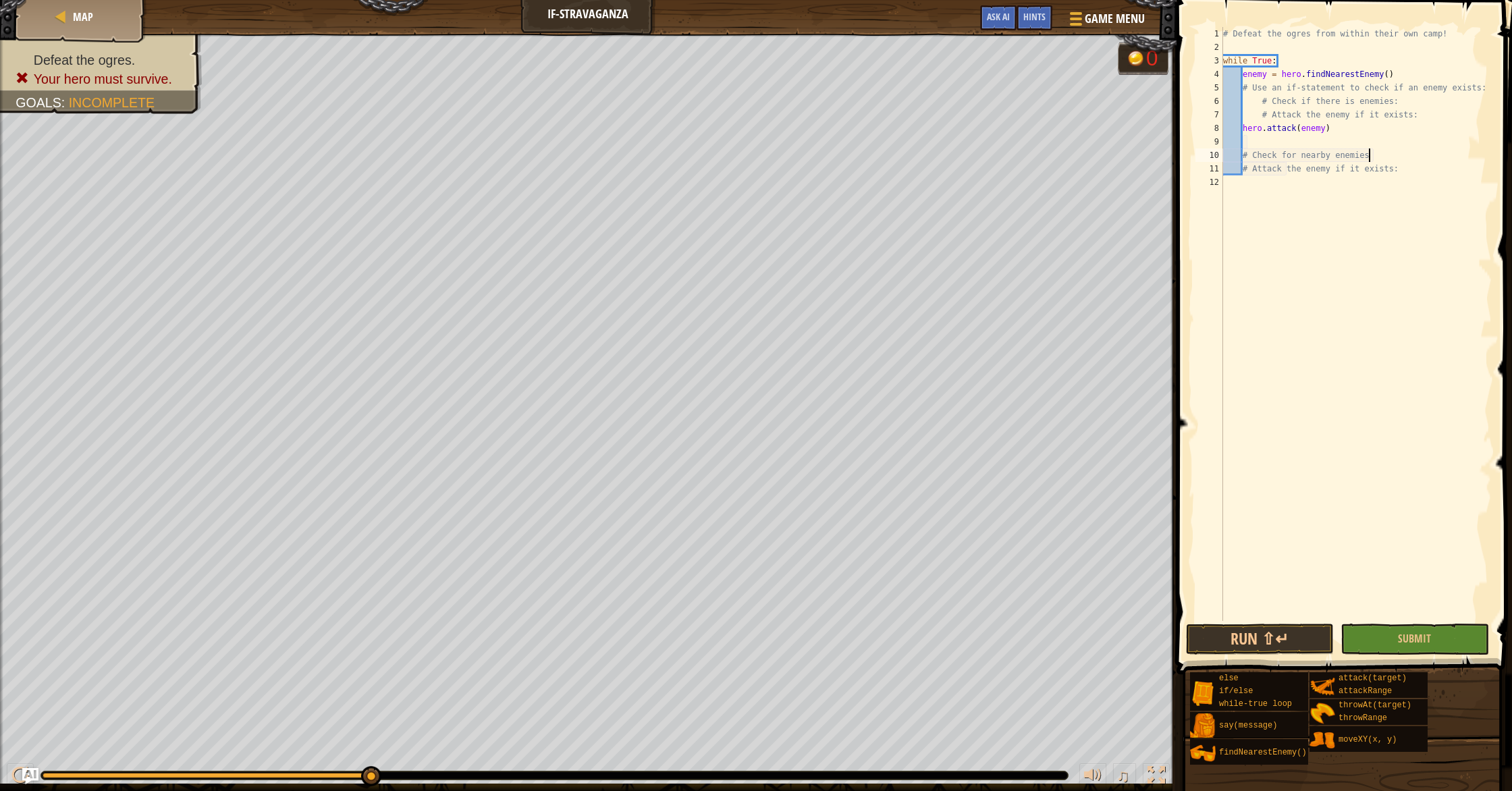
scroll to position [6, 12]
type textarea "# Check for nearby enemies:"
click at [1311, 178] on div "# Defeat the ogres from within their own camp! while True : enemy = hero . find…" at bounding box center [1356, 337] width 272 height 621
click at [1404, 174] on div "# Defeat the ogres from within their own camp! while True : enemy = hero . find…" at bounding box center [1356, 337] width 272 height 621
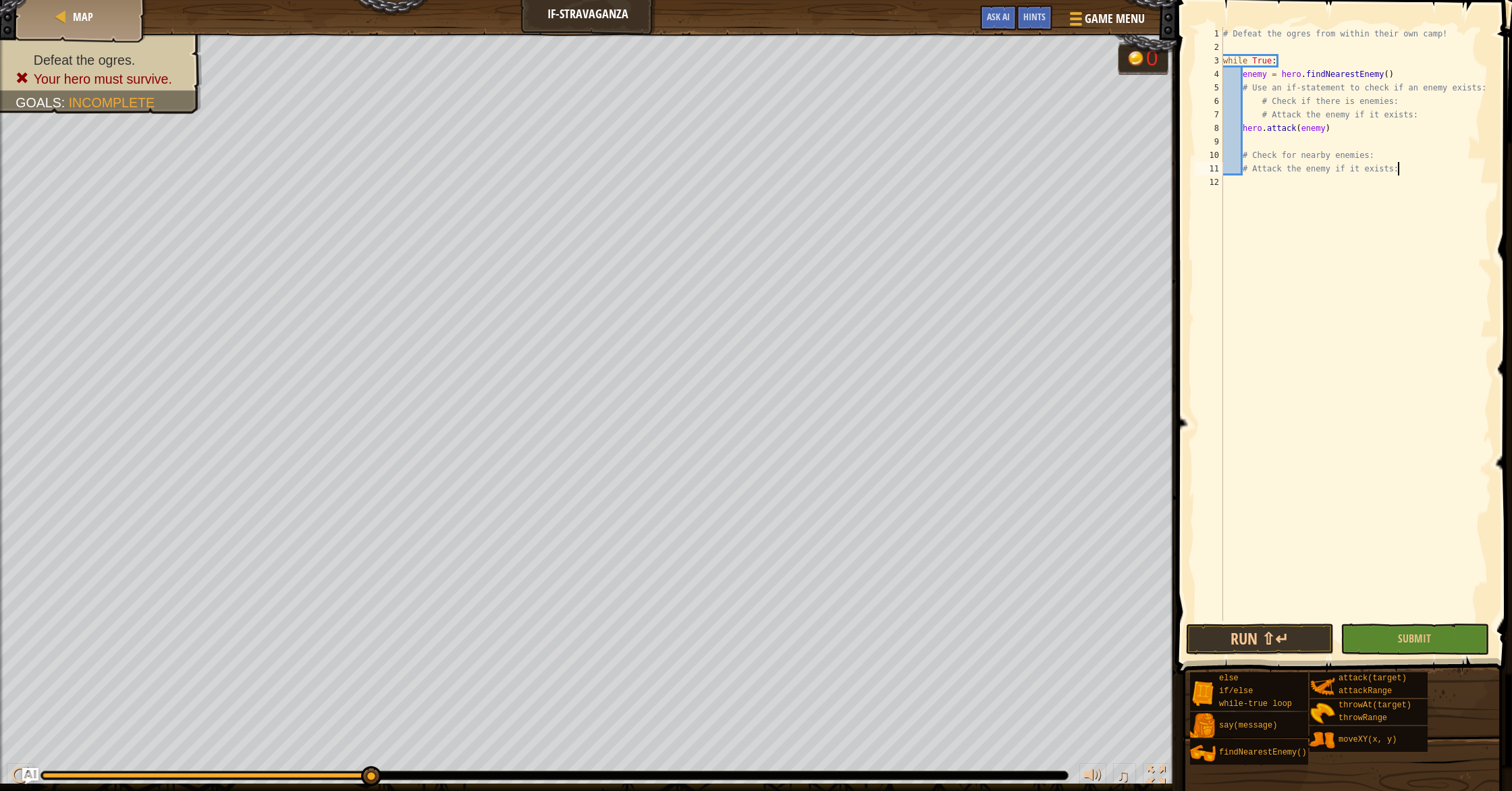
type textarea "# Attack the enemy if it exists:"
click at [1440, 637] on button "Submit" at bounding box center [1414, 638] width 148 height 31
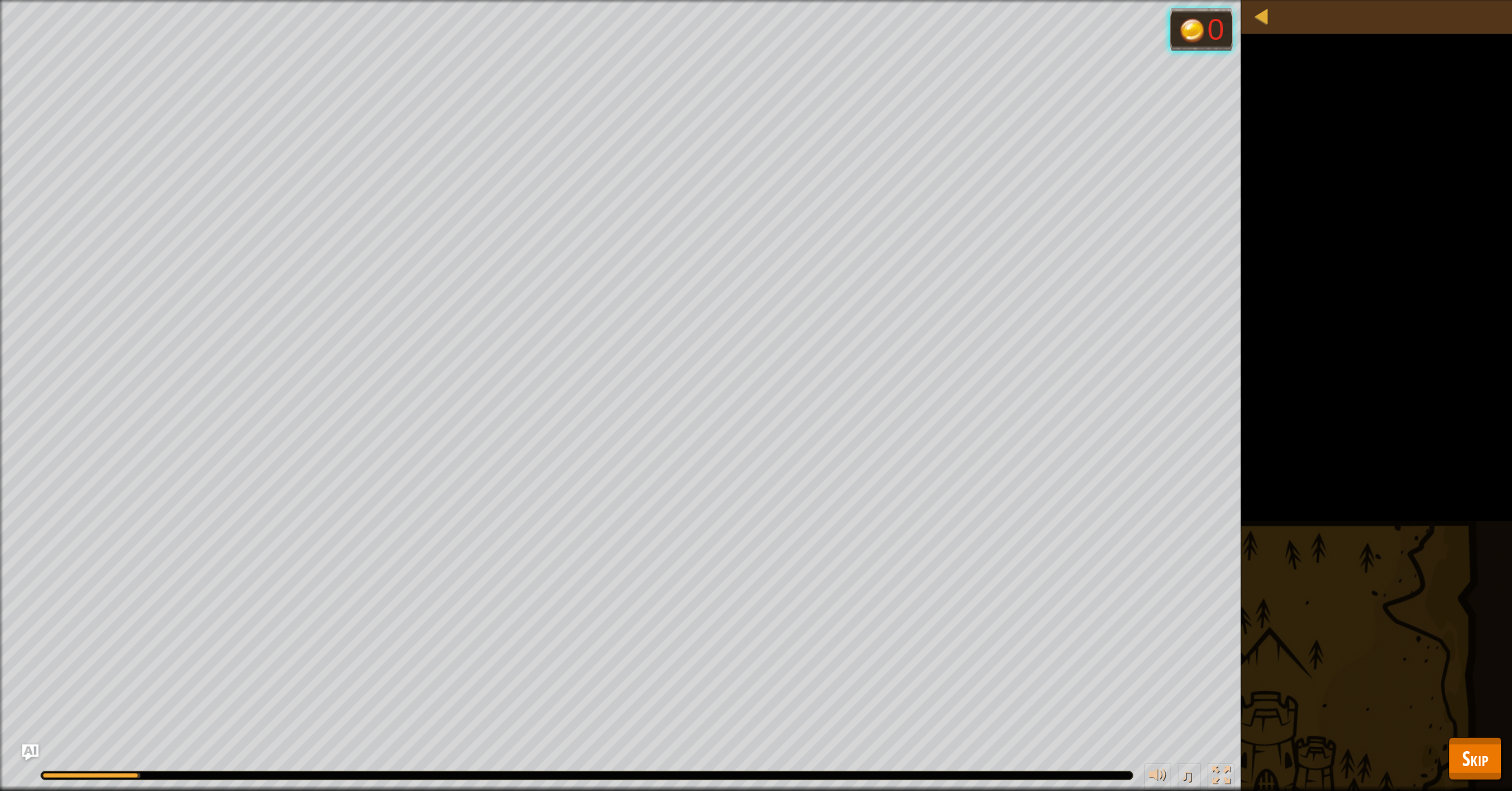
drag, startPoint x: 1487, startPoint y: 726, endPoint x: 1483, endPoint y: 736, distance: 10.8
click at [1484, 733] on div "Defeat the ogres. Your hero must survive. Goals : Running... 0 ♫ Amara 87 x: 38…" at bounding box center [756, 395] width 1512 height 791
click at [1481, 754] on span "Skip" at bounding box center [1475, 758] width 27 height 28
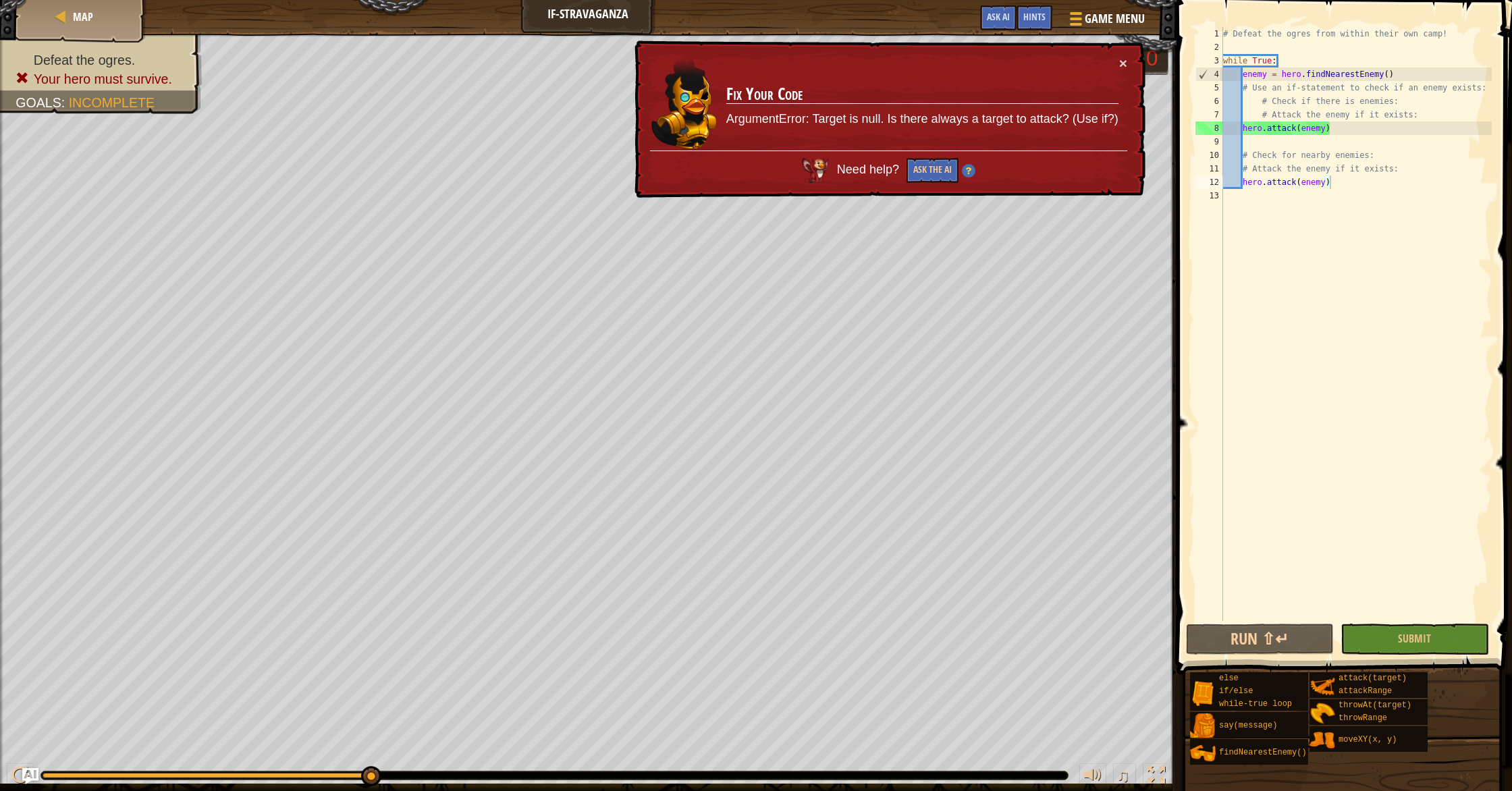
click at [1116, 69] on td "Fix Your Code ArgumentError: Target is null. Is there always a target to attack…" at bounding box center [922, 103] width 393 height 94
click at [1132, 66] on div "× Fix Your Code ArgumentError: Target is null. Is there always a target to atta…" at bounding box center [889, 119] width 513 height 158
click at [1125, 64] on button "×" at bounding box center [1124, 63] width 8 height 14
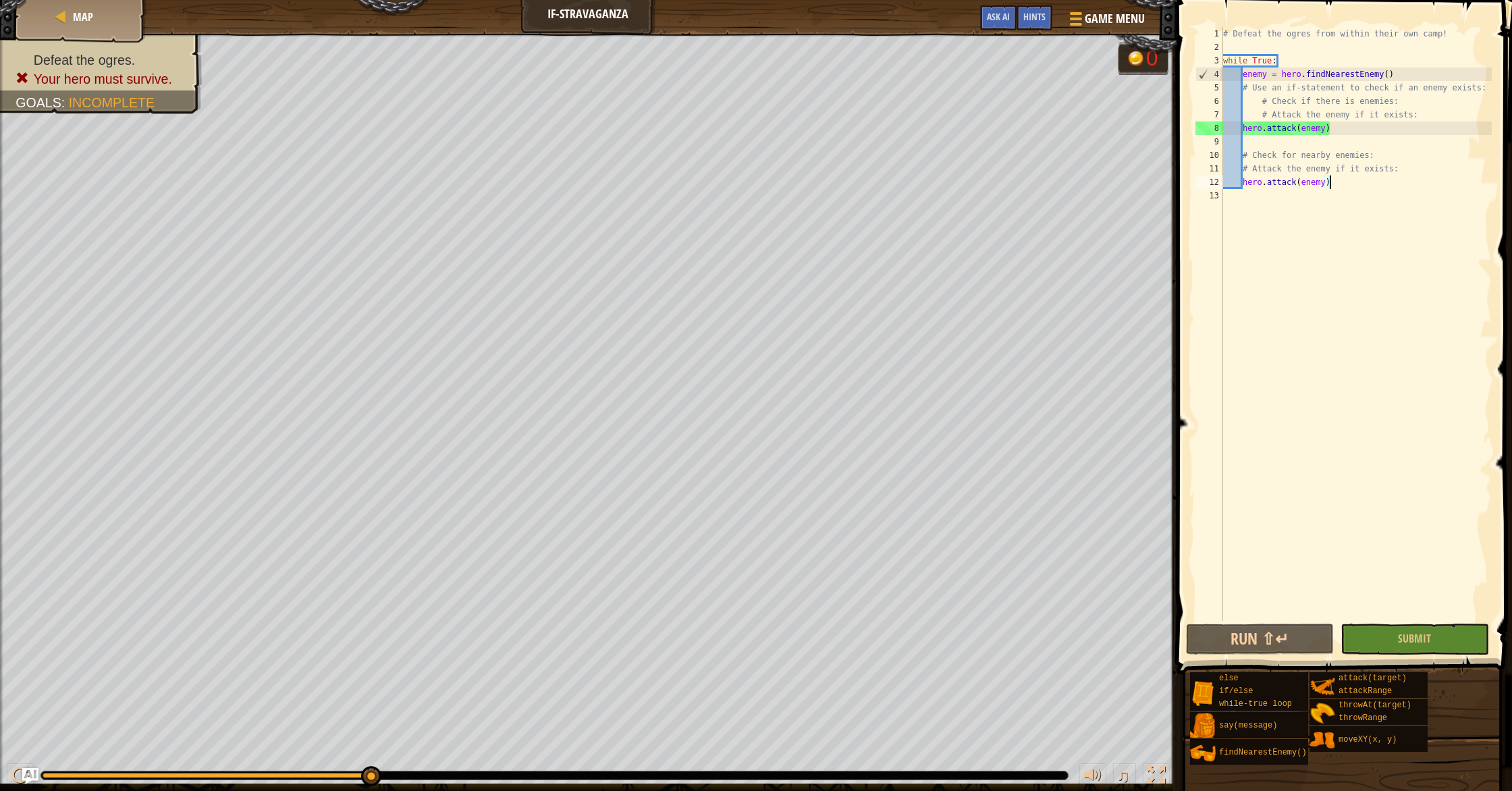
click at [974, 30] on div "Game Menu Done Hints Ask AI" at bounding box center [1063, 21] width 179 height 32
click at [1007, 18] on span "Ask AI" at bounding box center [999, 16] width 23 height 13
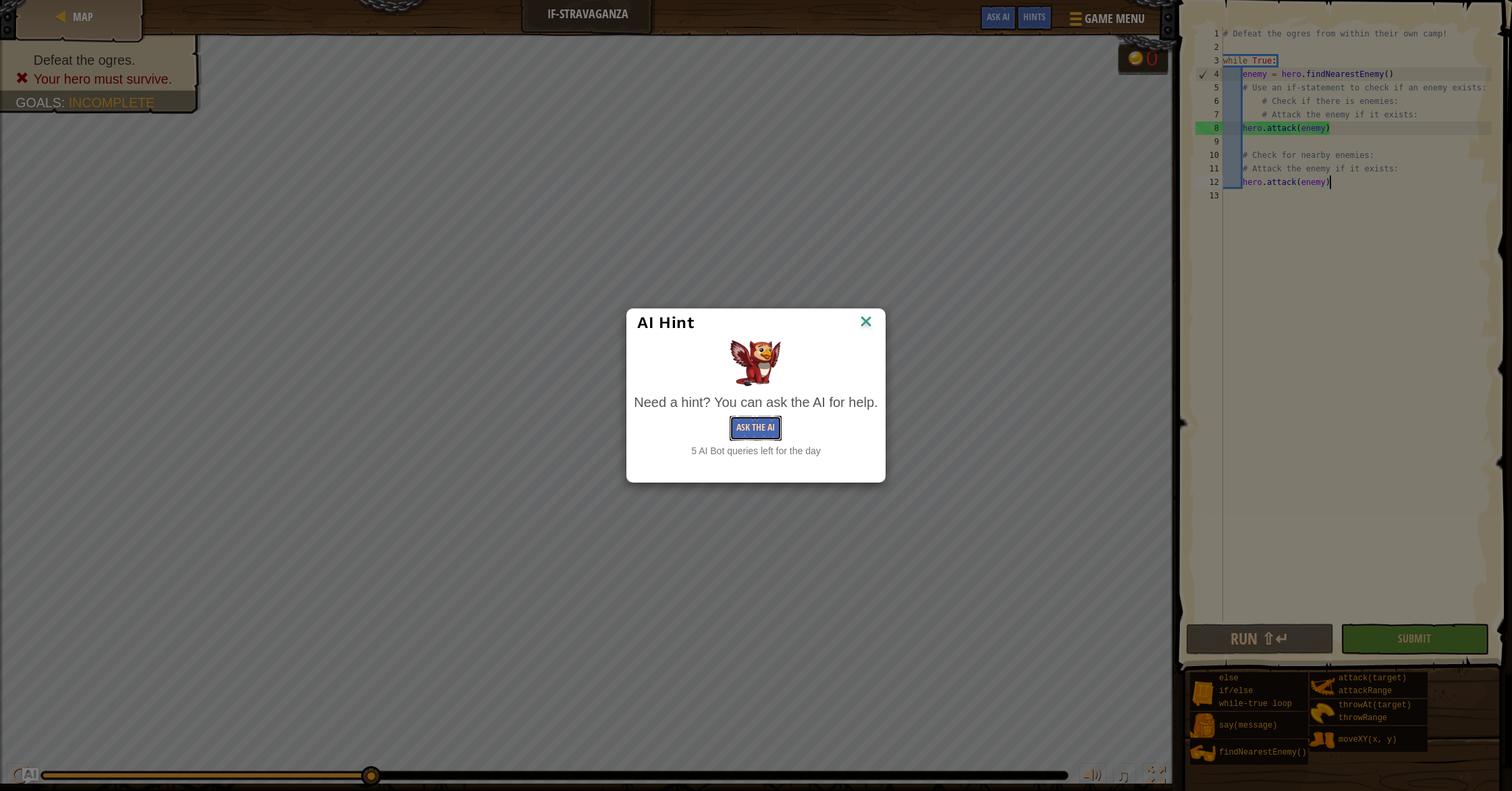
click at [747, 432] on button "Ask the AI" at bounding box center [755, 428] width 52 height 25
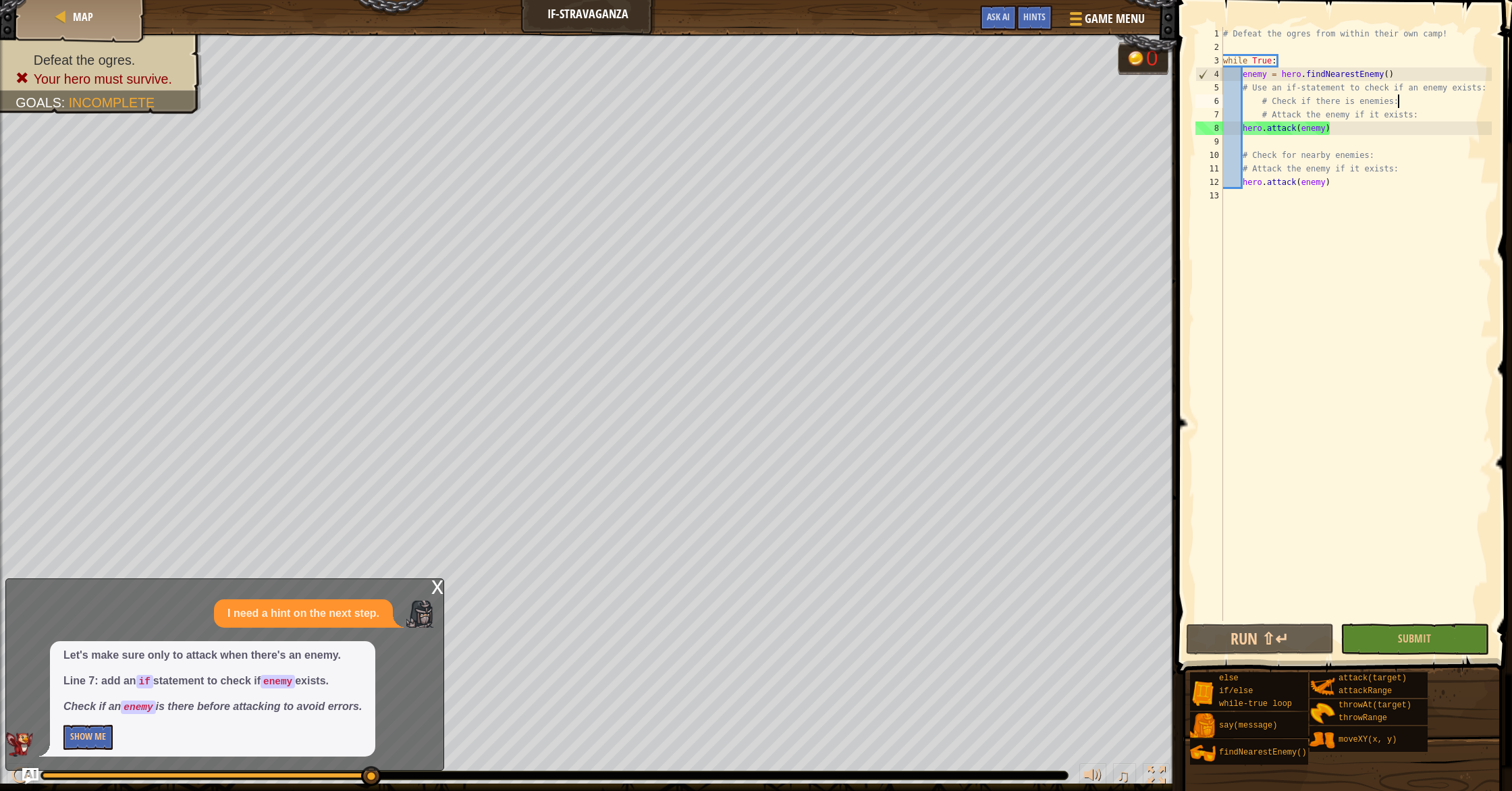
click at [1408, 96] on div "# Defeat the ogres from within their own camp! while True : enemy = hero . find…" at bounding box center [1356, 337] width 272 height 621
click at [1353, 99] on div "# Defeat the ogres from within their own camp! while True : enemy = hero . find…" at bounding box center [1356, 337] width 272 height 621
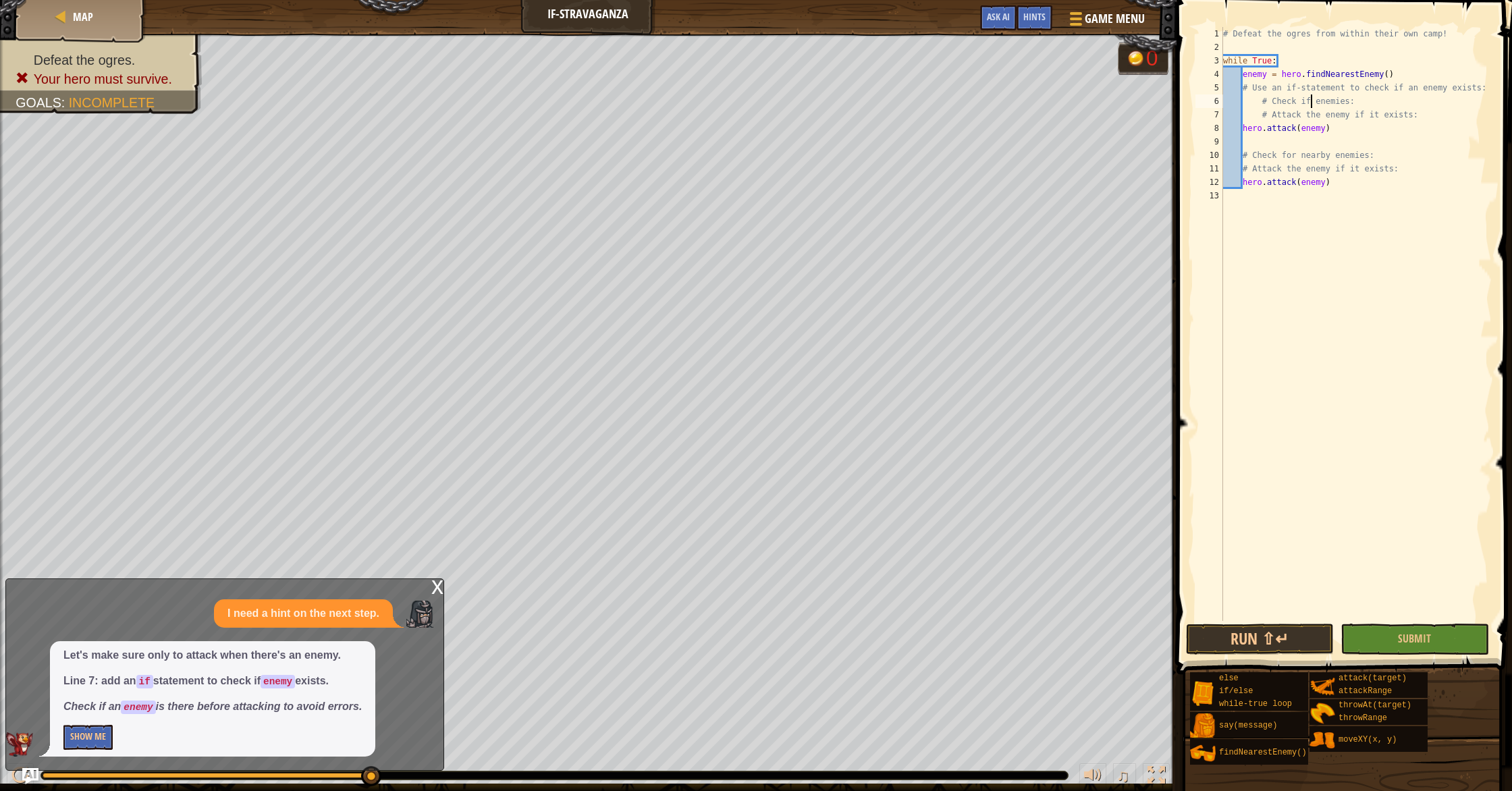
click at [1344, 101] on div "# Defeat the ogres from within their own camp! while True : enemy = hero . find…" at bounding box center [1356, 337] width 272 height 621
click at [1349, 102] on div "# Defeat the ogres from within their own camp! while True : enemy = hero . find…" at bounding box center [1356, 337] width 272 height 621
click at [1346, 98] on div "# Defeat the ogres from within their own camp! while True : enemy = hero . find…" at bounding box center [1356, 337] width 272 height 621
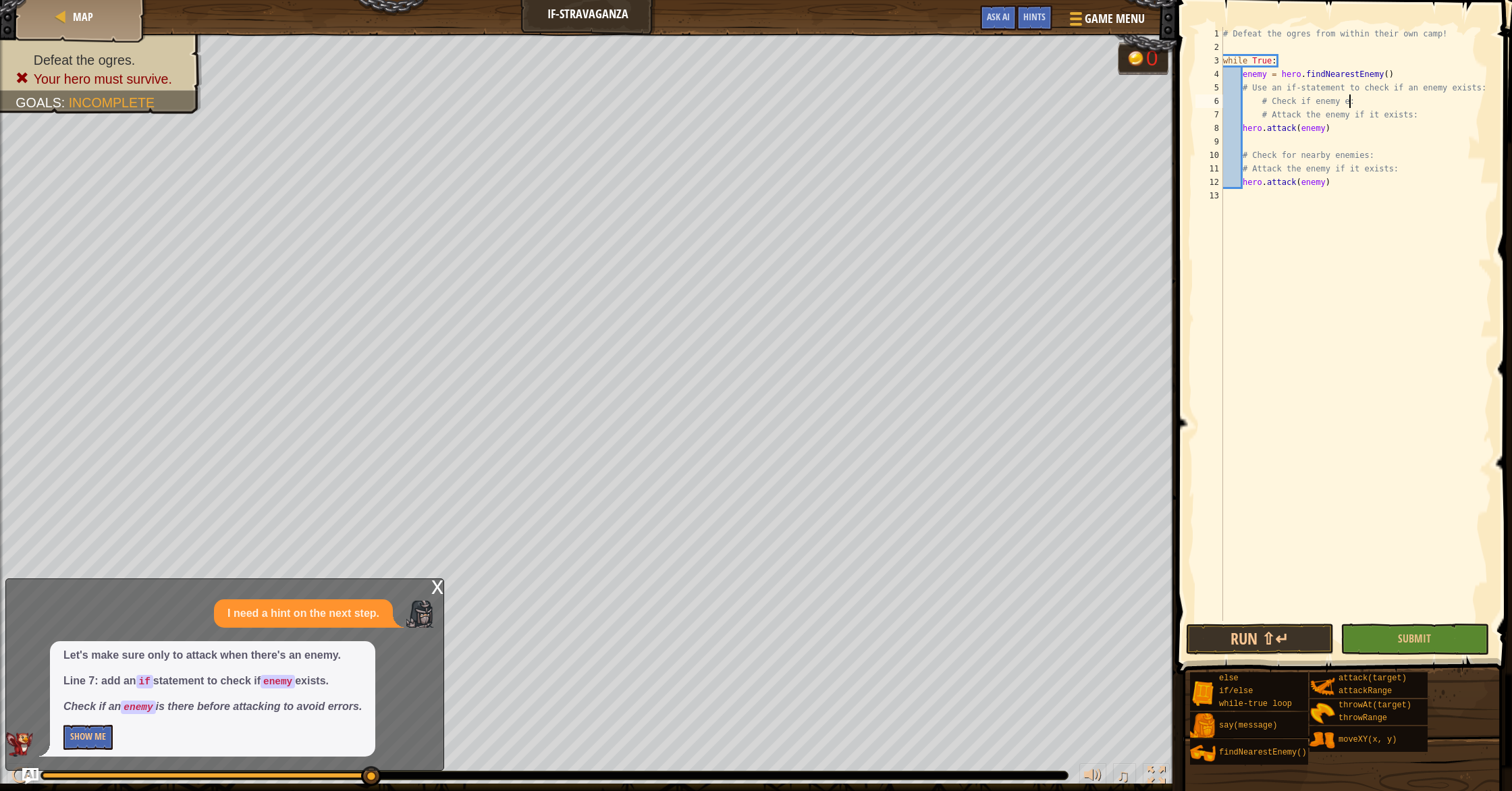
click at [1349, 98] on div "# Defeat the ogres from within their own camp! while True : enemy = hero . find…" at bounding box center [1356, 337] width 272 height 621
click at [1357, 634] on button "Submit" at bounding box center [1414, 638] width 148 height 31
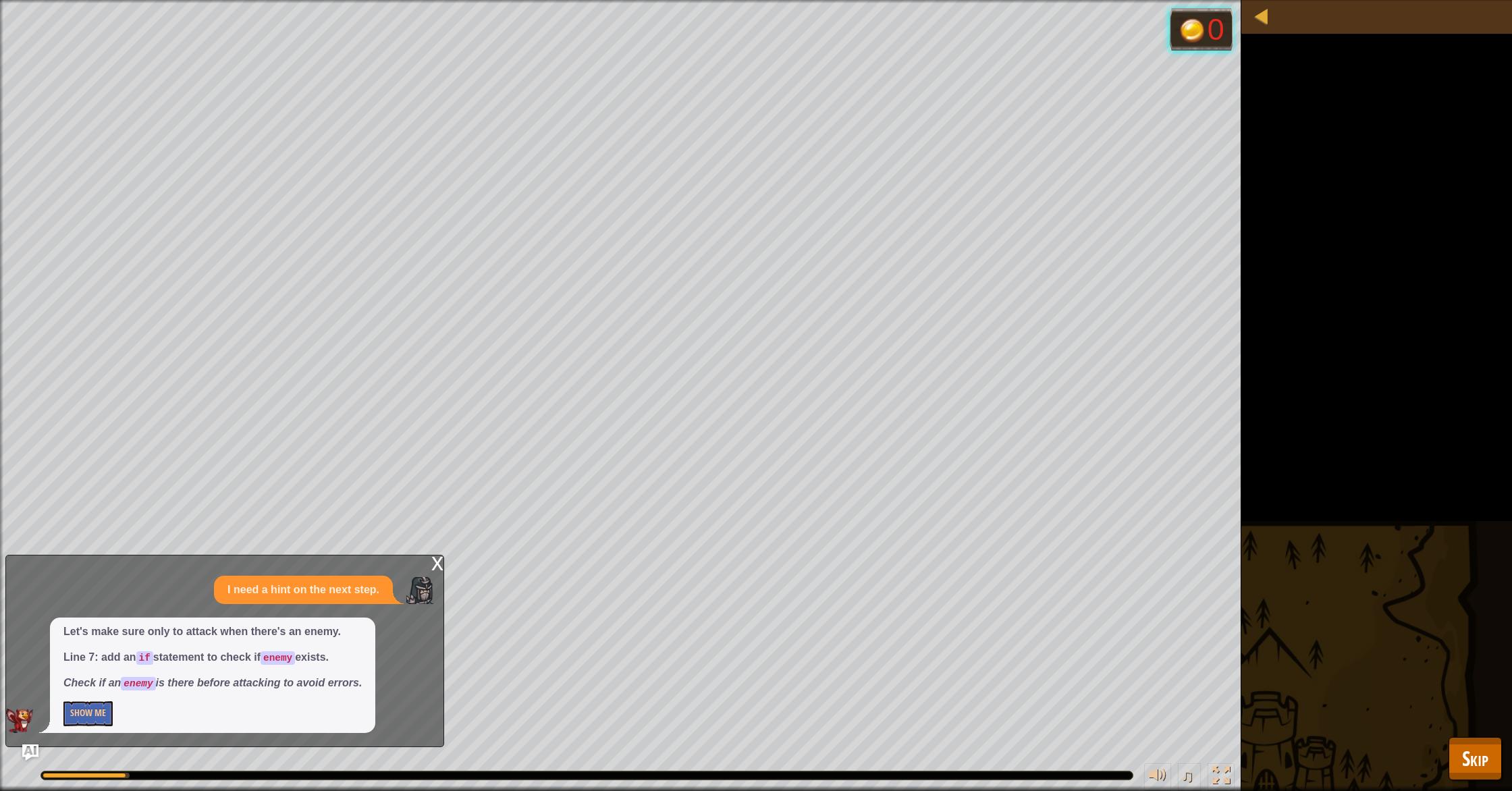
click at [1480, 736] on div "Defeat the ogres. Your hero must survive. Goals : Running... 0 ♫ Amara 87 x: 38…" at bounding box center [756, 395] width 1512 height 791
click at [1464, 746] on span "Skip" at bounding box center [1475, 758] width 27 height 28
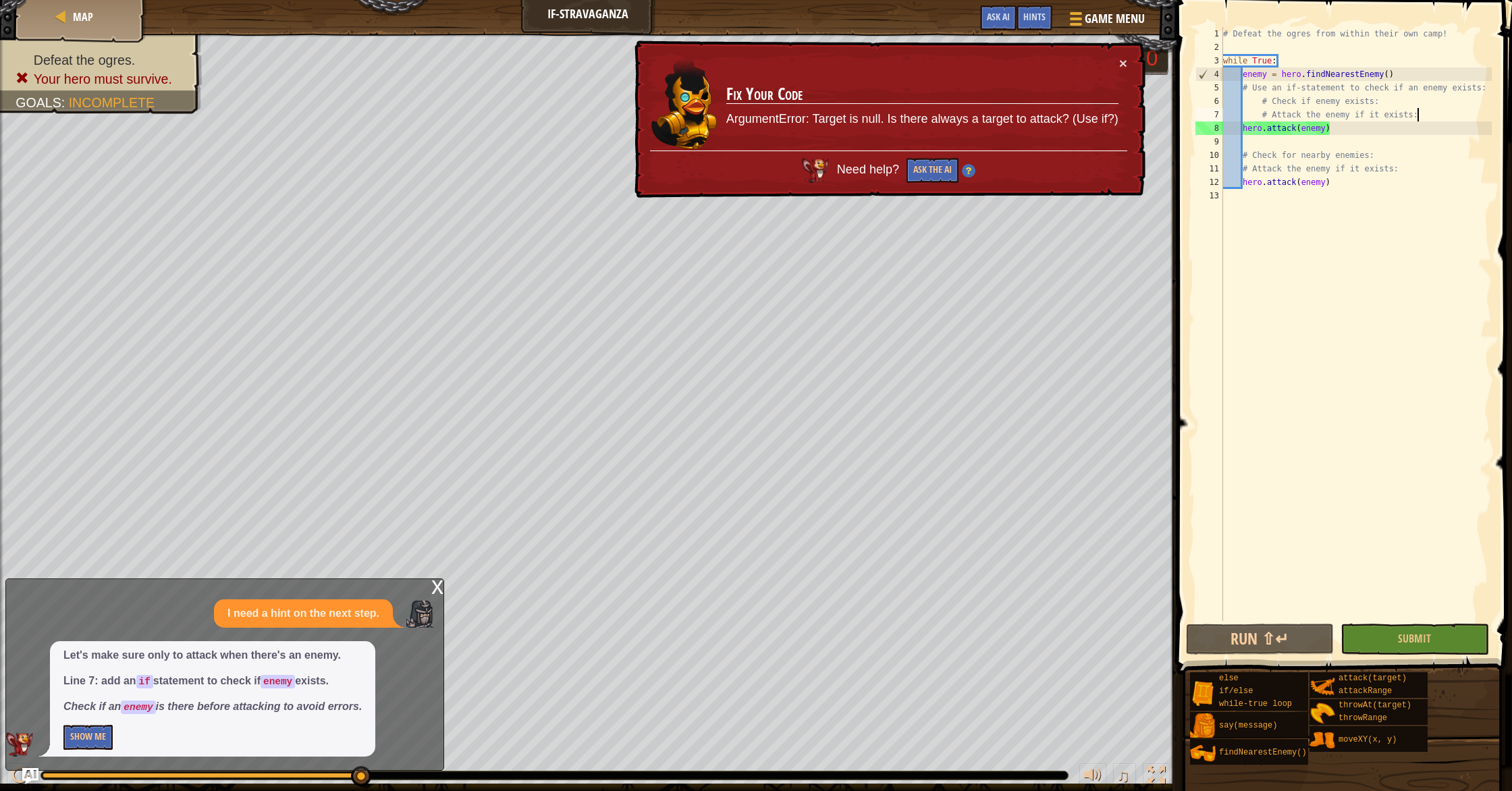
click at [1426, 112] on div "# Defeat the ogres from within their own camp! while True : enemy = hero . find…" at bounding box center [1356, 337] width 272 height 621
drag, startPoint x: 1426, startPoint y: 112, endPoint x: 1275, endPoint y: 115, distance: 151.0
click at [1275, 115] on div "# Defeat the ogres from within their own camp! while True : enemy = hero . find…" at bounding box center [1356, 337] width 272 height 621
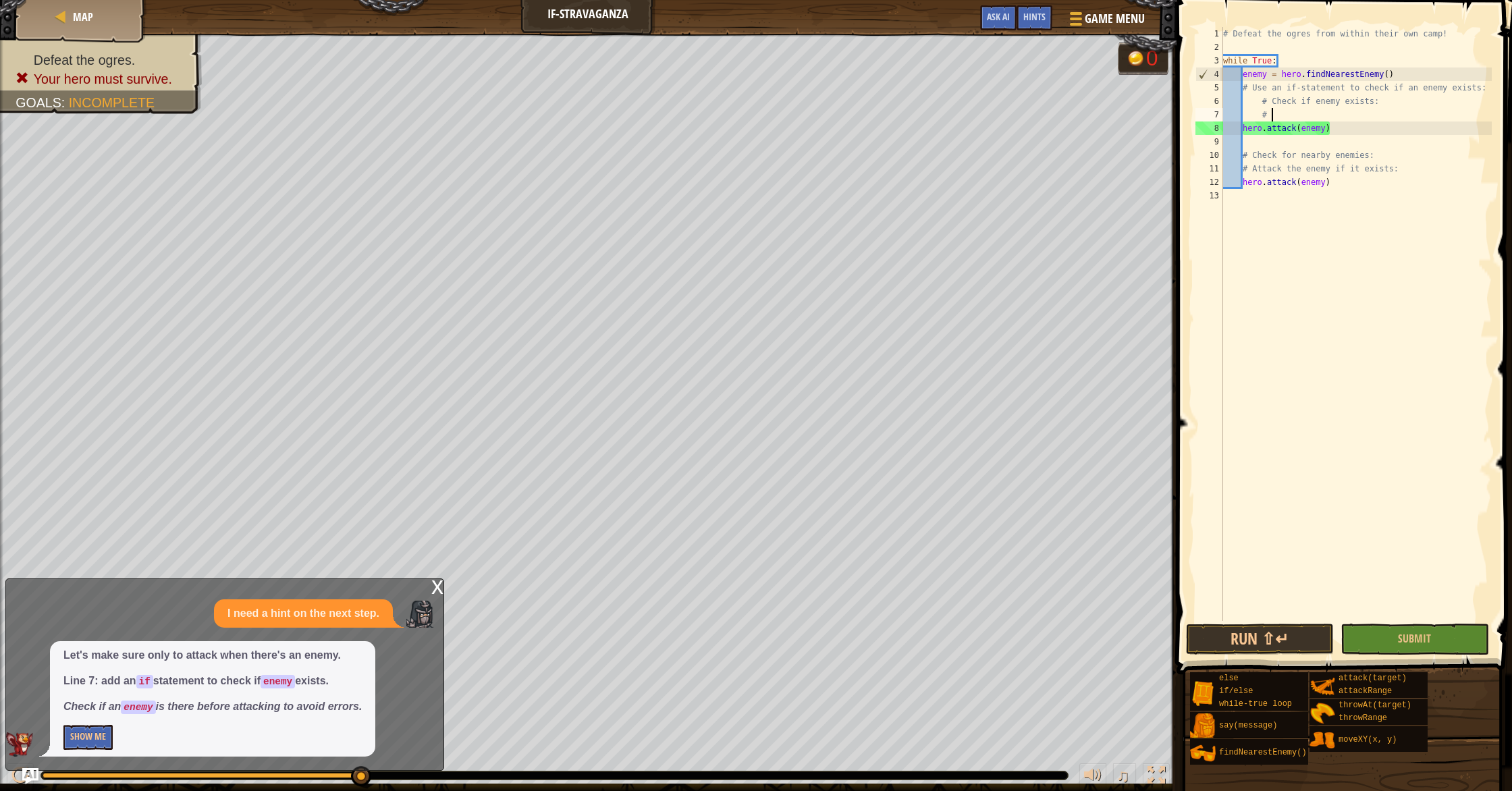
type textarea "#"
click at [1374, 103] on div "# Defeat the ogres from within their own camp! while True : enemy = hero . find…" at bounding box center [1356, 337] width 272 height 621
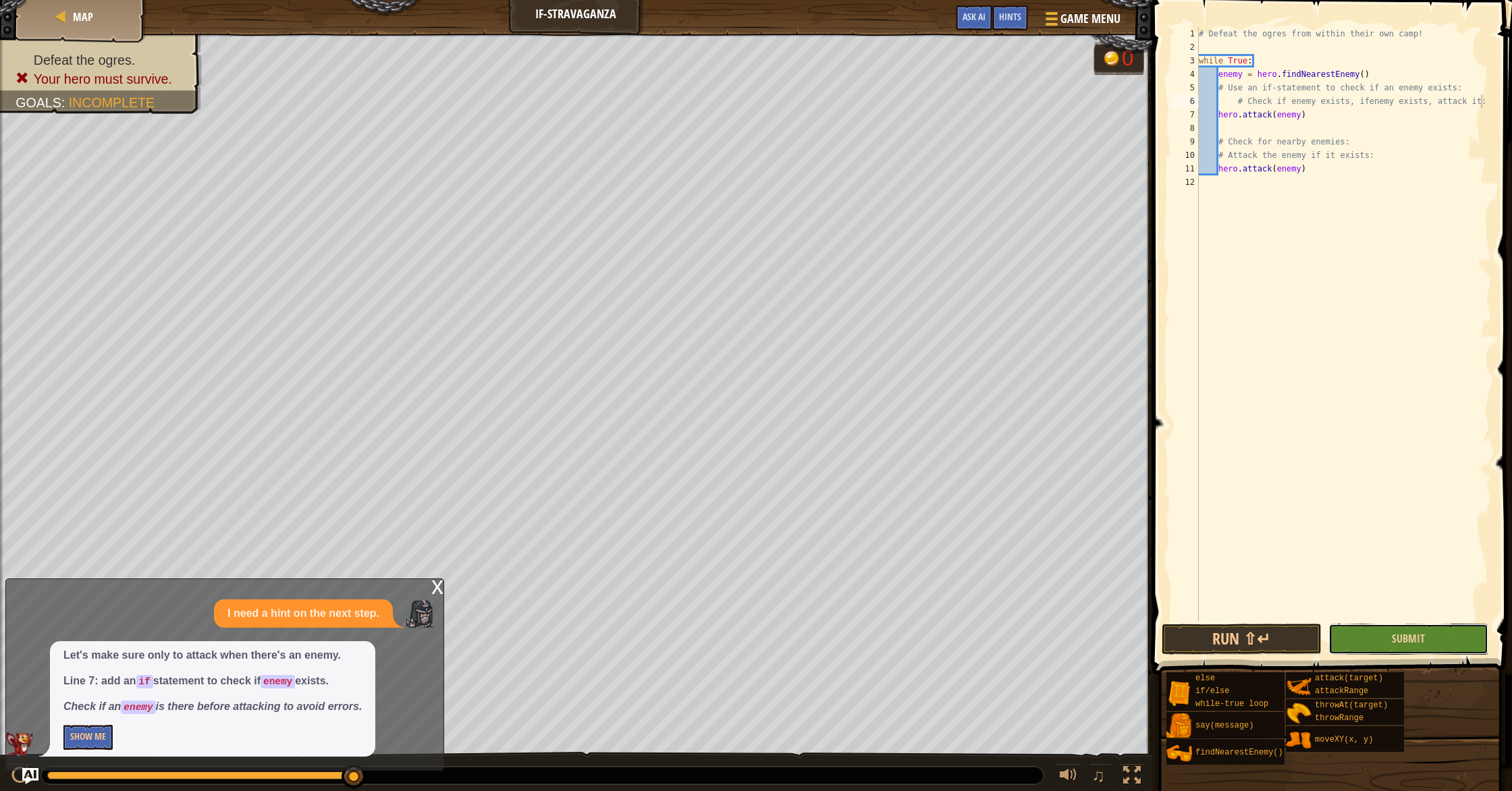
click at [1377, 640] on button "Submit" at bounding box center [1409, 638] width 160 height 31
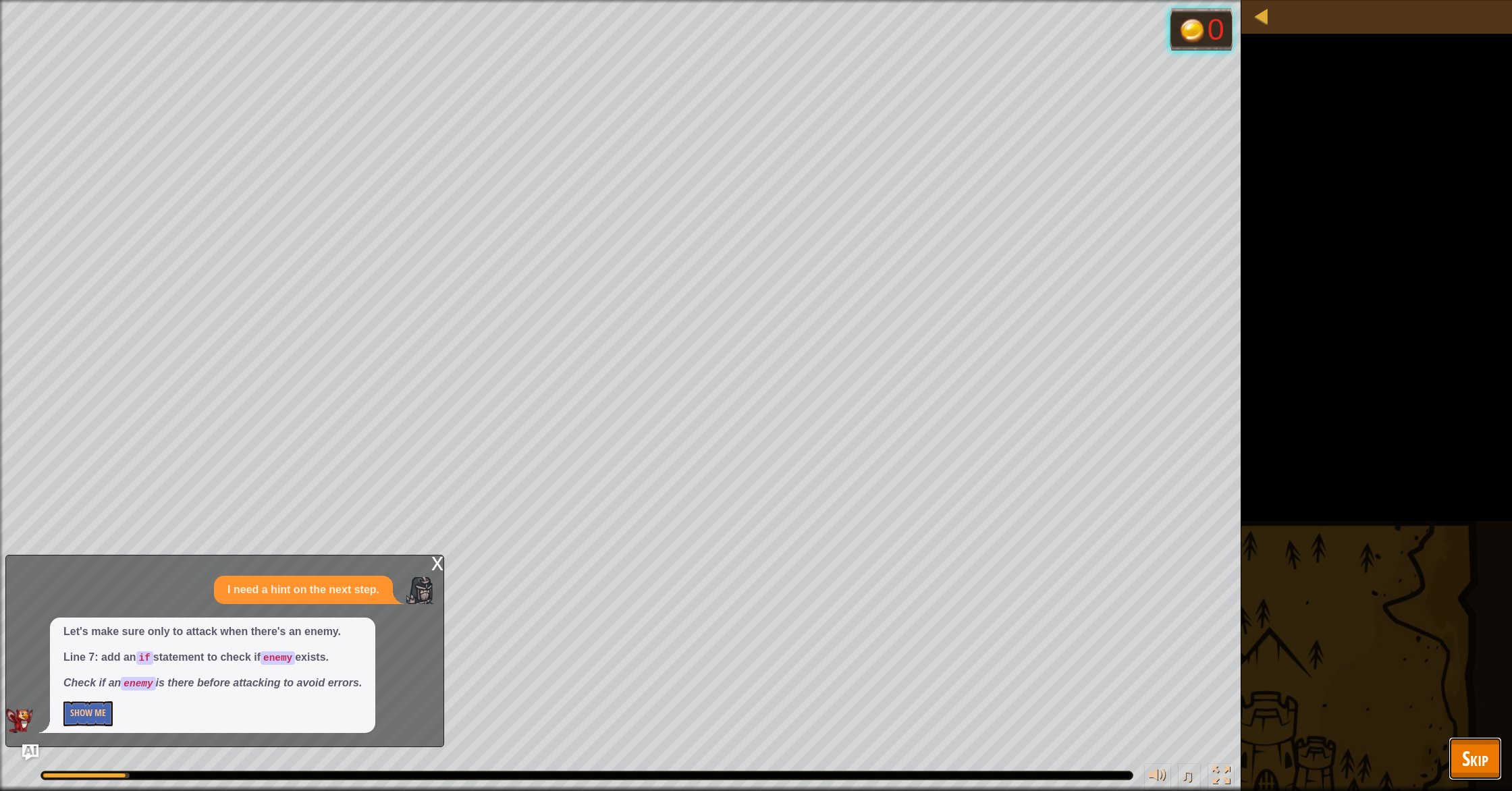
click at [1484, 761] on span "Skip" at bounding box center [1475, 758] width 27 height 28
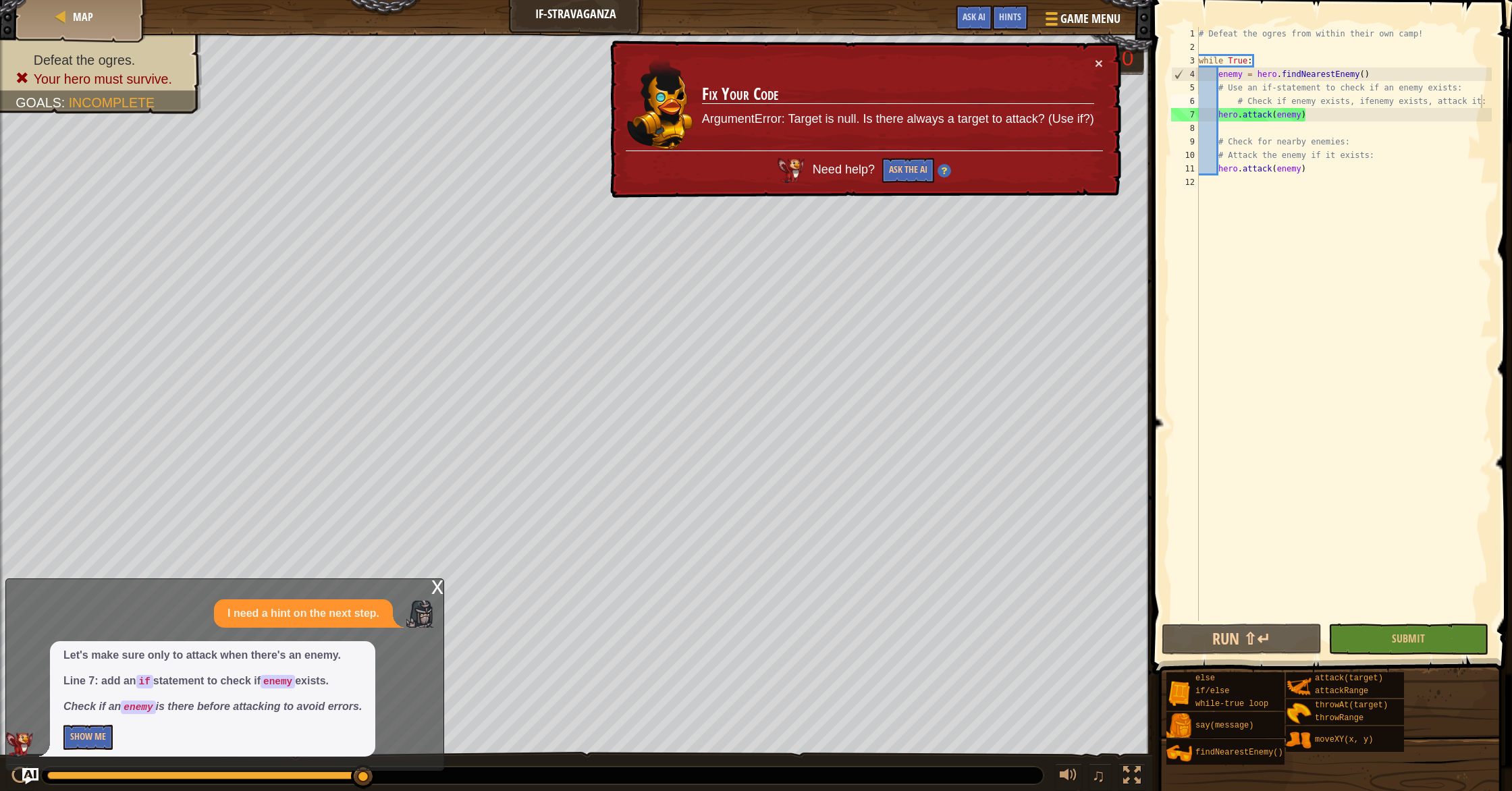
scroll to position [6, 8]
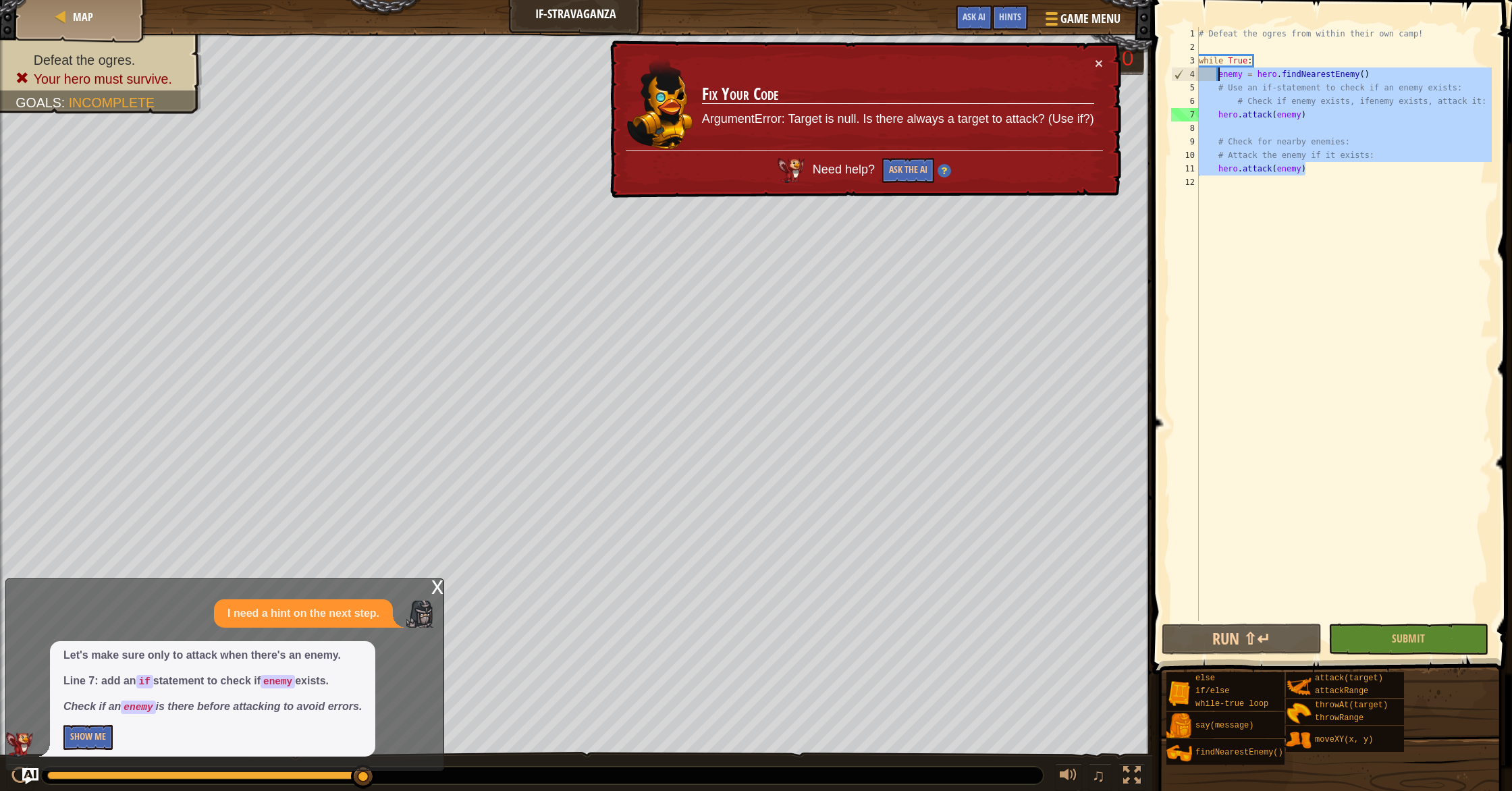
drag, startPoint x: 1328, startPoint y: 174, endPoint x: 1218, endPoint y: 79, distance: 145.3
click at [1218, 79] on div "# Defeat the ogres from within their own camp! while True : enemy = hero . find…" at bounding box center [1344, 337] width 296 height 621
type textarea "enemy = hero.findNearestEnemy() # Use an if-statement to check if an enemy exis…"
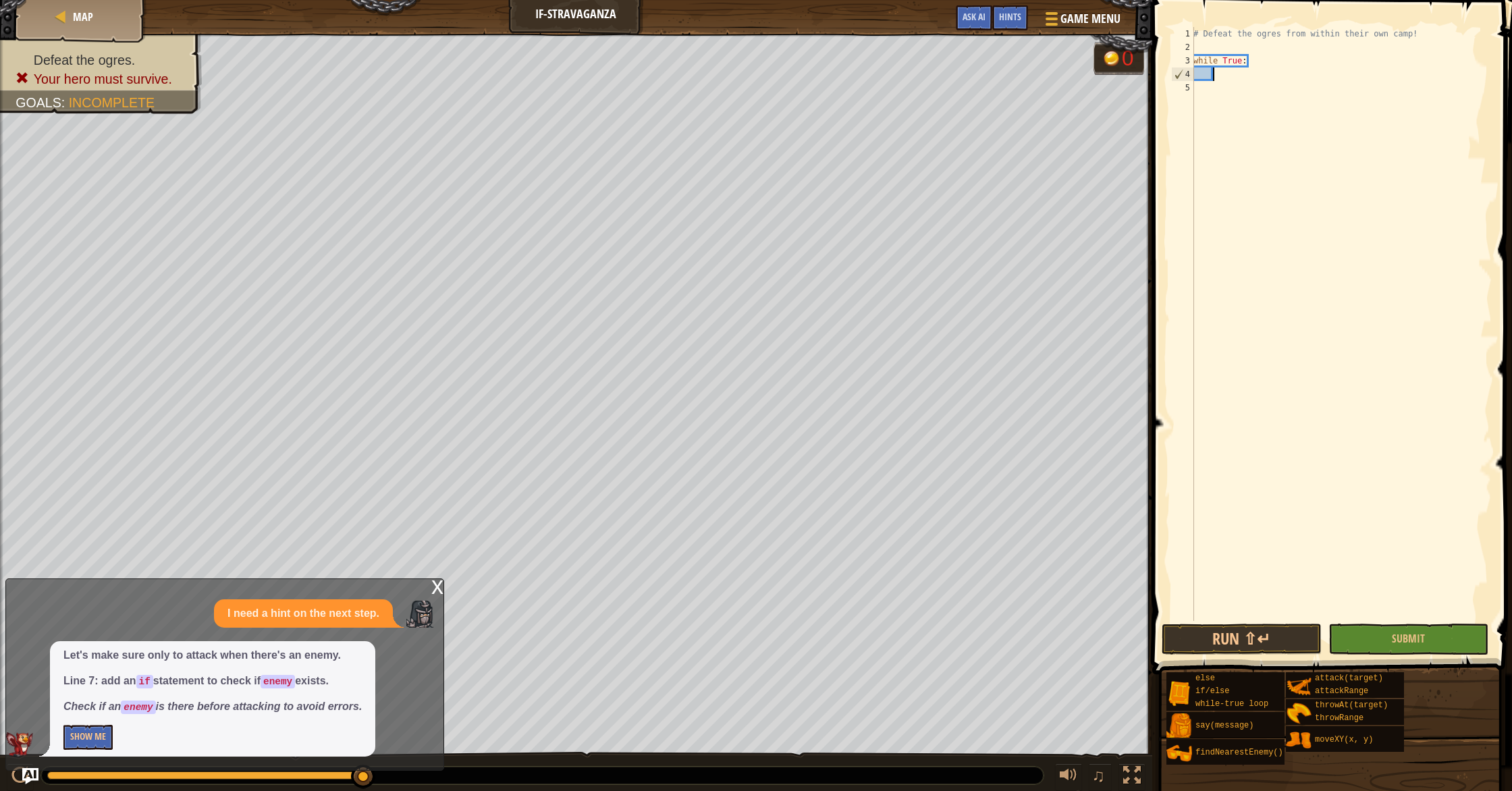
scroll to position [6, 1]
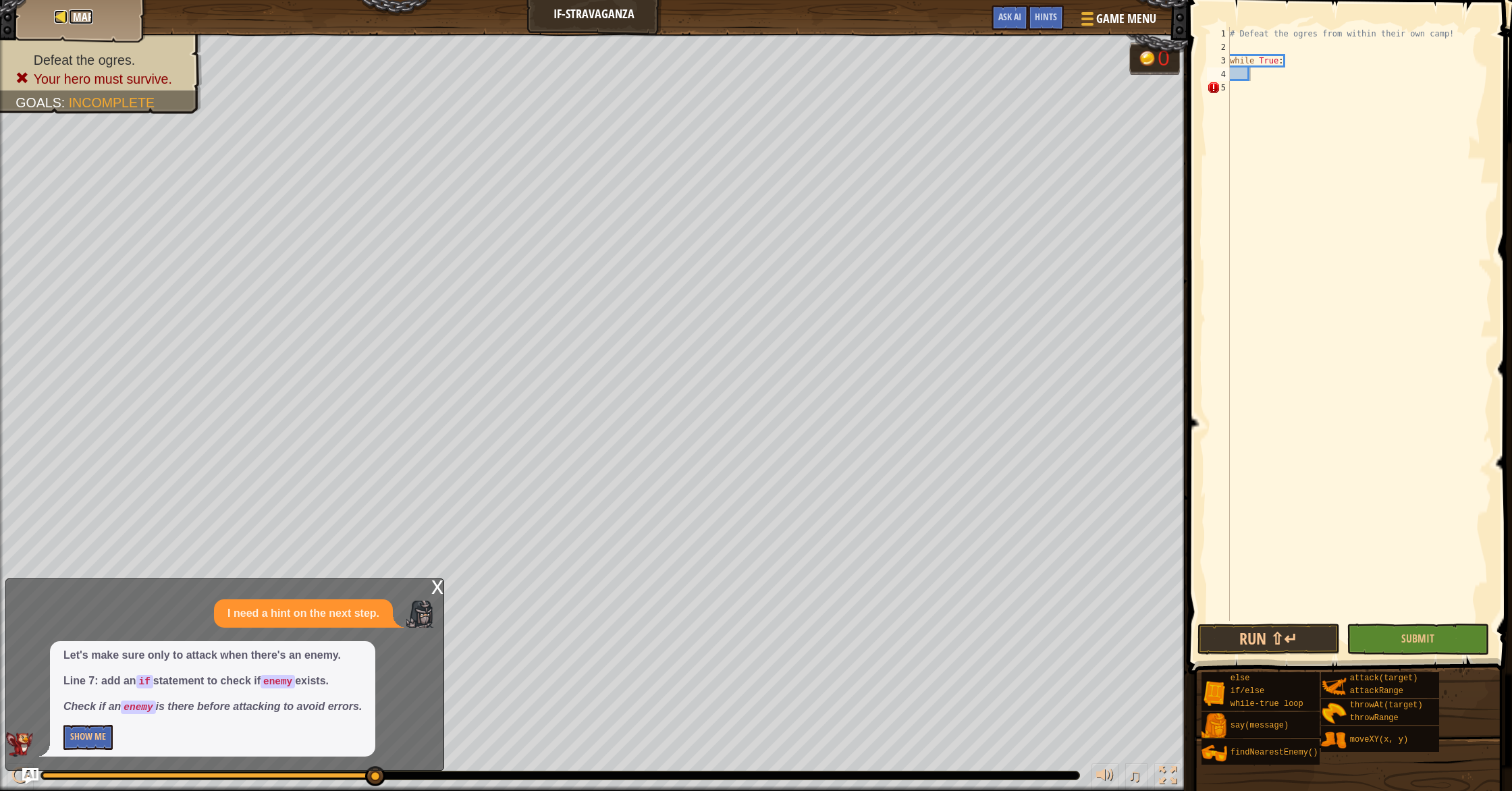
click at [58, 15] on div at bounding box center [61, 17] width 13 height 13
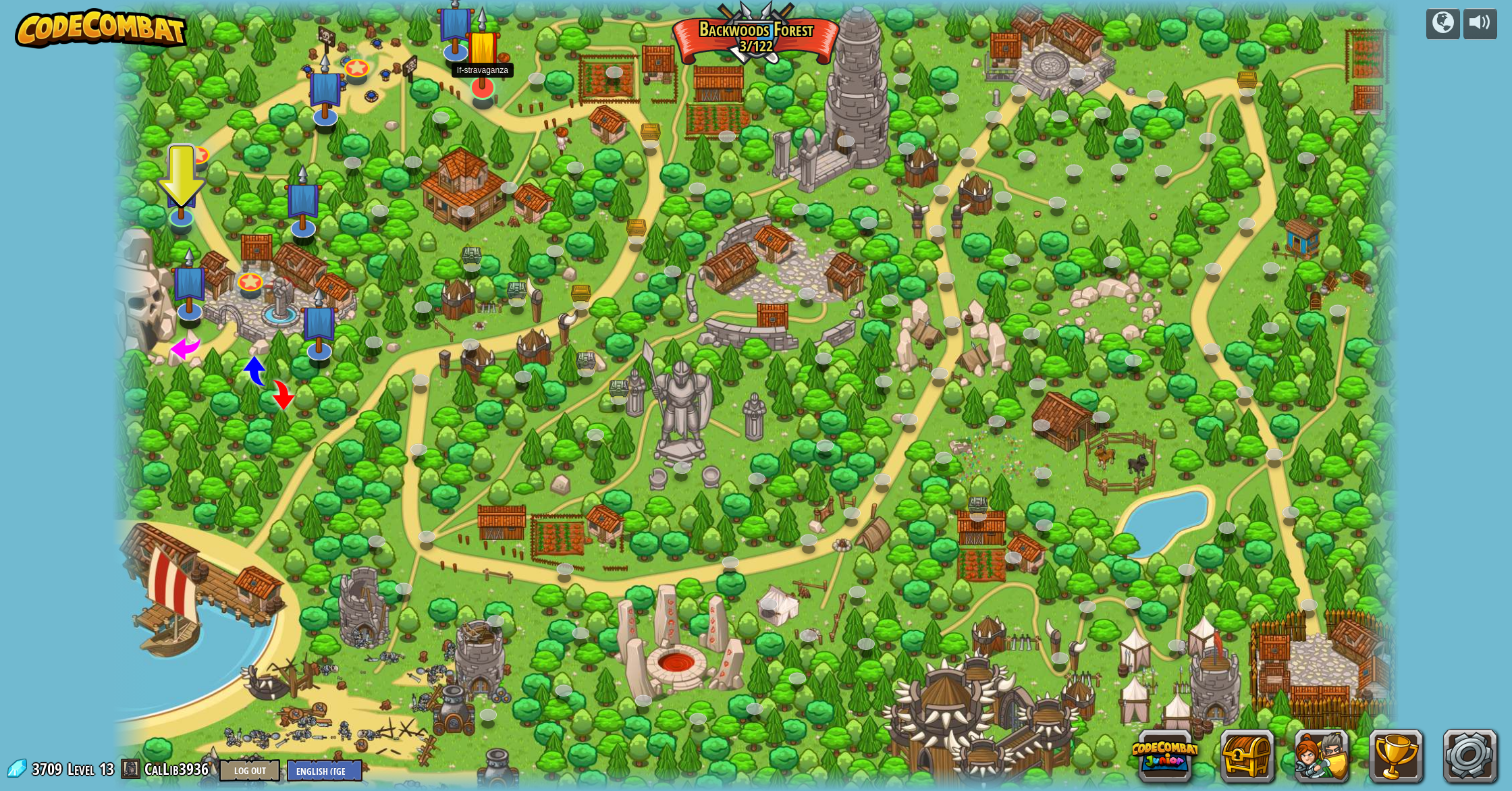
click at [483, 75] on img at bounding box center [483, 47] width 38 height 84
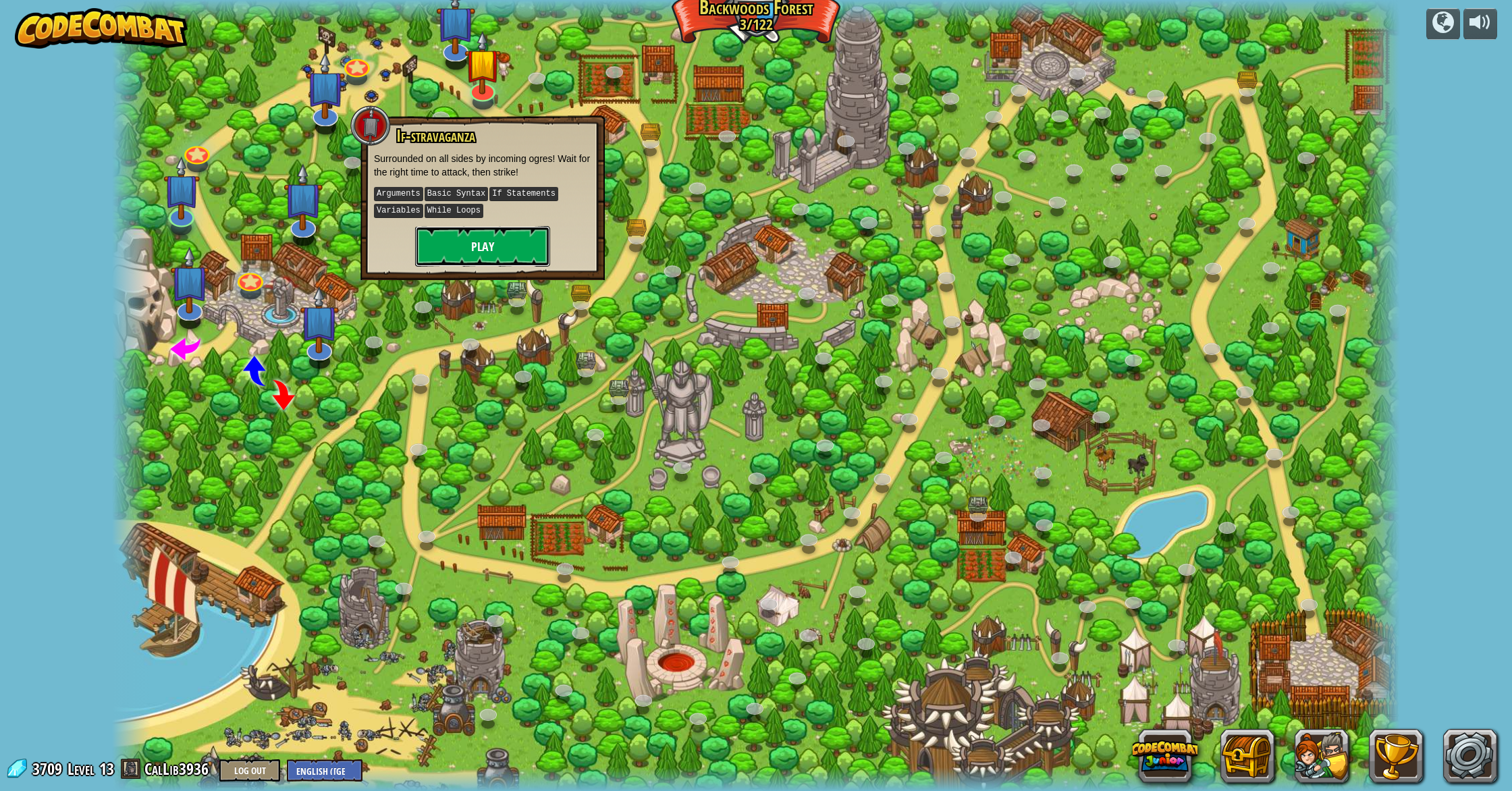
click at [486, 250] on button "Play" at bounding box center [483, 246] width 135 height 41
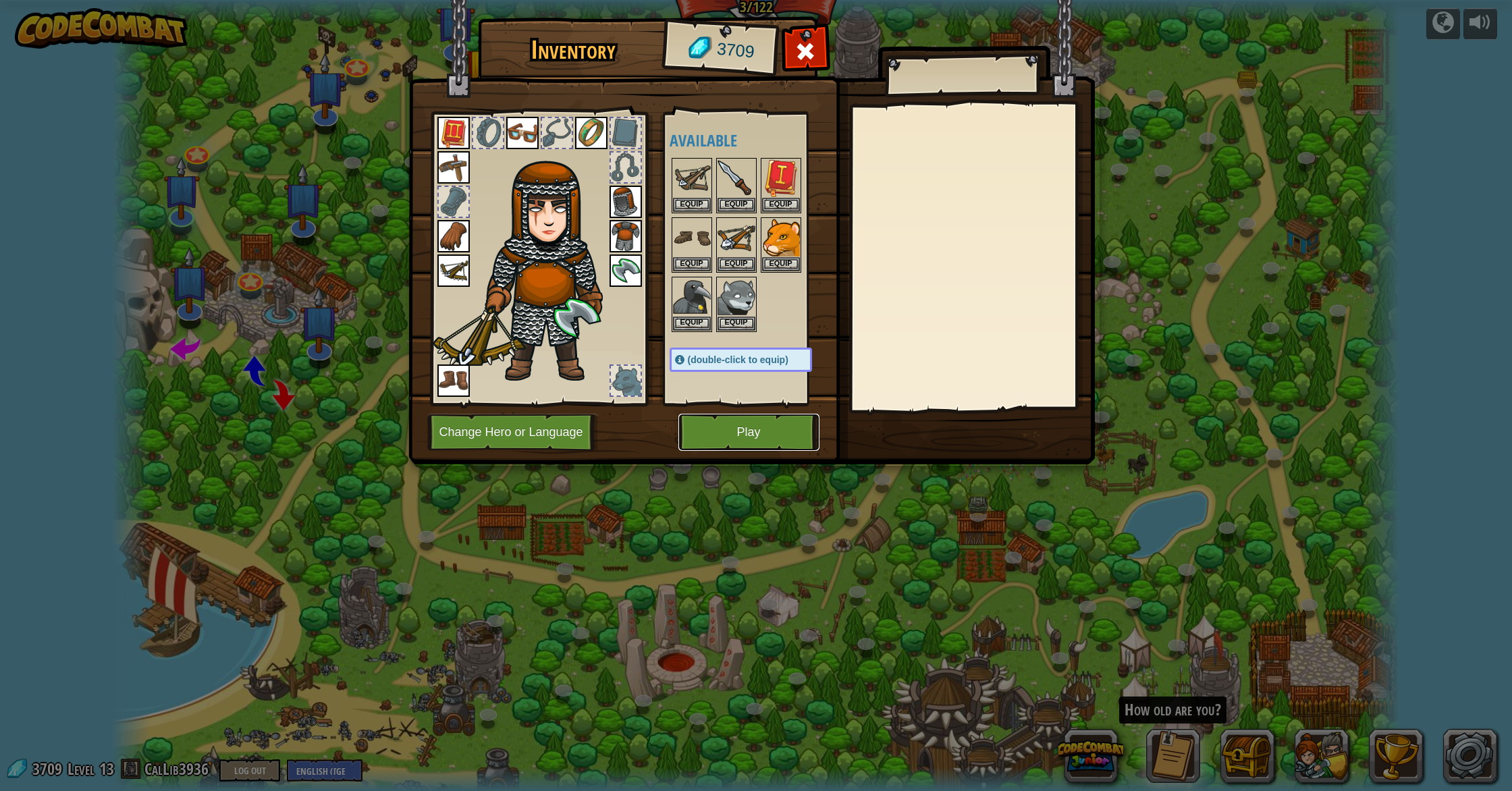
click at [786, 419] on button "Play" at bounding box center [748, 432] width 141 height 38
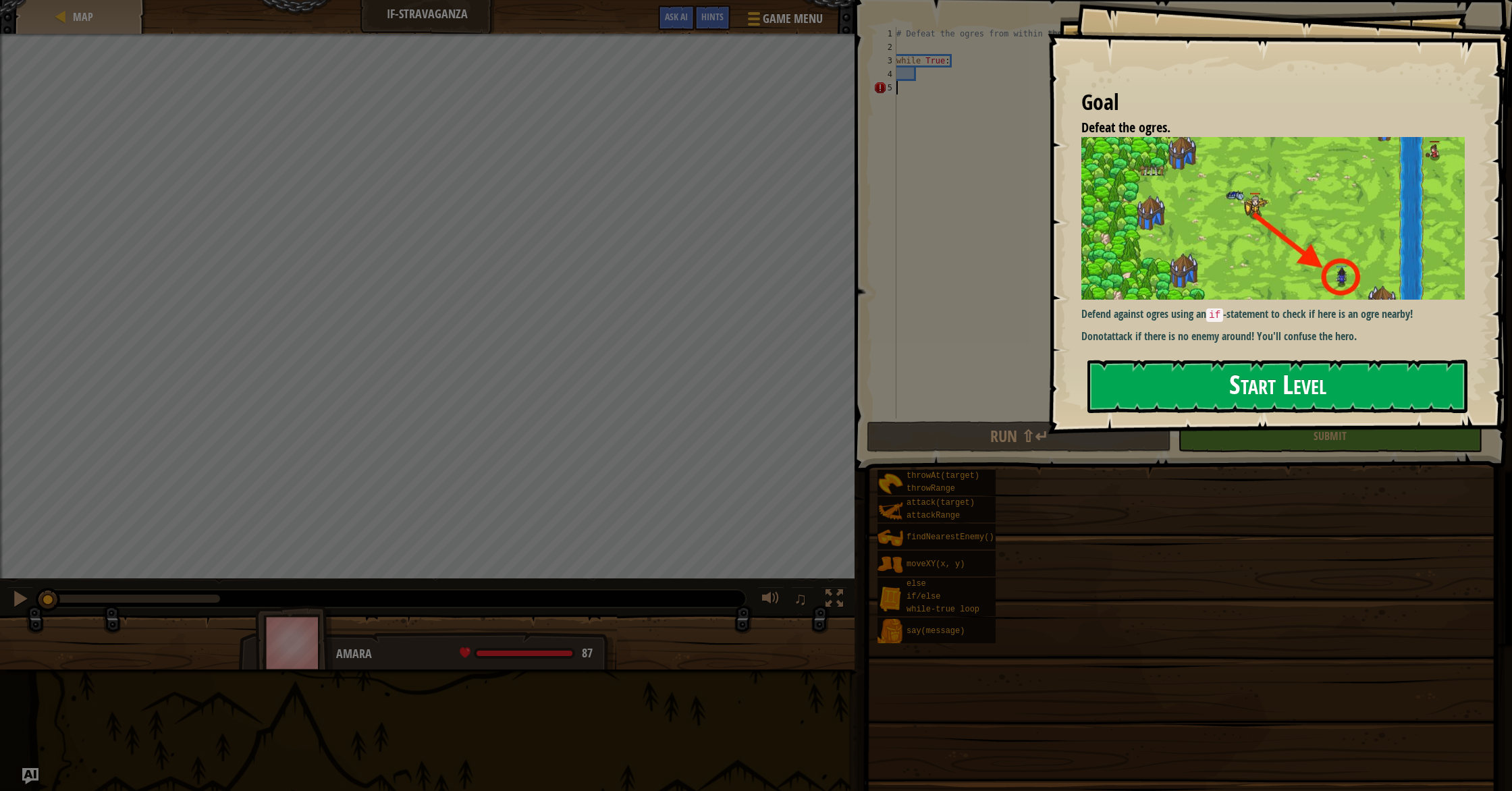
click at [1140, 367] on button "Start Level" at bounding box center [1277, 387] width 380 height 53
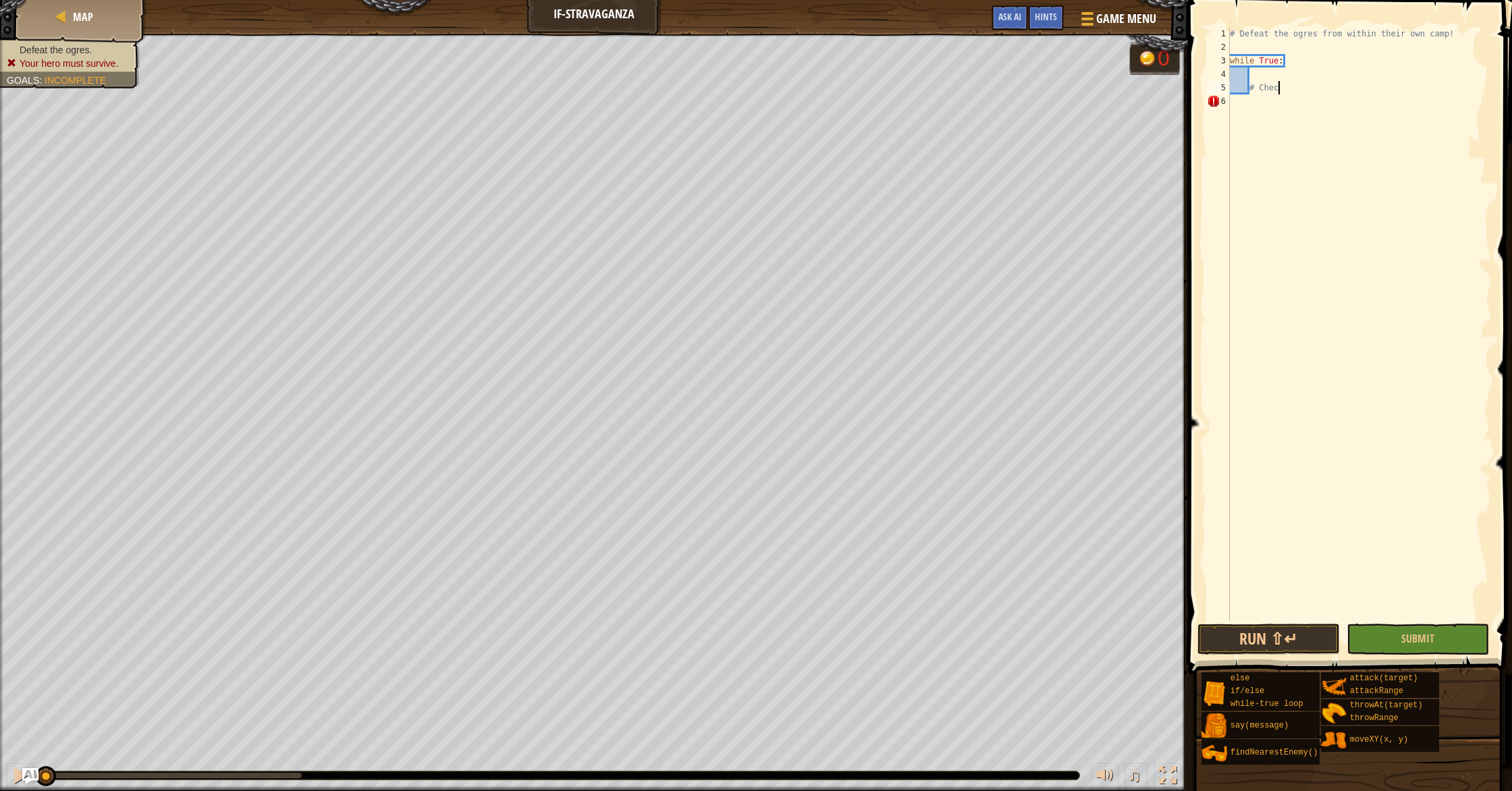
scroll to position [6, 3]
type textarea "#"
type textarea "C"
click at [995, 13] on button "Ask AI" at bounding box center [1009, 18] width 37 height 25
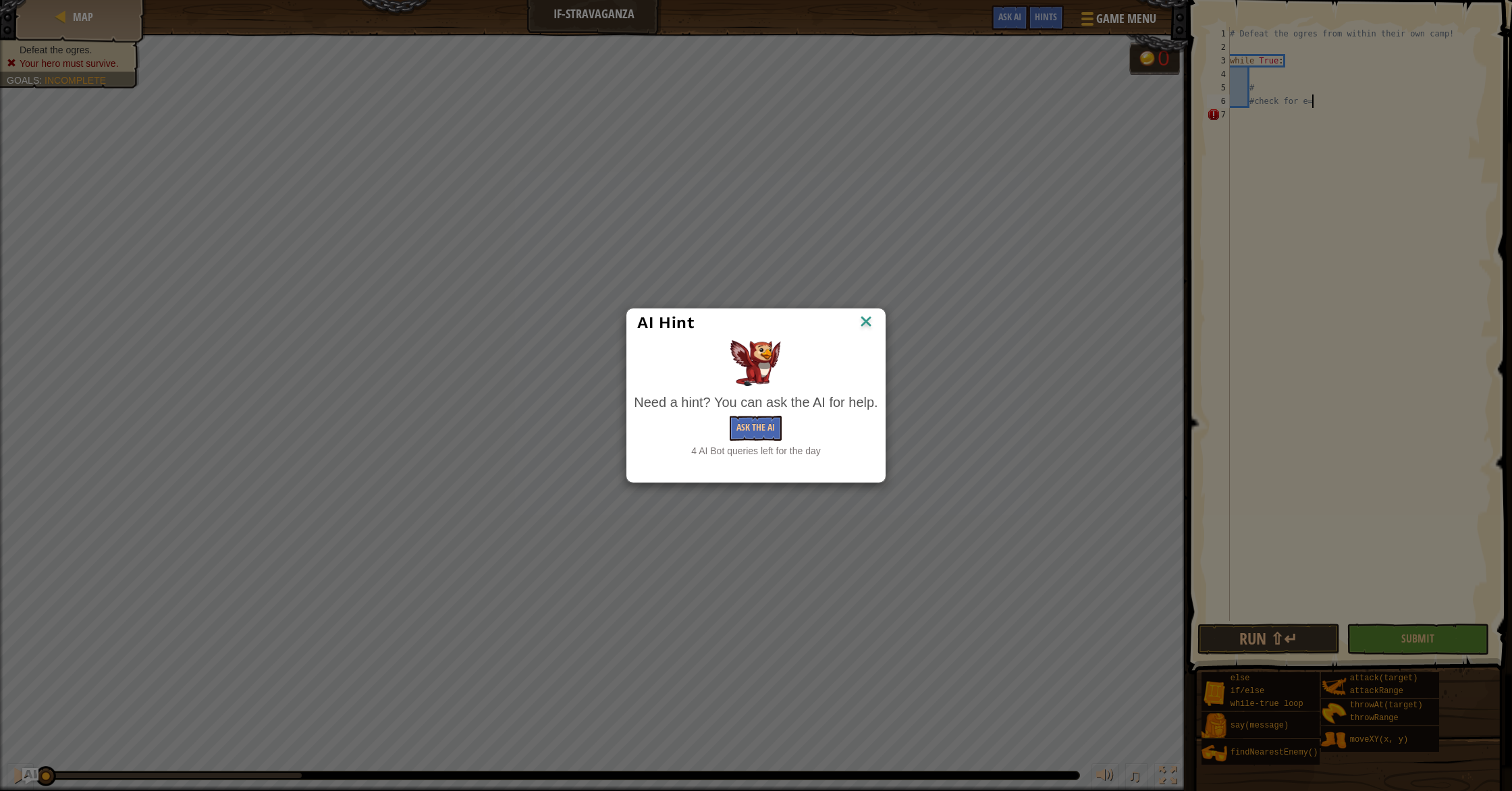
click at [855, 309] on div "AI Hint" at bounding box center [755, 323] width 258 height 28
click at [865, 326] on img at bounding box center [865, 323] width 18 height 20
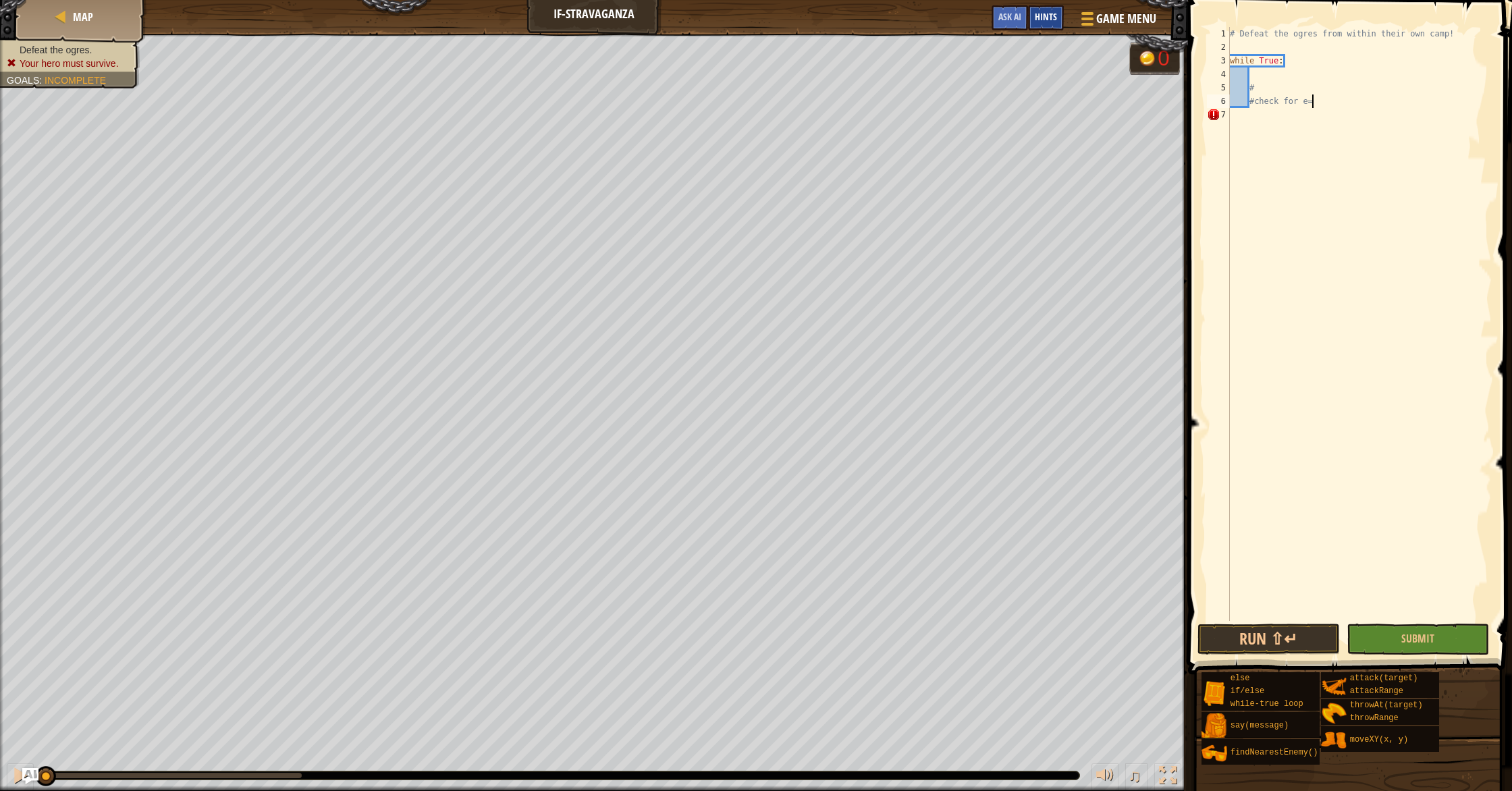
click at [1040, 19] on span "Hints" at bounding box center [1045, 16] width 23 height 13
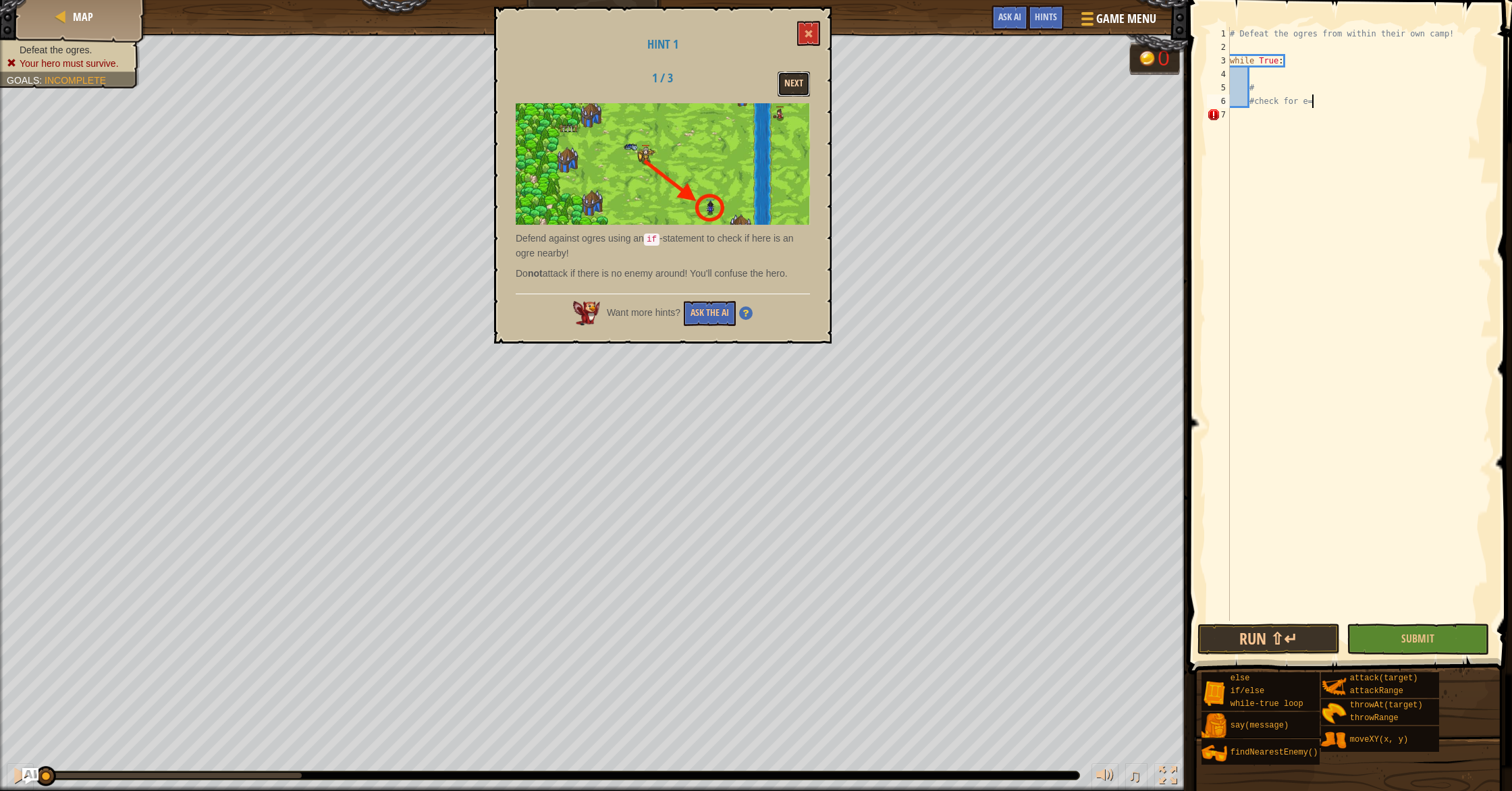
click at [789, 89] on button "Next" at bounding box center [794, 84] width 33 height 25
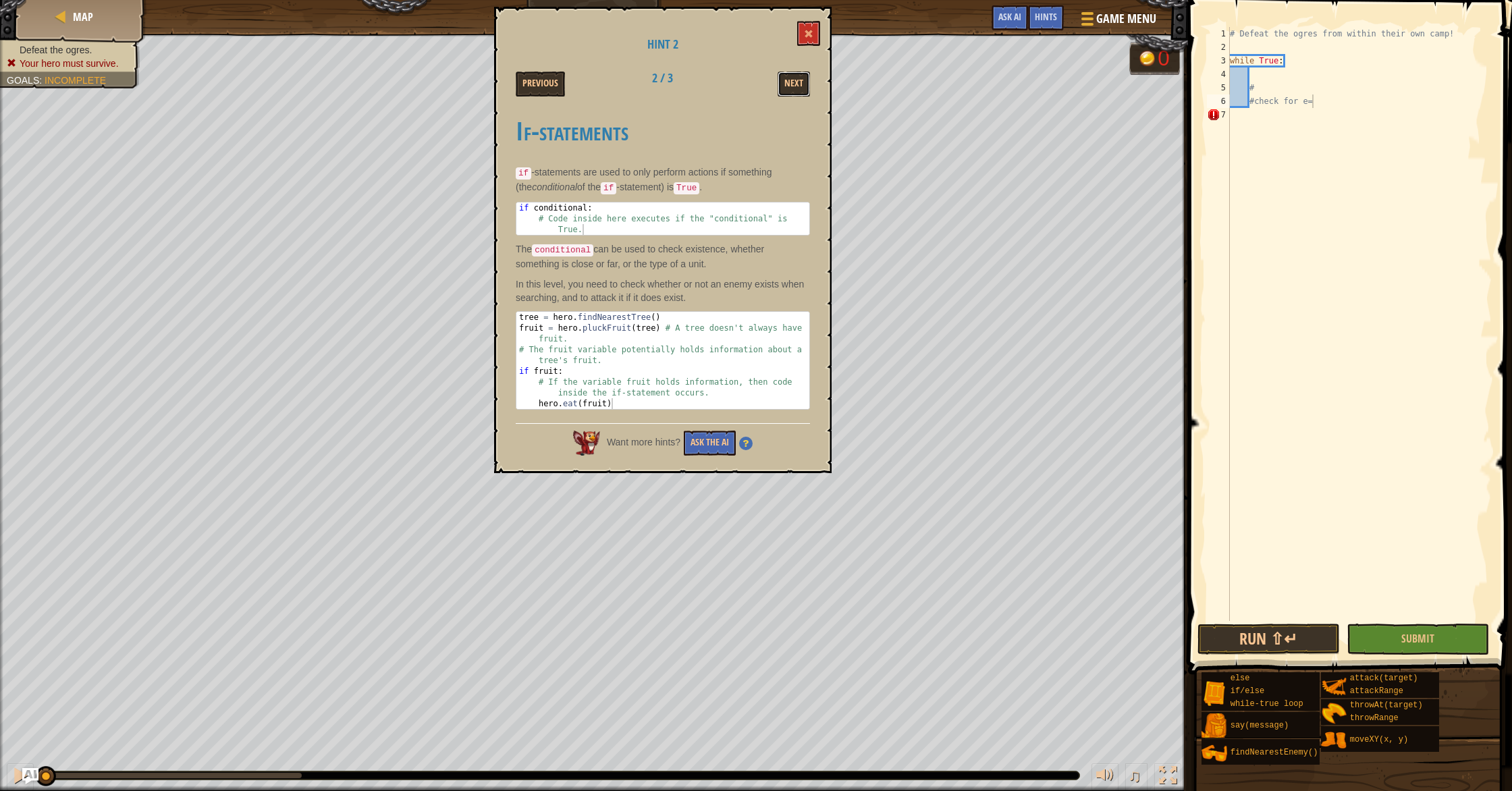
click at [789, 89] on button "Next" at bounding box center [794, 84] width 33 height 25
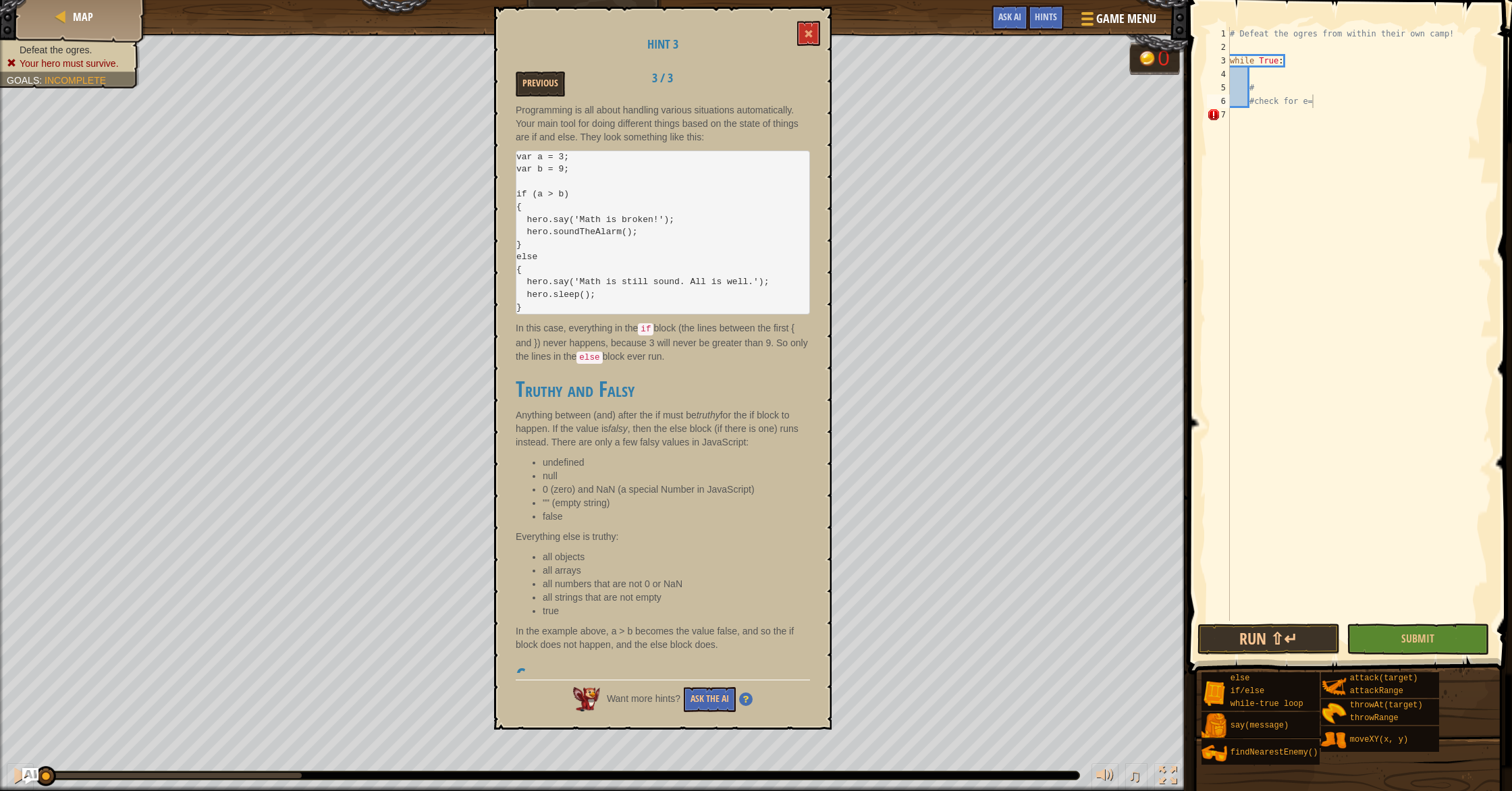
click at [633, 287] on code "var a = 3; var b = 9; if (a > b) { hero.say('Math is broken!'); hero.soundTheAl…" at bounding box center [642, 232] width 253 height 161
click at [573, 298] on code "var a = 3; var b = 9; if (a > b) { hero.say('Math is broken!'); hero.soundTheAl…" at bounding box center [642, 232] width 253 height 161
drag, startPoint x: 606, startPoint y: 263, endPoint x: 592, endPoint y: 272, distance: 16.6
click at [601, 265] on pre "var a = 3; var b = 9; if (a > b) { hero.say('Math is broken!'); hero.soundTheAl…" at bounding box center [663, 233] width 294 height 164
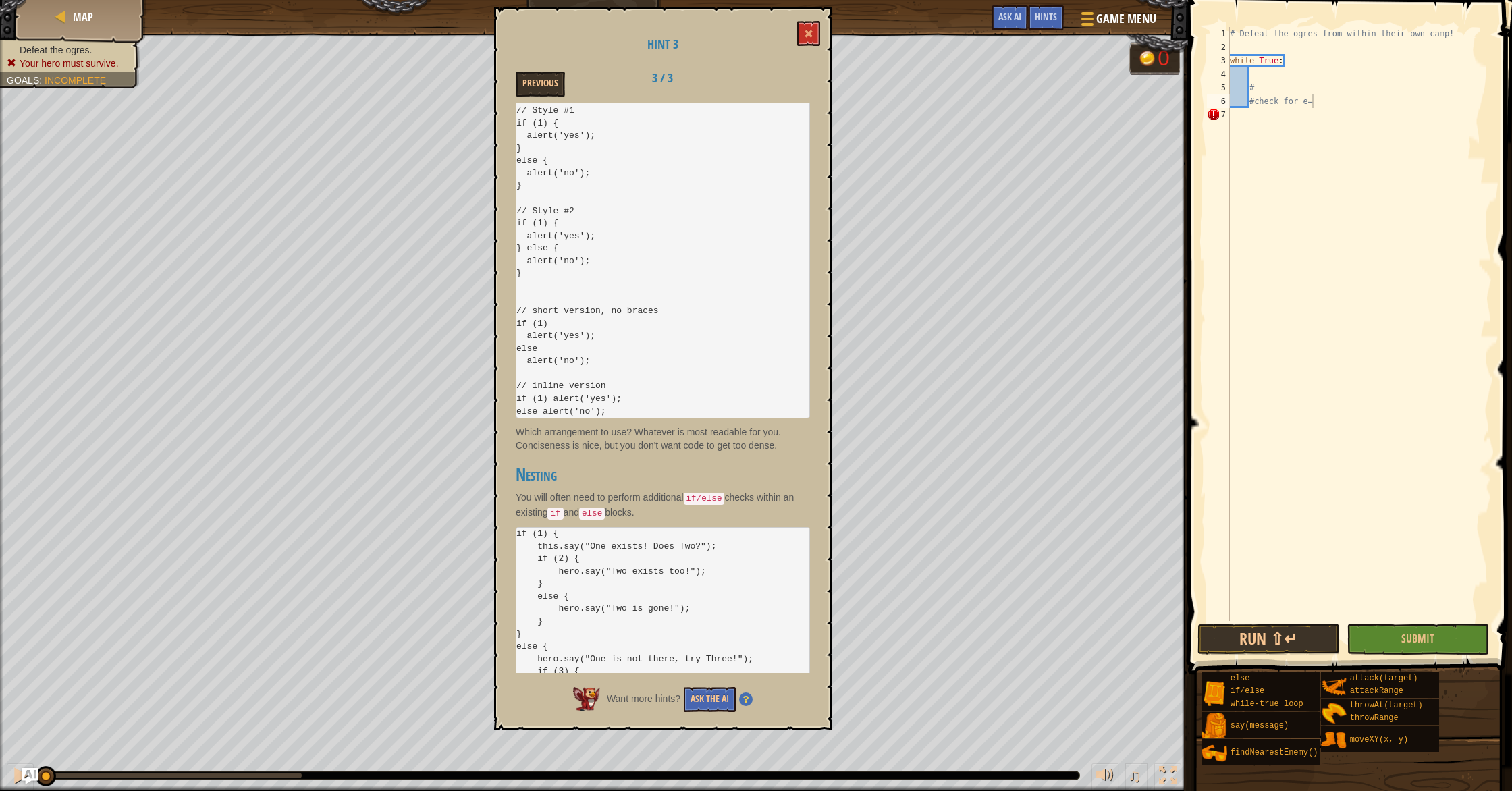
scroll to position [1030, 0]
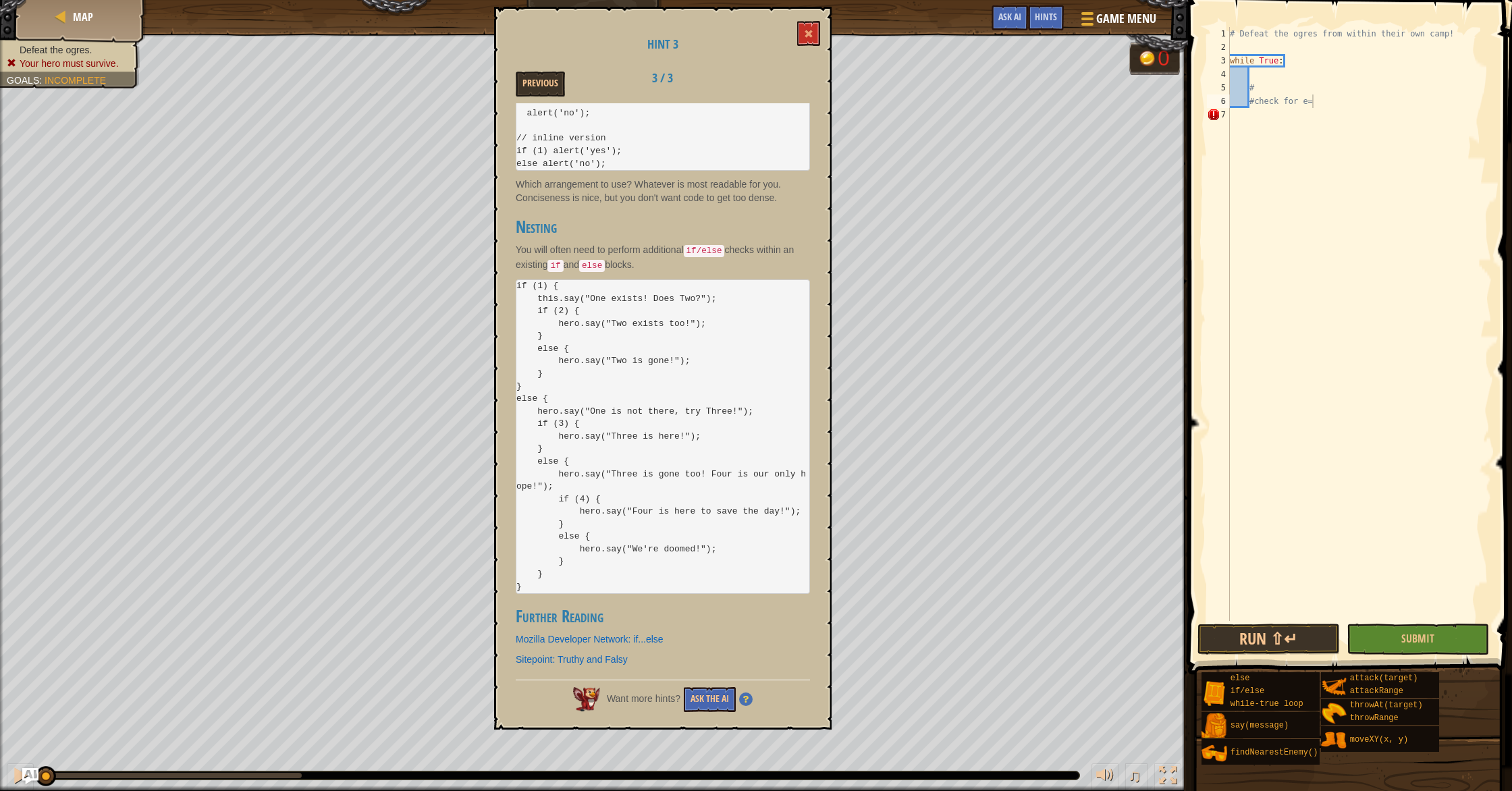
click at [670, 385] on div "Programming is all about handling various situations automatically. Your main t…" at bounding box center [663, 388] width 294 height 569
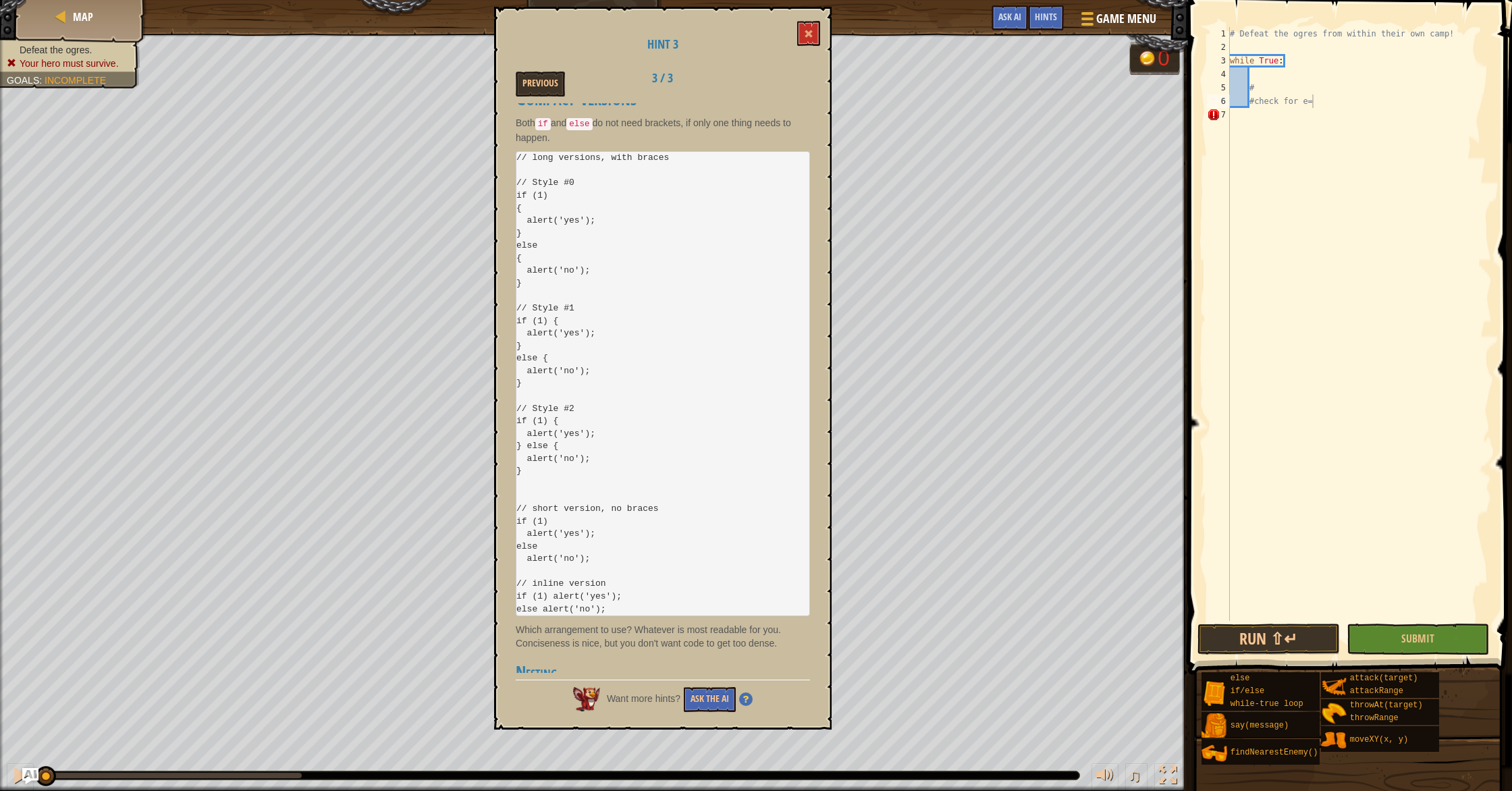
scroll to position [359, 0]
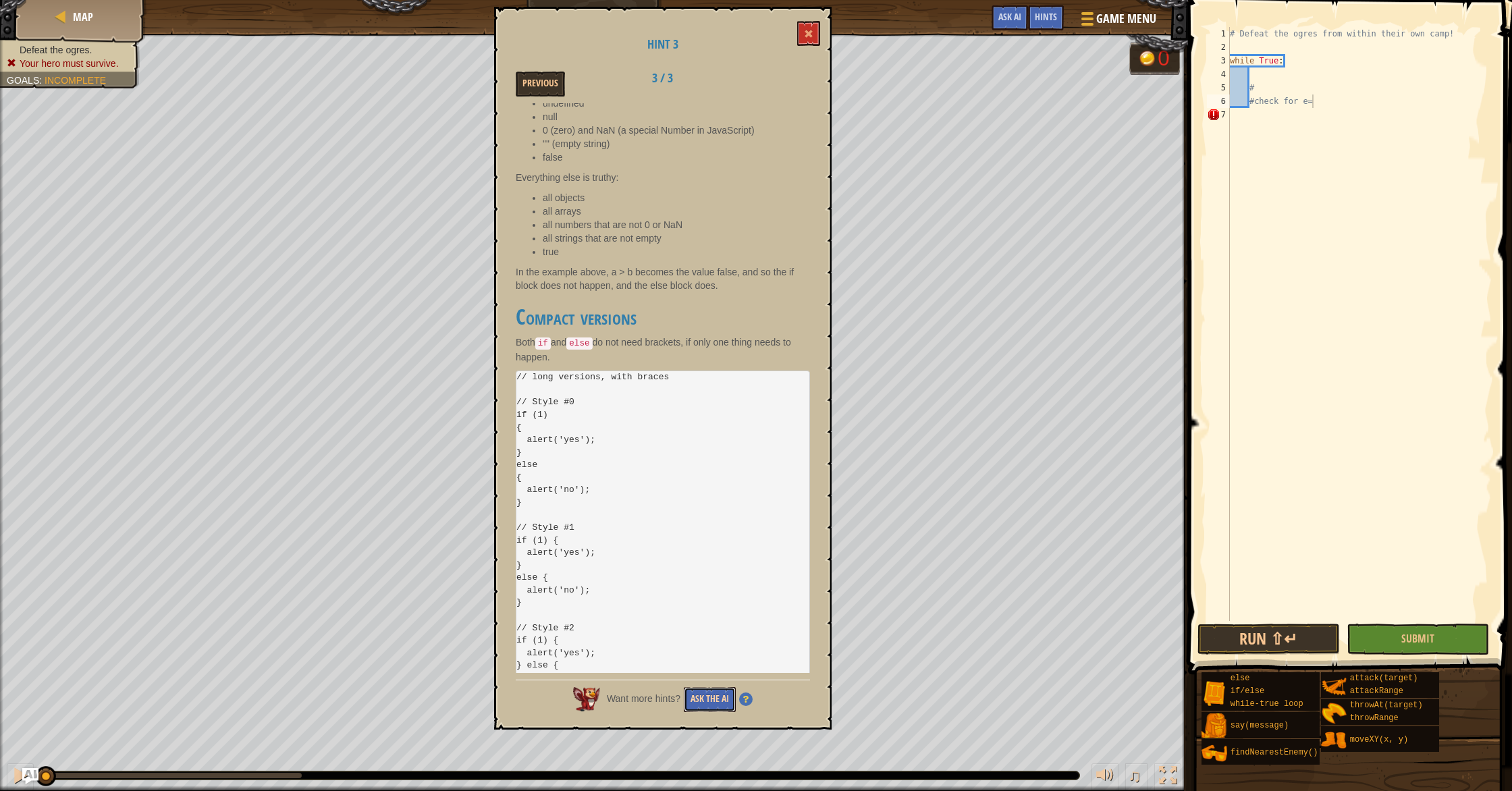
click at [696, 694] on button "Ask the AI" at bounding box center [709, 699] width 52 height 25
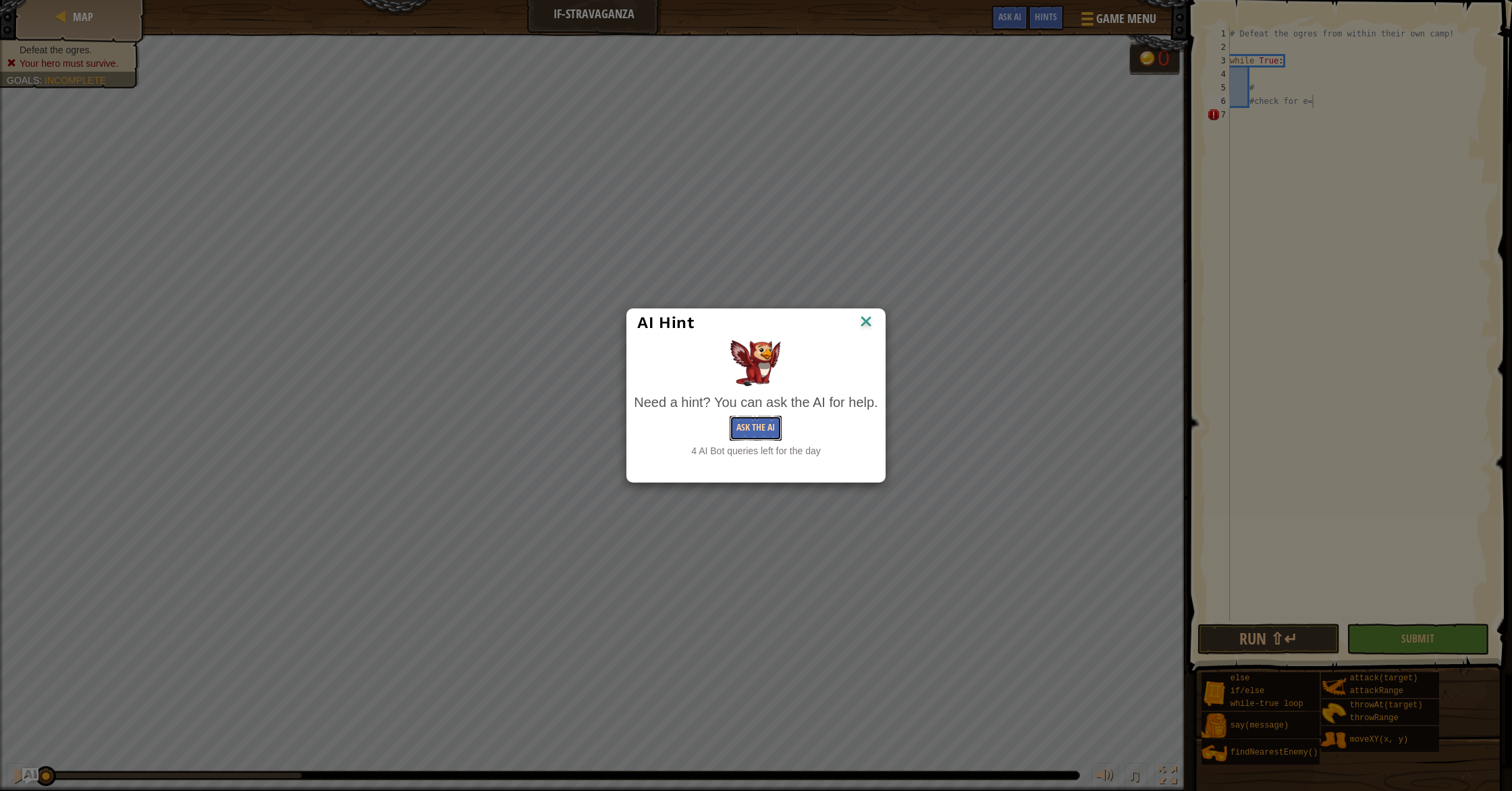
click at [758, 416] on button "Ask the AI" at bounding box center [755, 428] width 52 height 25
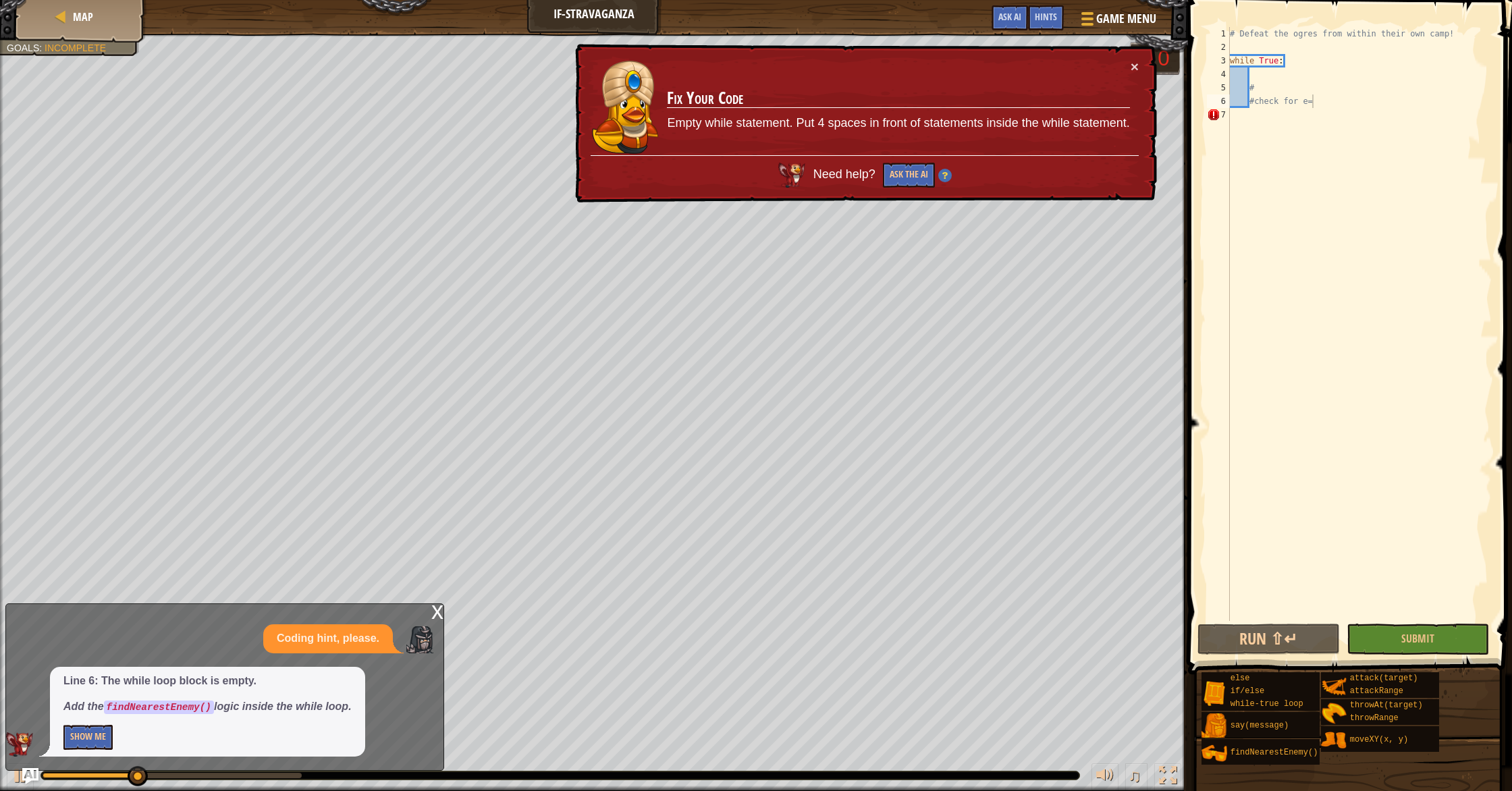
click at [108, 723] on div "Line 6: The while loop block is empty. Add the findNearestEnemy() logic inside …" at bounding box center [208, 712] width 315 height 90
click at [101, 731] on button "Show Me" at bounding box center [88, 738] width 49 height 25
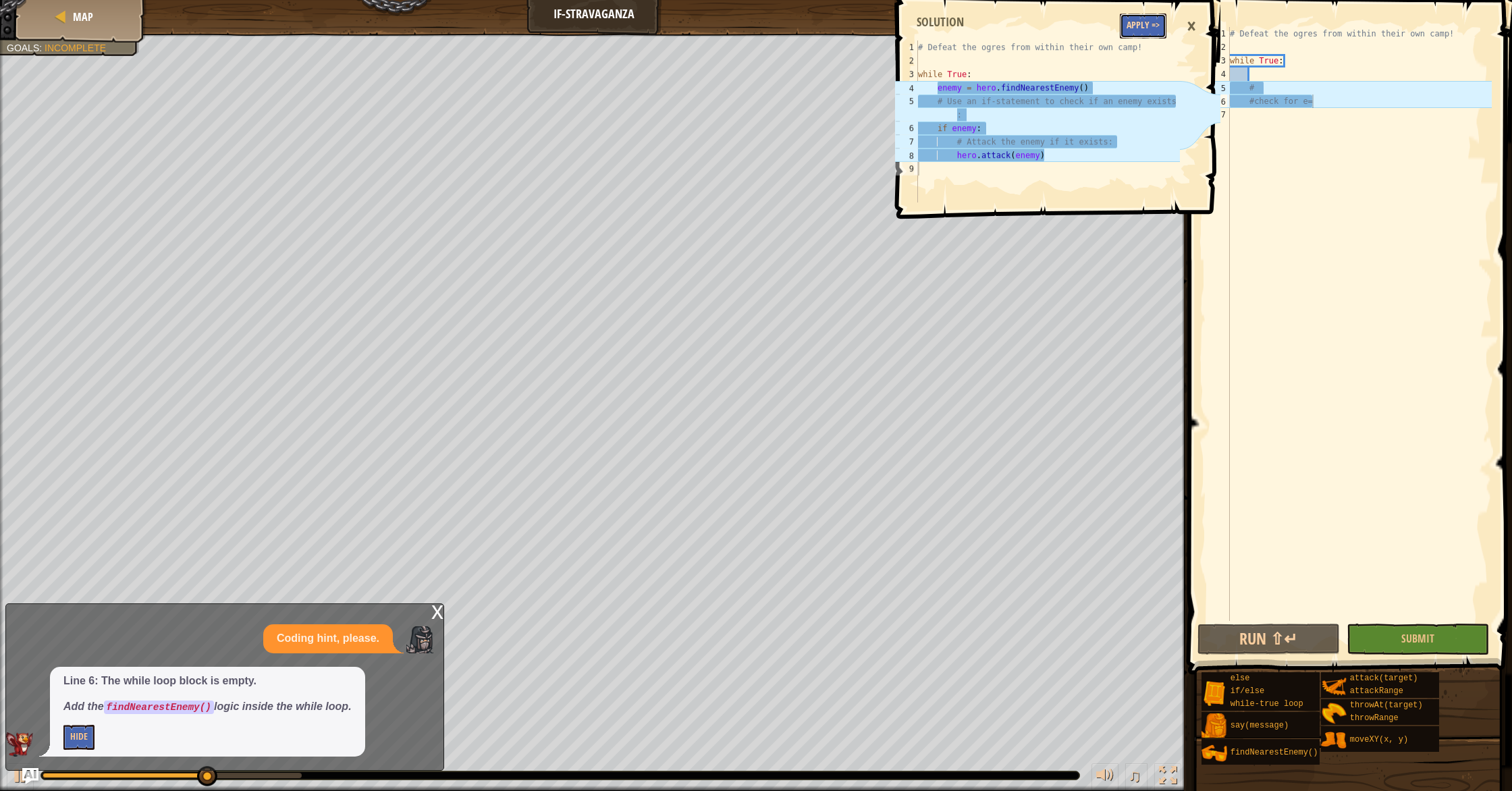
click at [1144, 19] on button "Apply =>" at bounding box center [1143, 26] width 47 height 25
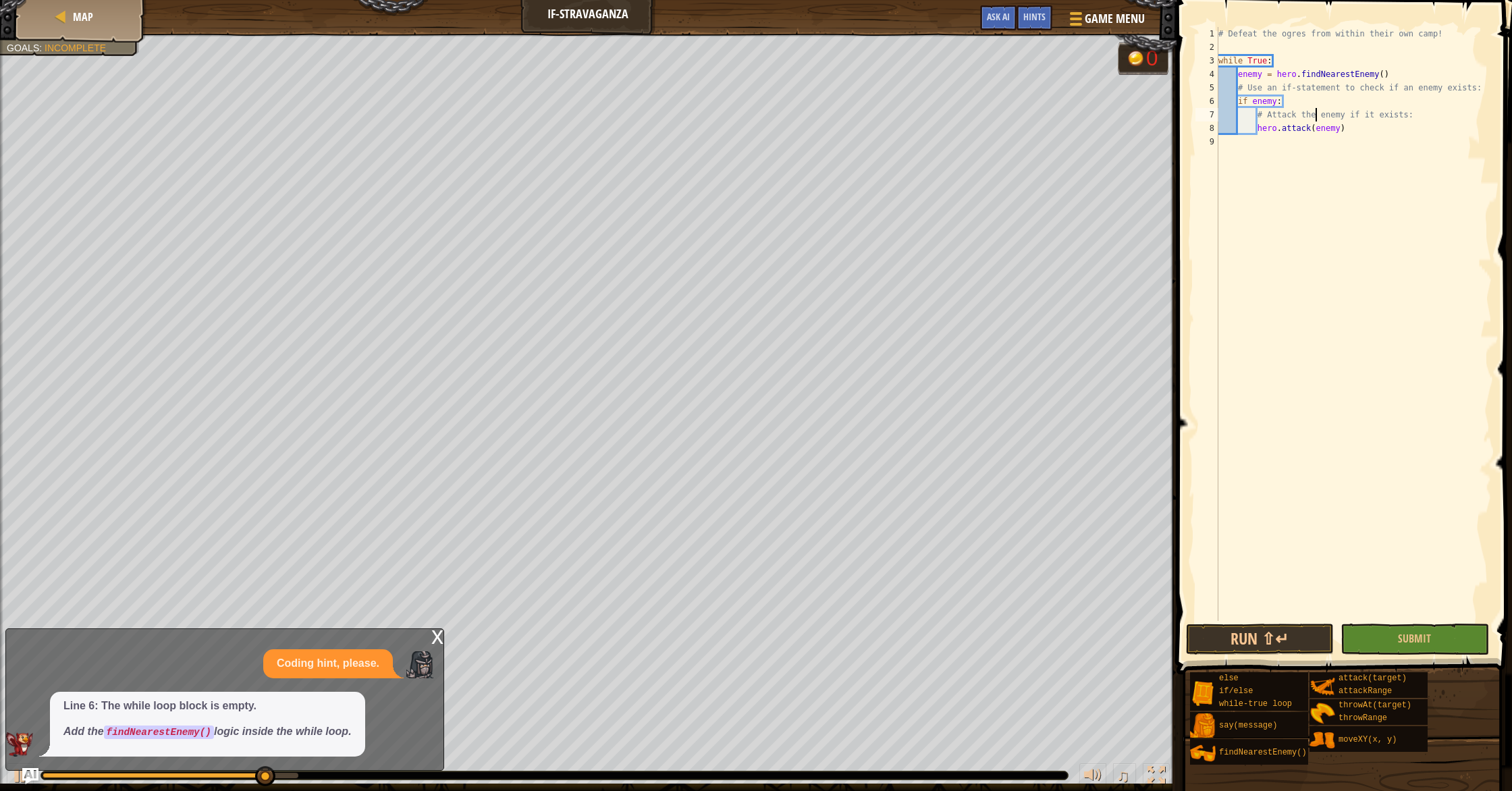
click at [1314, 113] on div "# Defeat the ogres from within their own camp! while True : enemy = hero . find…" at bounding box center [1353, 337] width 276 height 621
click at [1300, 98] on div "# Defeat the ogres from within their own camp! while True : enemy = hero . find…" at bounding box center [1353, 337] width 276 height 621
type textarea "if enemy:"
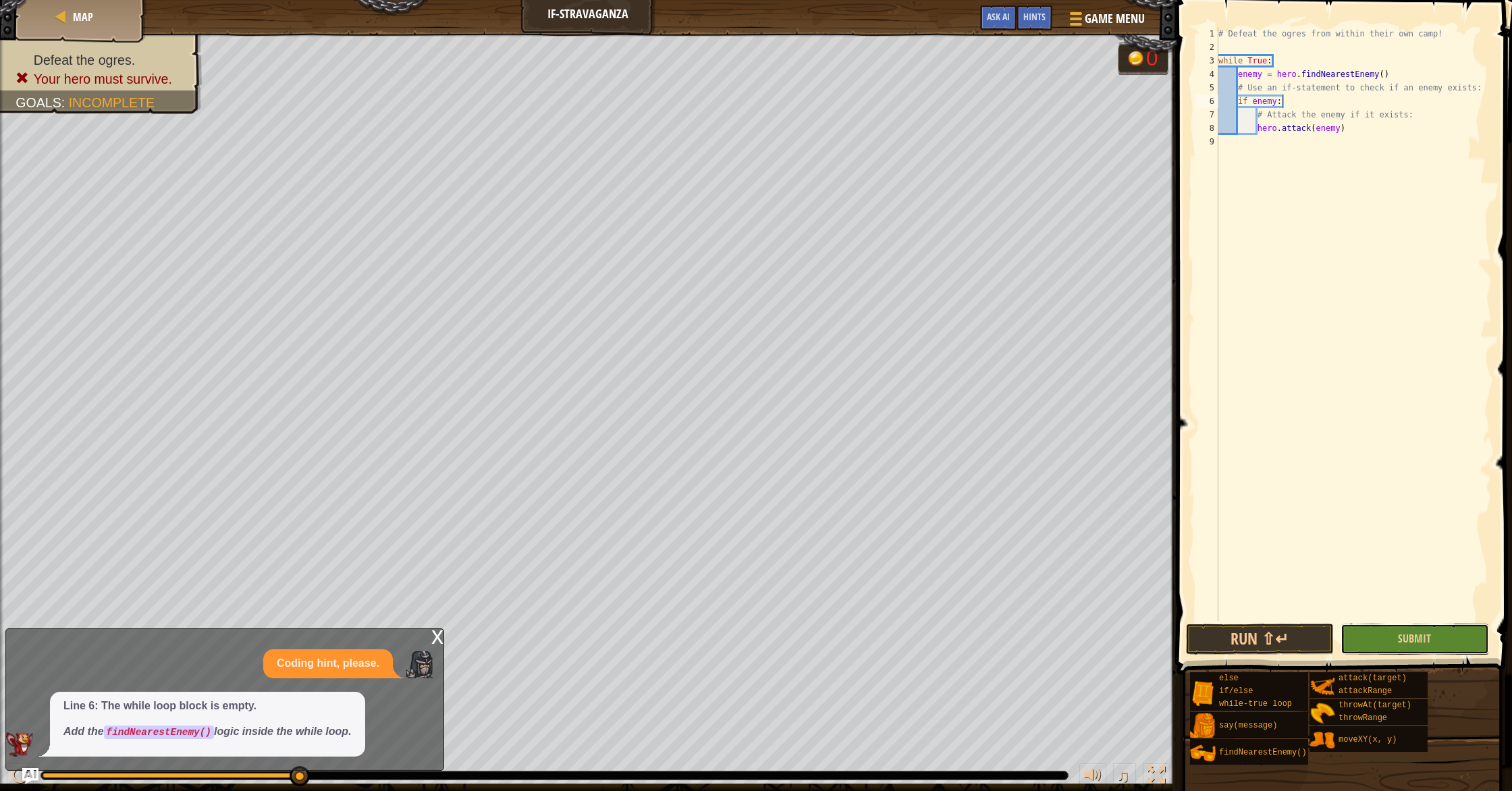
click at [1389, 633] on button "Submit" at bounding box center [1414, 638] width 148 height 31
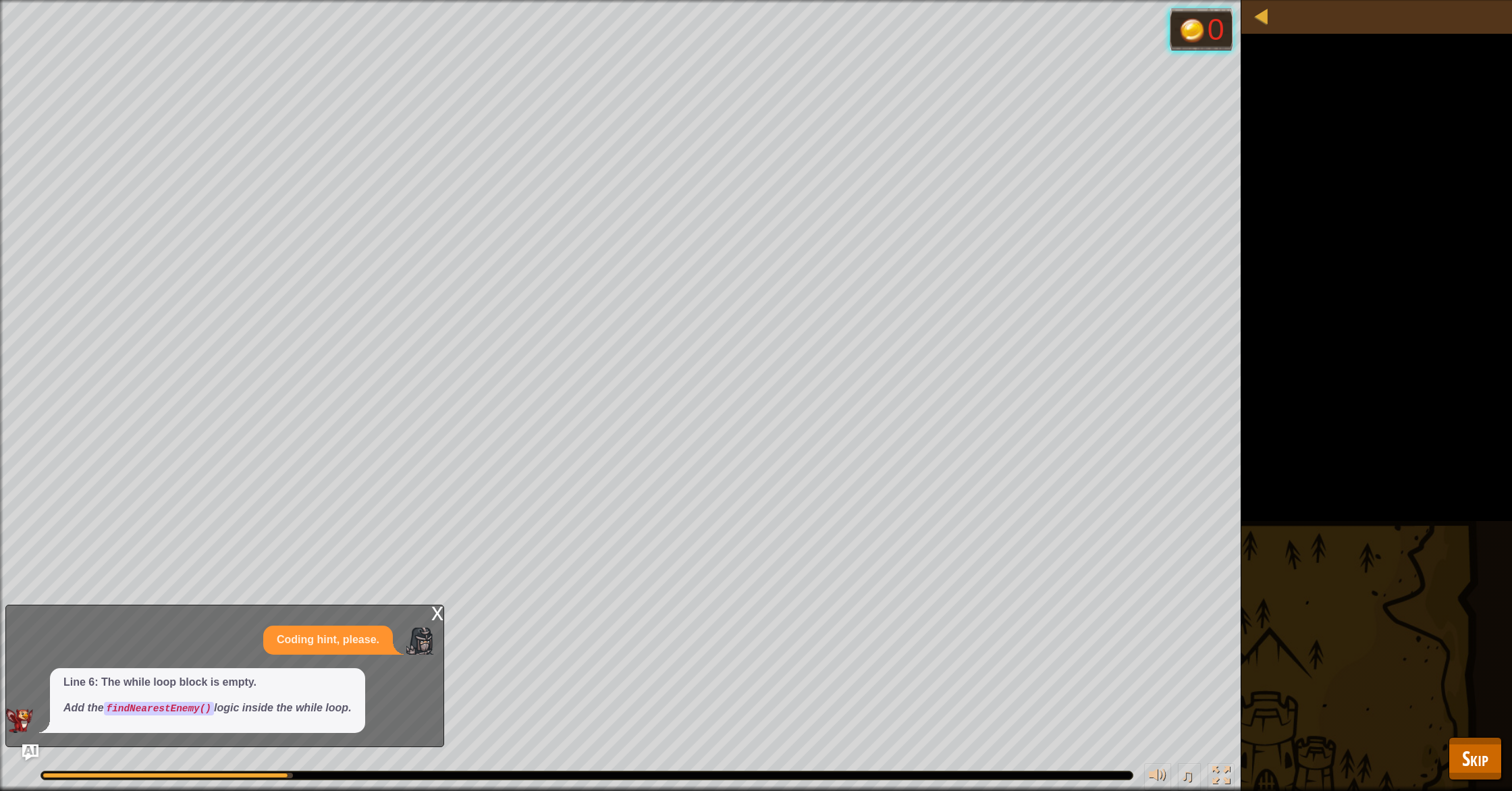
click at [1299, 88] on div "Defeat the ogres. Your hero must survive. Goals : Running... 0 ♫ Amara 87 x: 38…" at bounding box center [756, 395] width 1512 height 791
click at [1385, 676] on div "Defeat the ogres. Your hero must survive. Goals : Running... 0 ♫ Amara 87 x: 38…" at bounding box center [756, 395] width 1512 height 791
click at [1476, 761] on span "Skip" at bounding box center [1475, 758] width 27 height 28
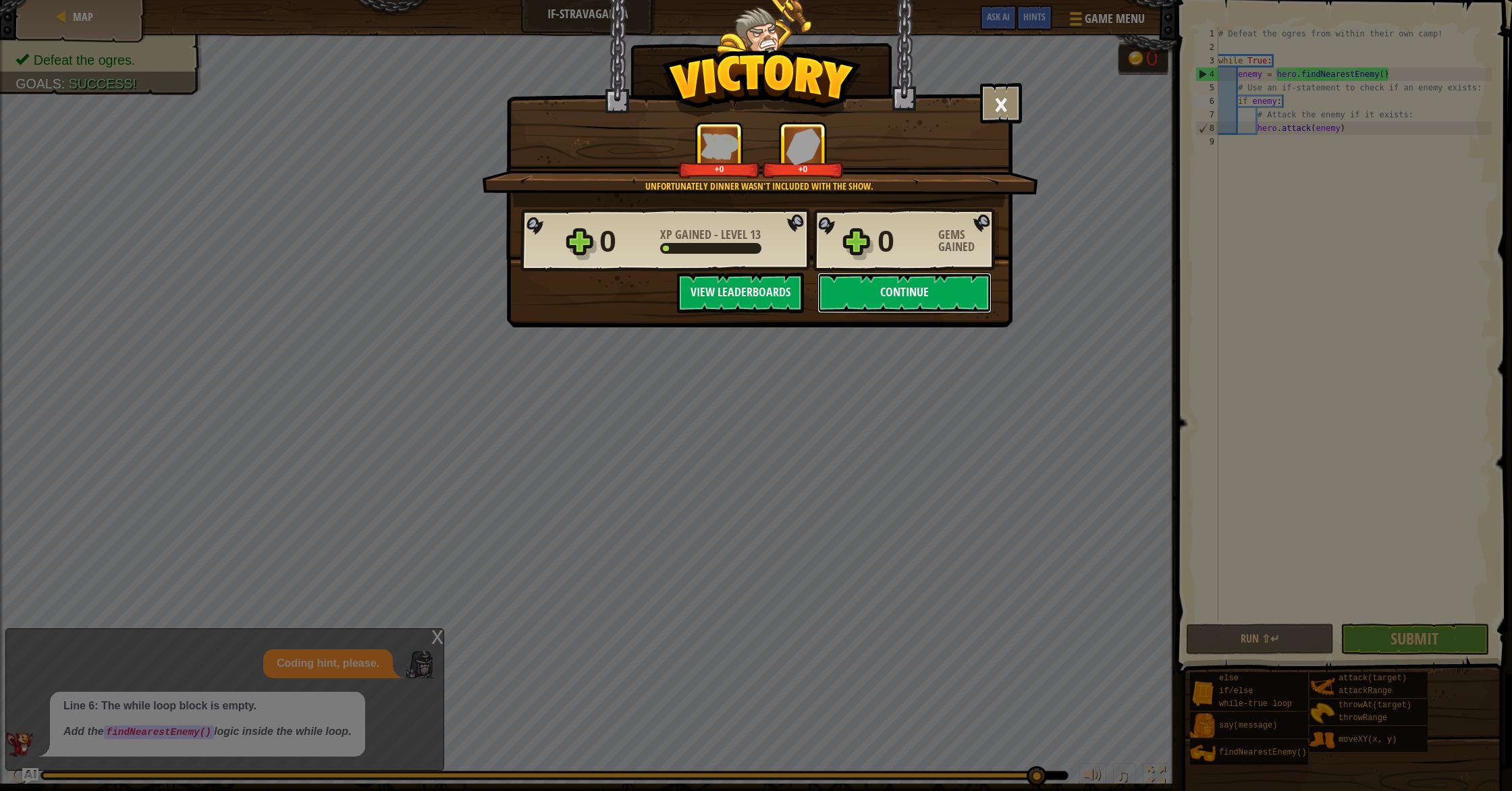
click at [966, 300] on button "Continue" at bounding box center [904, 293] width 174 height 41
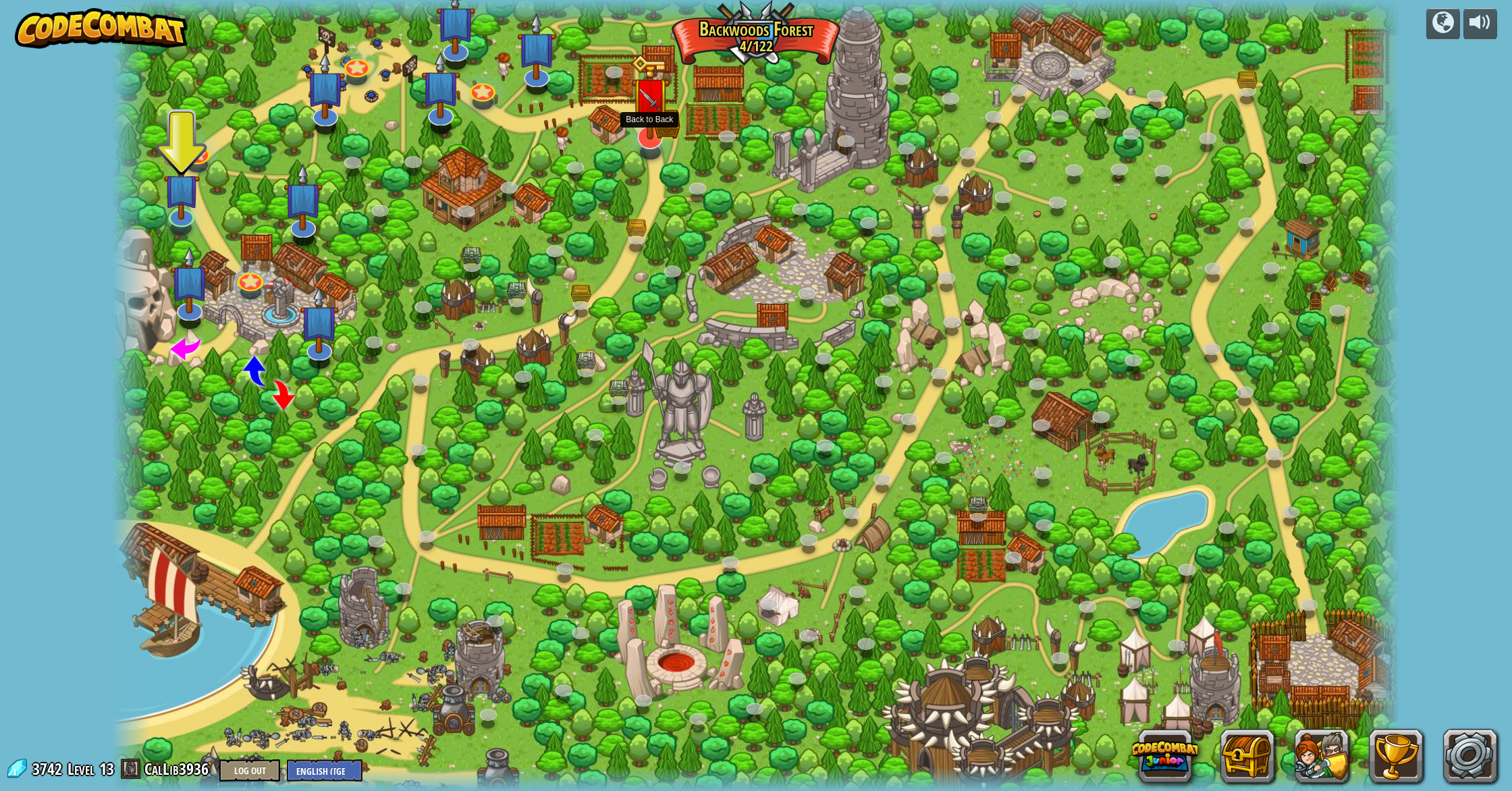
click at [653, 138] on img at bounding box center [649, 97] width 39 height 86
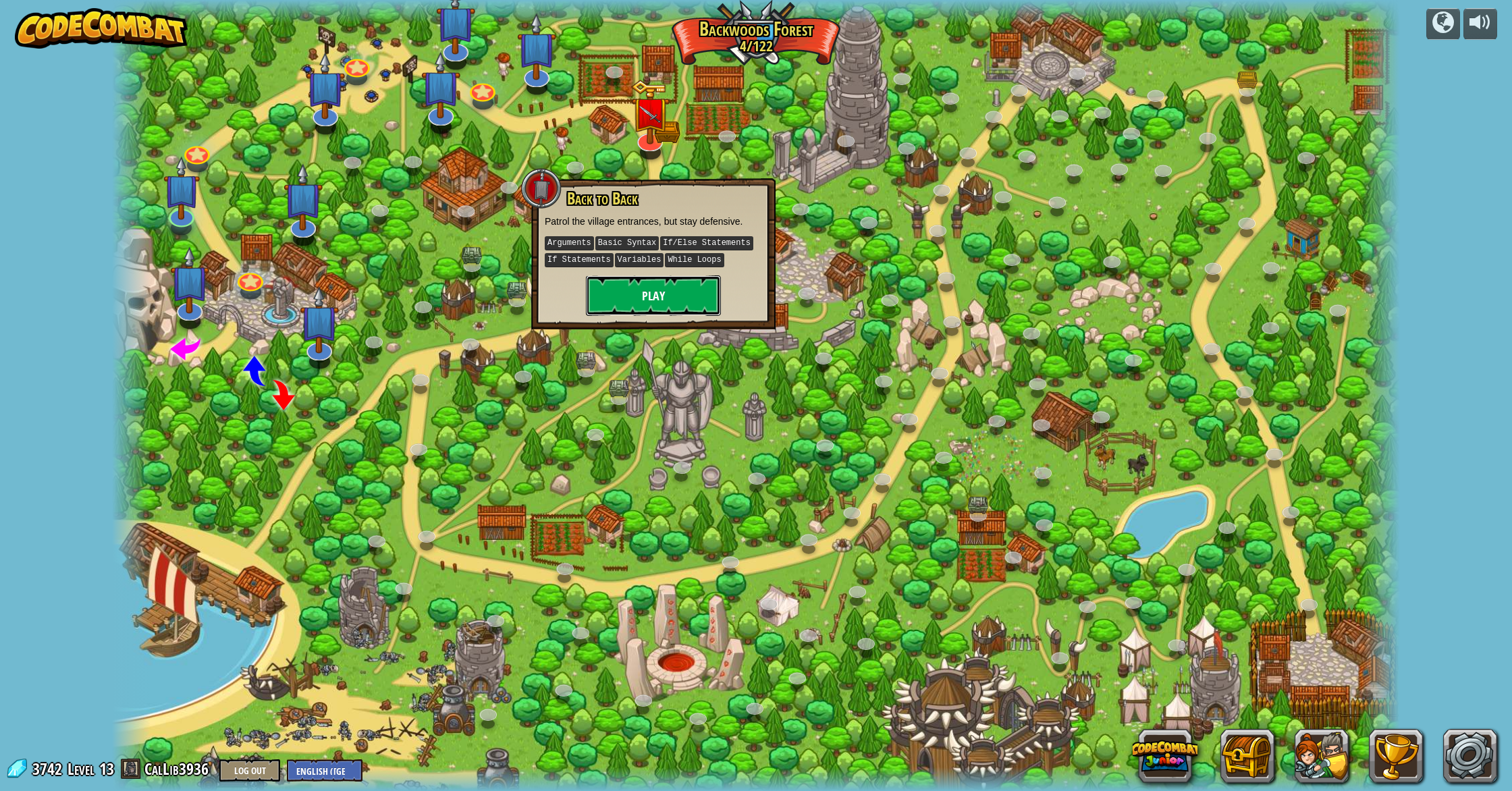
click at [666, 289] on button "Play" at bounding box center [653, 295] width 135 height 41
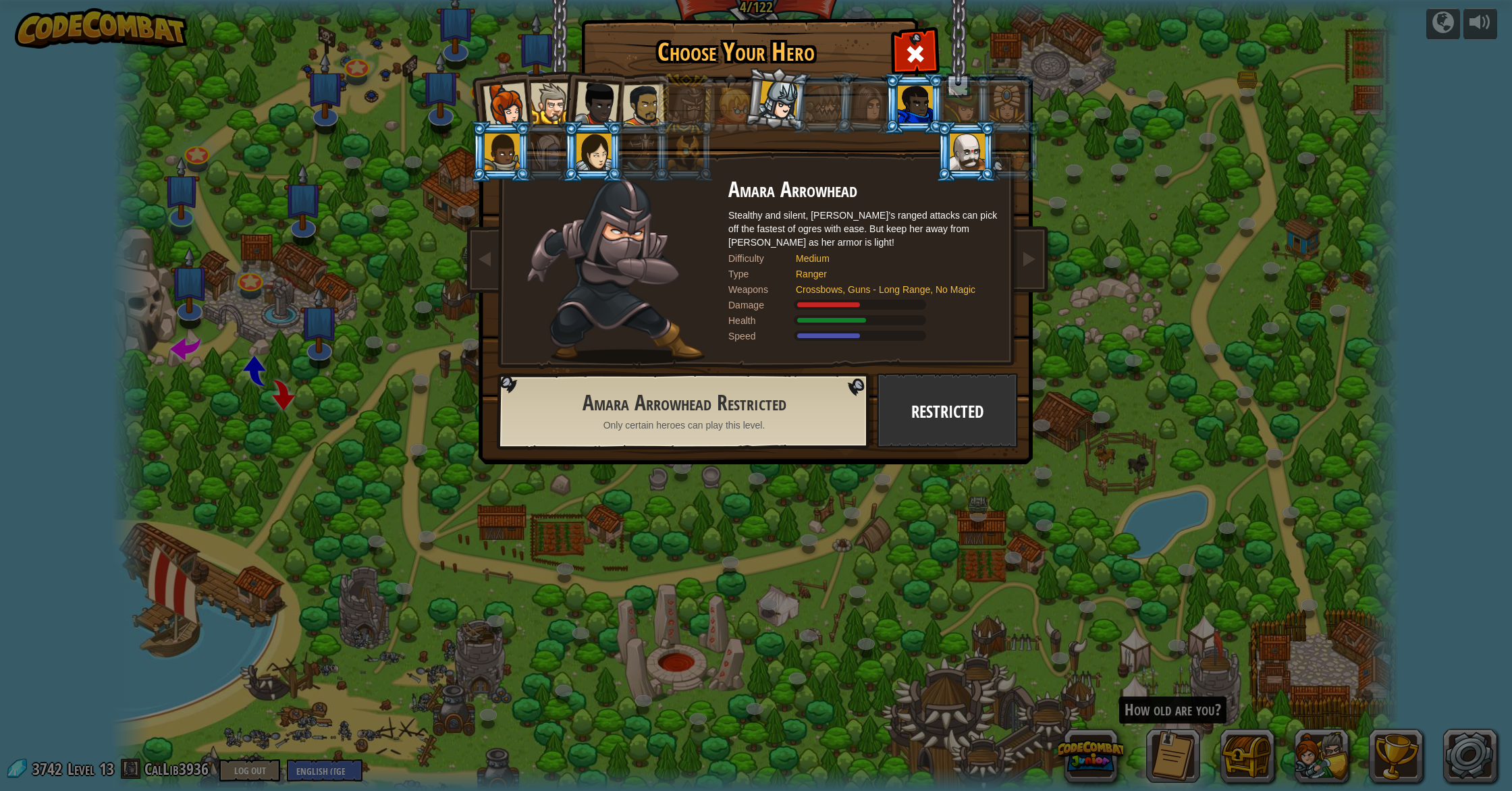
click at [1044, 118] on img at bounding box center [759, 223] width 584 height 483
click at [796, 98] on li at bounding box center [822, 103] width 61 height 62
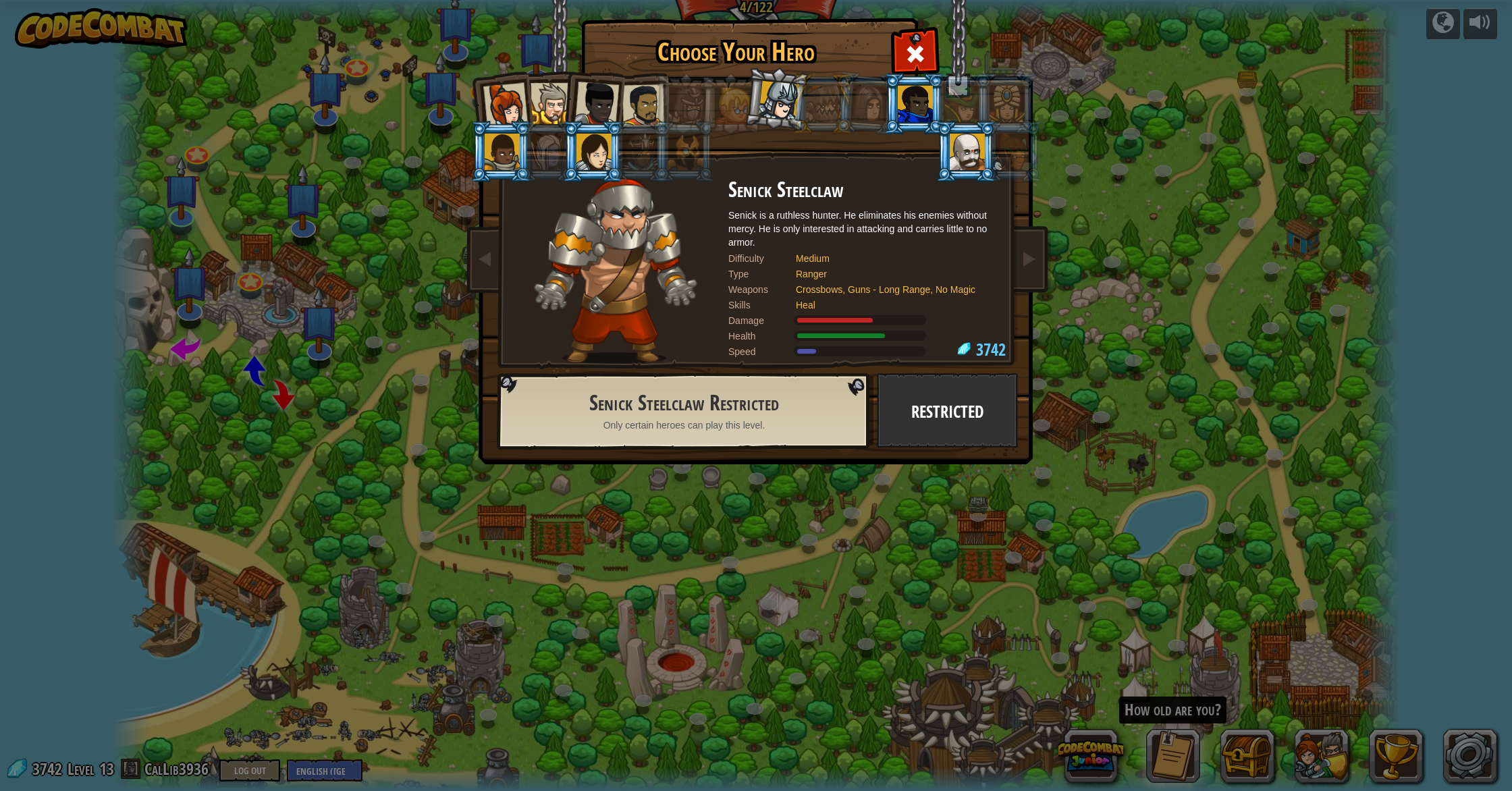
click at [914, 115] on div at bounding box center [915, 104] width 35 height 37
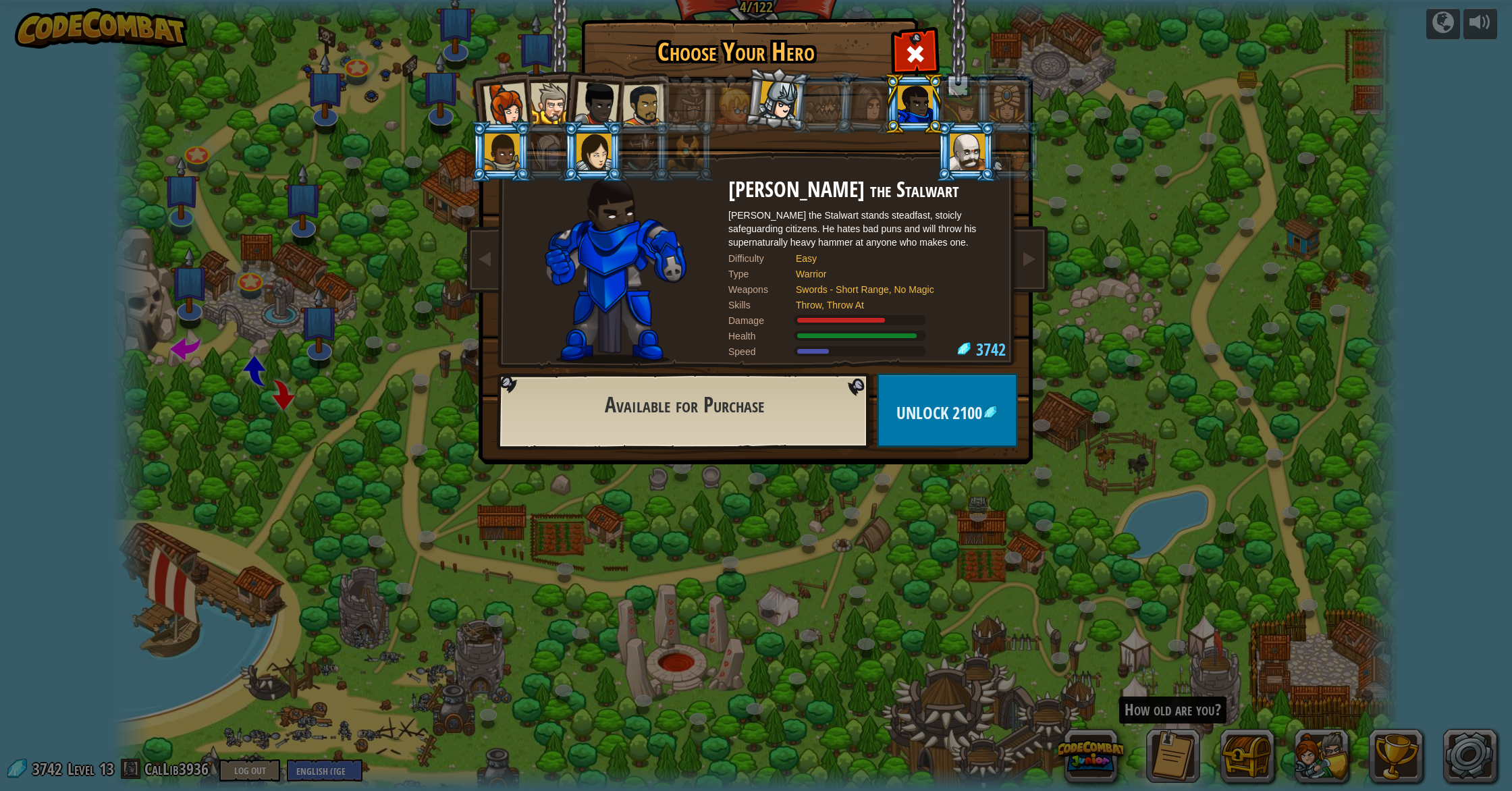
click at [601, 158] on div at bounding box center [594, 152] width 35 height 37
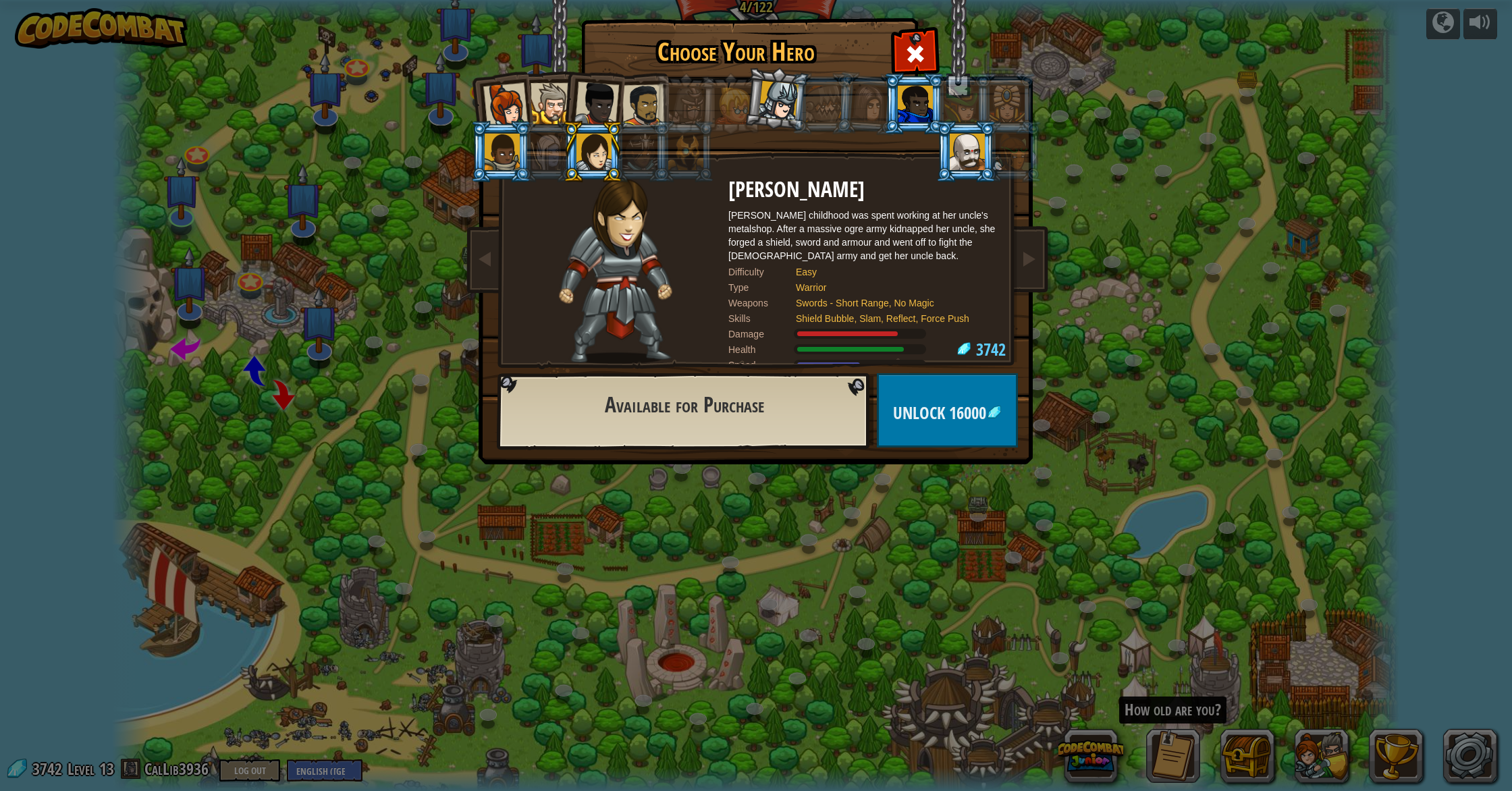
click at [500, 154] on div at bounding box center [502, 152] width 35 height 37
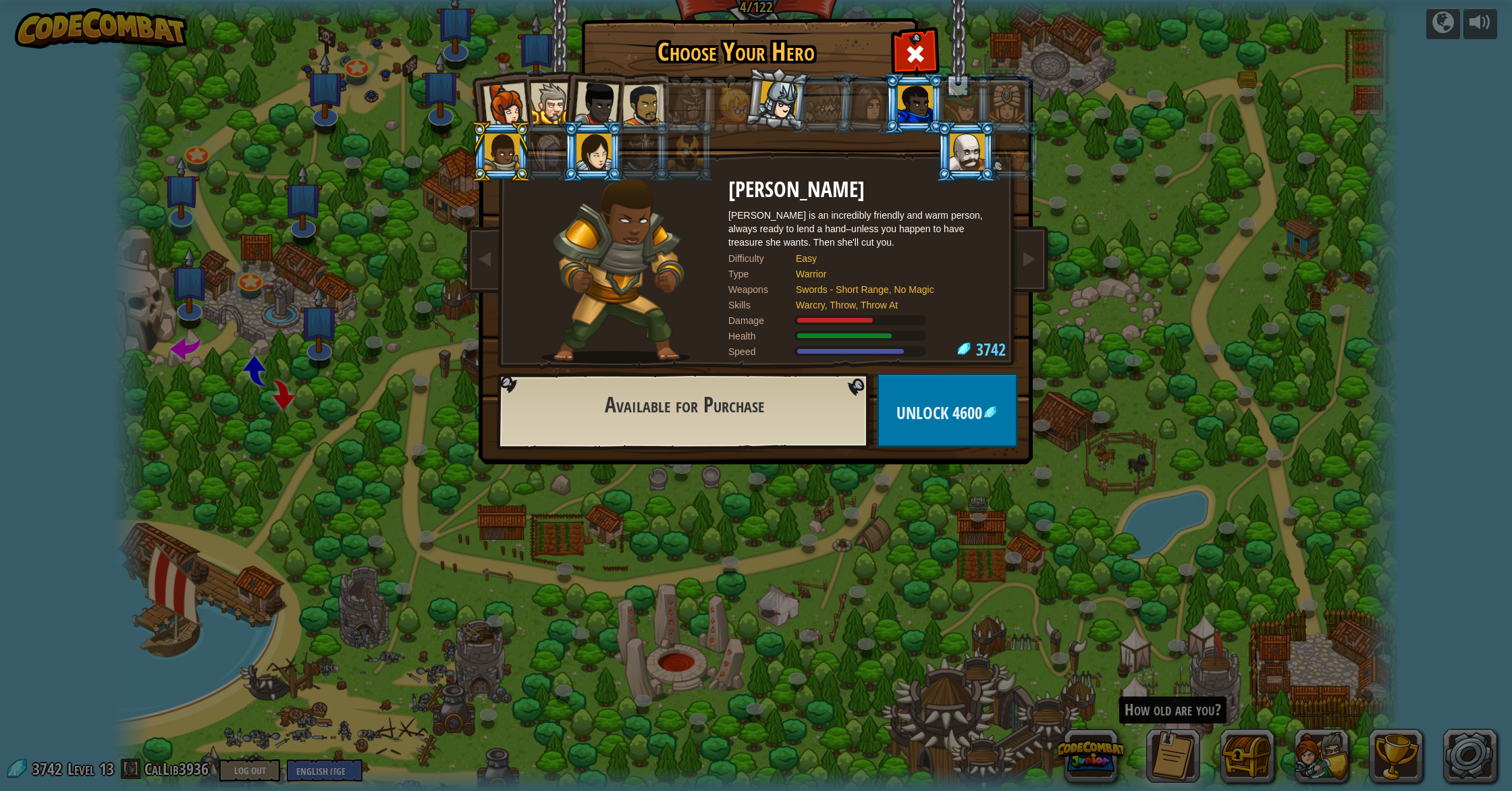
click at [596, 155] on div at bounding box center [594, 152] width 35 height 37
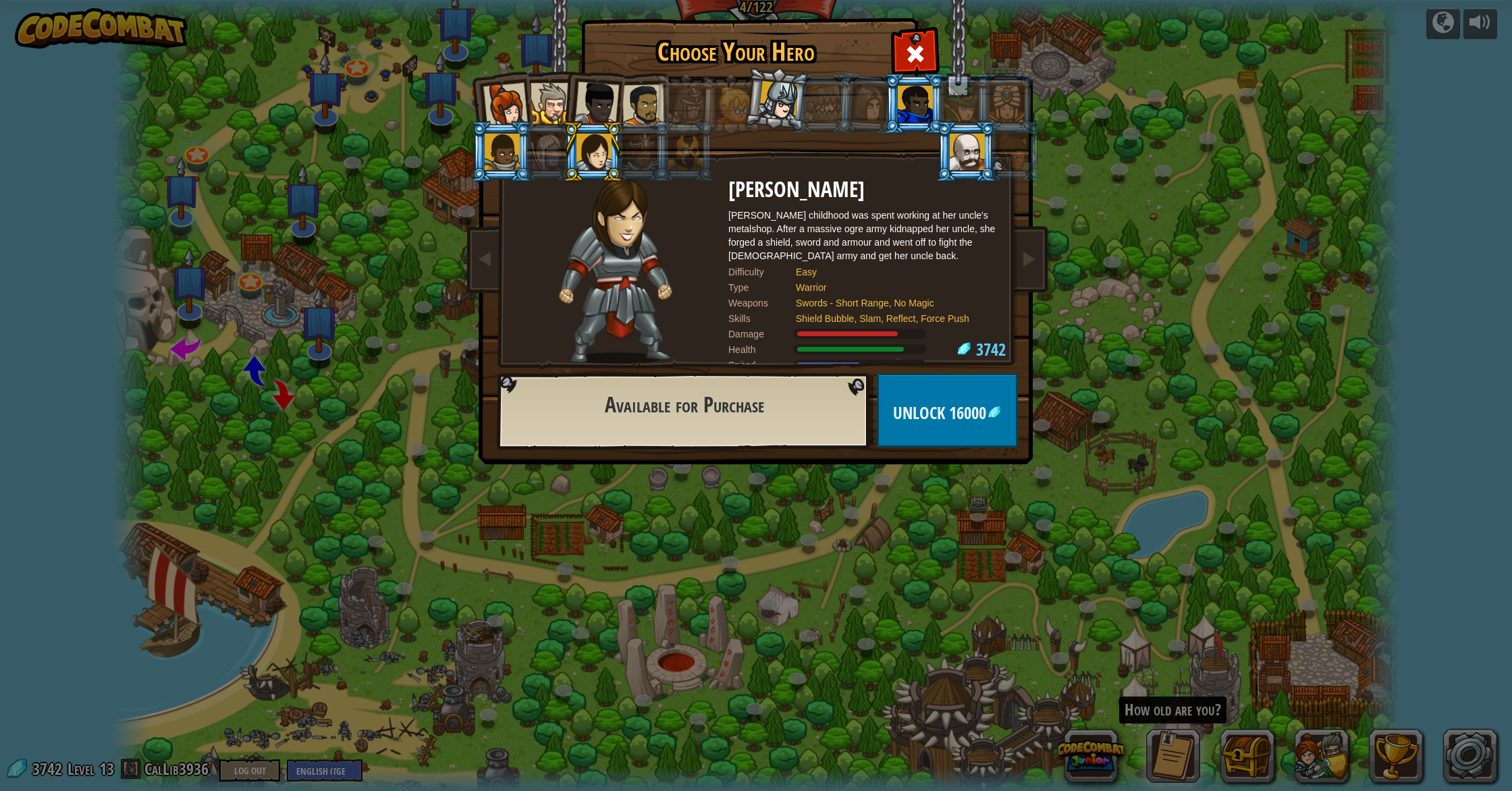
click at [969, 166] on div at bounding box center [967, 152] width 35 height 37
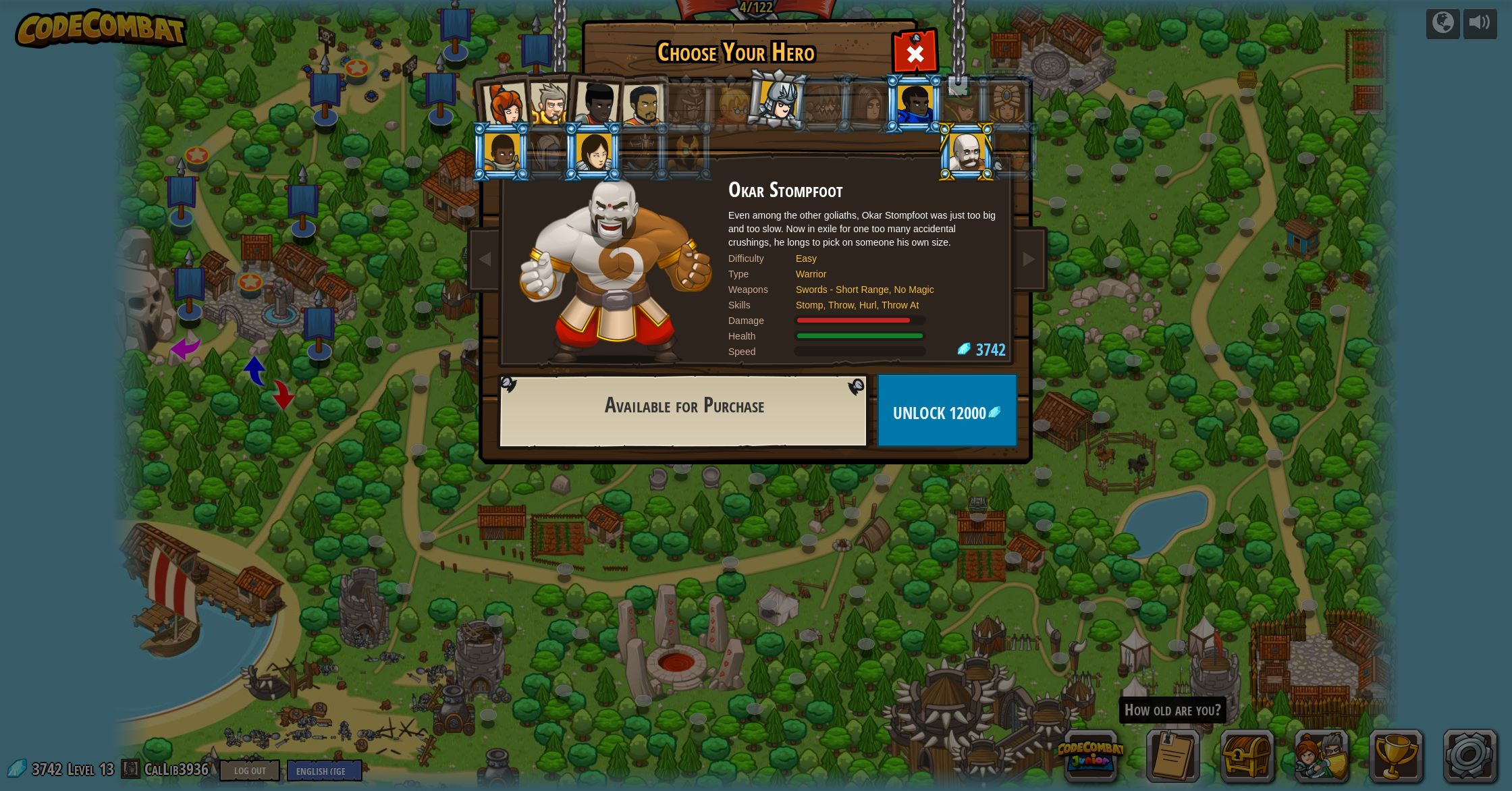
click at [953, 154] on div at bounding box center [967, 152] width 35 height 37
click at [615, 147] on li at bounding box center [638, 152] width 61 height 62
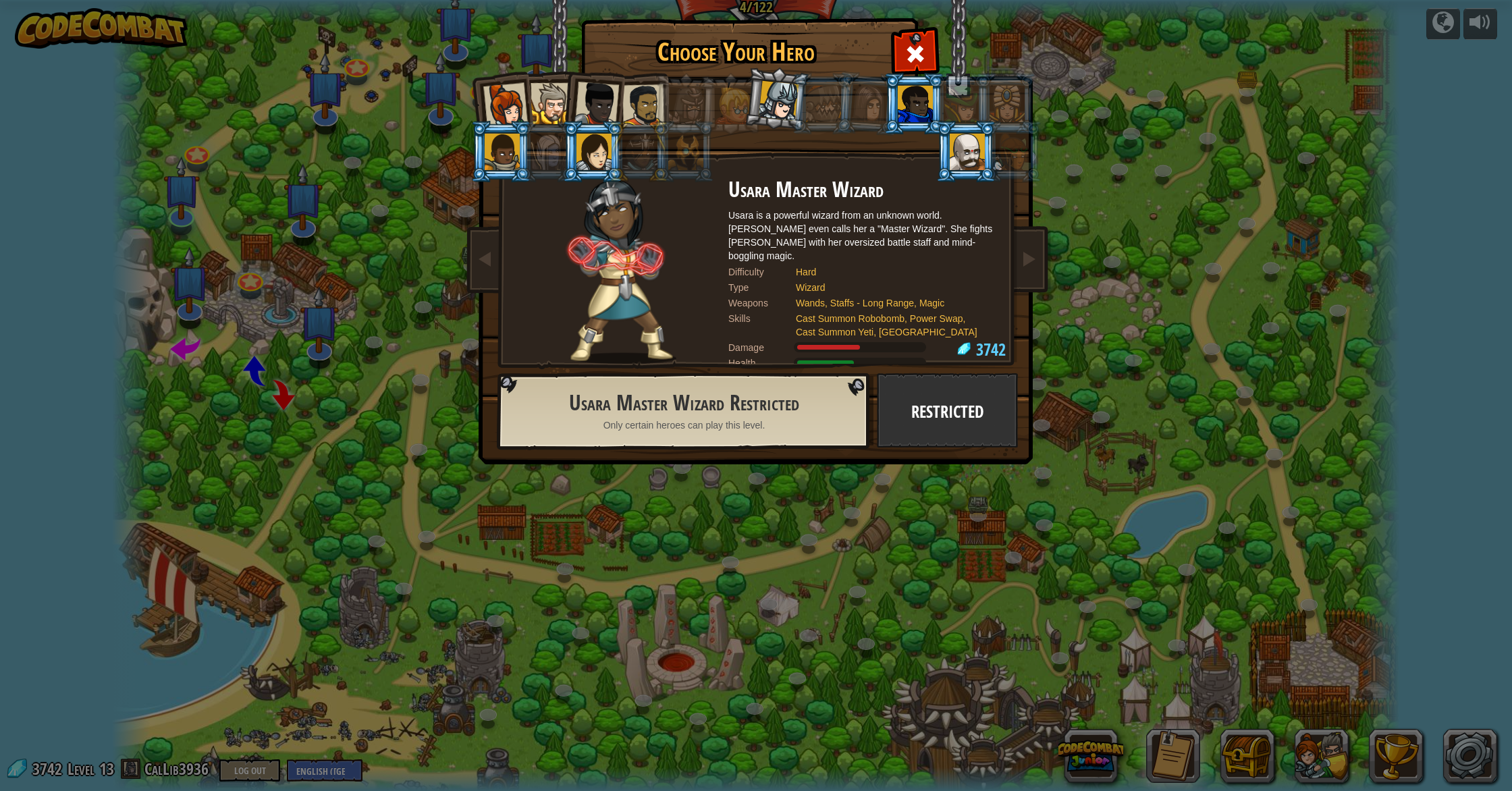
click at [496, 154] on div at bounding box center [502, 152] width 35 height 37
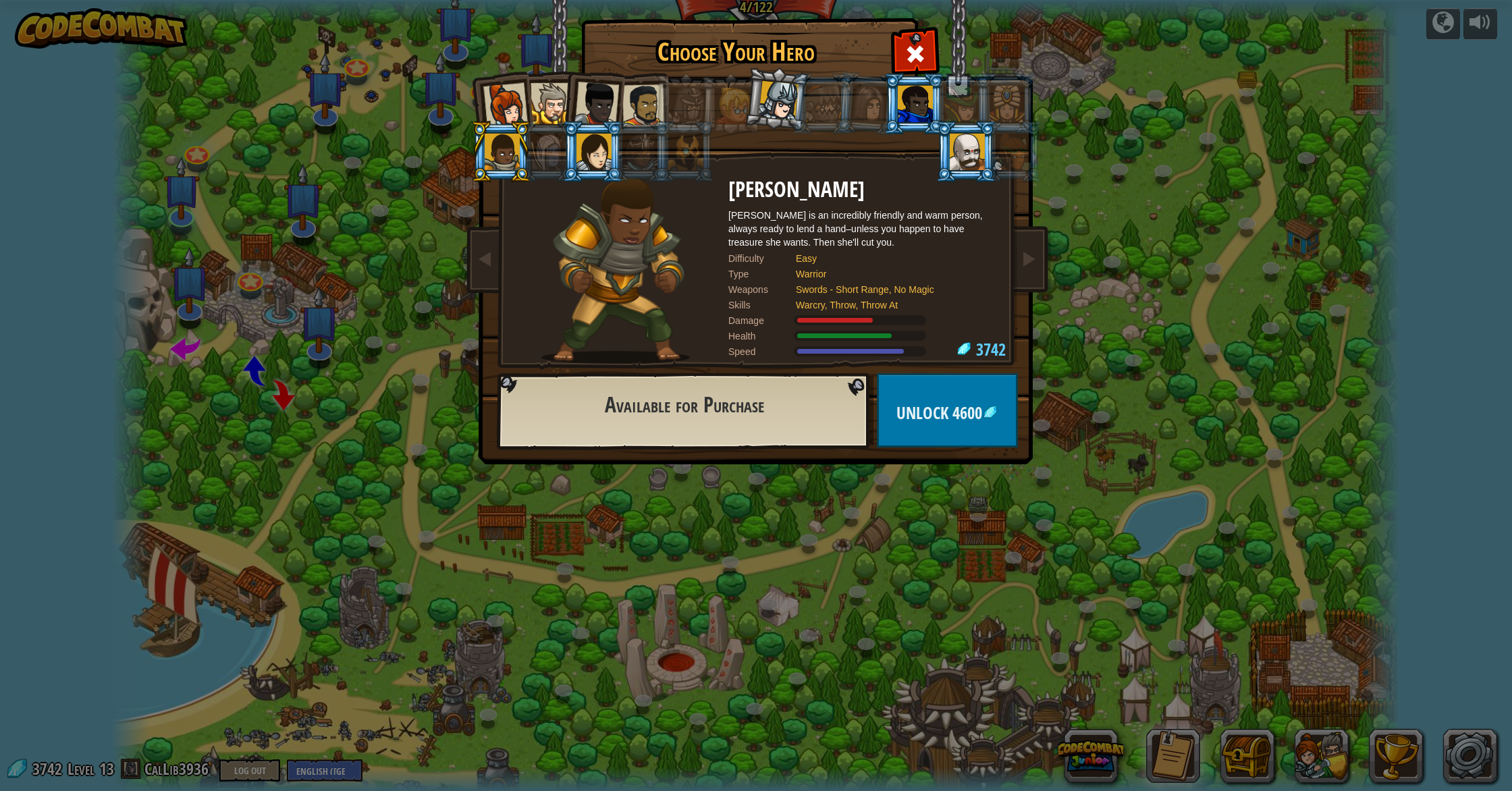
click at [774, 97] on div at bounding box center [779, 101] width 40 height 40
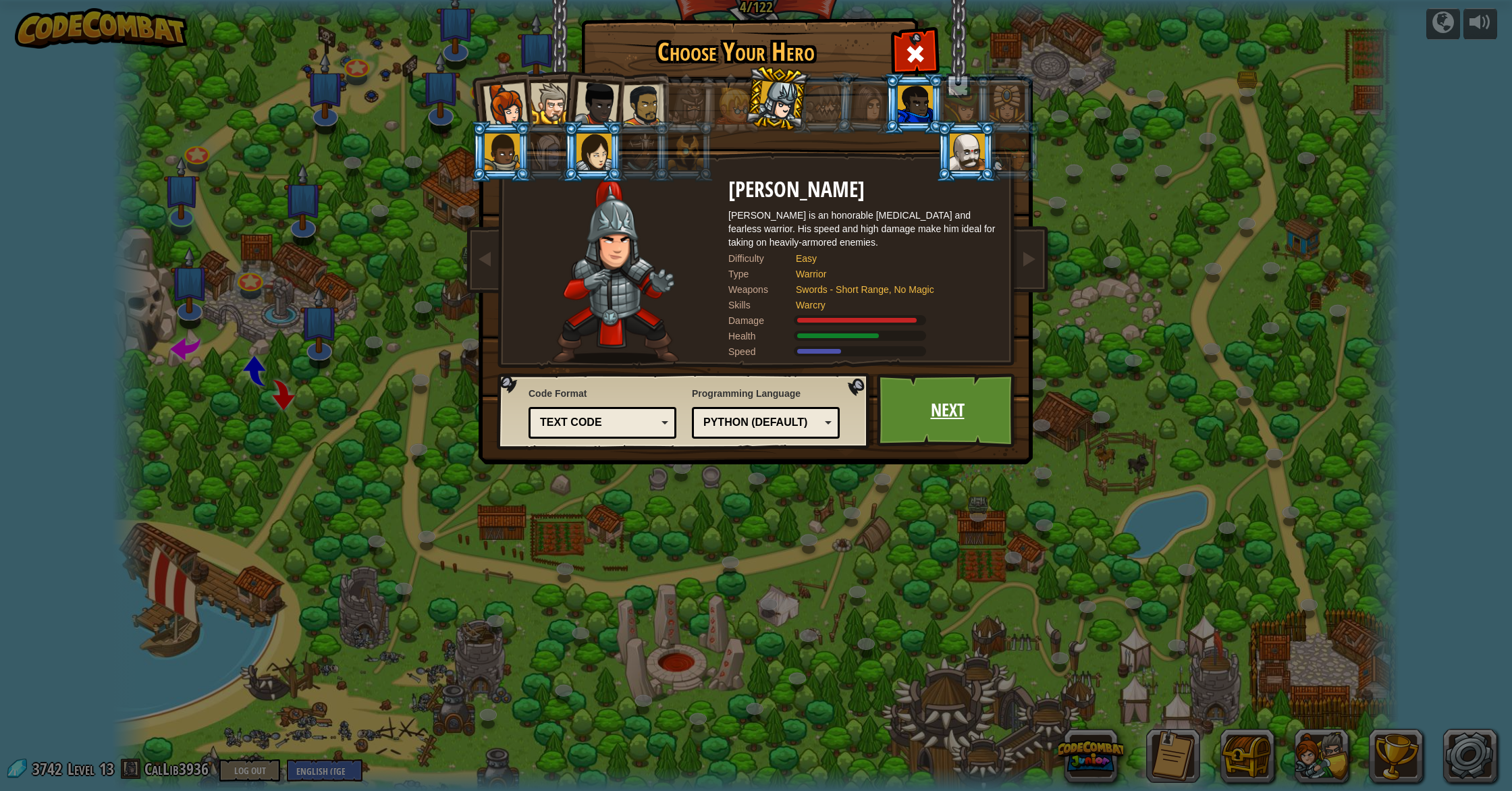
click at [929, 413] on link "Next" at bounding box center [947, 410] width 141 height 74
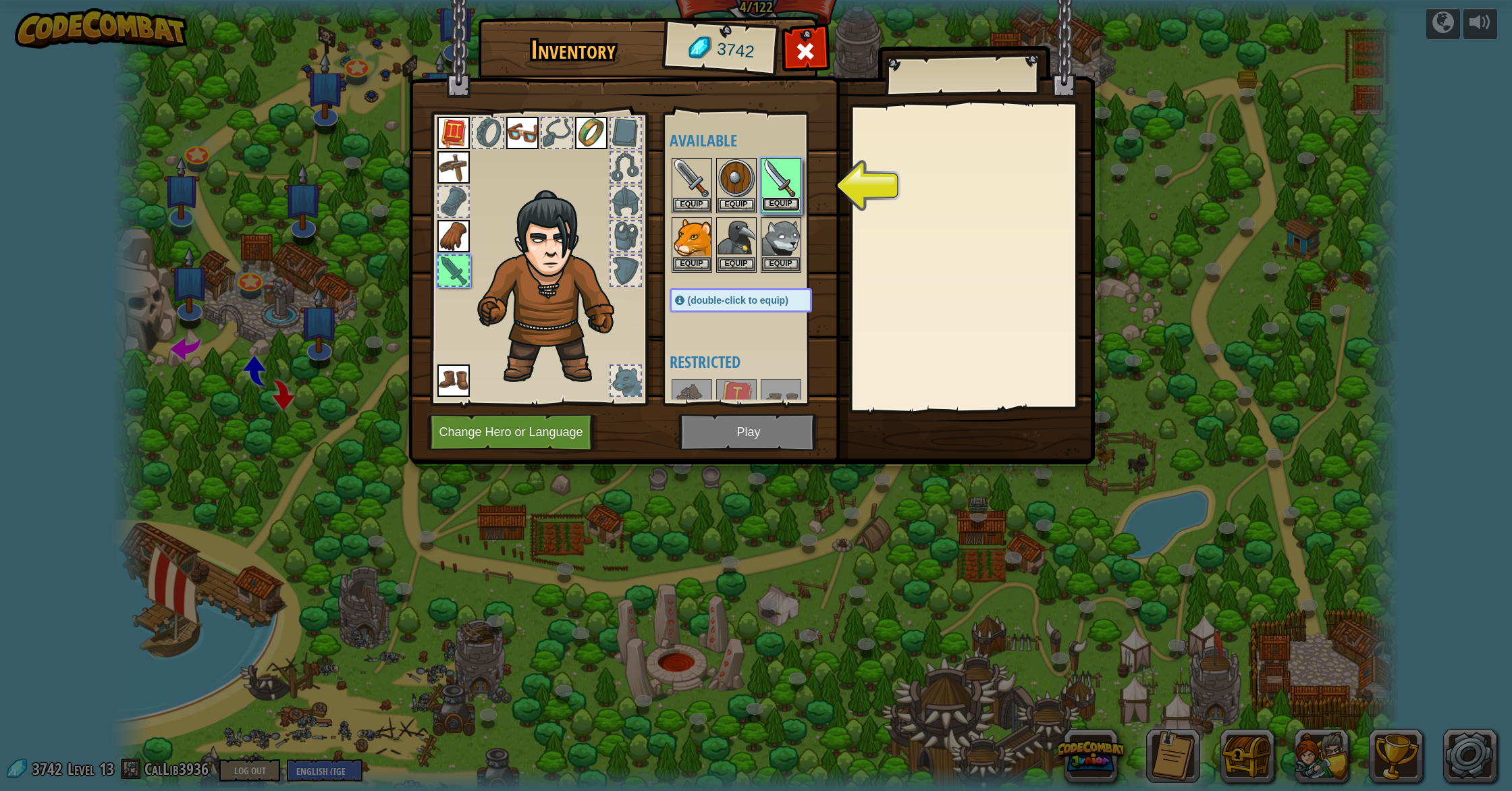
click at [783, 201] on button "Equip" at bounding box center [780, 203] width 38 height 14
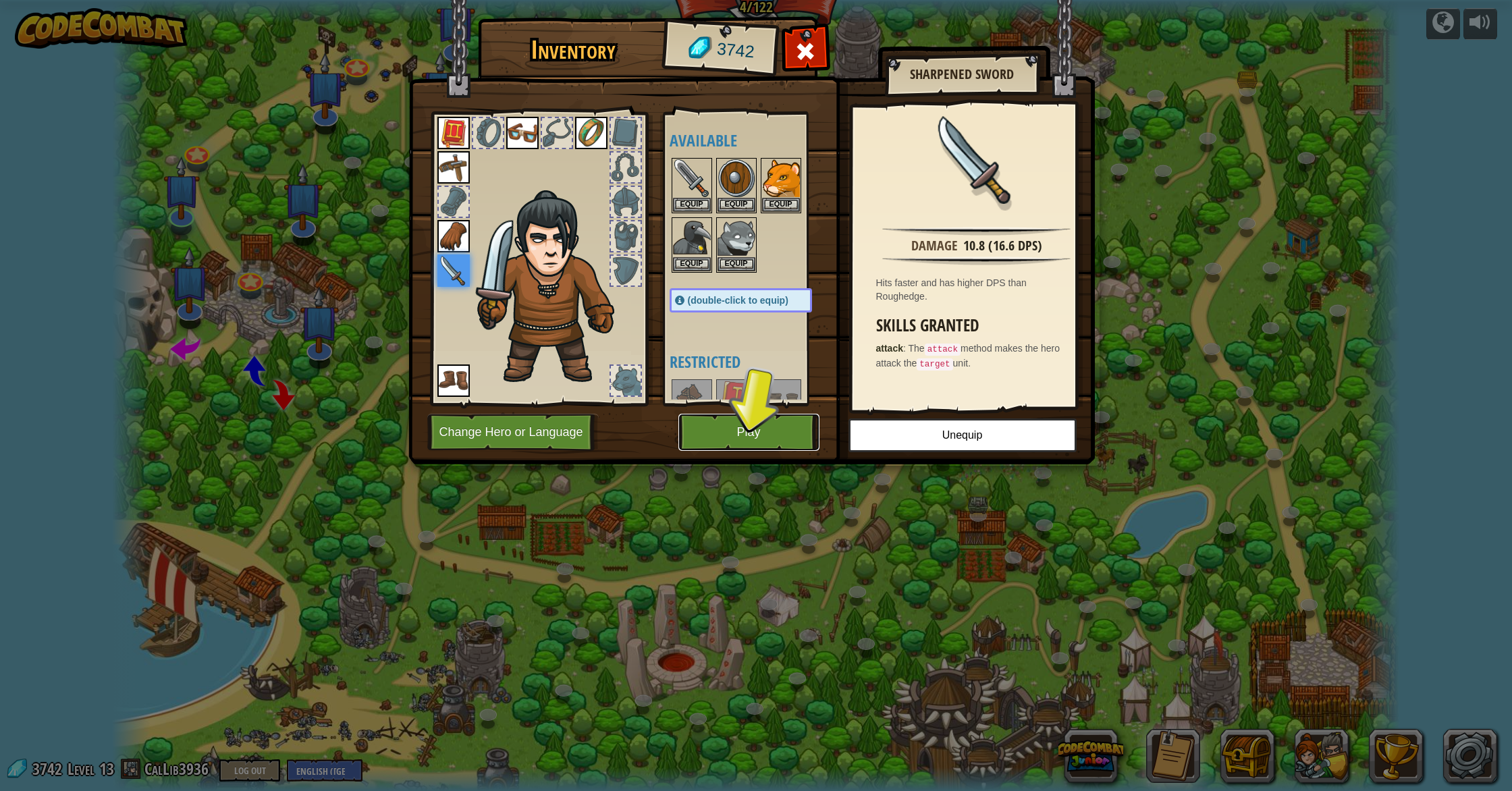
click at [793, 441] on button "Play" at bounding box center [748, 432] width 141 height 38
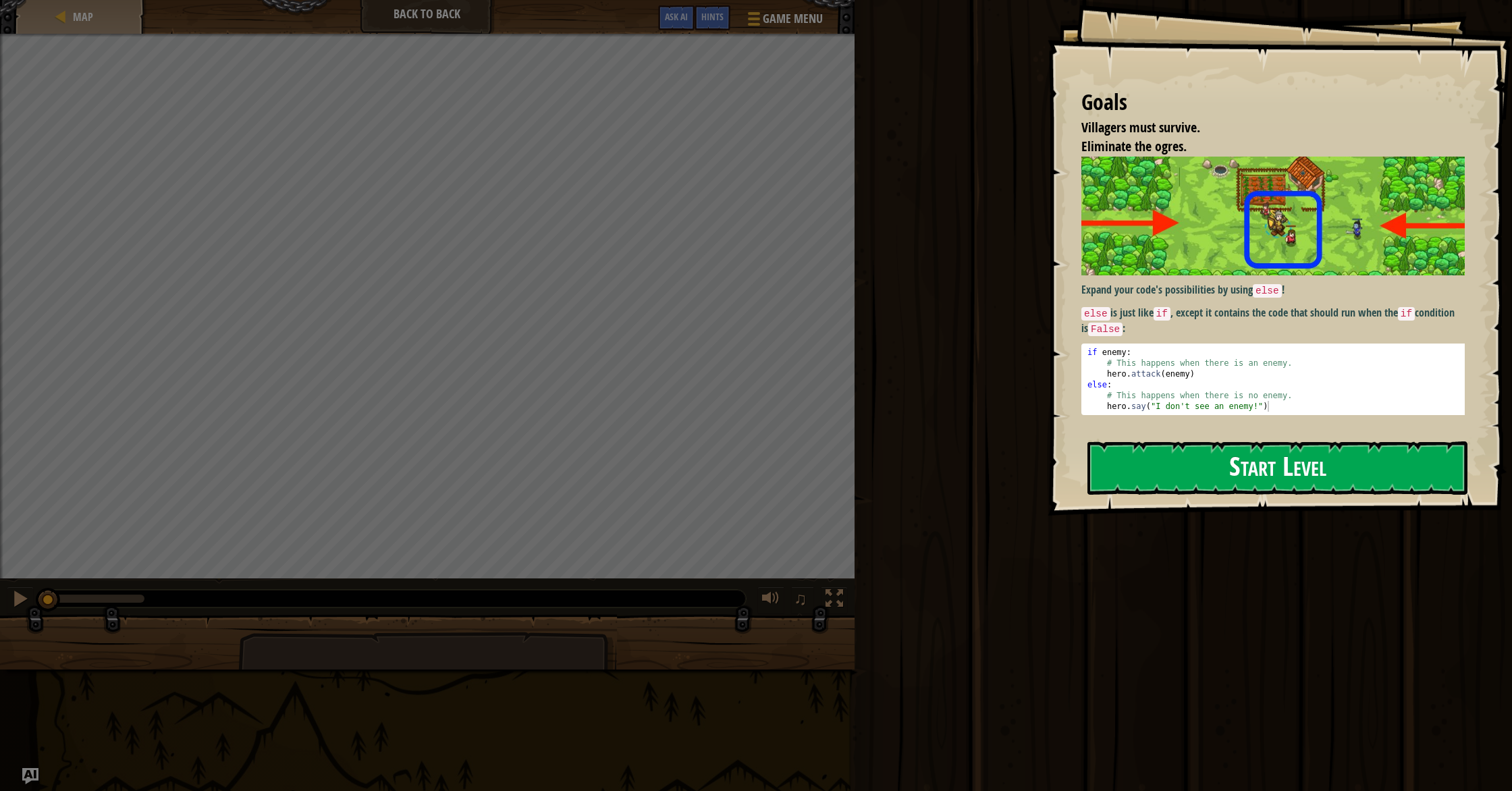
click at [1278, 464] on button "Start Level" at bounding box center [1277, 468] width 380 height 53
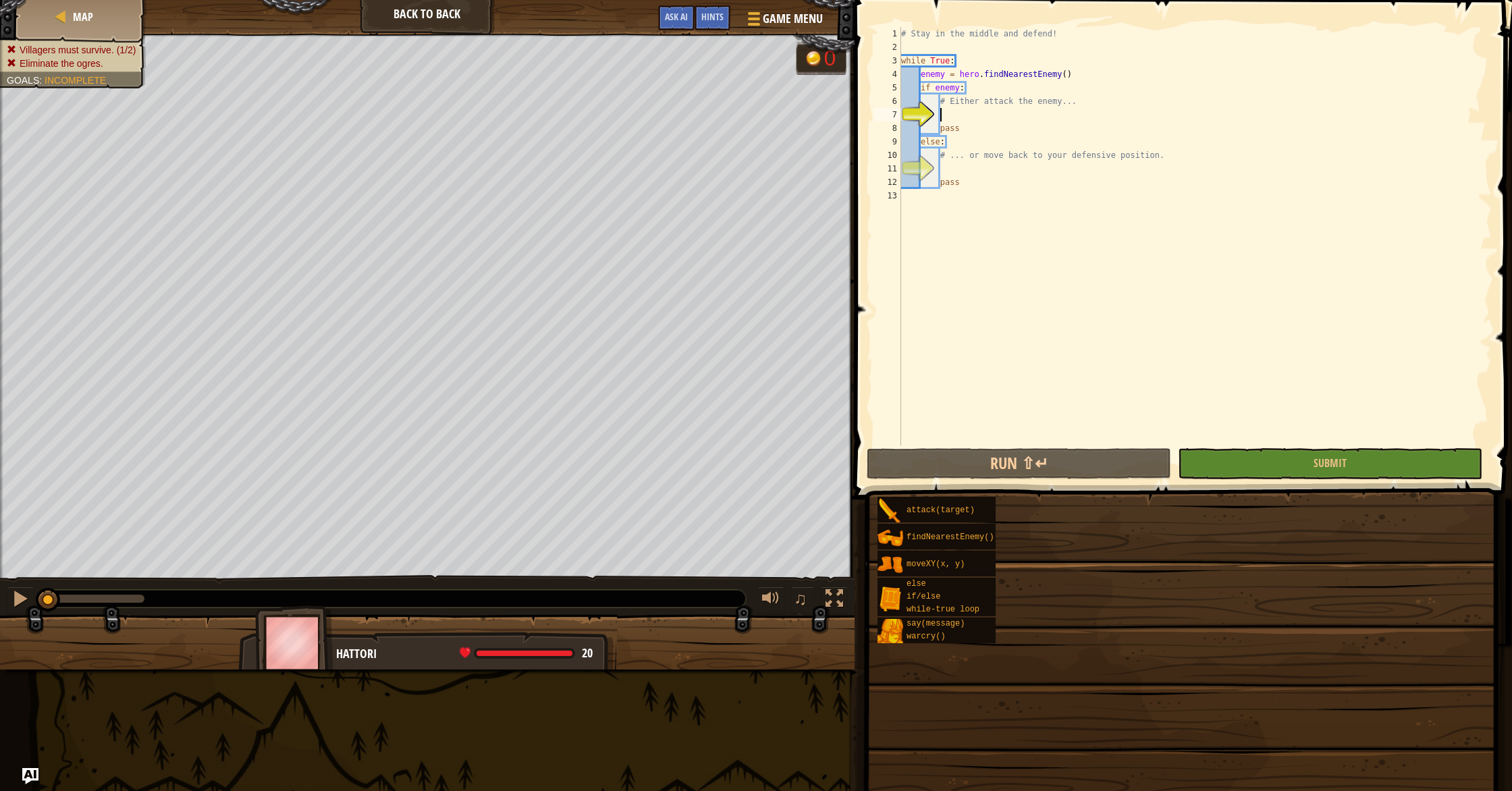
drag, startPoint x: 1206, startPoint y: 243, endPoint x: 1263, endPoint y: 86, distance: 167.0
click at [1262, 91] on div "# Stay in the middle and defend! while True : enemy = hero . findNearestEnemy (…" at bounding box center [1195, 249] width 593 height 445
type textarea "if enemy: # Either attack the enemy..."
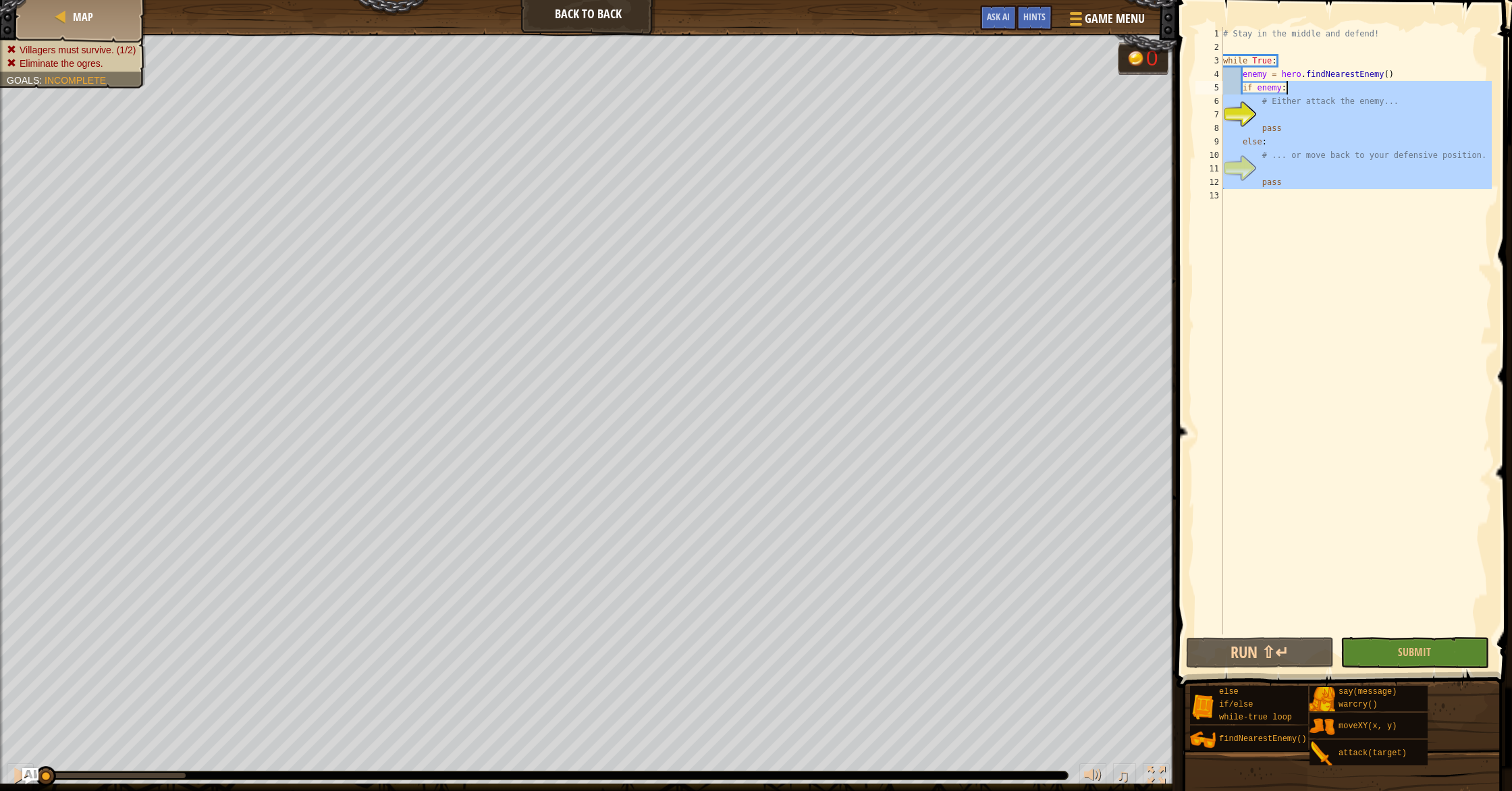
click at [1279, 119] on div "# Stay in the middle and defend! while True : enemy = hero . findNearestEnemy (…" at bounding box center [1356, 343] width 272 height 634
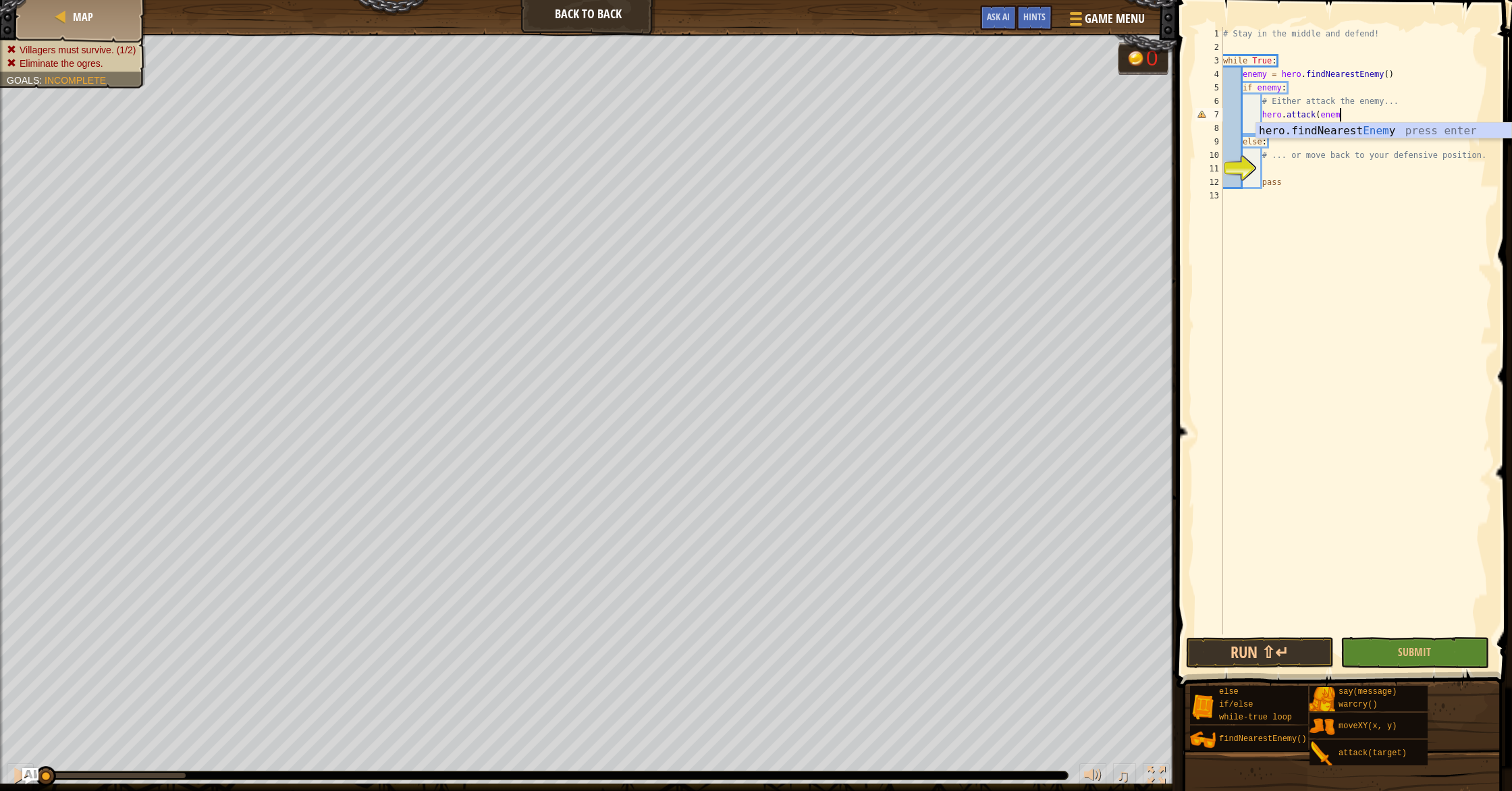
scroll to position [6, 9]
type textarea "hero.attack(enemy)"
click at [1310, 169] on div "# Stay in the middle and defend! while True : enemy = hero . findNearestEnemy (…" at bounding box center [1356, 343] width 272 height 634
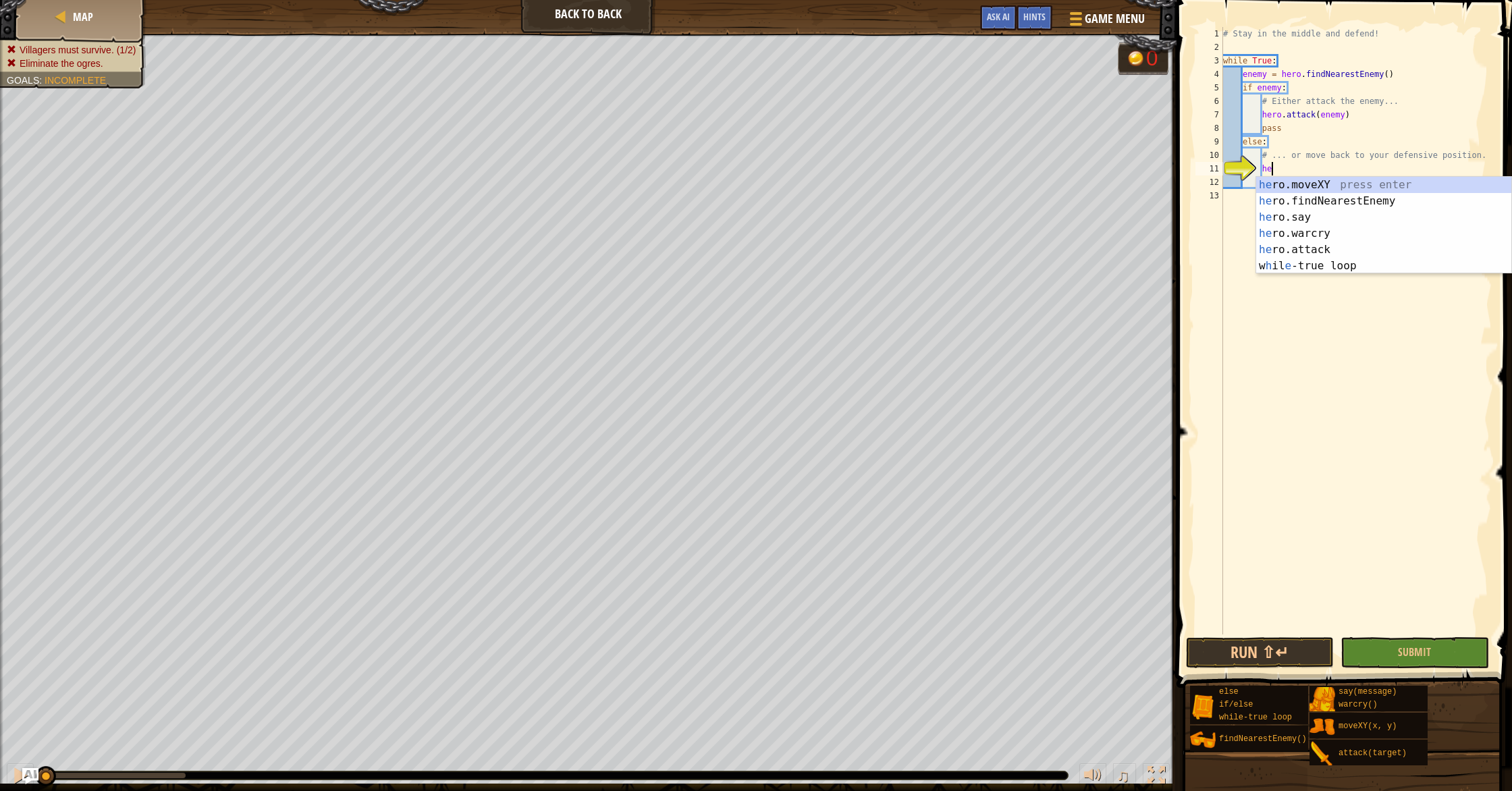
scroll to position [6, 3]
click at [991, 21] on span "Ask AI" at bounding box center [999, 16] width 23 height 13
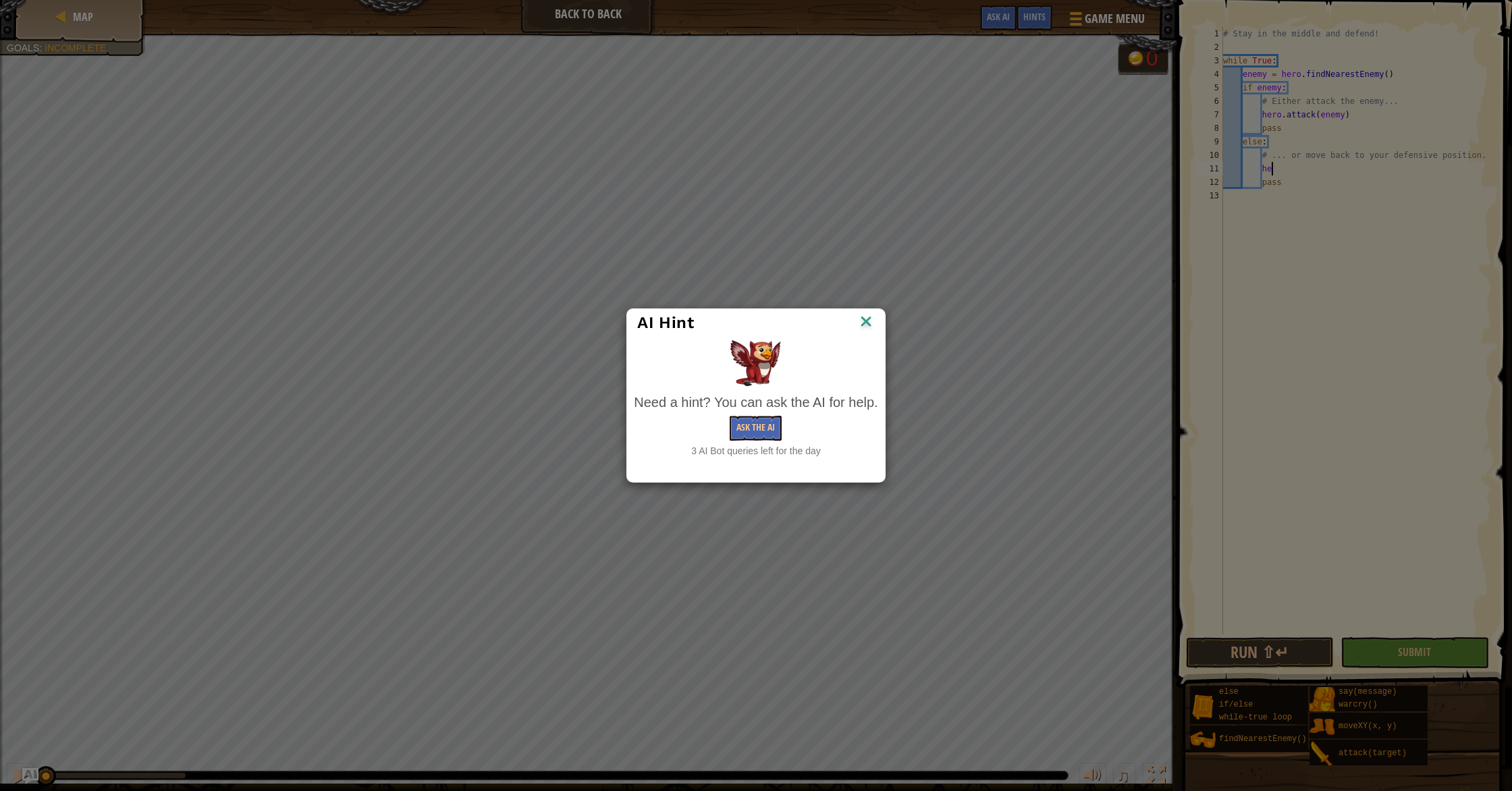
click at [872, 320] on img at bounding box center [865, 323] width 18 height 20
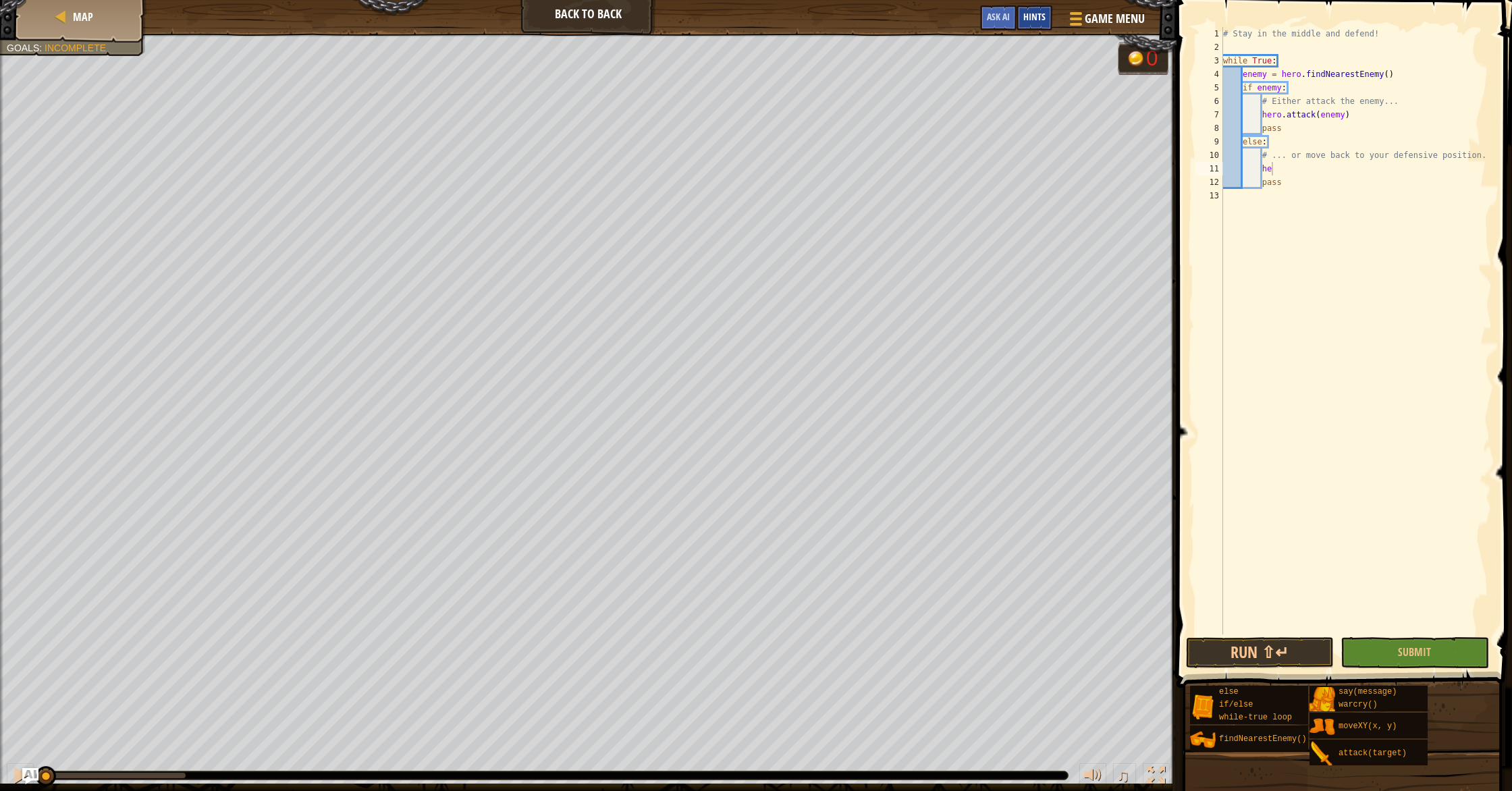
click at [1040, 9] on div "Hints" at bounding box center [1034, 18] width 36 height 25
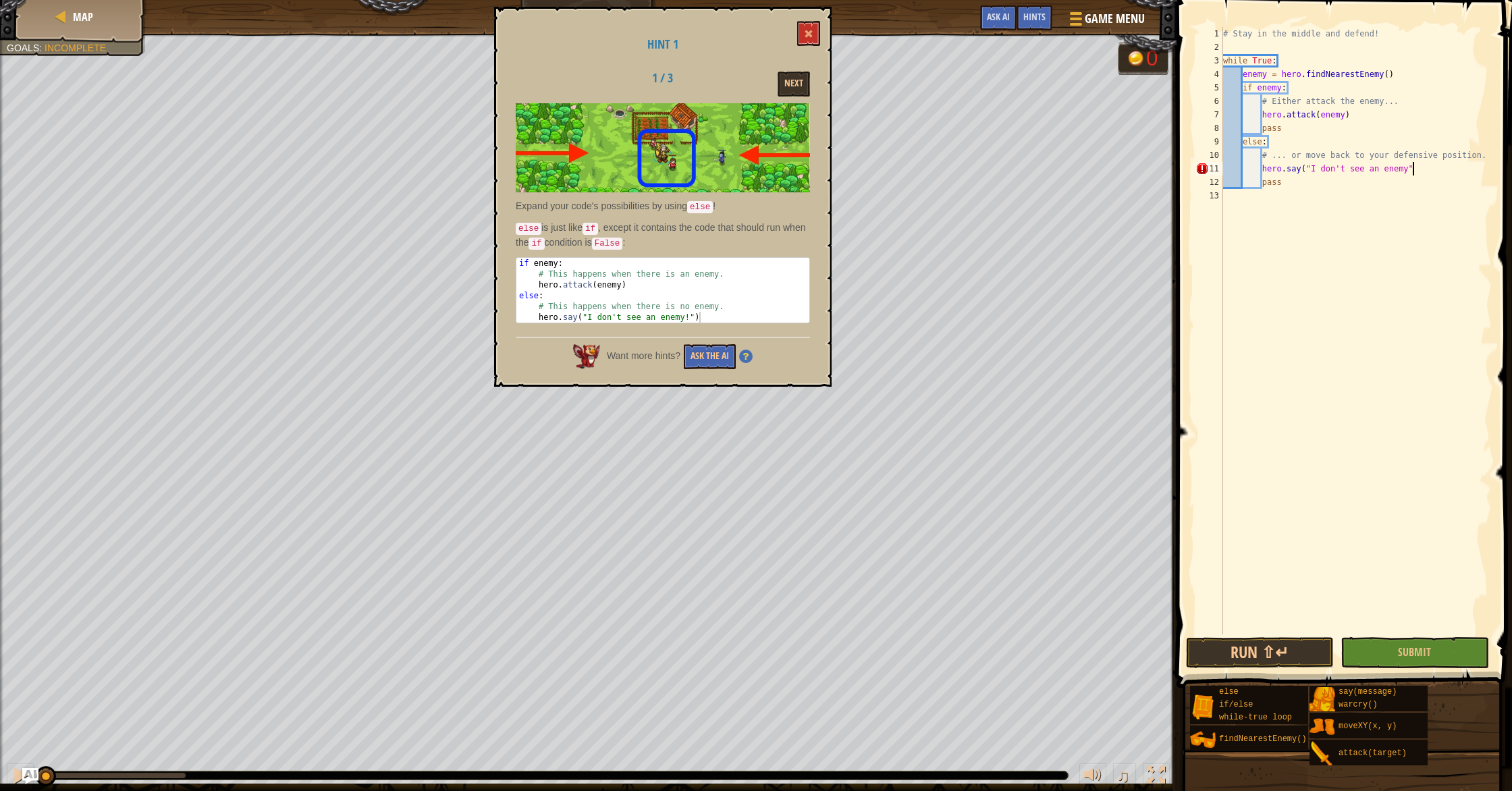
scroll to position [6, 16]
type textarea "hero.say("I don't see an enemy")"
click at [1401, 650] on span "Submit" at bounding box center [1414, 652] width 33 height 15
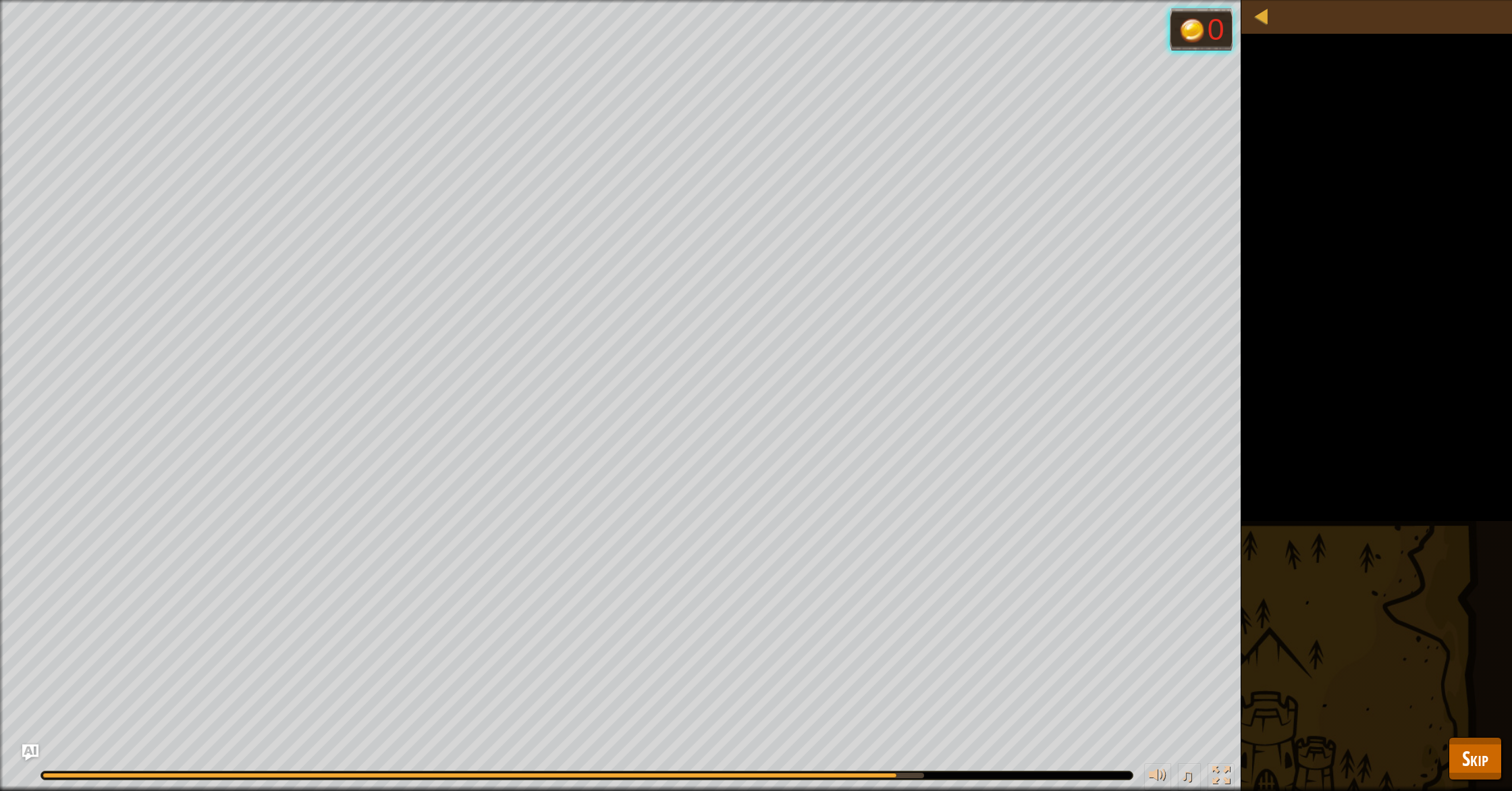
click at [1364, 583] on div "Villagers must survive. (1/2) Eliminate the ogres. Goals : Running... 0 ♫ Hatto…" at bounding box center [756, 395] width 1512 height 791
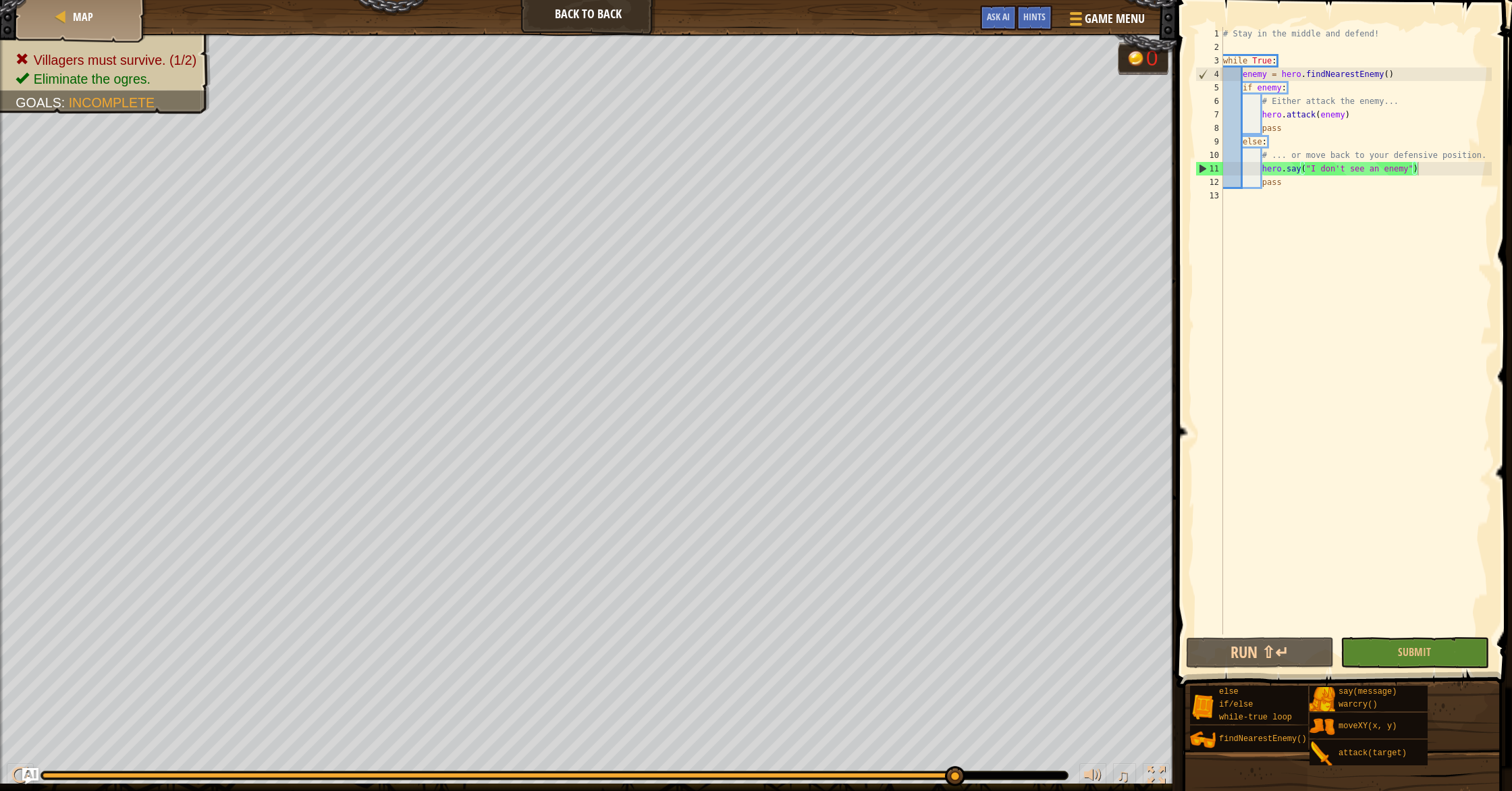
scroll to position [6, 0]
click at [1272, 44] on div "# Stay in the middle and defend! while True : enemy = hero . findNearestEnemy (…" at bounding box center [1356, 343] width 272 height 634
type textarea "h"
click at [1378, 657] on button "Submit" at bounding box center [1414, 652] width 148 height 31
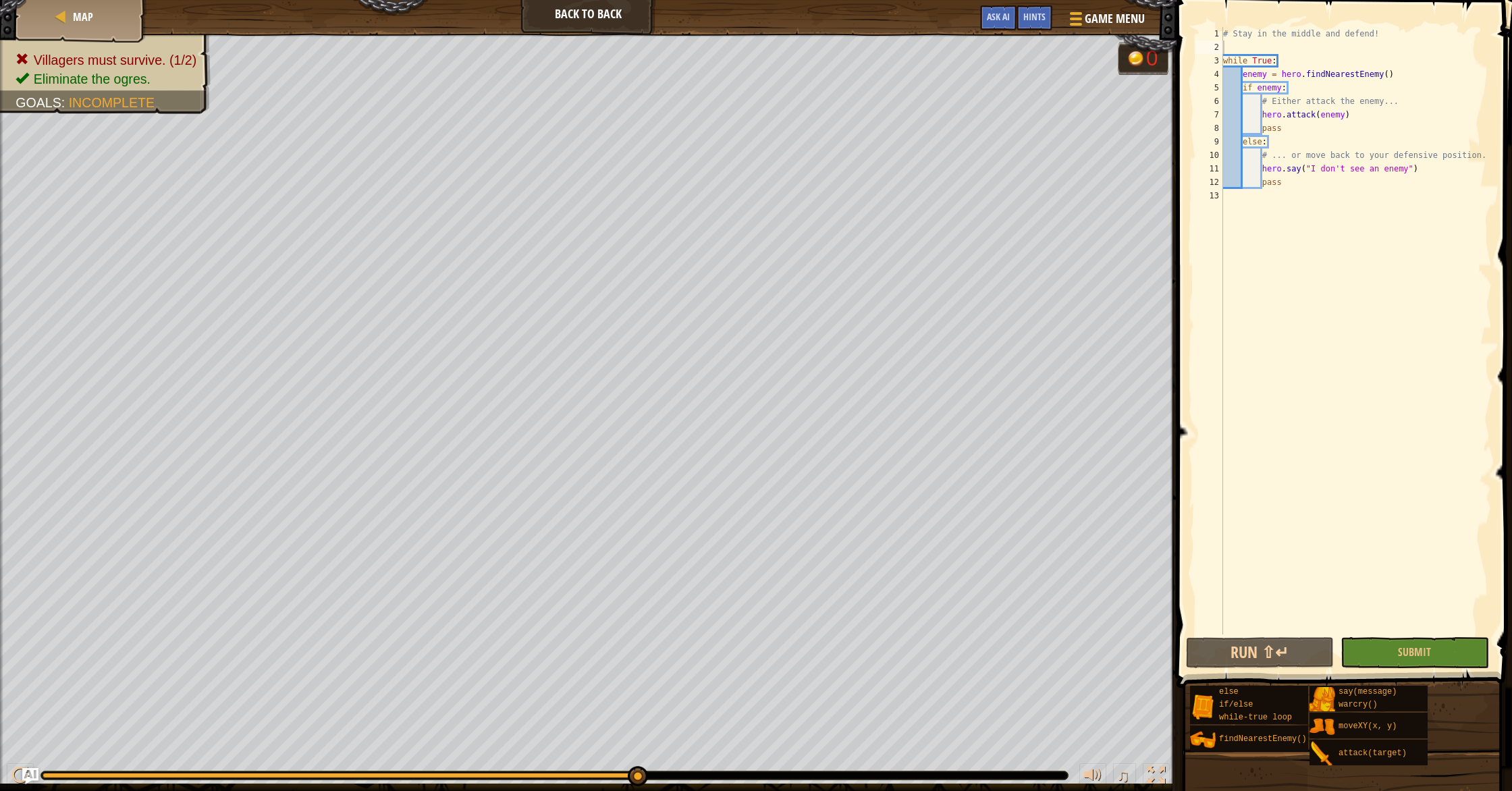
type textarea "pass"
click at [1300, 187] on div "# Stay in the middle and defend! while True : enemy = hero . findNearestEnemy (…" at bounding box center [1356, 343] width 272 height 634
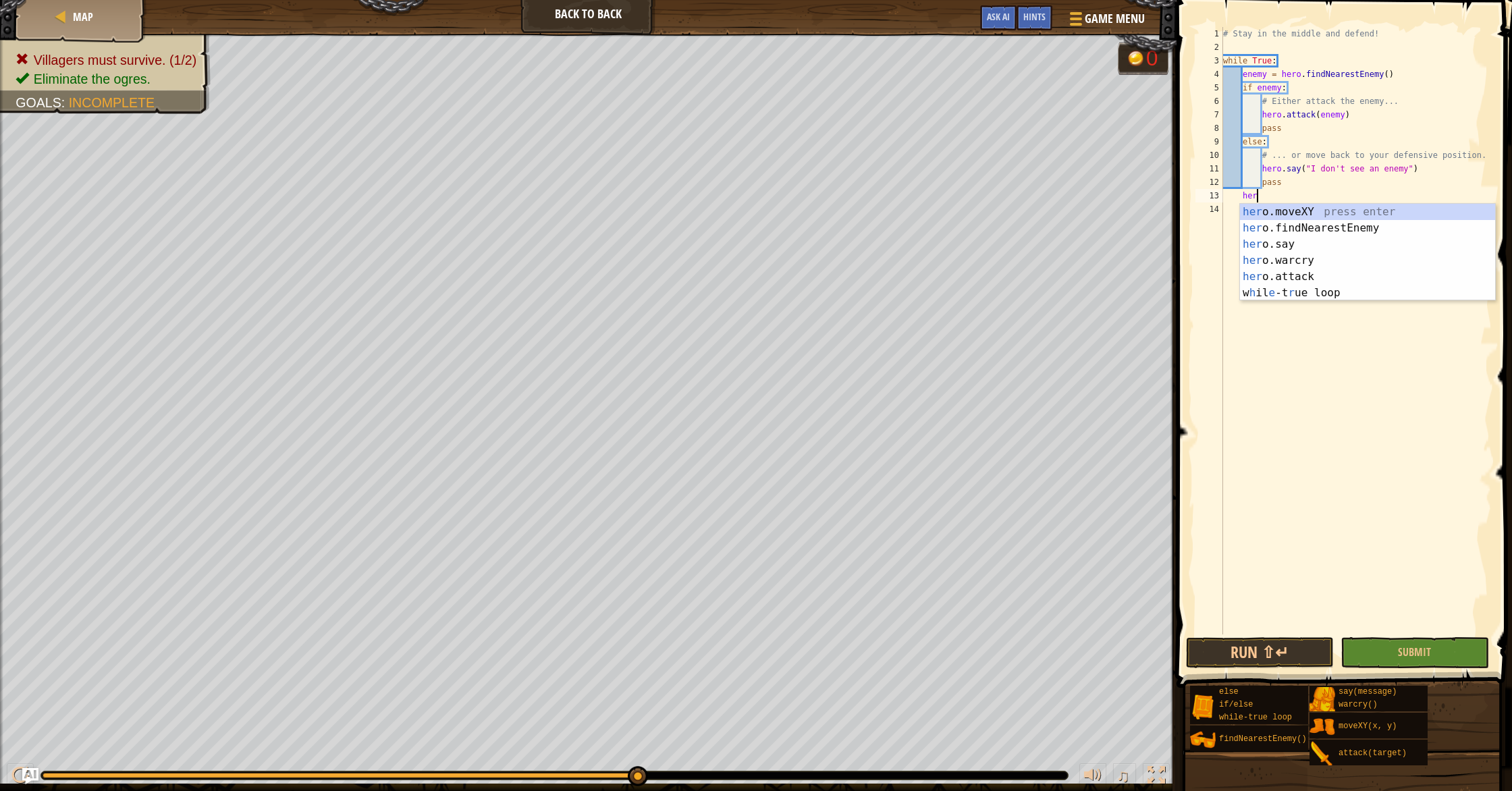
scroll to position [6, 2]
click at [1293, 208] on div "hero .moveXY press enter hero .findNearestEnemy press enter hero .say press ent…" at bounding box center [1367, 268] width 255 height 129
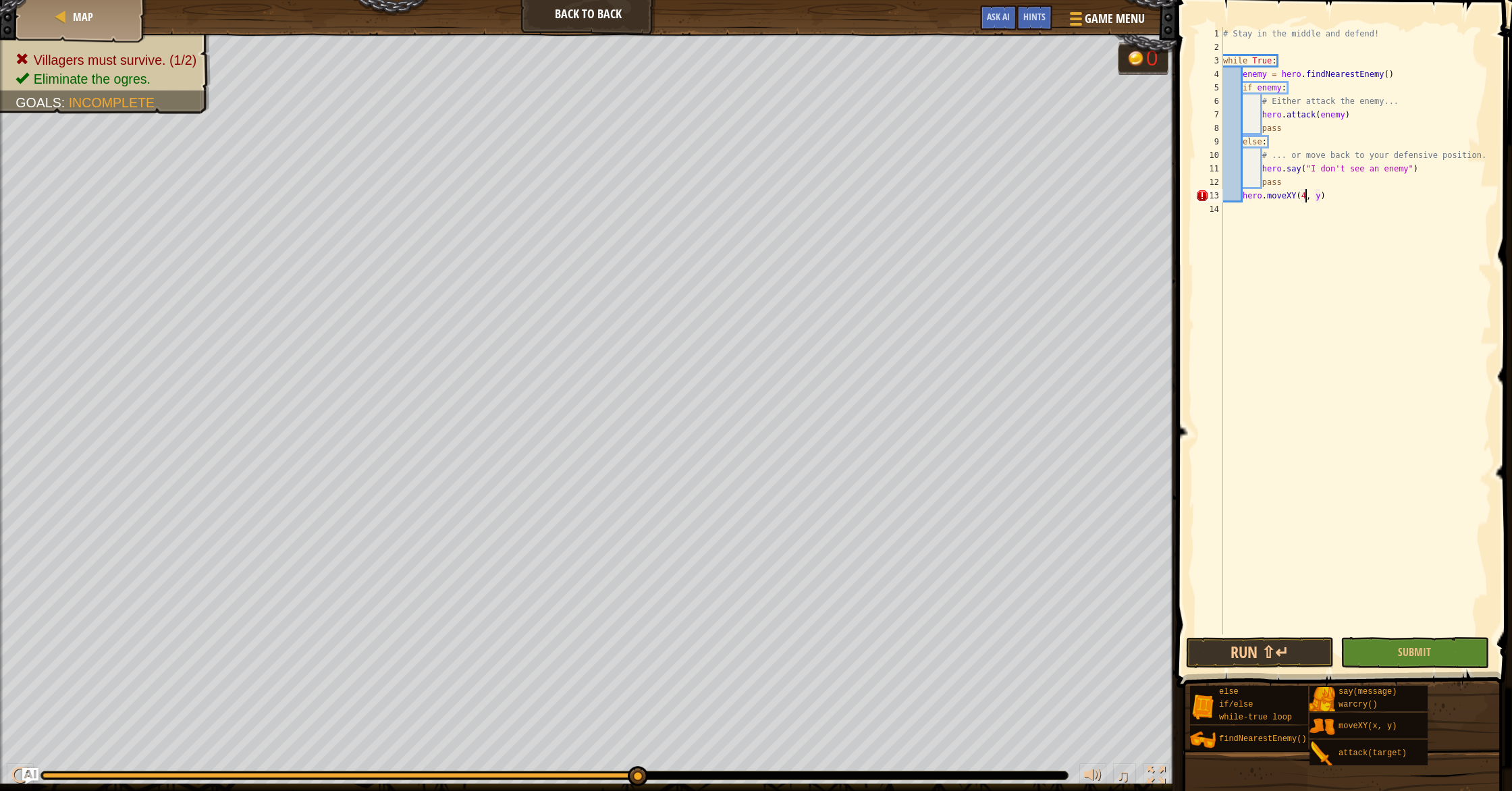
scroll to position [6, 7]
click at [1322, 200] on div "# Stay in the middle and defend! while True : enemy = hero . findNearestEnemy (…" at bounding box center [1356, 343] width 272 height 634
click at [1324, 201] on div "# Stay in the middle and defend! while True : enemy = hero . findNearestEnemy (…" at bounding box center [1356, 343] width 272 height 634
type textarea "hero.moveXY(40, 34)"
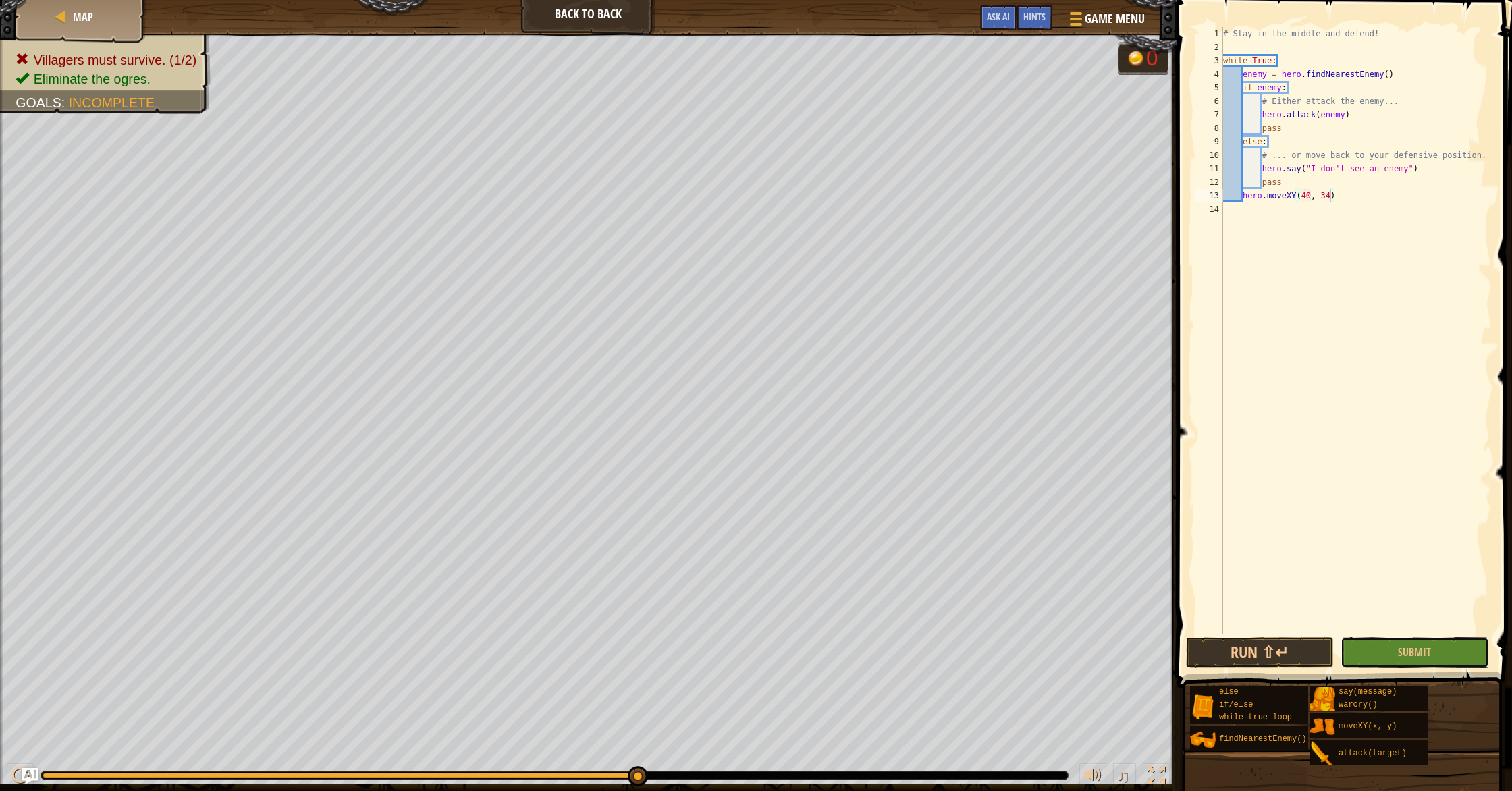
click at [1367, 656] on button "Submit" at bounding box center [1414, 652] width 148 height 31
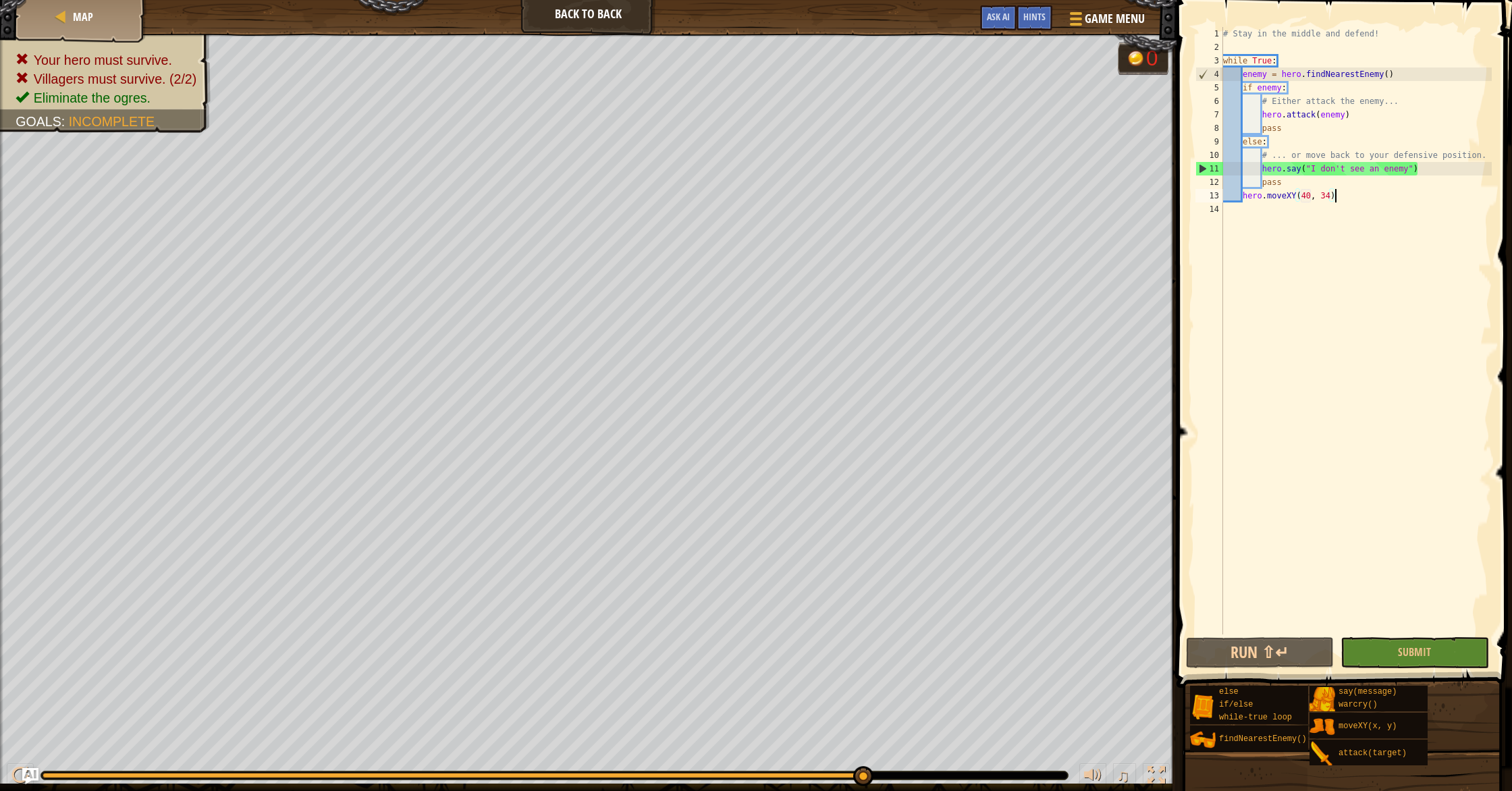
scroll to position [6, 8]
click at [1241, 196] on div "# Stay in the middle and defend! while True : enemy = hero . findNearestEnemy (…" at bounding box center [1356, 343] width 272 height 634
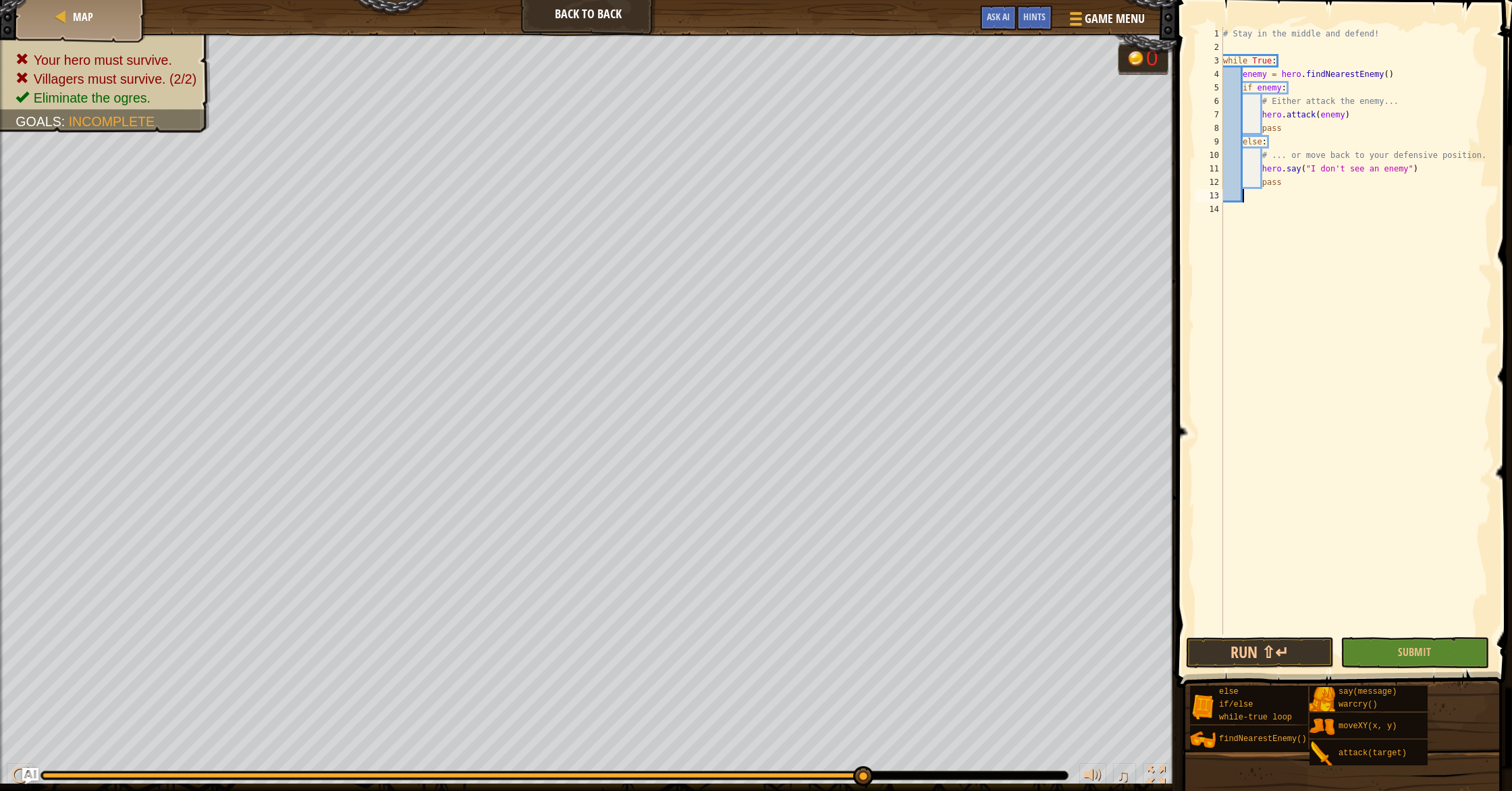
click at [1419, 83] on div "# Stay in the middle and defend! while True : enemy = hero . findNearestEnemy (…" at bounding box center [1356, 343] width 272 height 634
click at [1417, 75] on div "# Stay in the middle and defend! while True : enemy = hero . findNearestEnemy (…" at bounding box center [1356, 343] width 272 height 634
type textarea "enemy = hero.findNearestEnemy()"
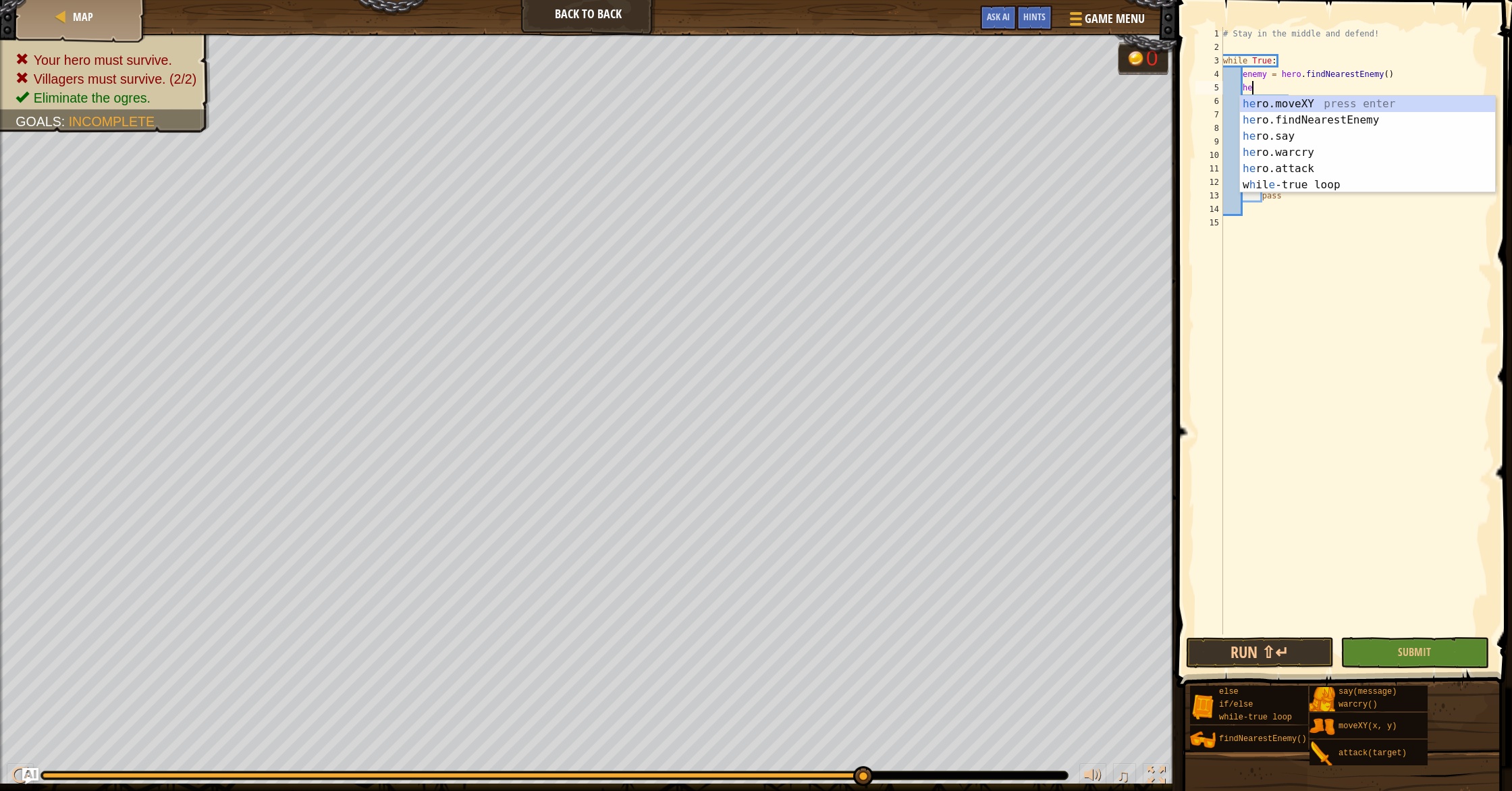
scroll to position [6, 2]
click at [1378, 102] on div "he ro.moveXY press enter he ro.findNearestEnemy press enter he ro.say press ent…" at bounding box center [1367, 160] width 255 height 129
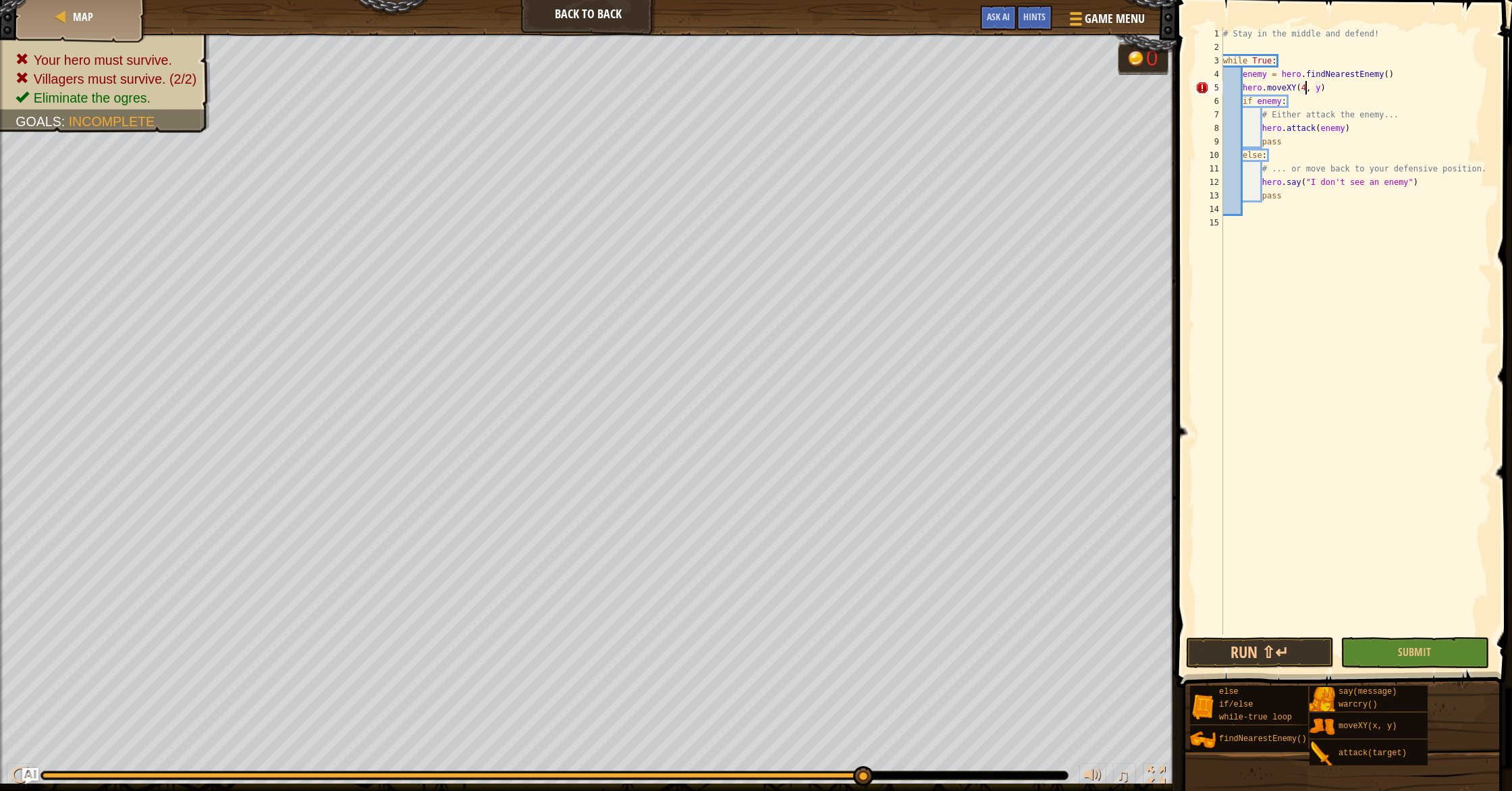
scroll to position [6, 7]
click at [1326, 90] on div "# Stay in the middle and defend! while True : enemy = hero . findNearestEnemy (…" at bounding box center [1356, 343] width 272 height 634
click at [1386, 656] on button "Submit" at bounding box center [1414, 652] width 148 height 31
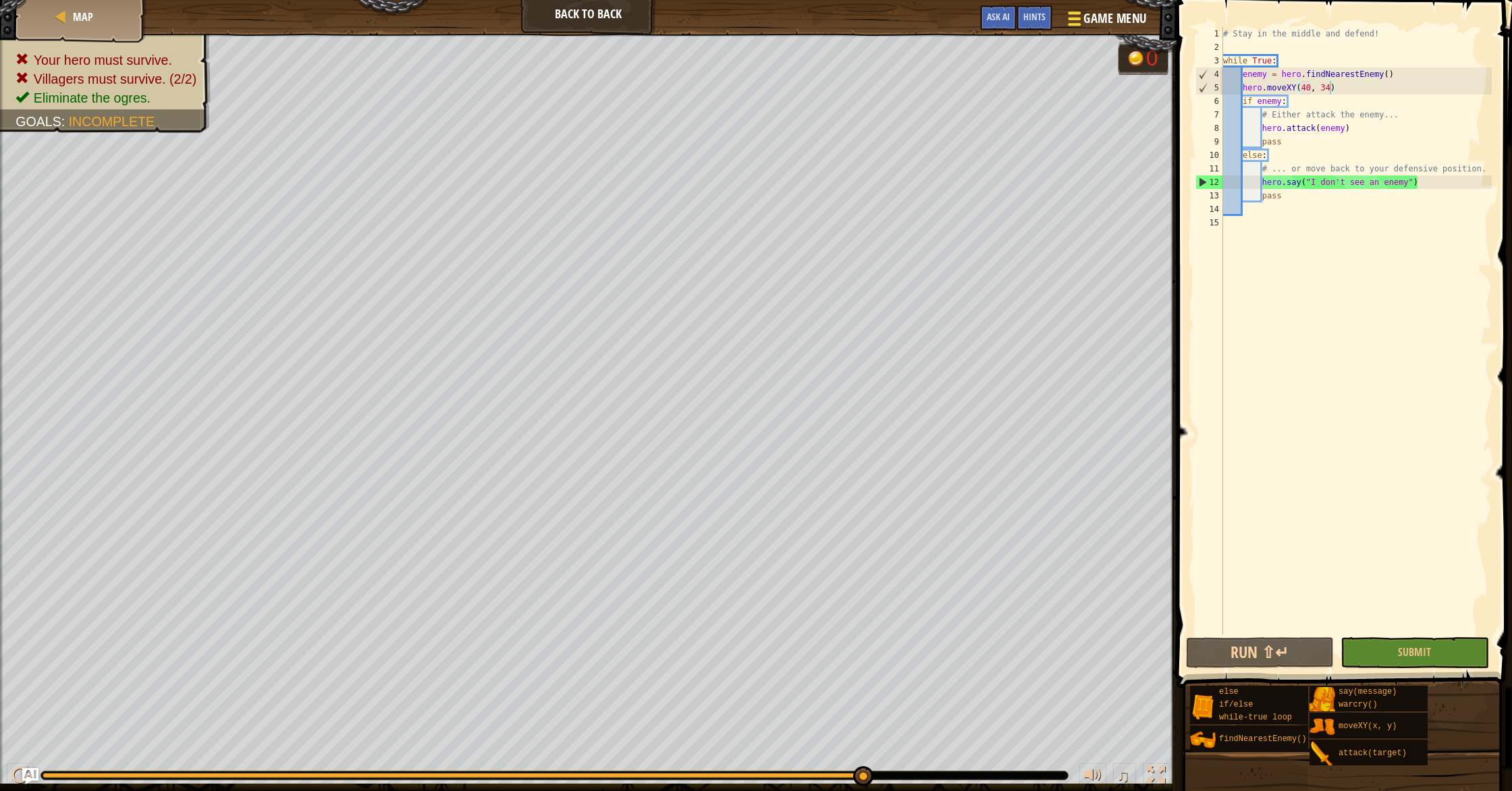
click at [1080, 17] on div at bounding box center [1074, 18] width 18 height 19
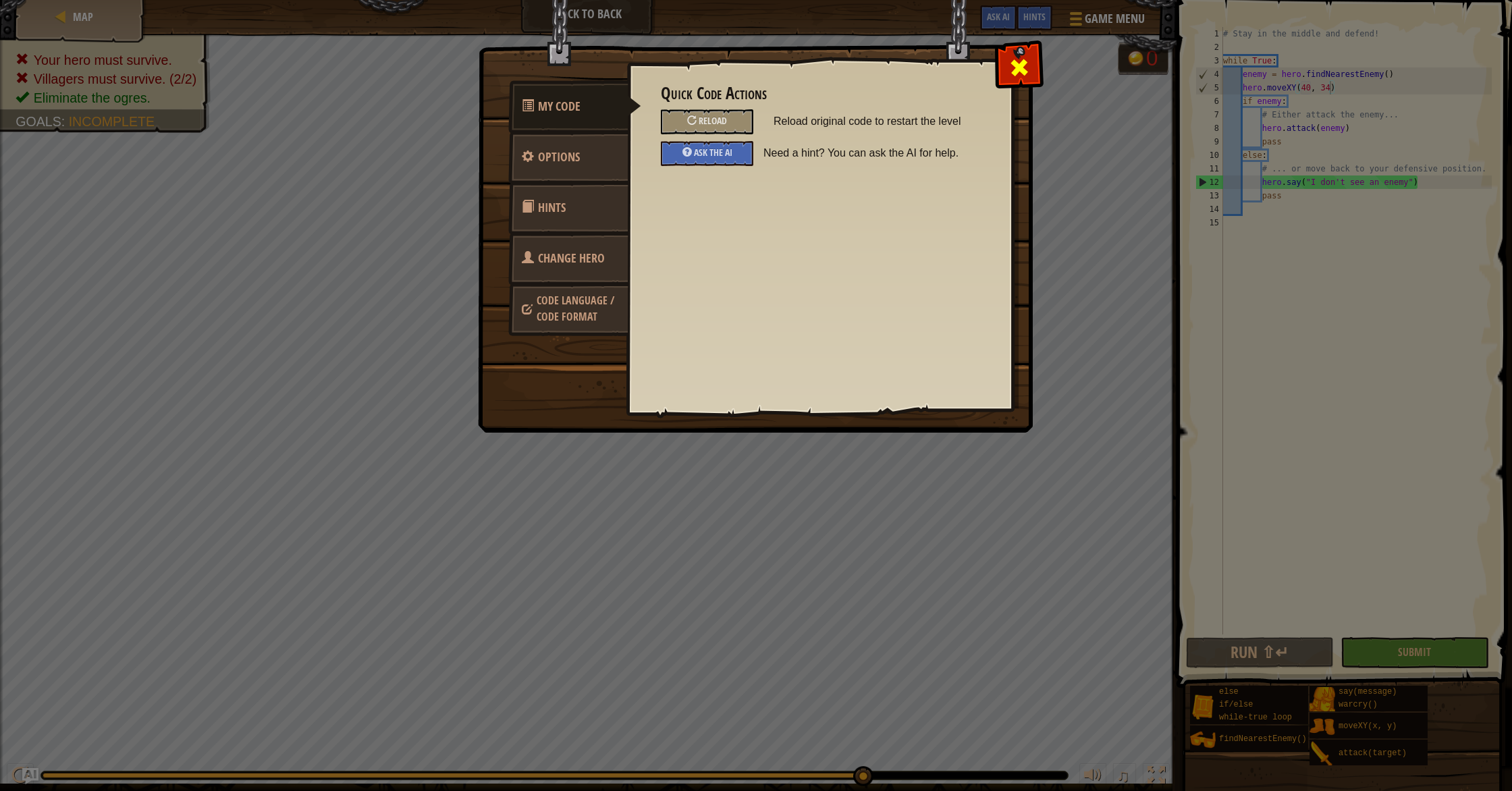
click at [1014, 73] on span at bounding box center [1019, 68] width 22 height 22
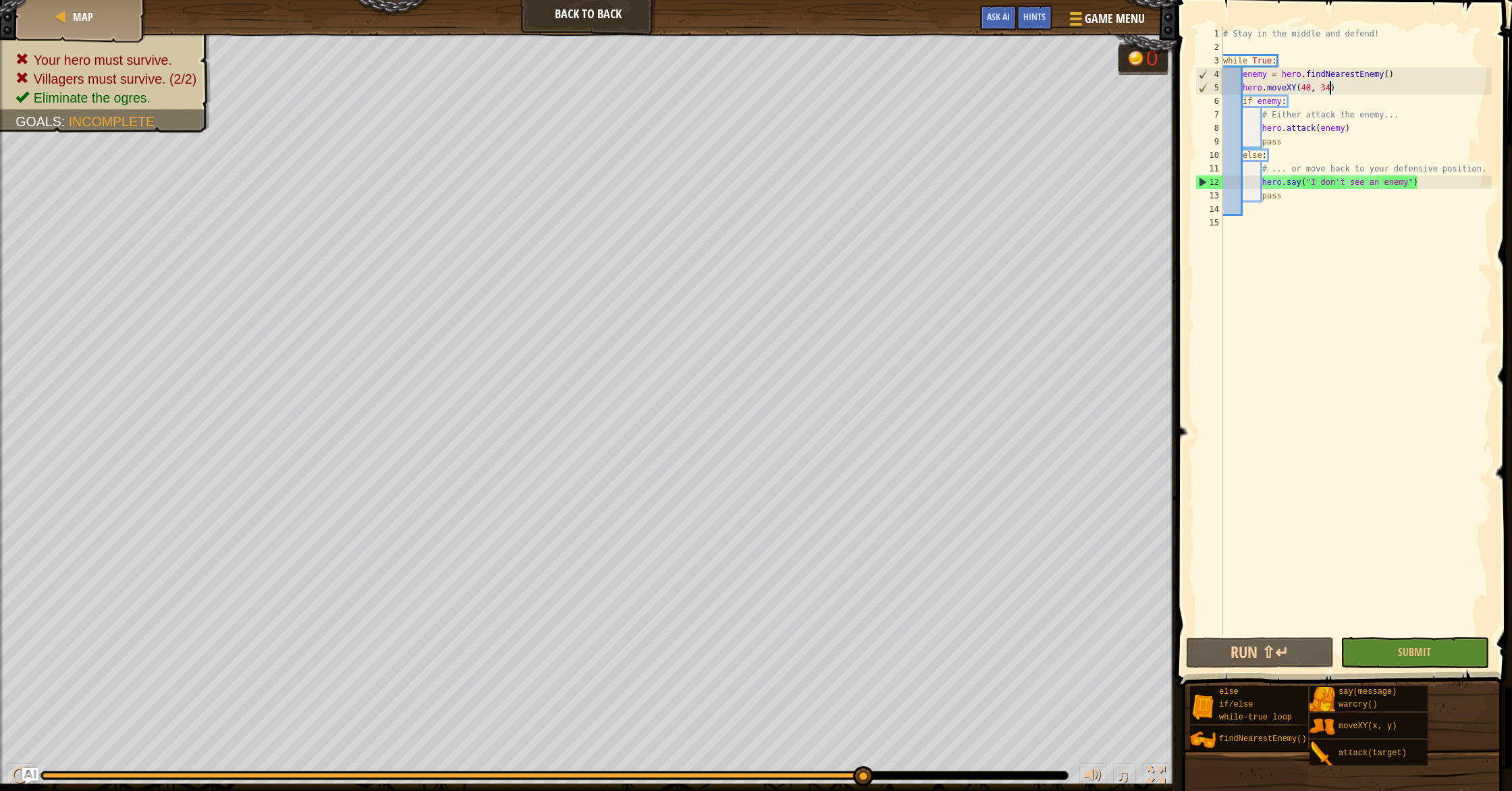
click at [1313, 133] on div "# Stay in the middle and defend! while True : enemy = hero . findNearestEnemy (…" at bounding box center [1356, 343] width 272 height 634
click at [1317, 130] on div "# Stay in the middle and defend! while True : enemy = hero . findNearestEnemy (…" at bounding box center [1356, 343] width 272 height 634
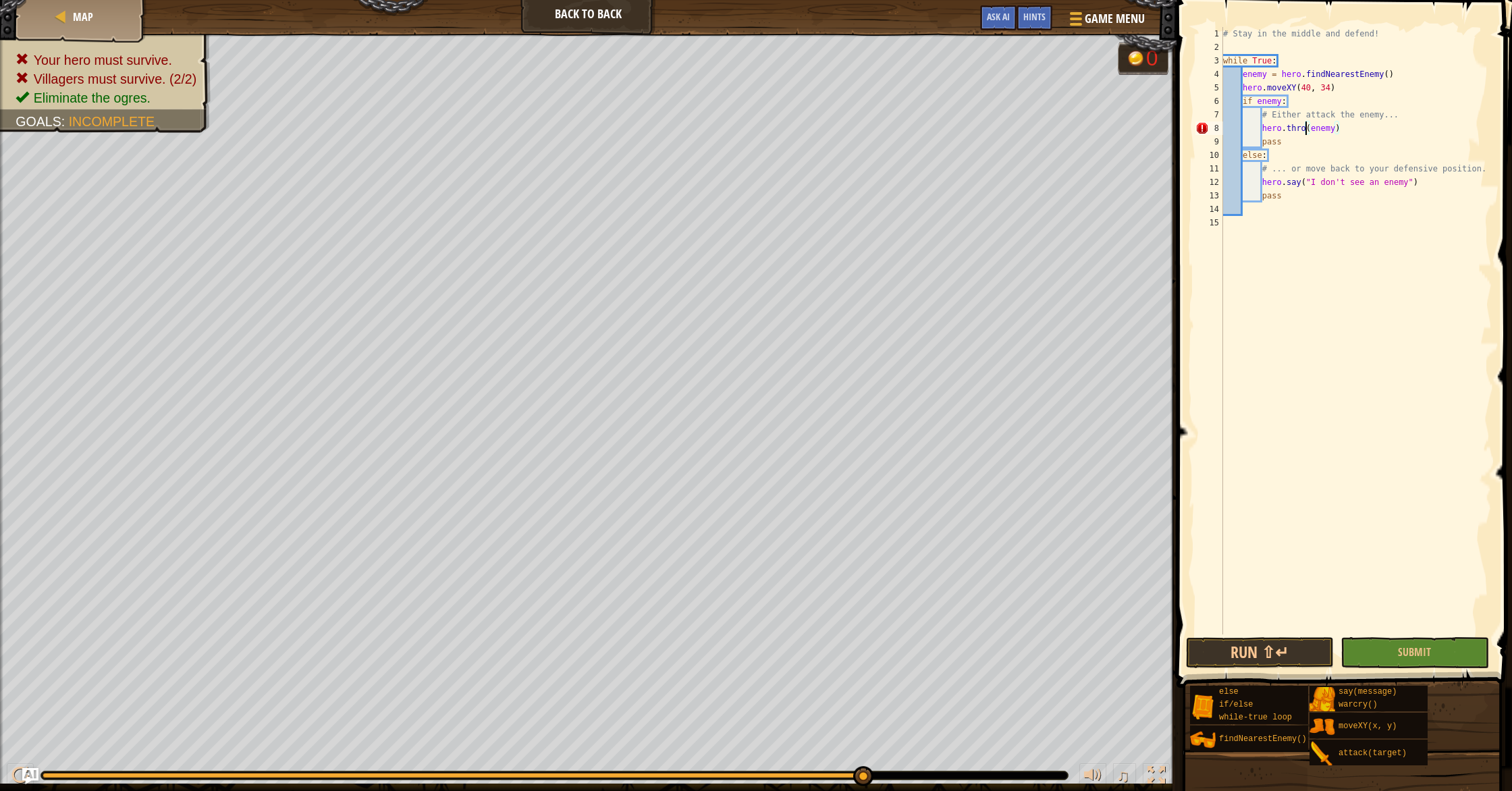
scroll to position [6, 7]
click at [1419, 653] on span "Submit" at bounding box center [1414, 652] width 33 height 15
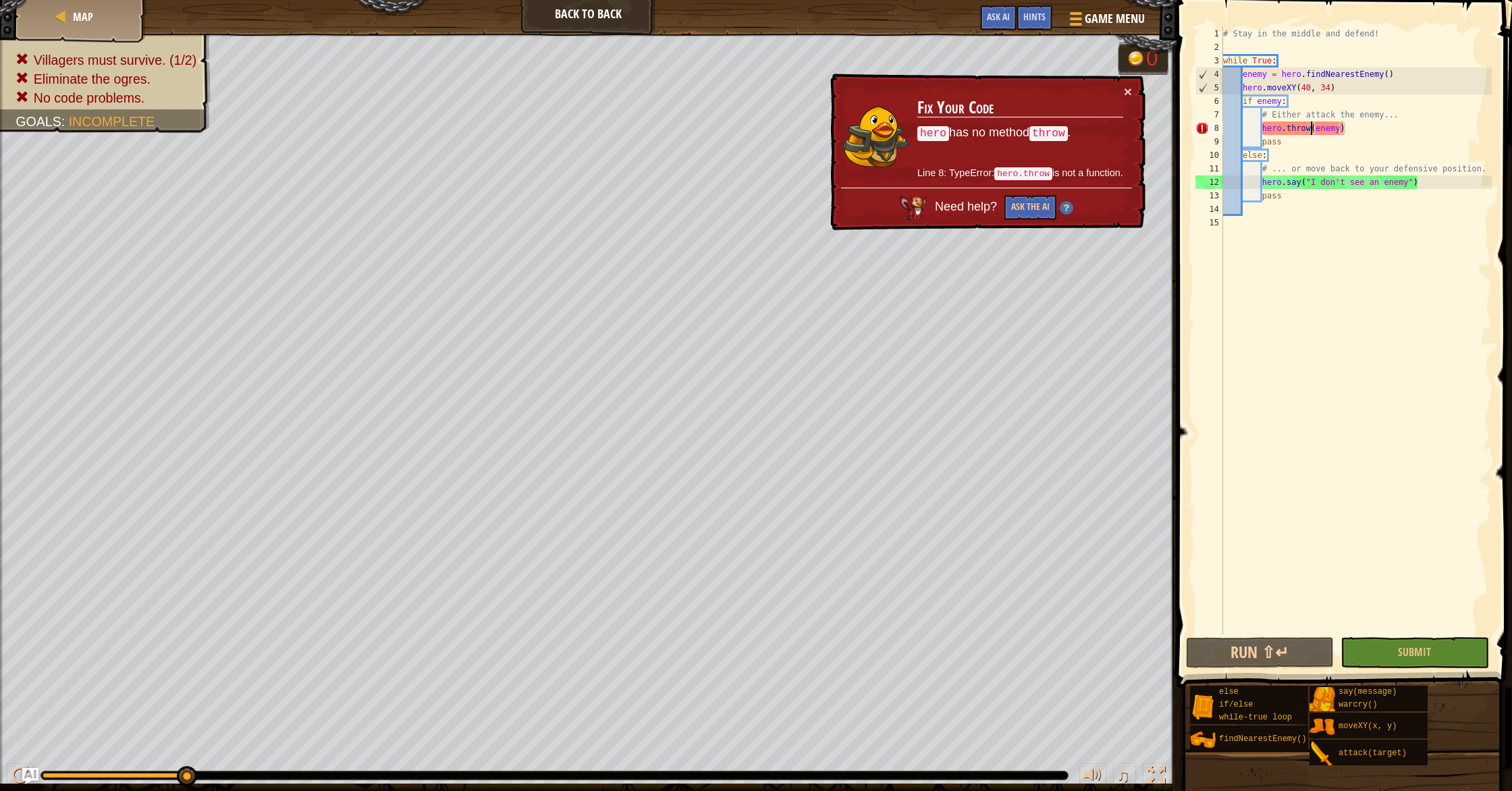
click at [1310, 123] on div "# Stay in the middle and defend! while True : enemy = hero . findNearestEnemy (…" at bounding box center [1356, 343] width 272 height 634
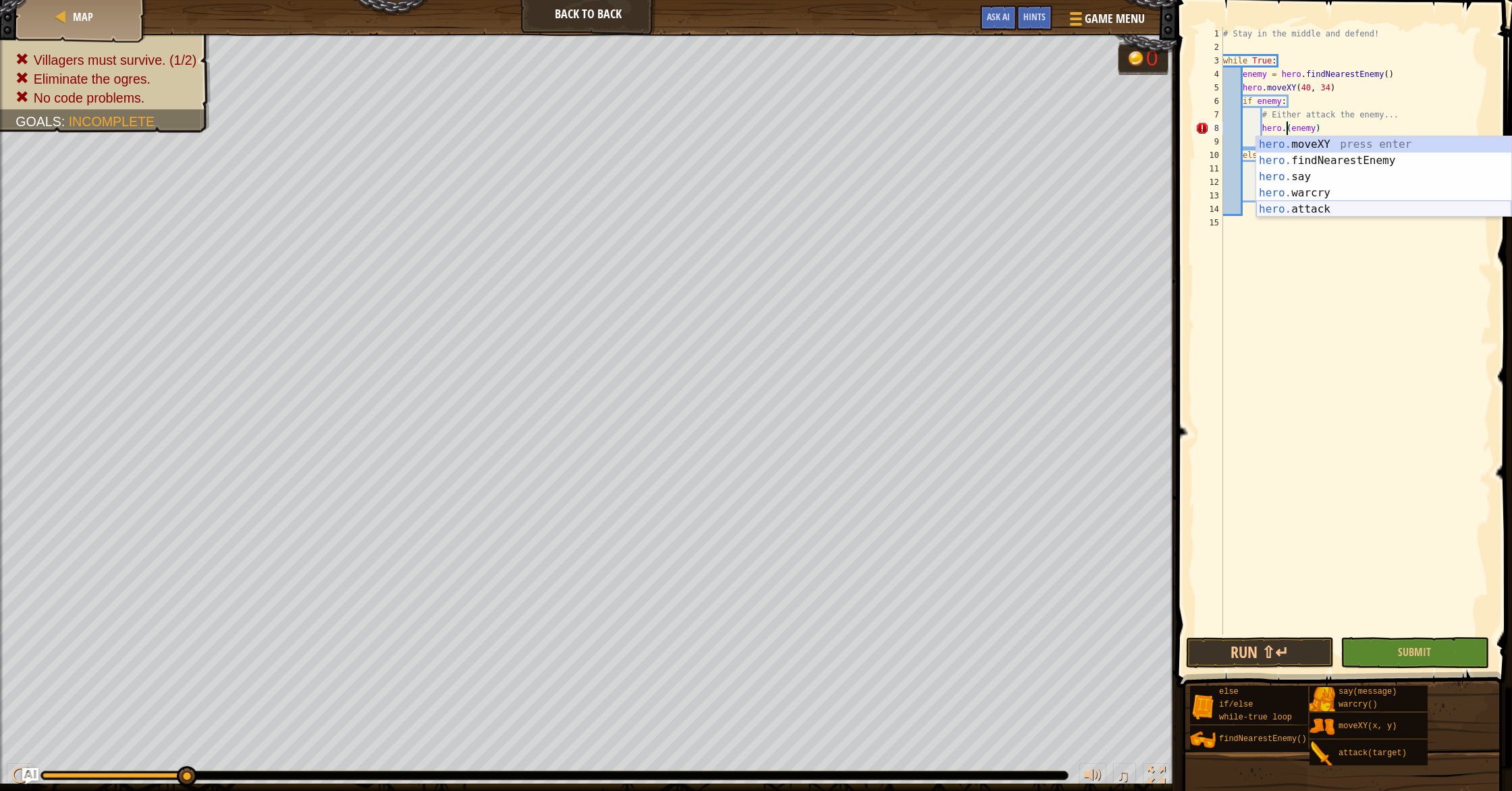
click at [1319, 205] on div "hero. moveXY press enter hero. findNearestEnemy press enter hero. say press ent…" at bounding box center [1384, 193] width 255 height 113
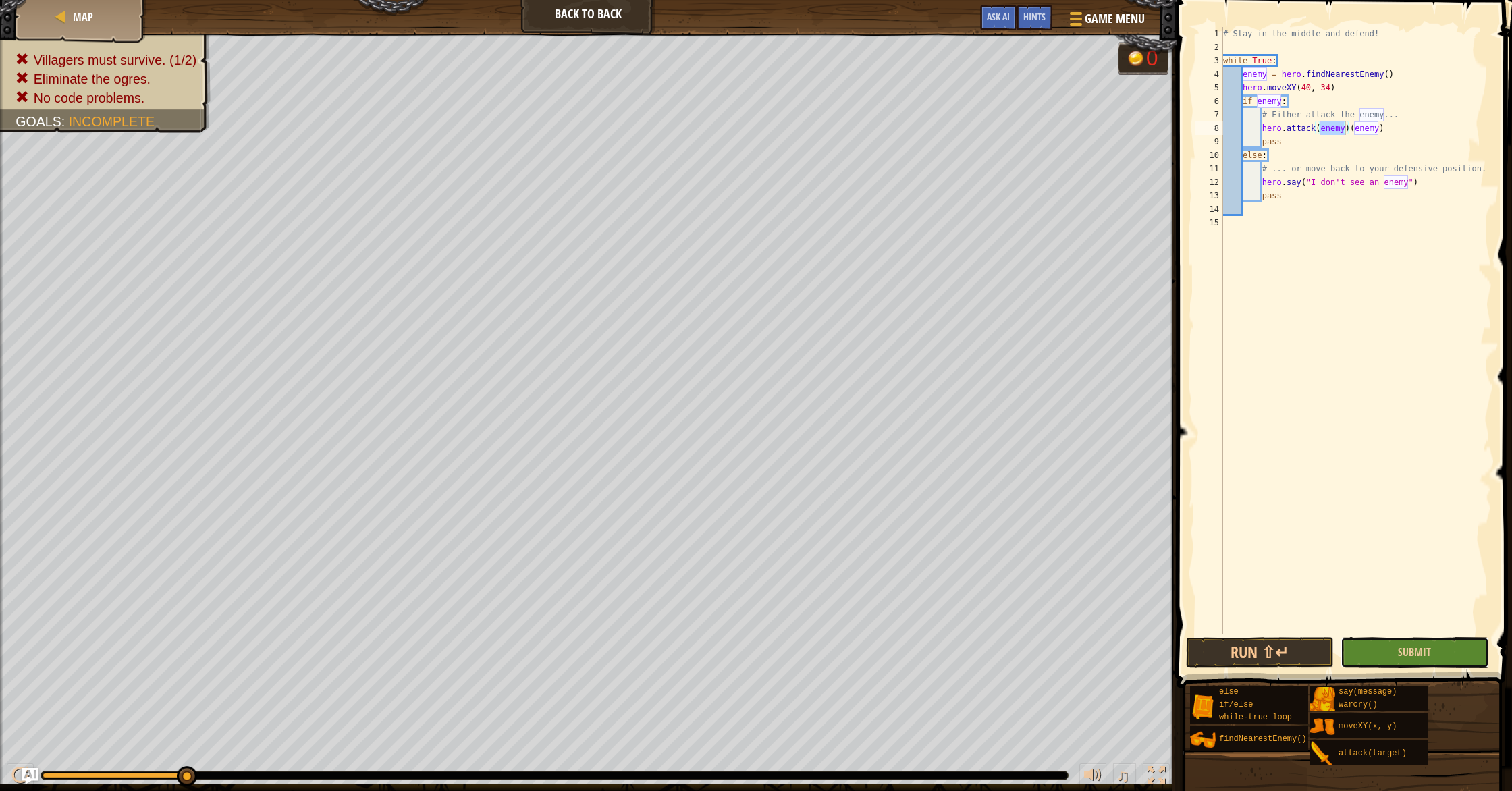
click at [1362, 653] on button "Submit" at bounding box center [1414, 652] width 148 height 31
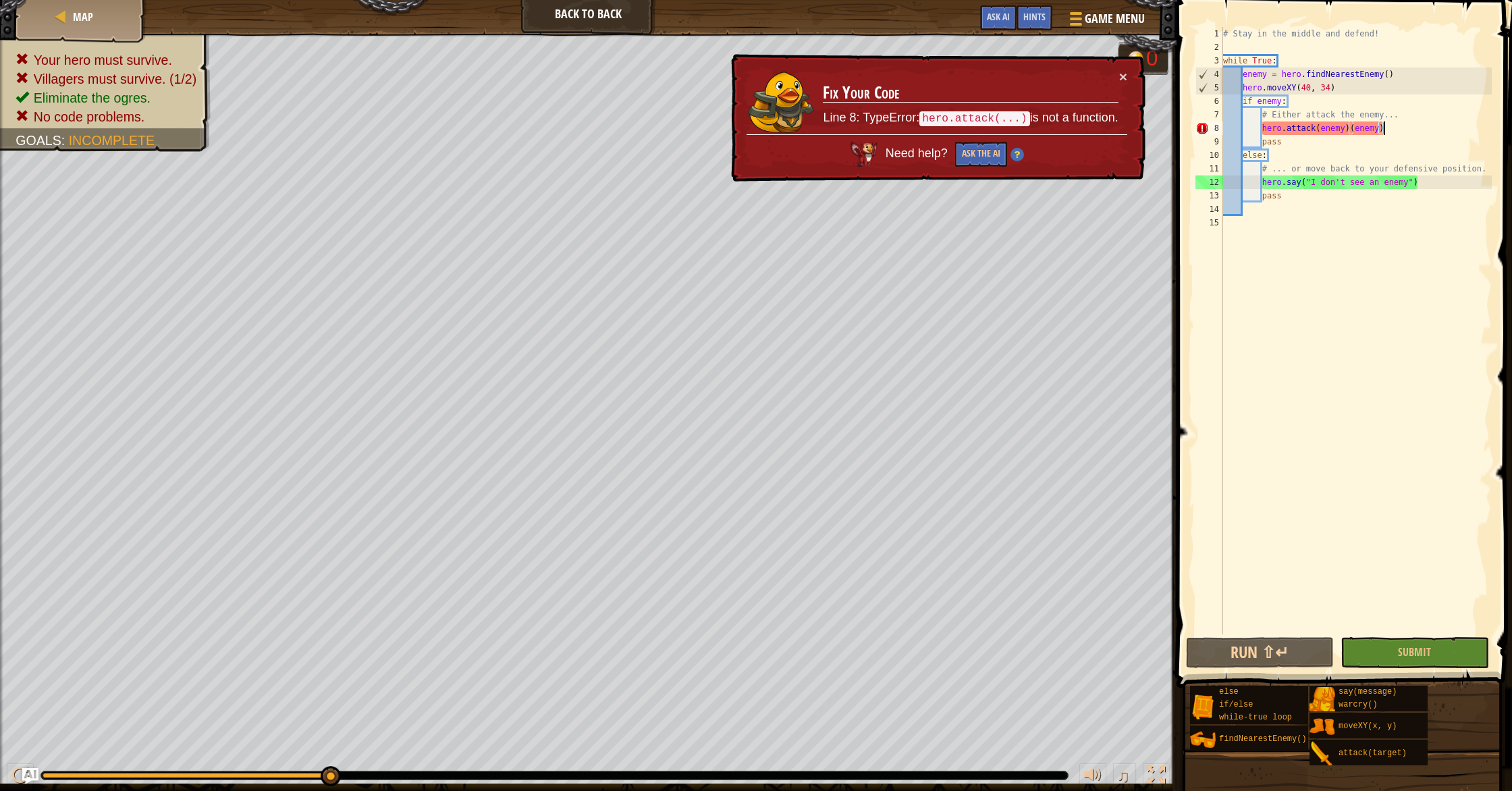
click at [1385, 133] on div "# Stay in the middle and defend! while True : enemy = hero . findNearestEnemy (…" at bounding box center [1356, 343] width 272 height 634
click at [1350, 133] on div "# Stay in the middle and defend! while True : enemy = hero . findNearestEnemy (…" at bounding box center [1356, 343] width 272 height 634
click at [1349, 133] on div "# Stay in the middle and defend! while True : enemy = hero . findNearestEnemy (…" at bounding box center [1356, 343] width 272 height 634
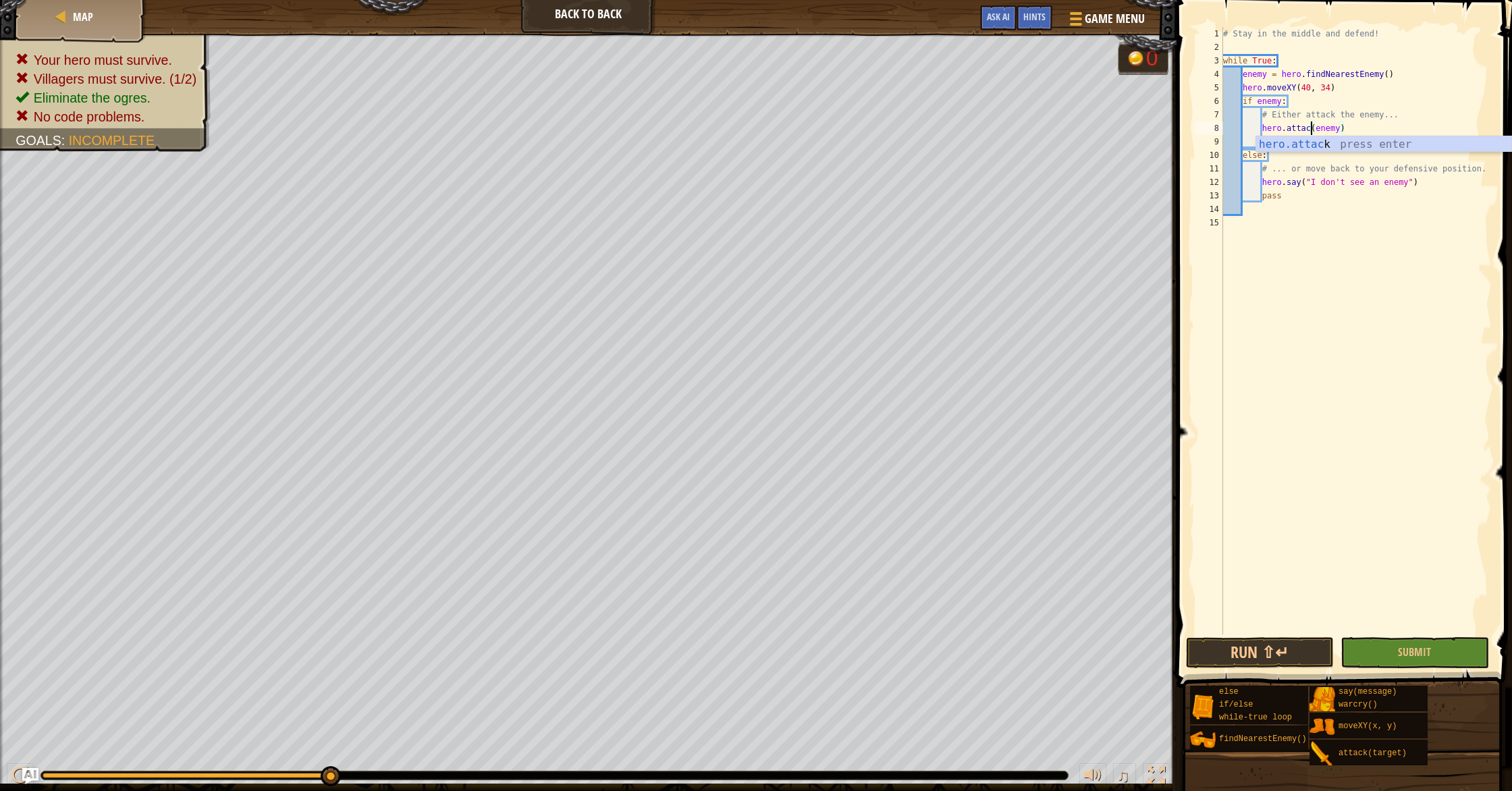
scroll to position [6, 8]
click at [1407, 183] on div "# Stay in the middle and defend! while True : enemy = hero . findNearestEnemy (…" at bounding box center [1356, 343] width 272 height 634
click at [1298, 185] on div "# Stay in the middle and defend! while True : enemy = hero . findNearestEnemy (…" at bounding box center [1356, 343] width 272 height 634
click at [1299, 188] on div "# Stay in the middle and defend! while True : enemy = hero . findNearestEnemy (…" at bounding box center [1356, 343] width 272 height 634
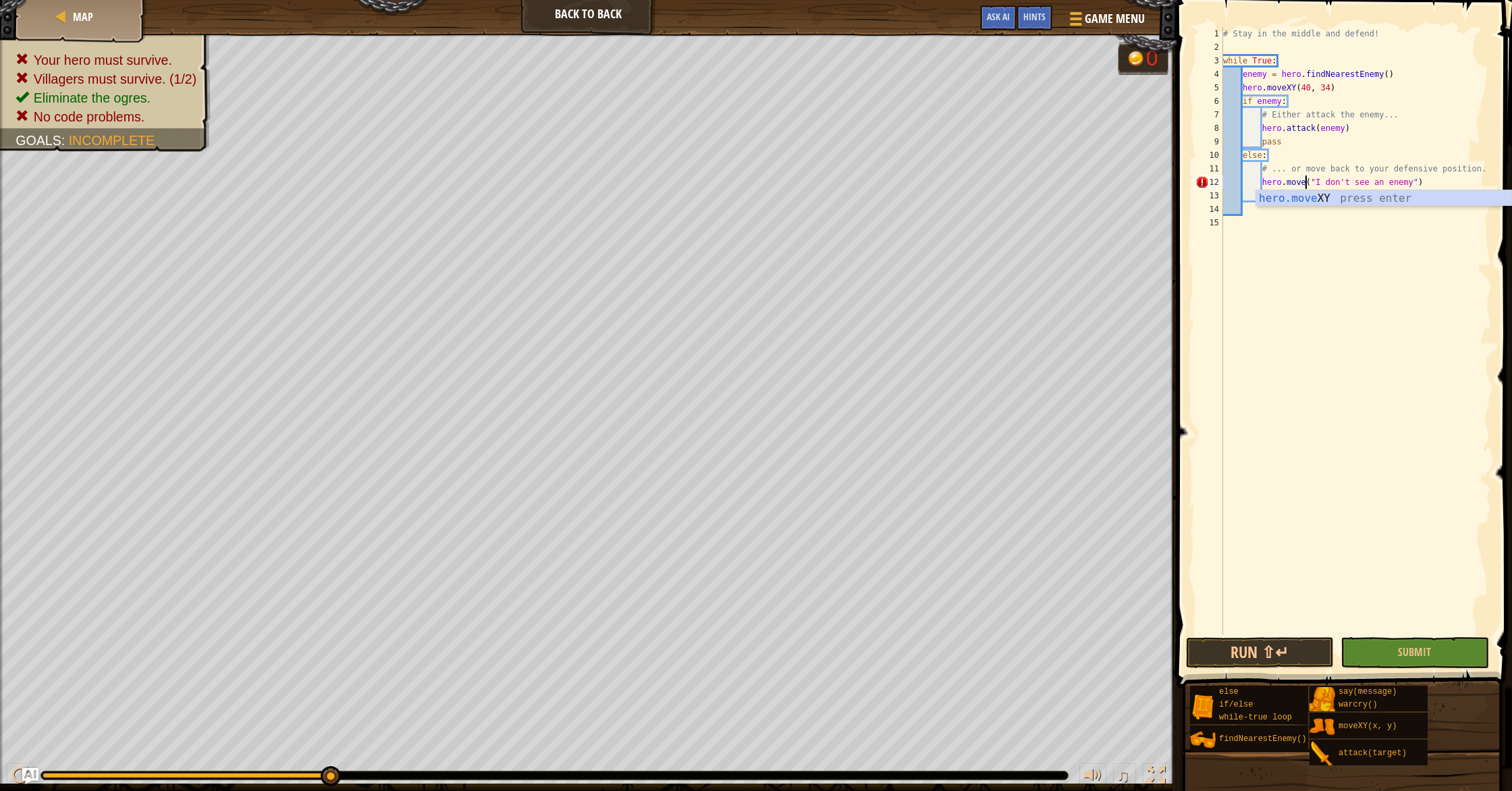
scroll to position [6, 6]
click at [1384, 198] on div "hero.move XY press enter" at bounding box center [1384, 214] width 255 height 48
click at [1481, 183] on div "# Stay in the middle and defend! while True : enemy = hero . findNearestEnemy (…" at bounding box center [1356, 343] width 272 height 634
drag, startPoint x: 1481, startPoint y: 183, endPoint x: 1414, endPoint y: 175, distance: 67.5
click at [1425, 177] on div "# Stay in the middle and defend! while True : enemy = hero . findNearestEnemy (…" at bounding box center [1356, 343] width 272 height 634
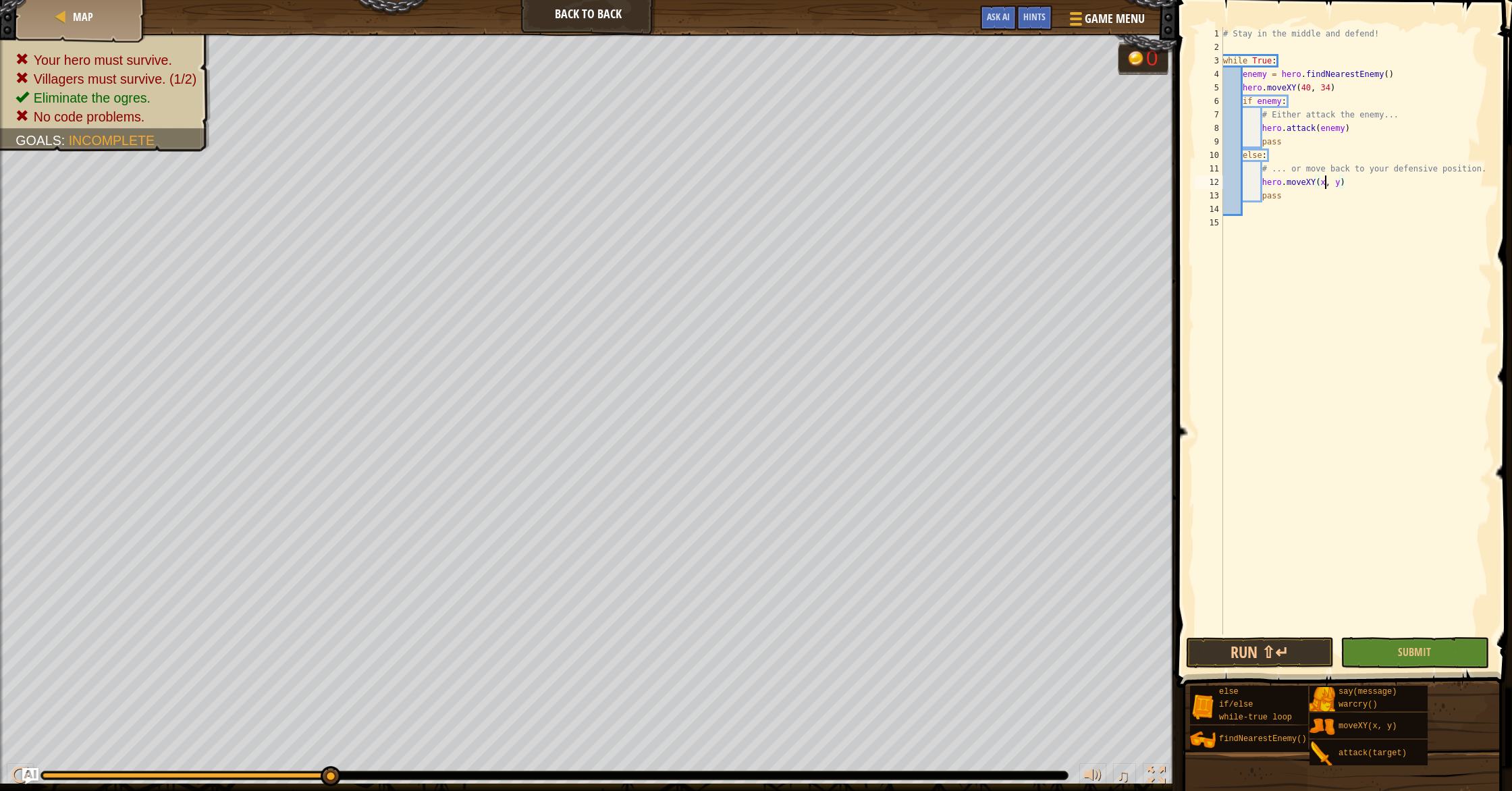
click at [1324, 184] on div "# Stay in the middle and defend! while True : enemy = hero . findNearestEnemy (…" at bounding box center [1356, 343] width 272 height 634
click at [1346, 186] on div "# Stay in the middle and defend! while True : enemy = hero . findNearestEnemy (…" at bounding box center [1356, 343] width 272 height 634
drag, startPoint x: 1340, startPoint y: 92, endPoint x: 1237, endPoint y: 88, distance: 103.1
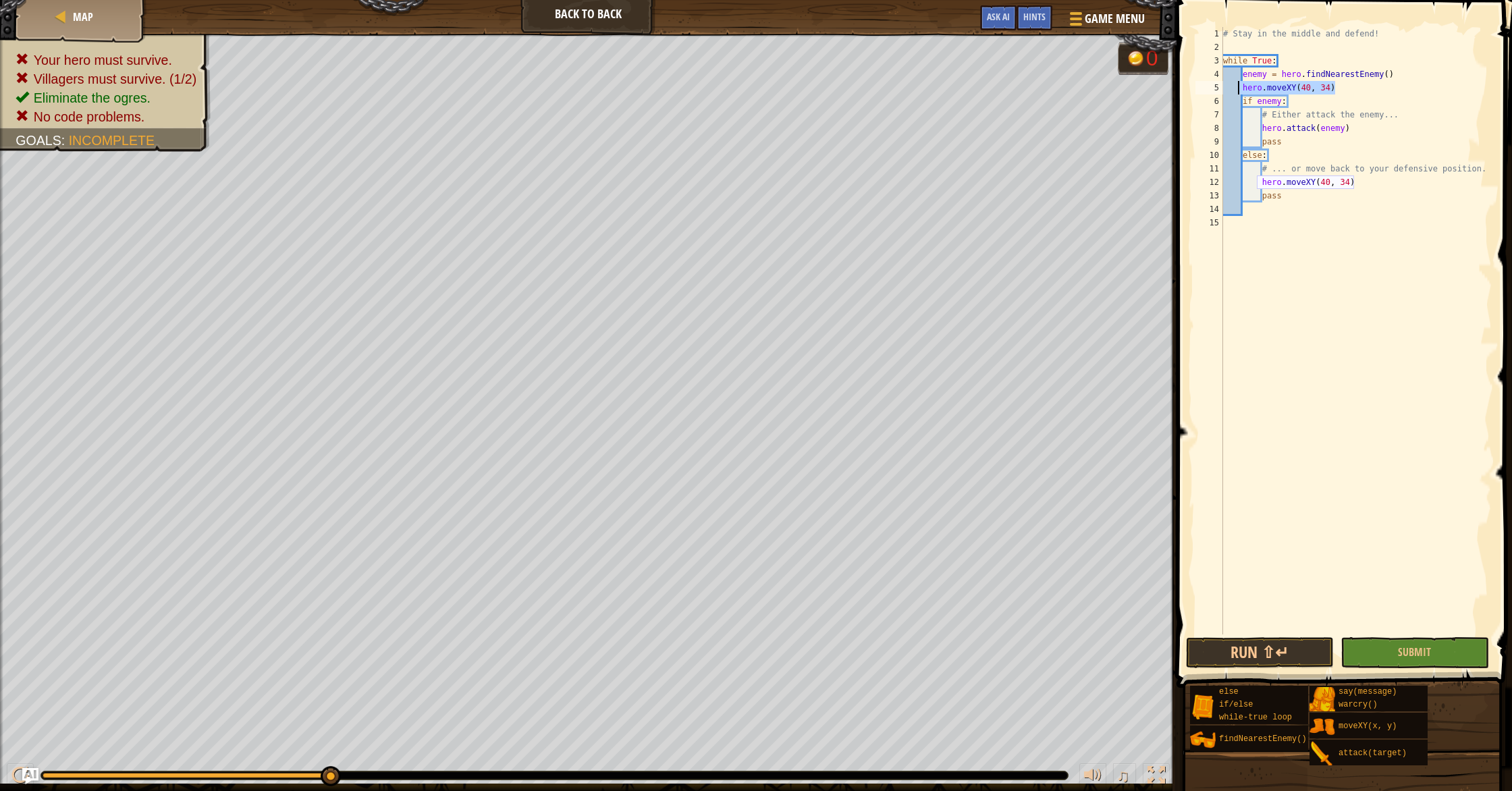
click at [1239, 88] on div "# Stay in the middle and defend! while True : enemy = hero . findNearestEnemy (…" at bounding box center [1356, 343] width 272 height 634
type textarea "hero.moveXY(40, 34)"
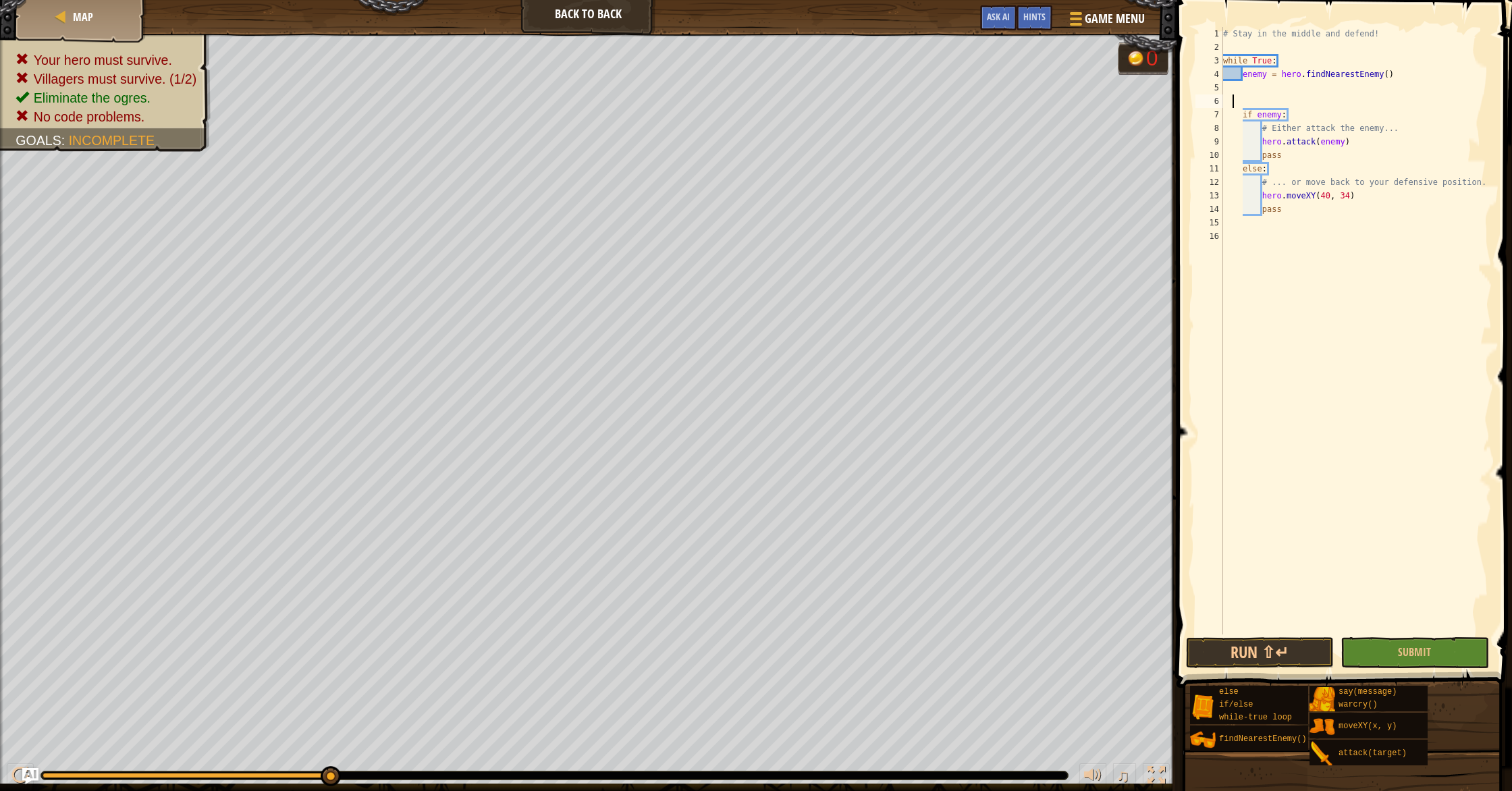
scroll to position [6, 0]
click at [1403, 658] on button "Submit" at bounding box center [1414, 652] width 148 height 31
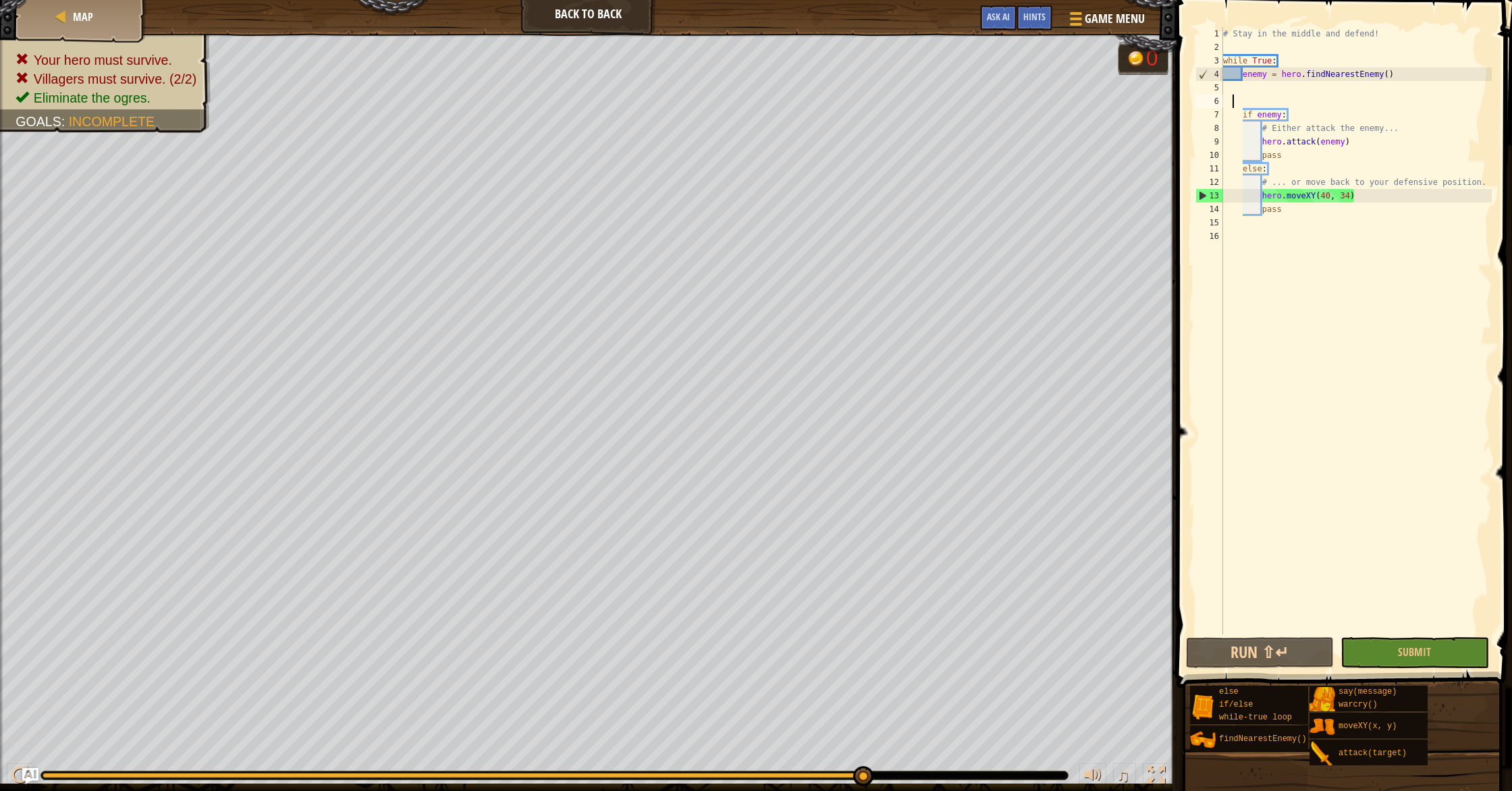
click at [1244, 102] on div "# Stay in the middle and defend! while True : enemy = hero . findNearestEnemy (…" at bounding box center [1356, 343] width 272 height 634
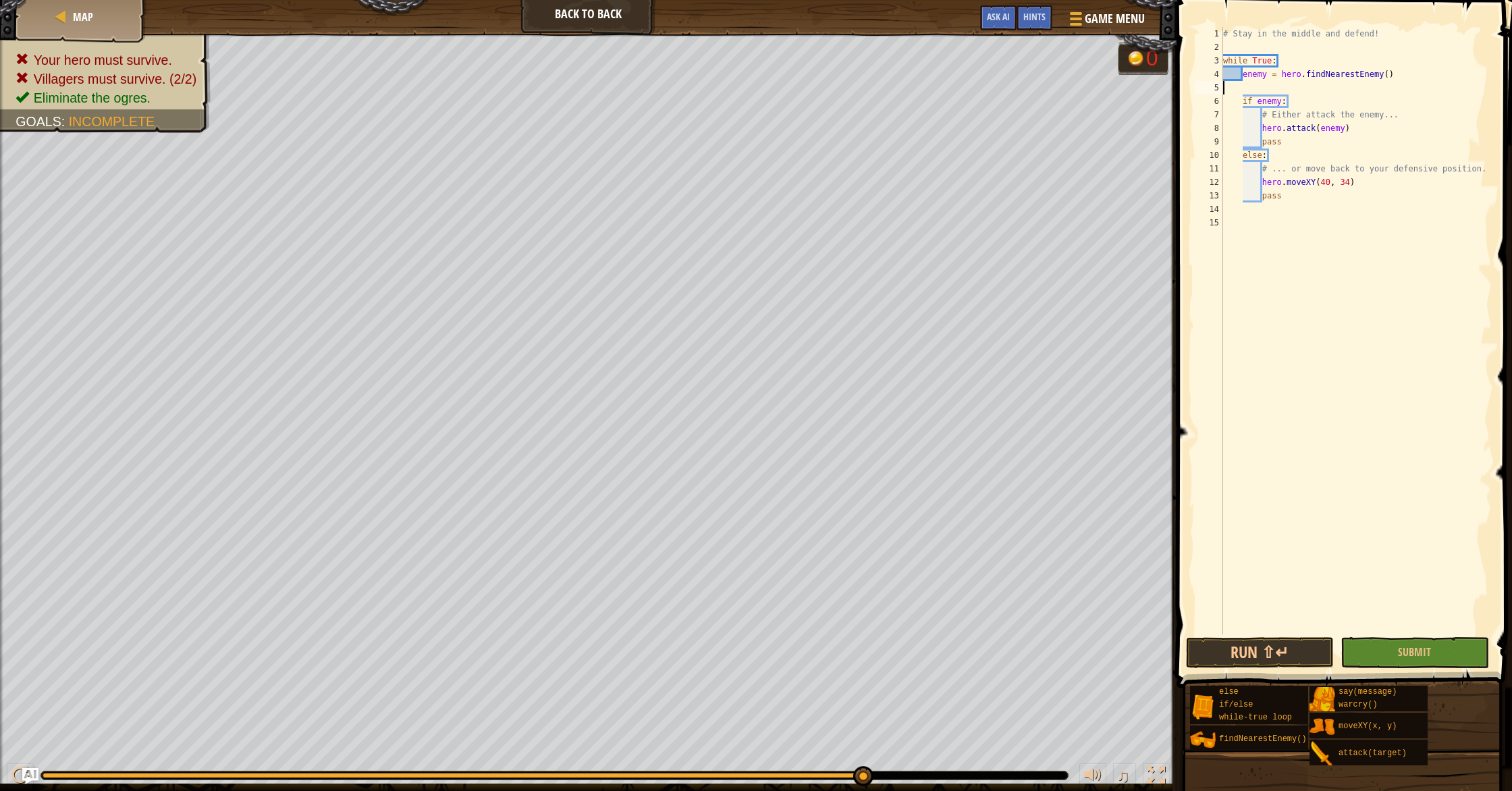
type textarea "enemy = hero.findNearestEnemy()"
click at [1374, 653] on button "Submit" at bounding box center [1414, 652] width 148 height 31
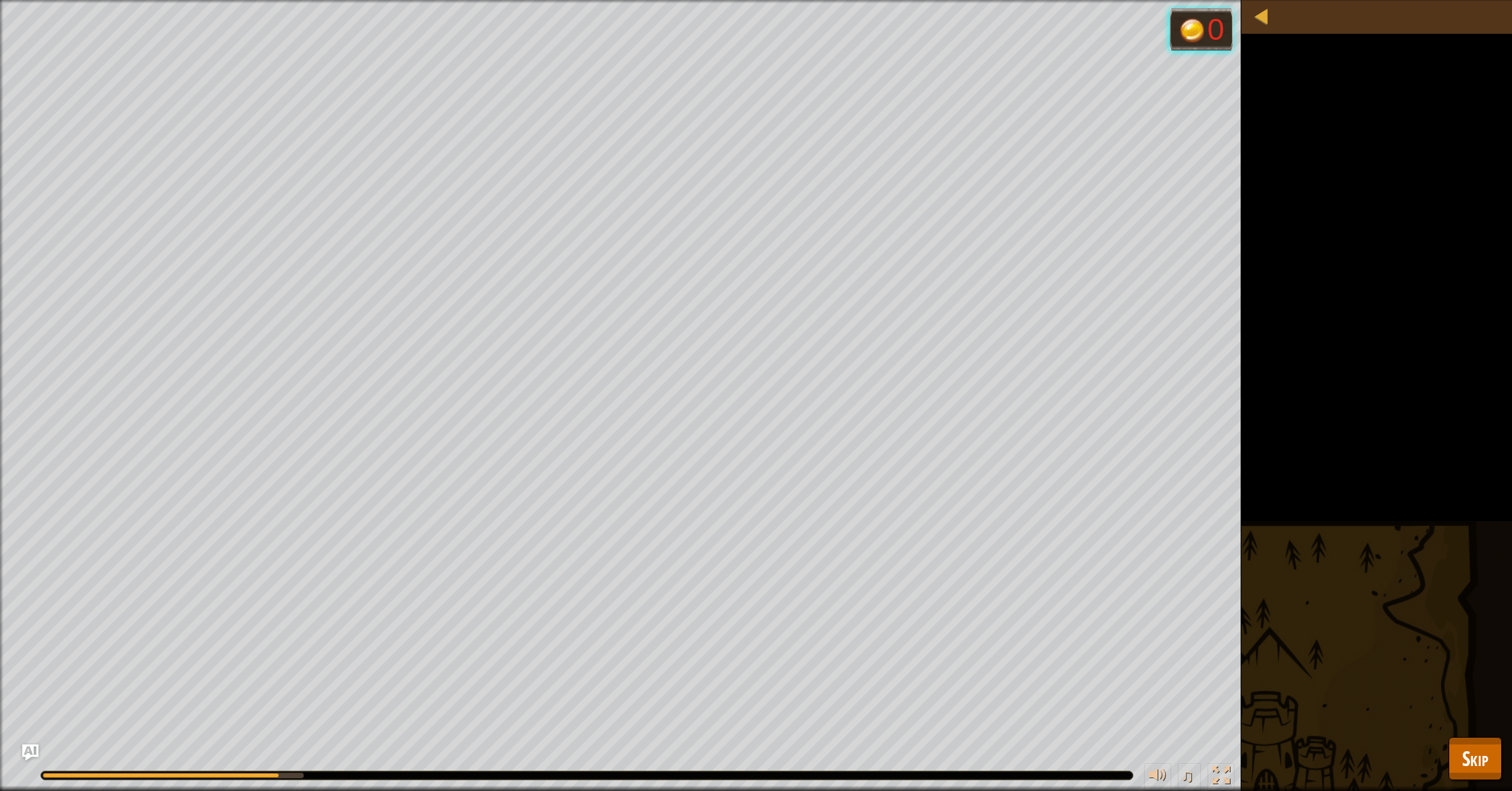
click at [1467, 733] on div "Your hero must survive. Villagers must survive. (2/2) Eliminate the ogres. Goal…" at bounding box center [756, 395] width 1512 height 791
click at [1467, 744] on span "Skip" at bounding box center [1475, 758] width 27 height 28
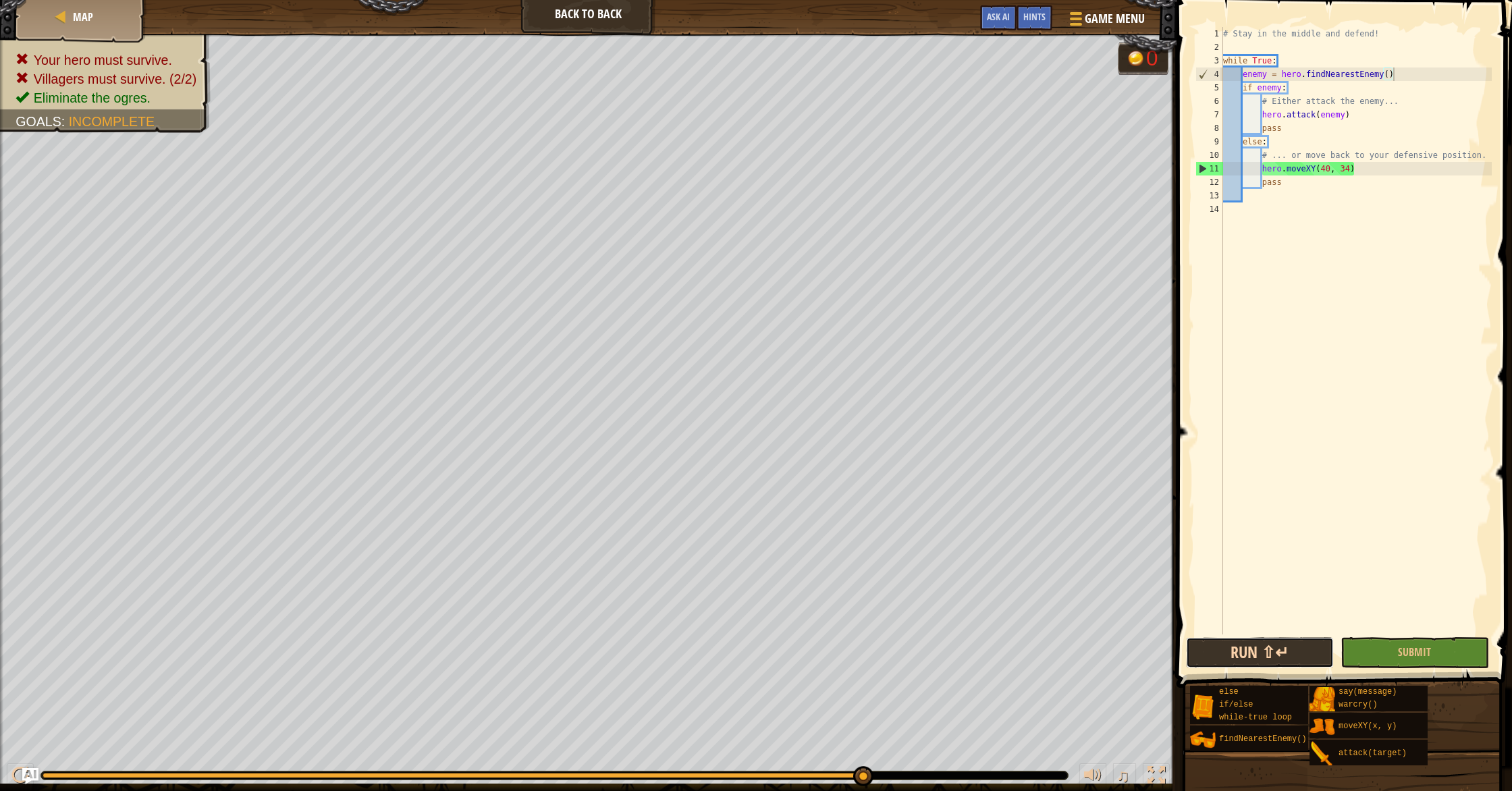
click at [1287, 640] on button "Run ⇧↵" at bounding box center [1259, 652] width 148 height 31
click at [1379, 651] on button "Submit" at bounding box center [1414, 652] width 148 height 31
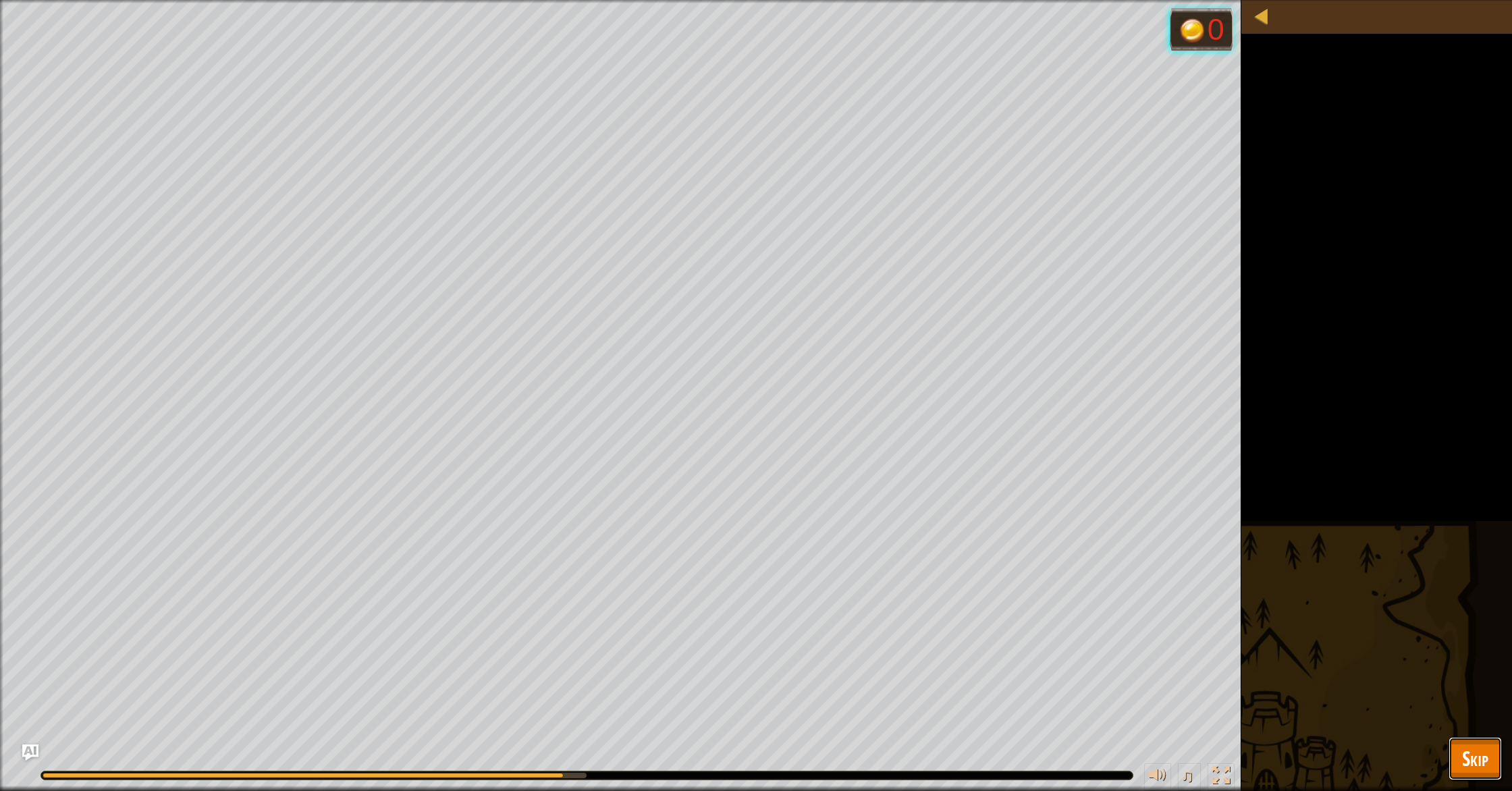
click at [1494, 756] on button "Skip" at bounding box center [1475, 758] width 53 height 43
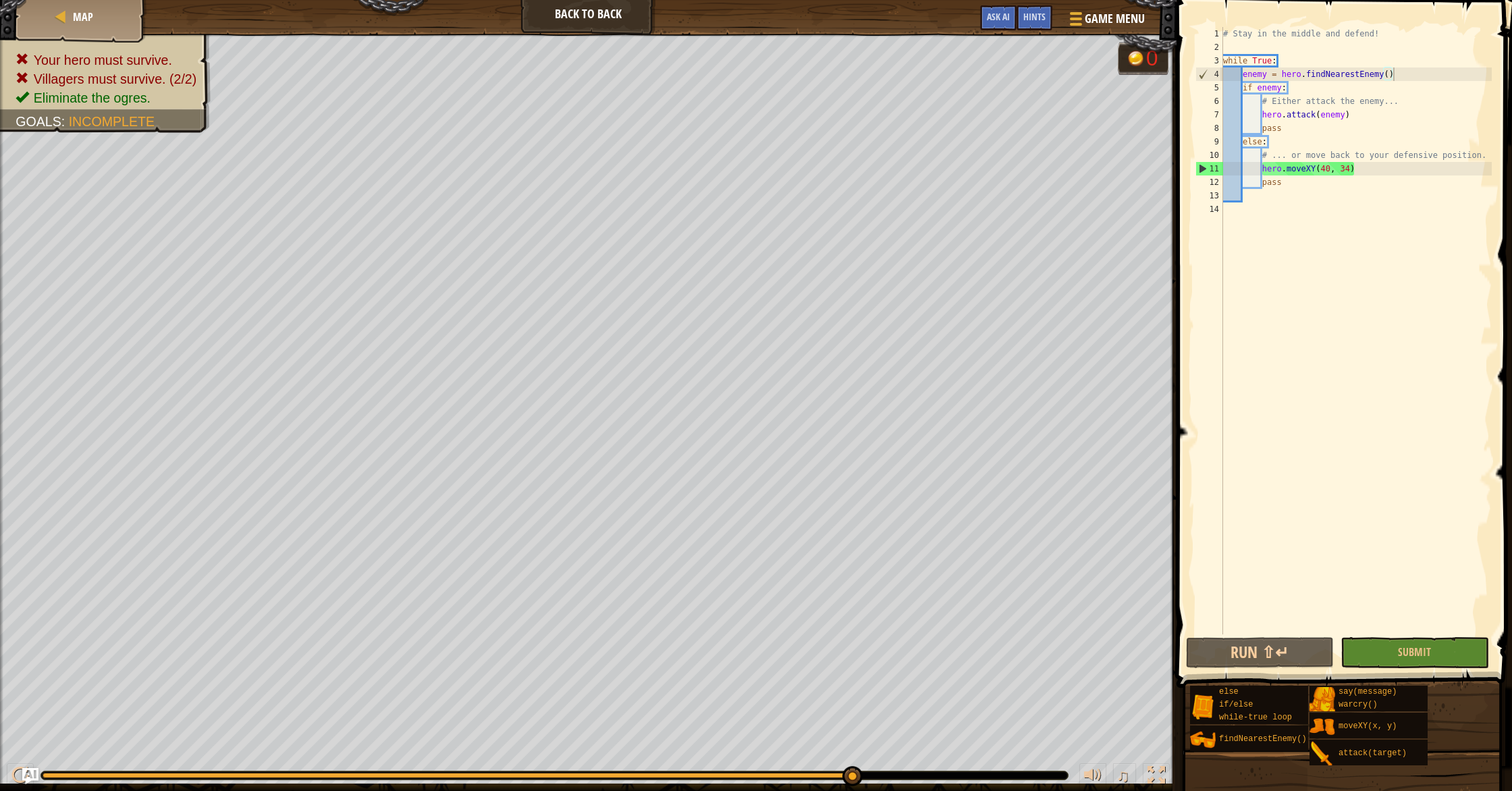
click at [1284, 47] on div "# Stay in the middle and defend! while True : enemy = hero . findNearestEnemy (…" at bounding box center [1356, 343] width 272 height 634
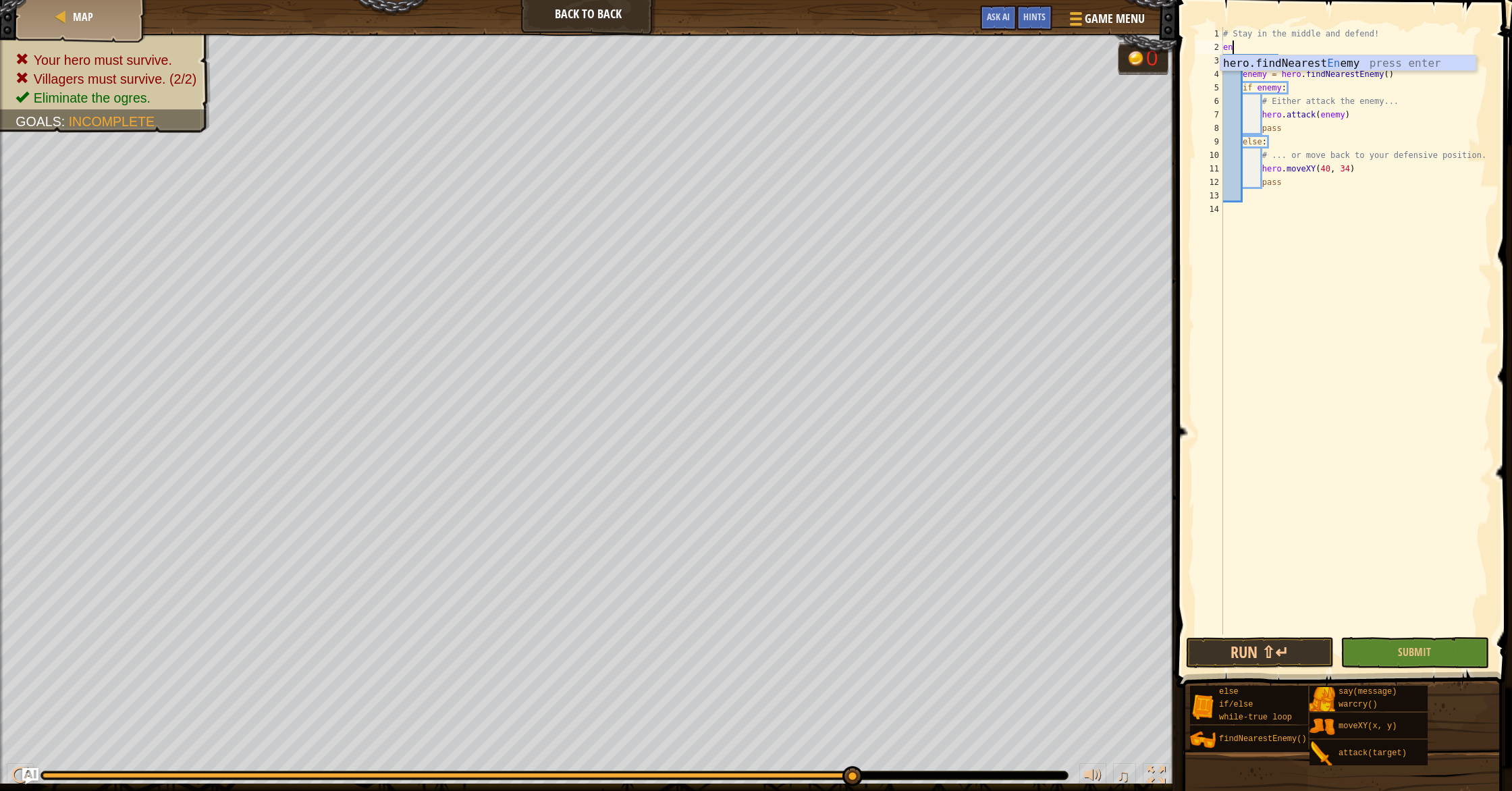
type textarea "e"
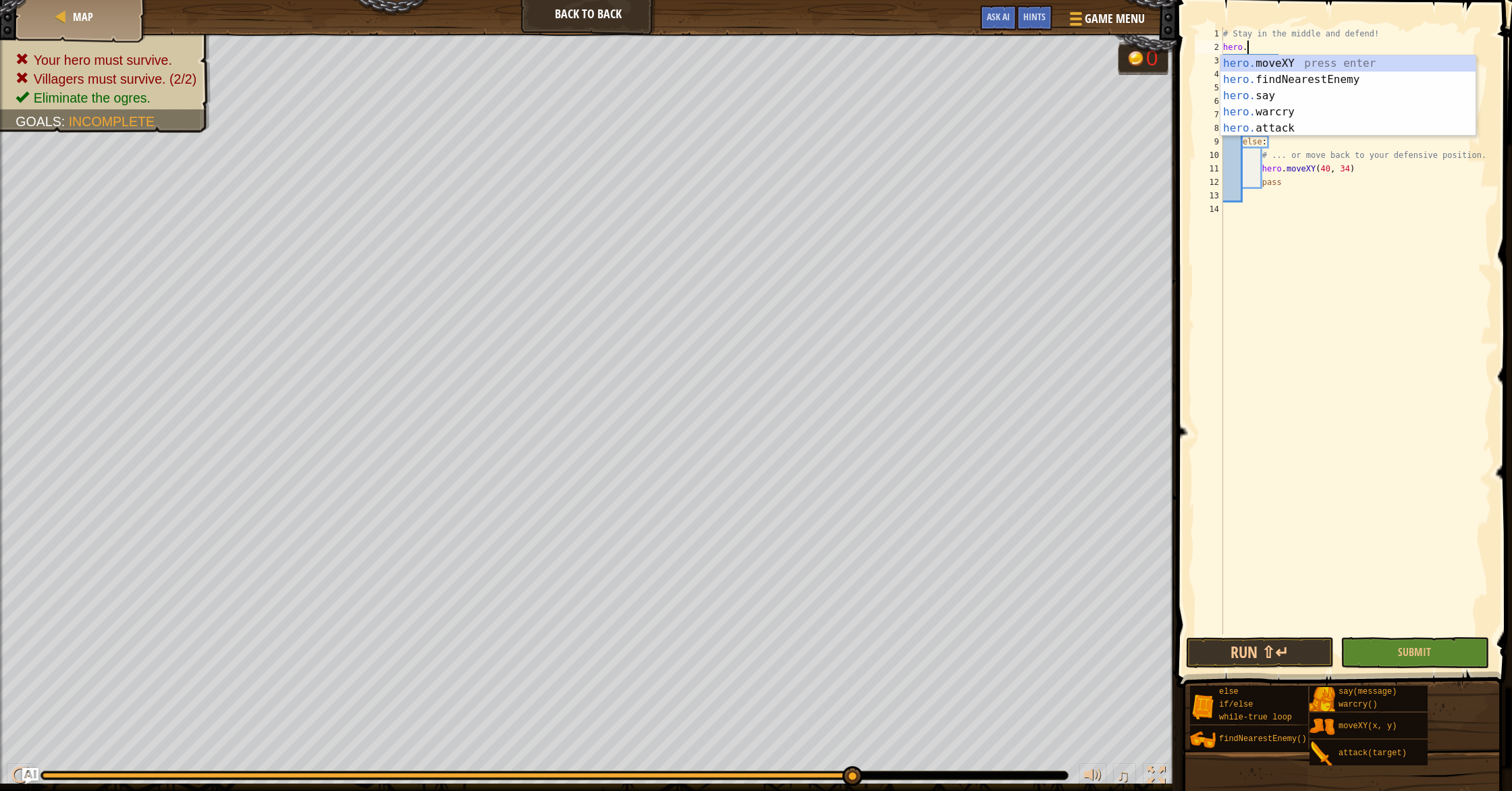
scroll to position [6, 2]
click at [1293, 59] on div "hero. moveXY press enter hero. findNearestEnemy press enter hero. say press ent…" at bounding box center [1348, 112] width 255 height 113
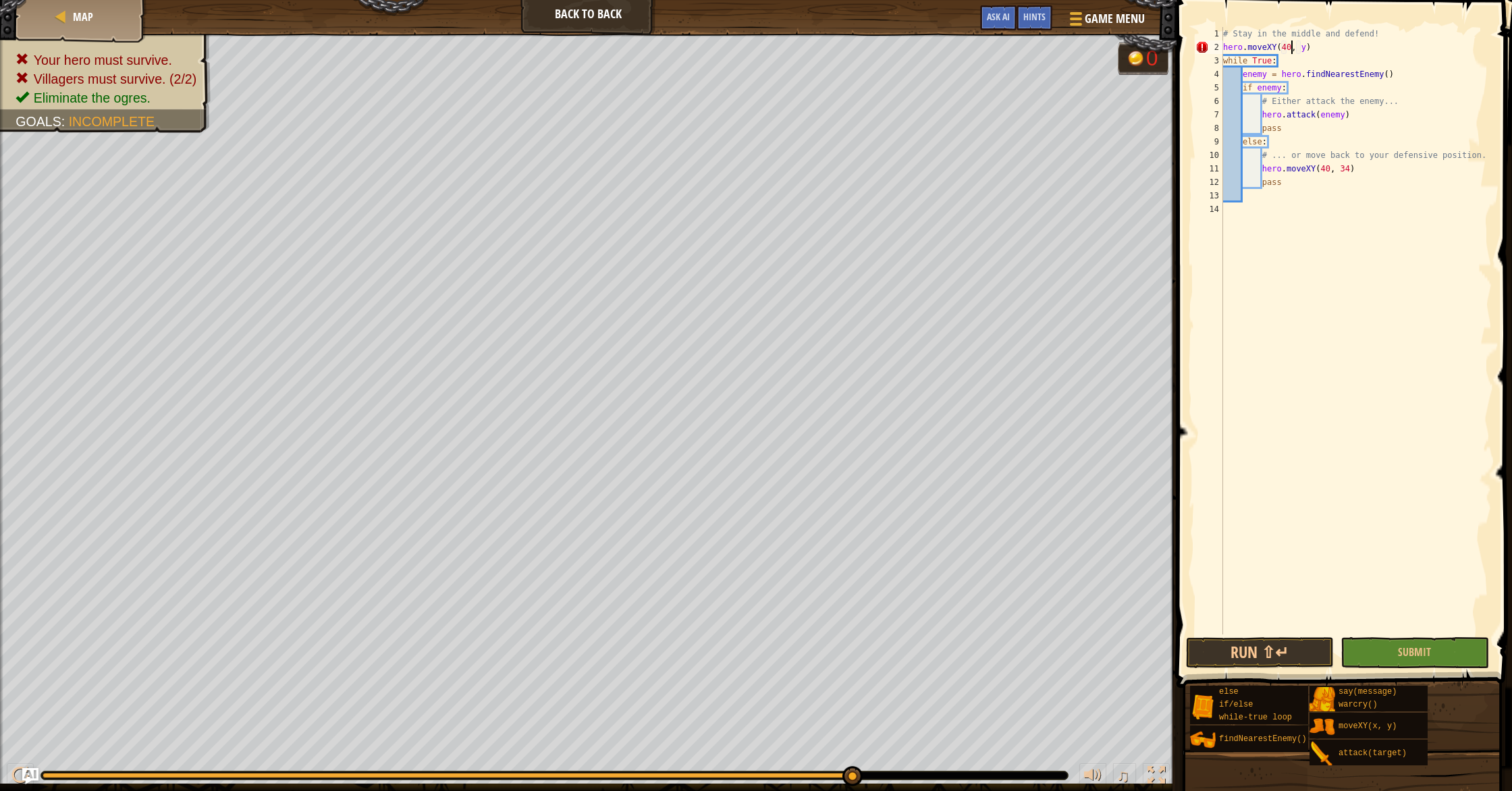
scroll to position [6, 5]
click at [1304, 44] on div "# Stay in the middle and defend! hero . moveXY ( 40 , y ) while True : enemy = …" at bounding box center [1356, 343] width 272 height 634
type textarea "hero.moveXY(40, 34)"
click at [1399, 648] on span "Submit" at bounding box center [1414, 652] width 33 height 15
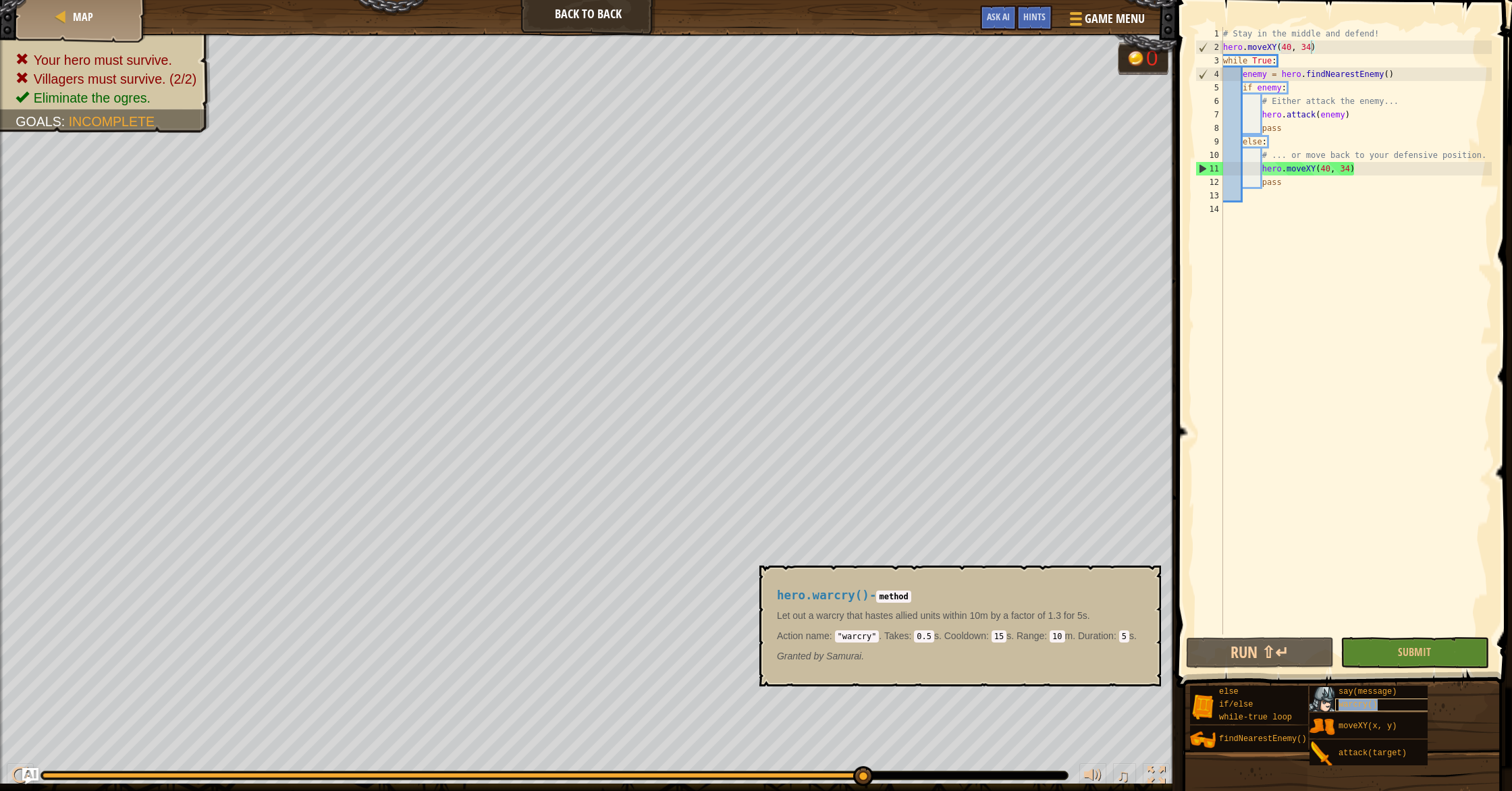
click at [1359, 701] on span "warcry()" at bounding box center [1358, 704] width 39 height 9
click at [1383, 208] on div "# Stay in the middle and defend! hero . moveXY ( 40 , 34 ) while True : enemy =…" at bounding box center [1356, 343] width 272 height 634
click at [1354, 179] on div "# Stay in the middle and defend! hero . moveXY ( 40 , 34 ) while True : enemy =…" at bounding box center [1356, 343] width 272 height 634
type textarea "pass"
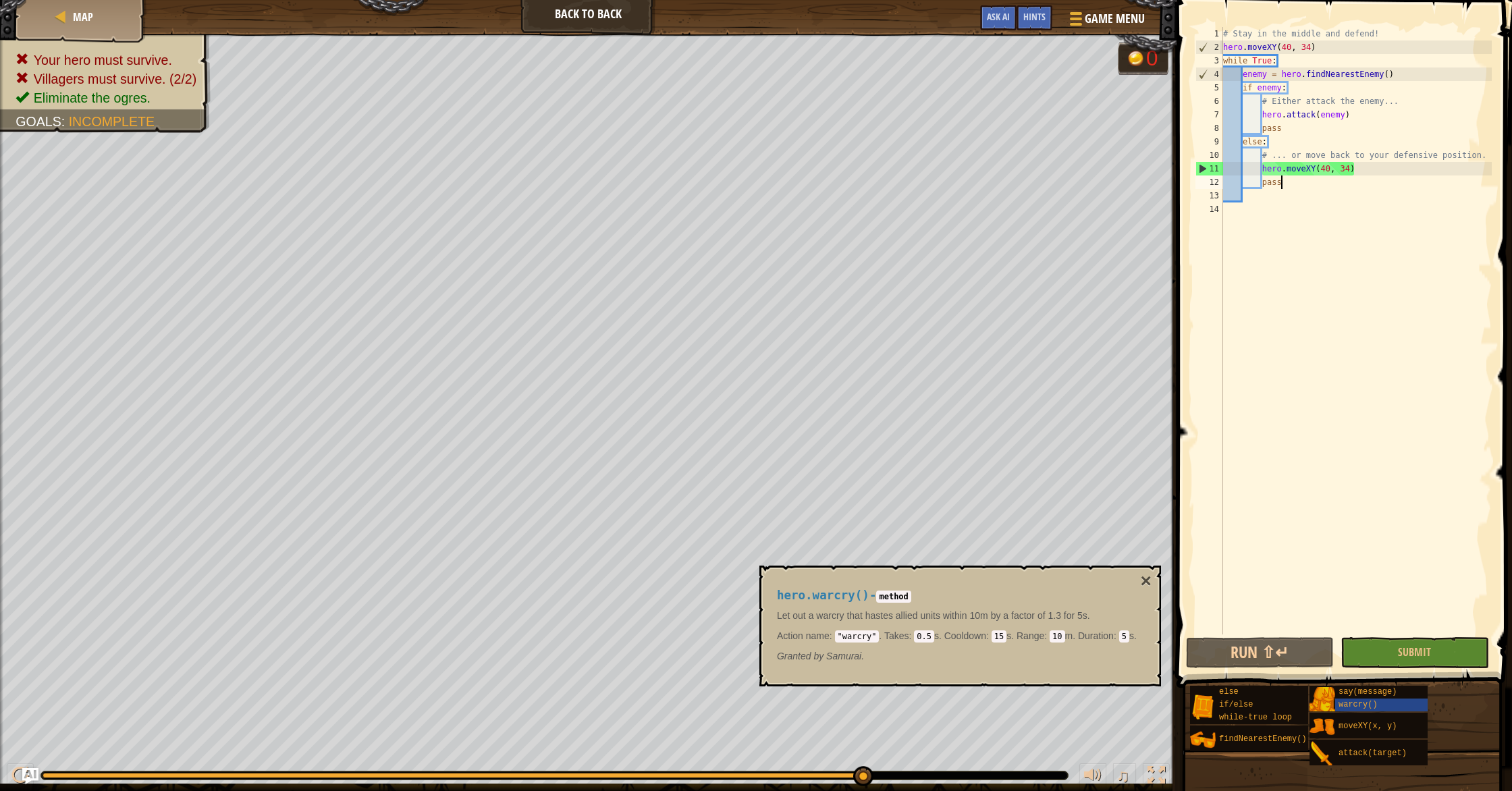
click at [1330, 198] on div "# Stay in the middle and defend! hero . moveXY ( 40 , 34 ) while True : enemy =…" at bounding box center [1356, 343] width 272 height 634
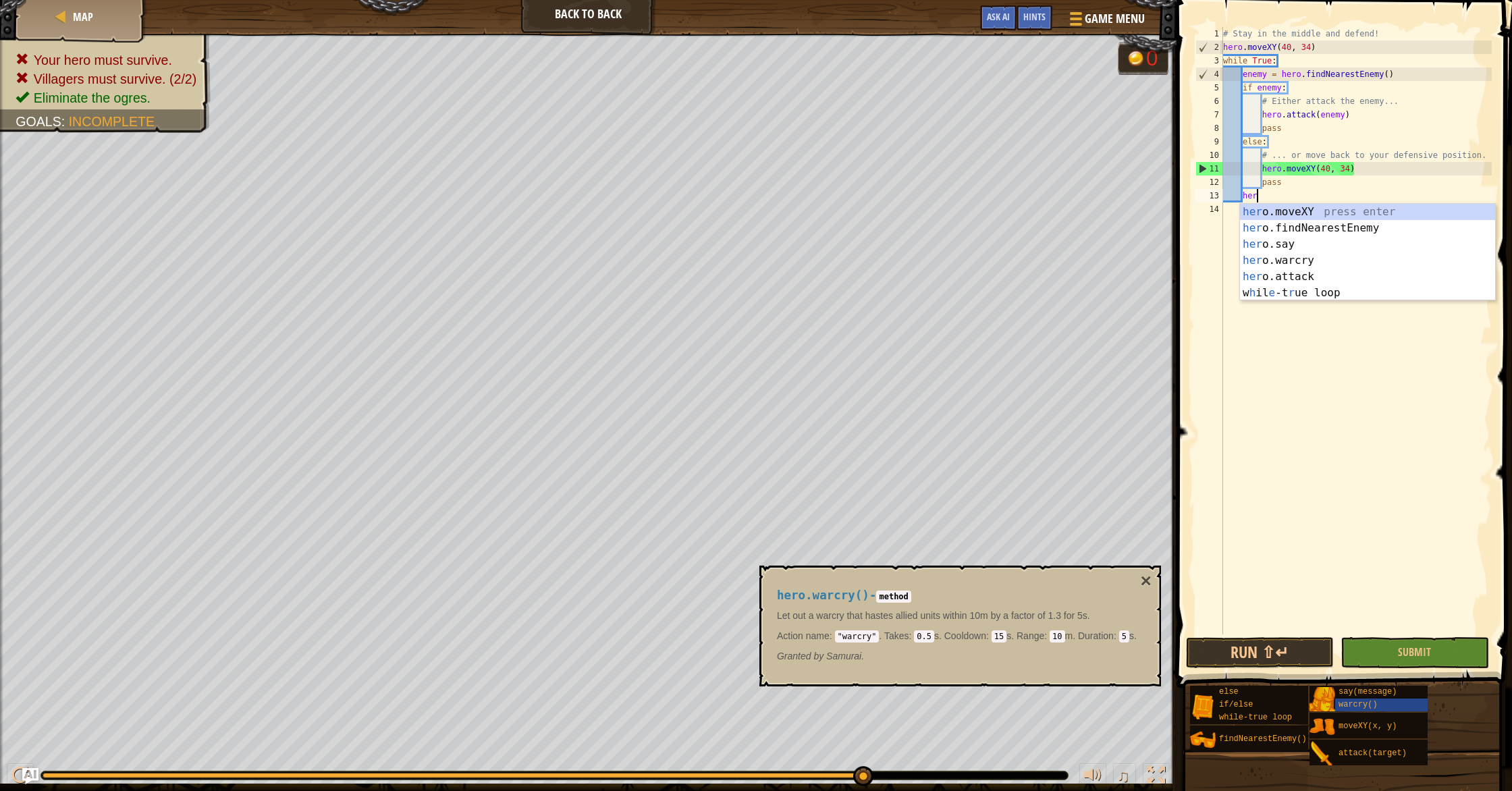
scroll to position [6, 2]
type textarea "hero"
click at [1324, 257] on div "hero .moveXY press enter hero .findNearestEnemy press enter hero .say press ent…" at bounding box center [1367, 268] width 255 height 129
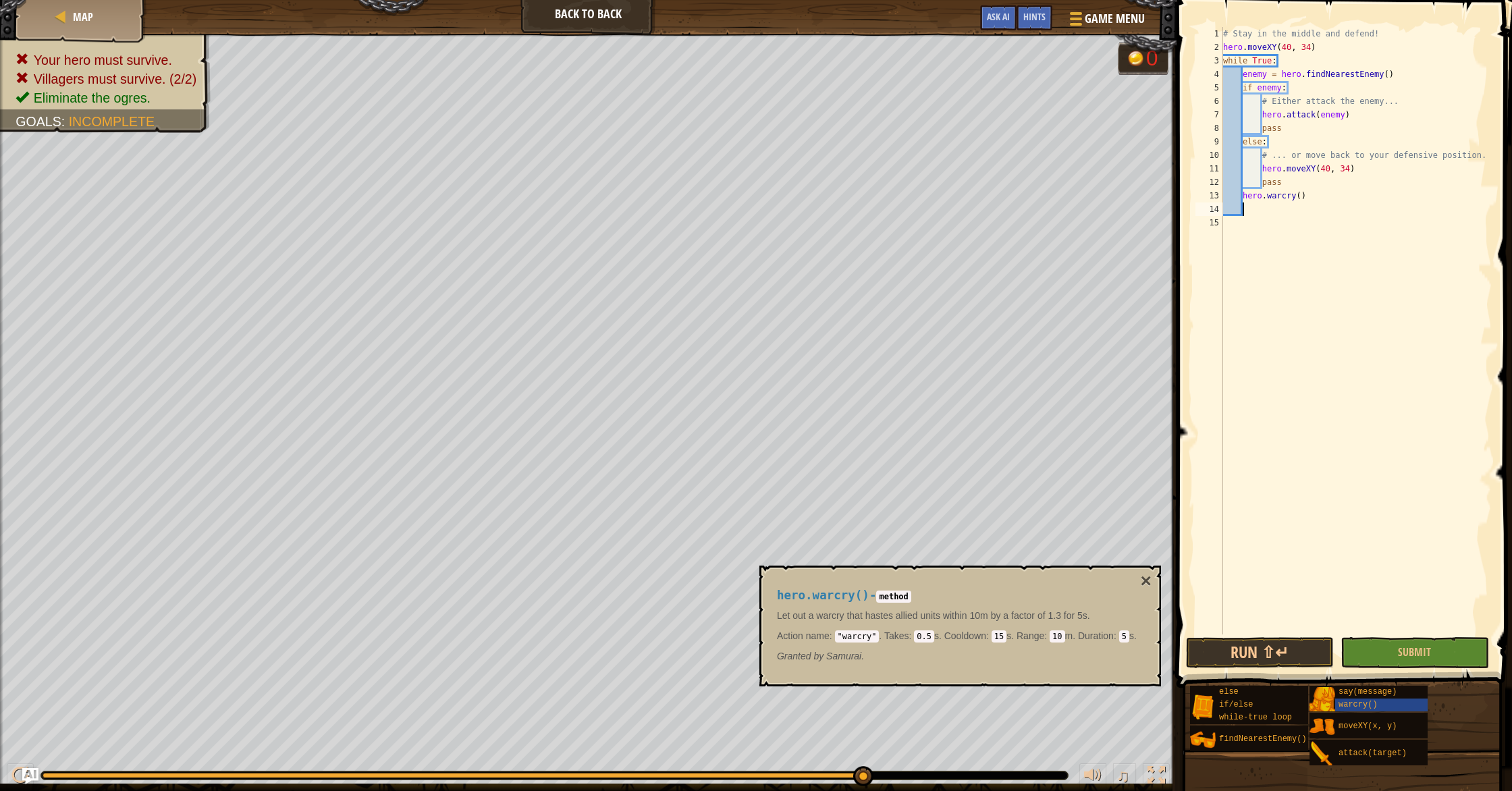
scroll to position [6, 1]
click at [1401, 651] on span "Submit" at bounding box center [1414, 652] width 33 height 15
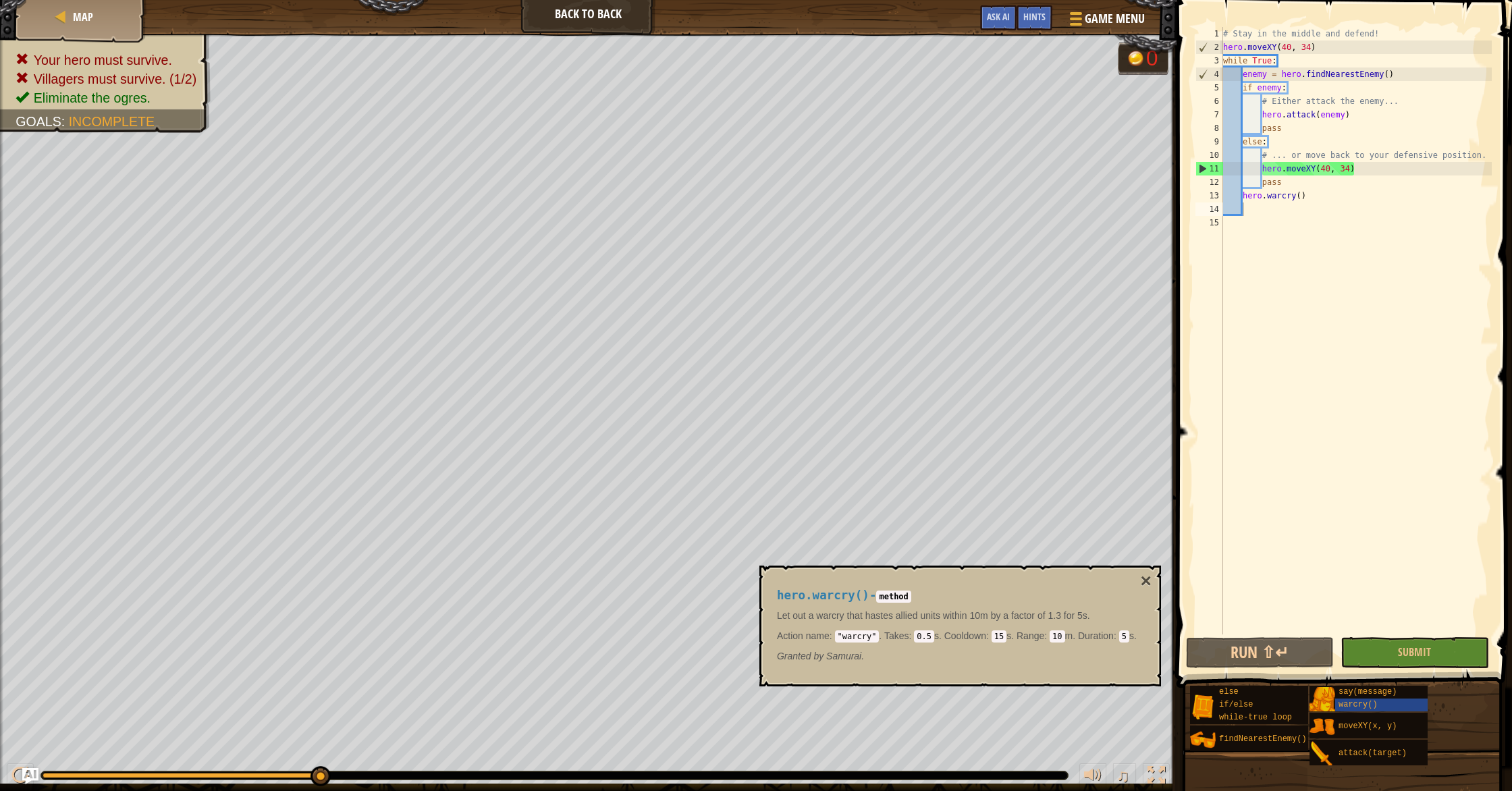
click at [1322, 186] on div "# Stay in the middle and defend! hero . moveXY ( 40 , 34 ) while True : enemy =…" at bounding box center [1356, 343] width 272 height 634
click at [1318, 196] on div "# Stay in the middle and defend! hero . moveXY ( 40 , 34 ) while True : enemy =…" at bounding box center [1356, 343] width 272 height 634
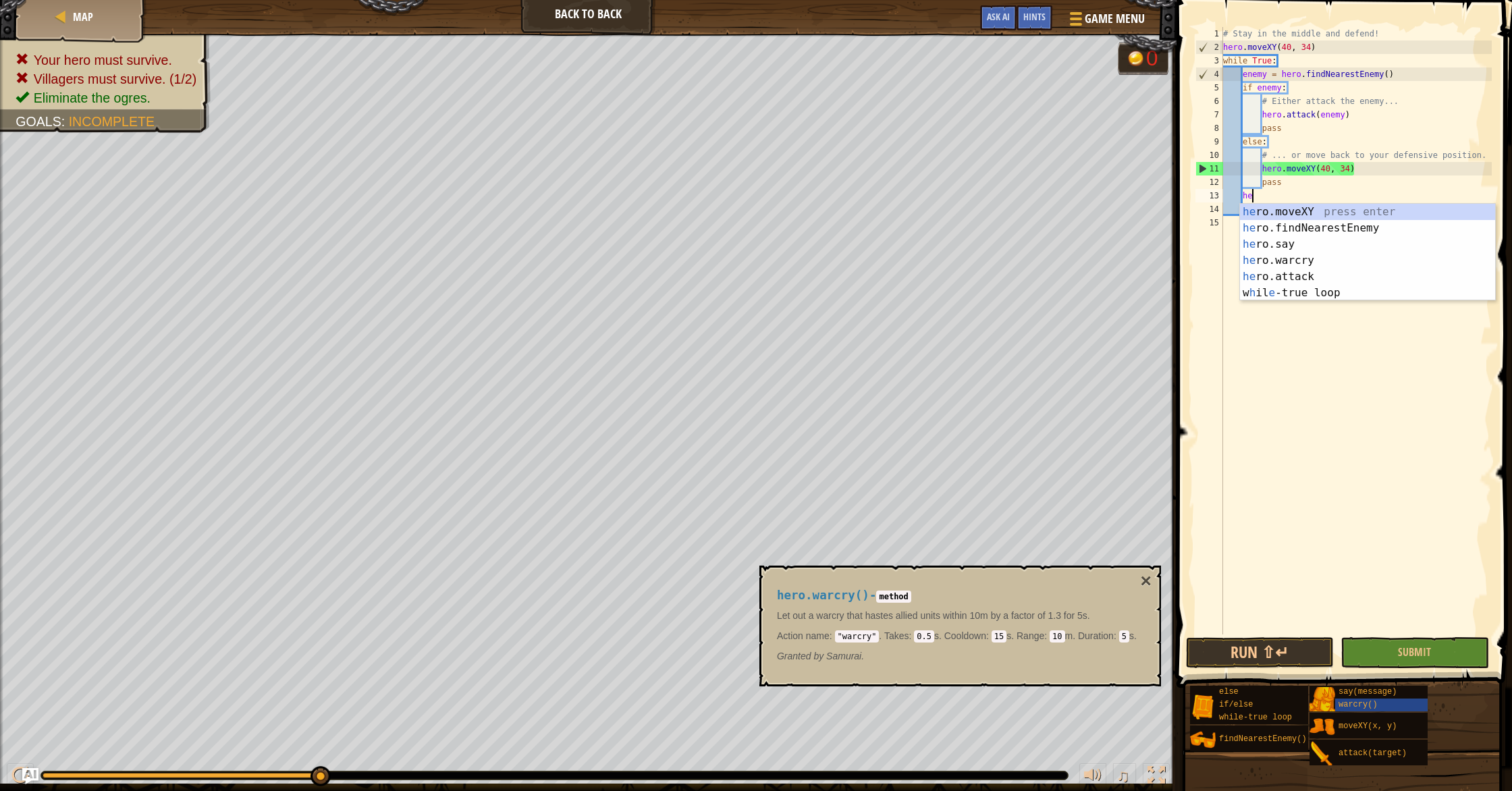
type textarea "h"
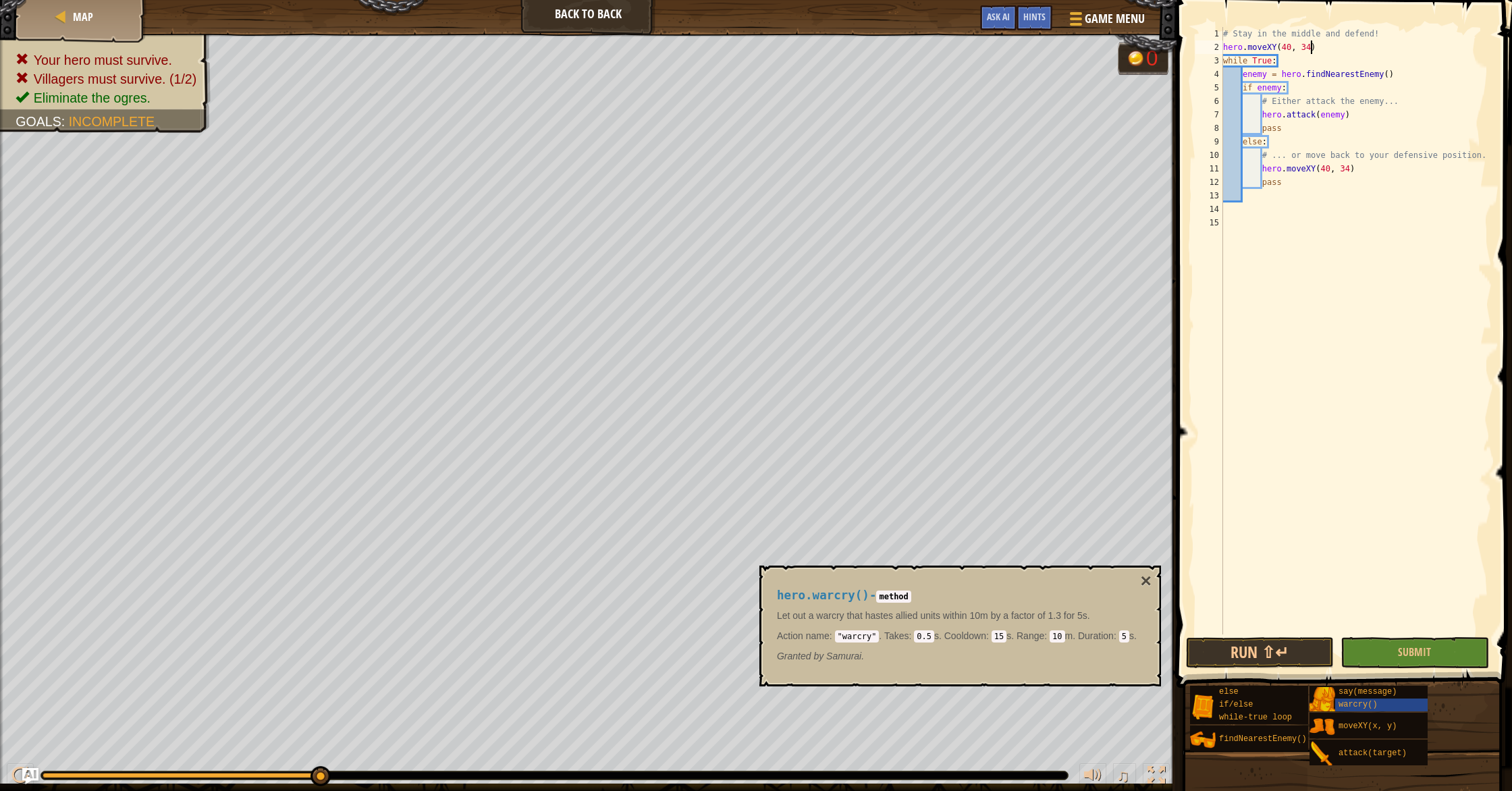
click at [1313, 45] on div "# Stay in the middle and defend! hero . moveXY ( 40 , 34 ) while True : enemy =…" at bounding box center [1356, 343] width 272 height 634
type textarea "hero.moveXY(40, 34)"
click at [1313, 45] on div "# Stay in the middle and defend! hero . moveXY ( 40 , 34 ) while True : enemy =…" at bounding box center [1356, 343] width 272 height 634
click at [1314, 48] on div "# Stay in the middle and defend! hero . moveXY ( 40 , 34 ) while True : enemy =…" at bounding box center [1356, 343] width 272 height 634
drag, startPoint x: 1314, startPoint y: 48, endPoint x: 1222, endPoint y: 51, distance: 92.0
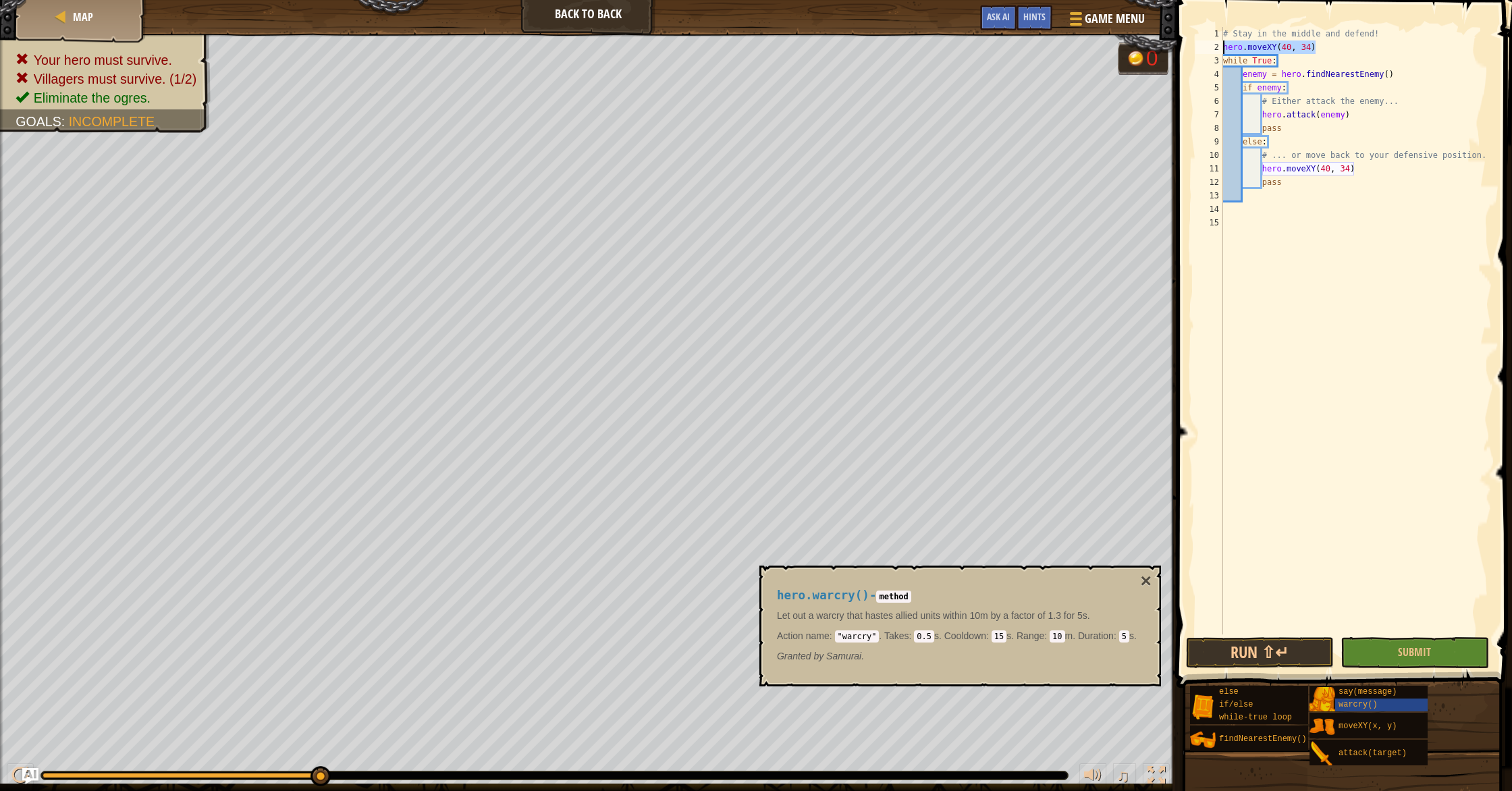
click at [1222, 51] on div "hero.moveXY(40, 34) 1 2 3 4 5 6 7 8 9 10 11 12 13 14 15 # Stay in the middle an…" at bounding box center [1342, 330] width 299 height 608
click at [1299, 147] on div "# Stay in the middle and defend! while True : enemy = hero . findNearestEnemy (…" at bounding box center [1356, 343] width 272 height 634
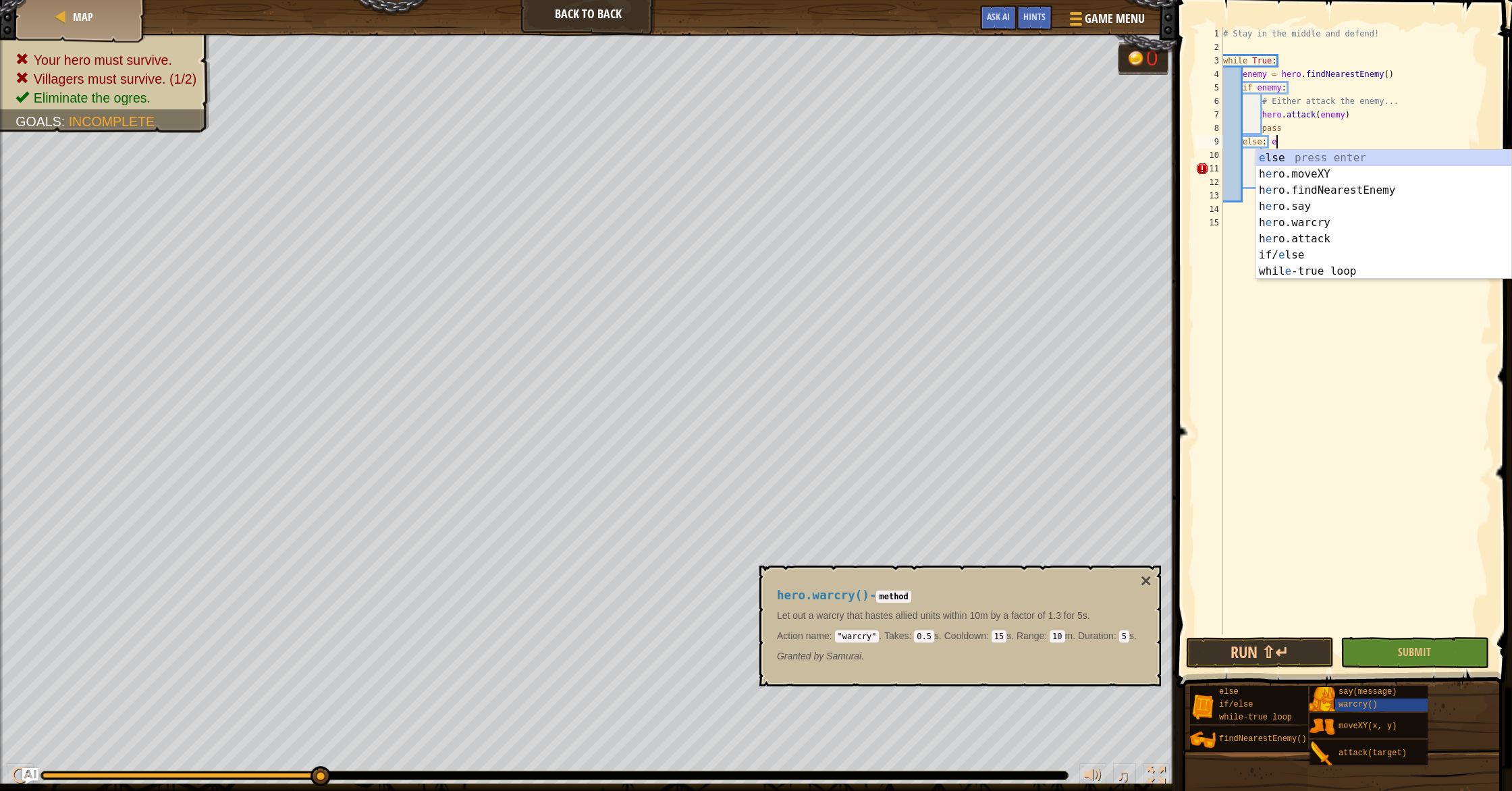
scroll to position [6, 3]
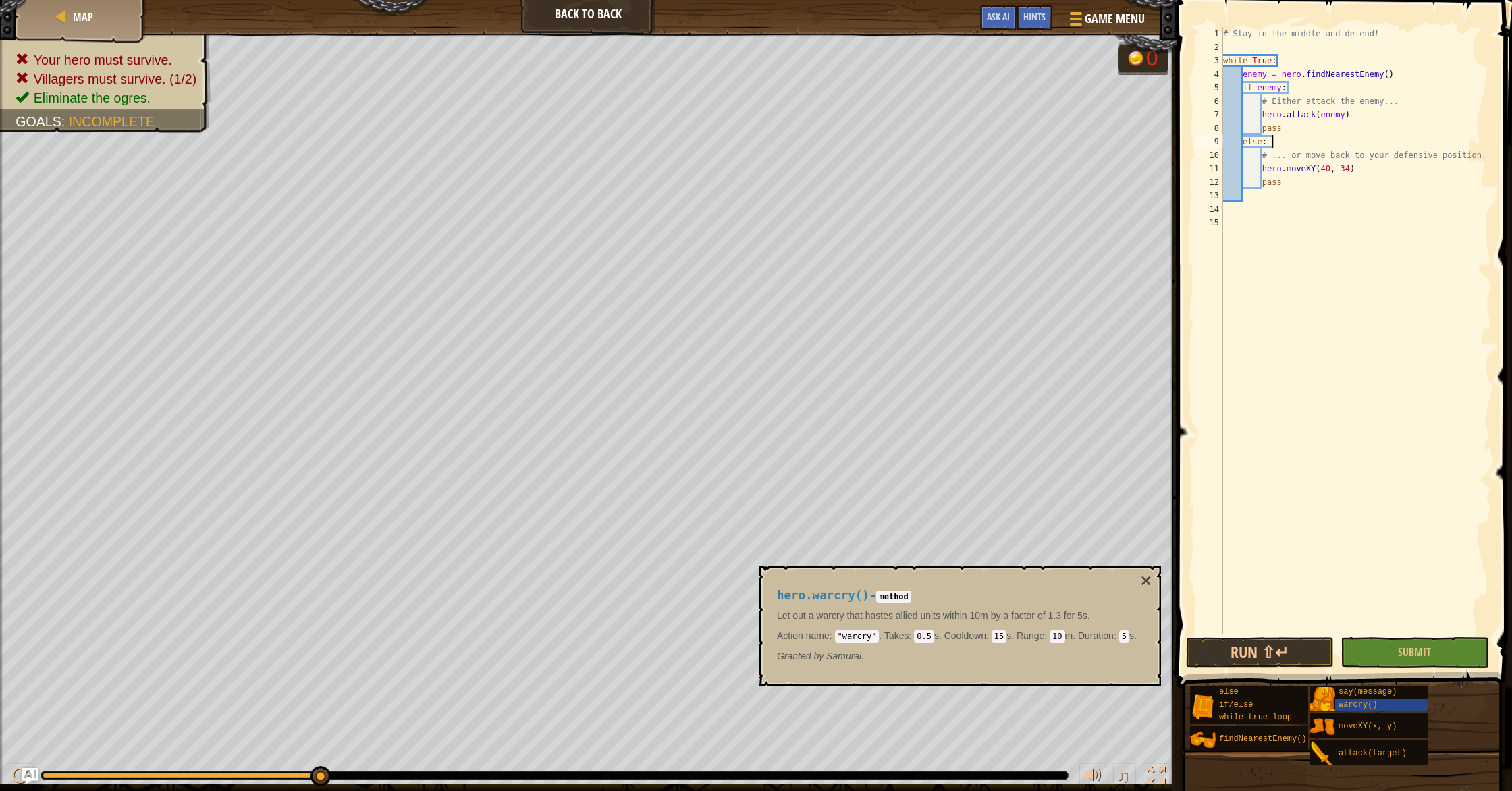
click at [1367, 179] on div "# Stay in the middle and defend! while True : enemy = hero . findNearestEnemy (…" at bounding box center [1356, 343] width 272 height 634
click at [1380, 167] on div "# Stay in the middle and defend! while True : enemy = hero . findNearestEnemy (…" at bounding box center [1356, 343] width 272 height 634
type textarea "hero.moveXY(40, 34)"
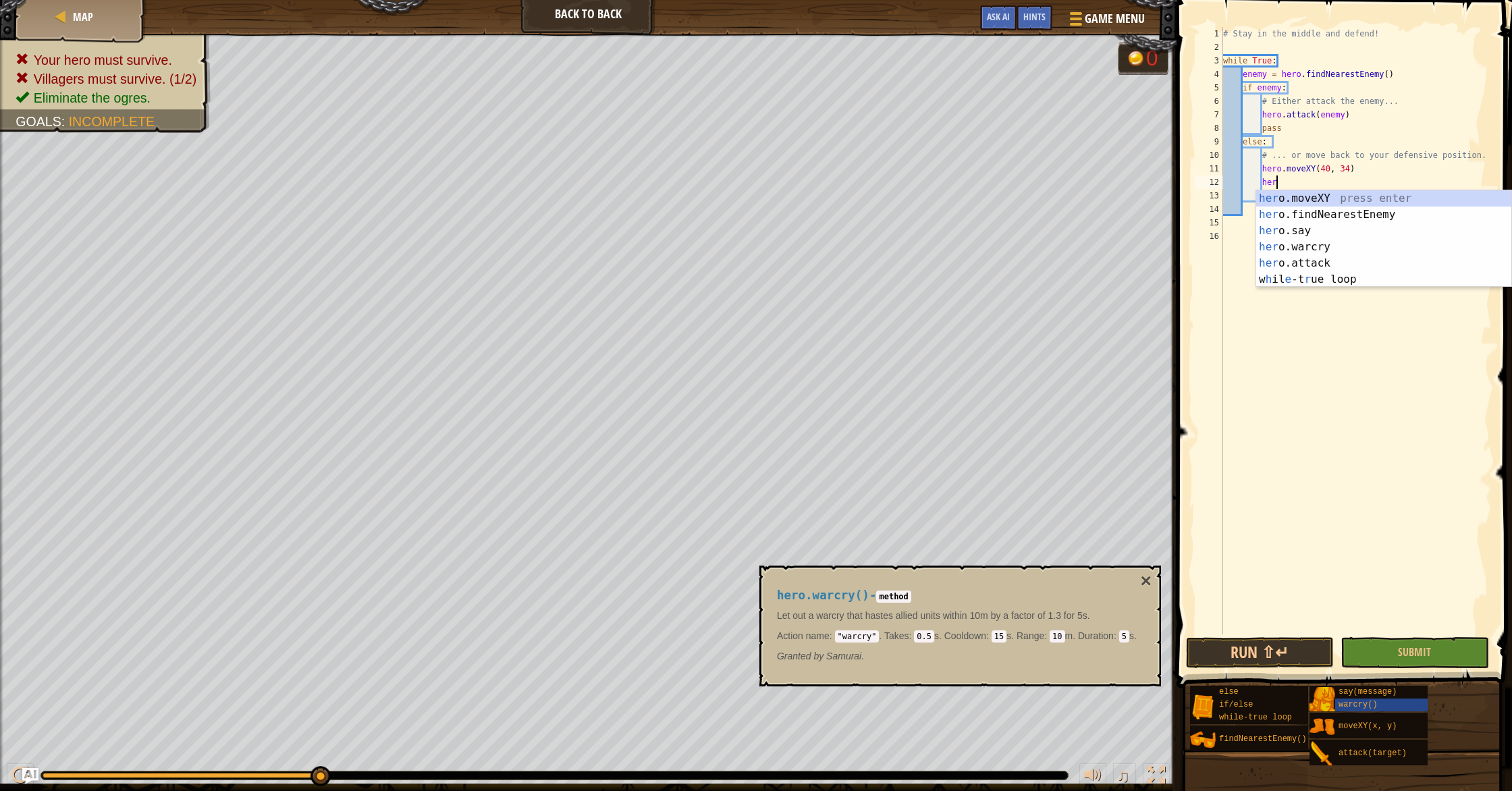
scroll to position [6, 4]
type textarea "hero."
click at [1357, 241] on div "hero. moveXY press enter hero. findNearestEnemy press enter hero. say press ent…" at bounding box center [1384, 247] width 255 height 113
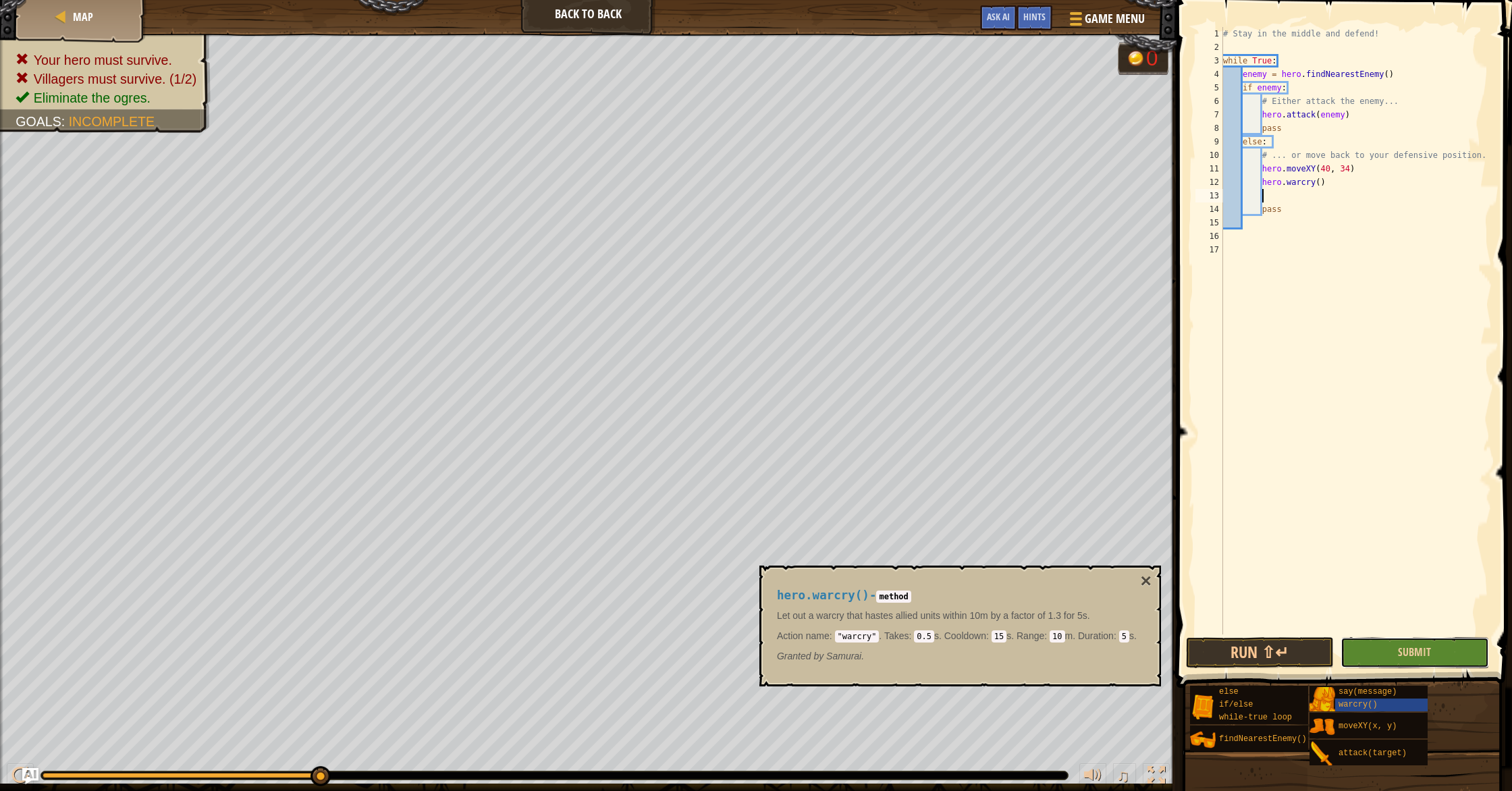
click at [1416, 642] on button "Submit" at bounding box center [1414, 652] width 148 height 31
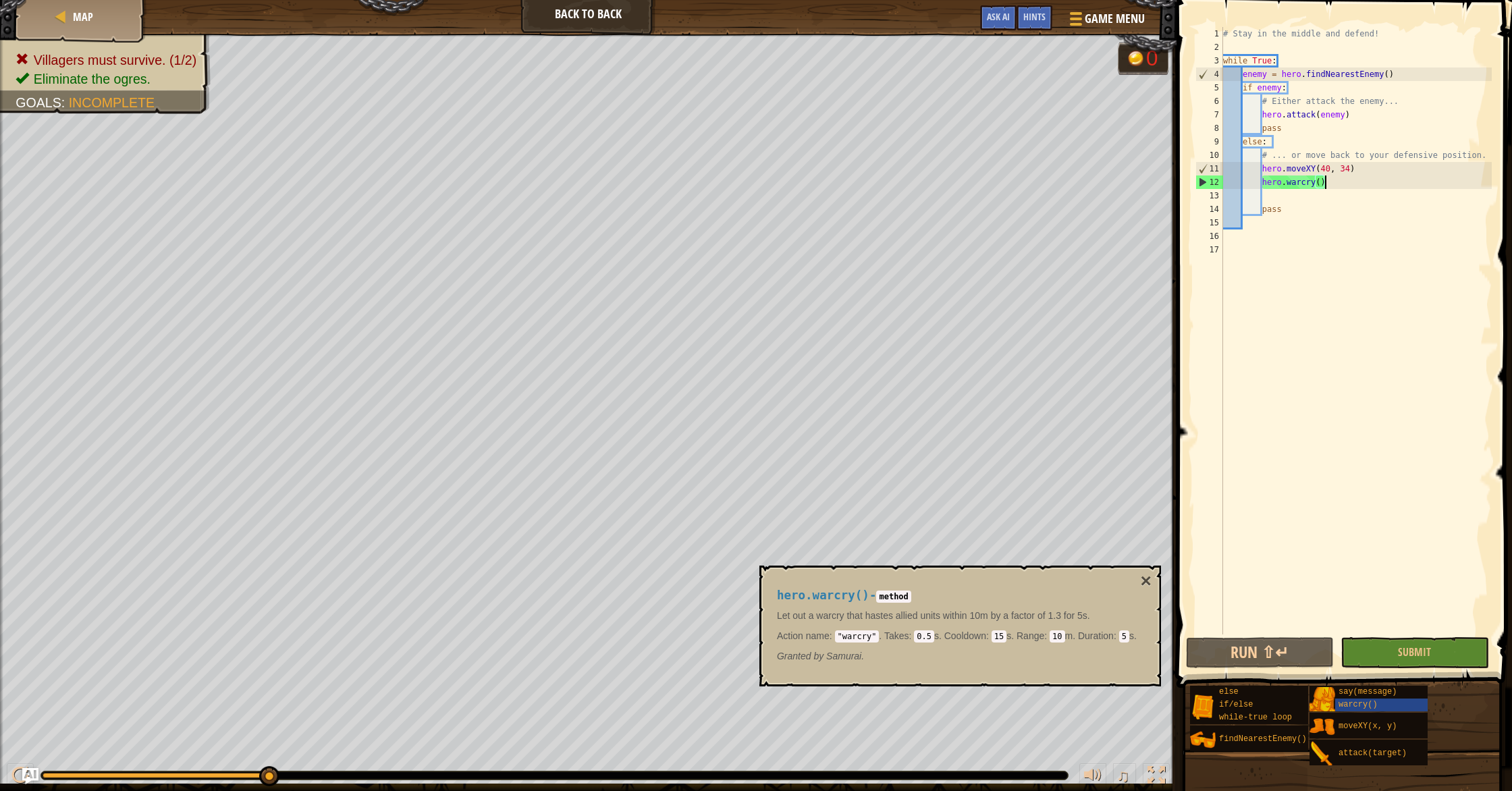
click at [1324, 186] on div "# Stay in the middle and defend! while True : enemy = hero . findNearestEnemy (…" at bounding box center [1356, 343] width 272 height 634
click at [1324, 186] on div "# Stay in the middle and defend! while True : enemy = hero . findNearestEnemy (…" at bounding box center [1356, 343] width 272 height 634
click at [1323, 186] on div "# Stay in the middle and defend! while True : enemy = hero . findNearestEnemy (…" at bounding box center [1356, 343] width 272 height 634
click at [1321, 186] on div "# Stay in the middle and defend! while True : enemy = hero . findNearestEnemy (…" at bounding box center [1356, 343] width 272 height 634
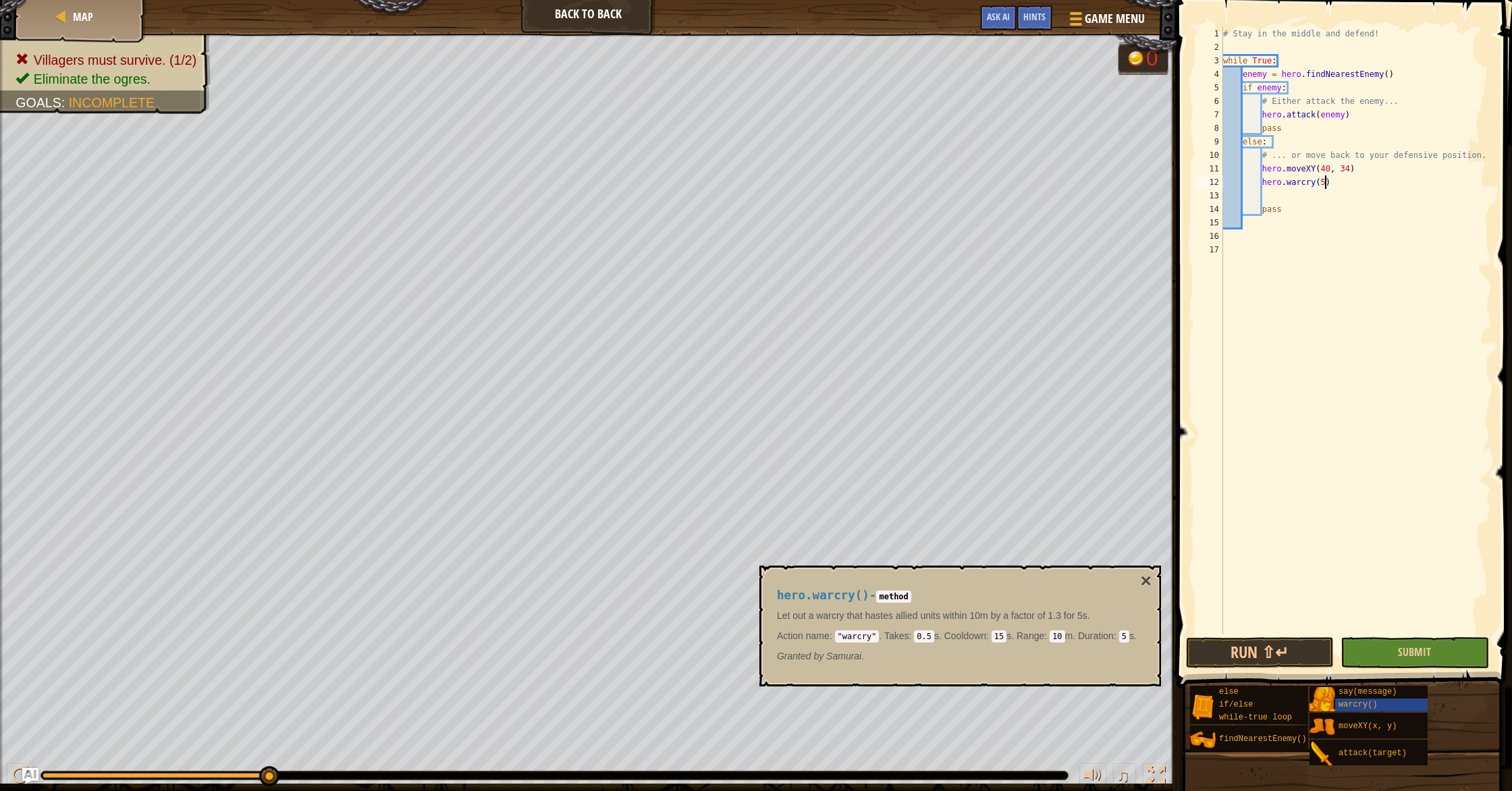
type textarea "hero.warcry(5)"
click at [1455, 651] on button "Submit" at bounding box center [1414, 652] width 148 height 31
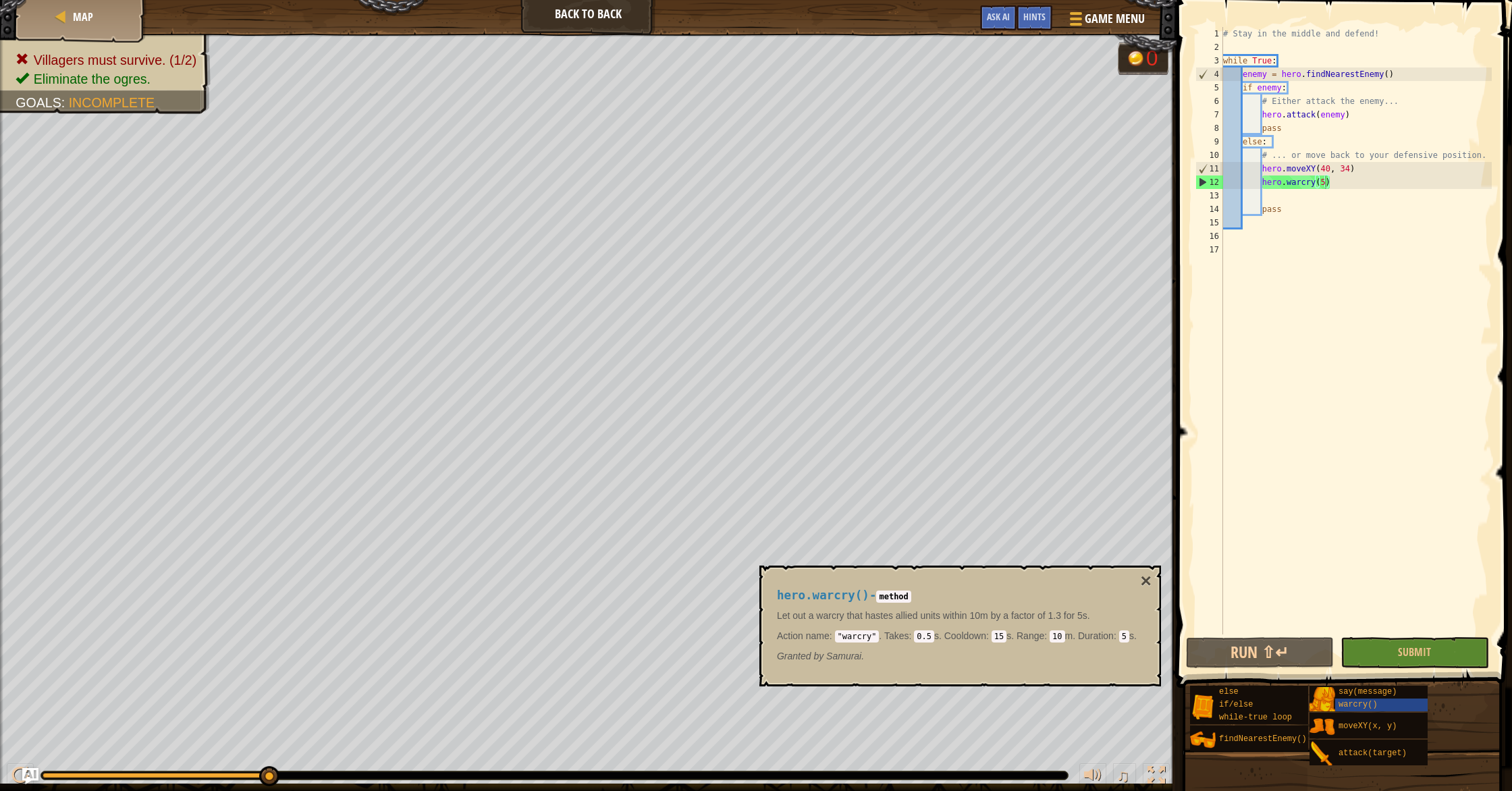
click at [1336, 184] on div "# Stay in the middle and defend! while True : enemy = hero . findNearestEnemy (…" at bounding box center [1356, 343] width 272 height 634
drag, startPoint x: 1336, startPoint y: 184, endPoint x: 1263, endPoint y: 185, distance: 73.0
click at [1263, 185] on div "# Stay in the middle and defend! while True : enemy = hero . findNearestEnemy (…" at bounding box center [1356, 343] width 272 height 634
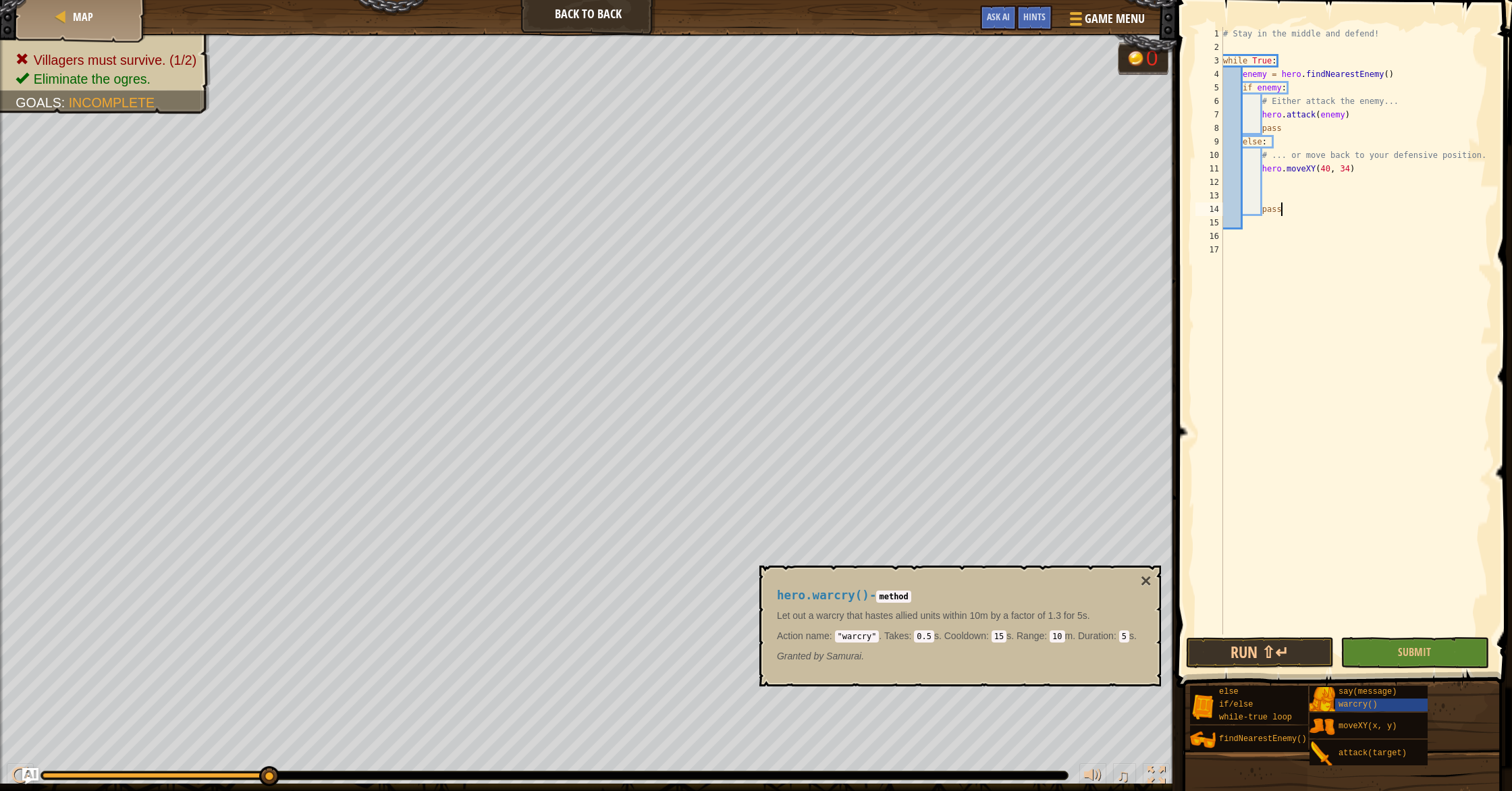
click at [1334, 211] on div "# Stay in the middle and defend! while True : enemy = hero . findNearestEnemy (…" at bounding box center [1356, 343] width 272 height 634
type textarea "pass"
click at [1324, 227] on div "# Stay in the middle and defend! while True : enemy = hero . findNearestEnemy (…" at bounding box center [1356, 343] width 272 height 634
type textarea "hero."
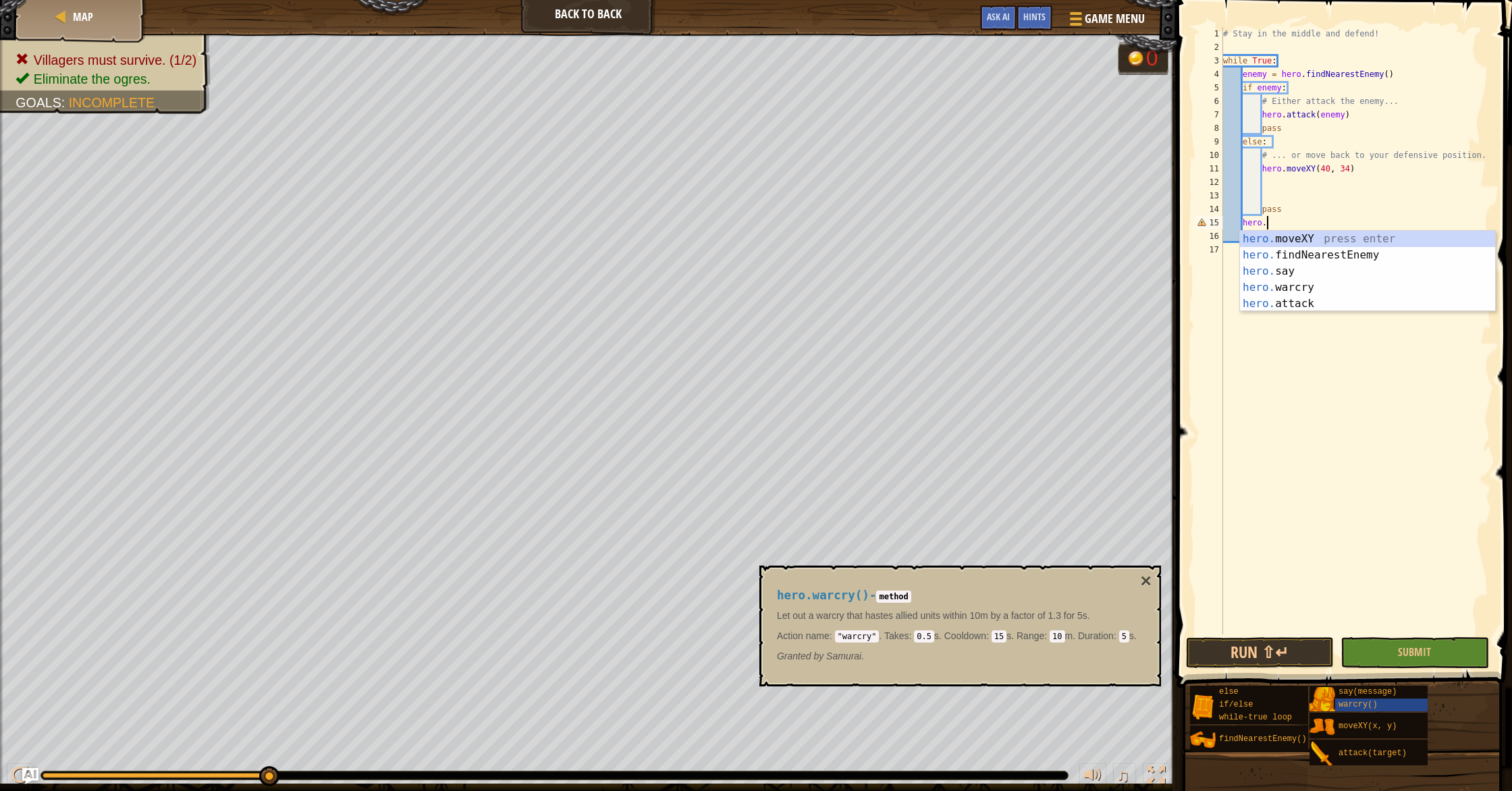
scroll to position [6, 3]
click at [1343, 293] on div "hero. moveXY press enter hero. findNearestEnemy press enter hero. say press ent…" at bounding box center [1367, 288] width 255 height 113
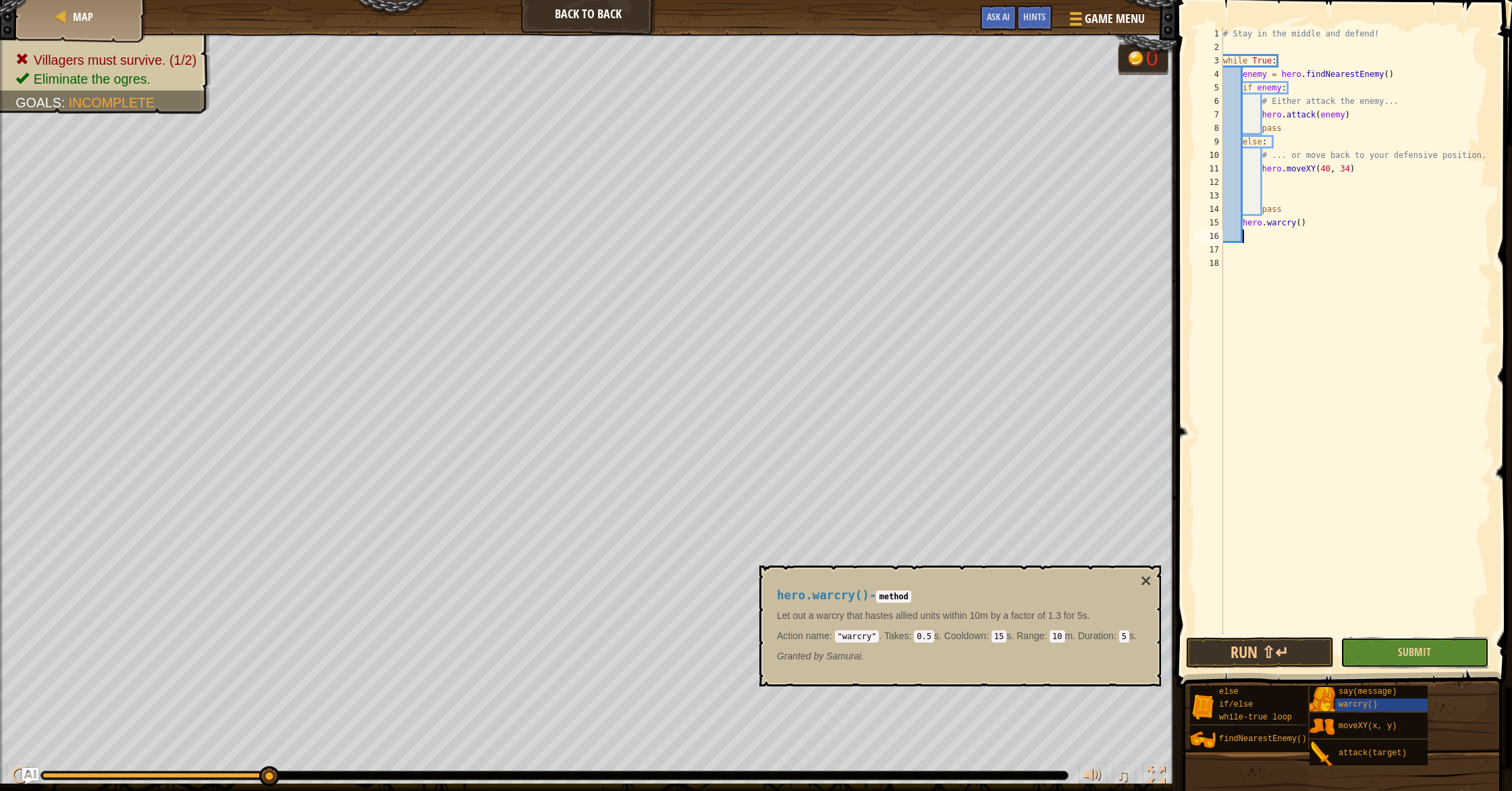
click at [1386, 665] on button "Submit" at bounding box center [1414, 652] width 148 height 31
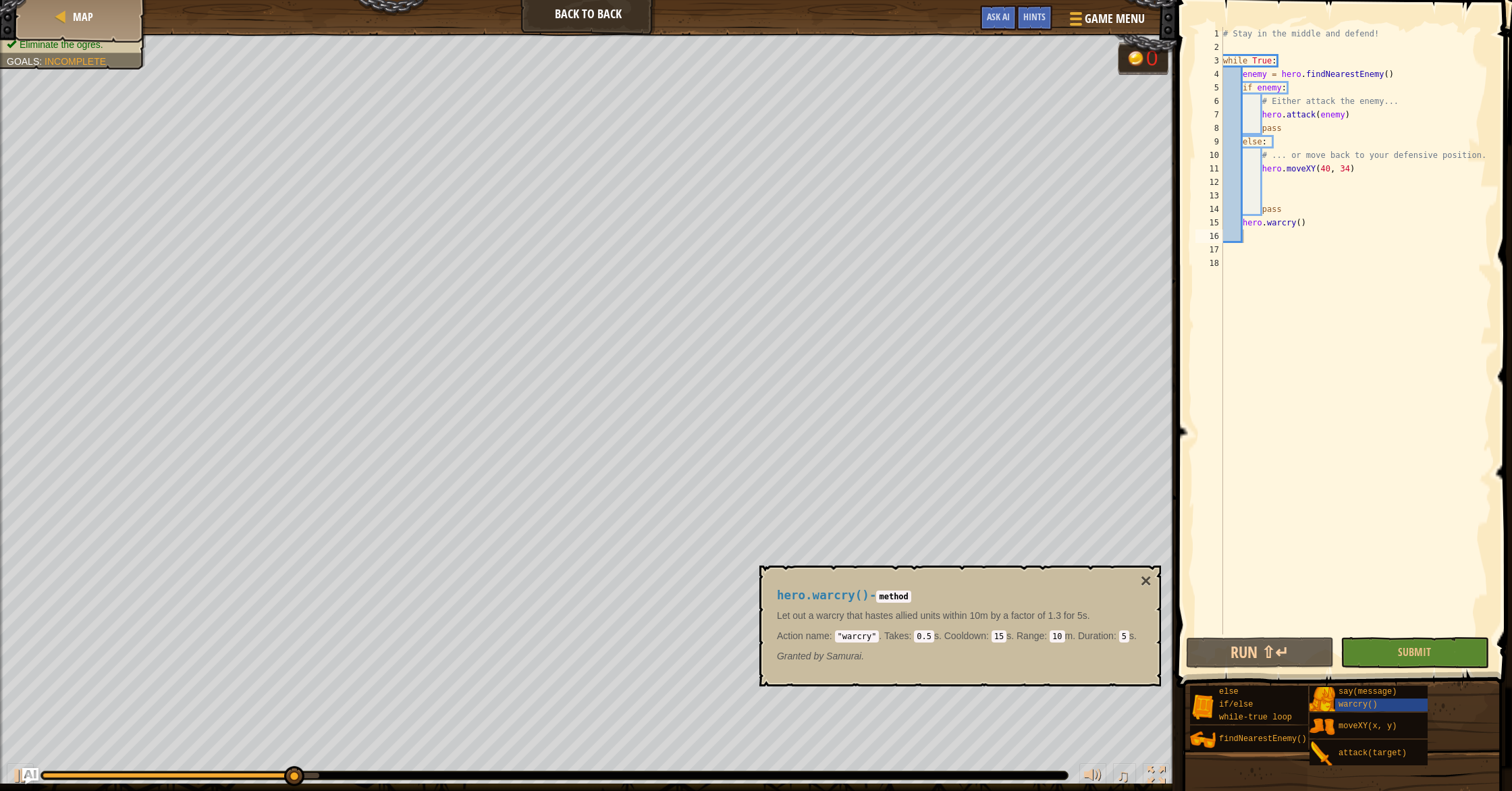
scroll to position [6, 0]
click at [1308, 601] on div "# Stay in the middle and defend! while True : enemy = hero . findNearestEnemy (…" at bounding box center [1356, 343] width 272 height 634
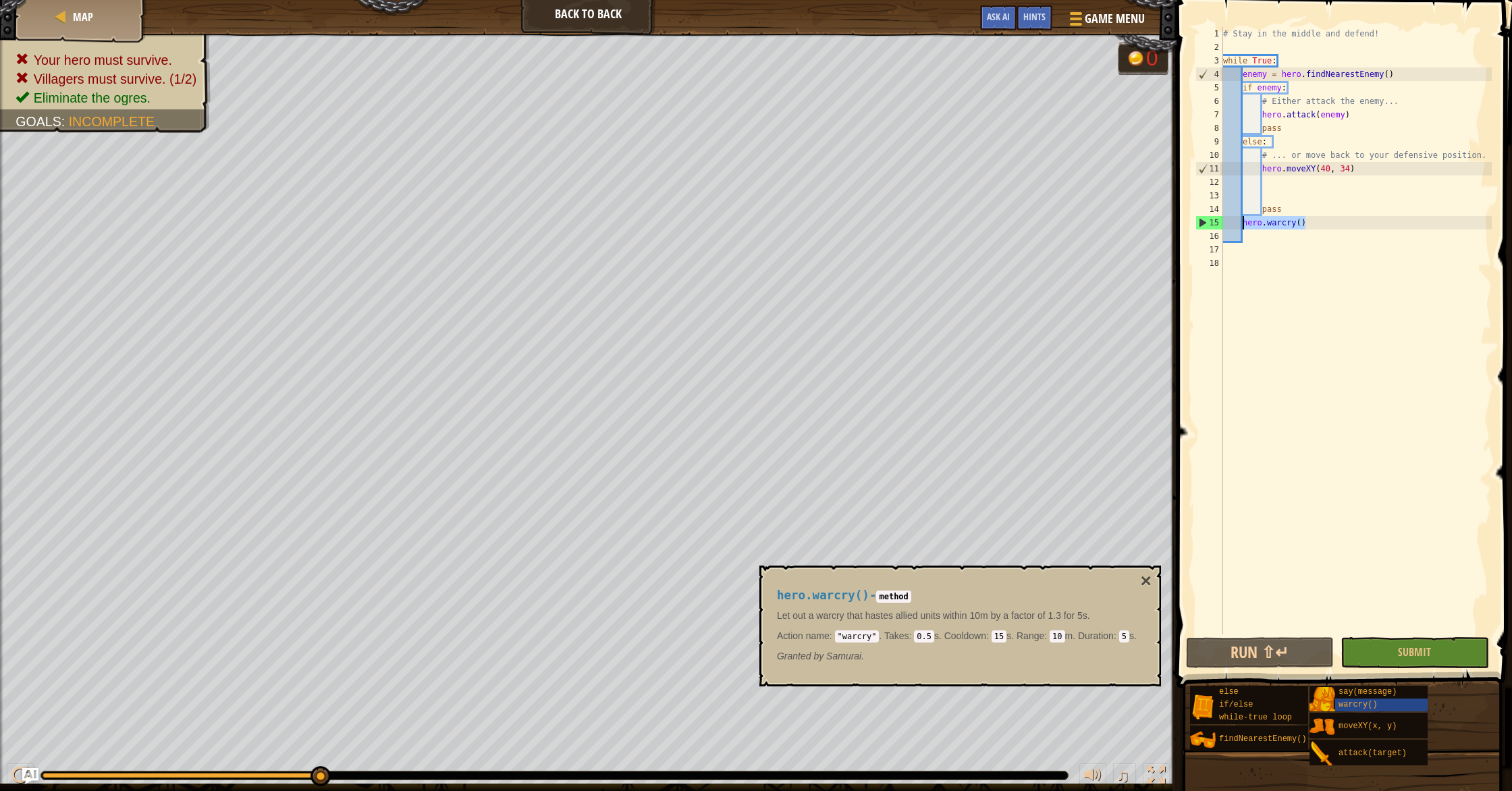
drag, startPoint x: 1346, startPoint y: 219, endPoint x: 1242, endPoint y: 223, distance: 104.1
click at [1242, 223] on div "# Stay in the middle and defend! while True : enemy = hero . findNearestEnemy (…" at bounding box center [1356, 343] width 272 height 634
type textarea "hero.warcry()"
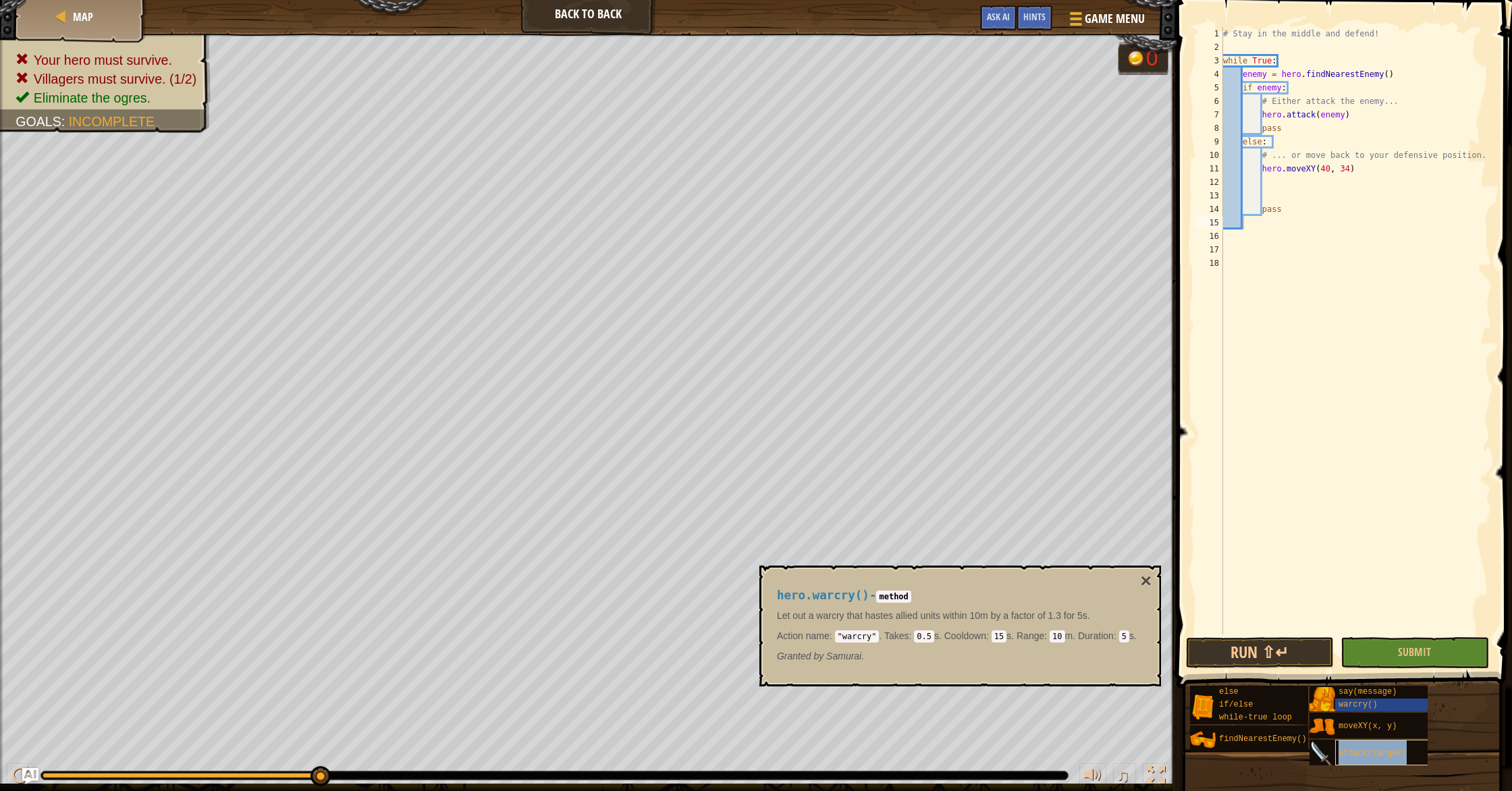
click at [1335, 753] on div "attack(target)" at bounding box center [1410, 752] width 151 height 26
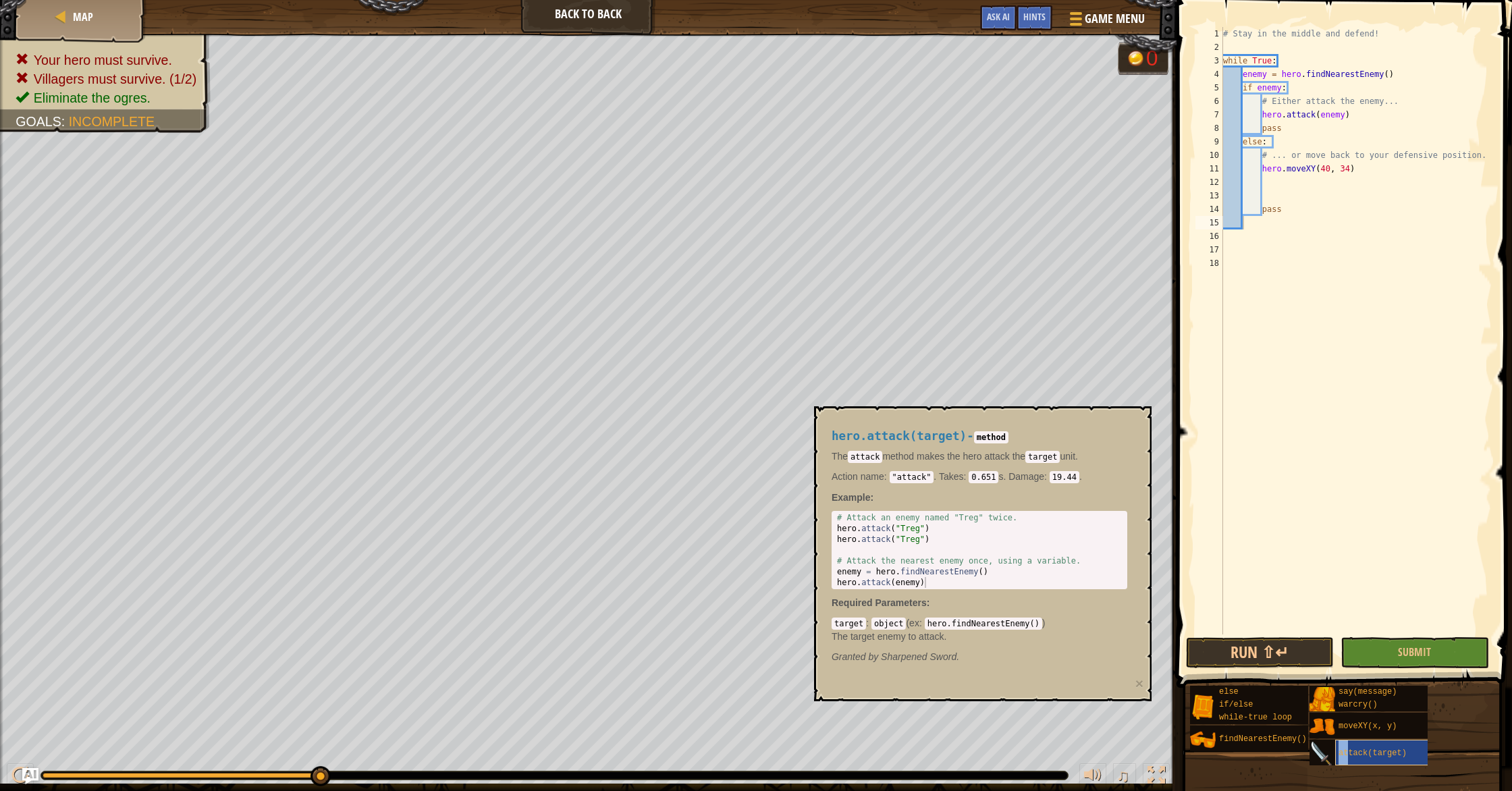
click at [1346, 748] on span "attack(target)" at bounding box center [1373, 753] width 68 height 9
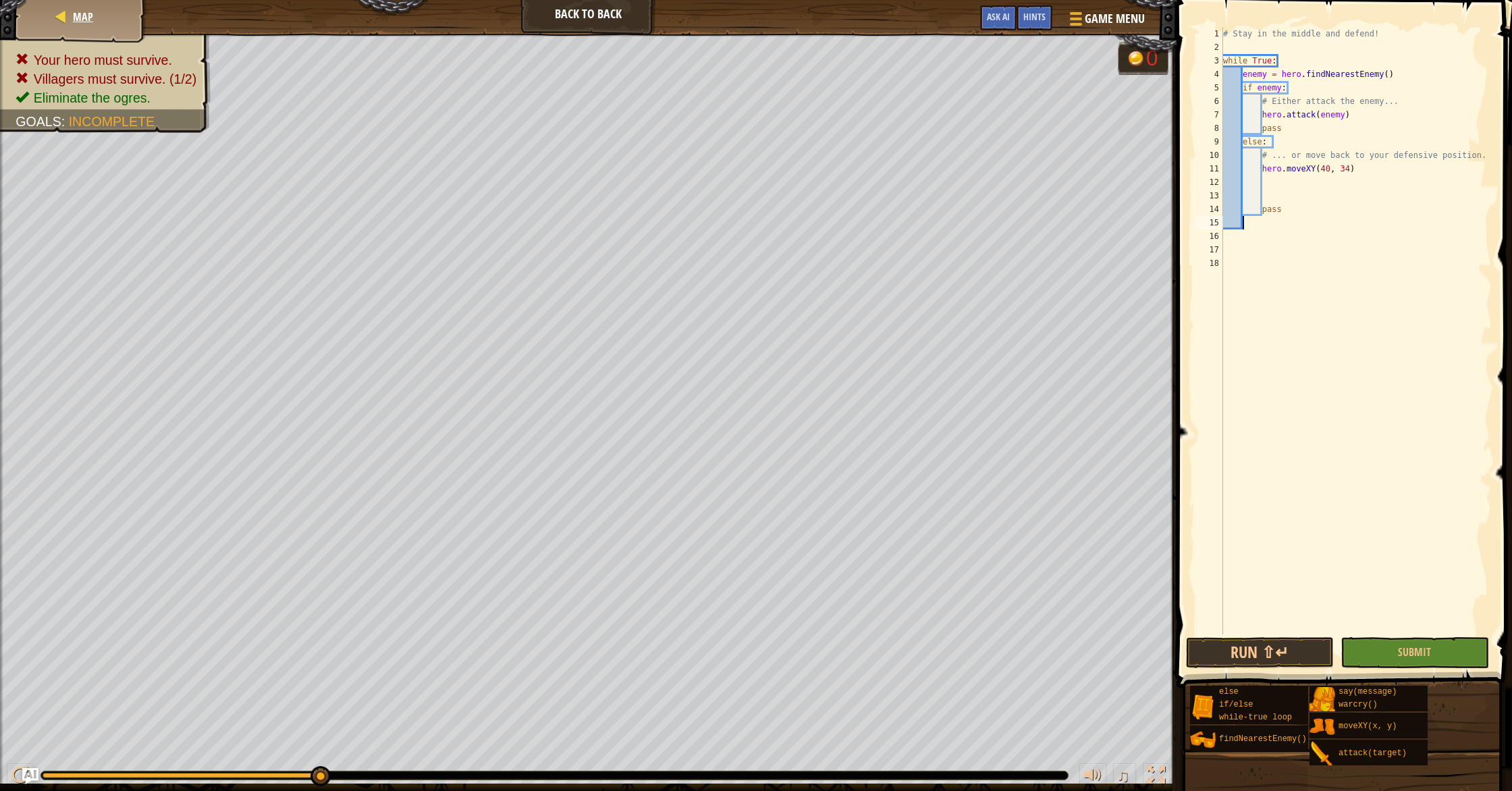
click at [100, 12] on div "Map" at bounding box center [81, 17] width 108 height 33
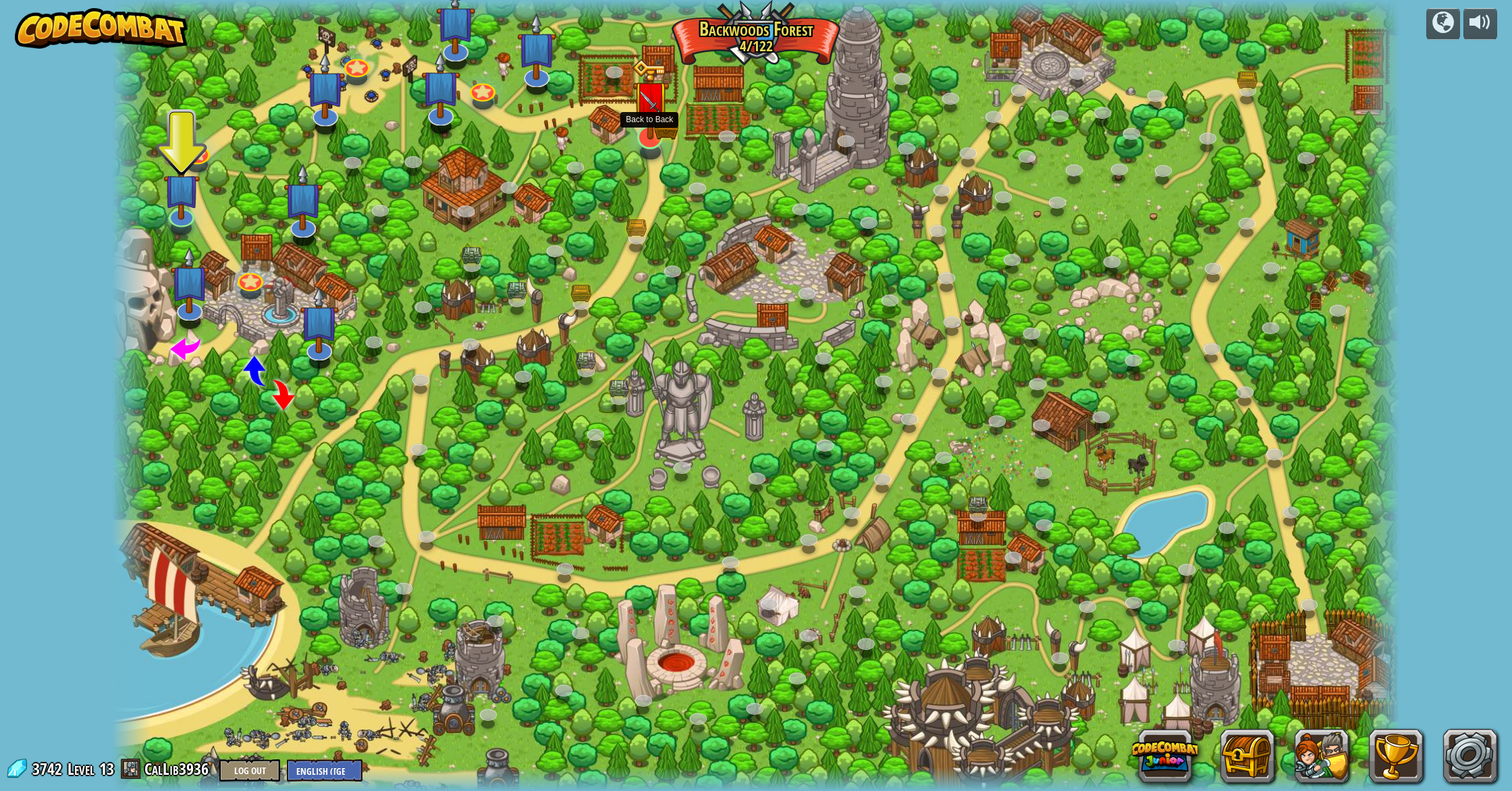
click at [649, 102] on img at bounding box center [650, 98] width 38 height 81
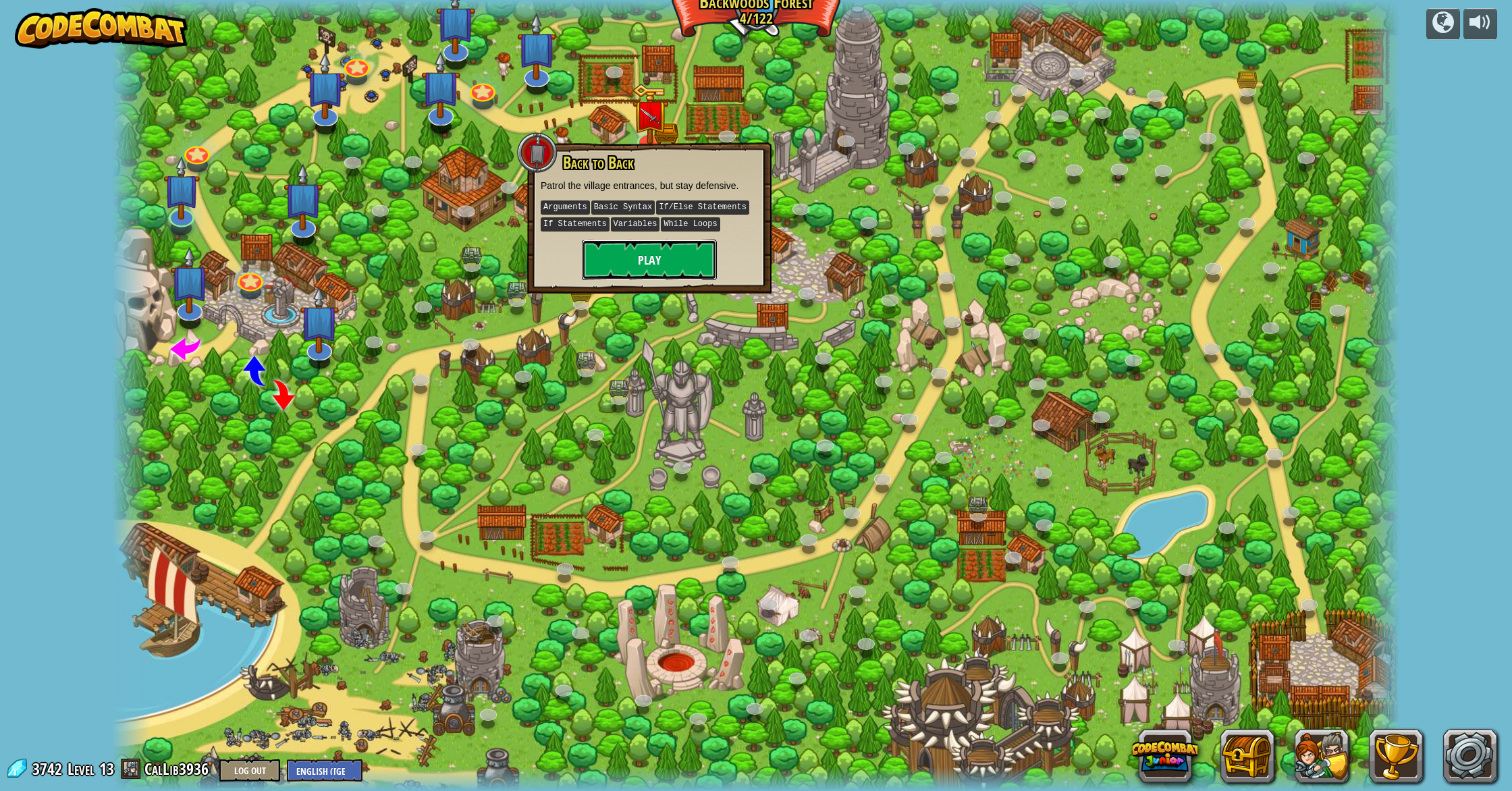
click at [648, 267] on button "Play" at bounding box center [649, 259] width 135 height 41
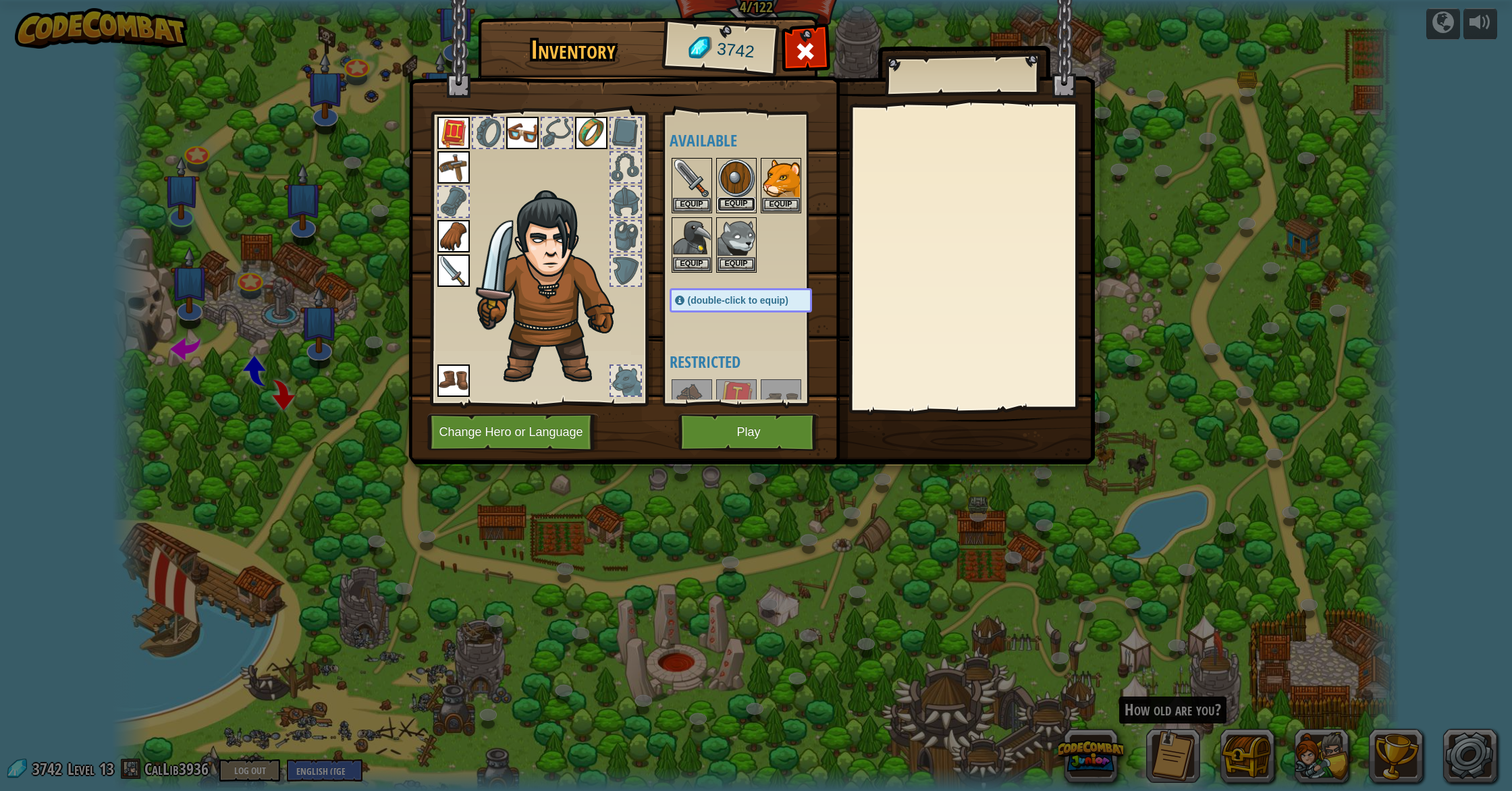
click at [739, 200] on button "Equip" at bounding box center [736, 203] width 38 height 14
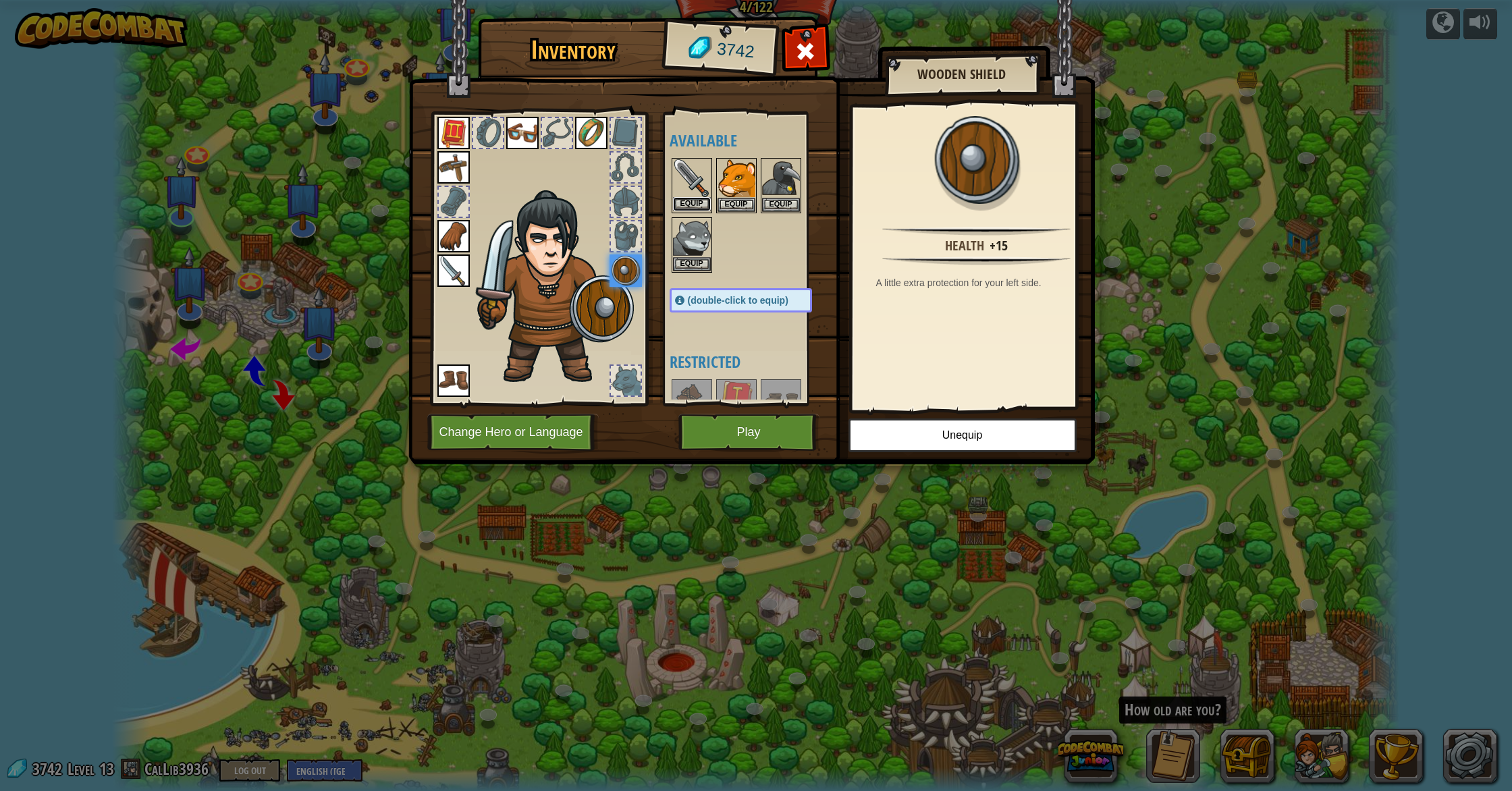
click at [696, 204] on button "Equip" at bounding box center [691, 203] width 38 height 14
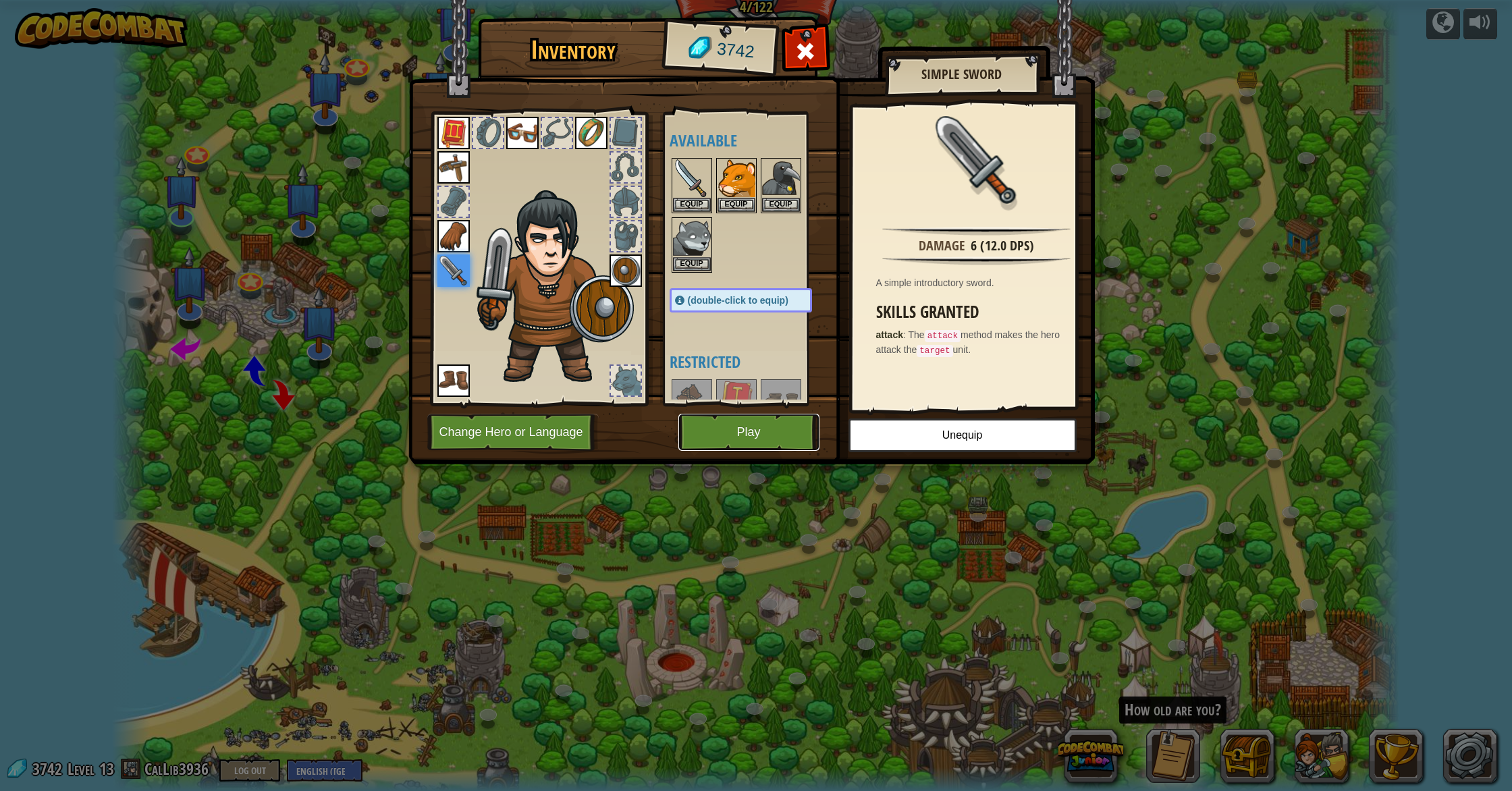
click at [738, 443] on button "Play" at bounding box center [748, 432] width 141 height 38
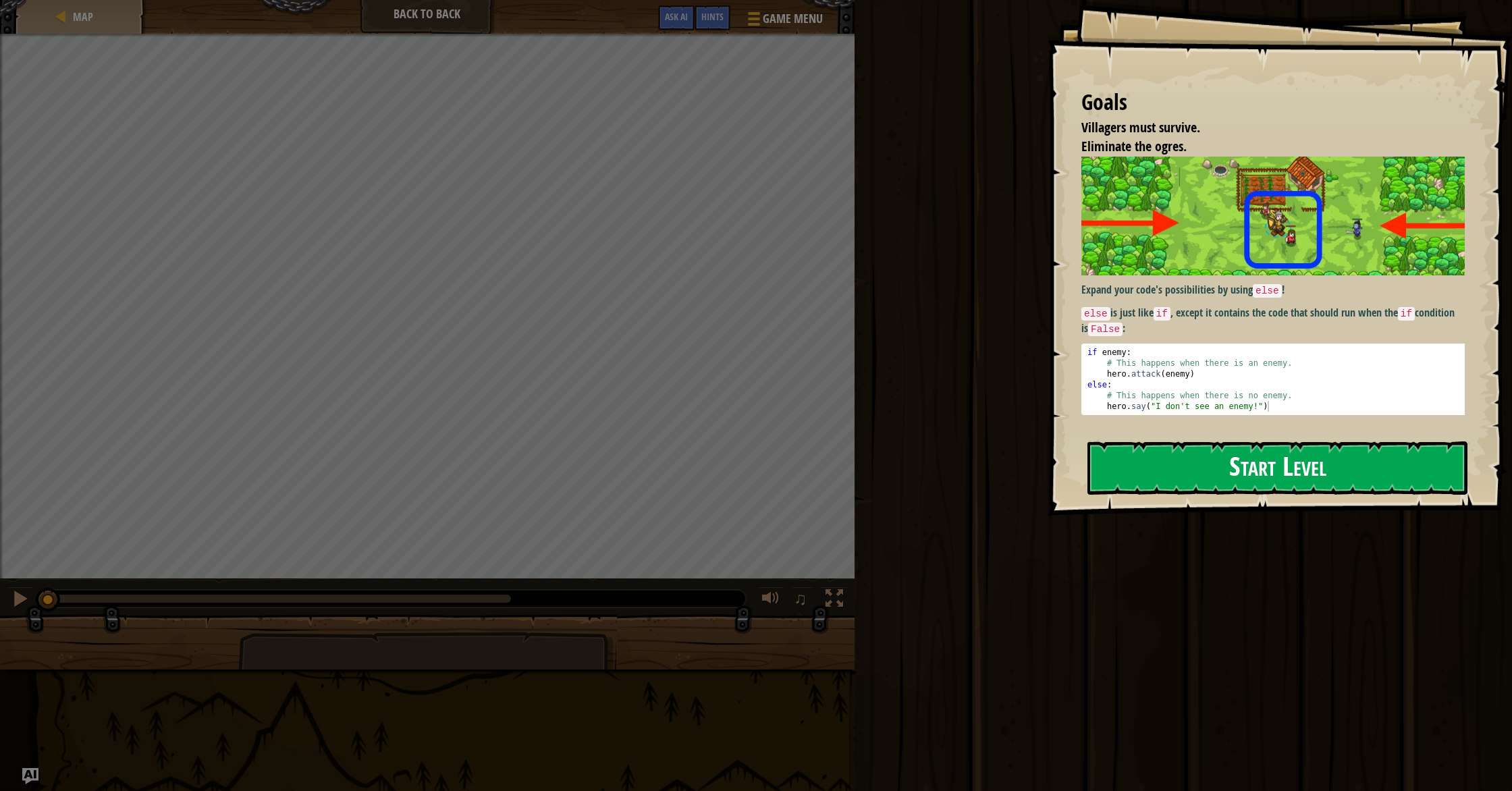
click at [1124, 461] on button "Start Level" at bounding box center [1277, 468] width 380 height 53
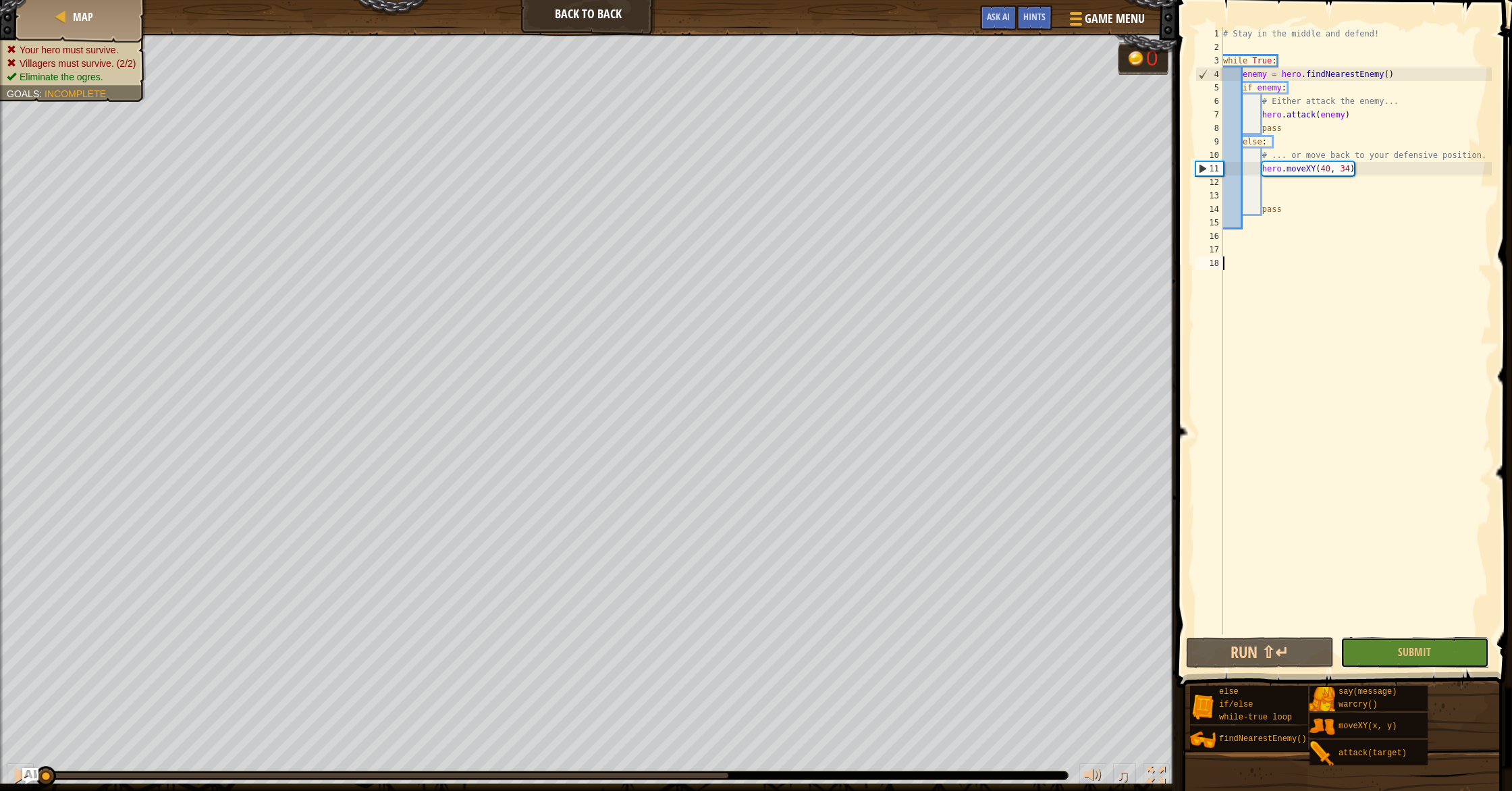
click at [1429, 651] on span "Submit" at bounding box center [1414, 652] width 33 height 15
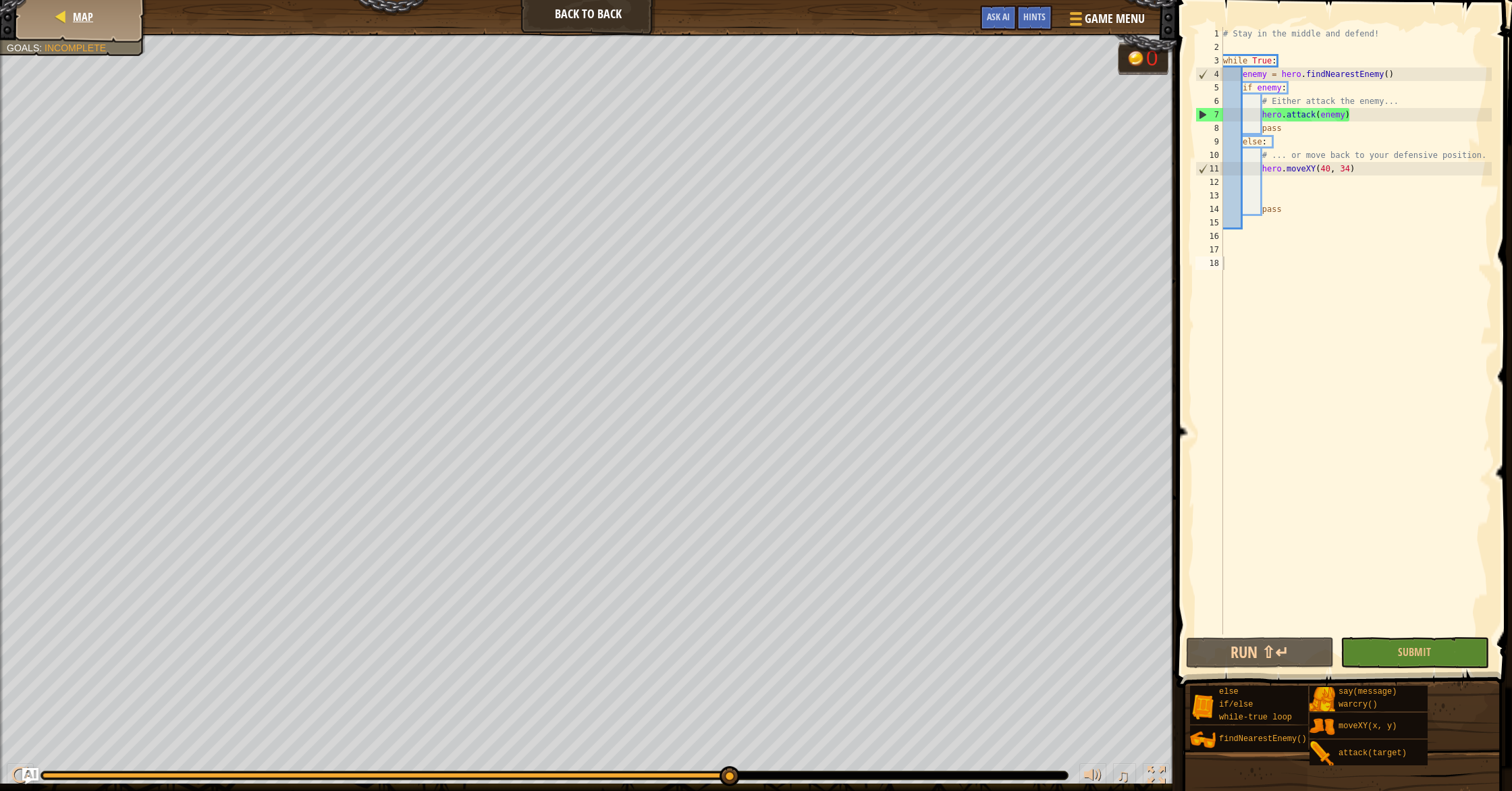
click at [108, 17] on div "Map" at bounding box center [81, 17] width 108 height 33
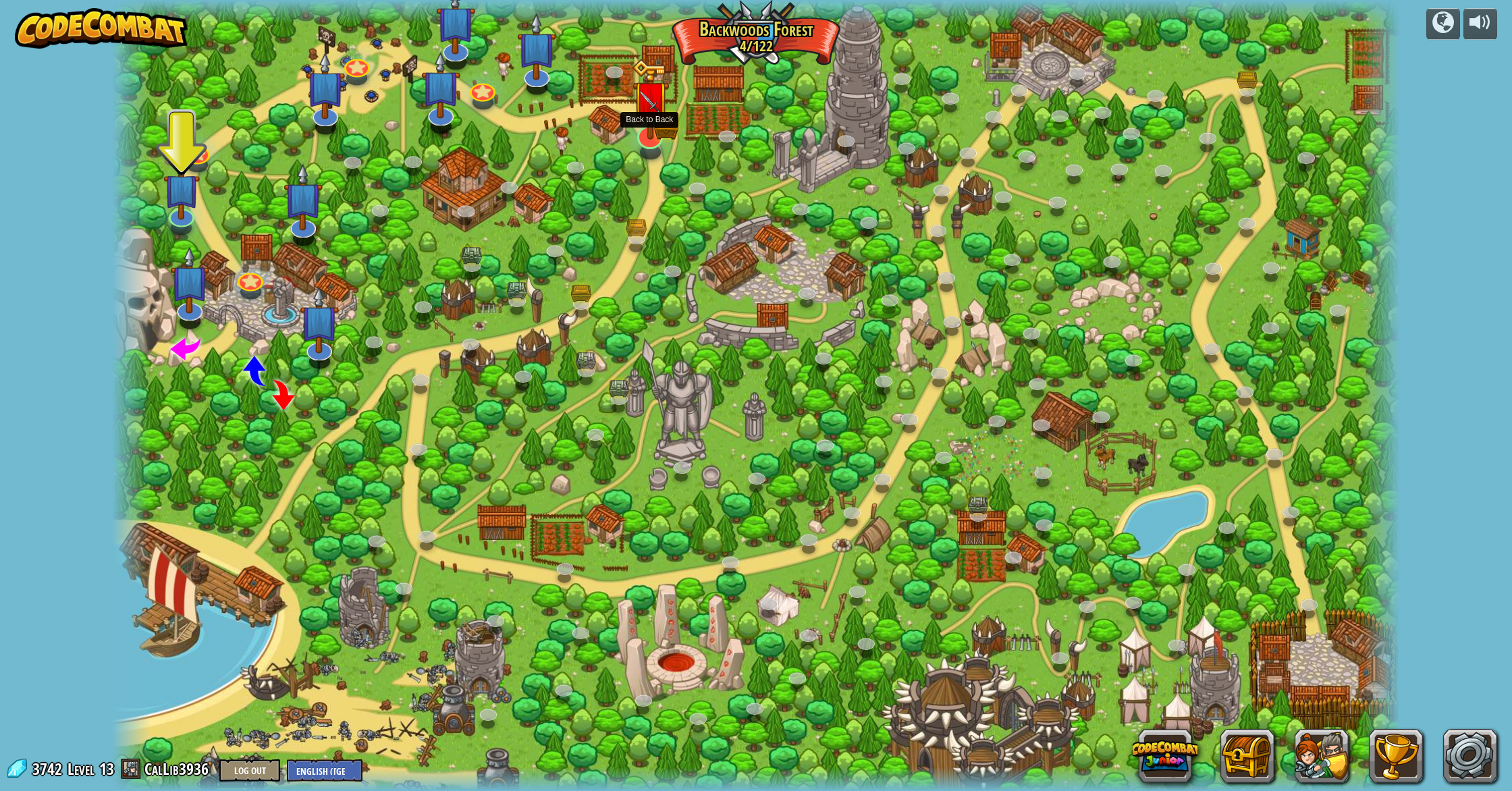
click at [648, 113] on img at bounding box center [650, 102] width 22 height 22
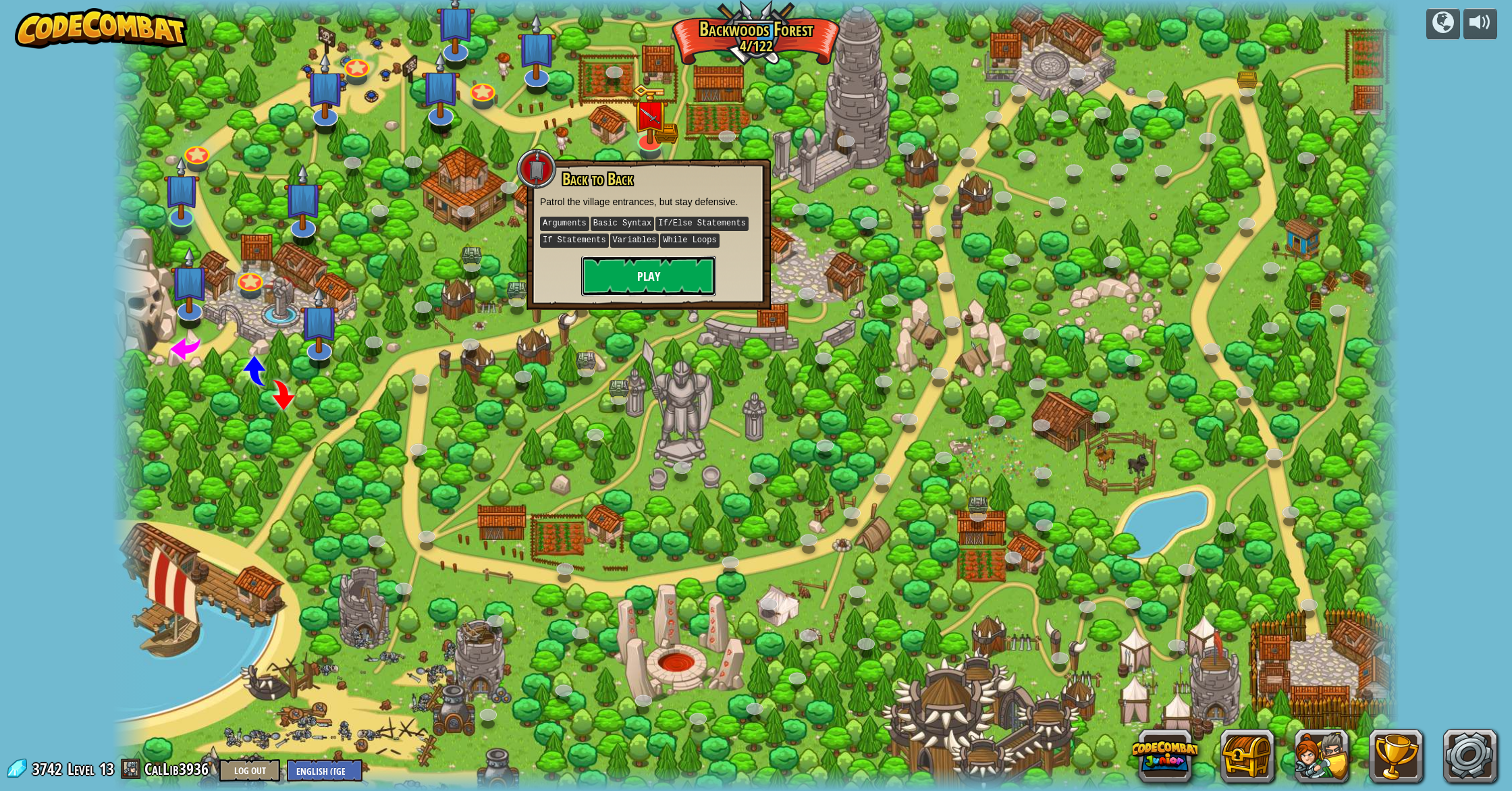
click at [678, 259] on button "Play" at bounding box center [648, 276] width 135 height 41
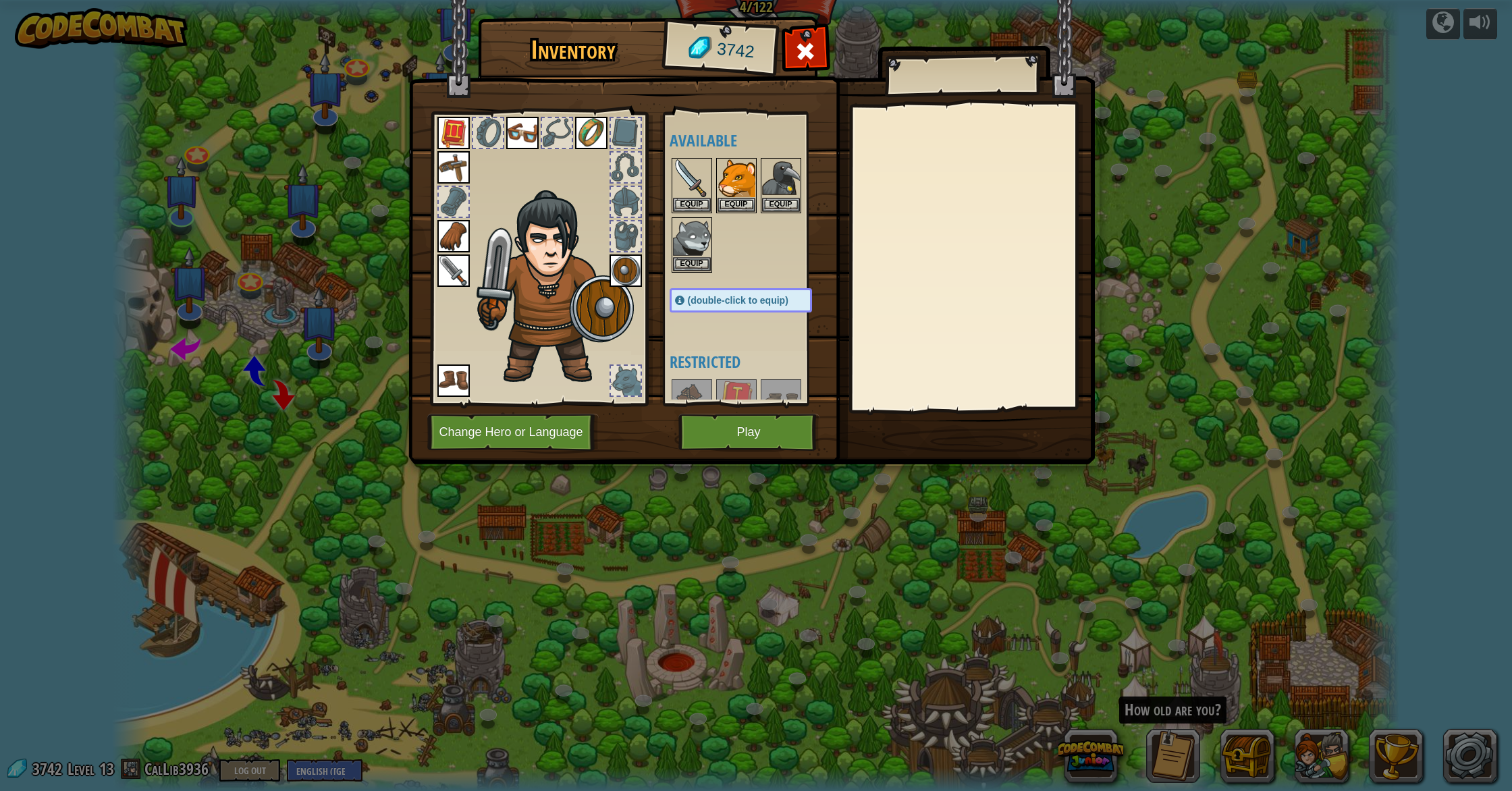
scroll to position [863, 0]
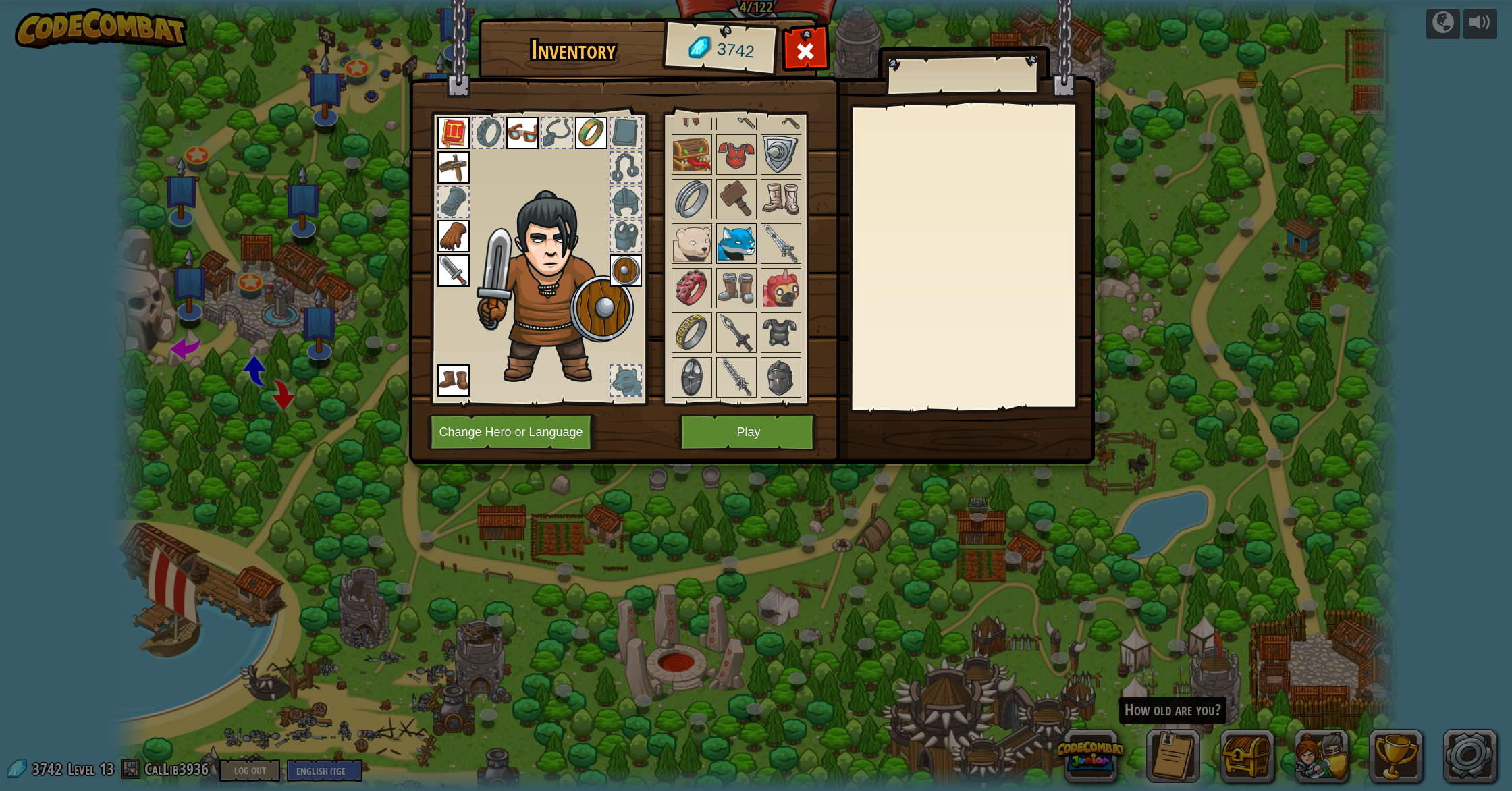
click at [735, 235] on img at bounding box center [736, 243] width 38 height 38
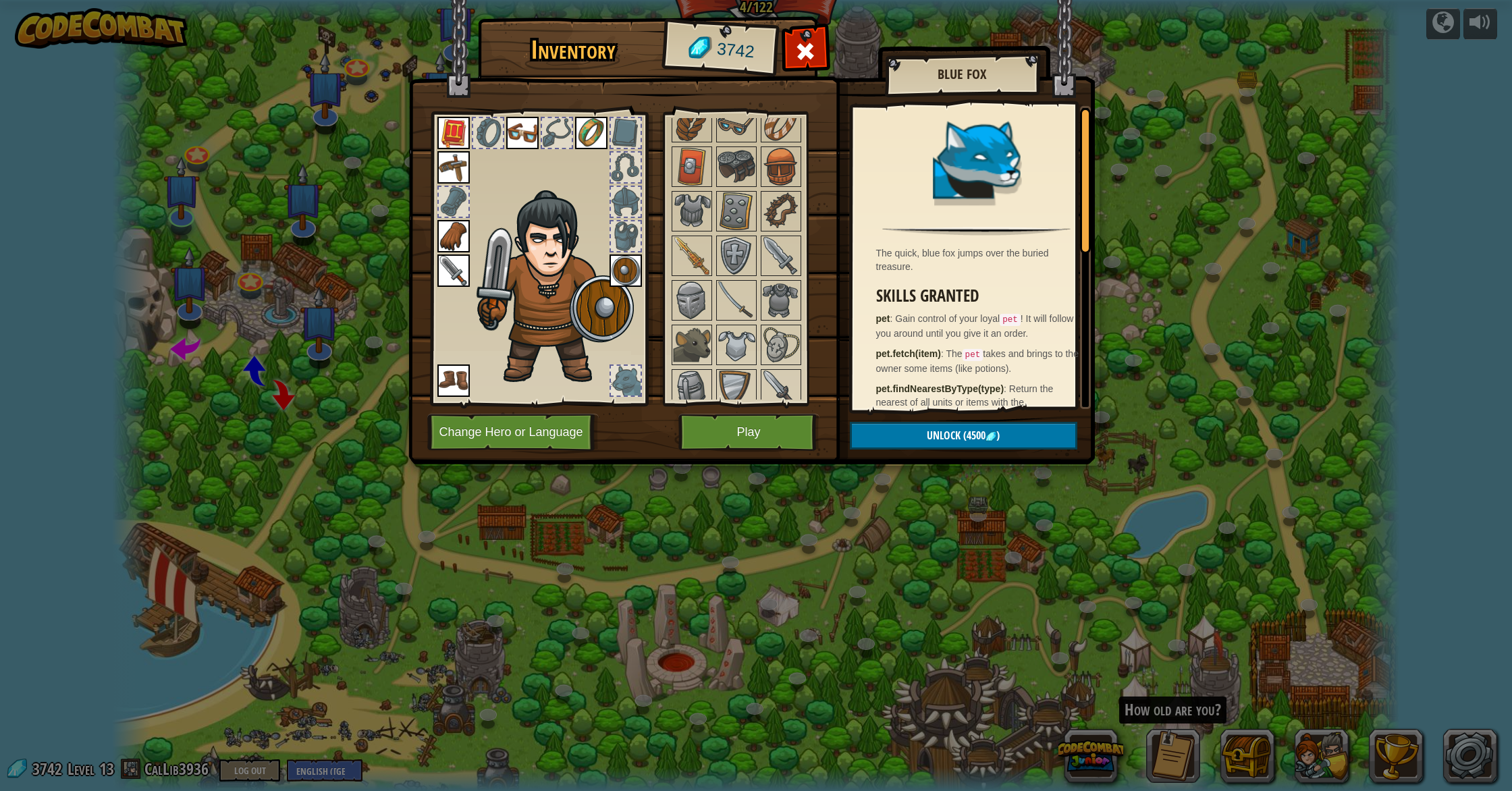
scroll to position [0, 0]
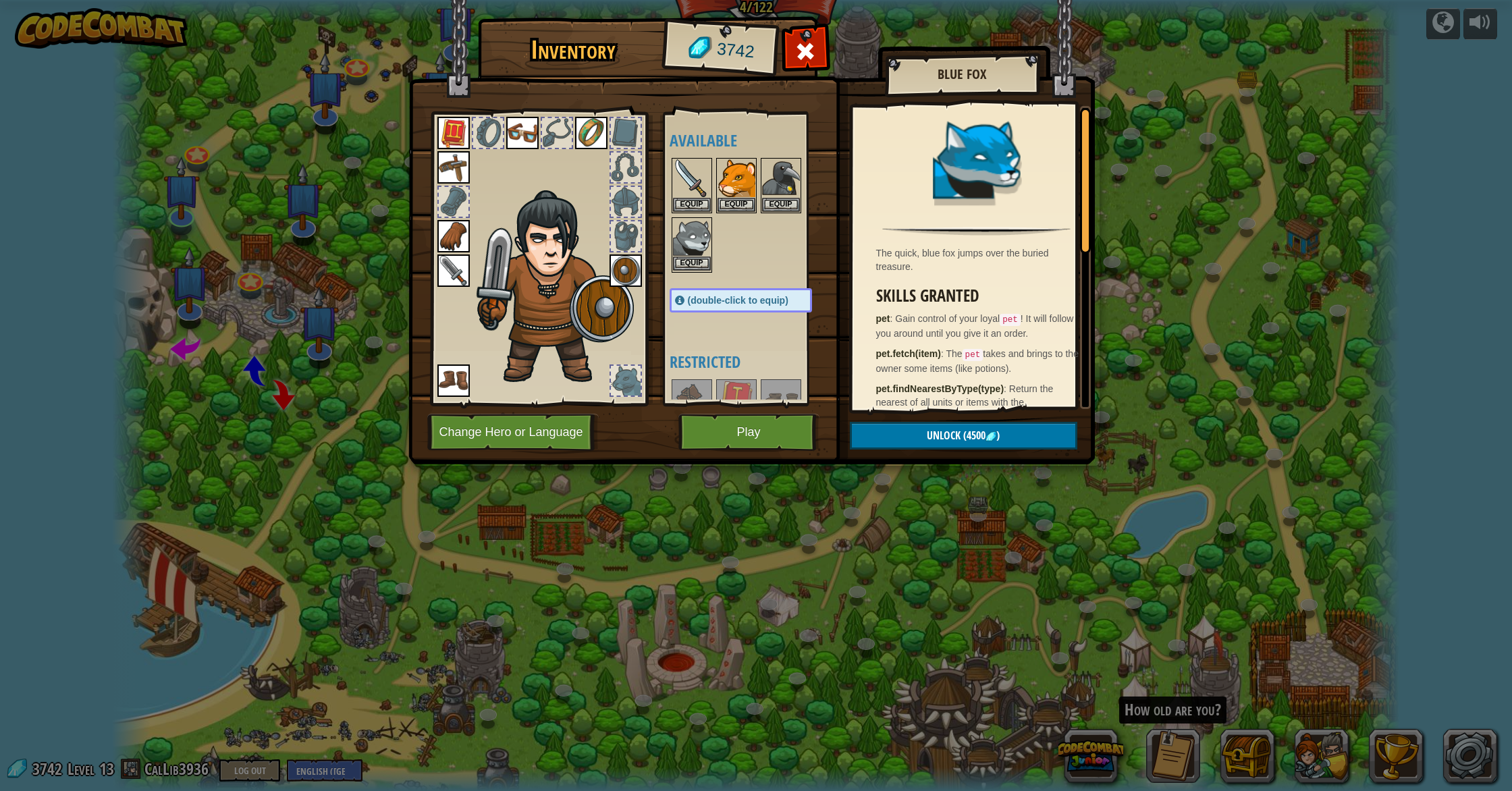
click at [704, 235] on img at bounding box center [691, 237] width 38 height 38
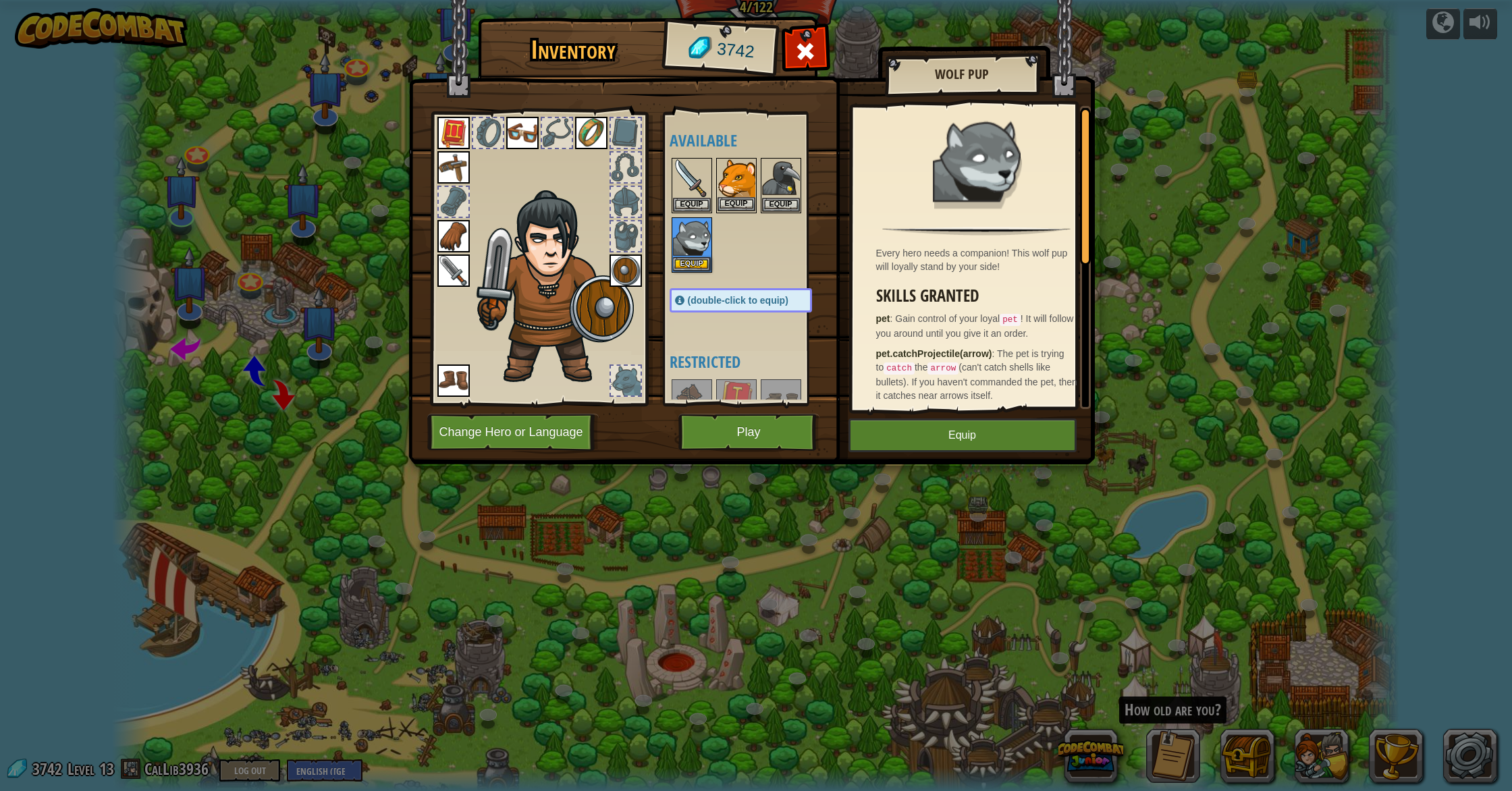
click at [743, 173] on img at bounding box center [736, 178] width 38 height 38
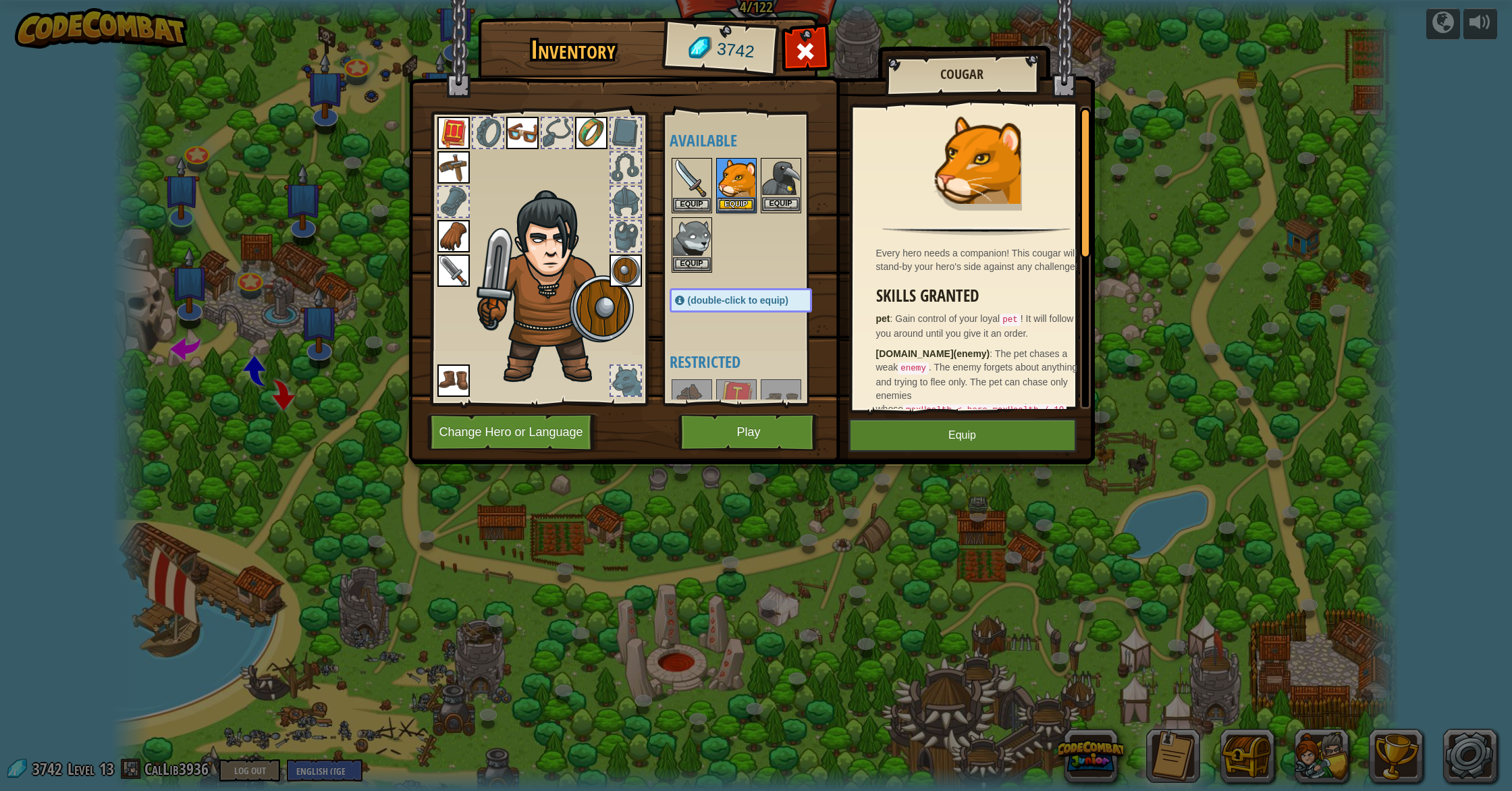
click at [794, 183] on img at bounding box center [780, 178] width 38 height 38
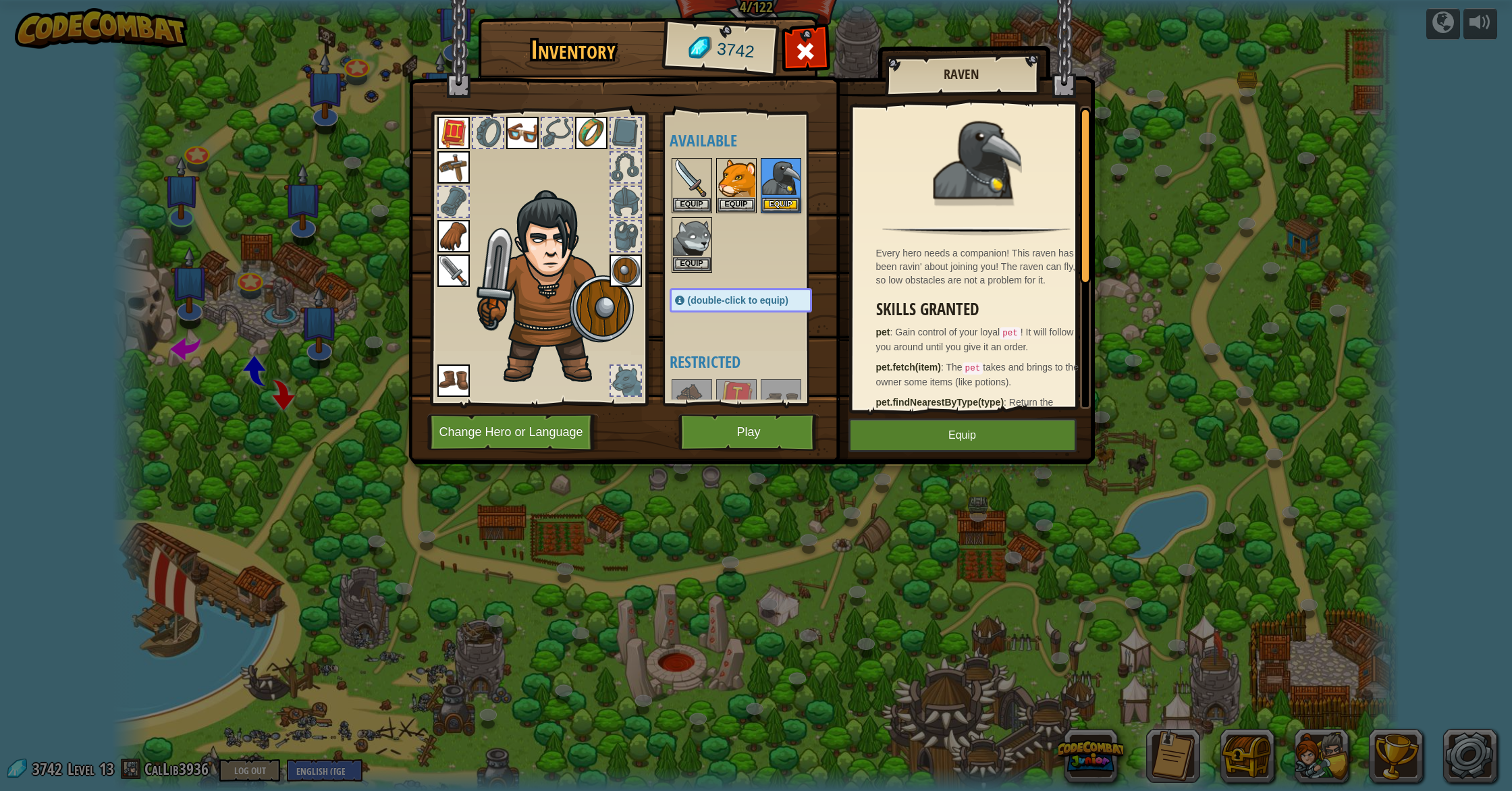
scroll to position [220, 0]
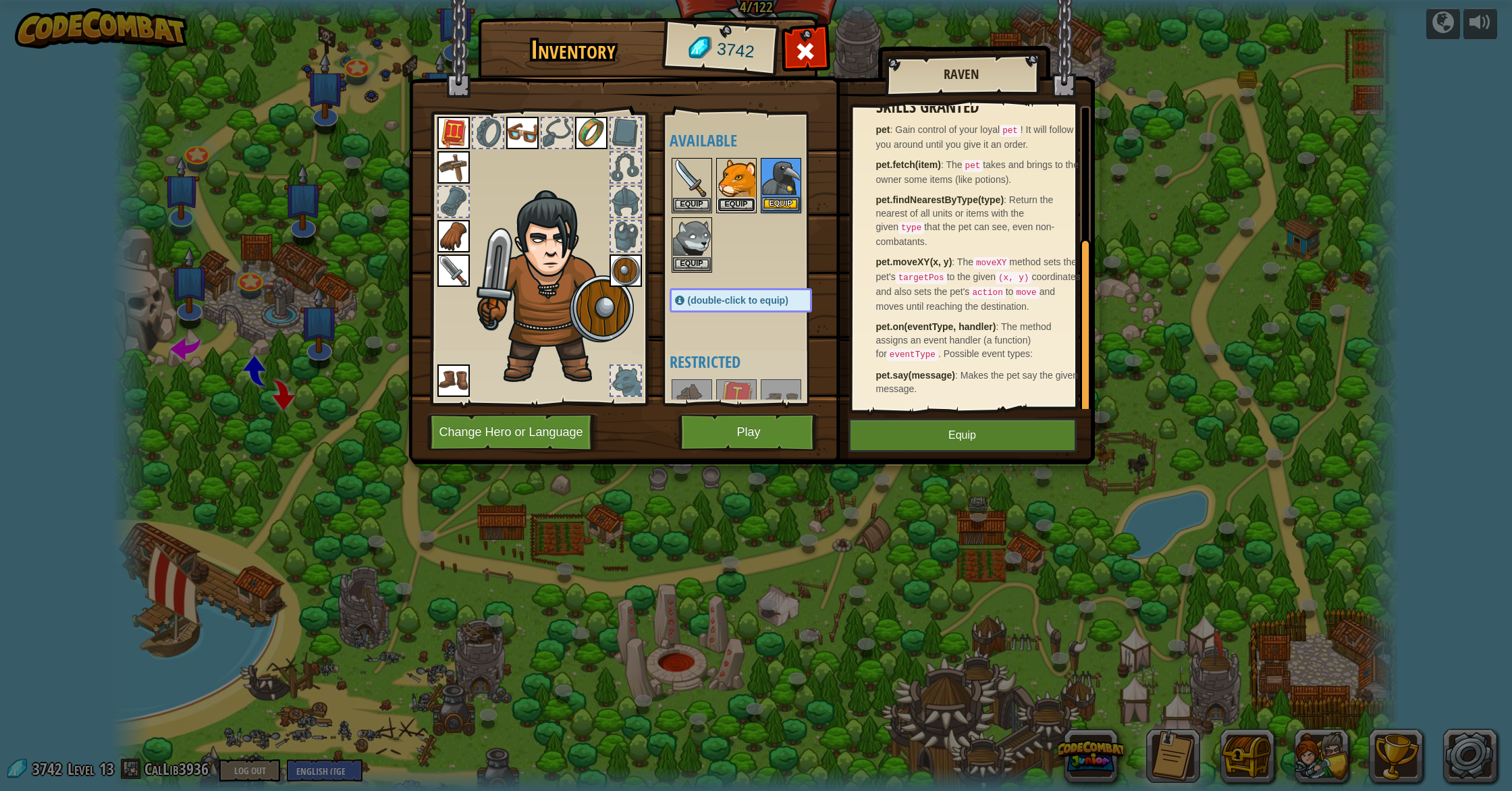
click at [740, 203] on button "Equip" at bounding box center [736, 204] width 38 height 14
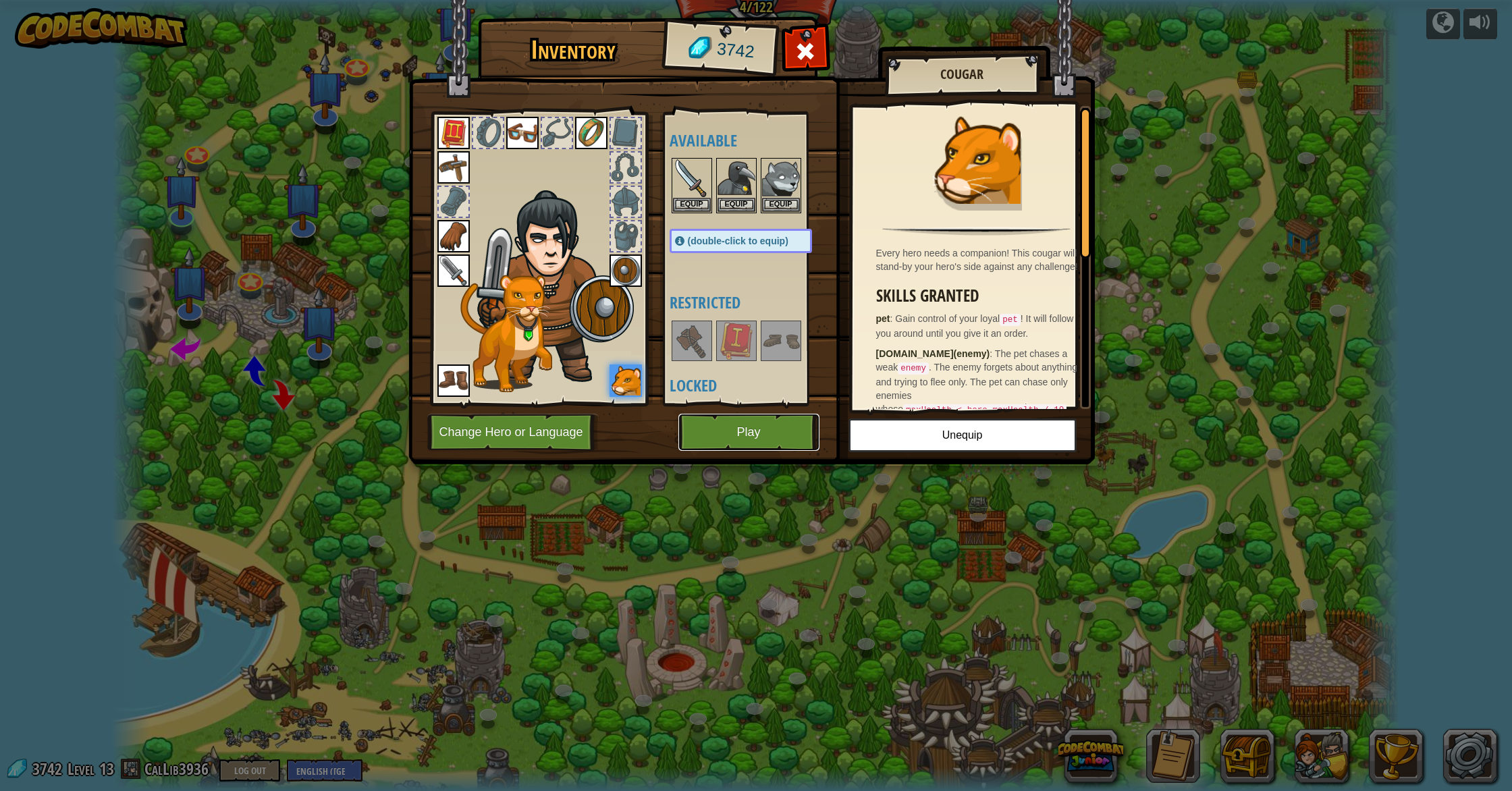
click at [791, 433] on button "Play" at bounding box center [748, 432] width 141 height 38
click at [787, 438] on button "Play" at bounding box center [748, 432] width 141 height 38
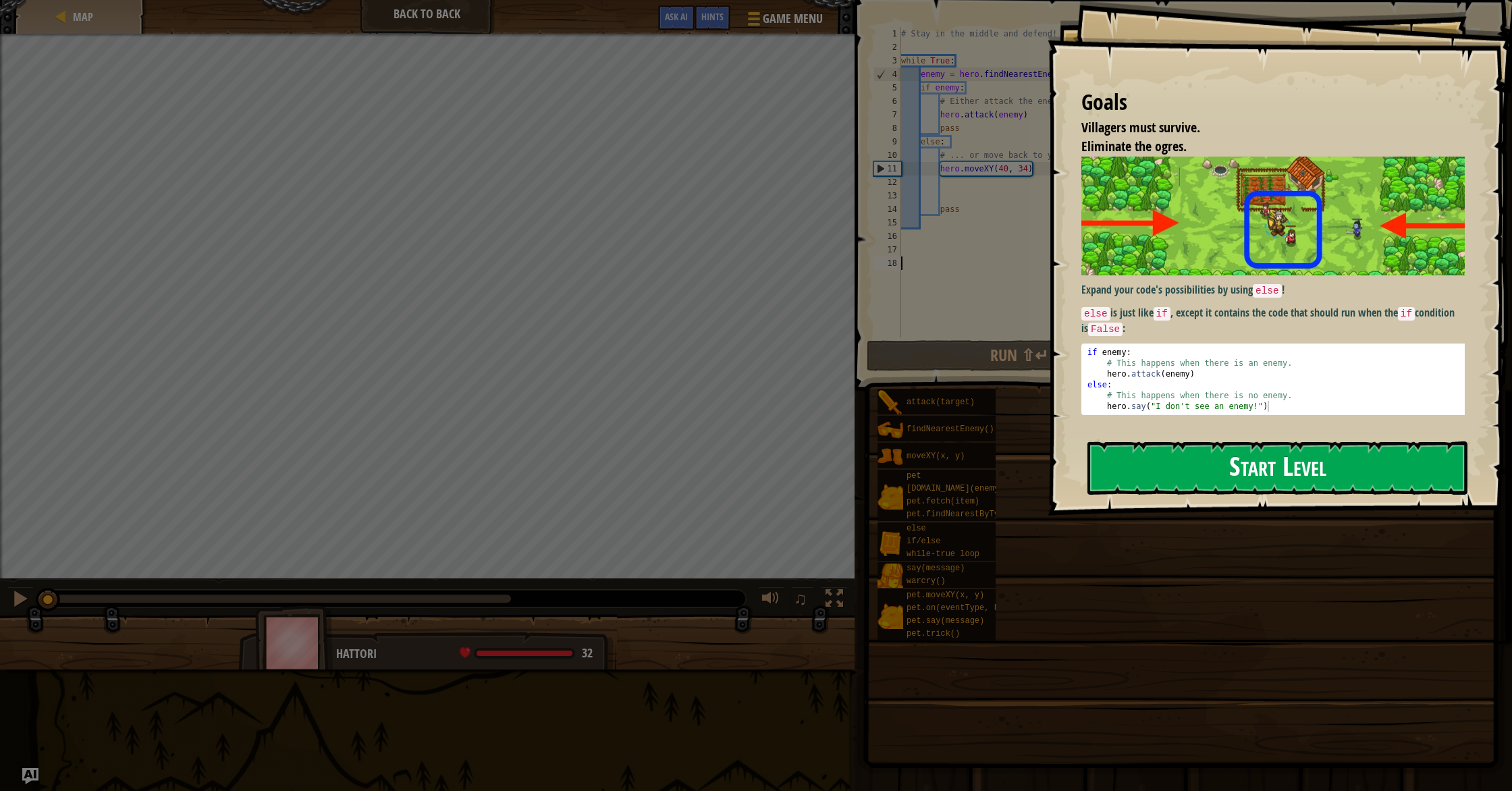
click at [1164, 465] on button "Start Level" at bounding box center [1277, 468] width 380 height 53
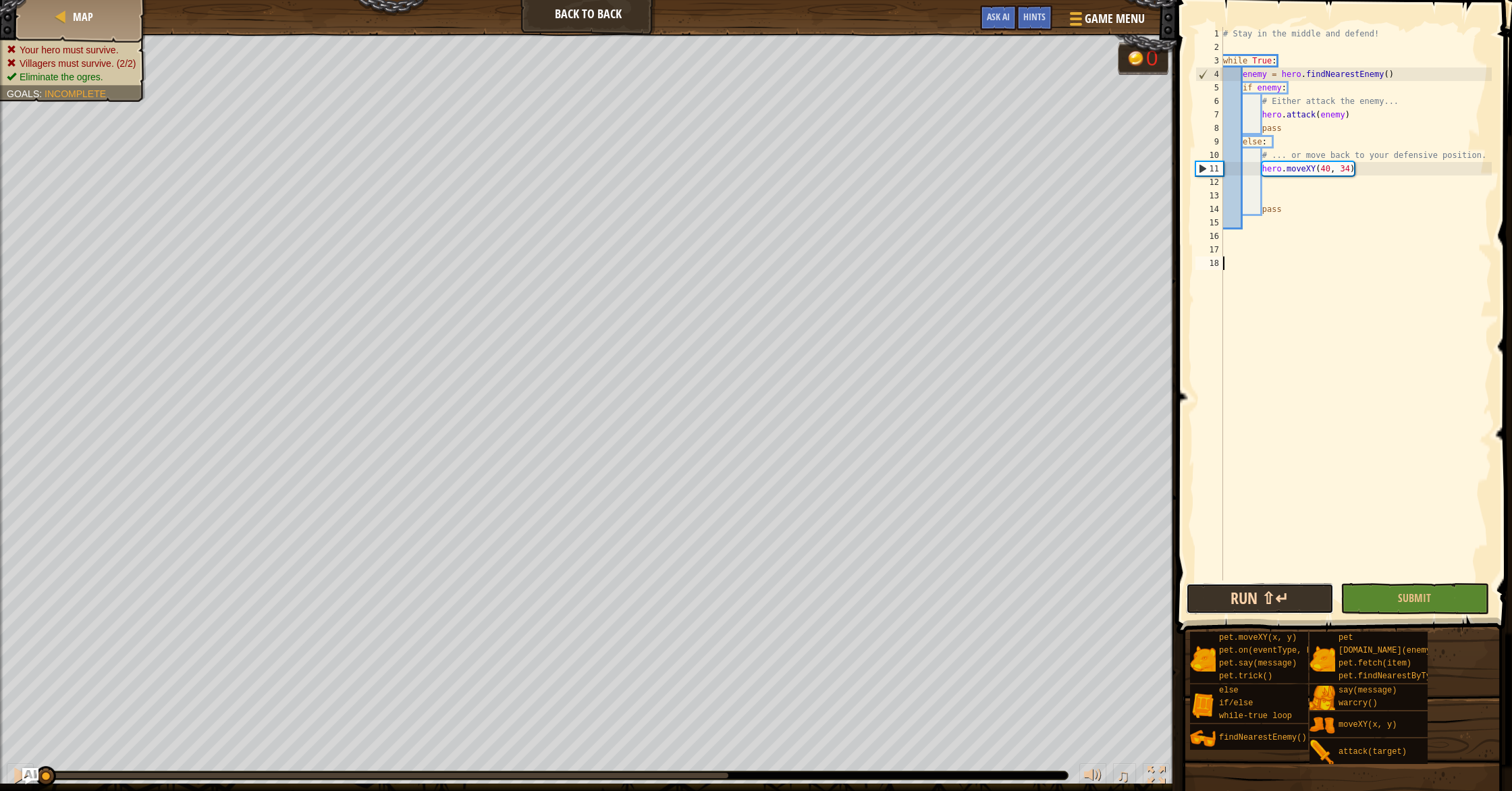
click at [1251, 602] on button "Run ⇧↵" at bounding box center [1259, 598] width 148 height 31
